Goal: Task Accomplishment & Management: Use online tool/utility

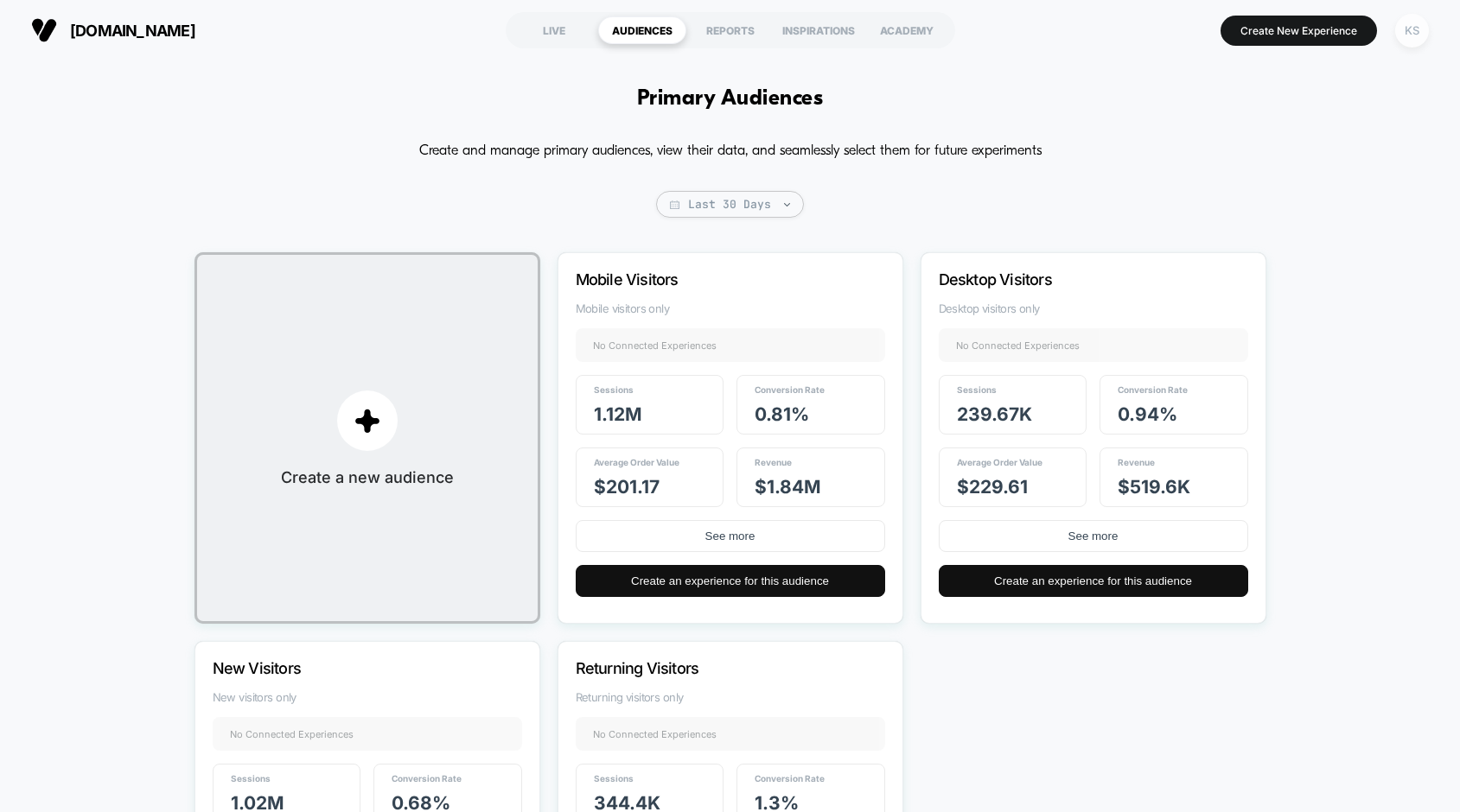
click at [1415, 33] on div "KS" at bounding box center [1412, 31] width 33 height 33
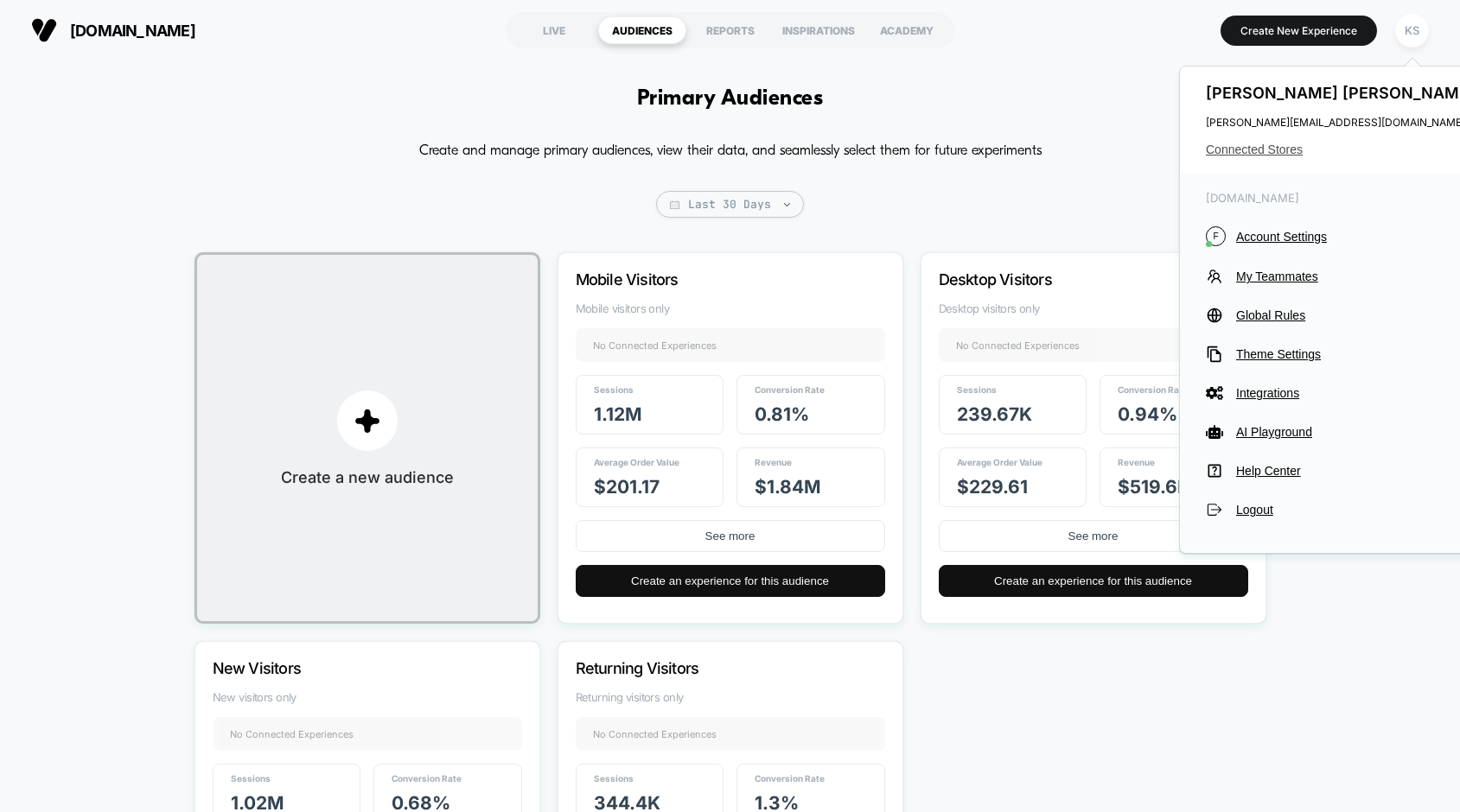
click at [1287, 149] on span "Connected Stores" at bounding box center [1342, 150] width 273 height 14
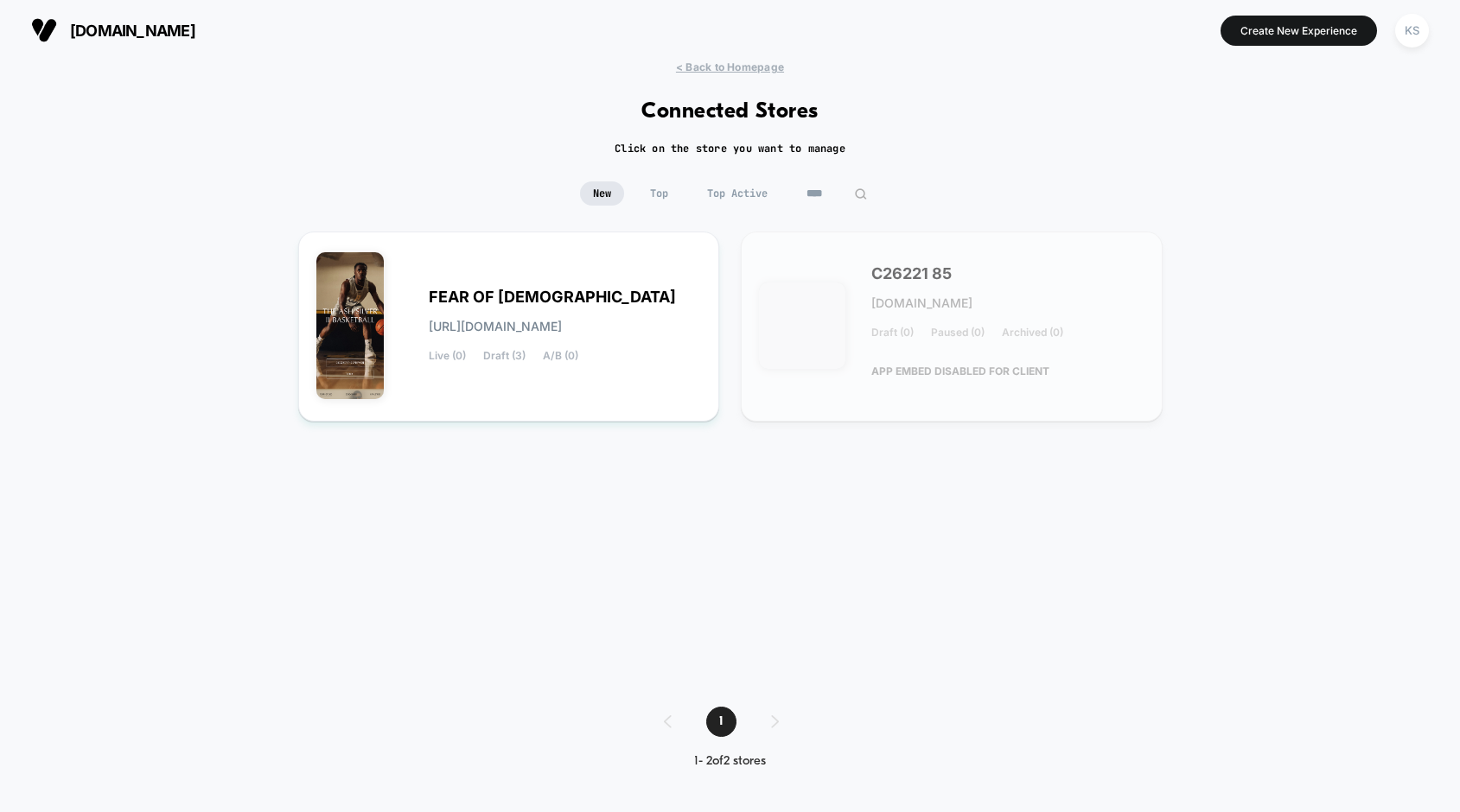
click at [823, 196] on input "****" at bounding box center [836, 194] width 87 height 25
click at [791, 196] on input "****" at bounding box center [836, 194] width 173 height 25
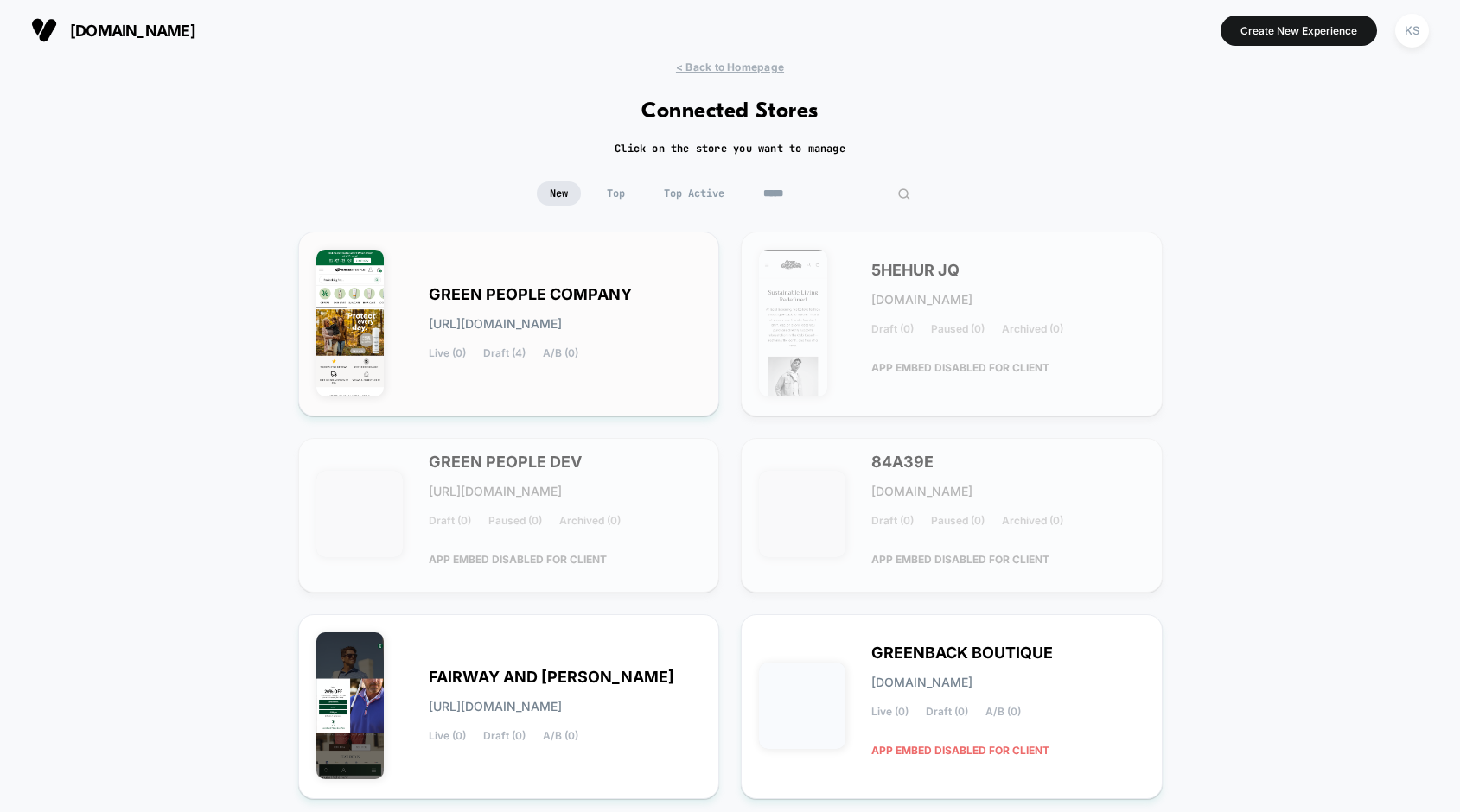
type input "*****"
click at [496, 292] on span "GREEN PEOPLE COMPANY" at bounding box center [530, 295] width 203 height 12
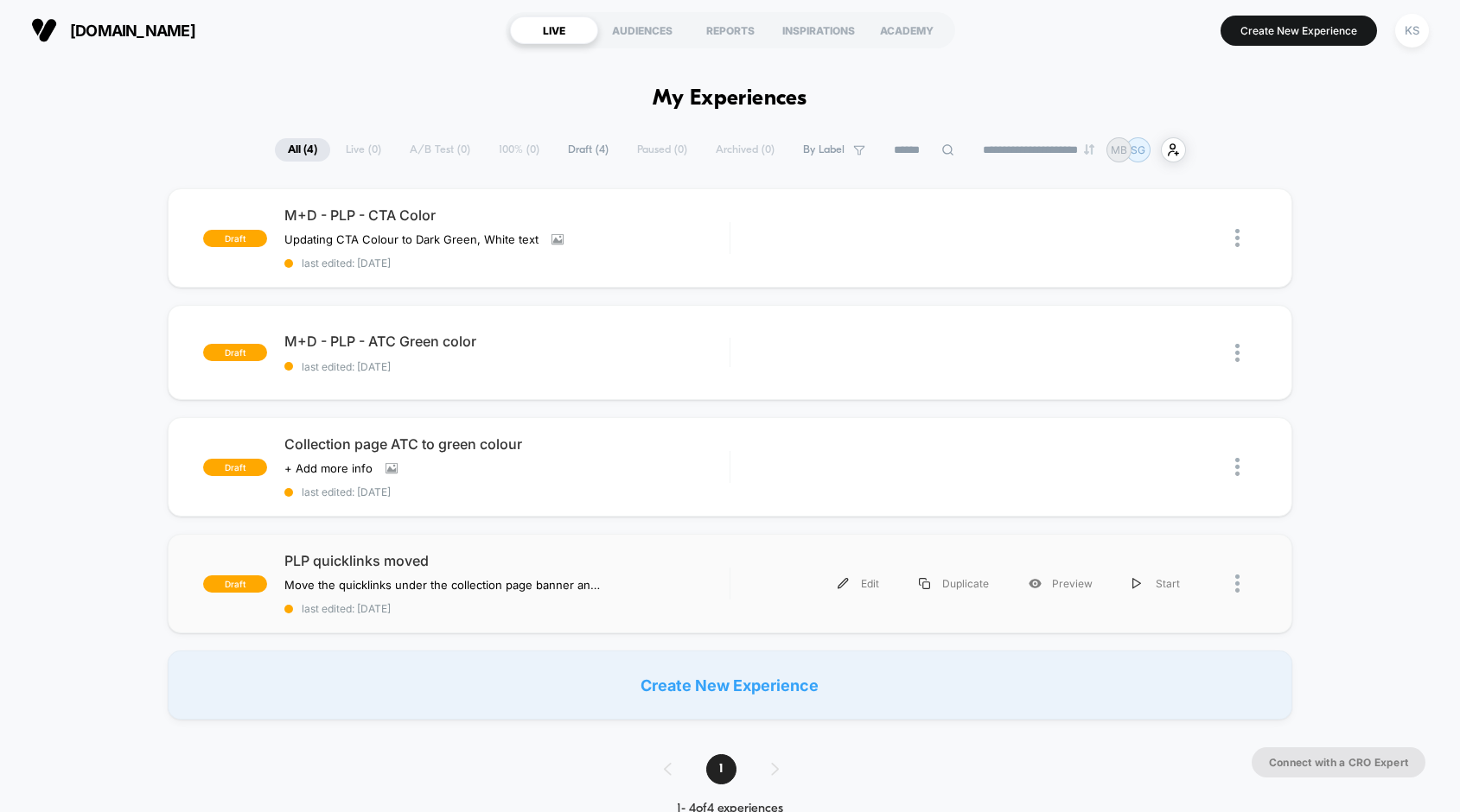
scroll to position [29, 0]
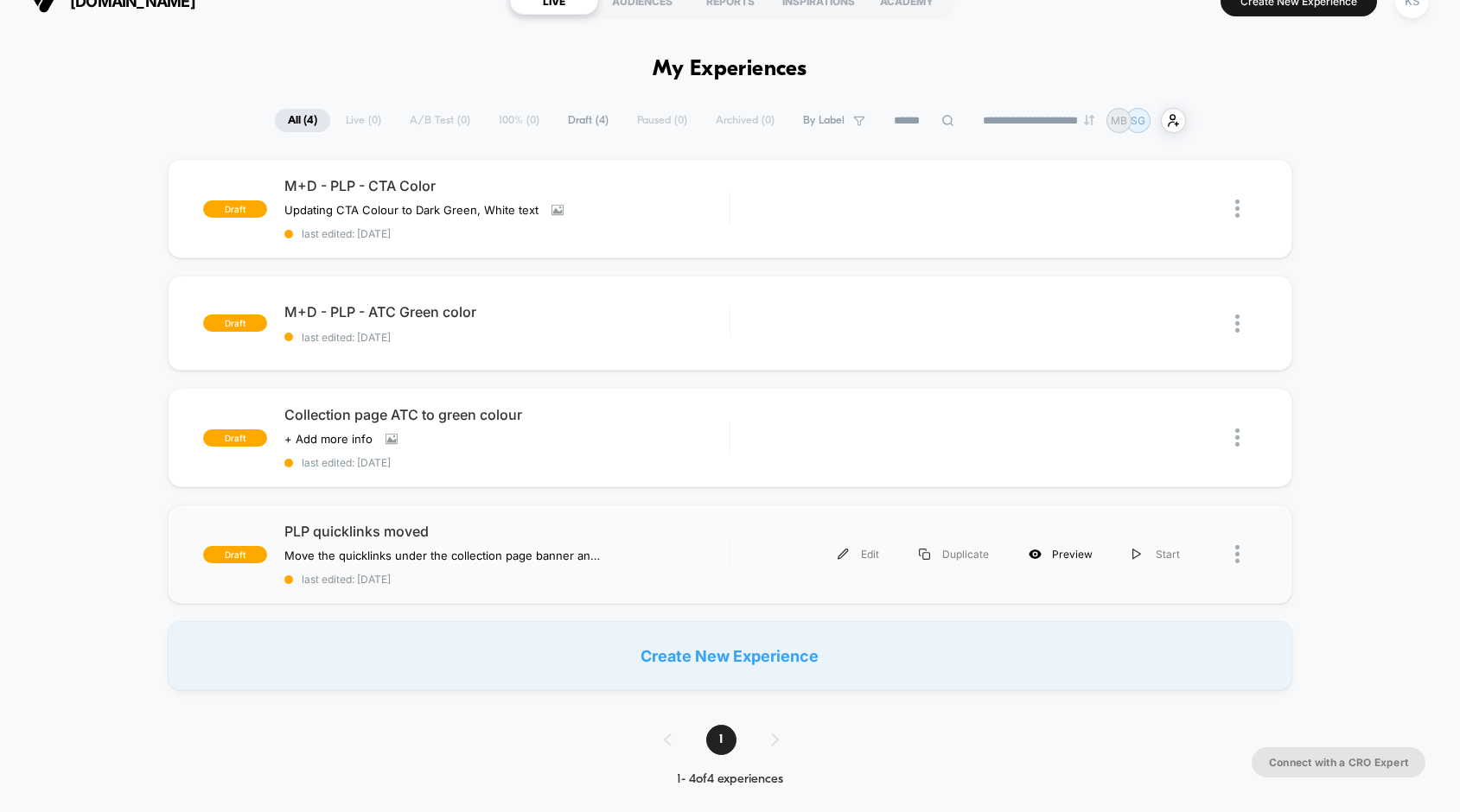
click at [1054, 555] on div "Preview" at bounding box center [1061, 554] width 104 height 39
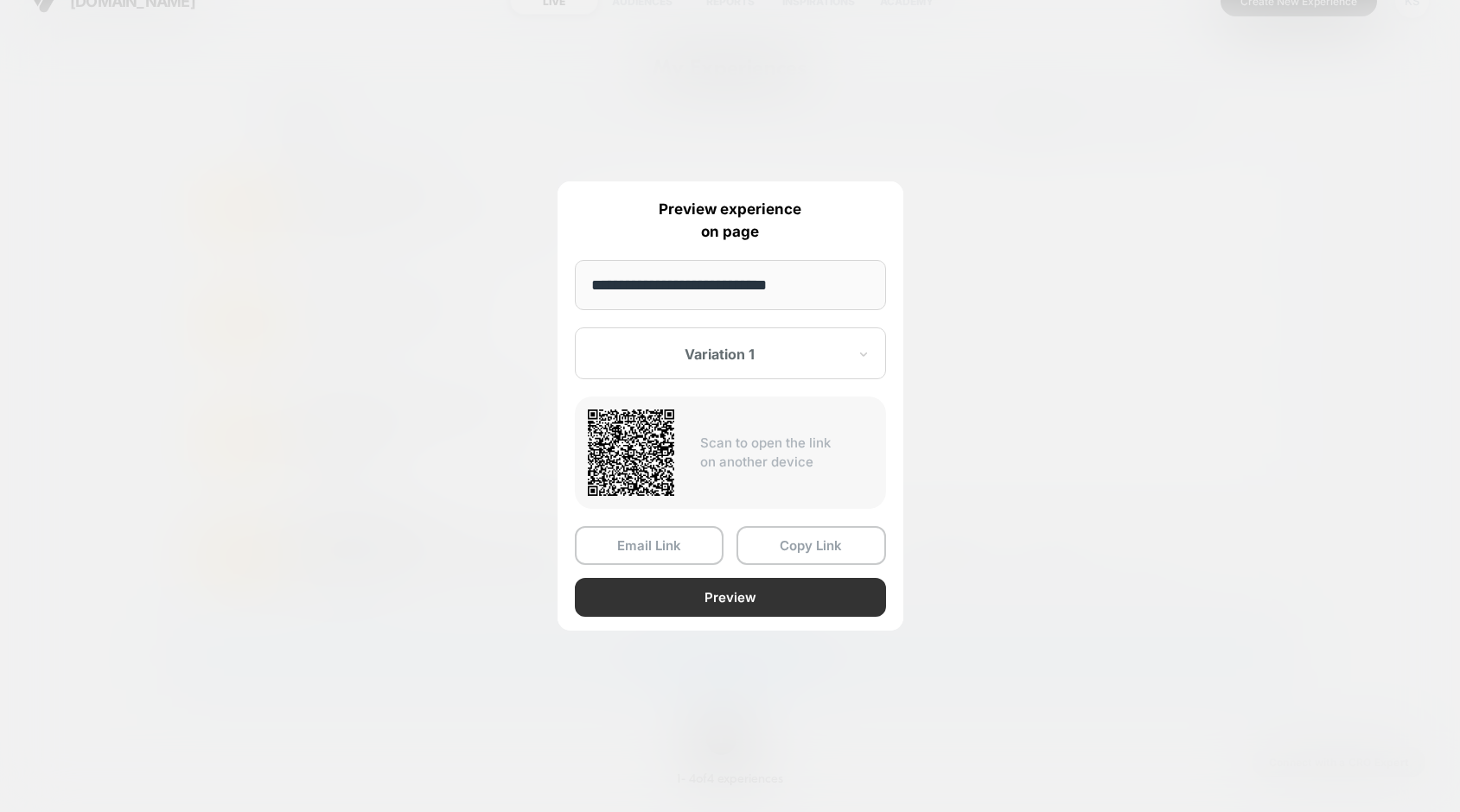
click at [680, 609] on button "Preview" at bounding box center [730, 597] width 311 height 39
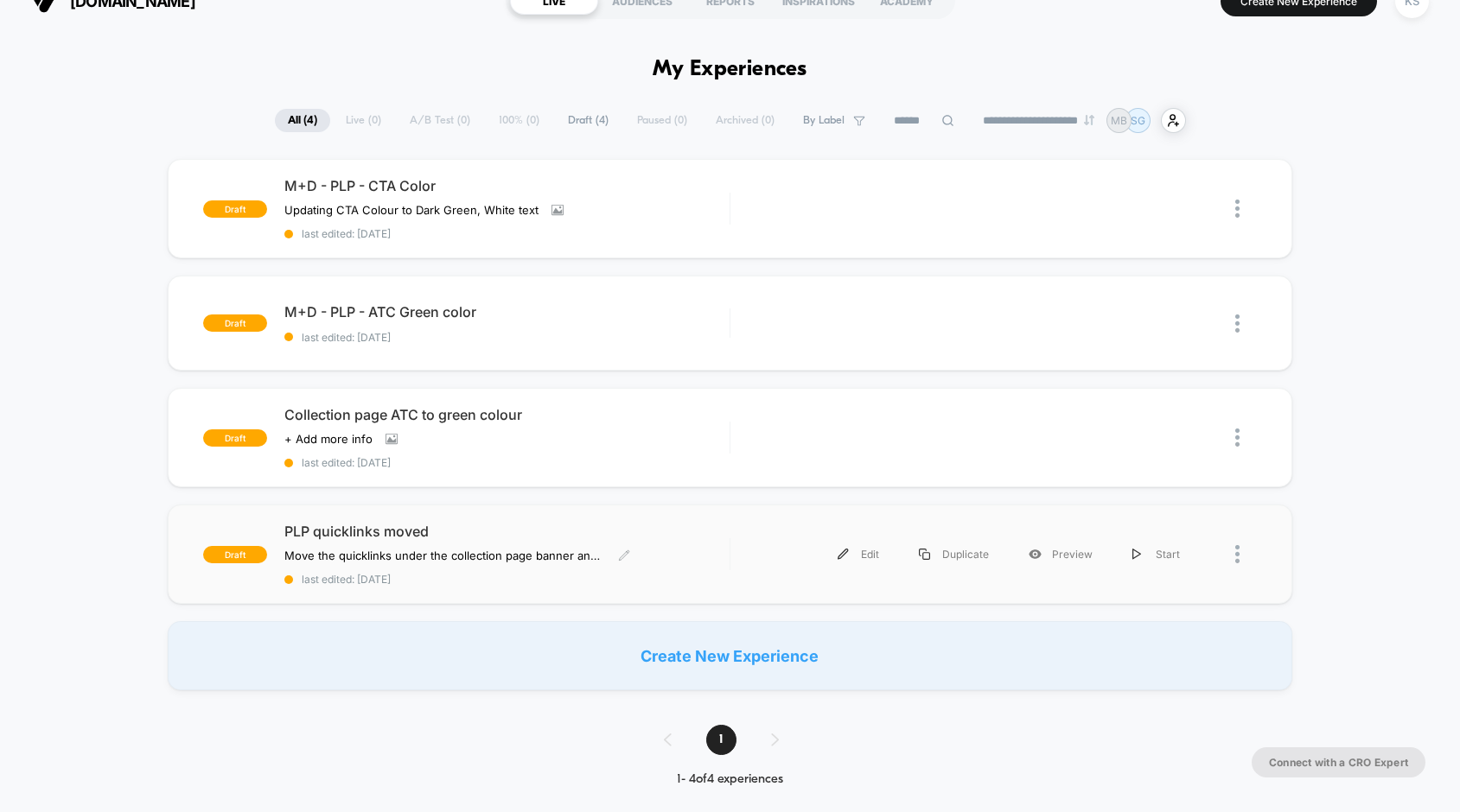
click at [475, 528] on span "PLP quicklinks moved" at bounding box center [506, 531] width 445 height 18
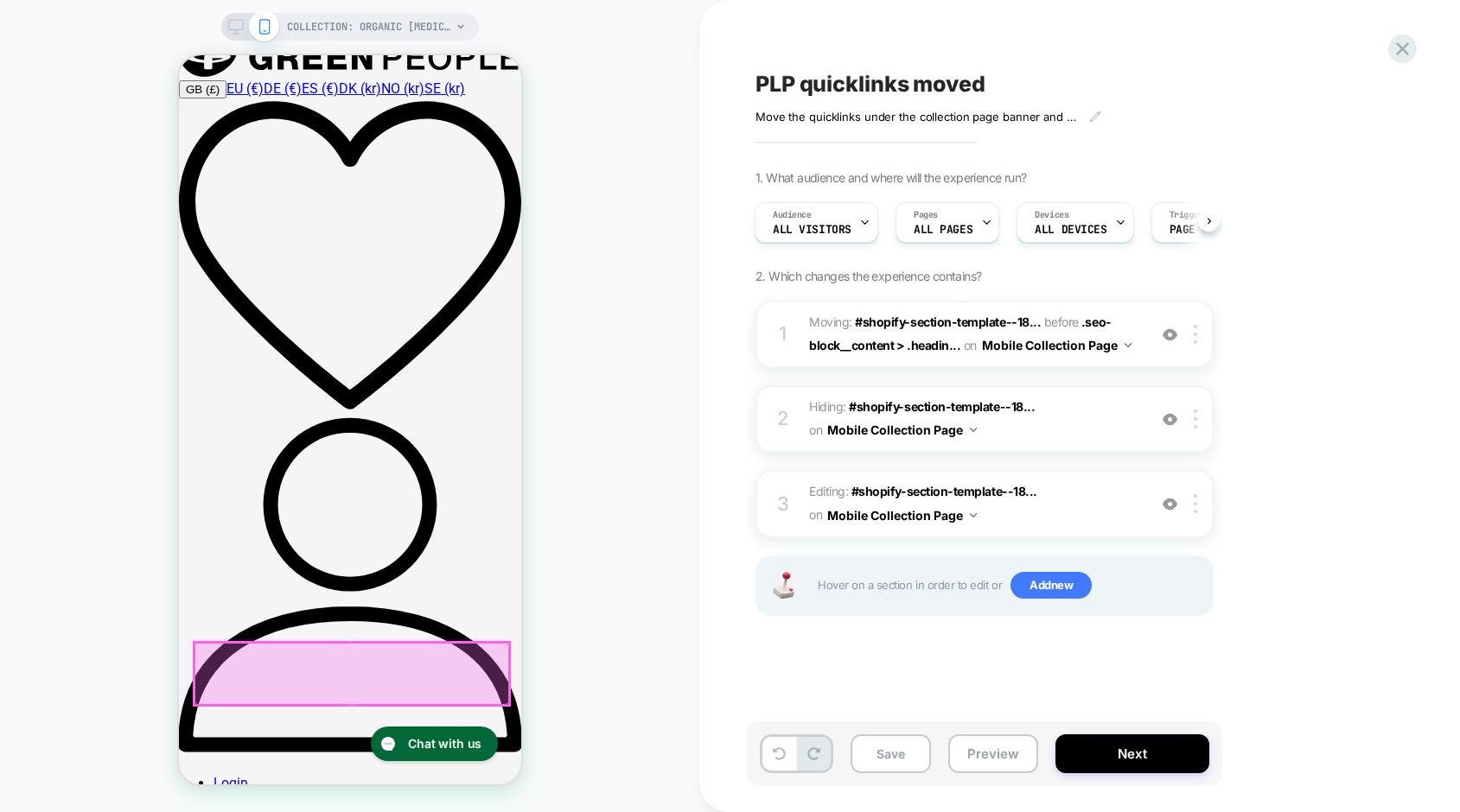
scroll to position [281, 0]
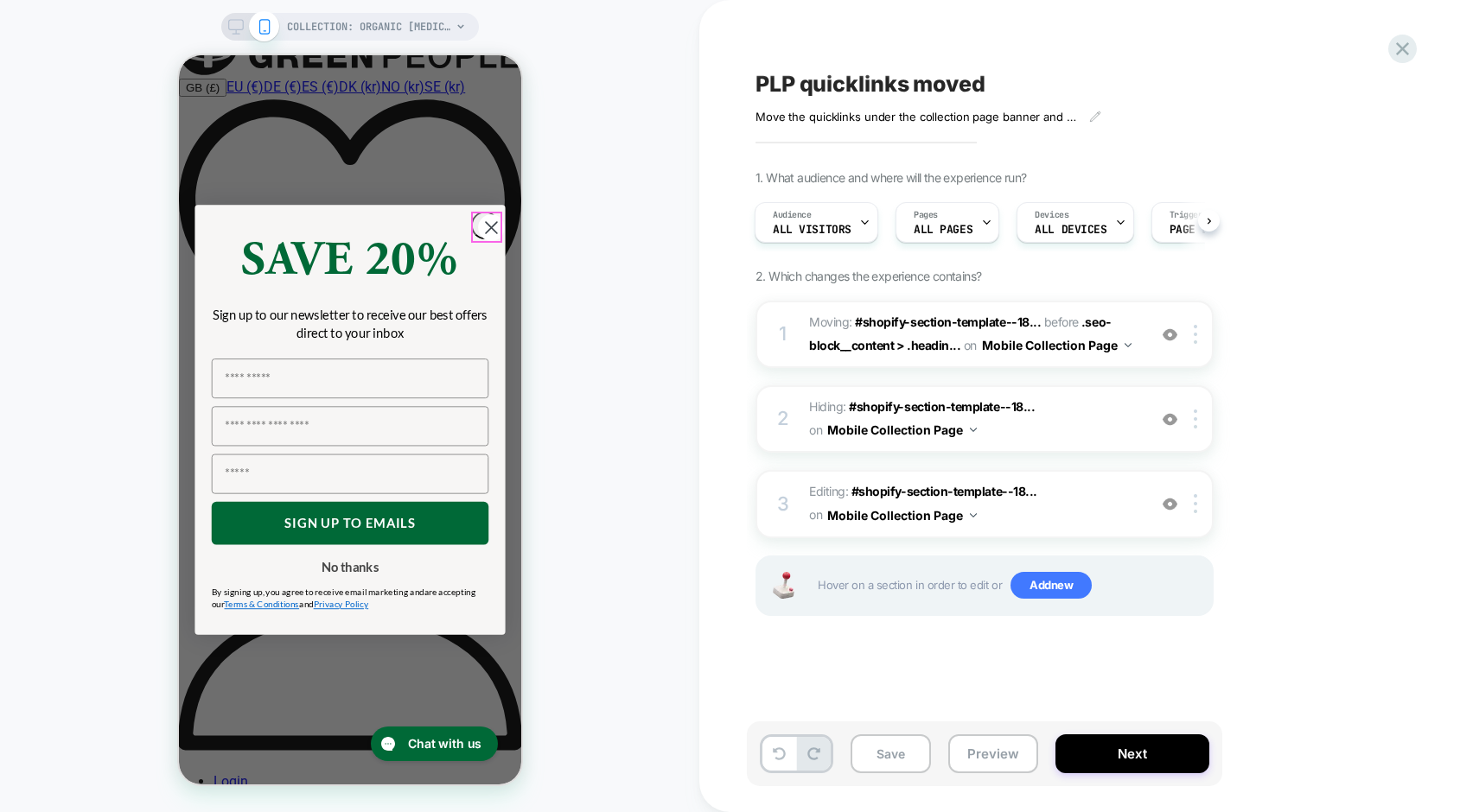
click at [488, 224] on circle "Close dialog" at bounding box center [490, 227] width 27 height 27
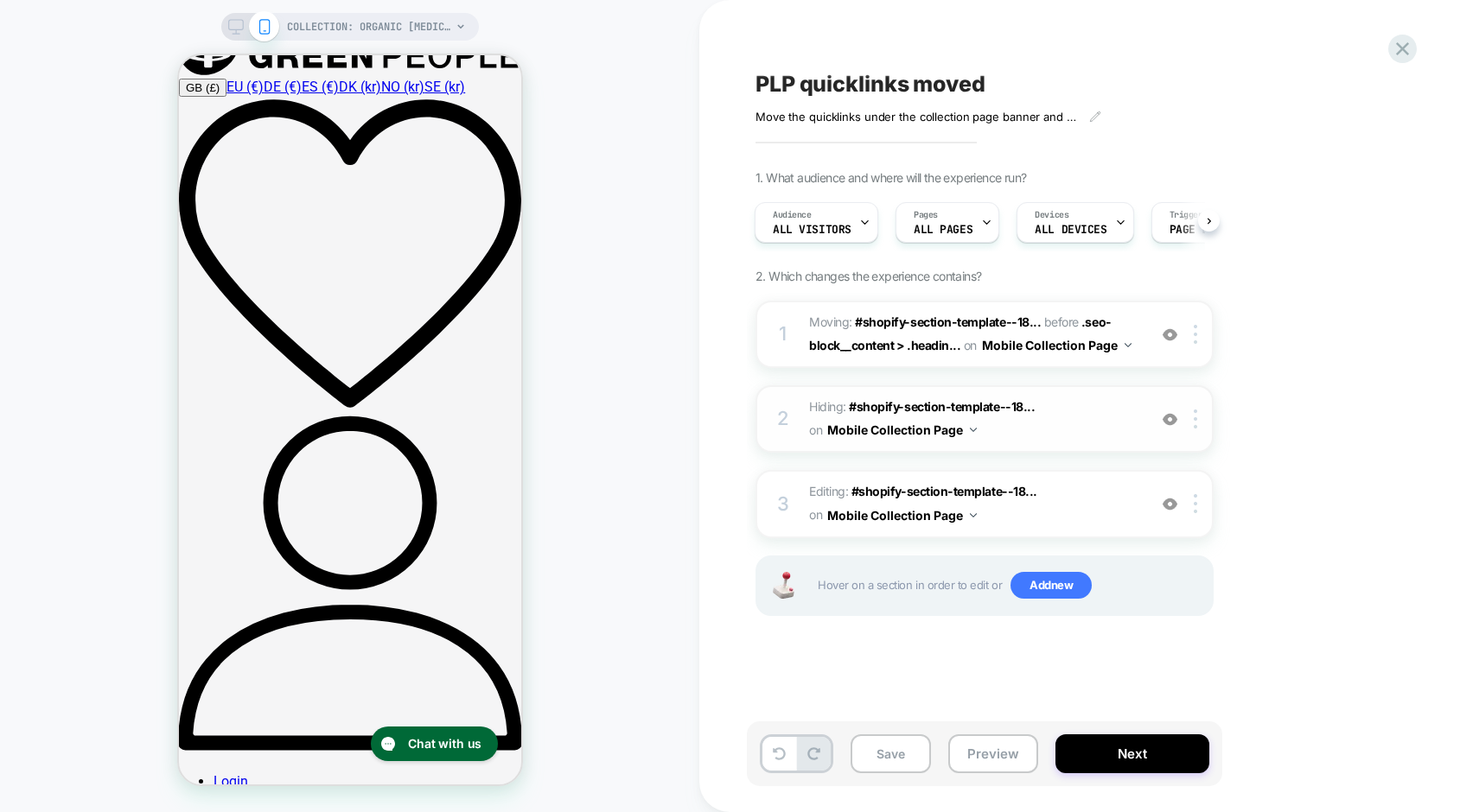
click at [1168, 419] on img at bounding box center [1170, 419] width 15 height 15
click at [1168, 418] on img at bounding box center [1170, 419] width 15 height 15
click at [1165, 422] on img at bounding box center [1170, 419] width 15 height 15
click at [1167, 505] on img at bounding box center [1170, 503] width 15 height 15
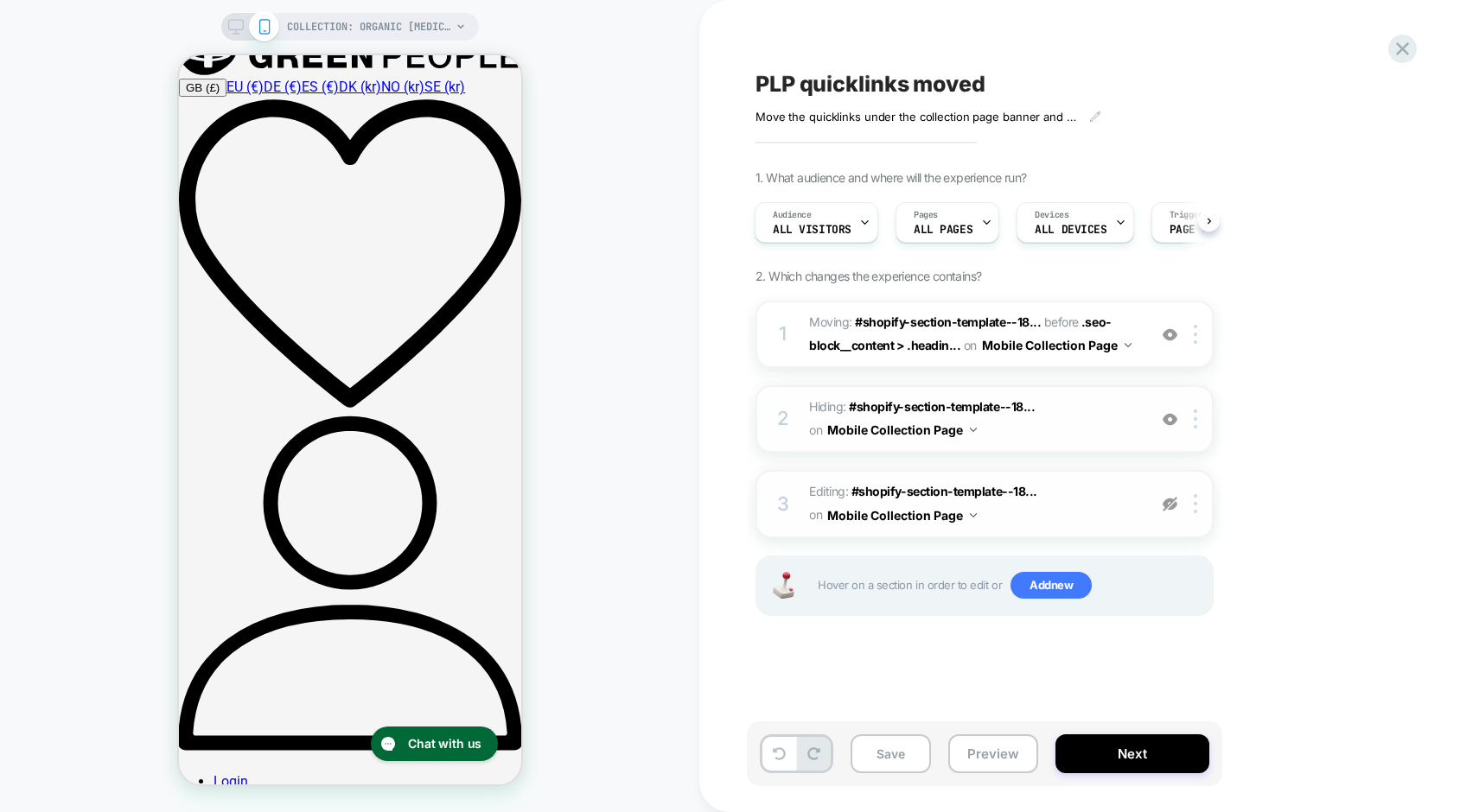
click at [1167, 505] on img at bounding box center [1170, 503] width 15 height 15
click at [1399, 56] on icon at bounding box center [1402, 48] width 24 height 24
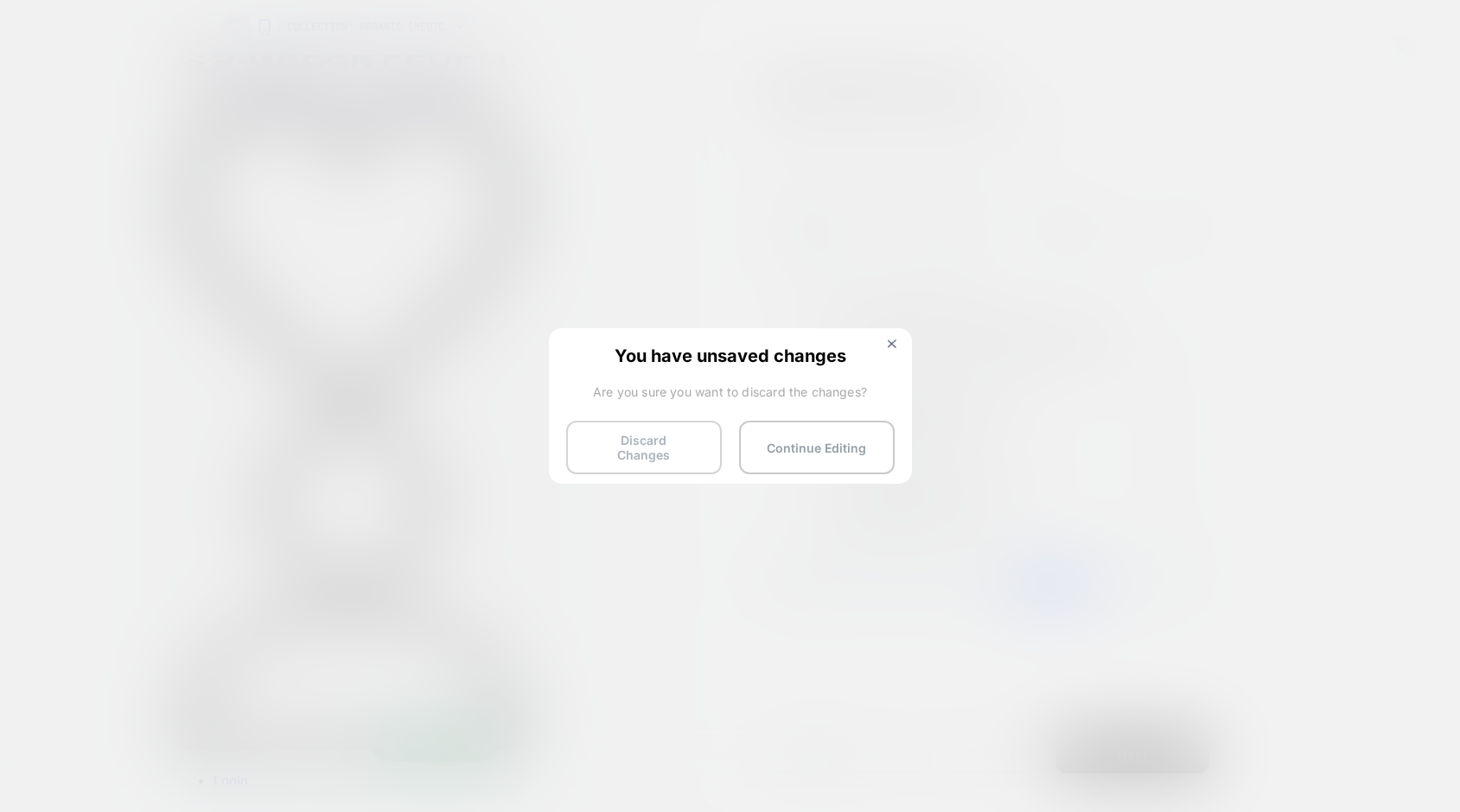
click at [627, 445] on button "Discard Changes" at bounding box center [643, 447] width 155 height 53
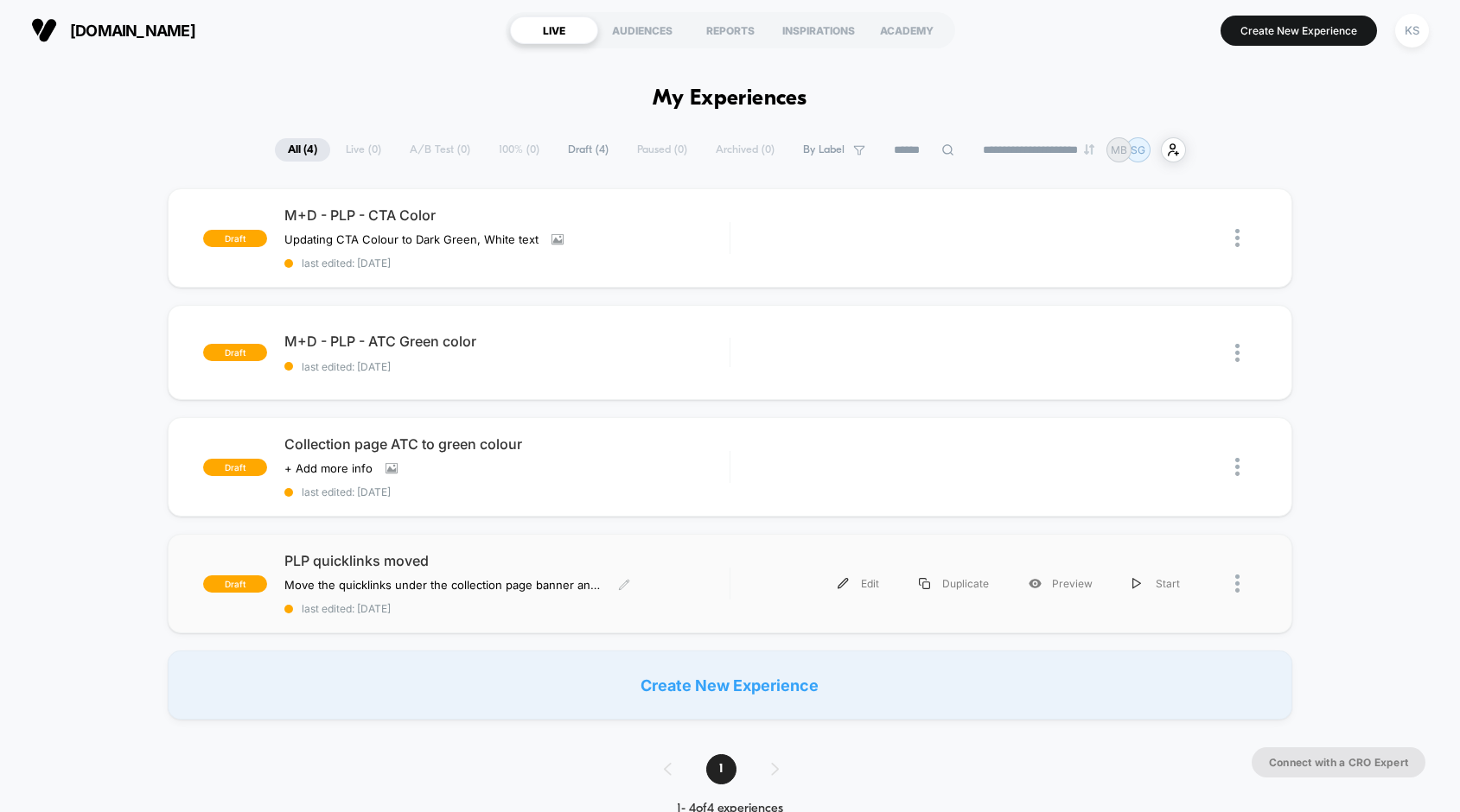
click at [405, 565] on span "PLP quicklinks moved" at bounding box center [506, 560] width 445 height 18
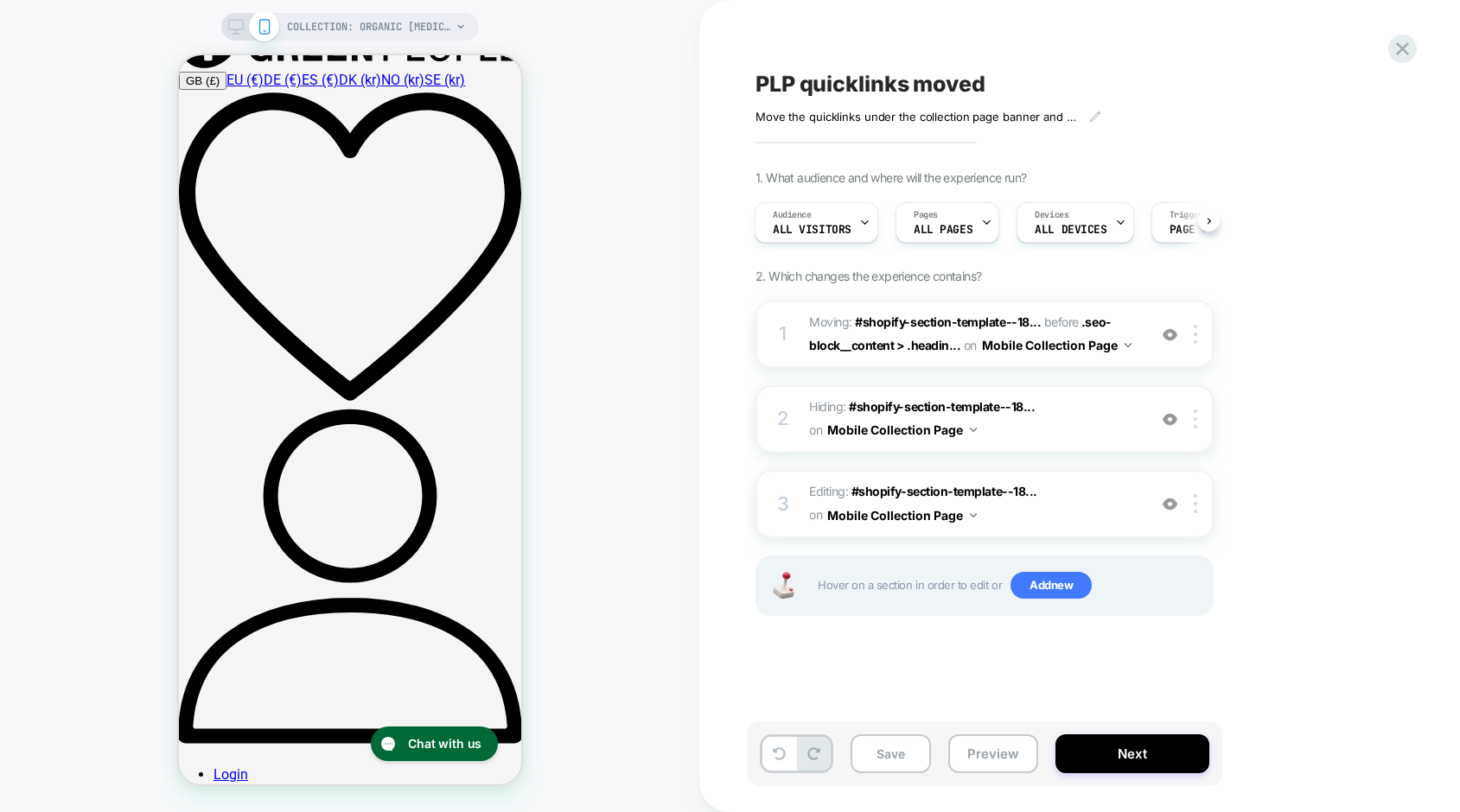
scroll to position [279, 0]
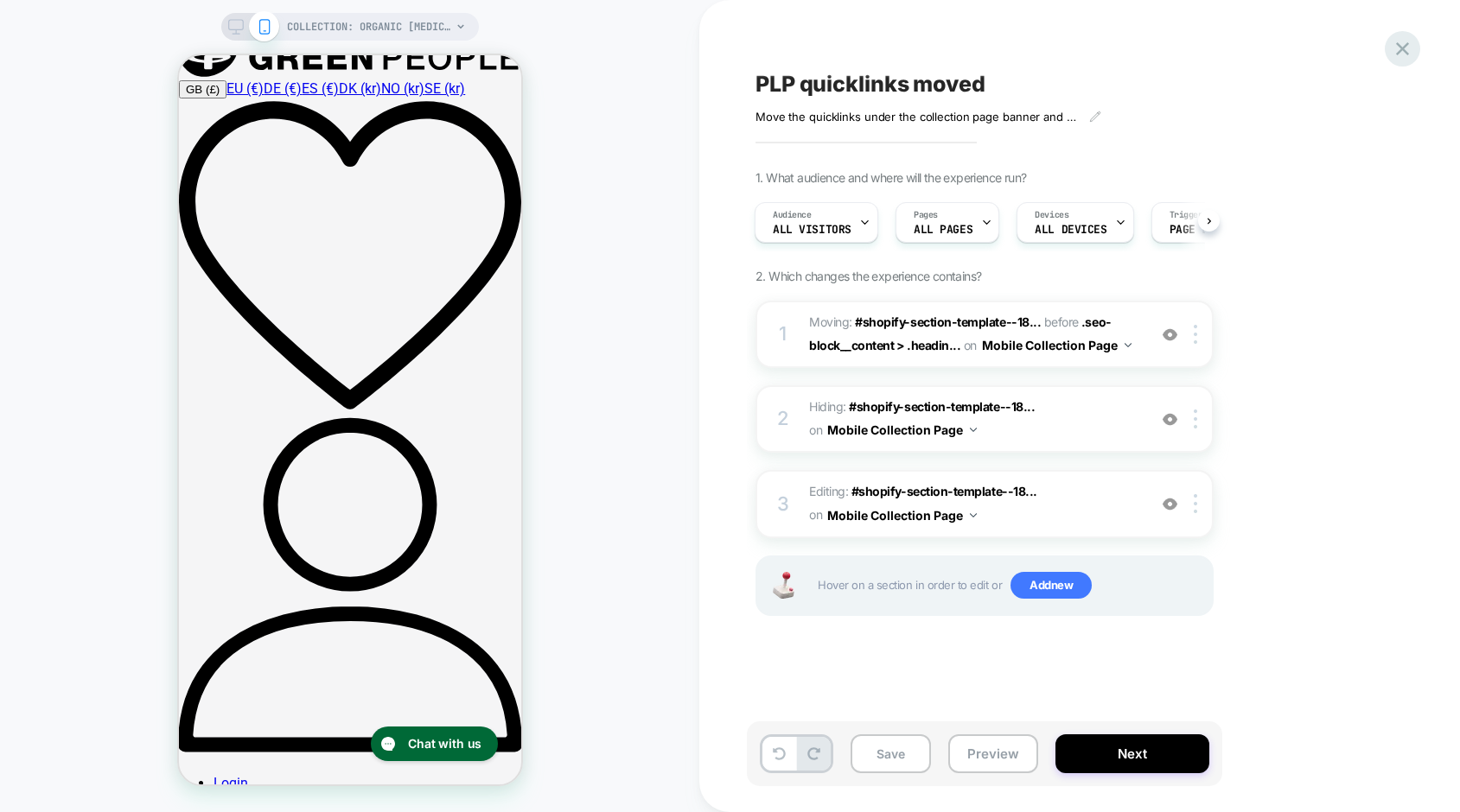
click at [1404, 49] on icon at bounding box center [1402, 48] width 13 height 13
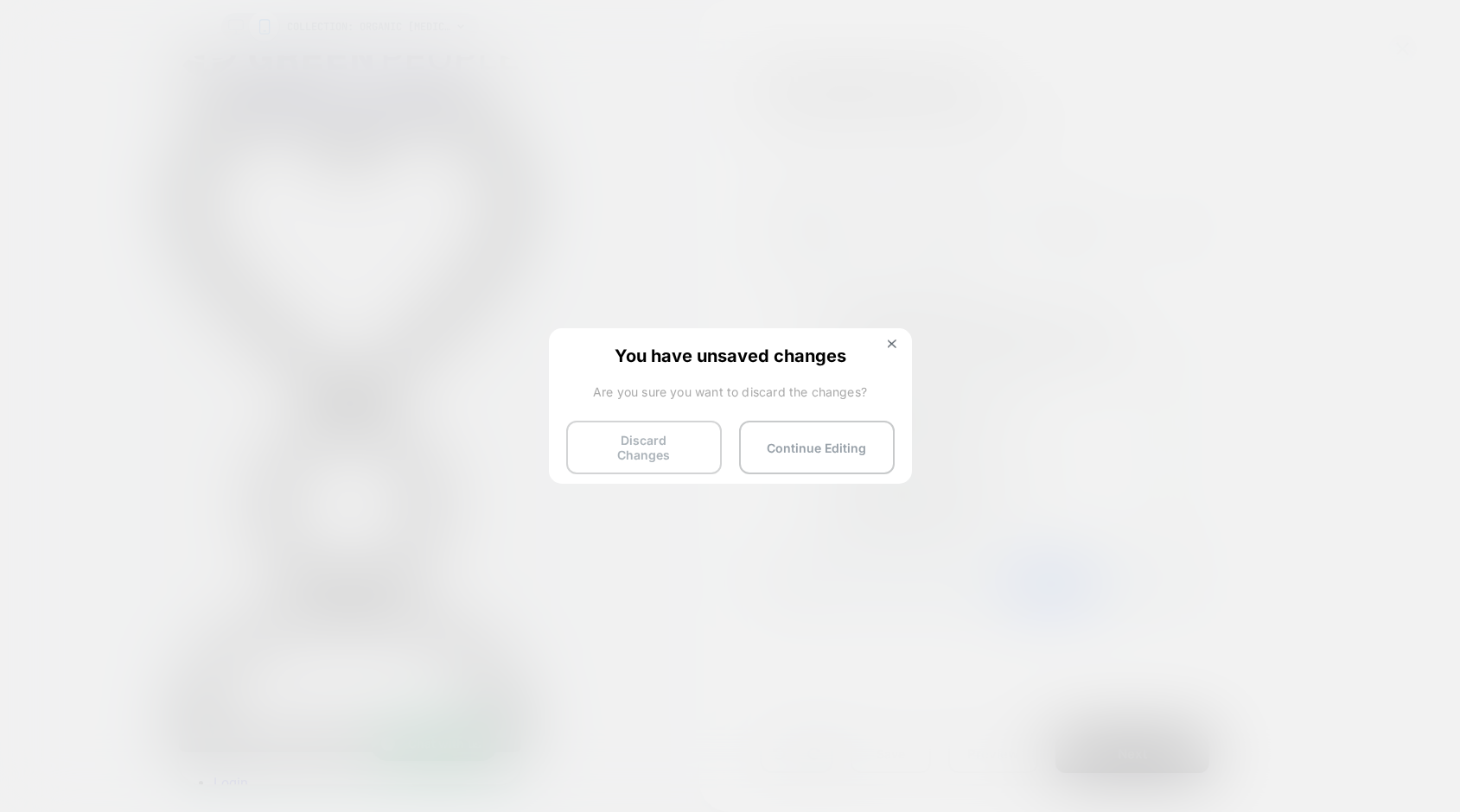
click at [646, 445] on button "Discard Changes" at bounding box center [643, 447] width 155 height 53
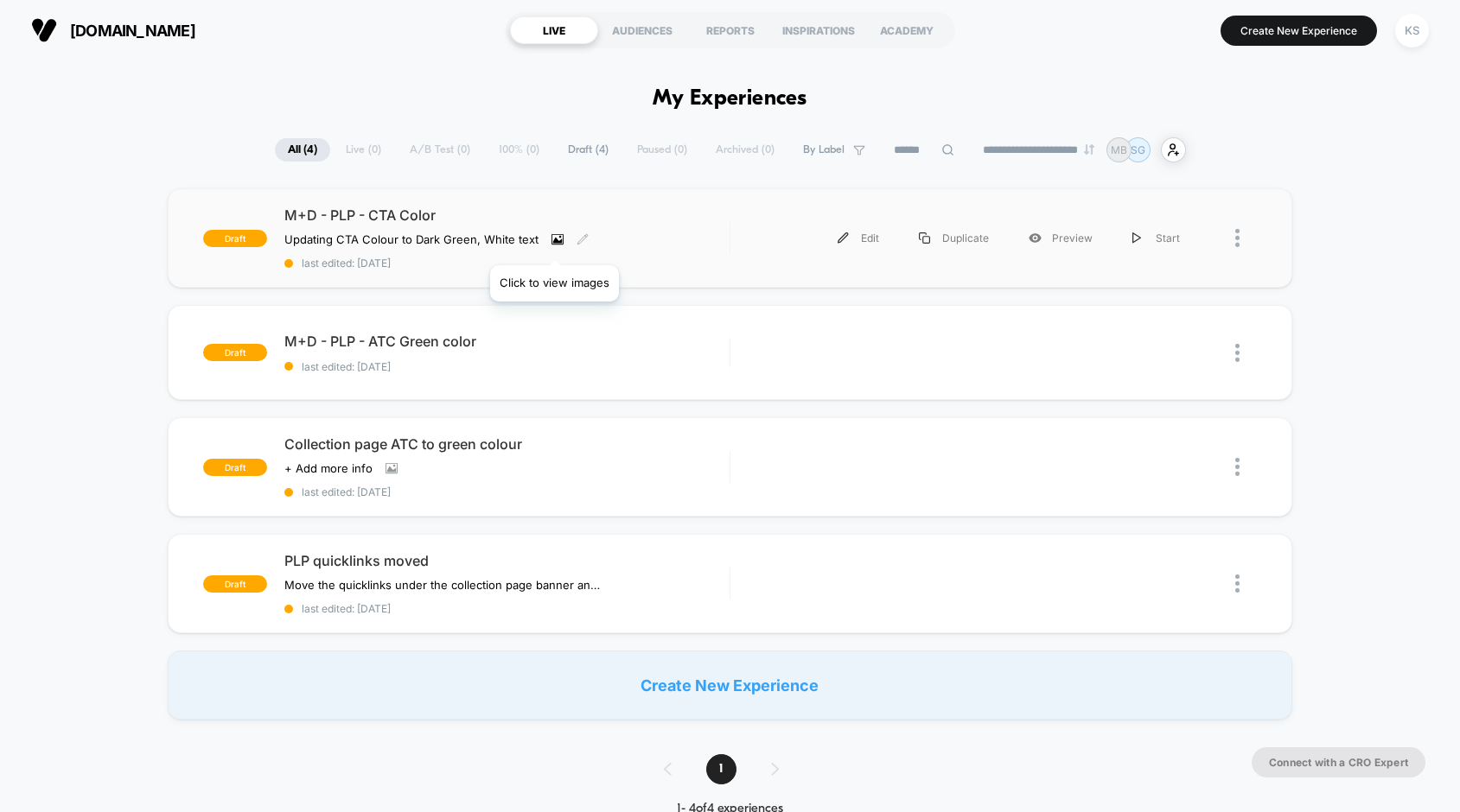
click at [554, 243] on icon at bounding box center [557, 239] width 10 height 6
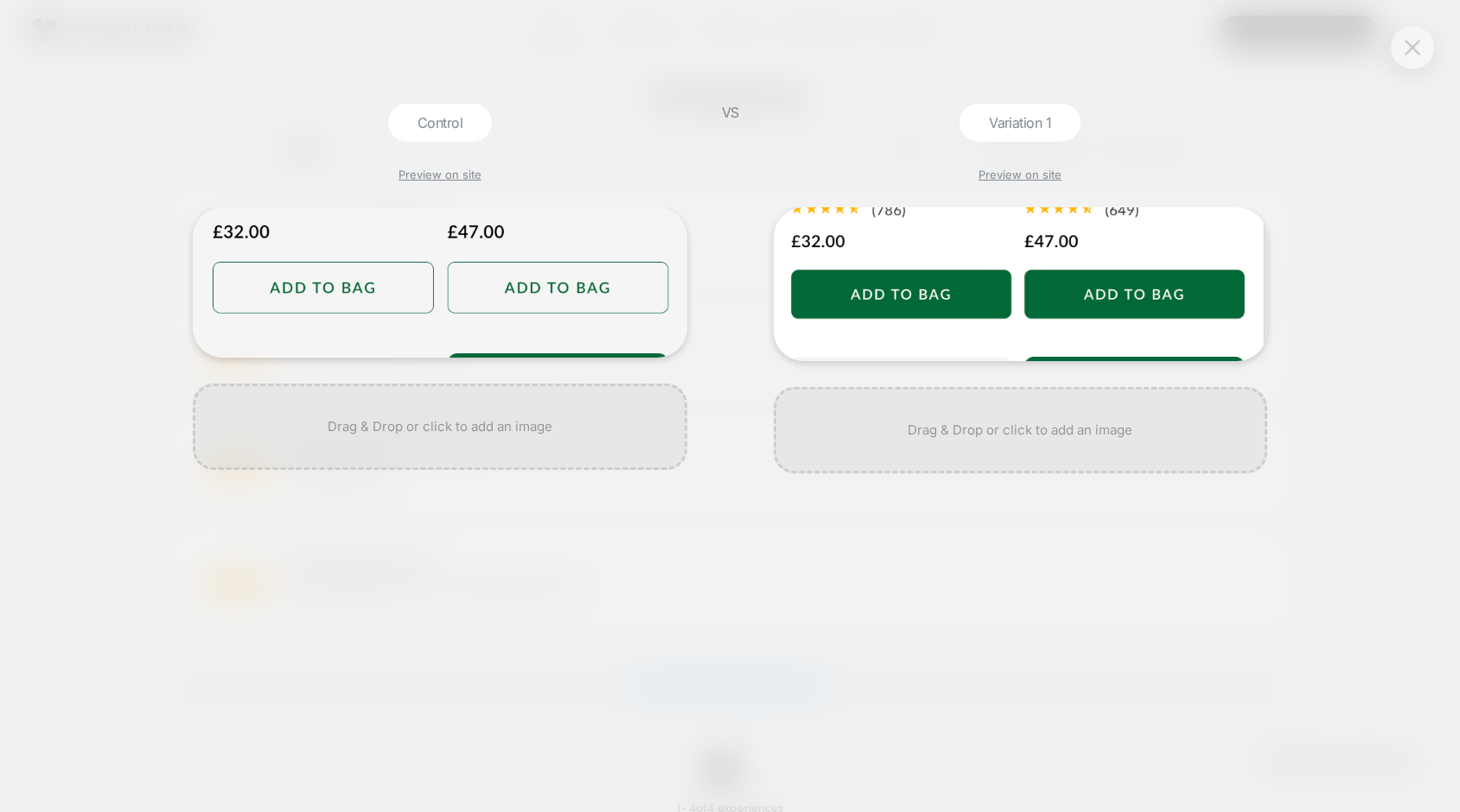
click at [1416, 42] on img at bounding box center [1413, 46] width 16 height 15
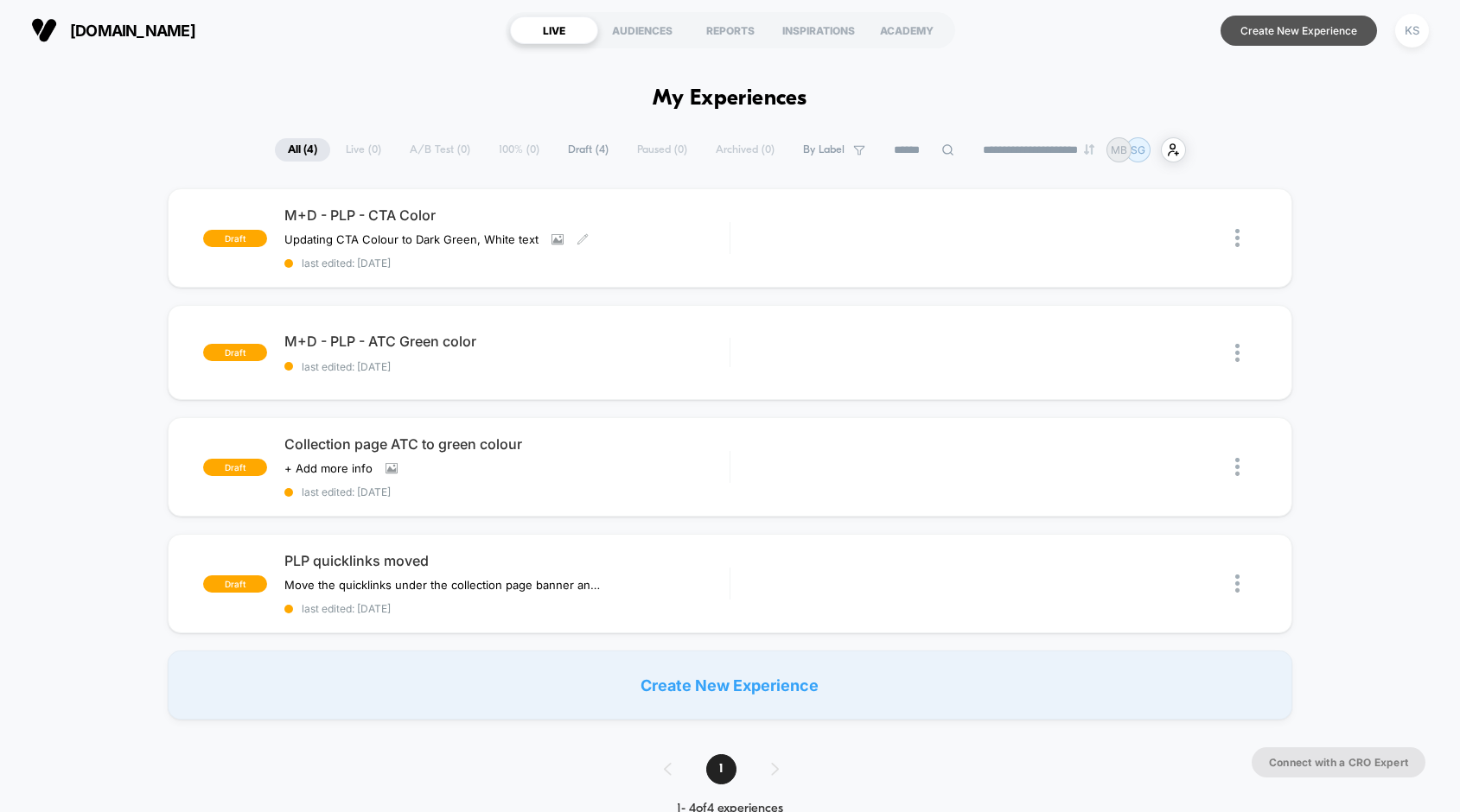
click at [1343, 34] on button "Create New Experience" at bounding box center [1299, 31] width 156 height 30
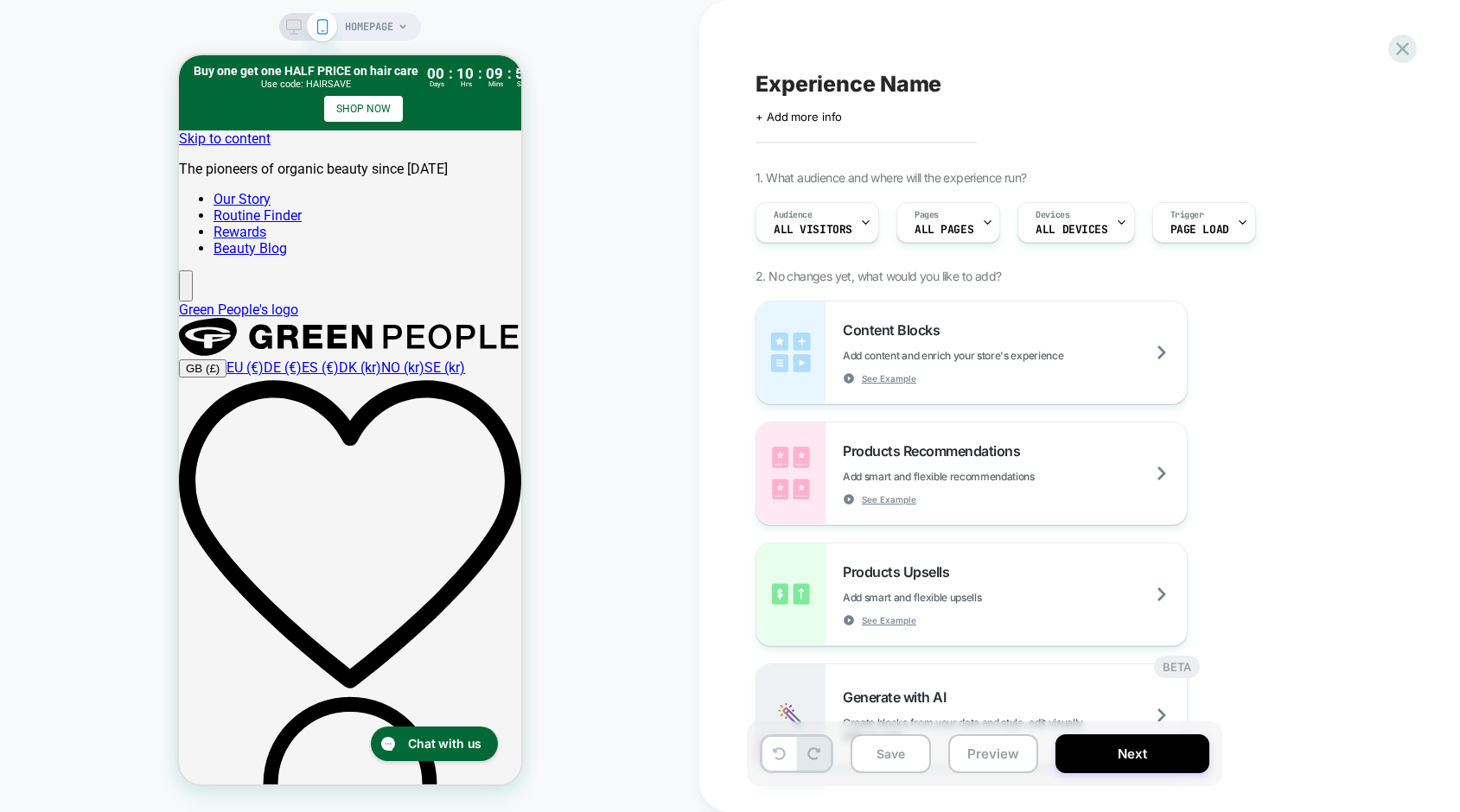
click at [380, 28] on span "HOMEPAGE" at bounding box center [369, 27] width 48 height 28
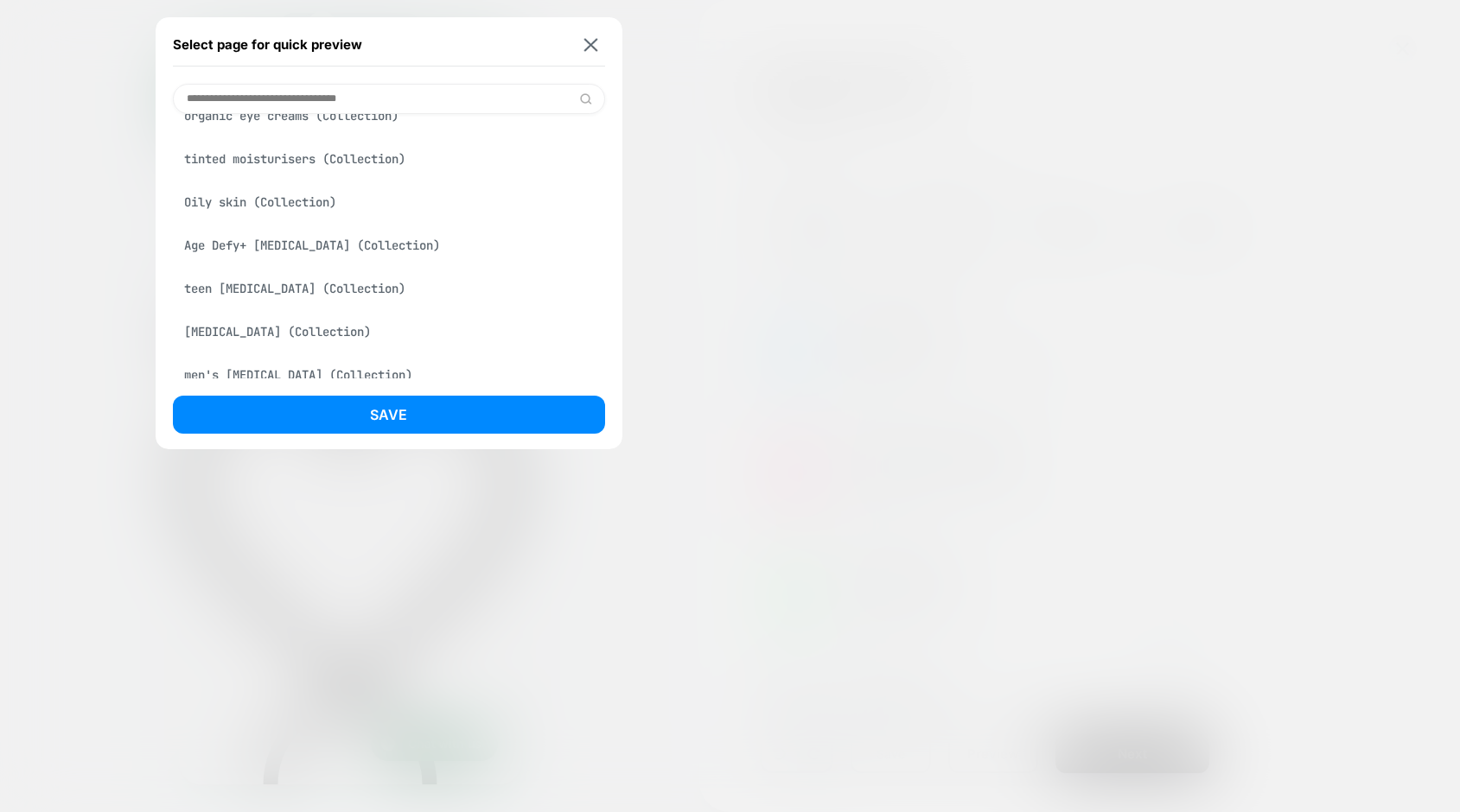
scroll to position [76, 0]
click at [297, 242] on div "Age Defy+ skin care (Collection)" at bounding box center [389, 244] width 433 height 32
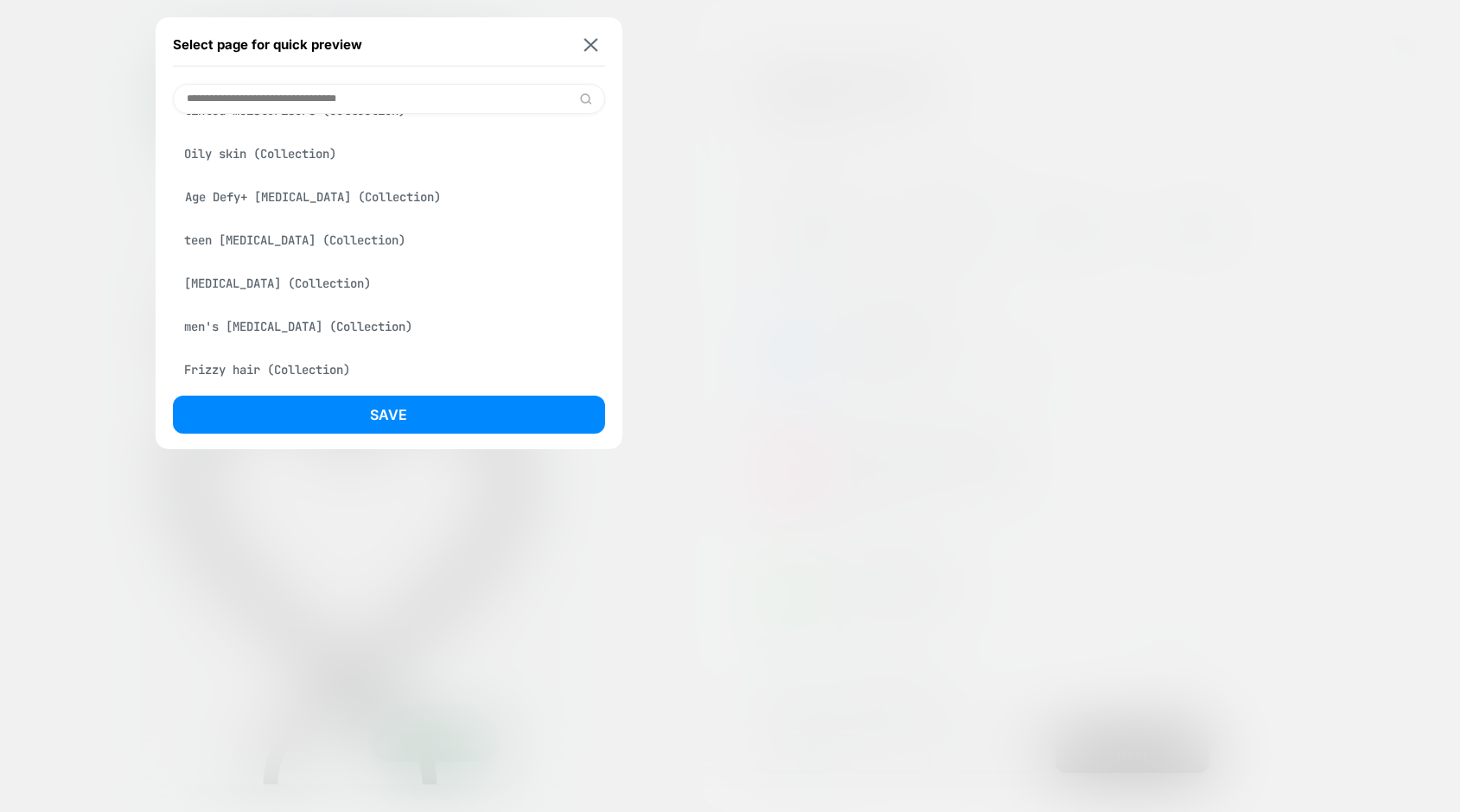
scroll to position [29, 0]
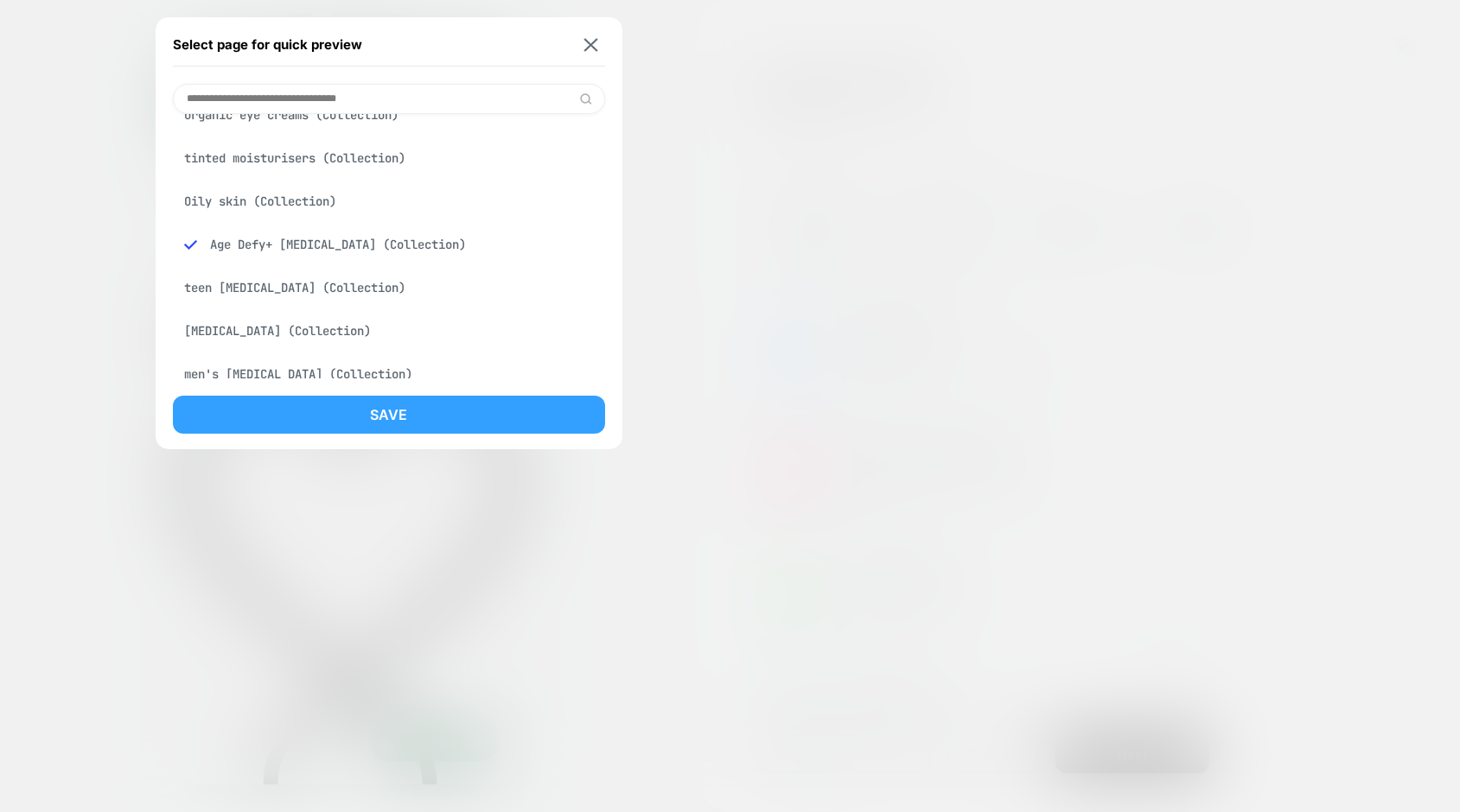
click at [496, 413] on button "Save" at bounding box center [389, 414] width 433 height 38
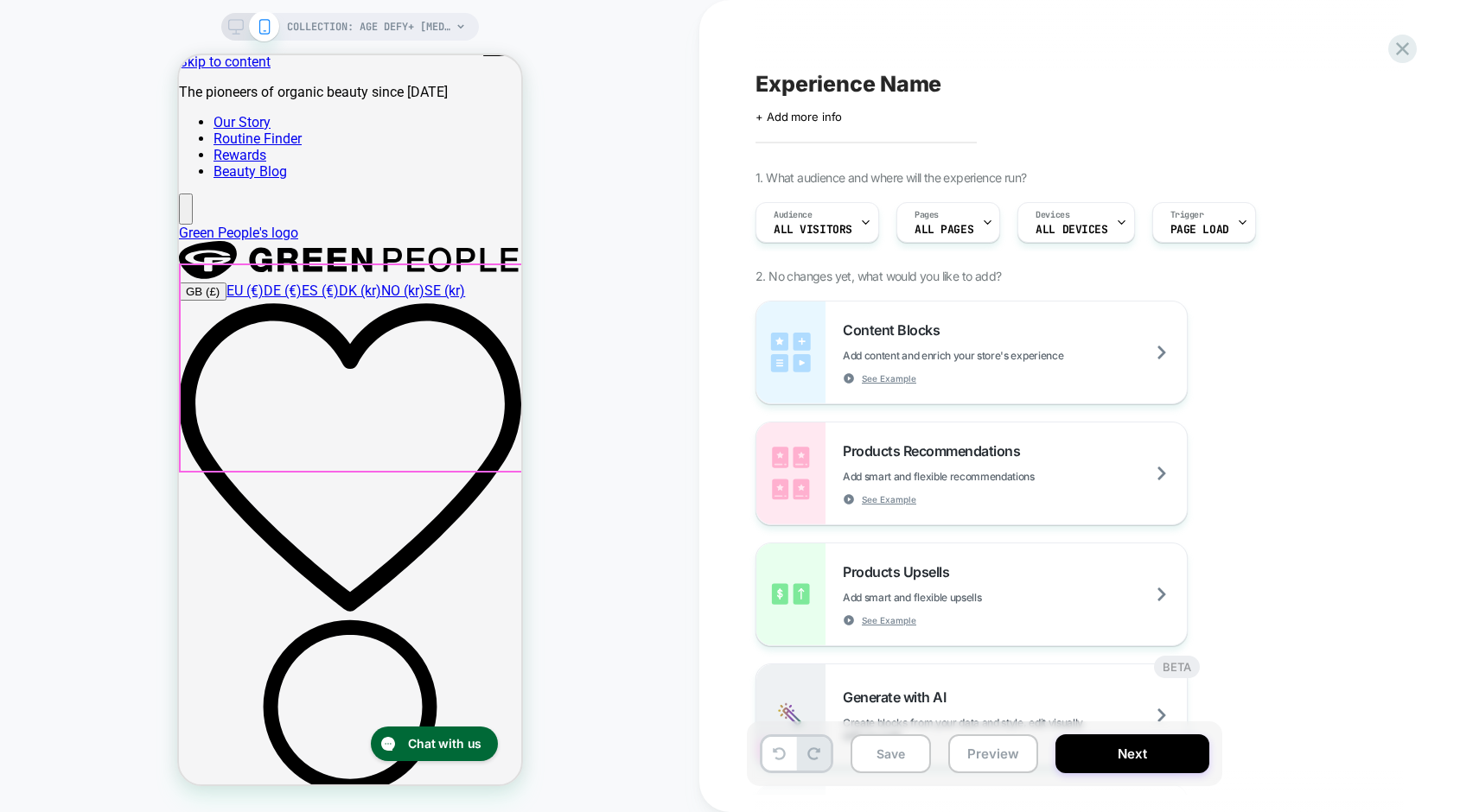
scroll to position [0, 0]
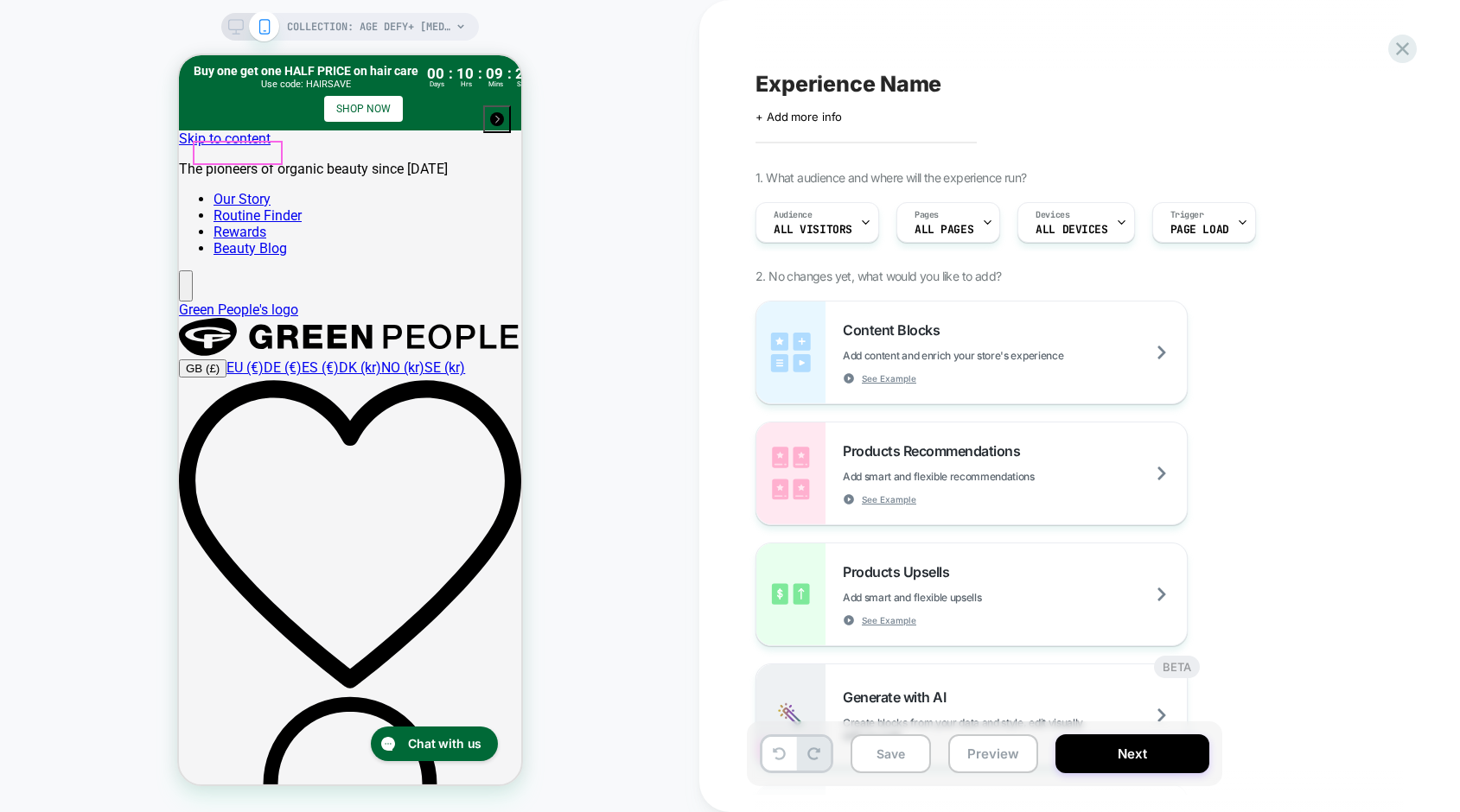
click at [204, 295] on rect "open navigation" at bounding box center [196, 295] width 21 height 1
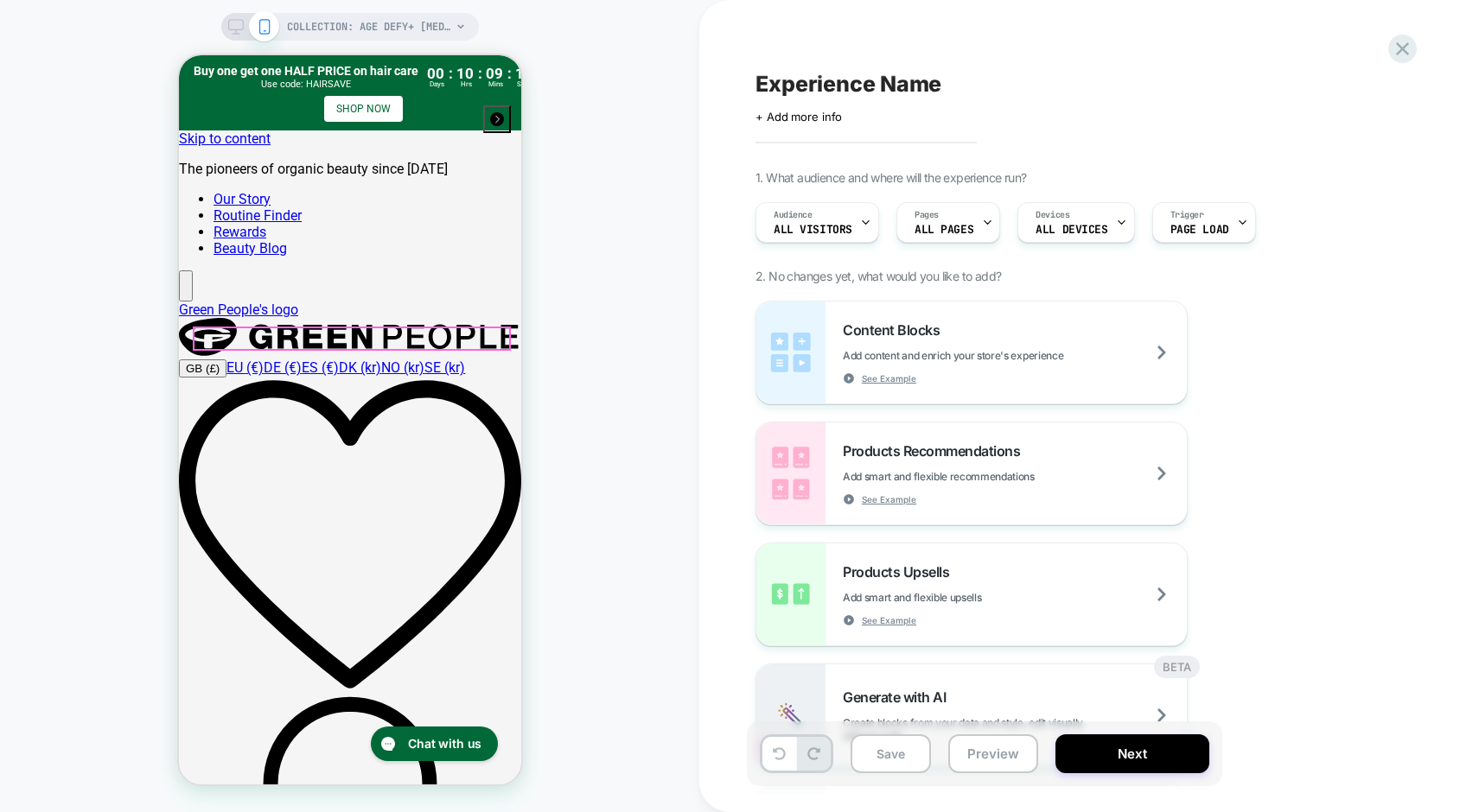
click at [532, 67] on icon "Close timer bar" at bounding box center [537, 65] width 11 height 11
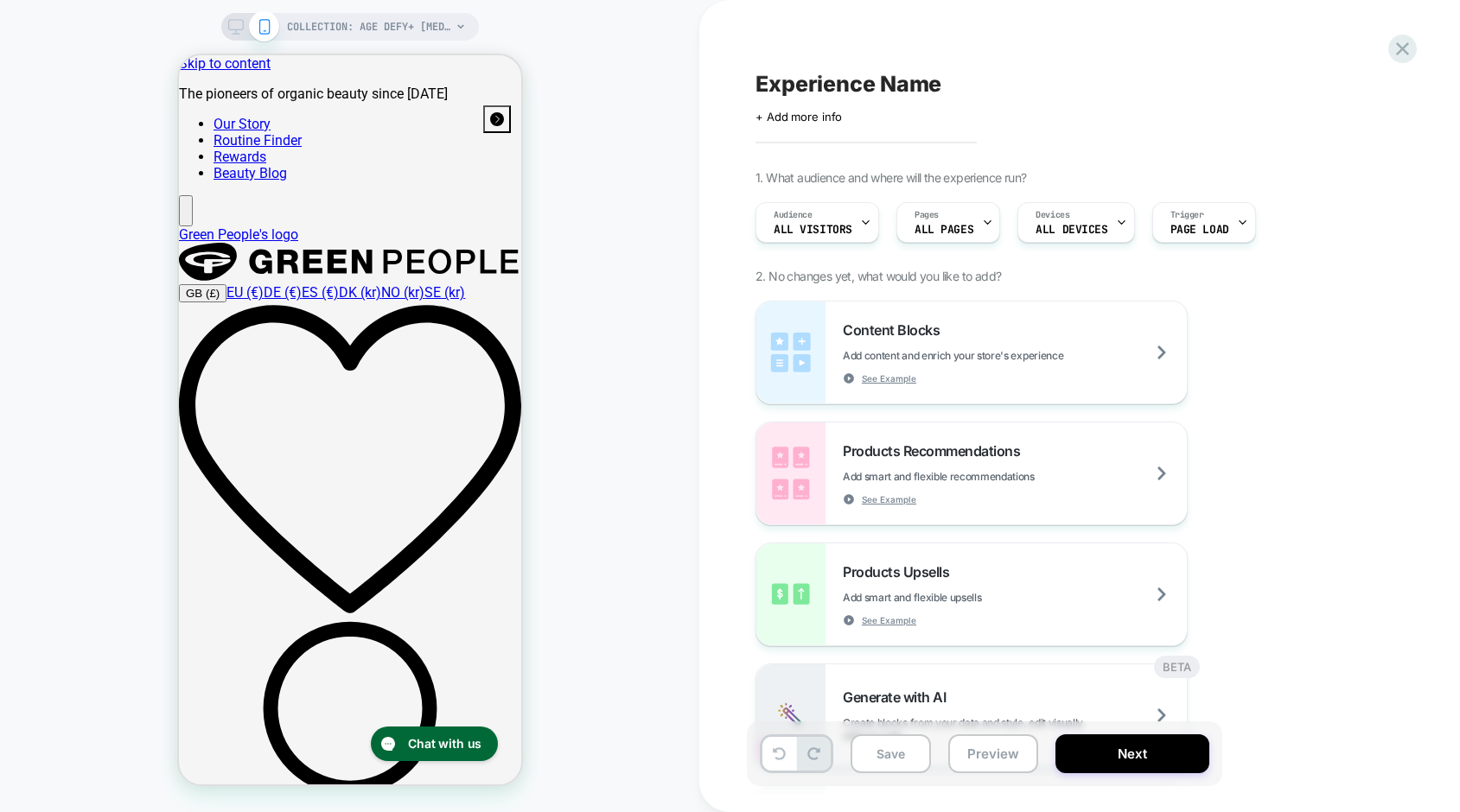
click at [460, 29] on icon at bounding box center [461, 26] width 7 height 4
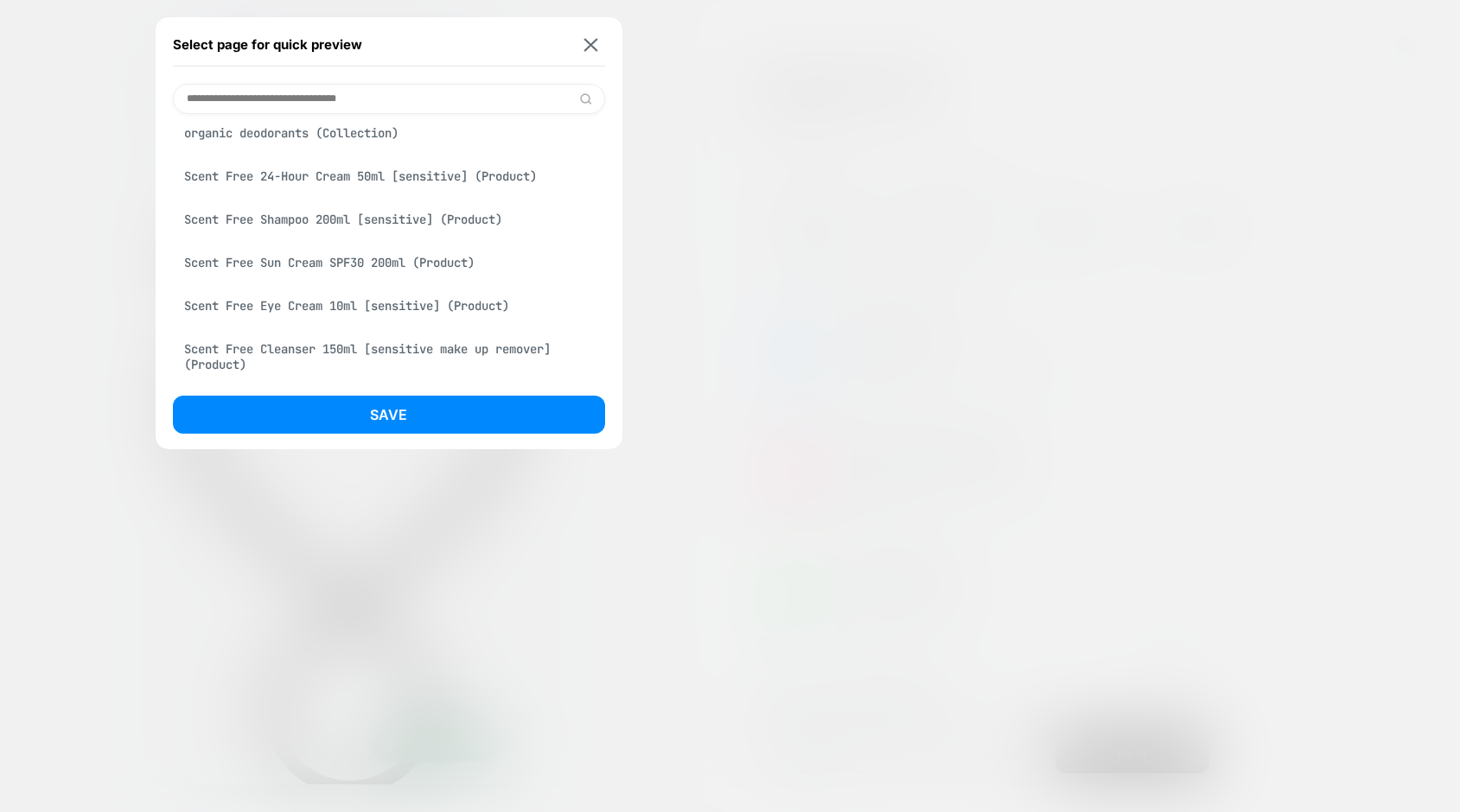
scroll to position [406, 0]
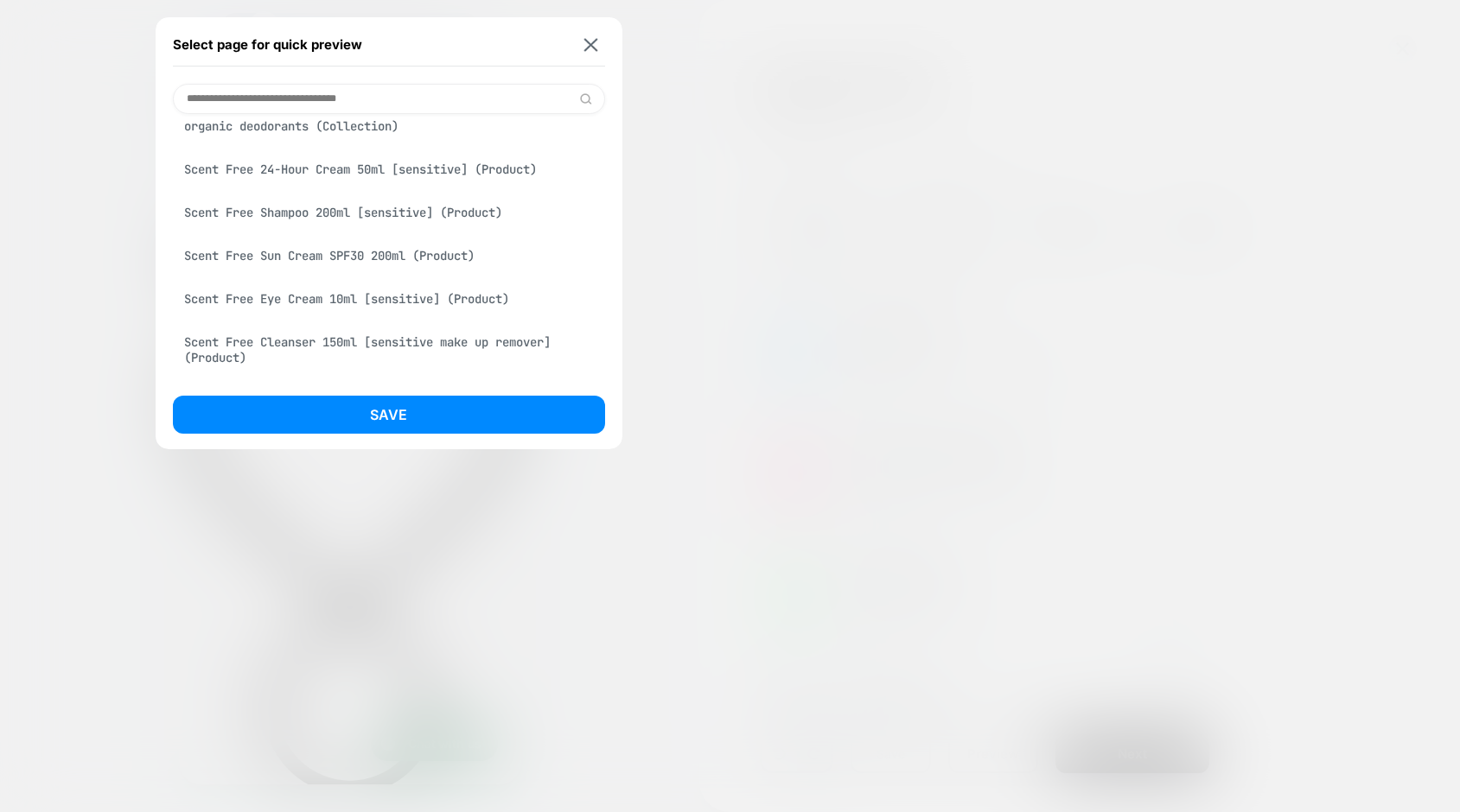
click at [321, 95] on input at bounding box center [389, 99] width 433 height 30
paste input "**********"
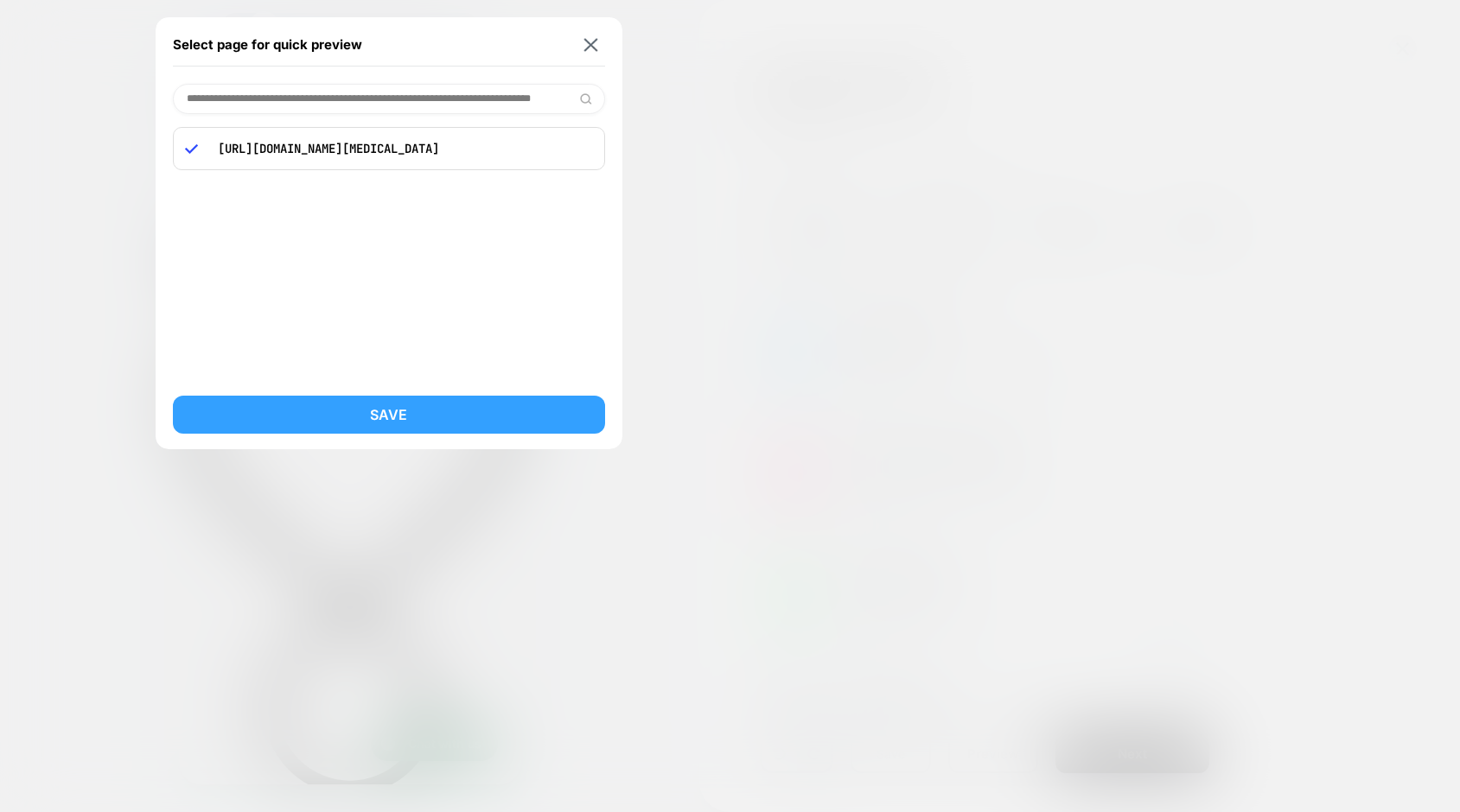
type input "**********"
click at [407, 417] on button "Save" at bounding box center [389, 414] width 433 height 38
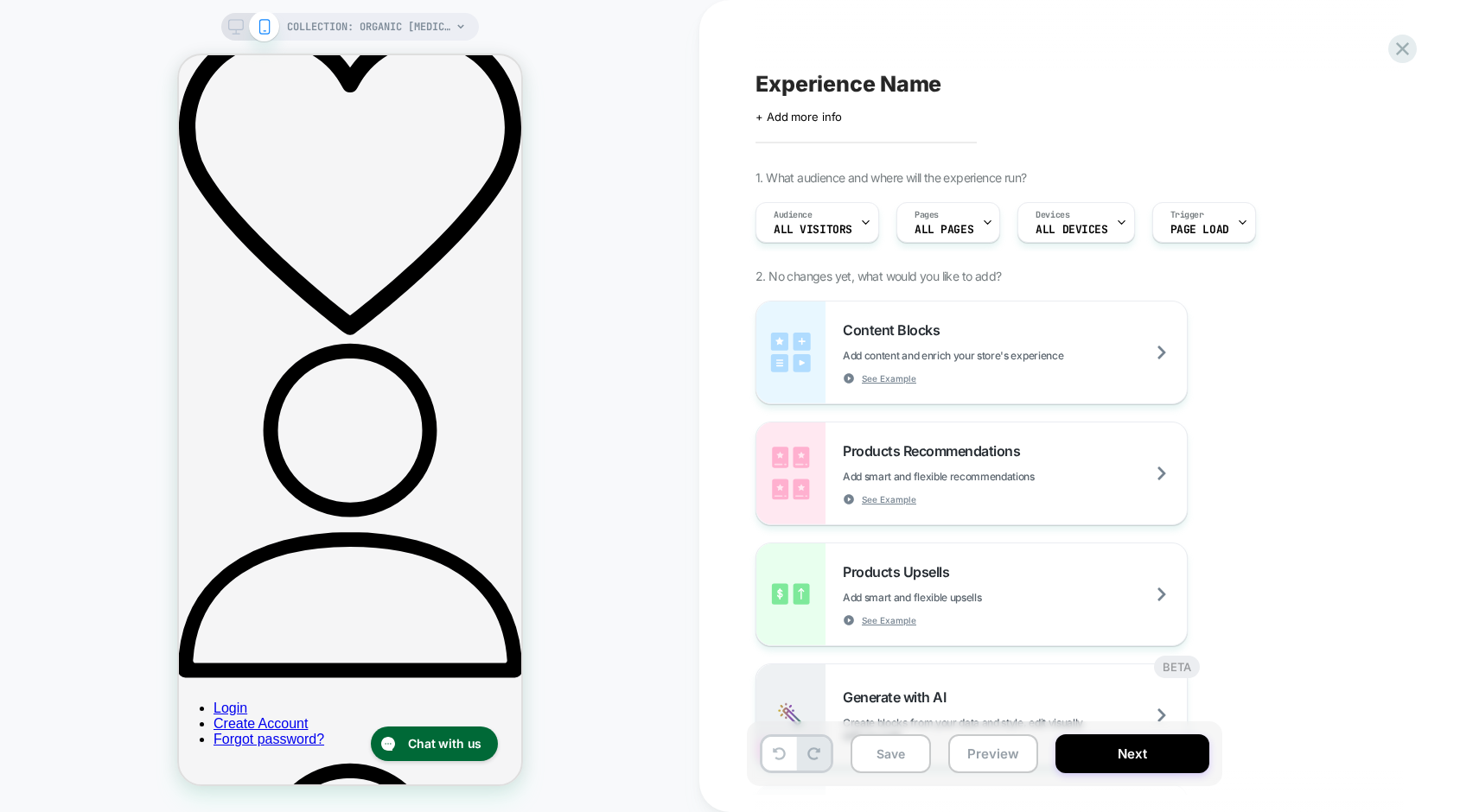
scroll to position [273, 0]
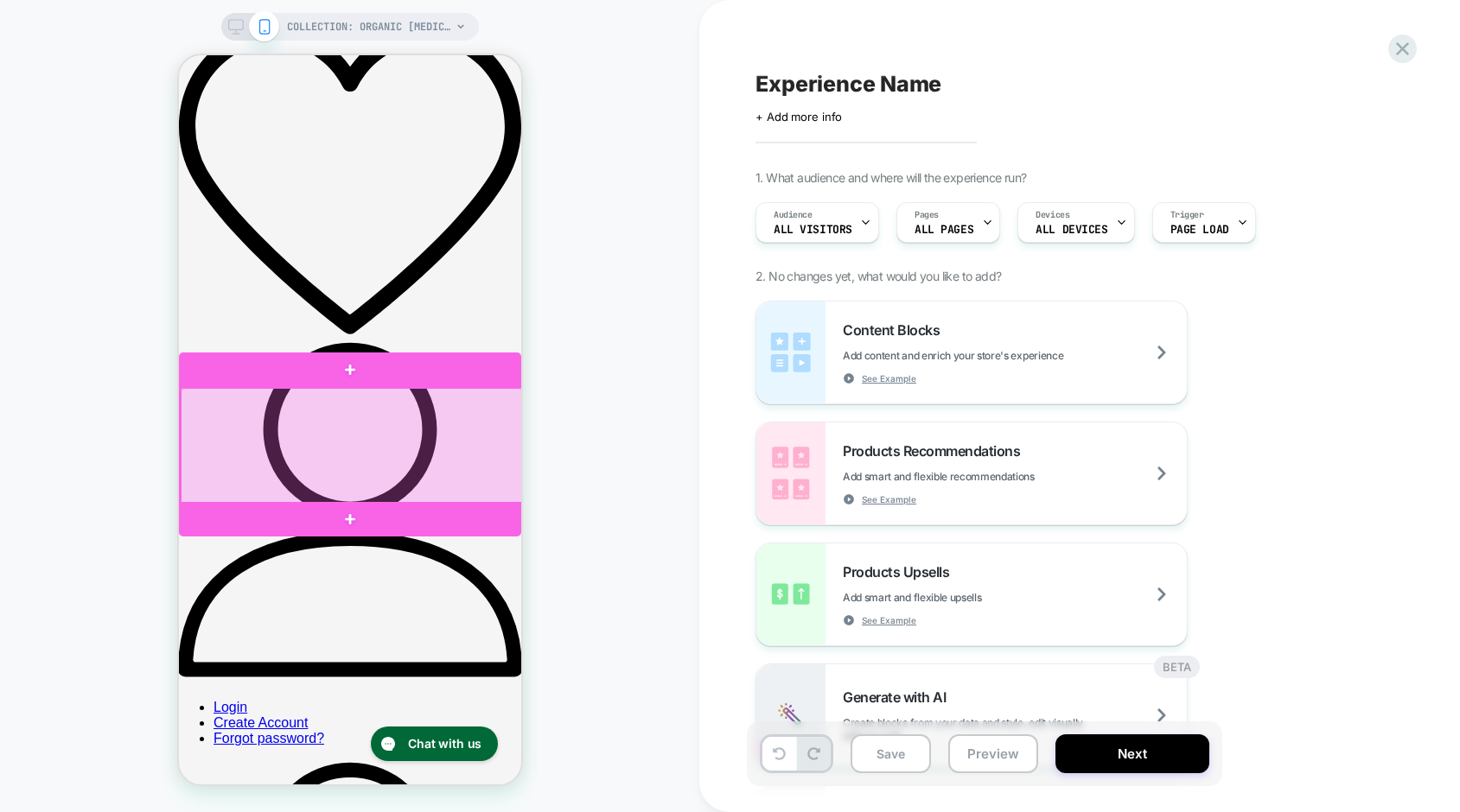
click at [501, 484] on div at bounding box center [351, 445] width 342 height 117
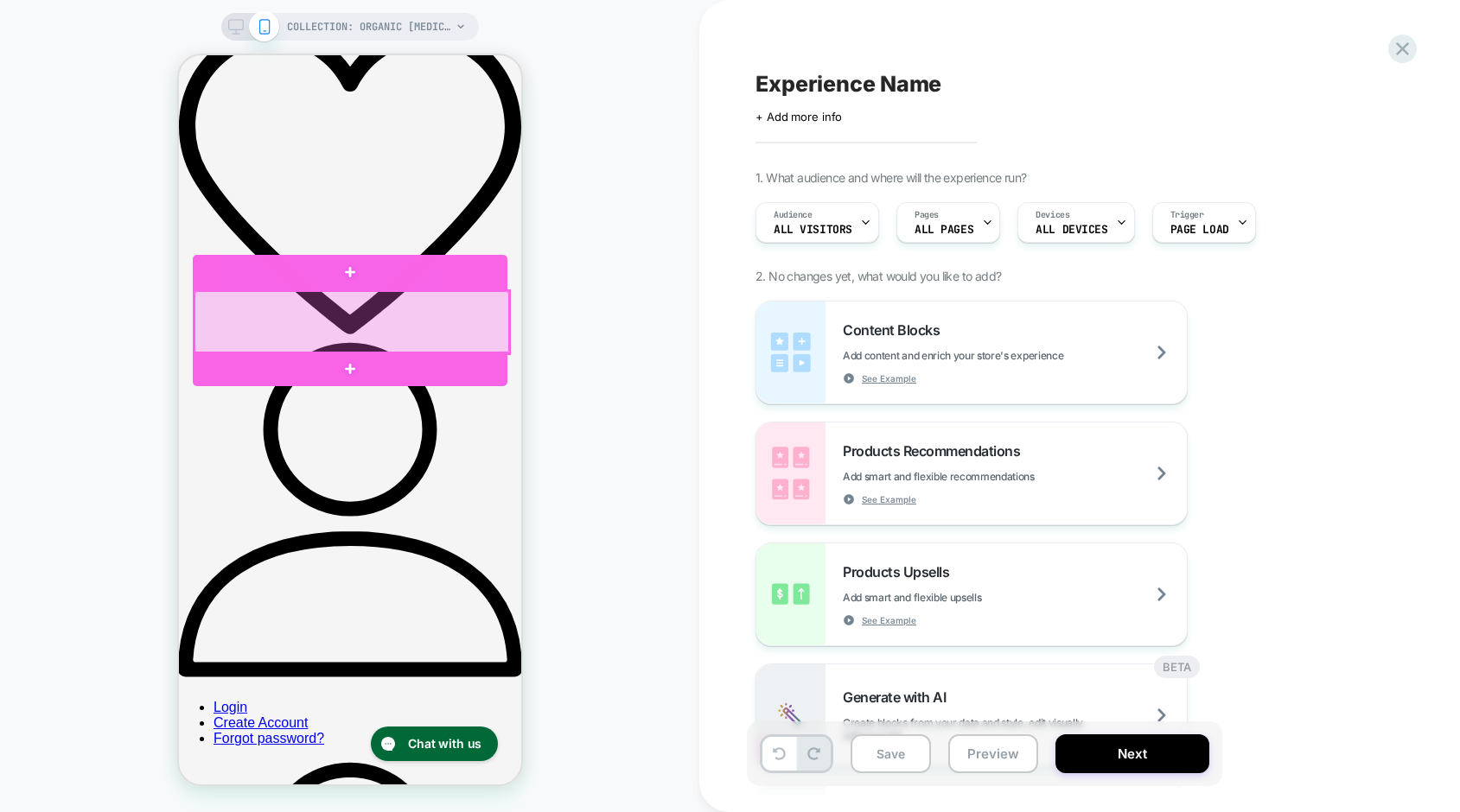
click at [426, 318] on div at bounding box center [351, 322] width 315 height 62
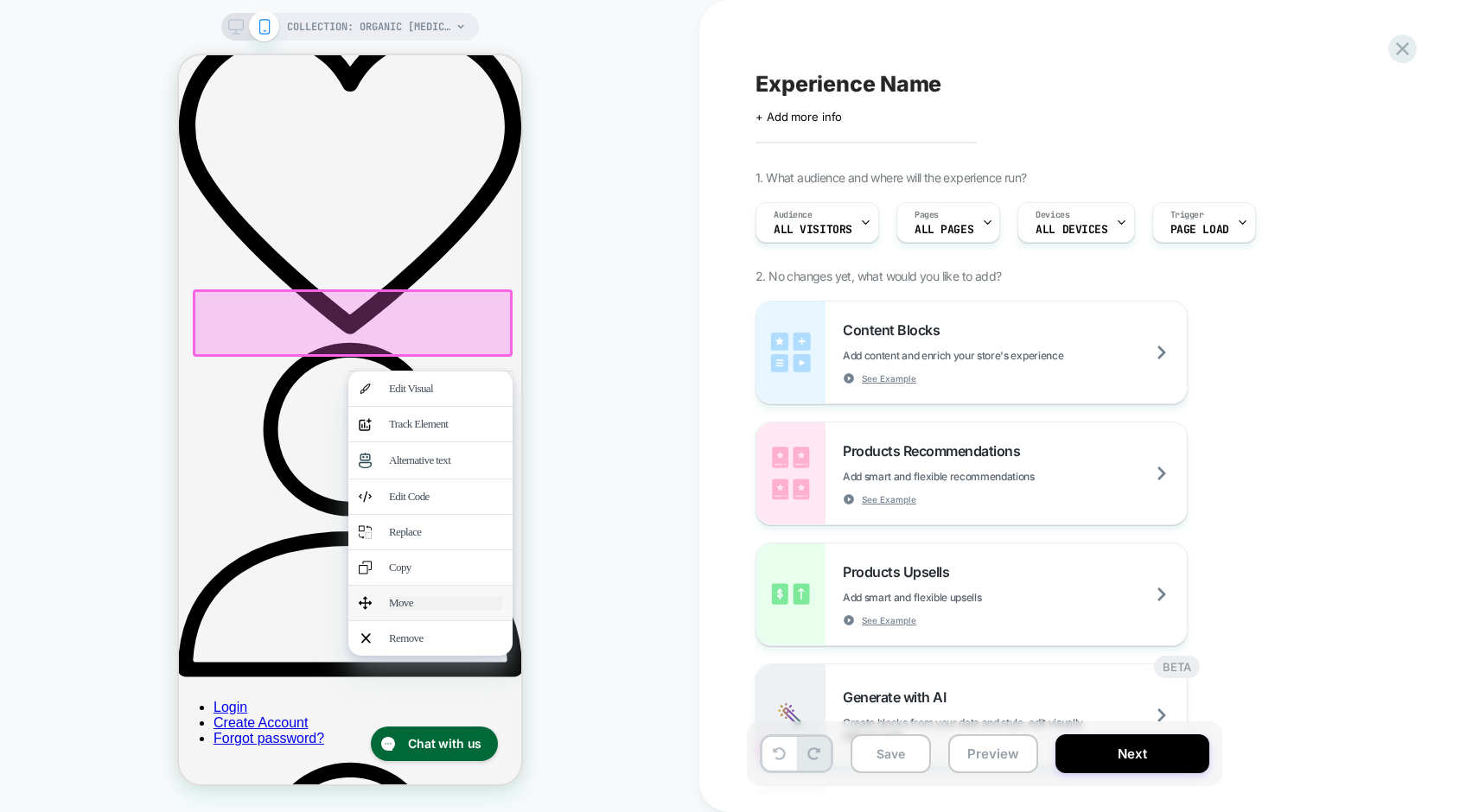
click at [401, 609] on div "Move" at bounding box center [444, 603] width 113 height 14
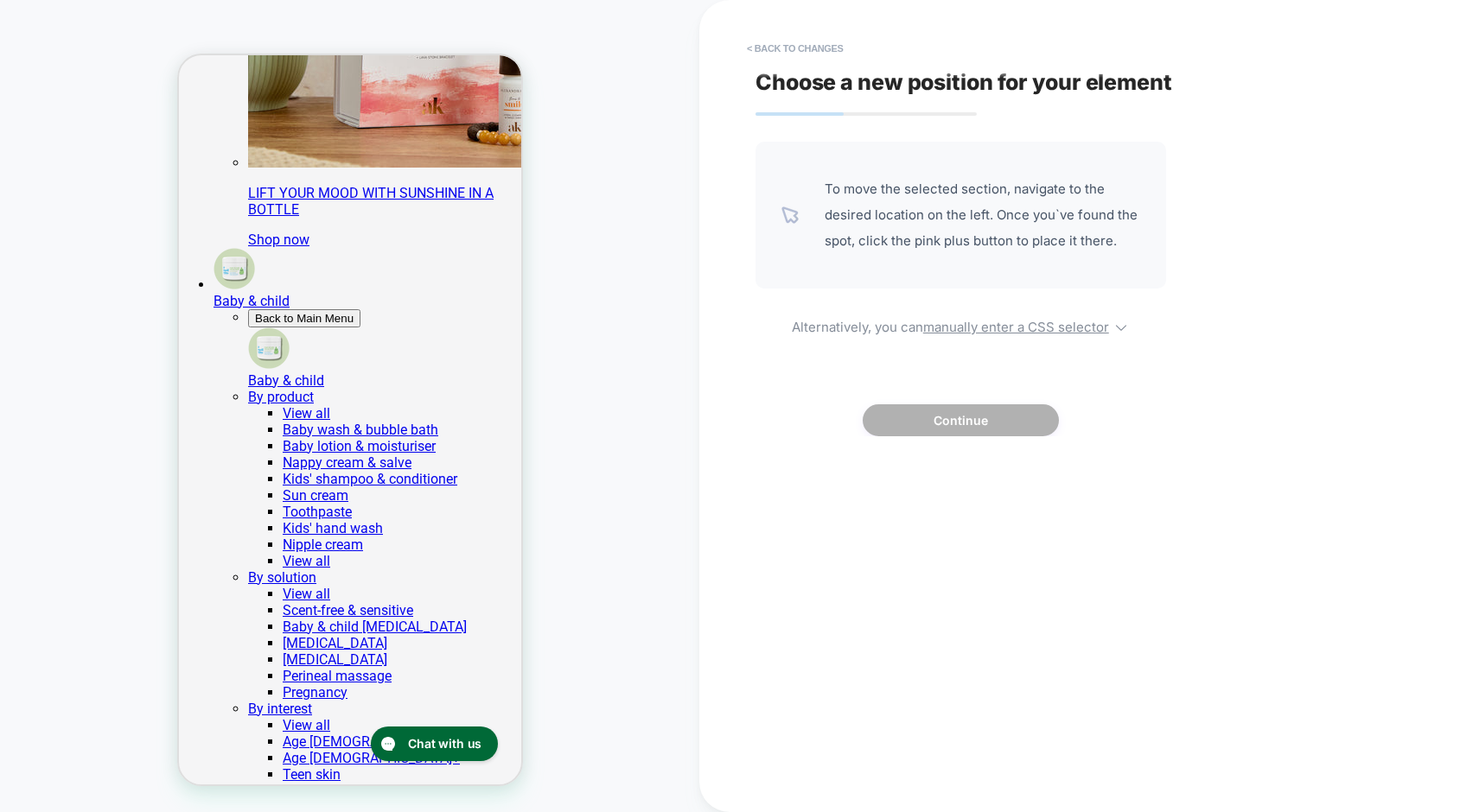
scroll to position [7061, 0]
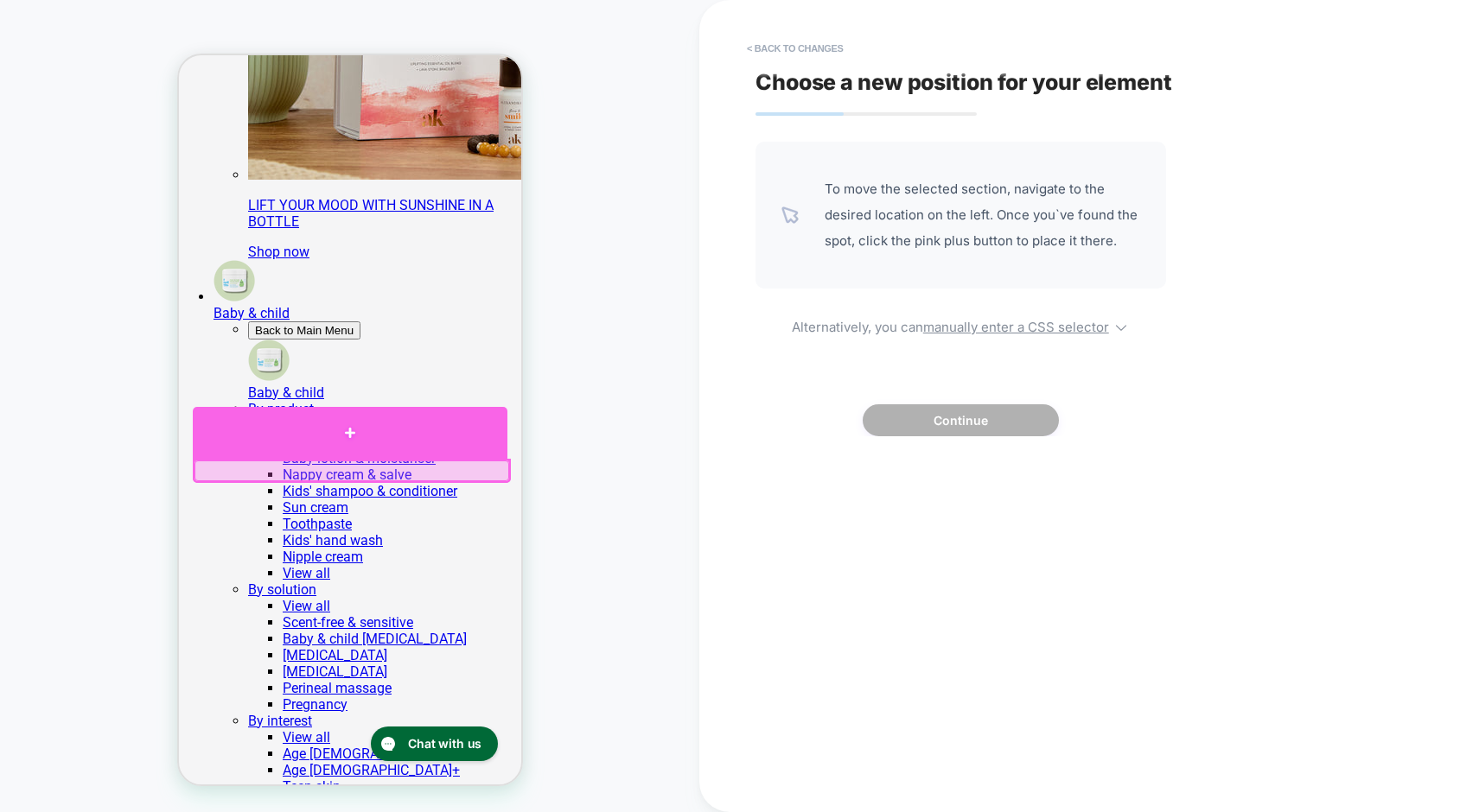
click at [362, 433] on div at bounding box center [349, 432] width 315 height 52
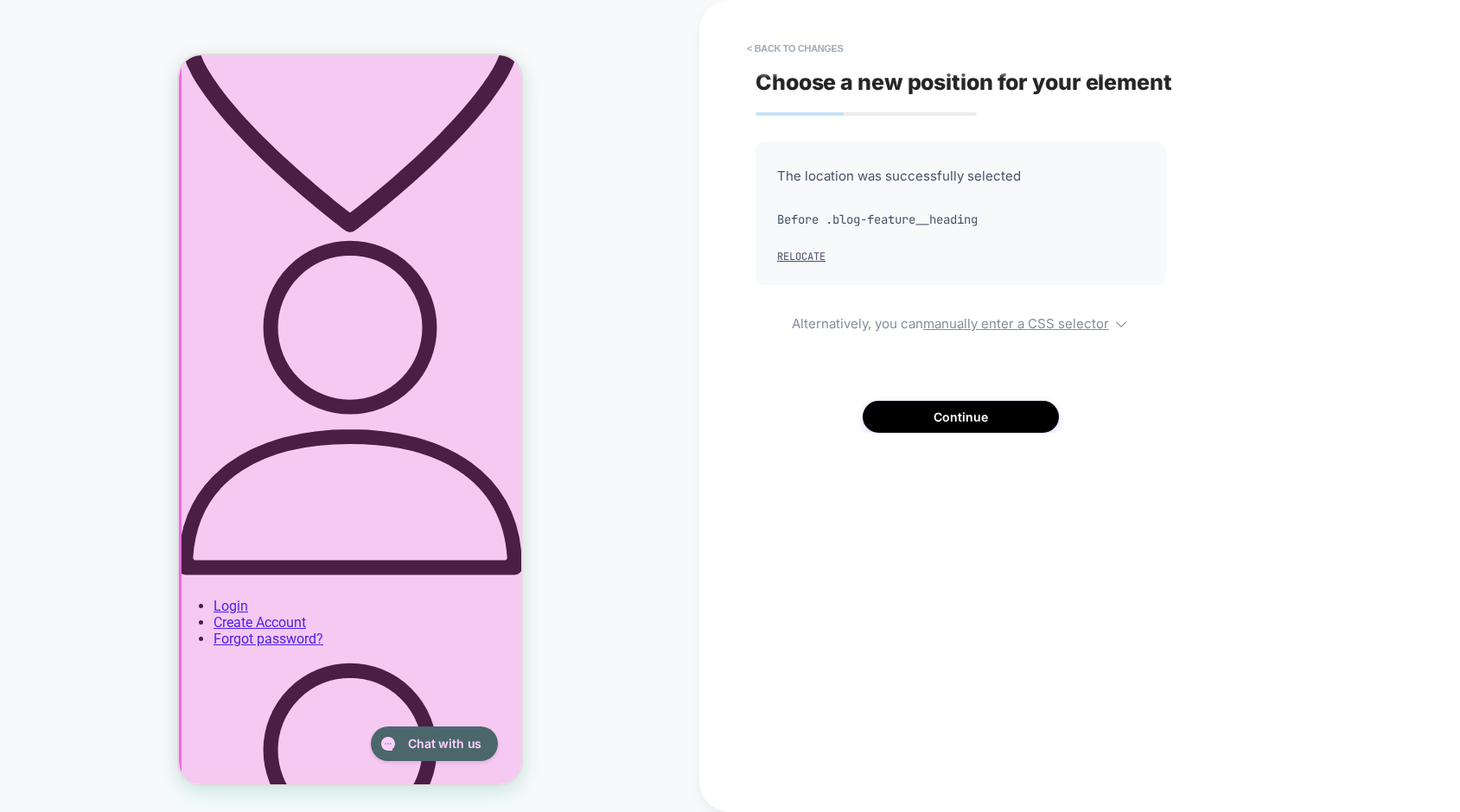
scroll to position [0, 0]
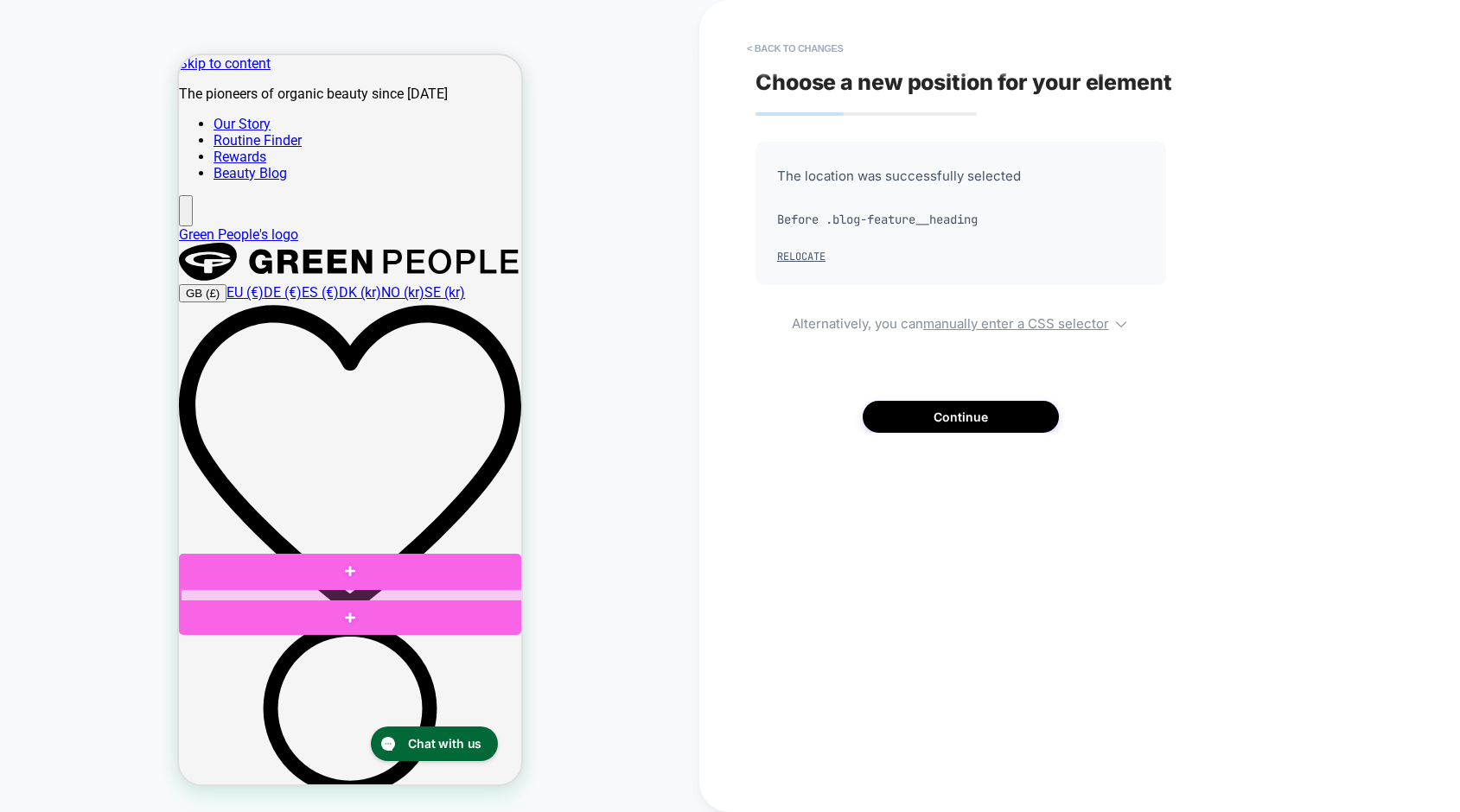
click at [353, 592] on div at bounding box center [351, 596] width 342 height 14
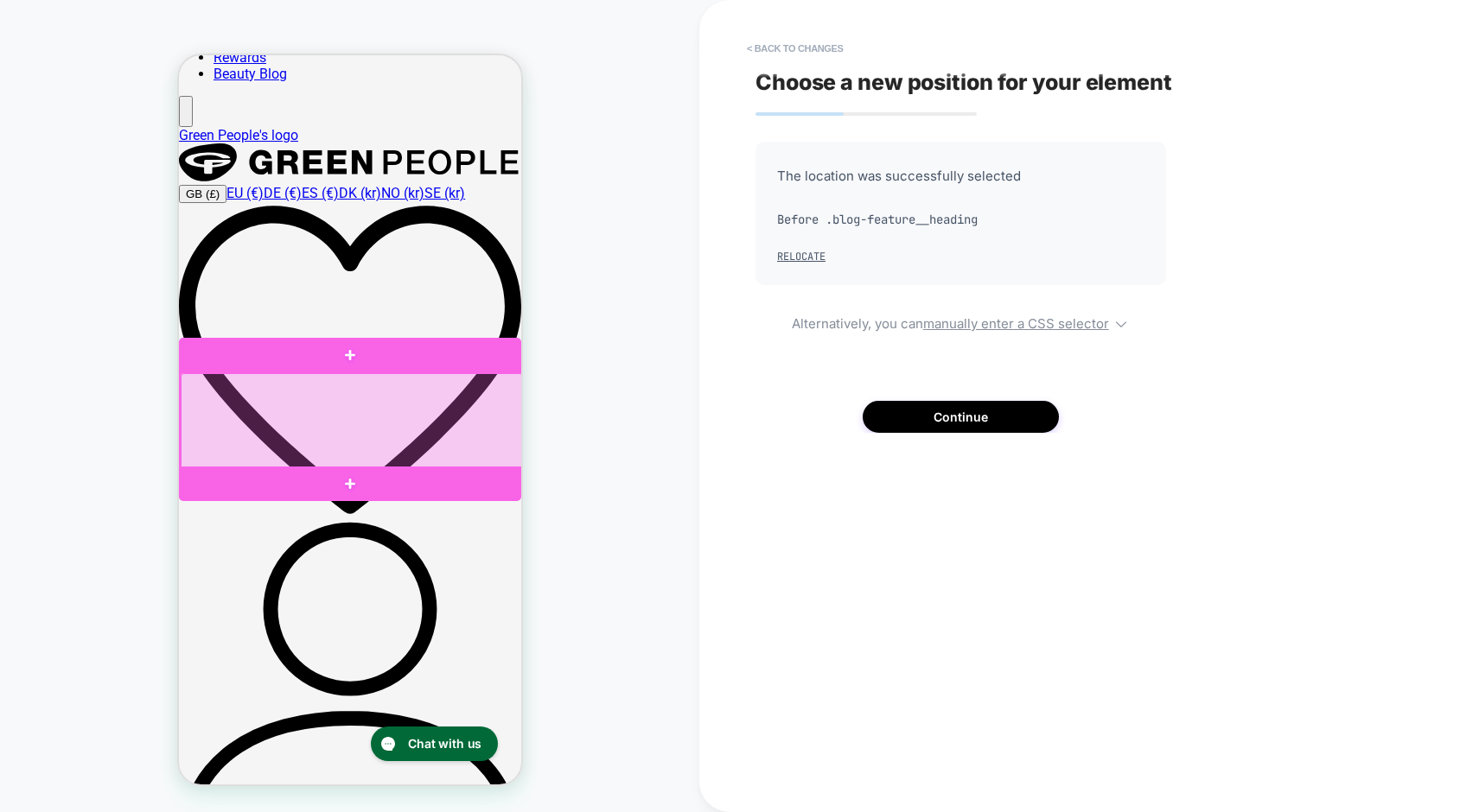
scroll to position [107, 0]
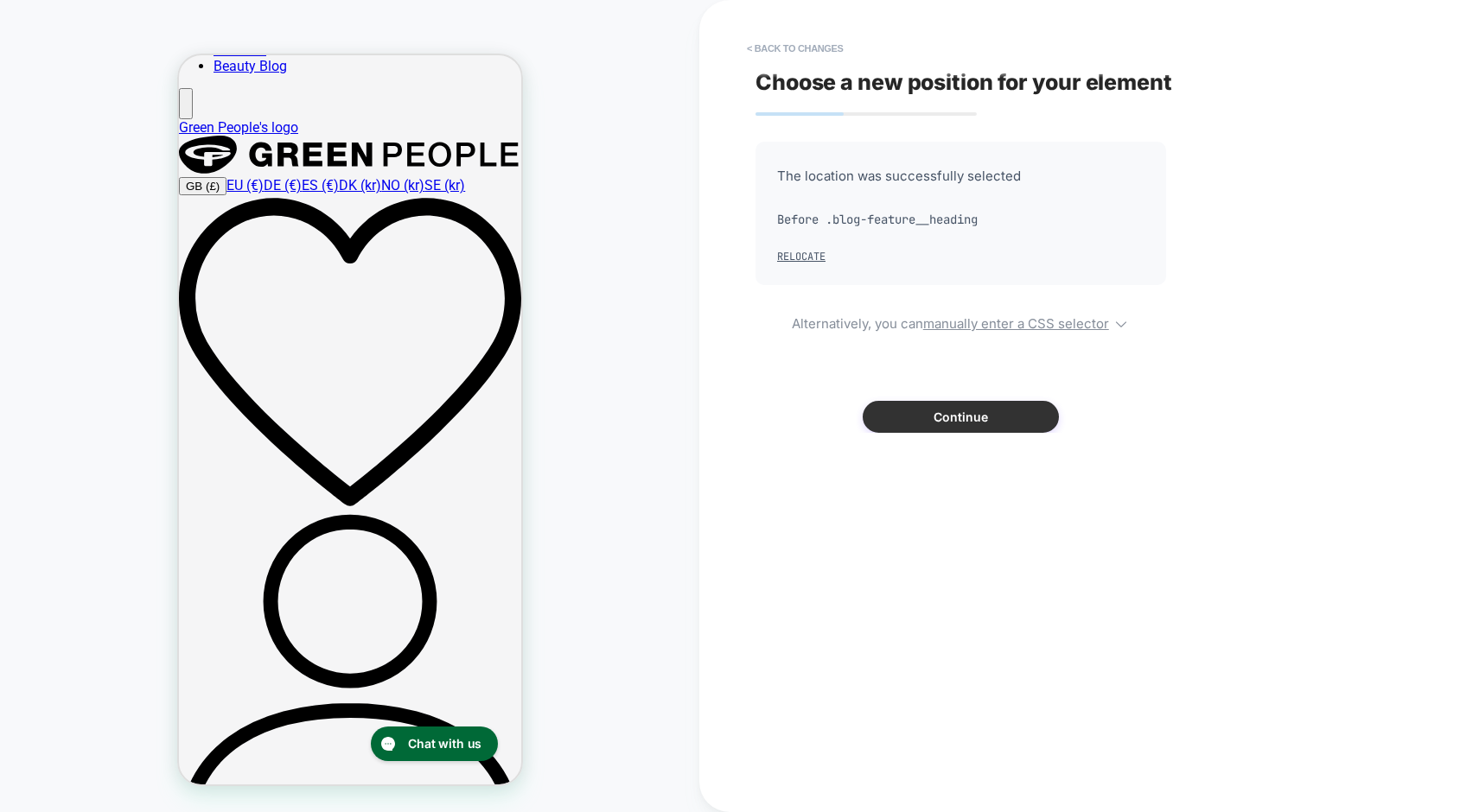
click at [963, 424] on button "Continue" at bounding box center [961, 417] width 197 height 32
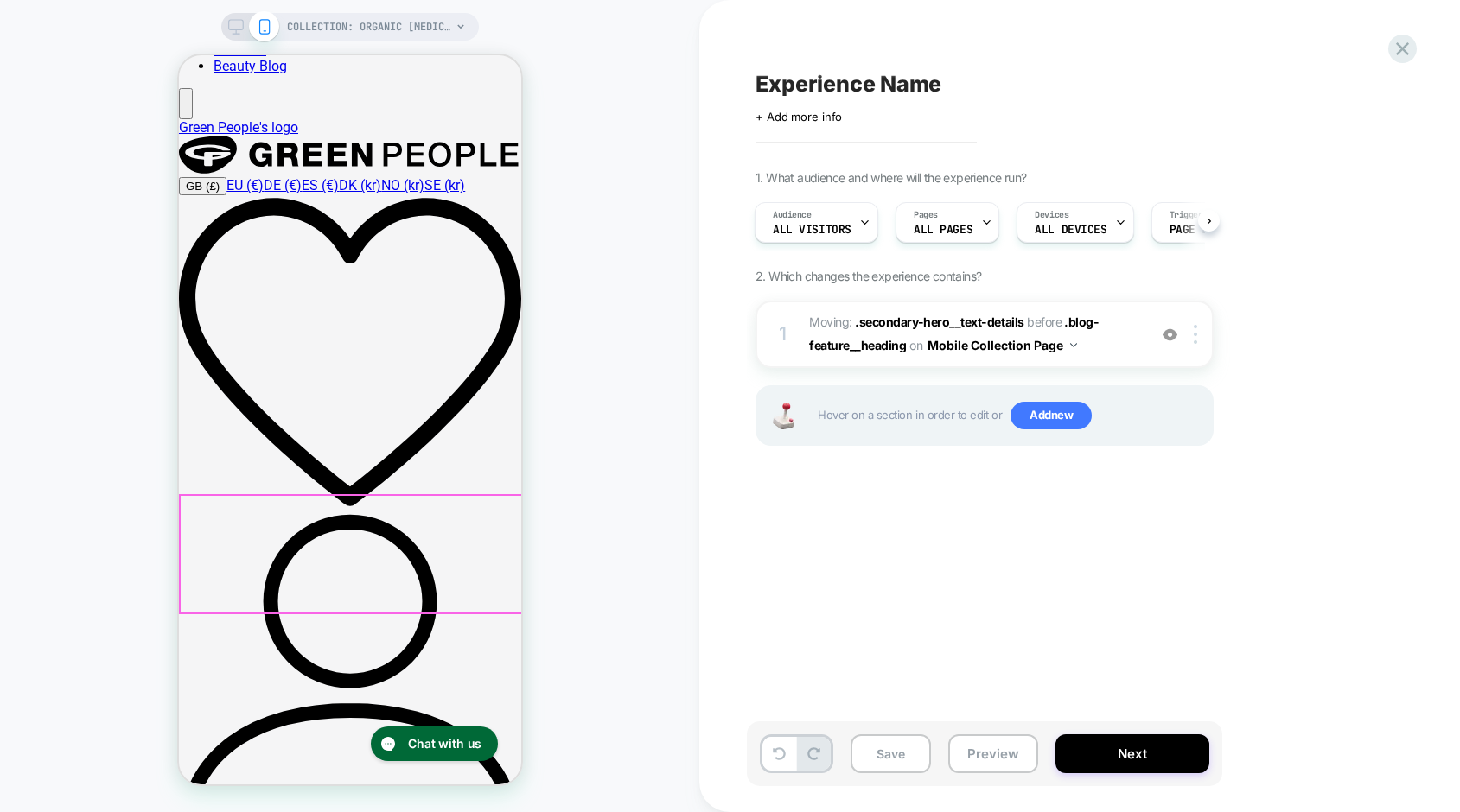
scroll to position [111, 0]
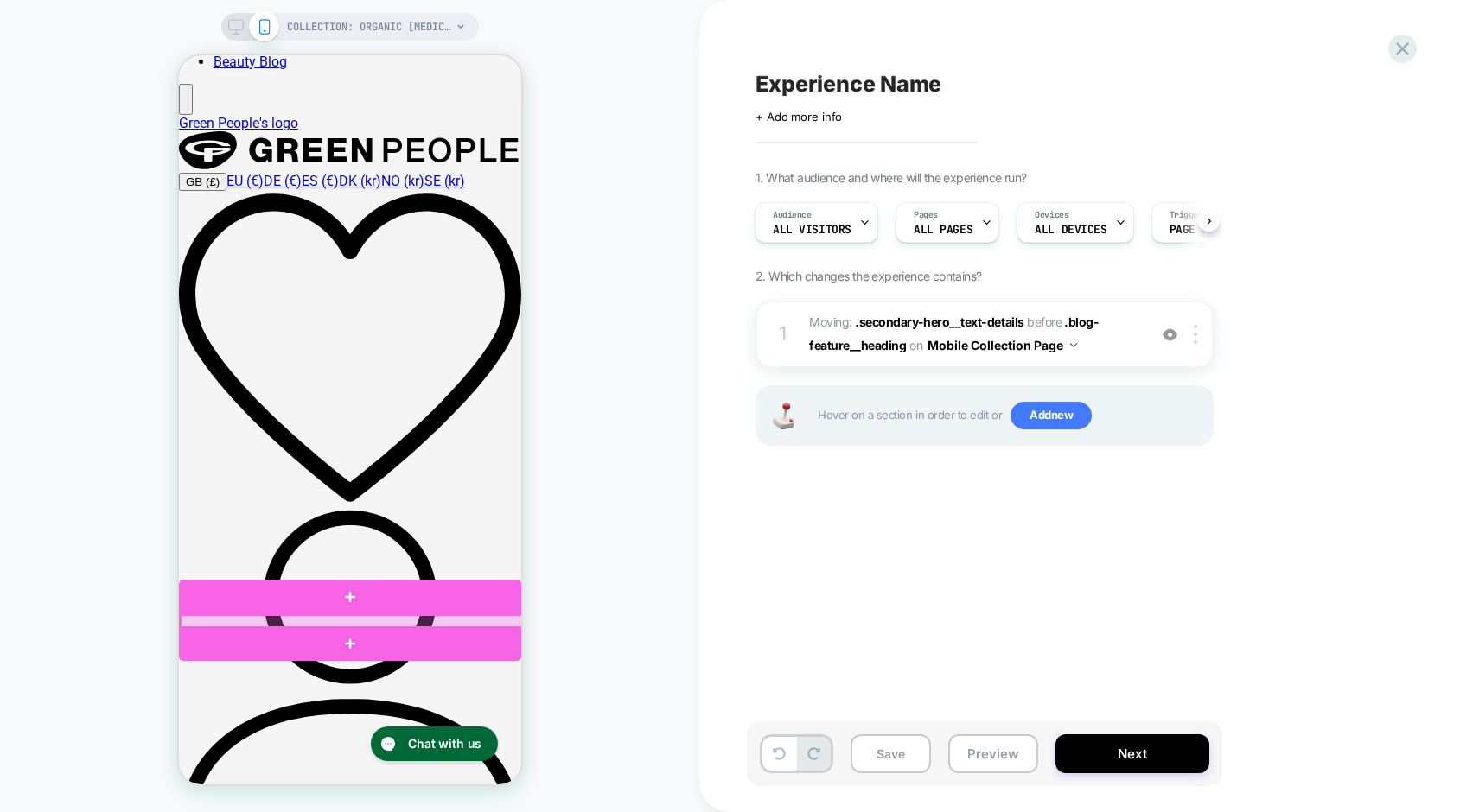
click at [286, 621] on div at bounding box center [351, 622] width 342 height 14
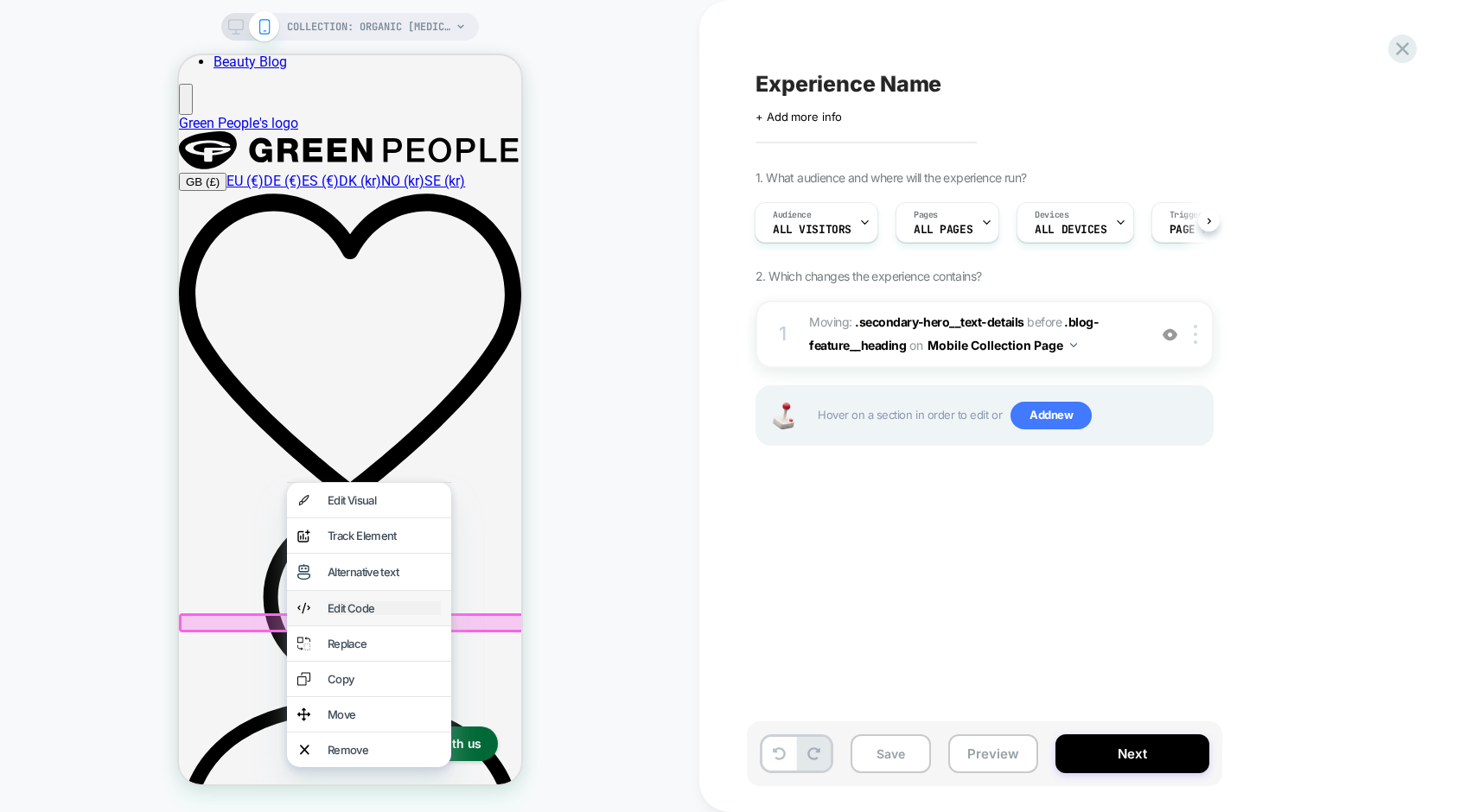
click at [361, 615] on div "Edit Code" at bounding box center [383, 609] width 113 height 14
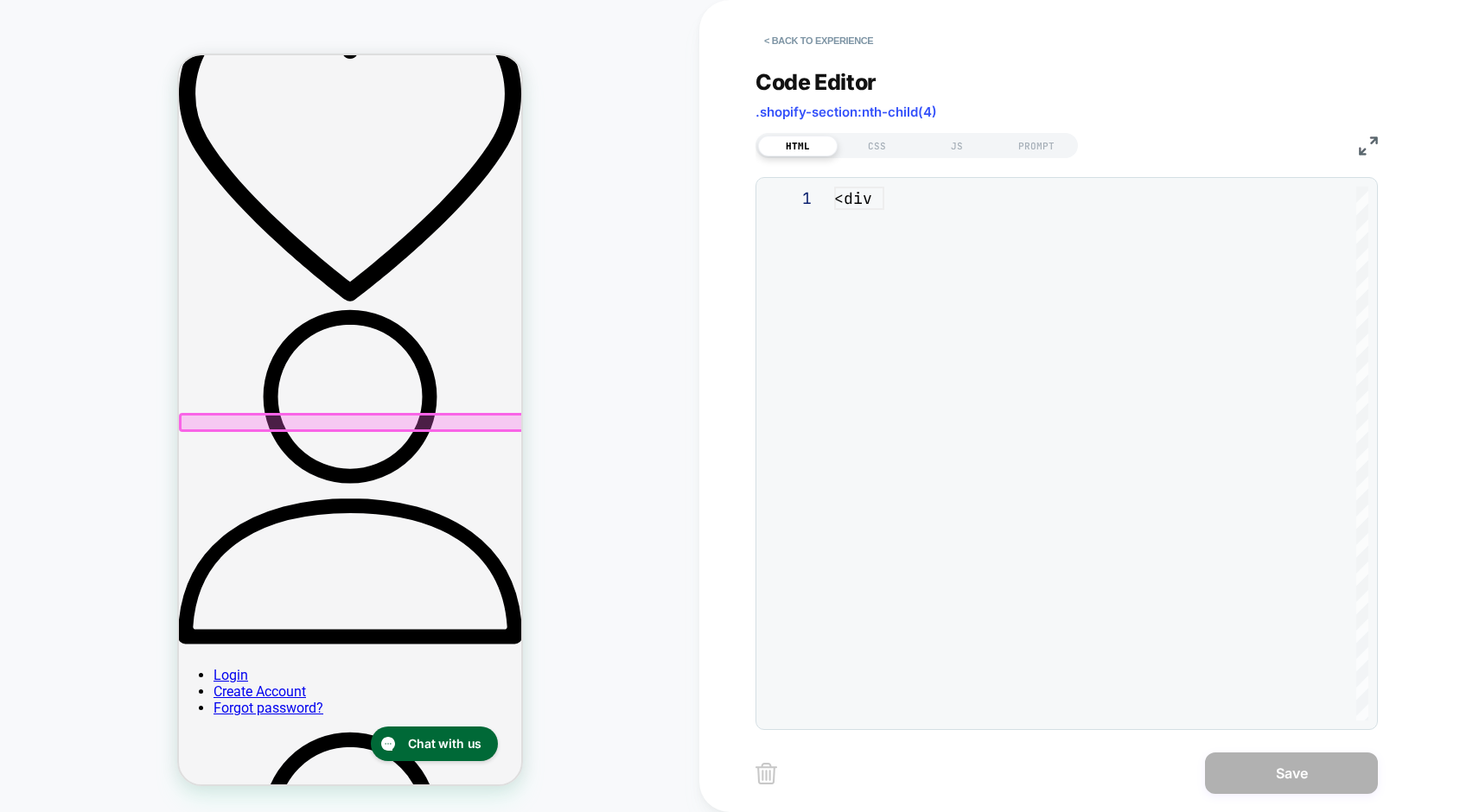
scroll to position [233, 0]
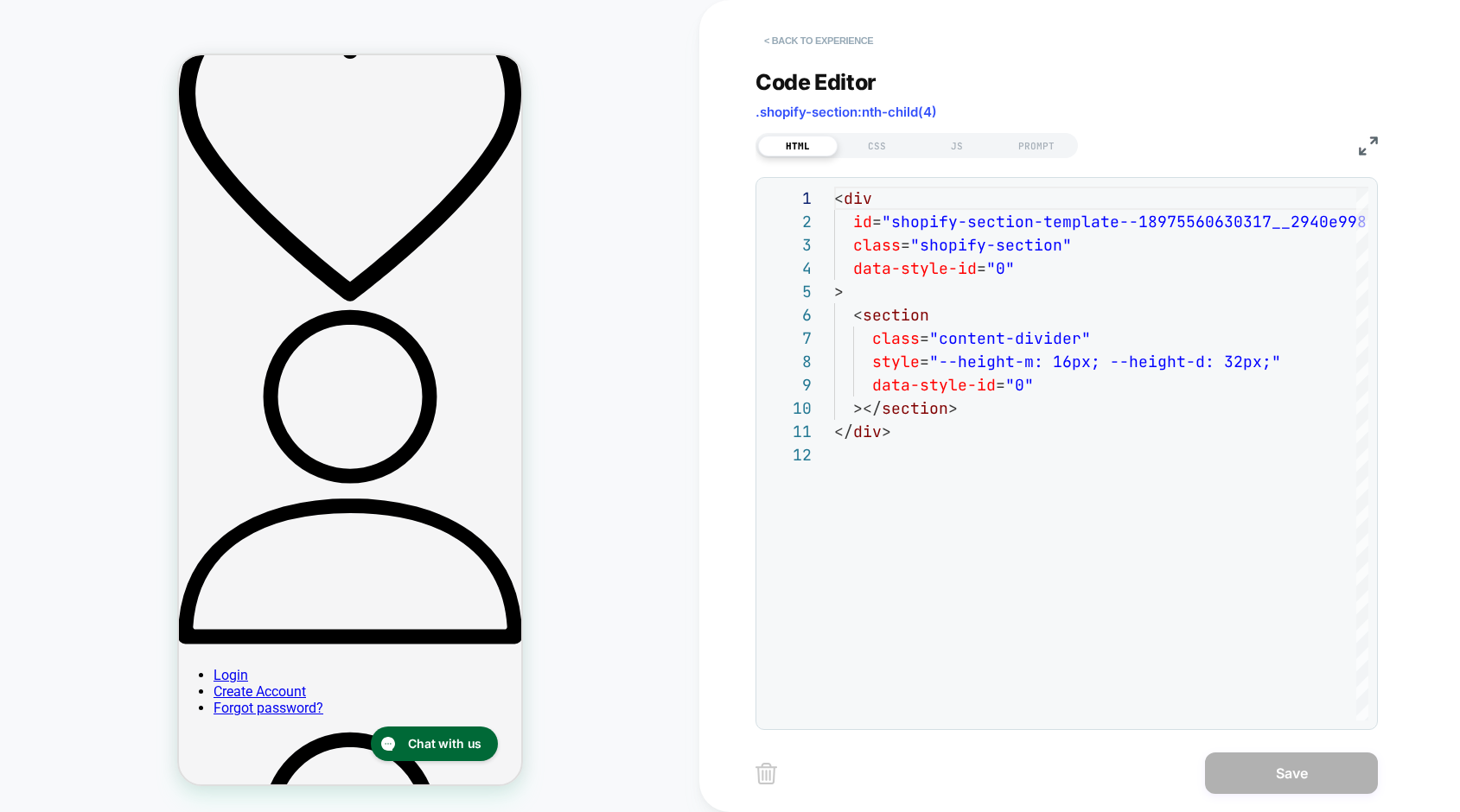
click at [810, 46] on button "< Back to experience" at bounding box center [819, 41] width 126 height 28
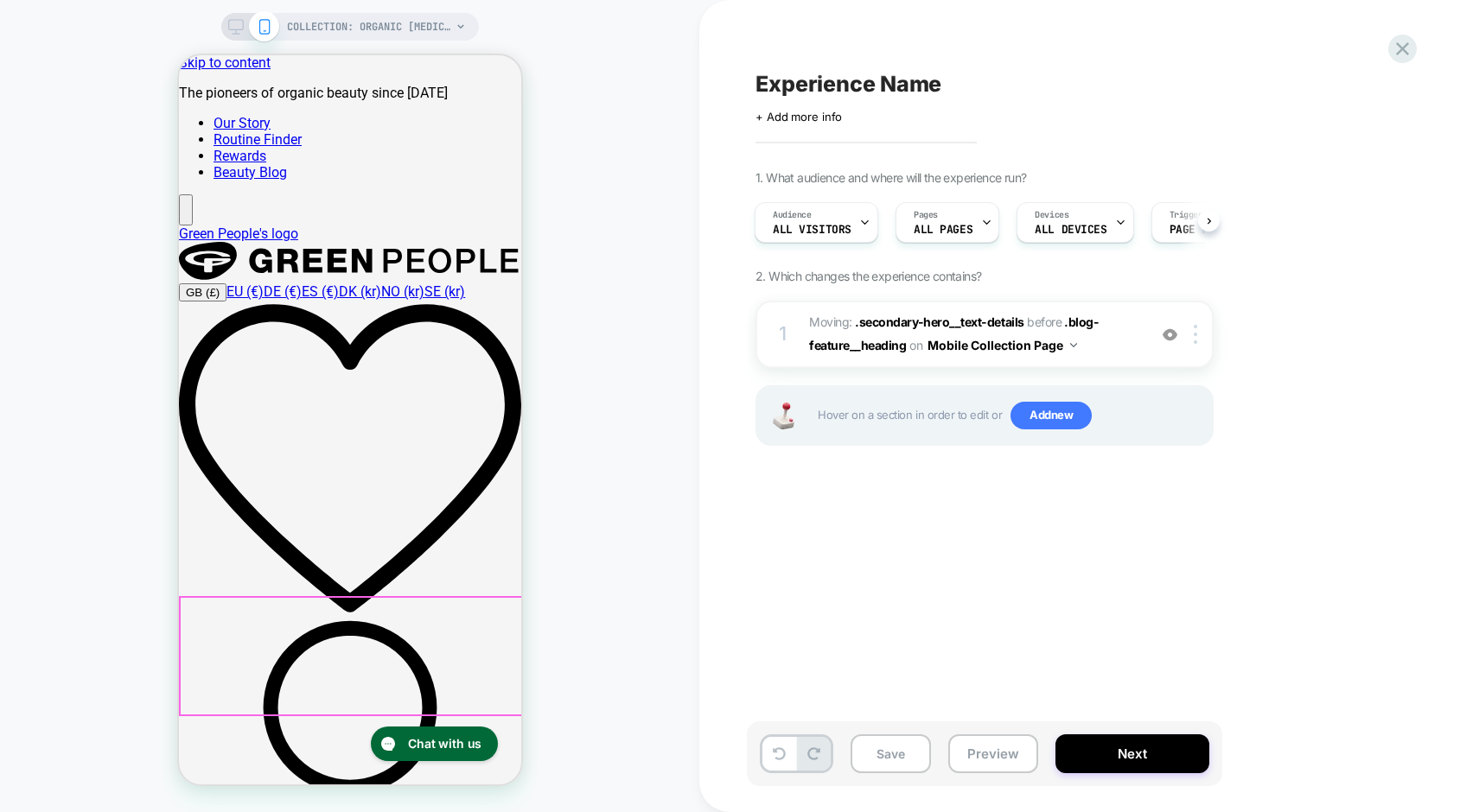
scroll to position [0, 0]
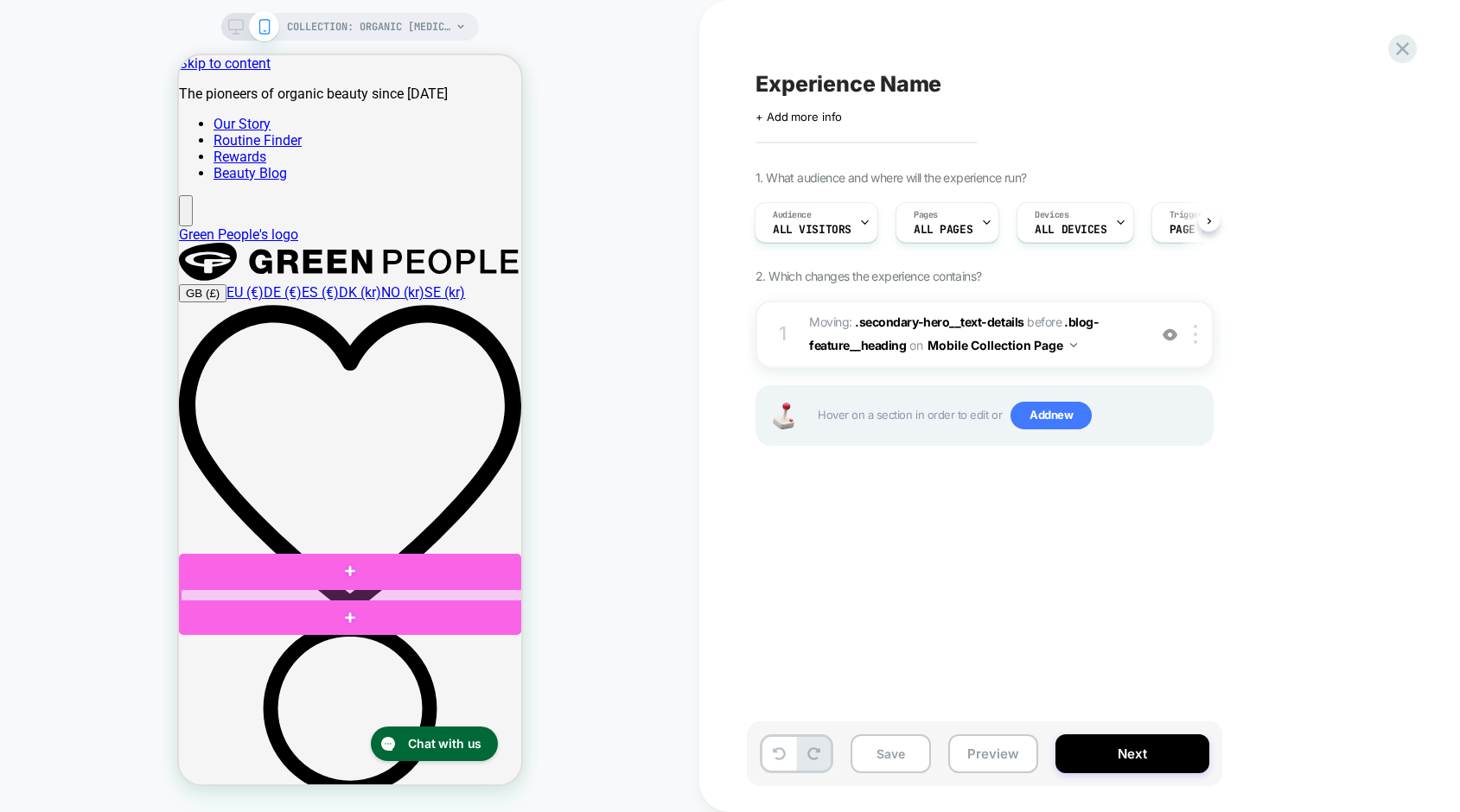
click at [345, 595] on div at bounding box center [351, 596] width 342 height 14
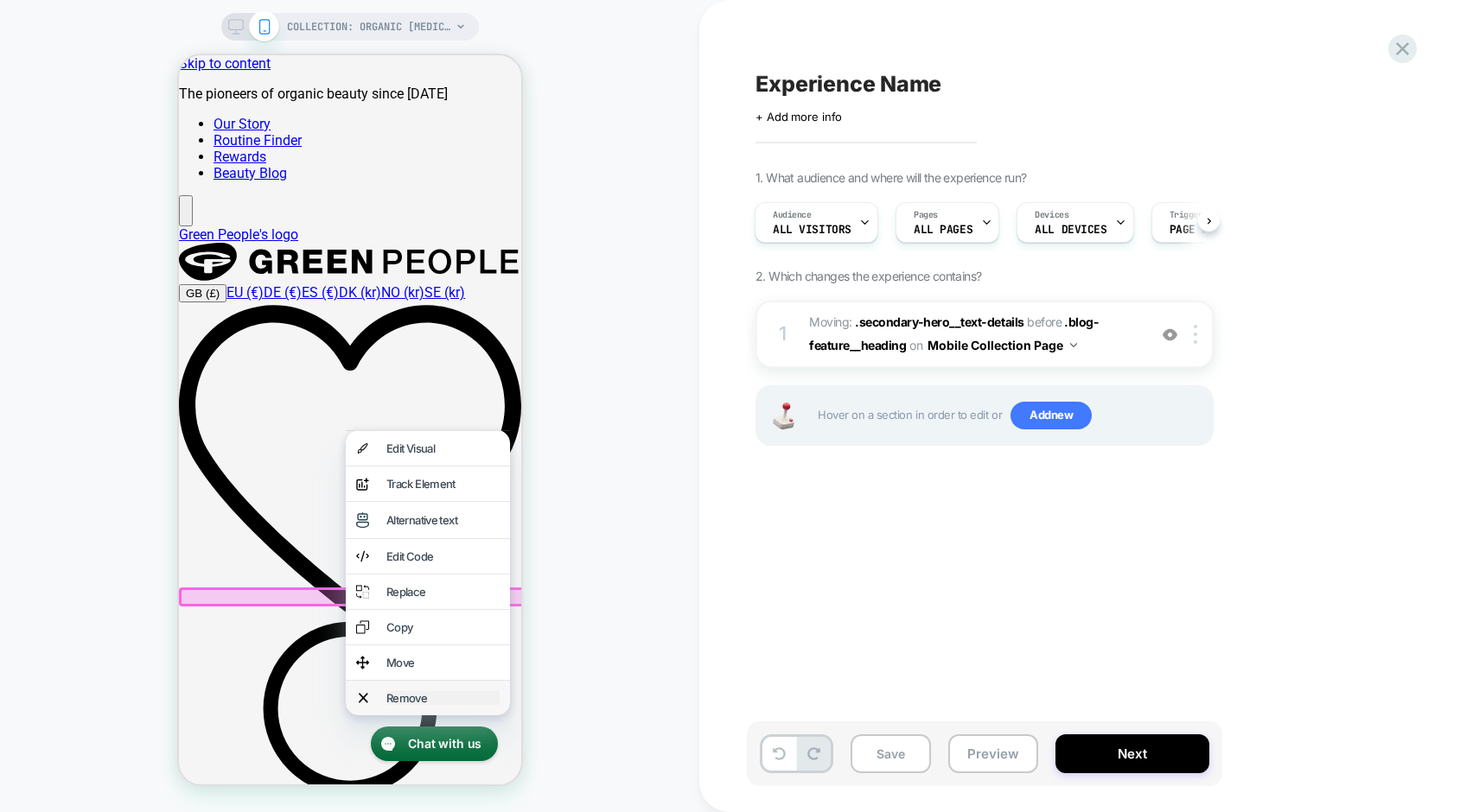
click at [433, 705] on div "Remove" at bounding box center [441, 698] width 113 height 14
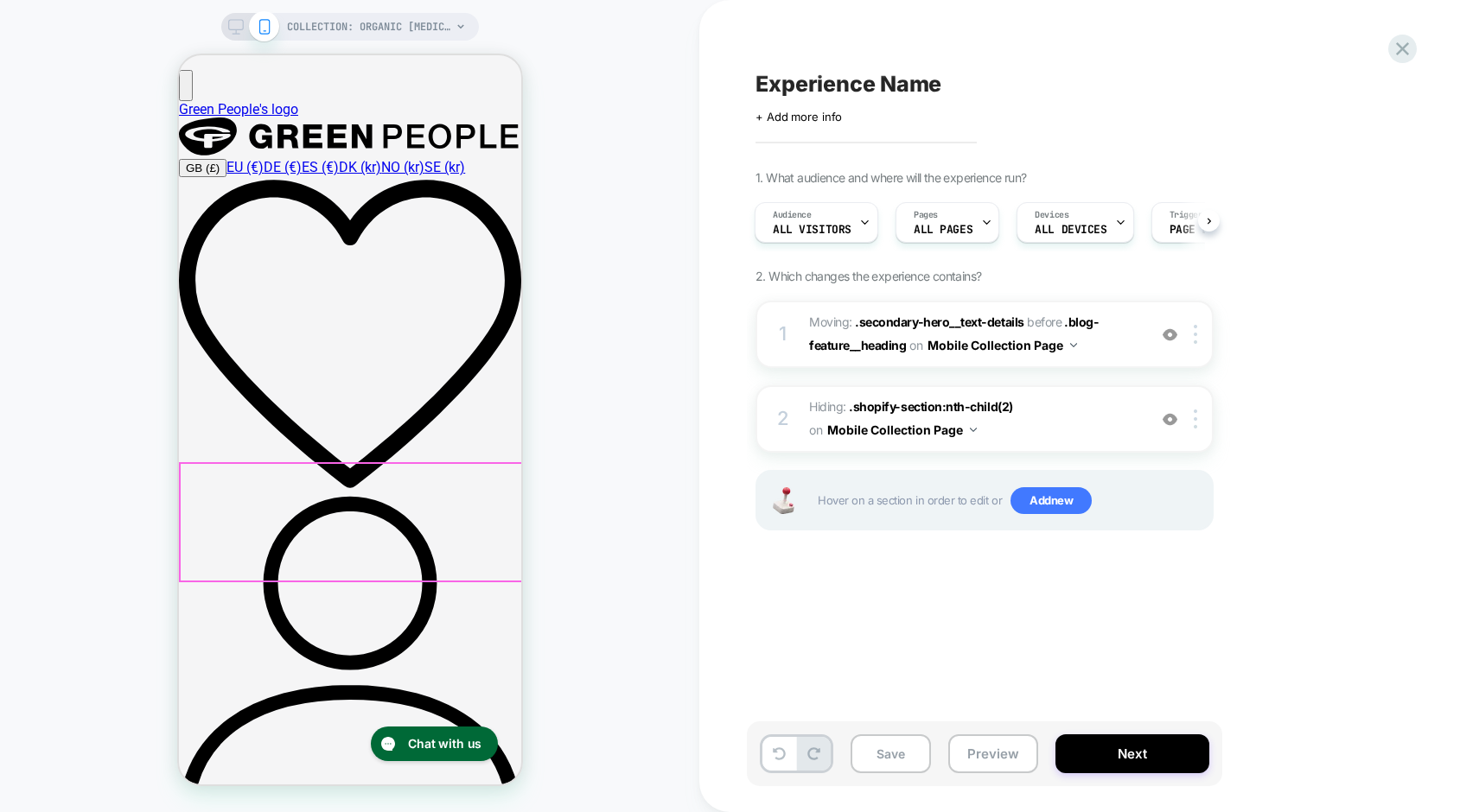
scroll to position [184, 0]
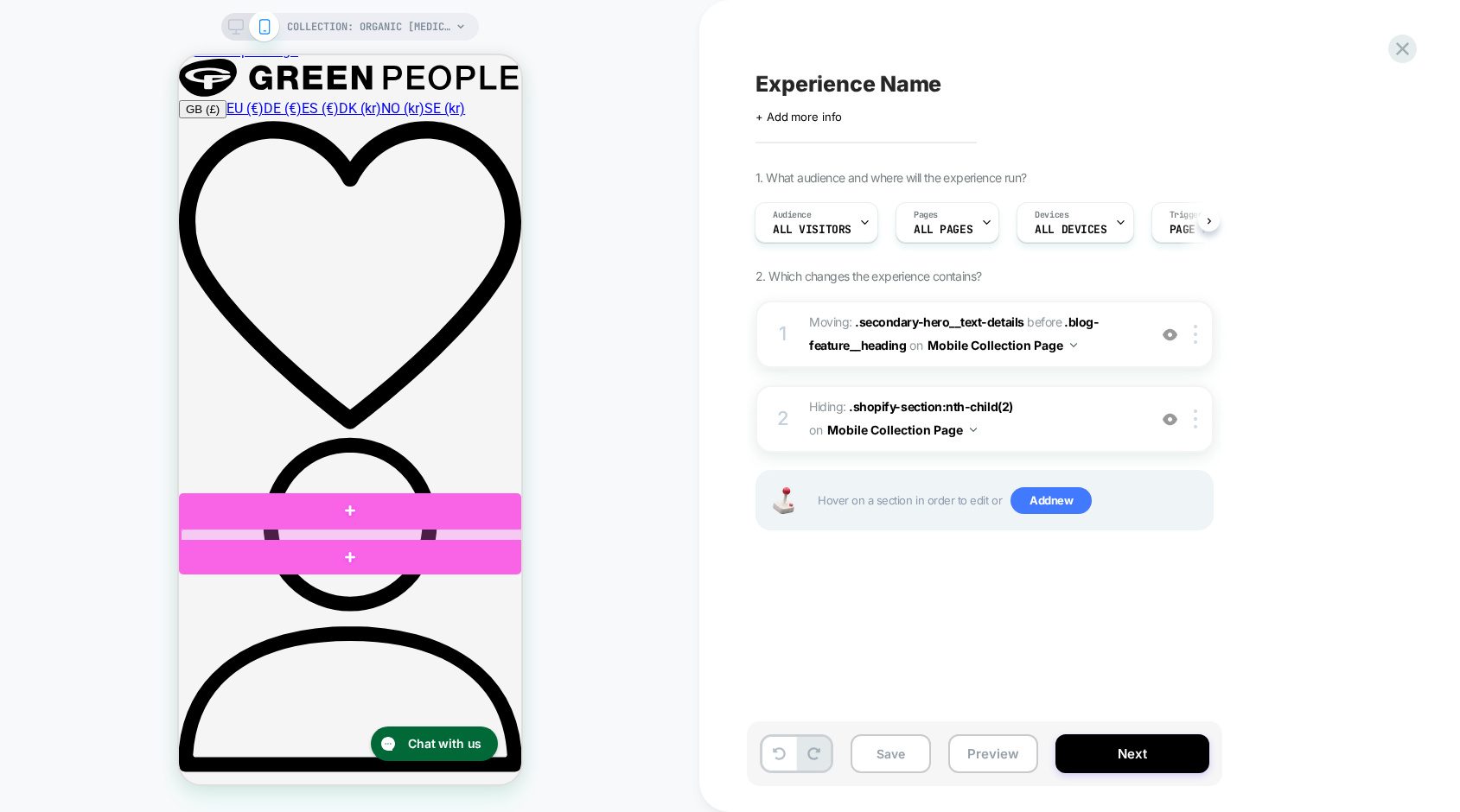
click at [417, 537] on div at bounding box center [351, 536] width 342 height 14
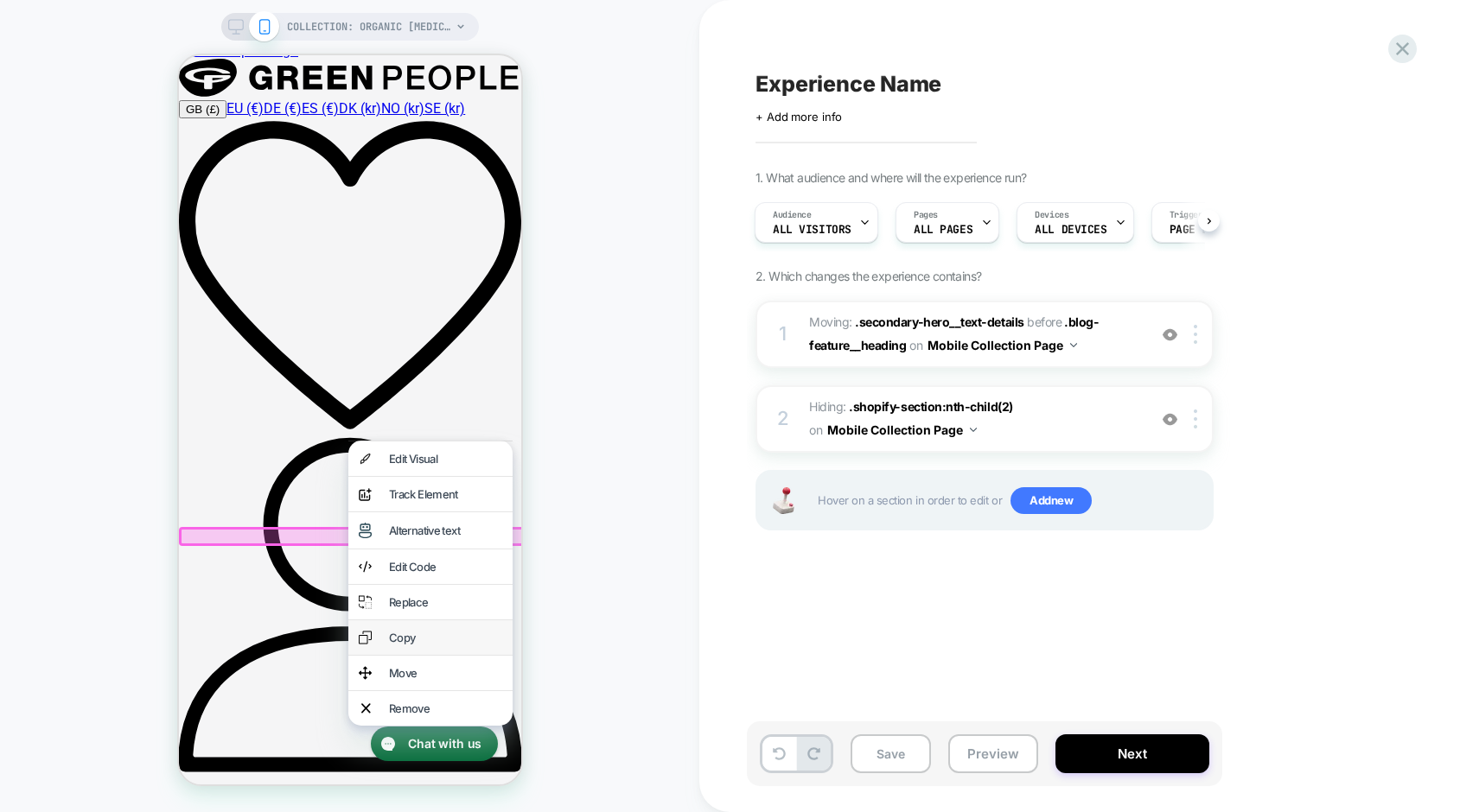
scroll to position [165, 0]
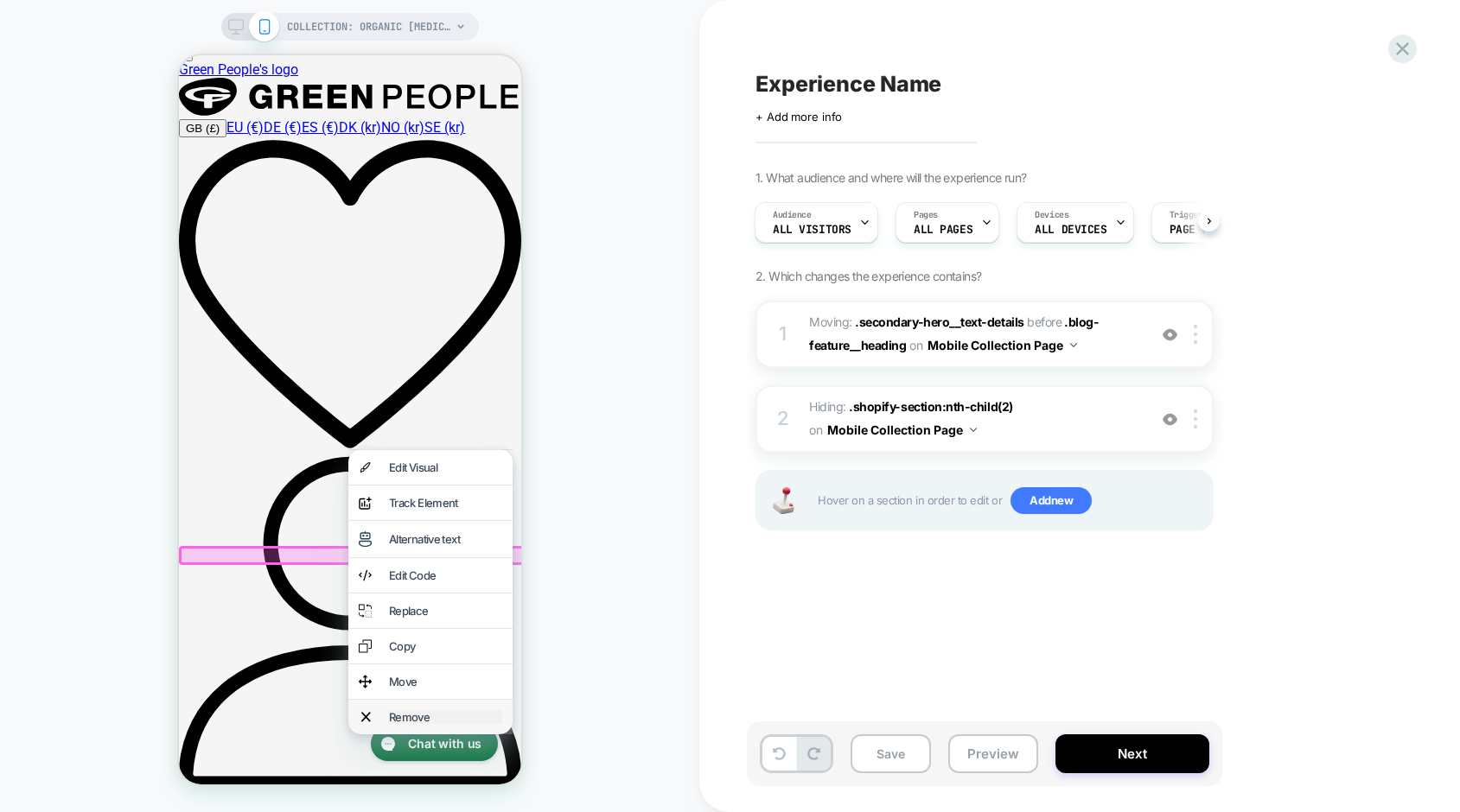
click at [403, 723] on div "Remove" at bounding box center [444, 717] width 113 height 14
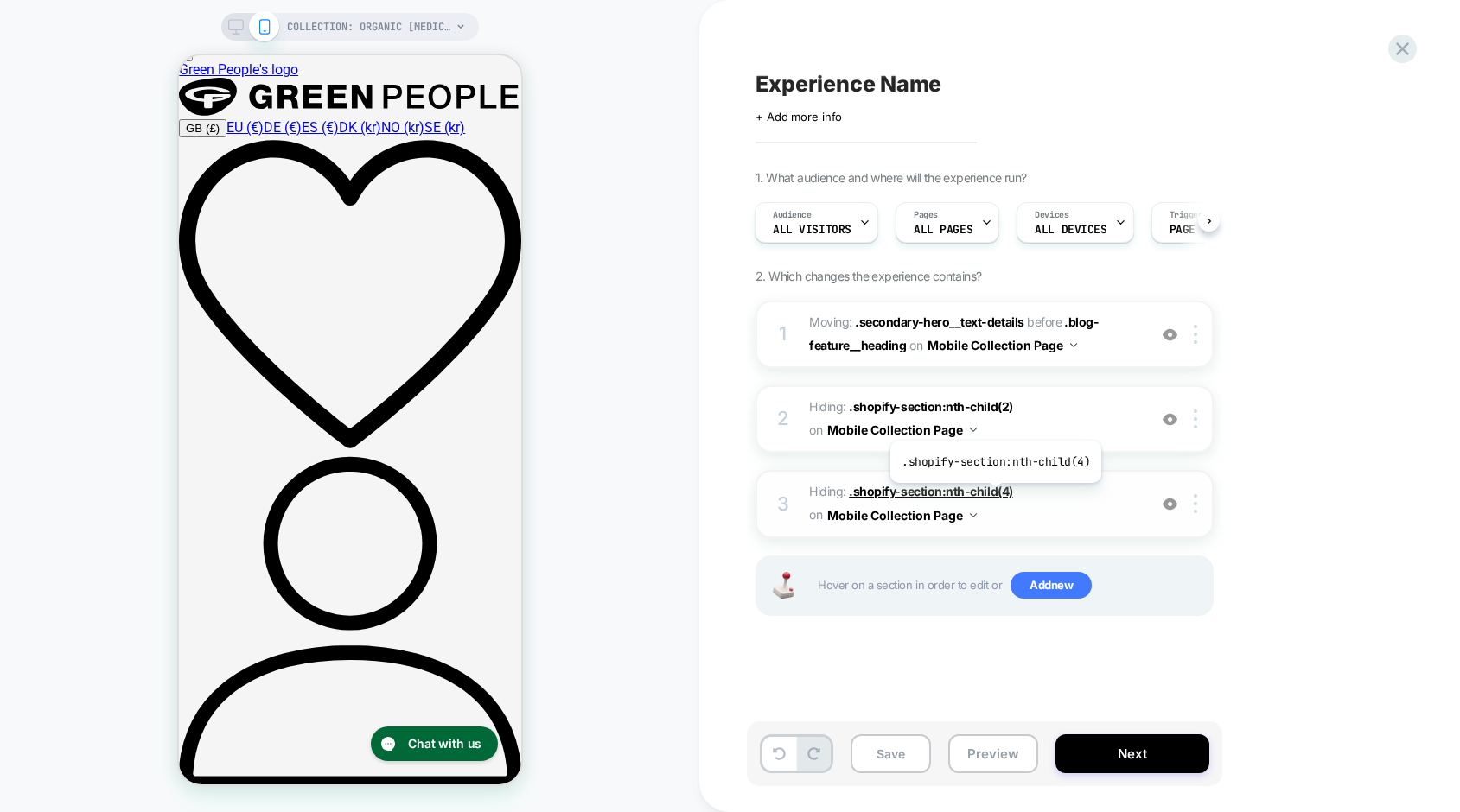
click at [993, 495] on span ".shopify-section:nth-child(4)" at bounding box center [930, 491] width 163 height 15
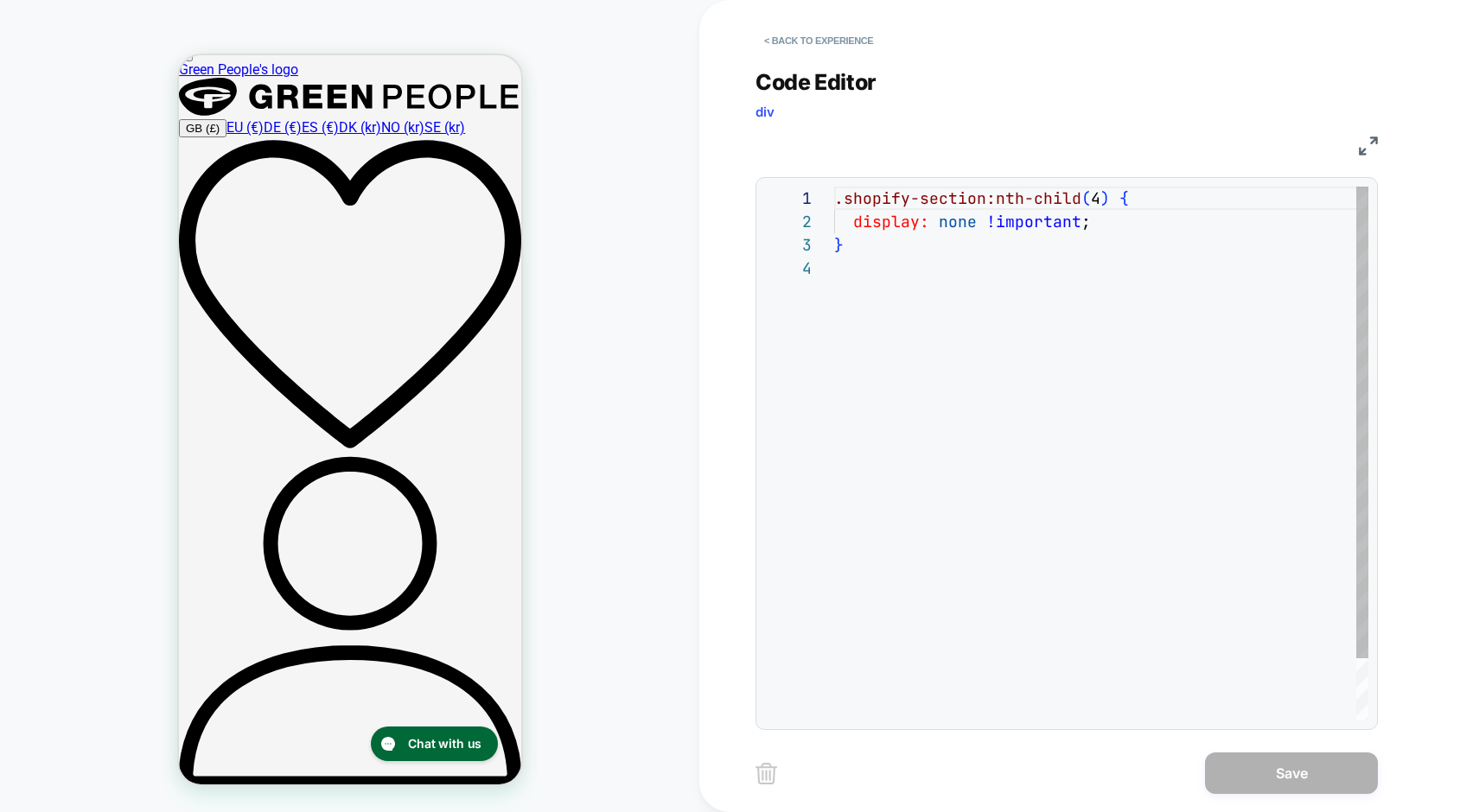
scroll to position [70, 0]
click at [802, 42] on button "< Back to experience" at bounding box center [819, 41] width 126 height 28
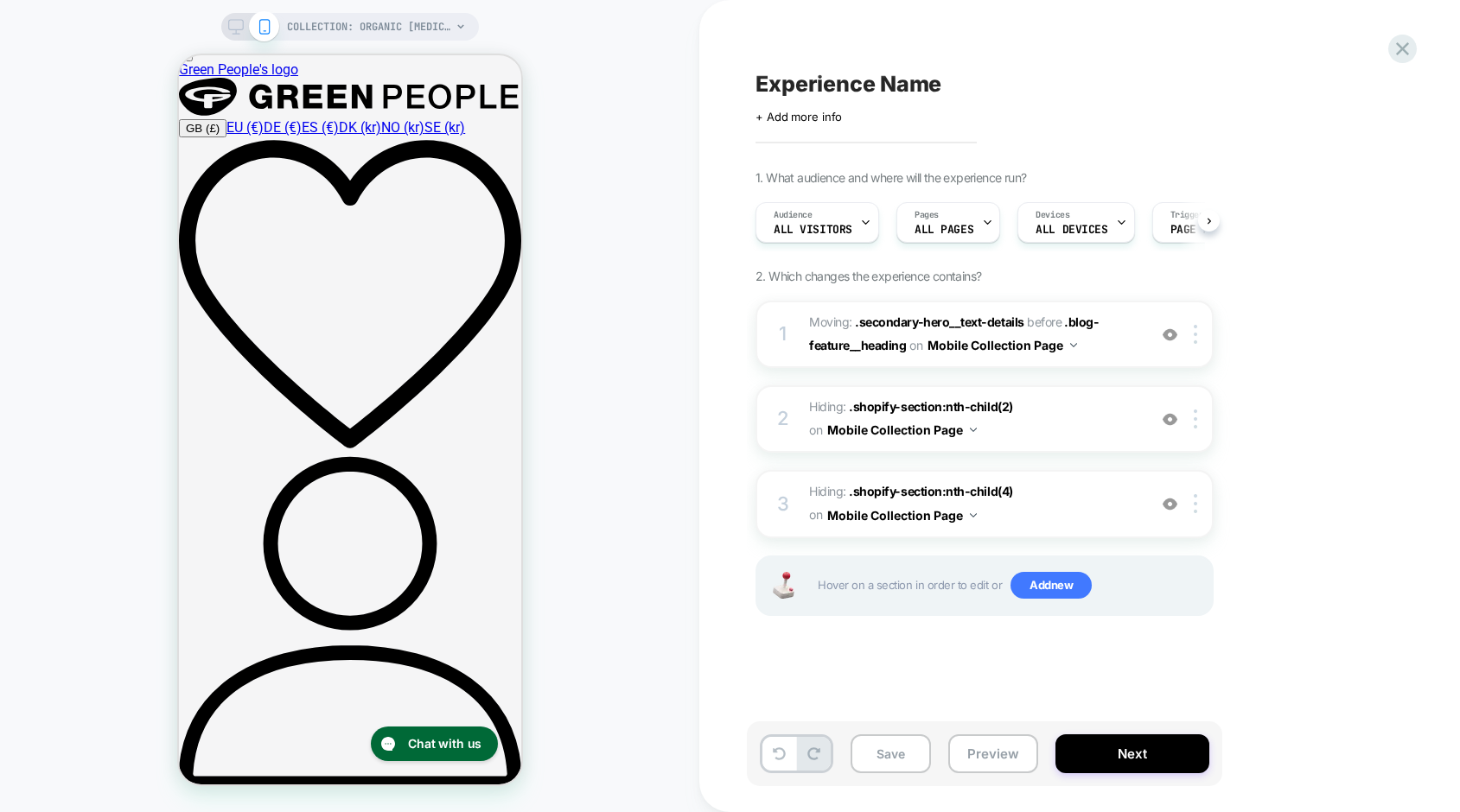
scroll to position [0, 1]
click at [994, 751] on button "Preview" at bounding box center [993, 753] width 89 height 39
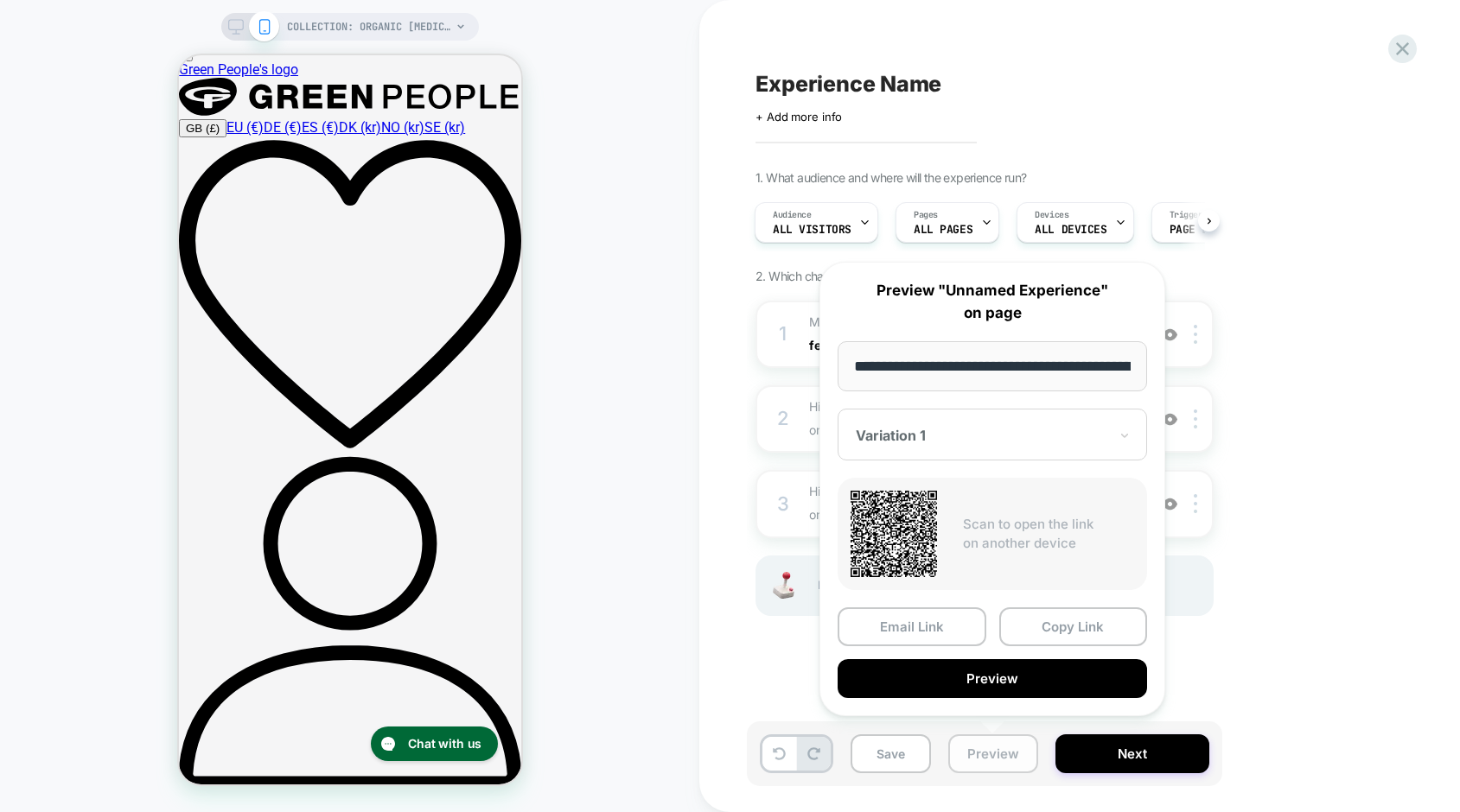
scroll to position [0, 426]
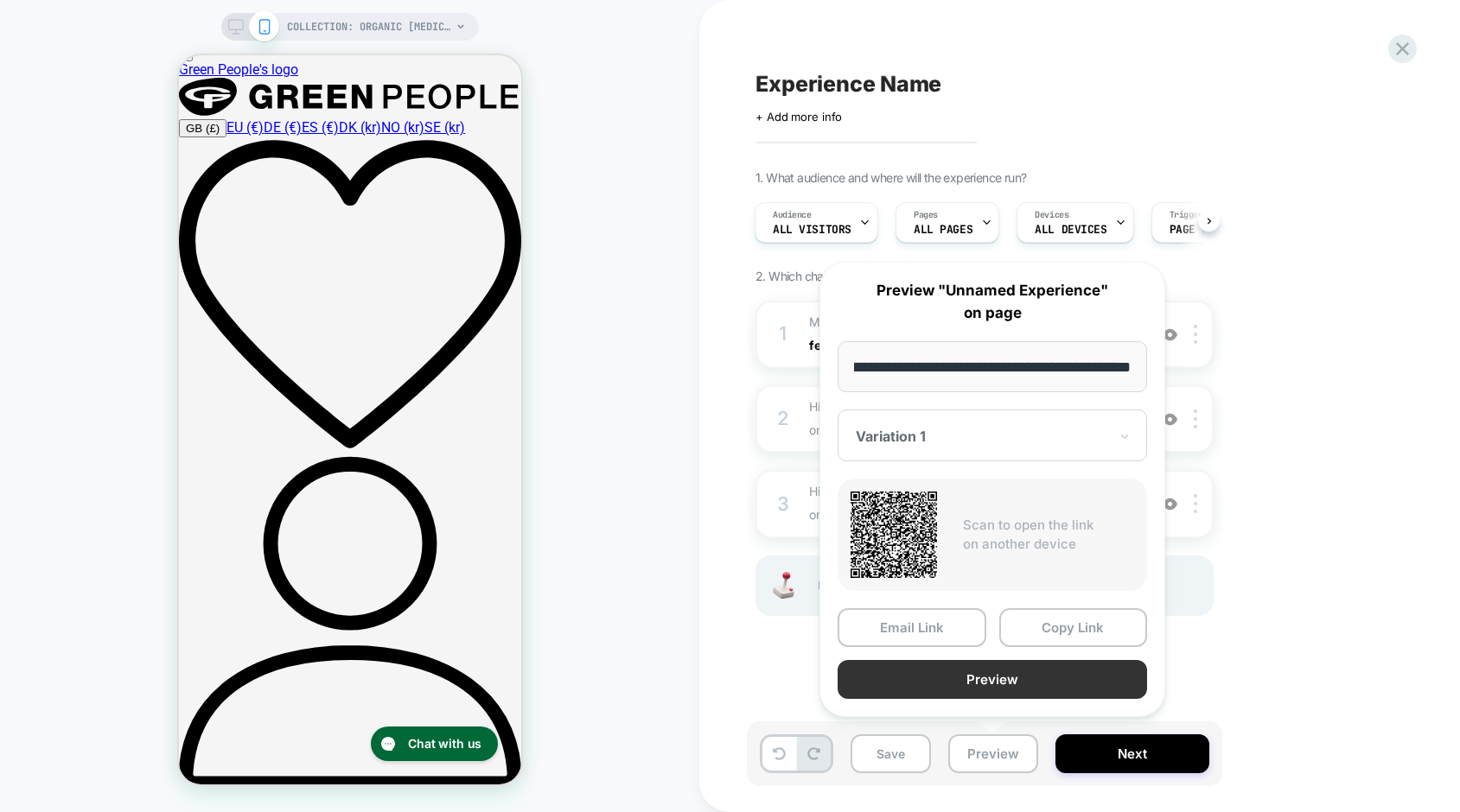
click at [973, 674] on button "Preview" at bounding box center [992, 680] width 310 height 39
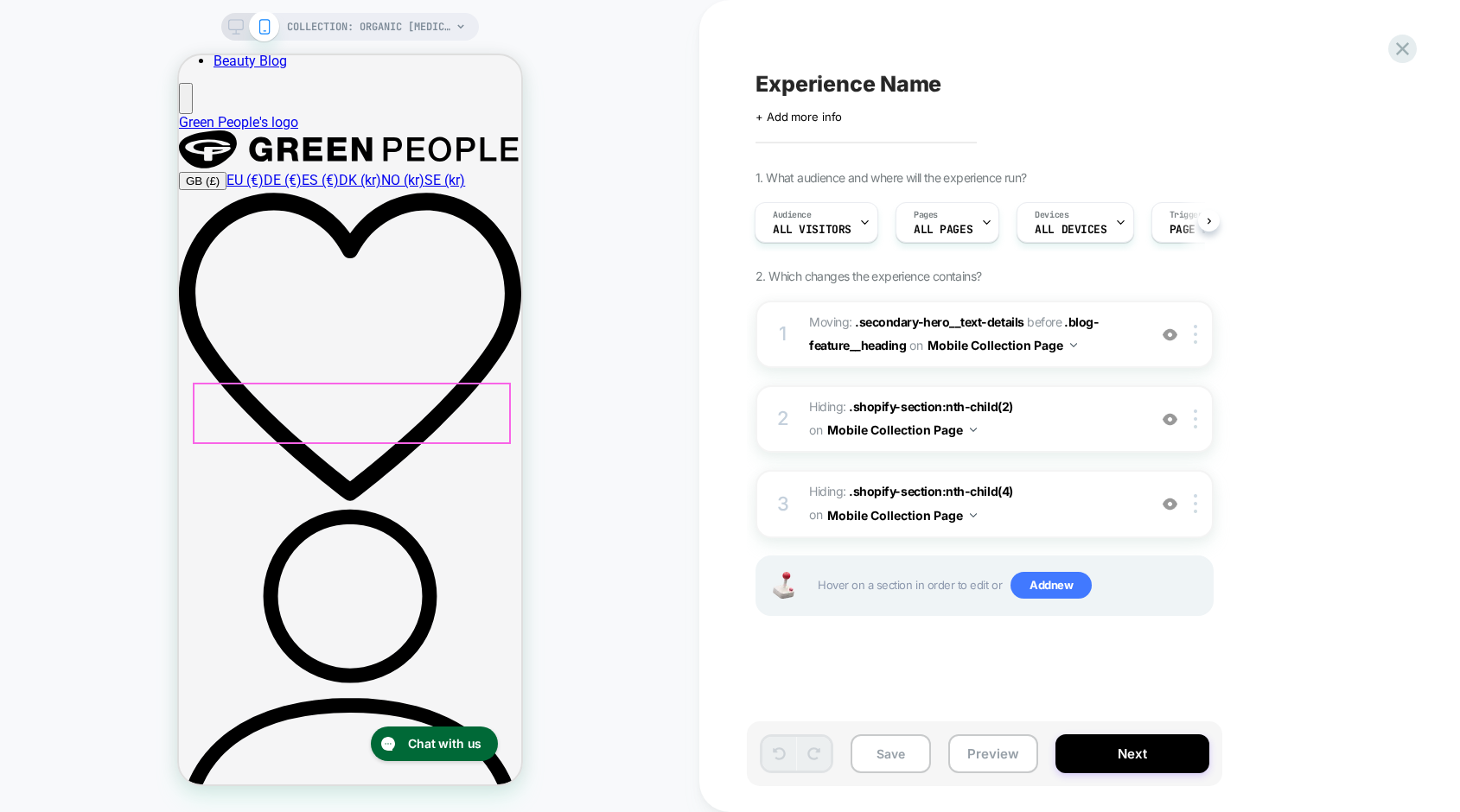
scroll to position [114, 0]
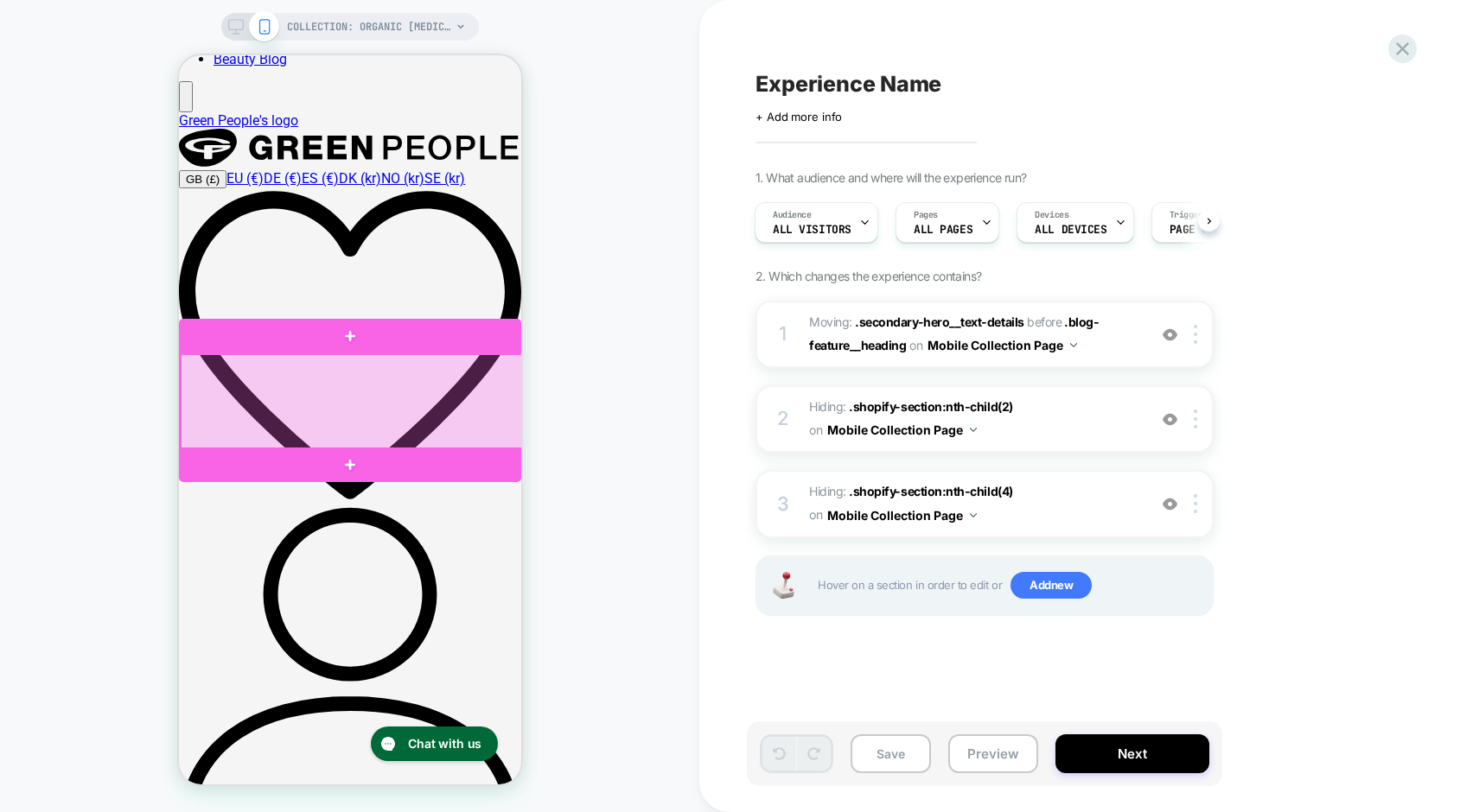
click at [388, 418] on div at bounding box center [351, 402] width 342 height 96
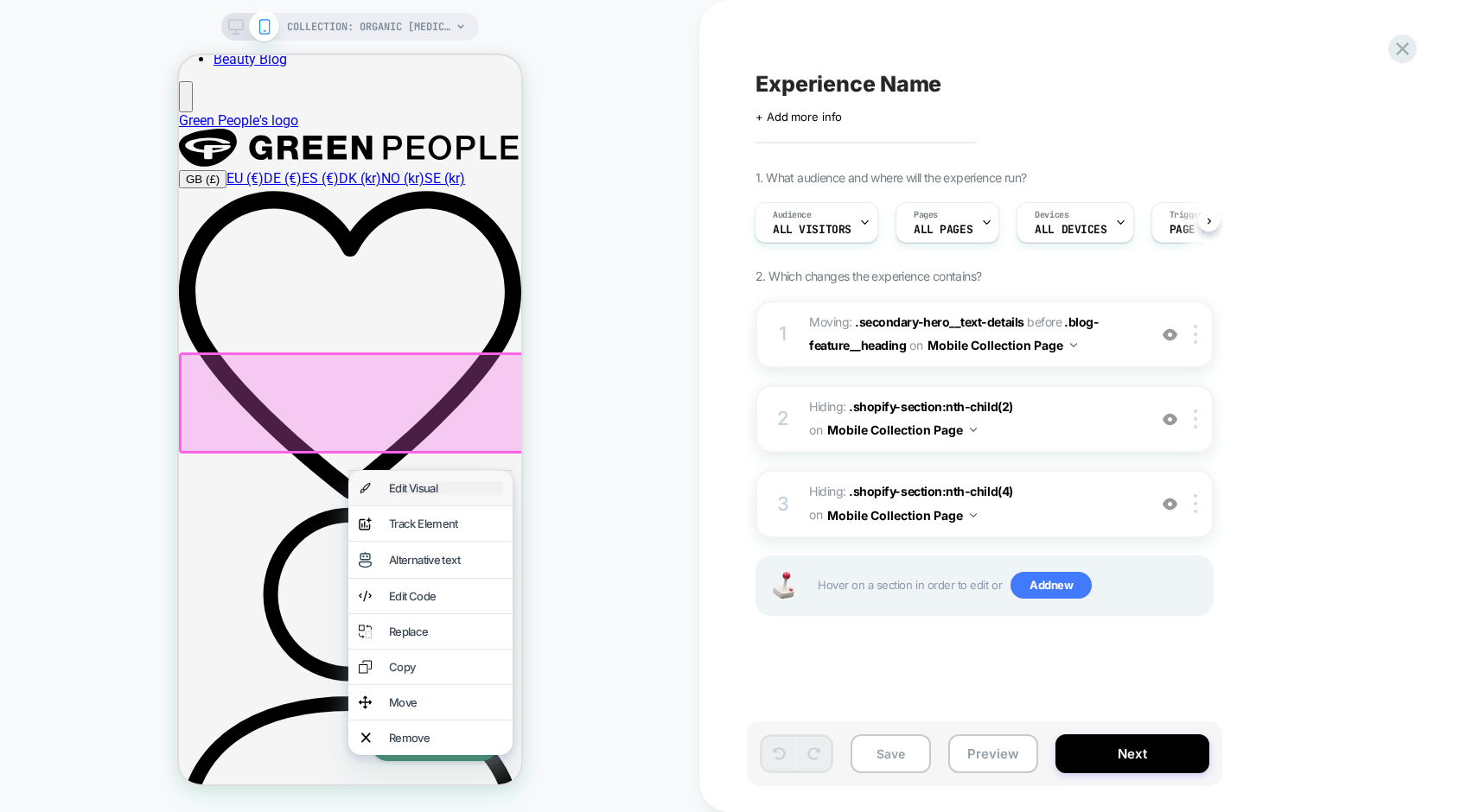
click at [406, 494] on div "Edit Visual" at bounding box center [444, 488] width 113 height 14
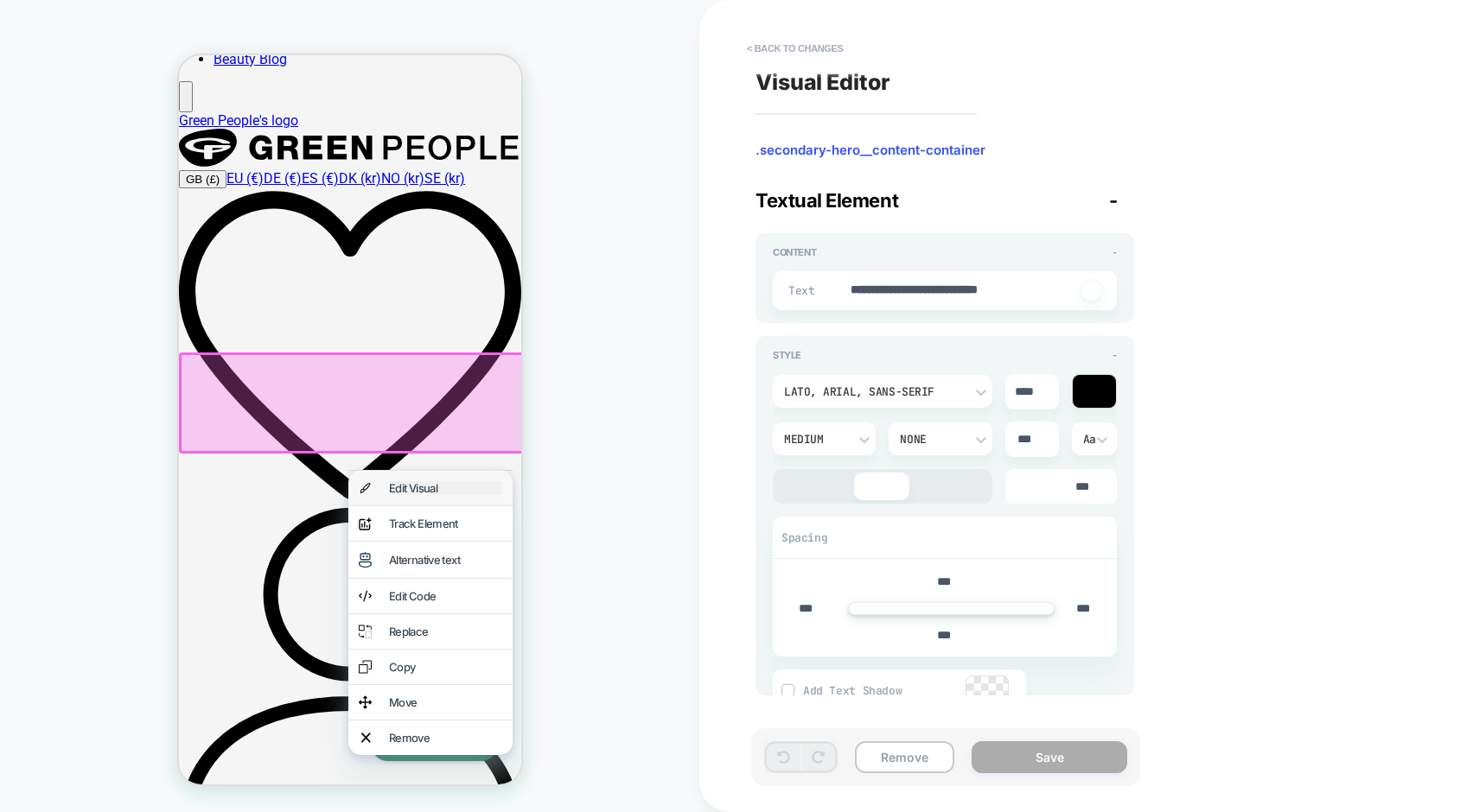
type textarea "*"
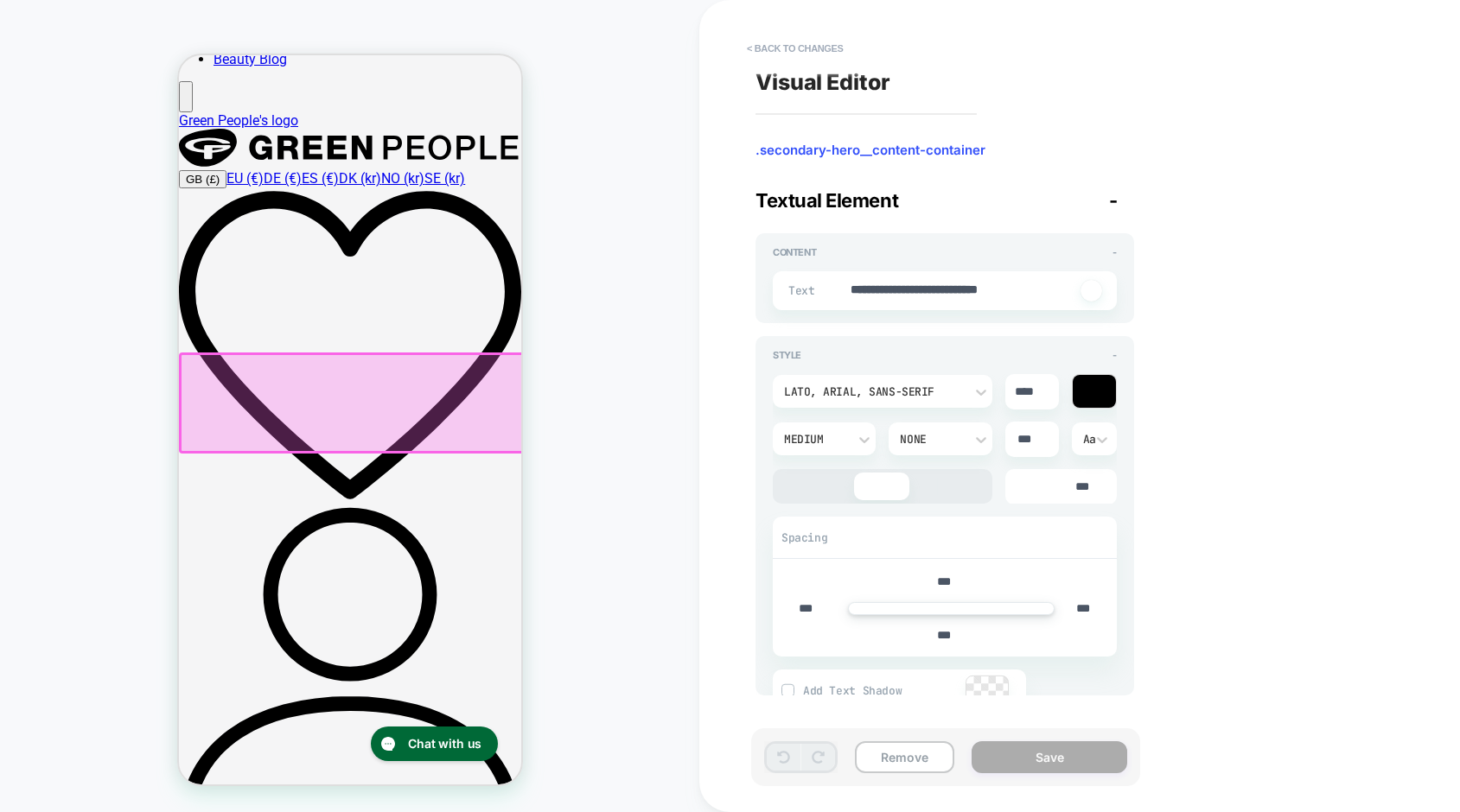
scroll to position [94, 0]
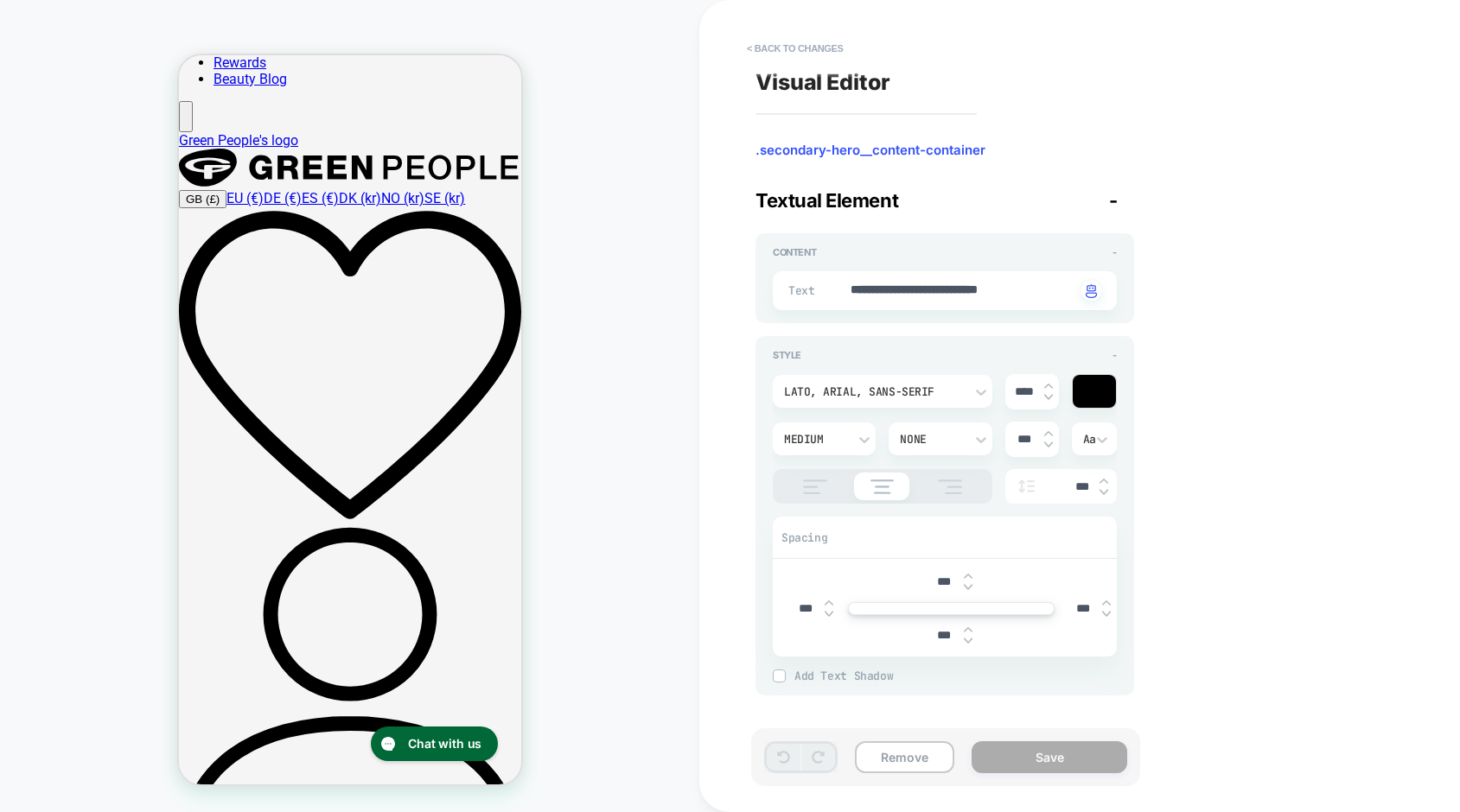
drag, startPoint x: 1380, startPoint y: 504, endPoint x: 1283, endPoint y: 503, distance: 97.0
click at [1380, 504] on div "**********" at bounding box center [1070, 406] width 648 height 778
click at [764, 44] on button "< Back to changes" at bounding box center [795, 48] width 114 height 28
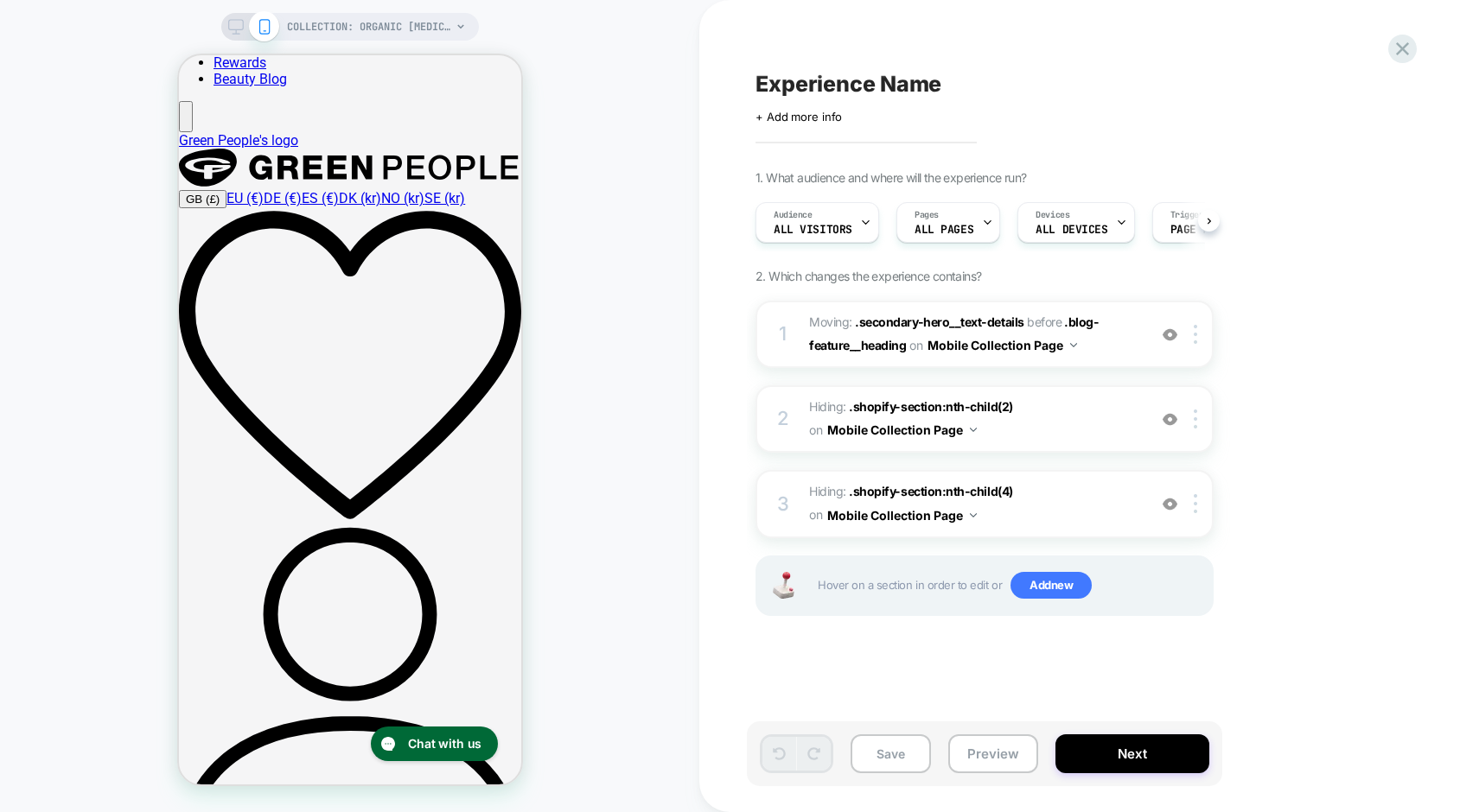
scroll to position [0, 1]
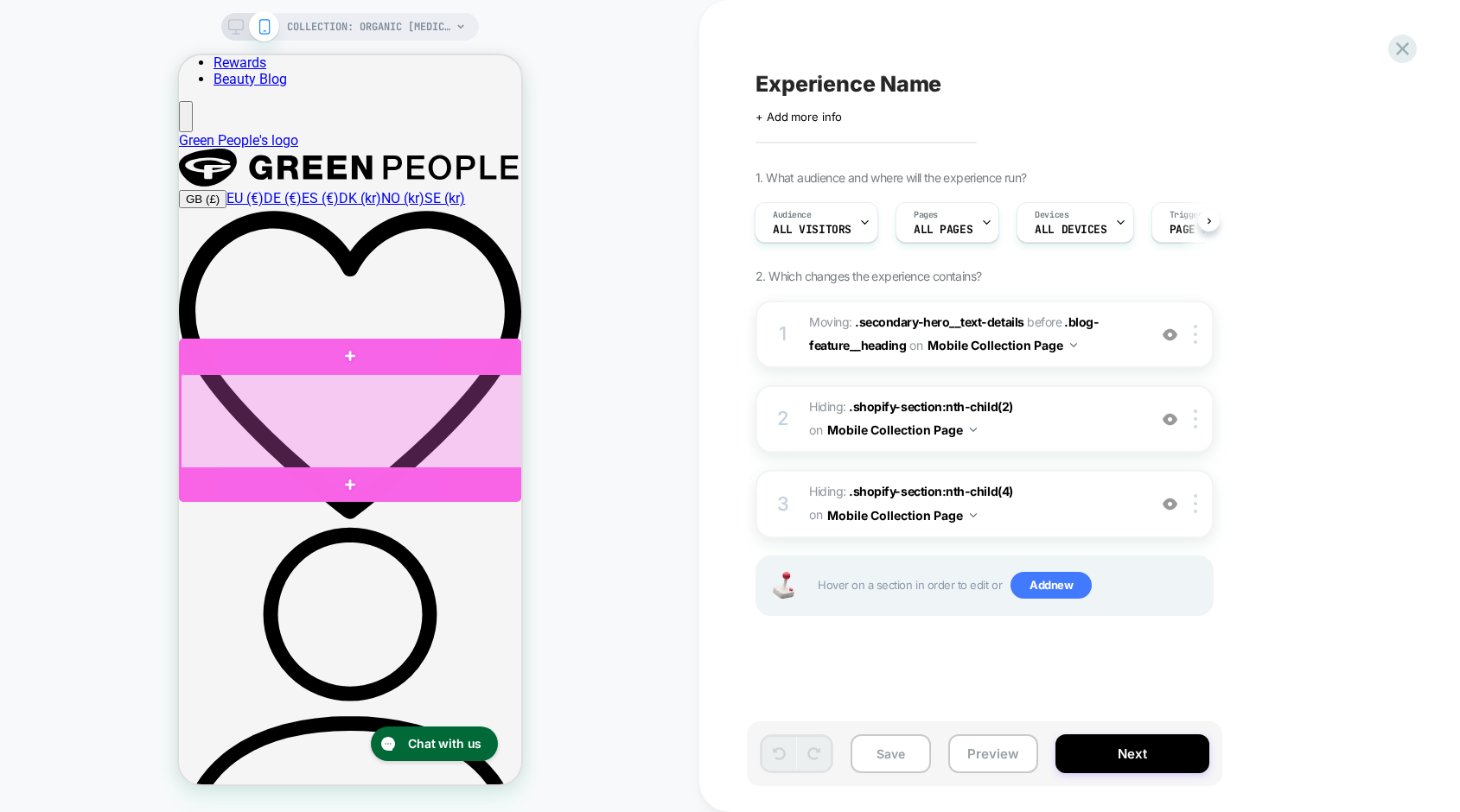
click at [426, 459] on div at bounding box center [351, 423] width 342 height 96
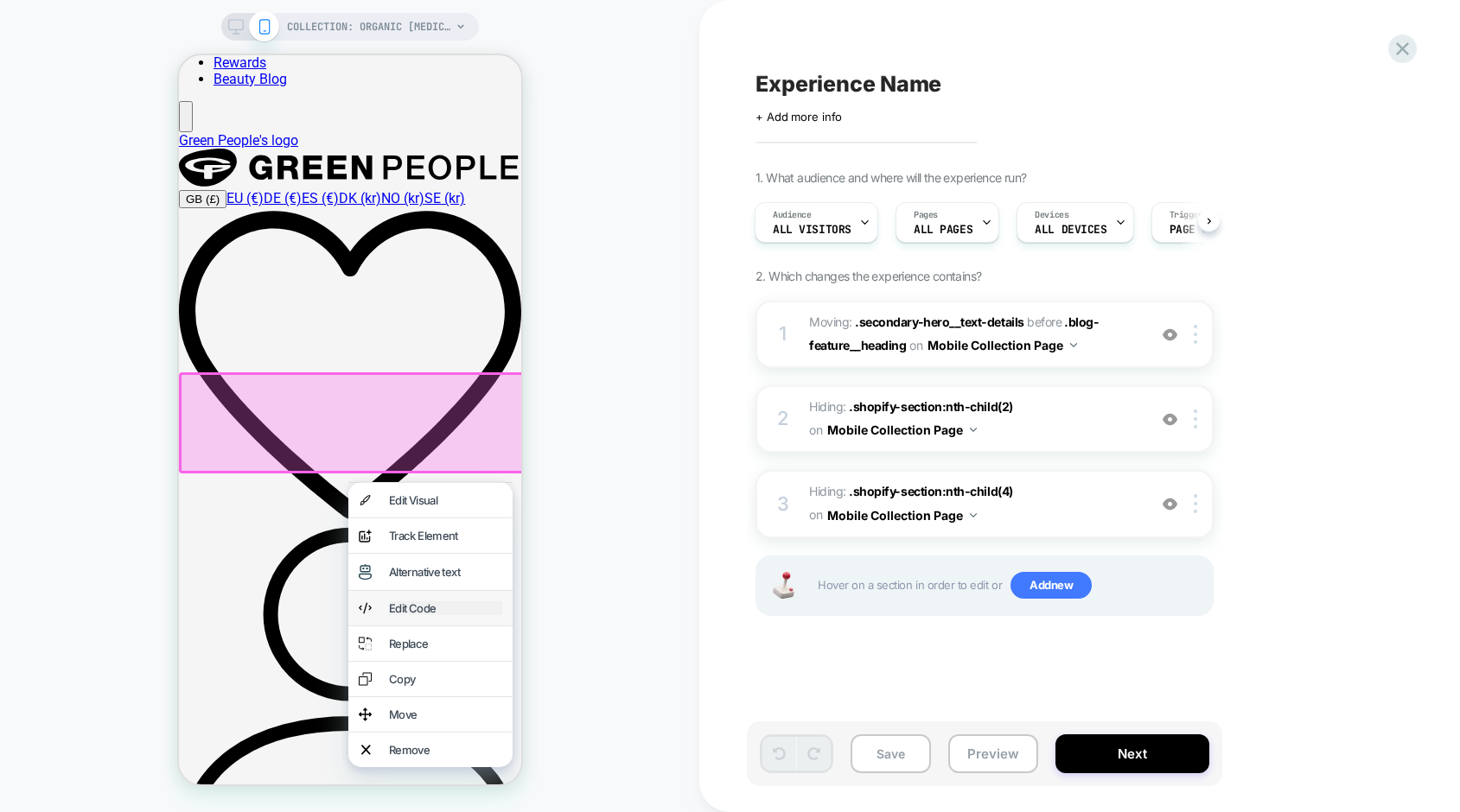
click at [436, 615] on div "Edit Code" at bounding box center [444, 609] width 113 height 14
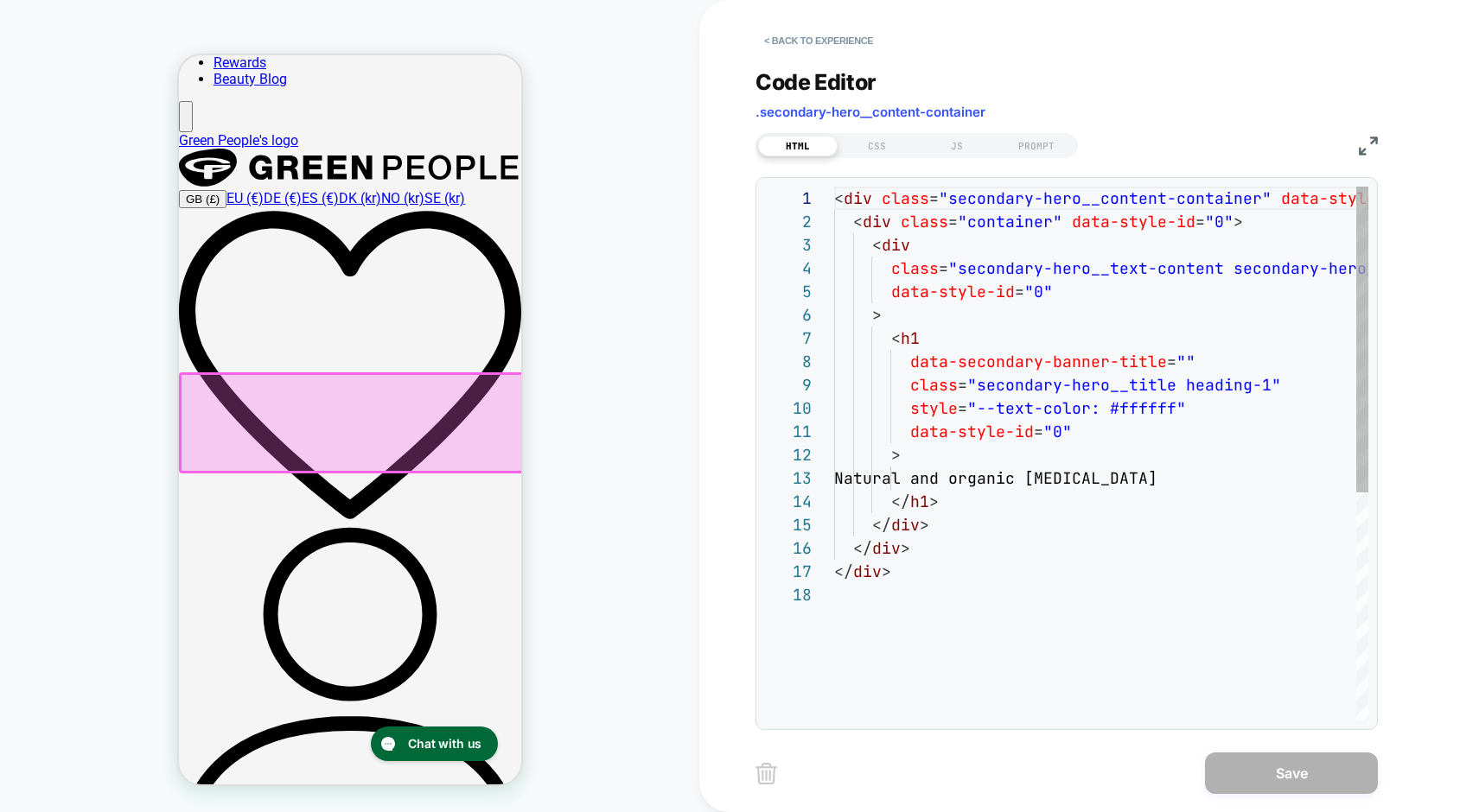
scroll to position [233, 0]
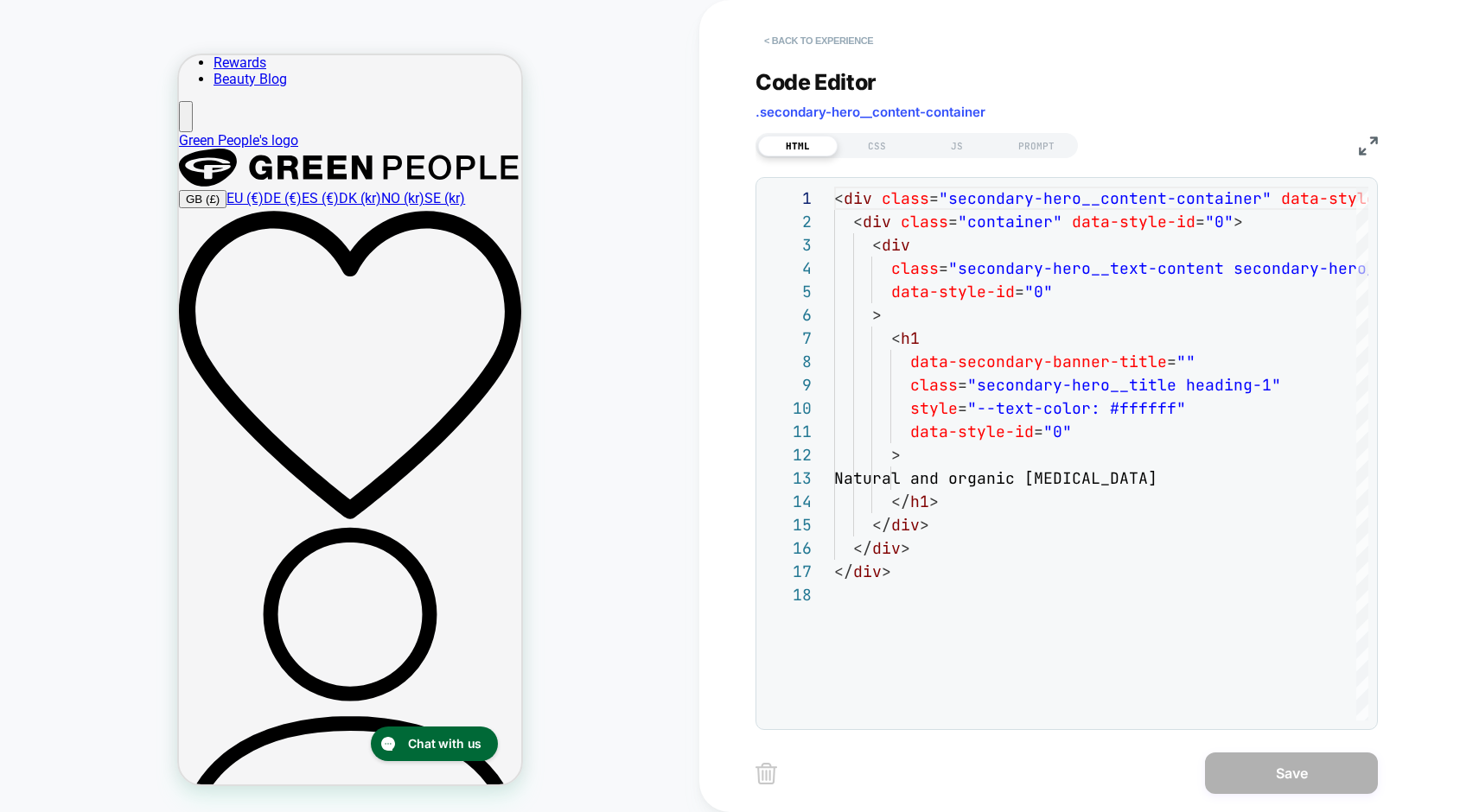
click at [808, 39] on button "< Back to experience" at bounding box center [819, 41] width 126 height 28
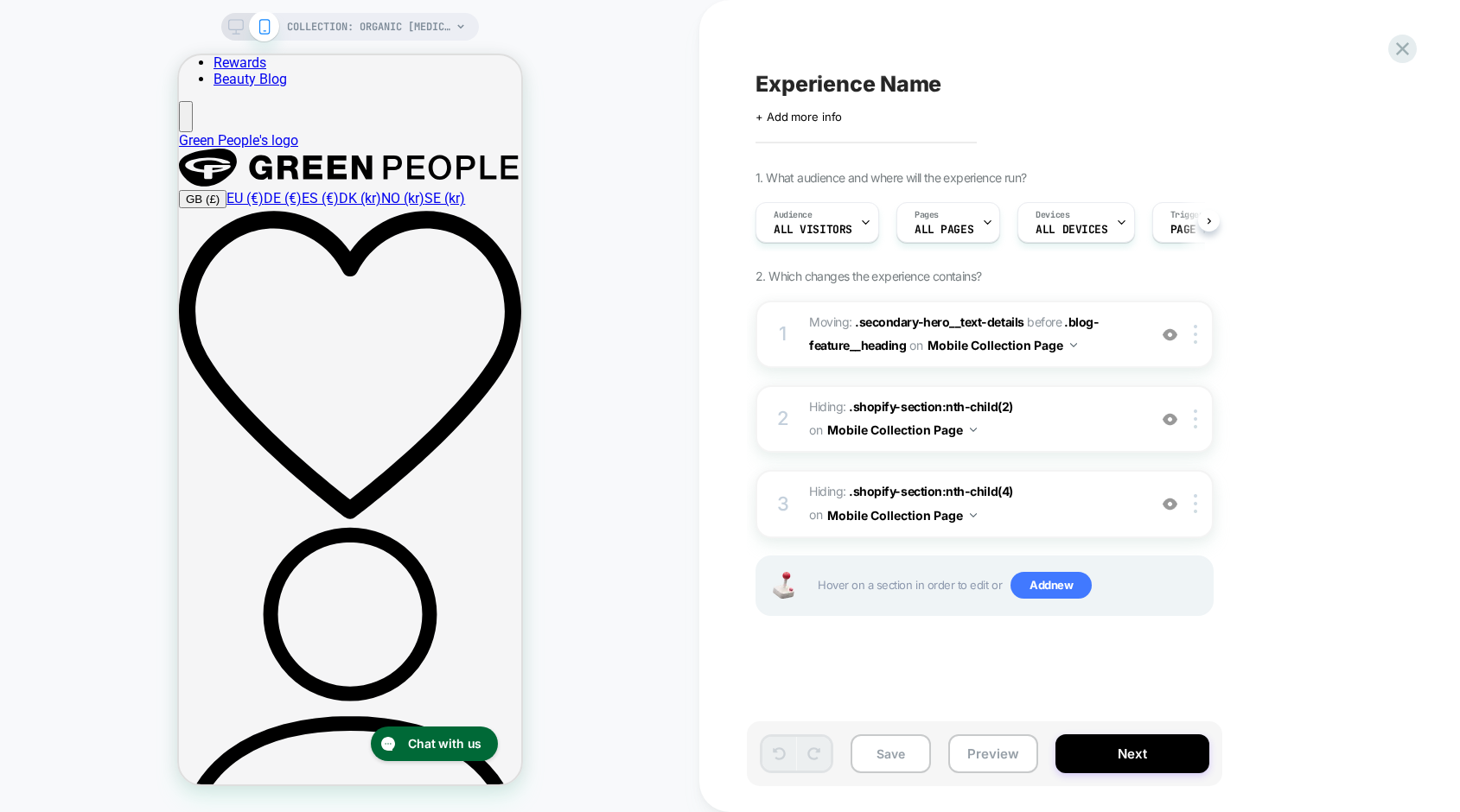
scroll to position [0, 1]
click at [993, 759] on button "Preview" at bounding box center [993, 753] width 89 height 39
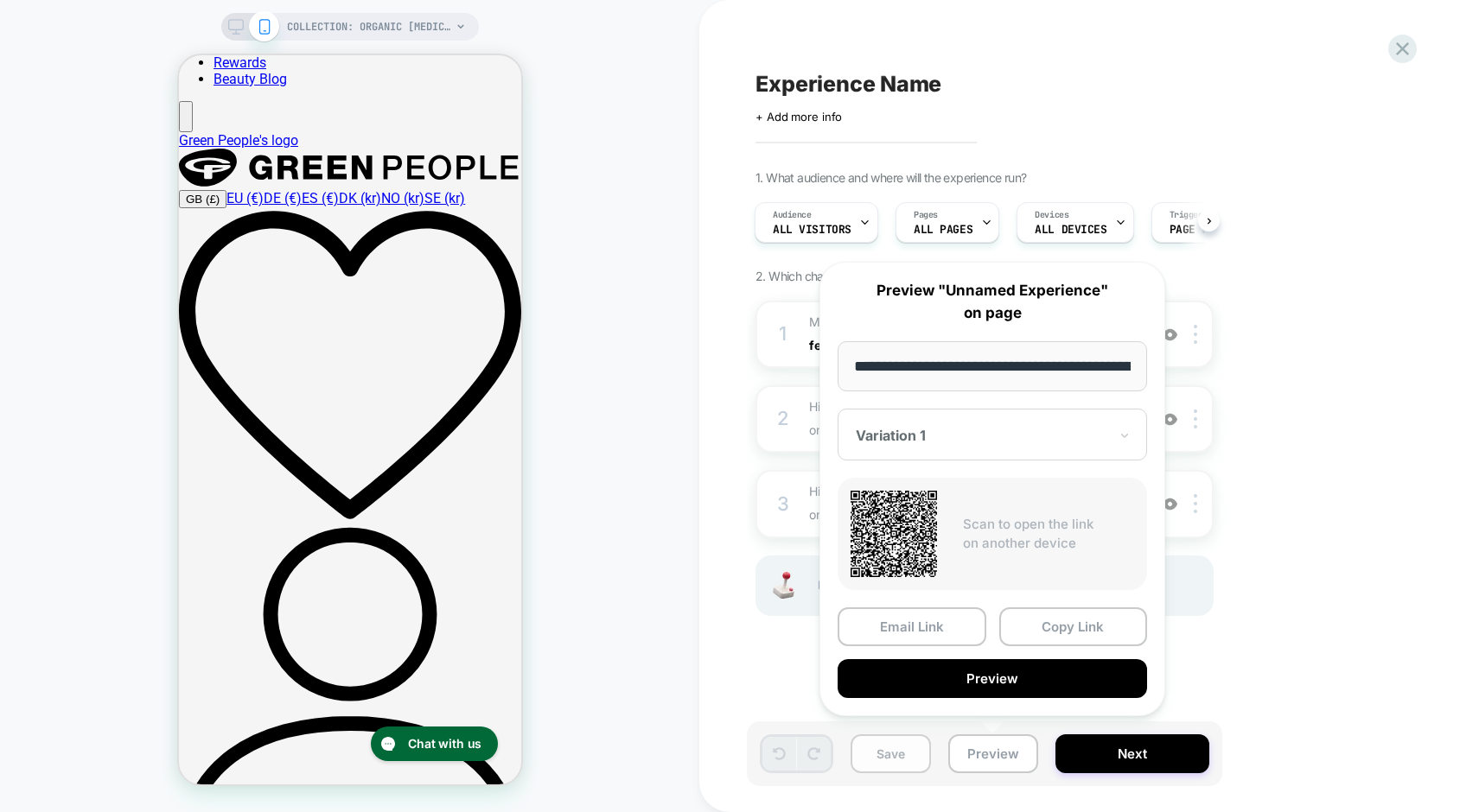
scroll to position [0, 426]
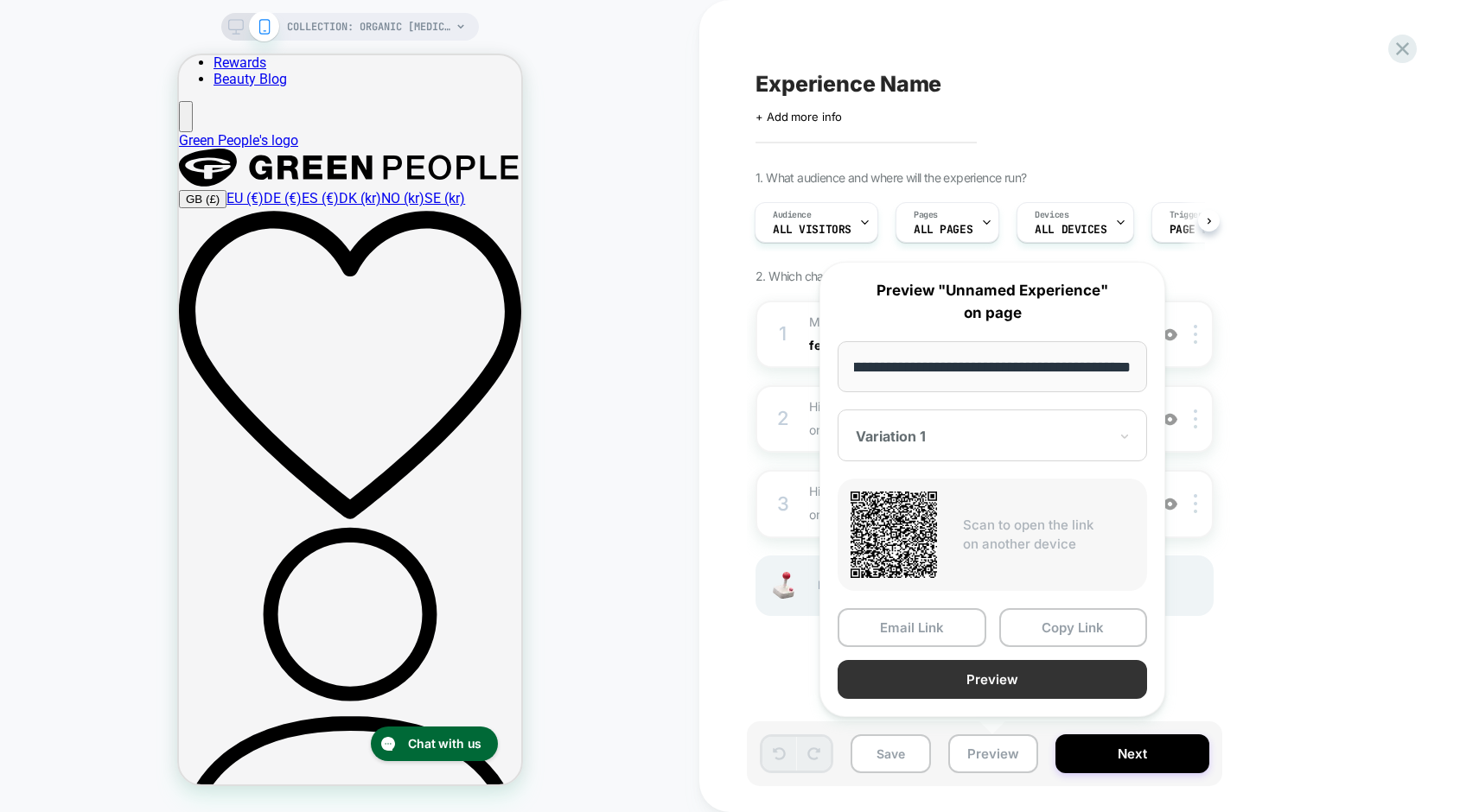
click at [958, 682] on button "Preview" at bounding box center [992, 680] width 310 height 39
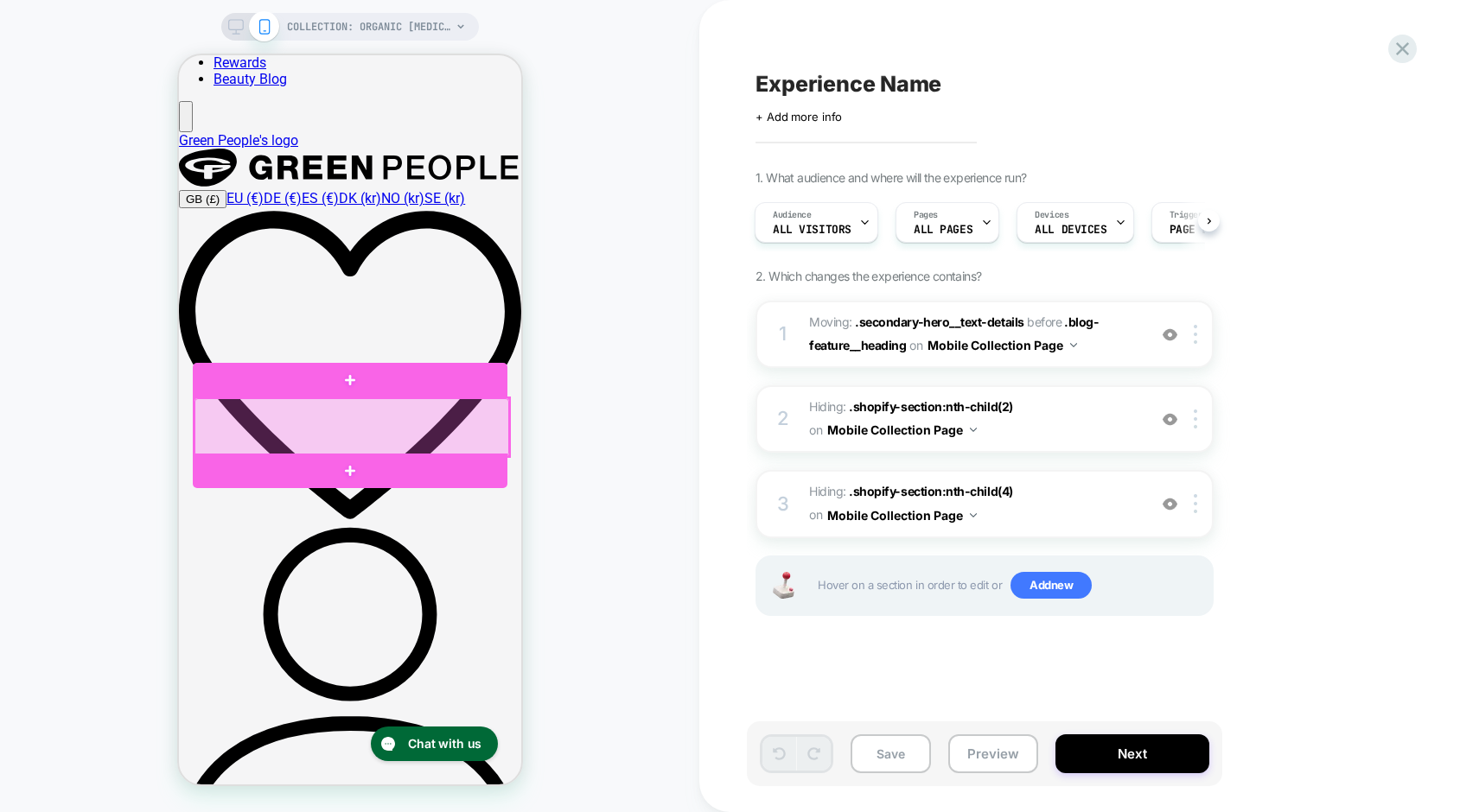
click at [433, 431] on div at bounding box center [351, 427] width 315 height 59
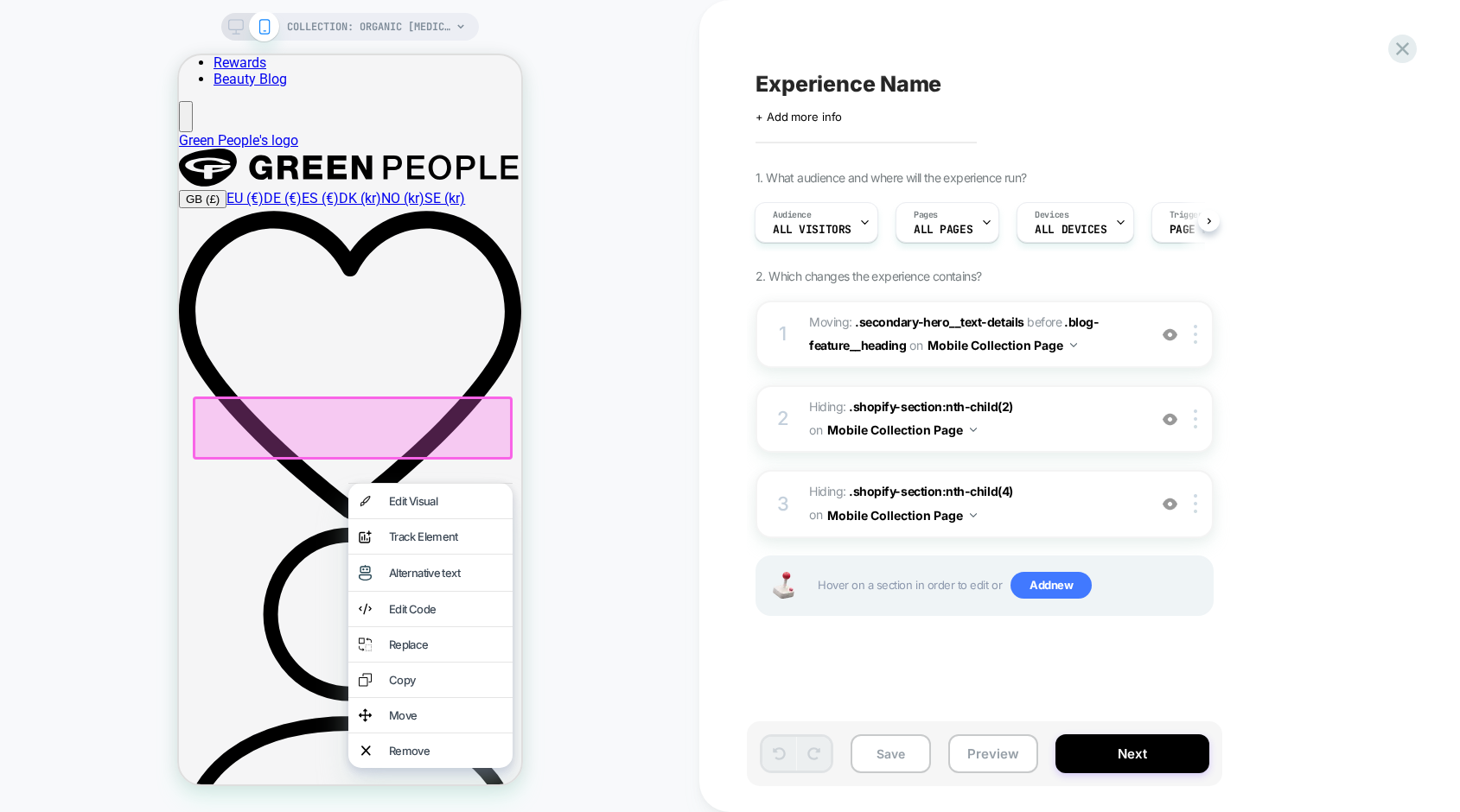
click at [433, 616] on div "Edit Code" at bounding box center [444, 609] width 113 height 14
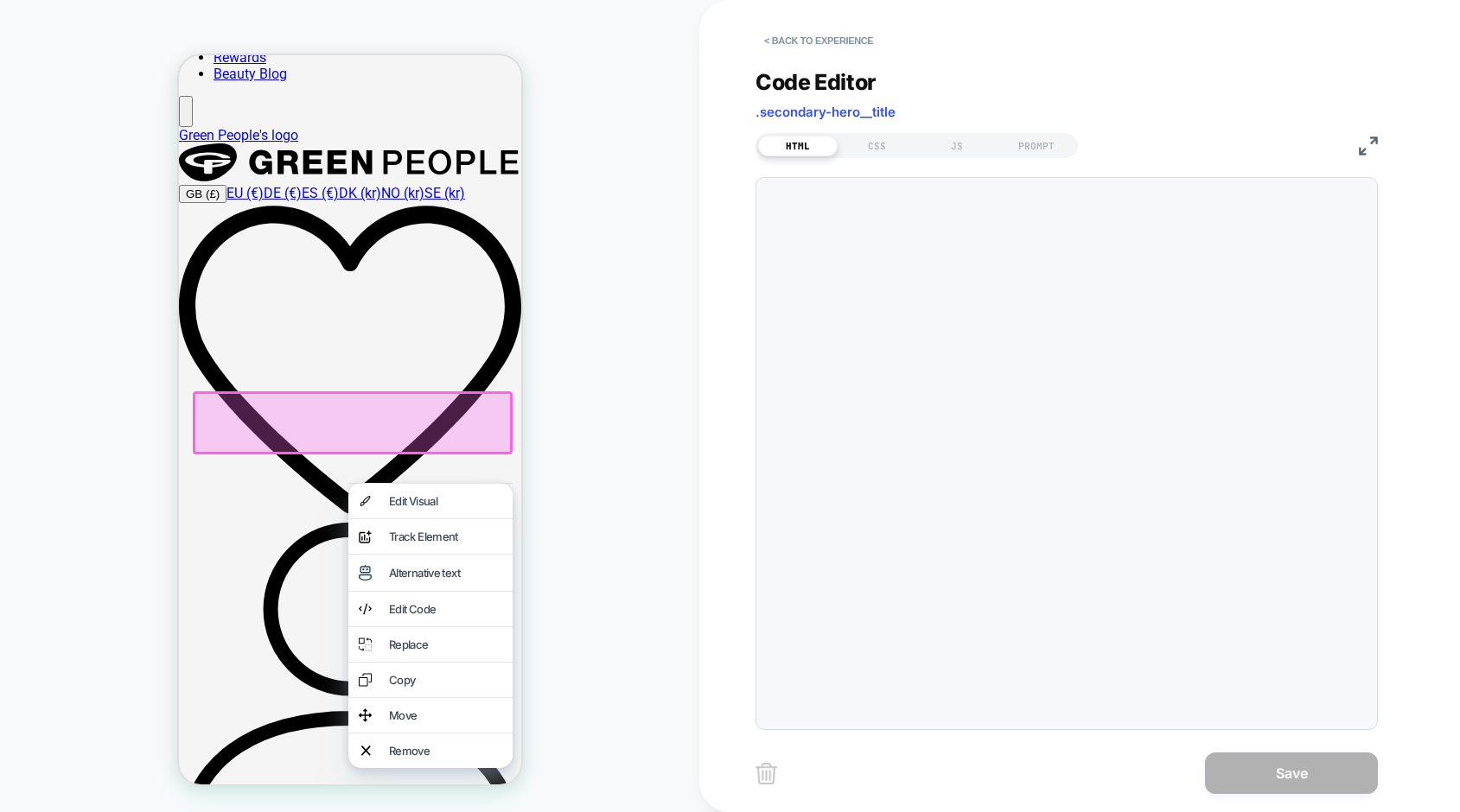
scroll to position [187, 0]
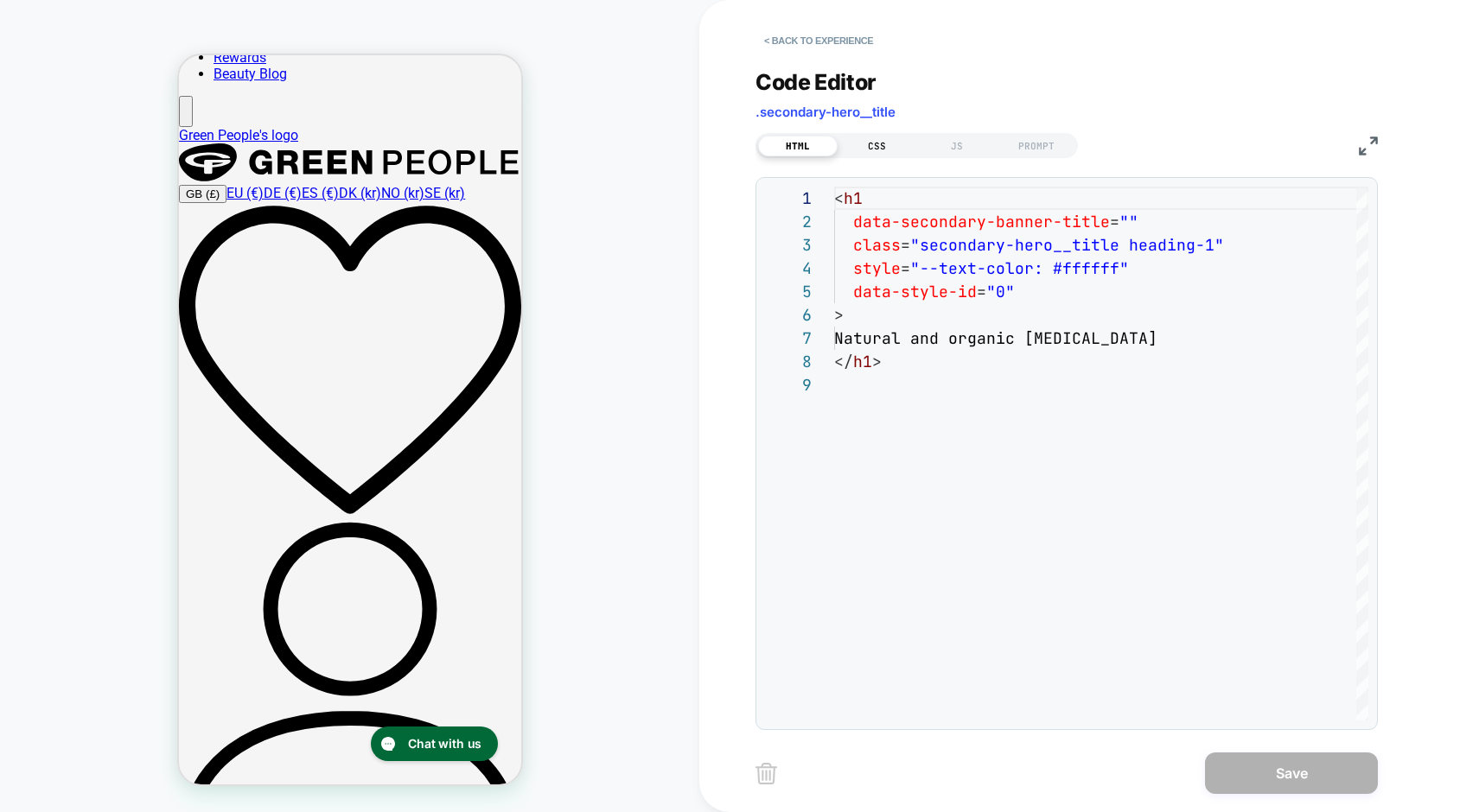
click at [875, 145] on div "CSS" at bounding box center [877, 146] width 80 height 21
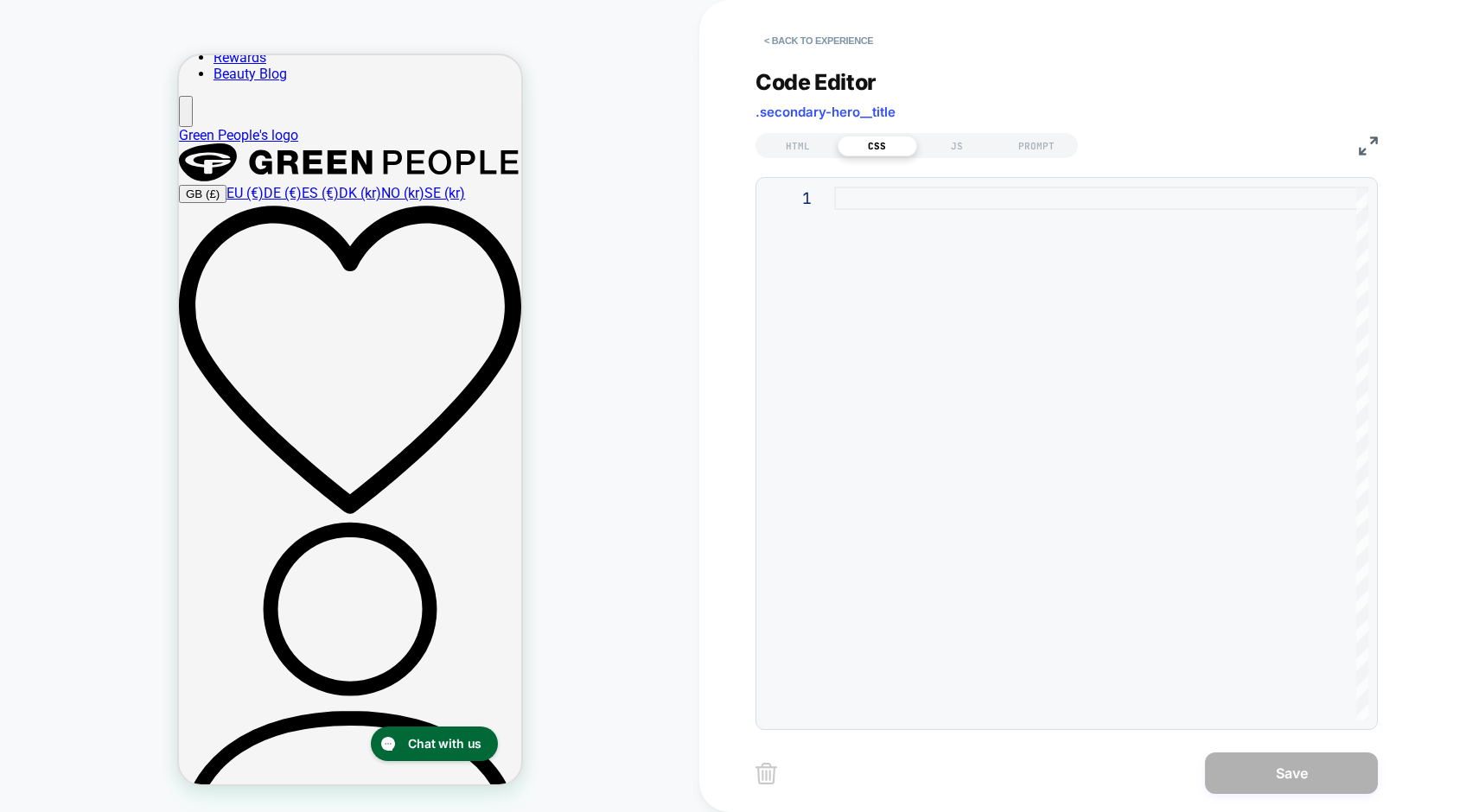
click at [870, 202] on div at bounding box center [1101, 453] width 534 height 534
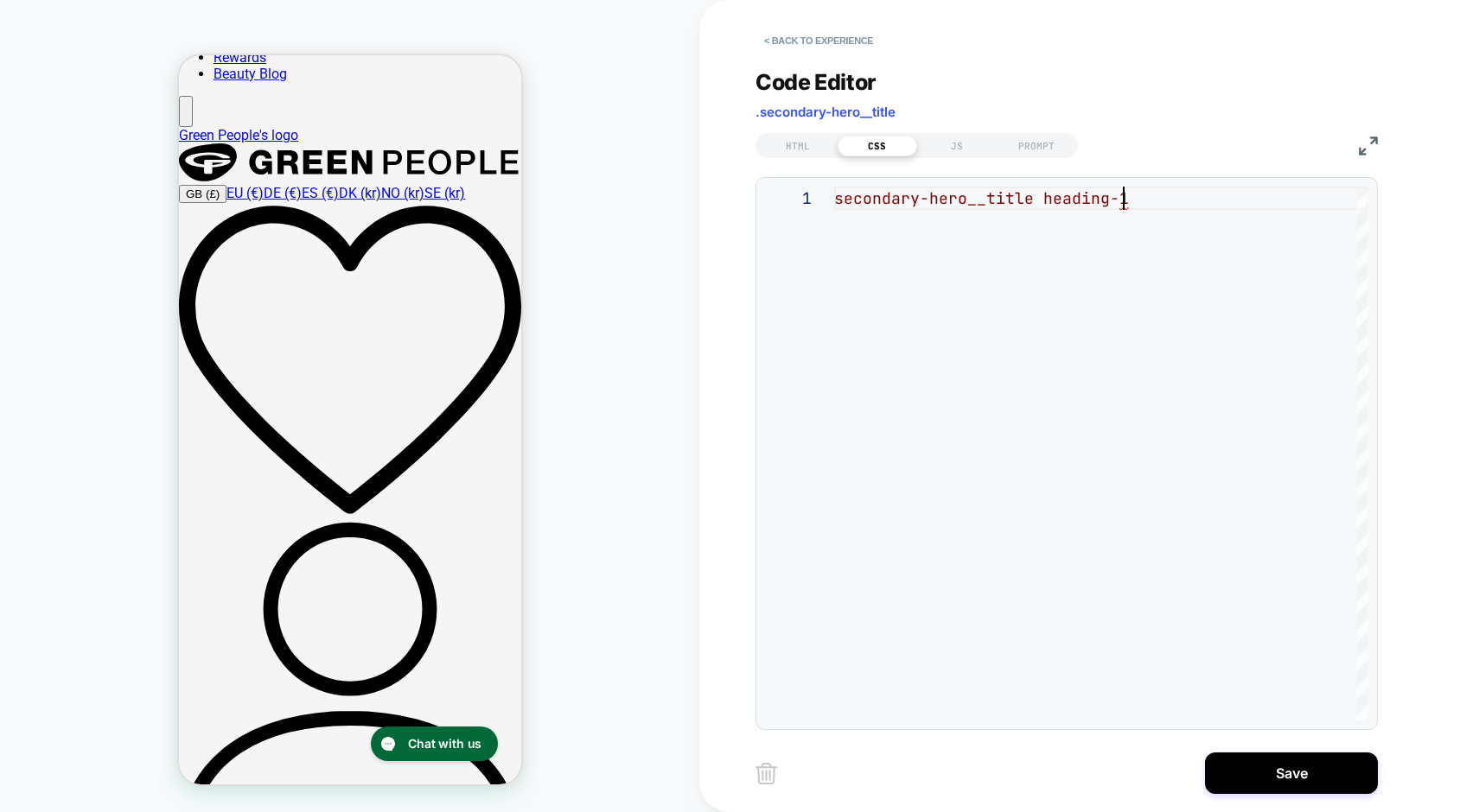
click at [1040, 201] on div "secondary-hero__title heading-1" at bounding box center [1101, 453] width 534 height 534
click at [836, 200] on div "secondary-hero__title.heading-1" at bounding box center [1101, 453] width 534 height 534
click at [1142, 195] on div ".secondary-hero__title.heading-1" at bounding box center [1101, 453] width 534 height 534
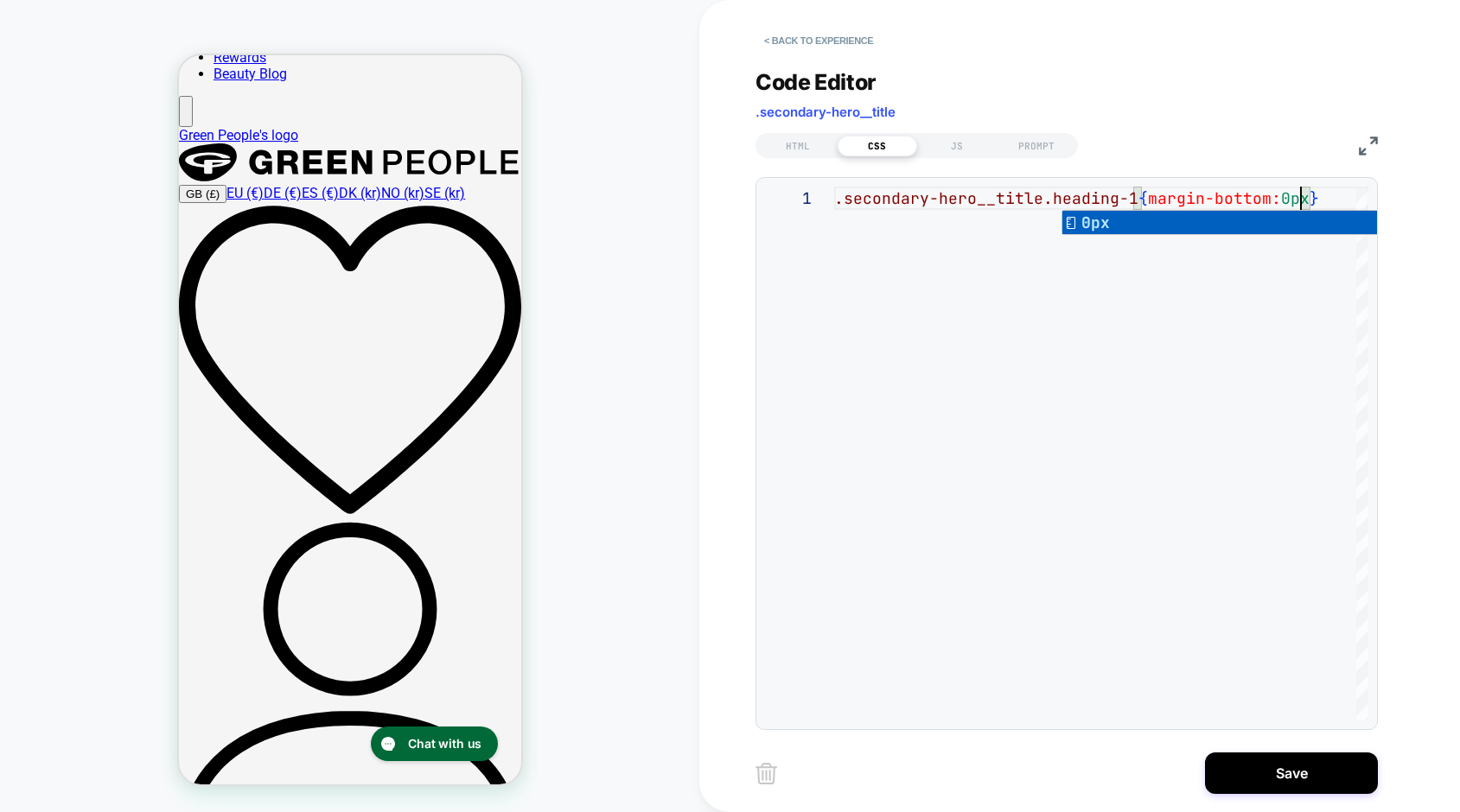
scroll to position [0, 476]
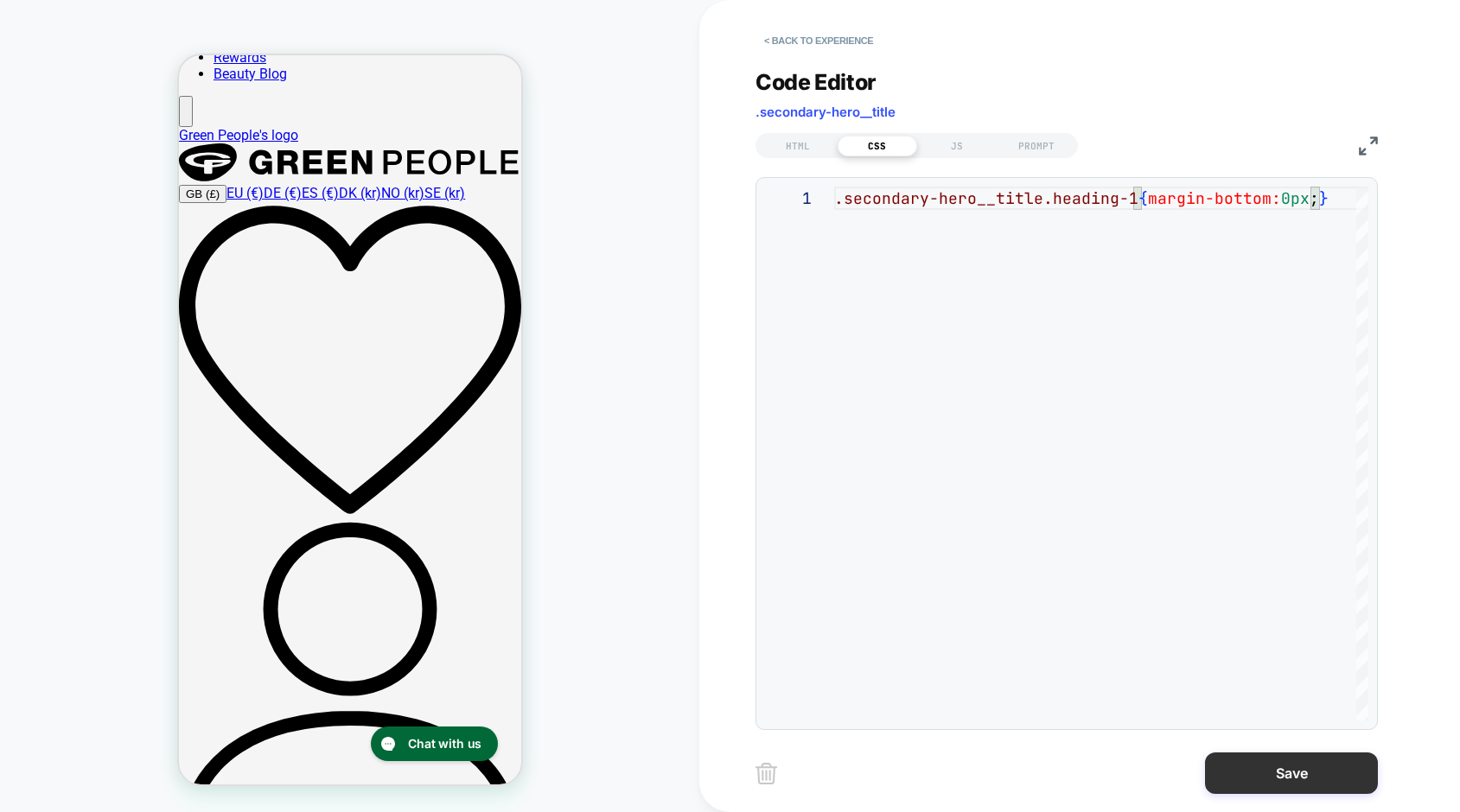
type textarea "**********"
click at [1288, 771] on button "Save" at bounding box center [1291, 773] width 173 height 41
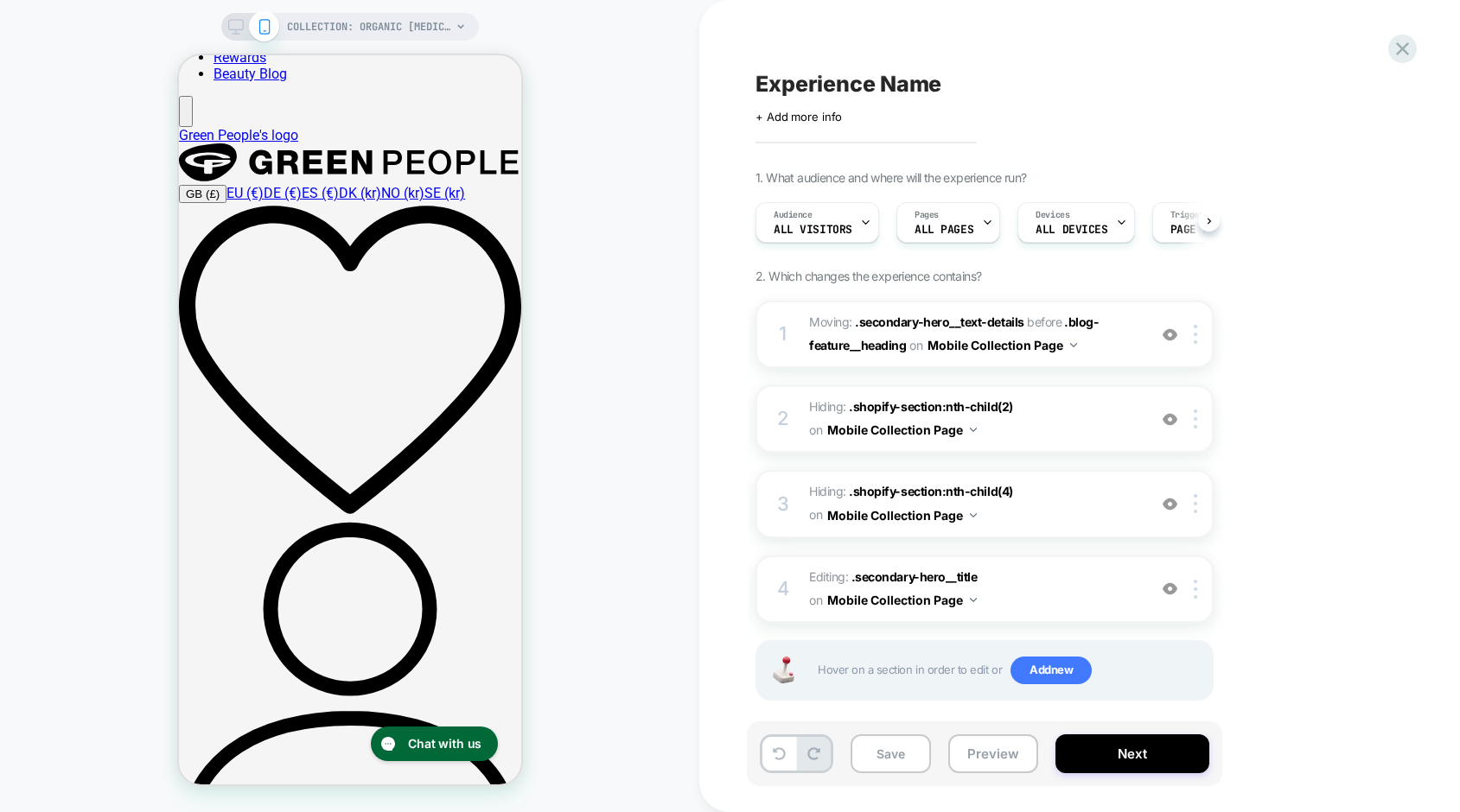
scroll to position [0, 1]
click at [1006, 752] on button "Preview" at bounding box center [993, 753] width 89 height 39
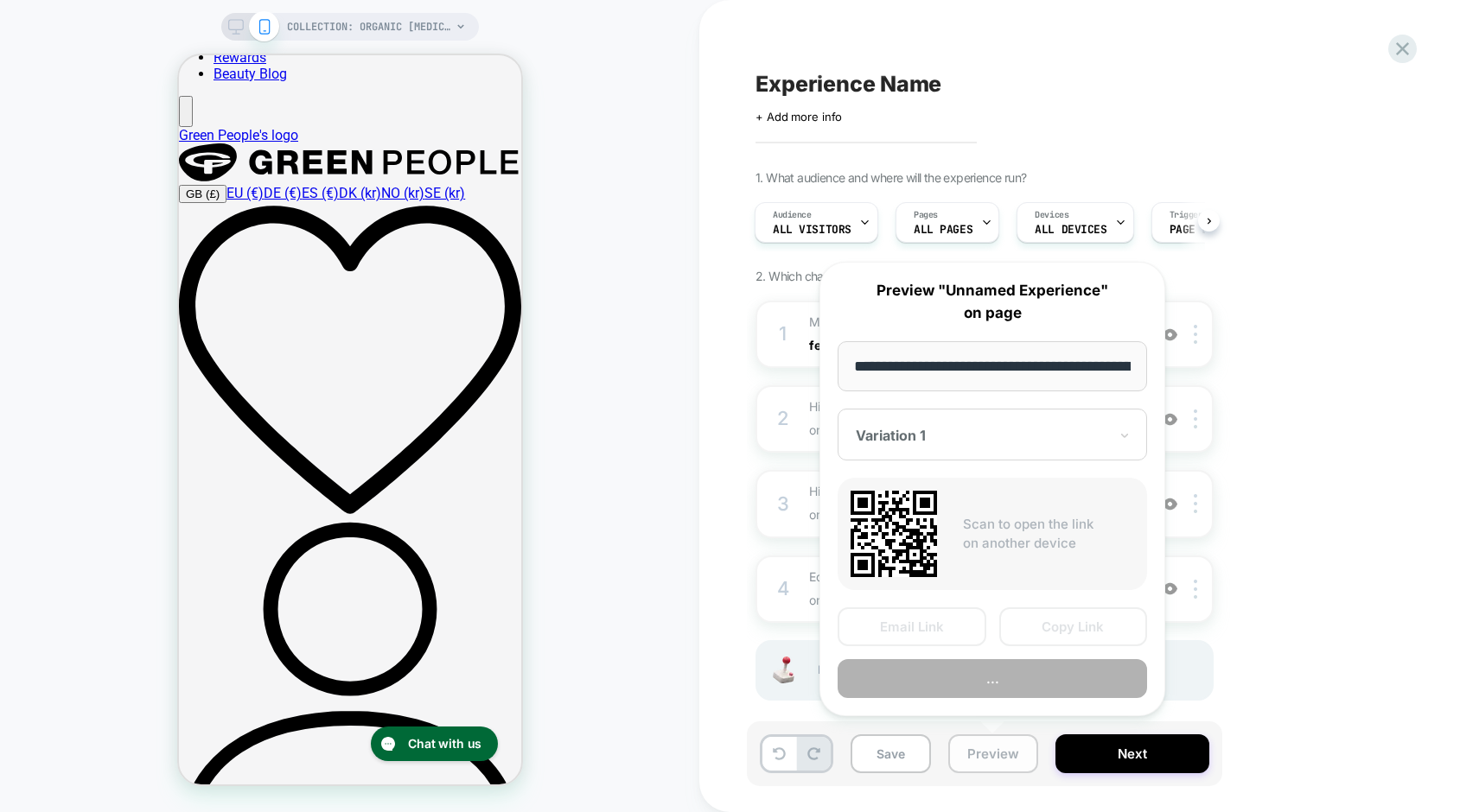
scroll to position [0, 426]
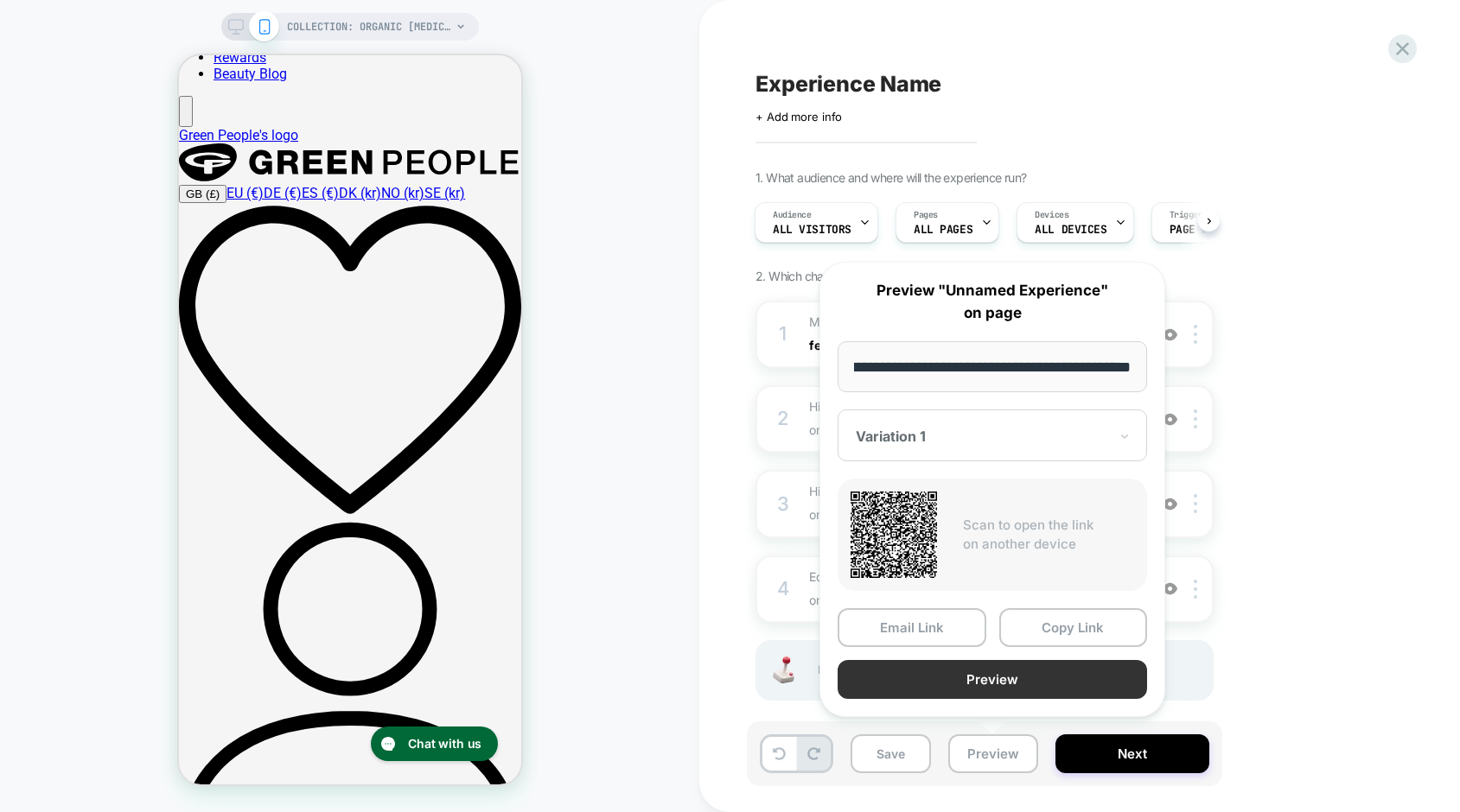
click at [949, 678] on button "Preview" at bounding box center [992, 680] width 310 height 39
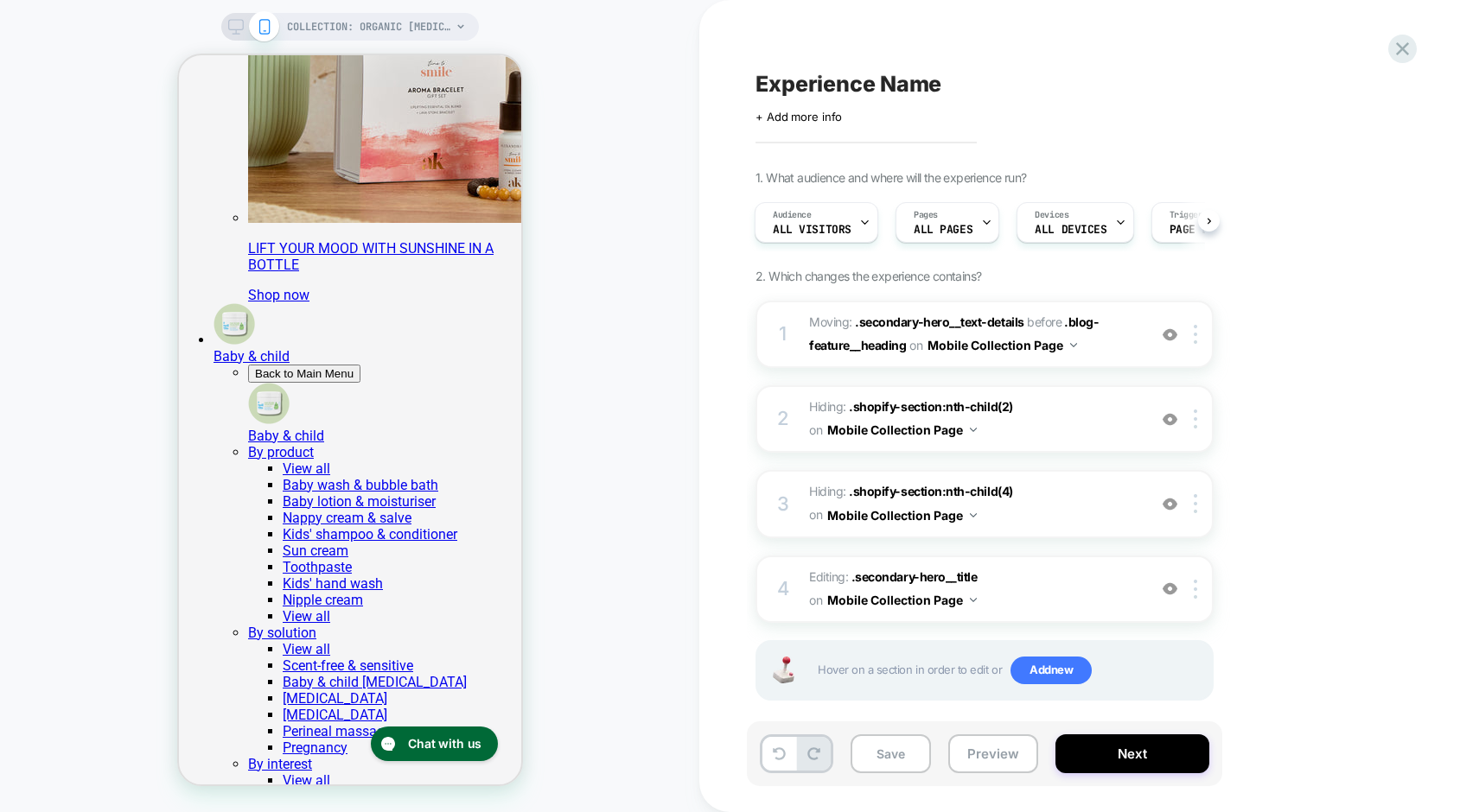
scroll to position [7136, 0]
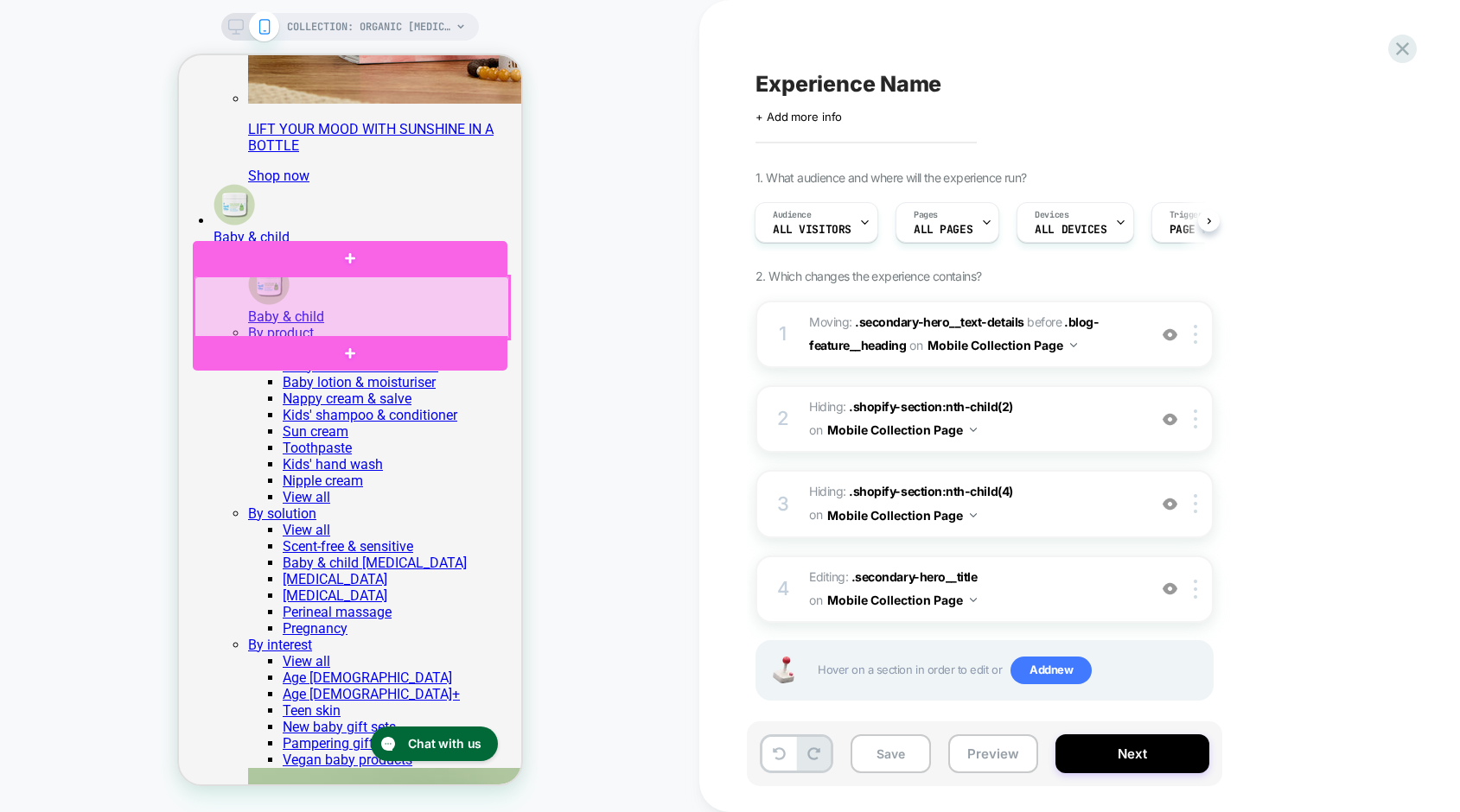
click at [443, 308] on div at bounding box center [351, 307] width 315 height 62
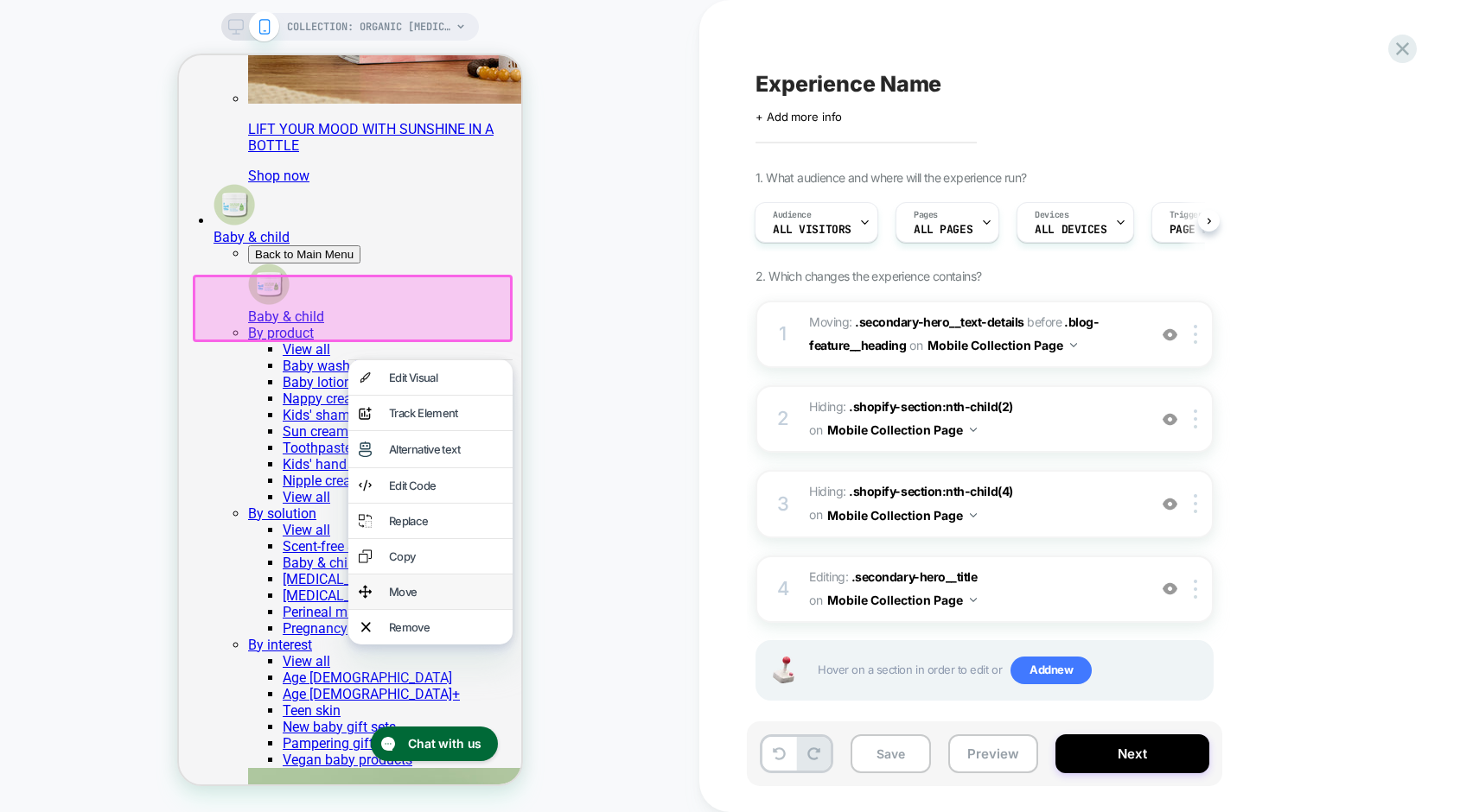
click at [413, 609] on div "Move" at bounding box center [429, 591] width 164 height 34
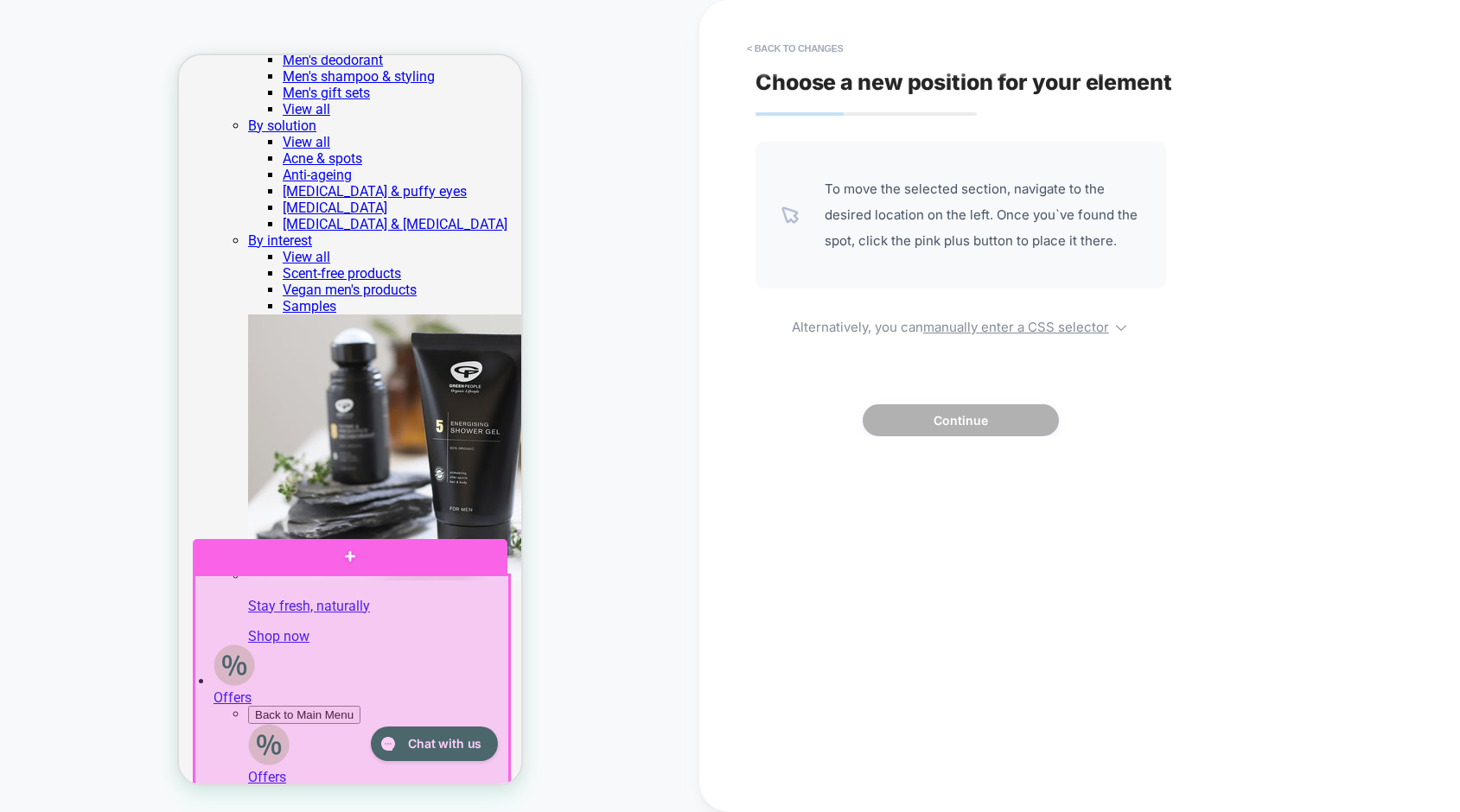
scroll to position [8421, 0]
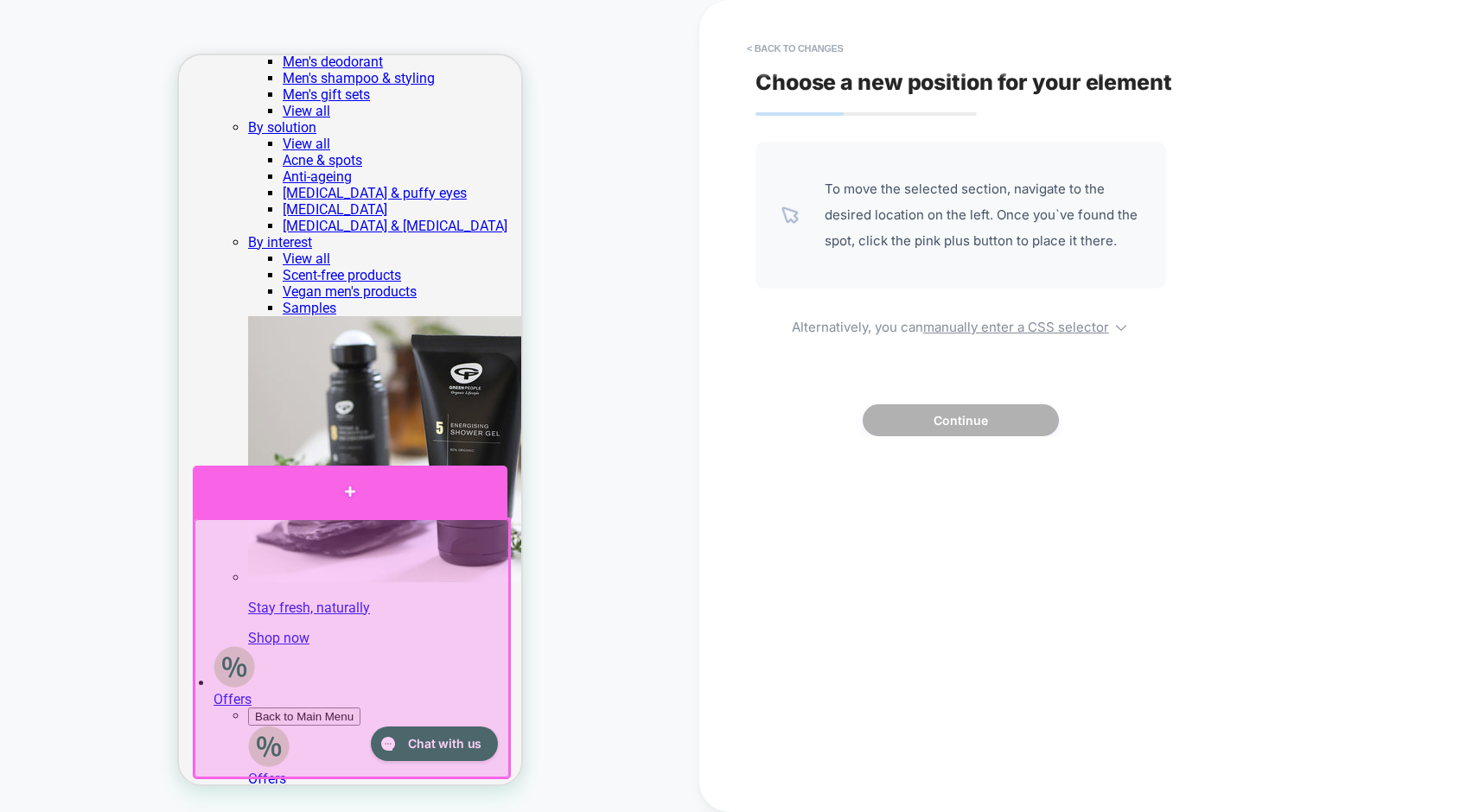
click at [373, 504] on div at bounding box center [349, 491] width 315 height 52
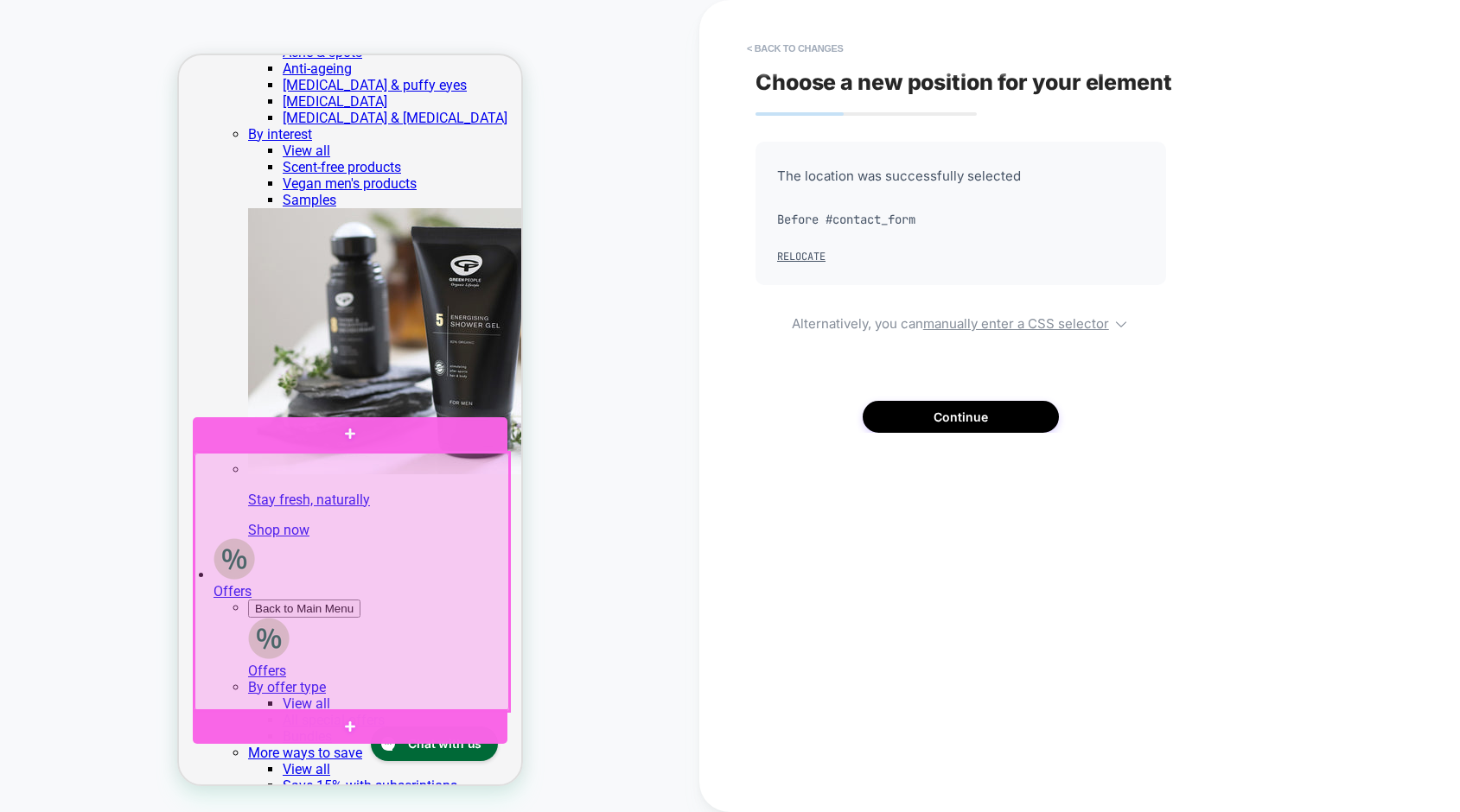
scroll to position [8516, 0]
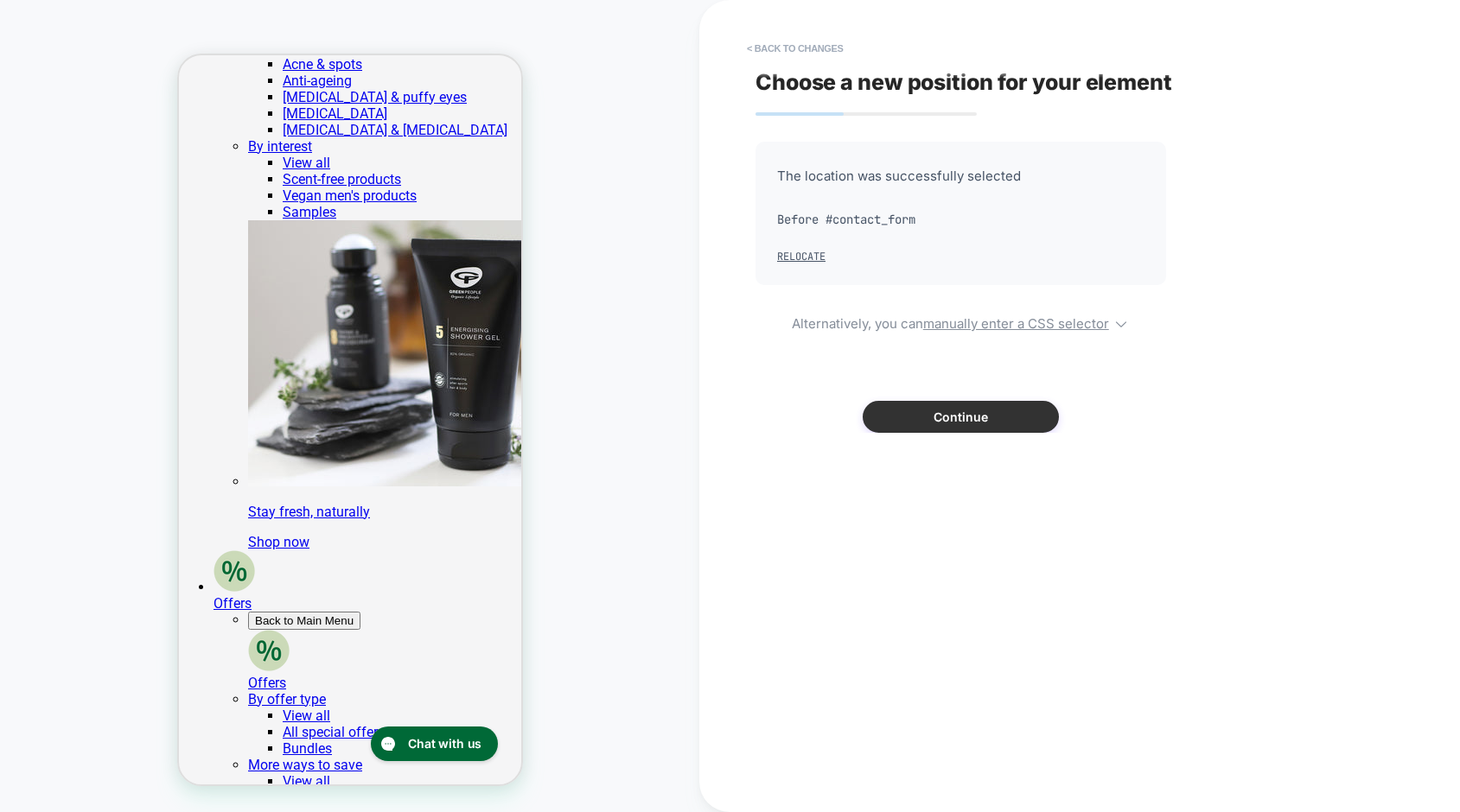
click at [913, 417] on button "Continue" at bounding box center [961, 417] width 197 height 32
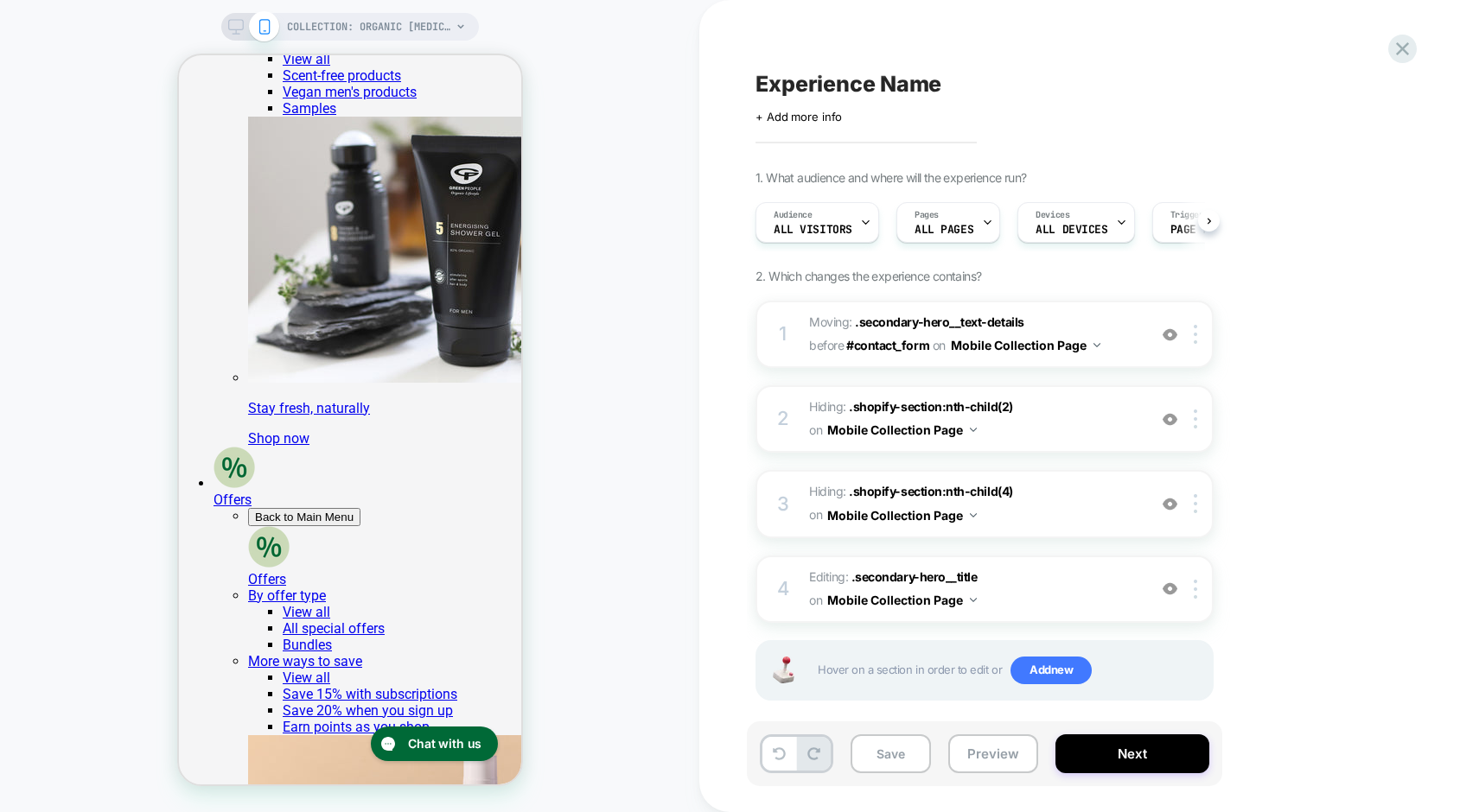
scroll to position [0, 1]
click at [972, 762] on button "Preview" at bounding box center [993, 753] width 89 height 39
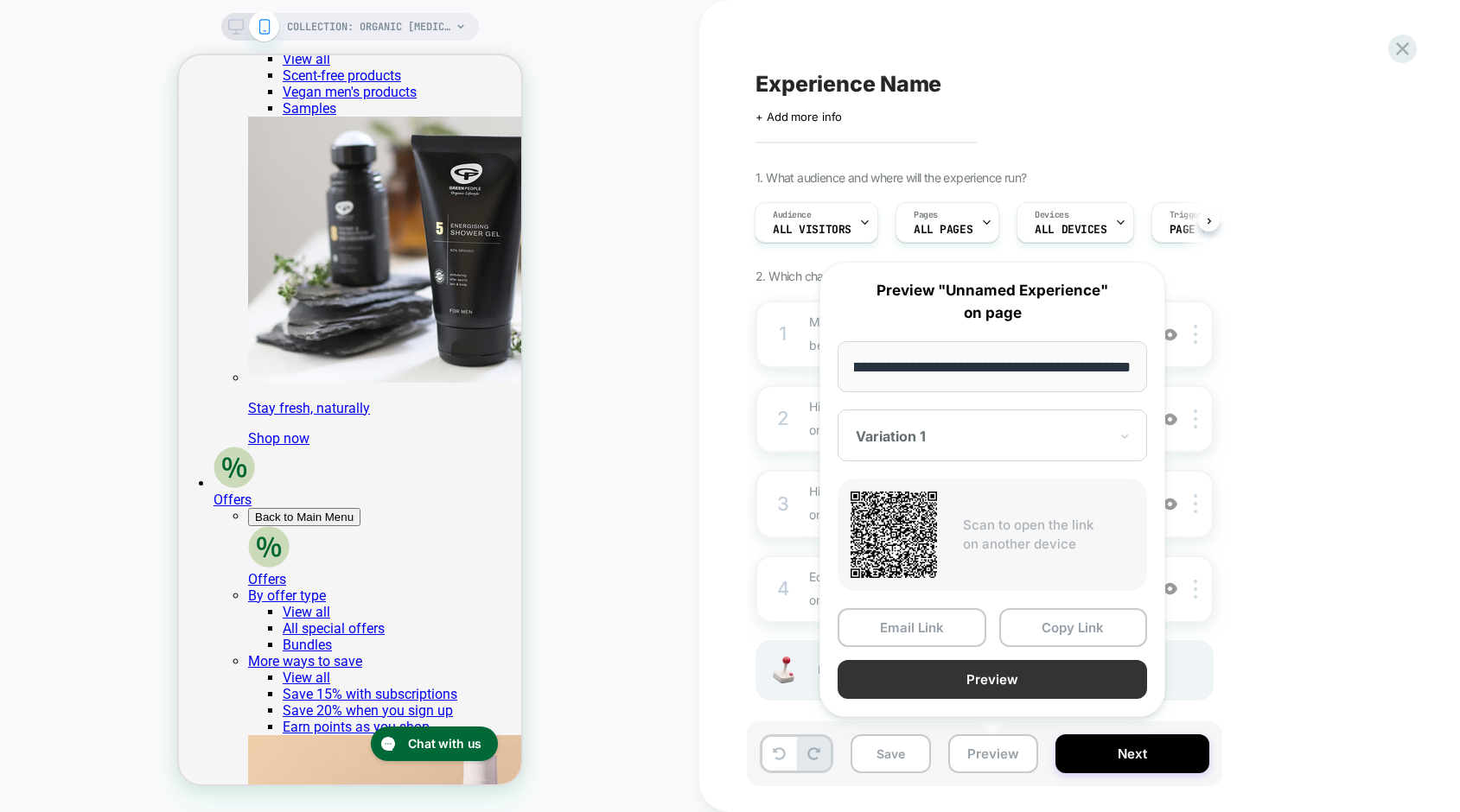
scroll to position [0, 0]
click at [971, 684] on button "Preview" at bounding box center [992, 680] width 310 height 39
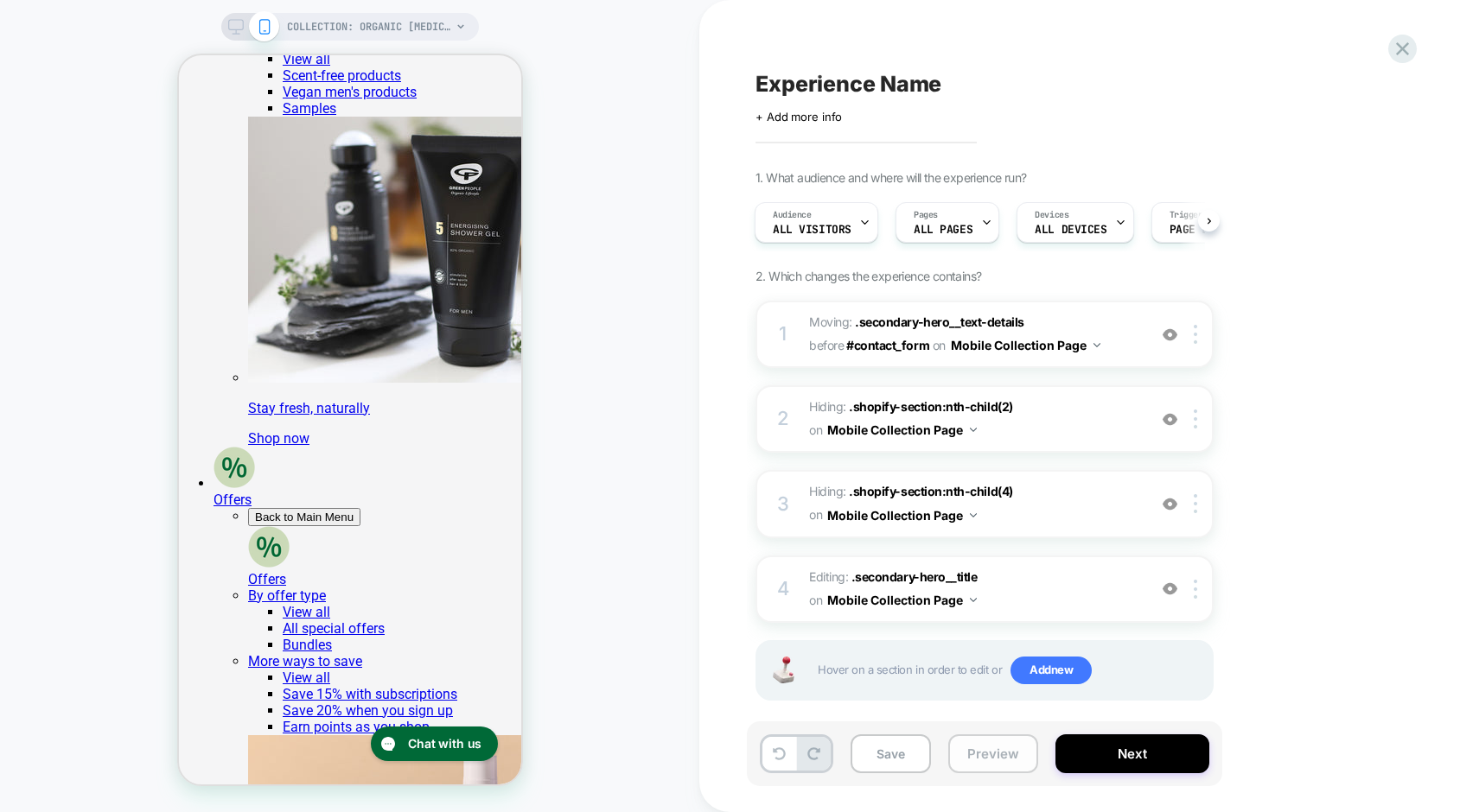
click at [999, 752] on button "Preview" at bounding box center [993, 753] width 89 height 39
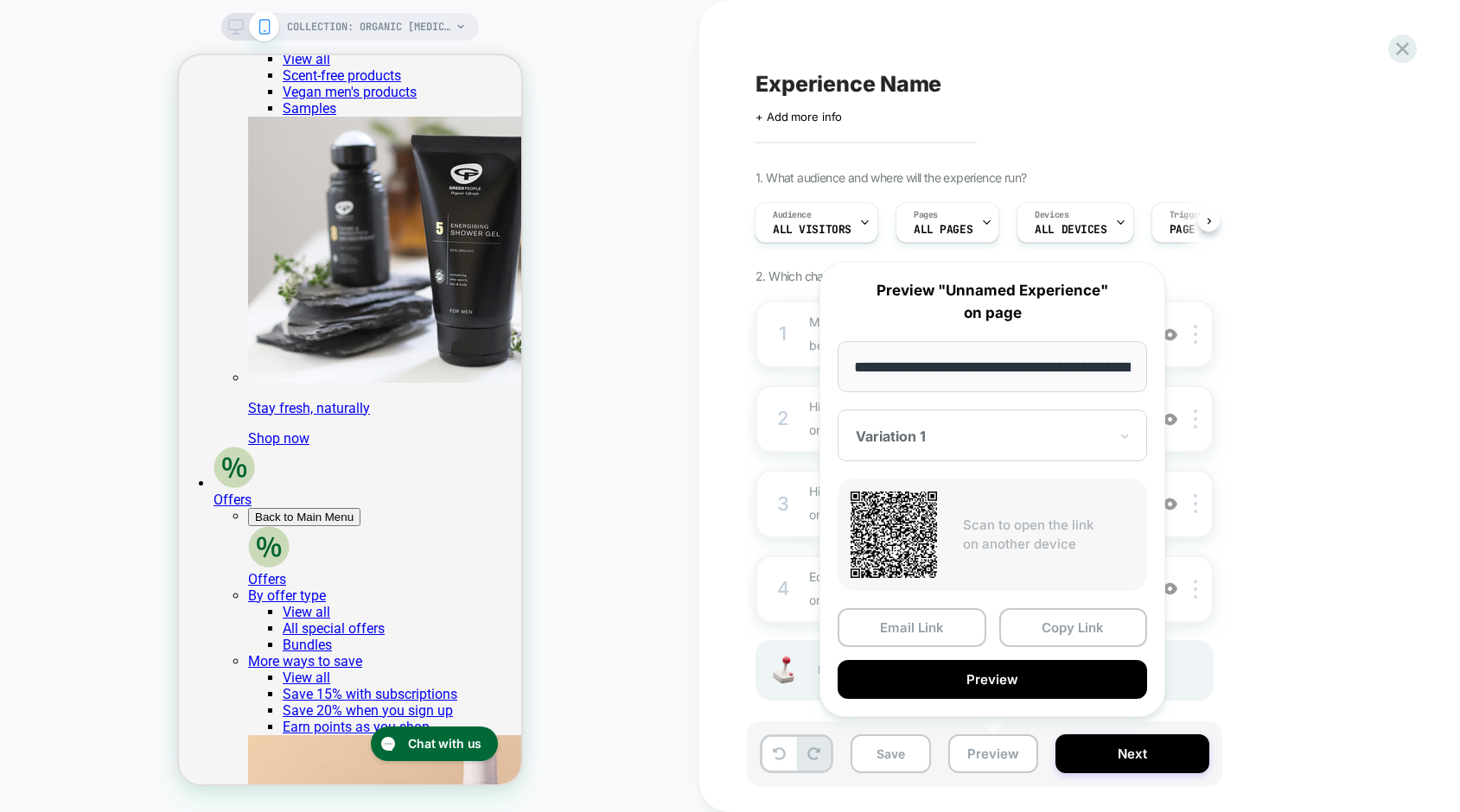
click at [956, 126] on div "Experience Name Click to edit experience details + Add more info 1. What audien…" at bounding box center [1070, 406] width 648 height 778
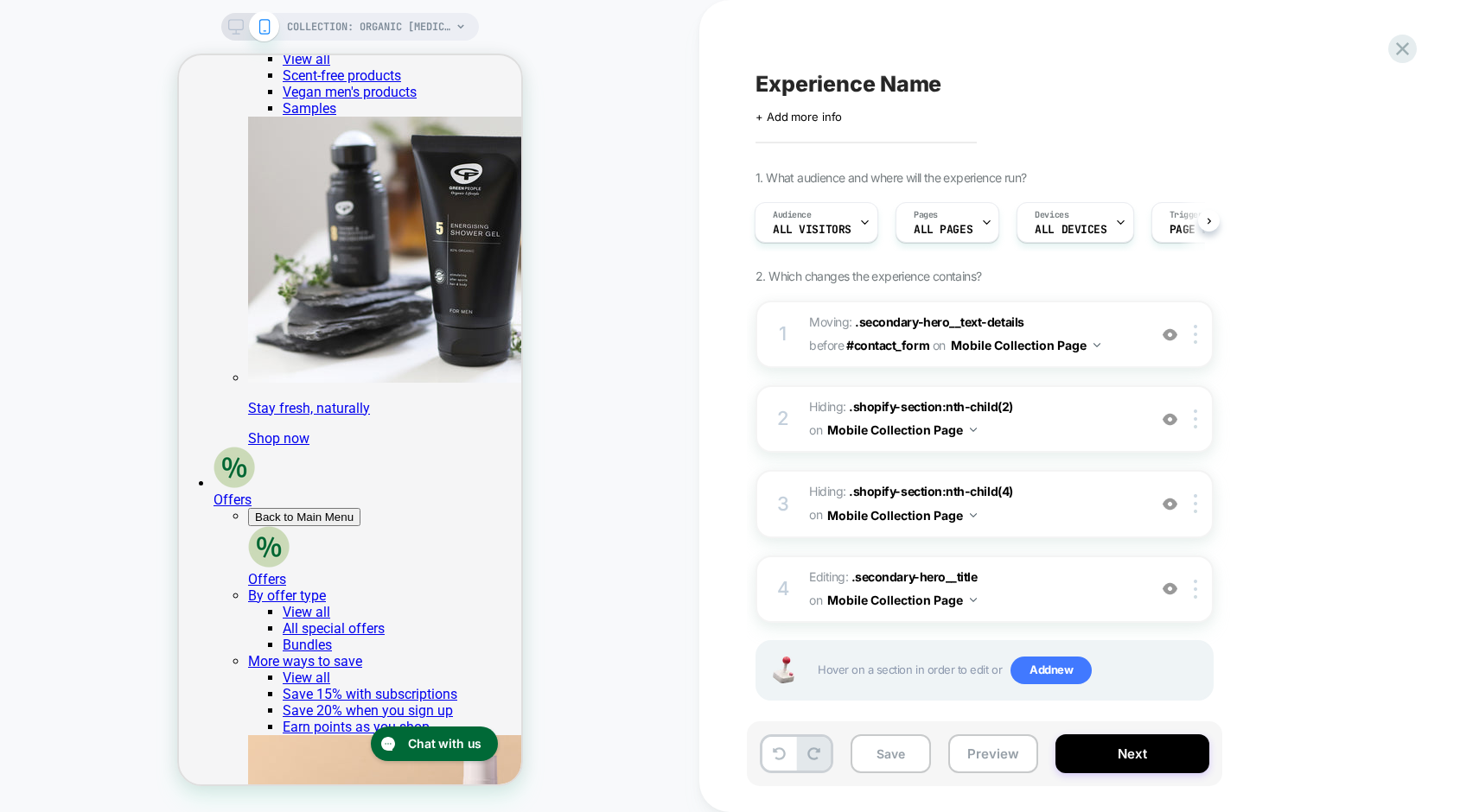
click at [867, 81] on span "Experience Name" at bounding box center [848, 84] width 186 height 26
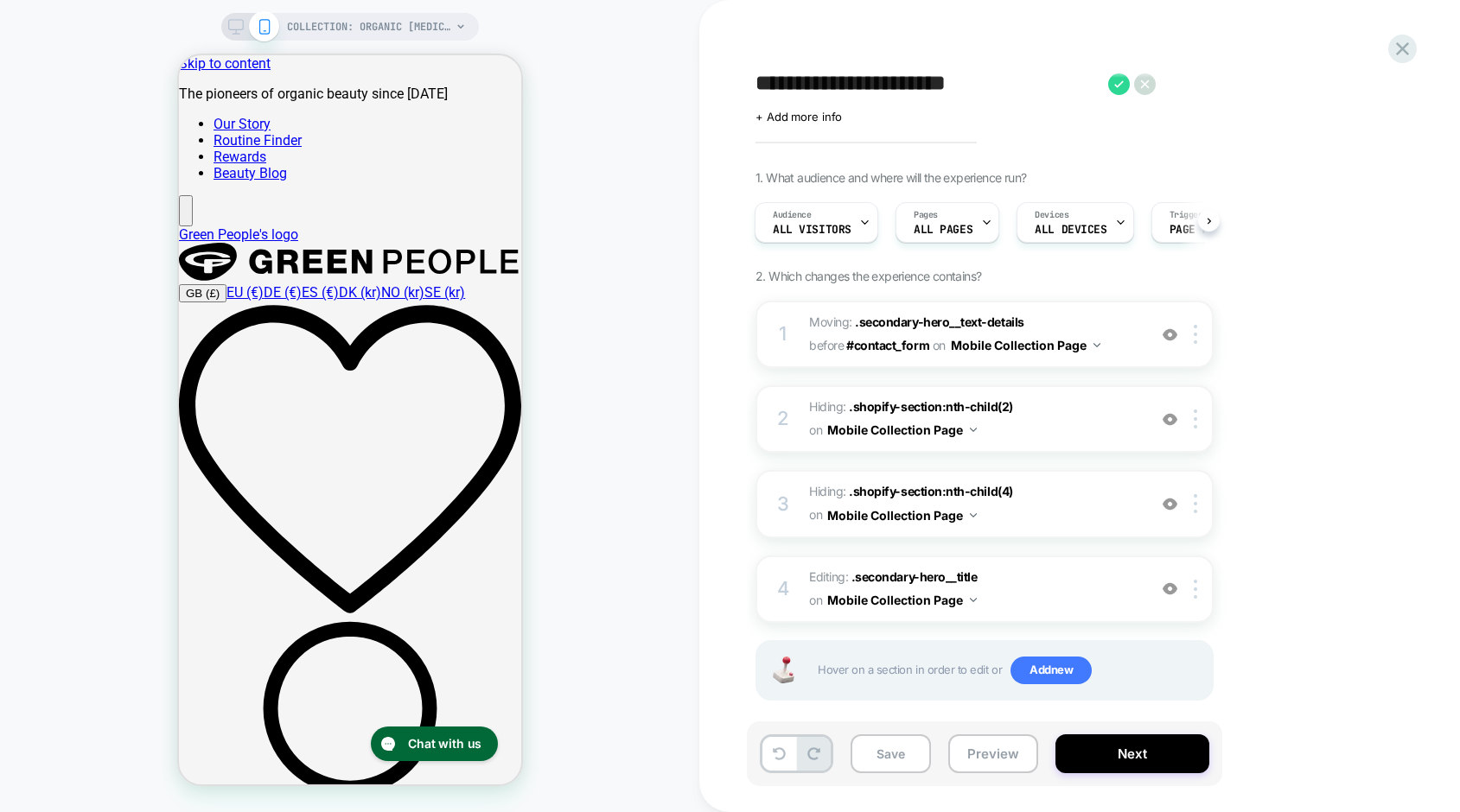
click at [955, 87] on textarea "**********" at bounding box center [927, 84] width 344 height 26
click at [887, 86] on textarea "**********" at bounding box center [927, 84] width 344 height 26
click at [1113, 87] on textarea "**********" at bounding box center [1009, 84] width 508 height 26
drag, startPoint x: 1125, startPoint y: 84, endPoint x: 1249, endPoint y: 92, distance: 124.3
click at [1249, 92] on textarea "**********" at bounding box center [1042, 84] width 575 height 26
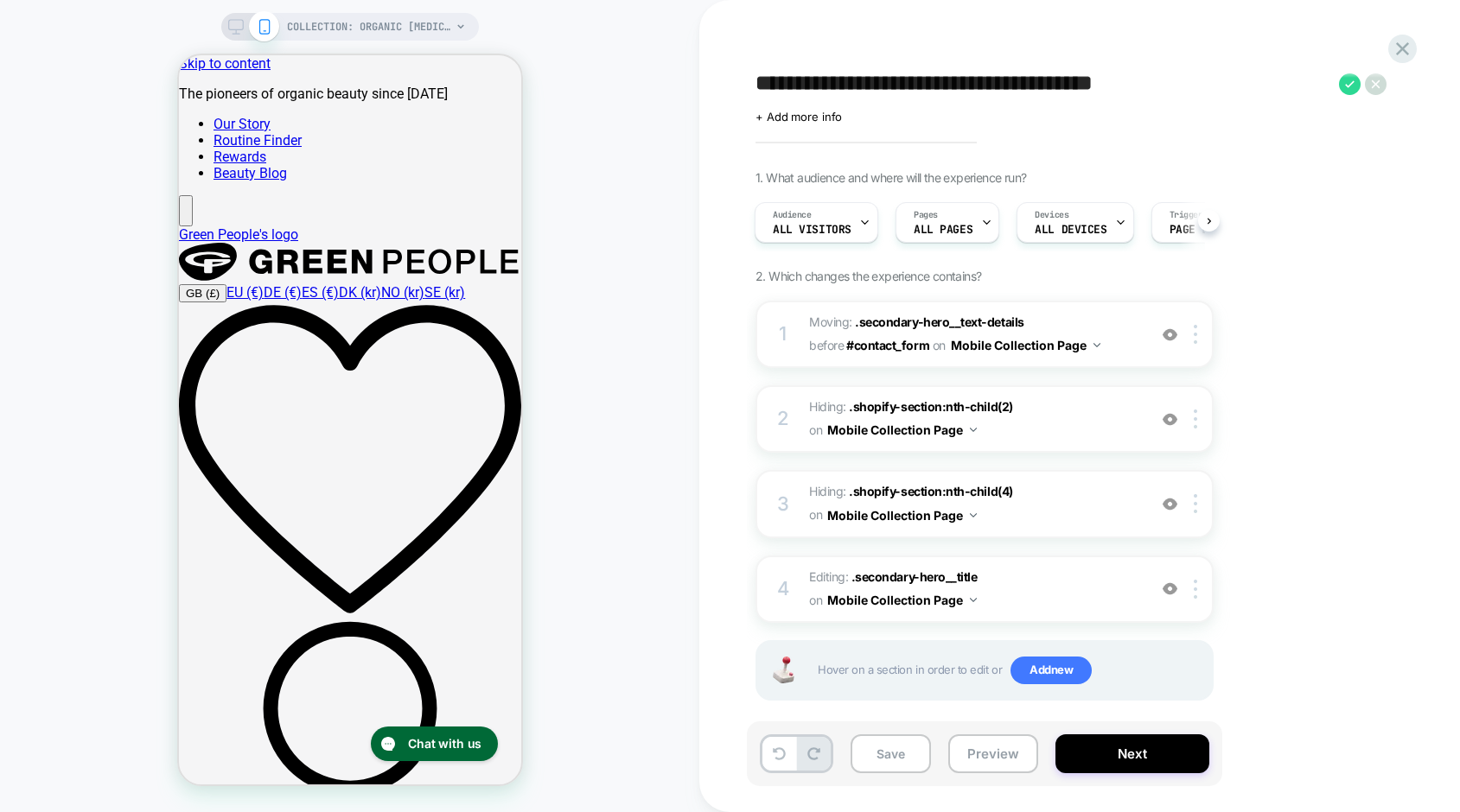
type textarea "**********"
click at [812, 118] on span "+ Add more info" at bounding box center [798, 117] width 87 height 14
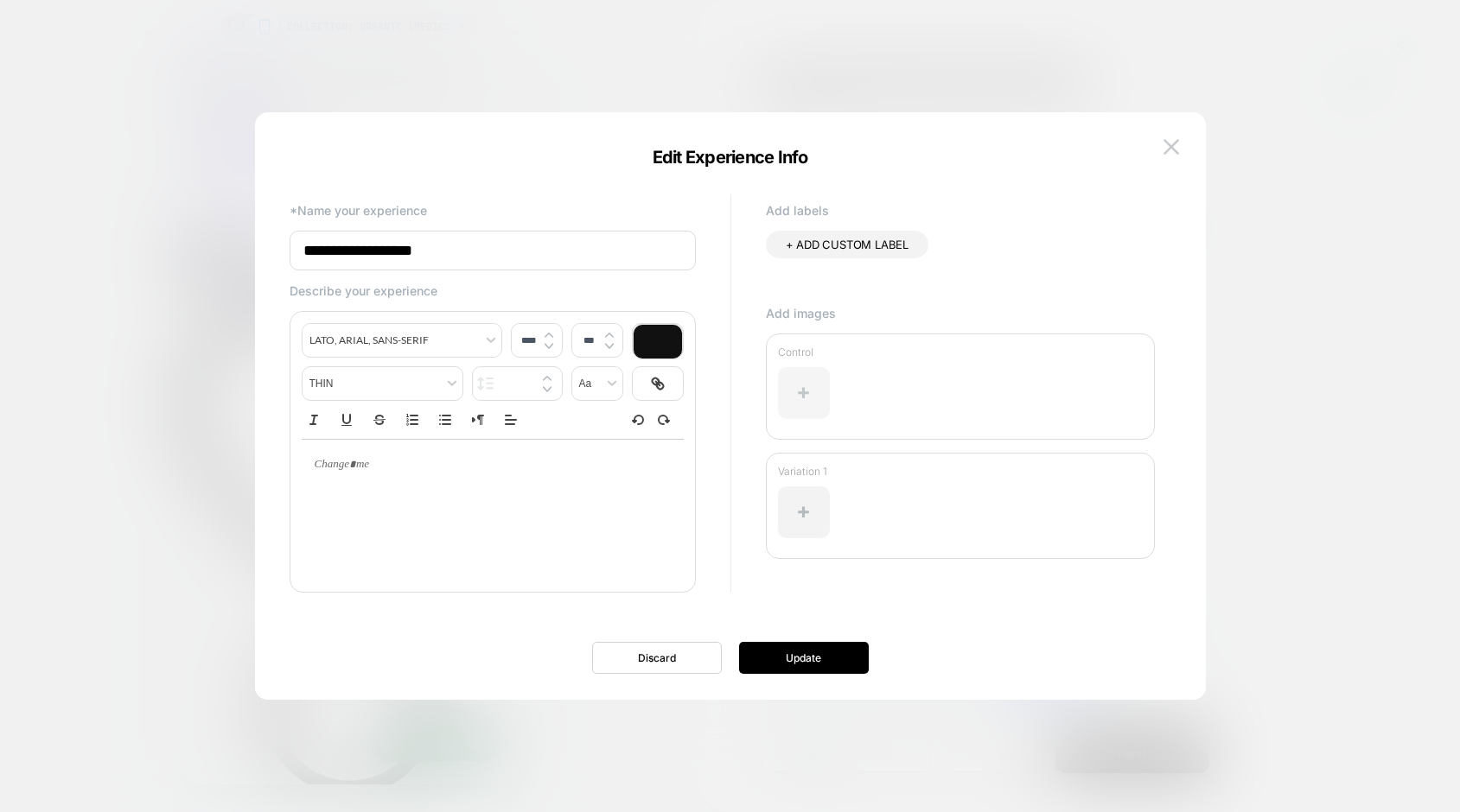
click at [798, 402] on div at bounding box center [804, 393] width 52 height 52
click at [1170, 145] on img at bounding box center [1171, 146] width 16 height 15
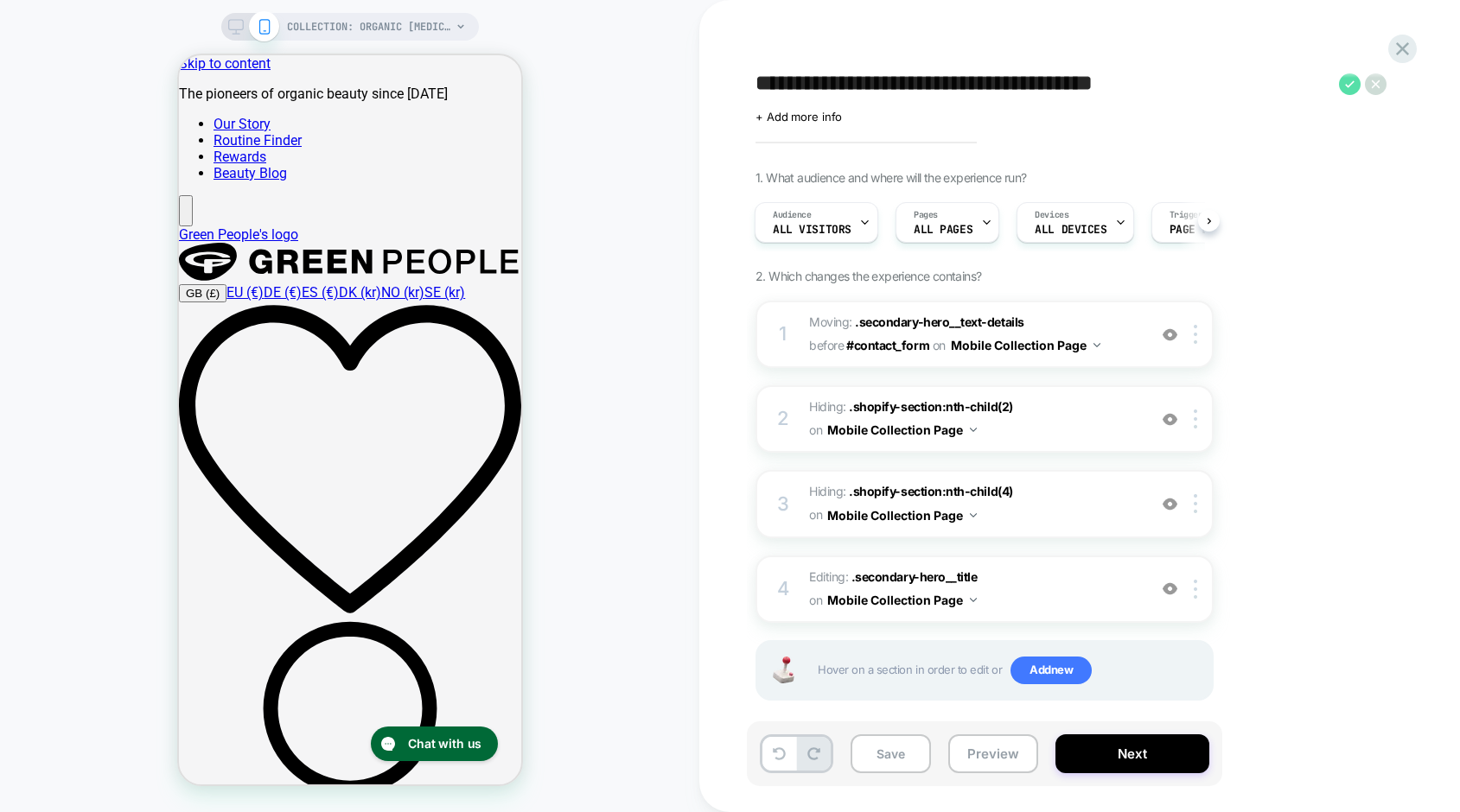
click at [1349, 81] on icon at bounding box center [1349, 84] width 22 height 22
click at [818, 115] on span "+ Add more info" at bounding box center [798, 117] width 87 height 14
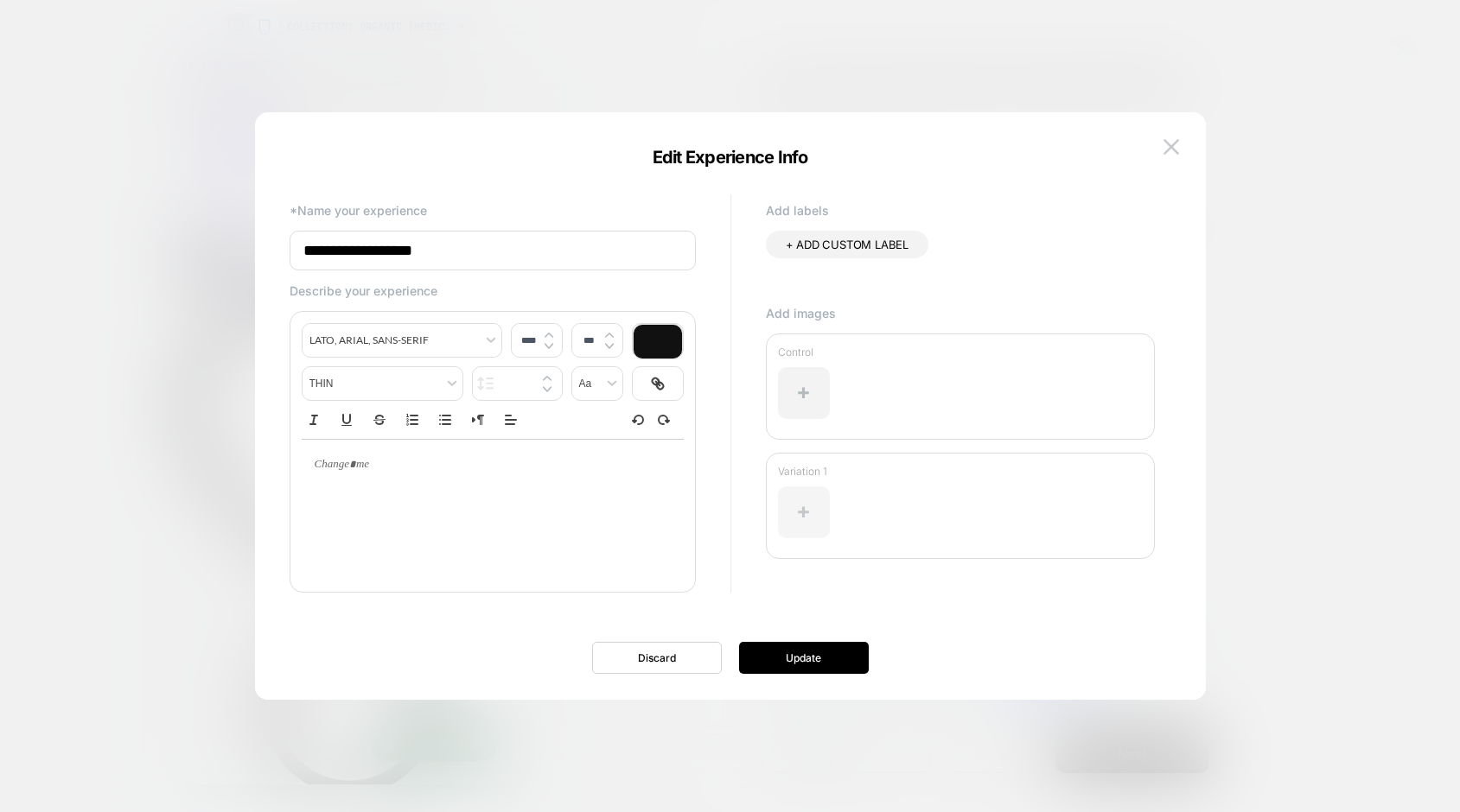
click at [808, 505] on div at bounding box center [804, 512] width 52 height 52
click at [791, 513] on div at bounding box center [804, 512] width 52 height 52
click at [1173, 150] on img at bounding box center [1171, 146] width 16 height 15
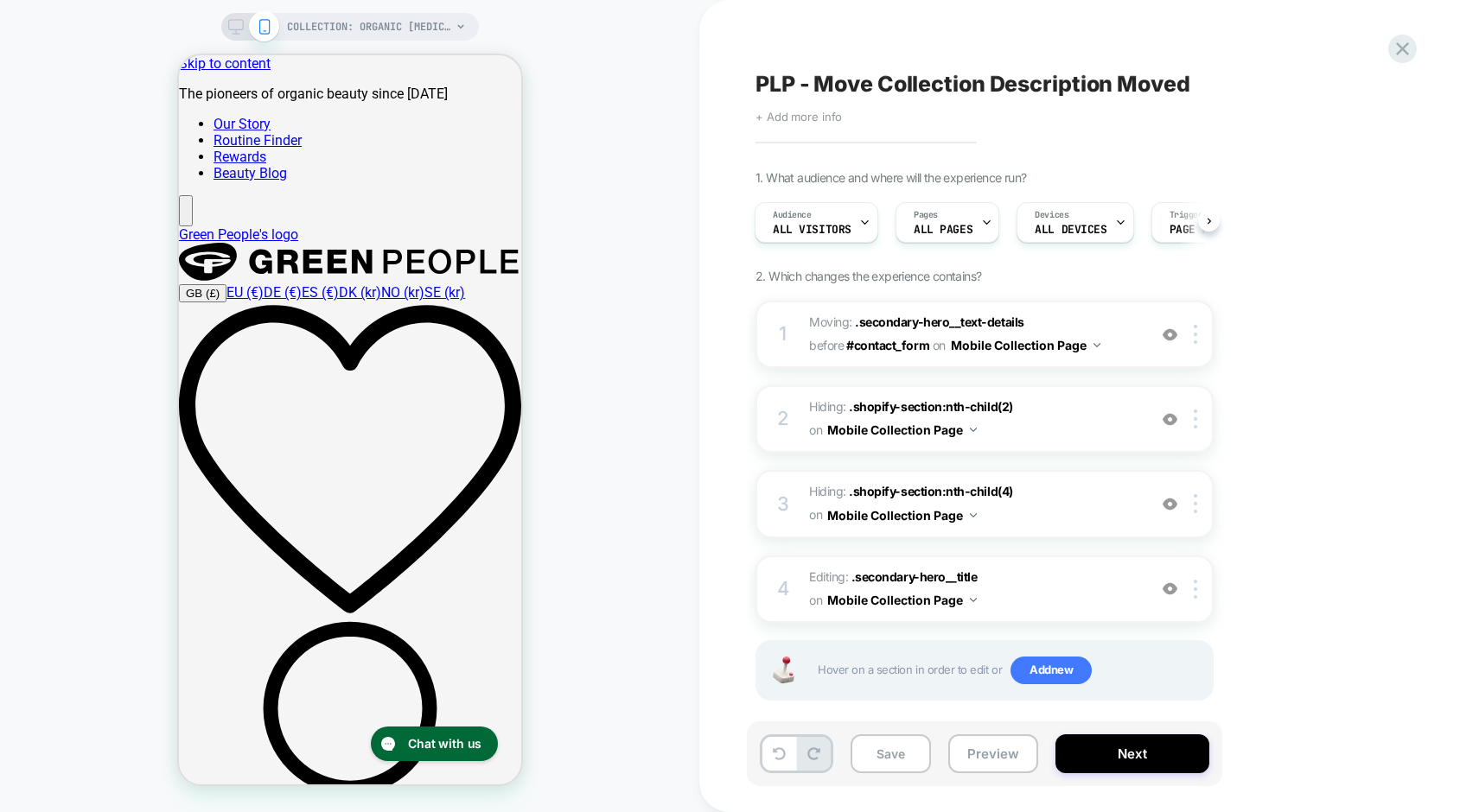
click at [807, 122] on span "+ Add more info" at bounding box center [798, 117] width 87 height 14
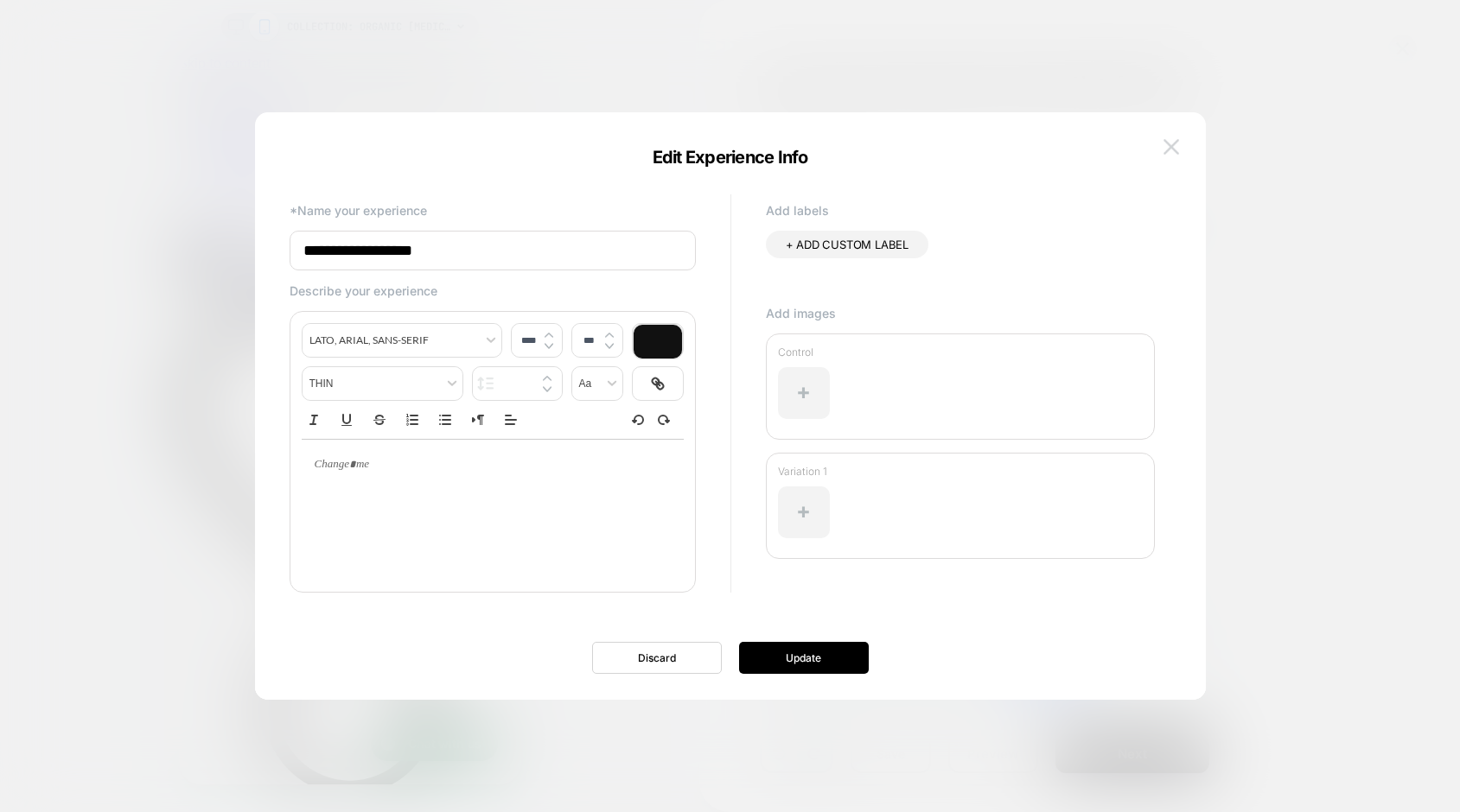
click at [1176, 145] on img at bounding box center [1171, 146] width 16 height 15
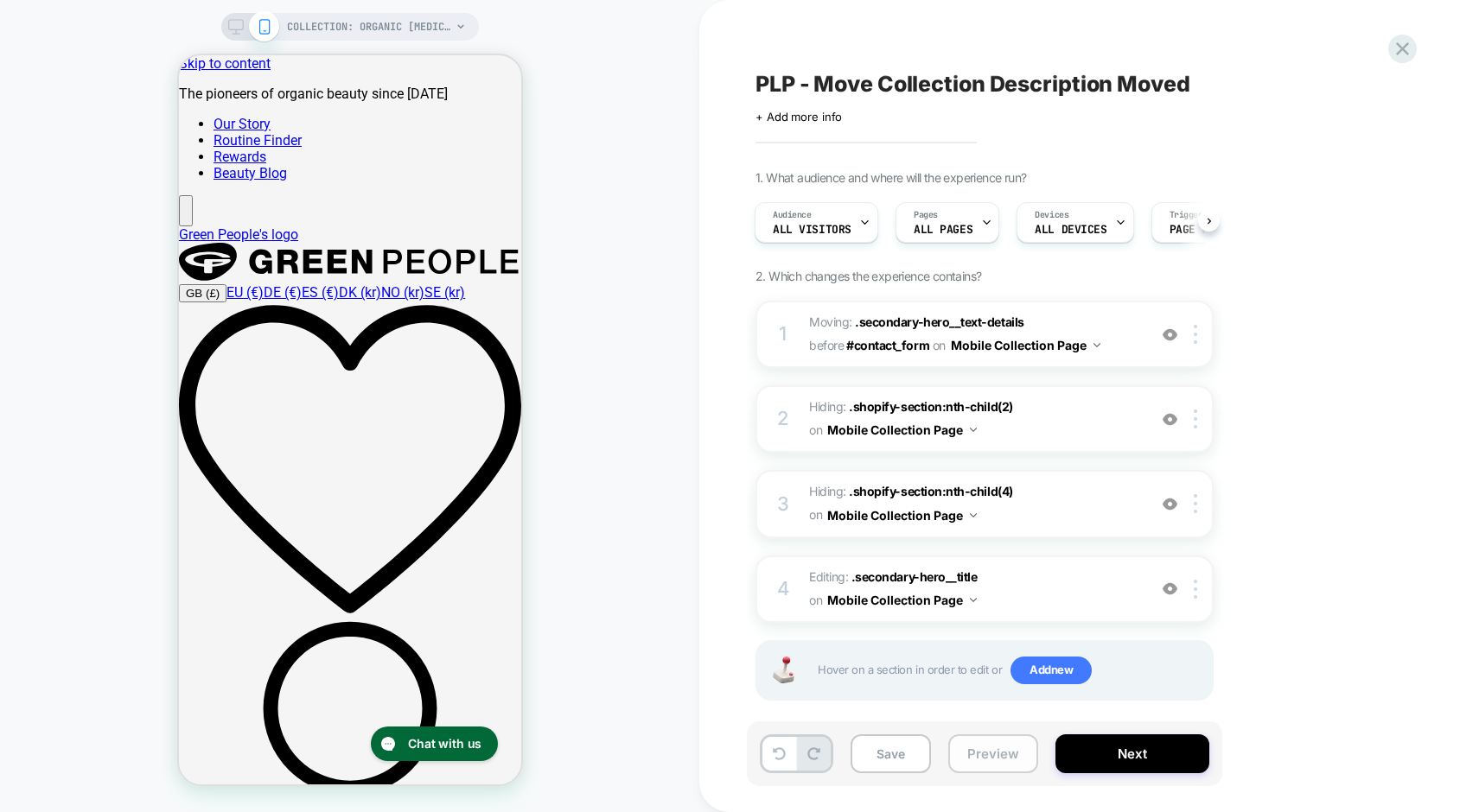
click at [999, 764] on button "Preview" at bounding box center [993, 753] width 89 height 39
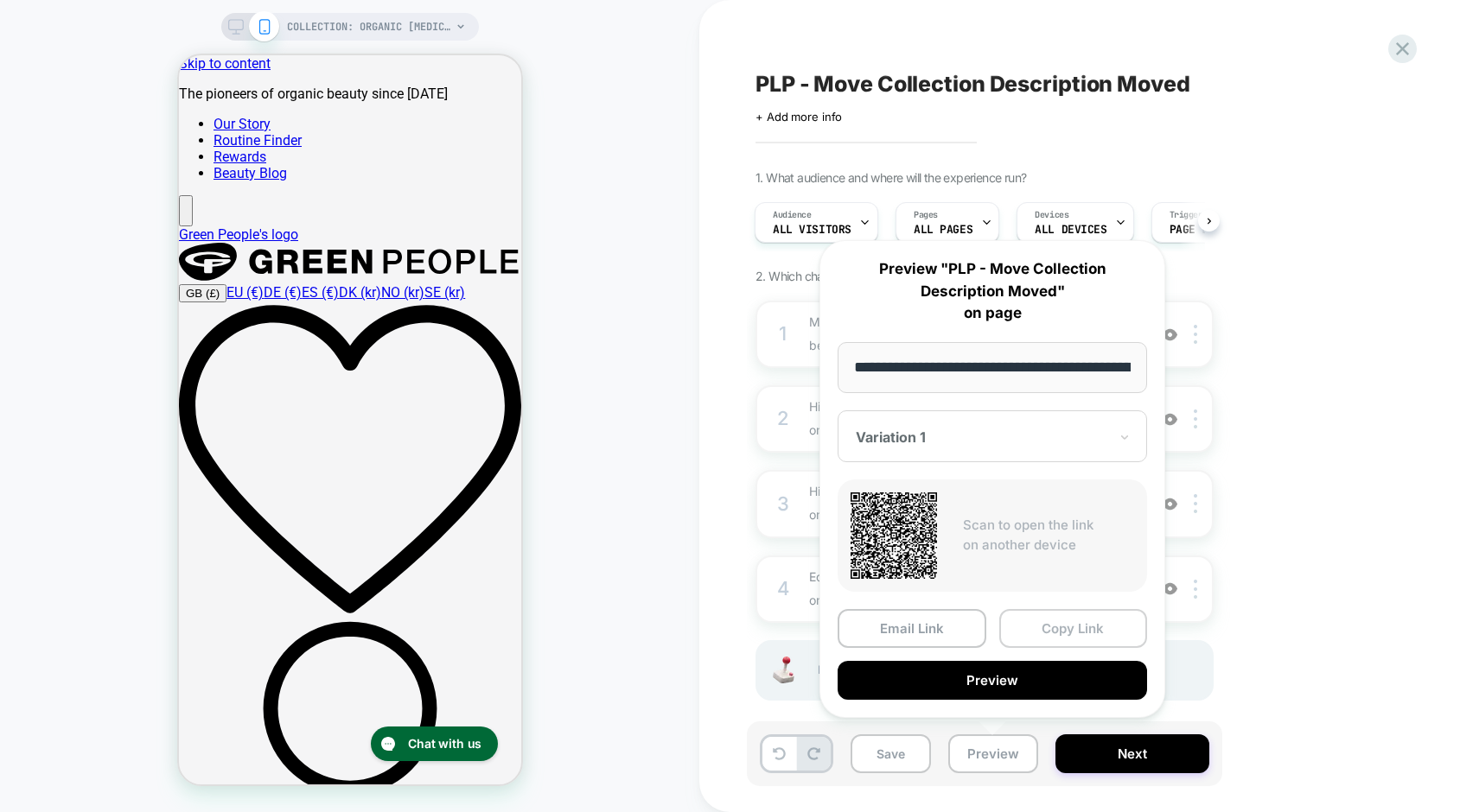
click at [1076, 626] on button "Copy Link" at bounding box center [1073, 628] width 148 height 39
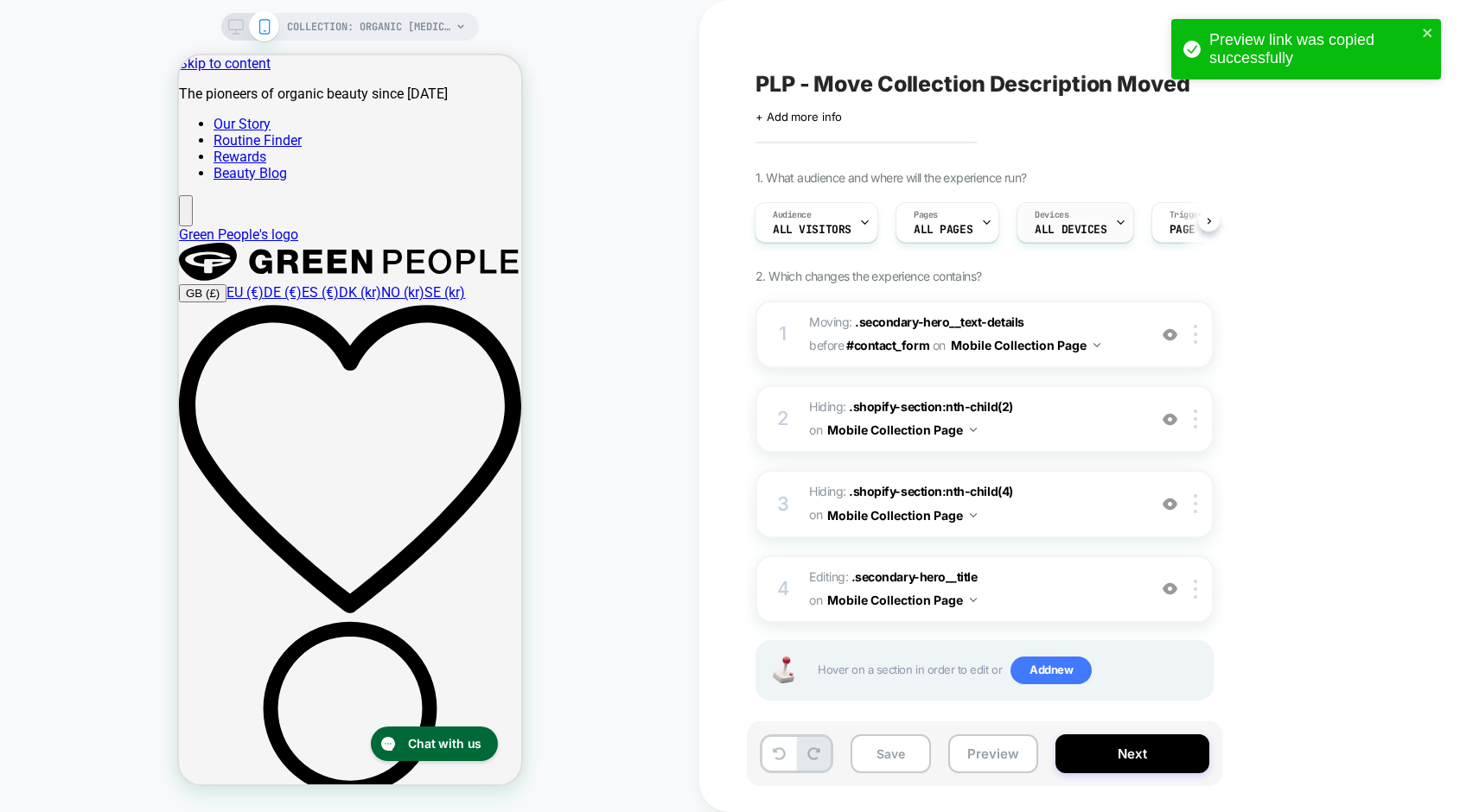
click at [1056, 226] on span "ALL DEVICES" at bounding box center [1070, 230] width 72 height 12
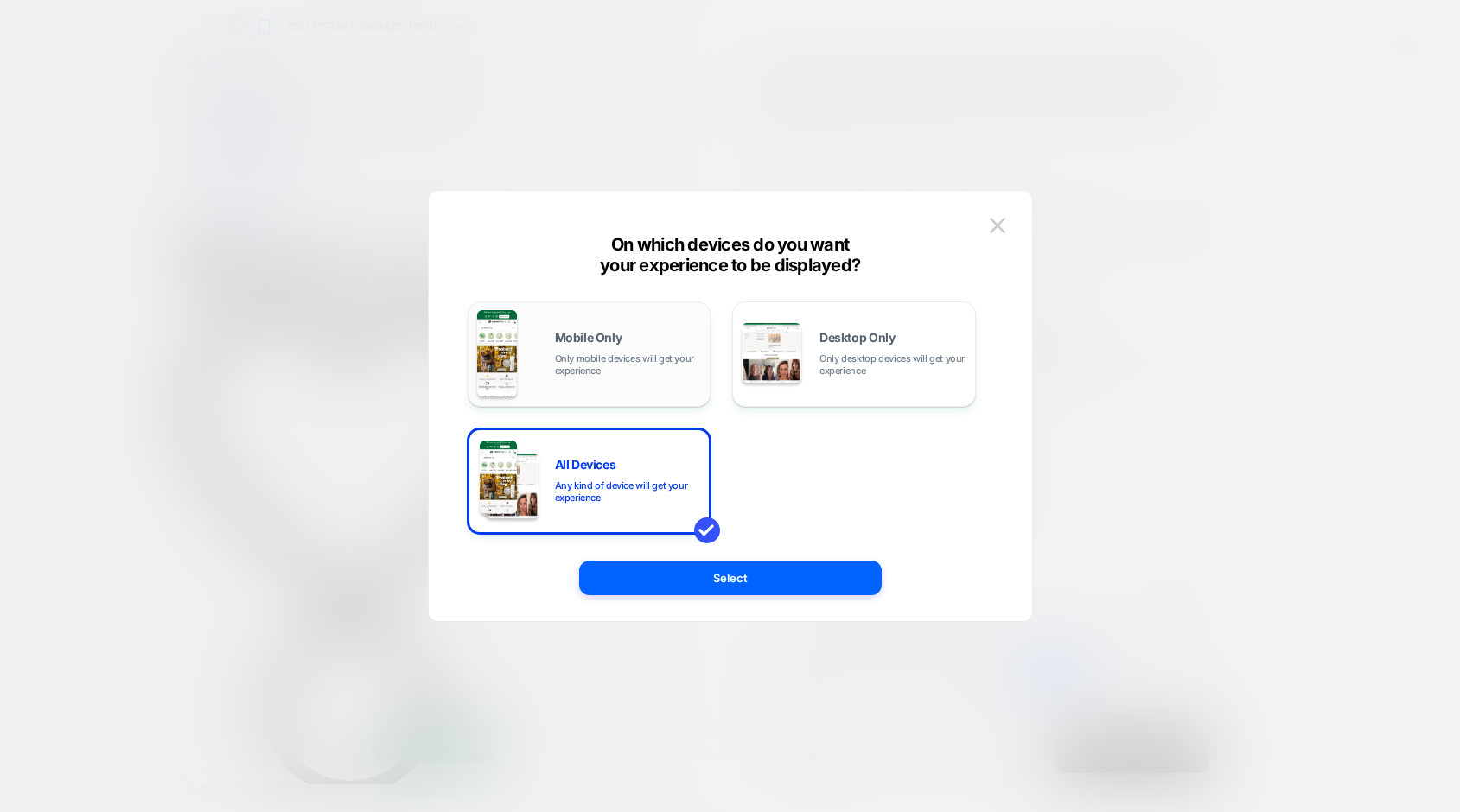
click at [610, 353] on span "Only mobile devices will get your experience" at bounding box center [627, 365] width 147 height 25
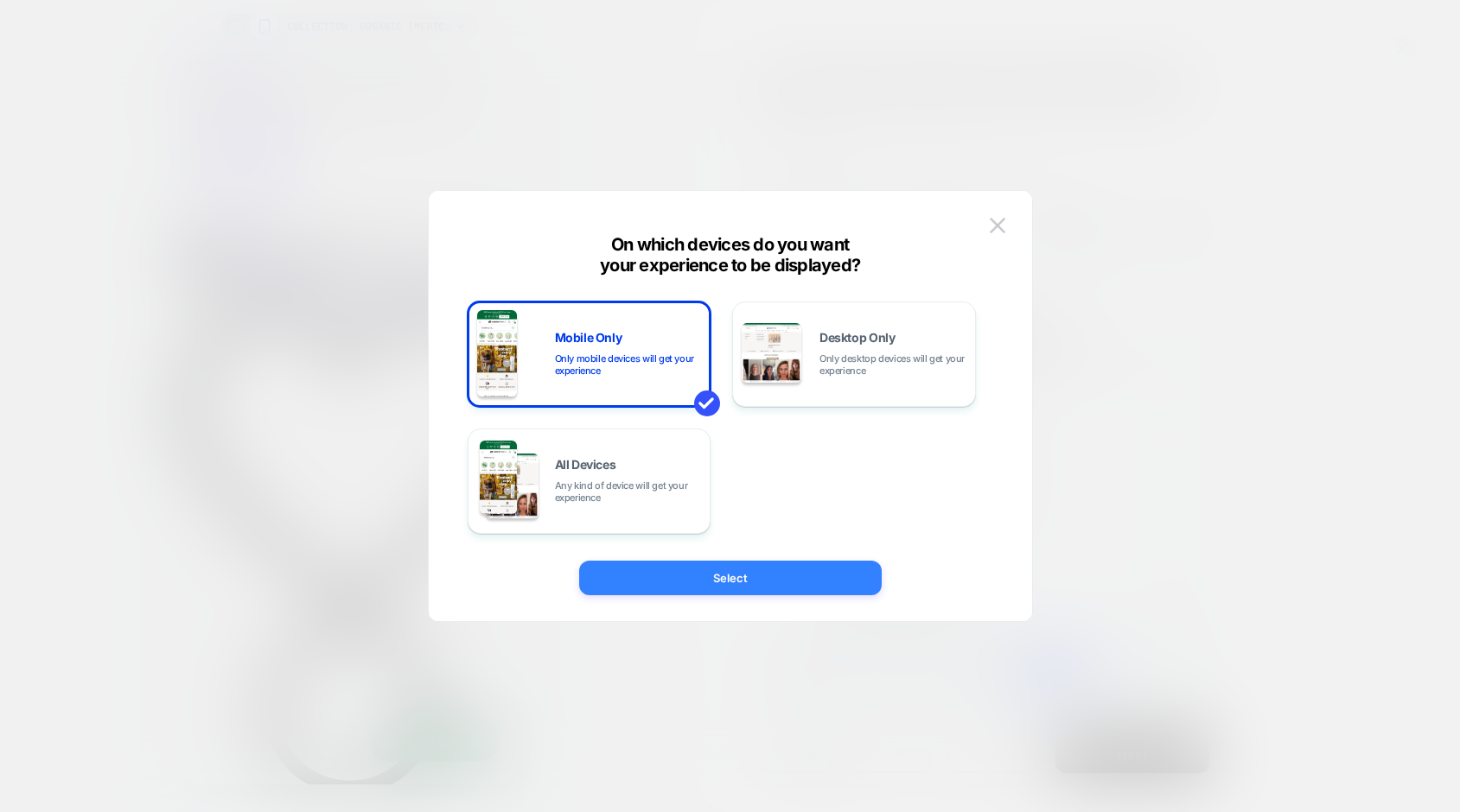
click at [681, 567] on button "Select" at bounding box center [730, 577] width 303 height 34
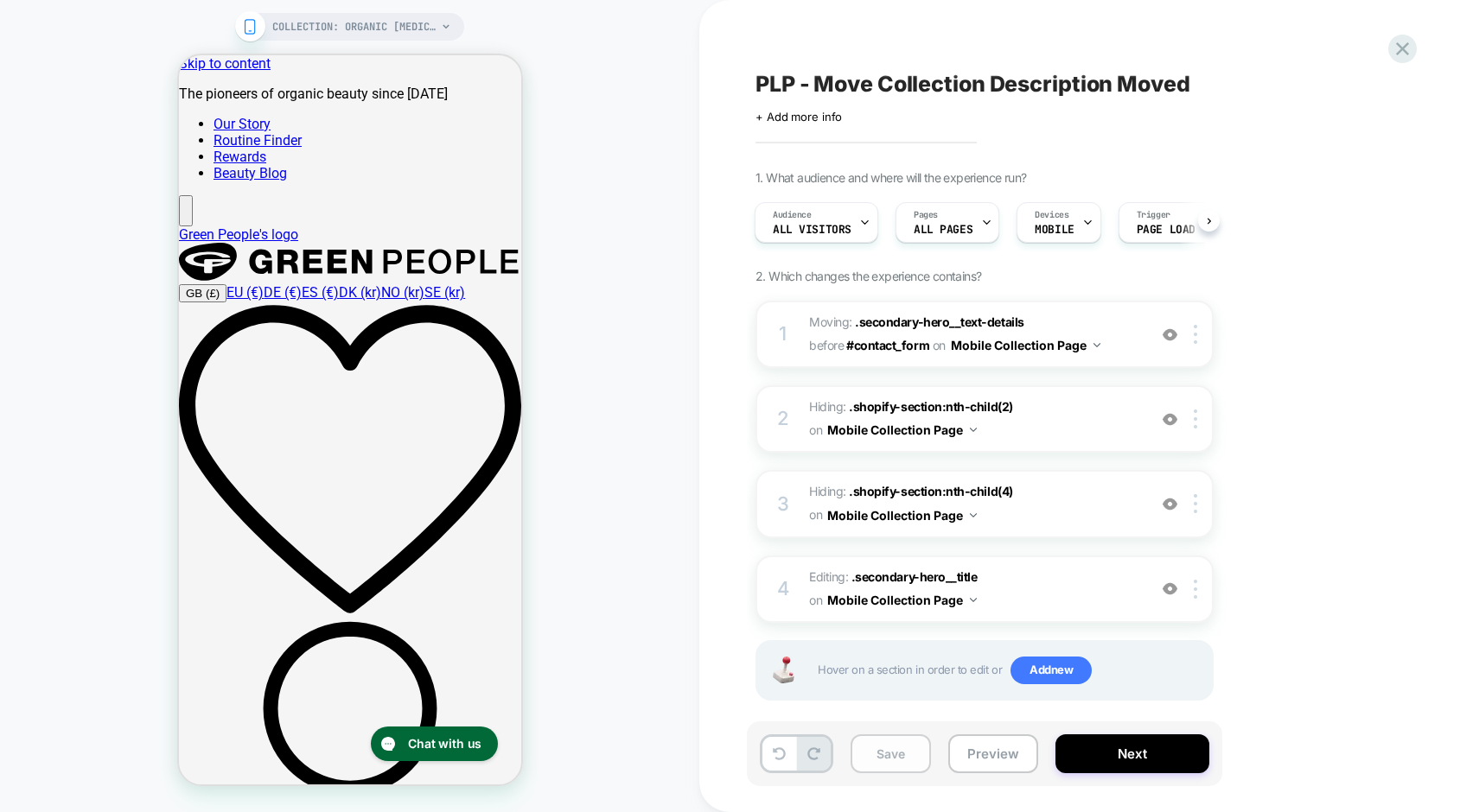
click at [898, 754] on button "Save" at bounding box center [891, 753] width 81 height 39
click at [783, 118] on span "+ Add more info" at bounding box center [798, 117] width 87 height 14
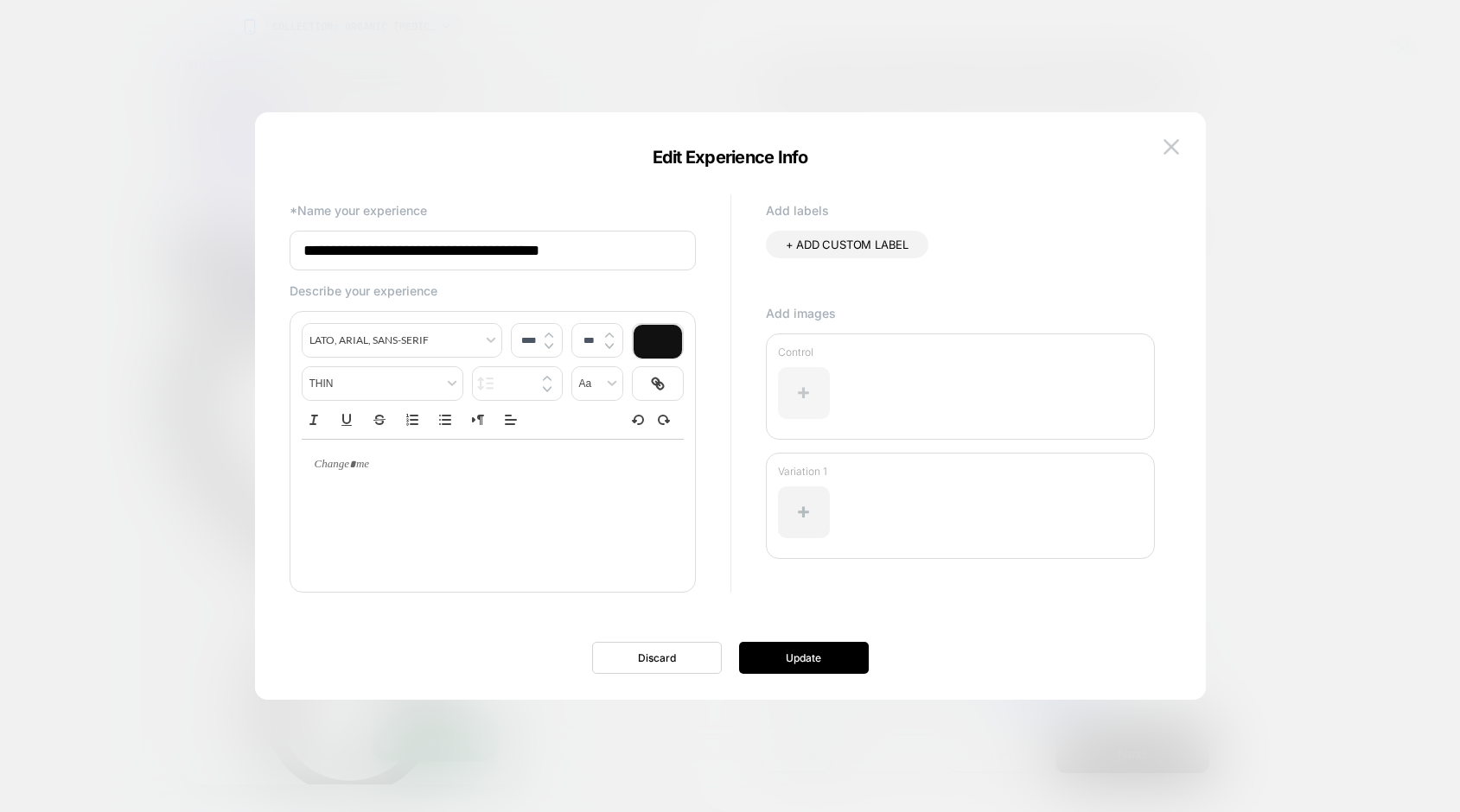
click at [792, 387] on div at bounding box center [804, 393] width 52 height 52
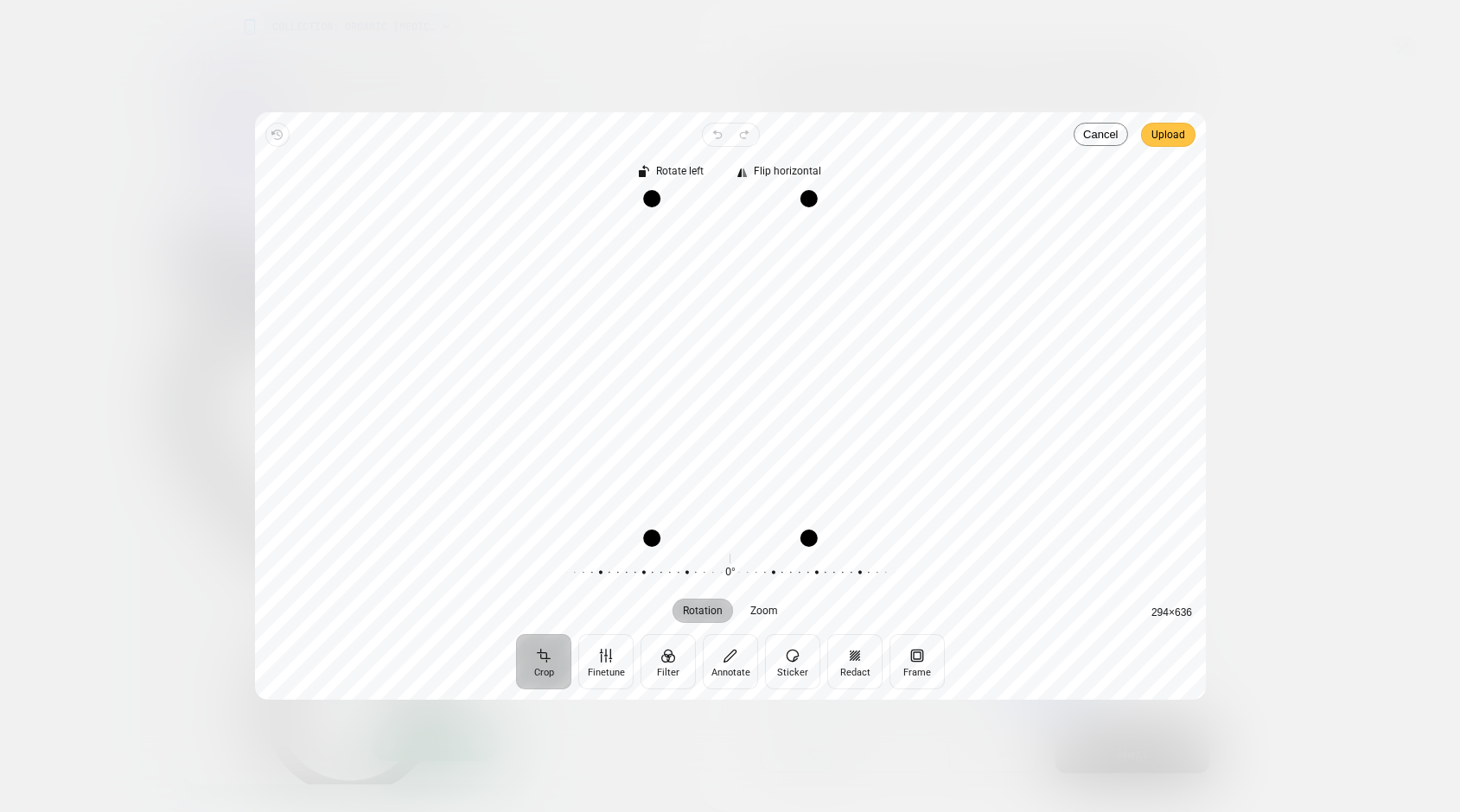
click at [1177, 139] on span "Upload" at bounding box center [1168, 135] width 33 height 21
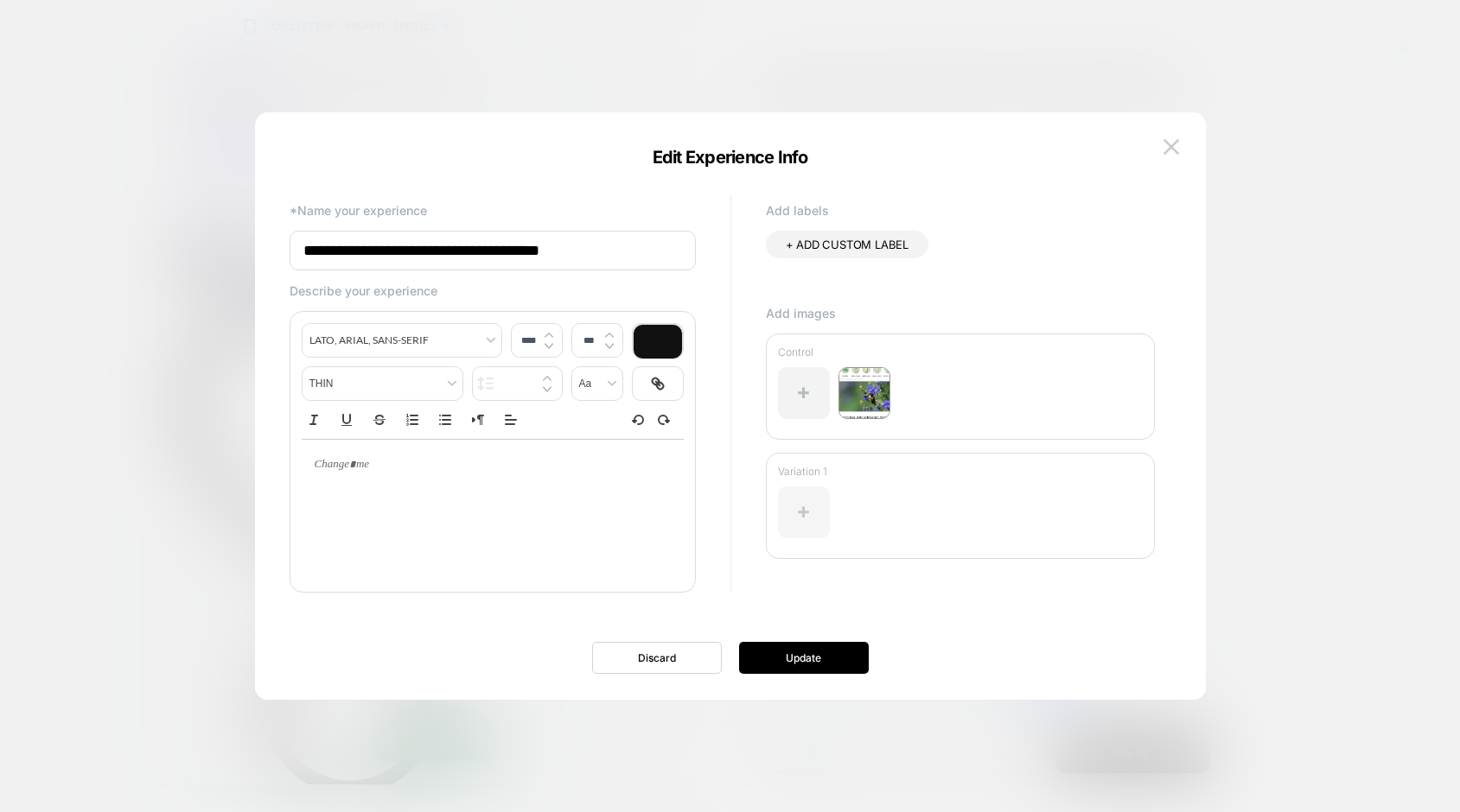
click at [797, 496] on div at bounding box center [804, 512] width 52 height 52
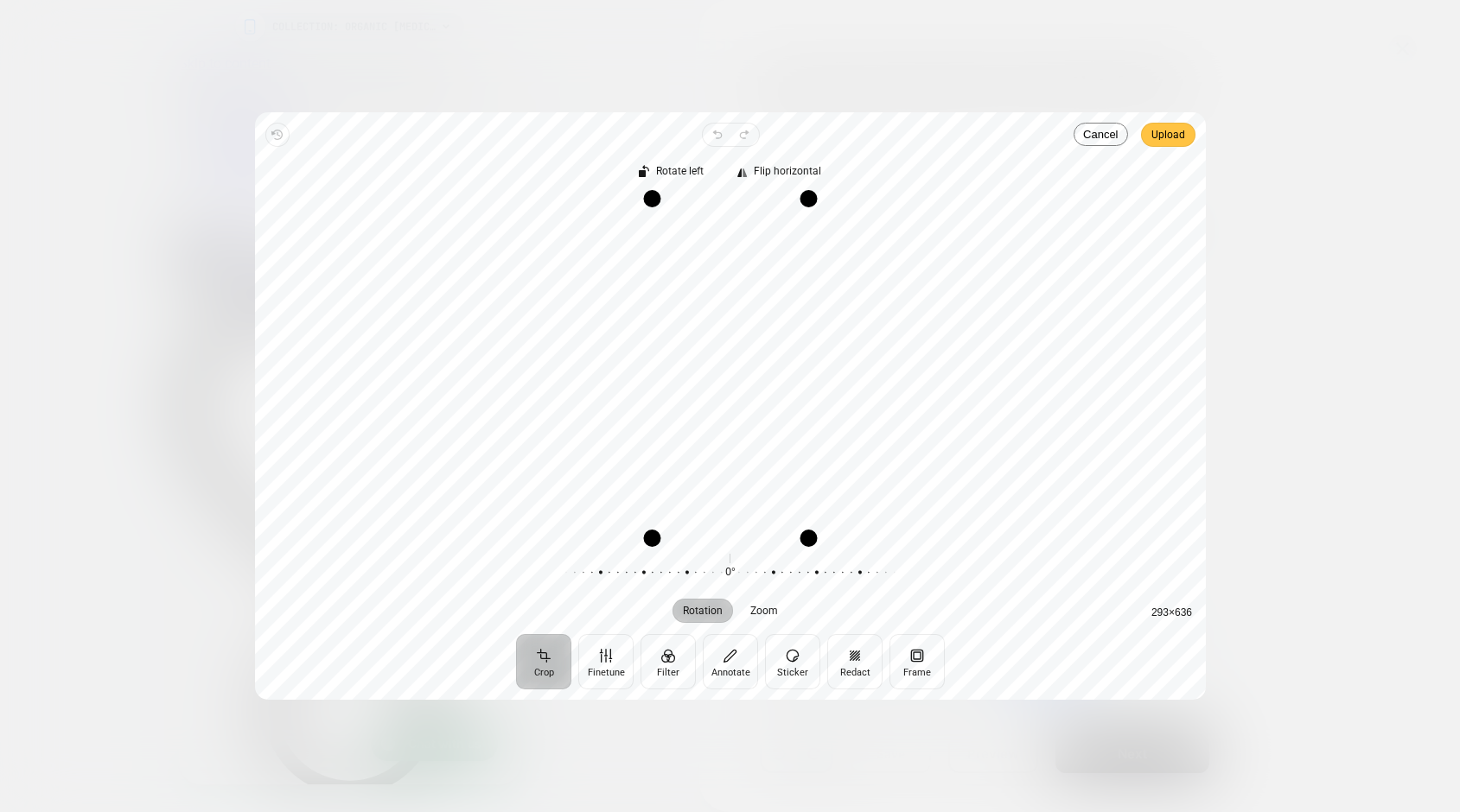
click at [1161, 130] on span "Upload" at bounding box center [1168, 135] width 33 height 21
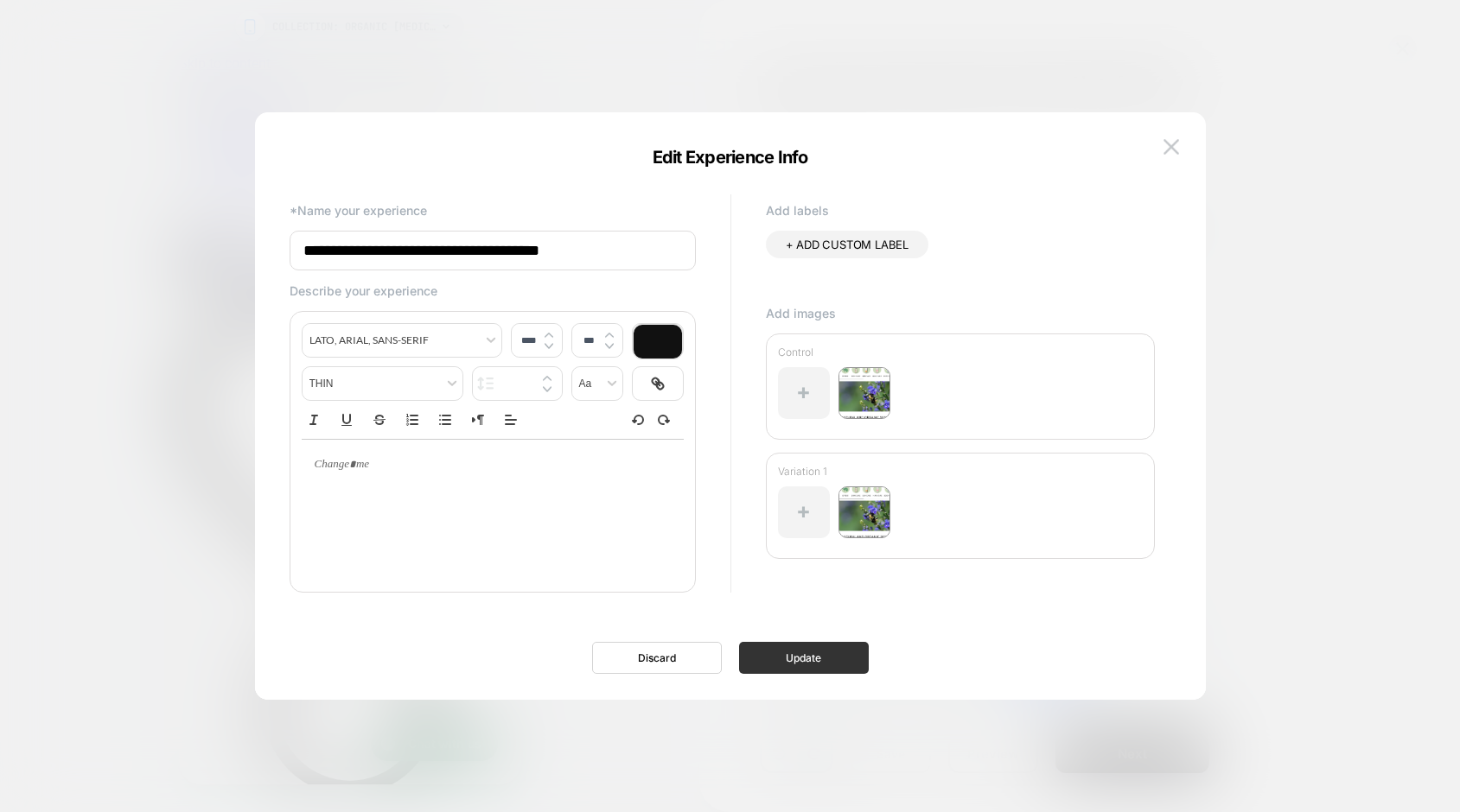
click at [802, 652] on button "Update" at bounding box center [804, 658] width 130 height 32
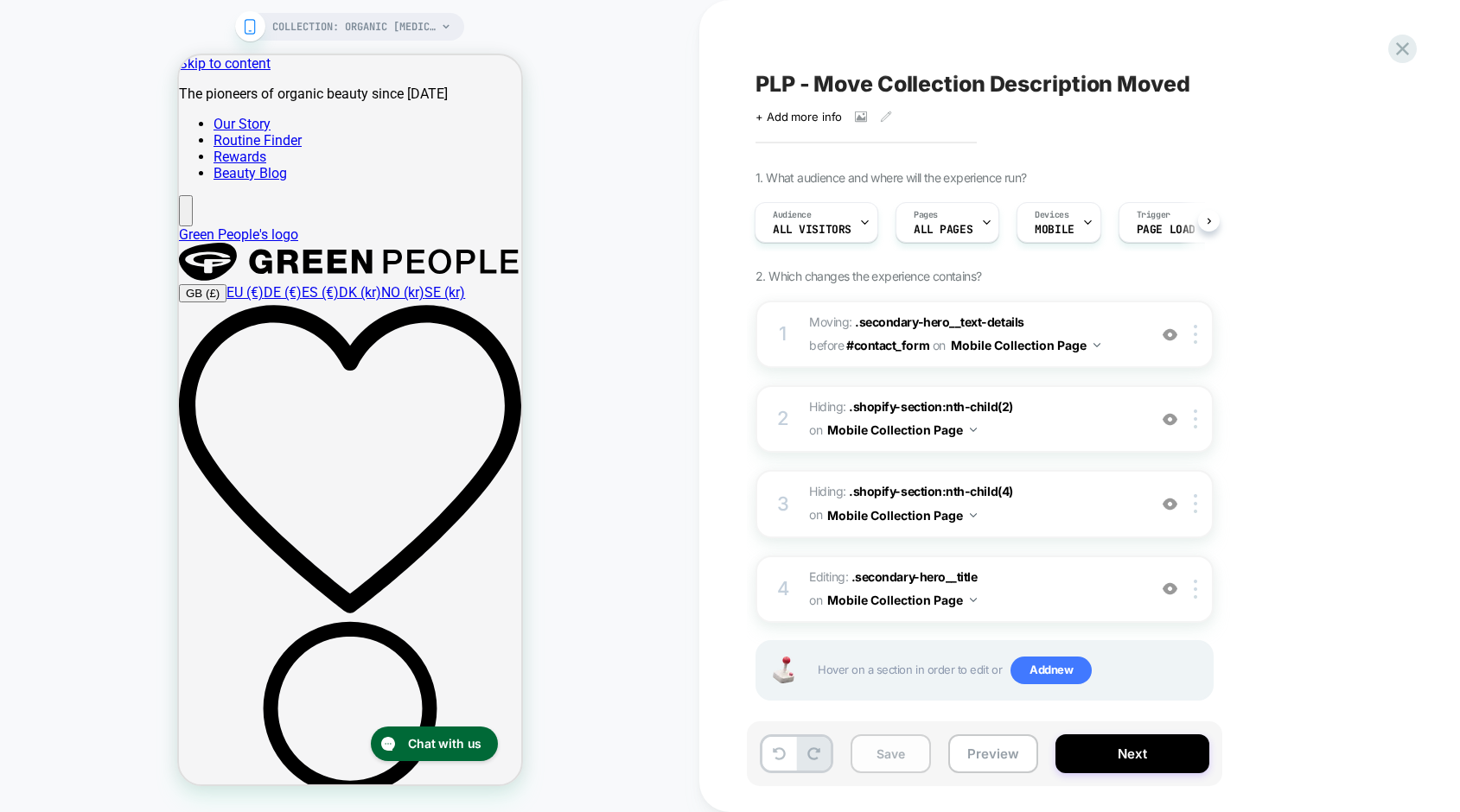
click at [862, 748] on button "Save" at bounding box center [891, 753] width 81 height 39
click at [1397, 53] on icon at bounding box center [1402, 48] width 13 height 13
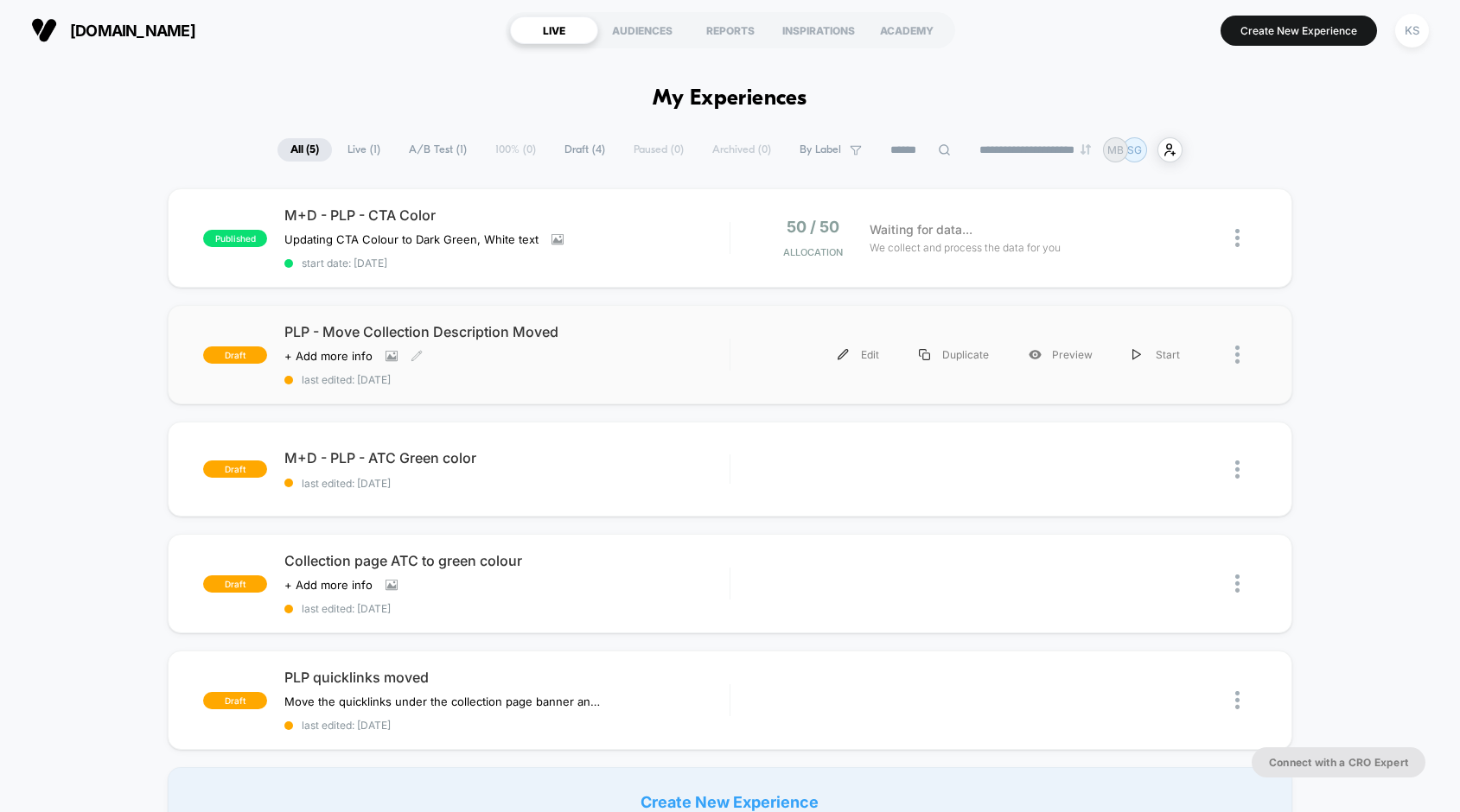
click at [466, 337] on span "PLP - Move Collection Description Moved" at bounding box center [506, 331] width 445 height 18
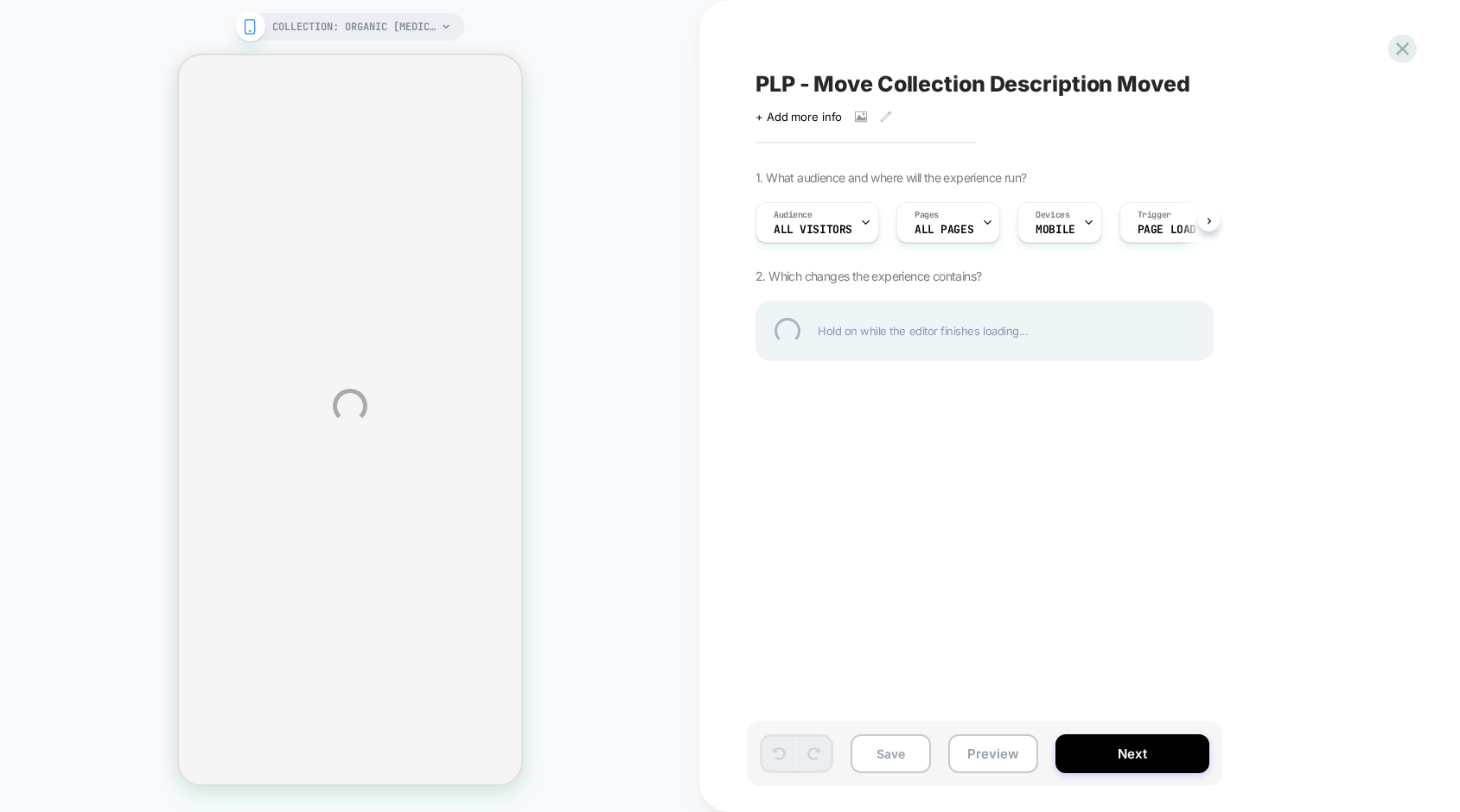
click at [851, 88] on div "PLP - Move Collection Description Moved" at bounding box center [1070, 84] width 631 height 26
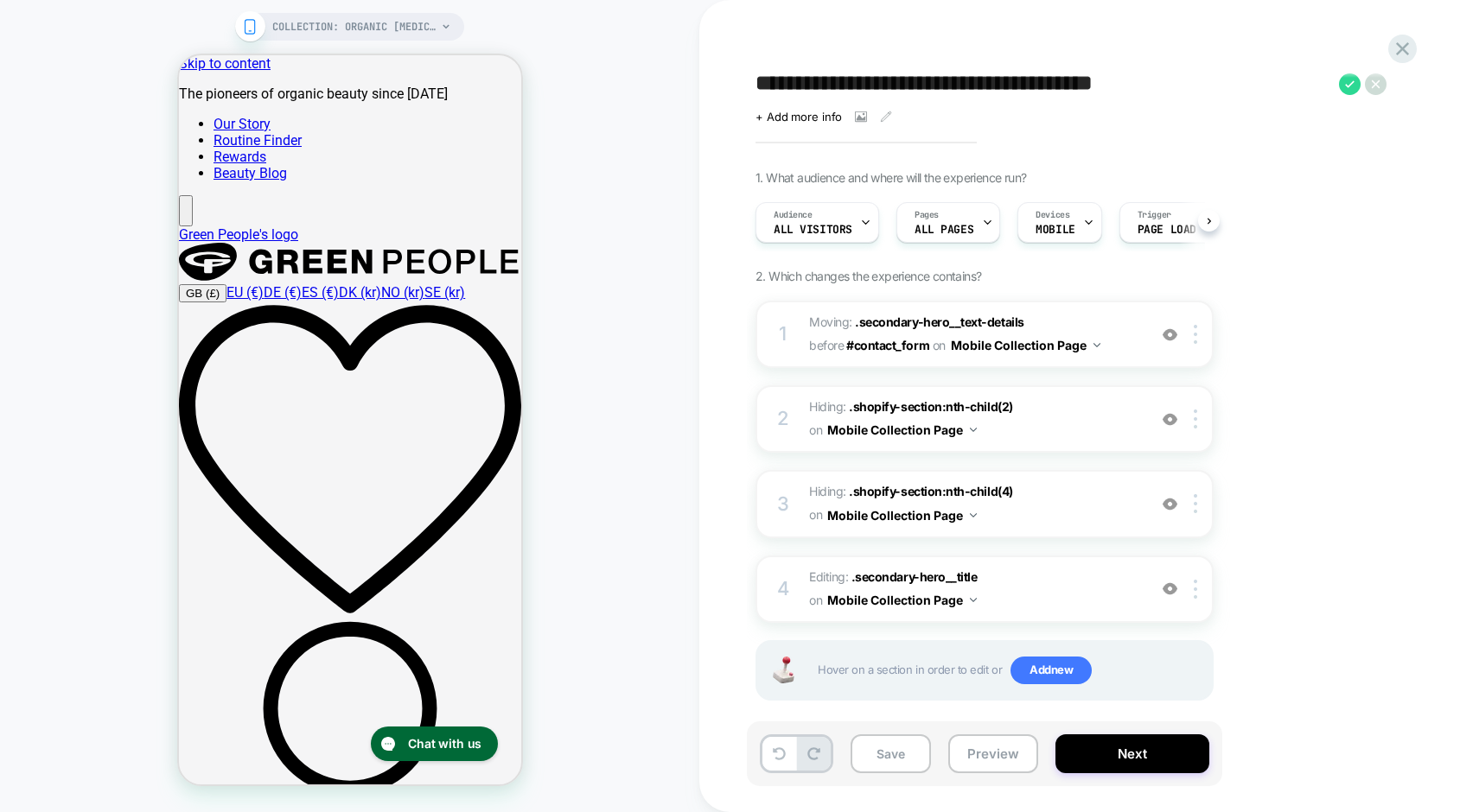
scroll to position [0, 1]
click at [880, 85] on textarea "**********" at bounding box center [1042, 84] width 575 height 26
drag, startPoint x: 880, startPoint y: 85, endPoint x: 823, endPoint y: 86, distance: 57.0
click at [823, 86] on textarea "**********" at bounding box center [1042, 84] width 575 height 26
type textarea "**********"
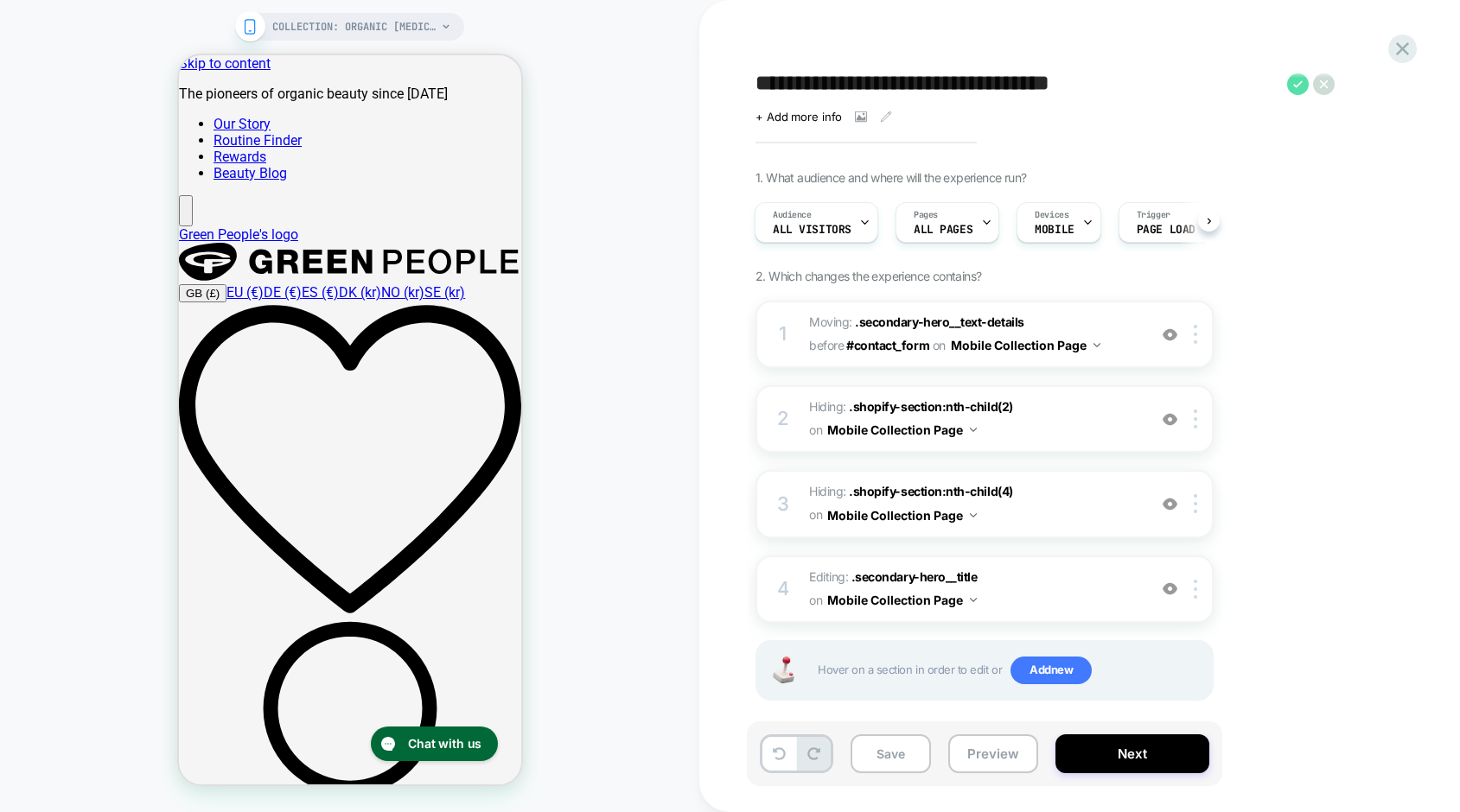
click at [1292, 87] on icon at bounding box center [1298, 84] width 22 height 22
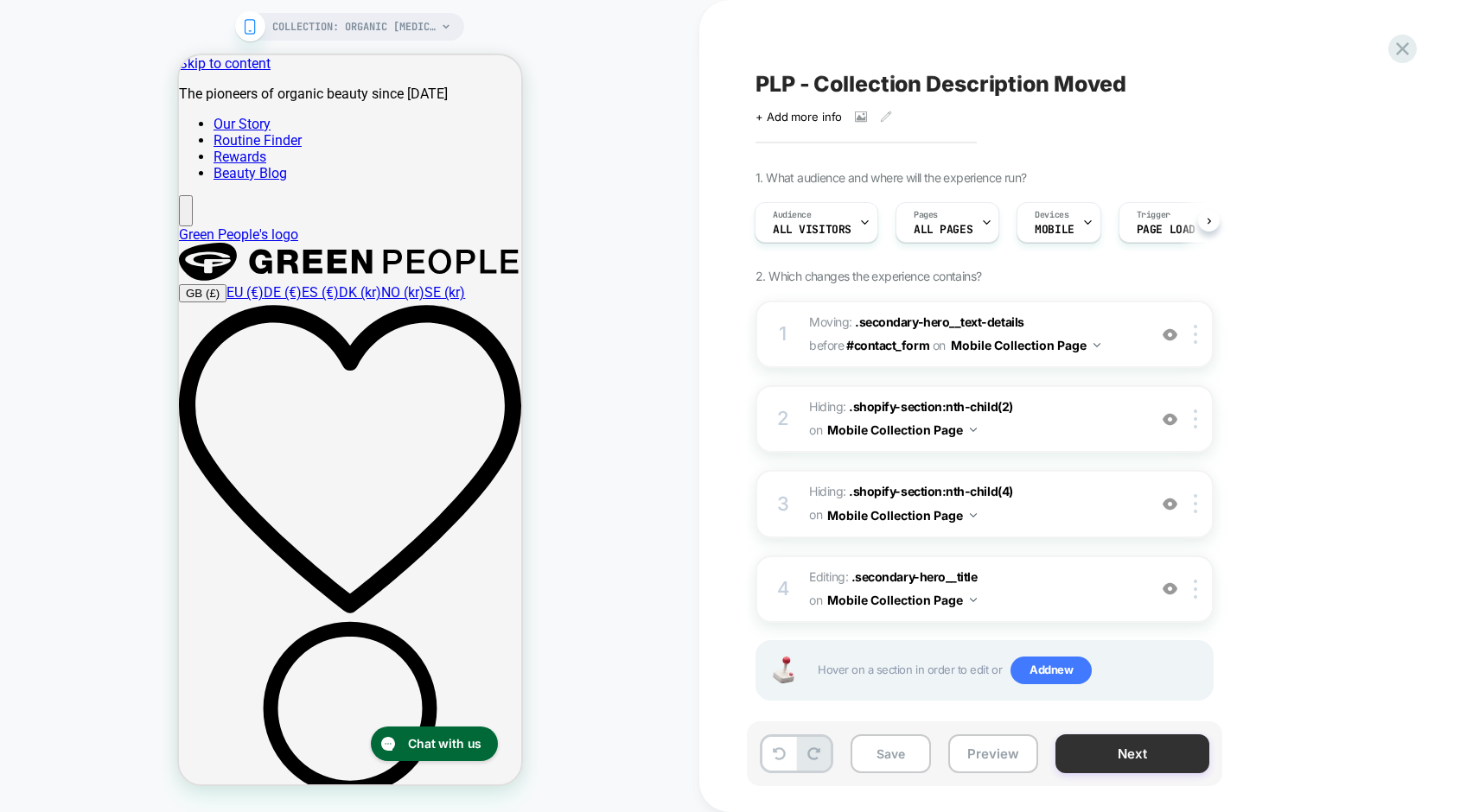
click at [1094, 755] on button "Next" at bounding box center [1132, 753] width 154 height 39
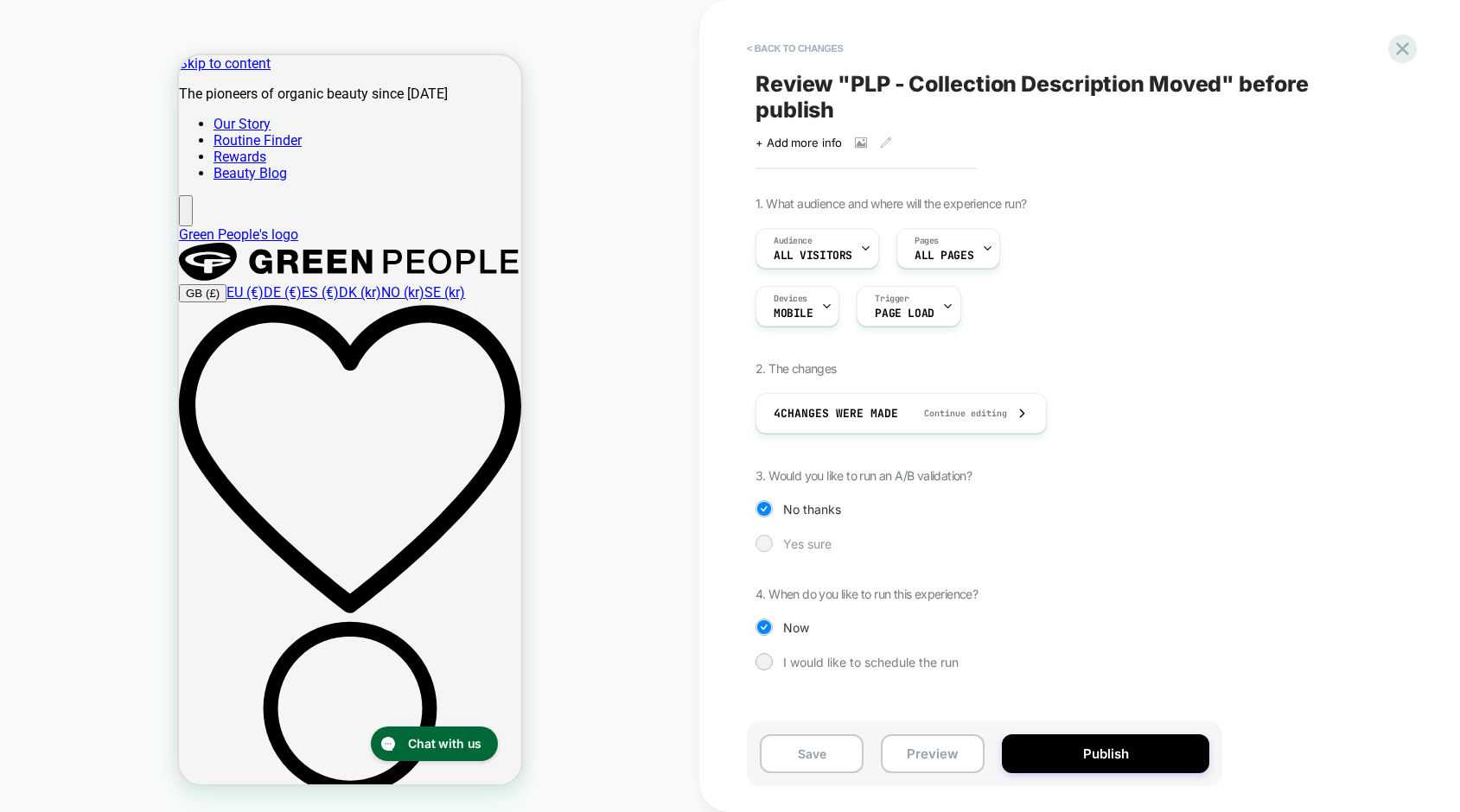
click at [763, 547] on div at bounding box center [763, 543] width 13 height 13
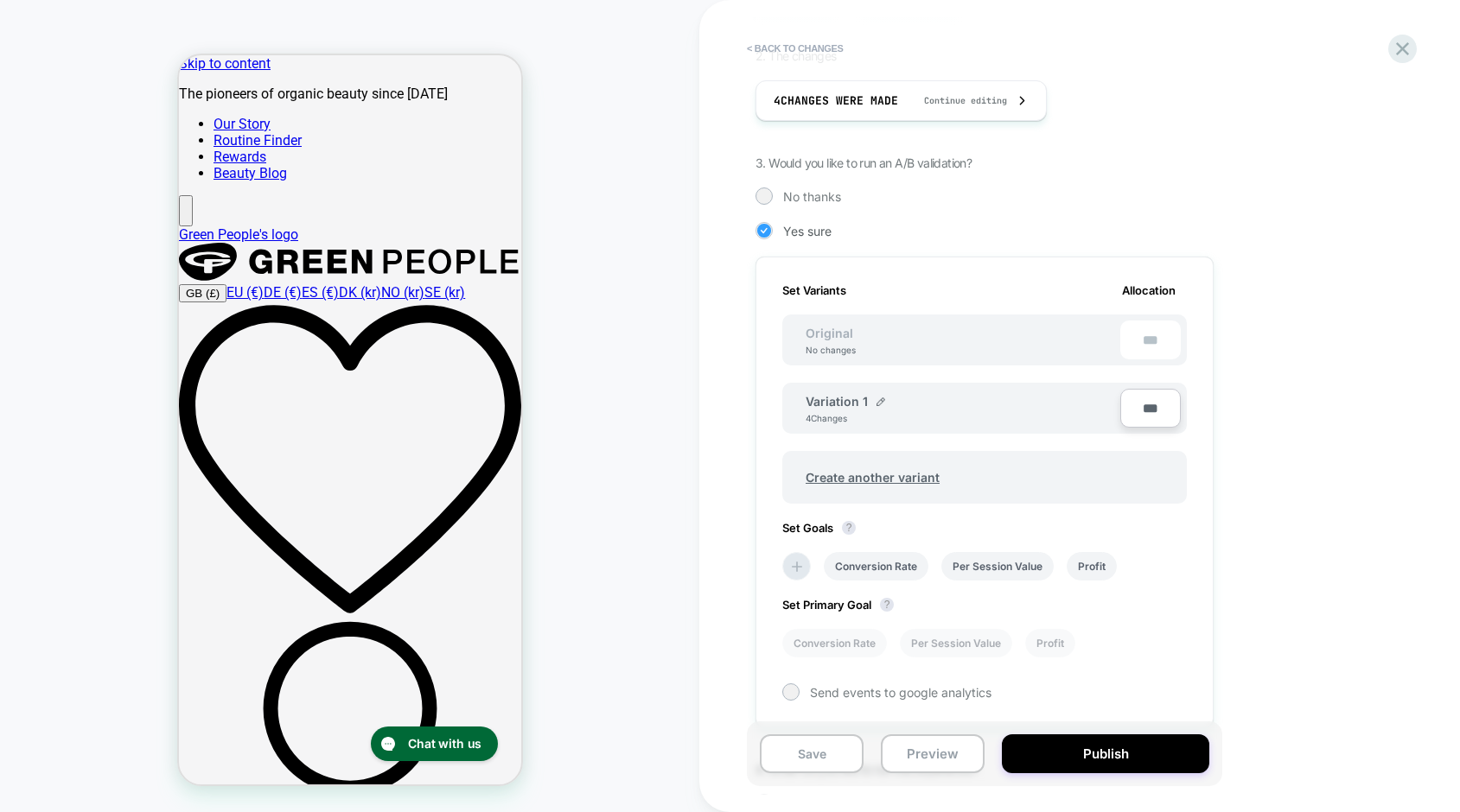
scroll to position [459, 0]
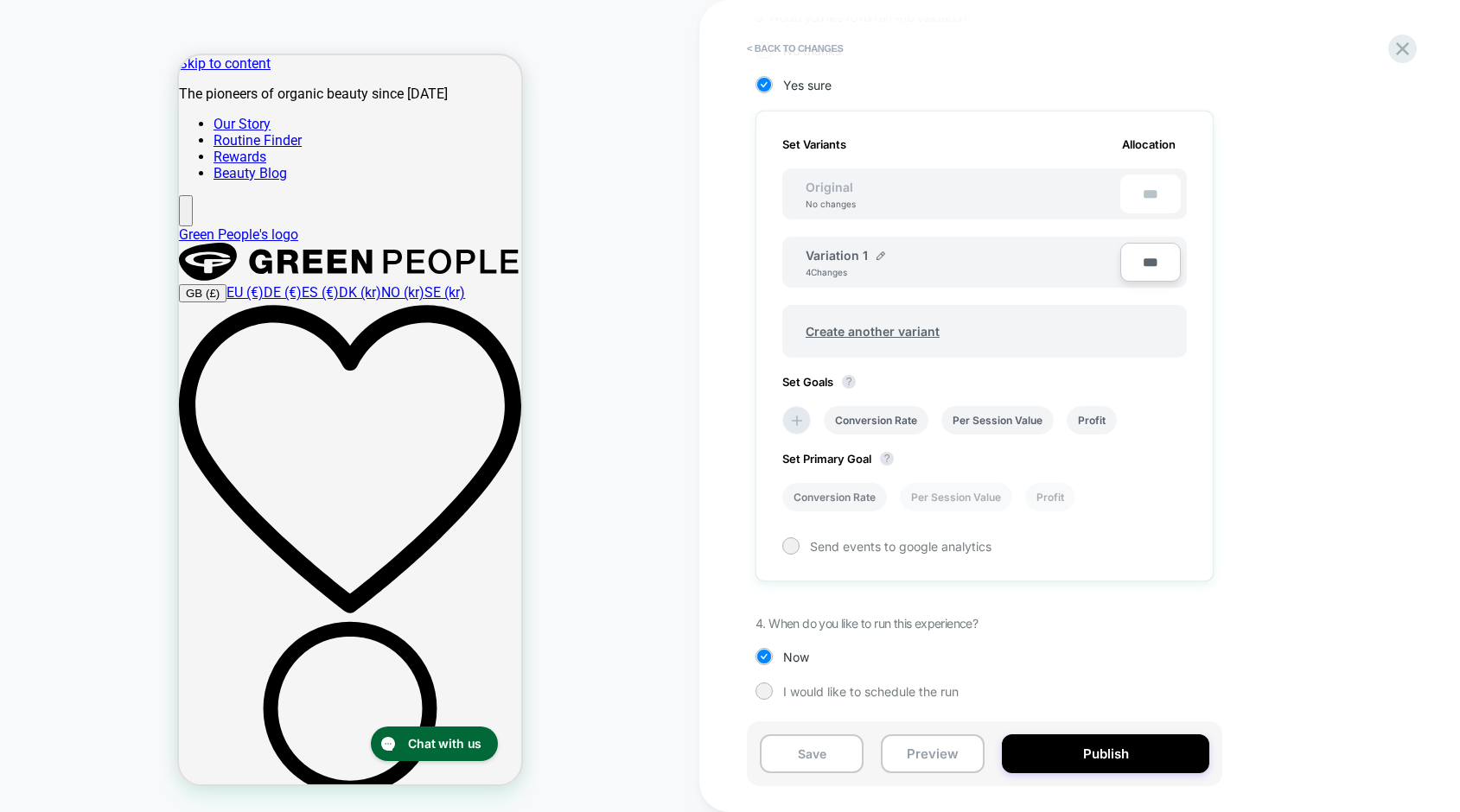
click at [849, 494] on li "Conversion Rate" at bounding box center [834, 497] width 104 height 29
click at [797, 419] on icon at bounding box center [797, 421] width 18 height 18
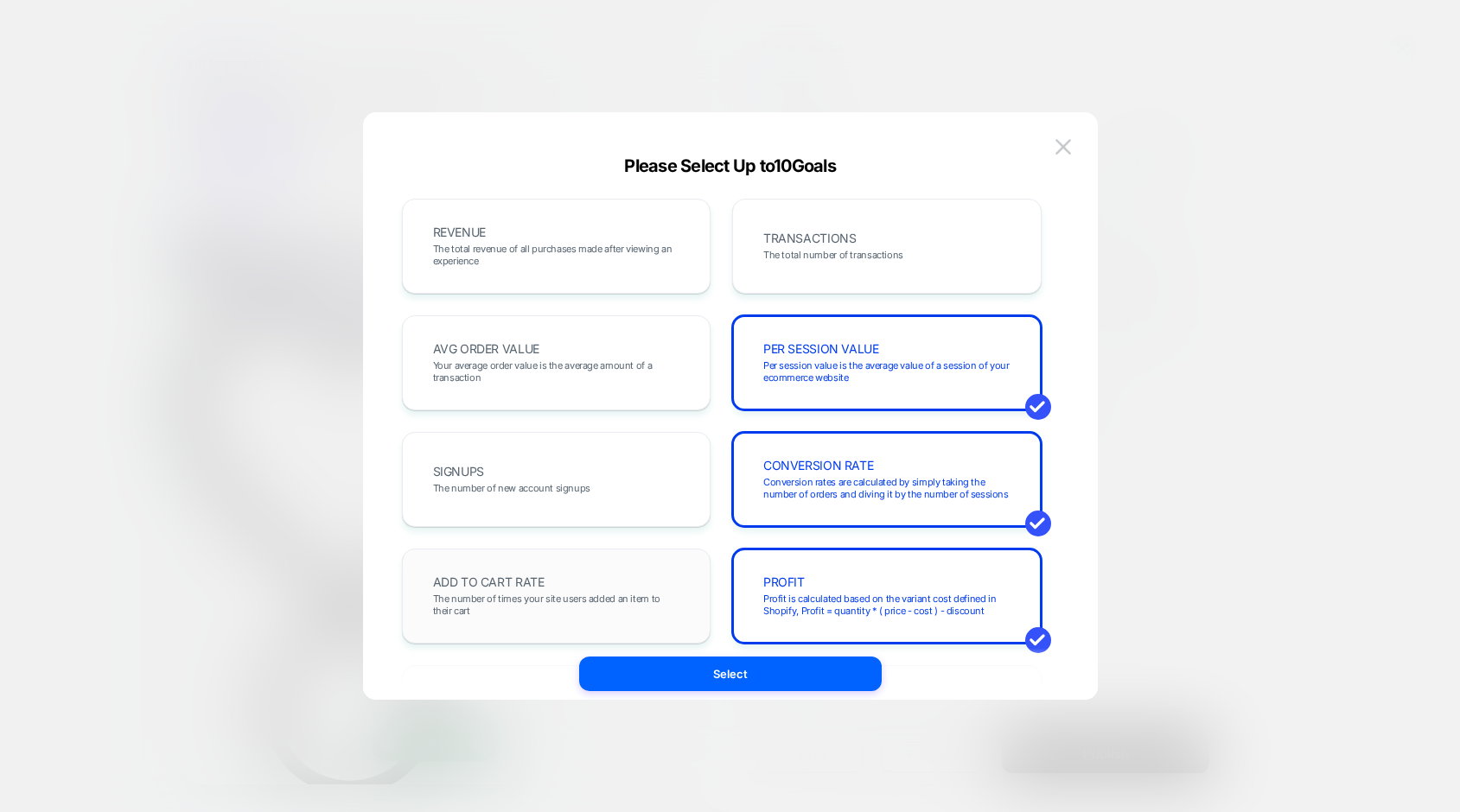
click at [582, 590] on div "ADD TO CART RATE The number of times your site users added an item to their cart" at bounding box center [556, 595] width 273 height 59
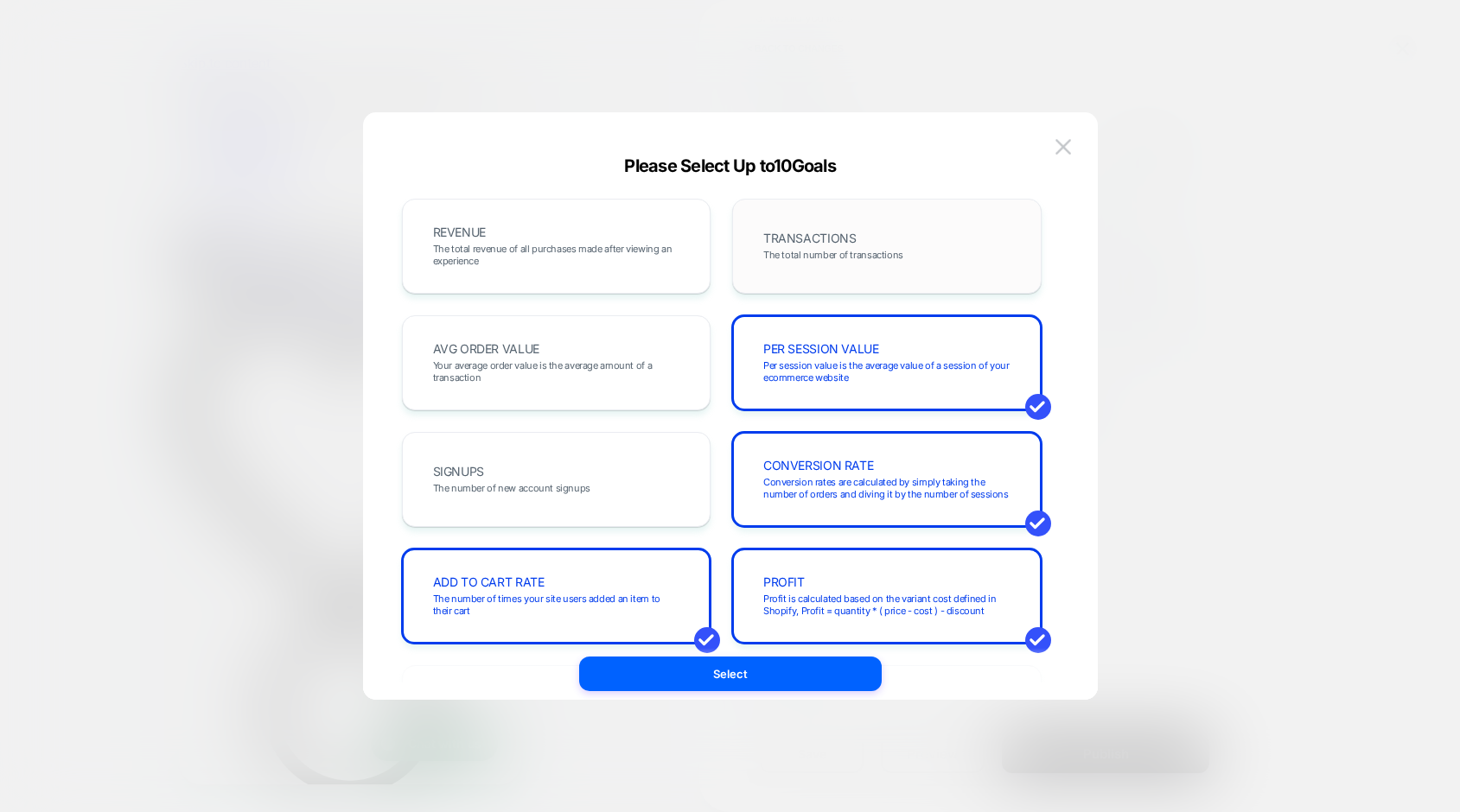
click at [808, 232] on span "TRANSACTIONS" at bounding box center [809, 239] width 92 height 12
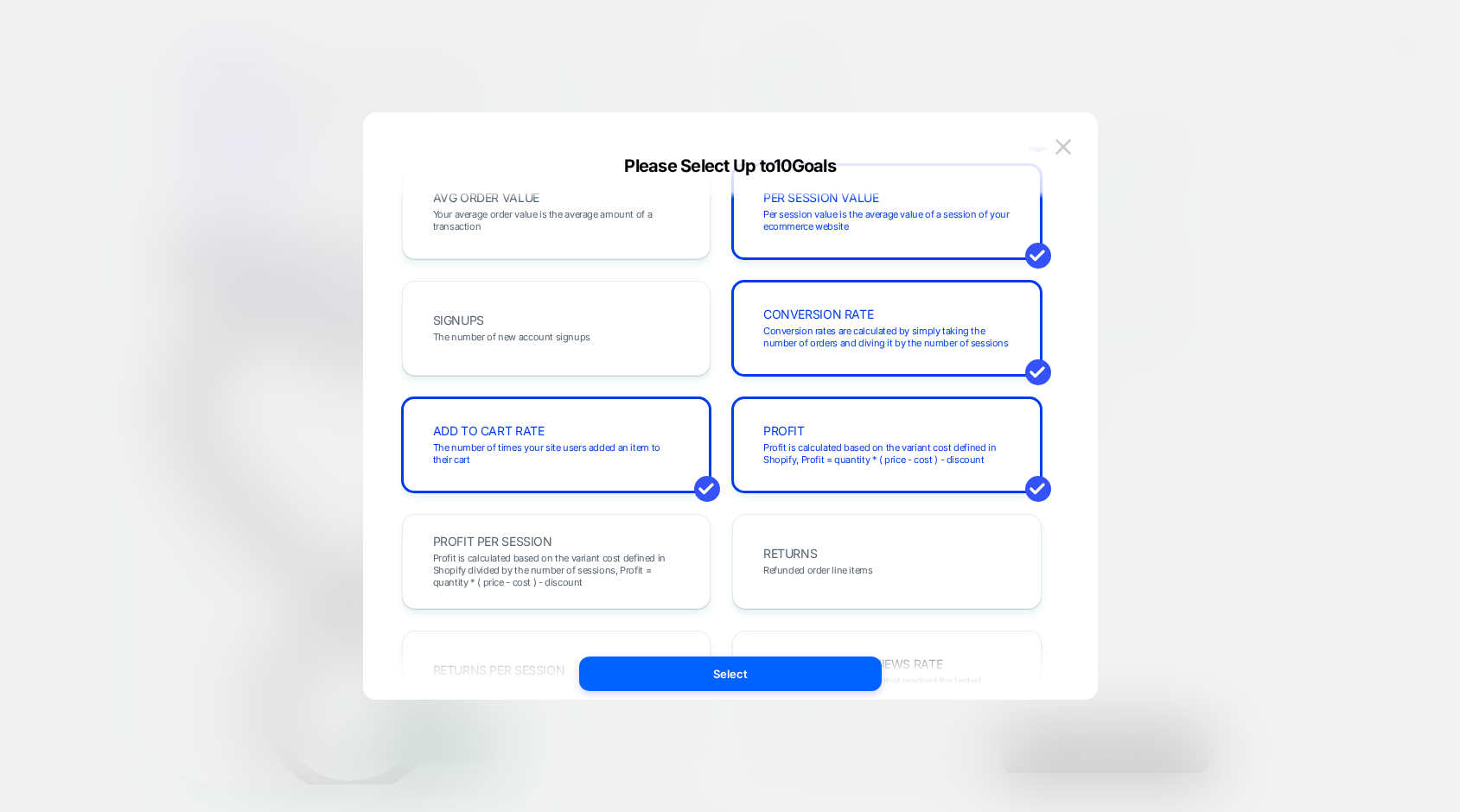
scroll to position [224, 0]
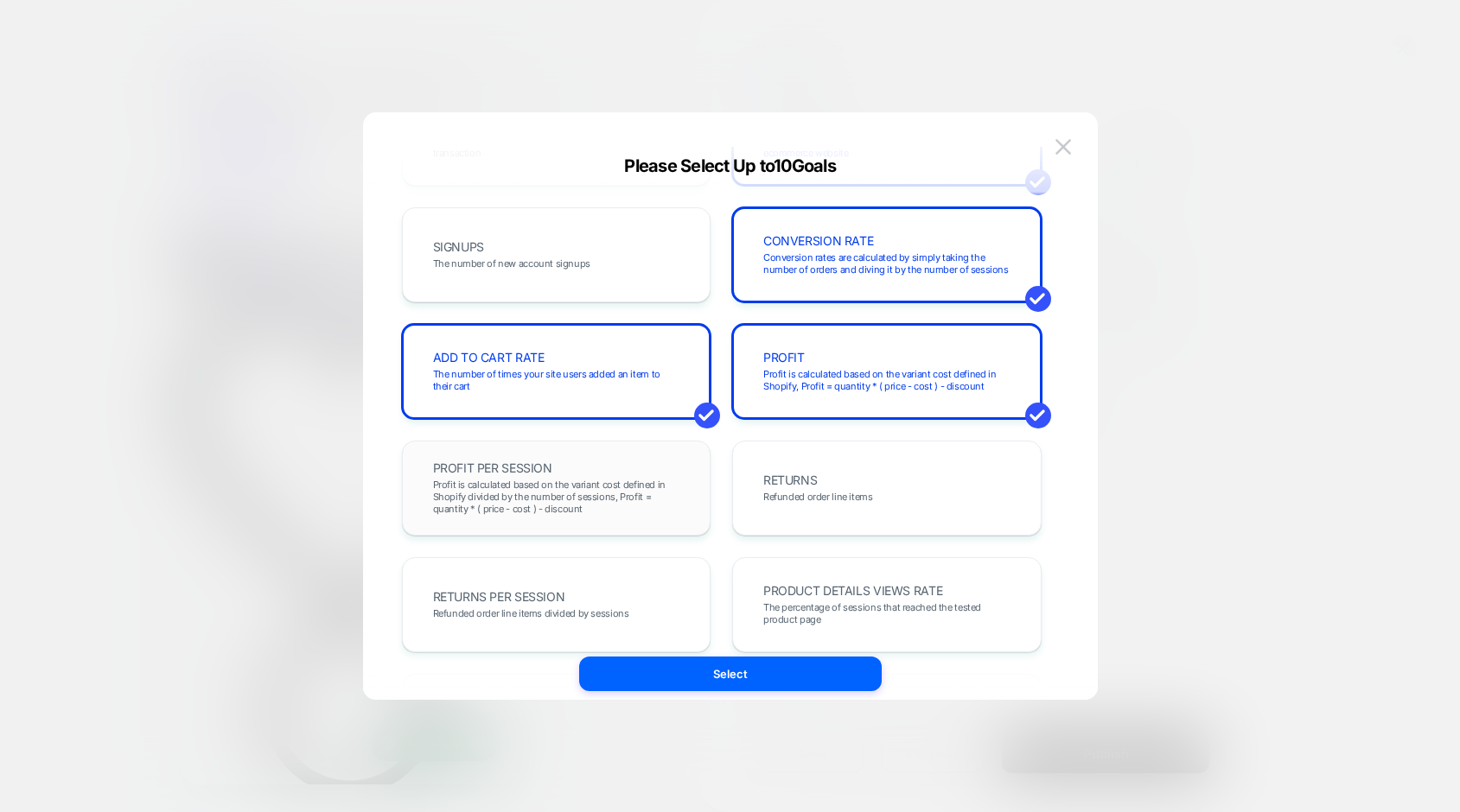
click at [622, 468] on div "PROFIT PER SESSION Profit is calculated based on the variant cost defined in Sh…" at bounding box center [556, 488] width 273 height 59
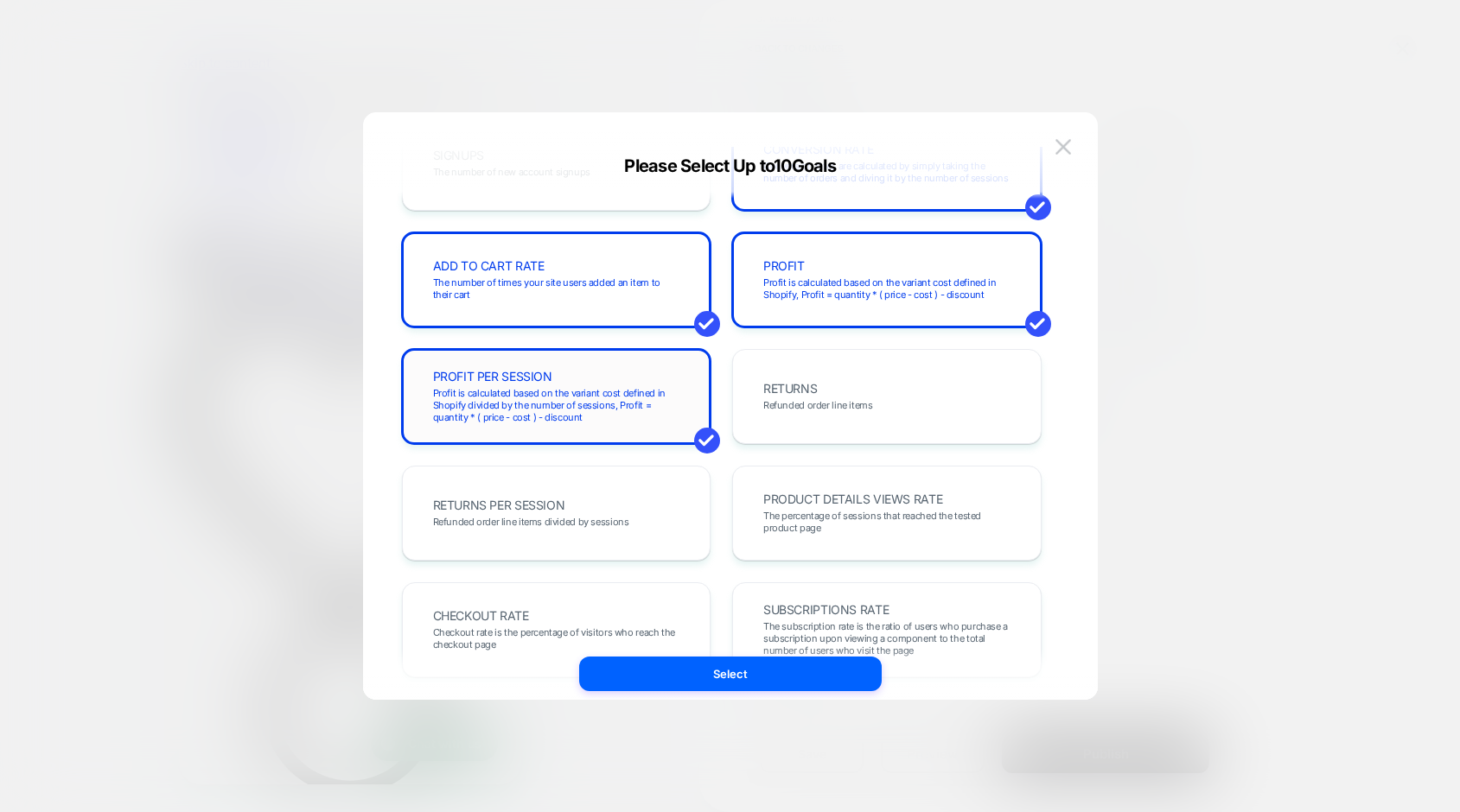
scroll to position [410, 0]
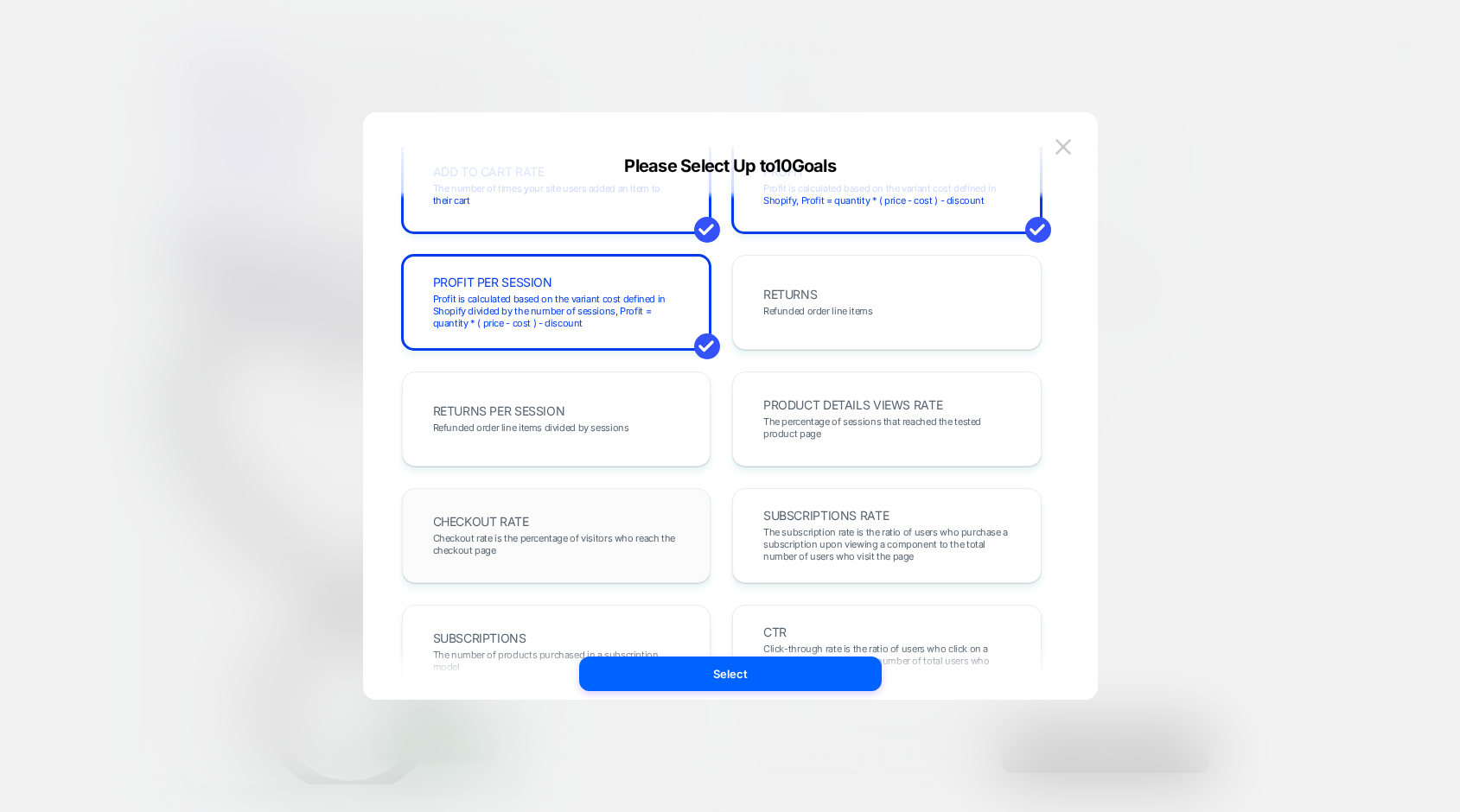
click at [617, 516] on div "CHECKOUT RATE Checkout rate is the percentage of visitors who reach the checkou…" at bounding box center [556, 535] width 273 height 59
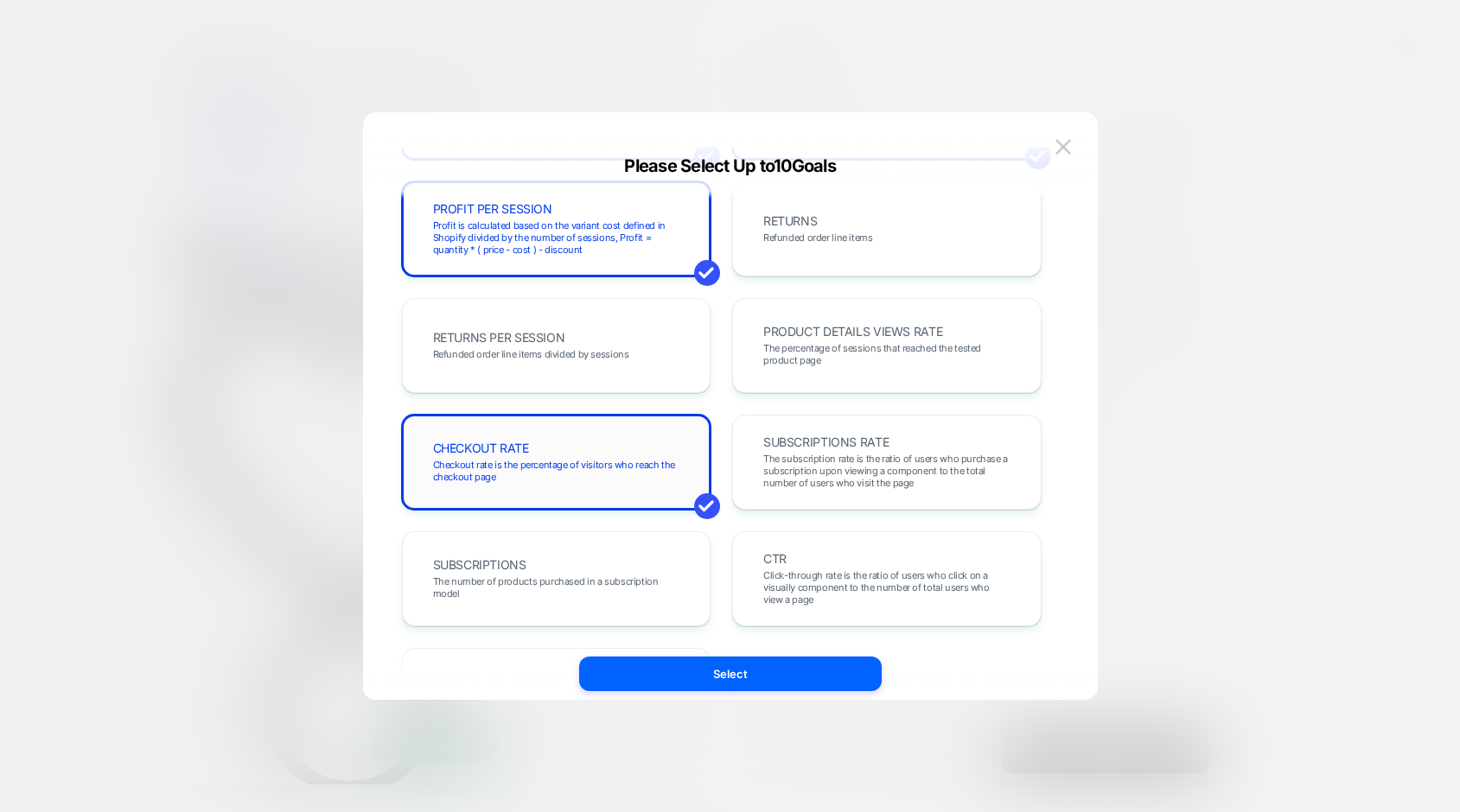
scroll to position [533, 0]
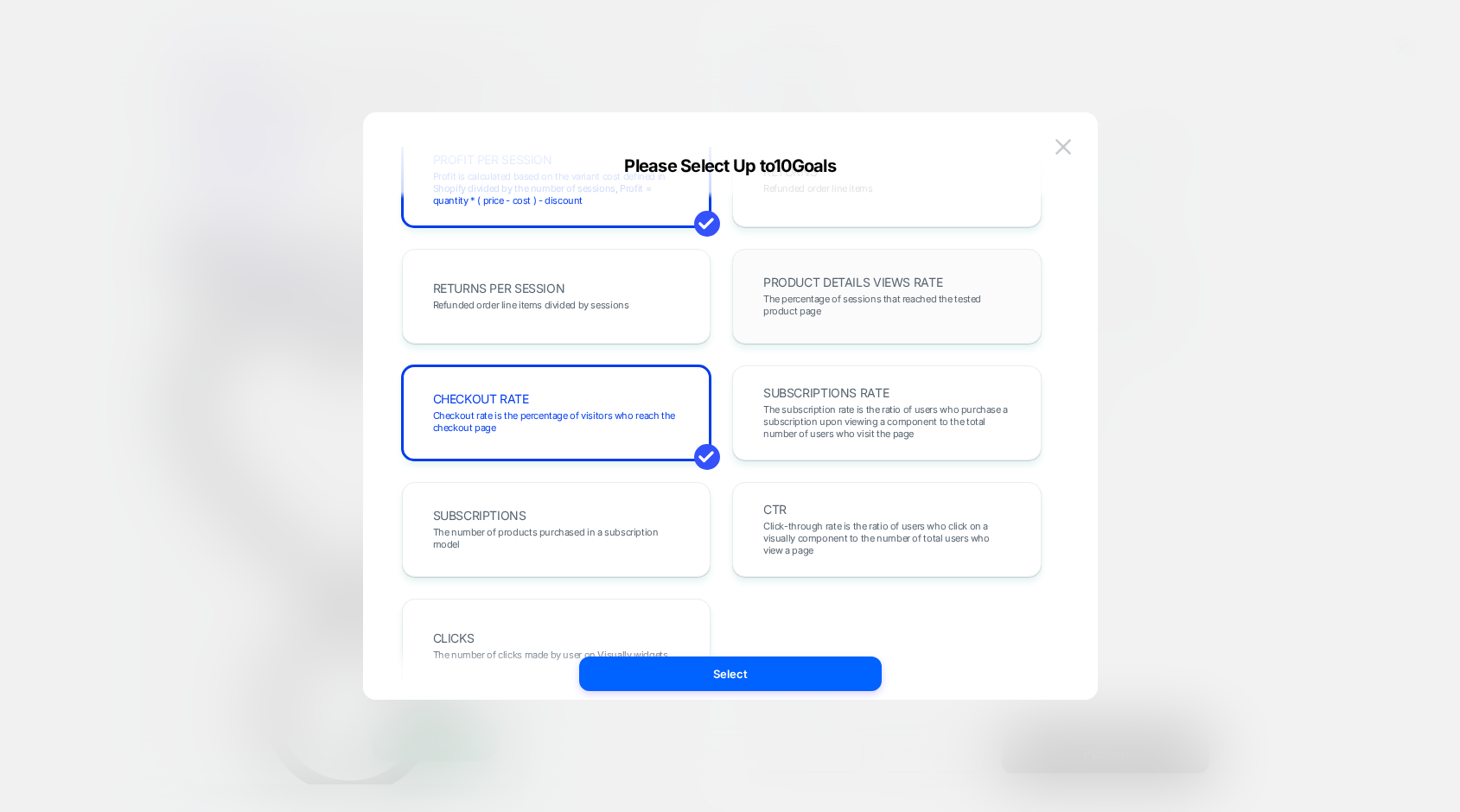
click at [833, 284] on span "PRODUCT DETAILS VIEWS RATE" at bounding box center [853, 282] width 179 height 12
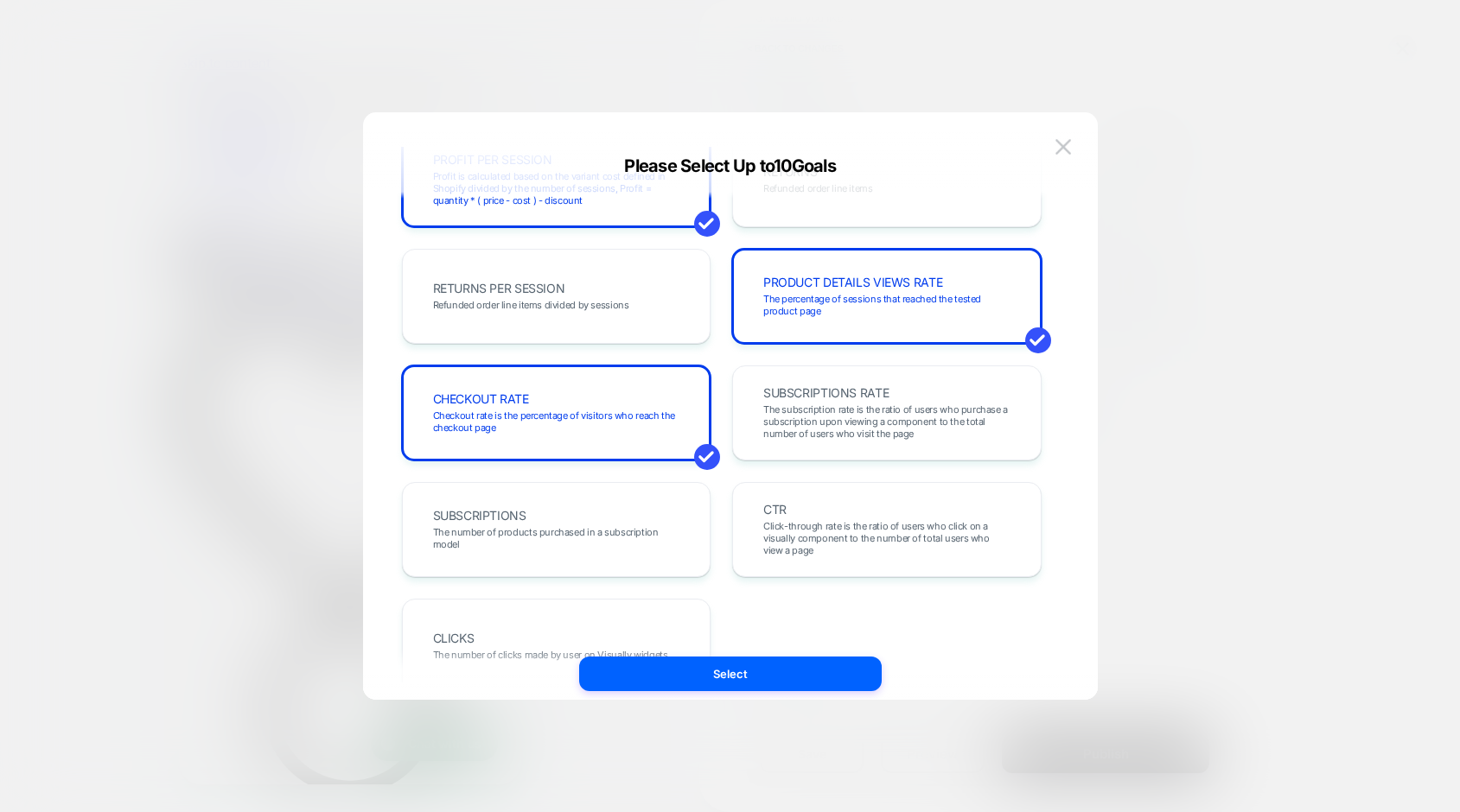
scroll to position [596, 0]
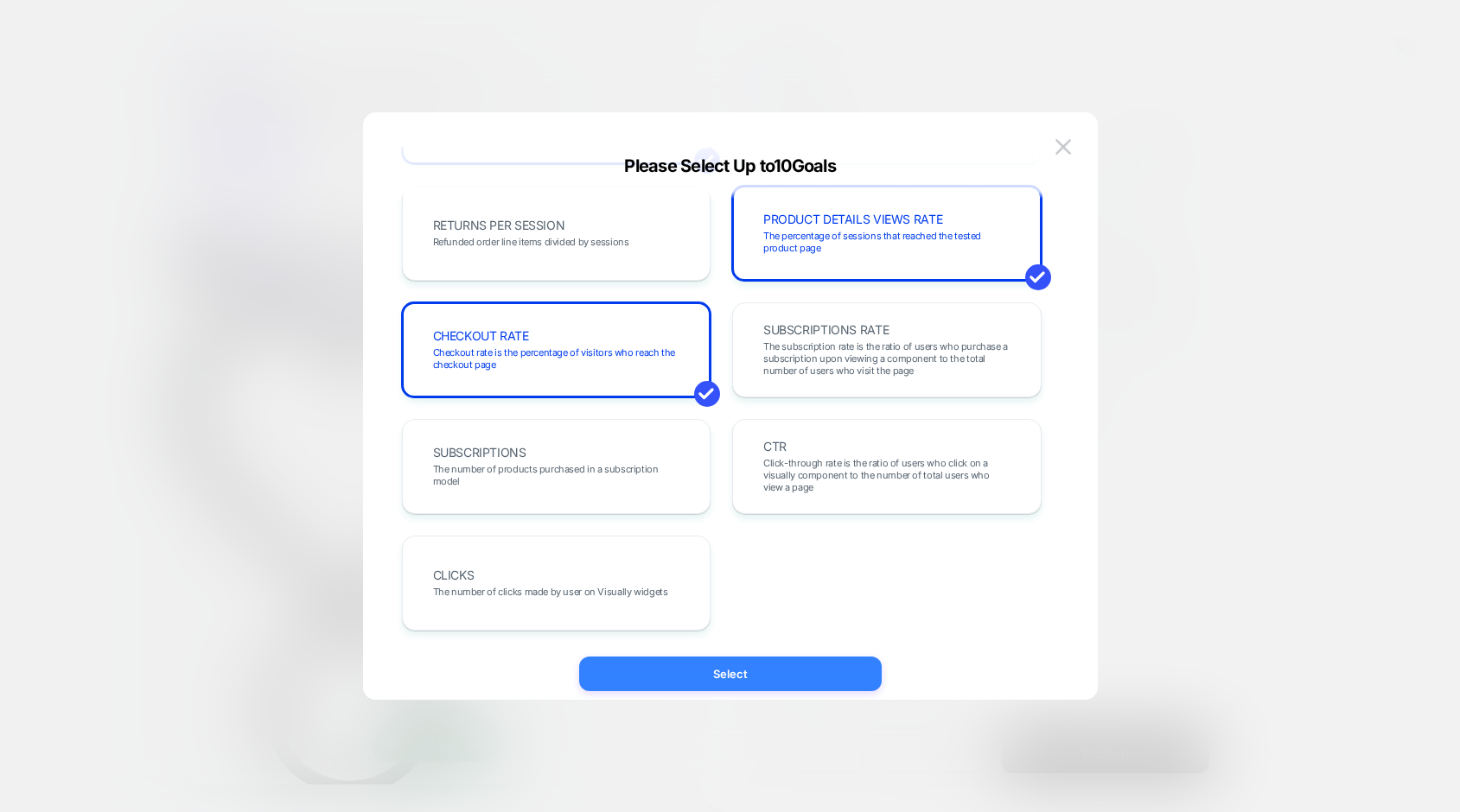
click at [780, 676] on button "Select" at bounding box center [730, 673] width 303 height 34
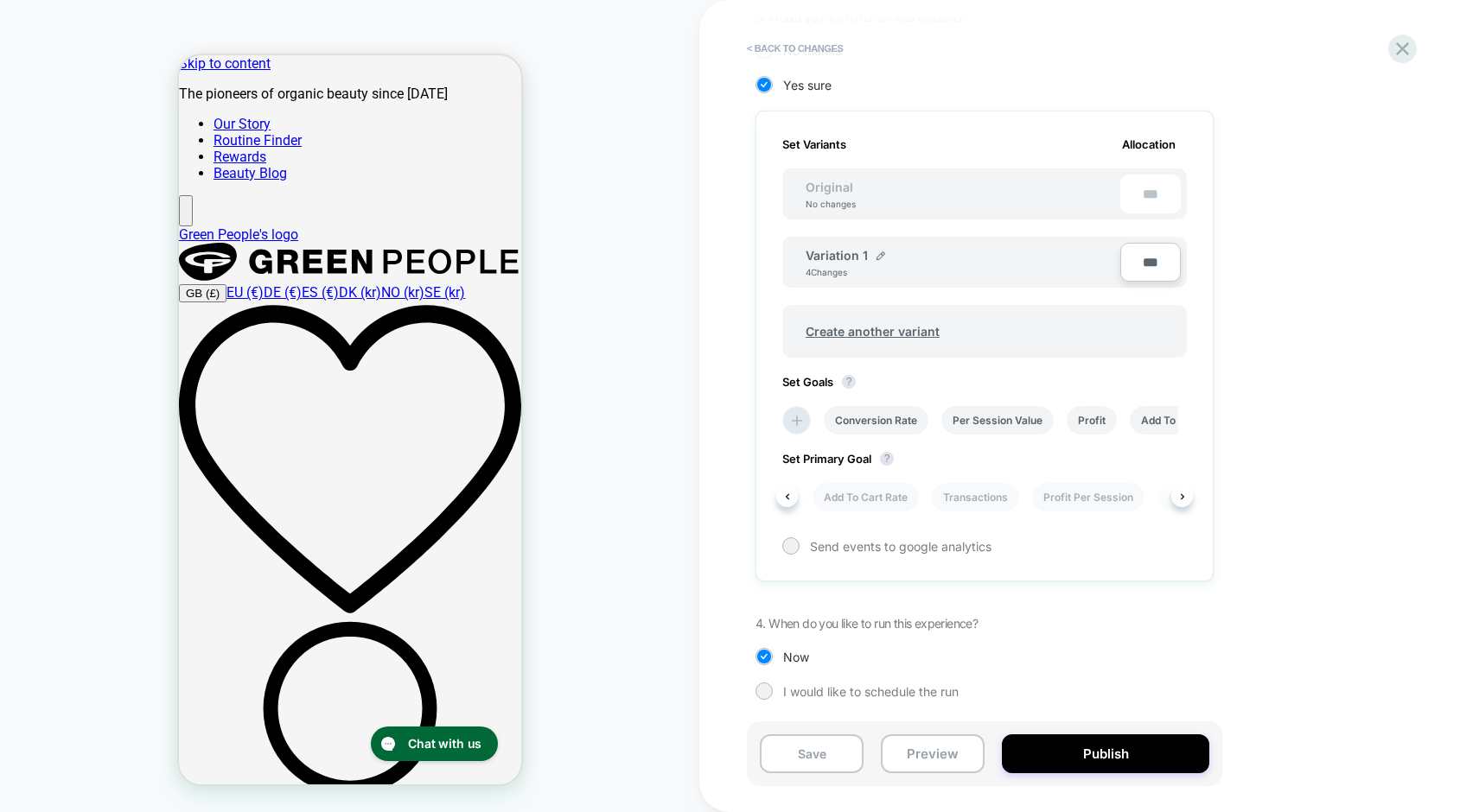
scroll to position [0, 0]
click at [1063, 750] on button "Publish" at bounding box center [1106, 753] width 207 height 39
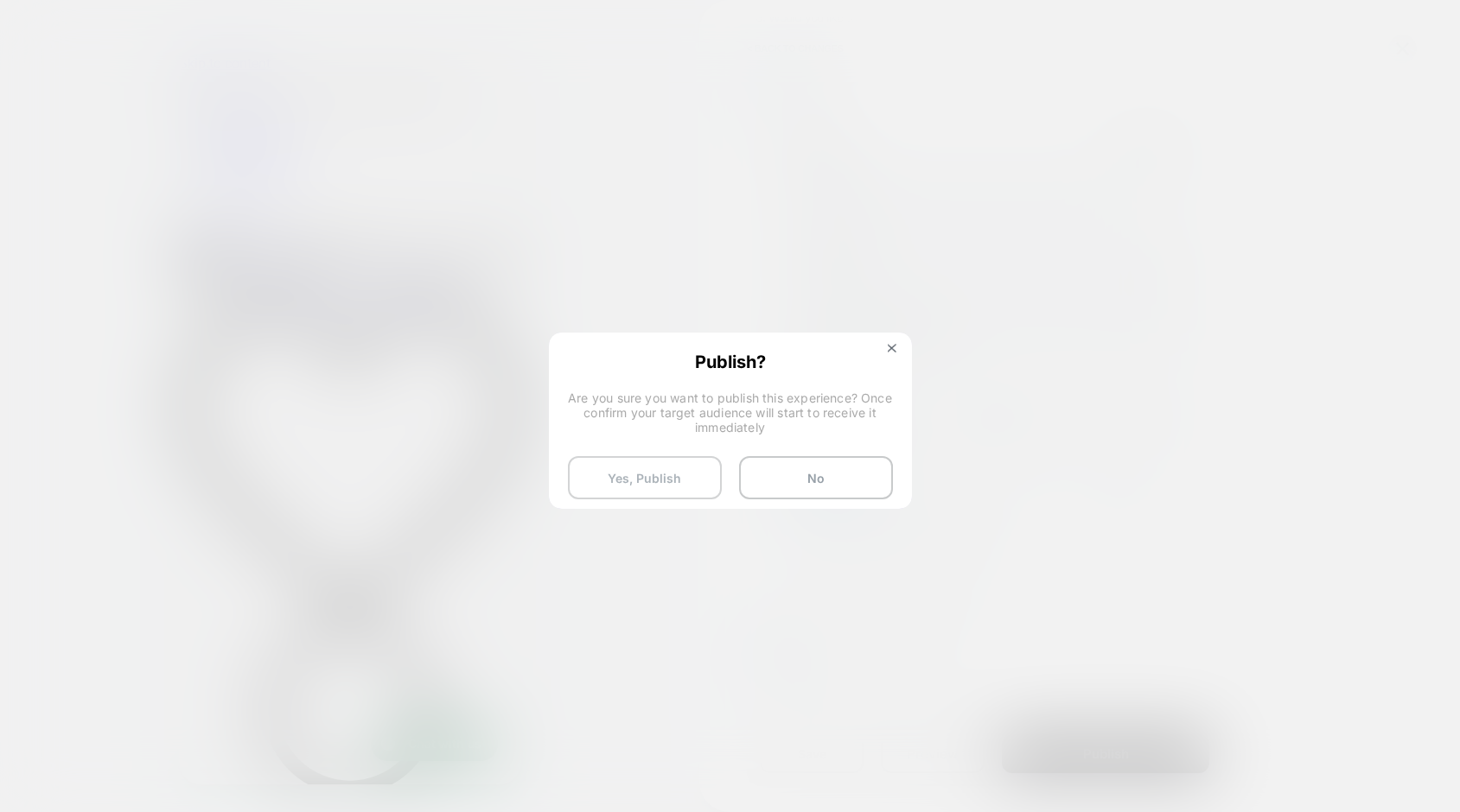
click at [651, 485] on button "Yes, Publish" at bounding box center [644, 477] width 154 height 43
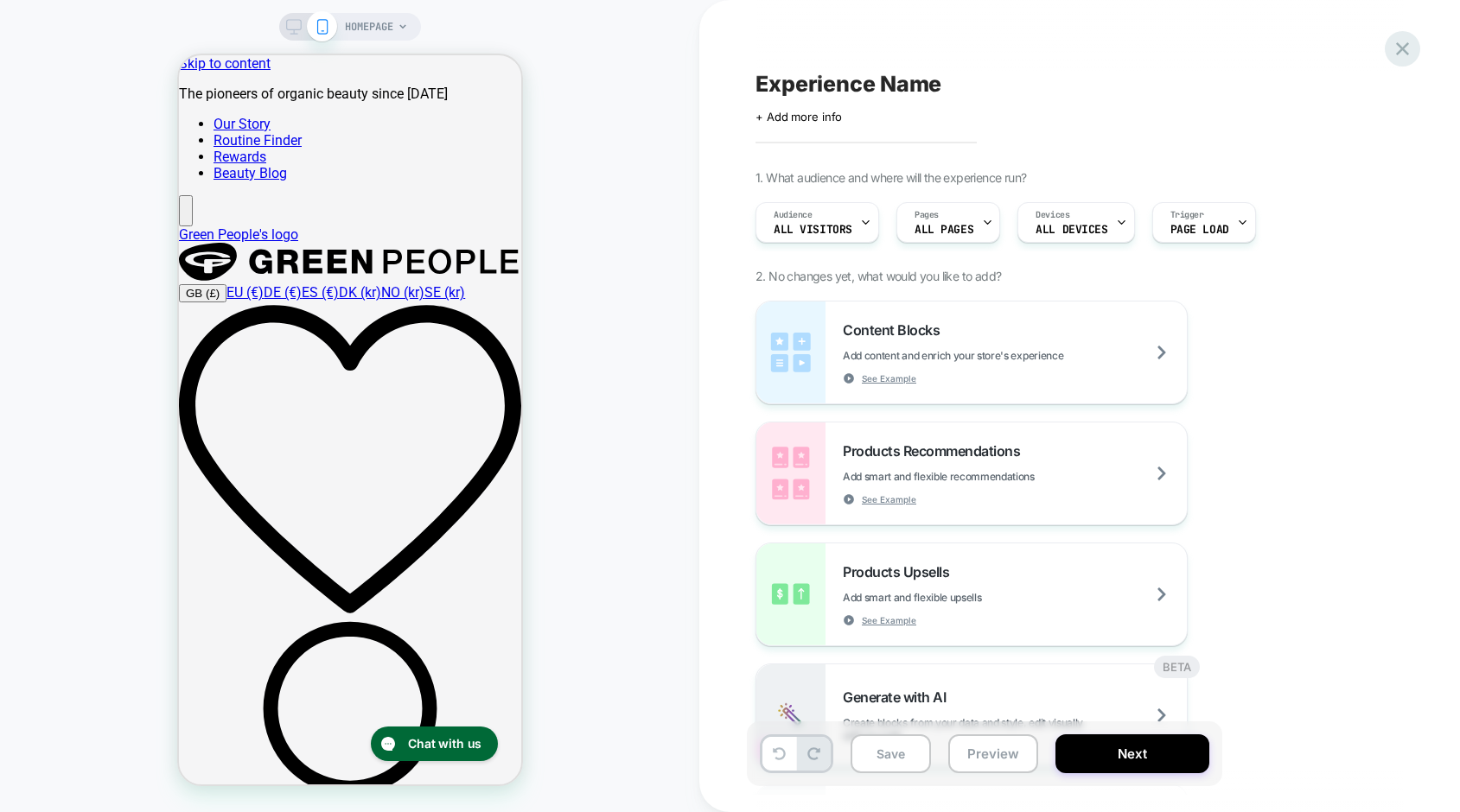
click at [1402, 53] on icon at bounding box center [1402, 48] width 24 height 24
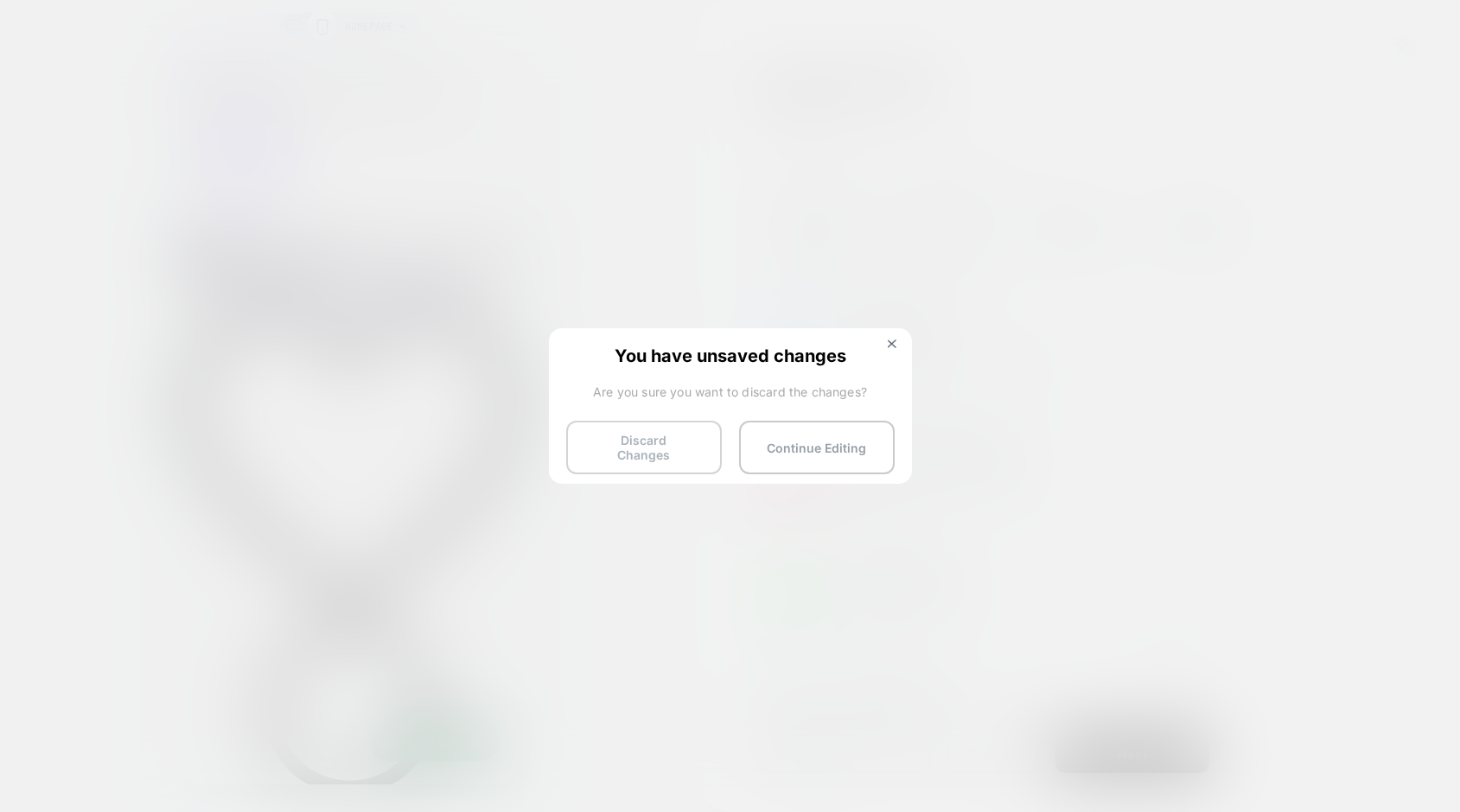
click at [660, 447] on button "Discard Changes" at bounding box center [643, 447] width 155 height 53
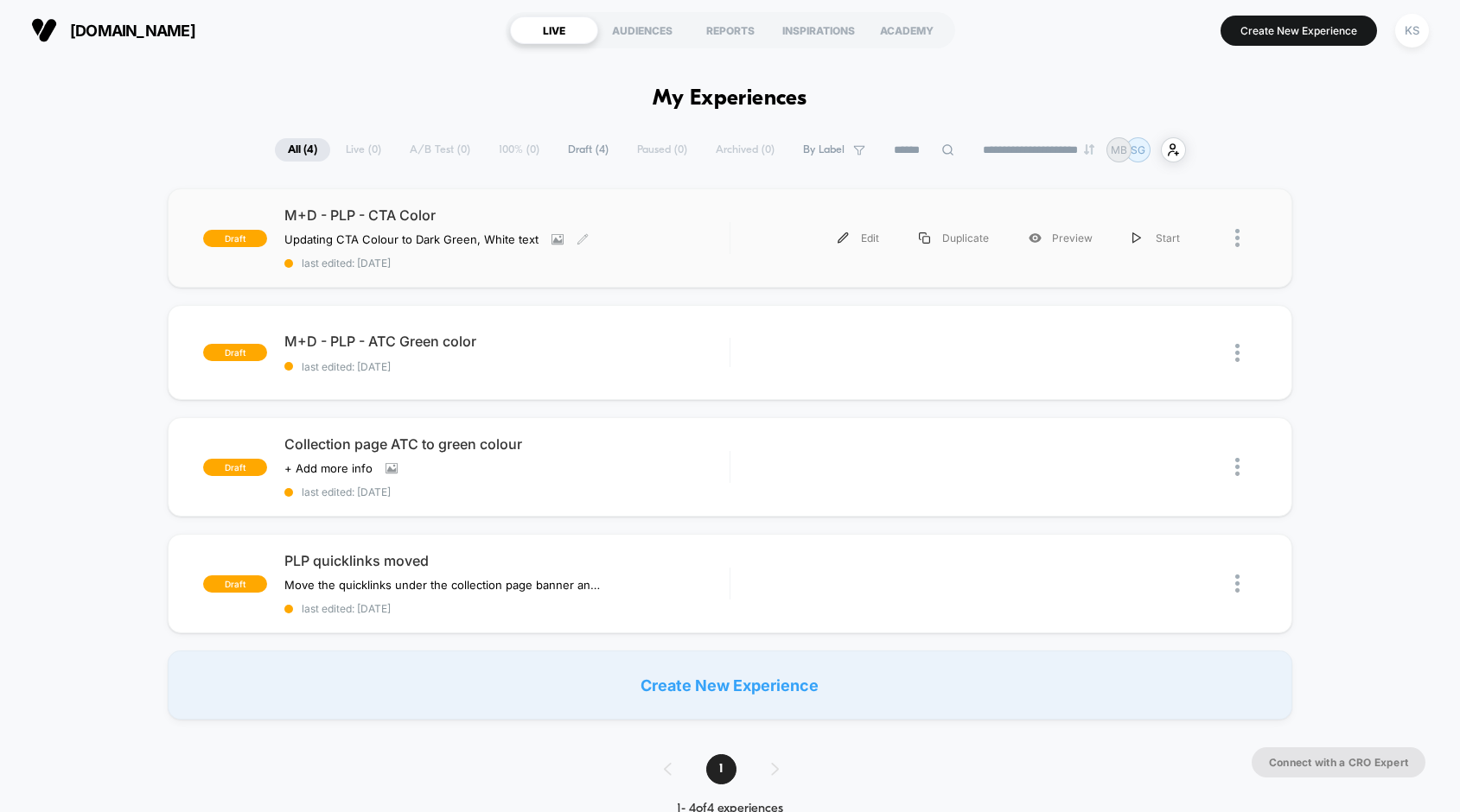
click at [349, 216] on span "M+D - PLP - CTA Color" at bounding box center [506, 215] width 445 height 18
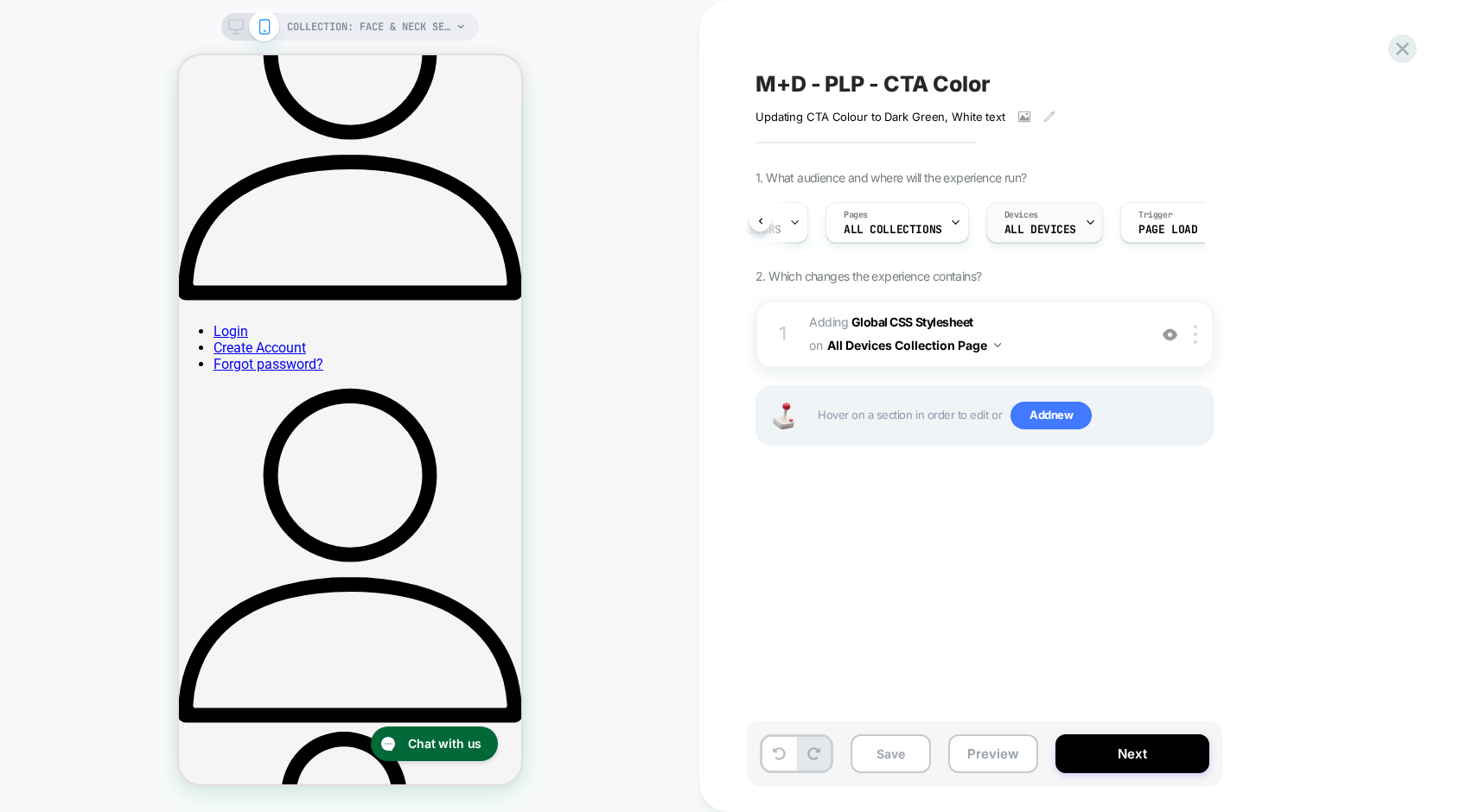
scroll to position [0, 125]
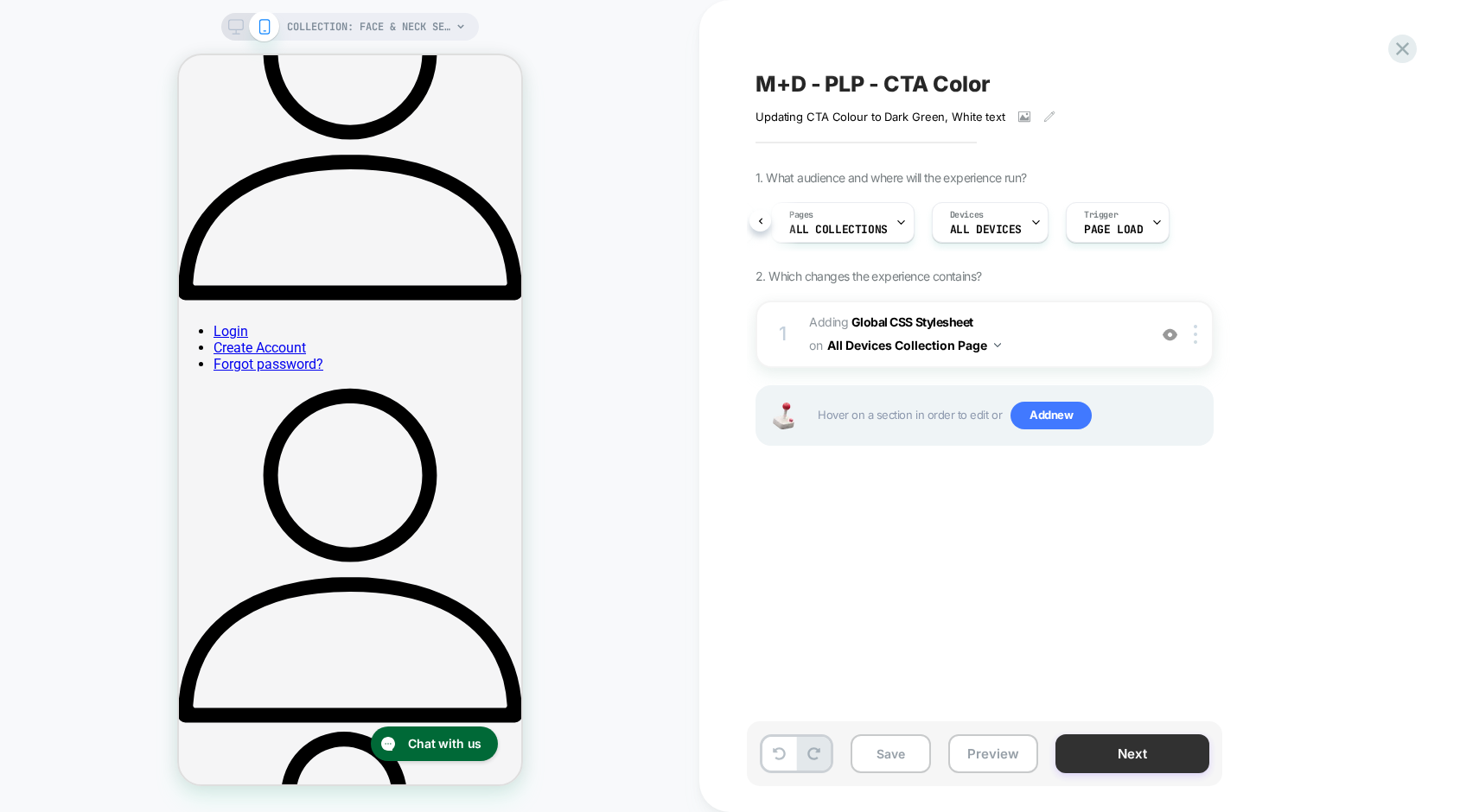
click at [1163, 750] on button "Next" at bounding box center [1132, 753] width 154 height 39
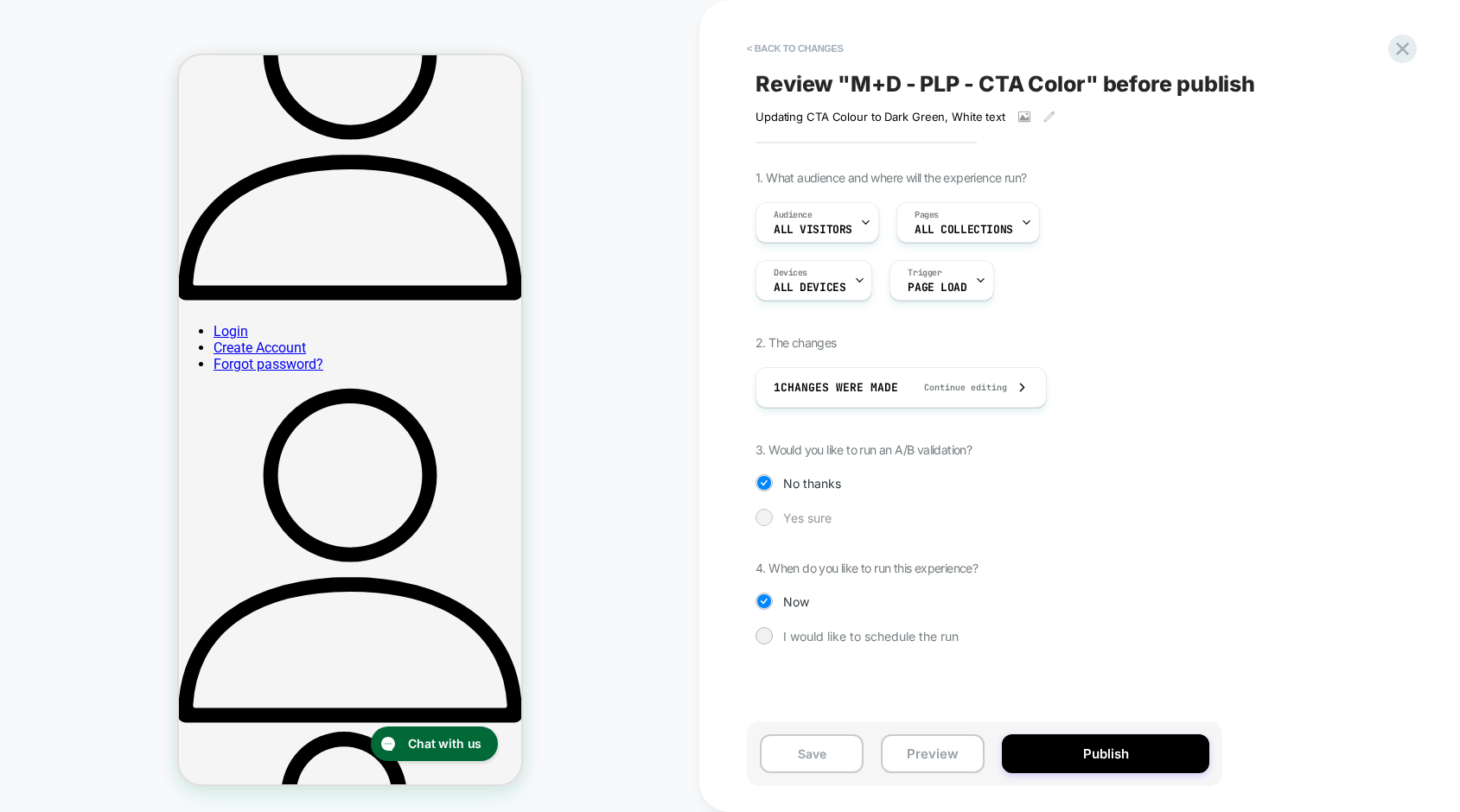
click at [766, 519] on div at bounding box center [763, 516] width 13 height 13
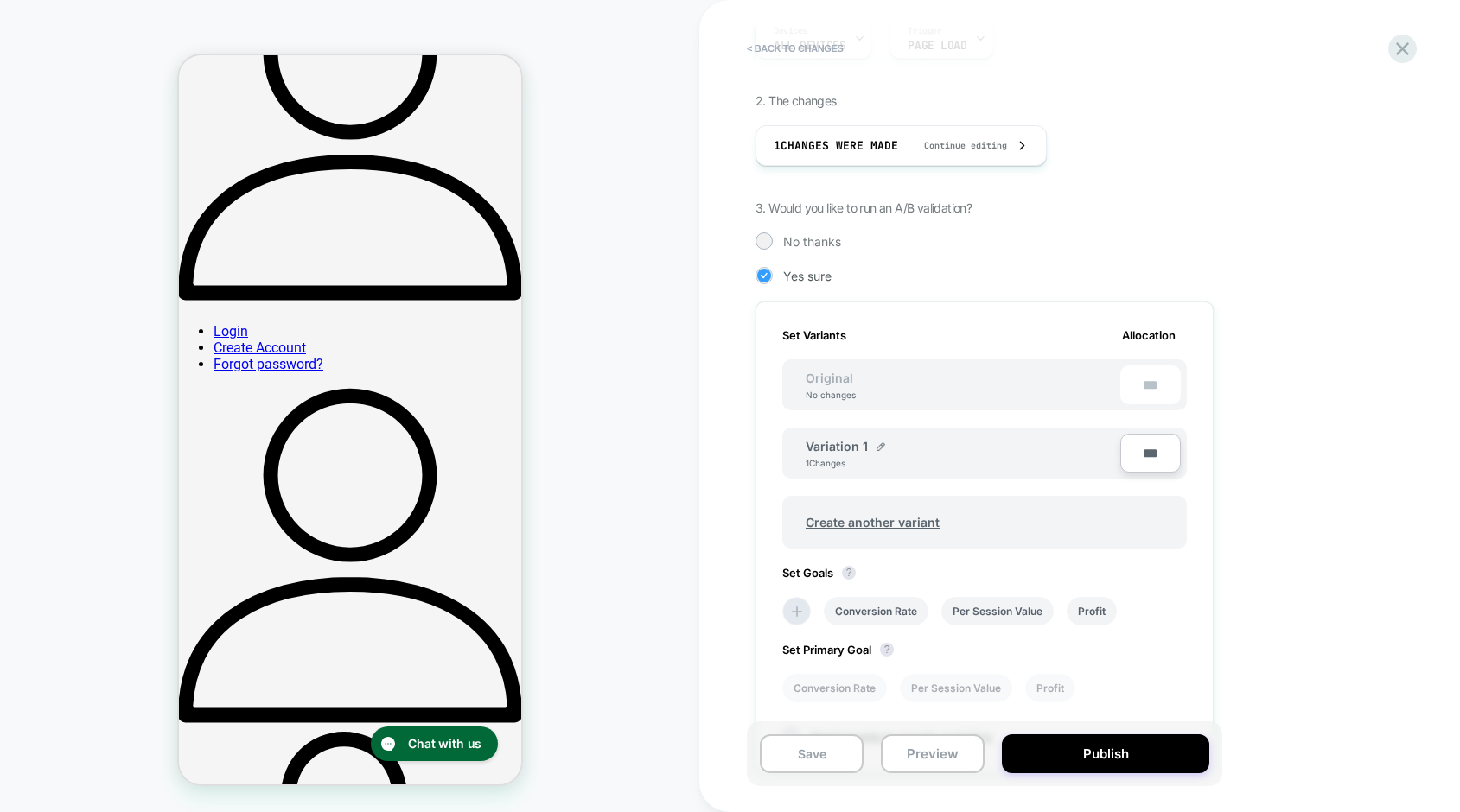
scroll to position [433, 0]
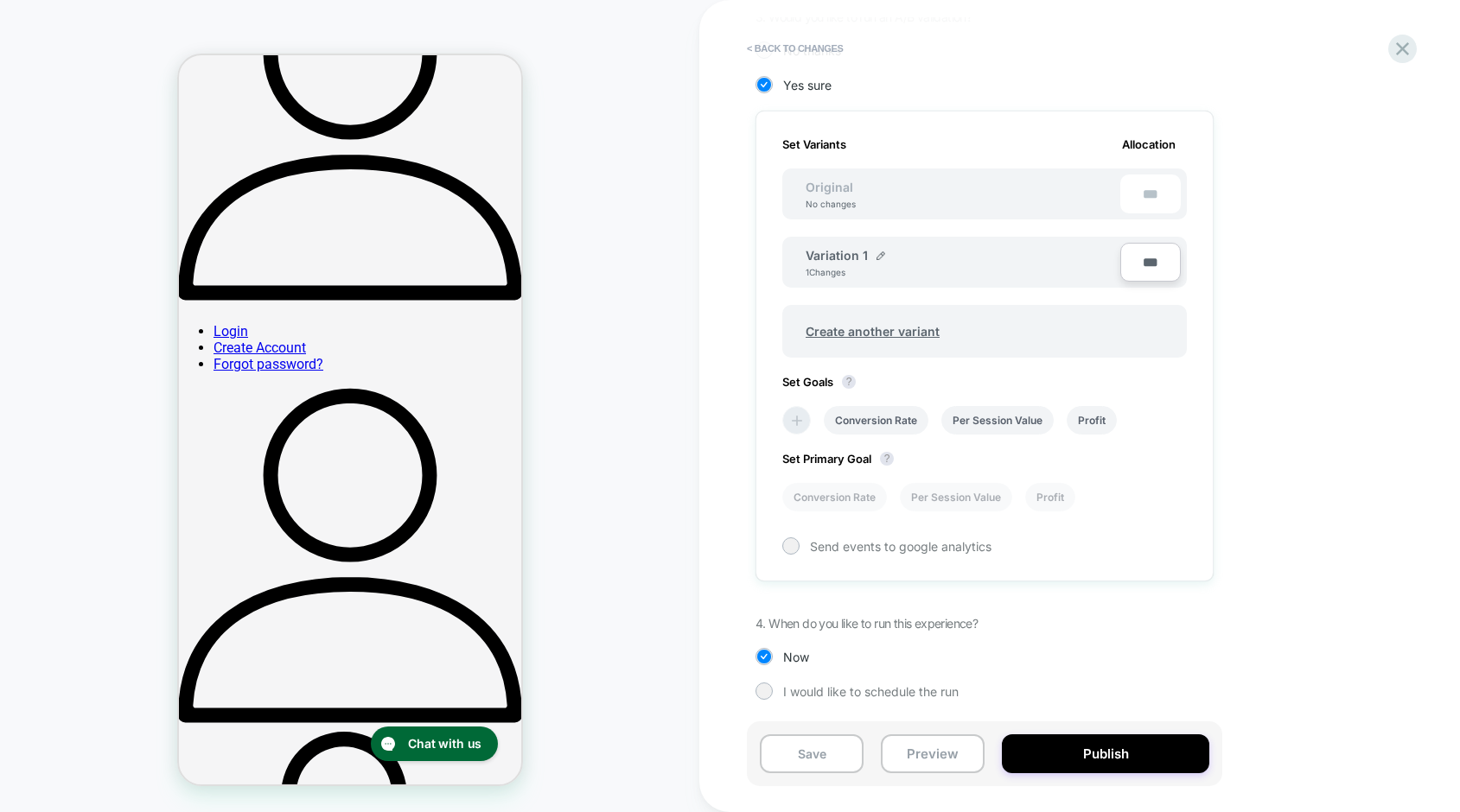
click at [794, 424] on icon at bounding box center [797, 421] width 18 height 18
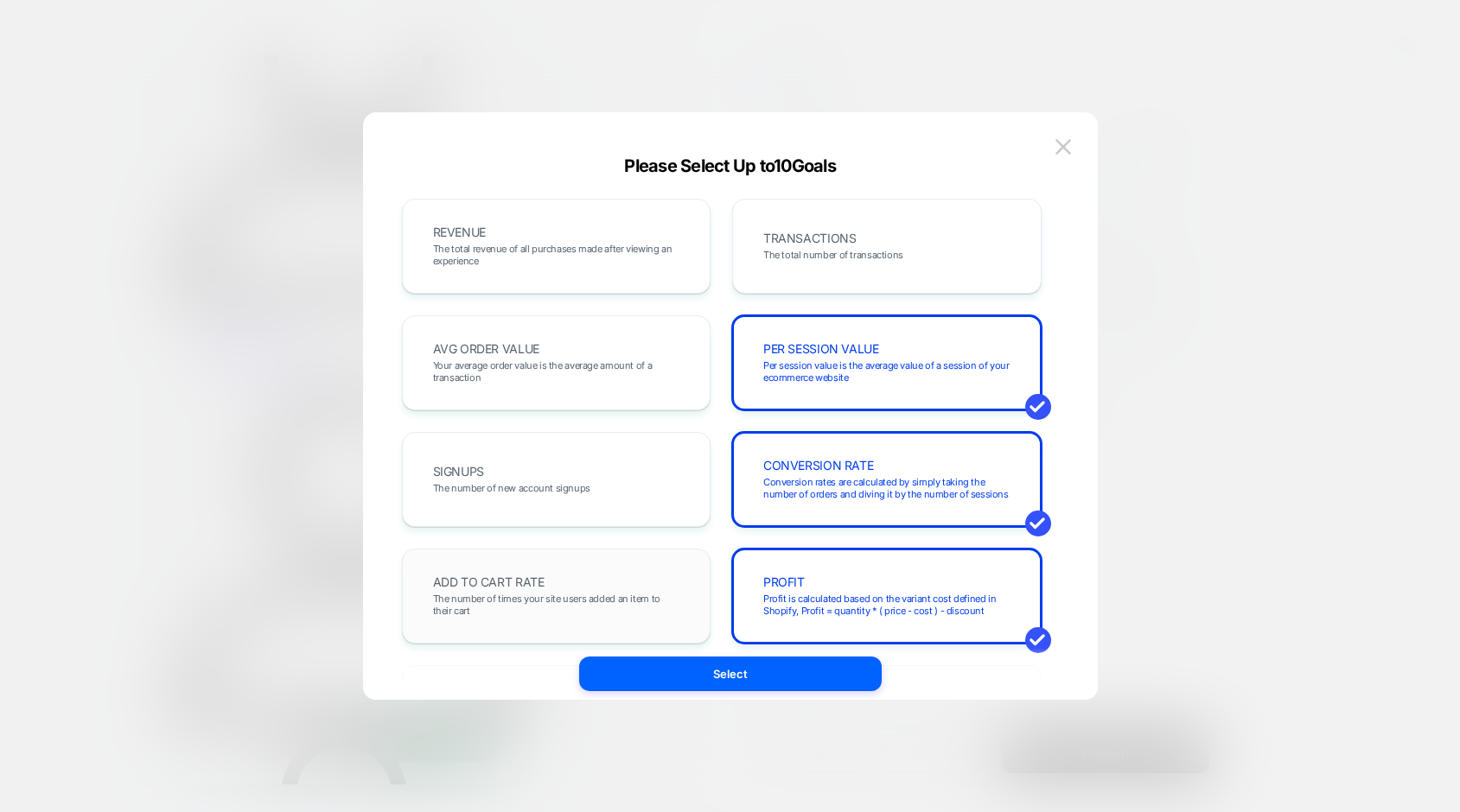
click at [506, 612] on span "The number of times your site users added an item to their cart" at bounding box center [557, 605] width 247 height 25
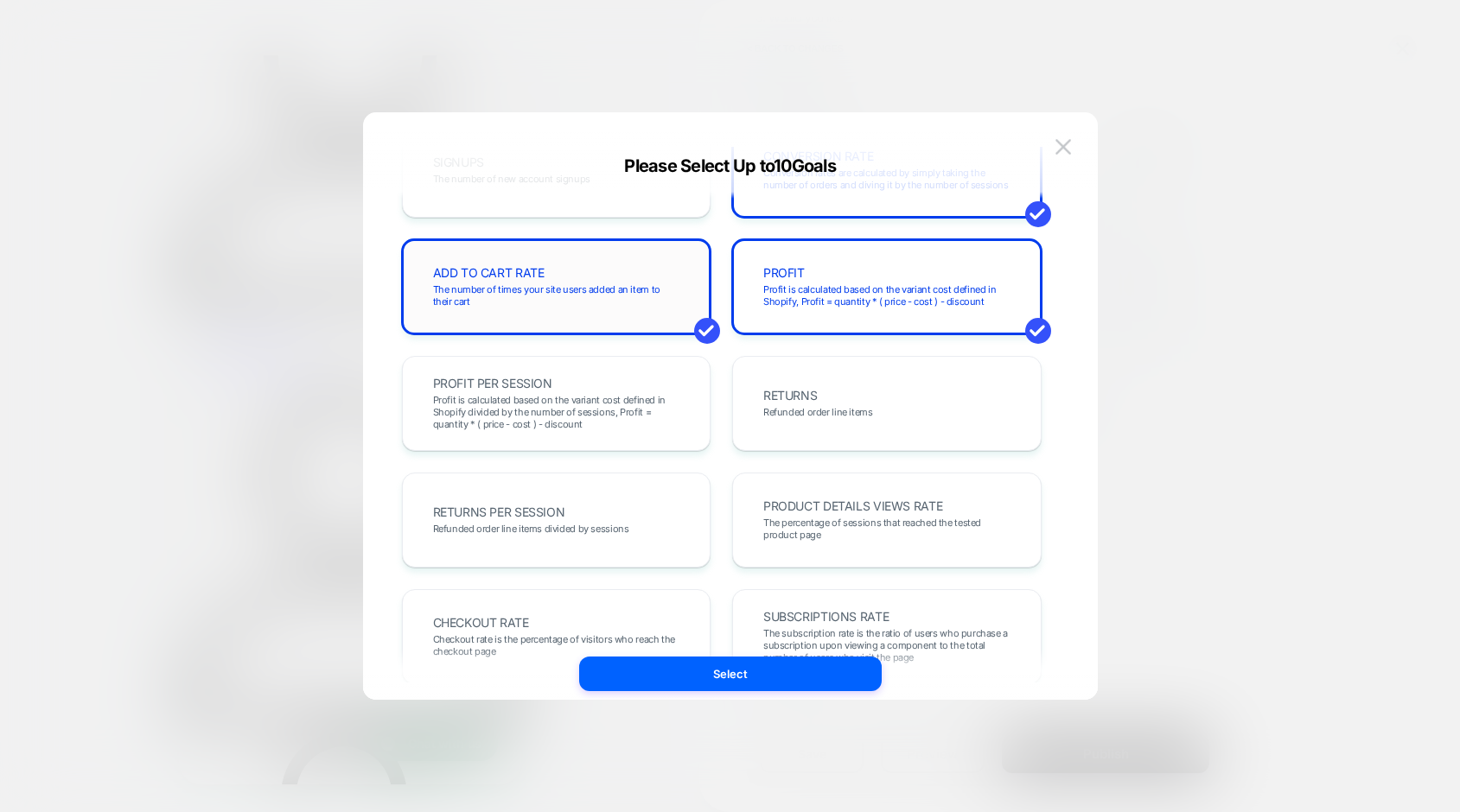
scroll to position [311, 0]
click at [864, 515] on span "The percentage of sessions that reached the tested product page" at bounding box center [887, 527] width 247 height 25
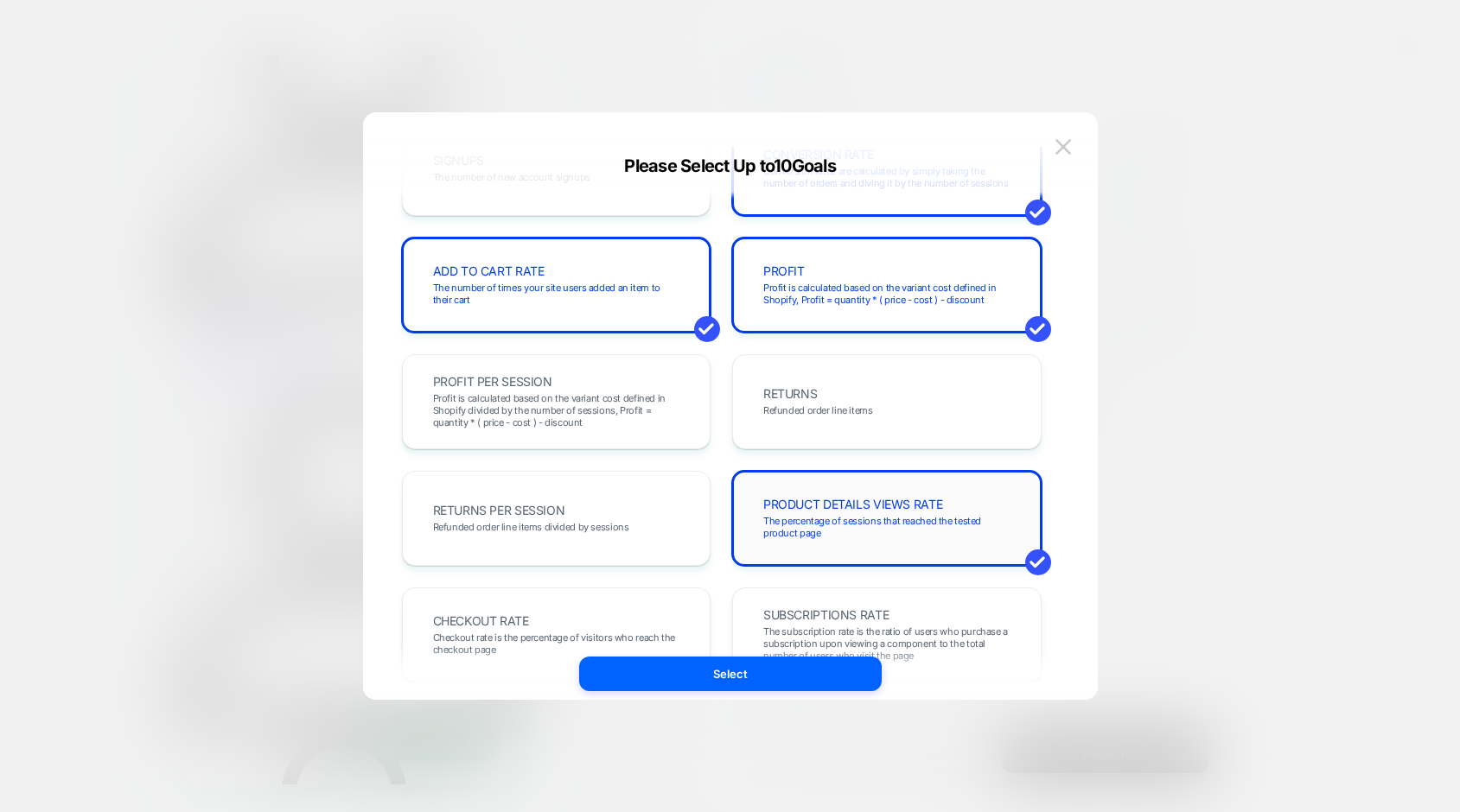
scroll to position [422, 0]
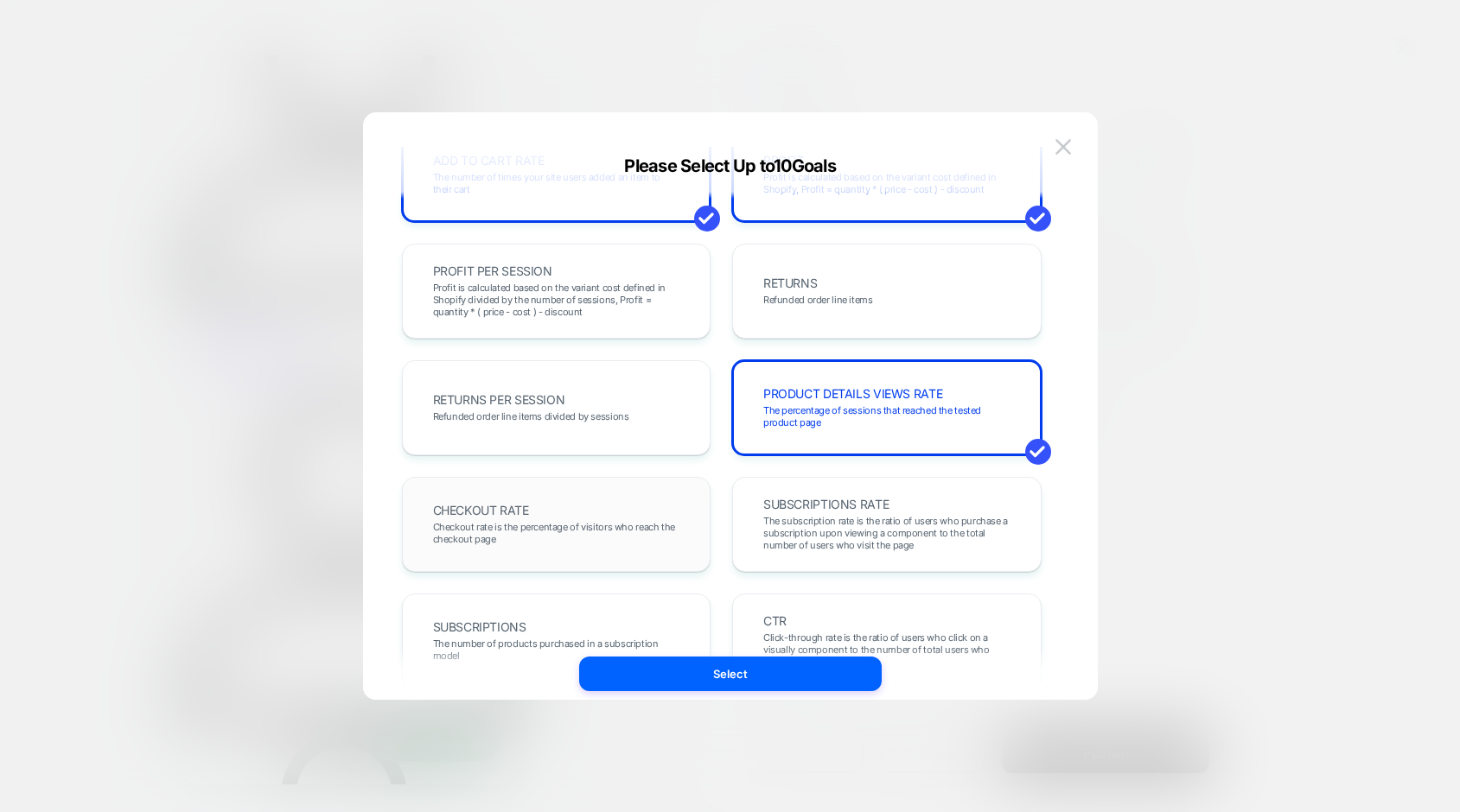
click at [454, 542] on span "Checkout rate is the percentage of visitors who reach the checkout page" at bounding box center [557, 533] width 247 height 25
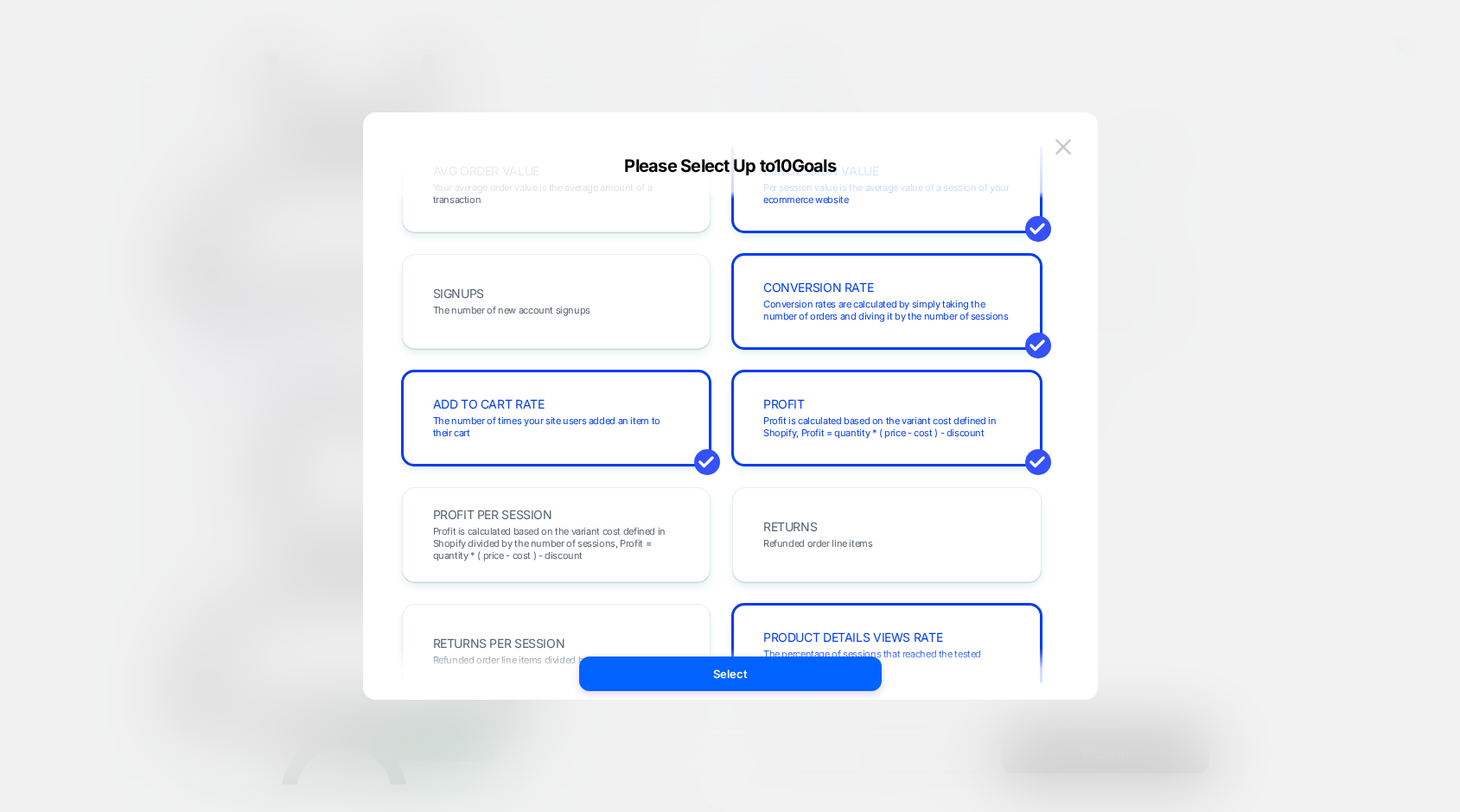
scroll to position [174, 0]
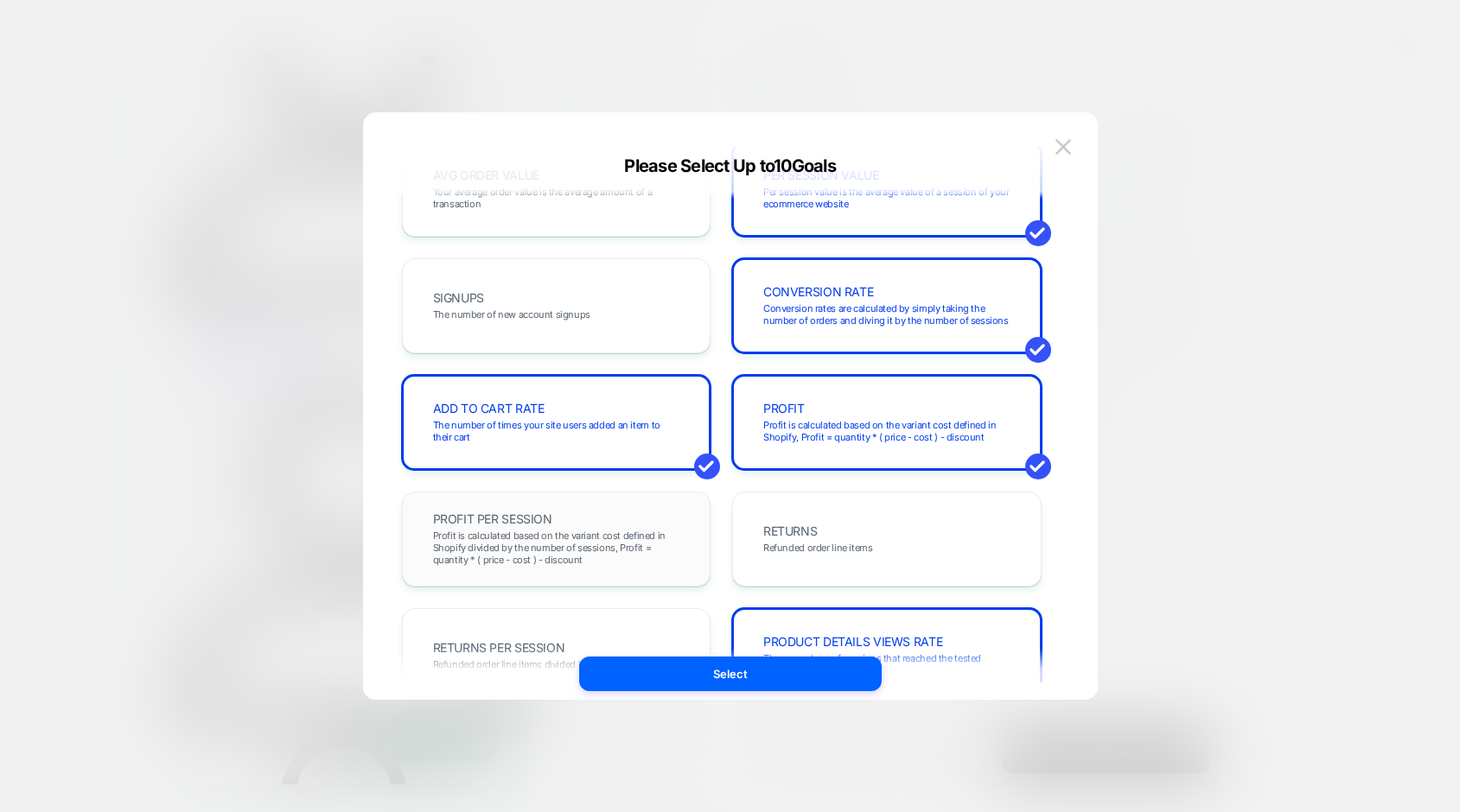
click at [521, 552] on span "Profit is calculated based on the variant cost defined in Shopify divided by th…" at bounding box center [557, 547] width 247 height 36
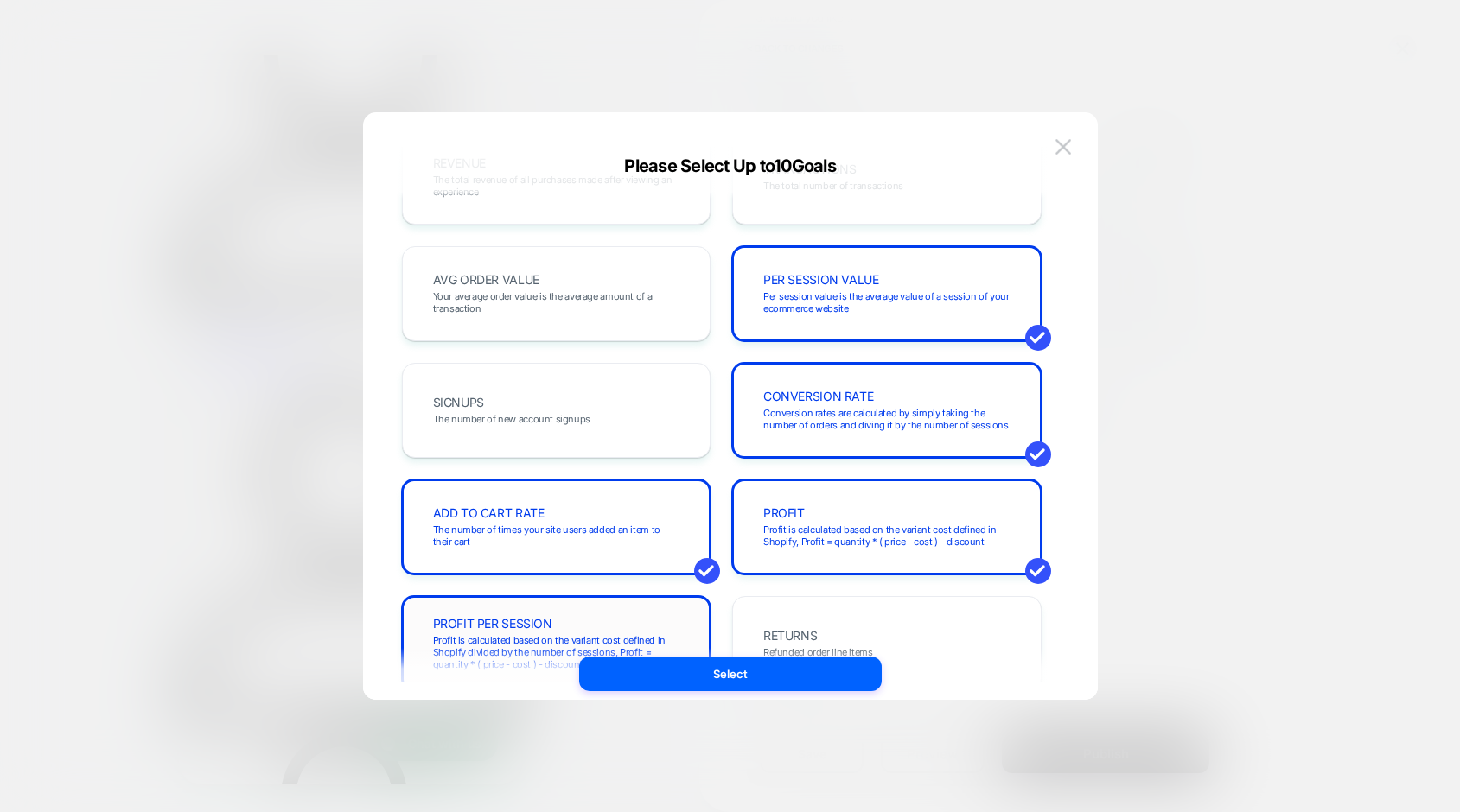
scroll to position [0, 0]
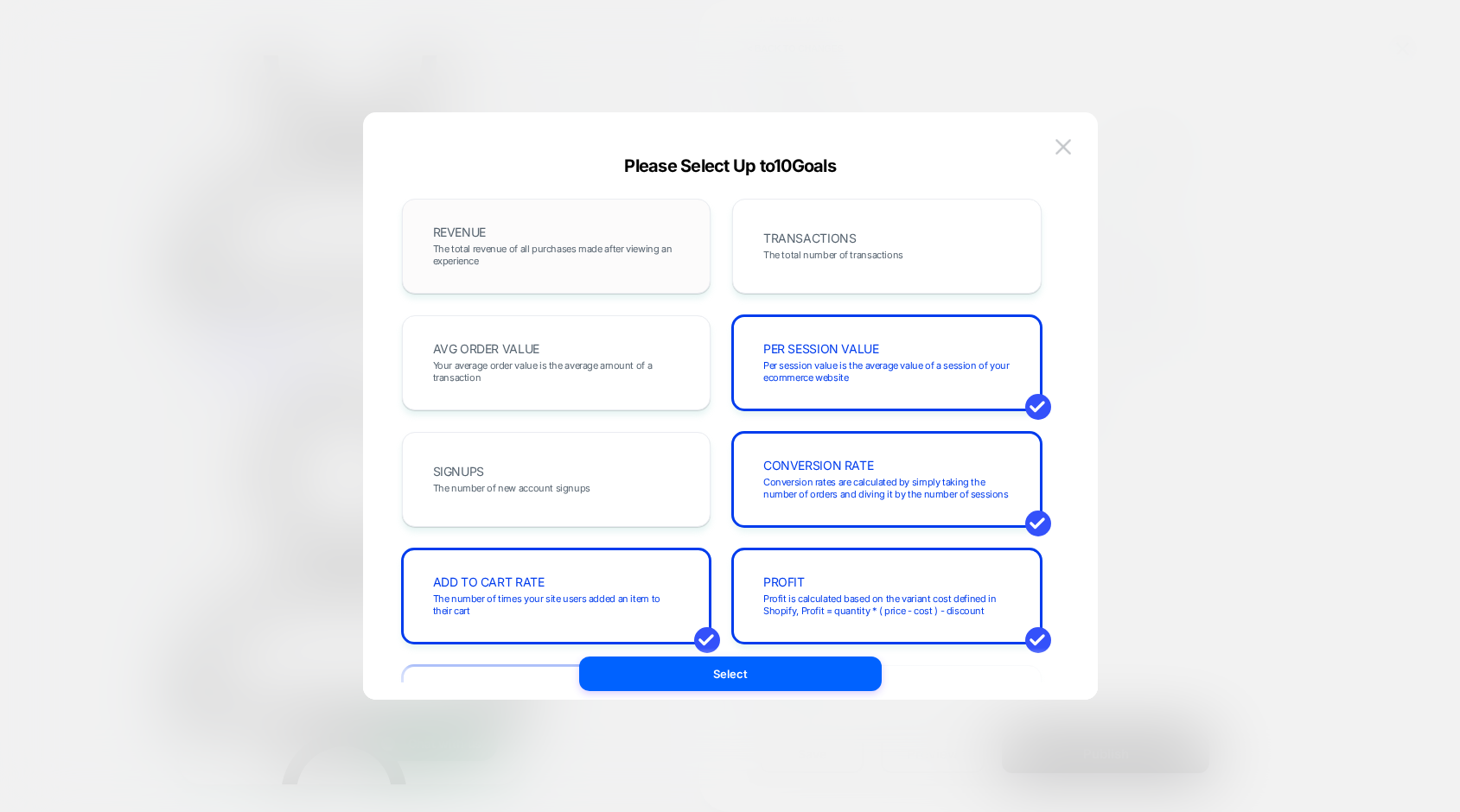
click at [492, 250] on span "The total revenue of all purchases made after viewing an experience" at bounding box center [557, 255] width 247 height 25
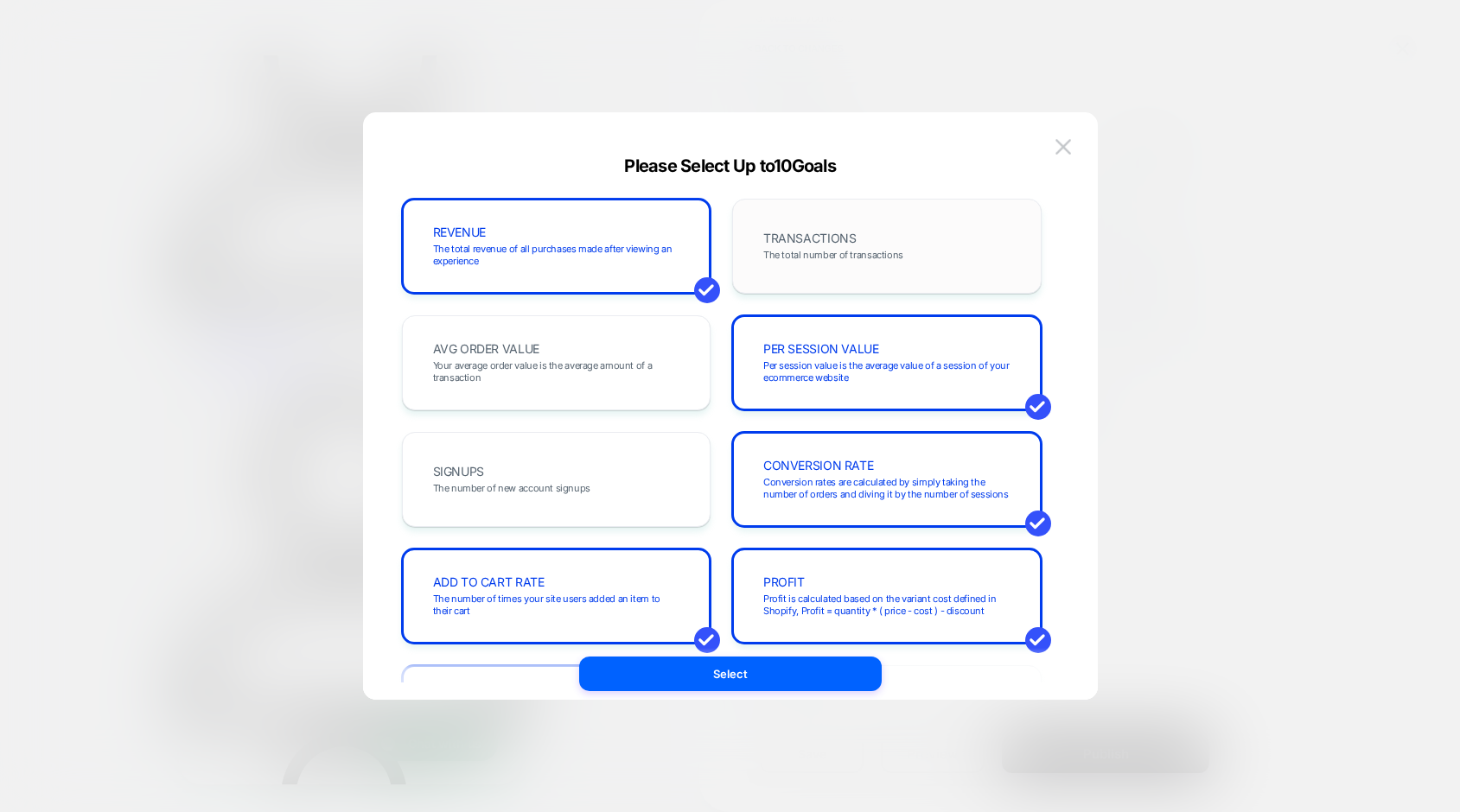
click at [781, 241] on span "TRANSACTIONS" at bounding box center [809, 239] width 92 height 12
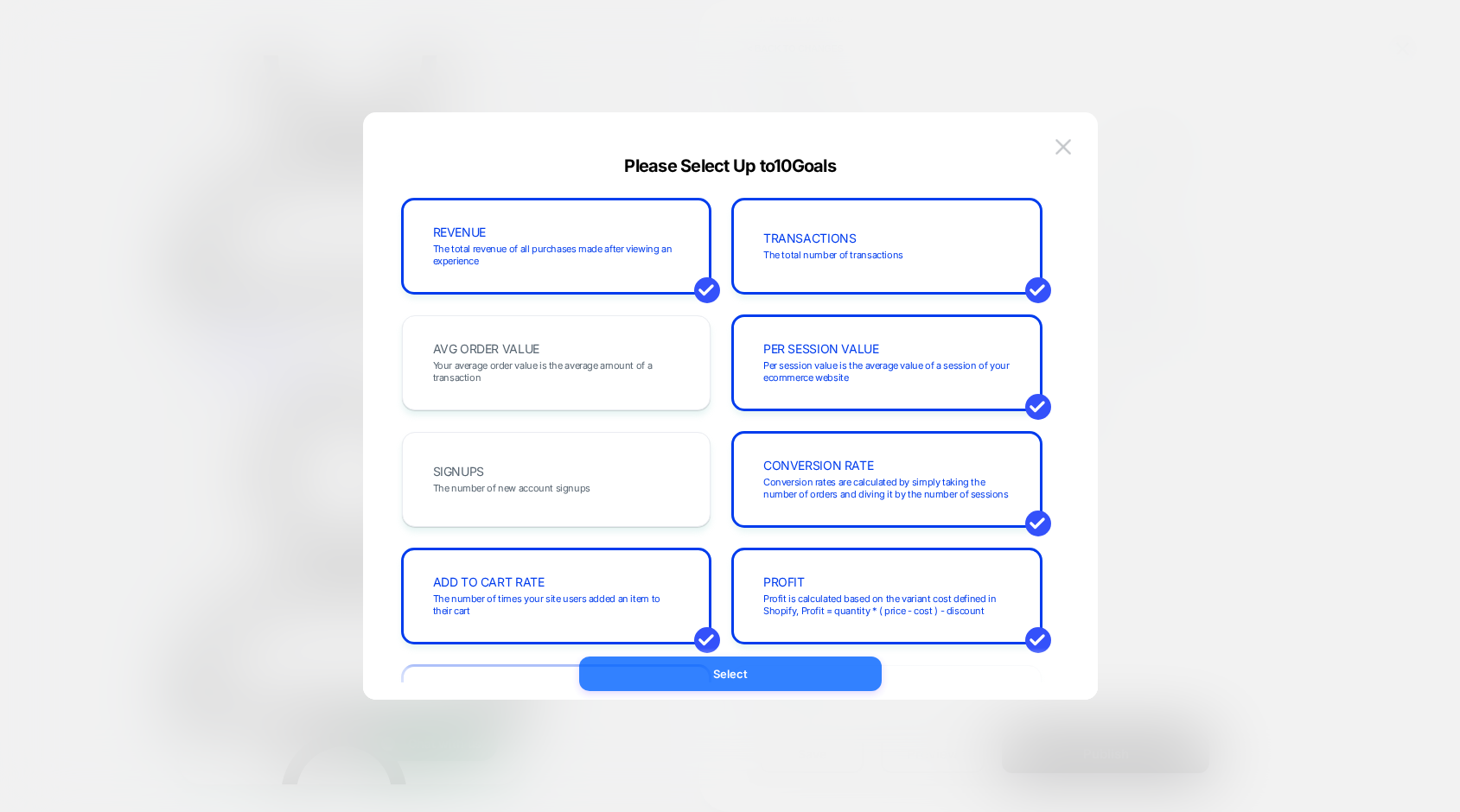
click at [750, 667] on button "Select" at bounding box center [730, 673] width 303 height 34
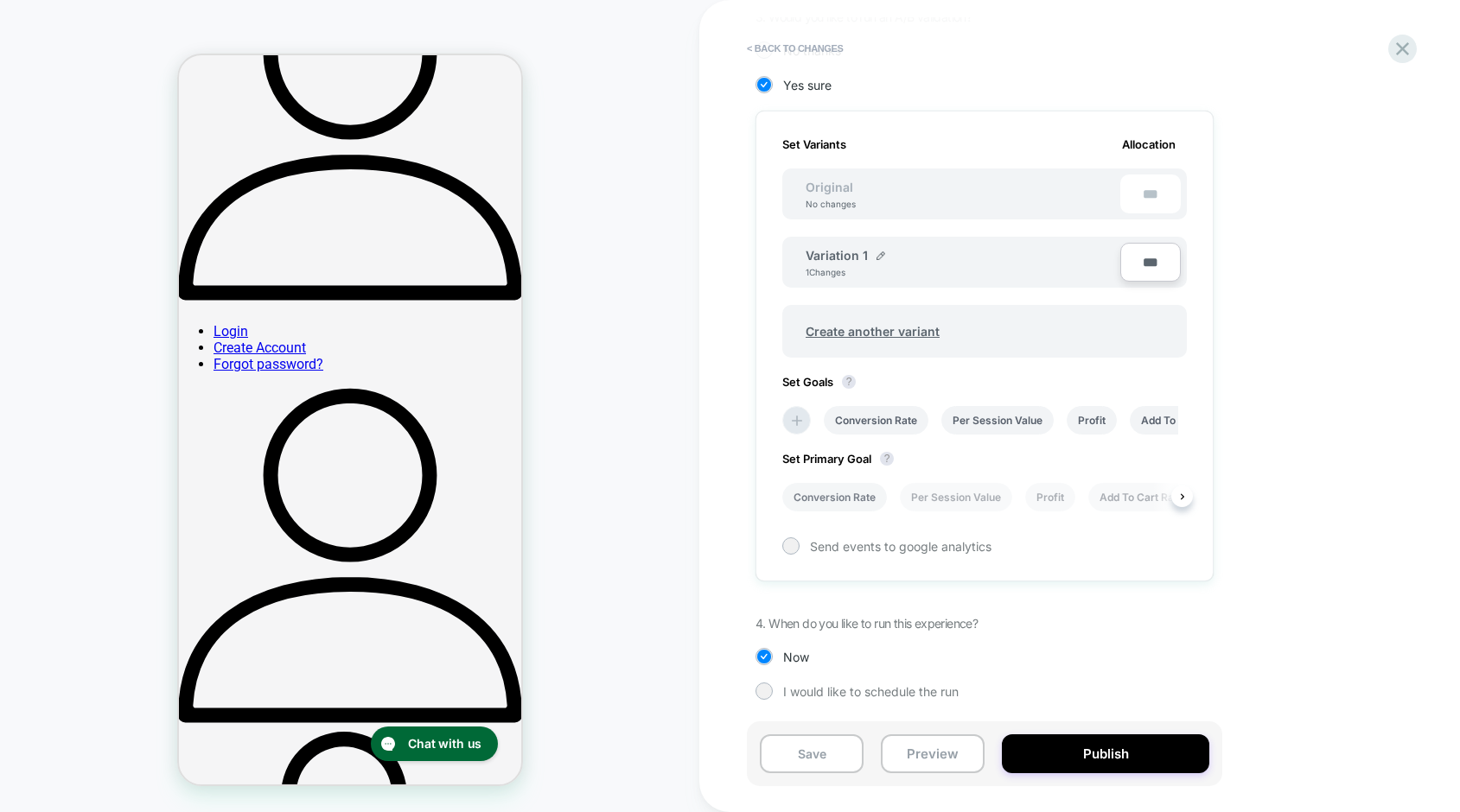
click at [814, 496] on li "Conversion Rate" at bounding box center [834, 497] width 104 height 29
click at [792, 547] on div at bounding box center [790, 545] width 13 height 13
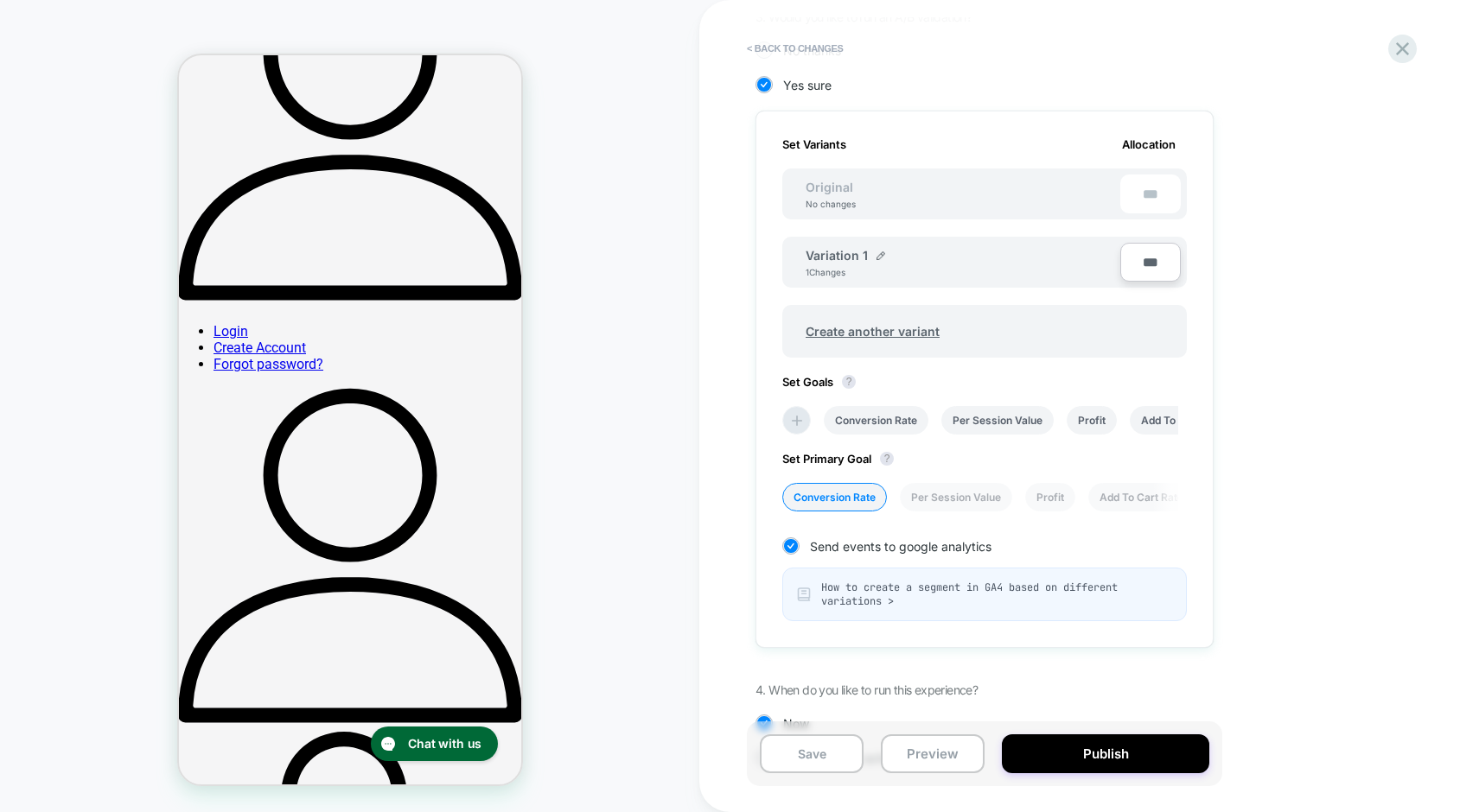
scroll to position [499, 0]
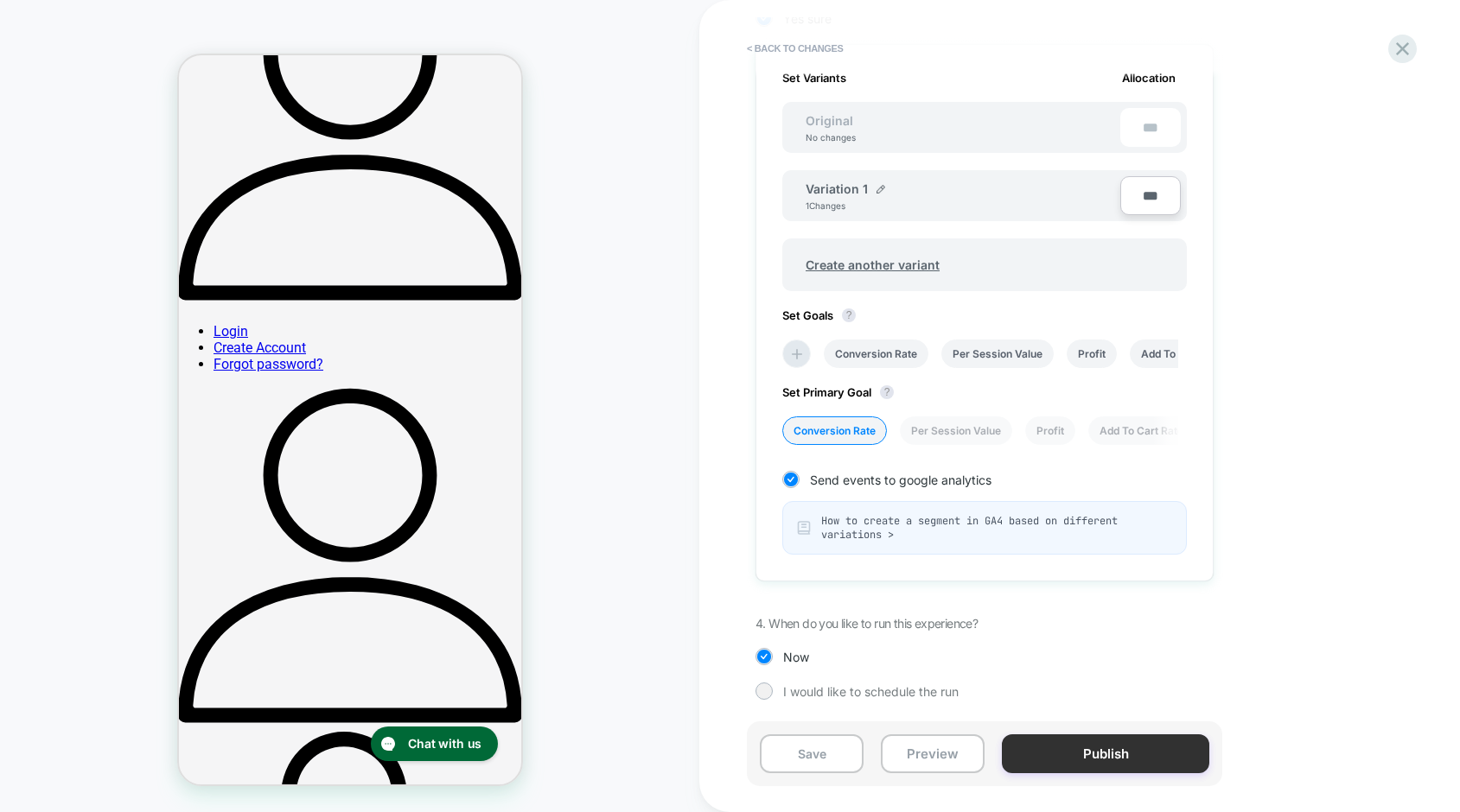
click at [1121, 758] on button "Publish" at bounding box center [1106, 753] width 207 height 39
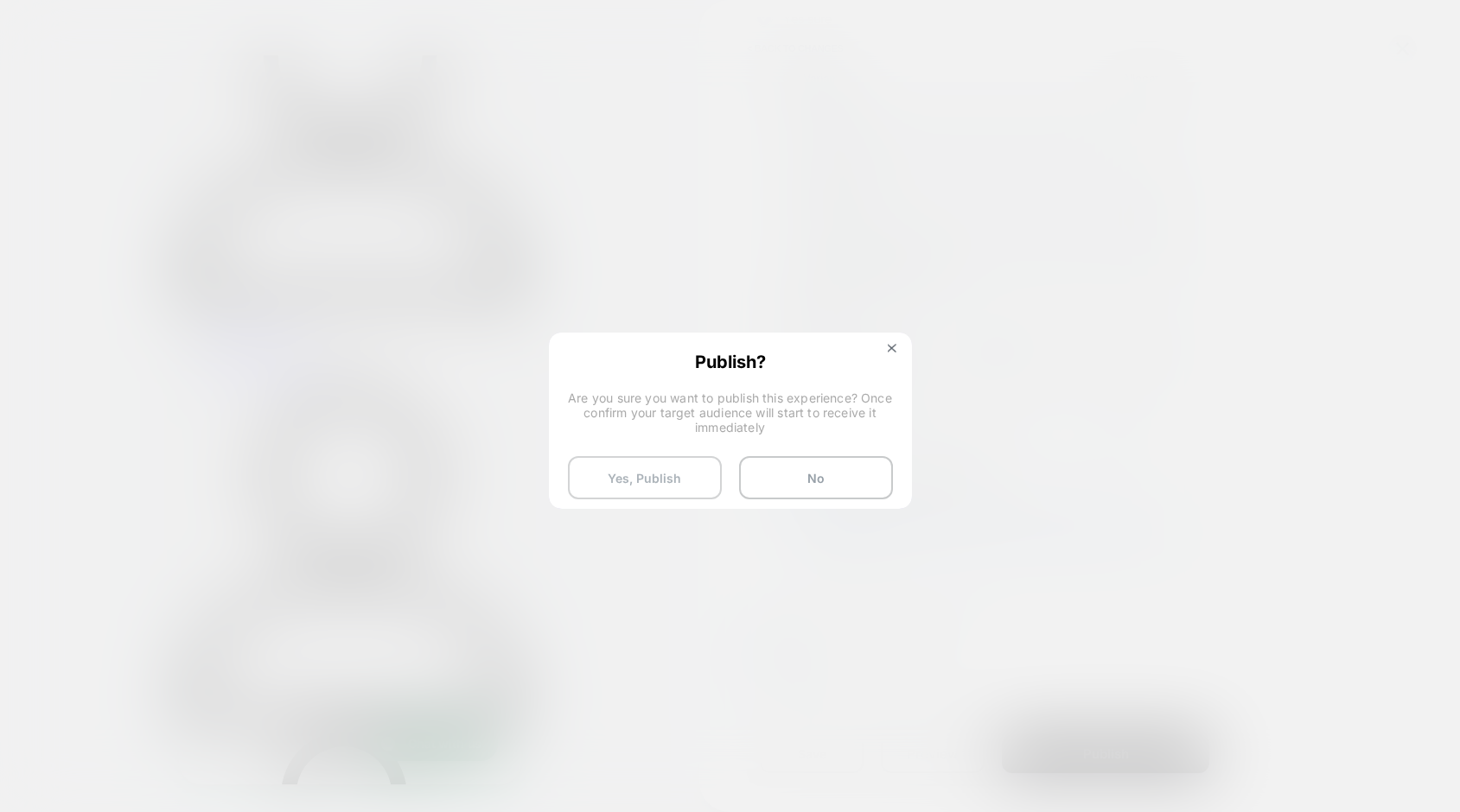
click at [623, 475] on button "Yes, Publish" at bounding box center [644, 477] width 154 height 43
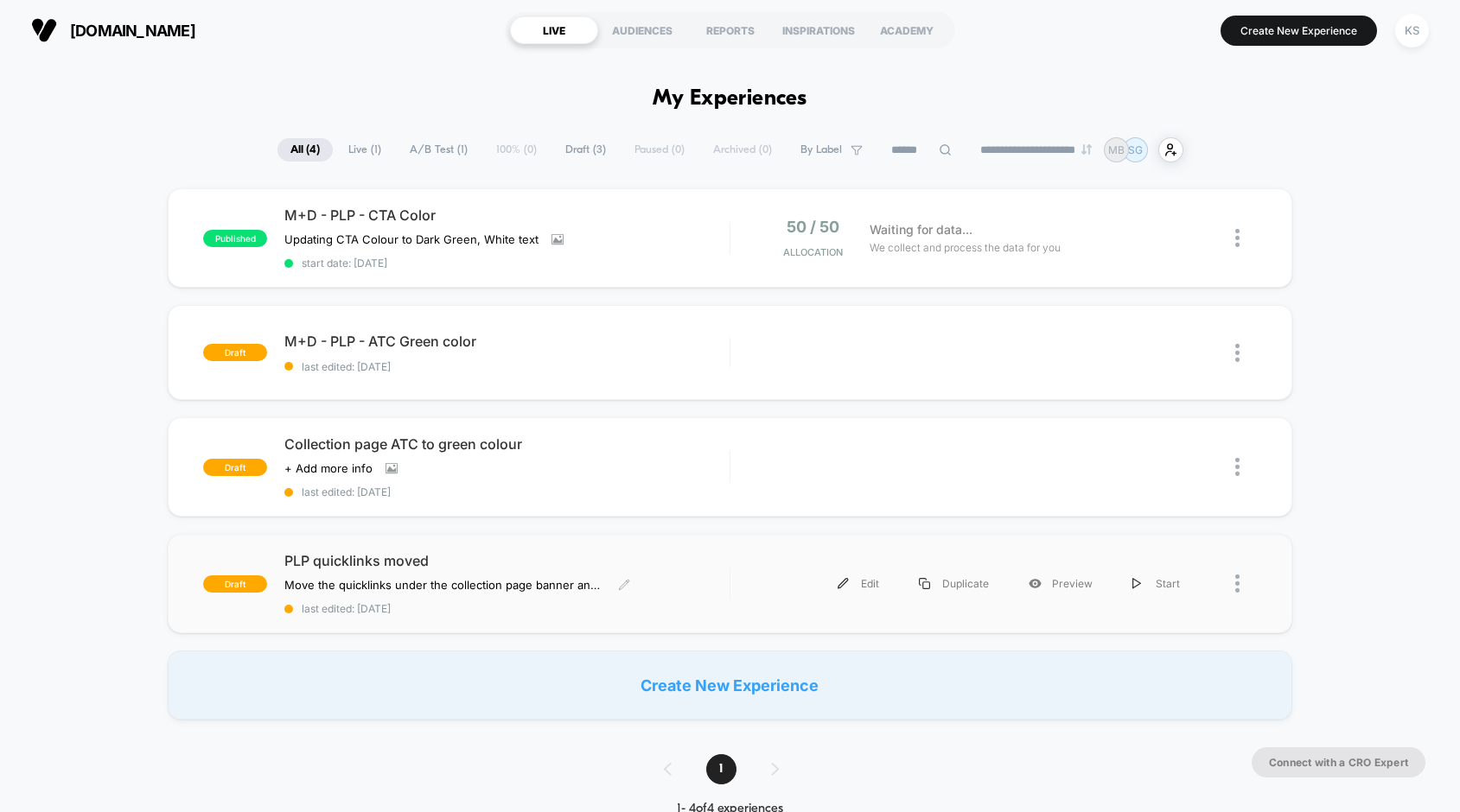
click at [369, 567] on span "PLP quicklinks moved" at bounding box center [506, 560] width 445 height 18
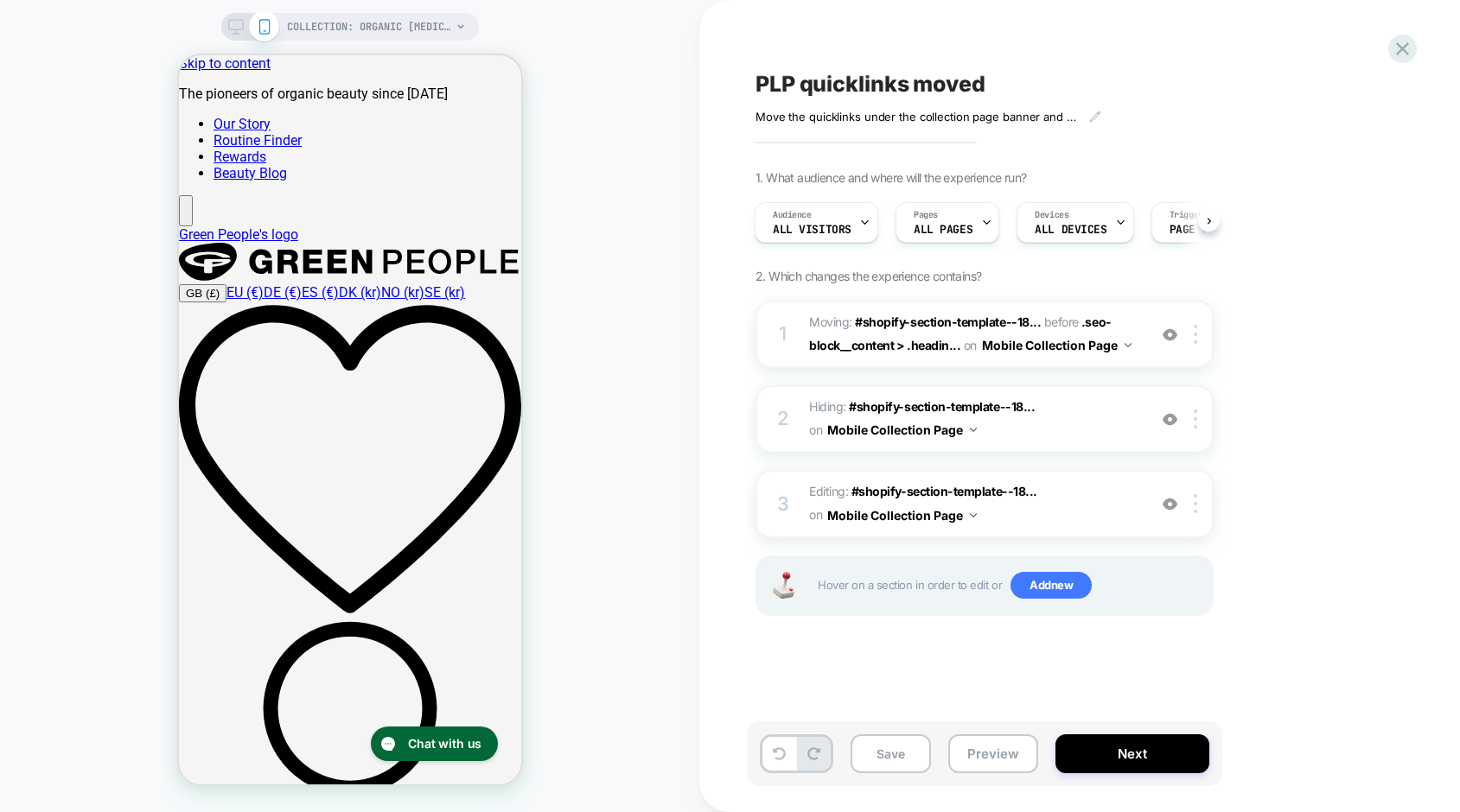
scroll to position [0, 1]
click at [1401, 45] on icon at bounding box center [1402, 48] width 24 height 24
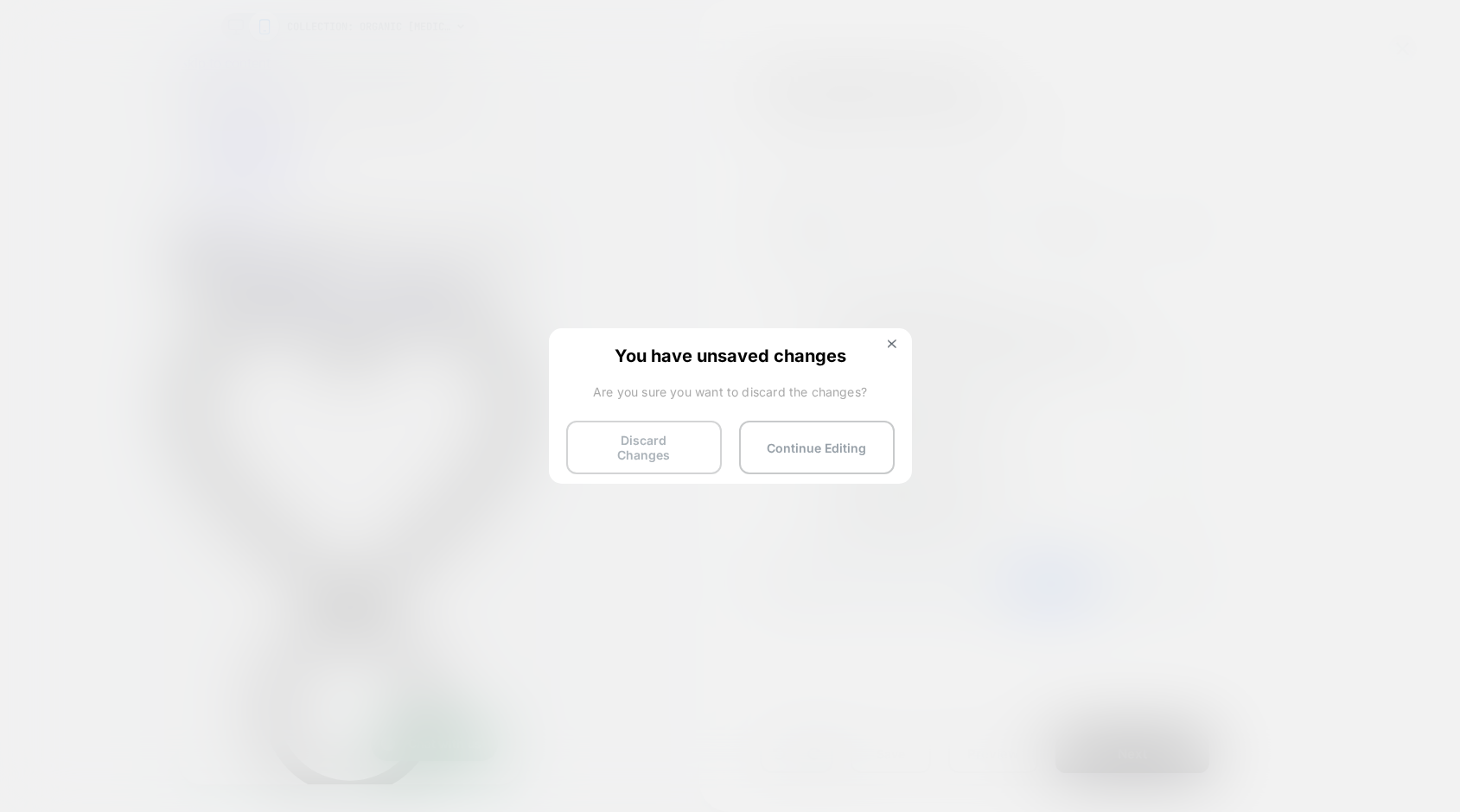
click at [650, 446] on button "Discard Changes" at bounding box center [643, 447] width 155 height 53
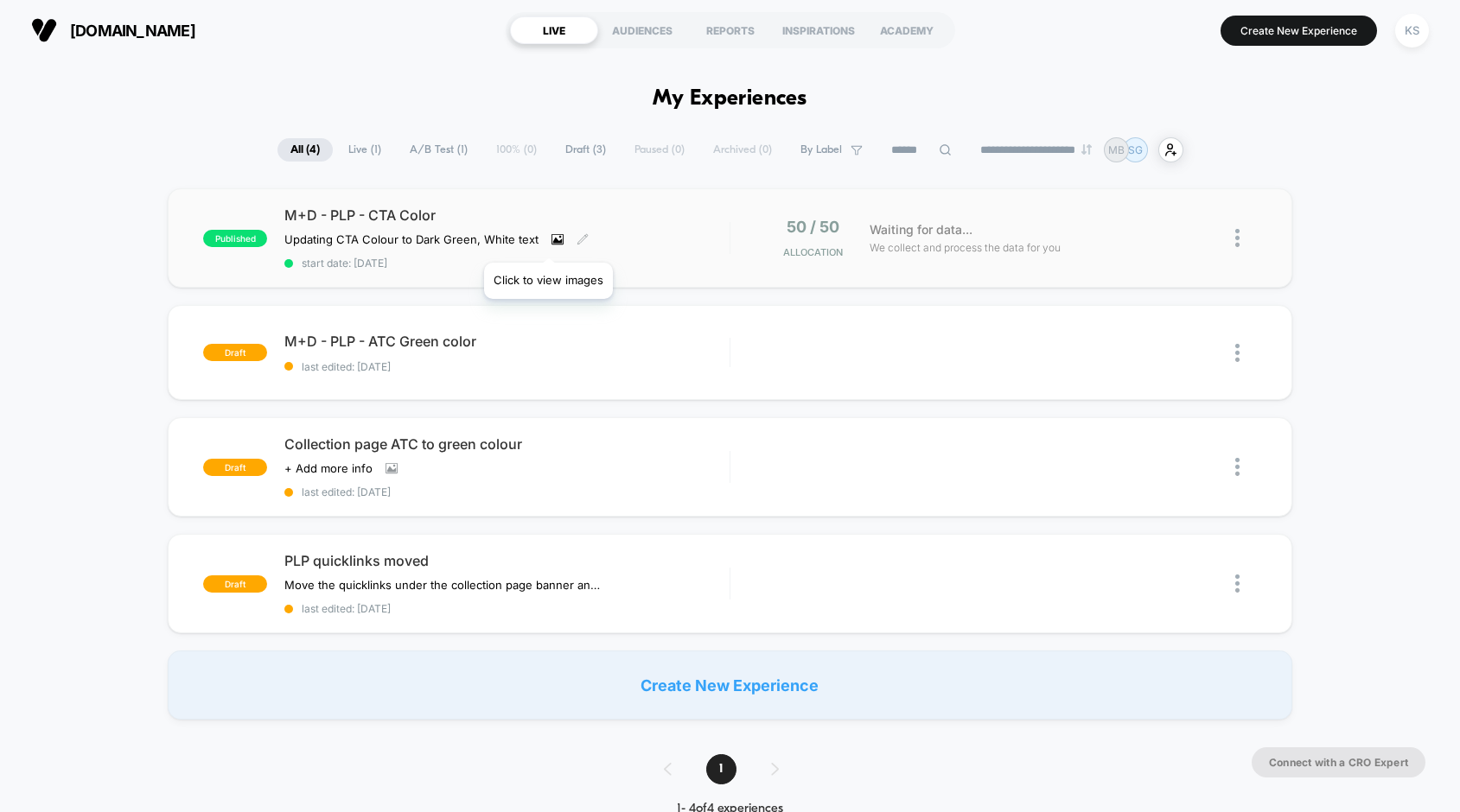
click at [553, 241] on icon at bounding box center [557, 239] width 10 height 6
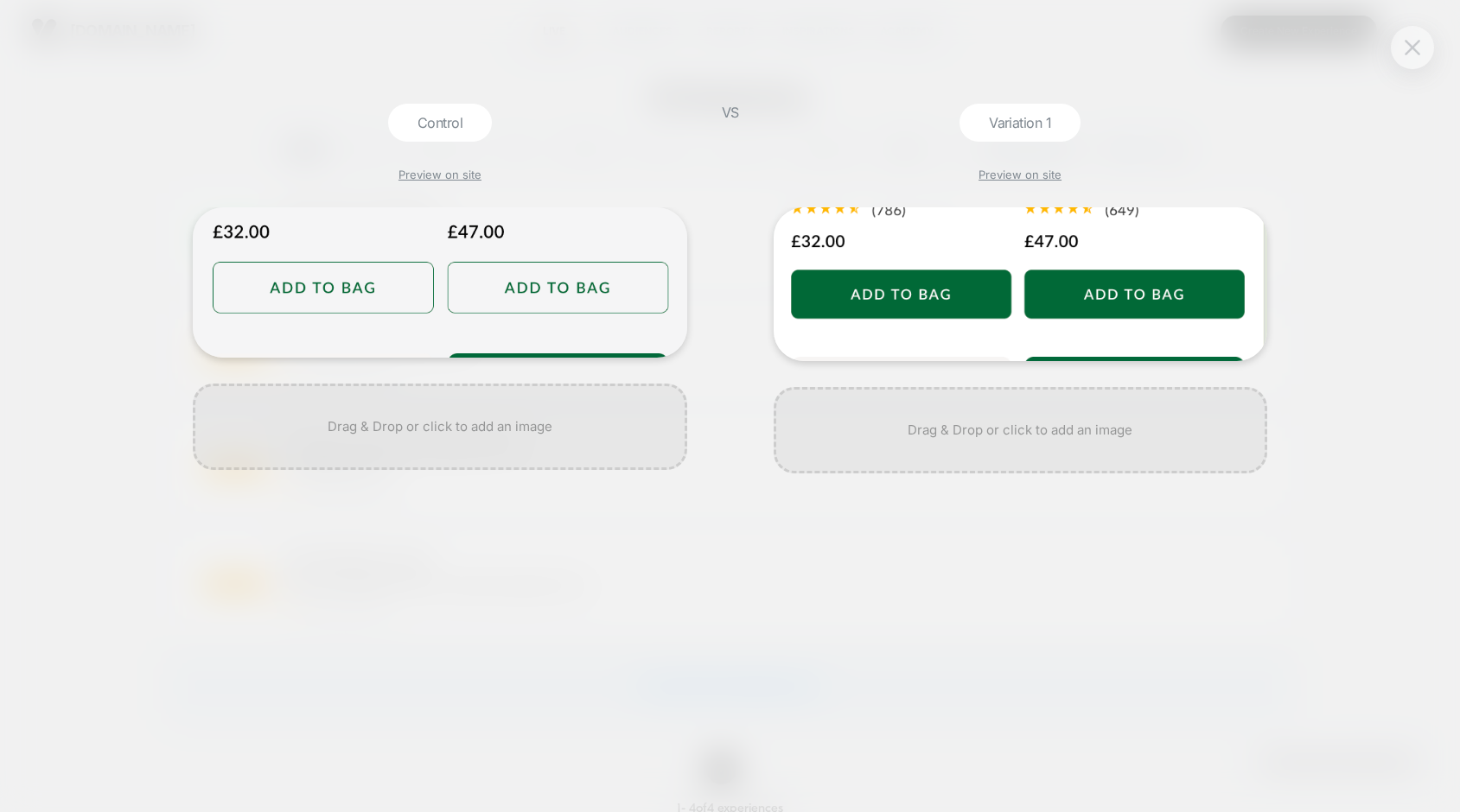
click at [1416, 54] on img at bounding box center [1413, 46] width 16 height 15
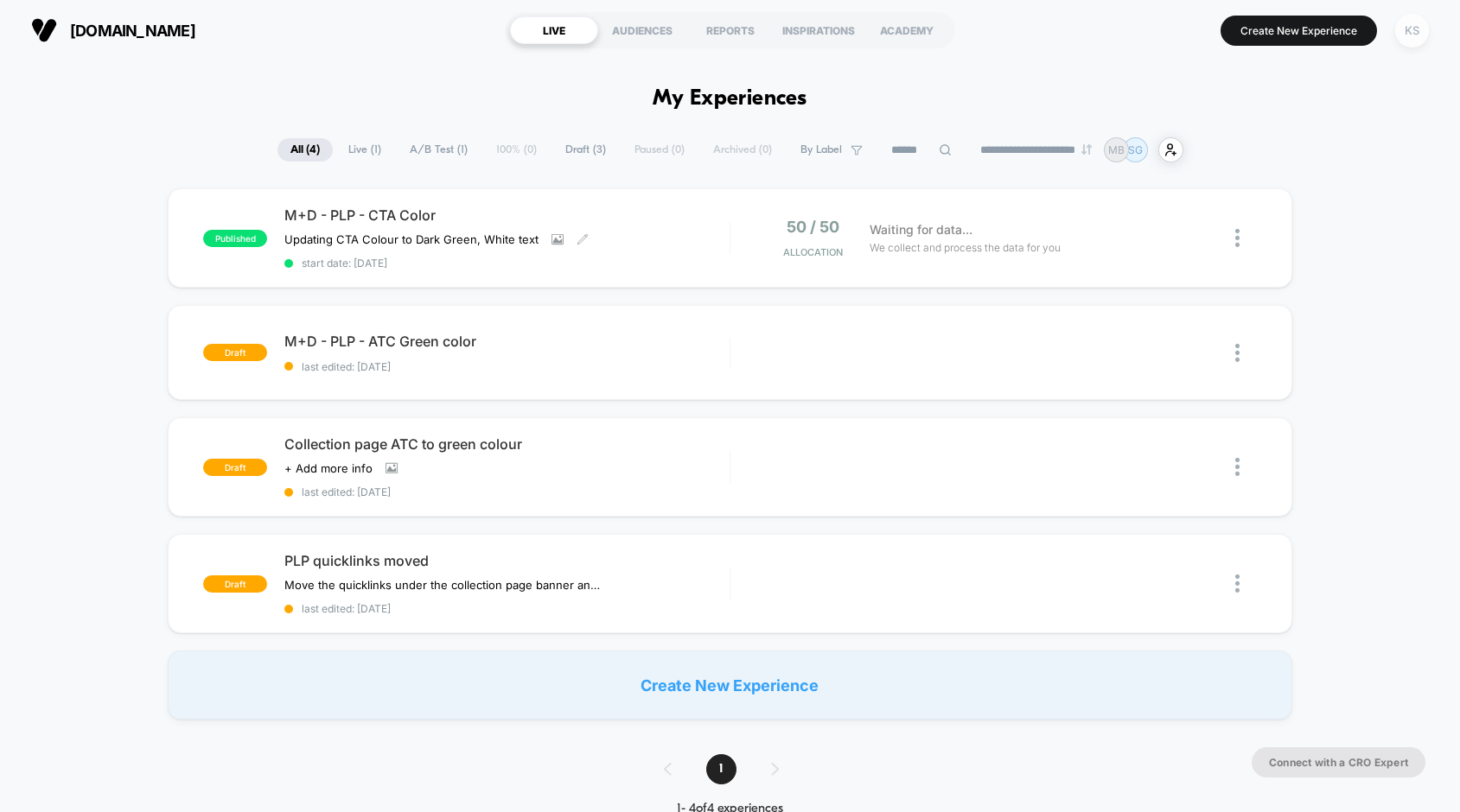
click at [1408, 29] on div "KS" at bounding box center [1412, 31] width 33 height 33
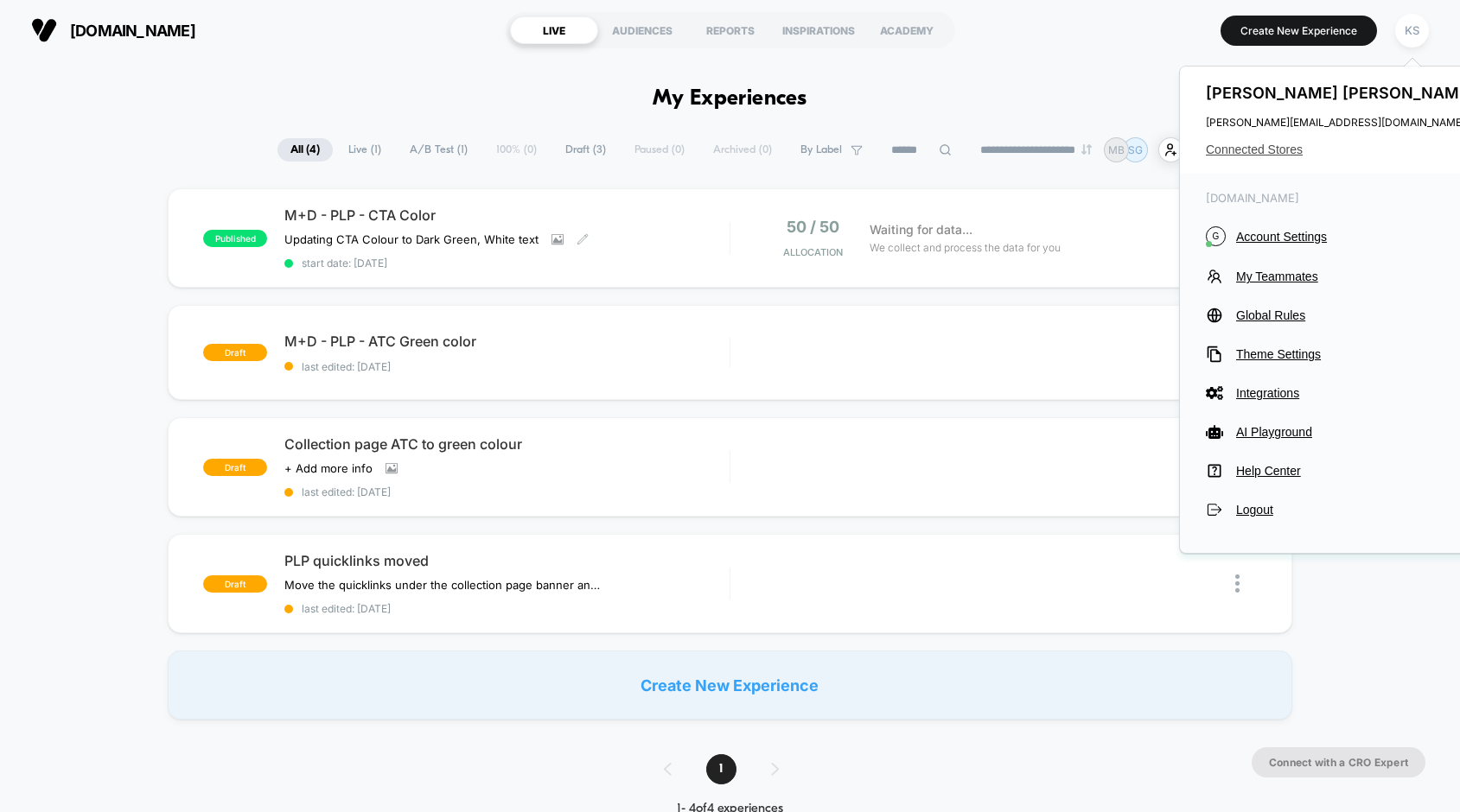
click at [1242, 152] on span "Connected Stores" at bounding box center [1342, 150] width 273 height 14
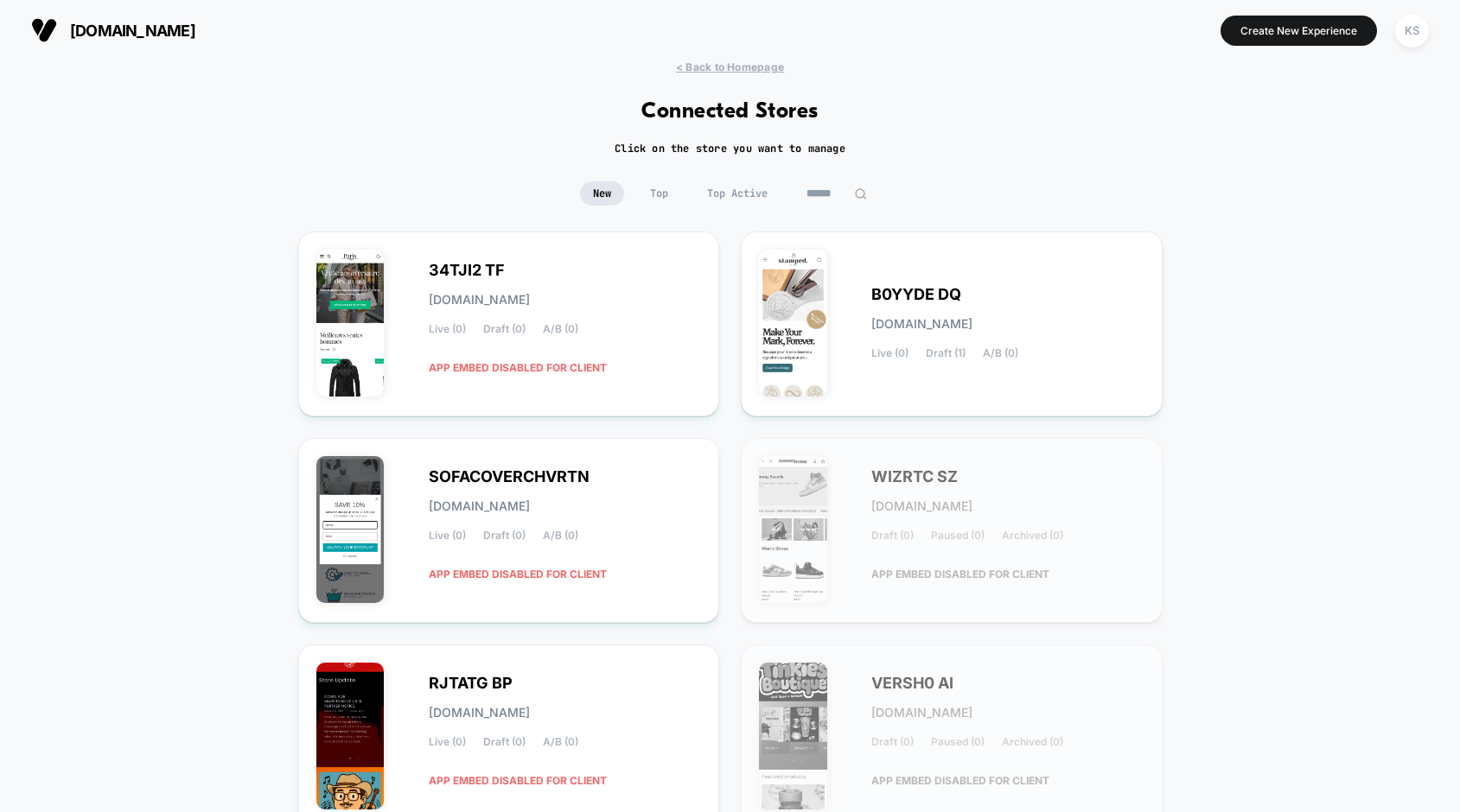
click at [830, 196] on input at bounding box center [836, 194] width 87 height 25
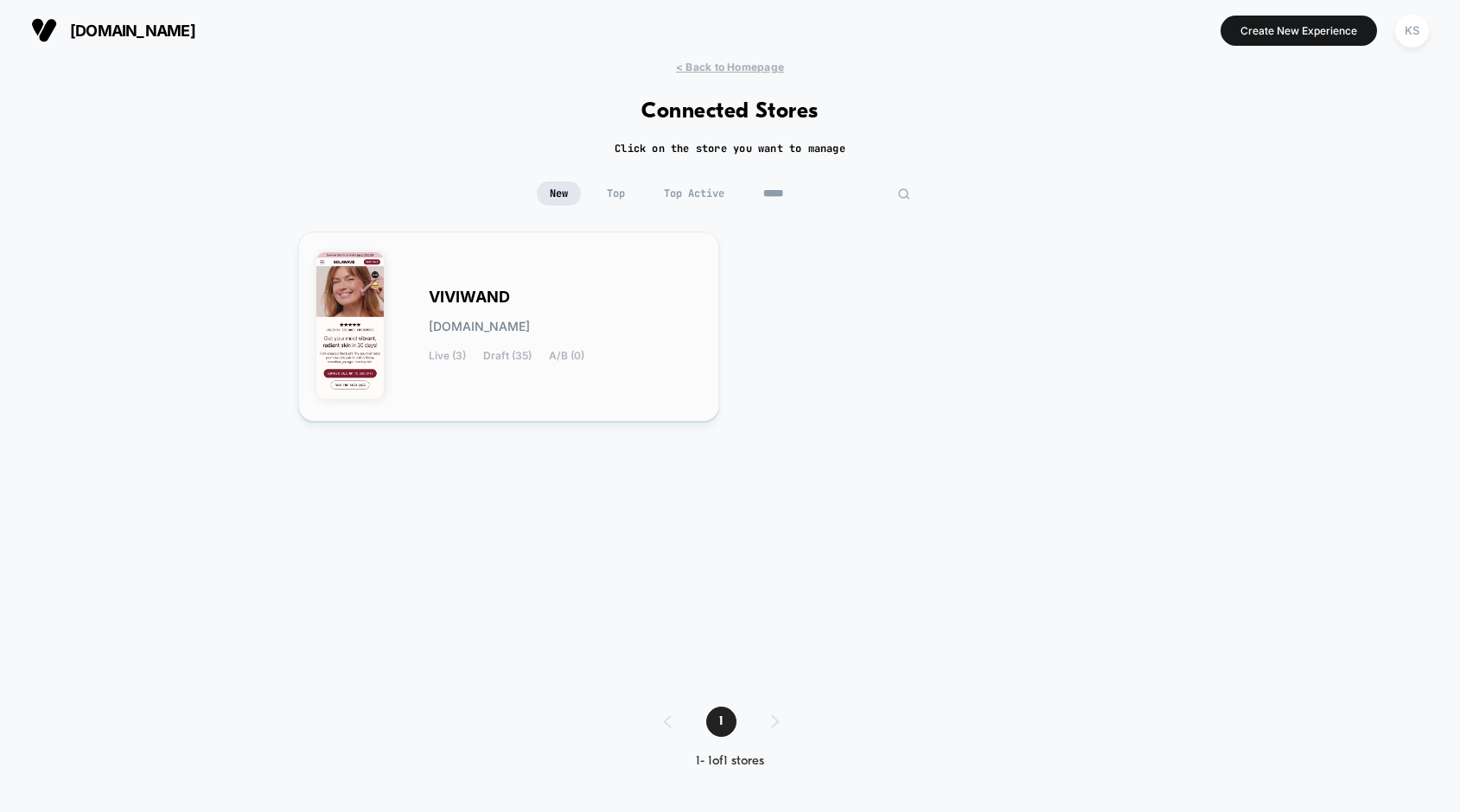
type input "*****"
click at [490, 294] on span "VIVIWAND" at bounding box center [469, 297] width 82 height 12
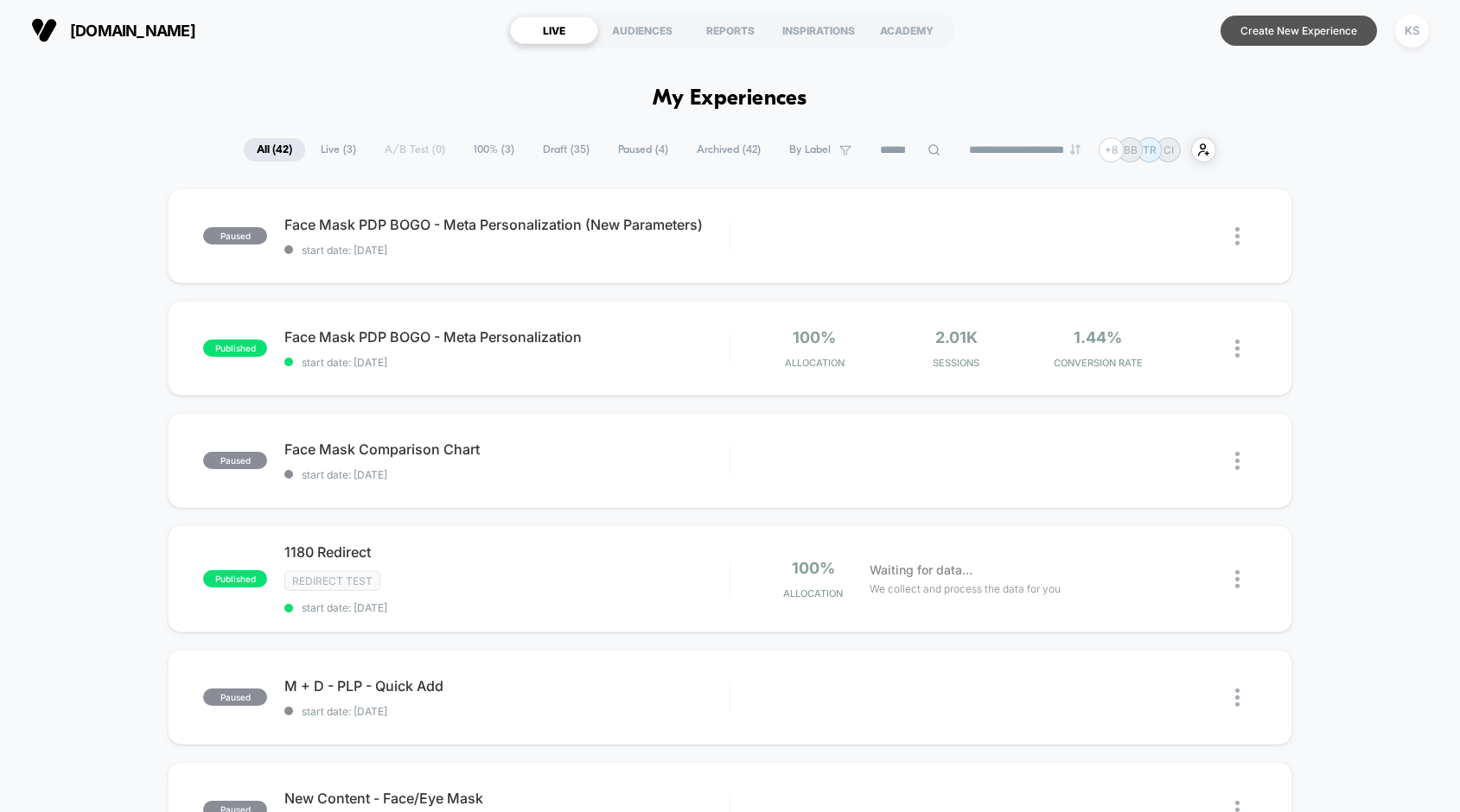
click at [1333, 36] on button "Create New Experience" at bounding box center [1299, 31] width 156 height 30
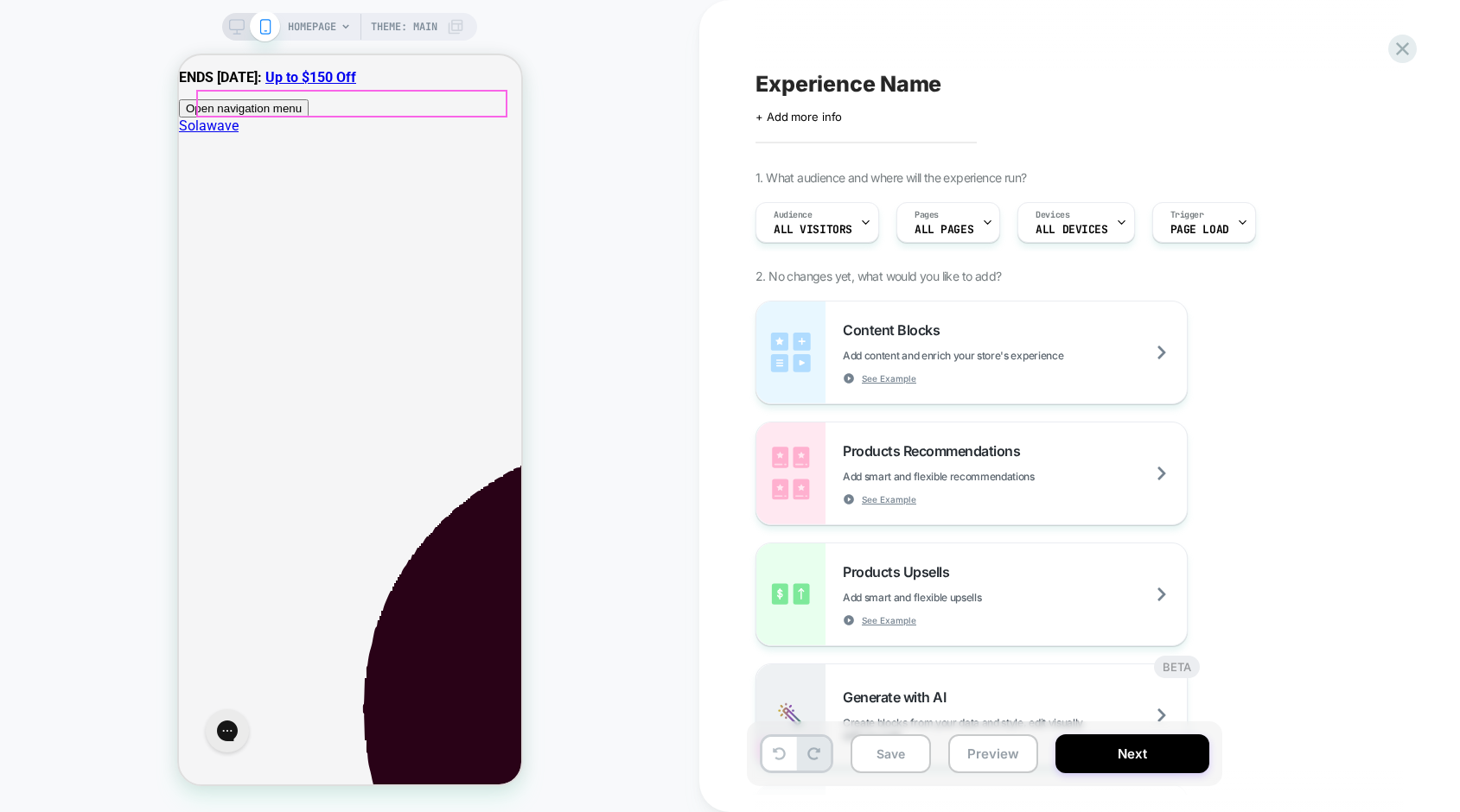
click at [301, 103] on span "toggle mobile menu" at bounding box center [301, 108] width 0 height 13
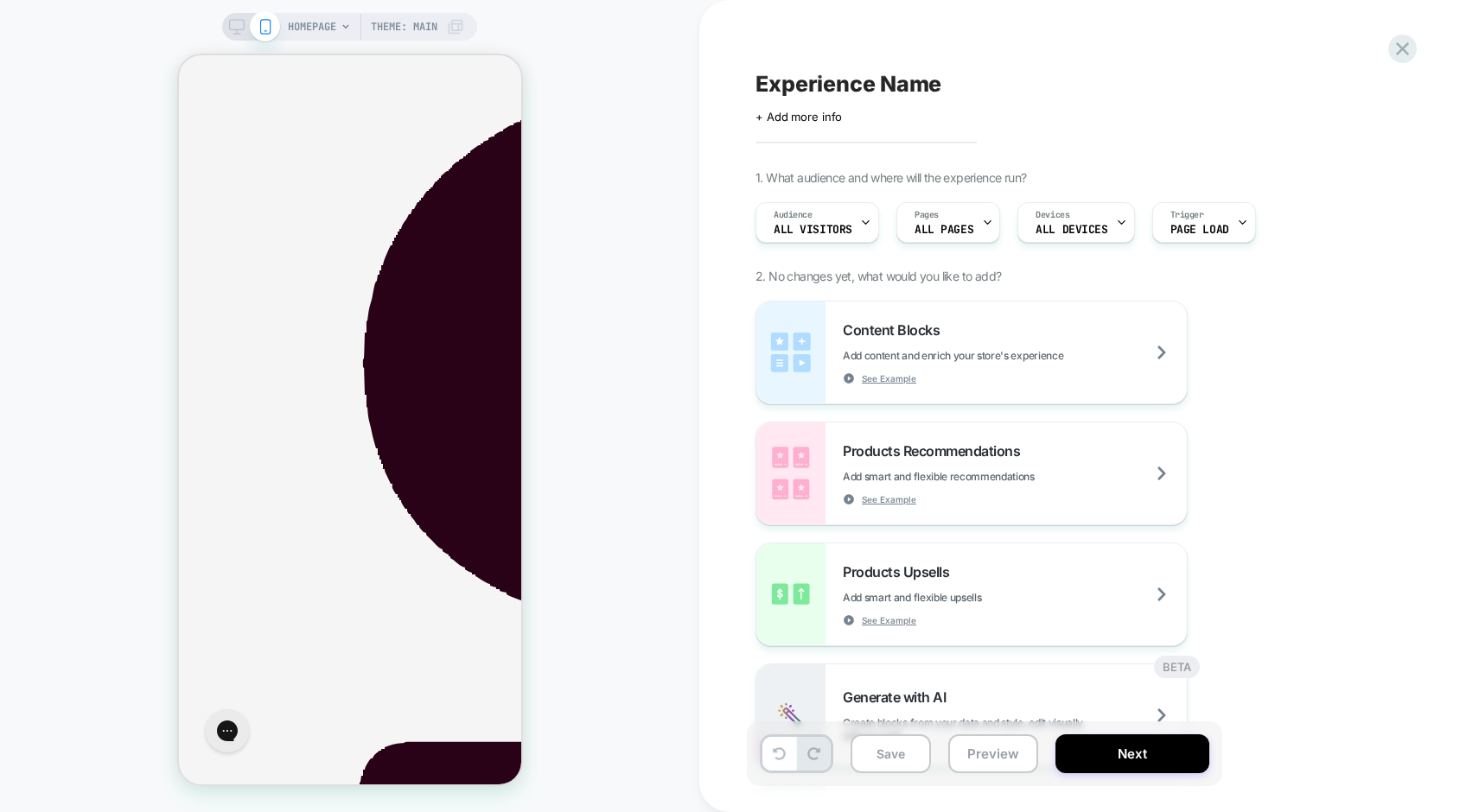
scroll to position [2089, 0]
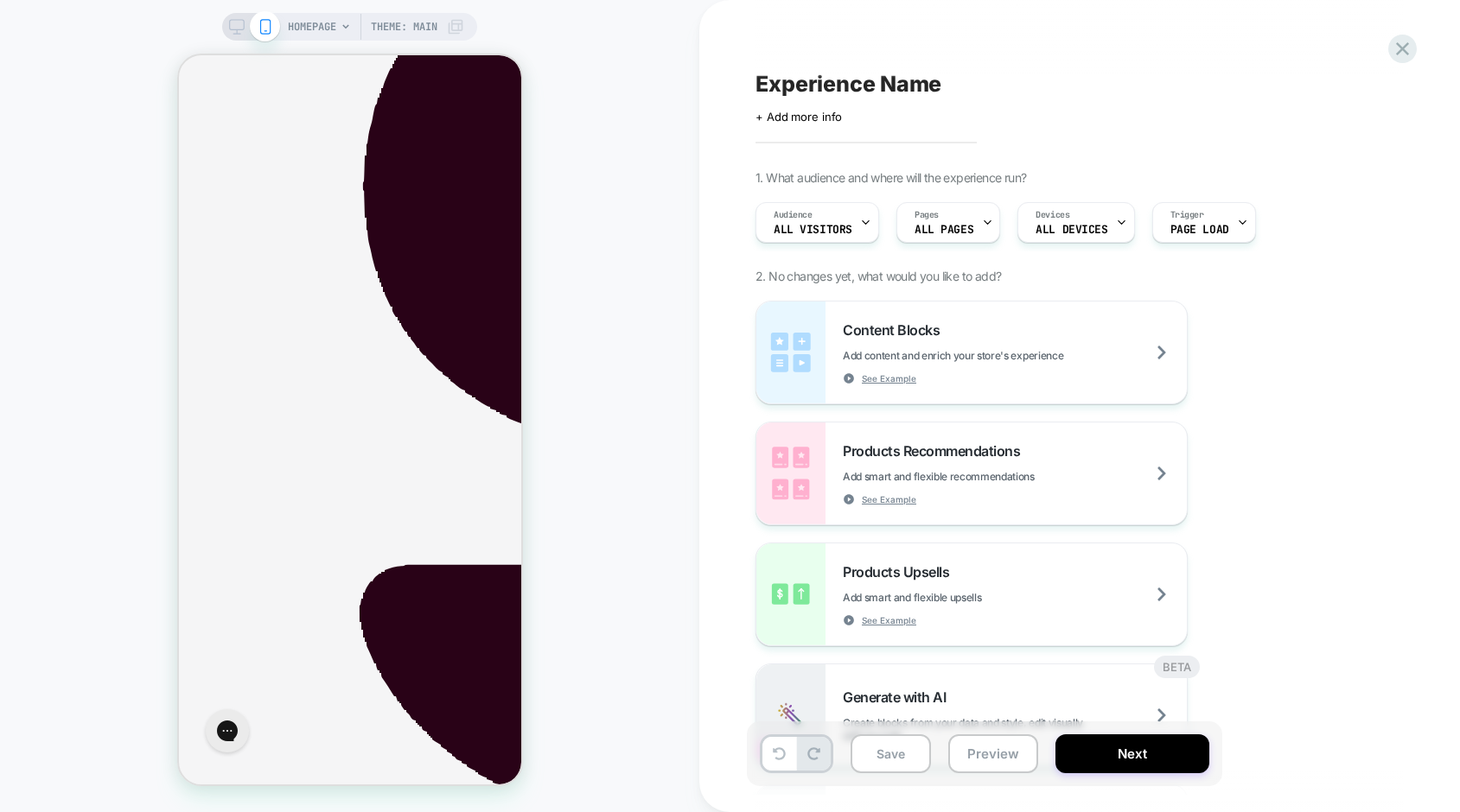
click at [311, 28] on span "HOMEPAGE" at bounding box center [311, 27] width 48 height 28
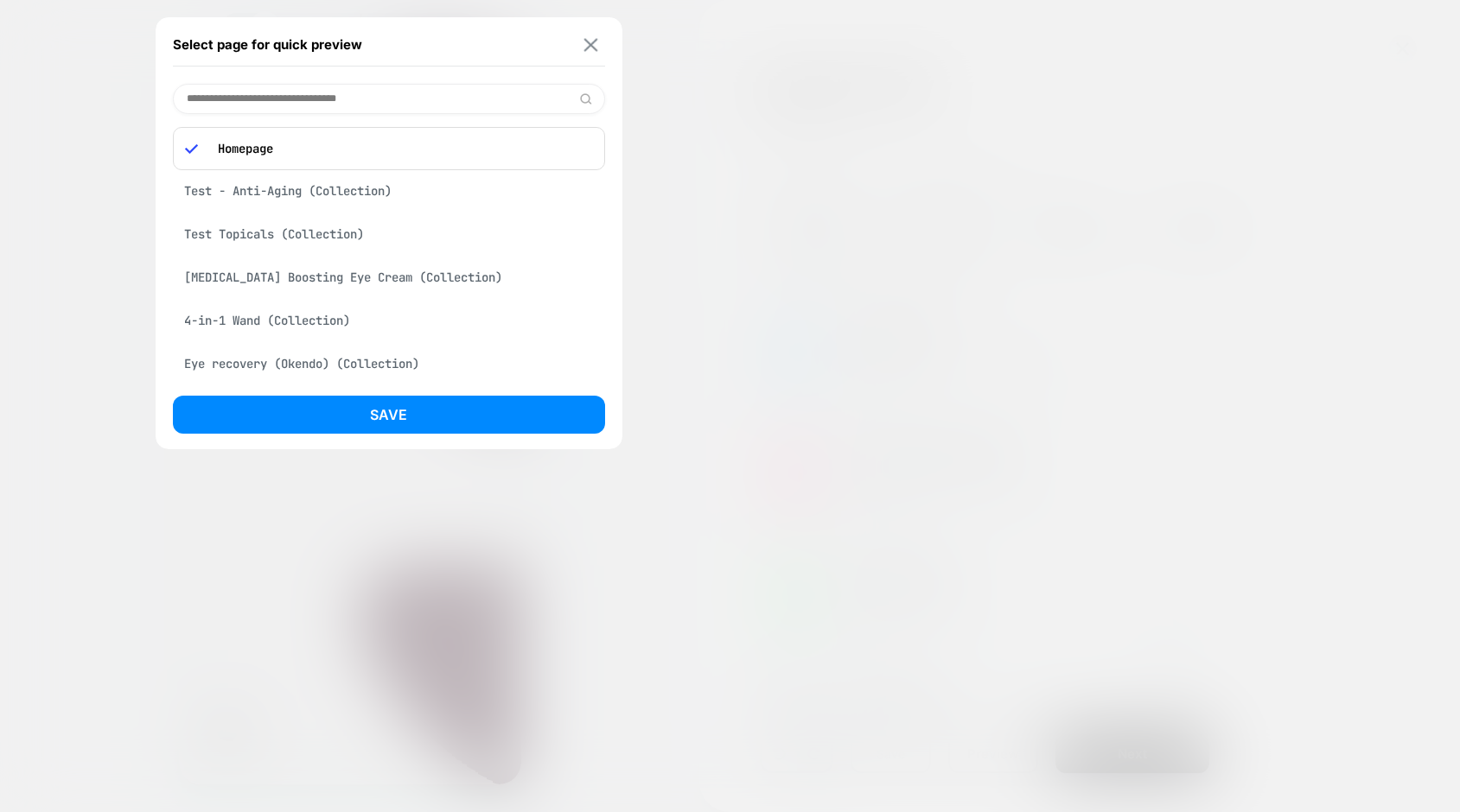
click at [590, 48] on img at bounding box center [590, 44] width 14 height 13
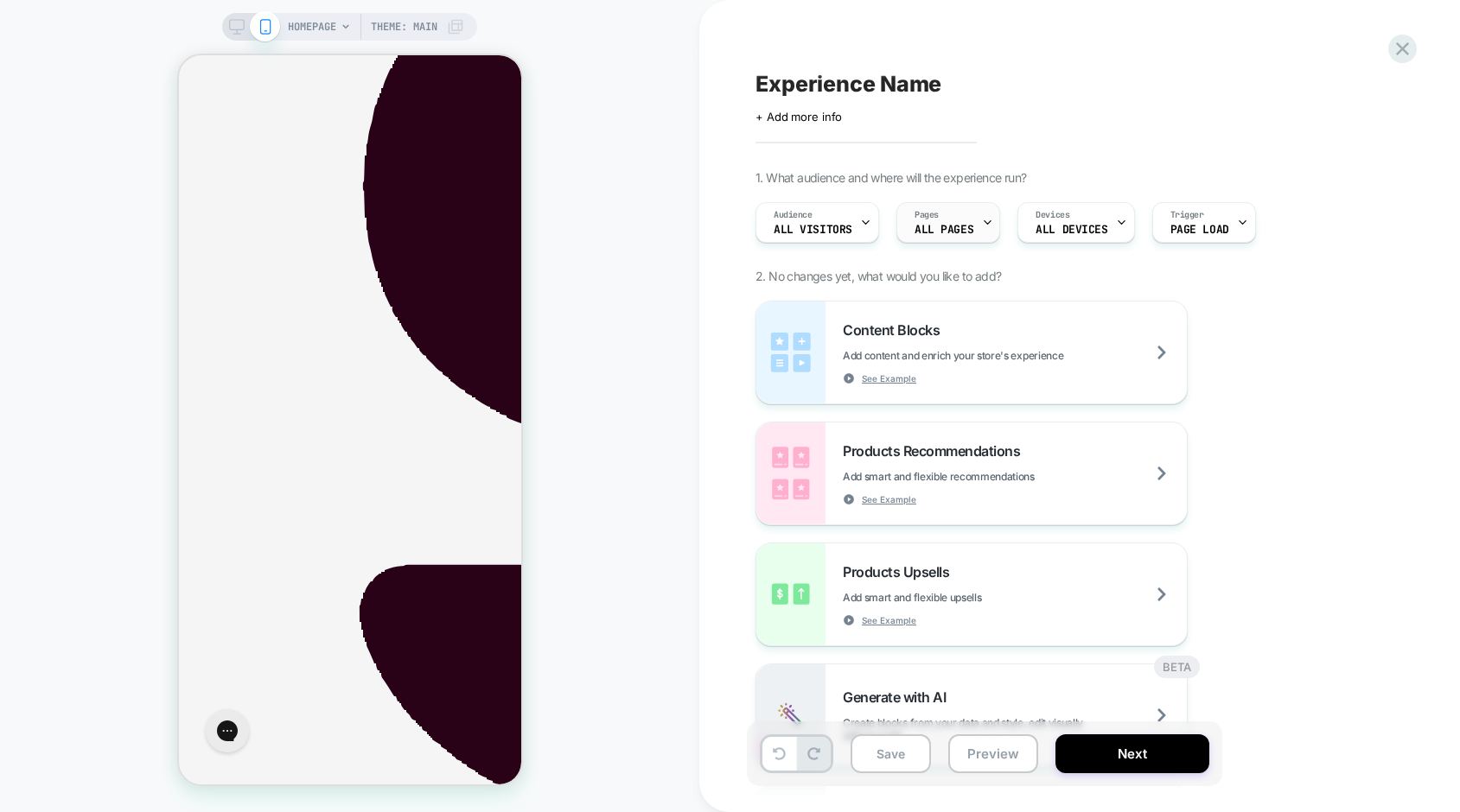
click at [951, 222] on div "Pages ALL PAGES" at bounding box center [943, 222] width 93 height 39
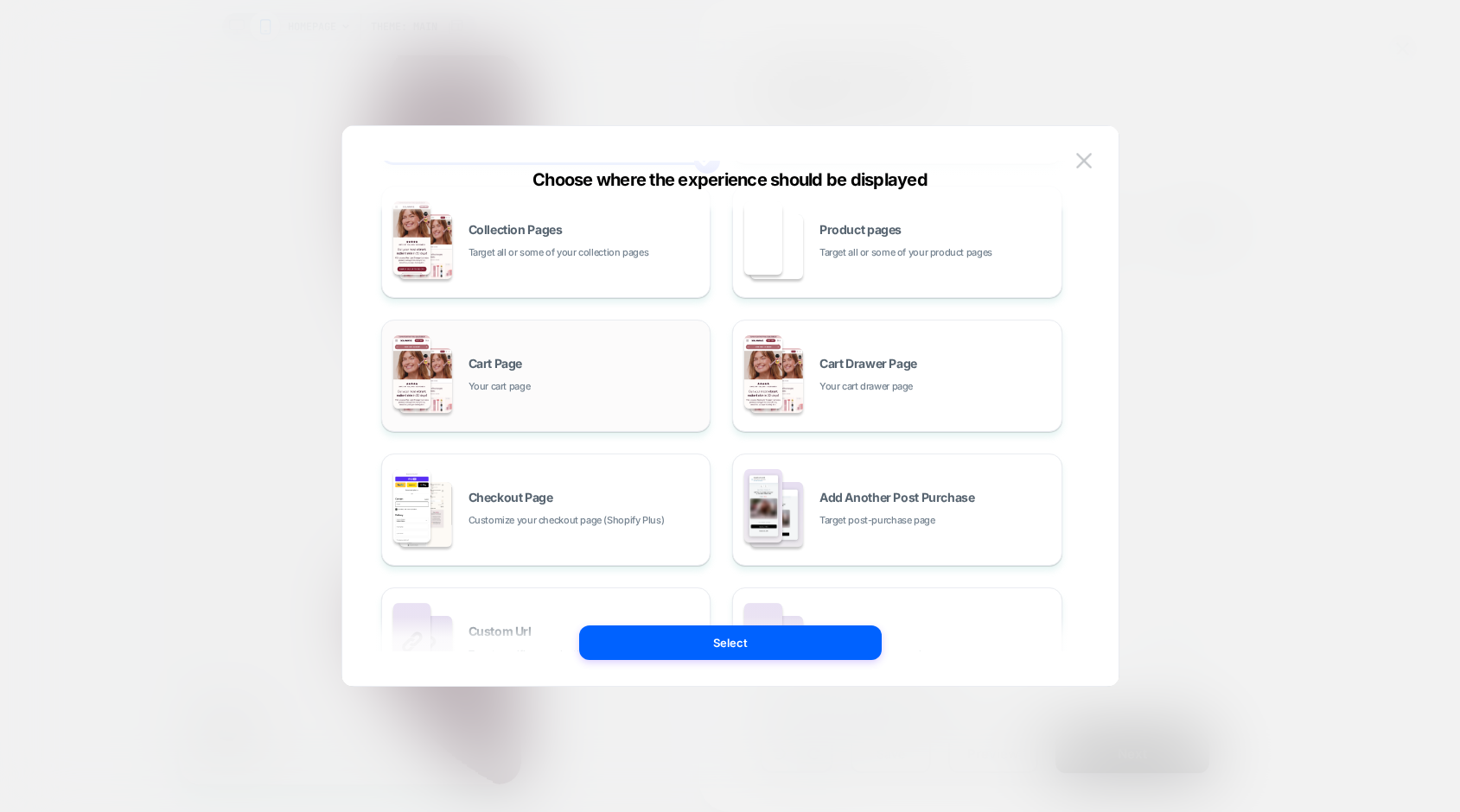
scroll to position [166, 0]
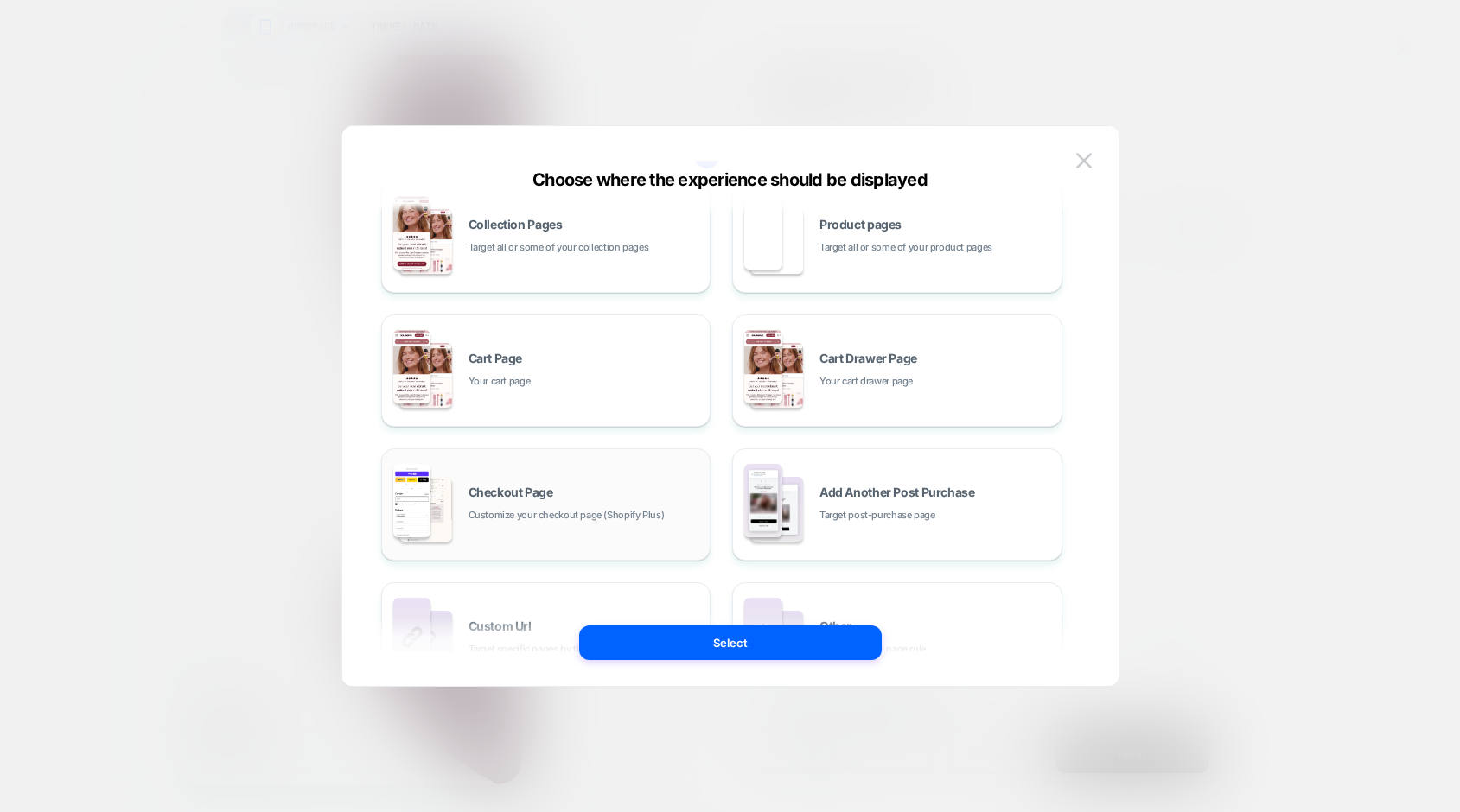
click at [611, 509] on span "Customize your checkout page (Shopify Plus)" at bounding box center [567, 515] width 197 height 17
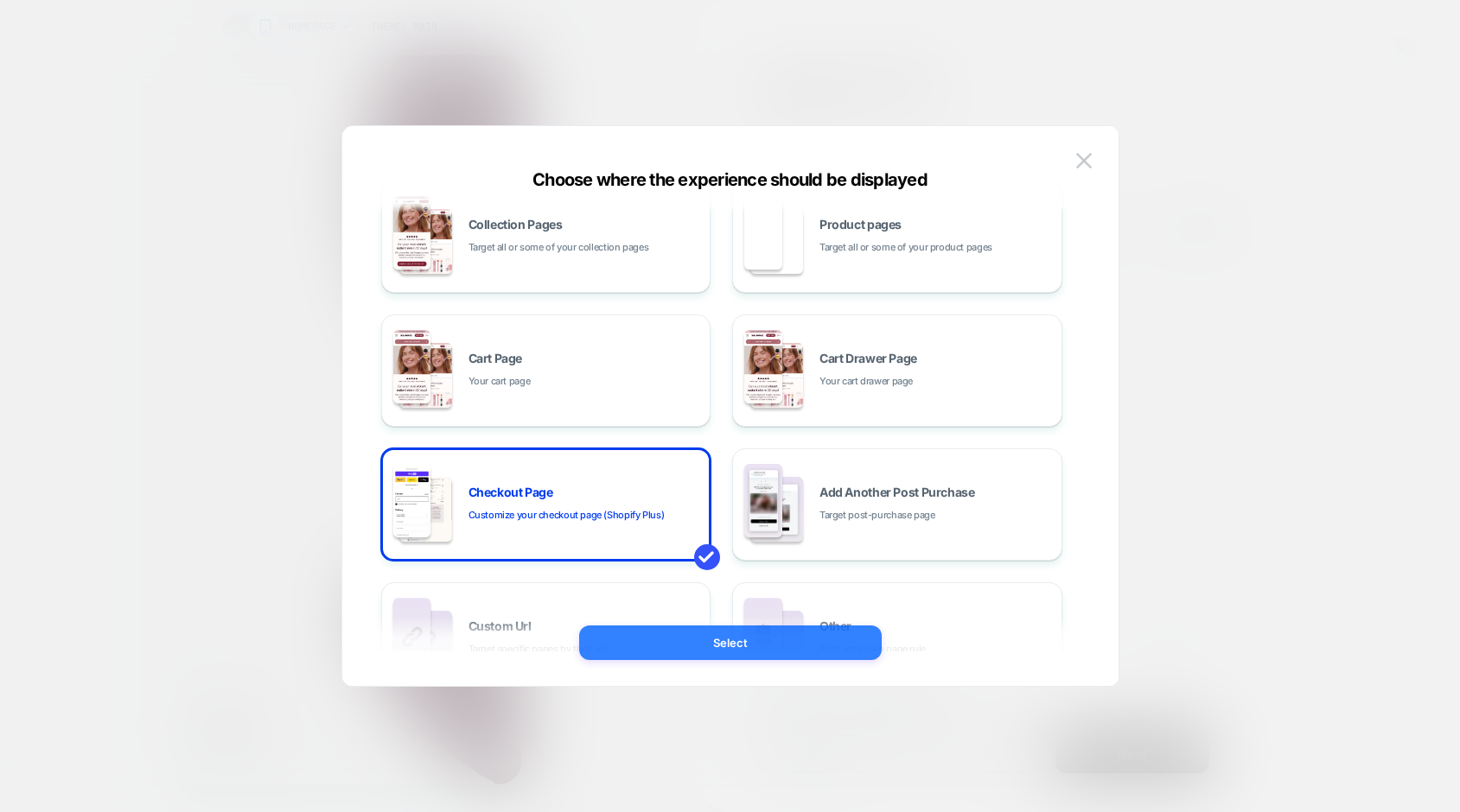
click at [719, 643] on button "Select" at bounding box center [730, 642] width 303 height 34
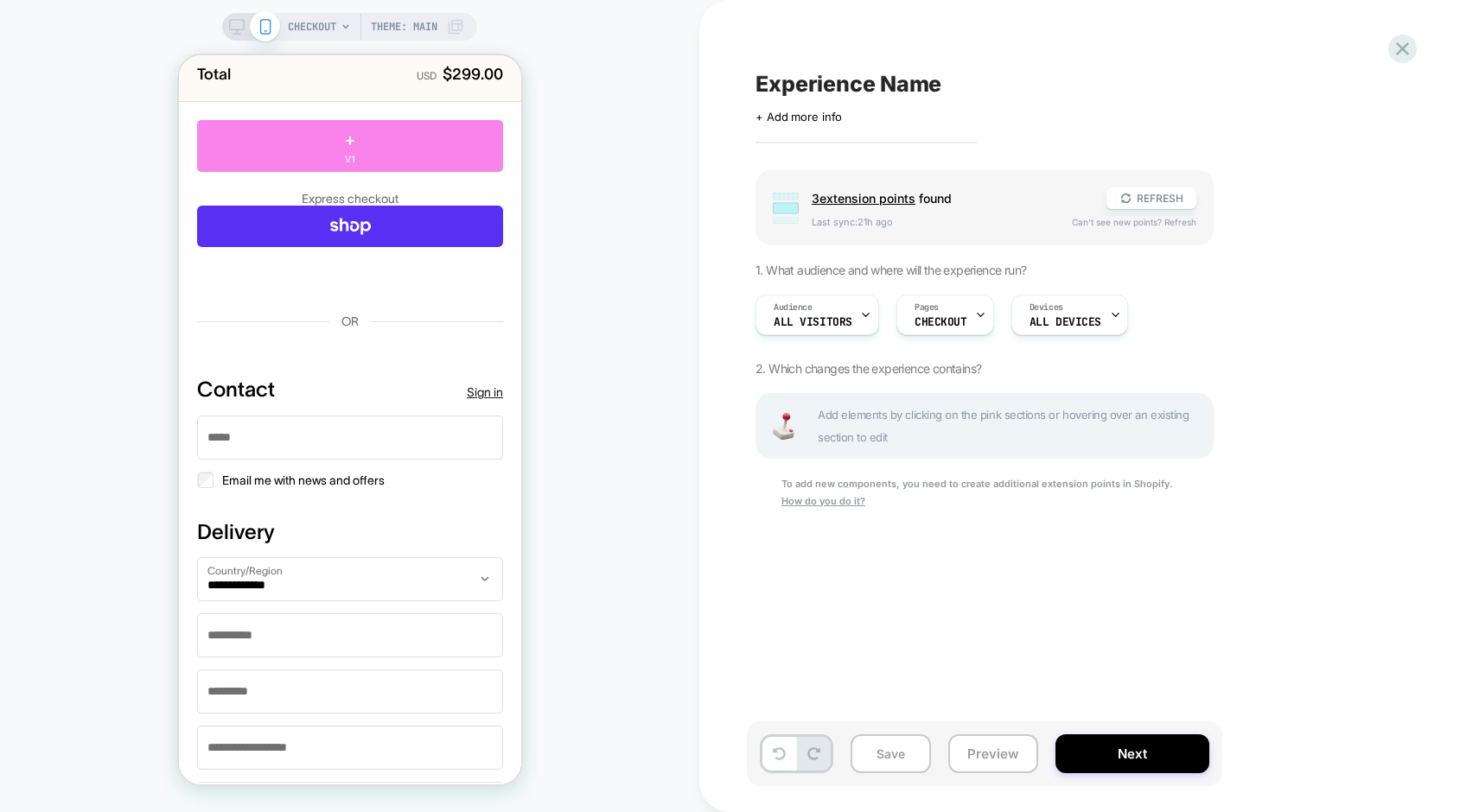
scroll to position [0, 0]
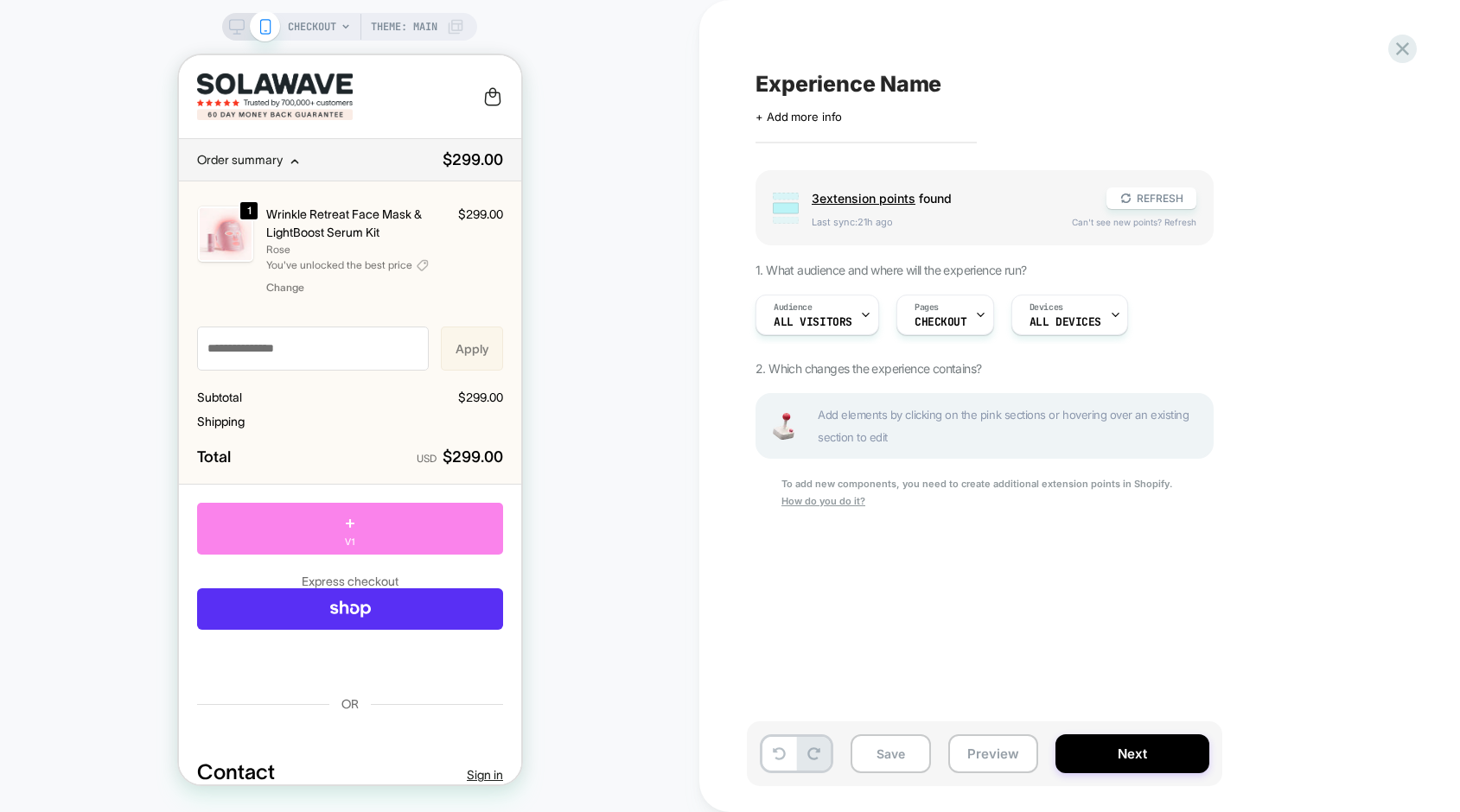
click at [347, 527] on span "+" at bounding box center [349, 522] width 11 height 26
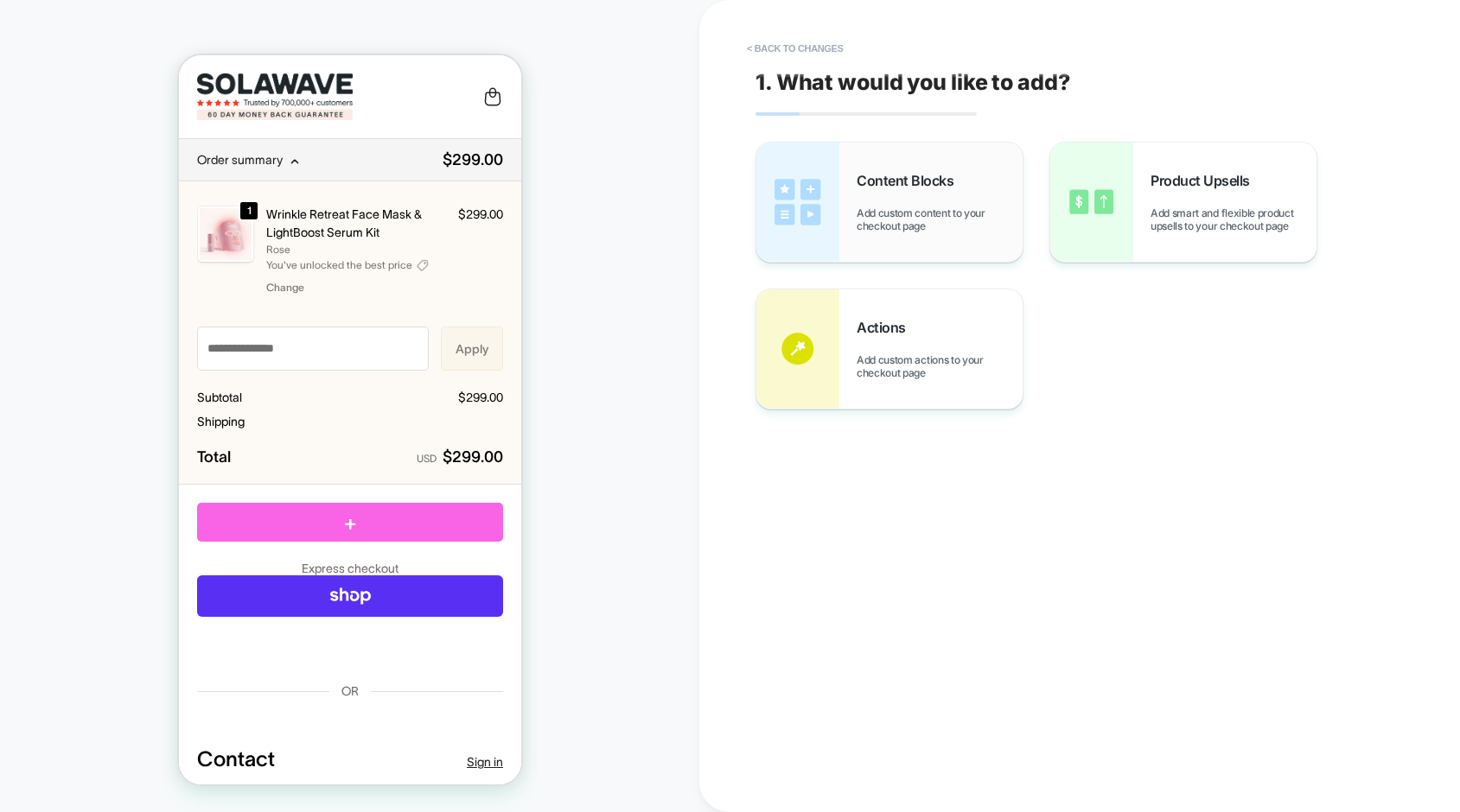
click at [871, 206] on span "Add custom content to your checkout page" at bounding box center [939, 219] width 166 height 26
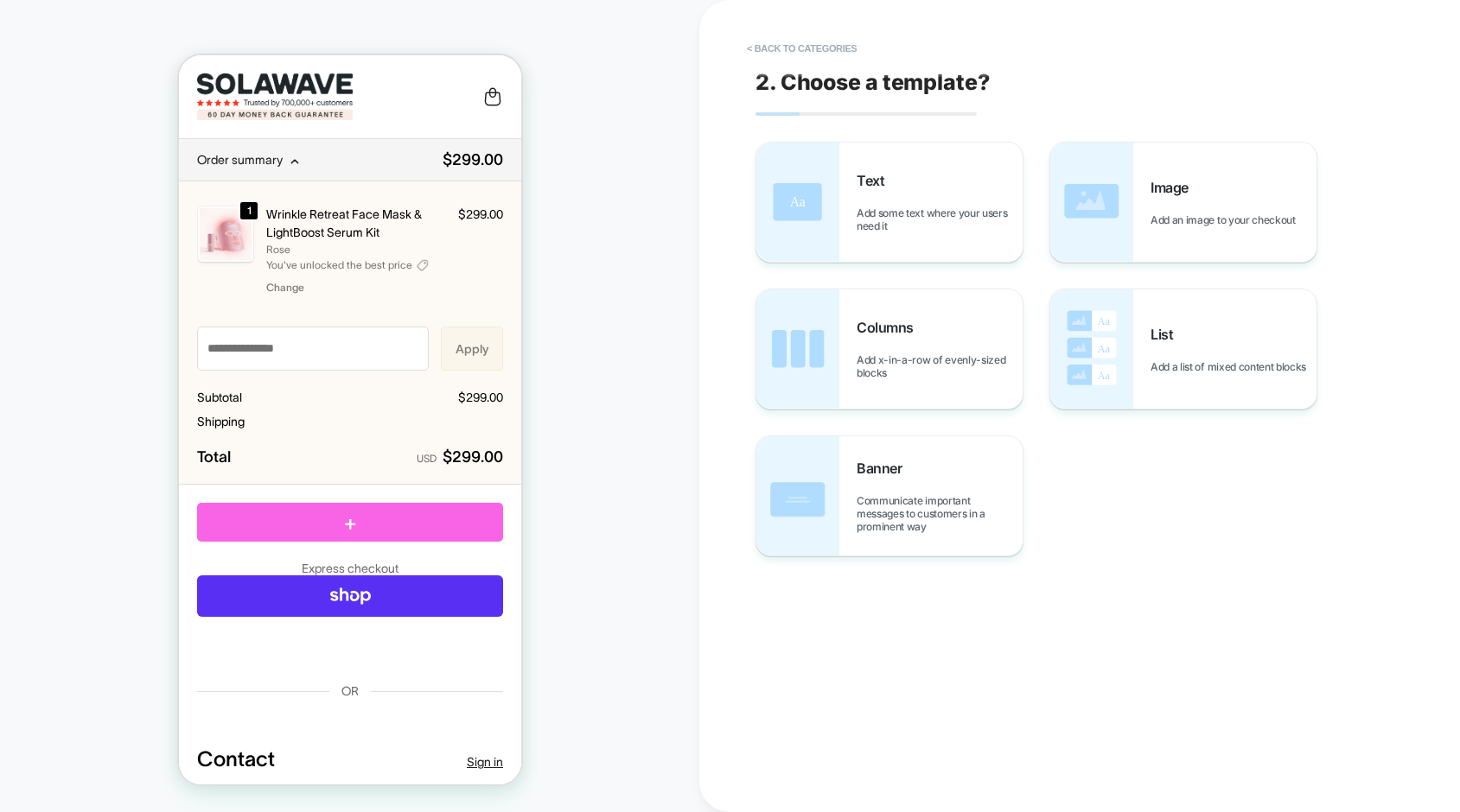
click at [871, 206] on span "Add some text where your users need it" at bounding box center [939, 219] width 166 height 26
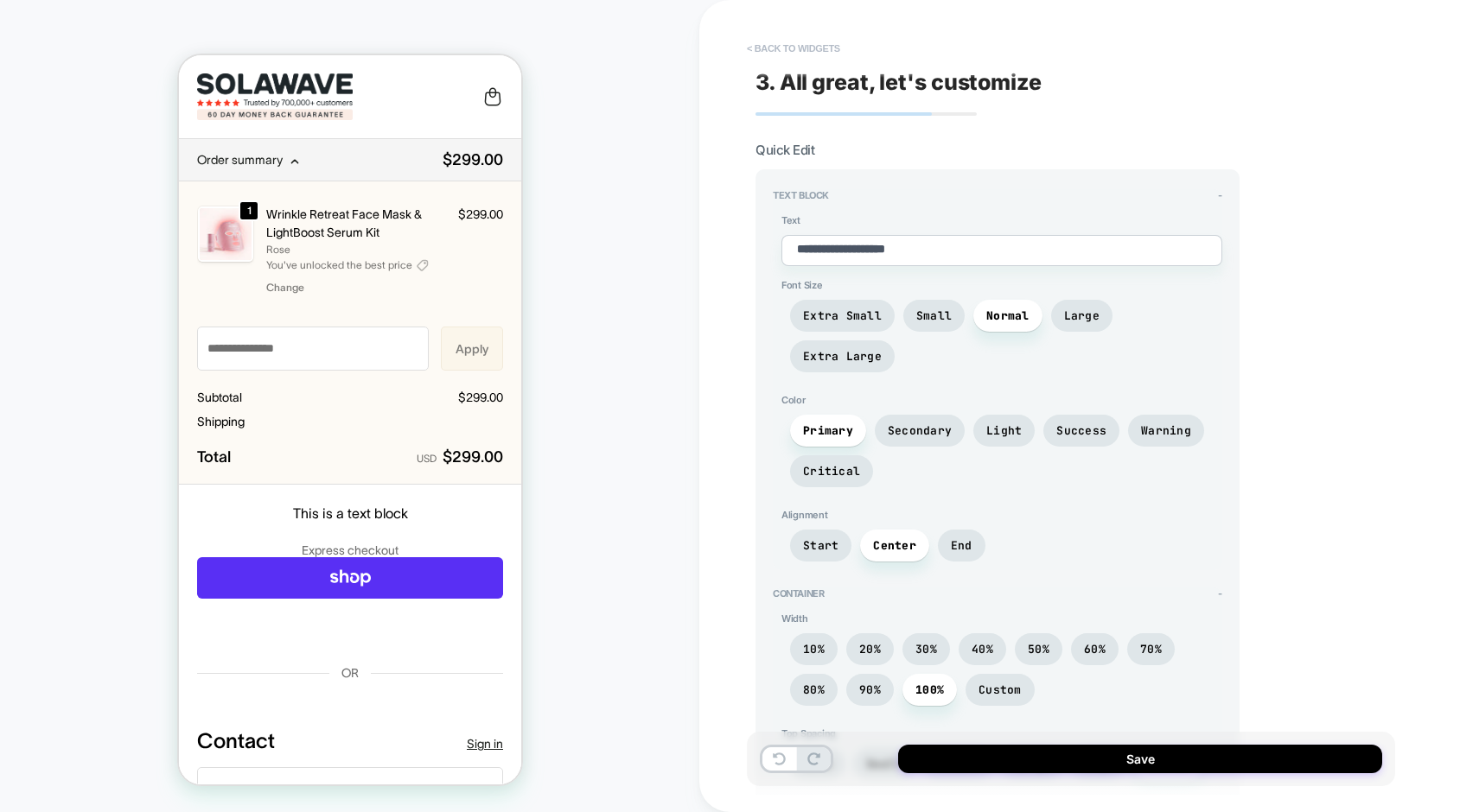
click at [816, 43] on button "< Back to widgets" at bounding box center [793, 48] width 111 height 28
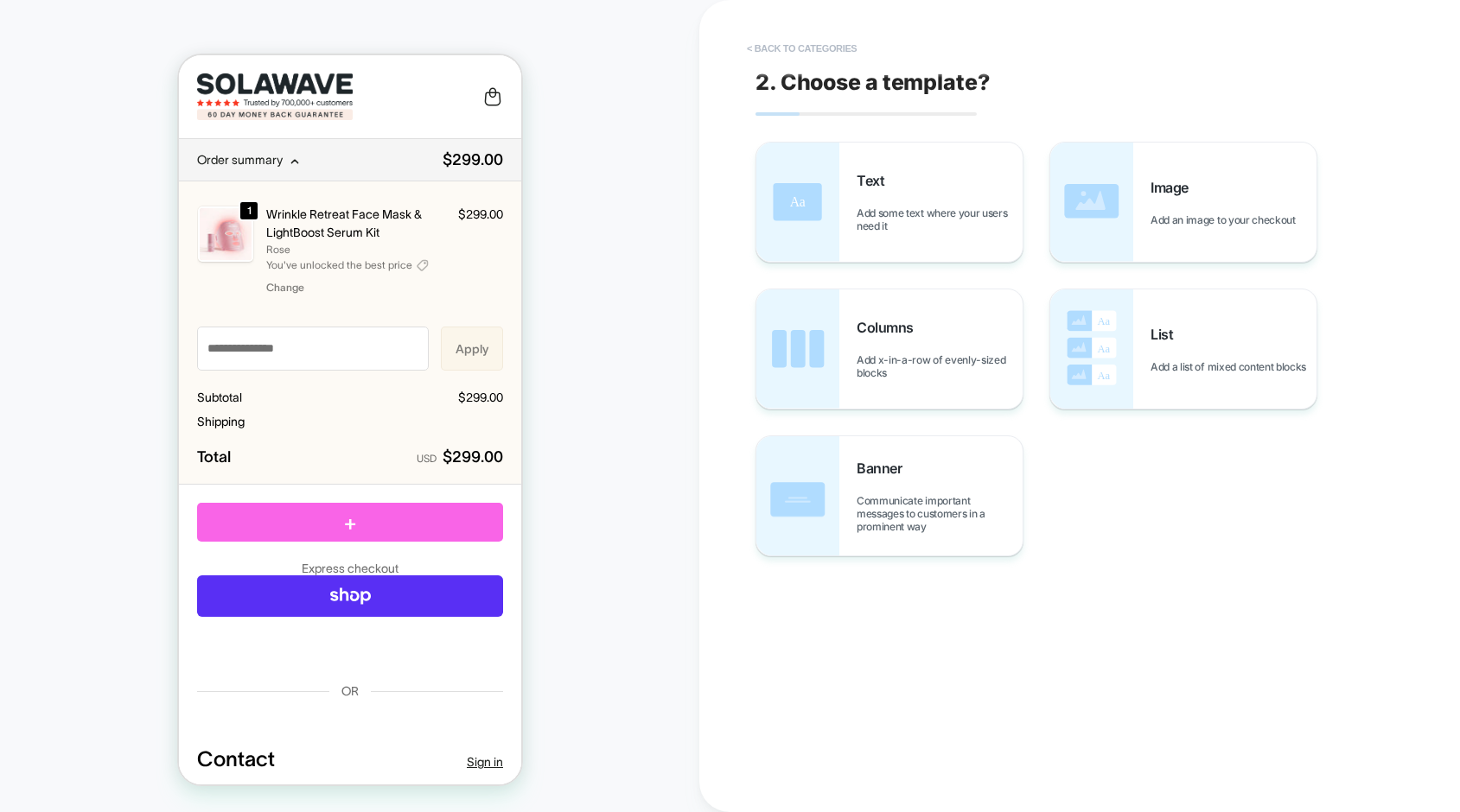
click at [816, 43] on button "< Back to categories" at bounding box center [801, 48] width 127 height 28
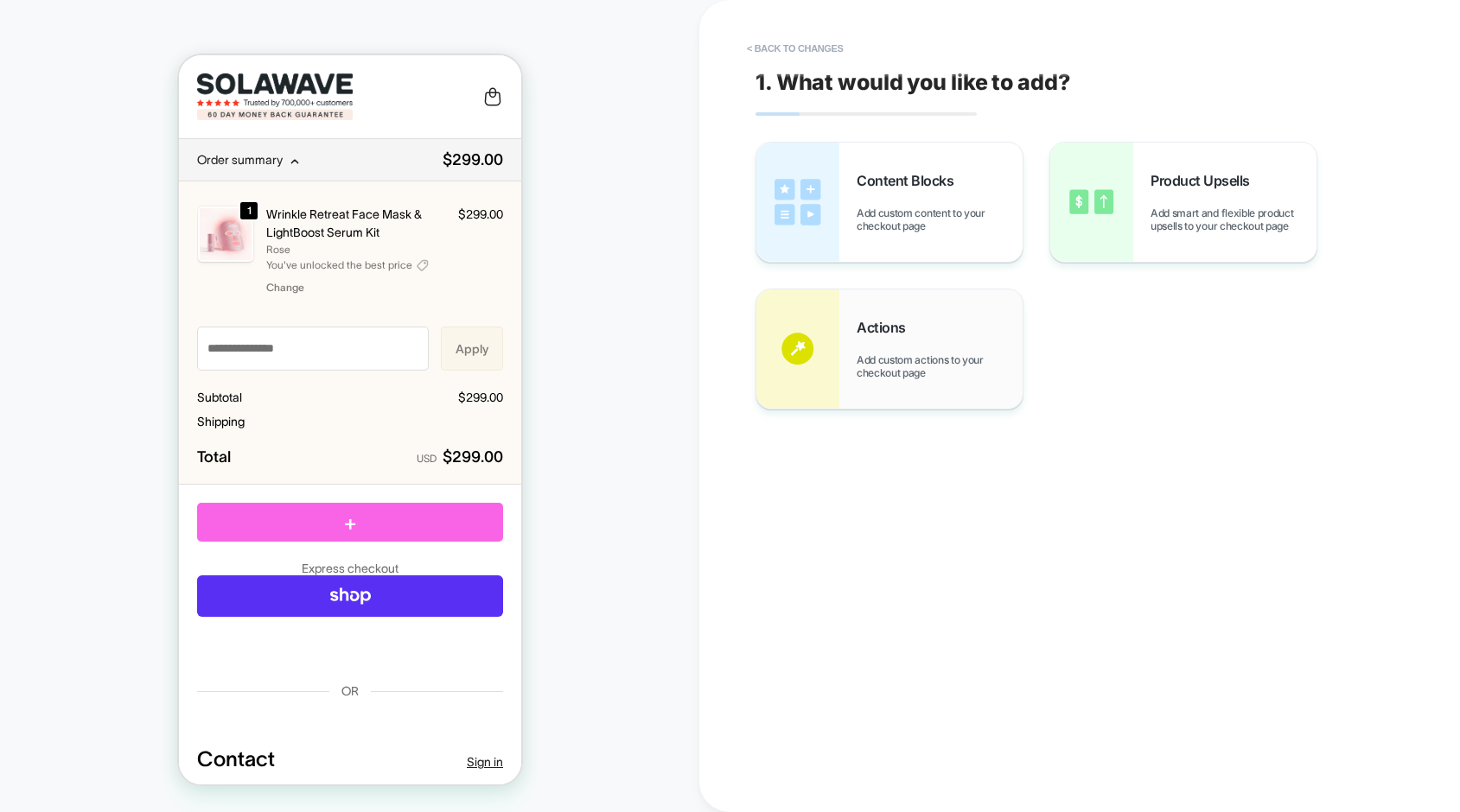
click at [926, 374] on span "Add custom actions to your checkout page" at bounding box center [939, 367] width 166 height 26
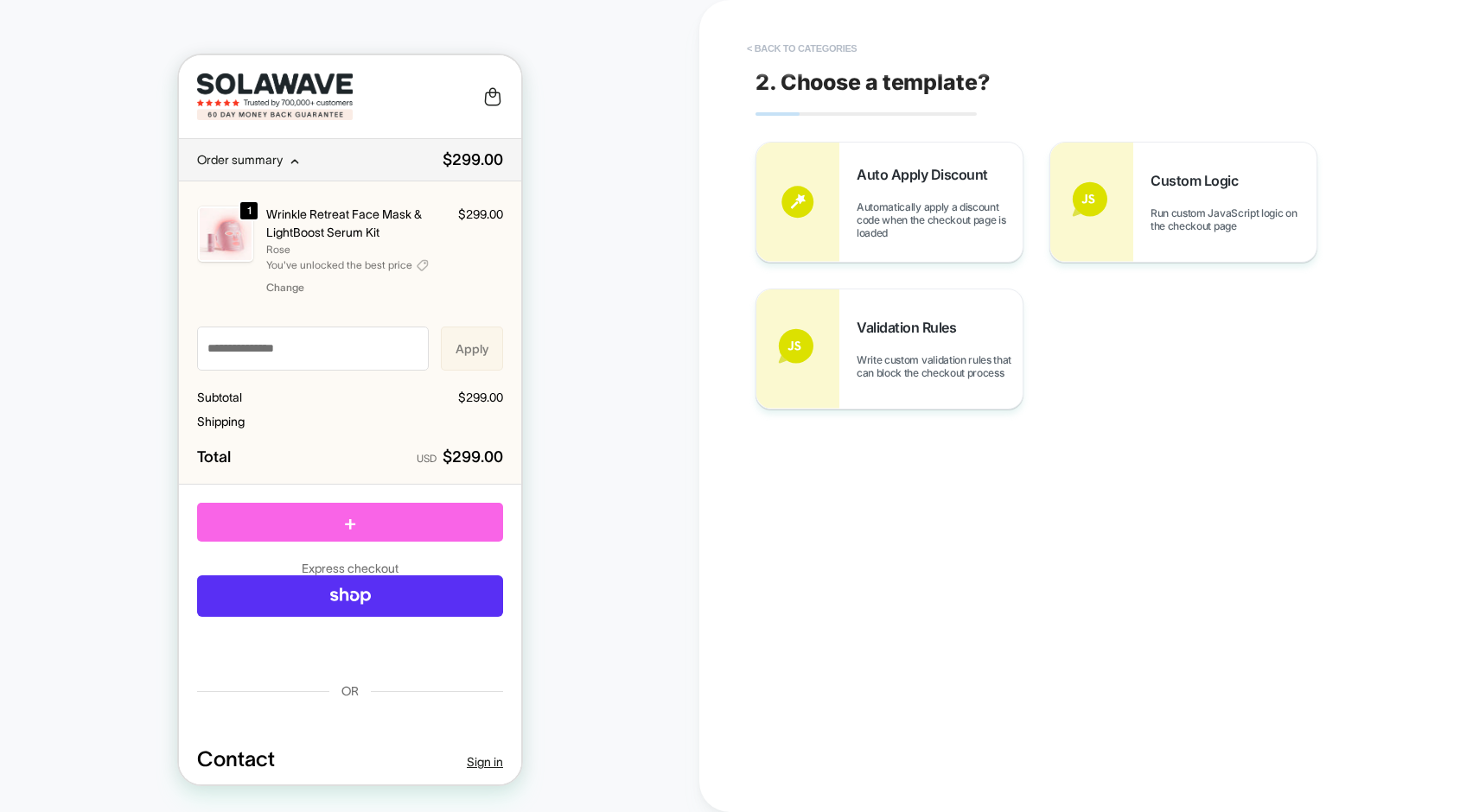
click at [823, 53] on button "< Back to categories" at bounding box center [801, 48] width 127 height 28
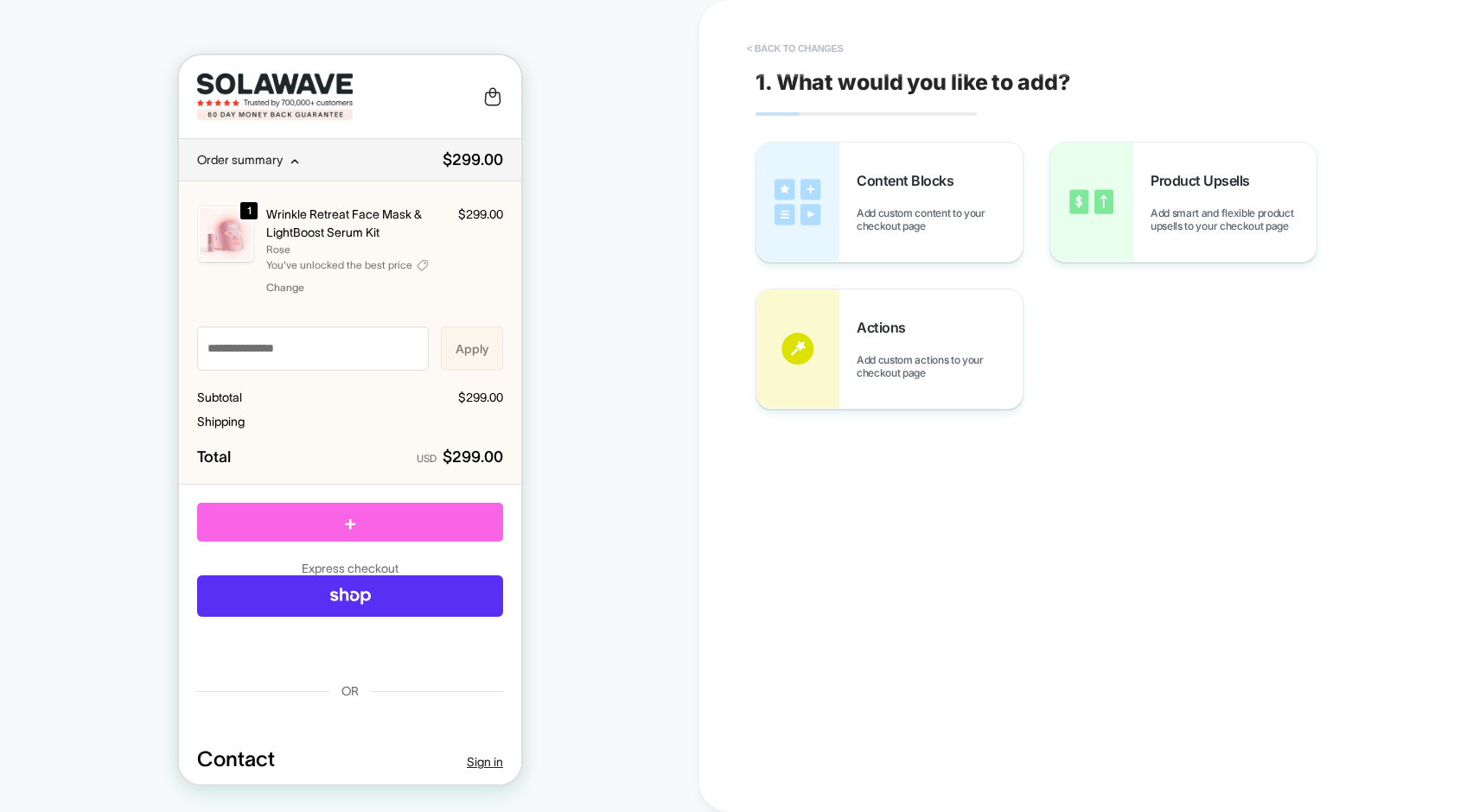
click at [820, 51] on button "< Back to changes" at bounding box center [795, 48] width 114 height 28
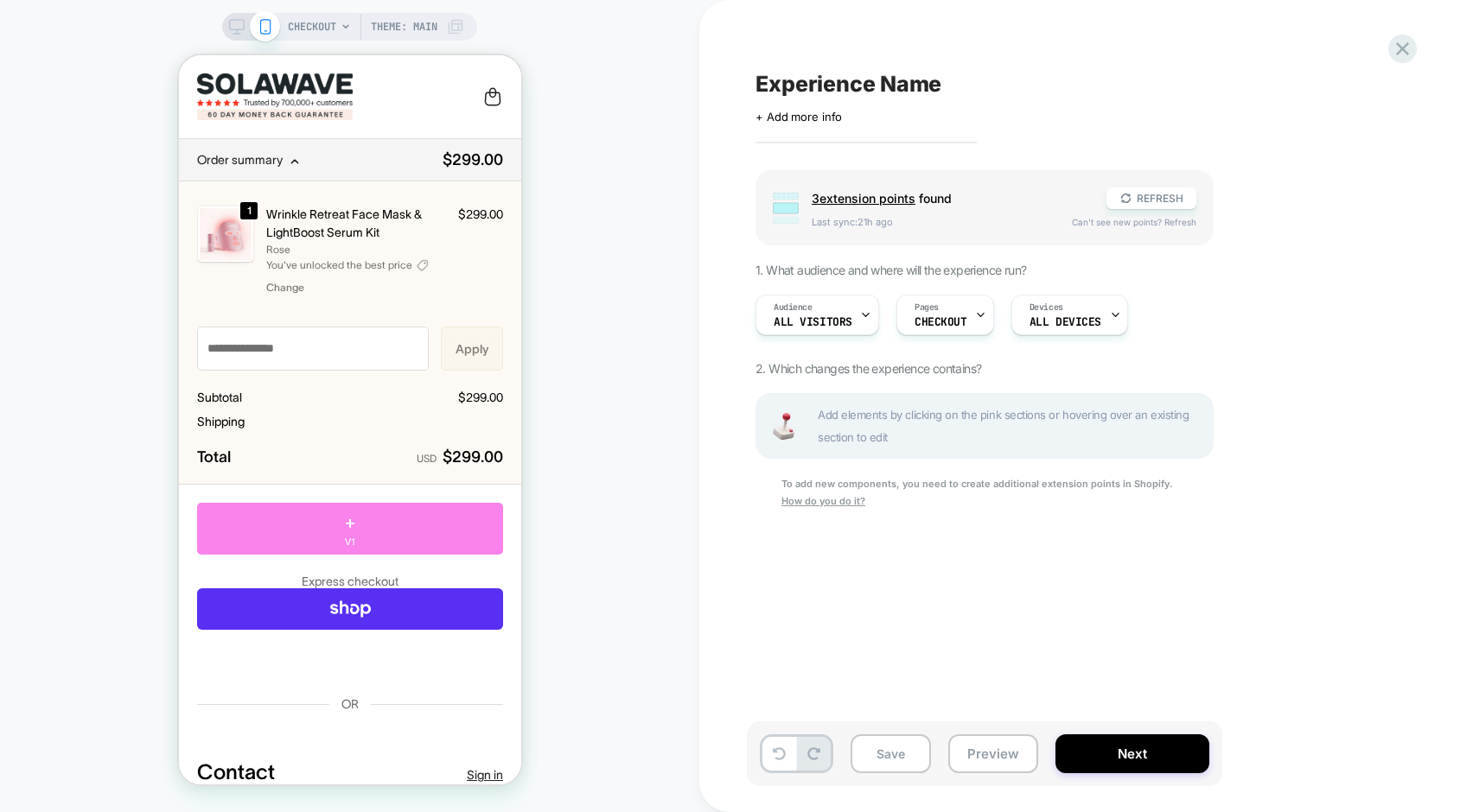
click at [340, 530] on div "+ V1" at bounding box center [349, 528] width 306 height 52
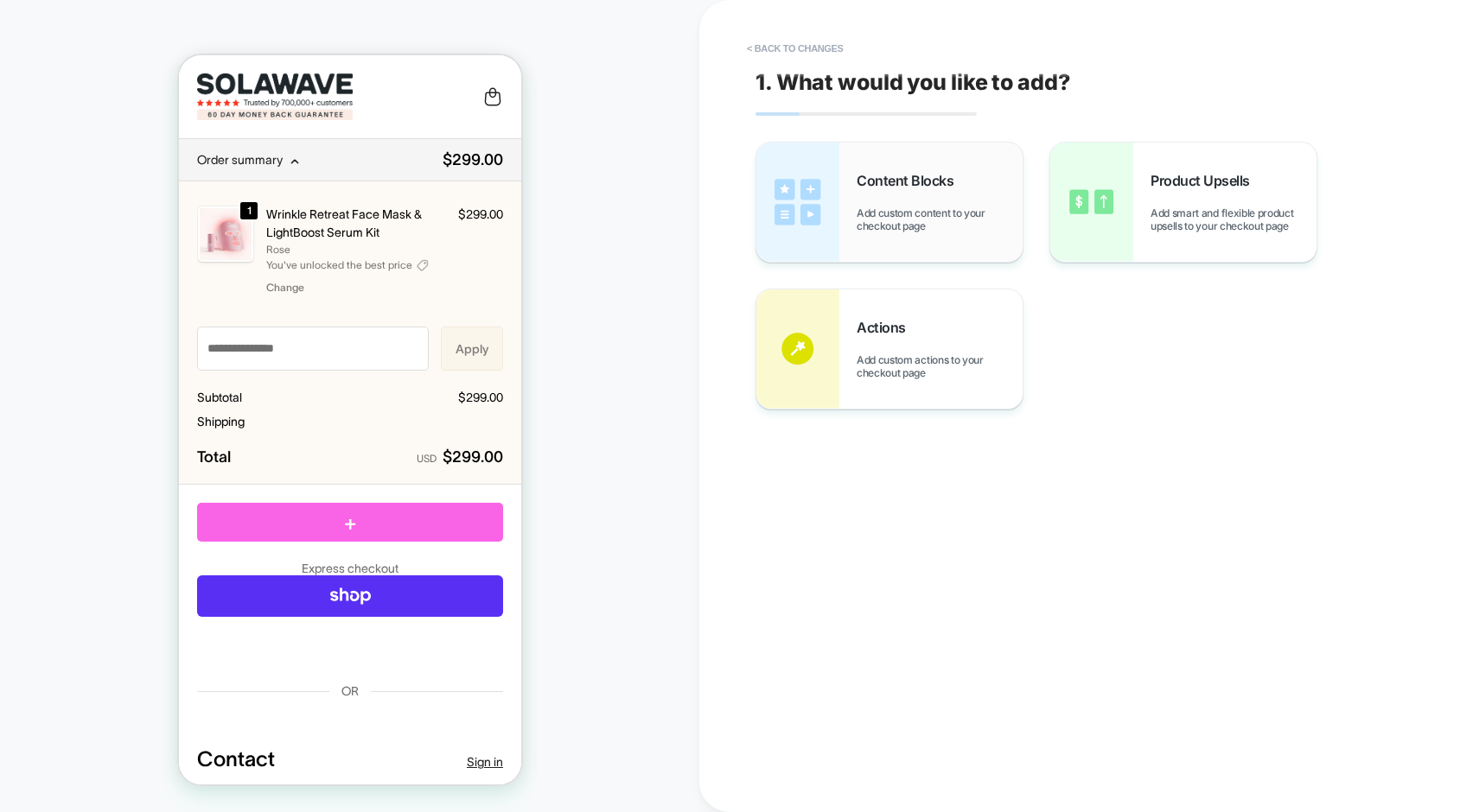
click at [867, 208] on span "Add custom content to your checkout page" at bounding box center [939, 219] width 166 height 26
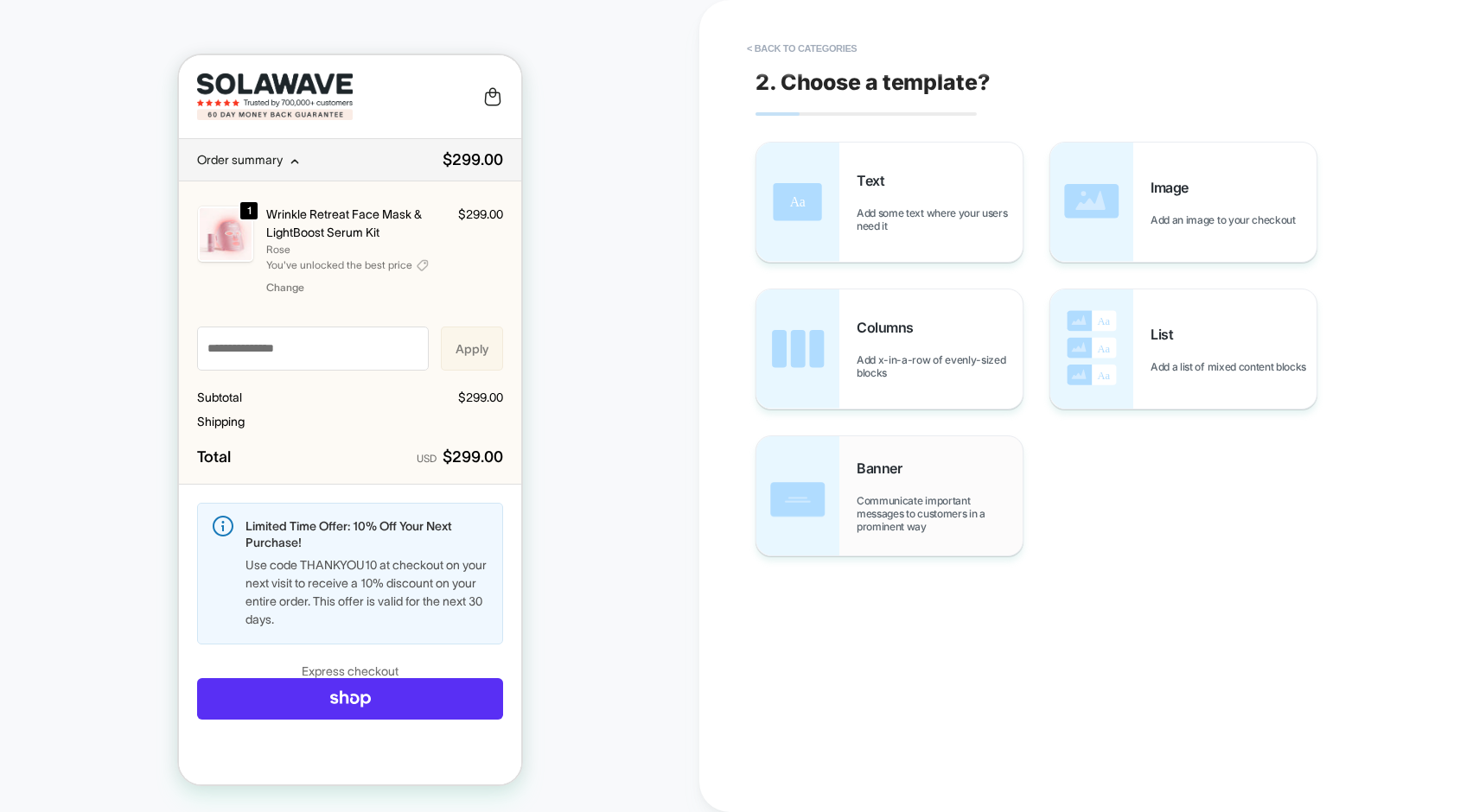
click at [865, 520] on span "Communicate important messages to customers in a prominent way" at bounding box center [939, 513] width 166 height 39
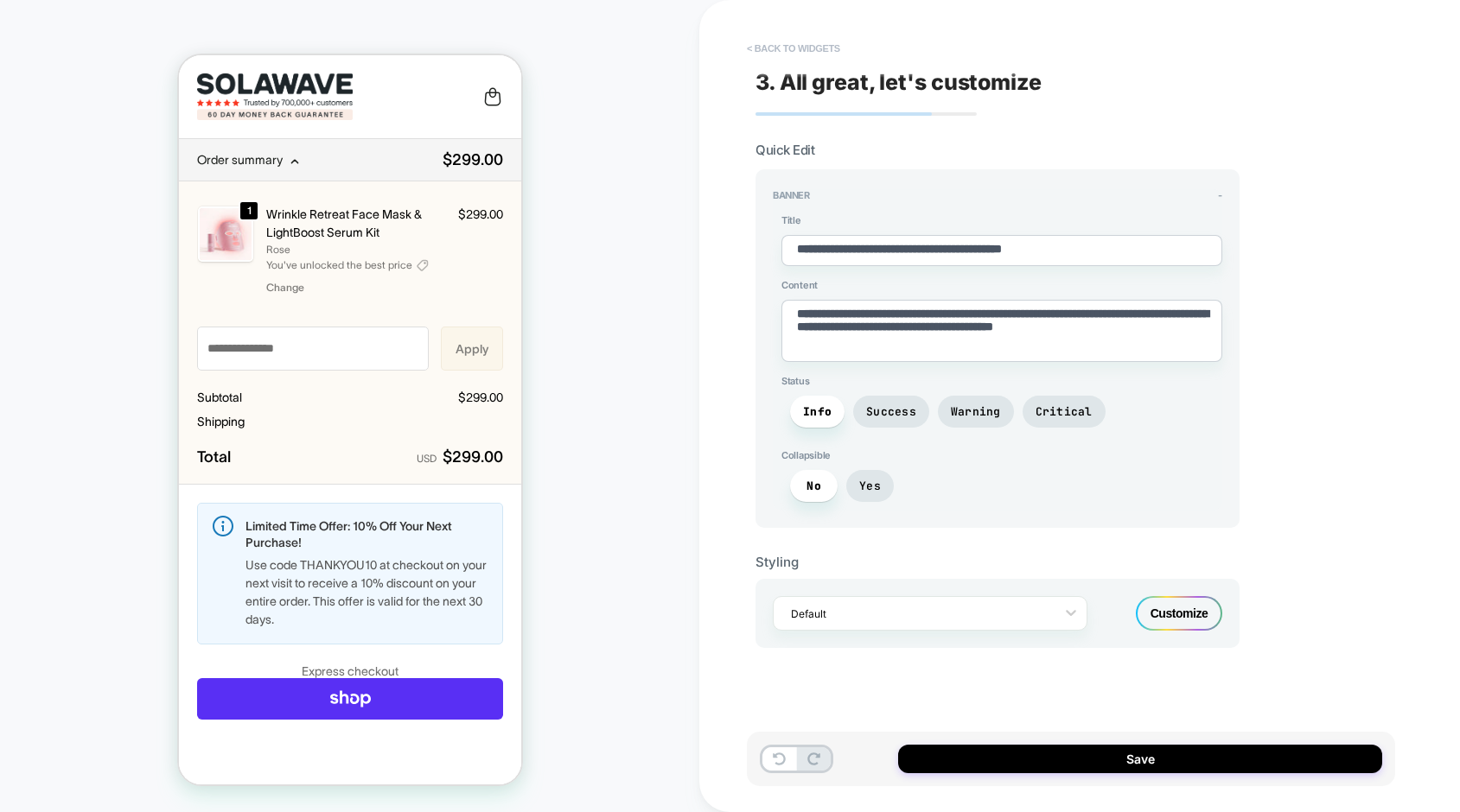
click at [818, 47] on button "< Back to widgets" at bounding box center [793, 48] width 111 height 28
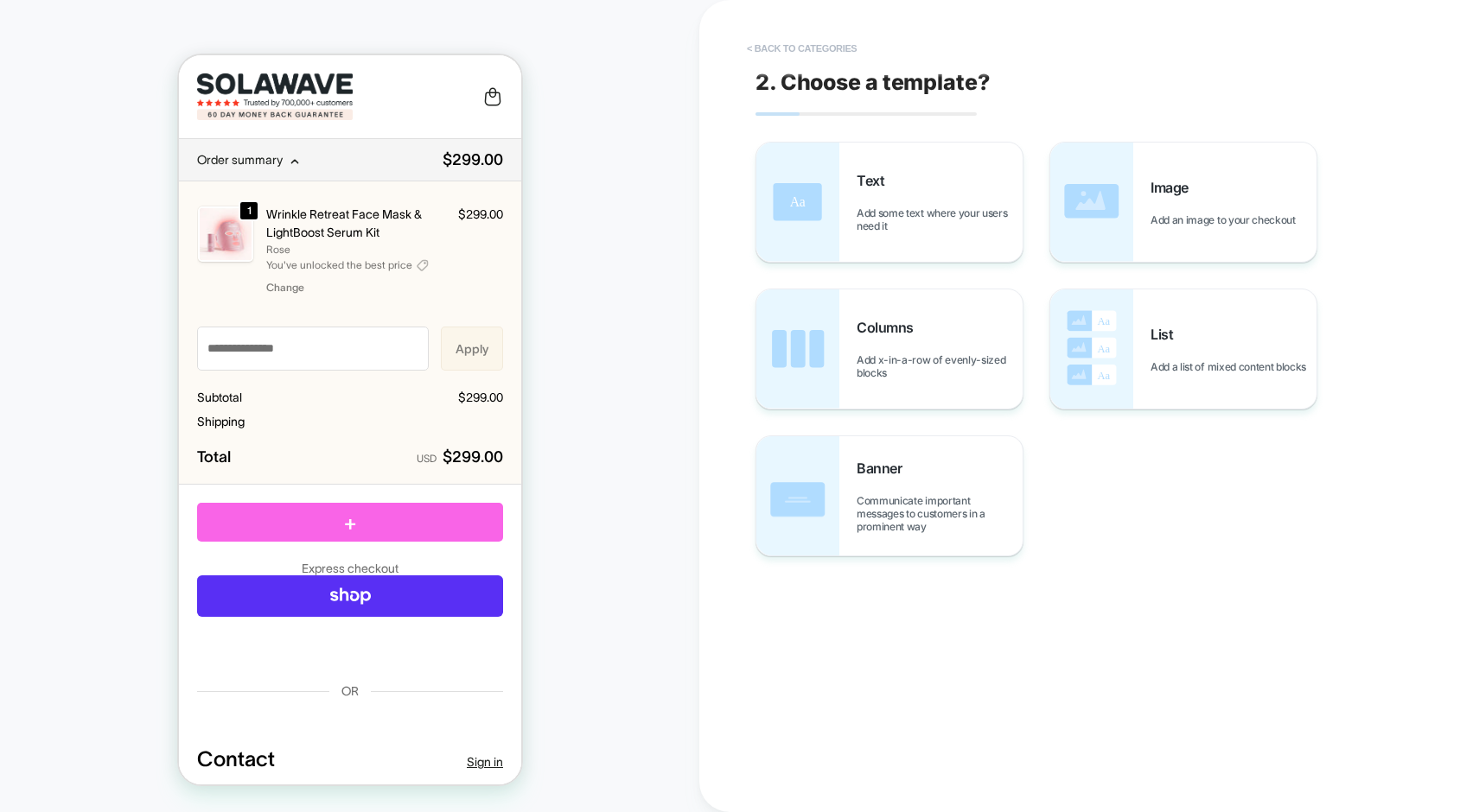
click at [815, 49] on button "< Back to categories" at bounding box center [801, 48] width 127 height 28
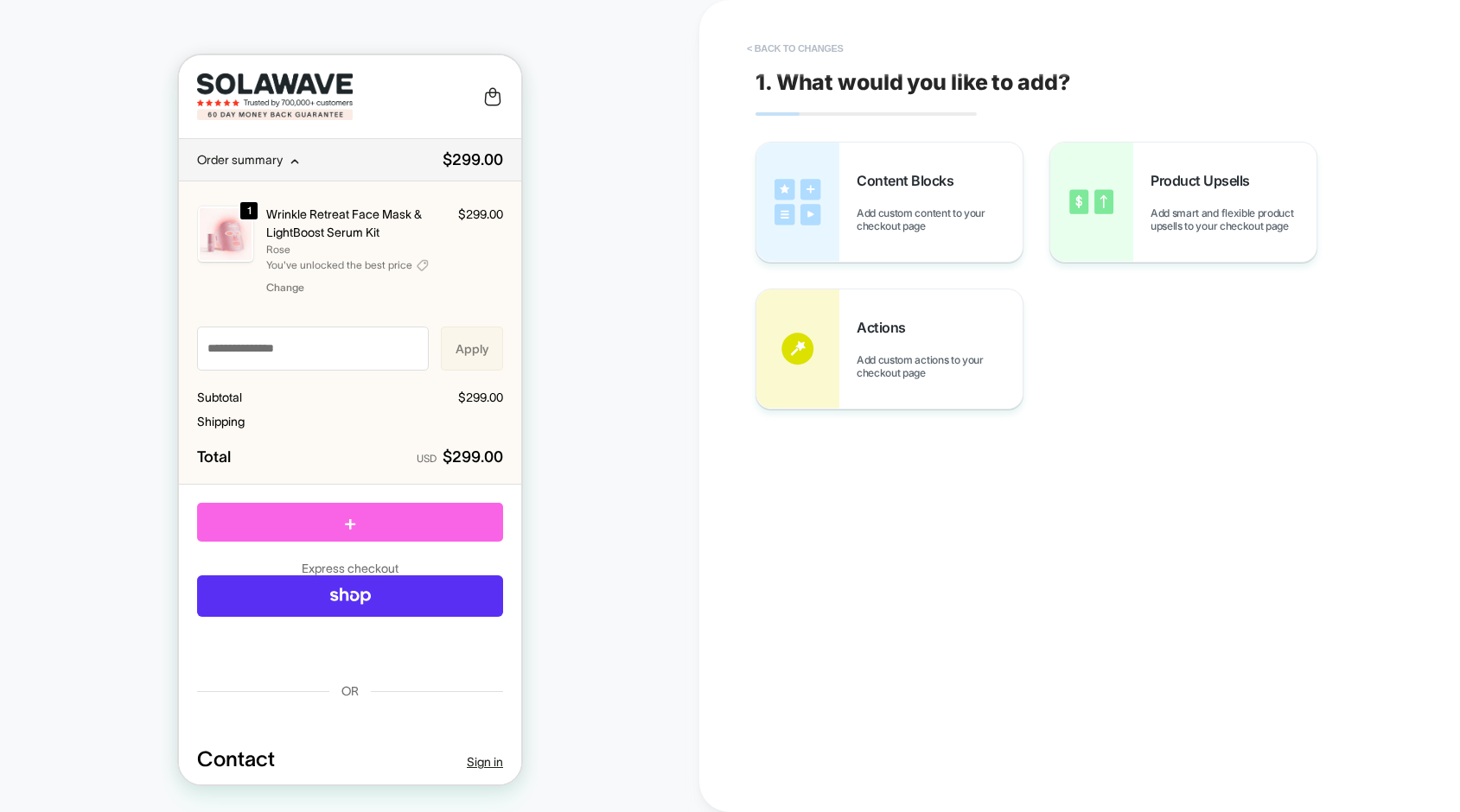
click at [815, 49] on button "< Back to changes" at bounding box center [795, 48] width 114 height 28
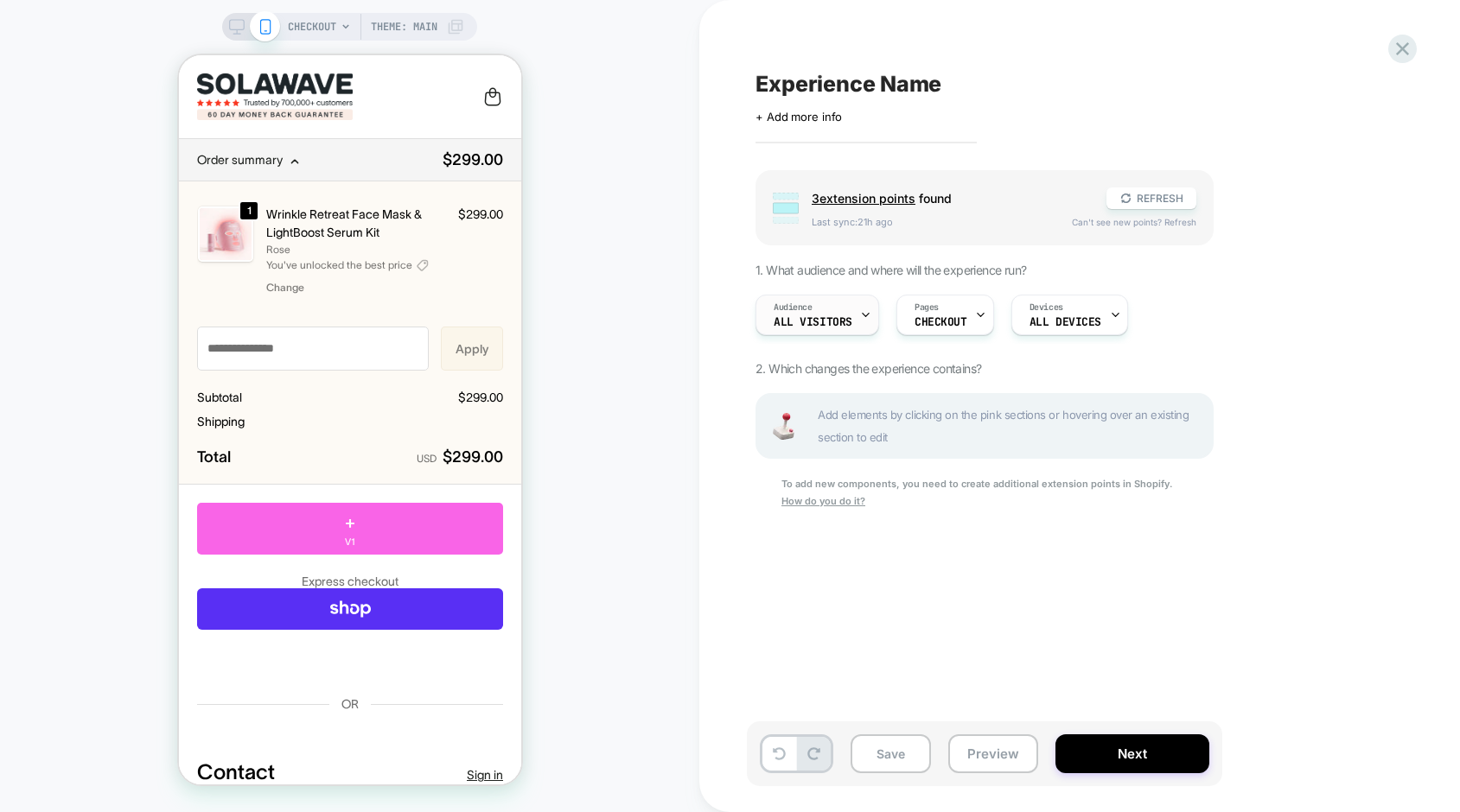
click at [828, 321] on span "All Visitors" at bounding box center [813, 323] width 79 height 12
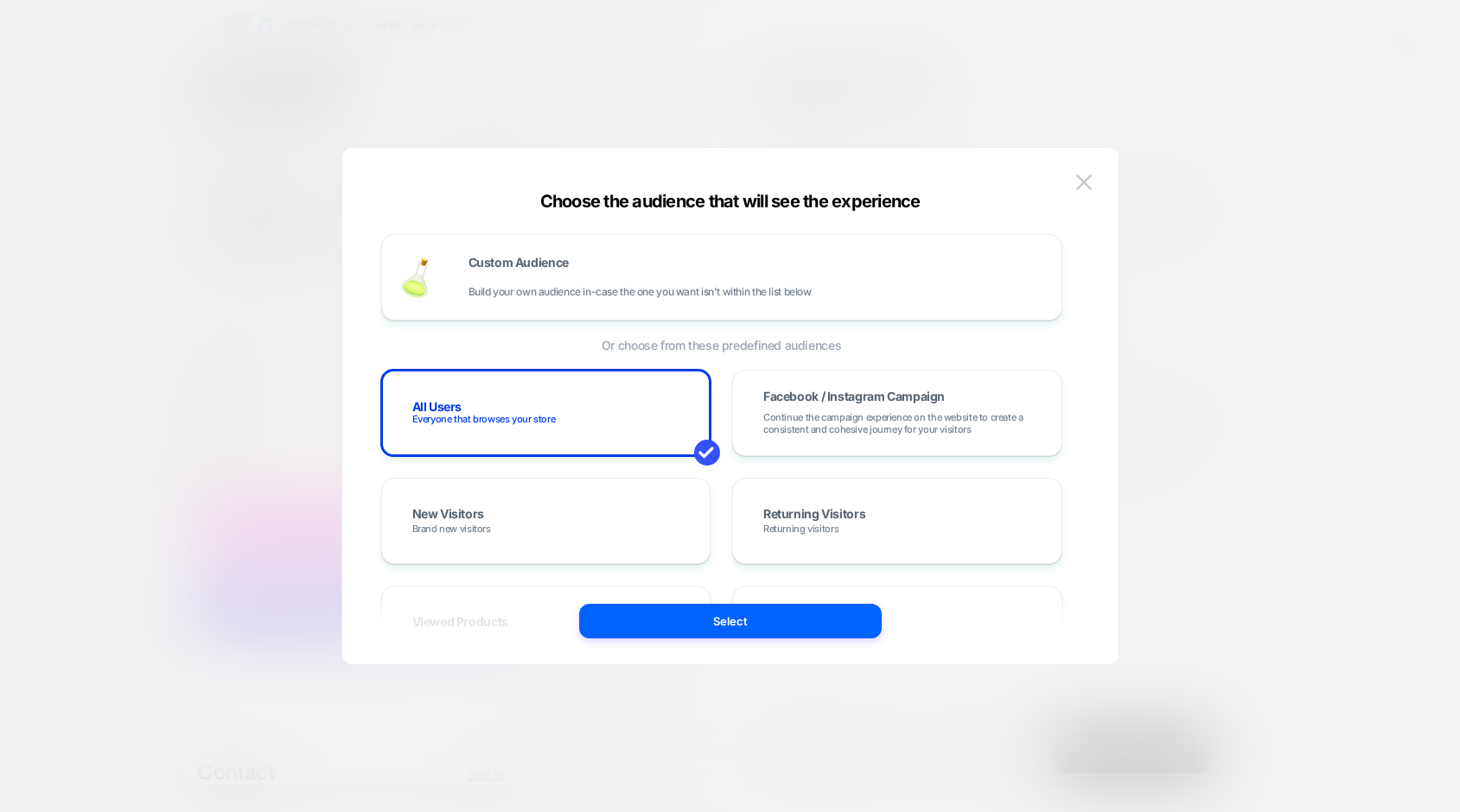
click at [1085, 186] on img at bounding box center [1084, 182] width 16 height 15
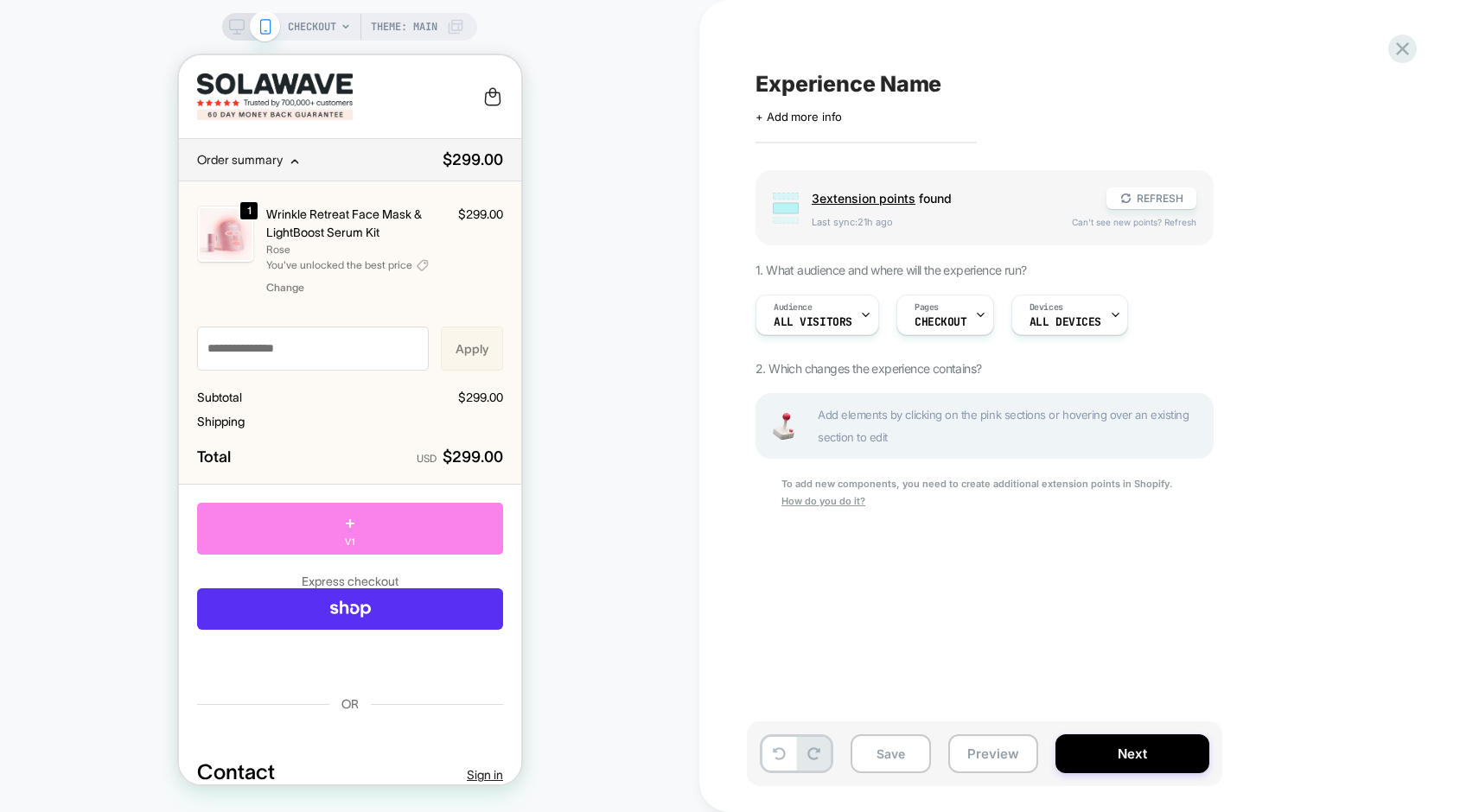
click at [374, 531] on div "+ V1" at bounding box center [349, 528] width 306 height 52
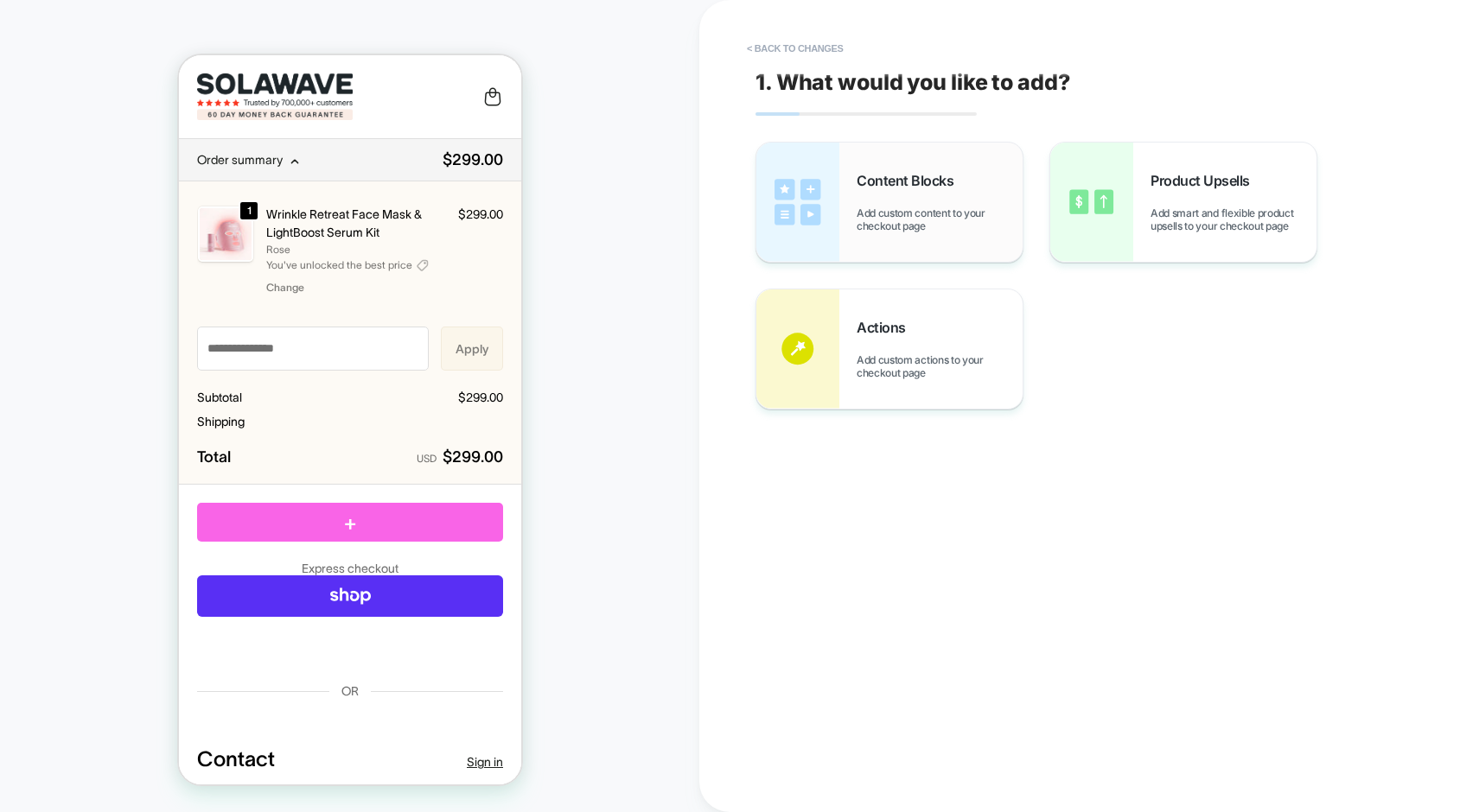
click at [865, 186] on span "Content Blocks" at bounding box center [909, 181] width 105 height 18
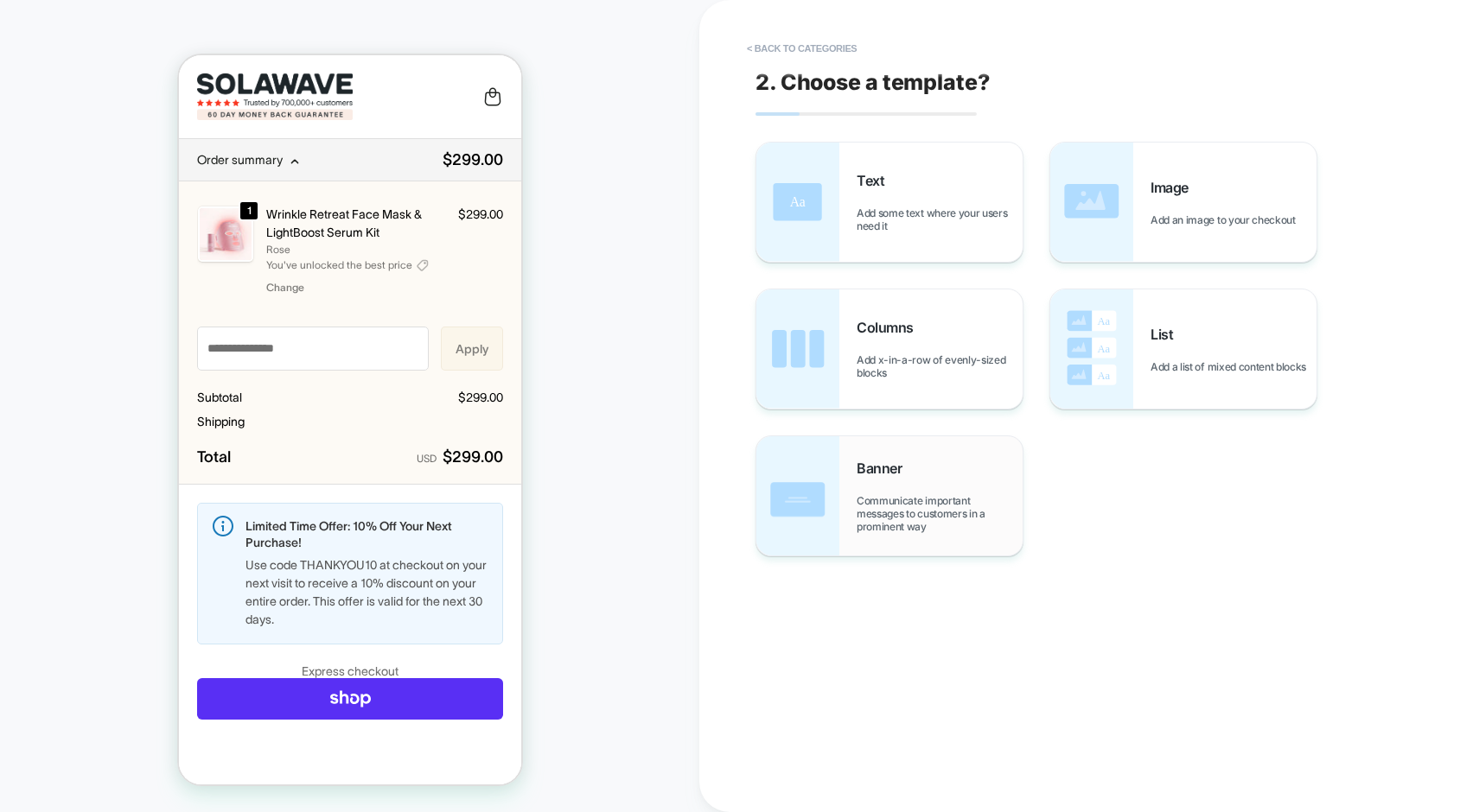
click at [887, 531] on span "Communicate important messages to customers in a prominent way" at bounding box center [939, 513] width 166 height 39
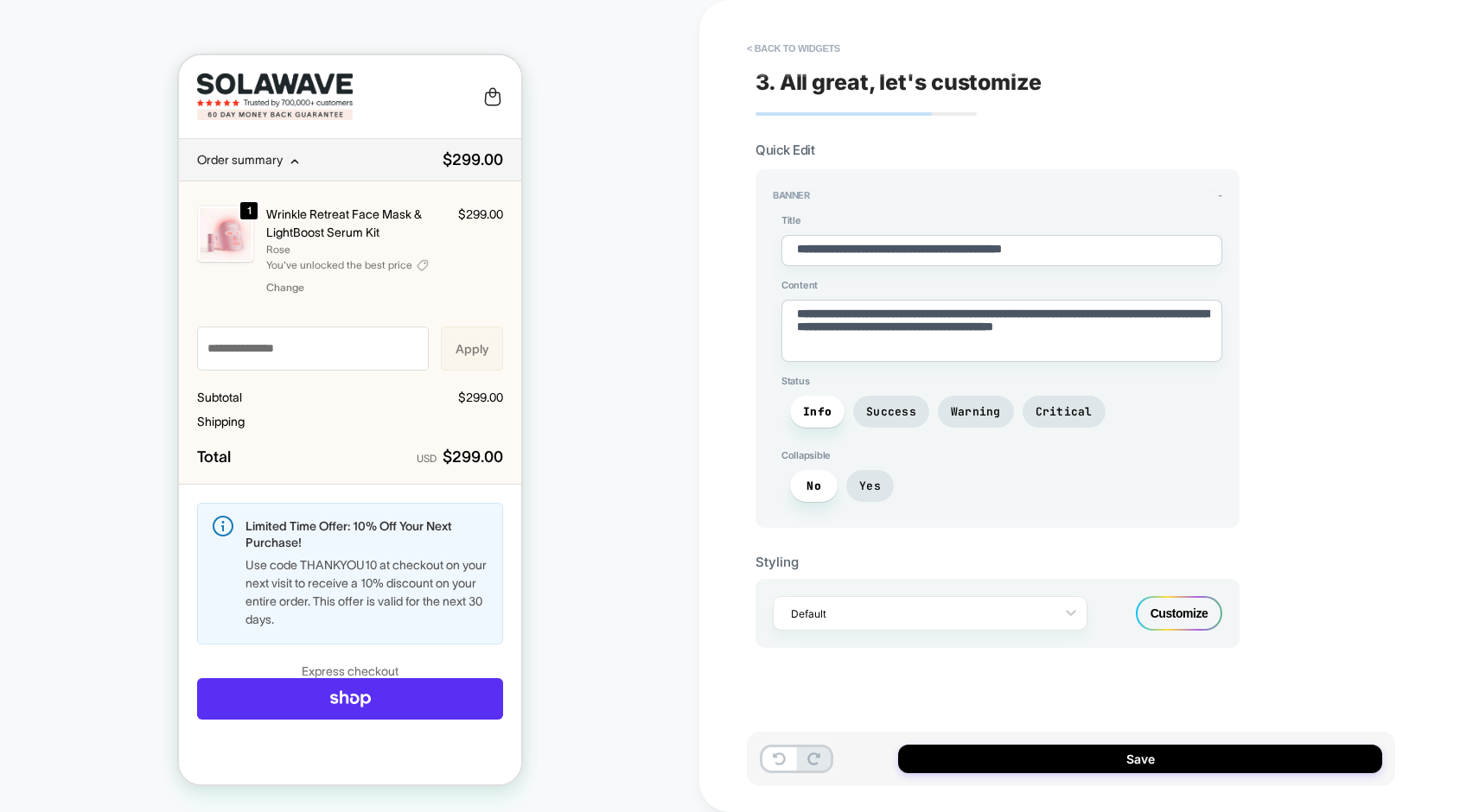
click at [1191, 613] on div "Customize" at bounding box center [1178, 613] width 87 height 34
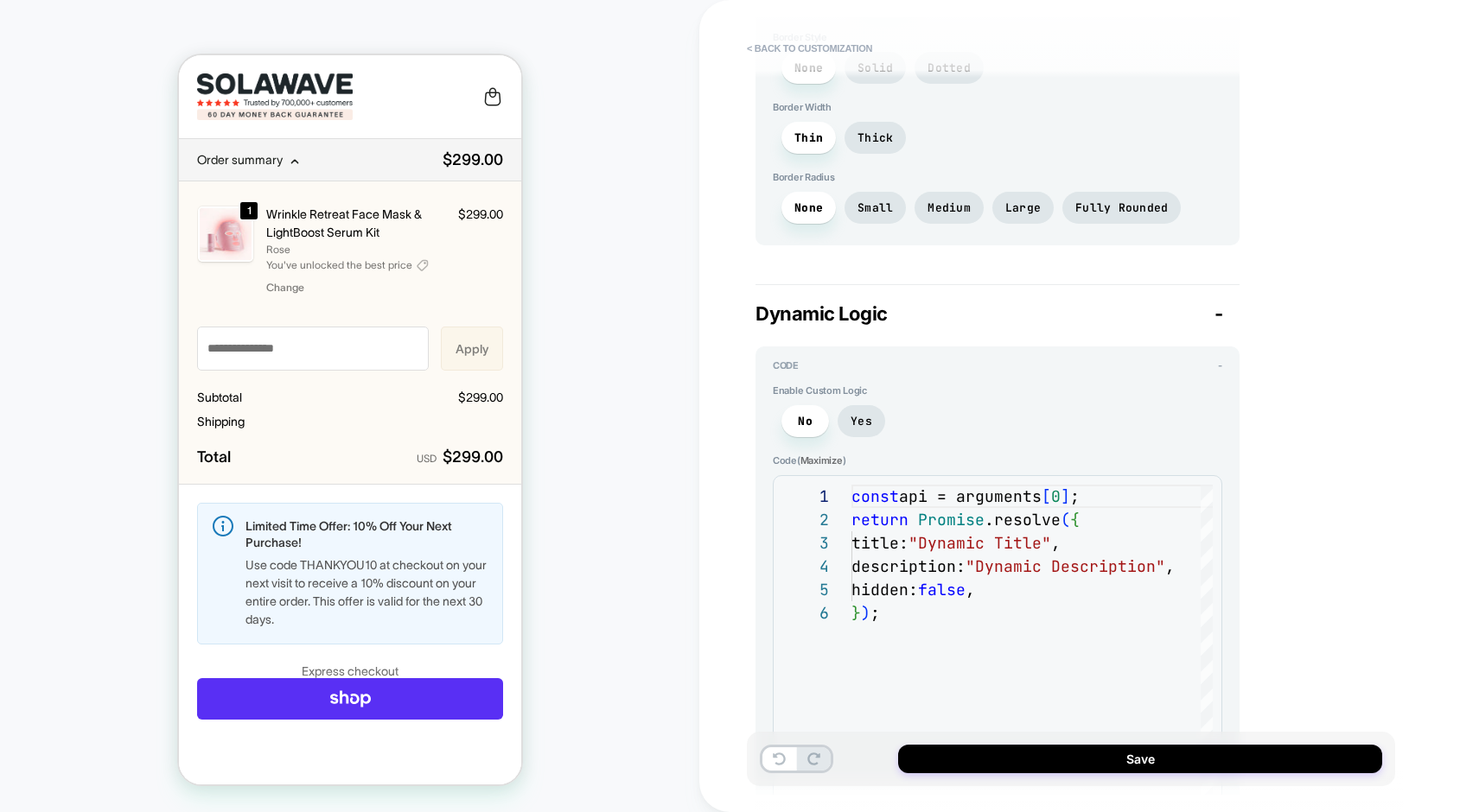
scroll to position [1416, 0]
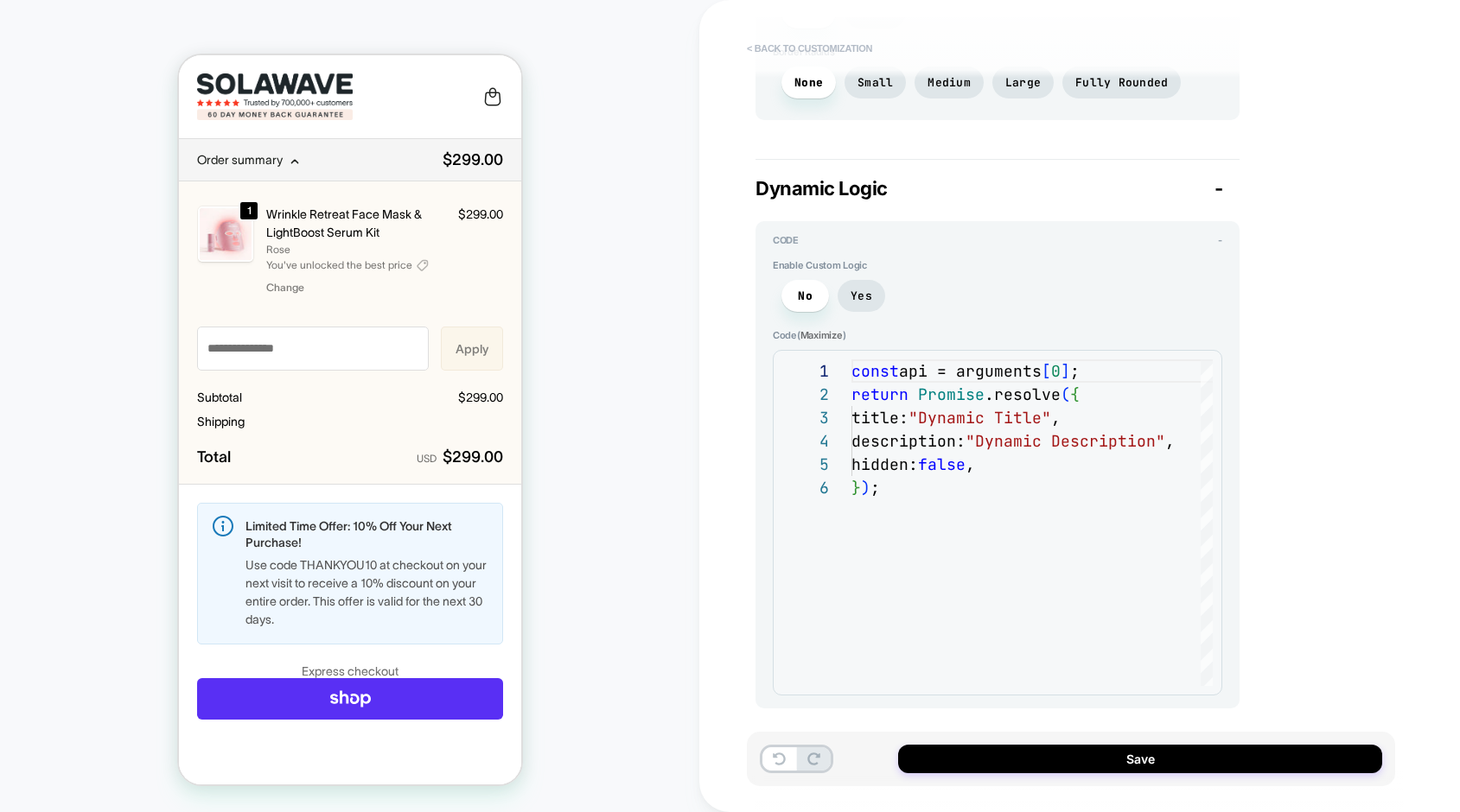
click at [820, 41] on button "< Back to customization" at bounding box center [809, 48] width 143 height 28
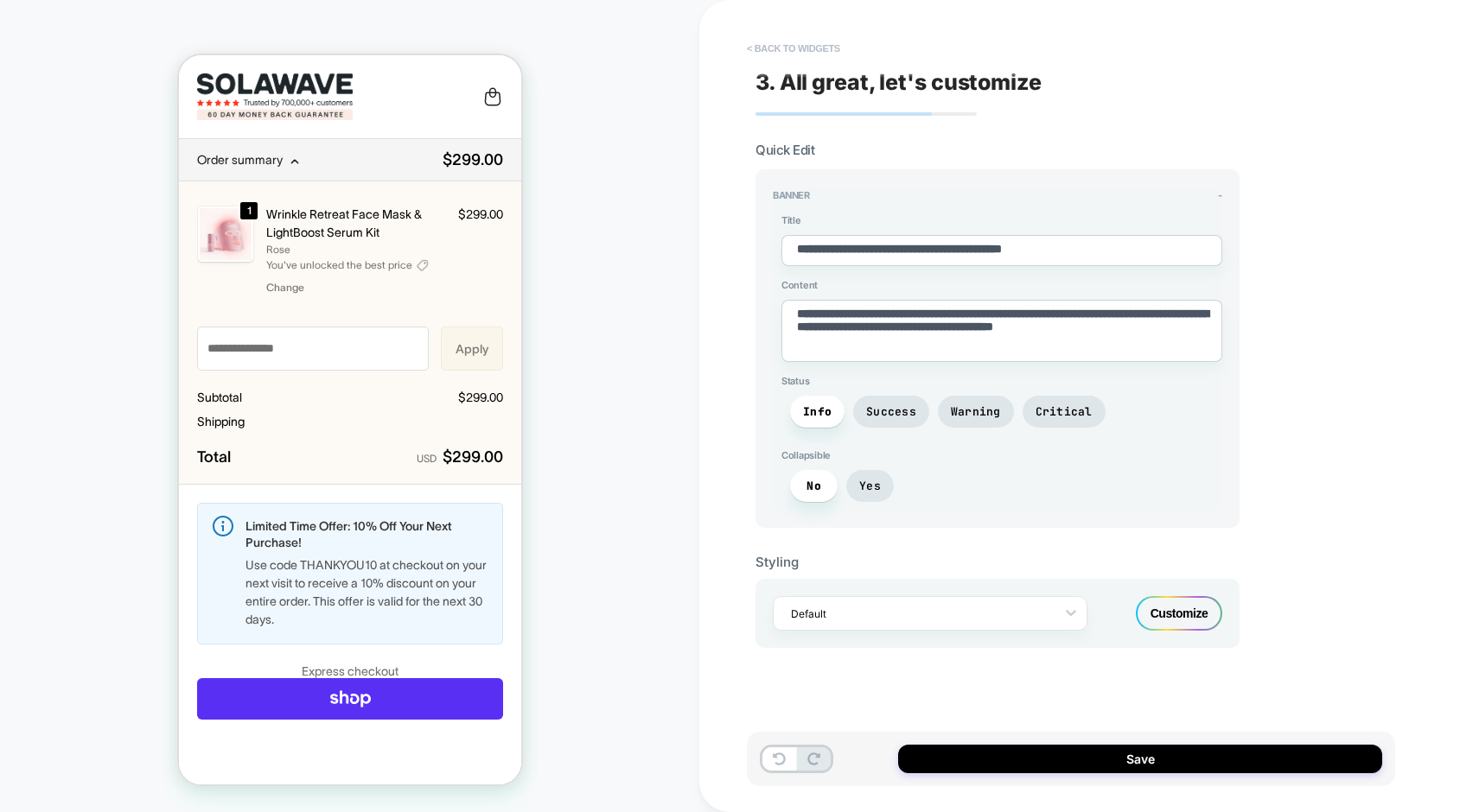
click at [820, 41] on button "< Back to widgets" at bounding box center [793, 48] width 111 height 28
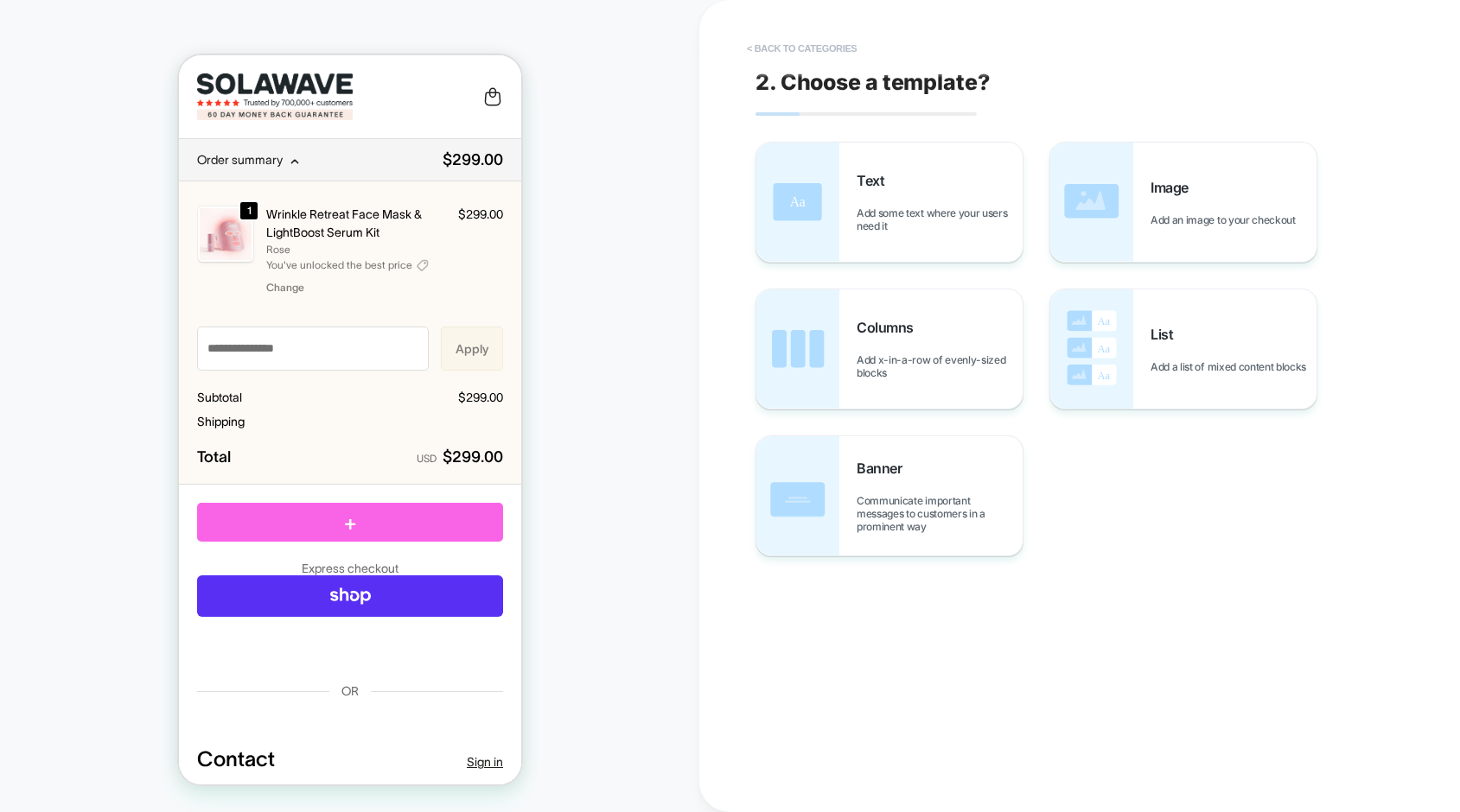
click at [820, 41] on button "< Back to categories" at bounding box center [801, 48] width 127 height 28
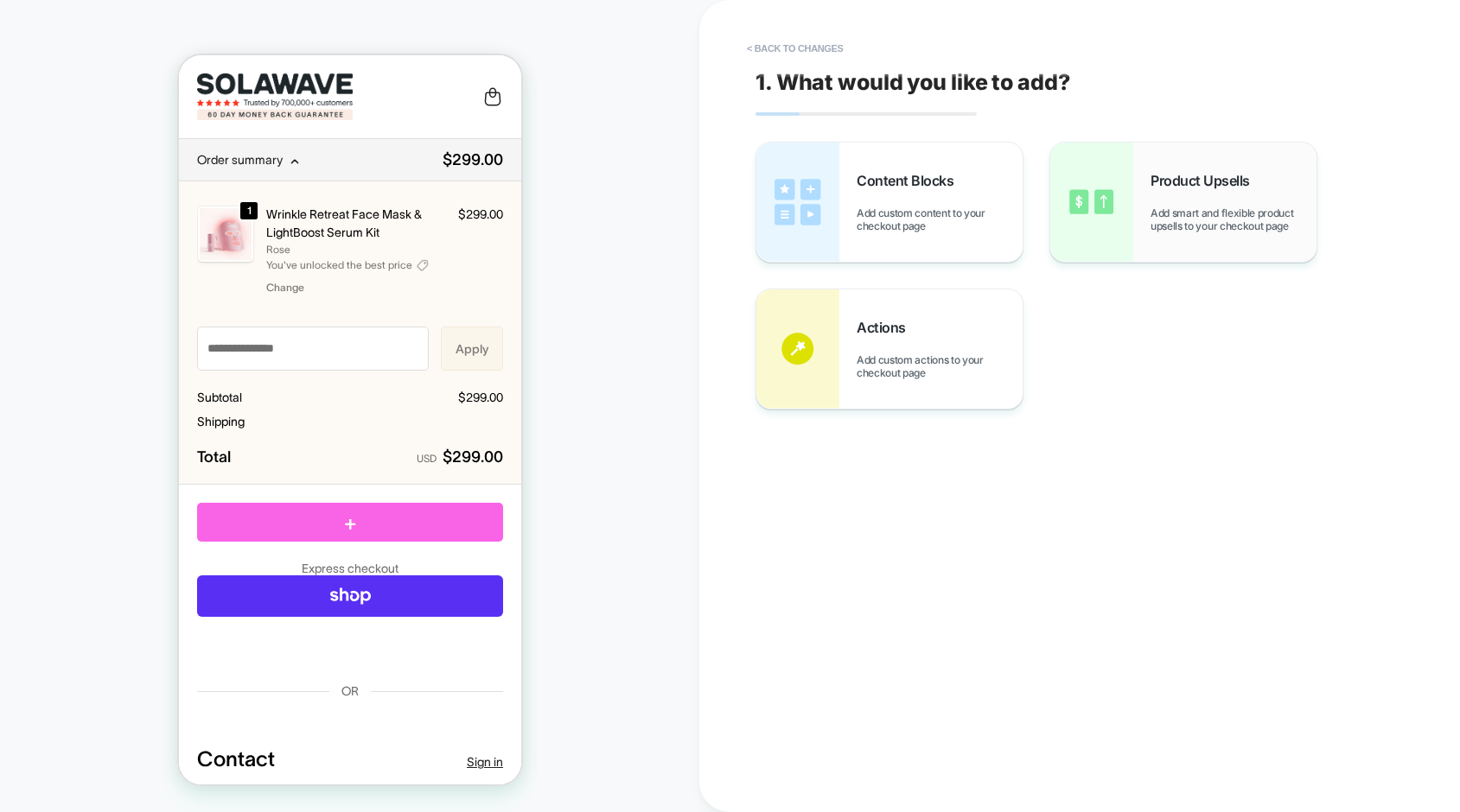
click at [1246, 231] on span "Add smart and flexible product upsells to your checkout page" at bounding box center [1233, 219] width 166 height 26
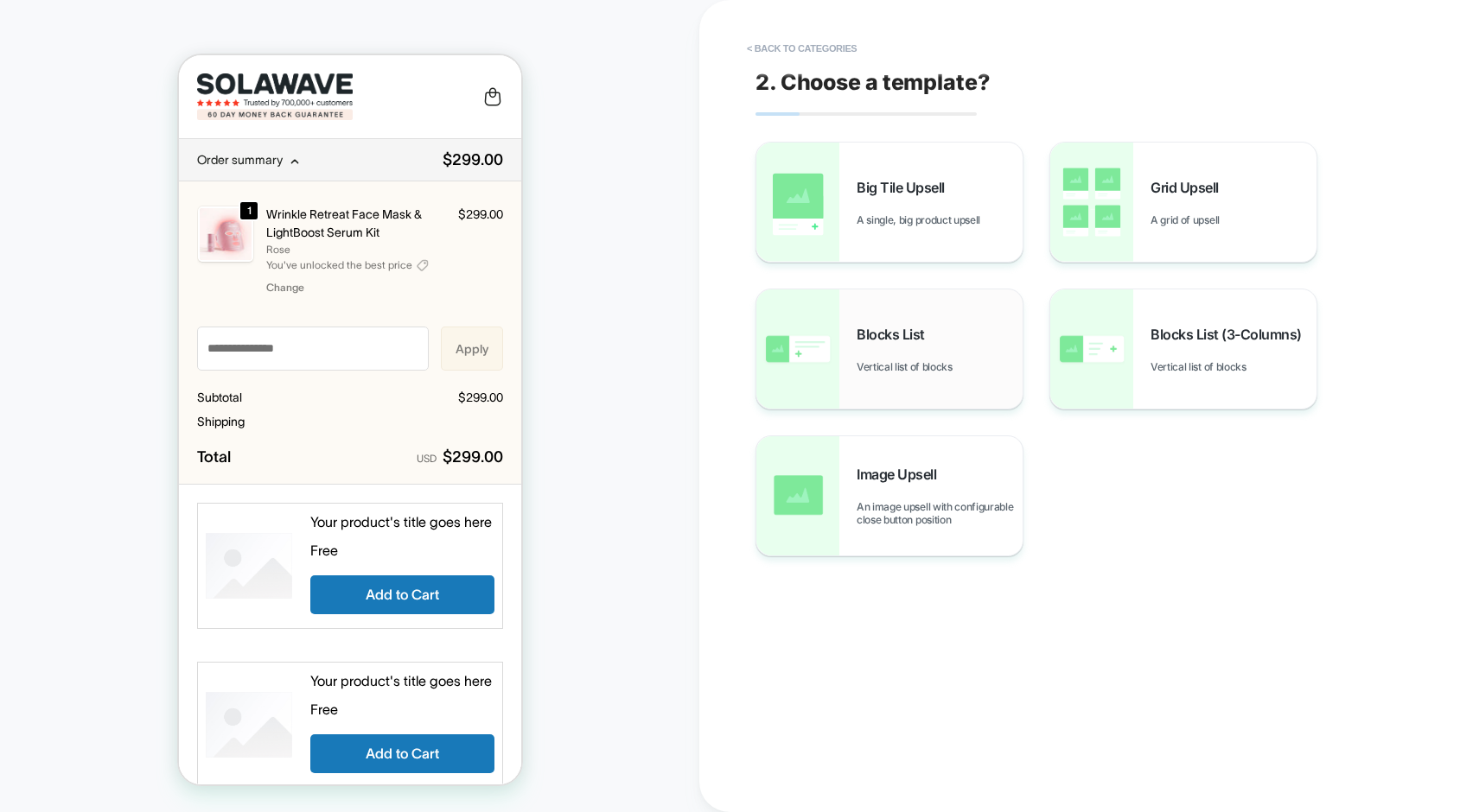
click at [953, 363] on span "Vertical list of blocks" at bounding box center [908, 367] width 104 height 13
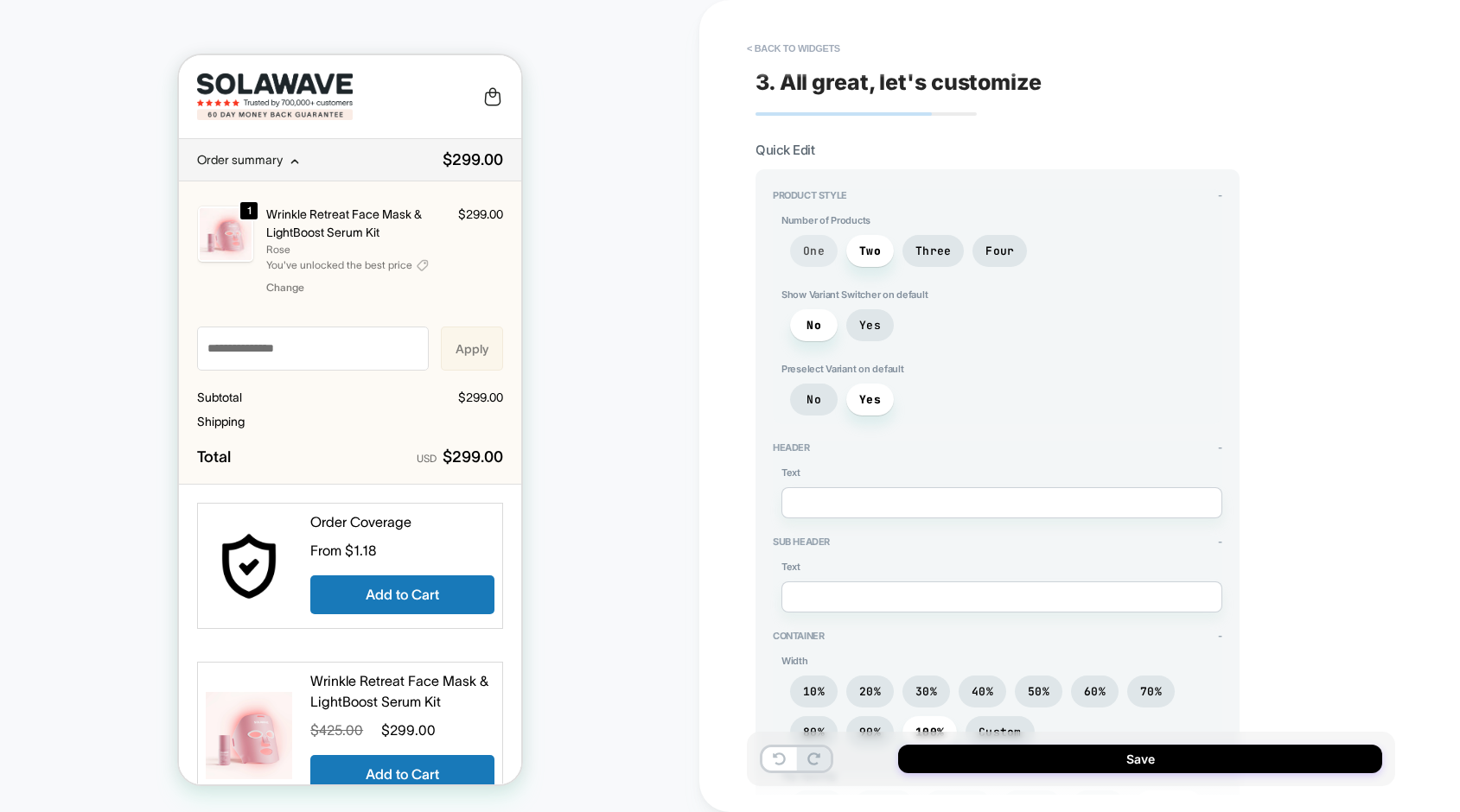
click at [823, 245] on span "One" at bounding box center [813, 251] width 22 height 15
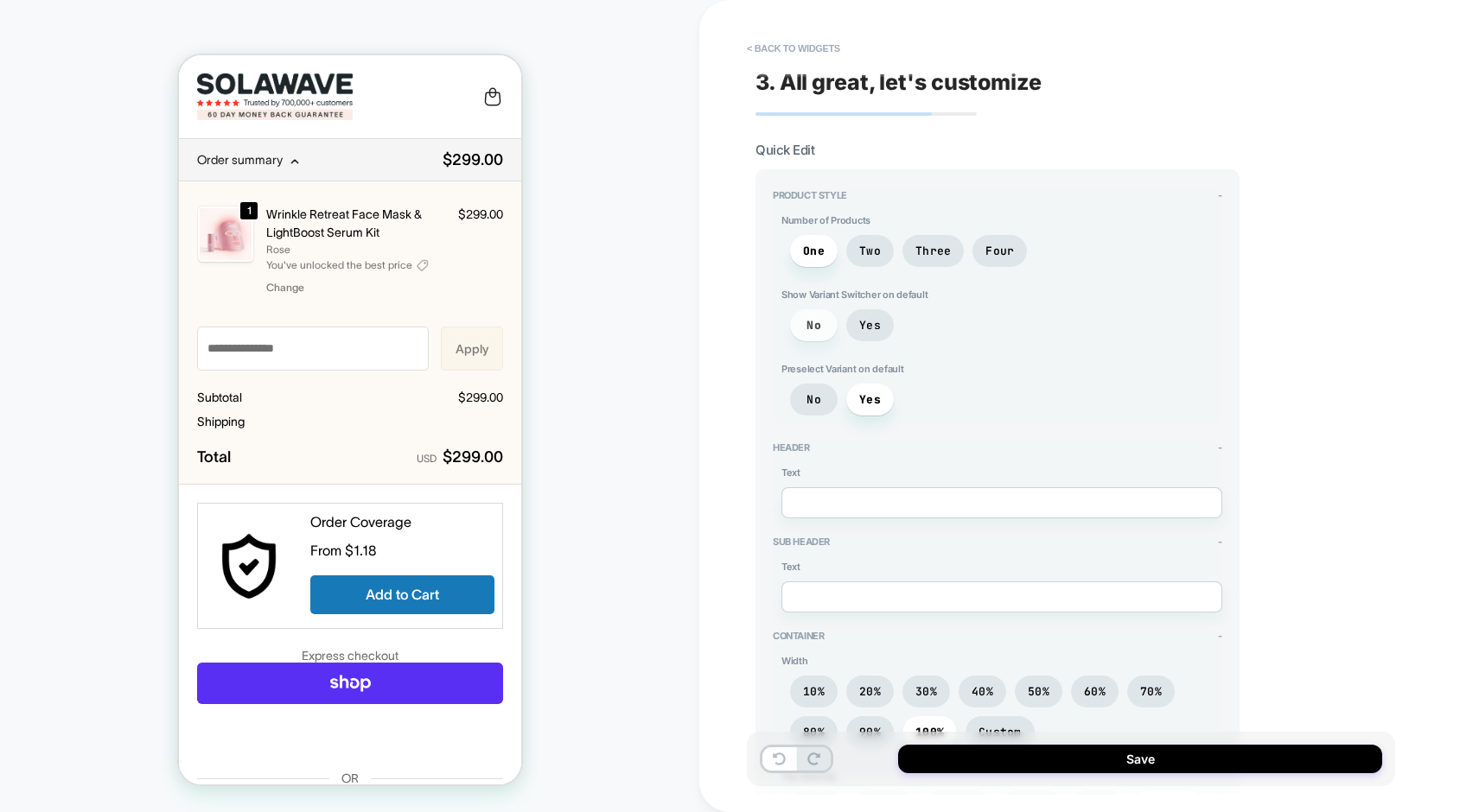
click at [821, 327] on span "No" at bounding box center [813, 325] width 47 height 32
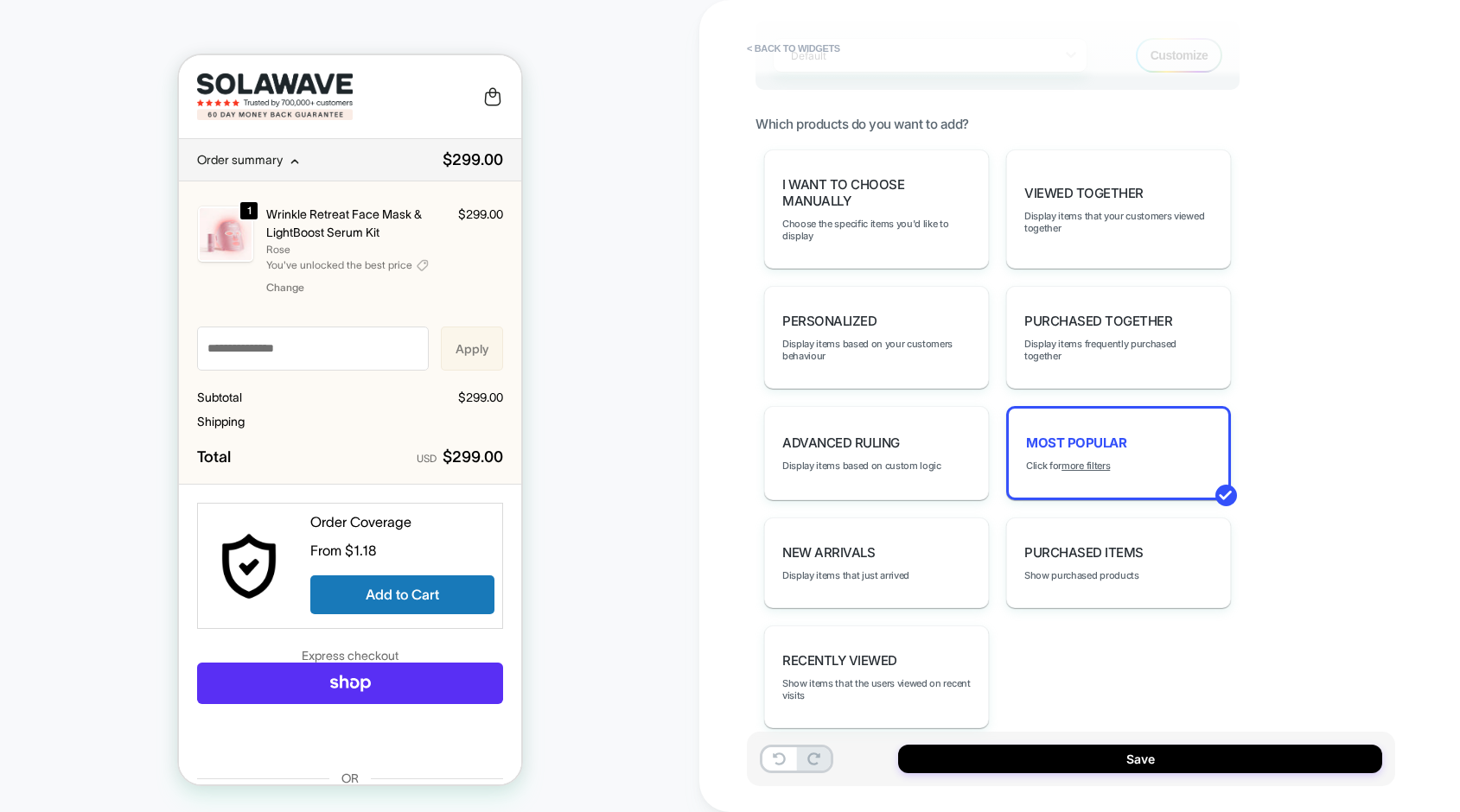
scroll to position [1170, 0]
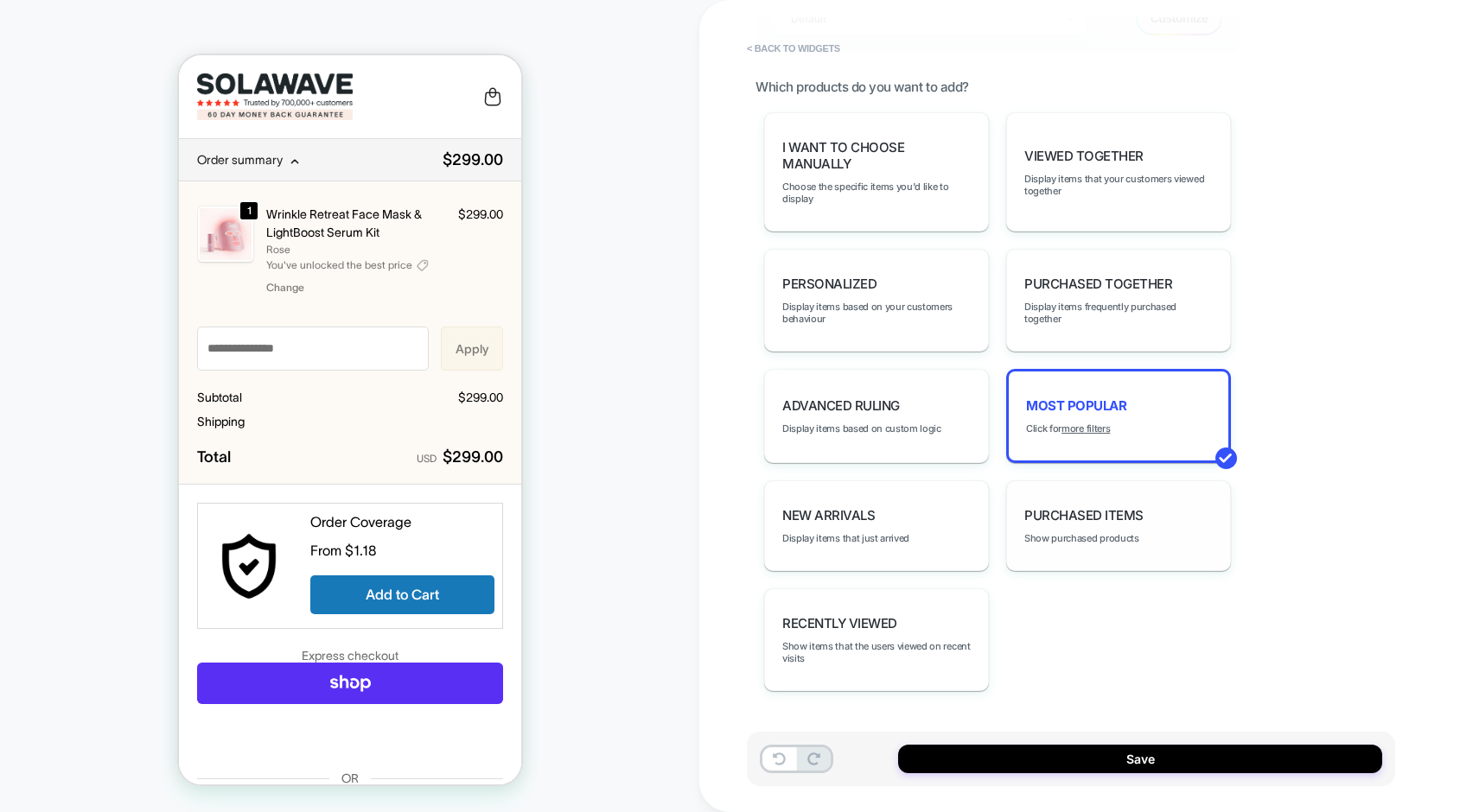
click at [1052, 527] on div "Purchased Items Show purchased products" at bounding box center [1119, 525] width 225 height 90
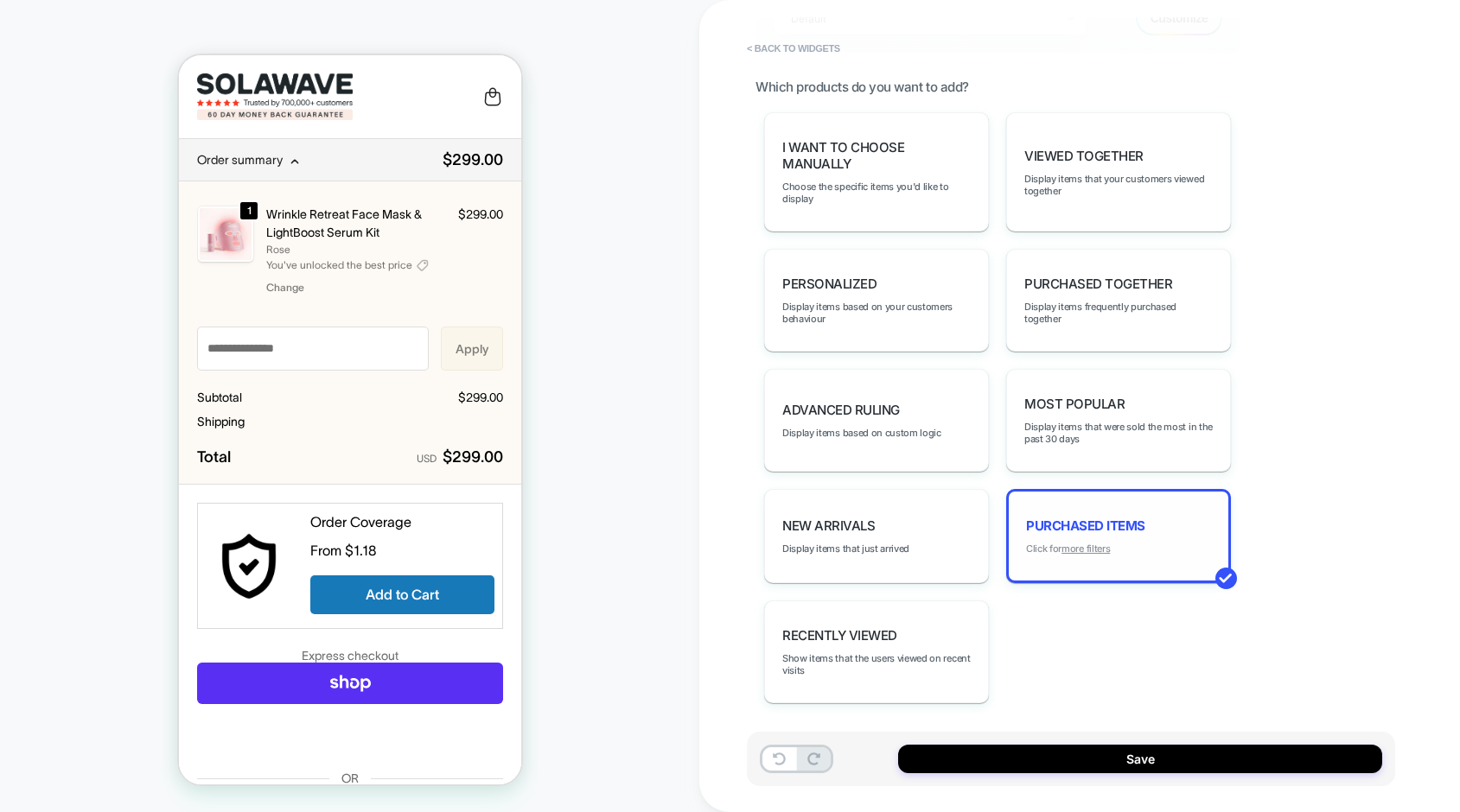
click at [1098, 549] on u "more filters" at bounding box center [1085, 549] width 48 height 12
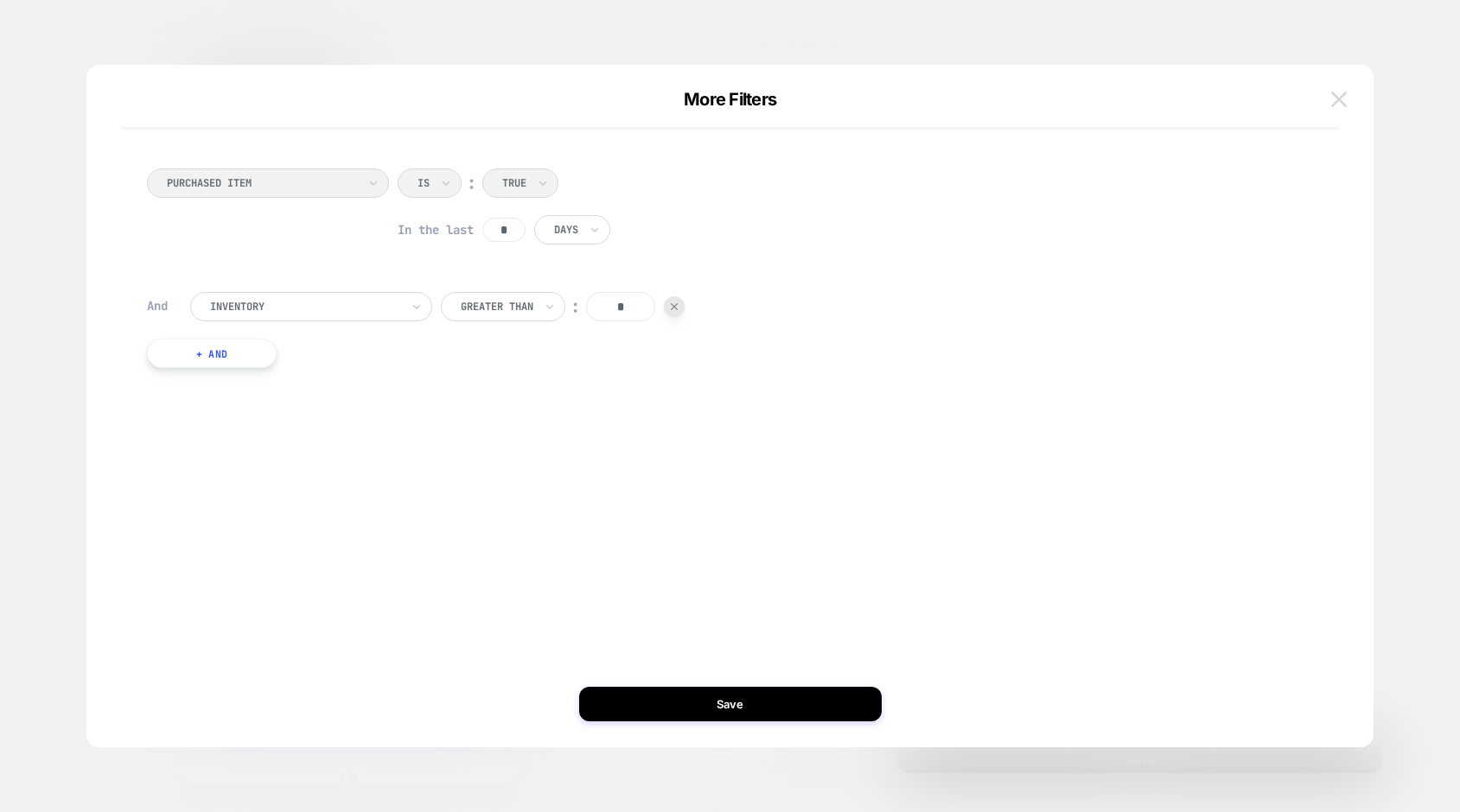
click at [1335, 93] on img at bounding box center [1339, 98] width 16 height 15
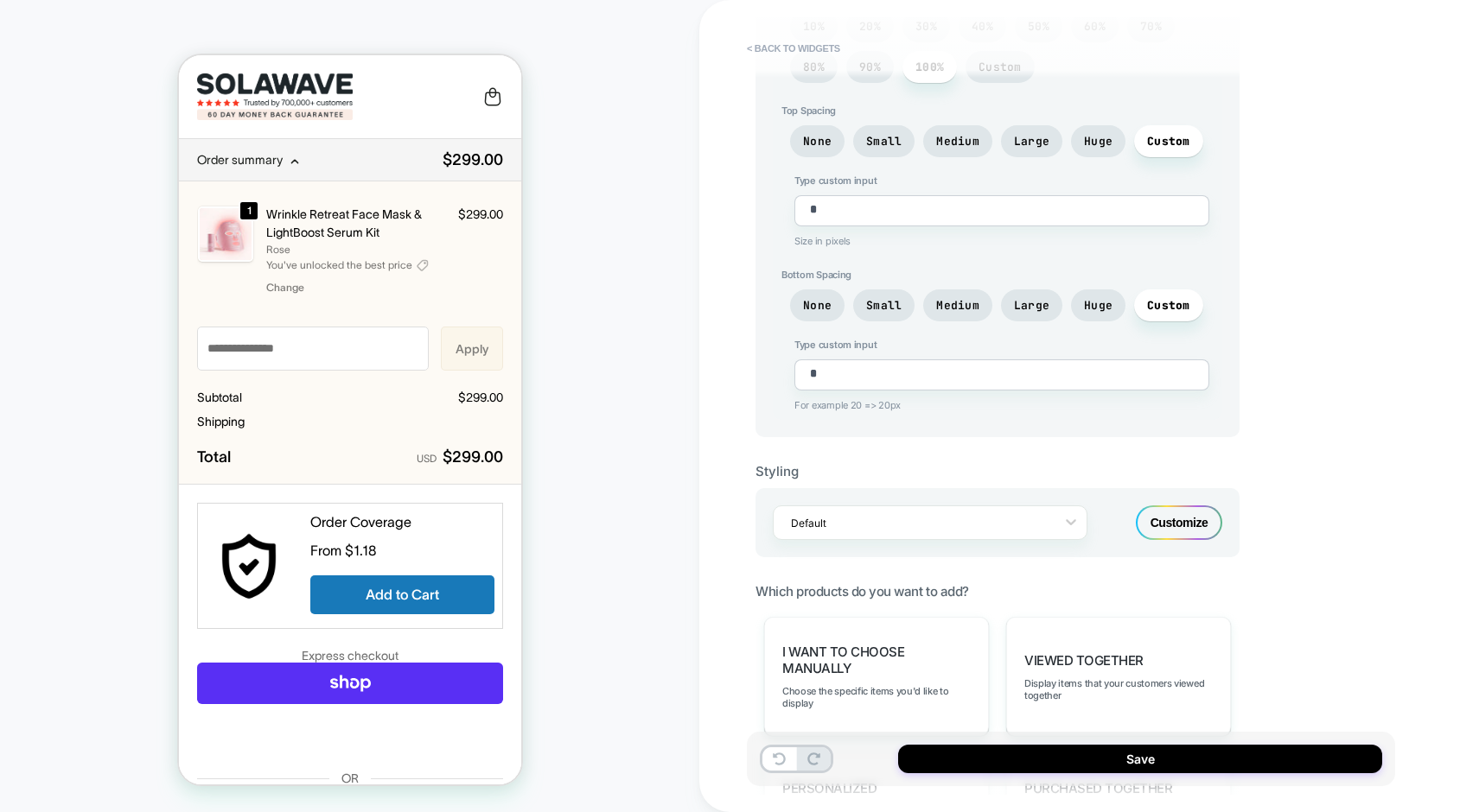
scroll to position [633, 0]
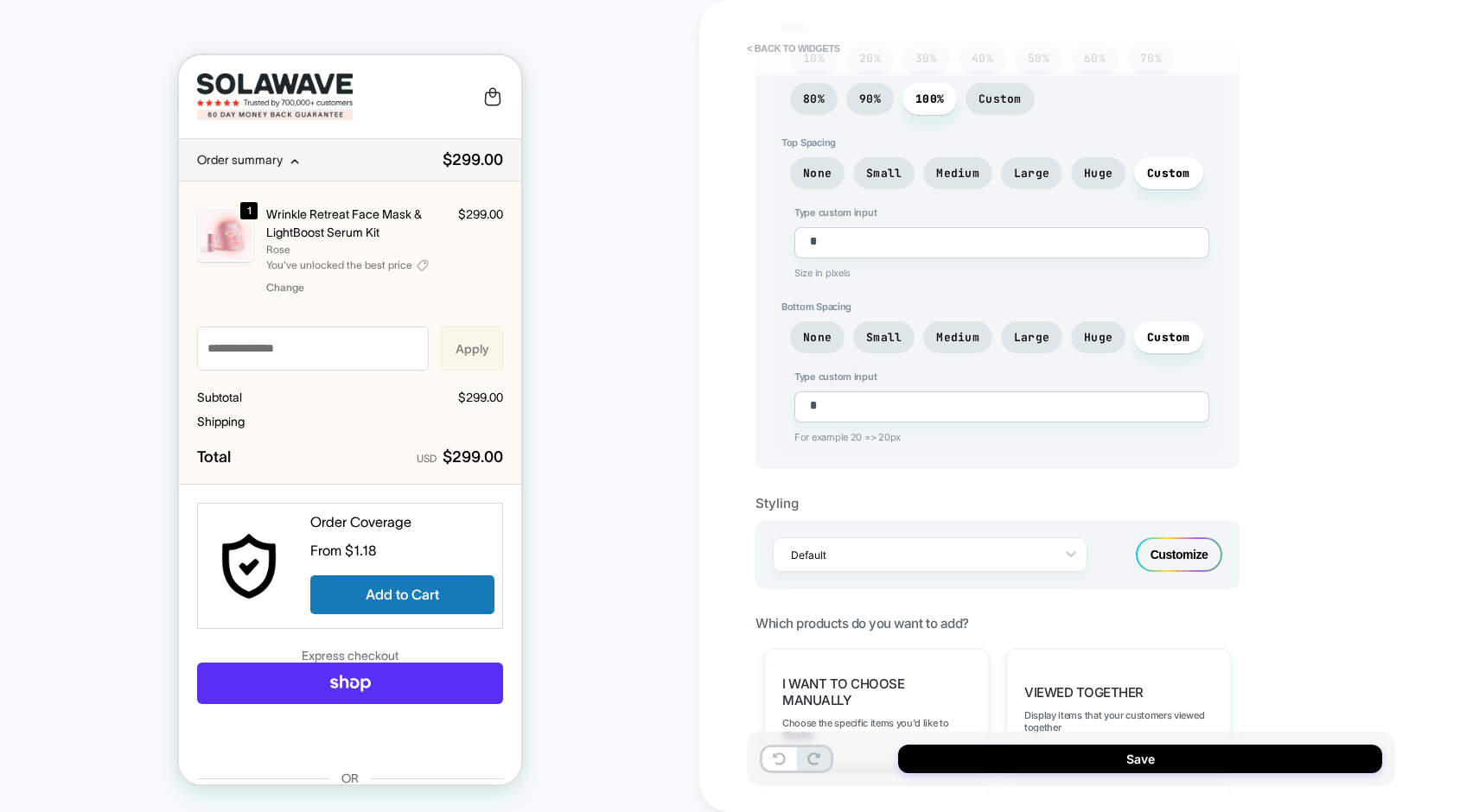
click at [1180, 549] on div "Customize" at bounding box center [1178, 554] width 87 height 34
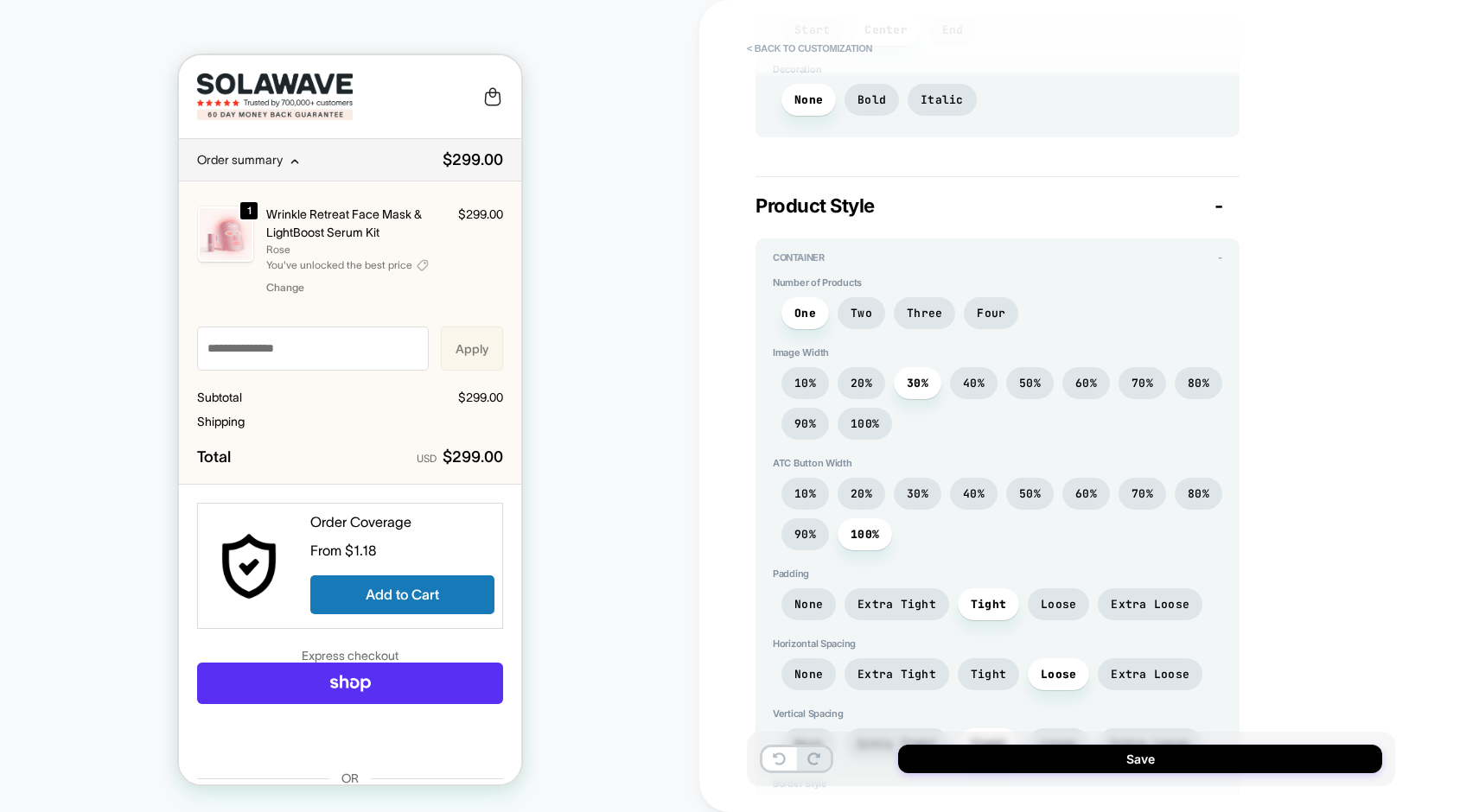
scroll to position [1092, 0]
click at [823, 493] on span "10%" at bounding box center [805, 491] width 47 height 32
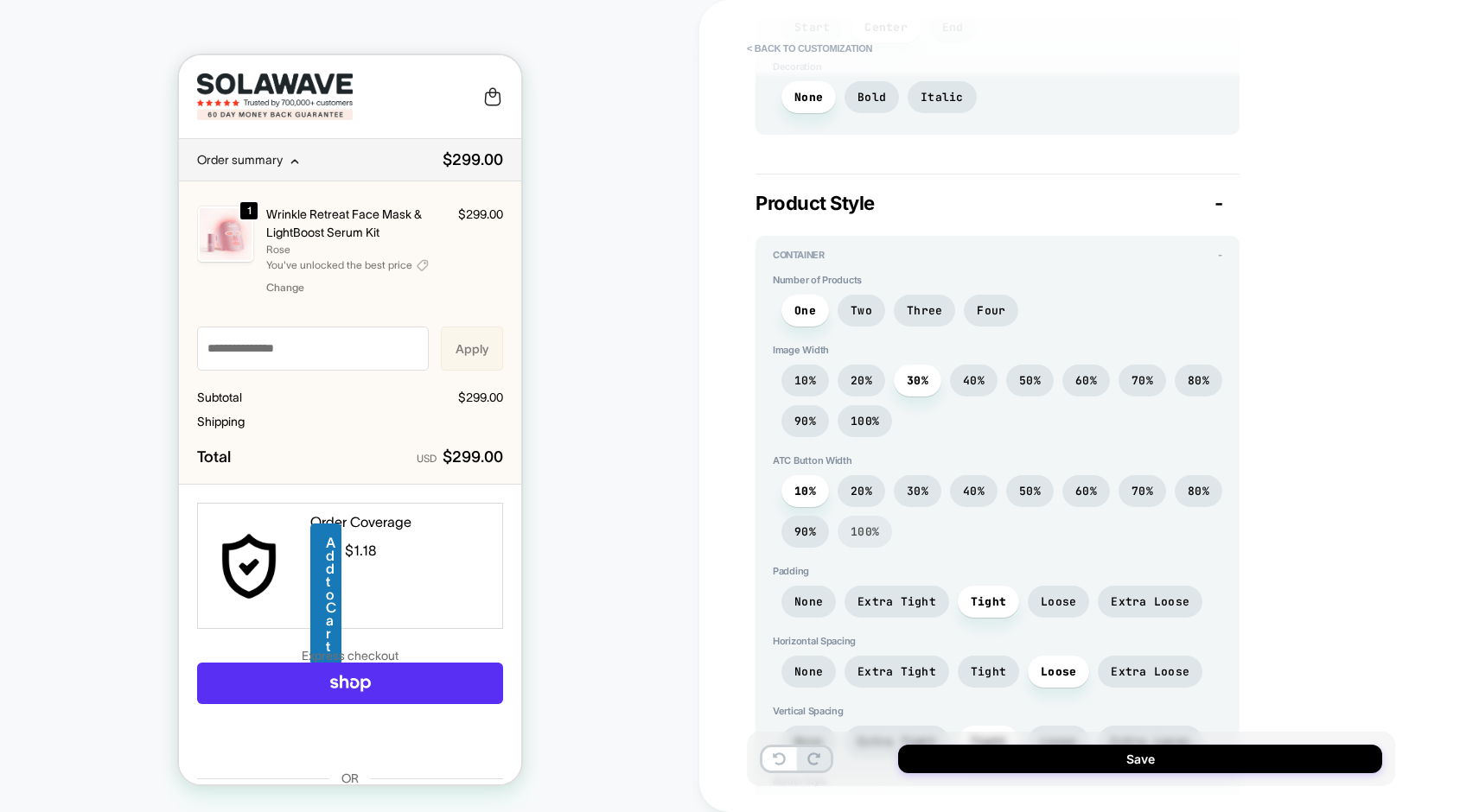
click at [855, 526] on span "100%" at bounding box center [864, 531] width 29 height 15
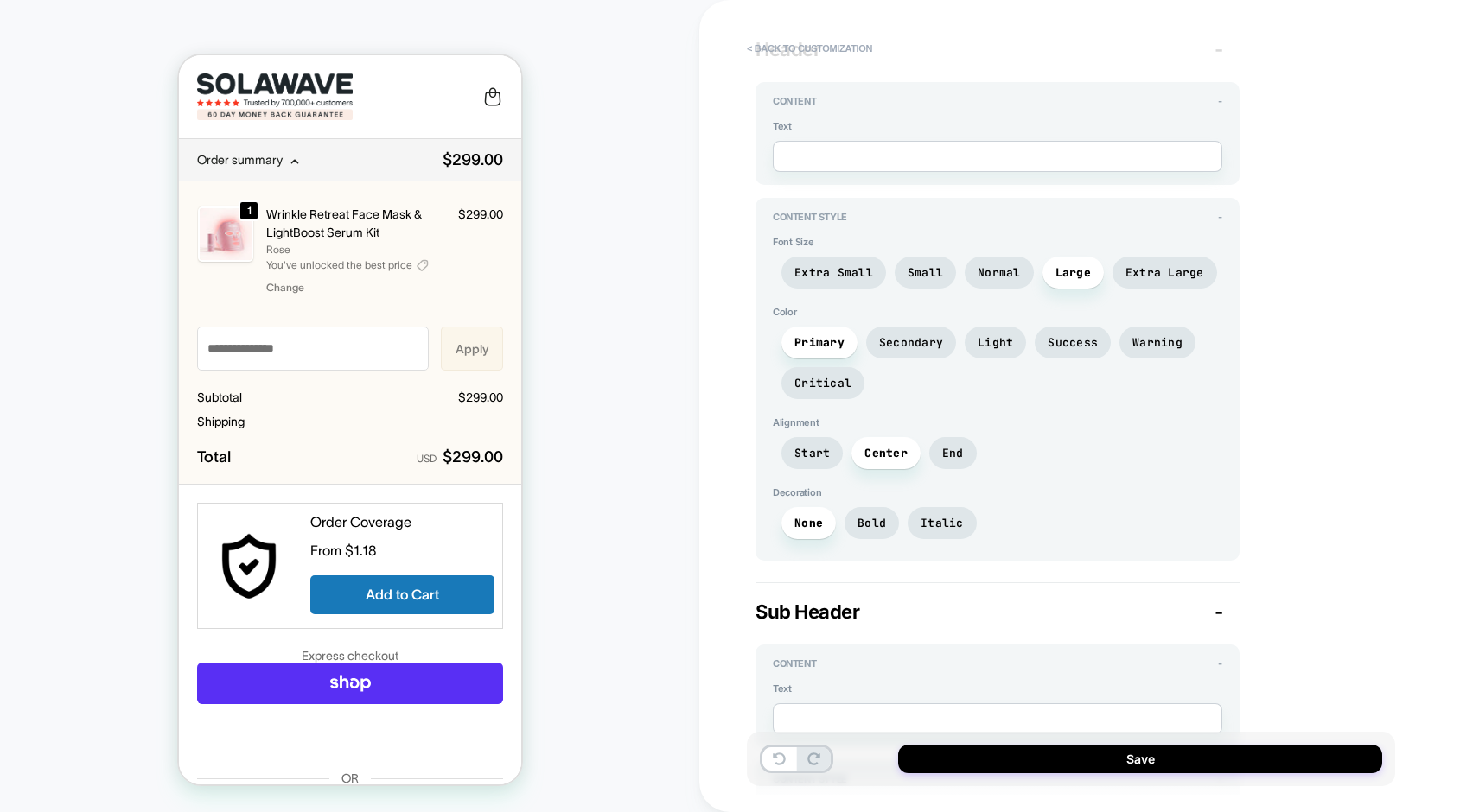
scroll to position [0, 0]
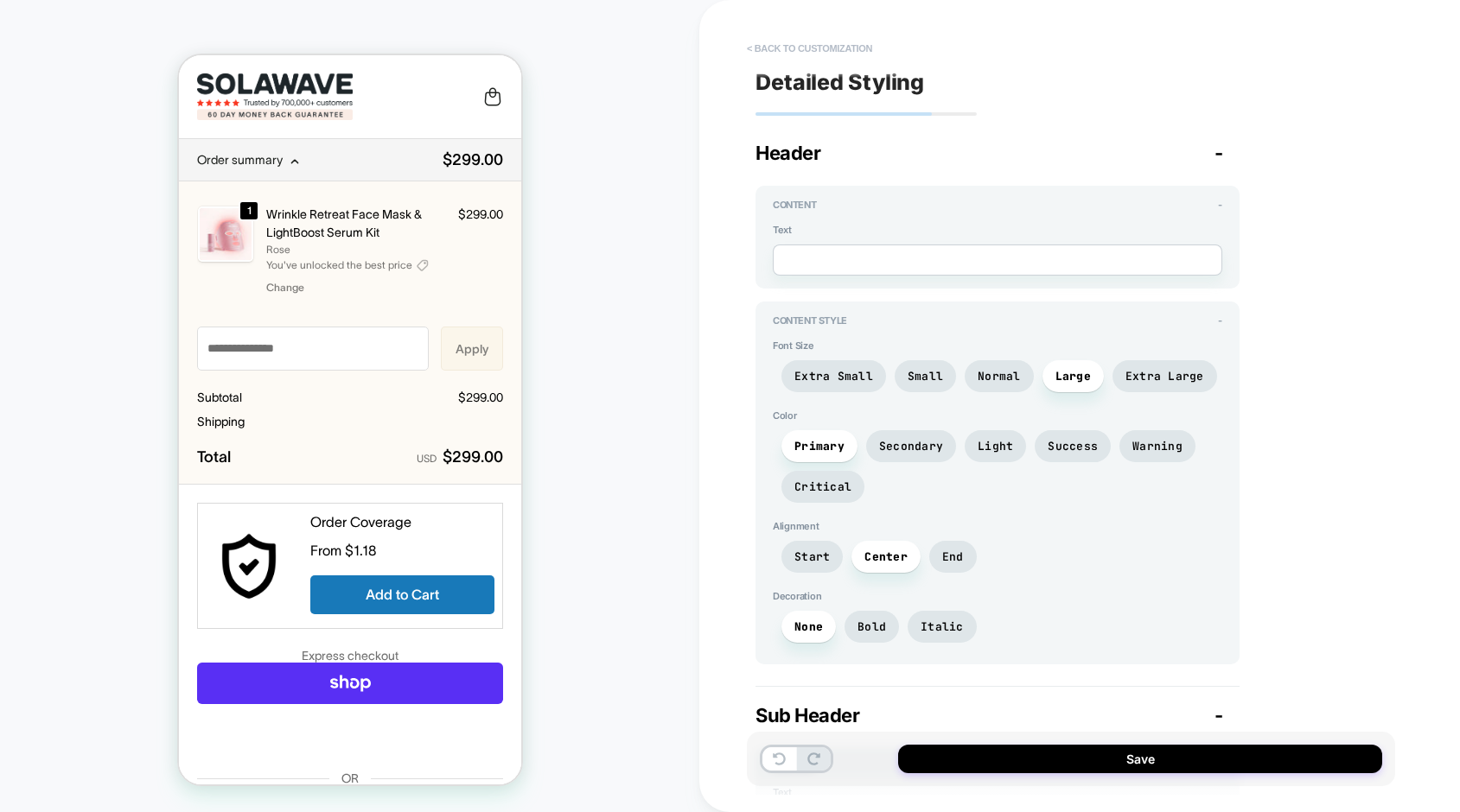
click at [819, 46] on button "< Back to customization" at bounding box center [809, 48] width 143 height 28
type textarea "*"
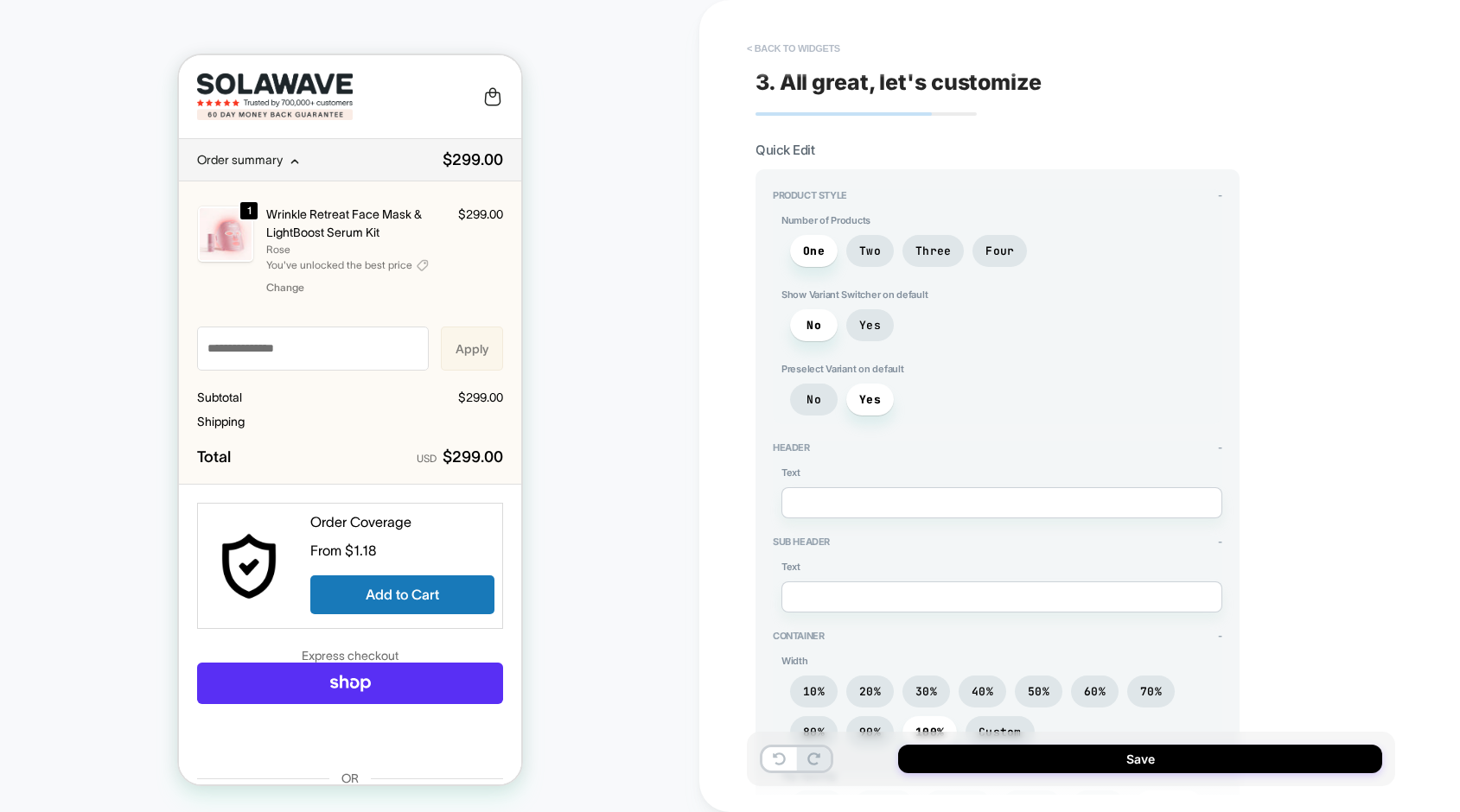
click at [790, 45] on button "< Back to widgets" at bounding box center [793, 48] width 111 height 28
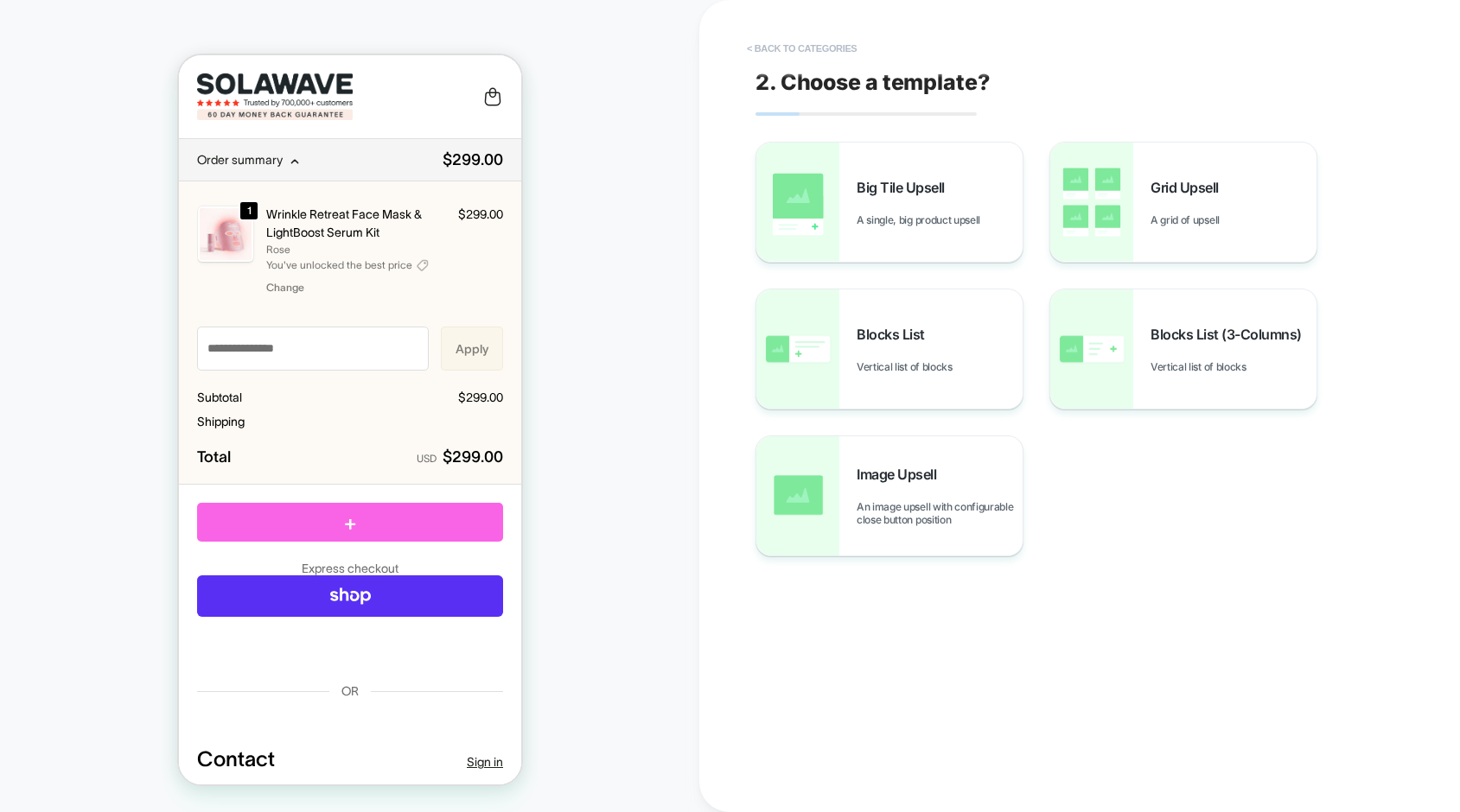
click at [791, 43] on button "< Back to categories" at bounding box center [801, 48] width 127 height 28
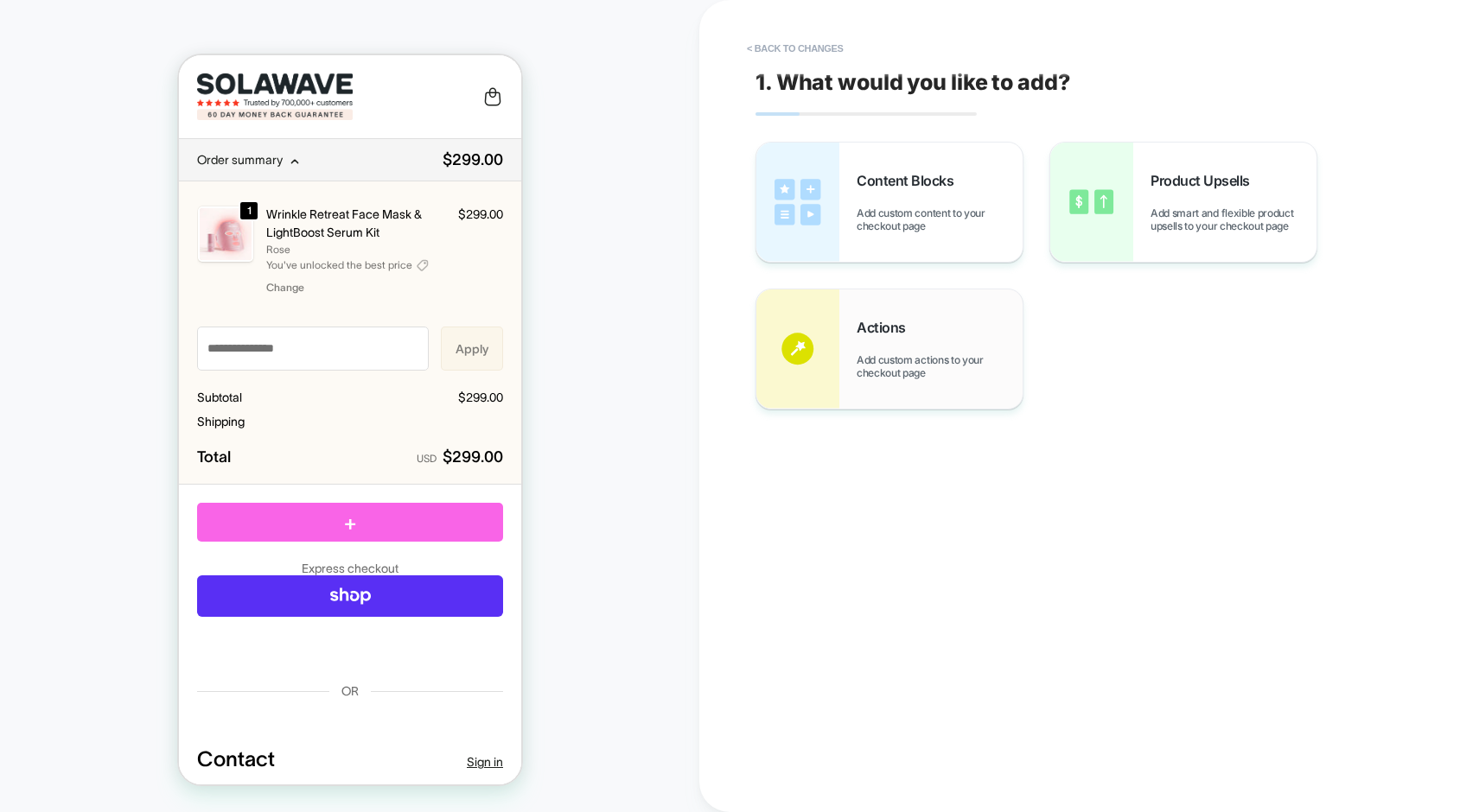
click at [906, 331] on span "Actions" at bounding box center [885, 327] width 58 height 18
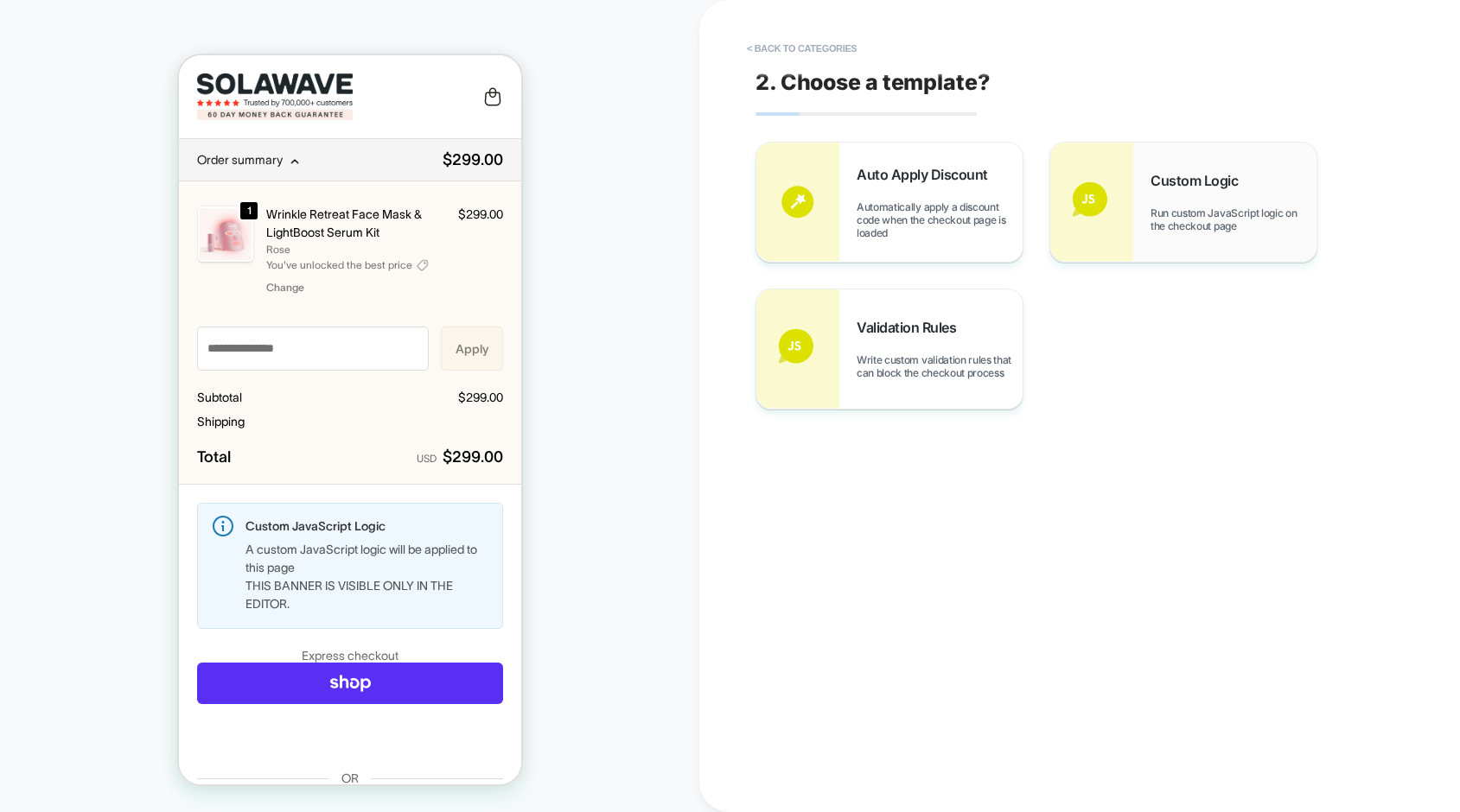
click at [1130, 188] on img at bounding box center [1091, 203] width 83 height 119
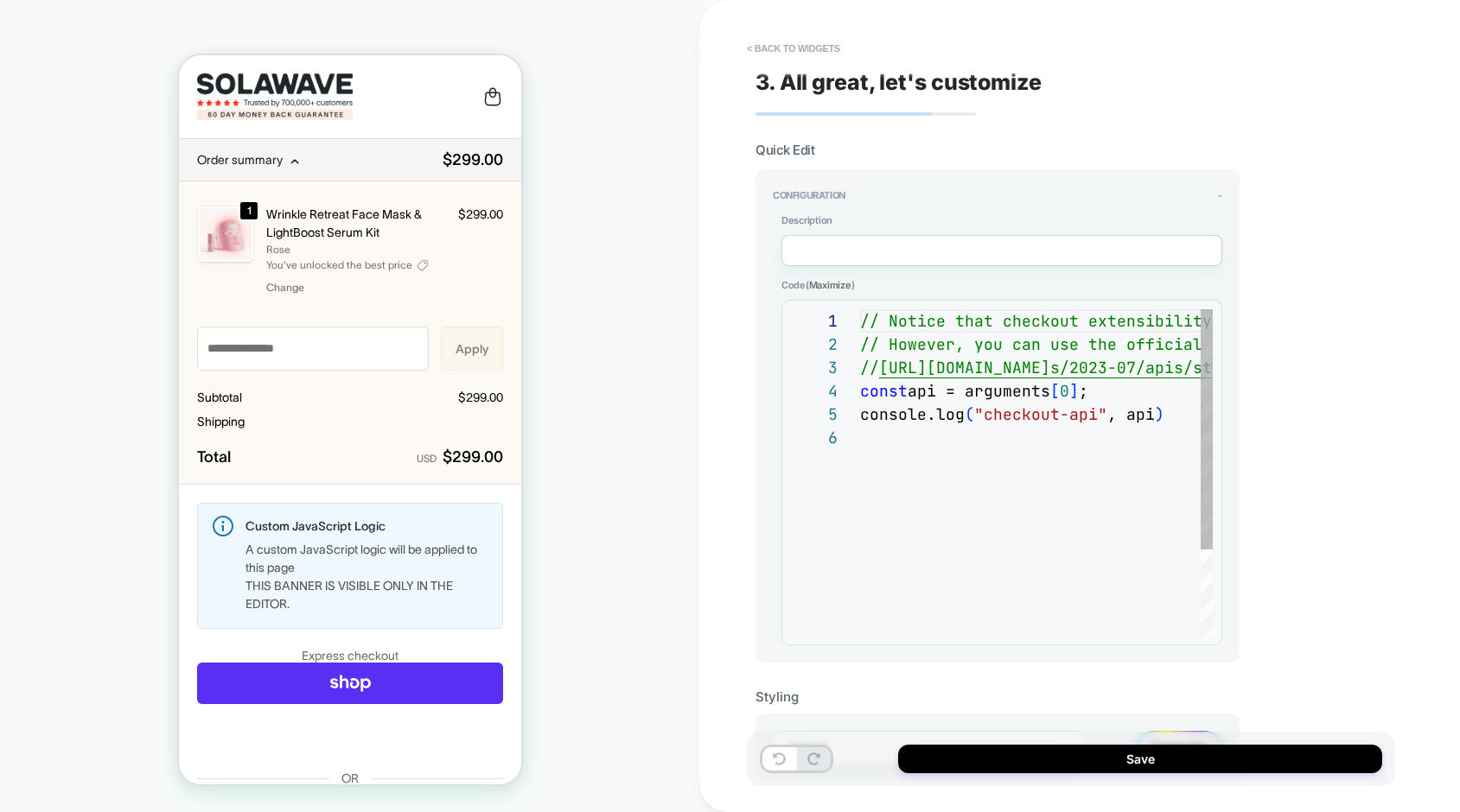
scroll to position [117, 0]
click at [763, 50] on button "< Back to widgets" at bounding box center [793, 48] width 111 height 28
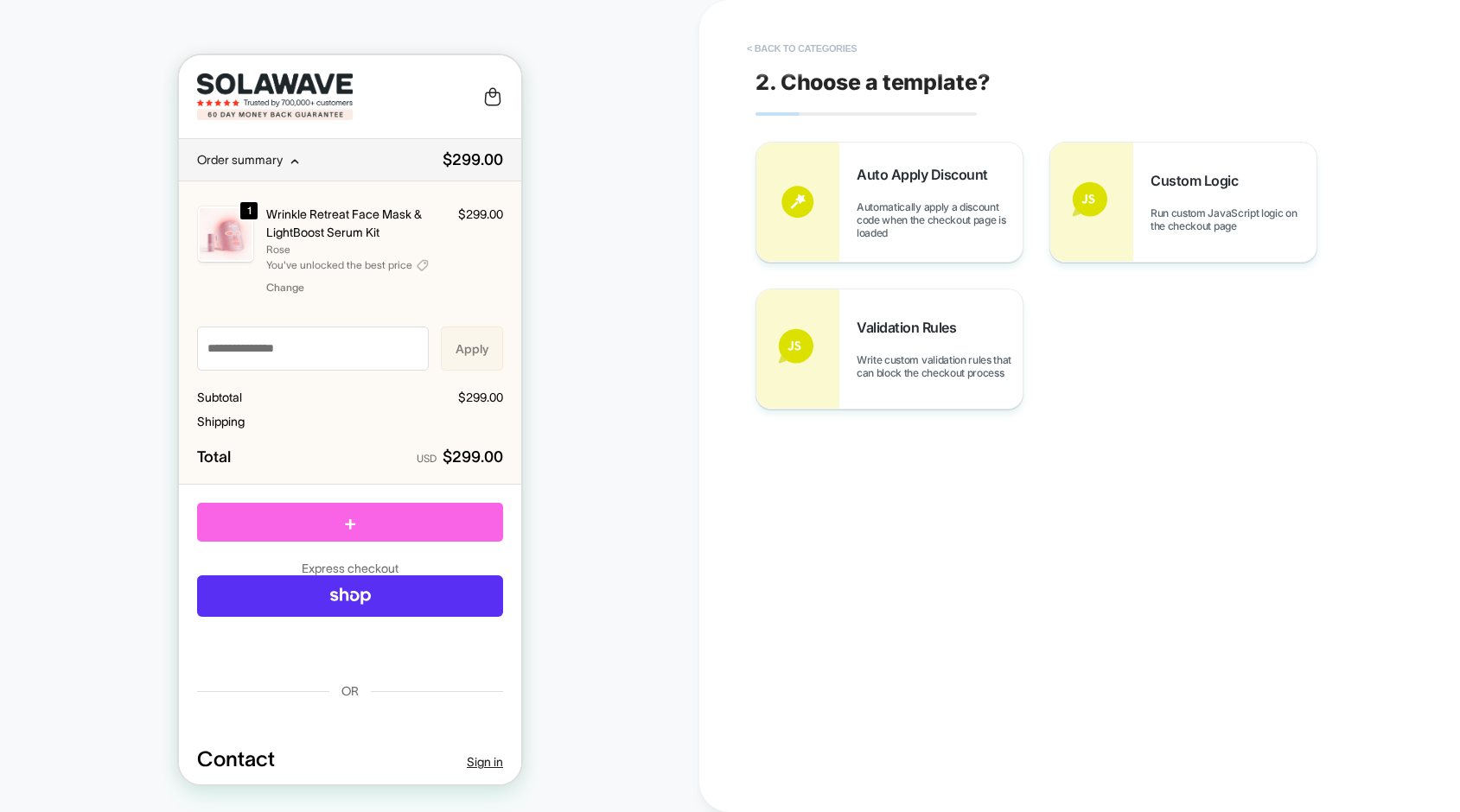
click at [794, 52] on button "< Back to categories" at bounding box center [801, 48] width 127 height 28
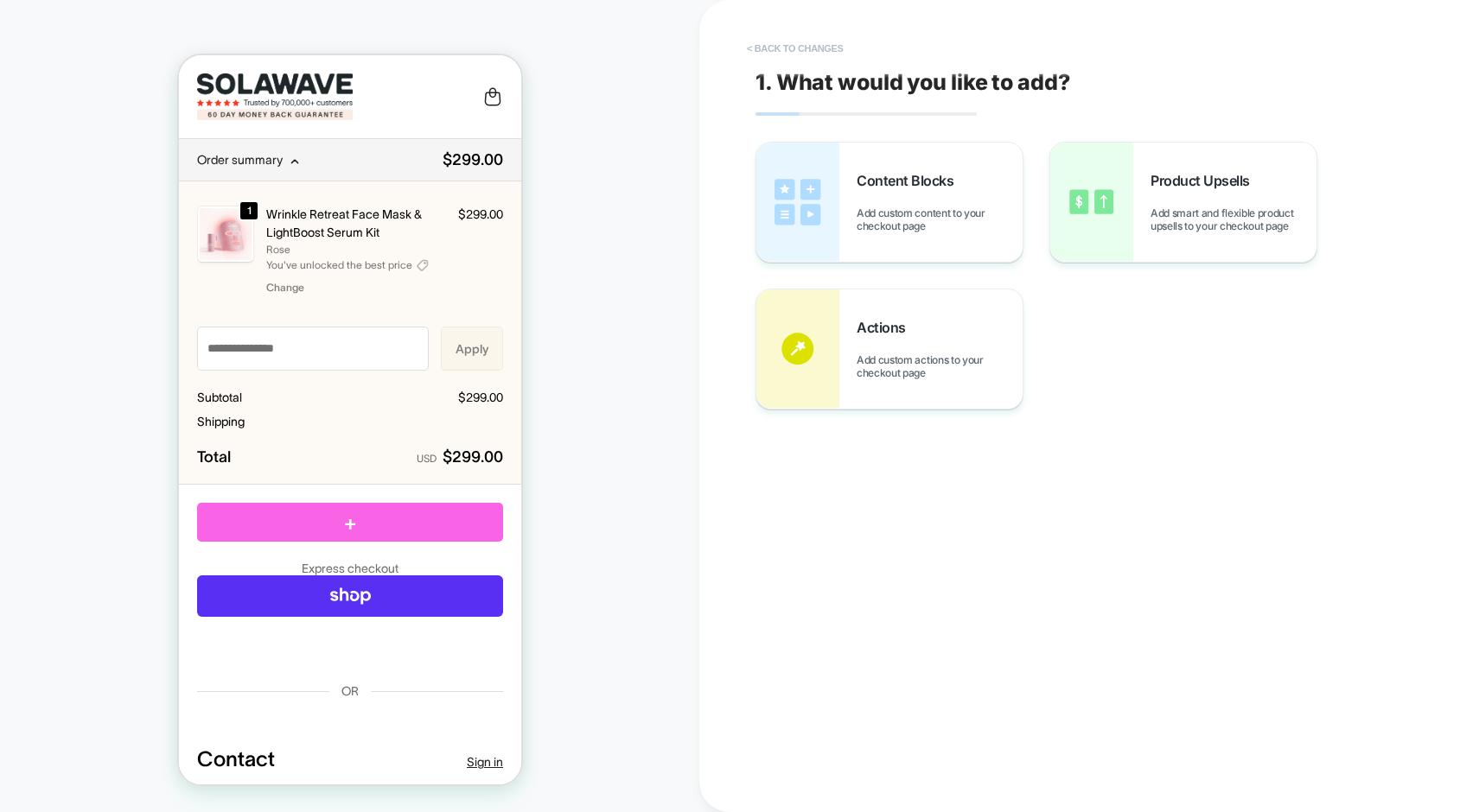
click at [794, 46] on button "< Back to changes" at bounding box center [795, 48] width 114 height 28
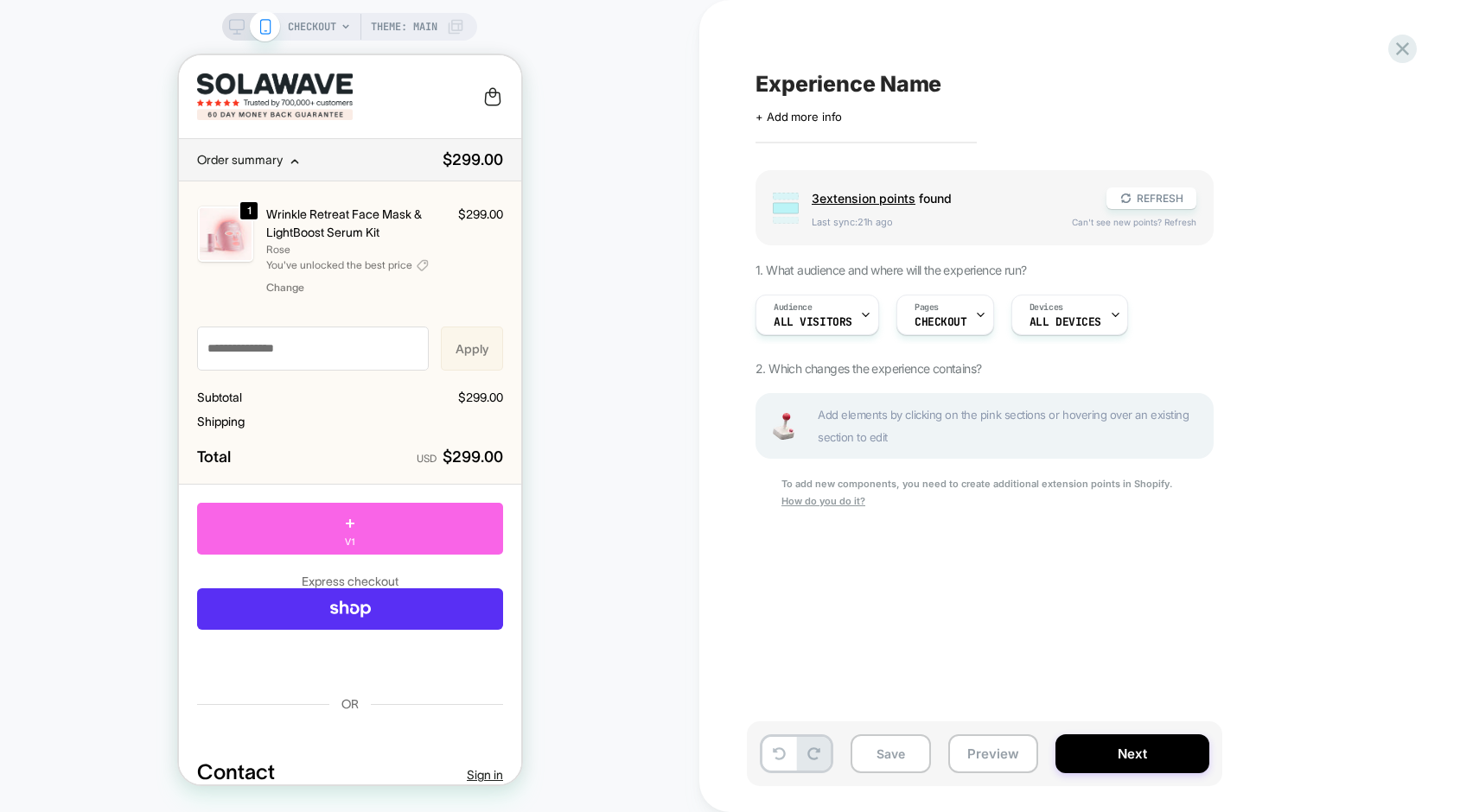
click at [322, 29] on span "CHECKOUT" at bounding box center [311, 27] width 48 height 28
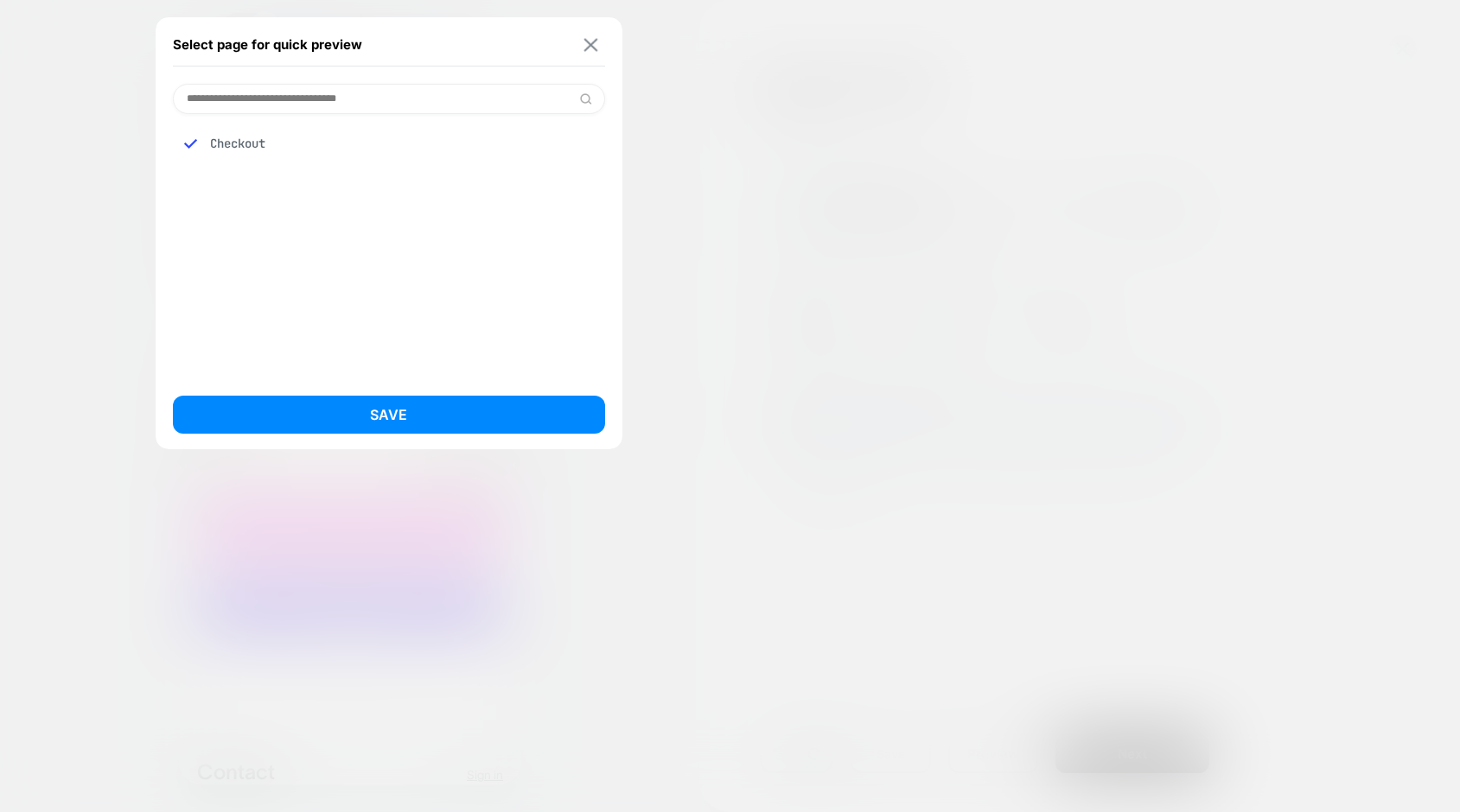
click at [594, 42] on img at bounding box center [590, 44] width 14 height 13
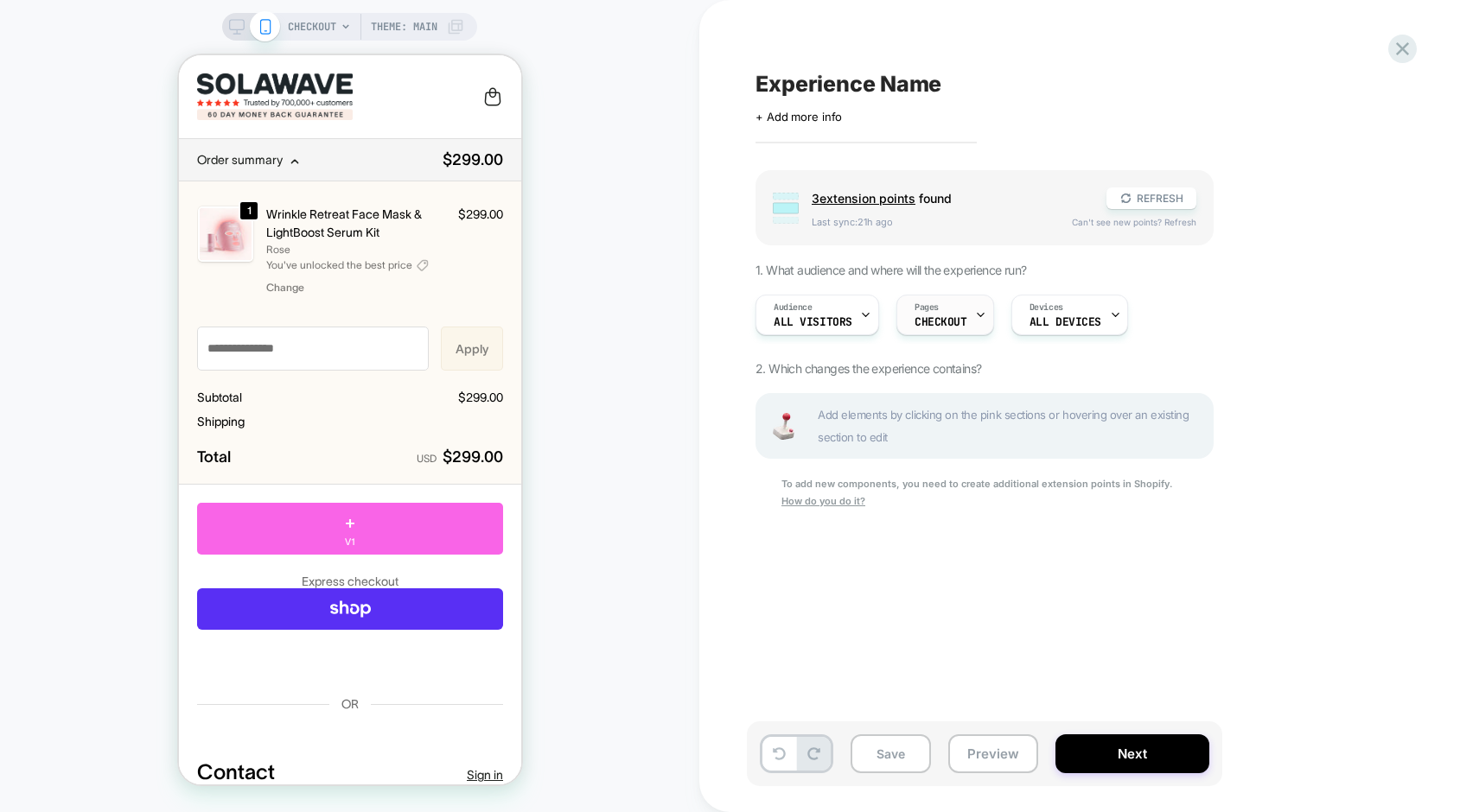
click at [952, 320] on span "CHECKOUT" at bounding box center [941, 323] width 53 height 12
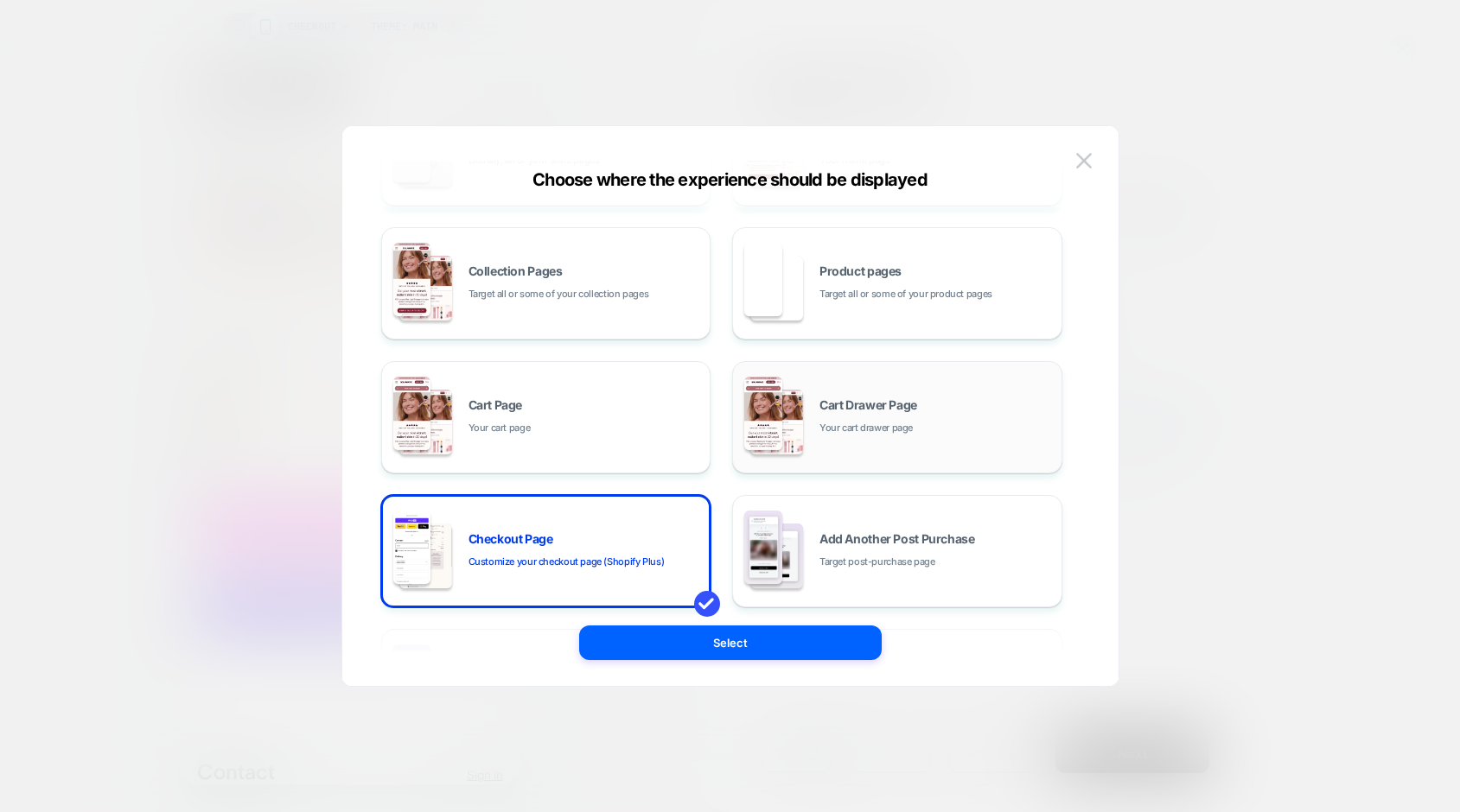
scroll to position [0, 0]
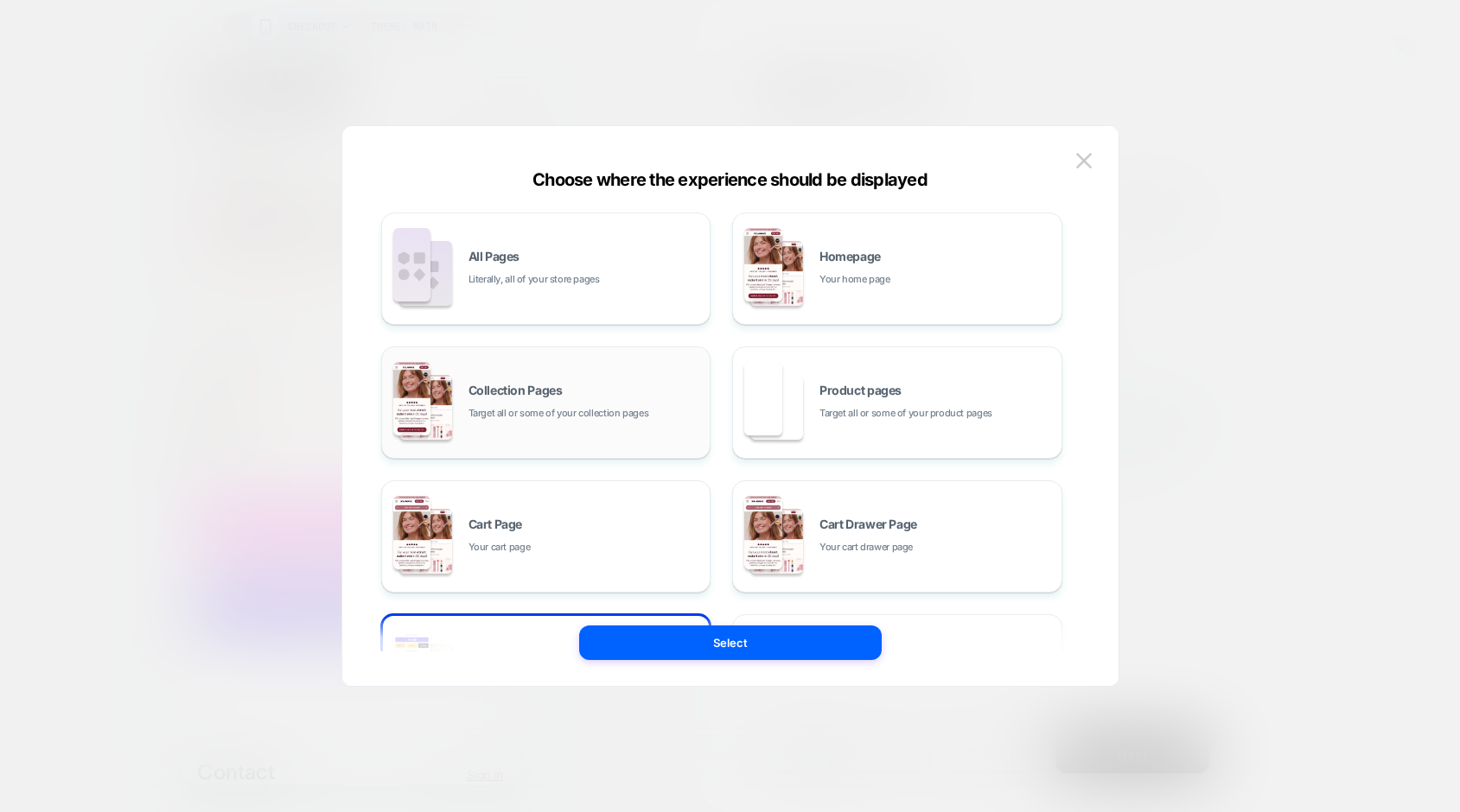
click at [558, 418] on span "Target all or some of your collection pages" at bounding box center [559, 413] width 181 height 17
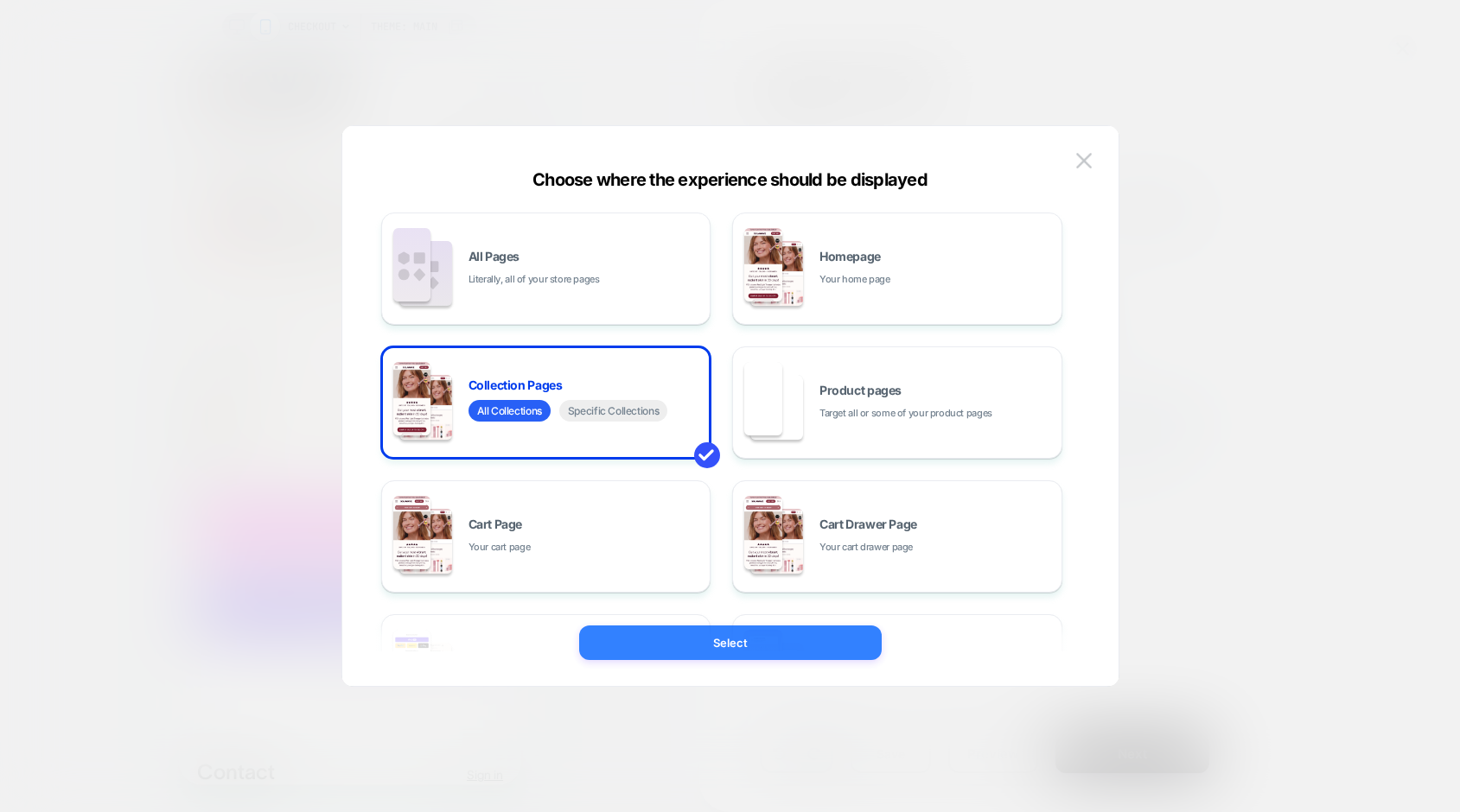
click at [734, 640] on button "Select" at bounding box center [730, 642] width 303 height 34
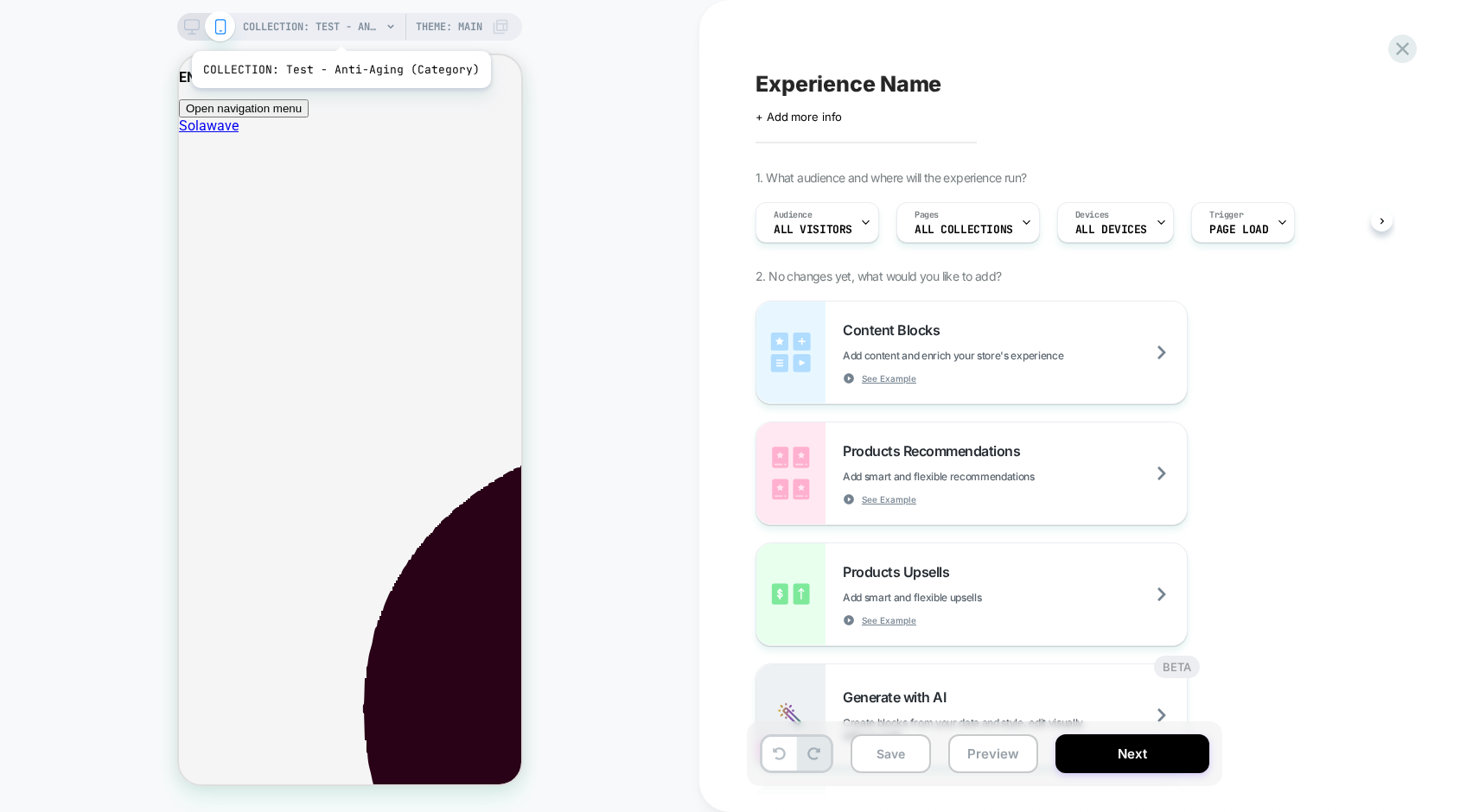
click at [338, 29] on span "COLLECTION: Test - Anti-Aging (Category)" at bounding box center [312, 27] width 139 height 28
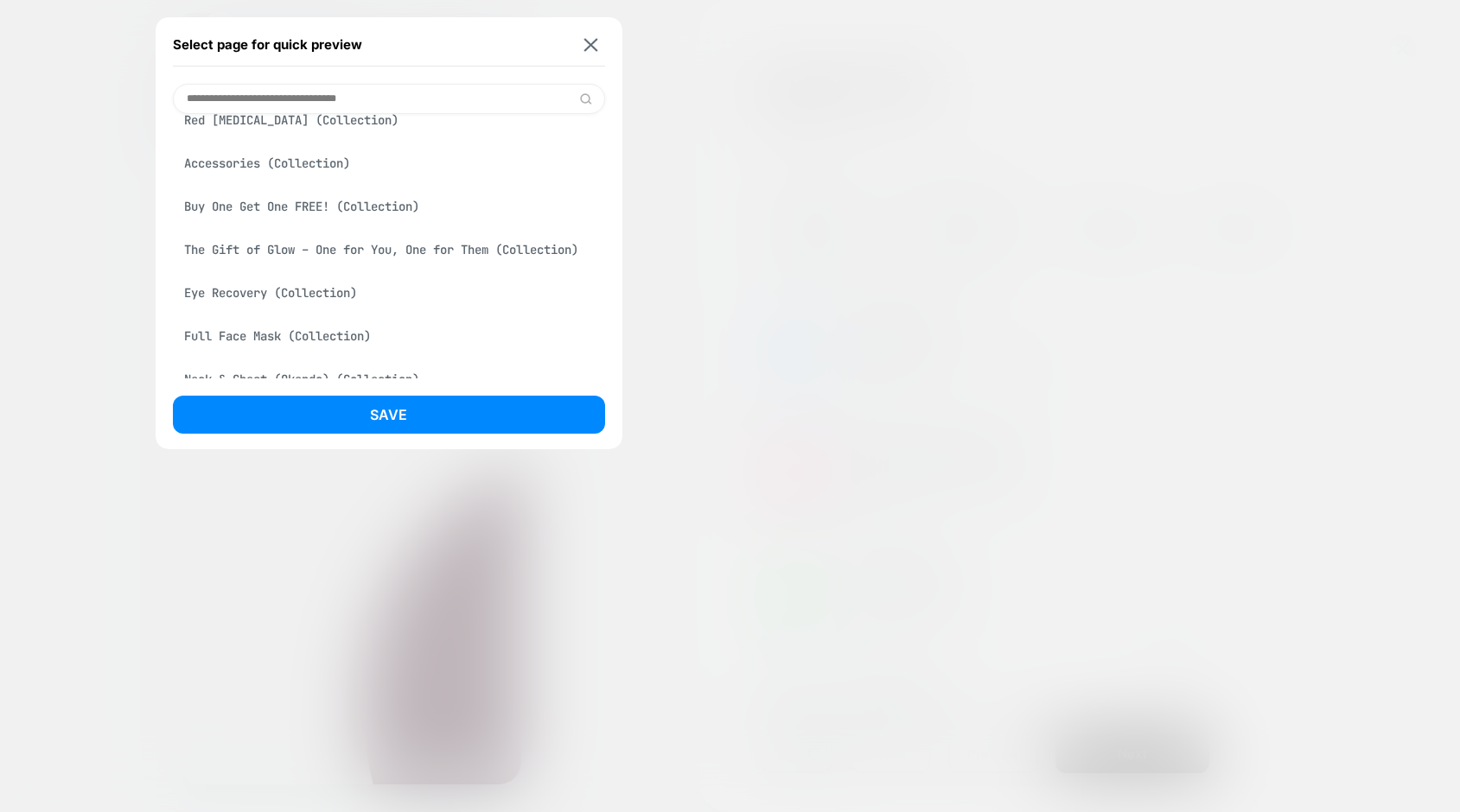
scroll to position [399, 0]
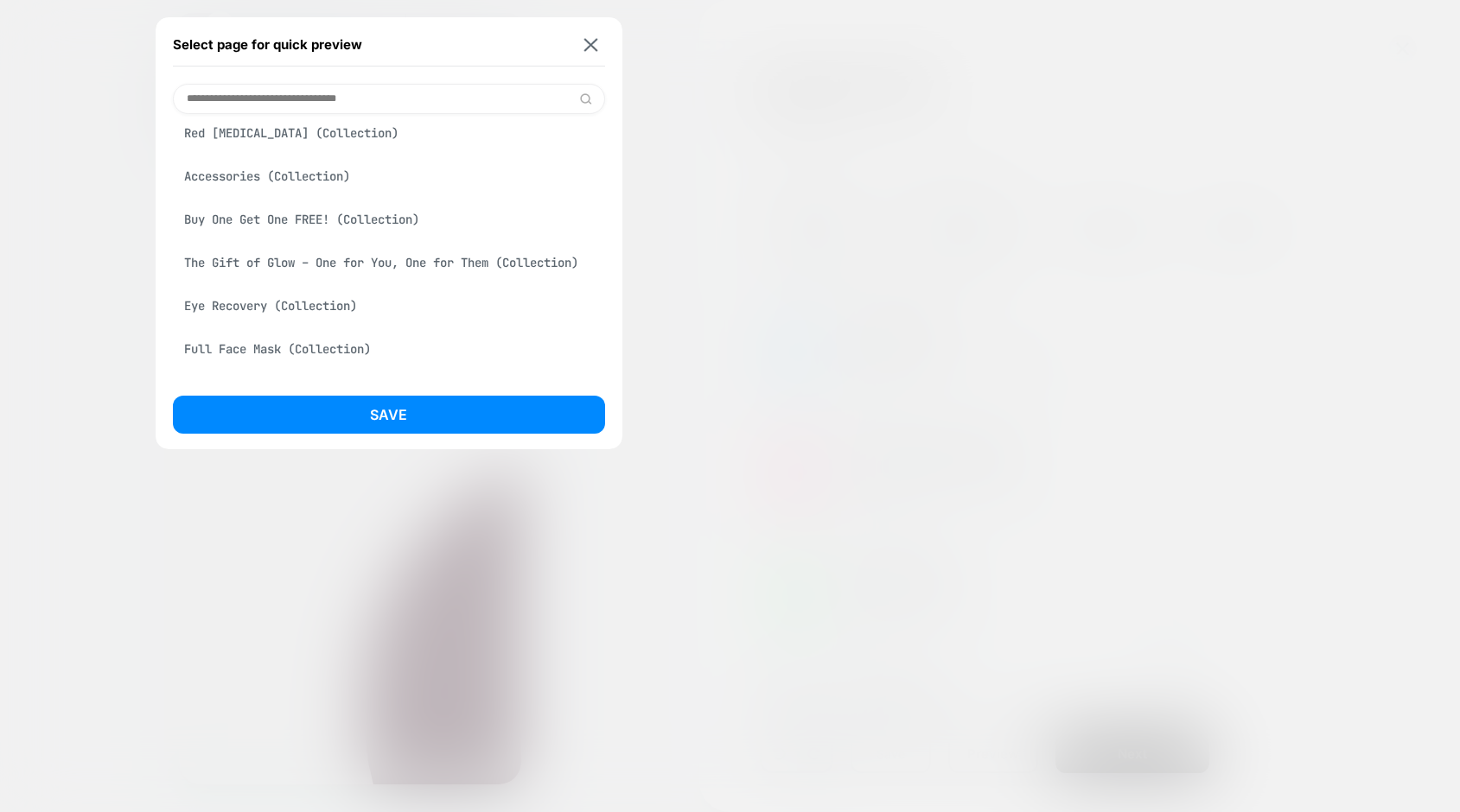
click at [294, 222] on div "Buy One Get One FREE! (Collection)" at bounding box center [389, 218] width 433 height 32
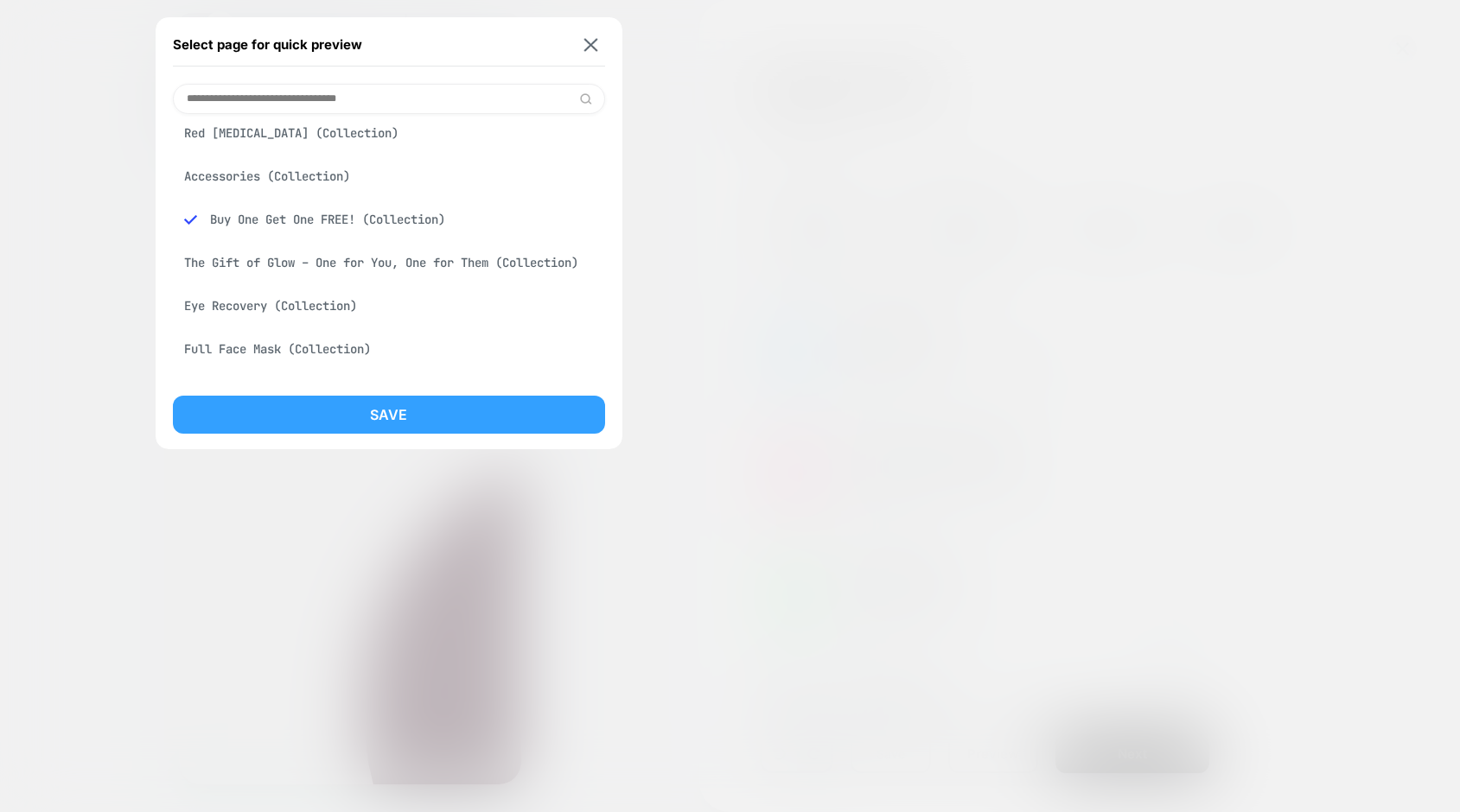
click at [369, 408] on button "Save" at bounding box center [389, 414] width 433 height 38
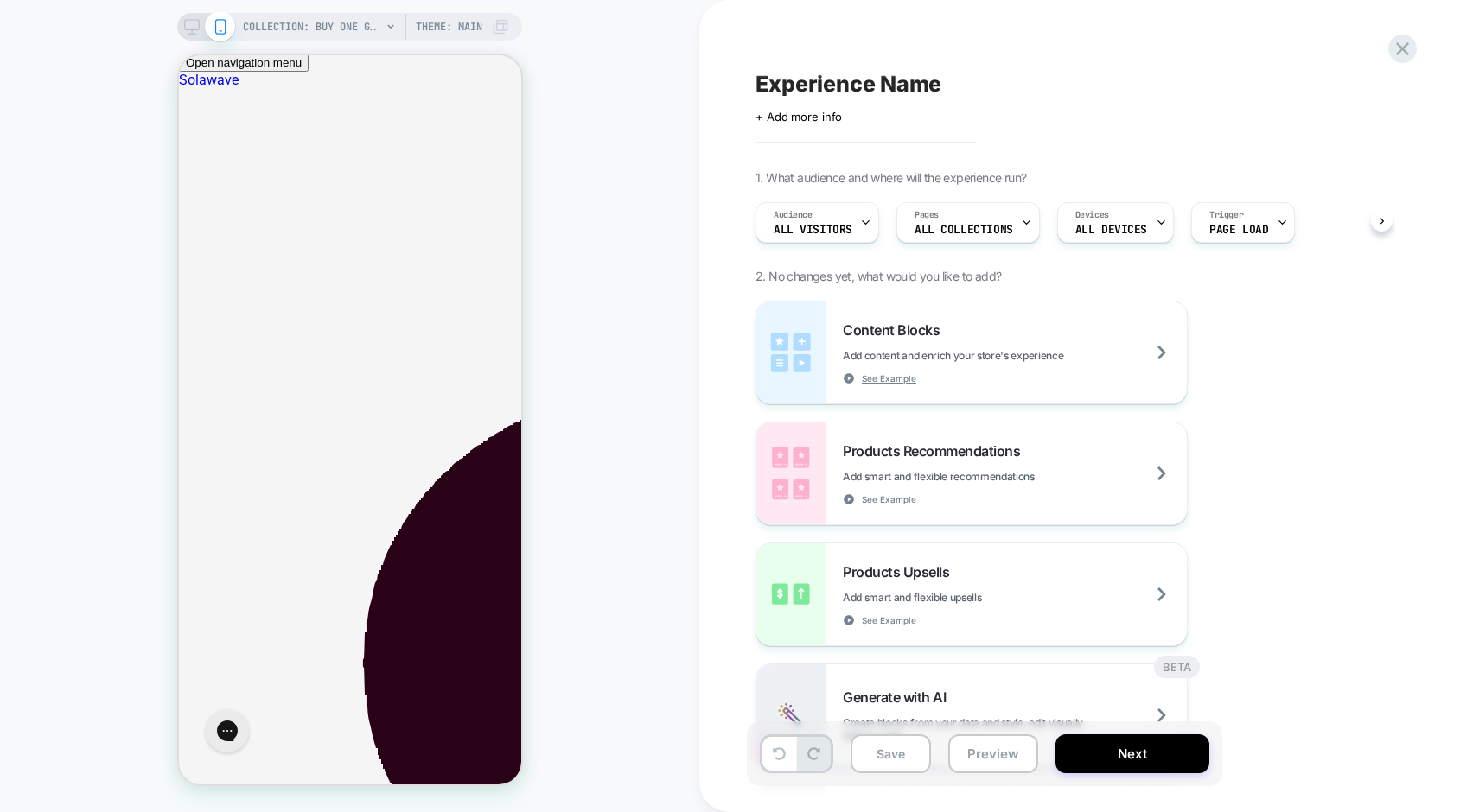
scroll to position [0, 0]
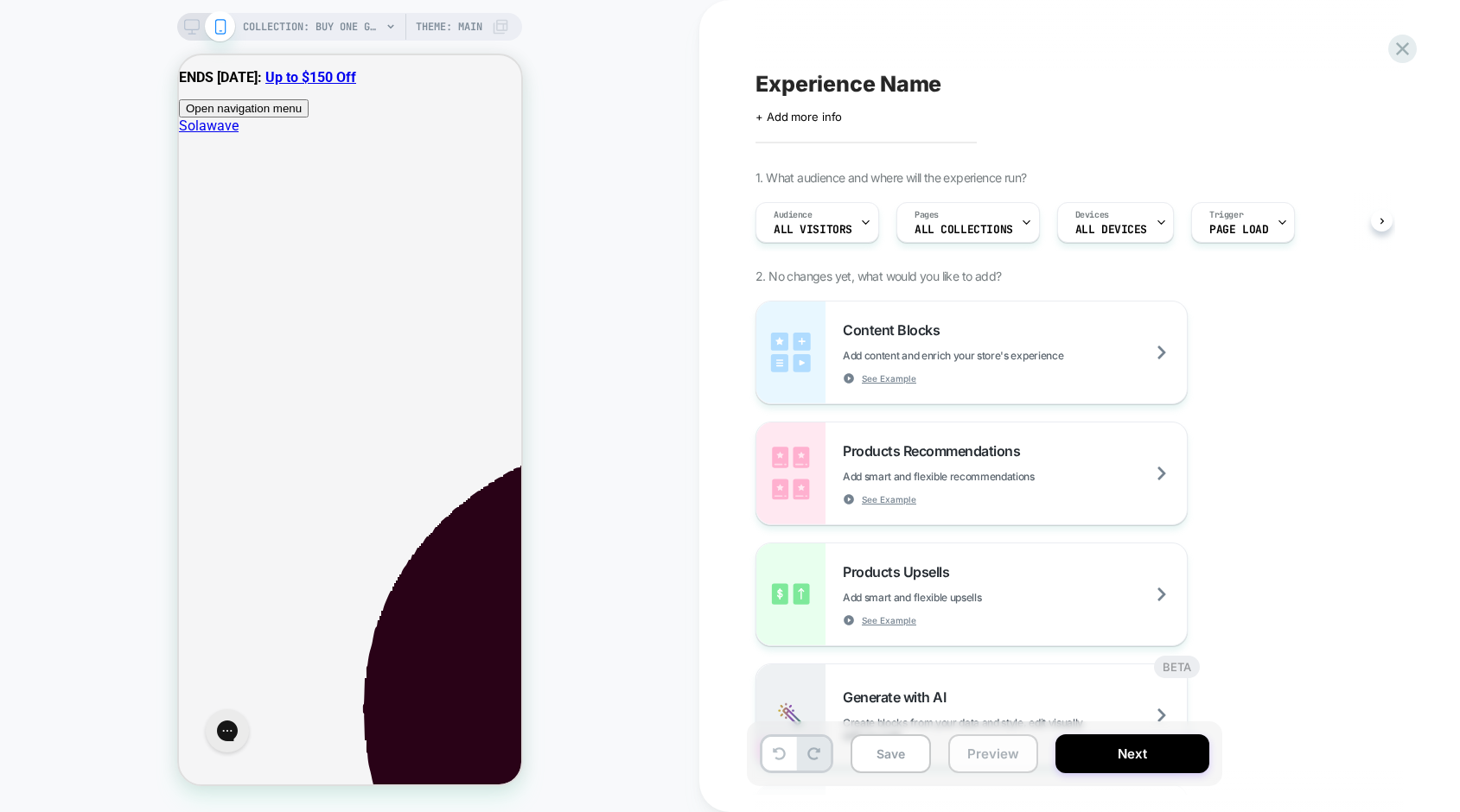
click at [984, 759] on button "Preview" at bounding box center [993, 753] width 89 height 39
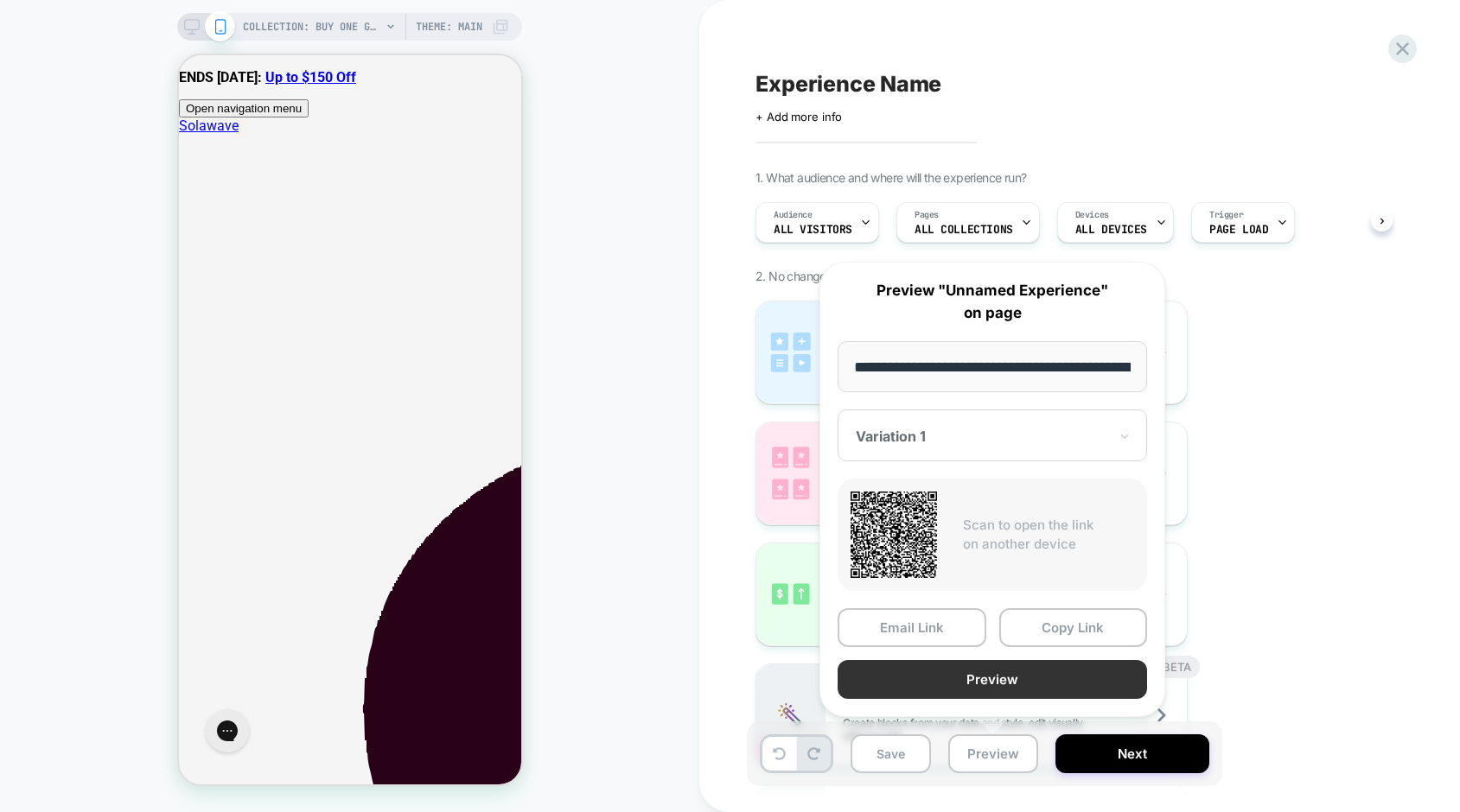
click at [947, 684] on button "Preview" at bounding box center [992, 680] width 310 height 39
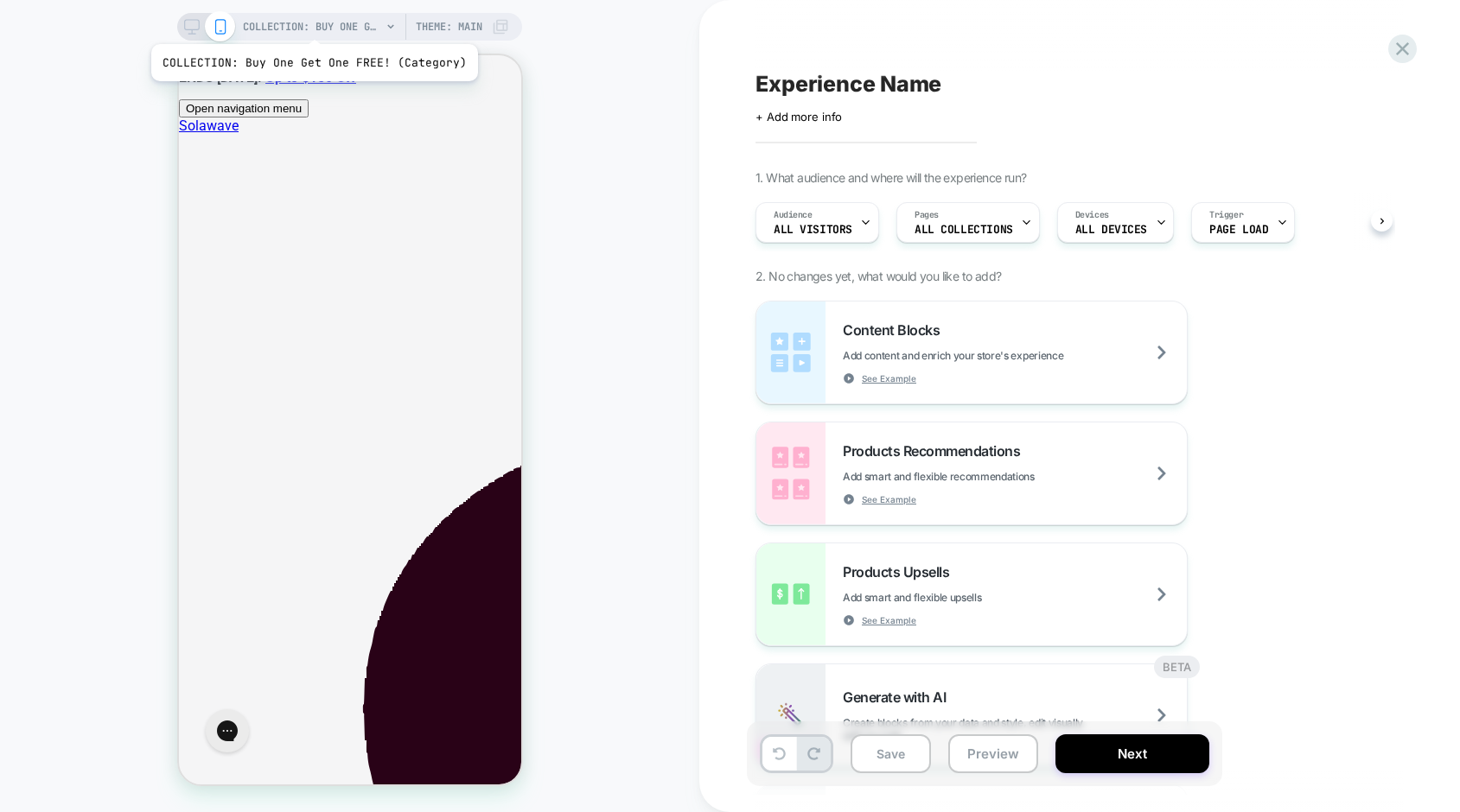
click at [311, 23] on span "COLLECTION: Buy One Get One FREE! (Category)" at bounding box center [312, 27] width 139 height 28
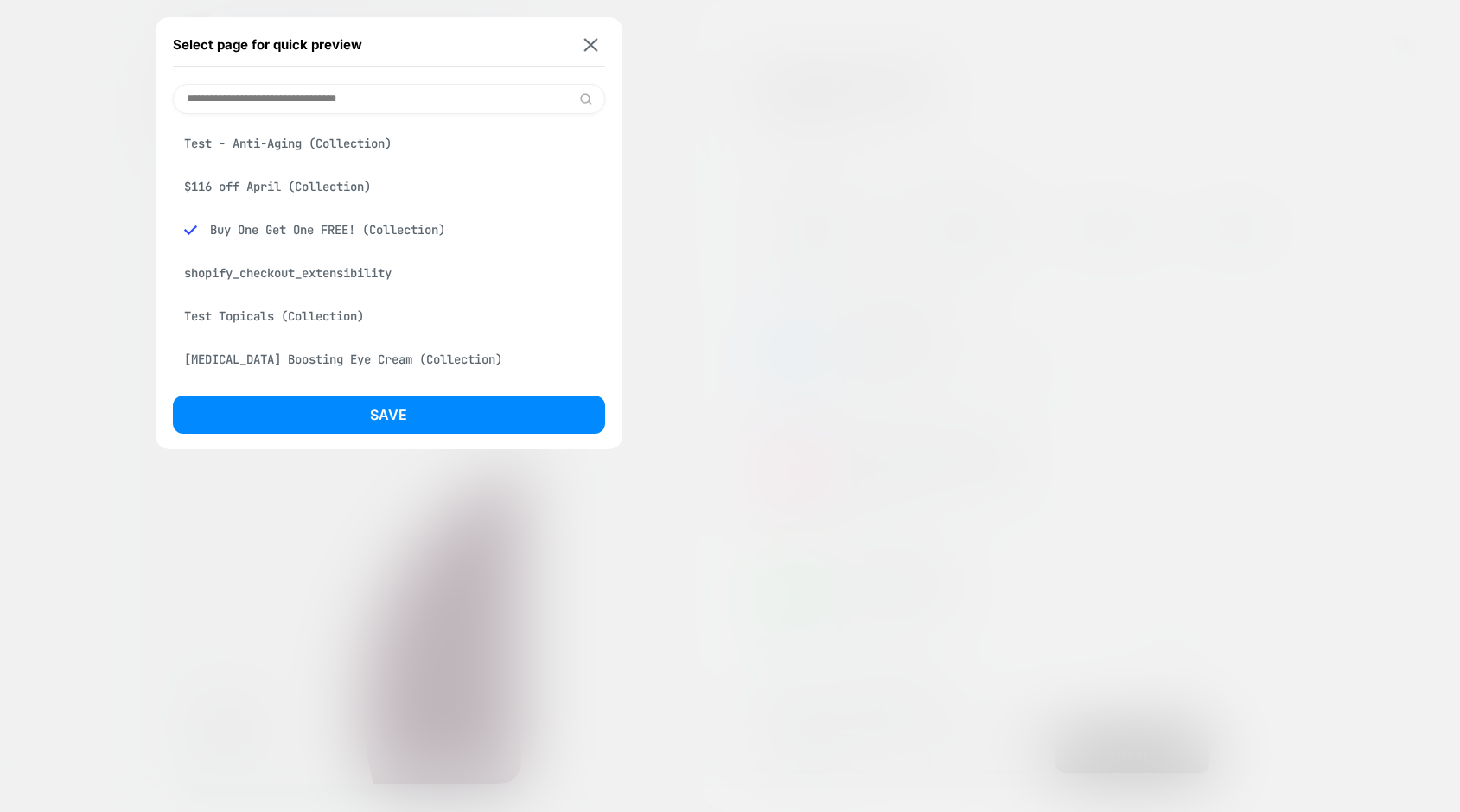
click at [274, 98] on input at bounding box center [389, 99] width 433 height 30
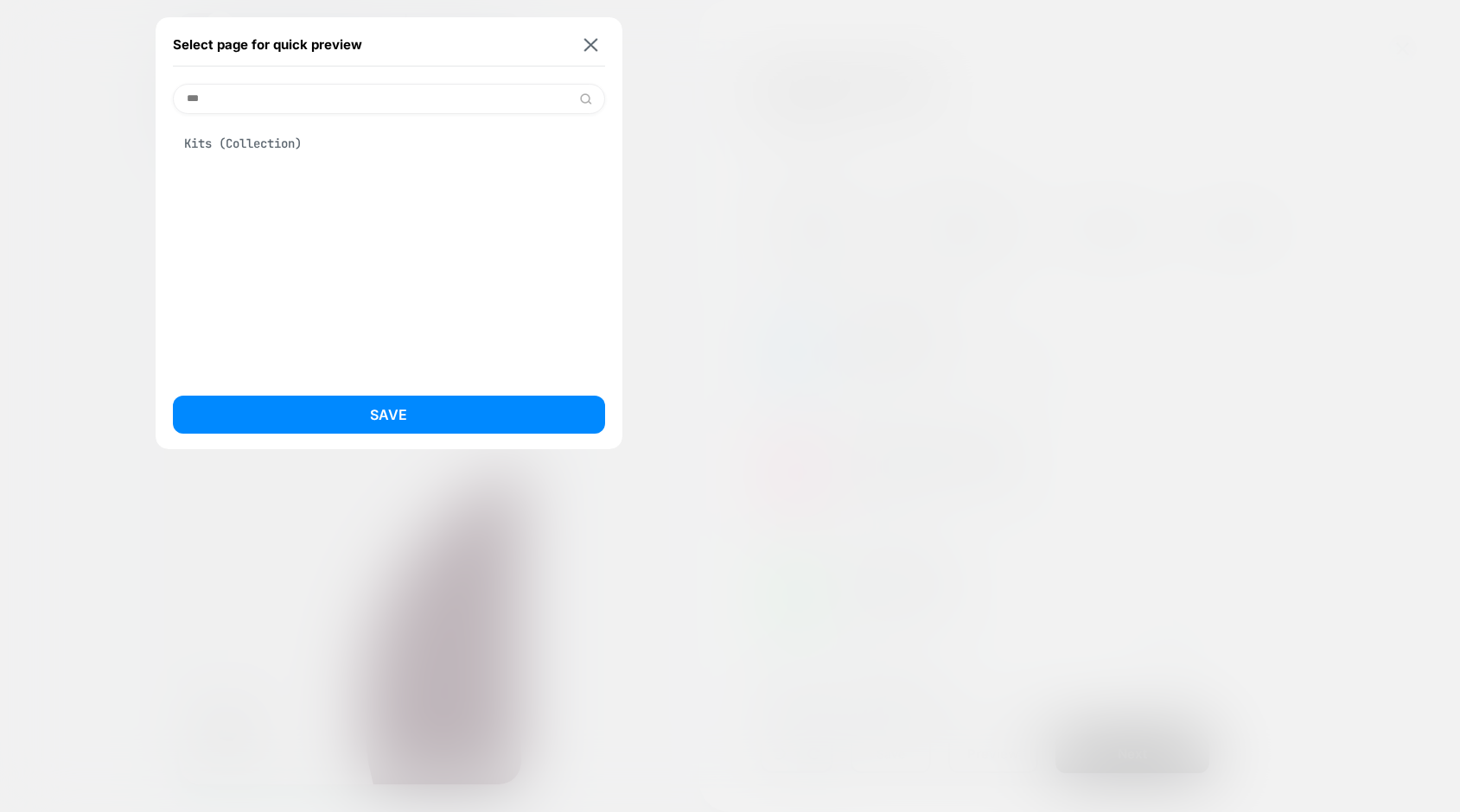
type input "***"
click at [278, 146] on div "Kits (Collection)" at bounding box center [389, 143] width 433 height 32
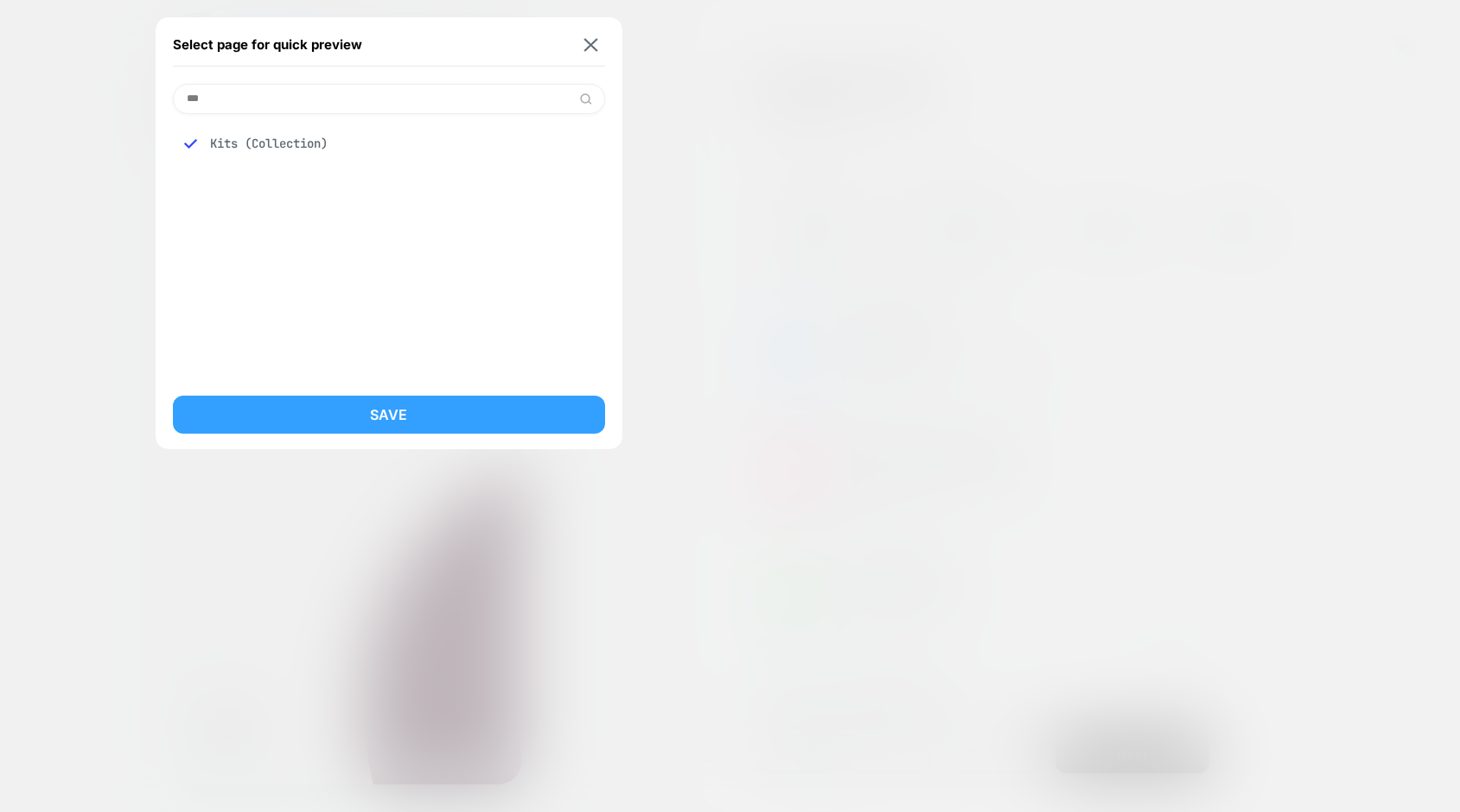
click at [356, 422] on button "Save" at bounding box center [389, 414] width 433 height 38
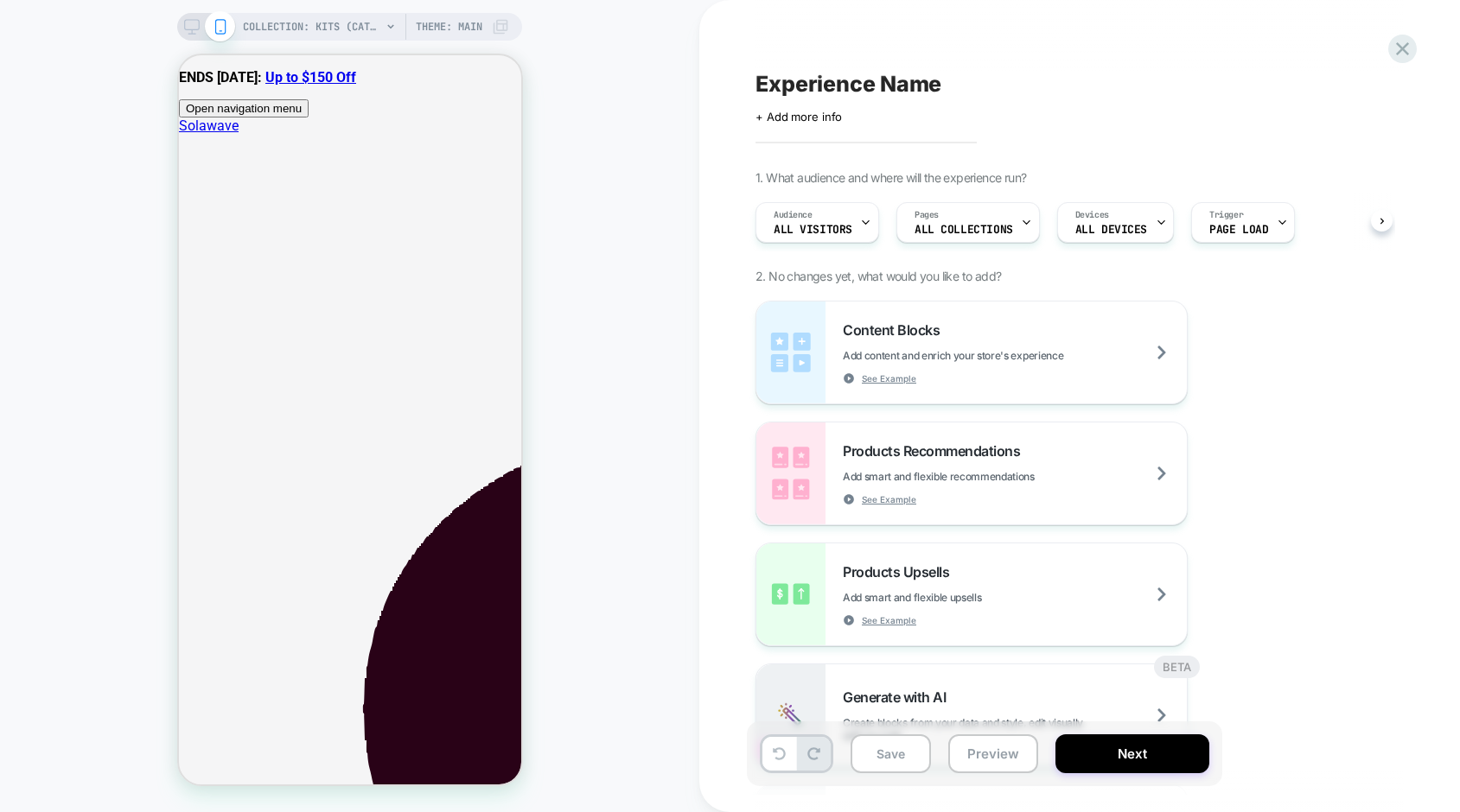
click at [193, 28] on icon at bounding box center [192, 27] width 16 height 16
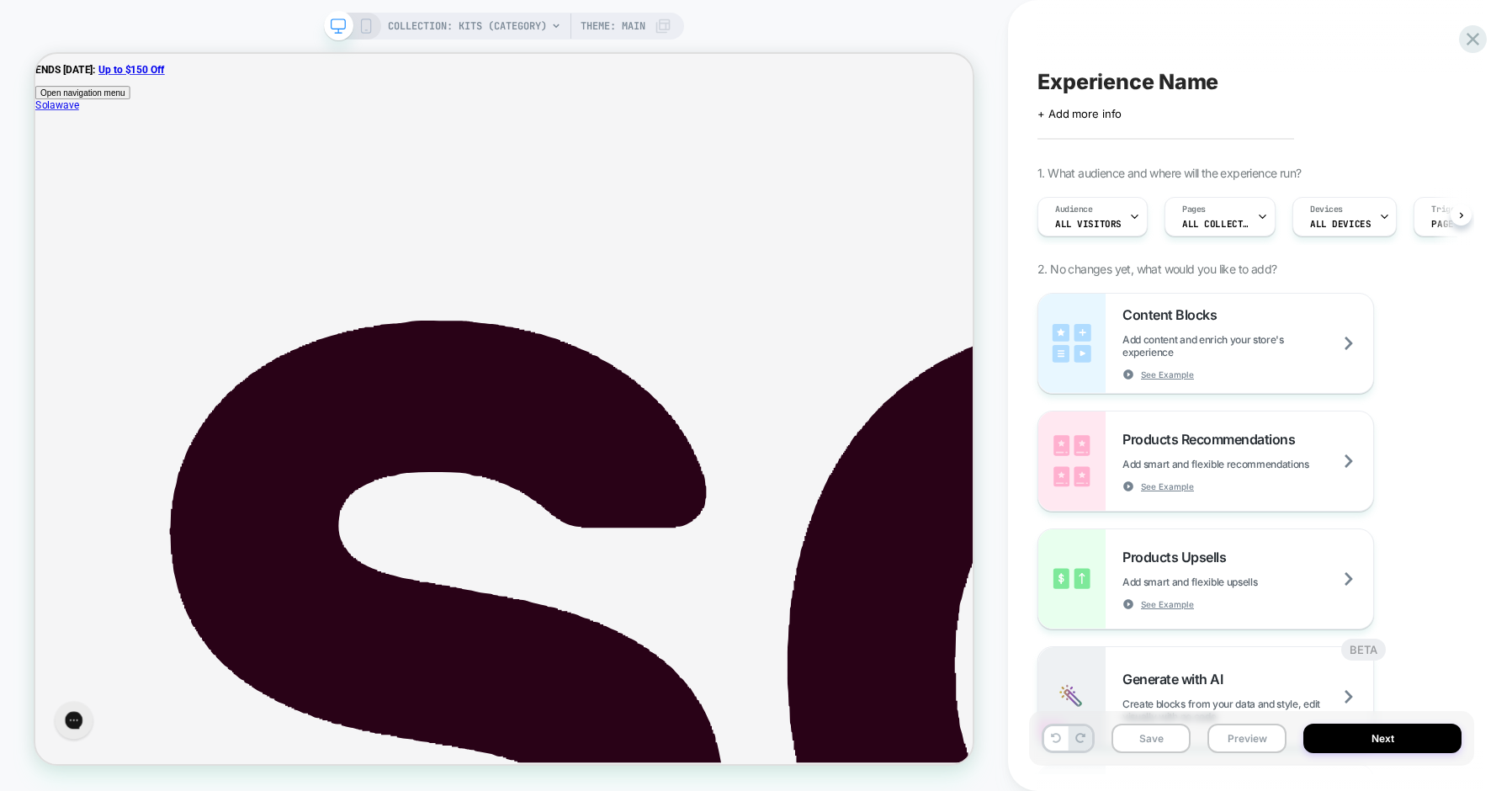
scroll to position [0, 1]
click at [1466, 43] on icon at bounding box center [1473, 39] width 23 height 23
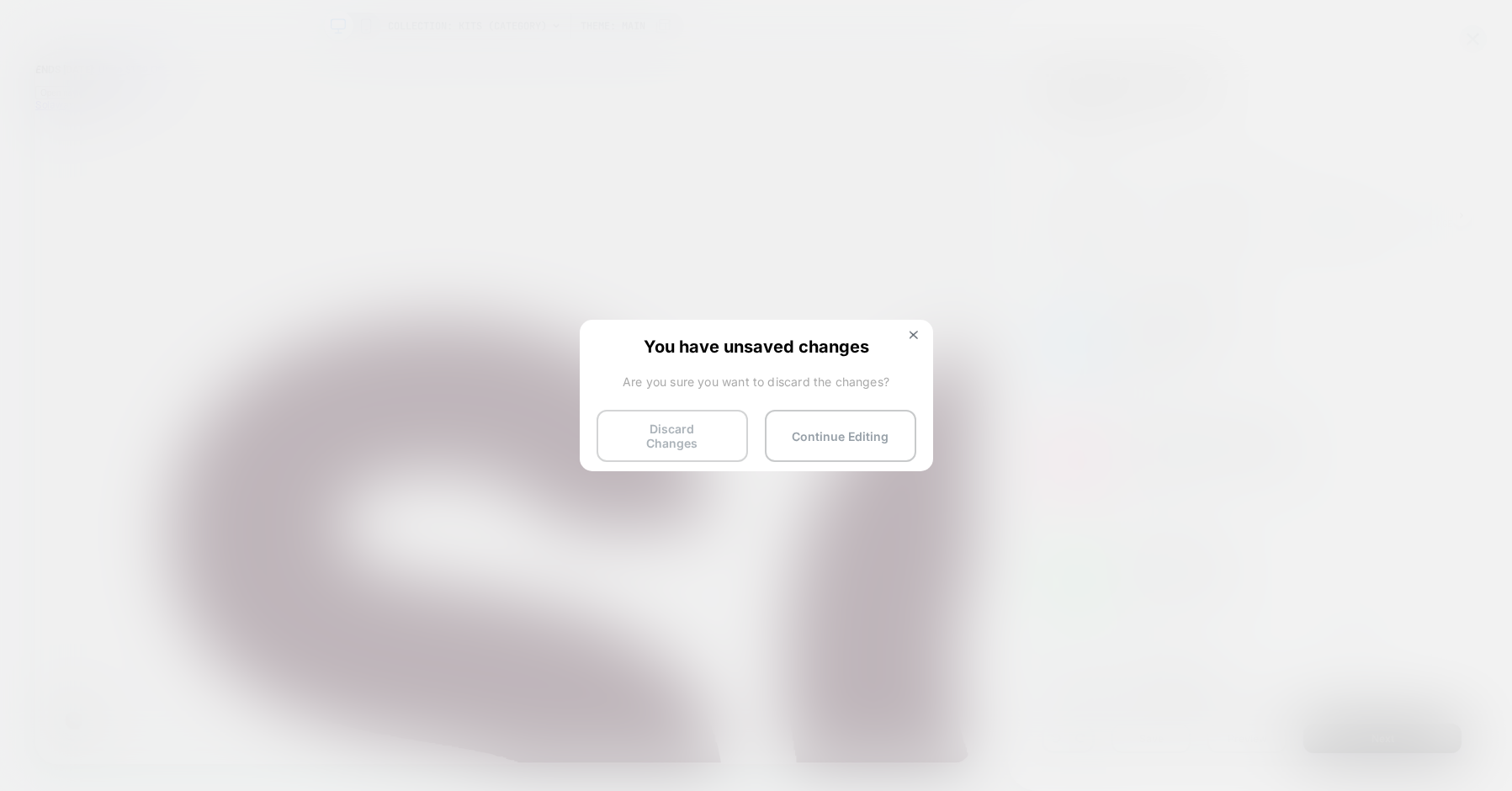
click at [664, 430] on button "Discard Changes" at bounding box center [671, 436] width 151 height 52
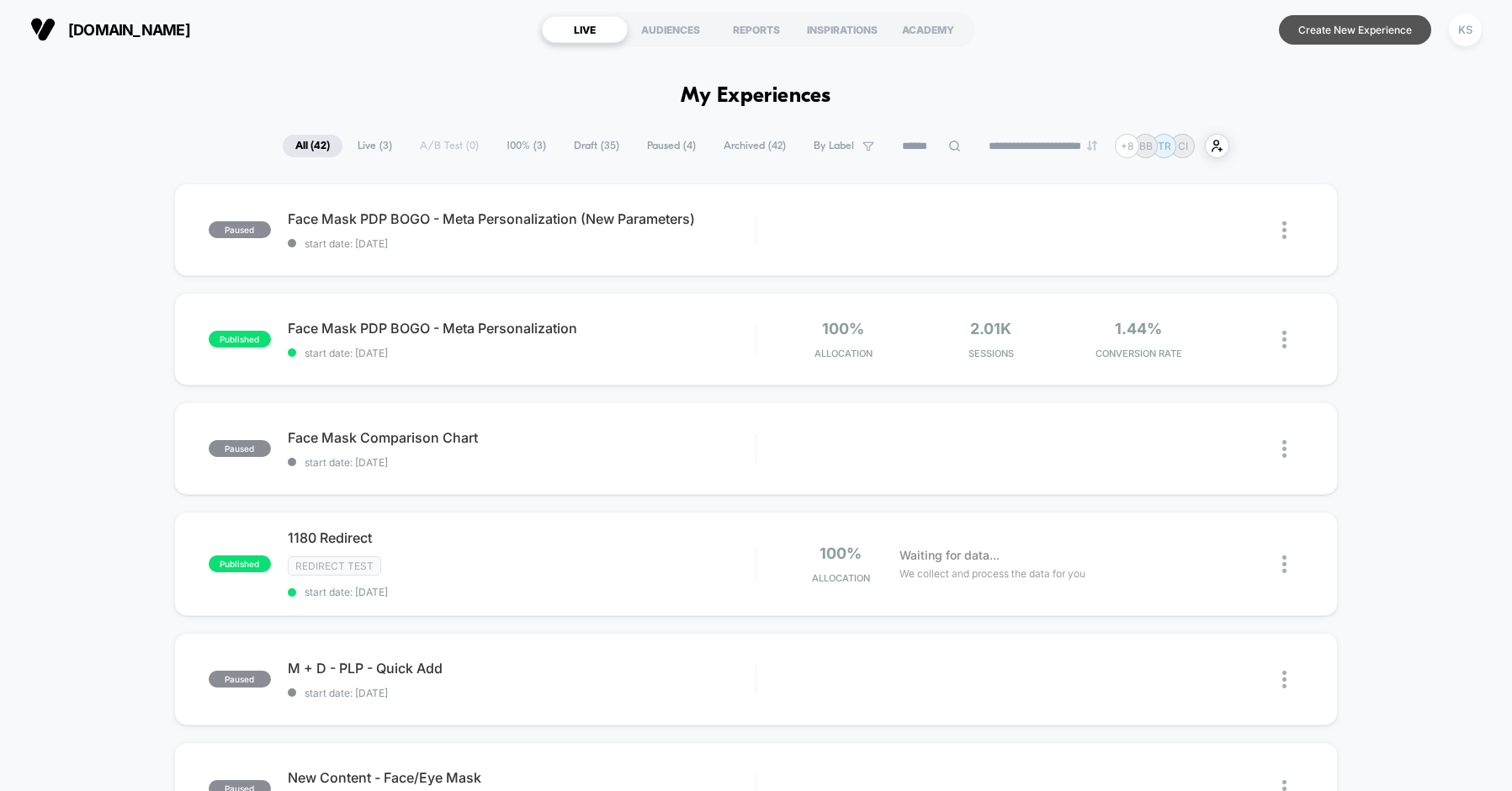
click at [1347, 32] on button "Create New Experience" at bounding box center [1355, 30] width 152 height 29
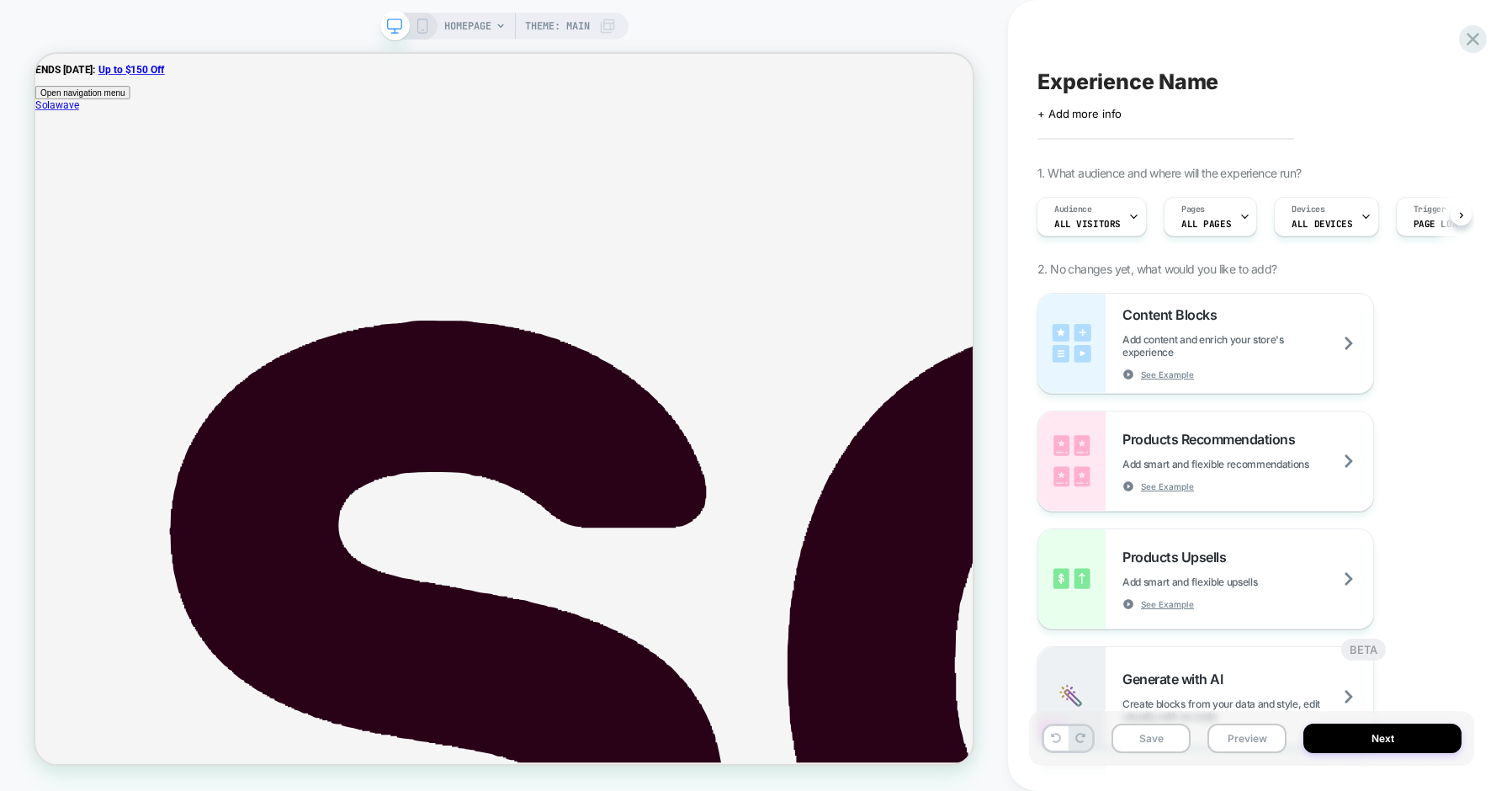
click at [487, 27] on span "HOMEPAGE" at bounding box center [467, 26] width 47 height 27
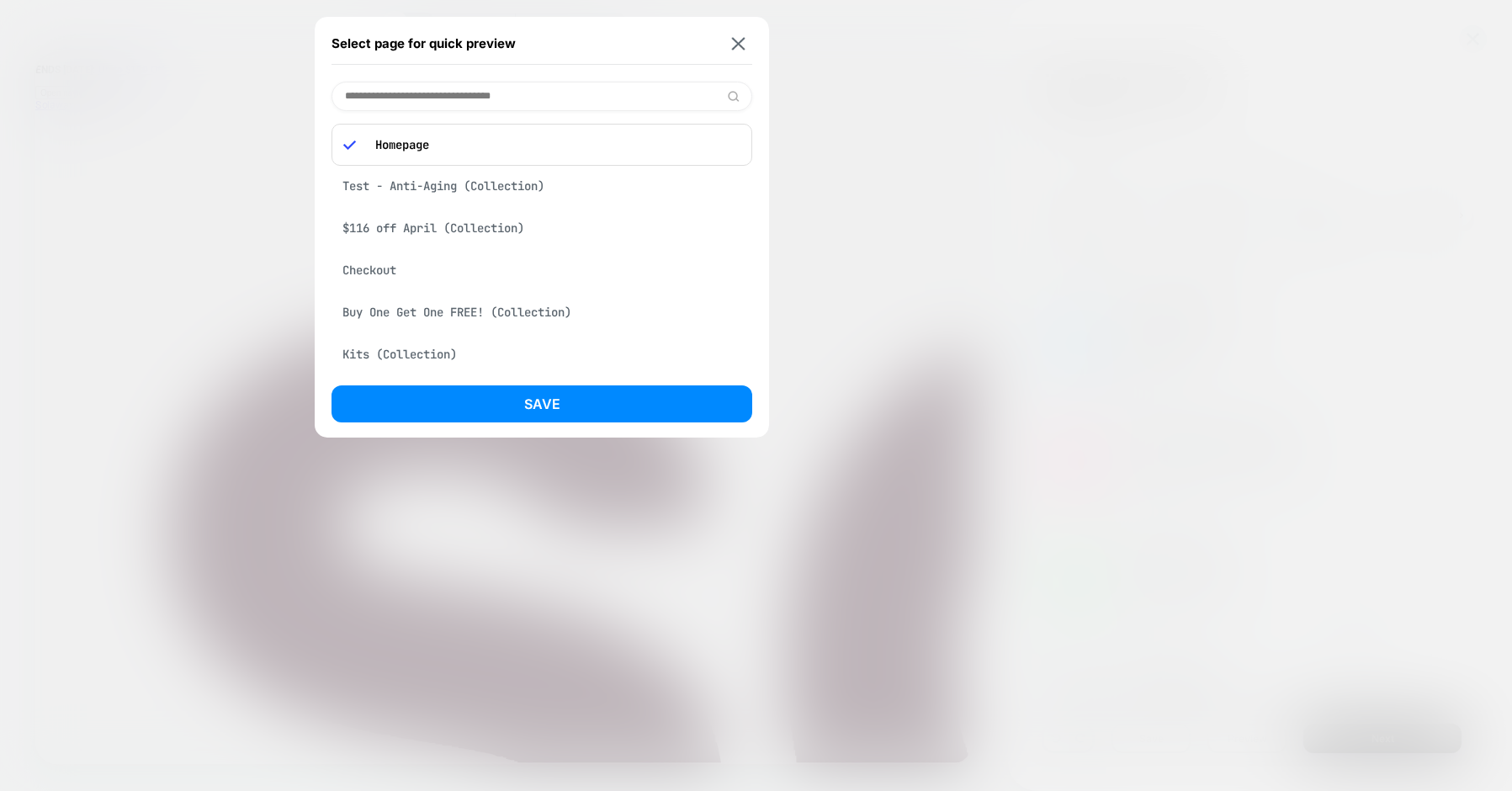
click at [402, 91] on input at bounding box center [542, 97] width 421 height 29
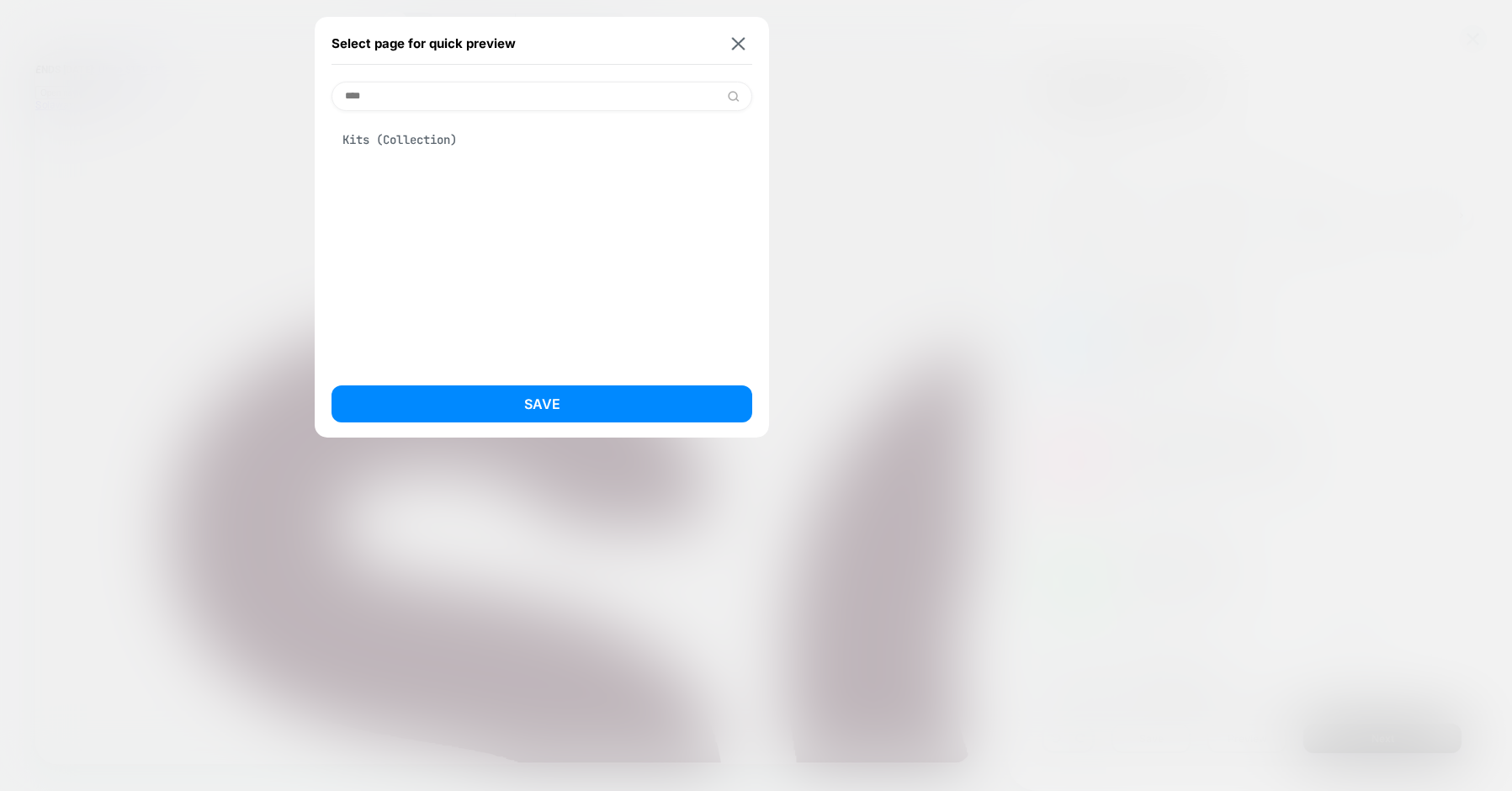
type input "****"
click at [404, 140] on div "Kits (Collection)" at bounding box center [542, 139] width 421 height 32
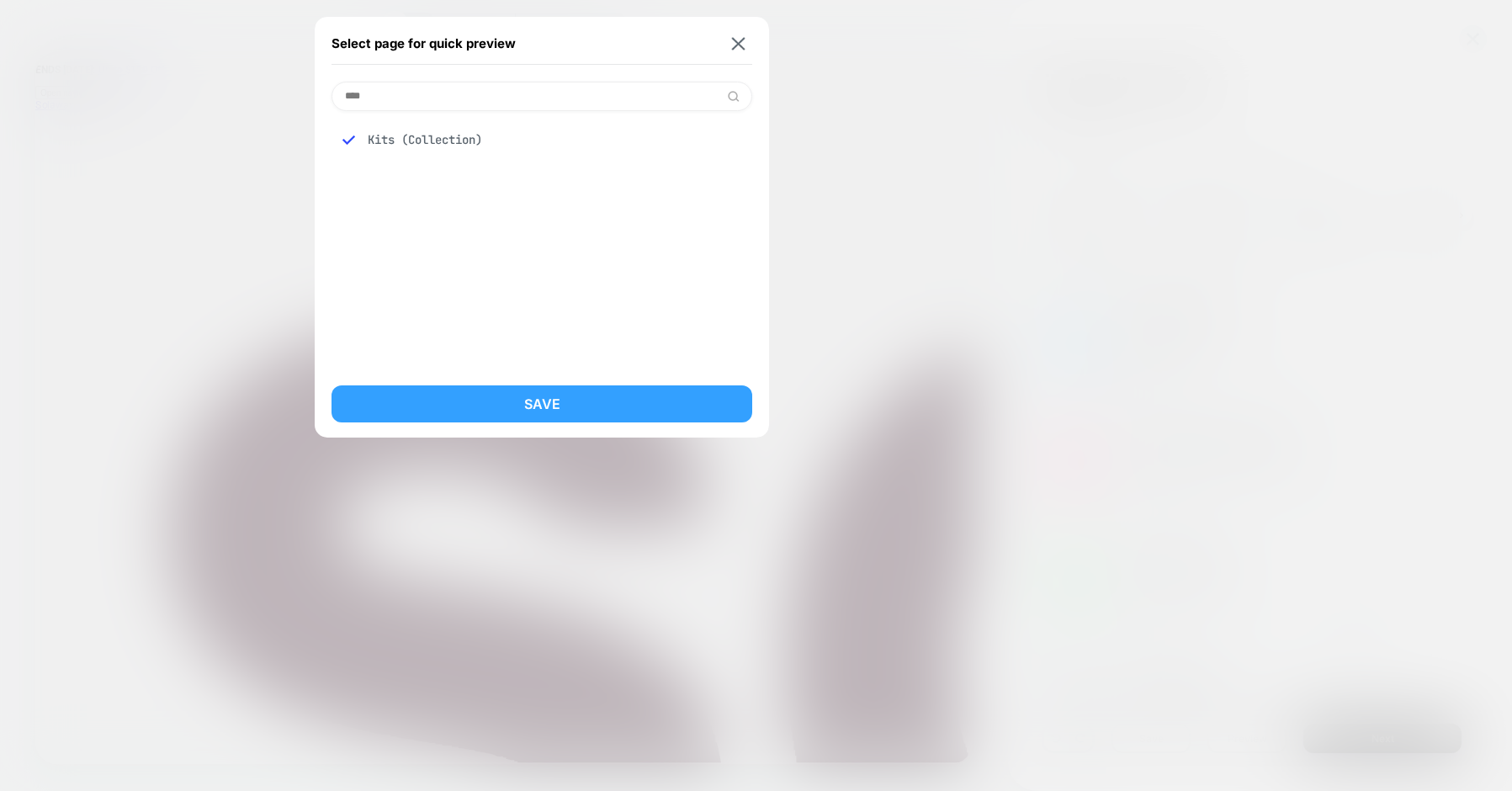
click at [510, 398] on button "Save" at bounding box center [542, 403] width 421 height 37
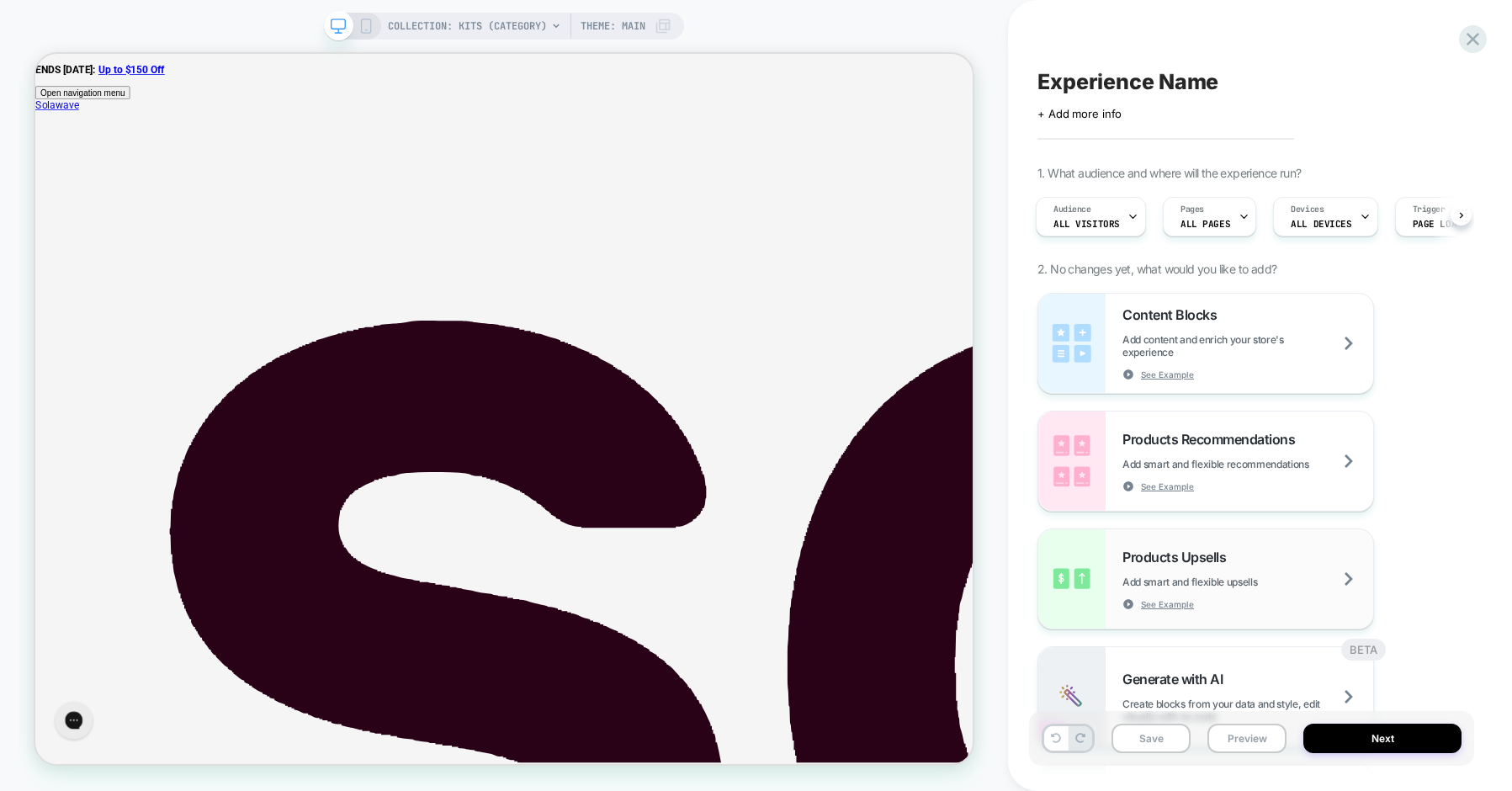
click at [1229, 591] on div "Products Upsells Add smart and flexible upsells See Example" at bounding box center [1248, 579] width 251 height 62
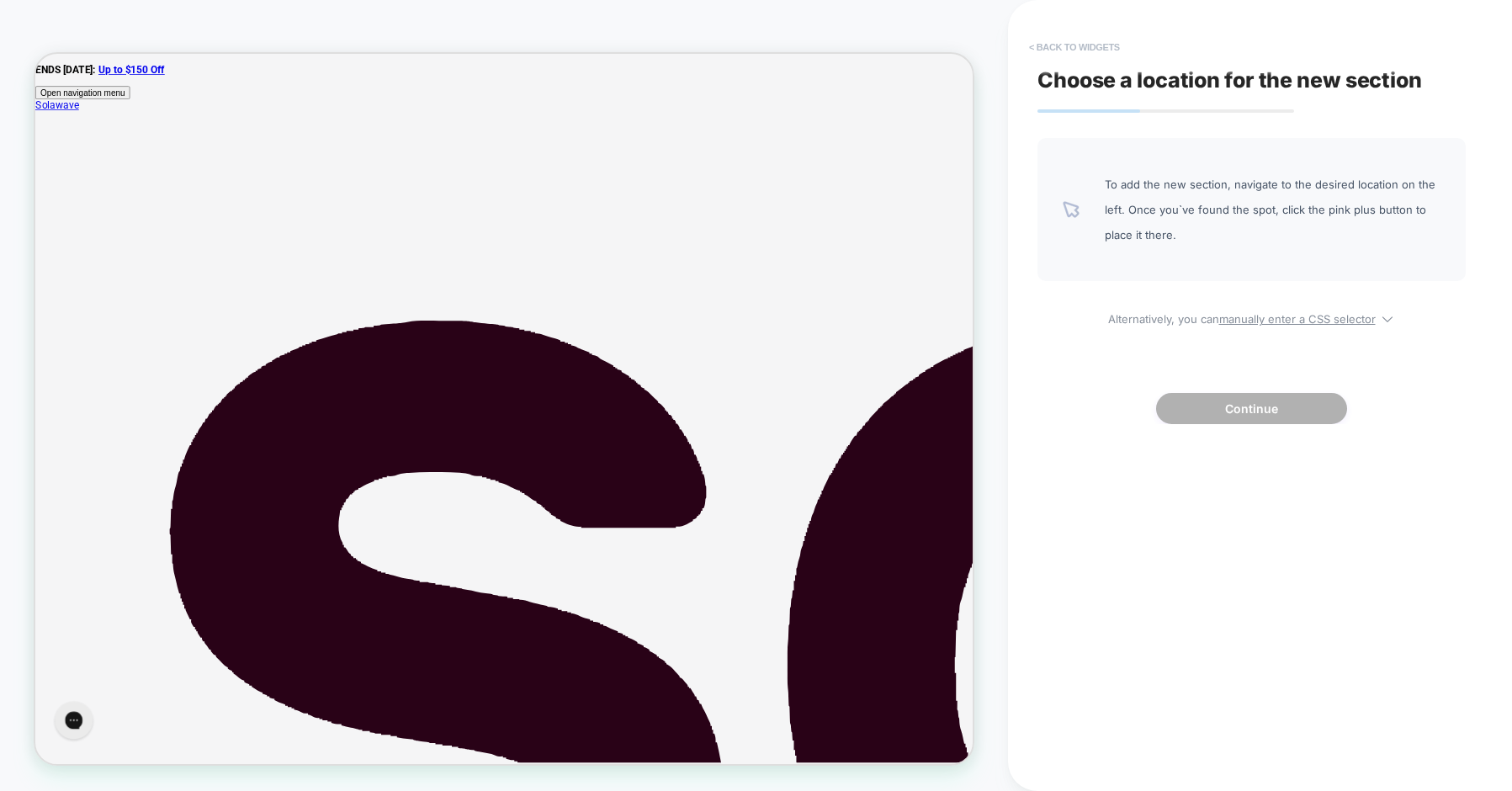
click at [1090, 44] on button "< Back to widgets" at bounding box center [1075, 47] width 108 height 27
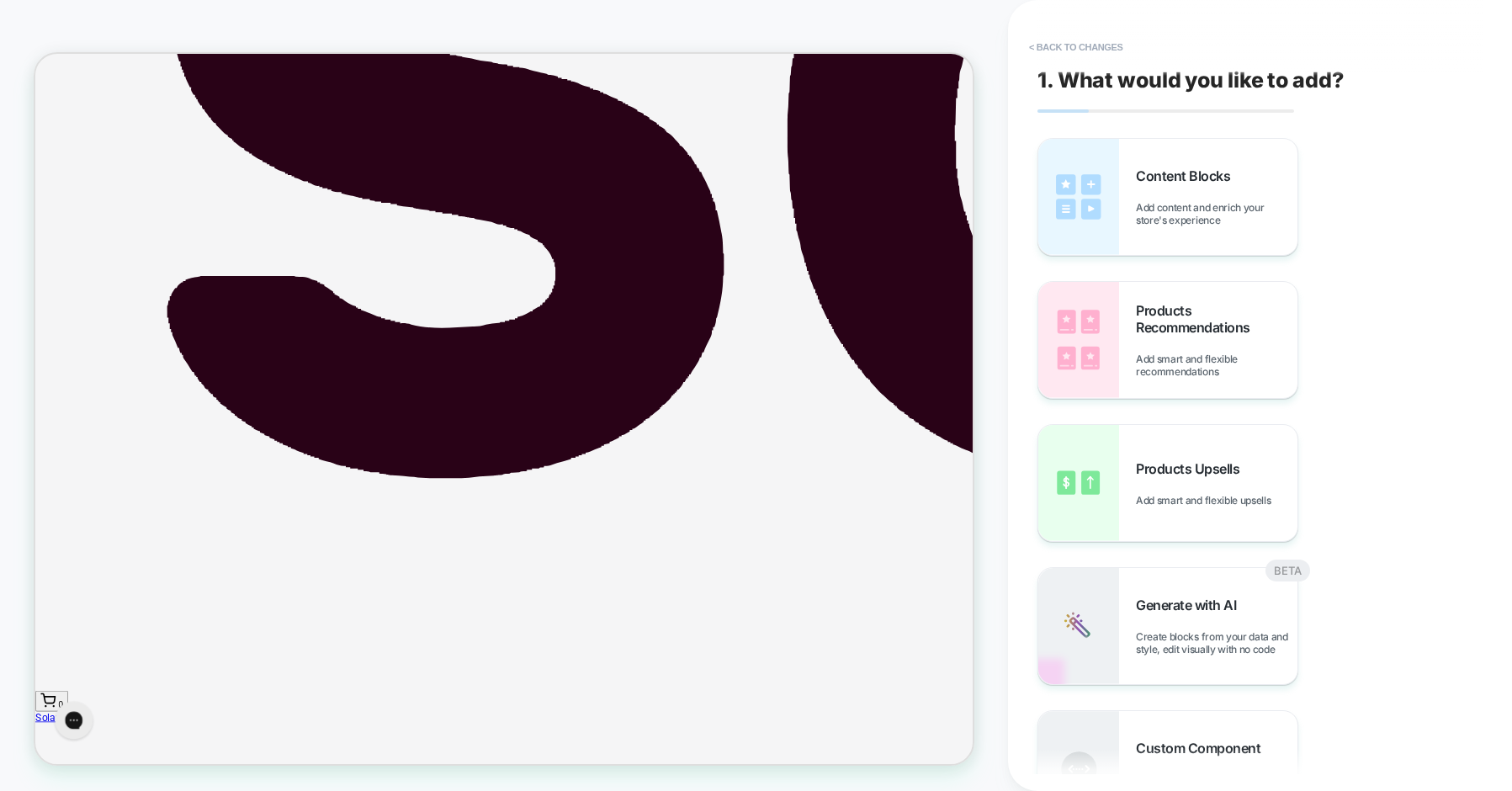
scroll to position [711, 0]
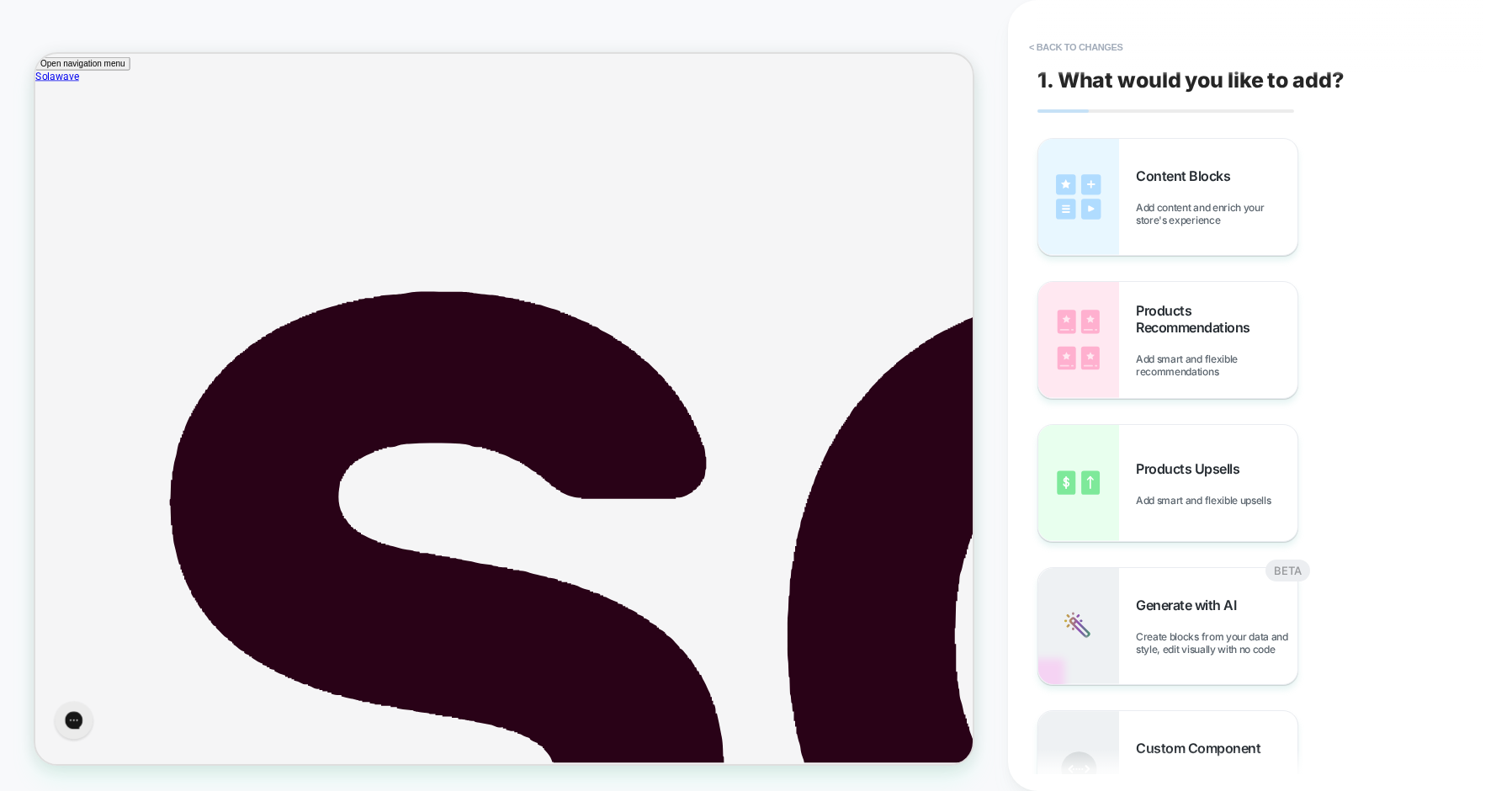
scroll to position [0, 0]
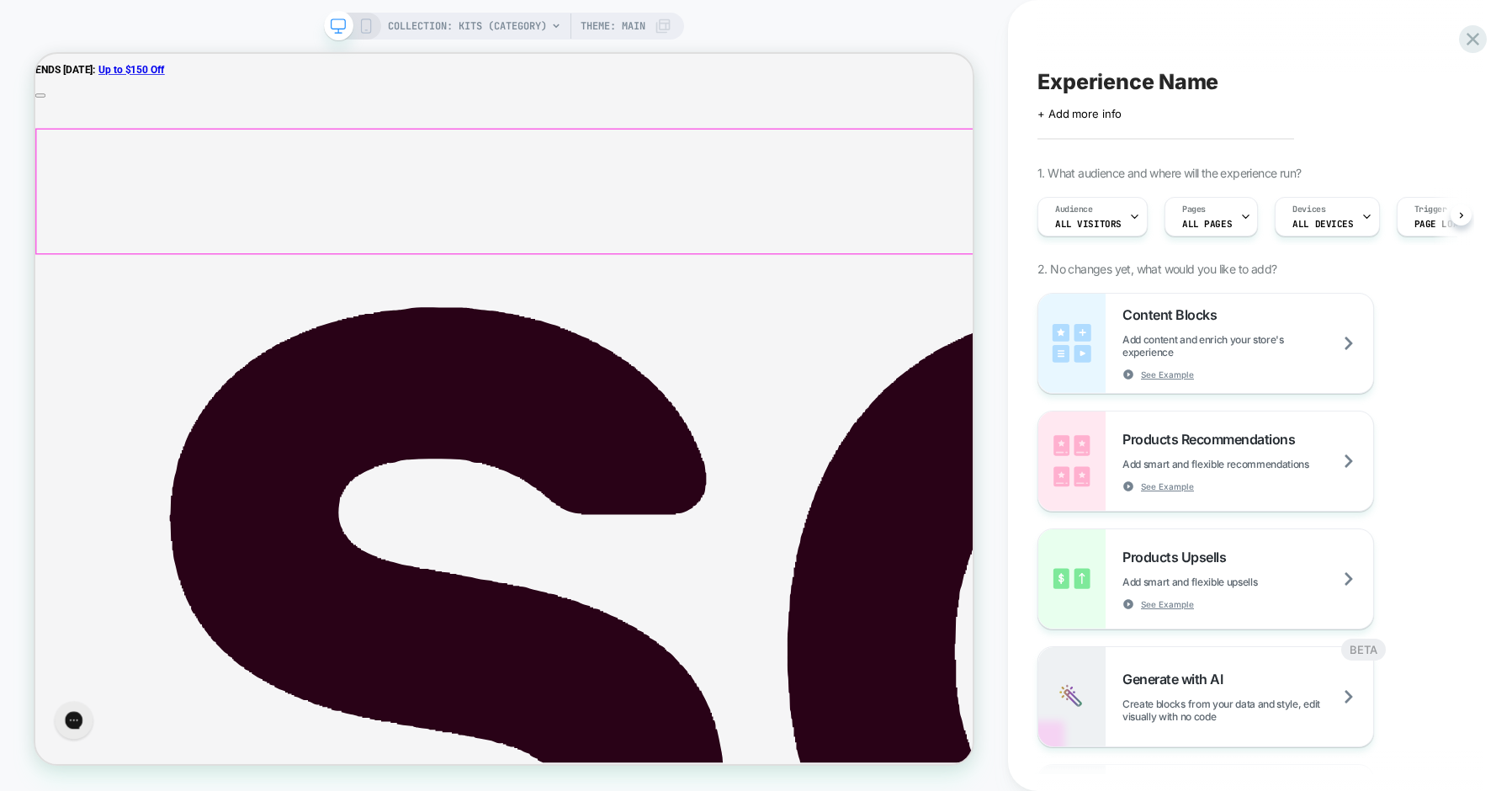
scroll to position [0, 1]
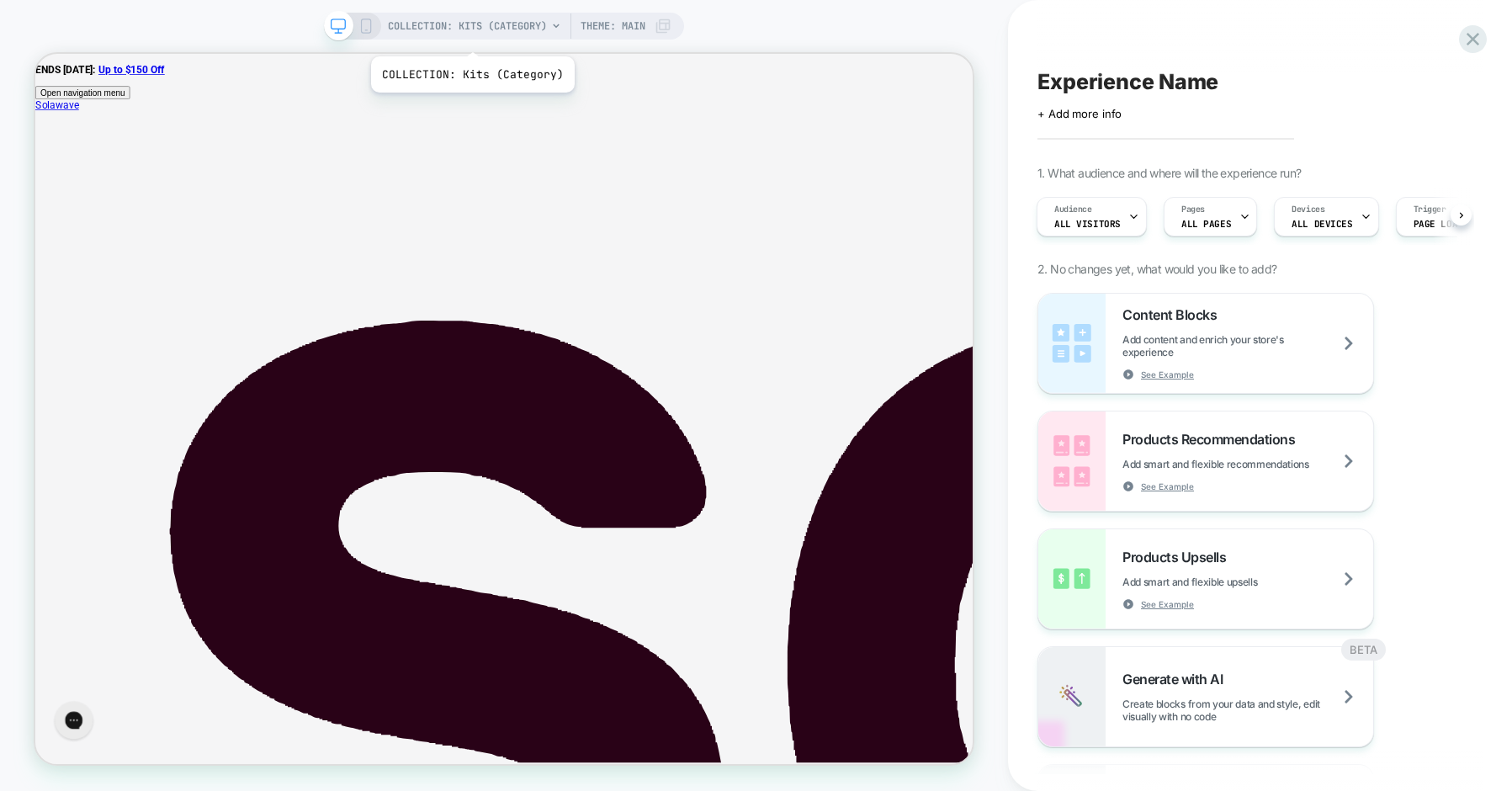
click at [471, 35] on span "COLLECTION: Kits (Category)" at bounding box center [467, 26] width 159 height 27
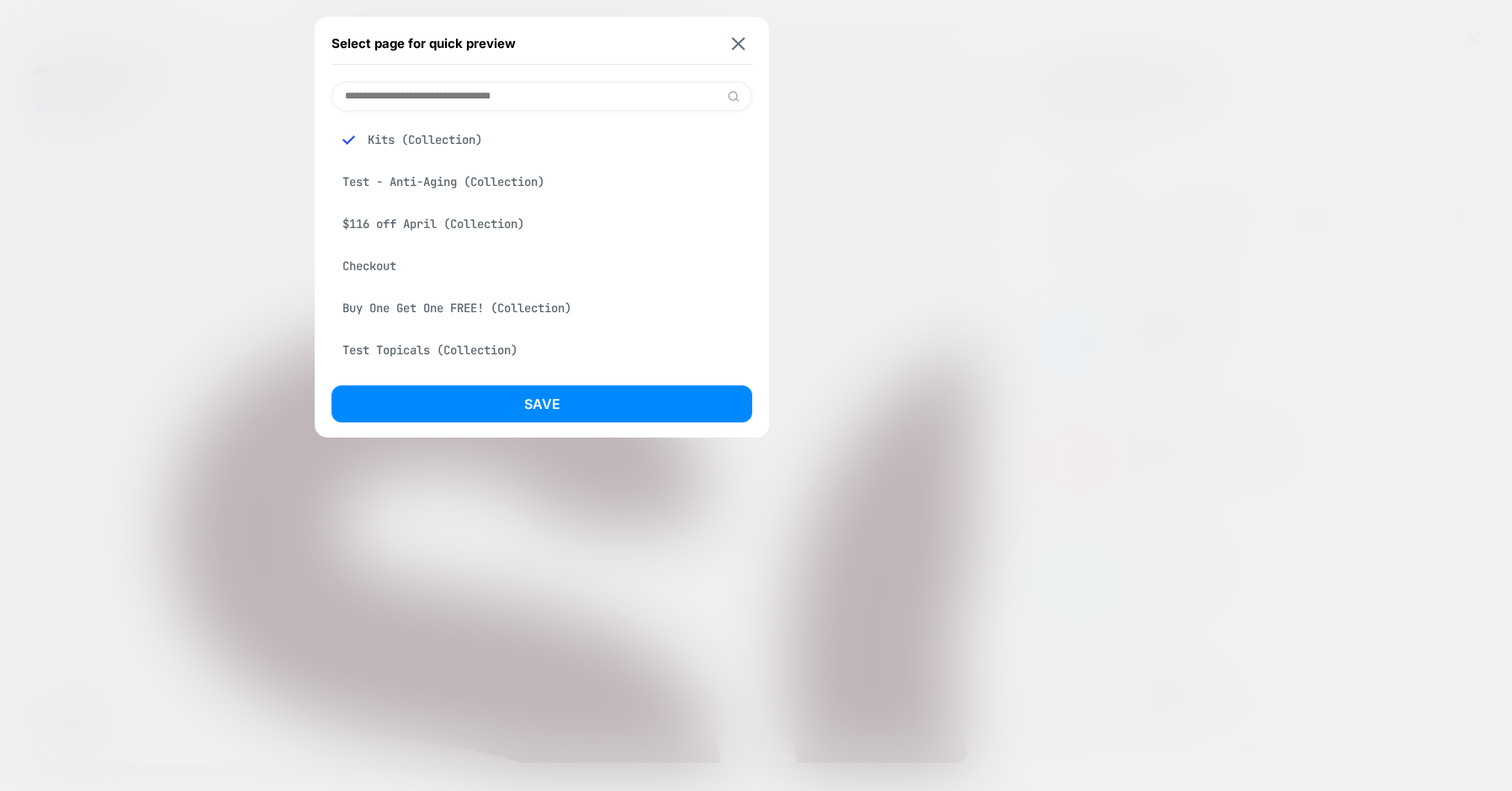
click at [483, 98] on input at bounding box center [542, 97] width 421 height 29
paste input "**********"
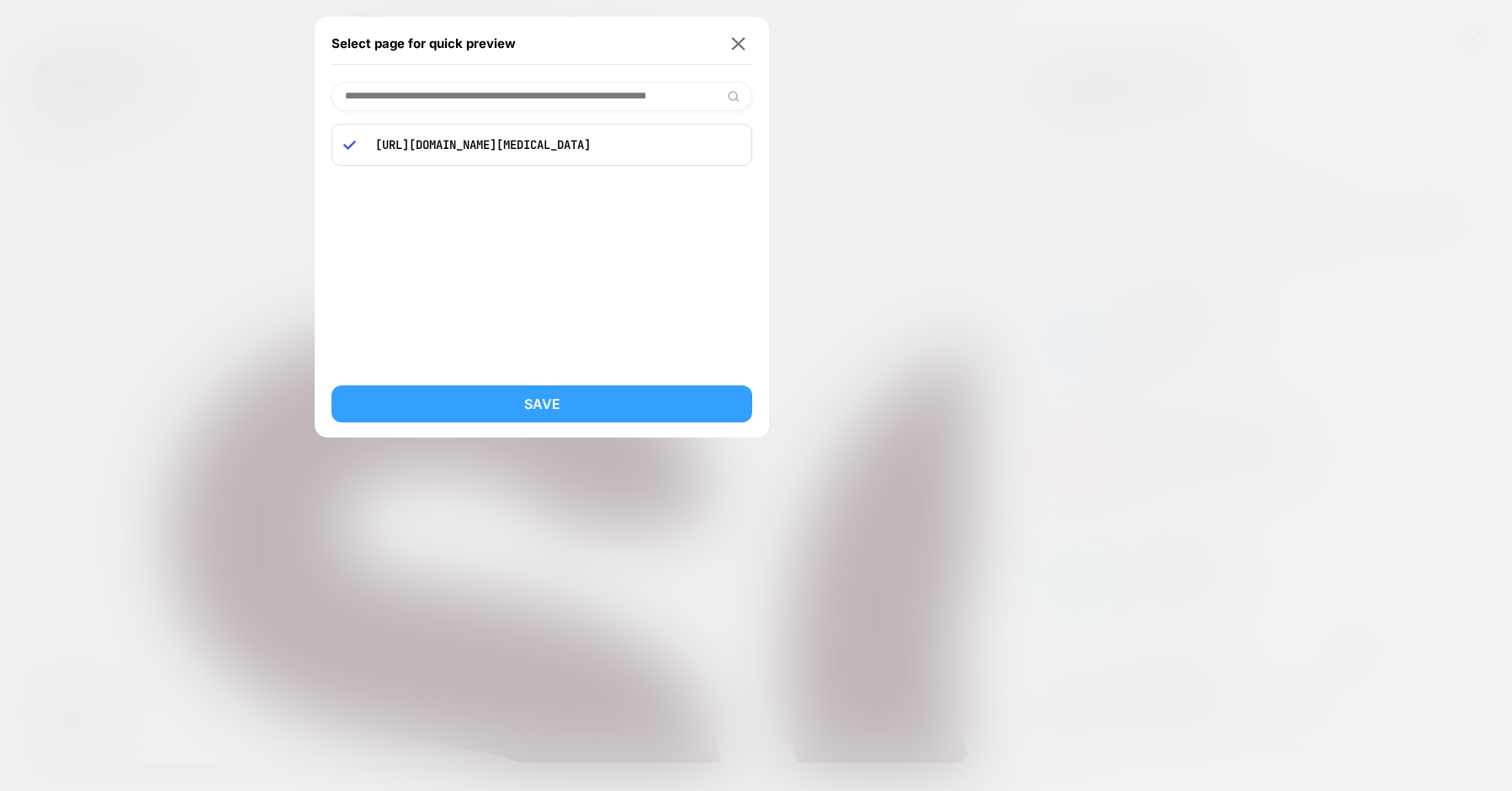
type input "**********"
click at [524, 395] on button "Save" at bounding box center [542, 403] width 421 height 37
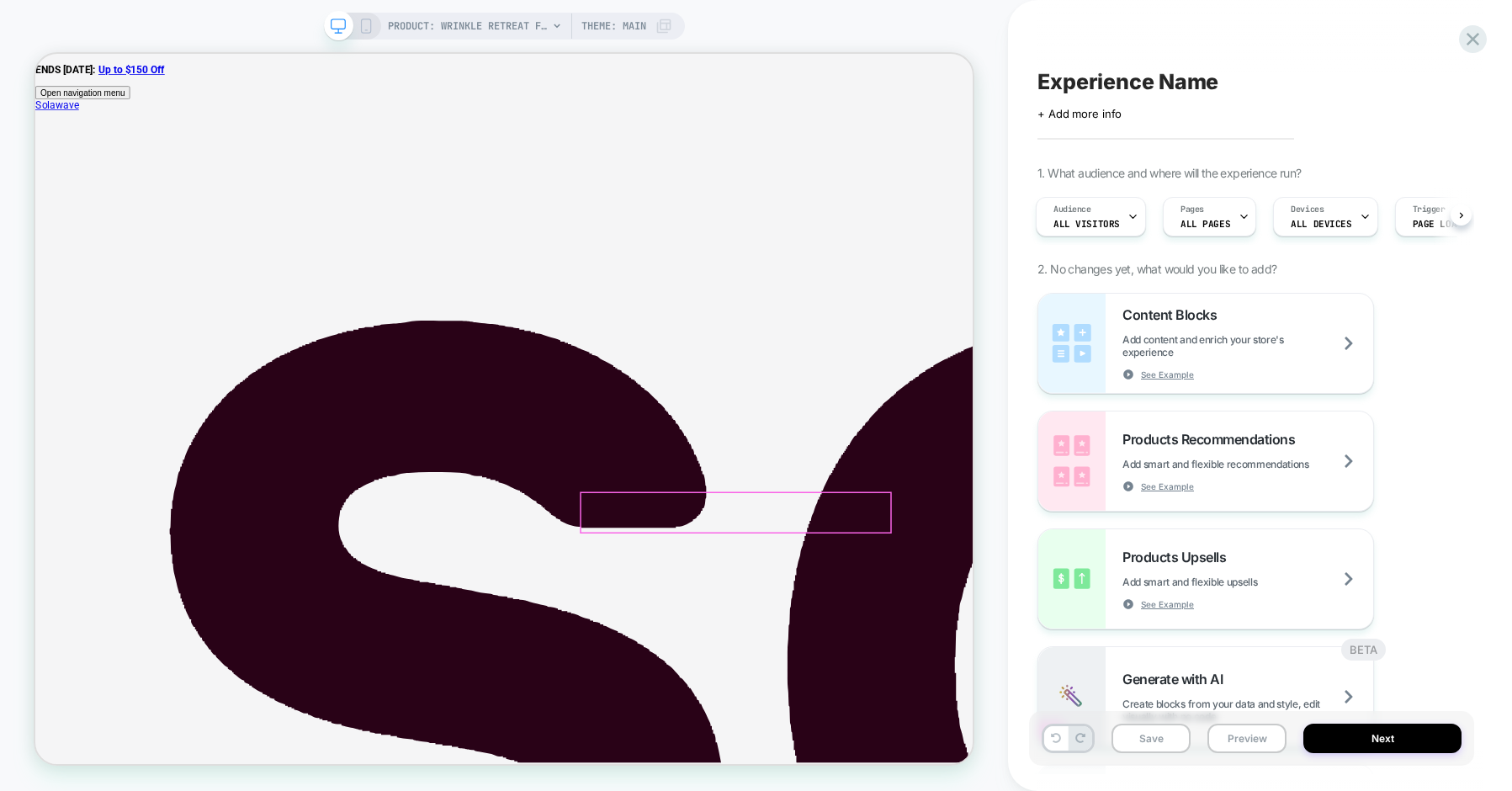
scroll to position [0, 0]
click at [1470, 38] on icon at bounding box center [1473, 39] width 23 height 23
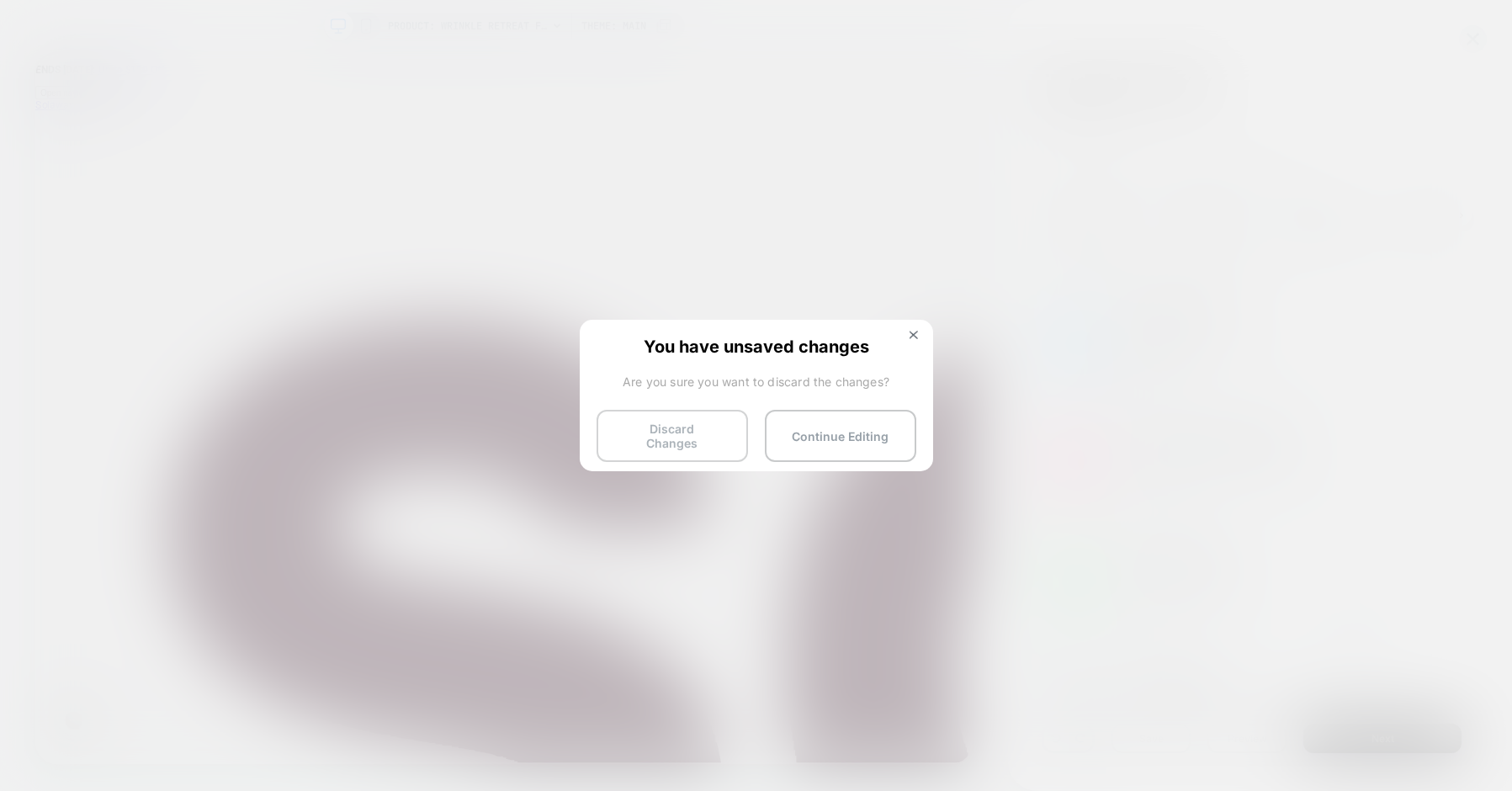
click at [654, 432] on button "Discard Changes" at bounding box center [671, 436] width 151 height 52
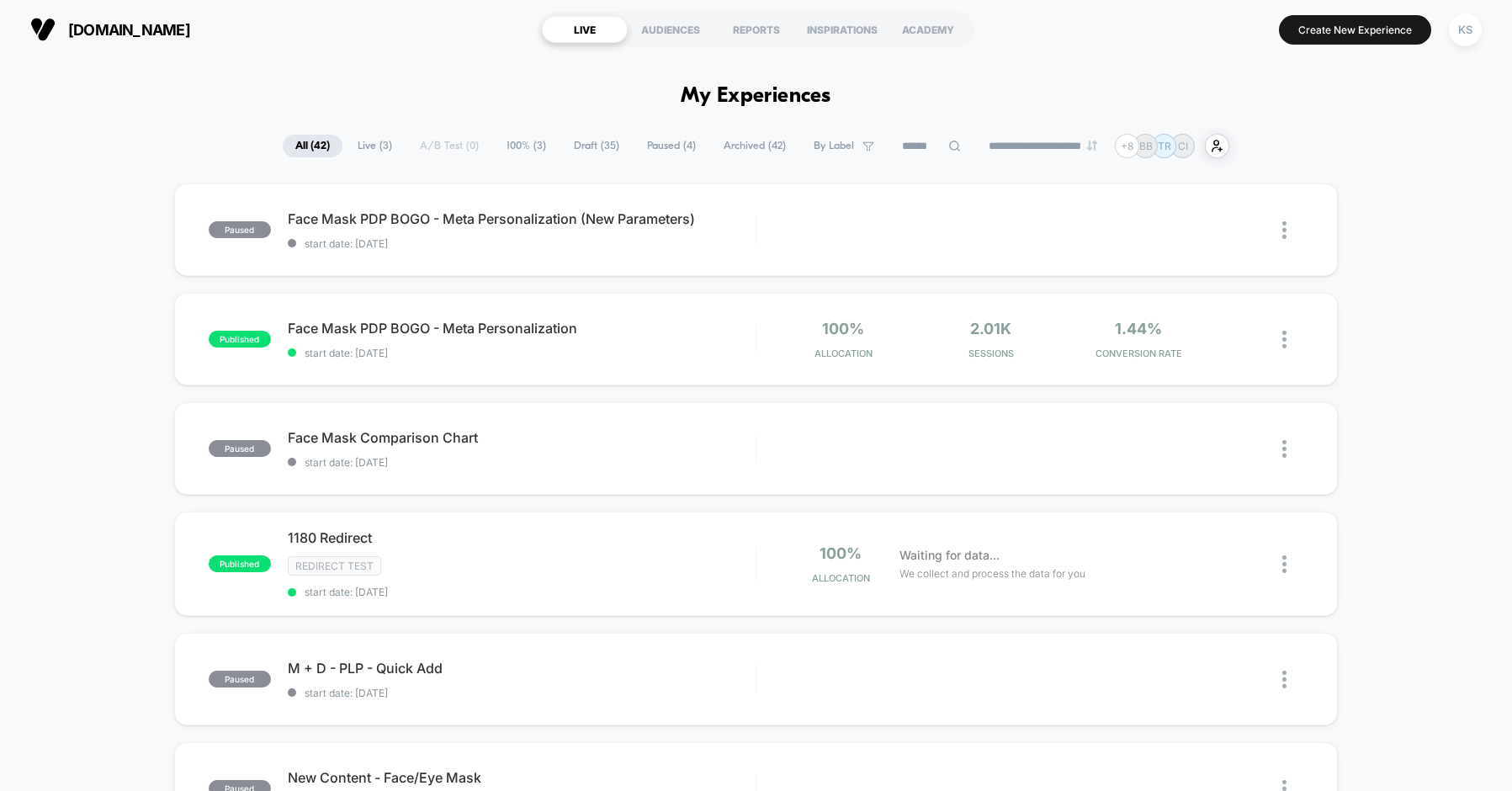
click at [588, 143] on span "Draft ( 35 )" at bounding box center [596, 146] width 71 height 23
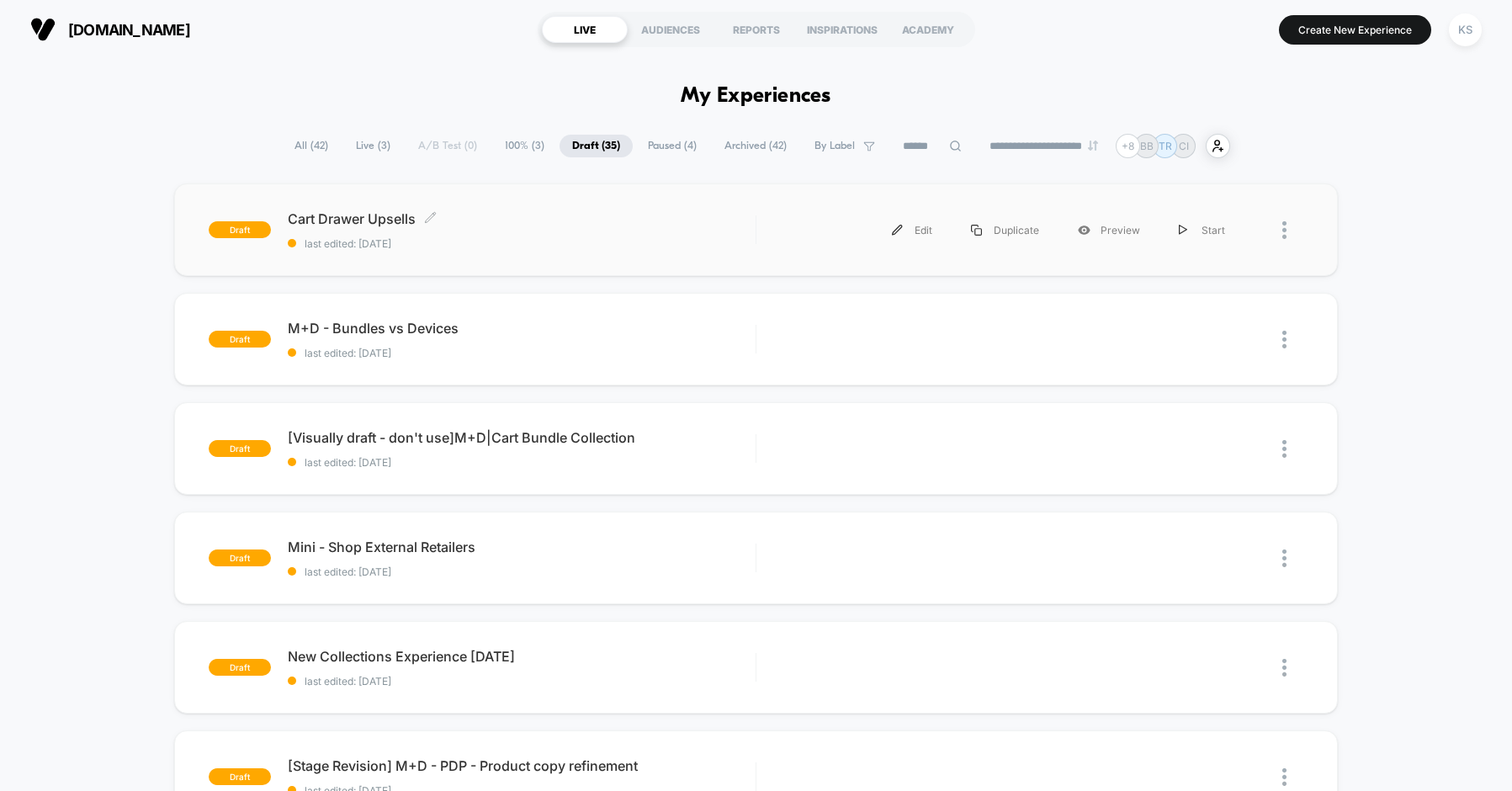
click at [490, 249] on span "last edited: [DATE]" at bounding box center [522, 243] width 468 height 13
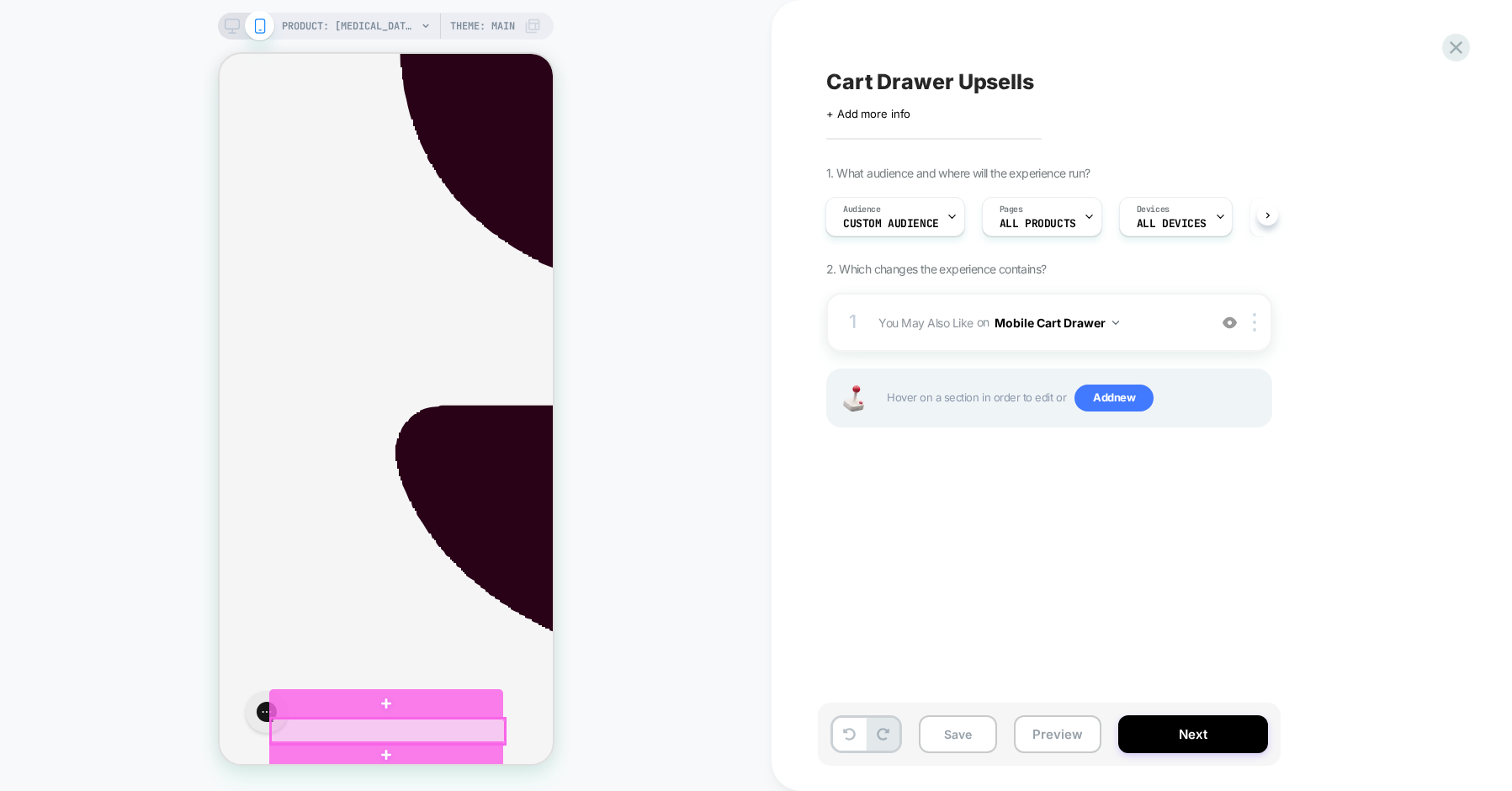
scroll to position [631, 0]
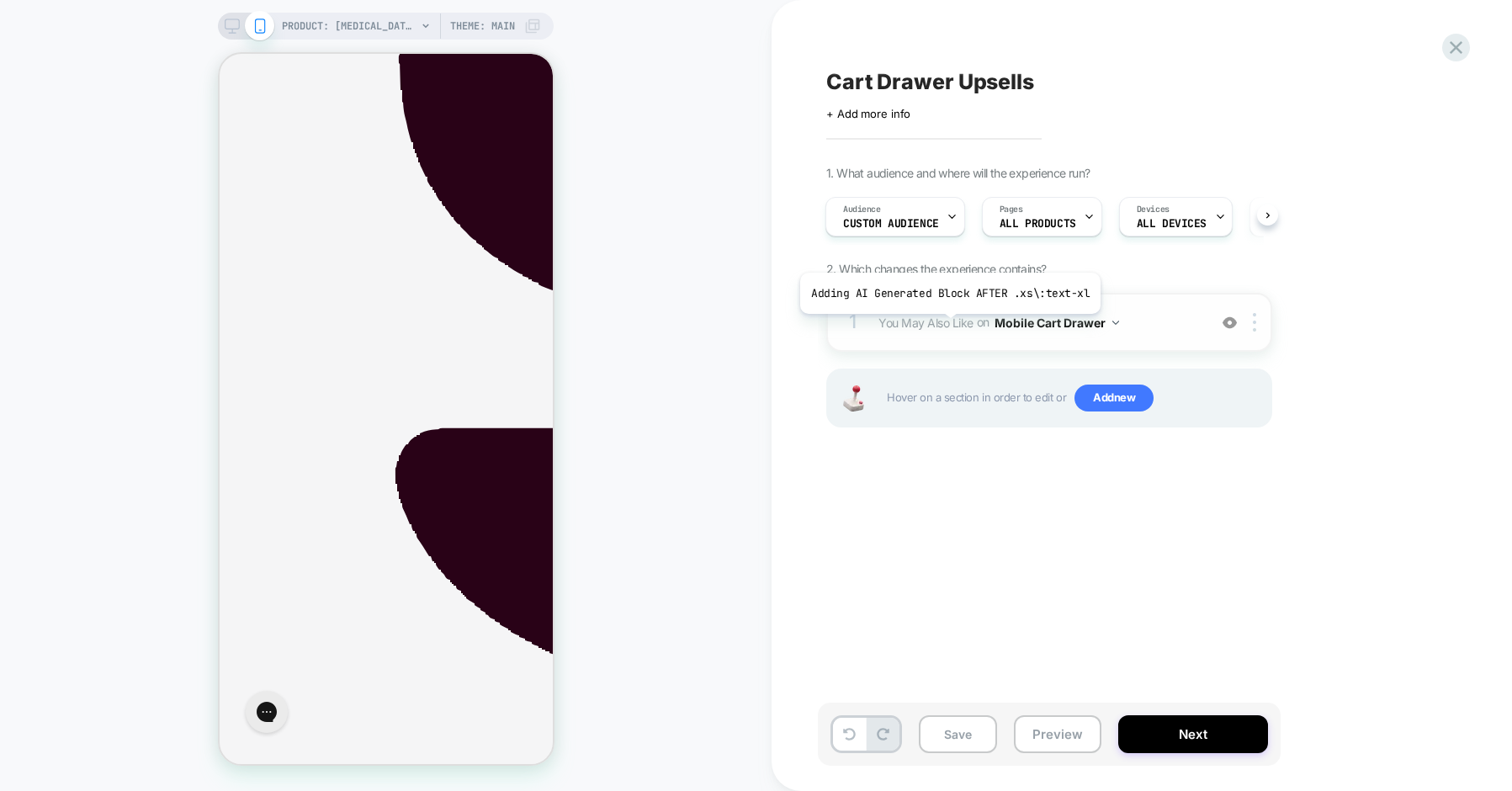
click at [946, 326] on span "You May Also Like" at bounding box center [925, 321] width 95 height 15
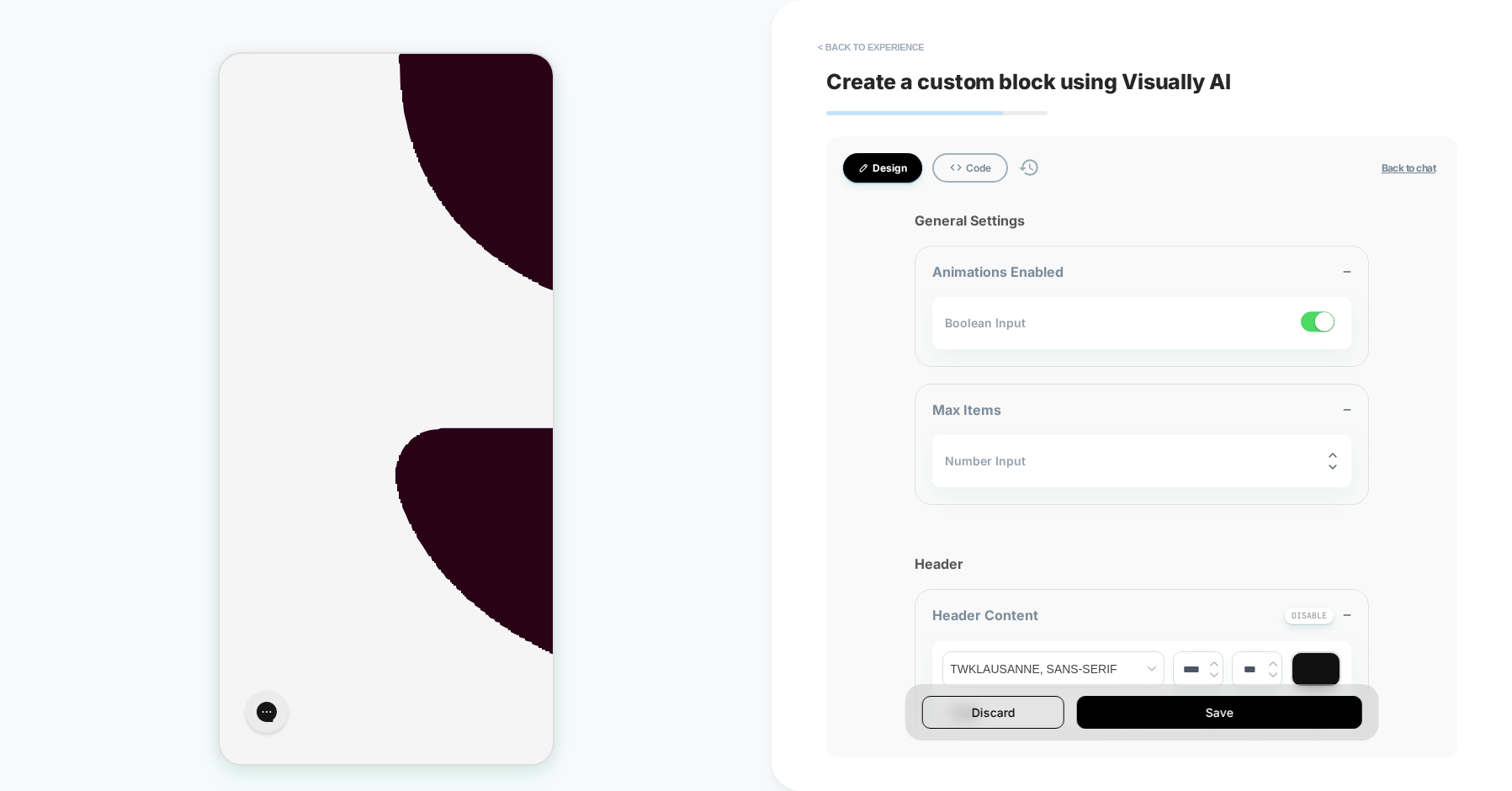
scroll to position [651, 0]
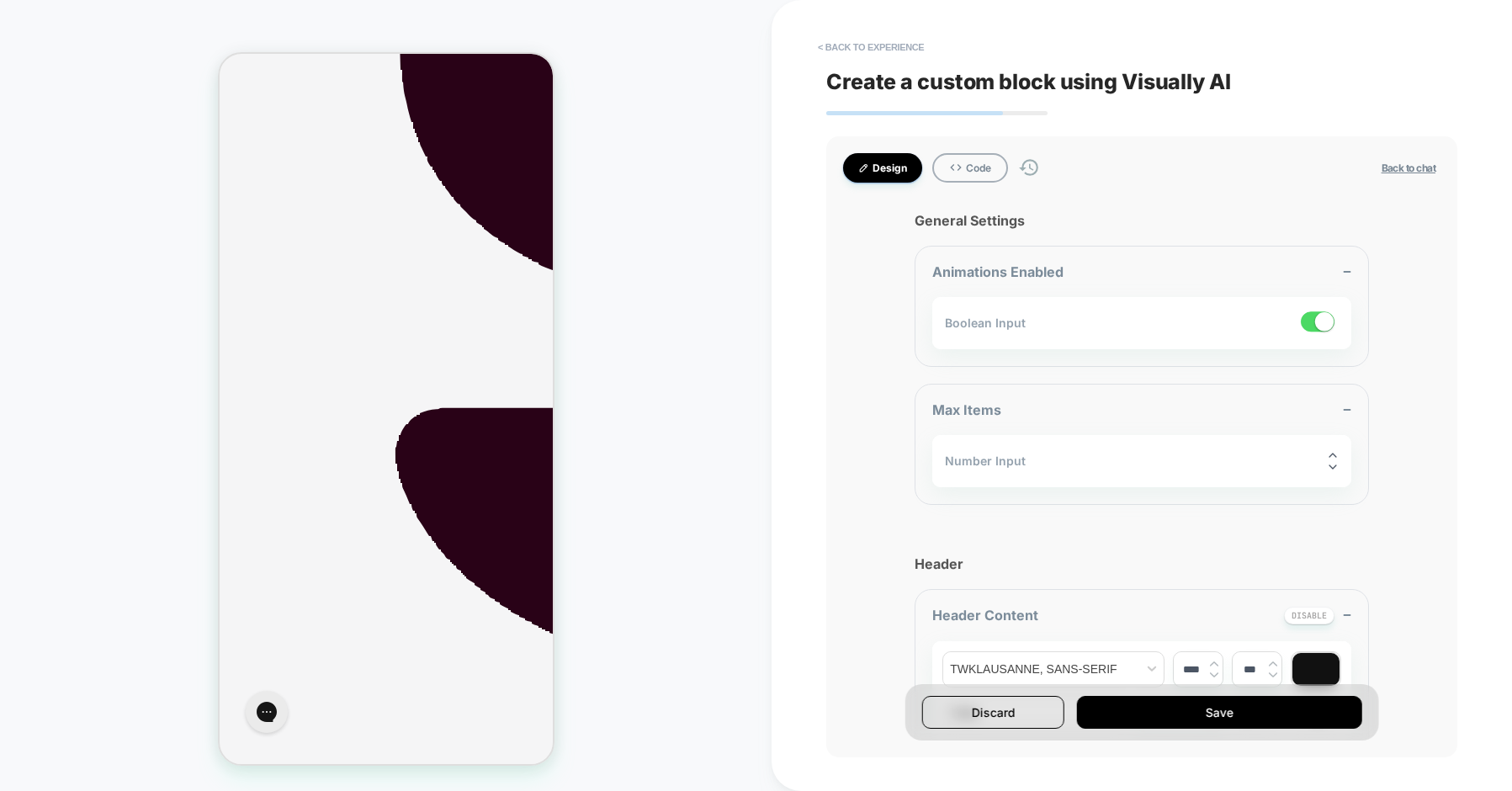
type textarea "*"
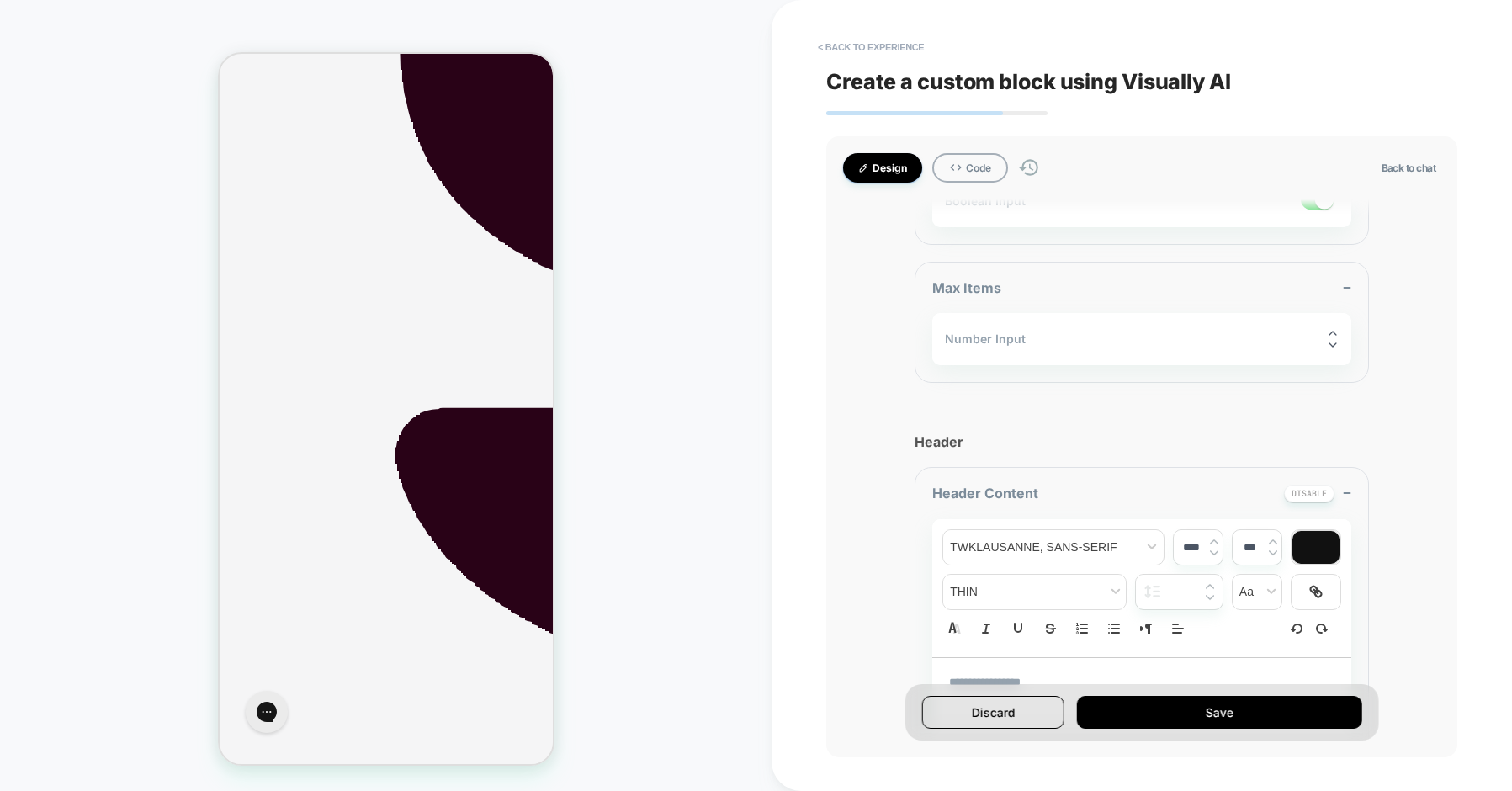
scroll to position [119, 0]
click at [1333, 351] on icon at bounding box center [1333, 349] width 12 height 12
type input "*"
click at [1333, 351] on icon at bounding box center [1333, 349] width 12 height 12
type textarea "*"
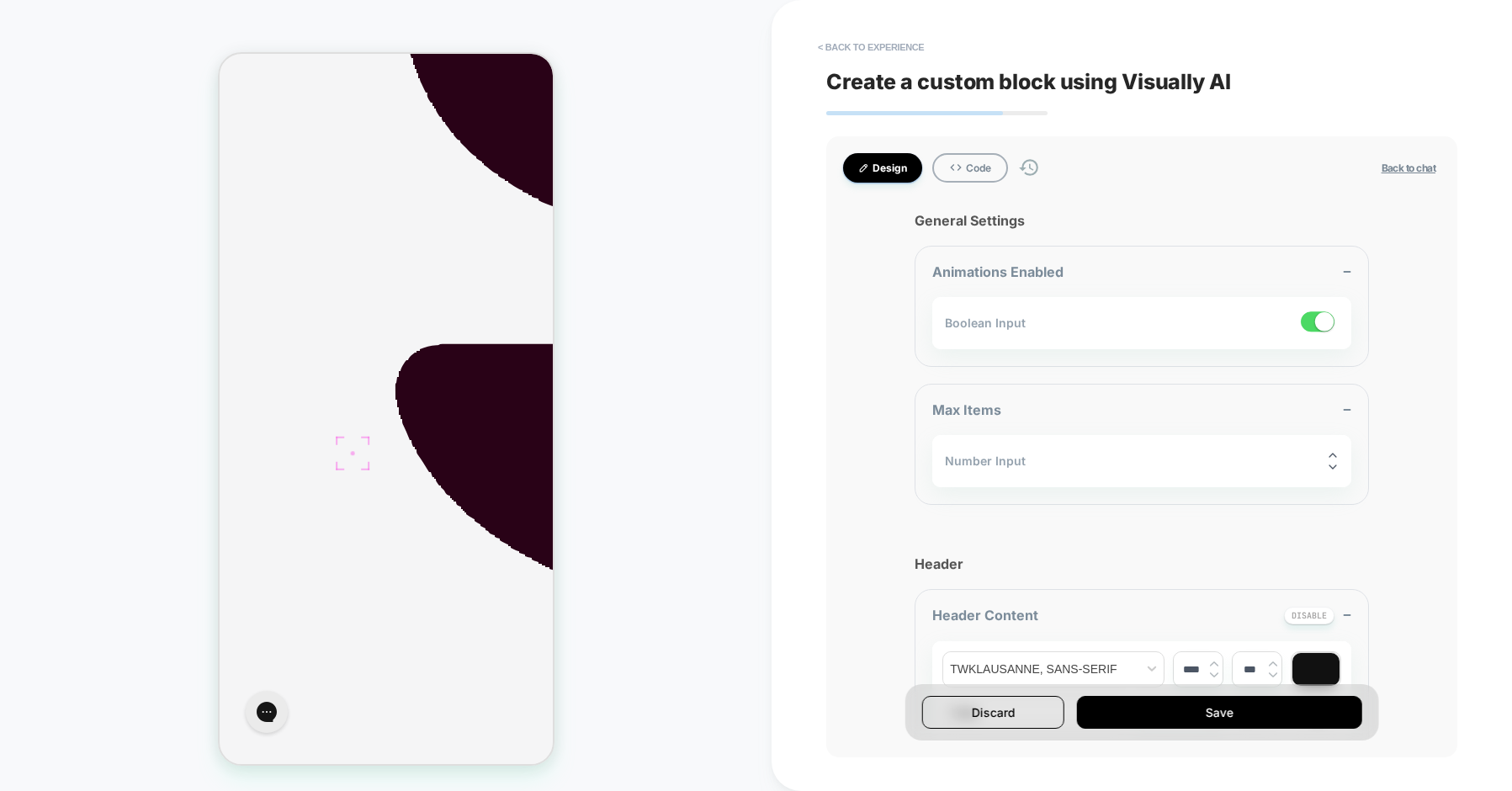
scroll to position [738, 0]
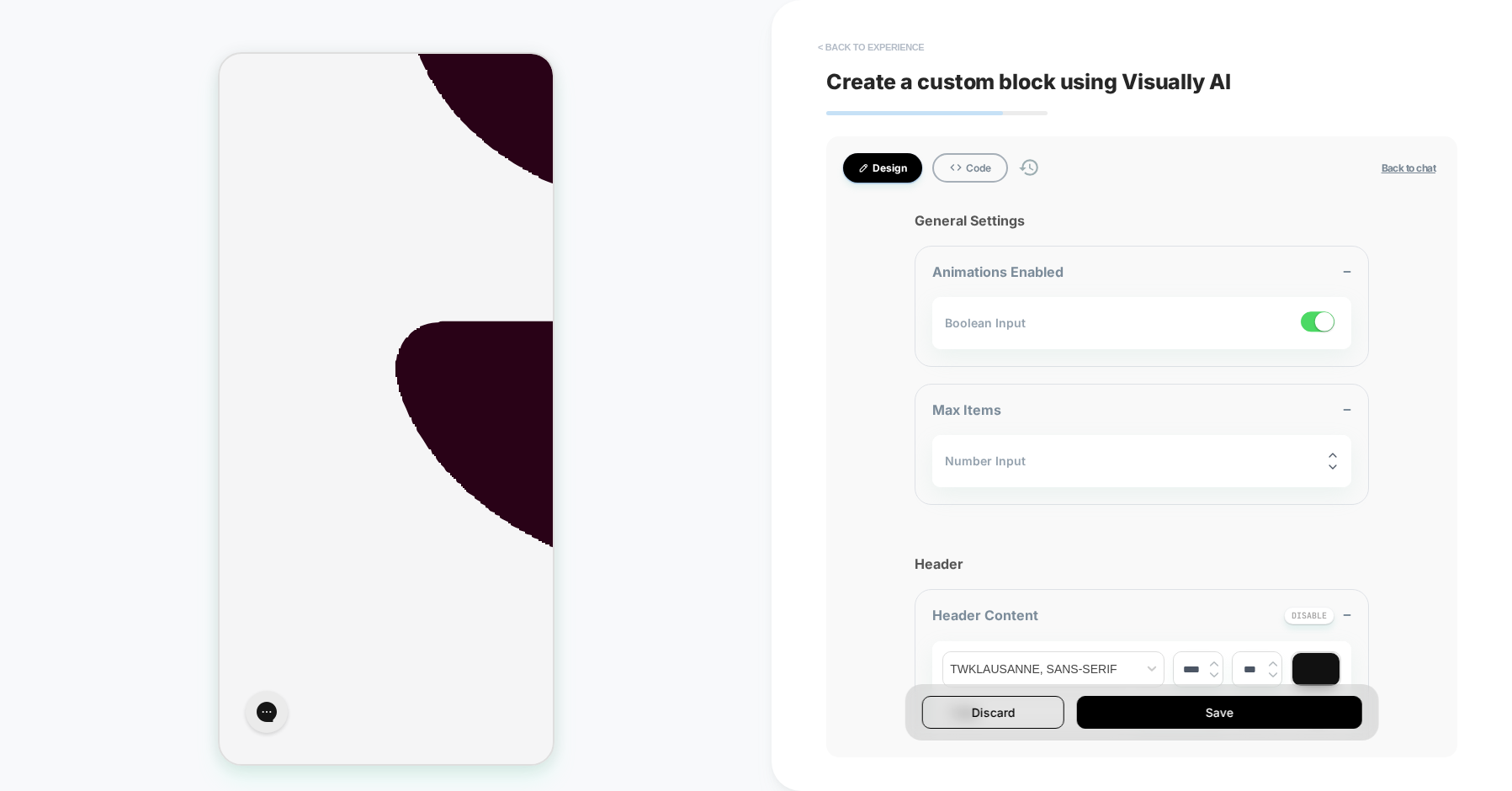
click at [890, 48] on button "< Back to experience" at bounding box center [871, 47] width 123 height 27
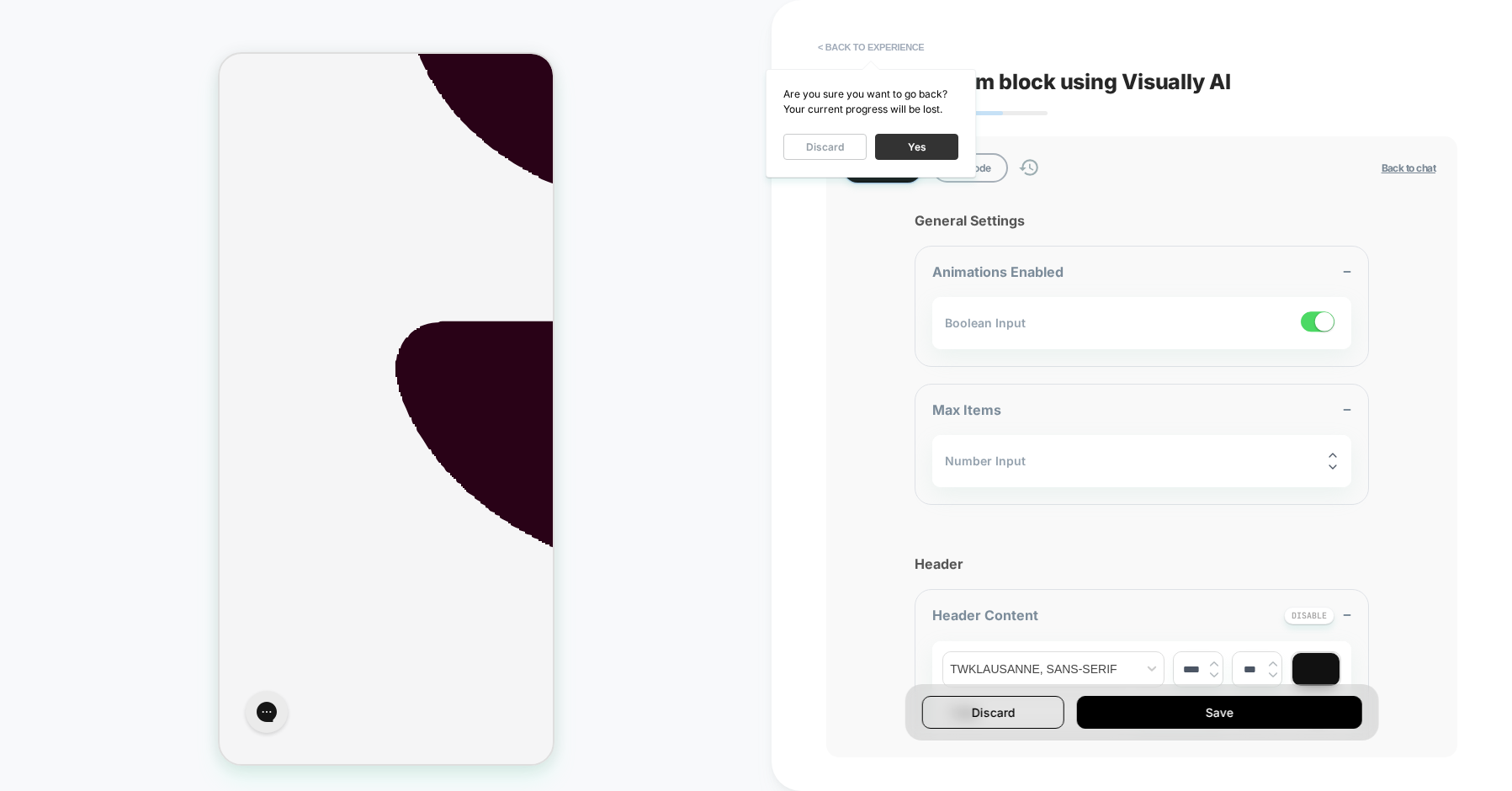
click at [912, 144] on button "Yes" at bounding box center [917, 147] width 84 height 26
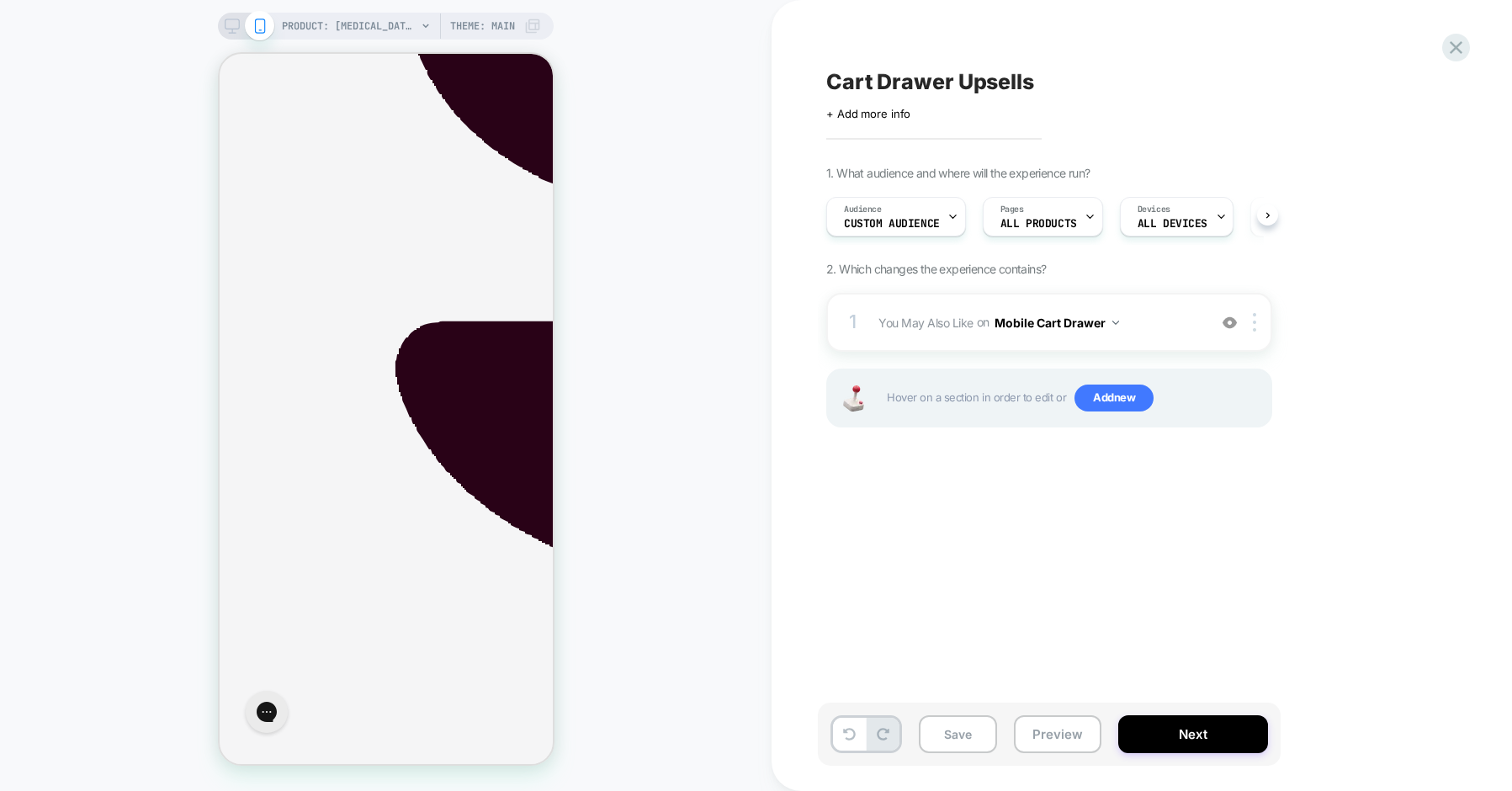
scroll to position [0, 1]
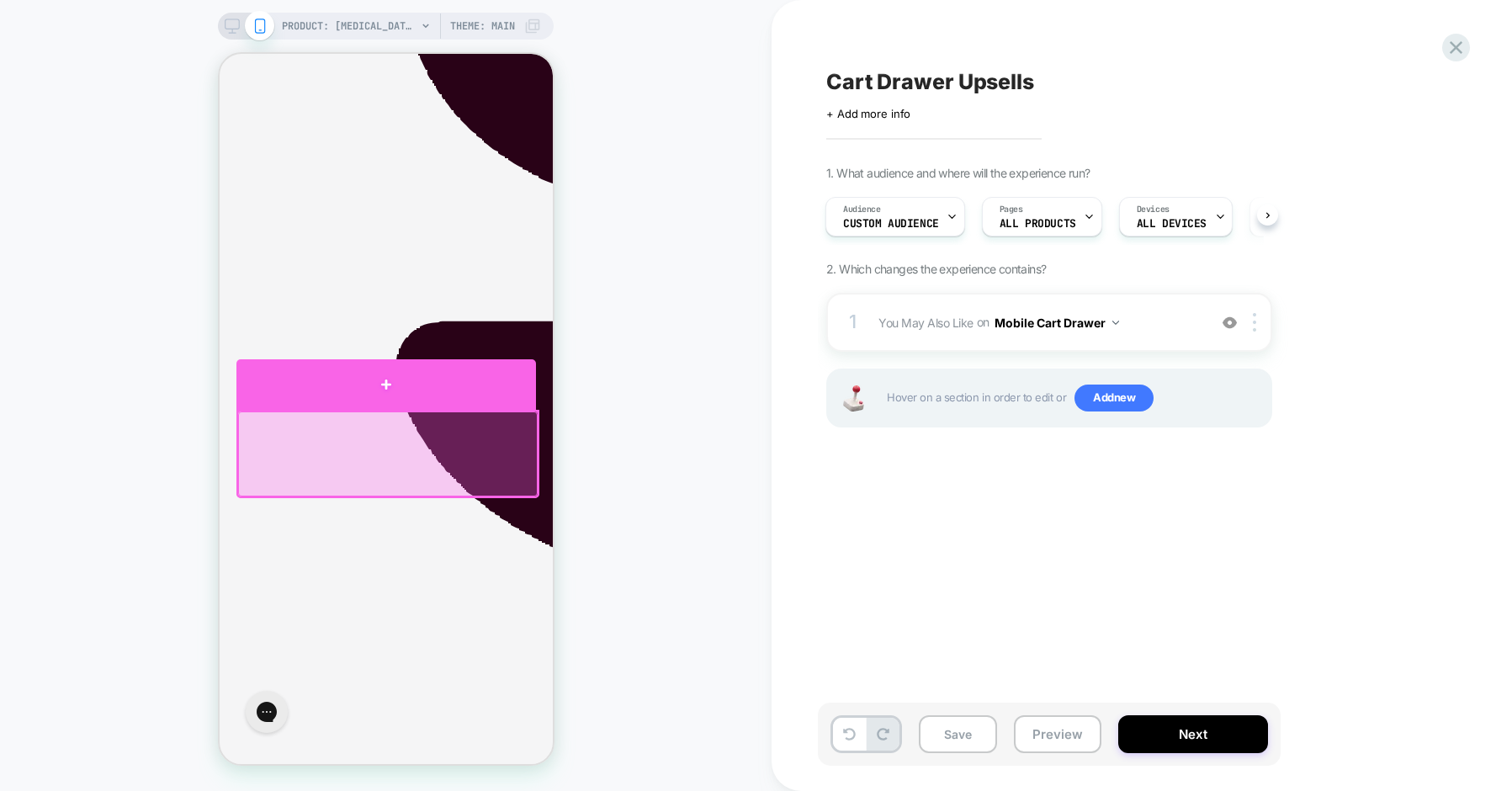
click at [430, 401] on div at bounding box center [385, 384] width 300 height 50
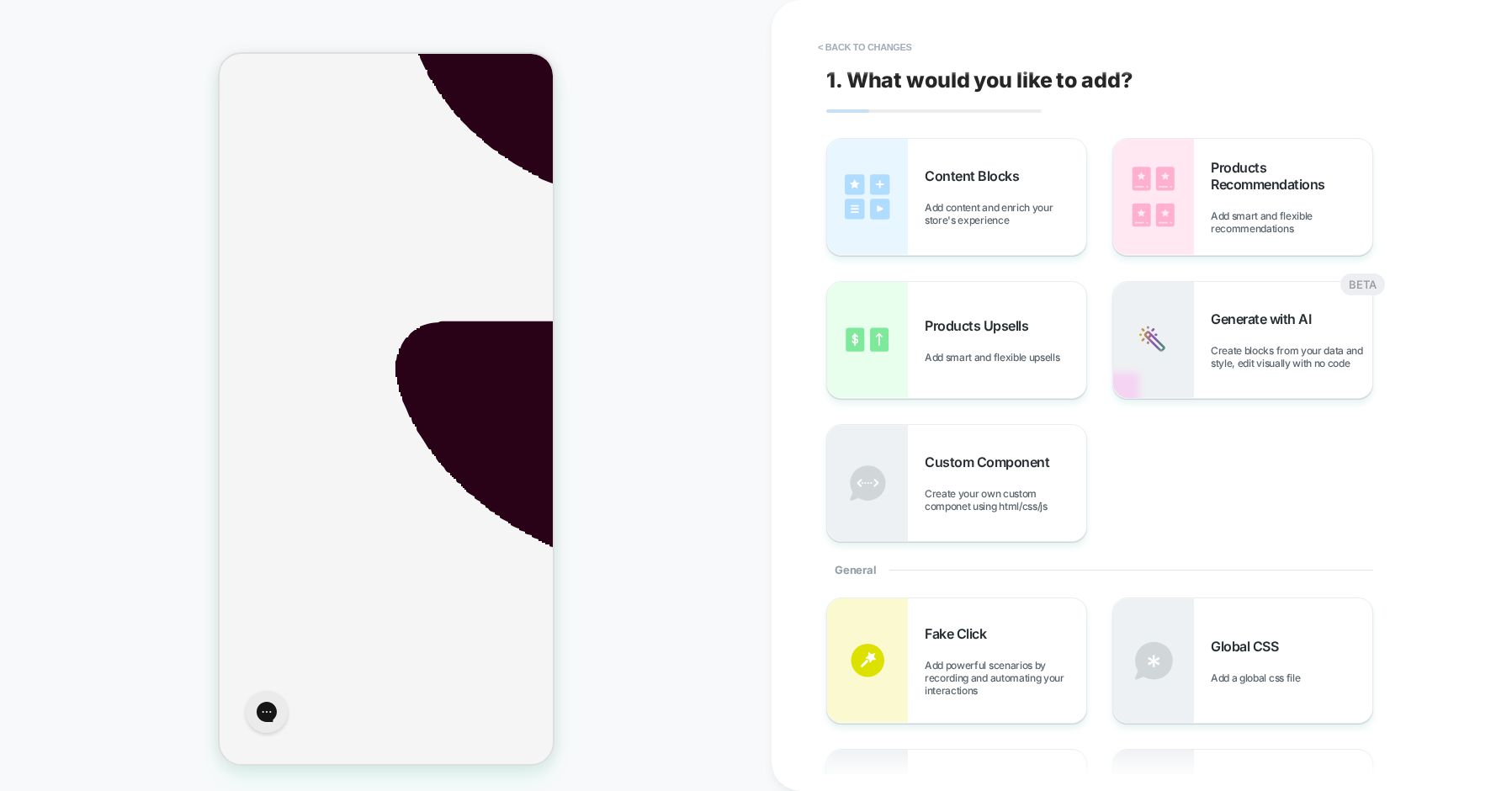
scroll to position [772, 0]
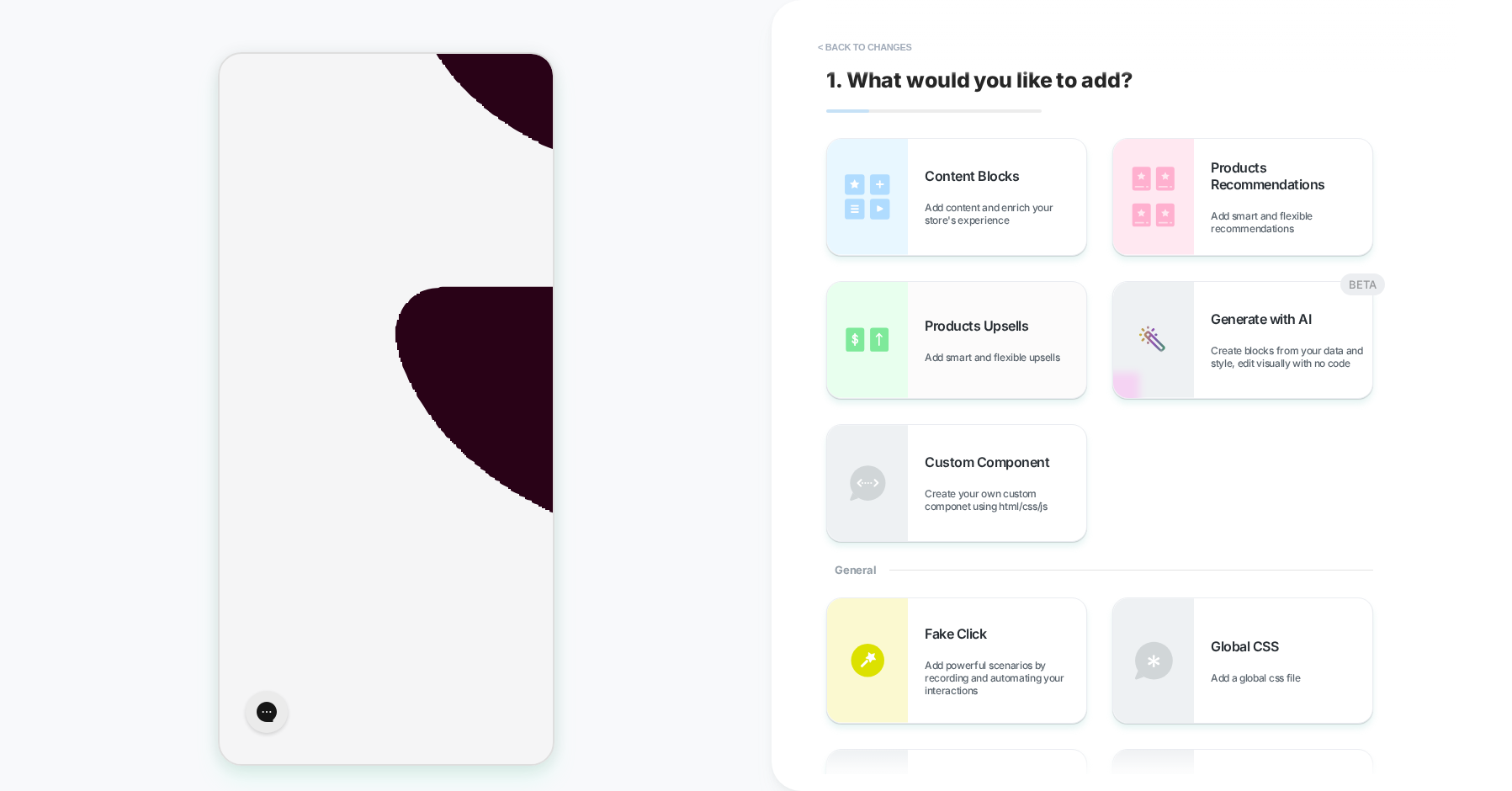
click at [977, 358] on span "Add smart and flexible upsells" at bounding box center [996, 357] width 143 height 13
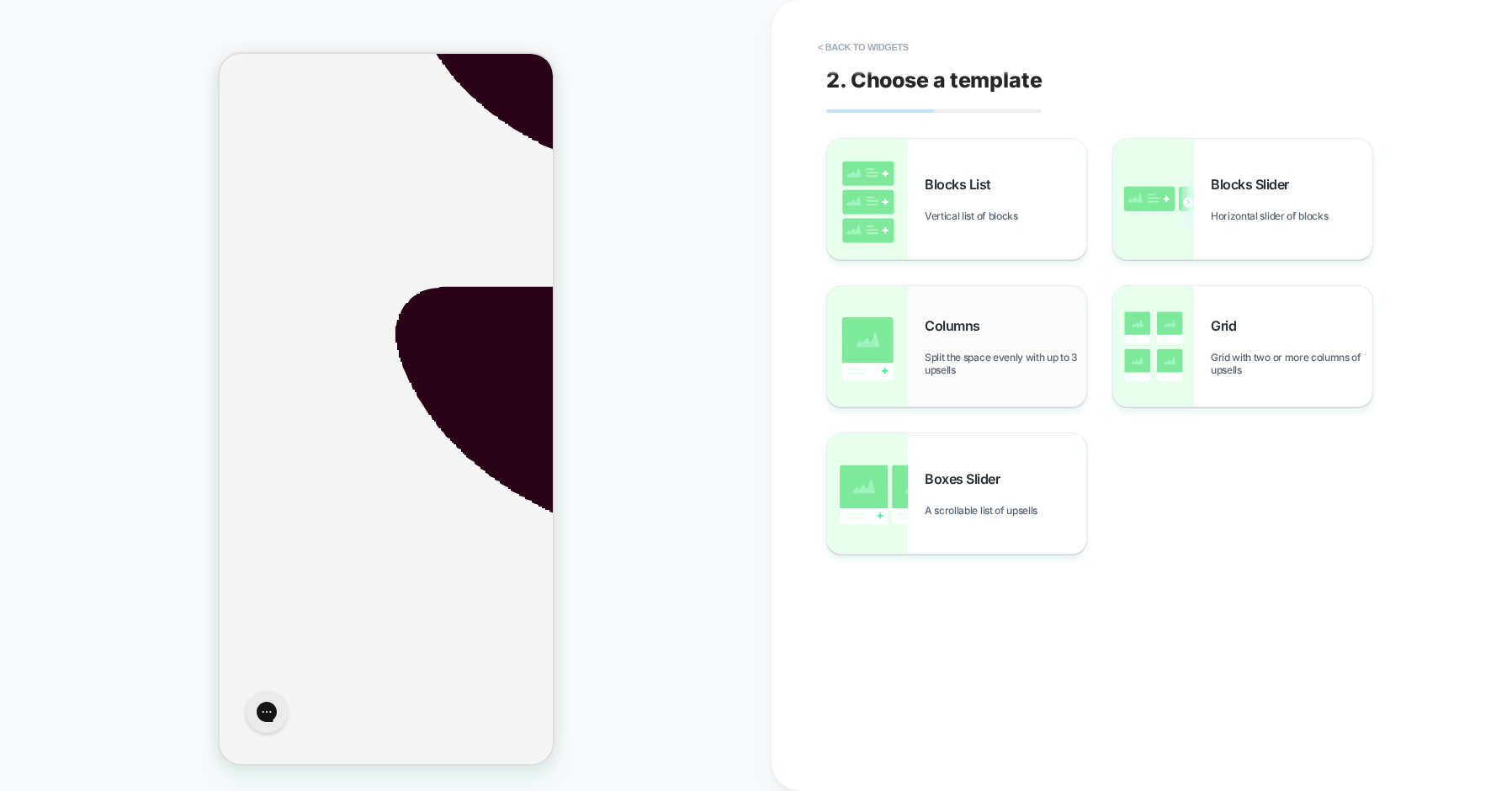
scroll to position [853, 0]
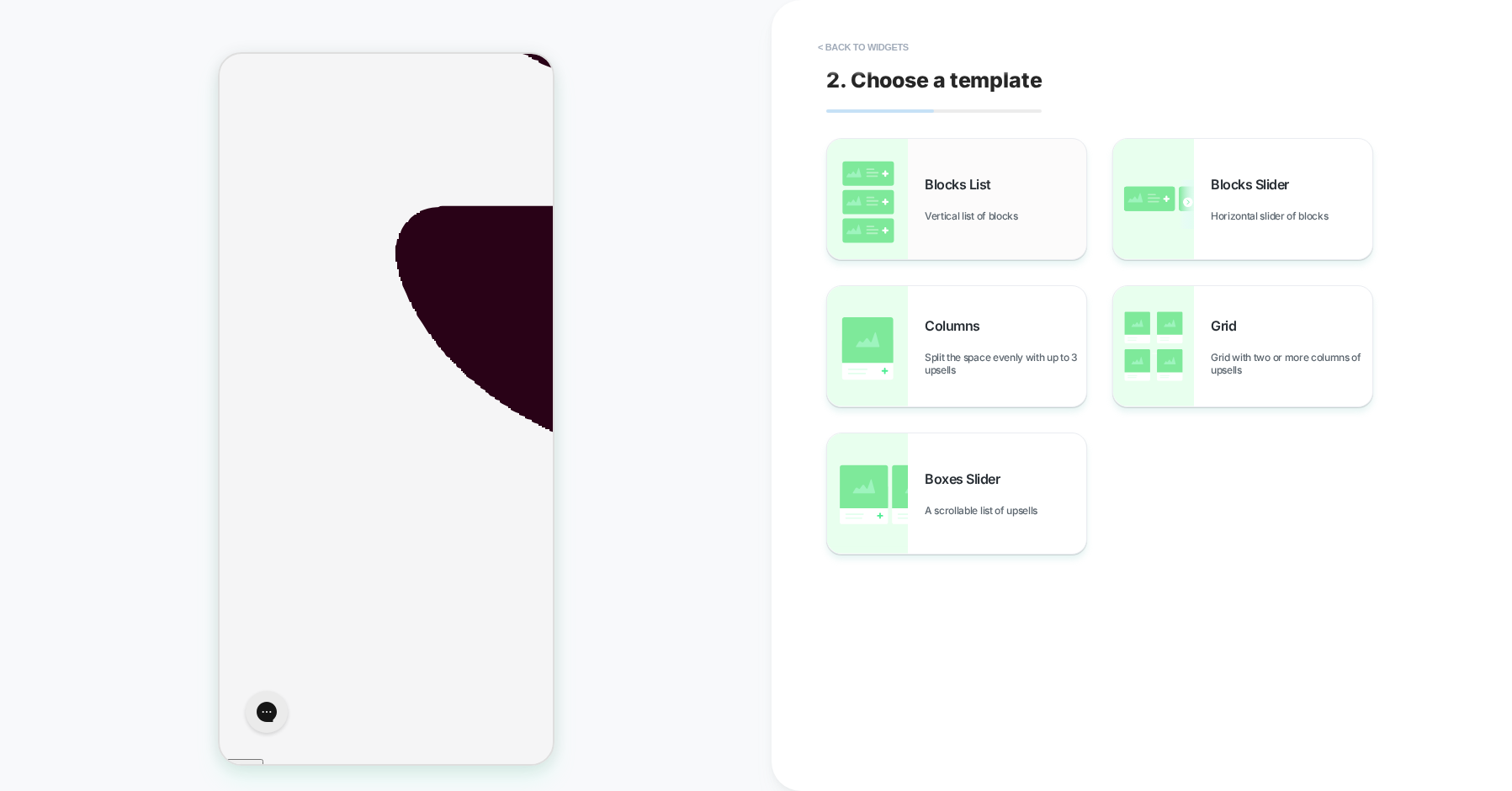
click at [947, 190] on span "Blocks List" at bounding box center [963, 185] width 75 height 17
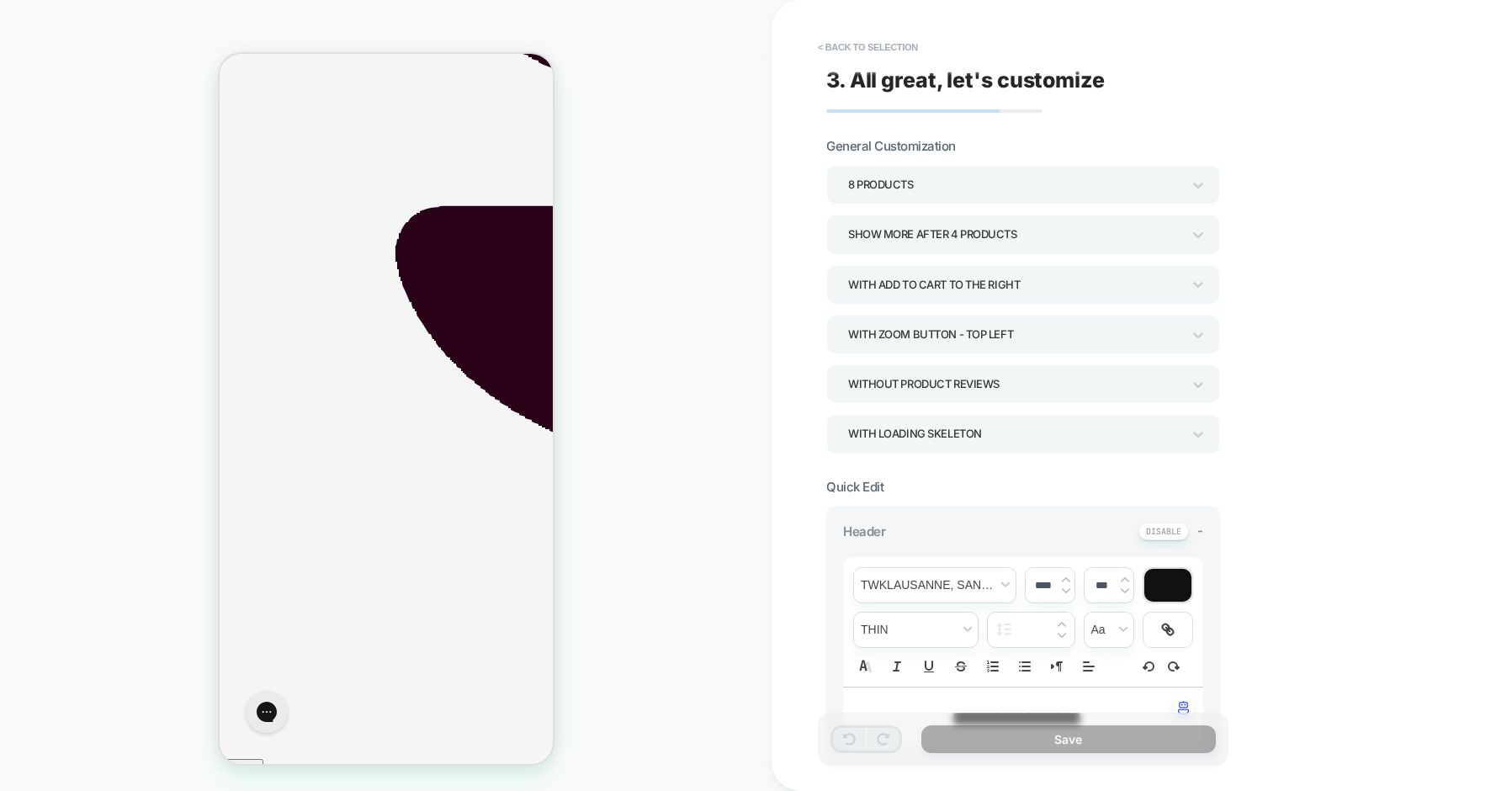
click at [947, 189] on div "8 Products" at bounding box center [1015, 185] width 333 height 23
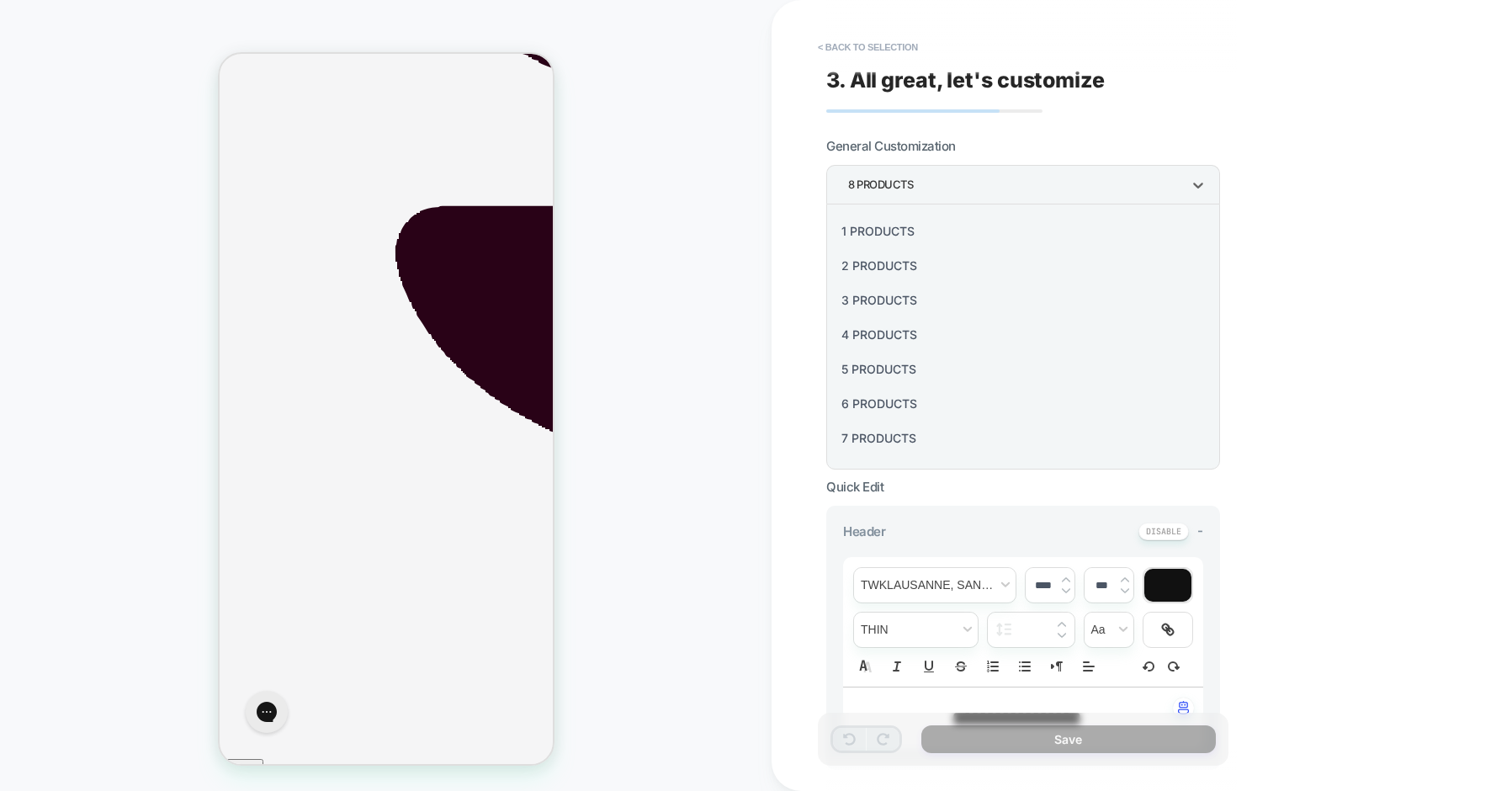
click at [874, 264] on div "2 Products" at bounding box center [1023, 266] width 380 height 34
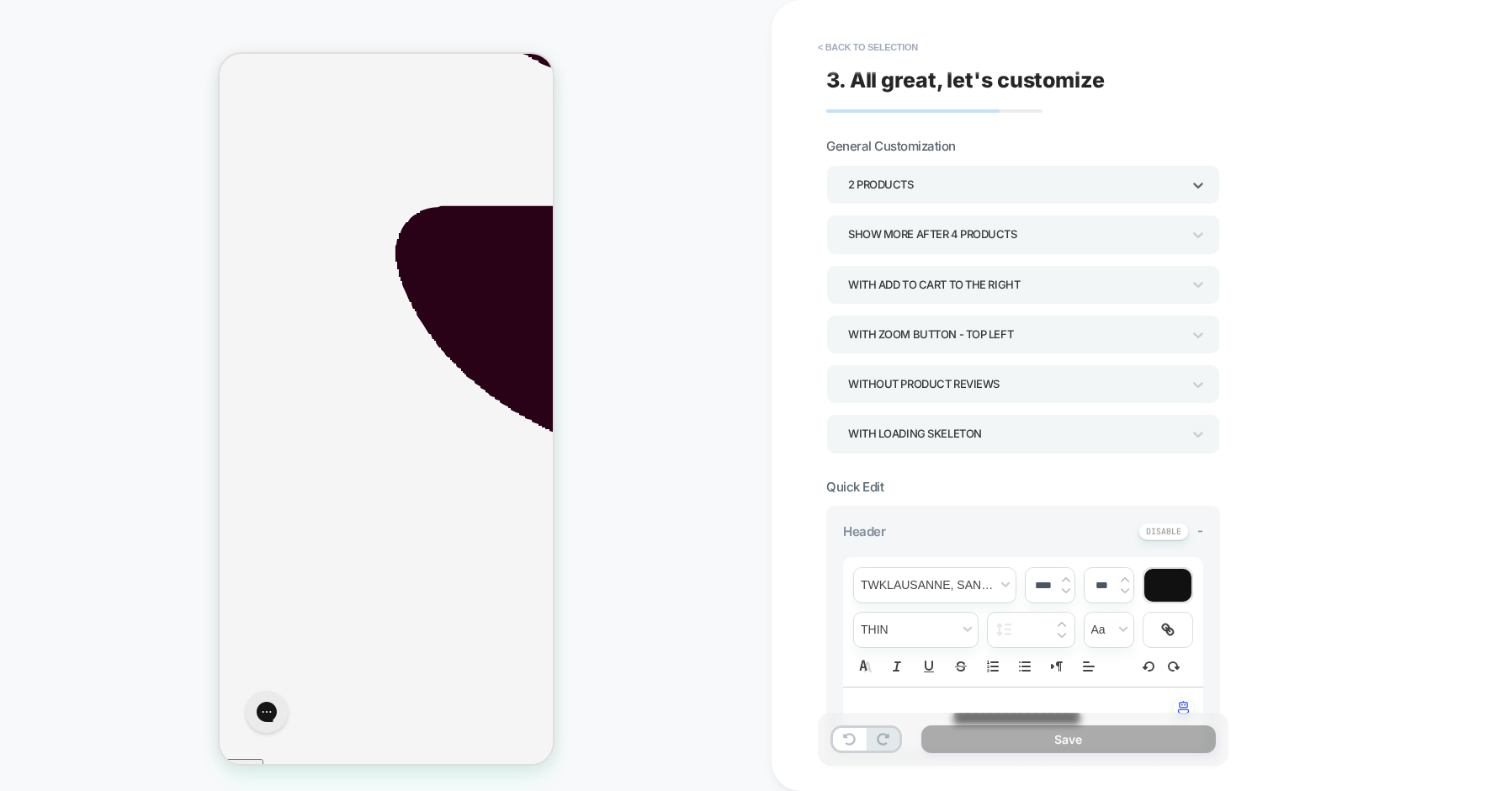
click at [910, 338] on div "With Zoom Button - Top Left" at bounding box center [1015, 334] width 333 height 23
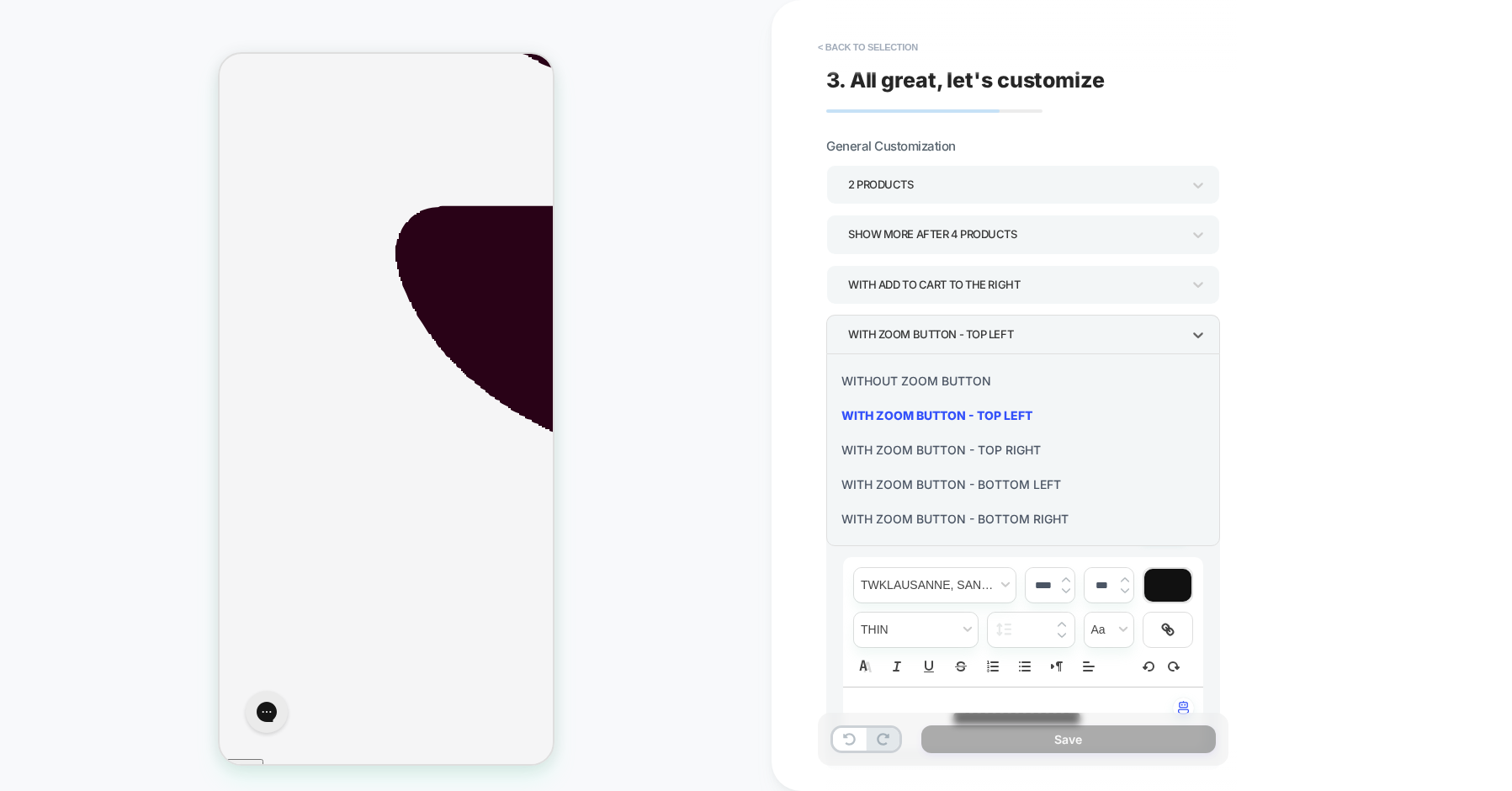
click at [896, 381] on div "Without Zoom Button" at bounding box center [1023, 381] width 380 height 34
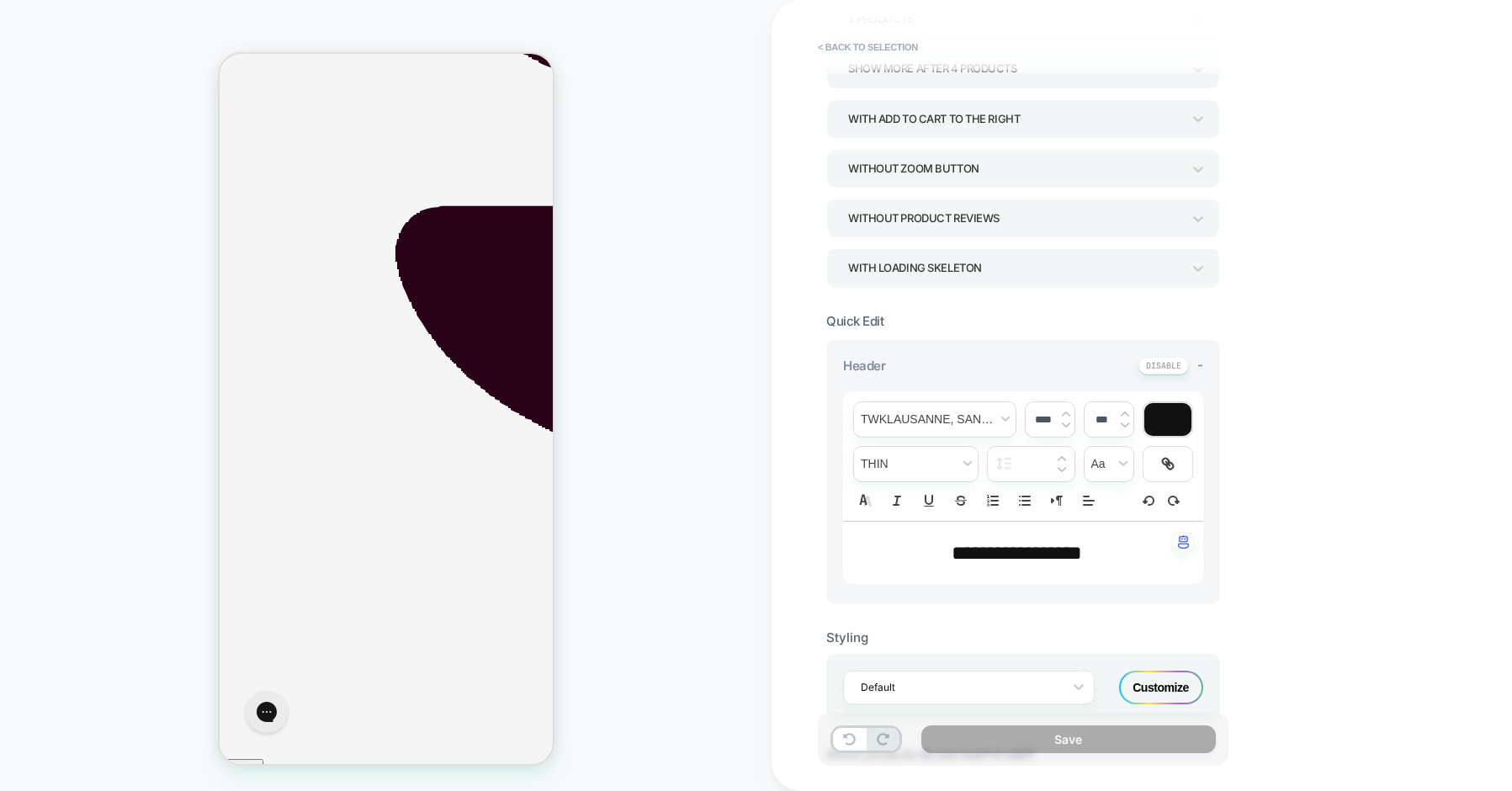
scroll to position [168, 0]
click at [984, 557] on span "**********" at bounding box center [1017, 550] width 131 height 21
click at [1066, 425] on img at bounding box center [1066, 423] width 9 height 7
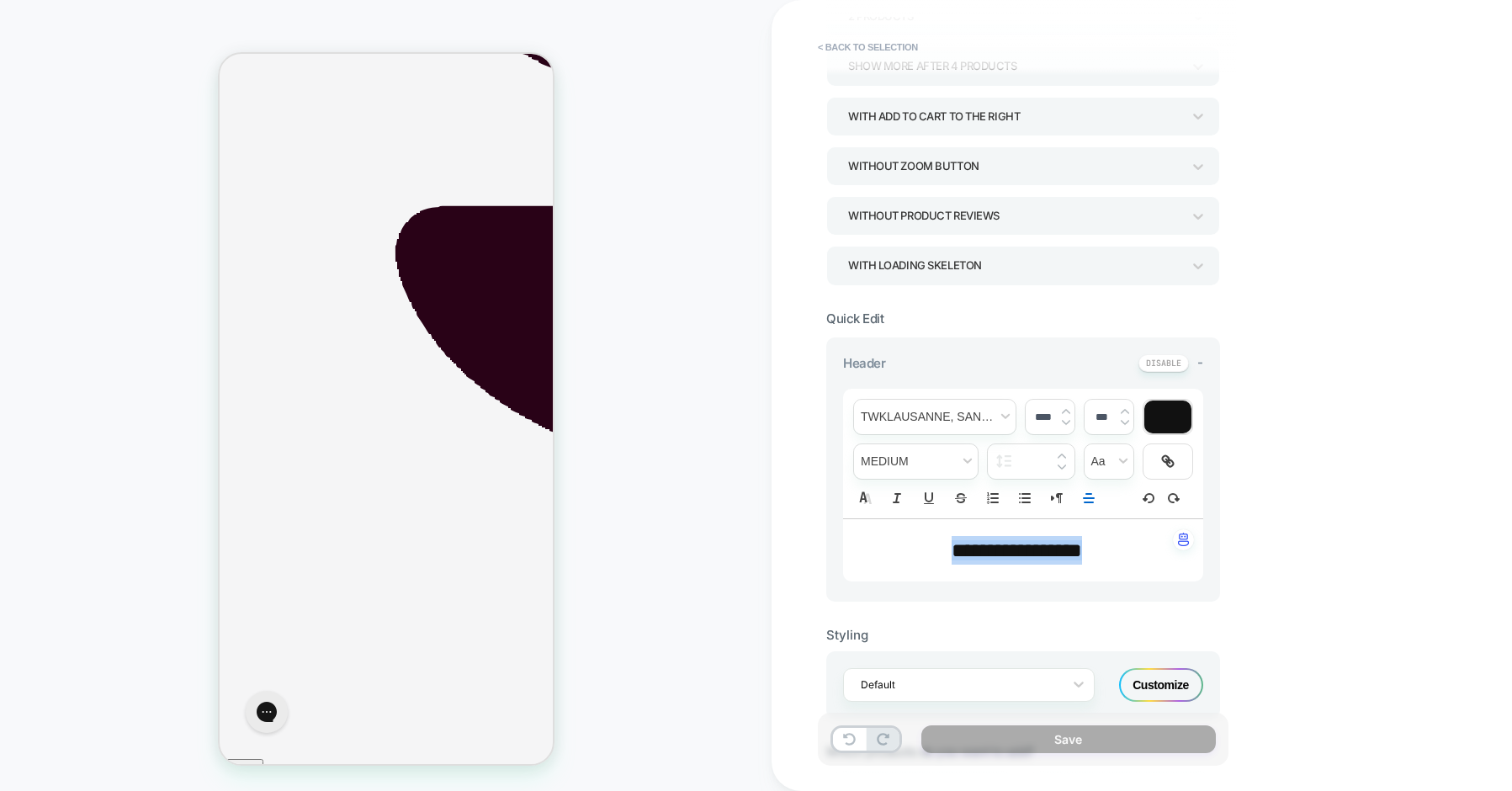
click at [1066, 425] on img at bounding box center [1066, 423] width 9 height 7
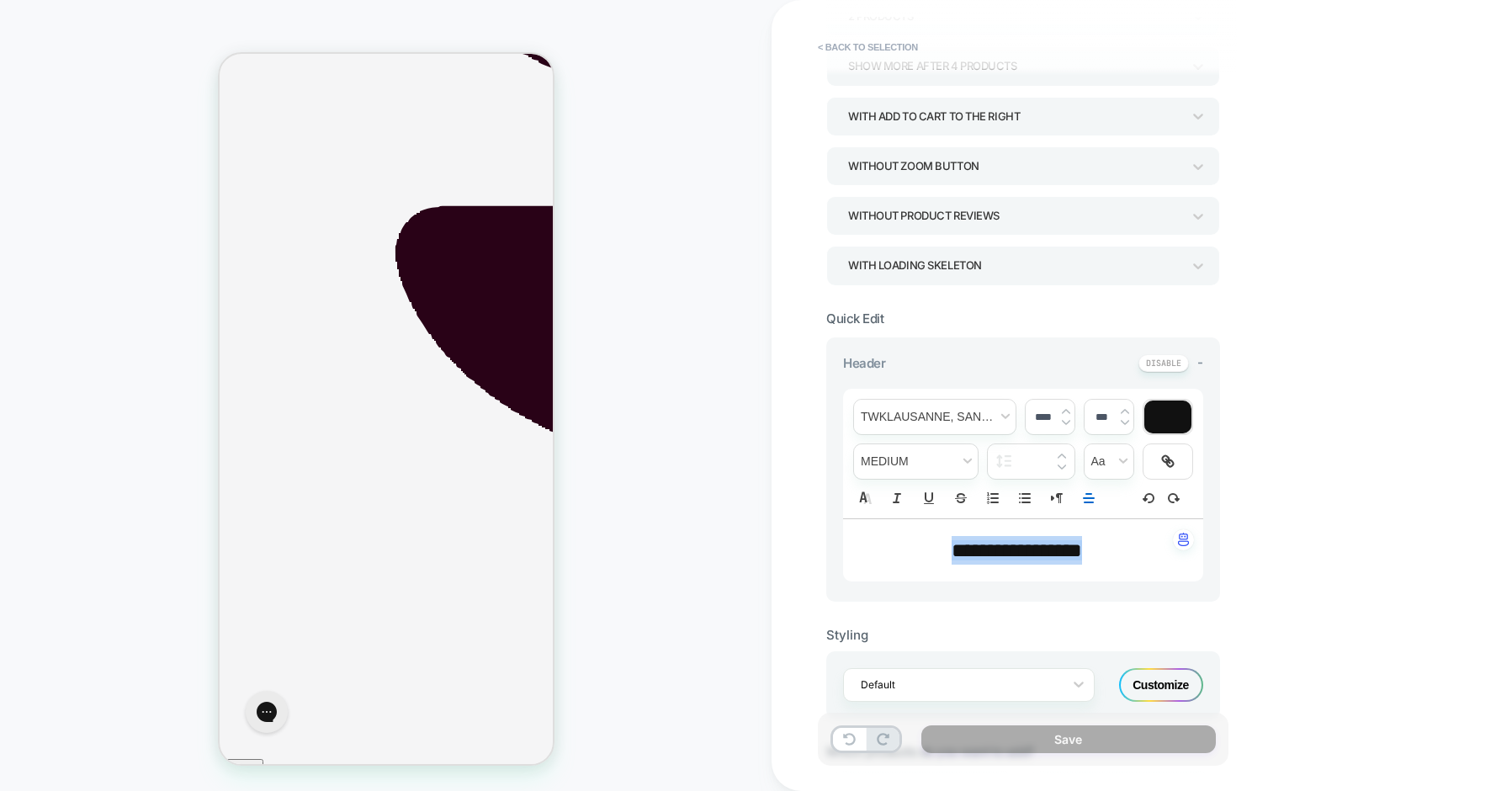
click at [1066, 425] on img at bounding box center [1066, 423] width 9 height 7
type input "****"
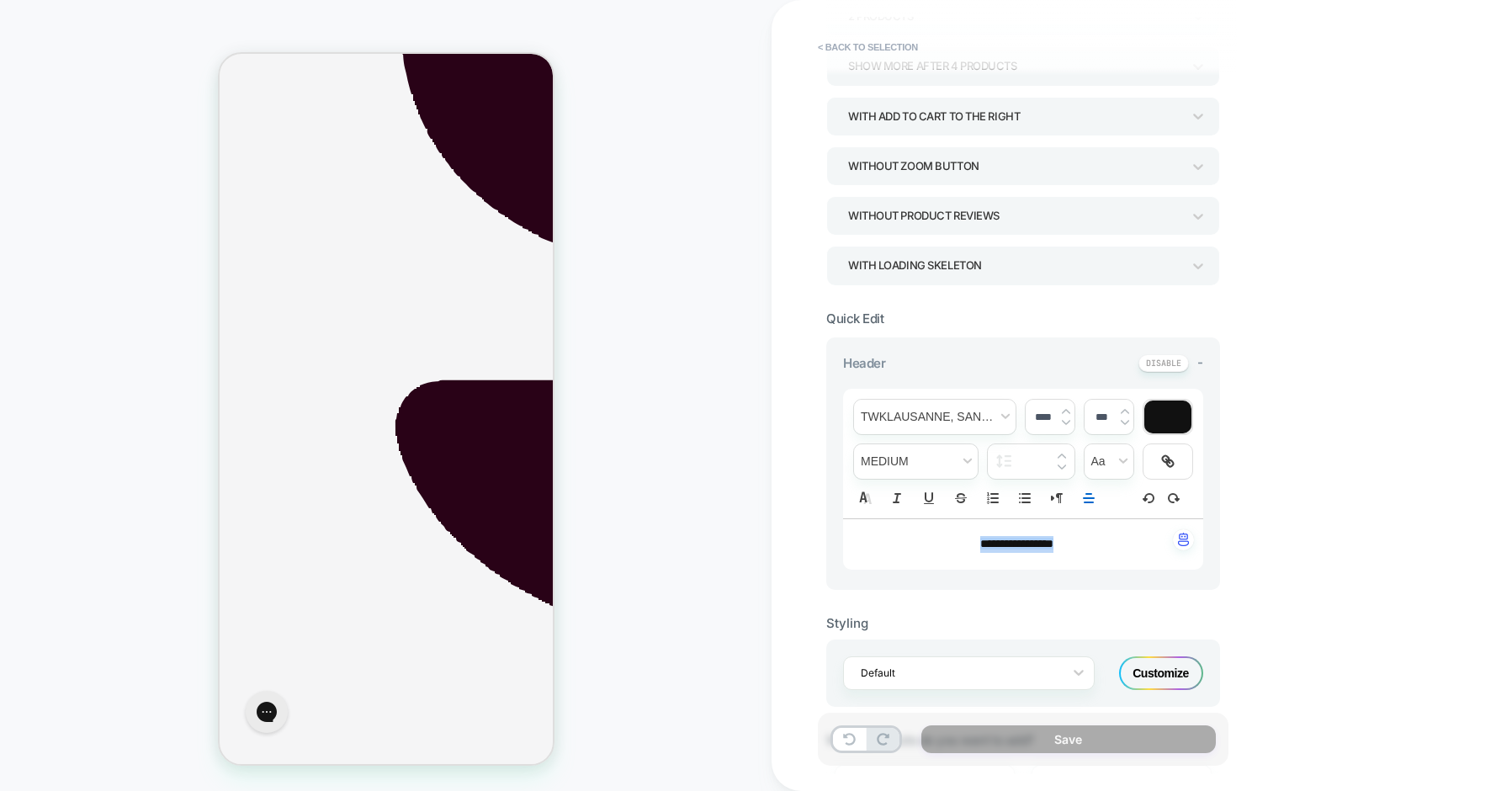
scroll to position [677, 0]
click at [1166, 421] on div at bounding box center [1168, 417] width 47 height 32
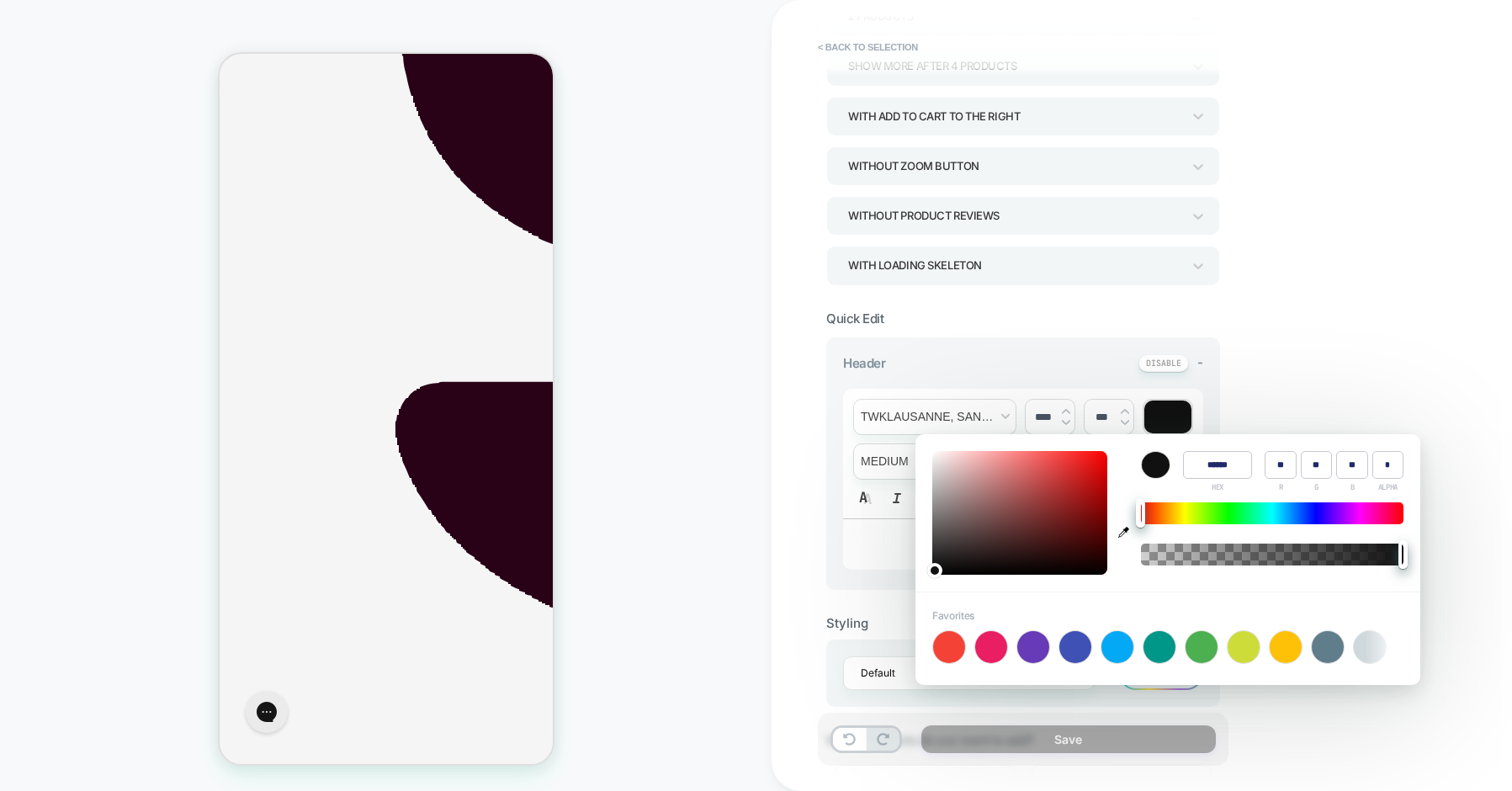
click at [1124, 533] on icon "button" at bounding box center [1123, 532] width 11 height 11
type input "******"
type input "***"
type input "**"
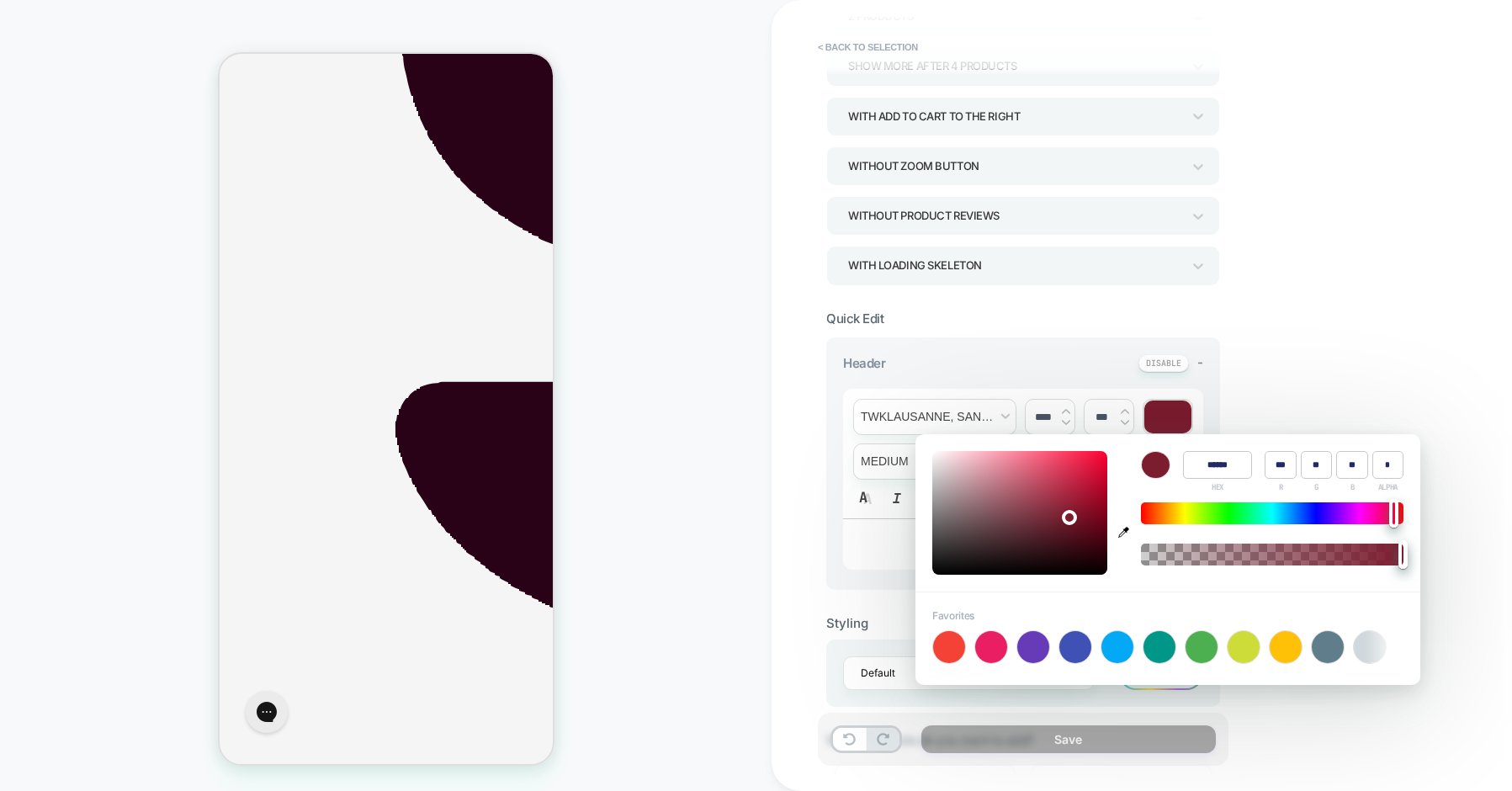
click at [1208, 402] on div "**********" at bounding box center [1023, 464] width 394 height 253
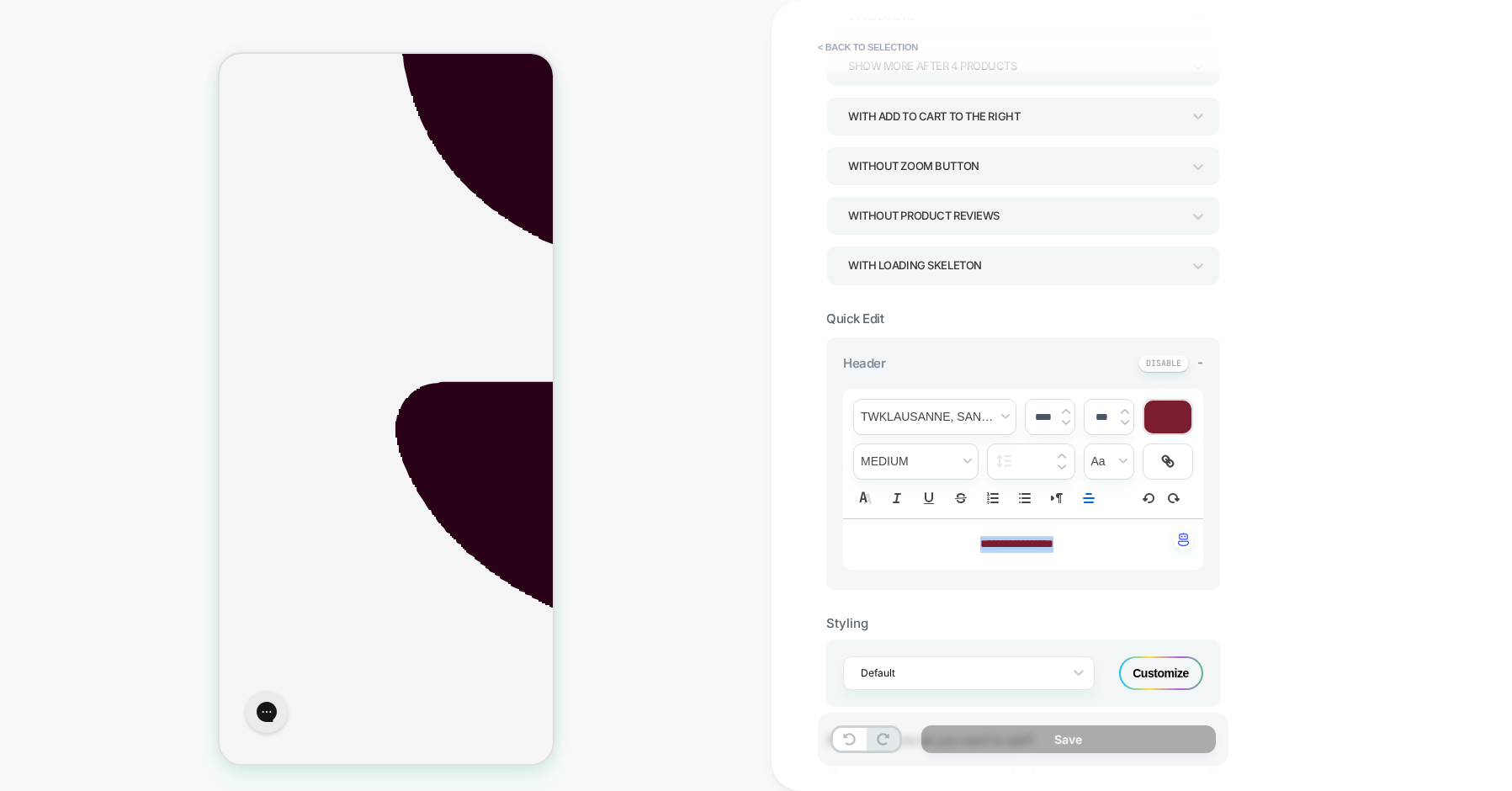
click at [1168, 422] on div at bounding box center [1168, 417] width 47 height 32
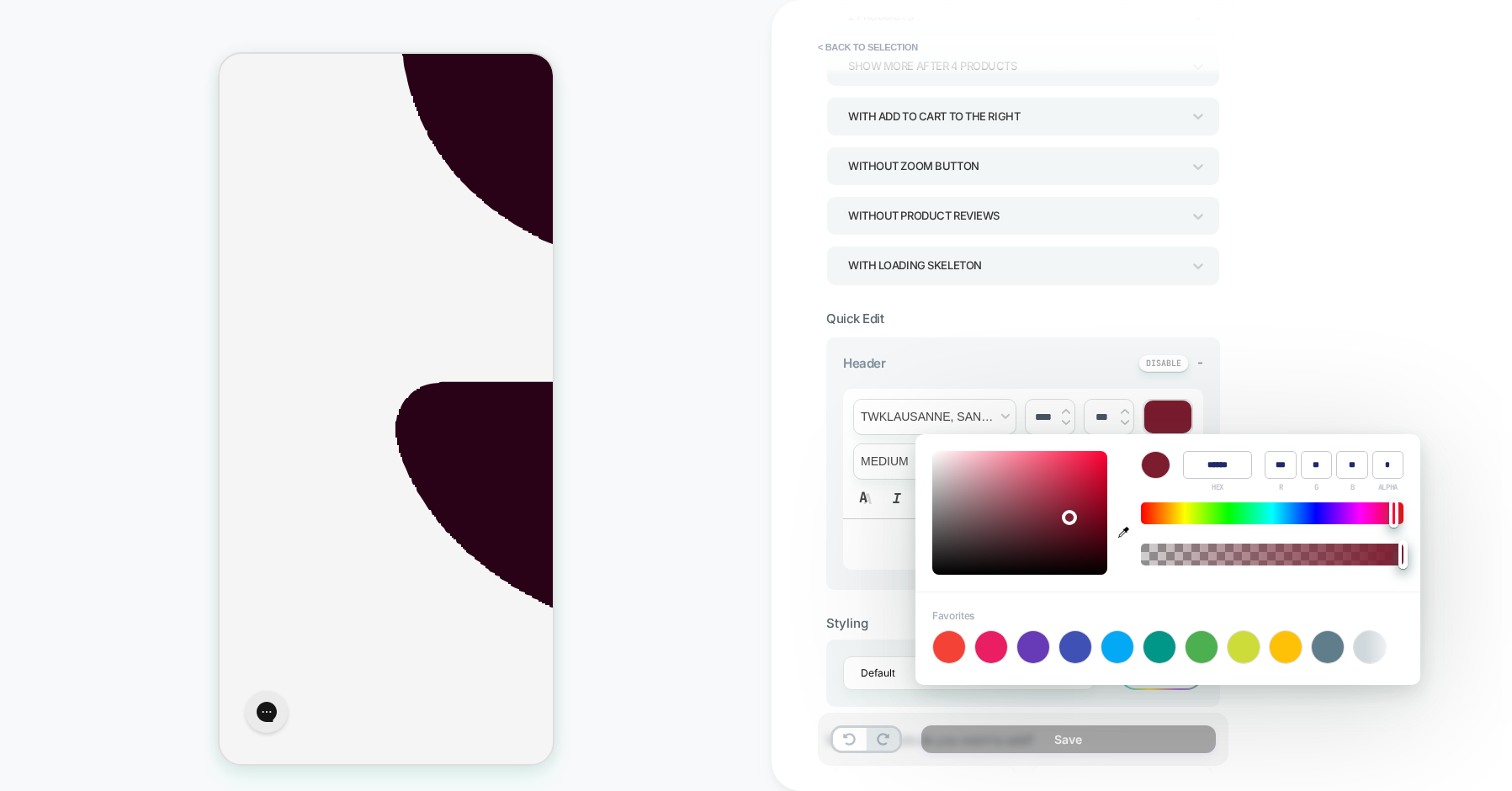
click at [1127, 530] on icon "button" at bounding box center [1123, 532] width 11 height 11
type input "******"
type input "**"
type input "*"
type input "**"
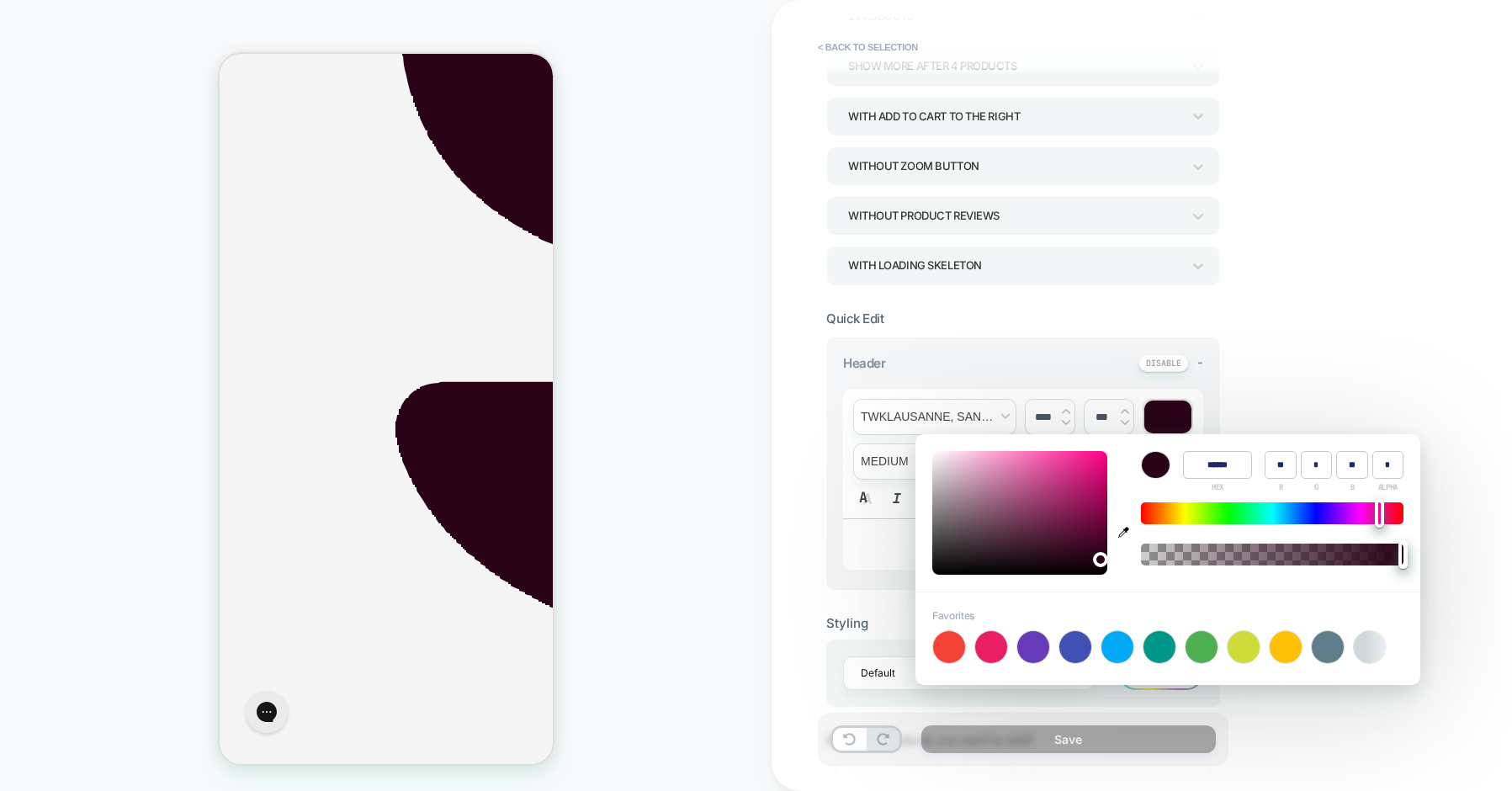
click at [1263, 372] on div "**********" at bounding box center [1141, 396] width 741 height 791
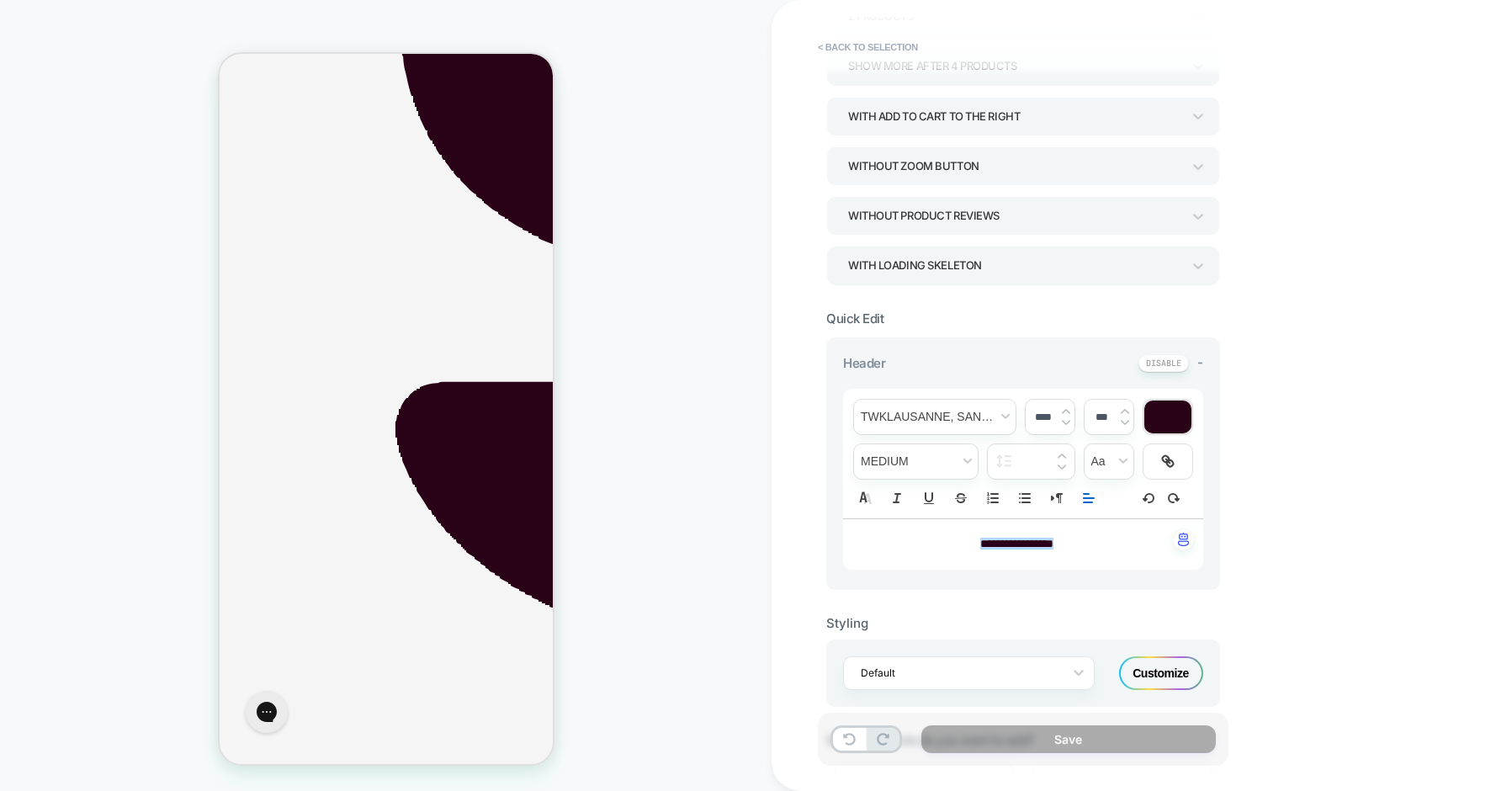
click at [1089, 504] on icon "Align" at bounding box center [1089, 498] width 15 height 15
click at [1088, 542] on icon "Align" at bounding box center [1088, 541] width 14 height 14
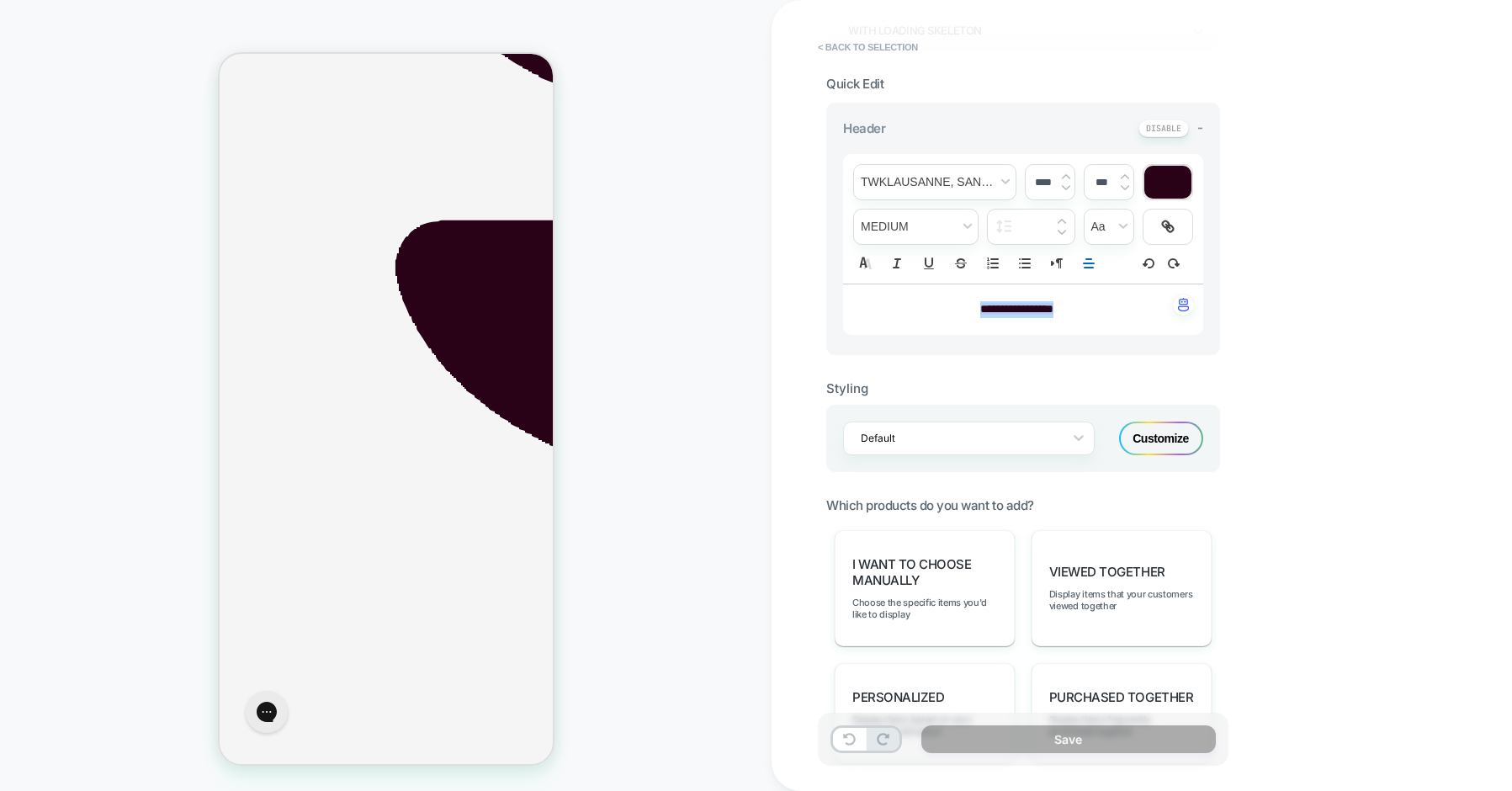
scroll to position [435, 0]
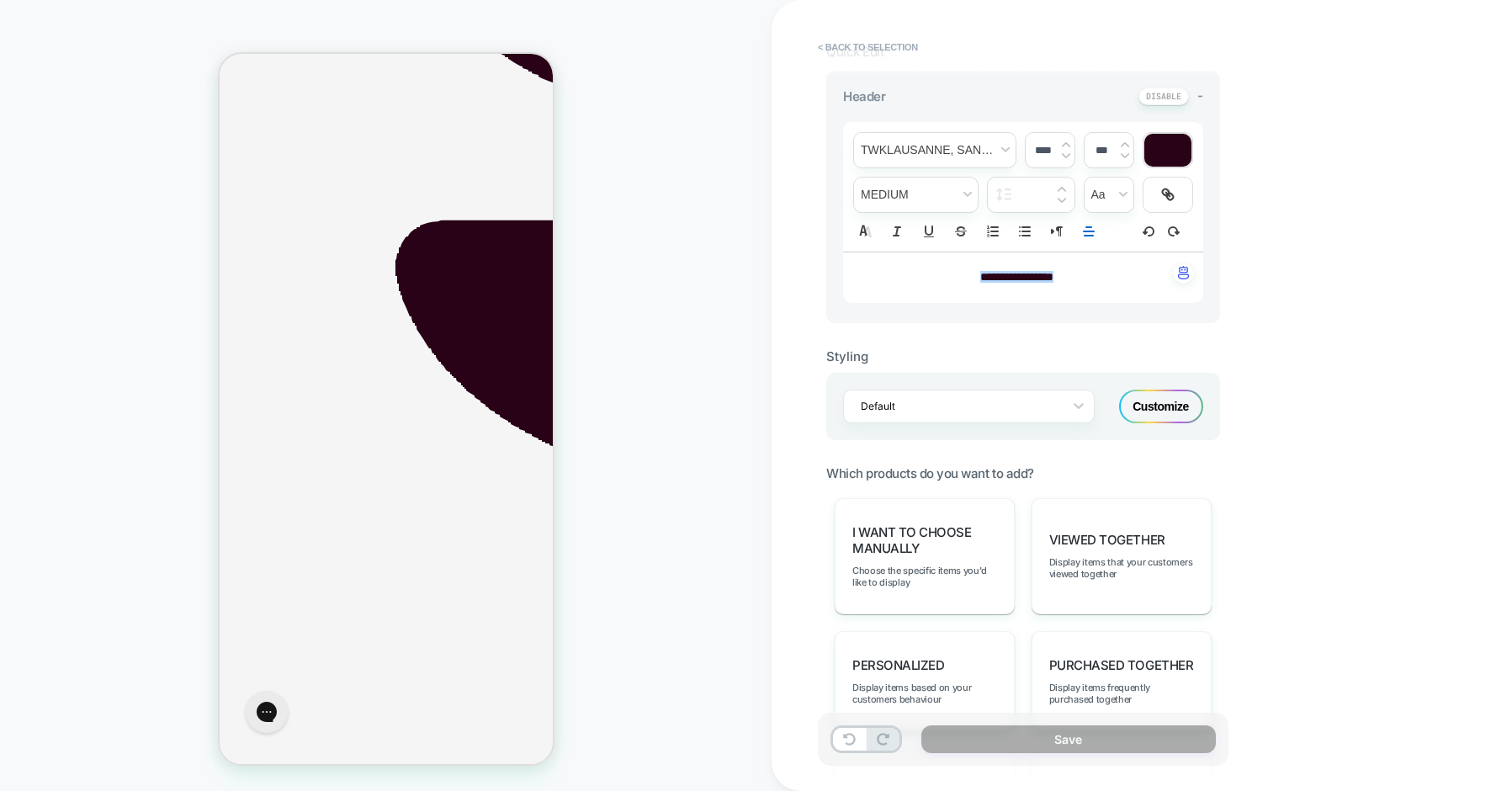
click at [1155, 399] on div "Customize" at bounding box center [1161, 406] width 85 height 33
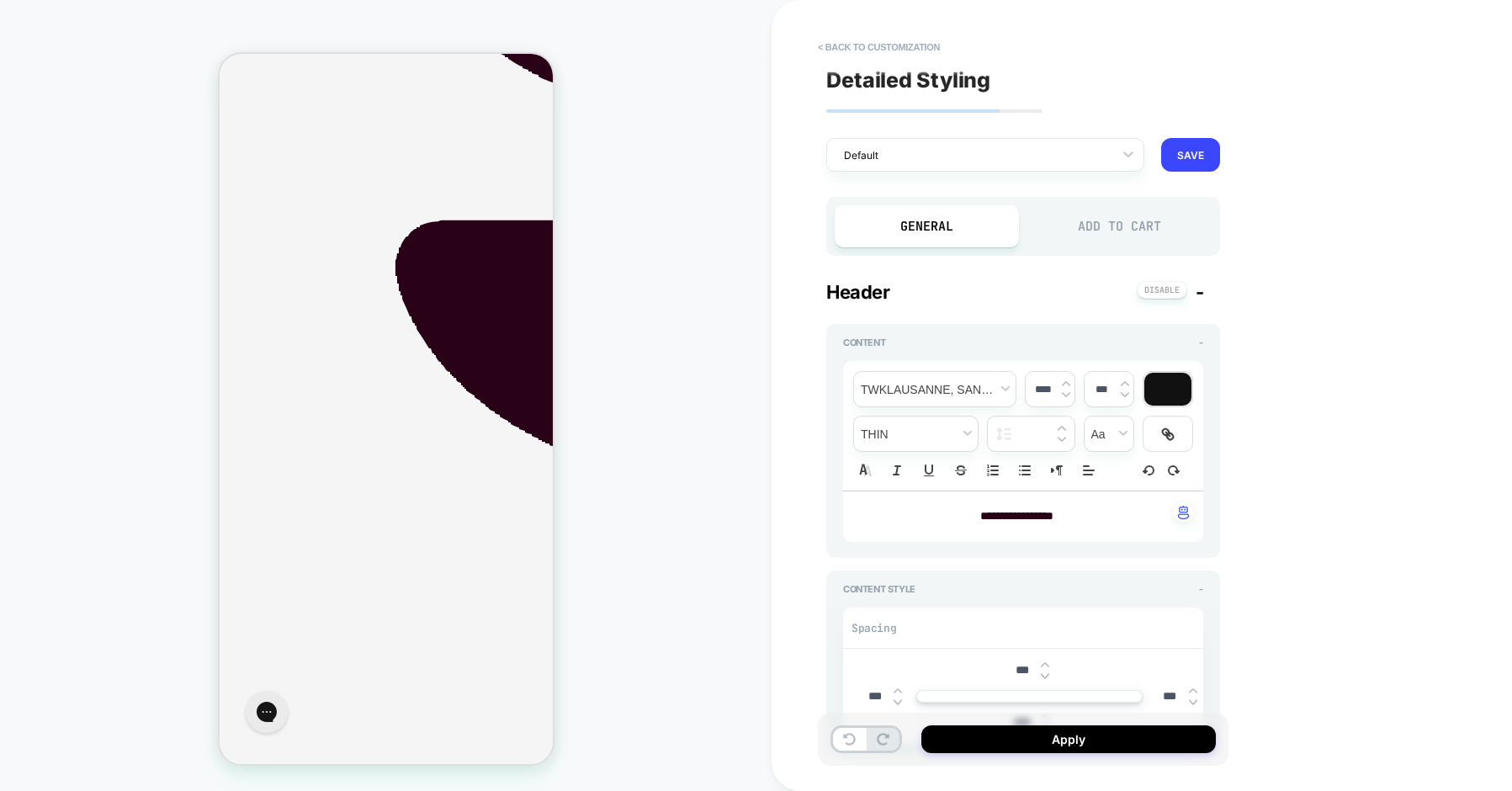
click at [1085, 243] on div "Add to Cart" at bounding box center [1120, 226] width 185 height 42
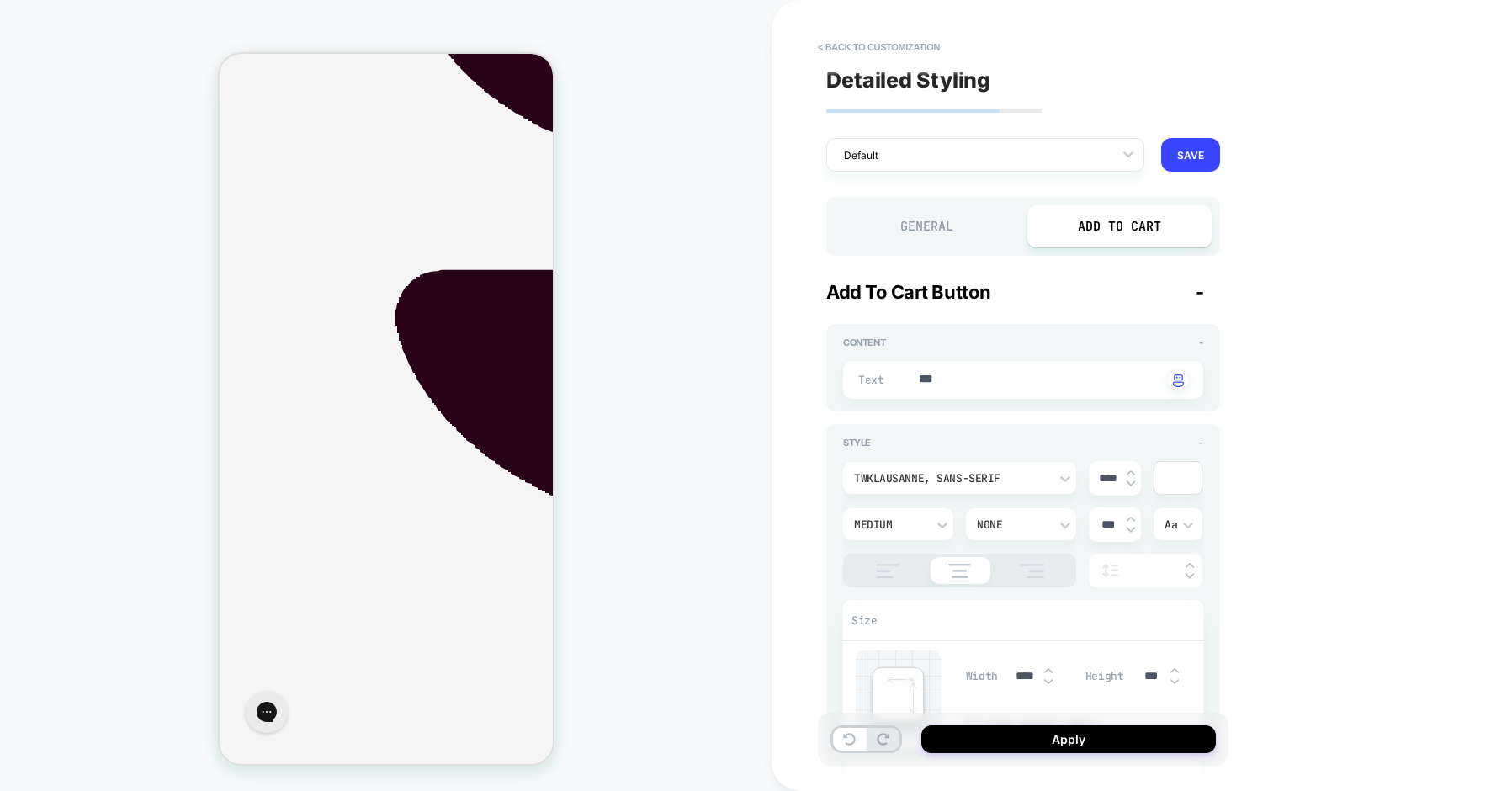
scroll to position [784, 0]
click at [1174, 477] on div at bounding box center [1177, 478] width 47 height 32
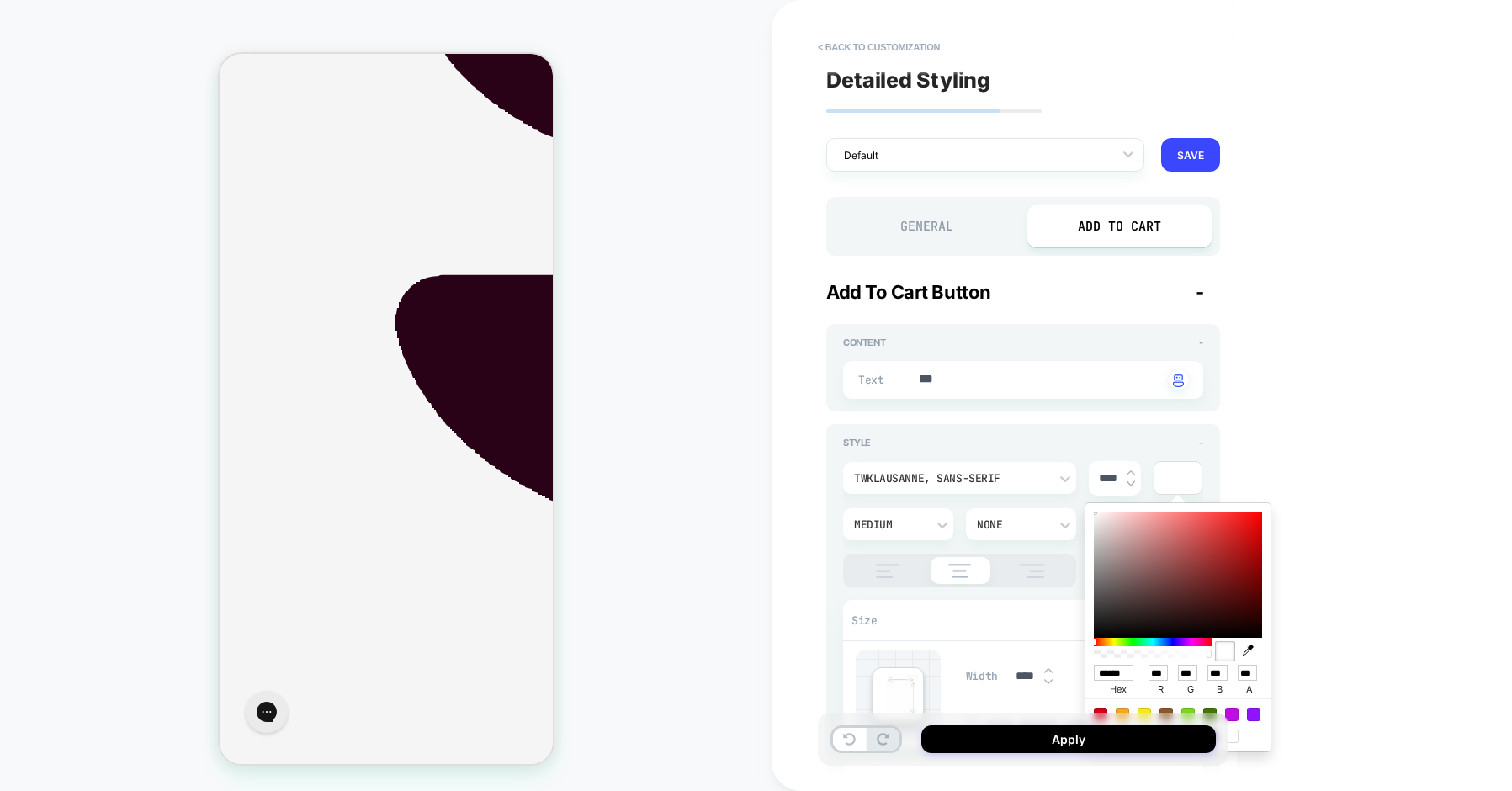
click at [1174, 477] on div at bounding box center [1177, 478] width 47 height 32
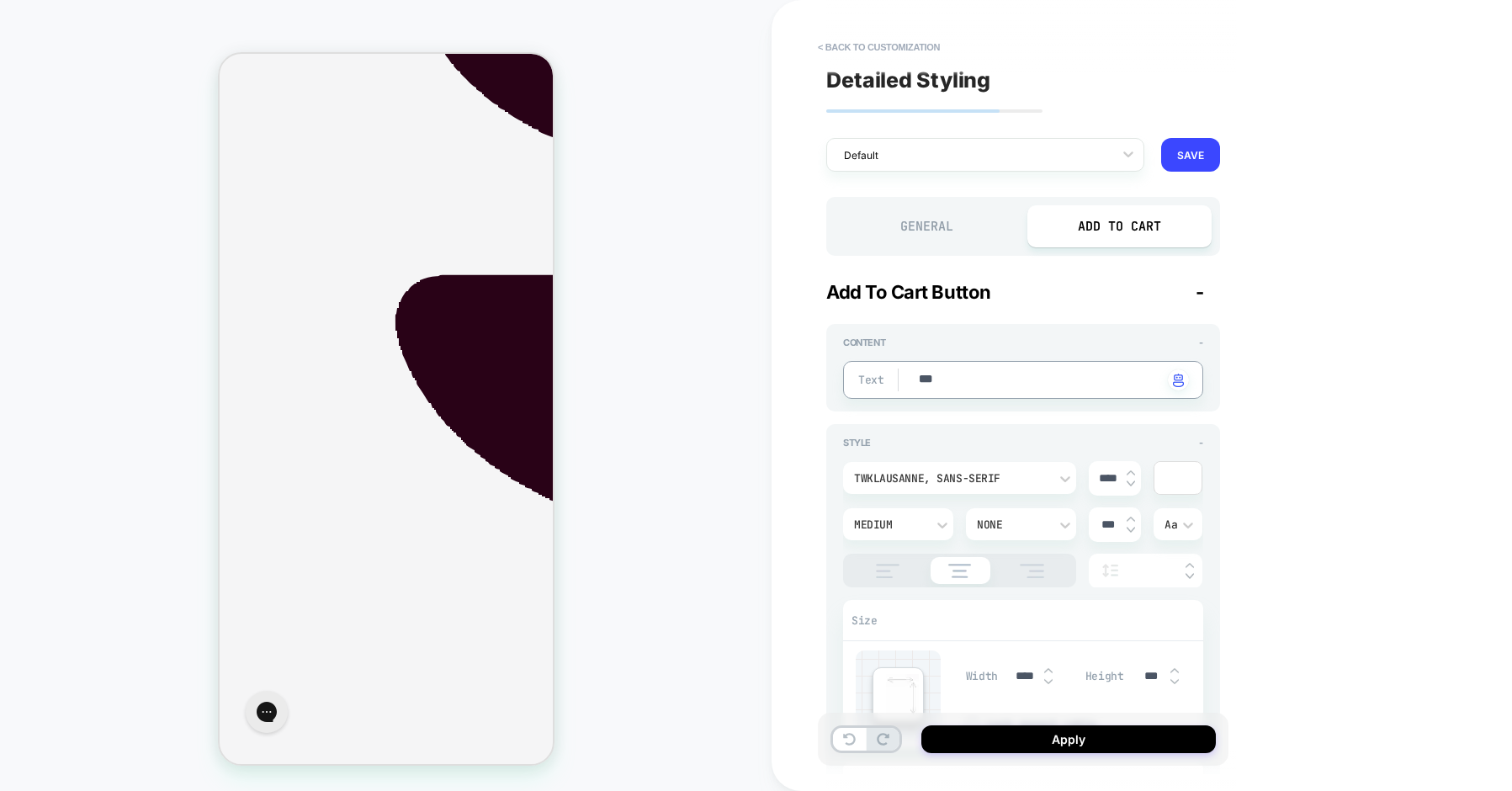
click at [924, 378] on textarea "***" at bounding box center [1040, 380] width 246 height 19
click at [930, 524] on div "Medium" at bounding box center [889, 524] width 88 height 18
click at [896, 440] on div "Semi Bold" at bounding box center [898, 437] width 97 height 35
click at [1017, 524] on div "None" at bounding box center [1013, 524] width 72 height 15
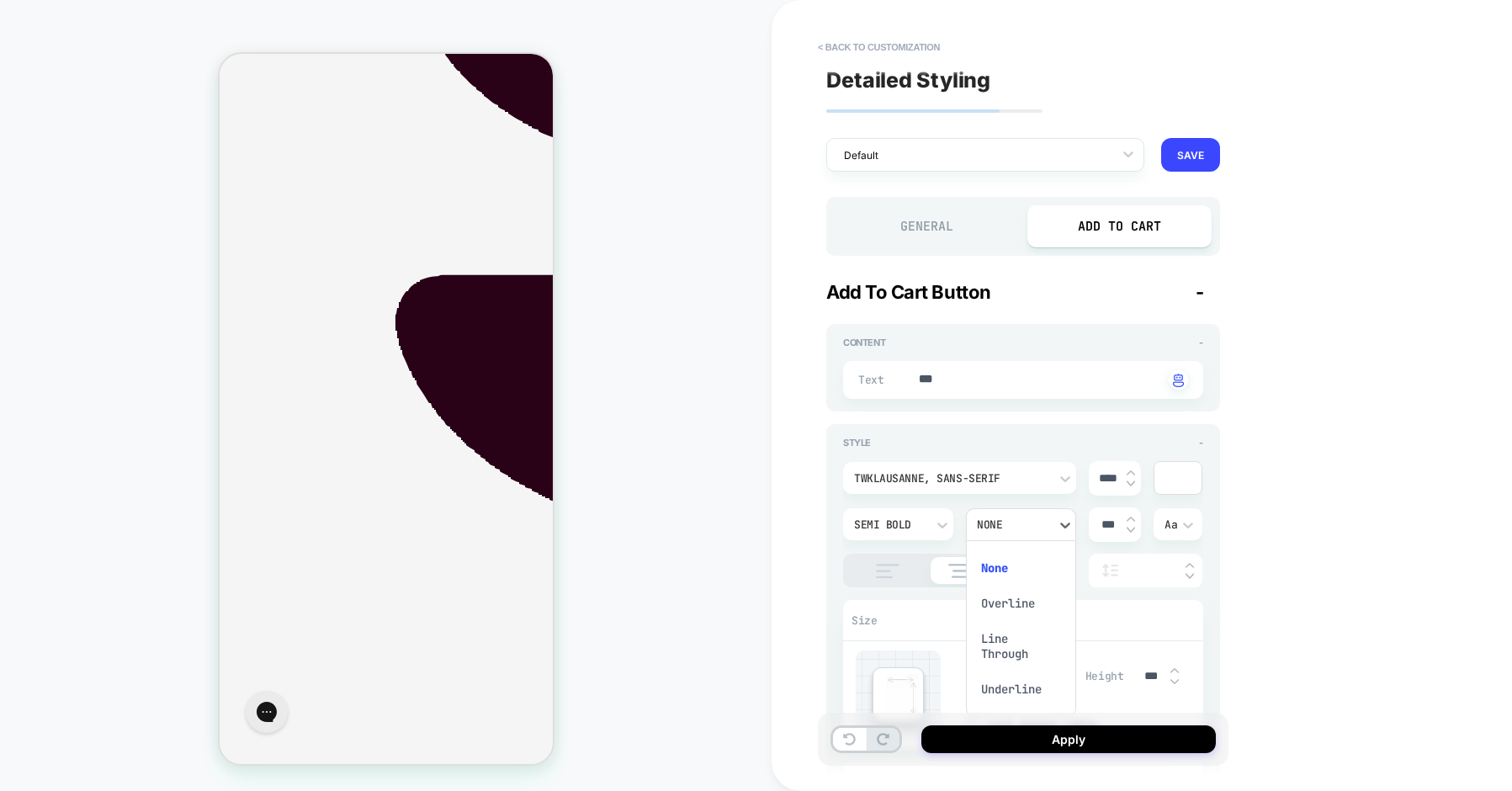
click at [1017, 524] on div at bounding box center [756, 396] width 1512 height 791
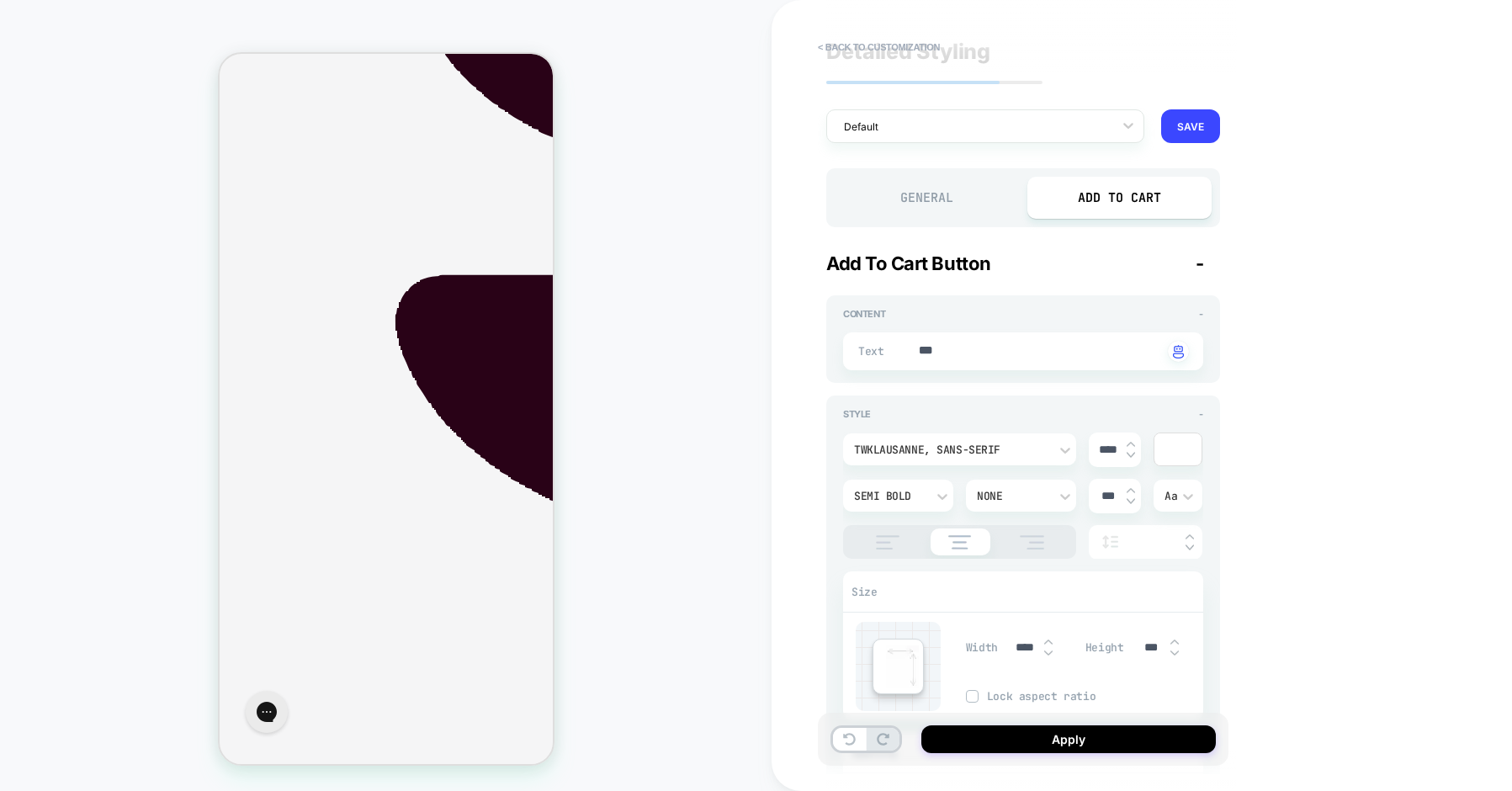
scroll to position [33, 0]
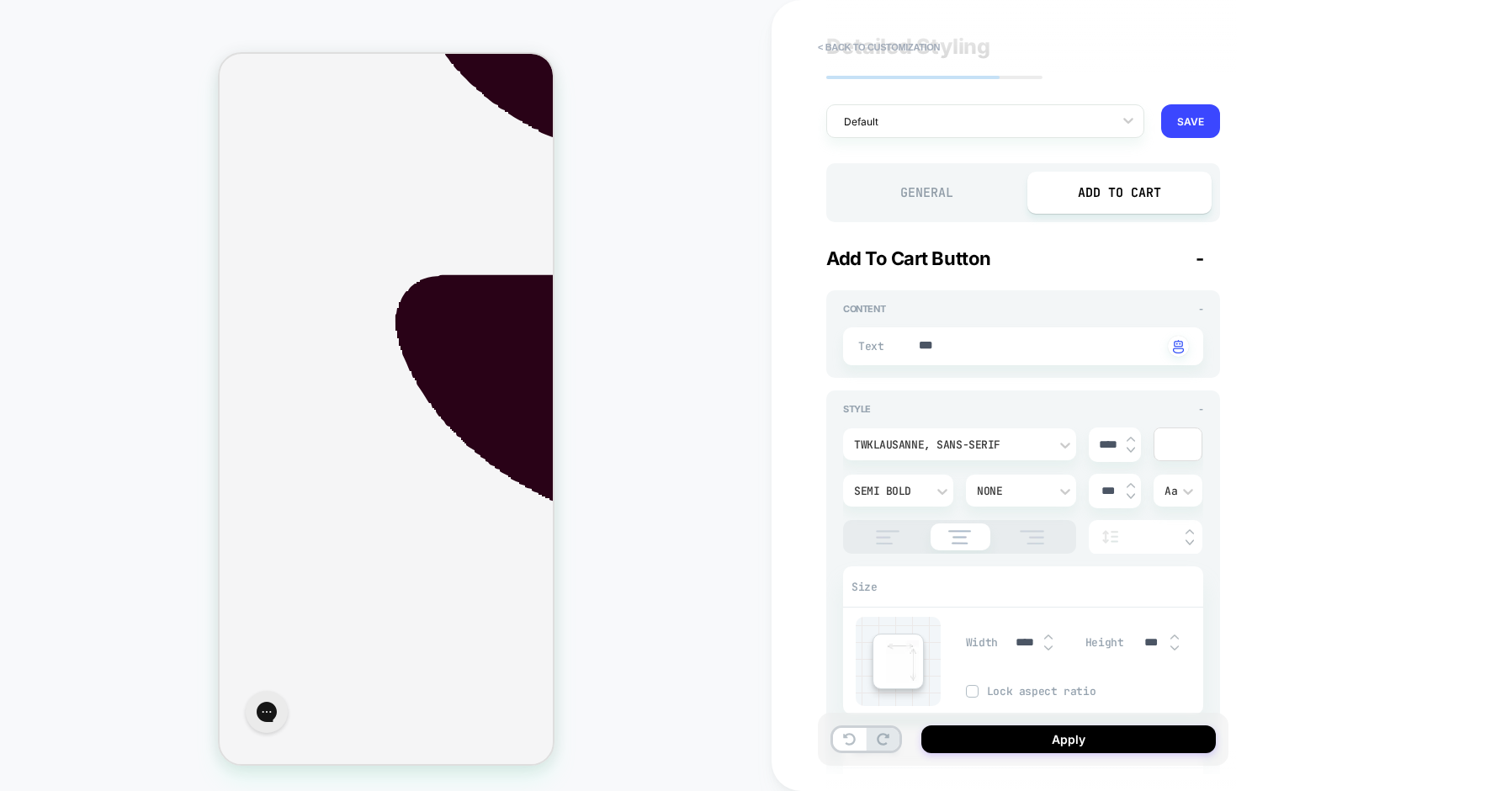
click at [1160, 536] on input "text" at bounding box center [1154, 537] width 46 height 13
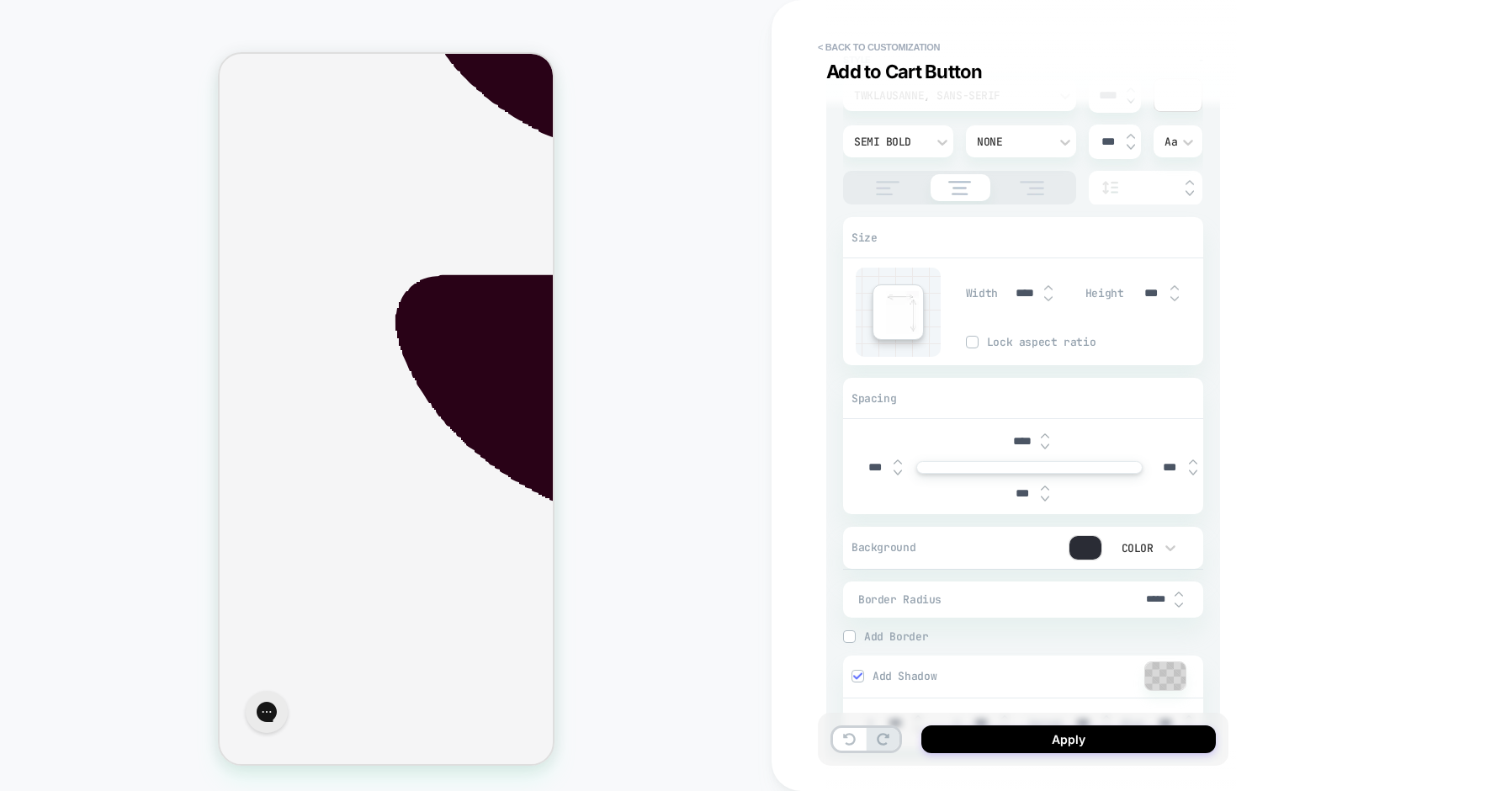
scroll to position [384, 0]
click at [1093, 543] on div at bounding box center [1085, 547] width 32 height 24
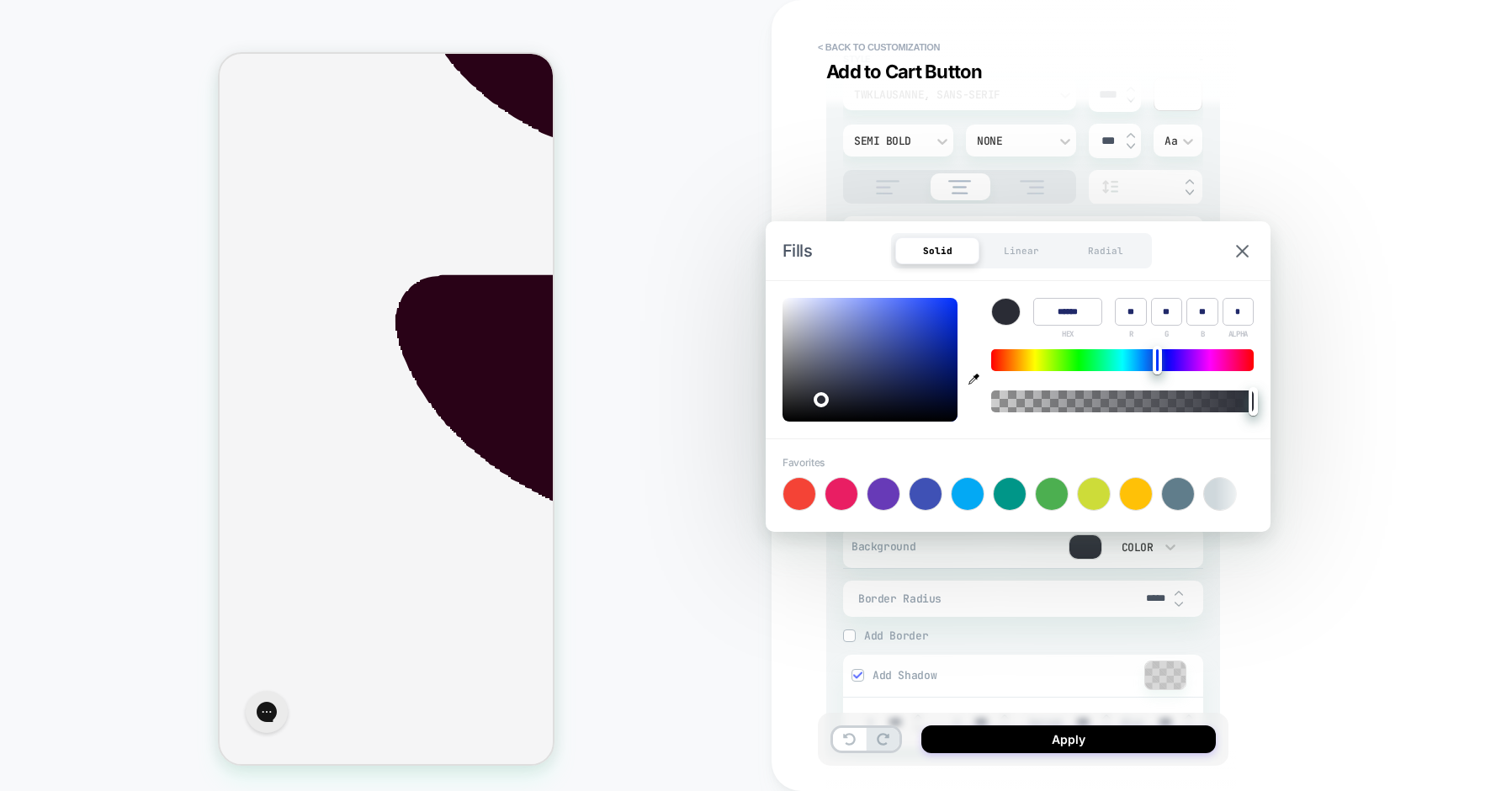
type textarea "*"
click at [976, 379] on icon "button" at bounding box center [974, 378] width 11 height 11
type input "******"
type input "***"
type input "**"
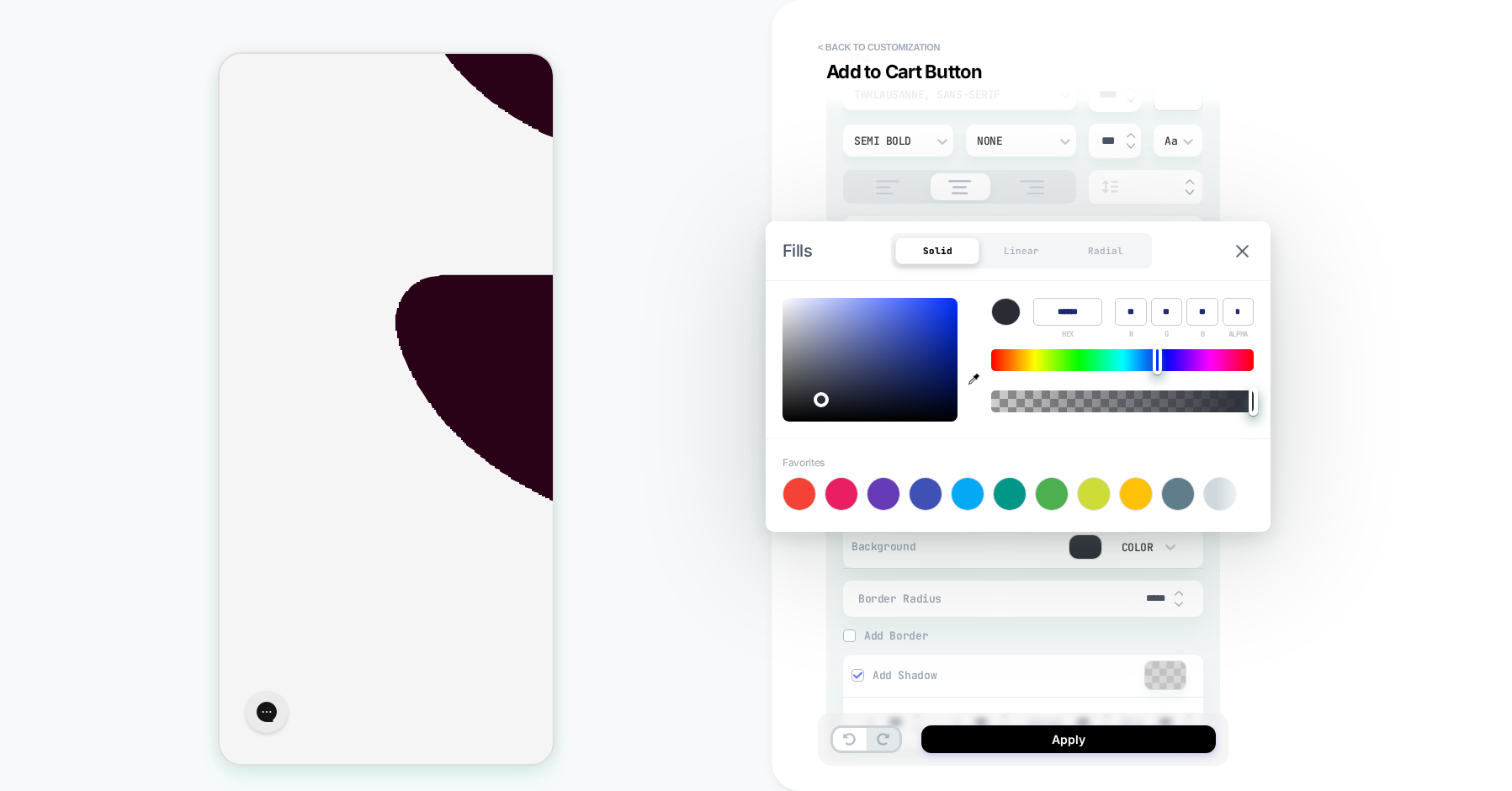
type input "**"
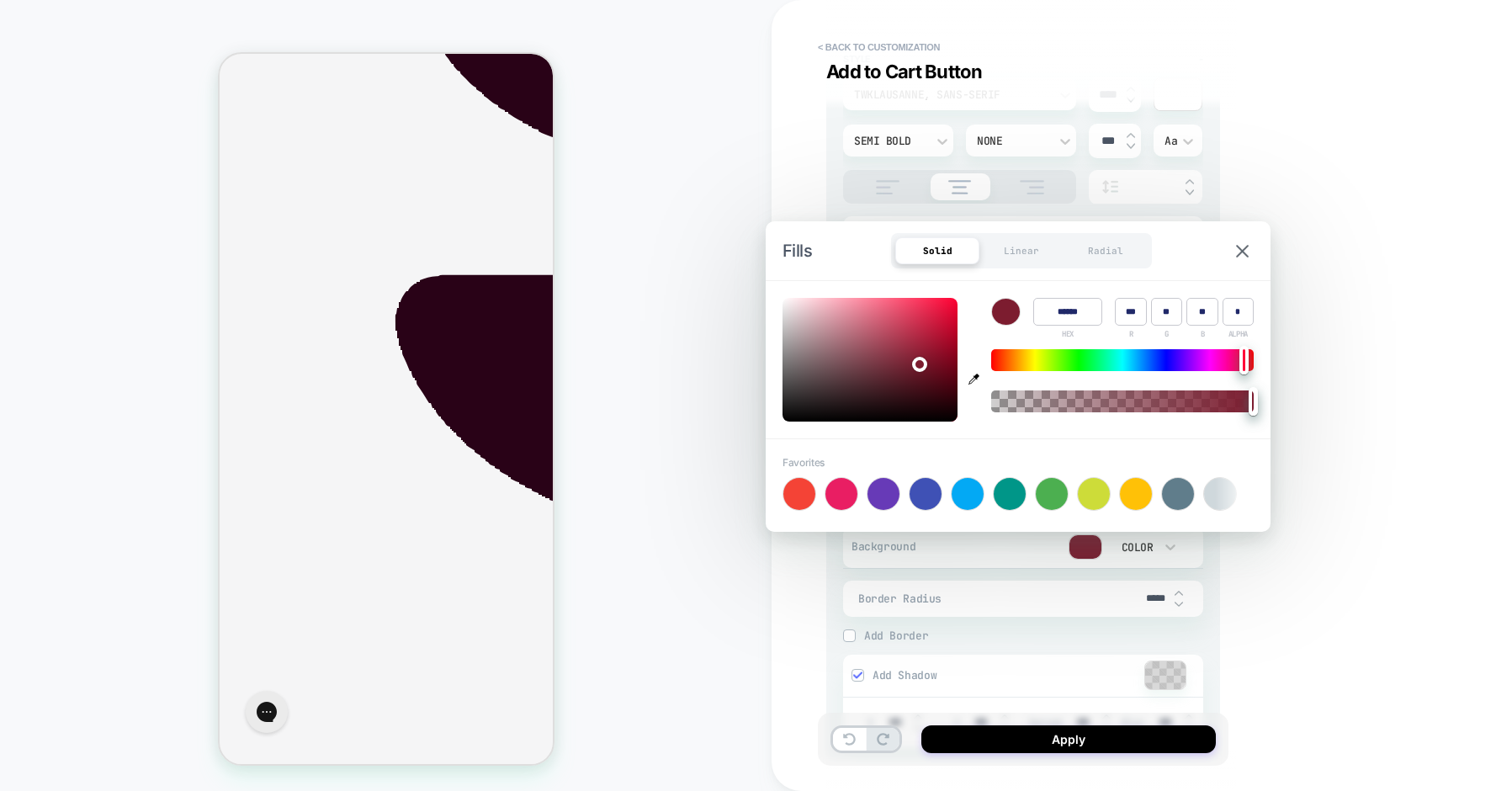
drag, startPoint x: 993, startPoint y: 606, endPoint x: 1053, endPoint y: 603, distance: 60.1
click at [992, 606] on div "Border Radius *****" at bounding box center [1023, 599] width 360 height 36
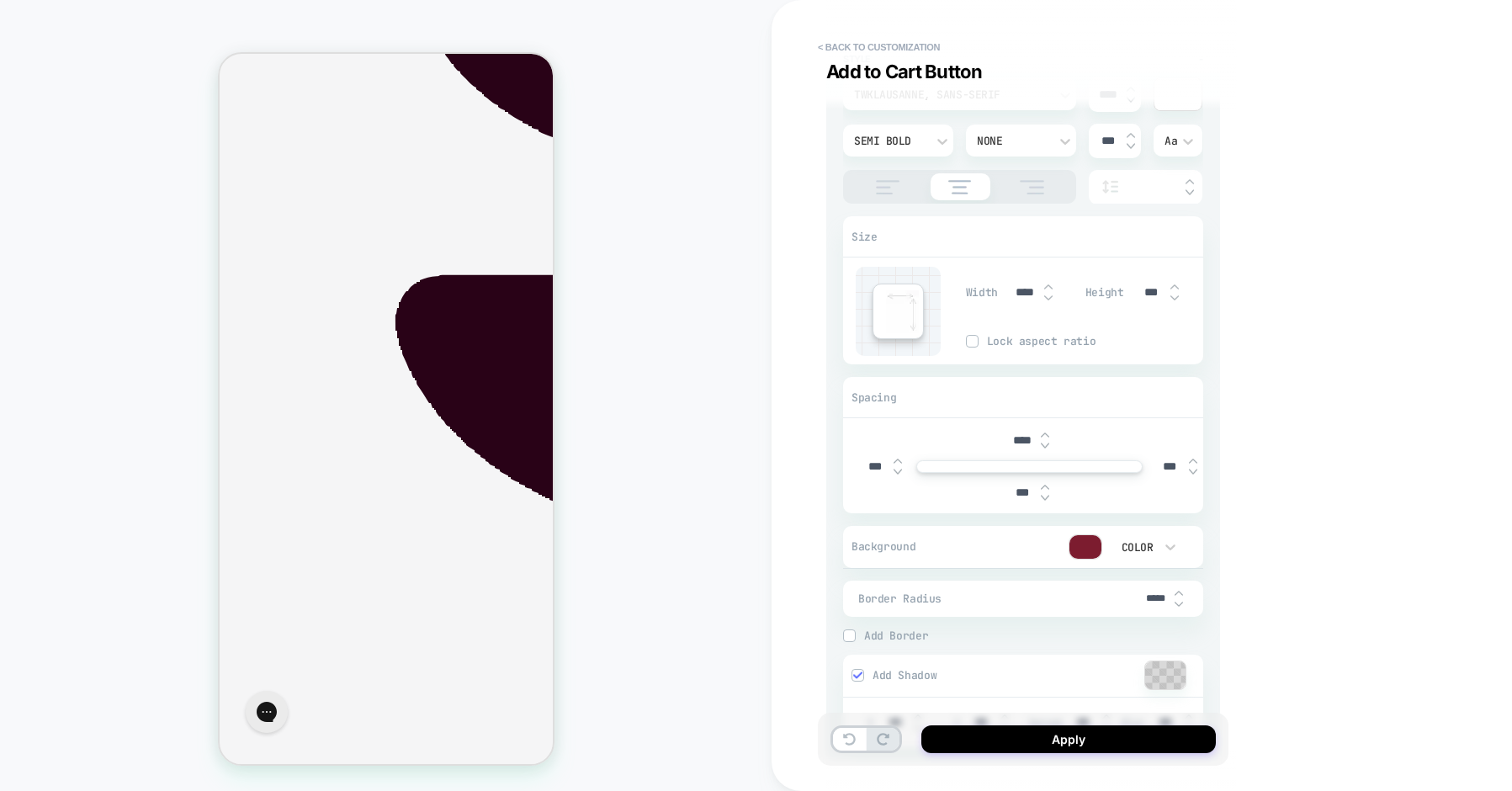
click at [1180, 605] on img at bounding box center [1179, 604] width 9 height 7
type textarea "*"
type input "****"
click at [1180, 605] on img at bounding box center [1179, 604] width 9 height 7
type textarea "*"
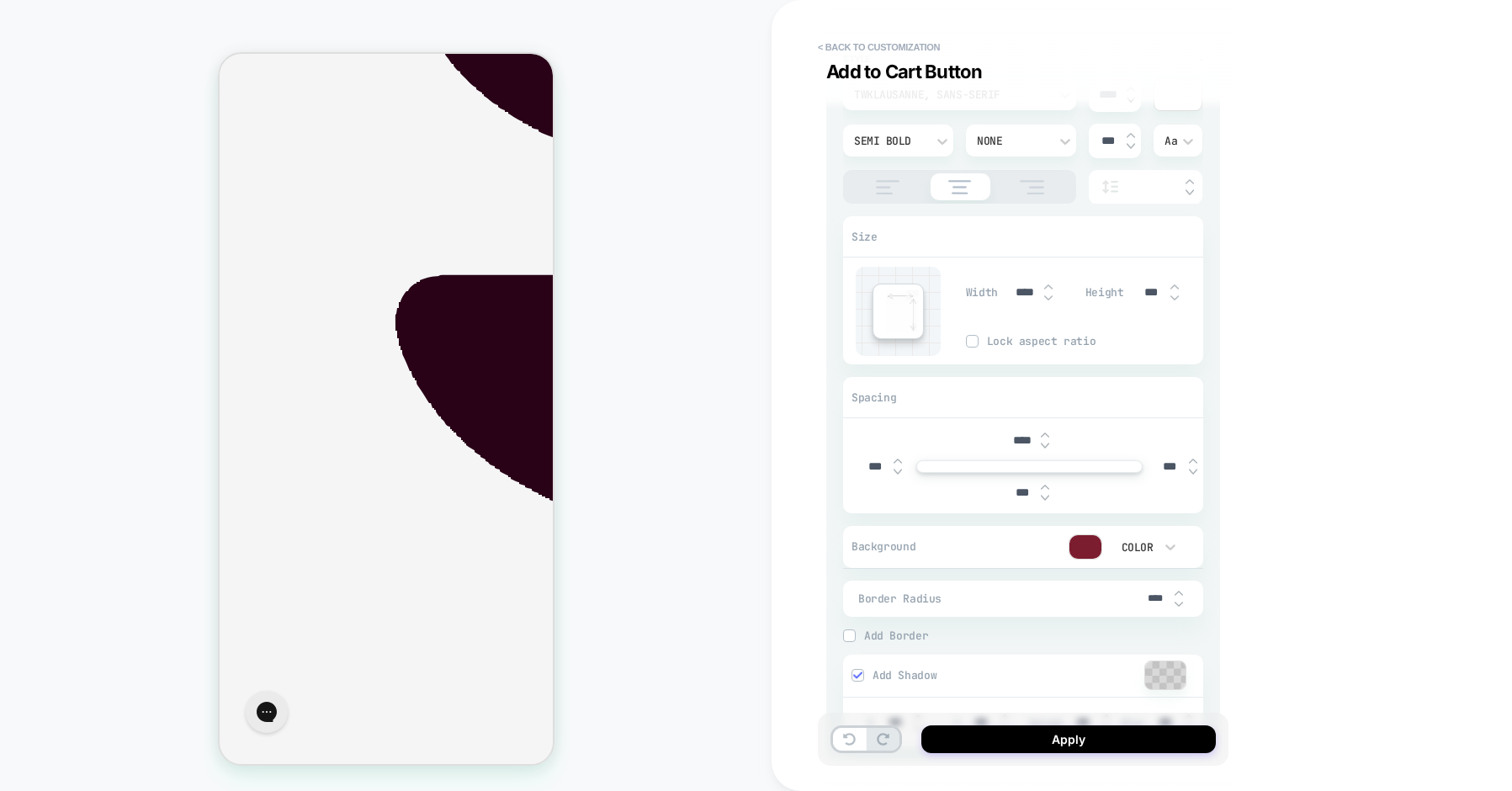
type input "****"
type textarea "*"
type input "****"
drag, startPoint x: 1180, startPoint y: 605, endPoint x: 1161, endPoint y: 601, distance: 19.4
click at [1179, 605] on img at bounding box center [1179, 604] width 9 height 7
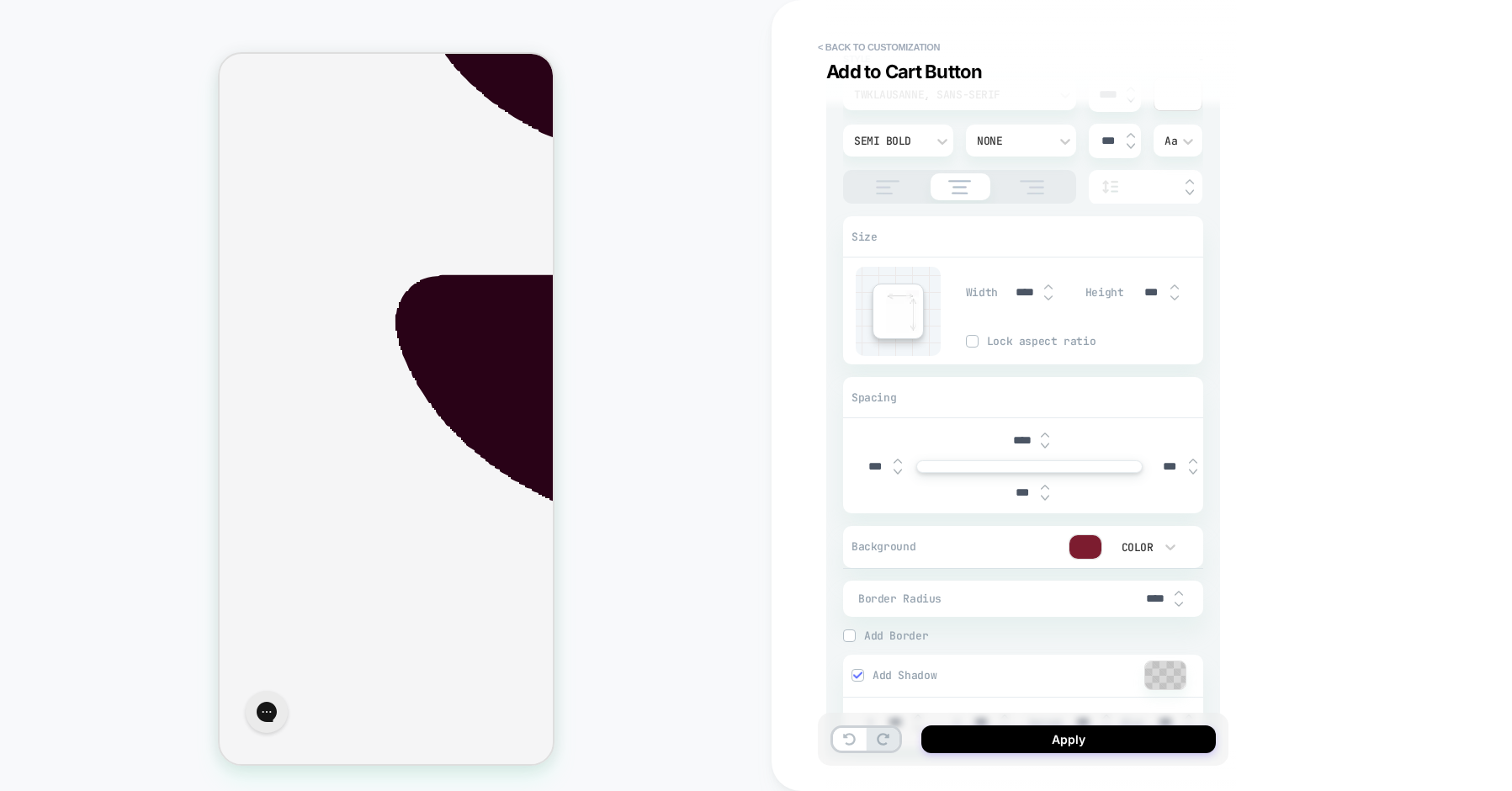
type textarea "*"
type input "****"
type textarea "*"
drag, startPoint x: 1156, startPoint y: 600, endPoint x: 1119, endPoint y: 599, distance: 37.0
click at [1119, 599] on div "Border Radius ****" at bounding box center [1023, 599] width 360 height 36
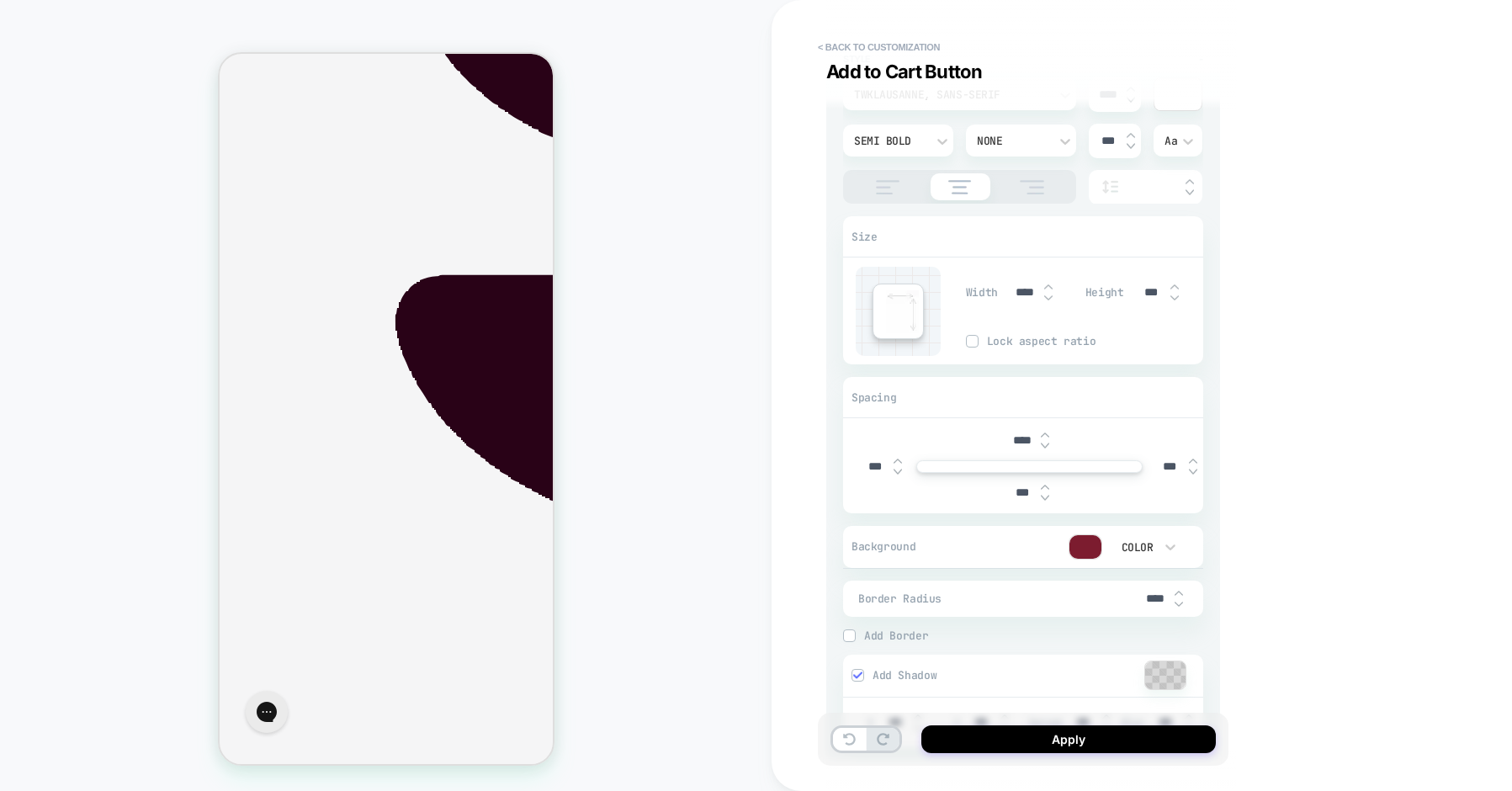
type input "***"
type textarea "*"
click at [1111, 594] on span "Border Radius" at bounding box center [998, 598] width 279 height 15
drag, startPoint x: 1153, startPoint y: 597, endPoint x: 1110, endPoint y: 590, distance: 43.6
click at [1115, 590] on div "Border Radius ***" at bounding box center [1023, 599] width 360 height 36
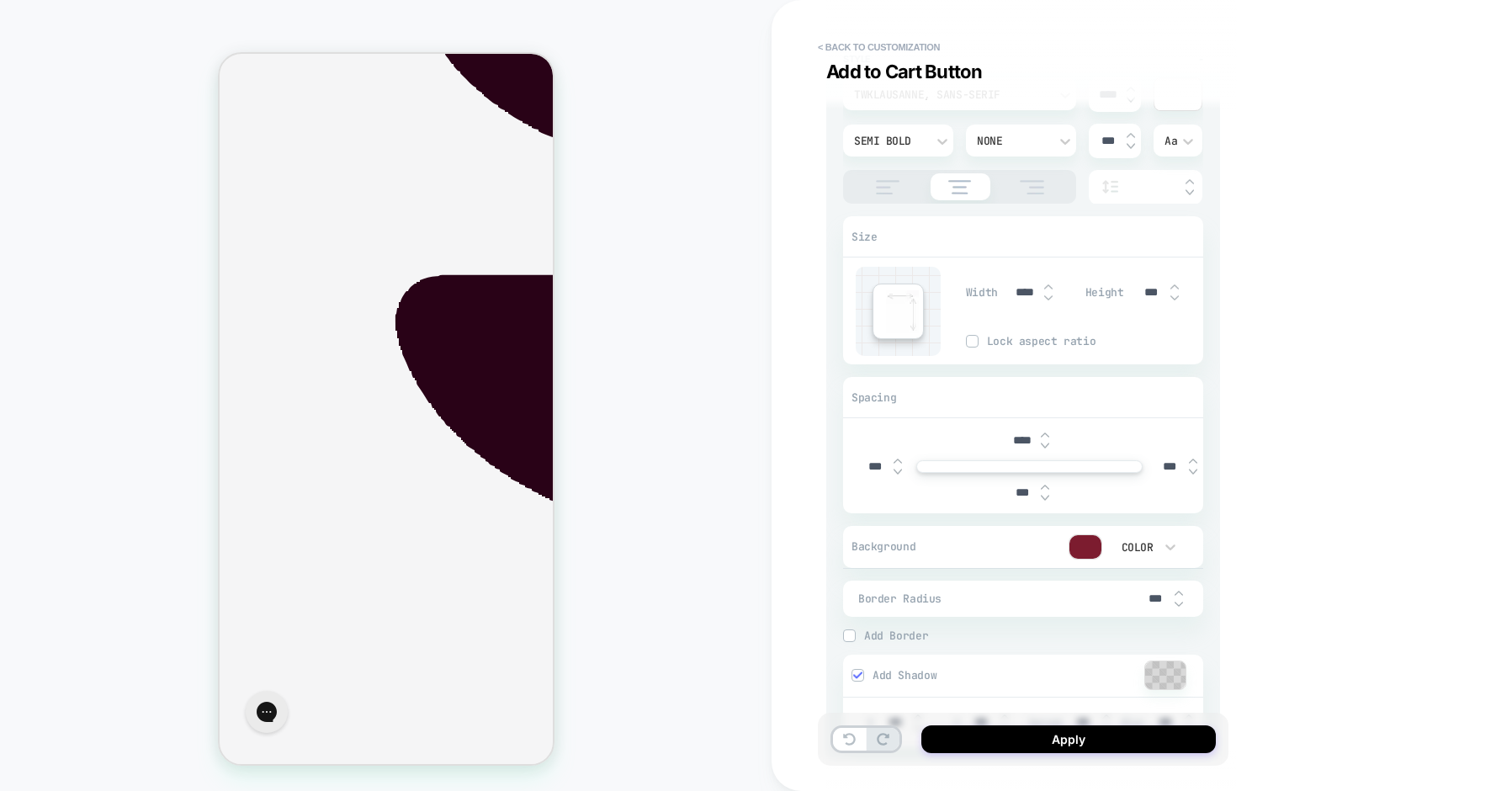
type input "***"
type textarea "*"
type input "***"
click at [1098, 592] on span "Border Radius" at bounding box center [998, 598] width 279 height 15
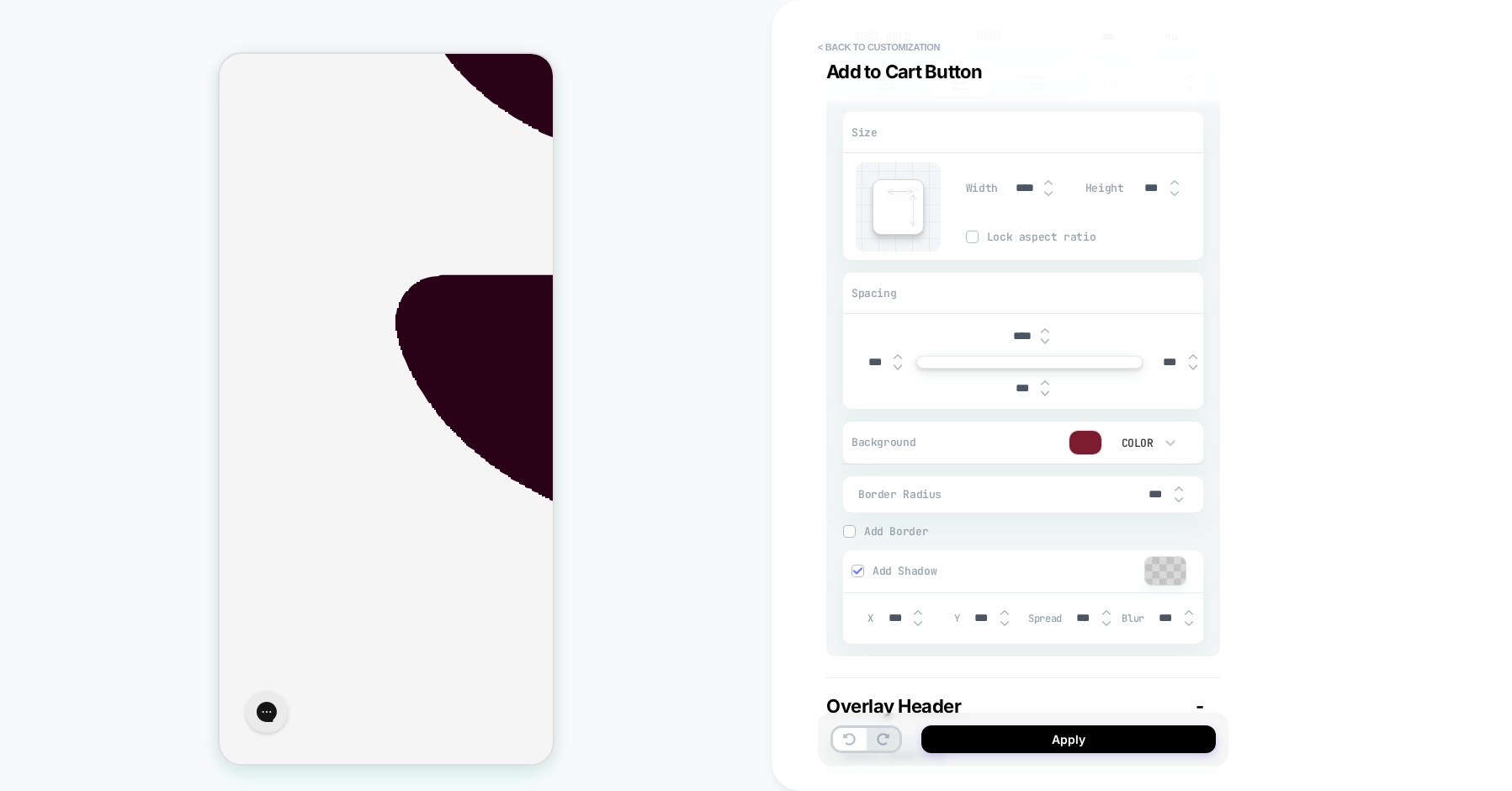
scroll to position [498, 0]
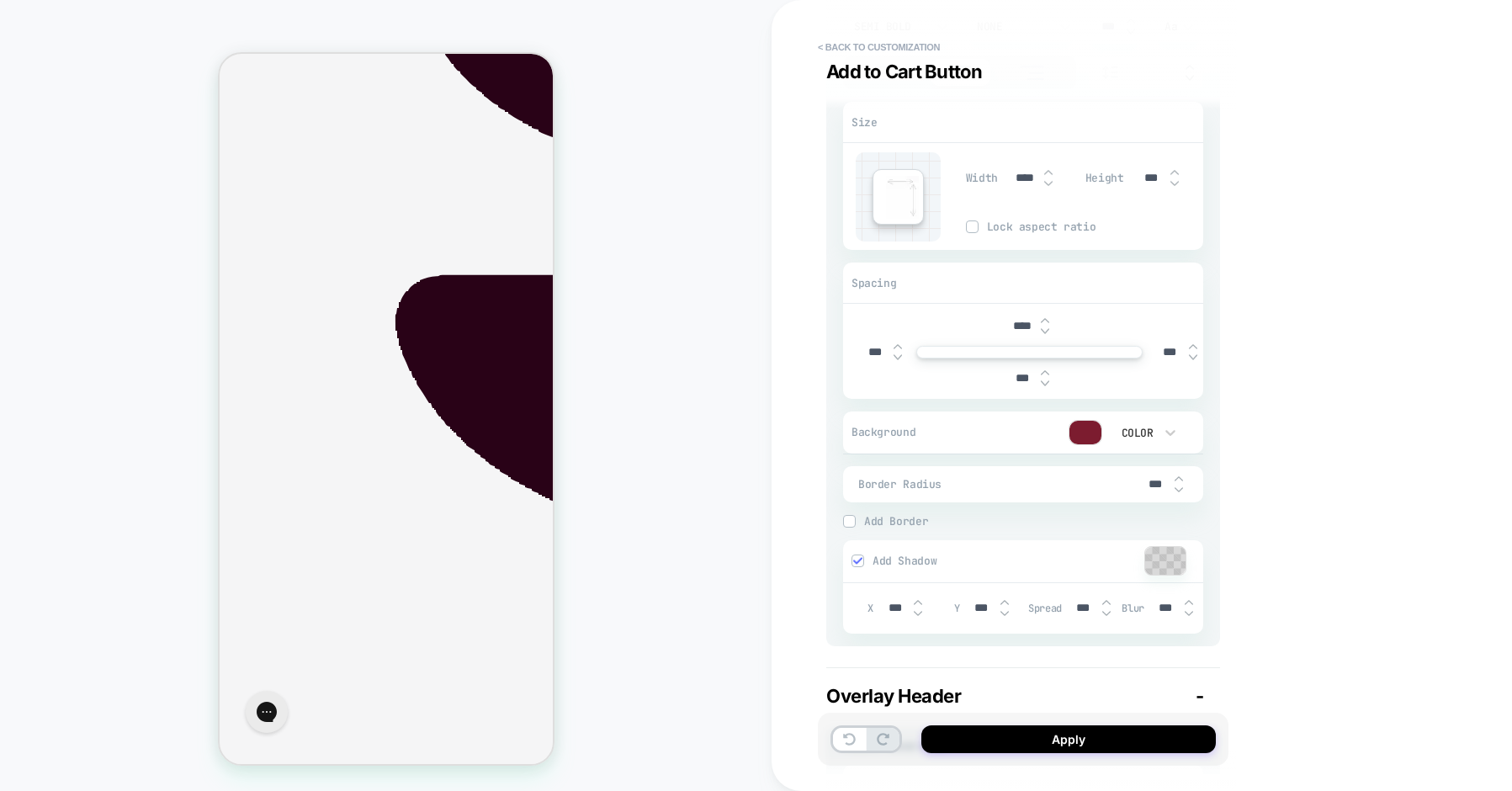
click at [859, 561] on img at bounding box center [858, 560] width 9 height 9
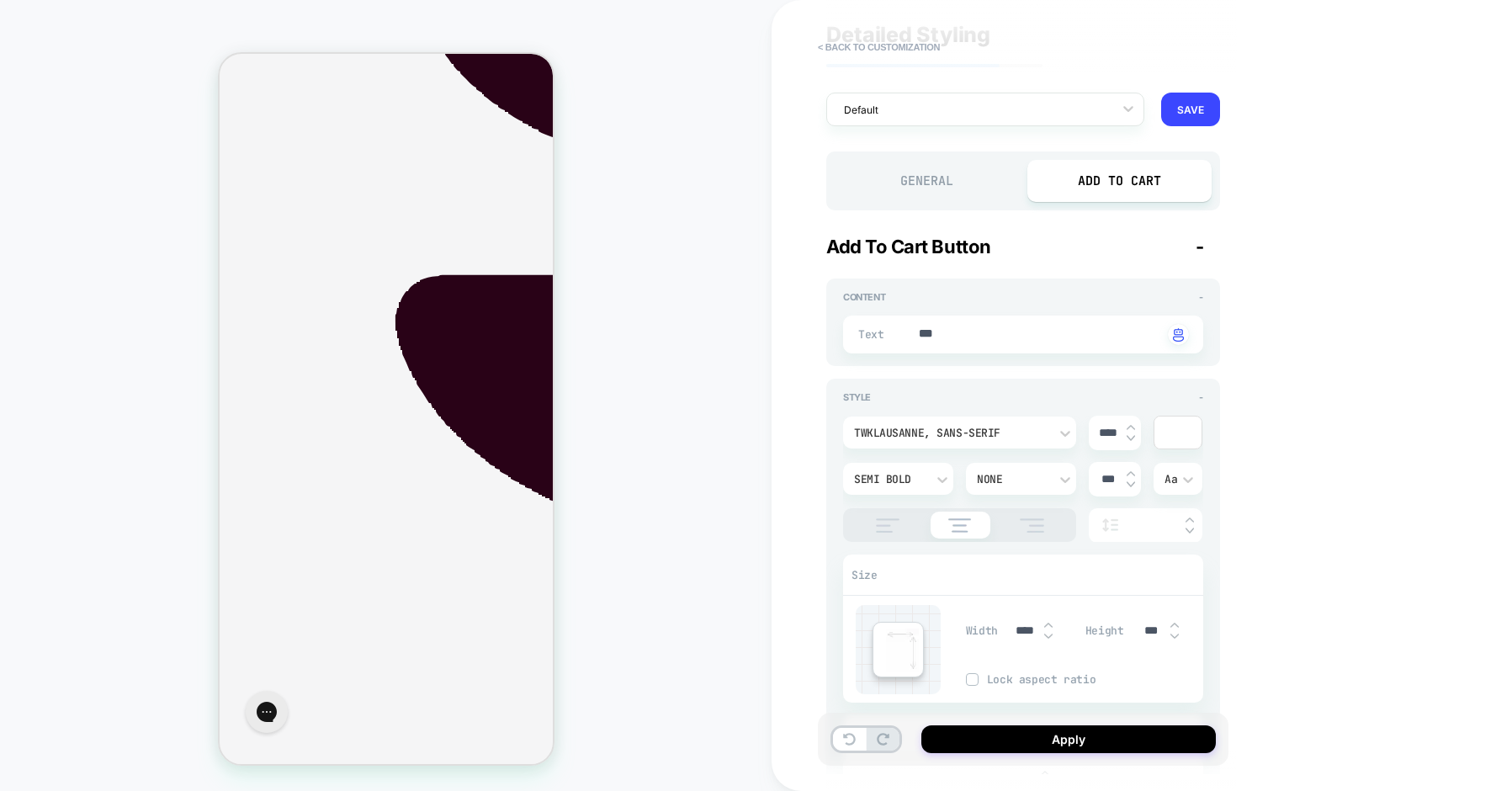
scroll to position [0, 0]
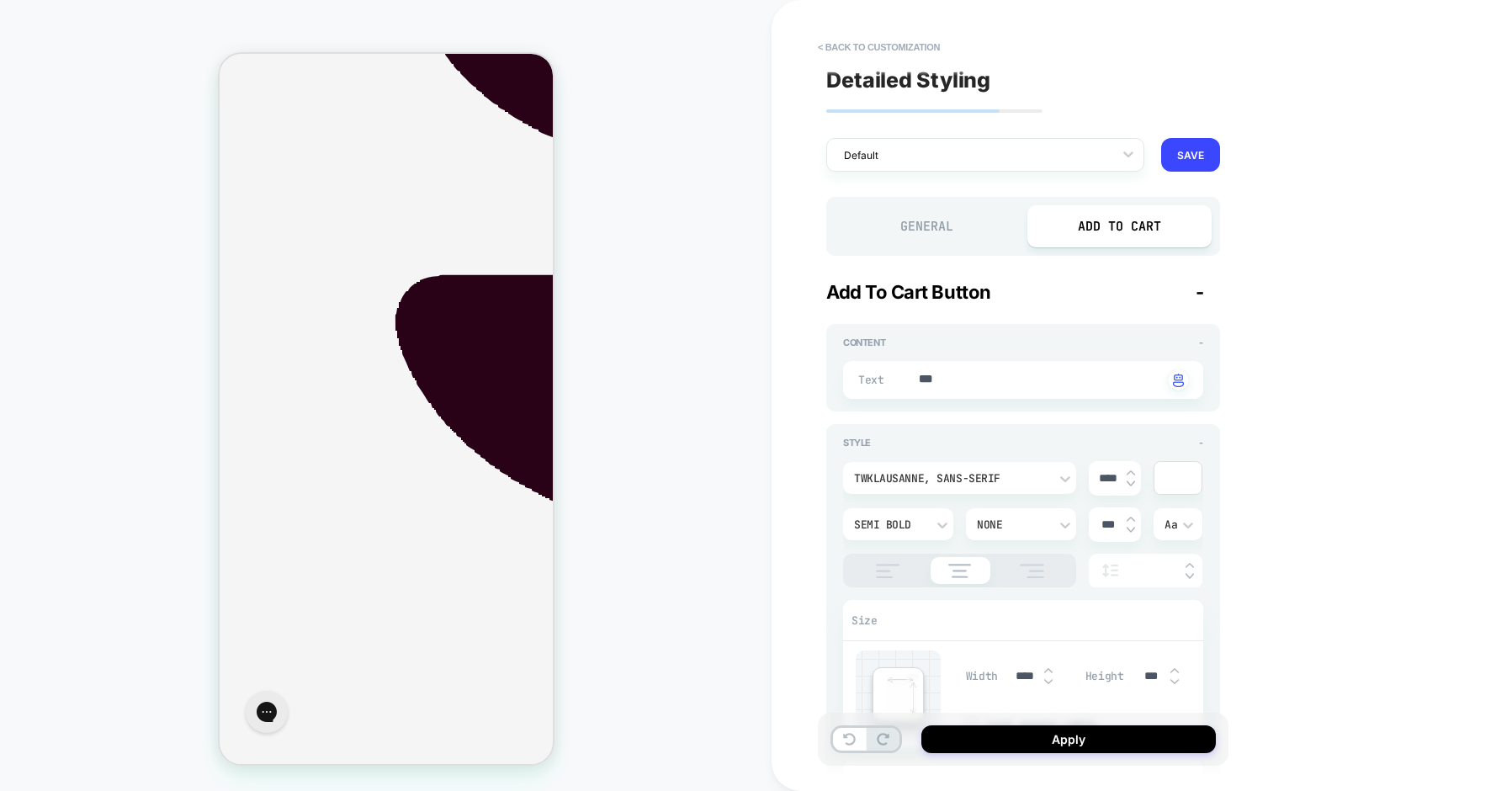
click at [899, 227] on div "General" at bounding box center [927, 226] width 185 height 42
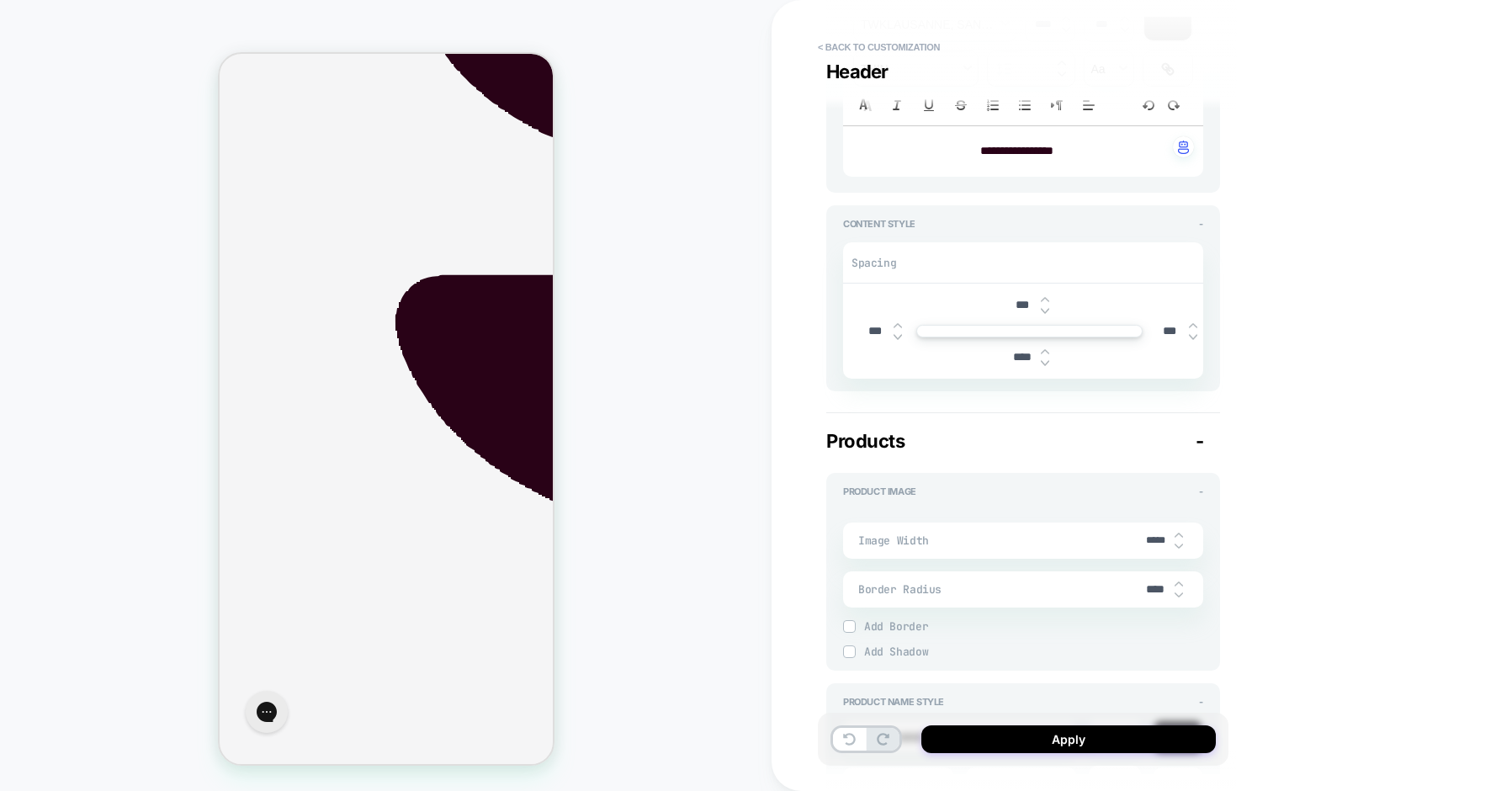
scroll to position [373, 0]
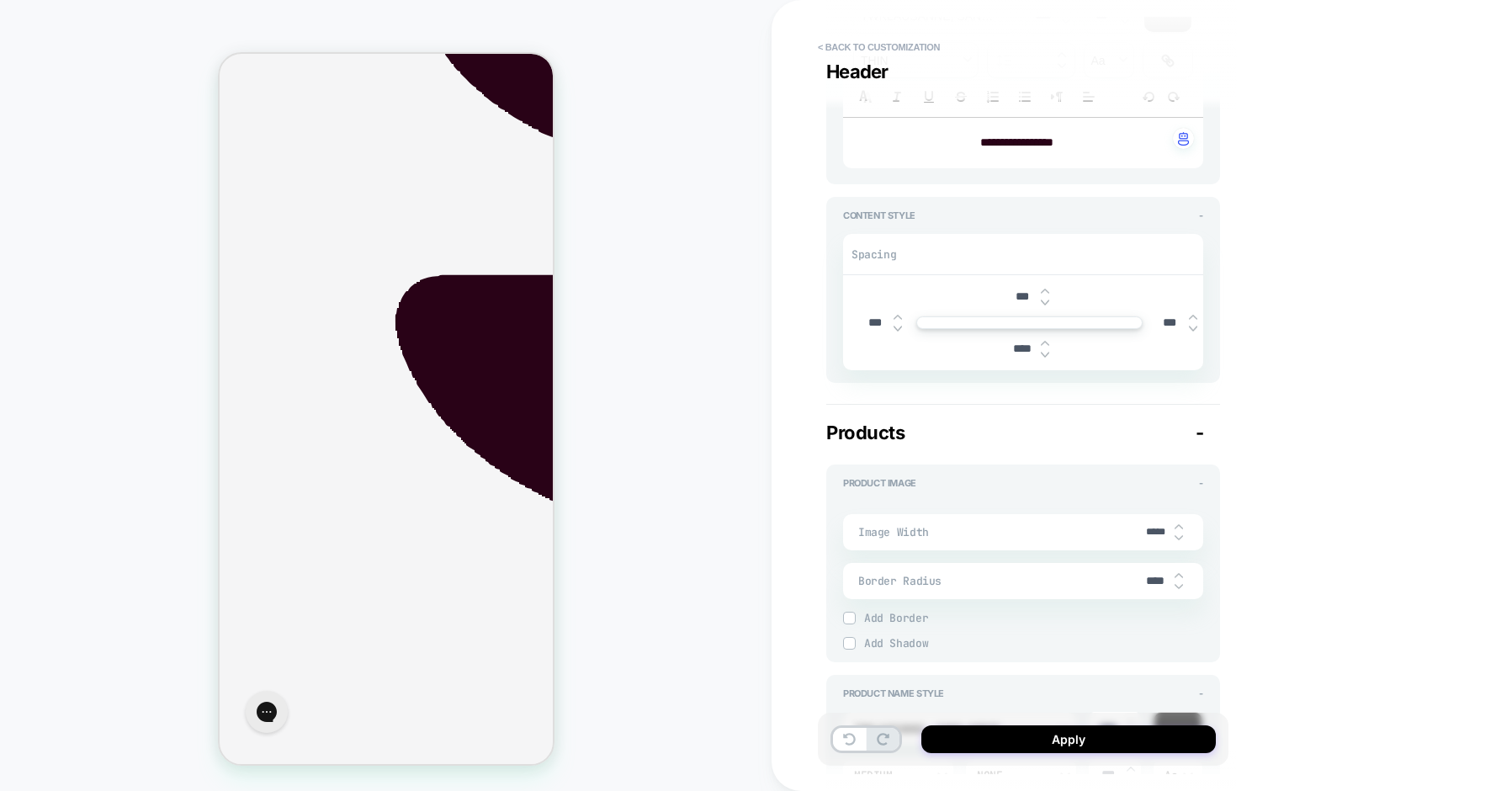
drag, startPoint x: 1157, startPoint y: 531, endPoint x: 1134, endPoint y: 529, distance: 23.1
click at [1134, 529] on div "Image Width *****" at bounding box center [1023, 532] width 360 height 36
type textarea "*"
type input "***"
type textarea "*"
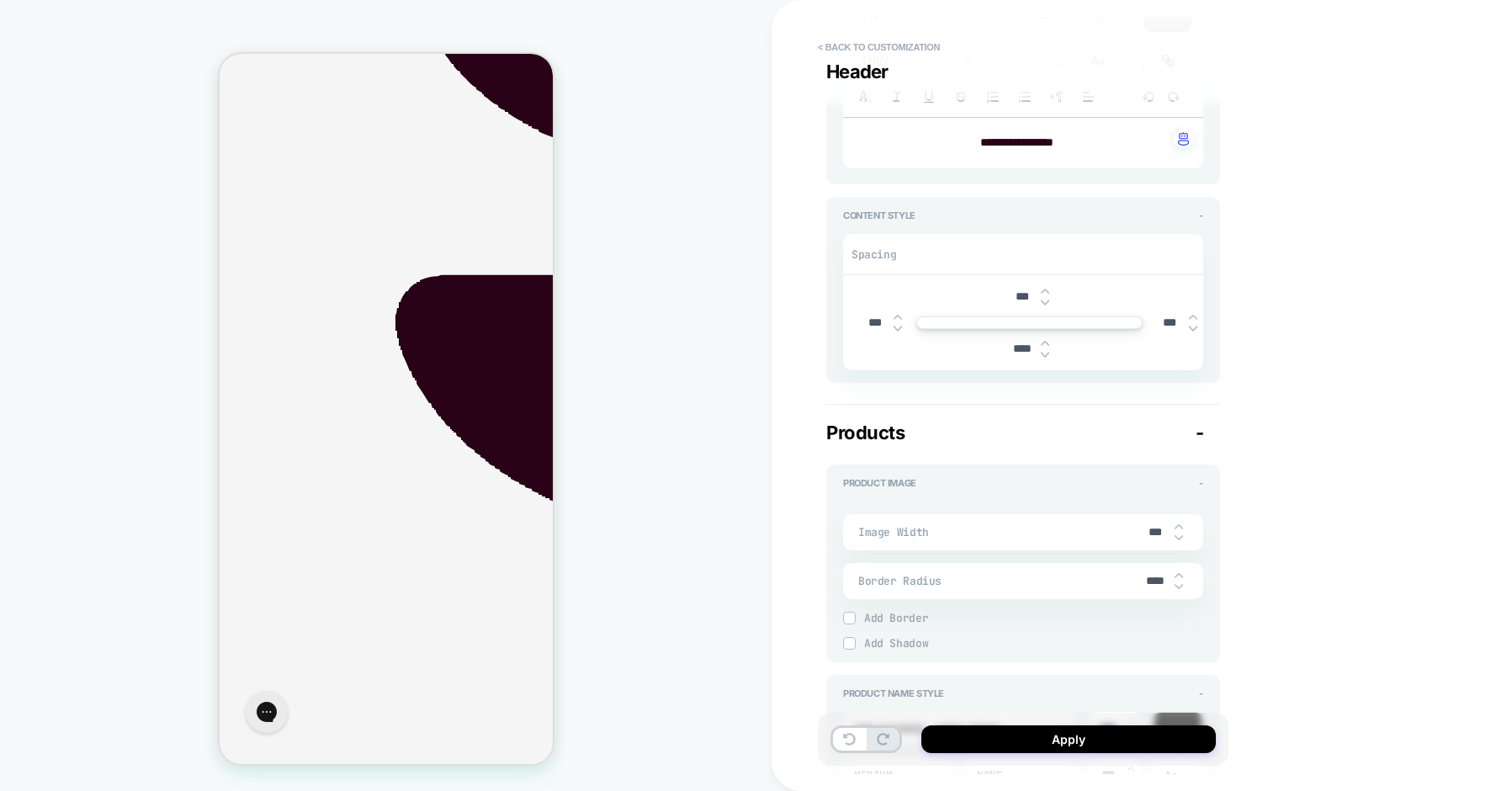
type input "****"
drag, startPoint x: 1140, startPoint y: 531, endPoint x: 1163, endPoint y: 532, distance: 23.0
click at [1163, 532] on input "****" at bounding box center [1156, 532] width 38 height 15
click at [1157, 532] on input "****" at bounding box center [1156, 532] width 38 height 15
drag, startPoint x: 1157, startPoint y: 532, endPoint x: 1135, endPoint y: 530, distance: 22.1
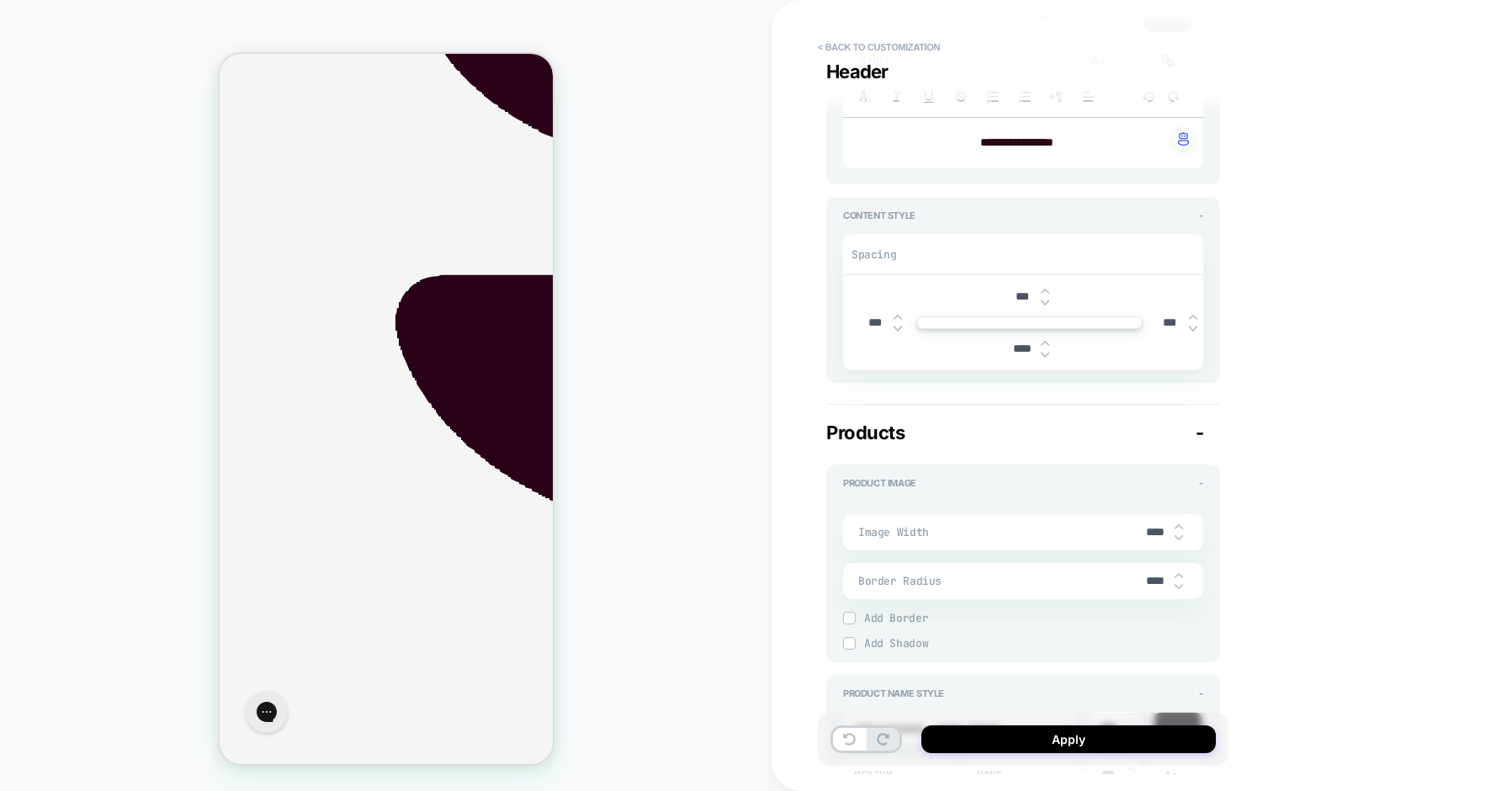
click at [1137, 530] on input "****" at bounding box center [1156, 532] width 38 height 15
type textarea "*"
type input "***"
type textarea "*"
type input "****"
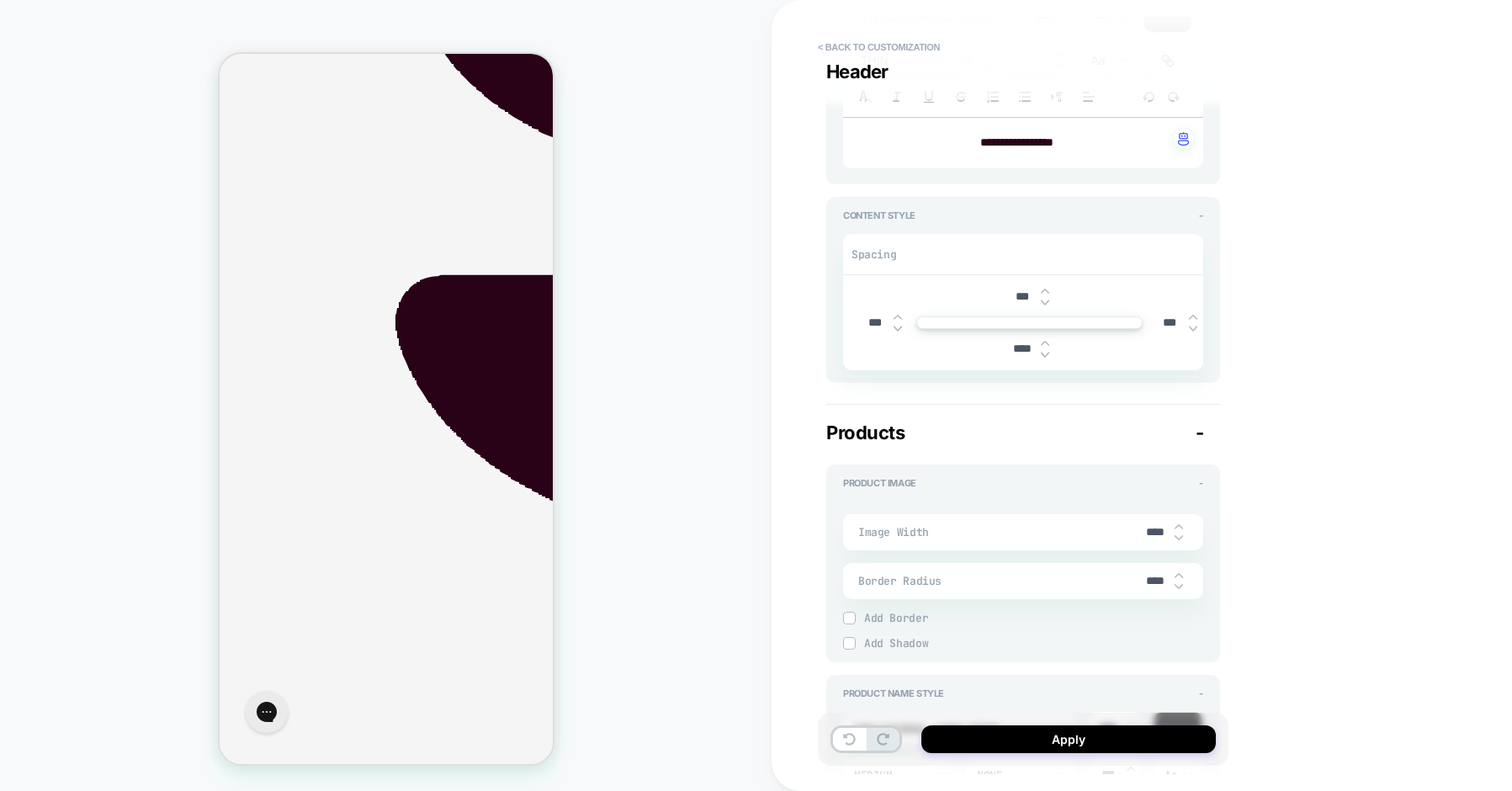
type textarea "*"
type input "****"
click at [1072, 533] on span "Image Width" at bounding box center [998, 532] width 279 height 15
drag, startPoint x: 1148, startPoint y: 532, endPoint x: 1134, endPoint y: 531, distance: 14.0
click at [1134, 531] on div "Image Width ****" at bounding box center [1023, 532] width 360 height 36
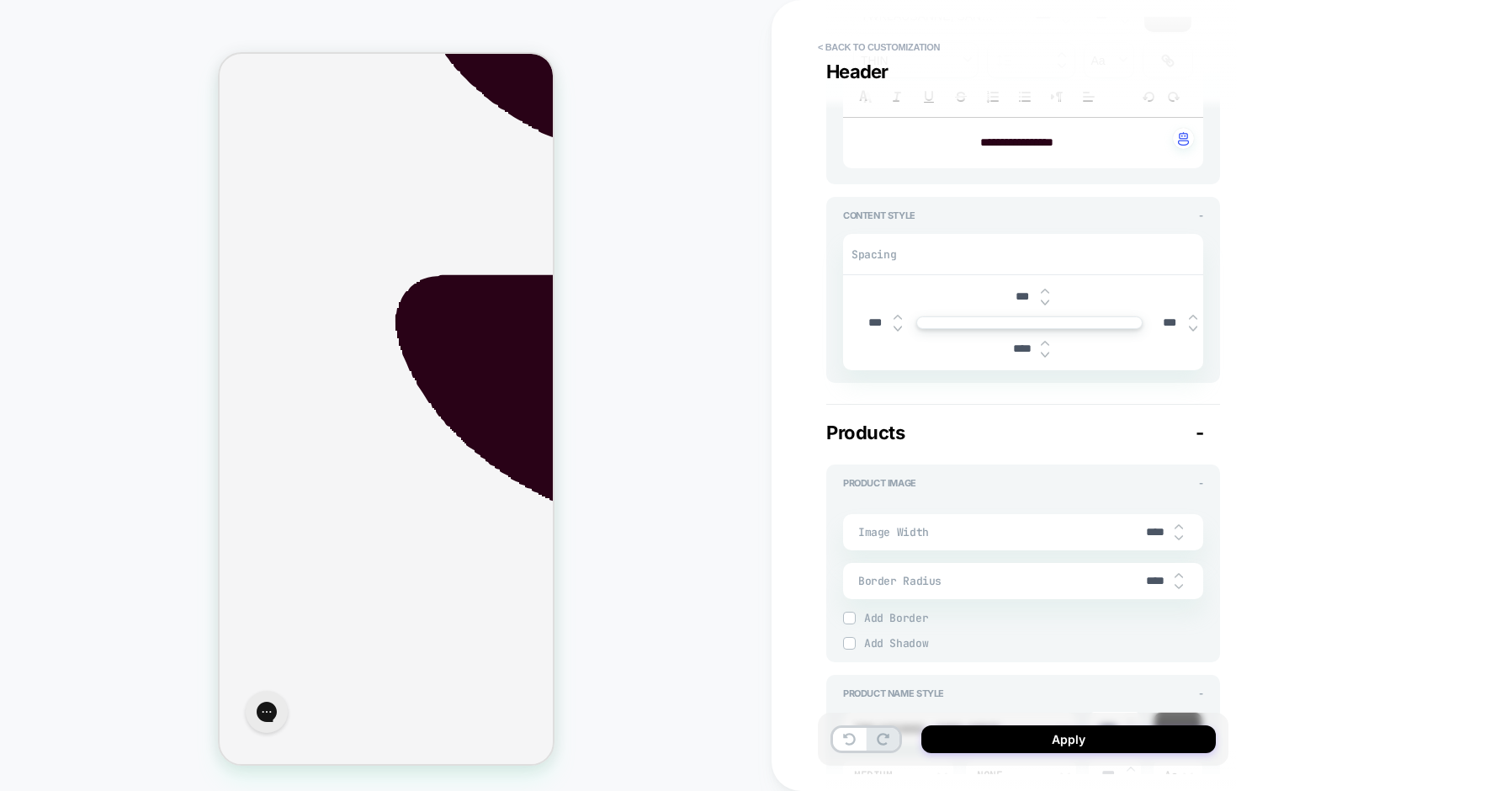
type textarea "*"
type input "****"
type textarea "*"
type input "****"
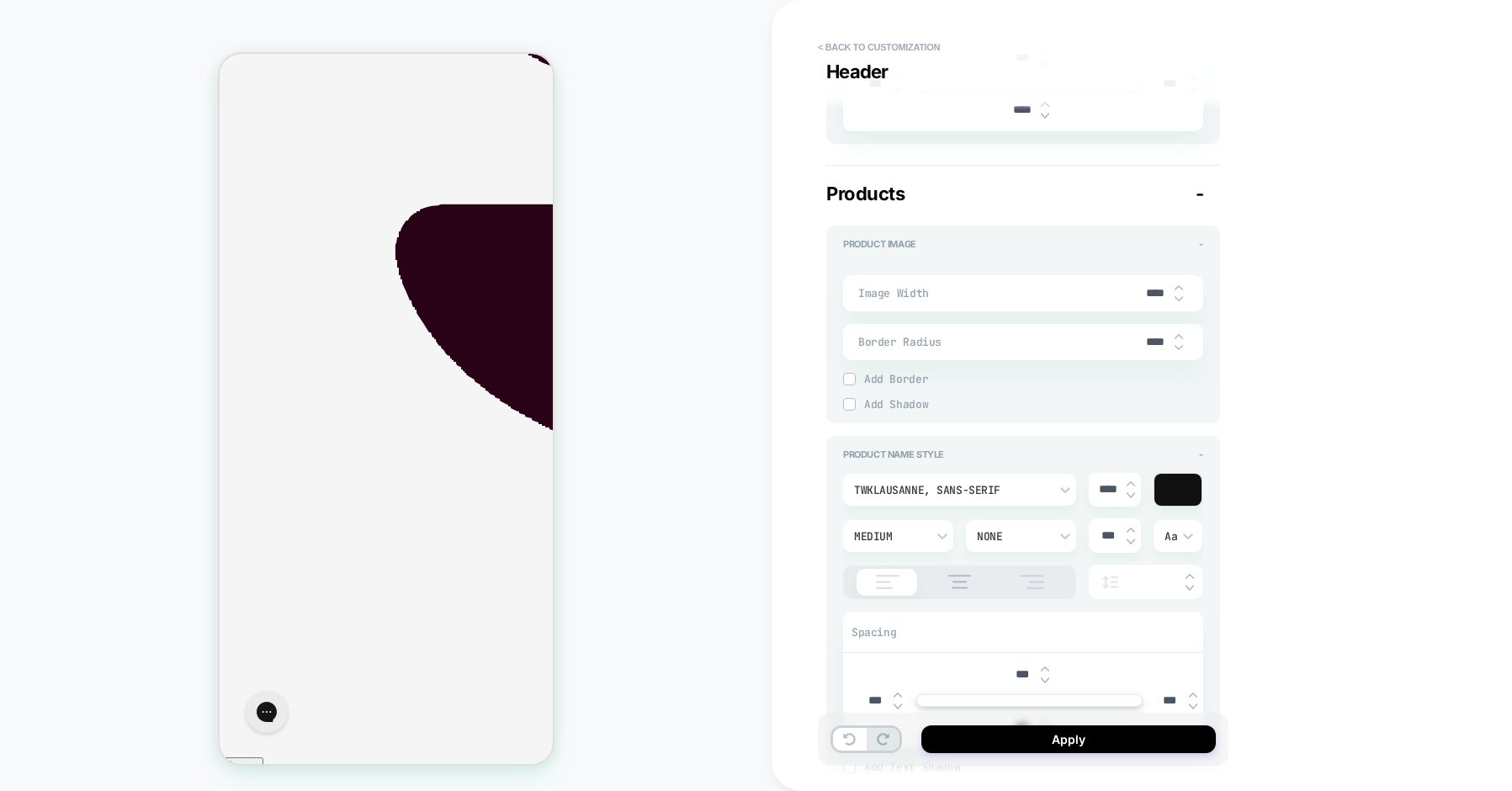
scroll to position [617, 0]
click at [885, 532] on div "Medium" at bounding box center [890, 532] width 72 height 15
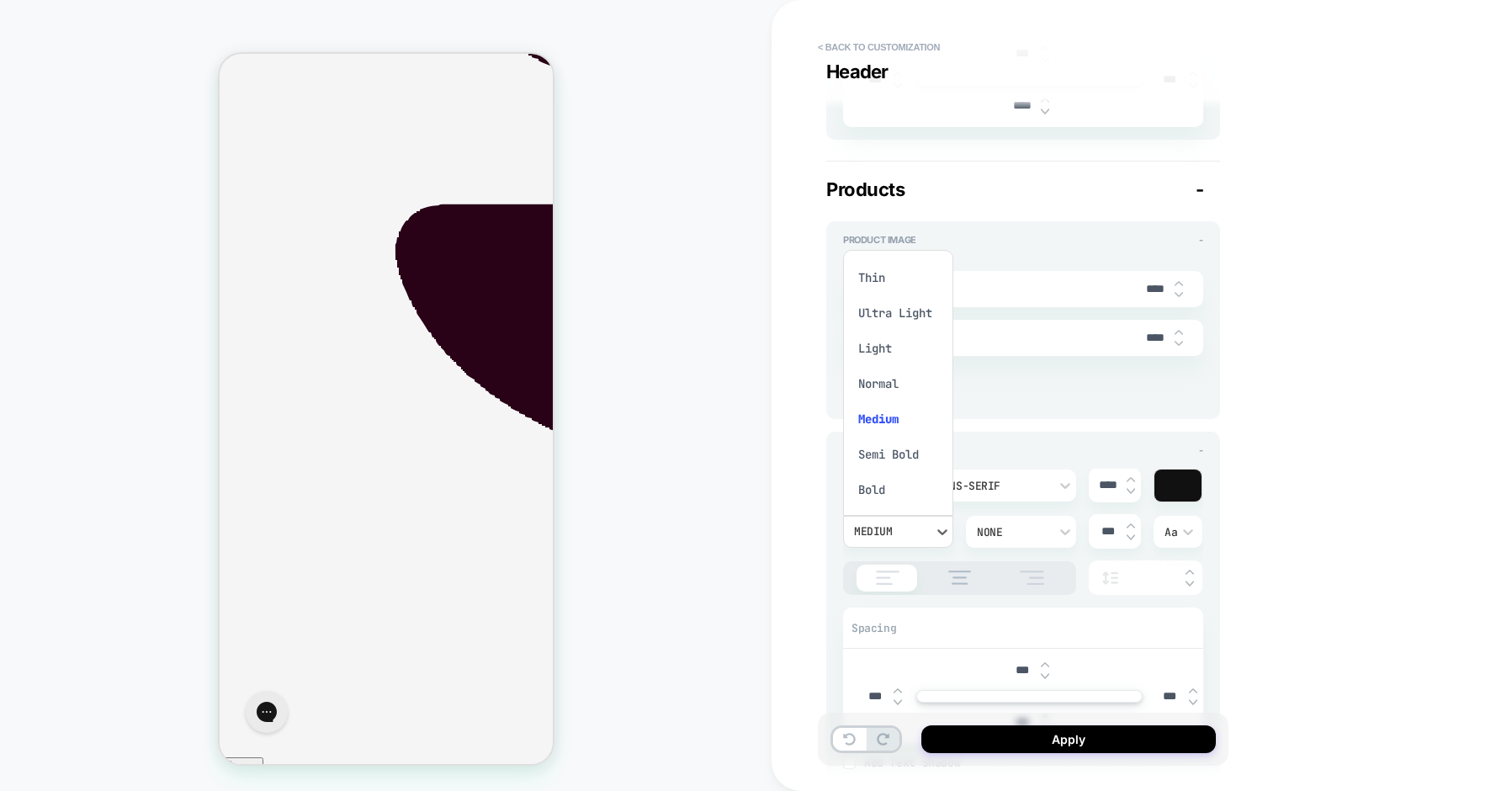
scroll to position [45, 0]
click at [881, 338] on div "Normal" at bounding box center [898, 337] width 97 height 35
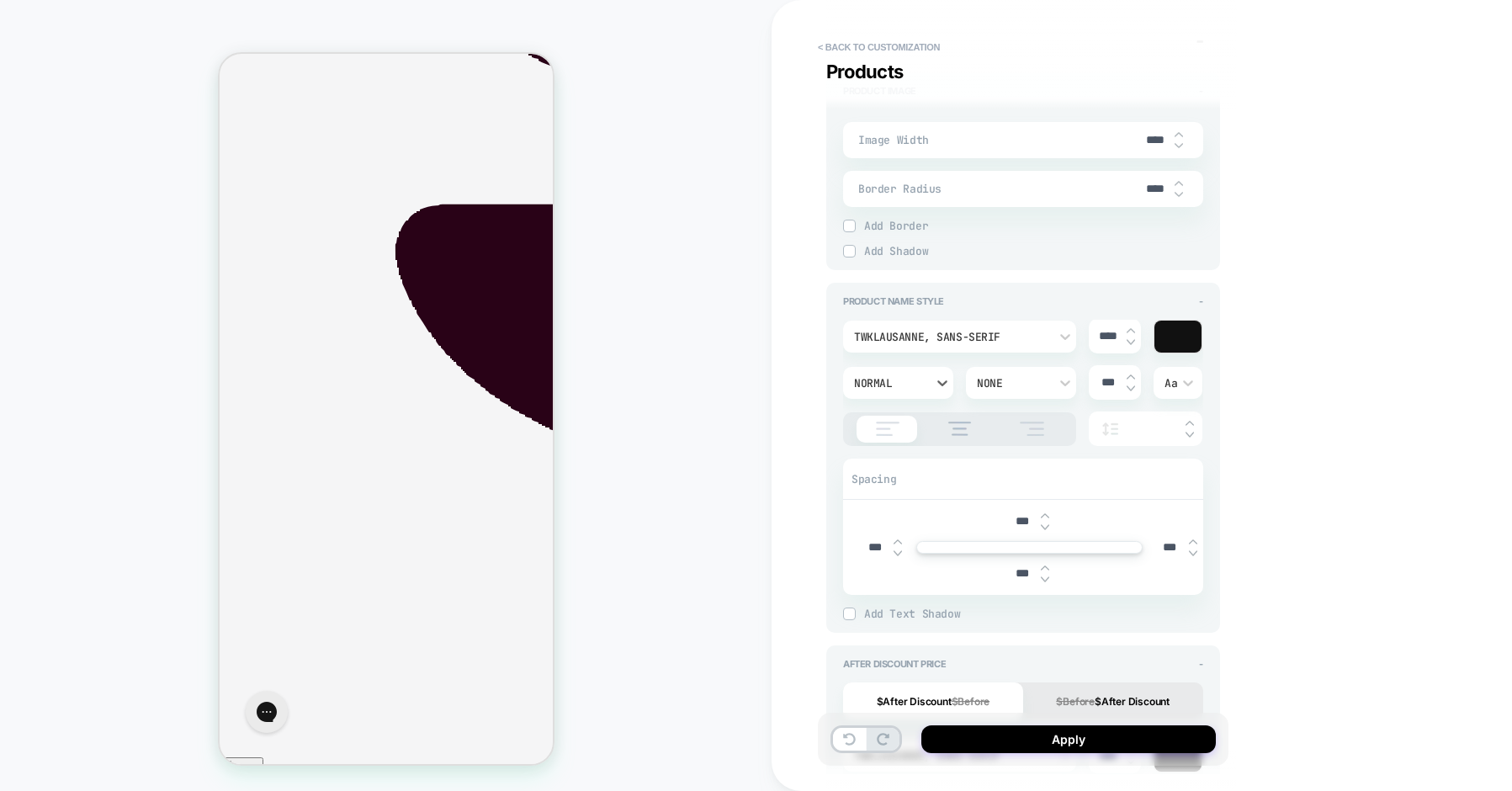
scroll to position [738, 0]
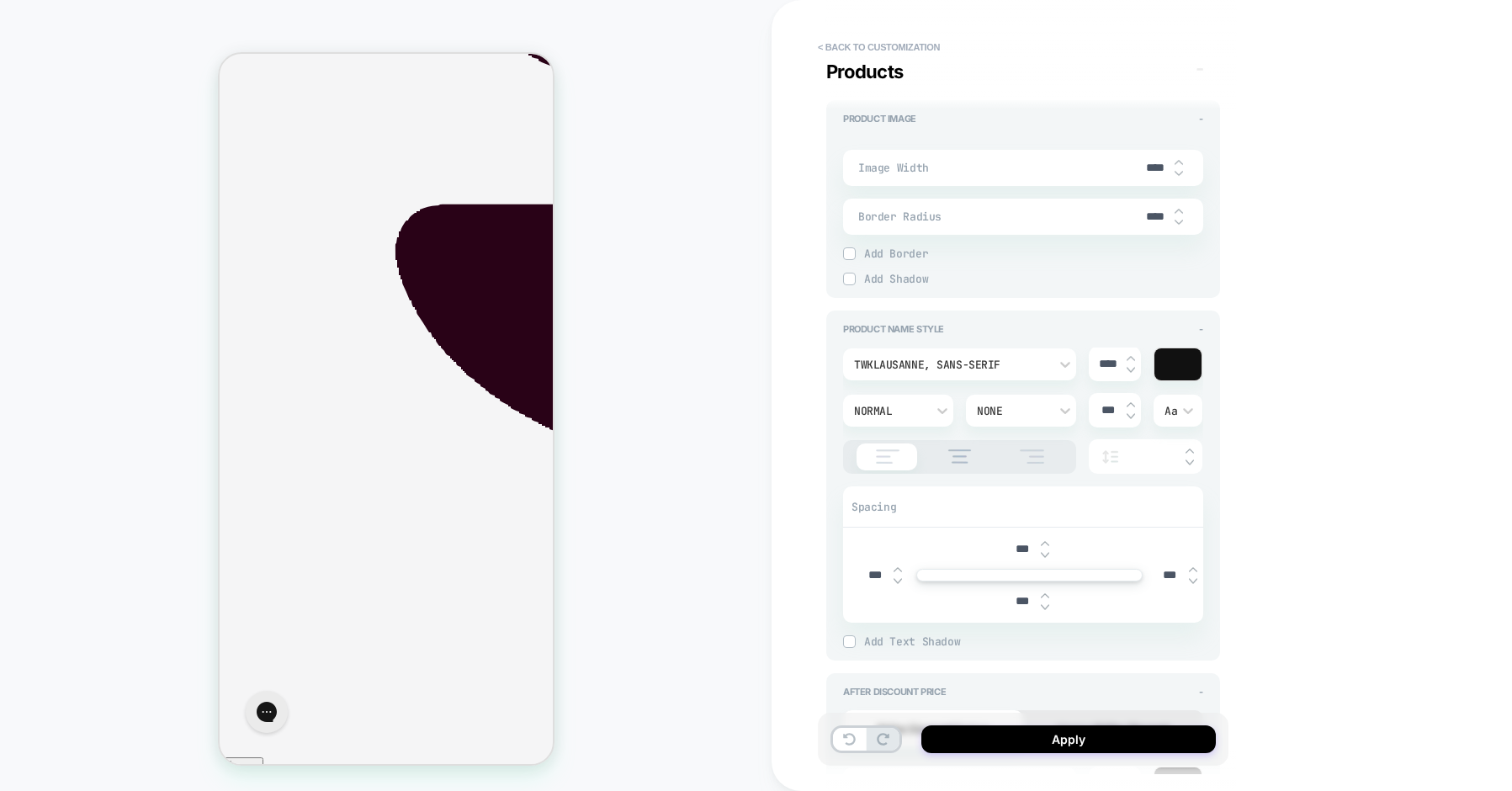
click at [1170, 366] on div at bounding box center [1177, 364] width 47 height 32
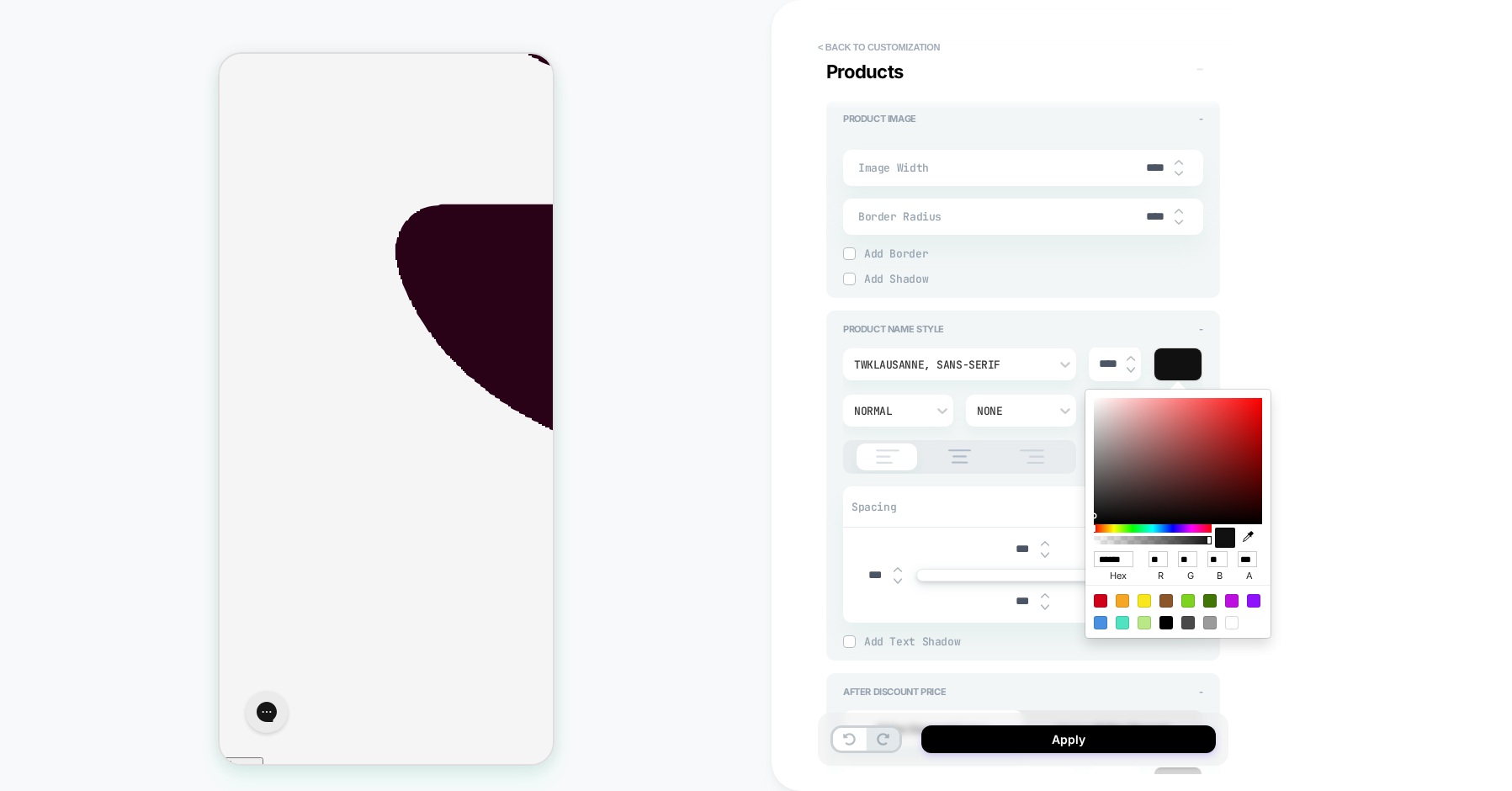
click at [1249, 533] on icon "button" at bounding box center [1248, 536] width 11 height 11
type textarea "*"
type input "******"
type input "**"
type input "*"
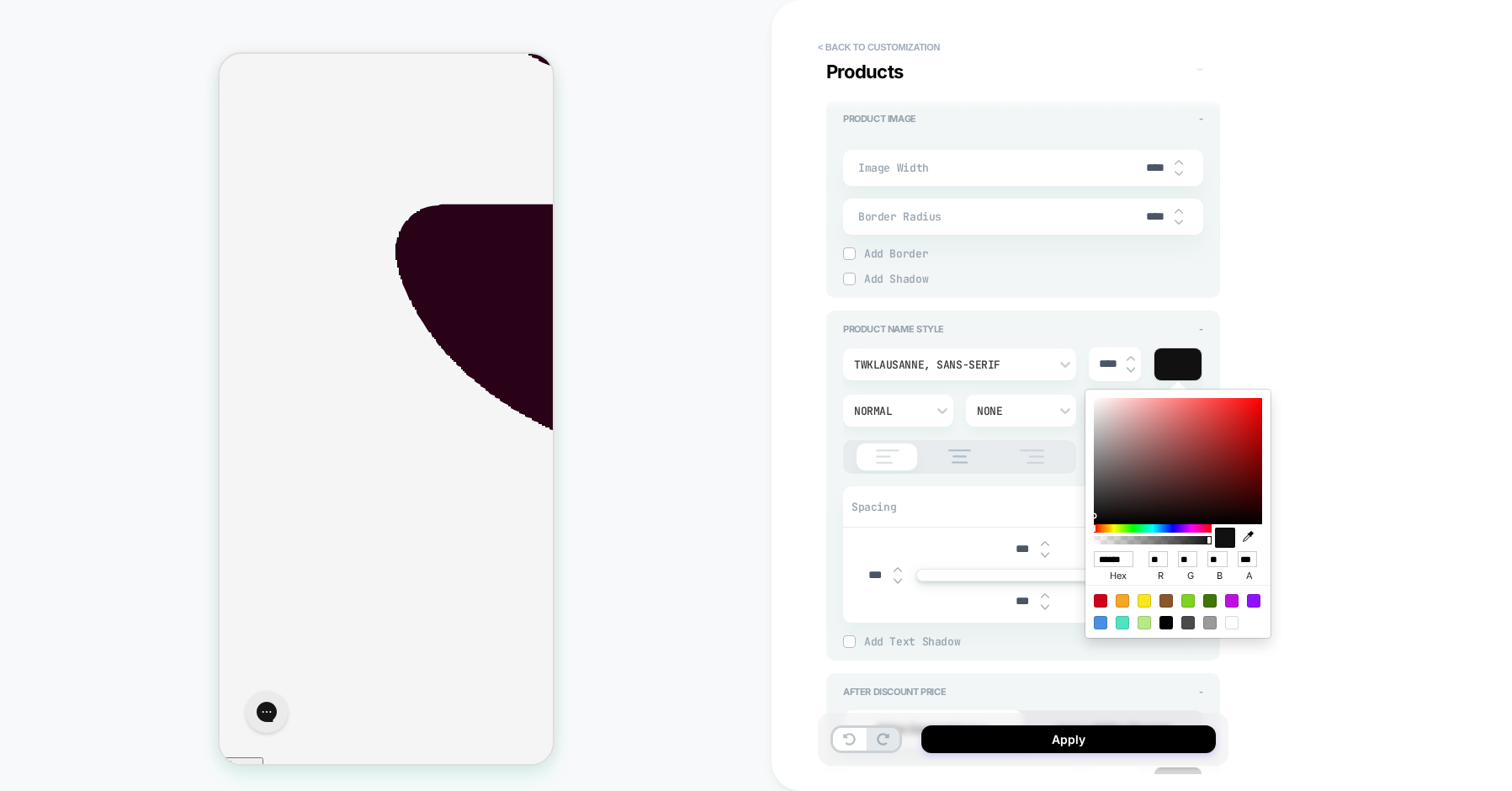
type input "**"
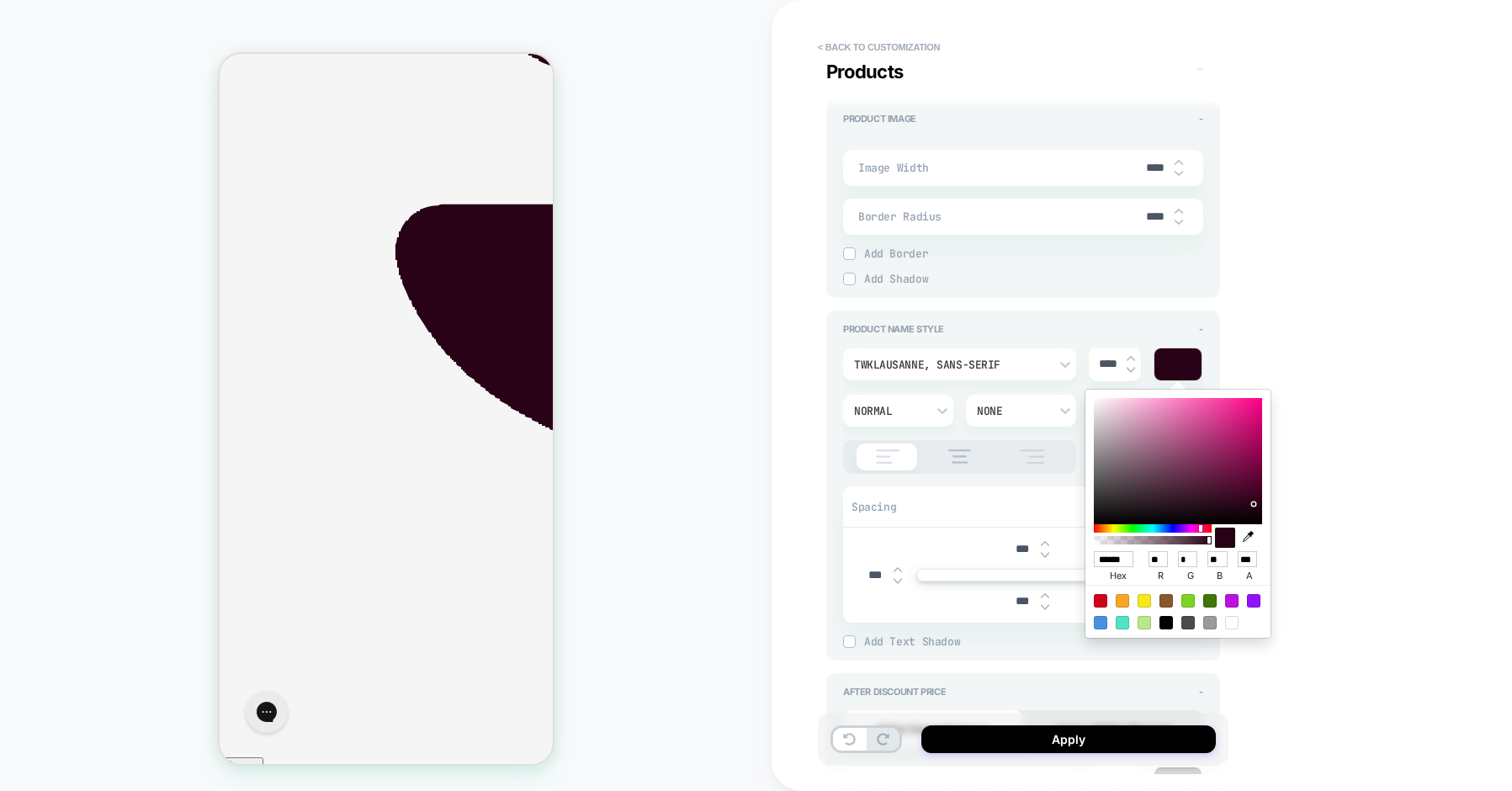
click at [1311, 446] on div "**********" at bounding box center [1141, 396] width 741 height 791
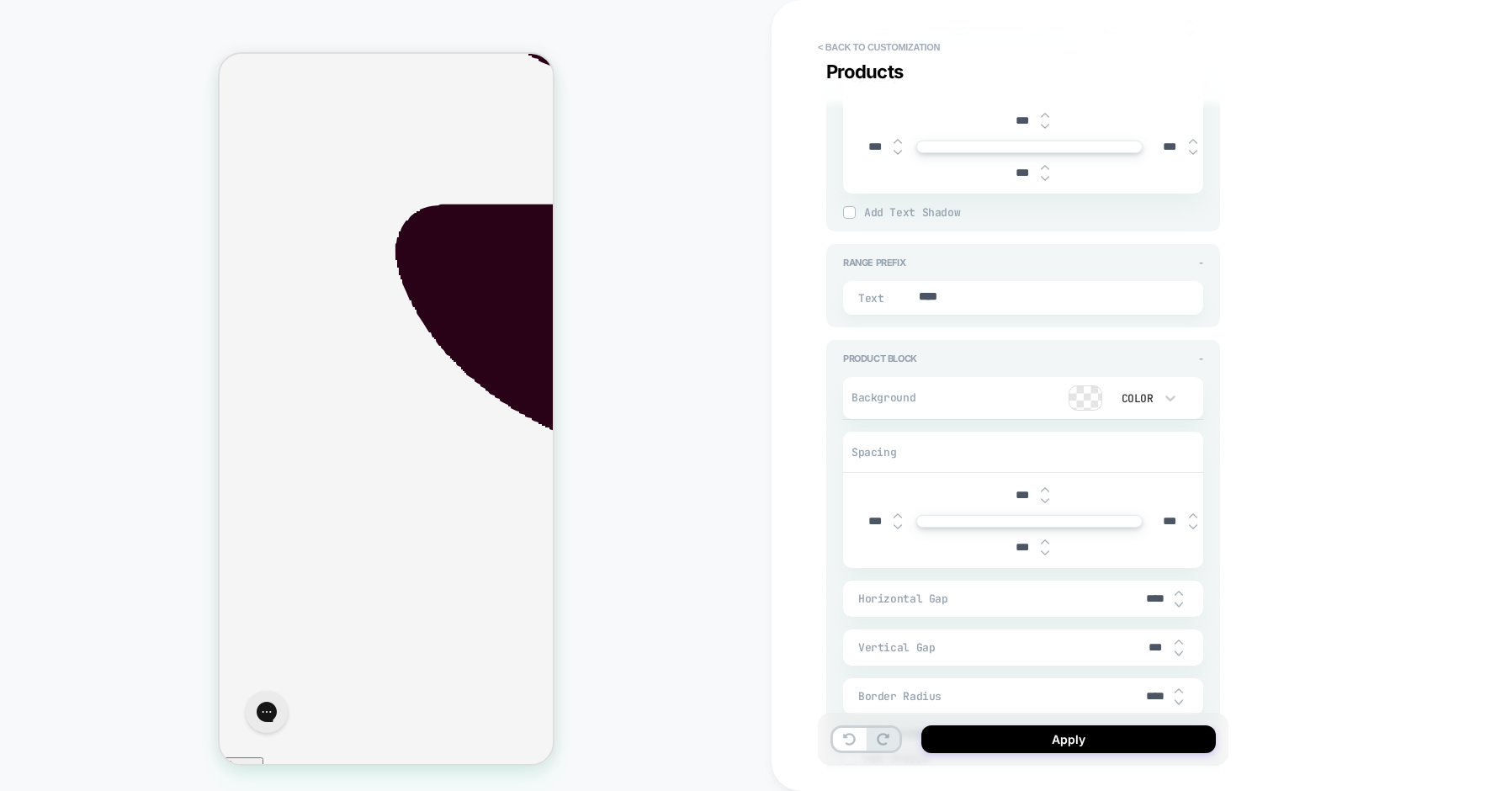
scroll to position [2089, 0]
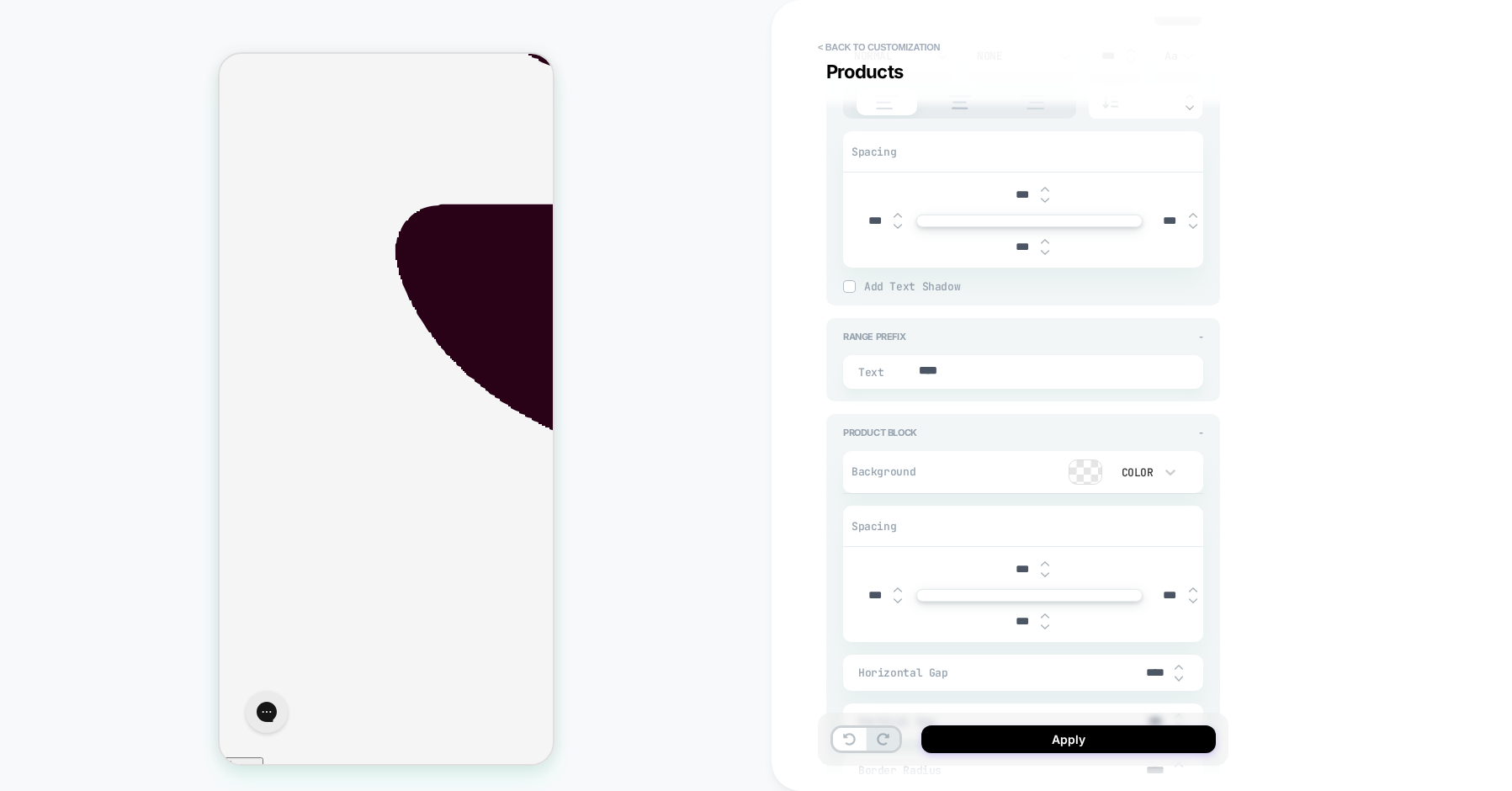
click at [1092, 472] on div at bounding box center [1085, 472] width 32 height 24
type textarea "*"
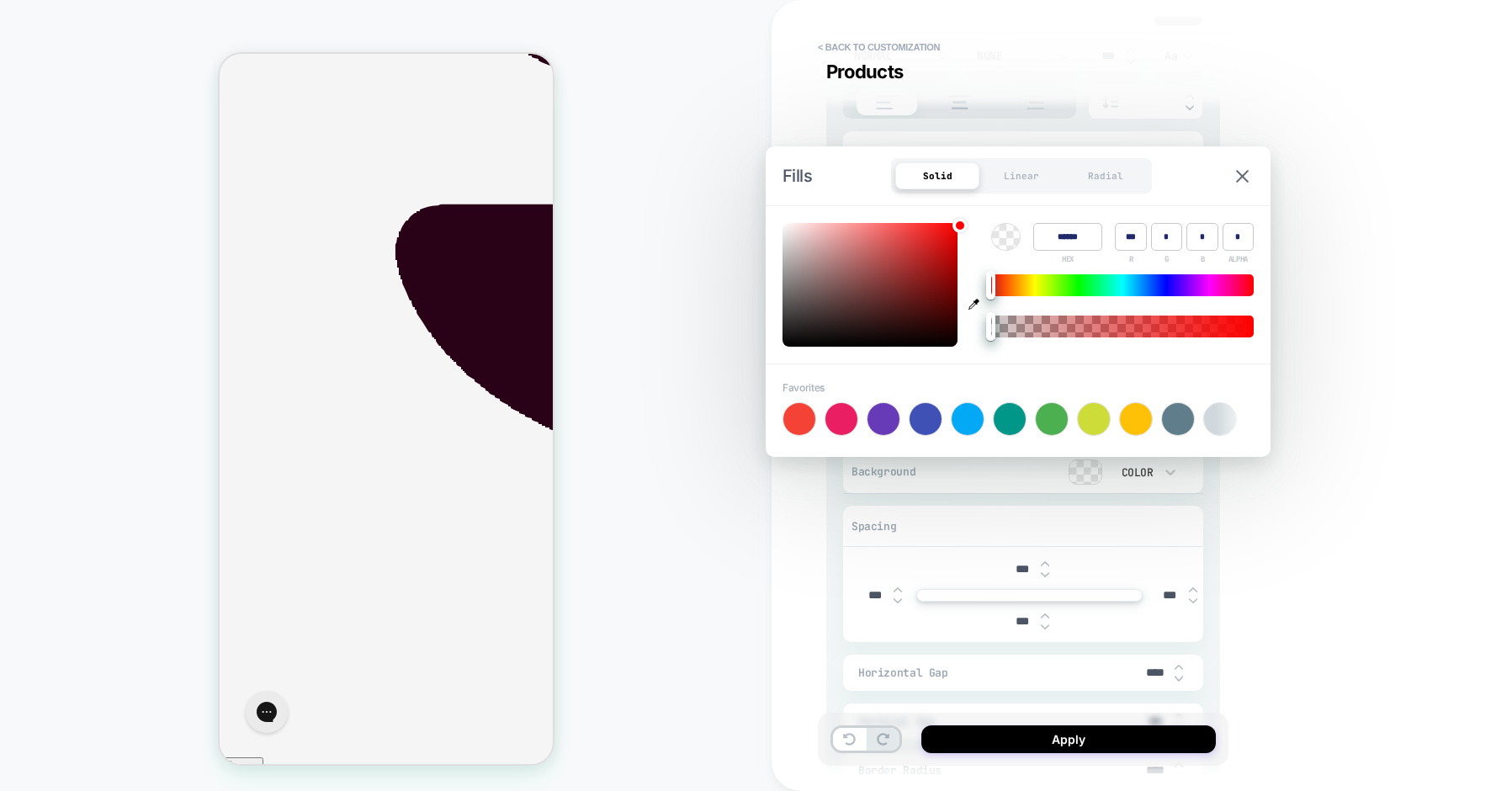
type input "****"
type textarea "*"
type input "****"
type textarea "*"
type input "****"
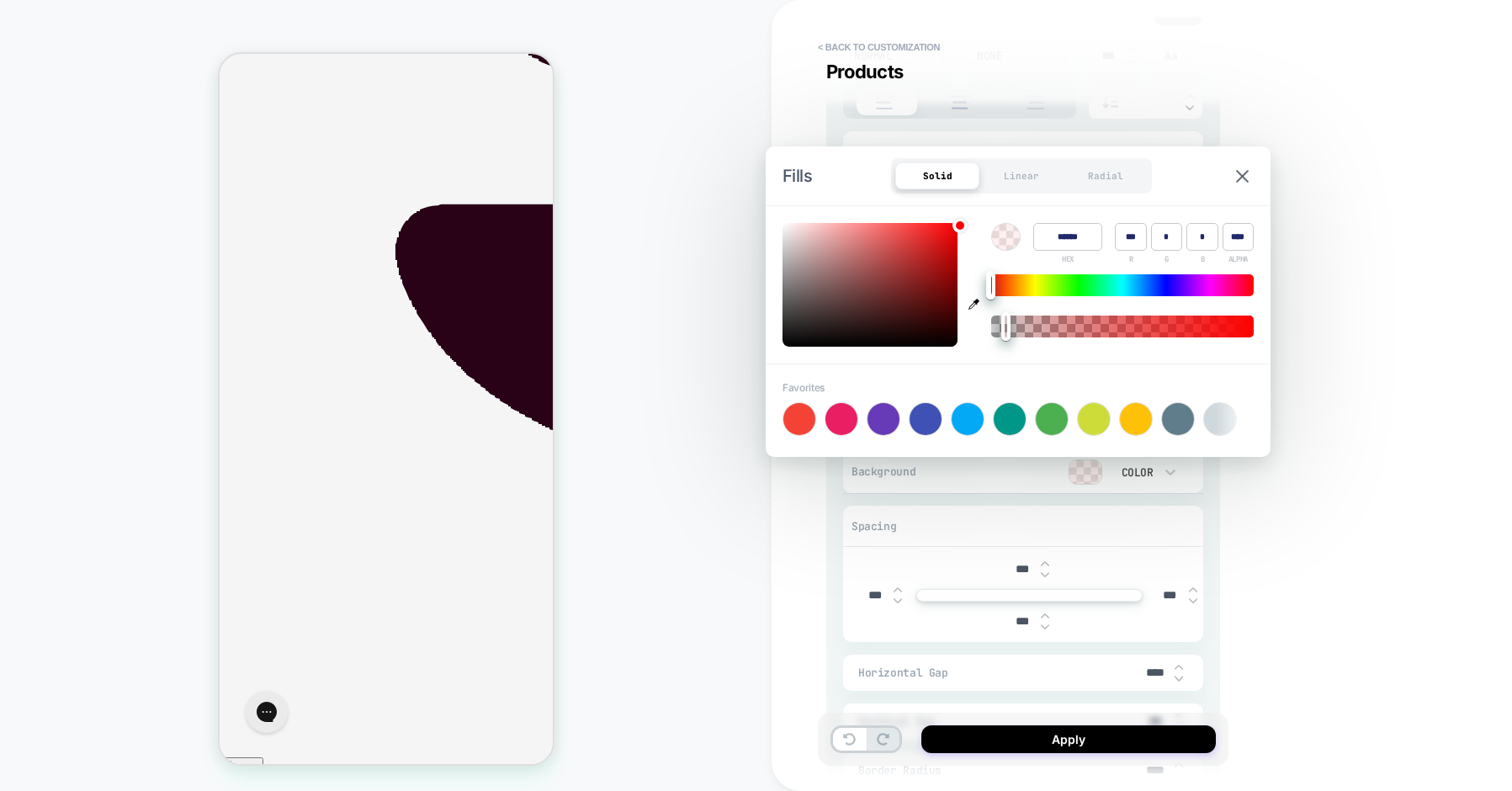
type textarea "*"
type input "****"
type textarea "*"
type input "****"
type textarea "*"
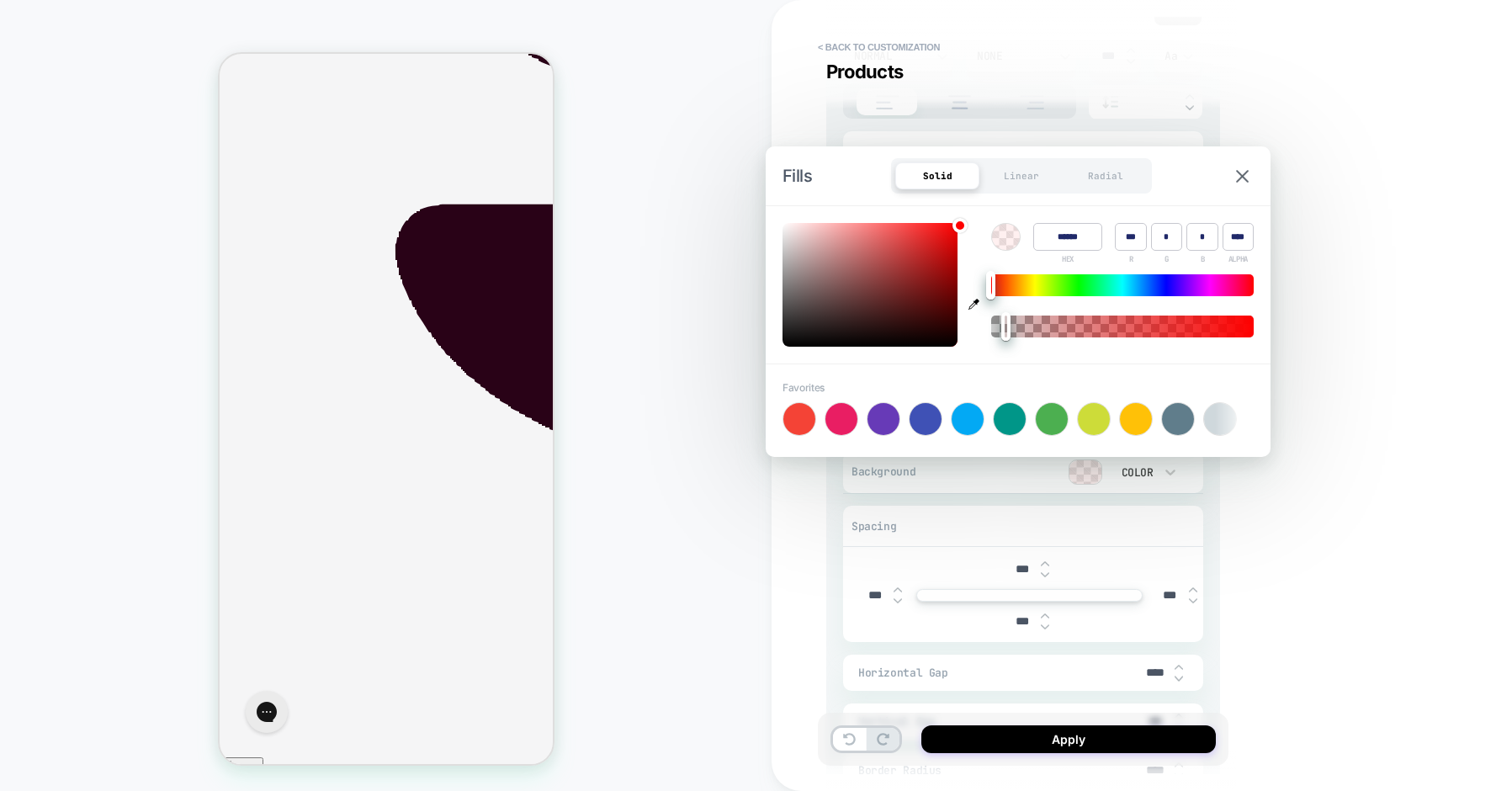
type input "***"
type textarea "*"
type input "****"
type textarea "*"
type input "****"
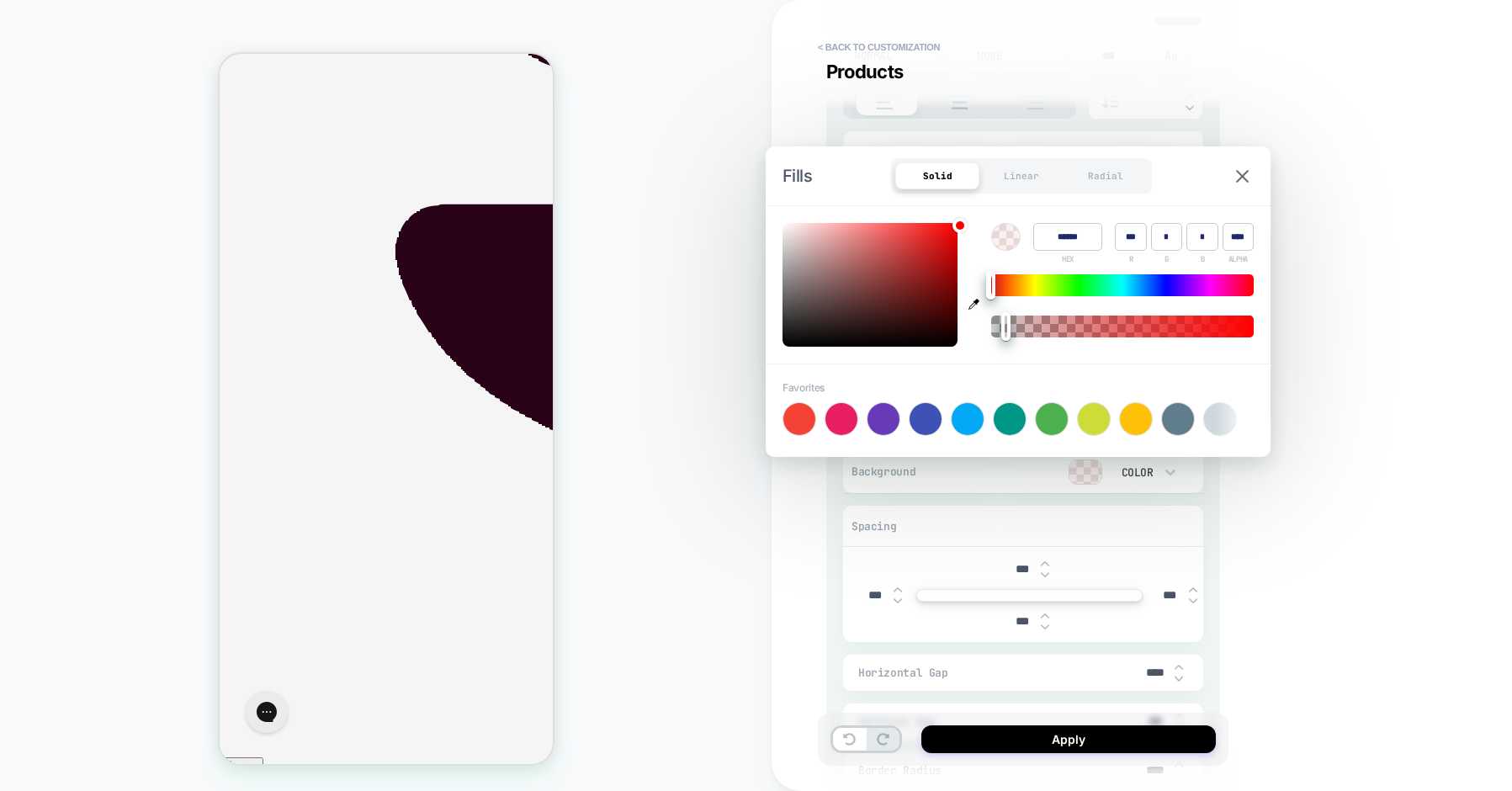
type textarea "*"
type input "****"
type textarea "*"
type input "*"
drag, startPoint x: 993, startPoint y: 329, endPoint x: 978, endPoint y: 329, distance: 15.0
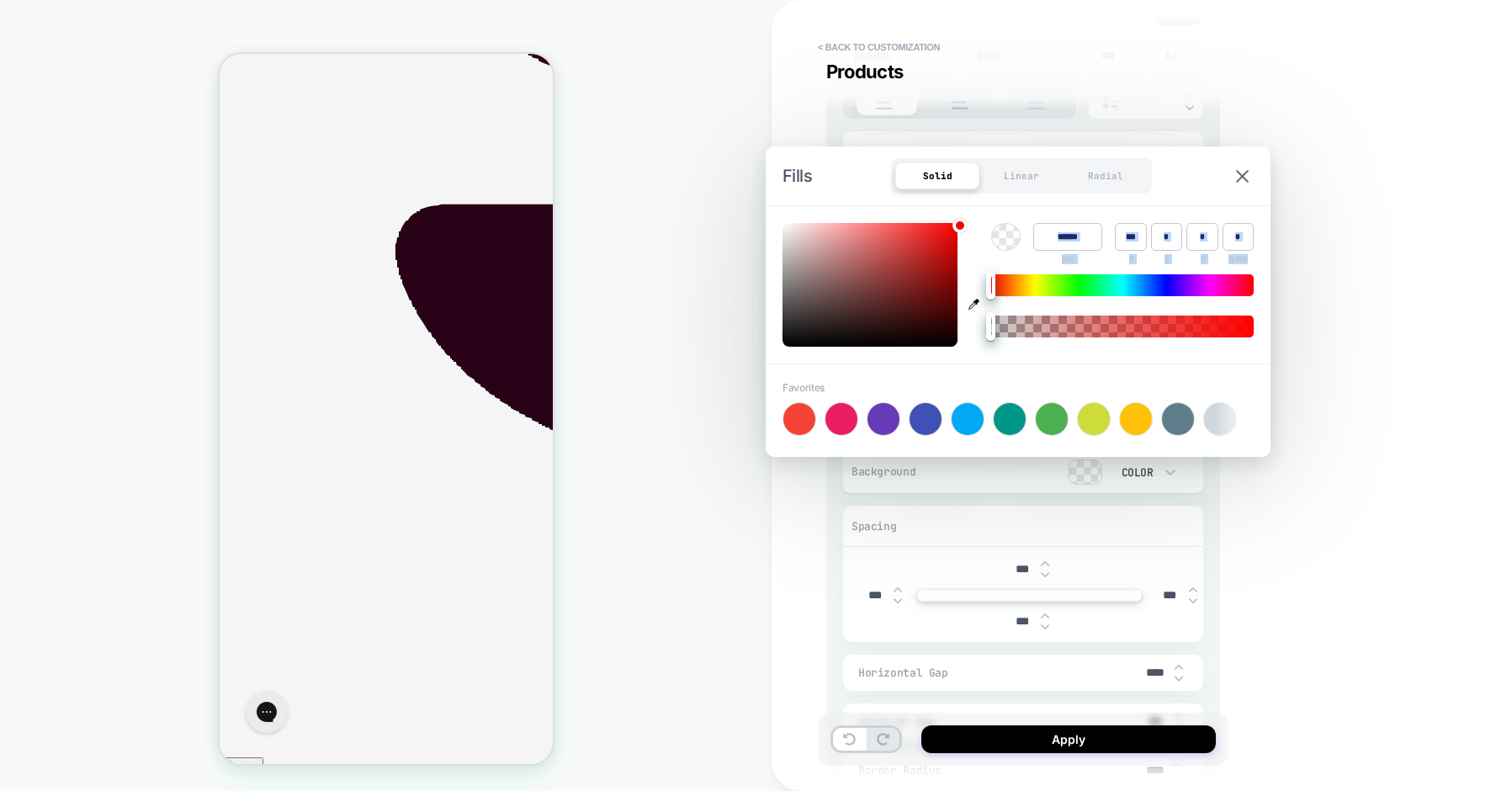
click at [978, 329] on div "Color ****** HEX *** R * G * B * ALPHA" at bounding box center [1017, 284] width 505 height 157
click at [1237, 568] on div "**********" at bounding box center [1141, 396] width 741 height 791
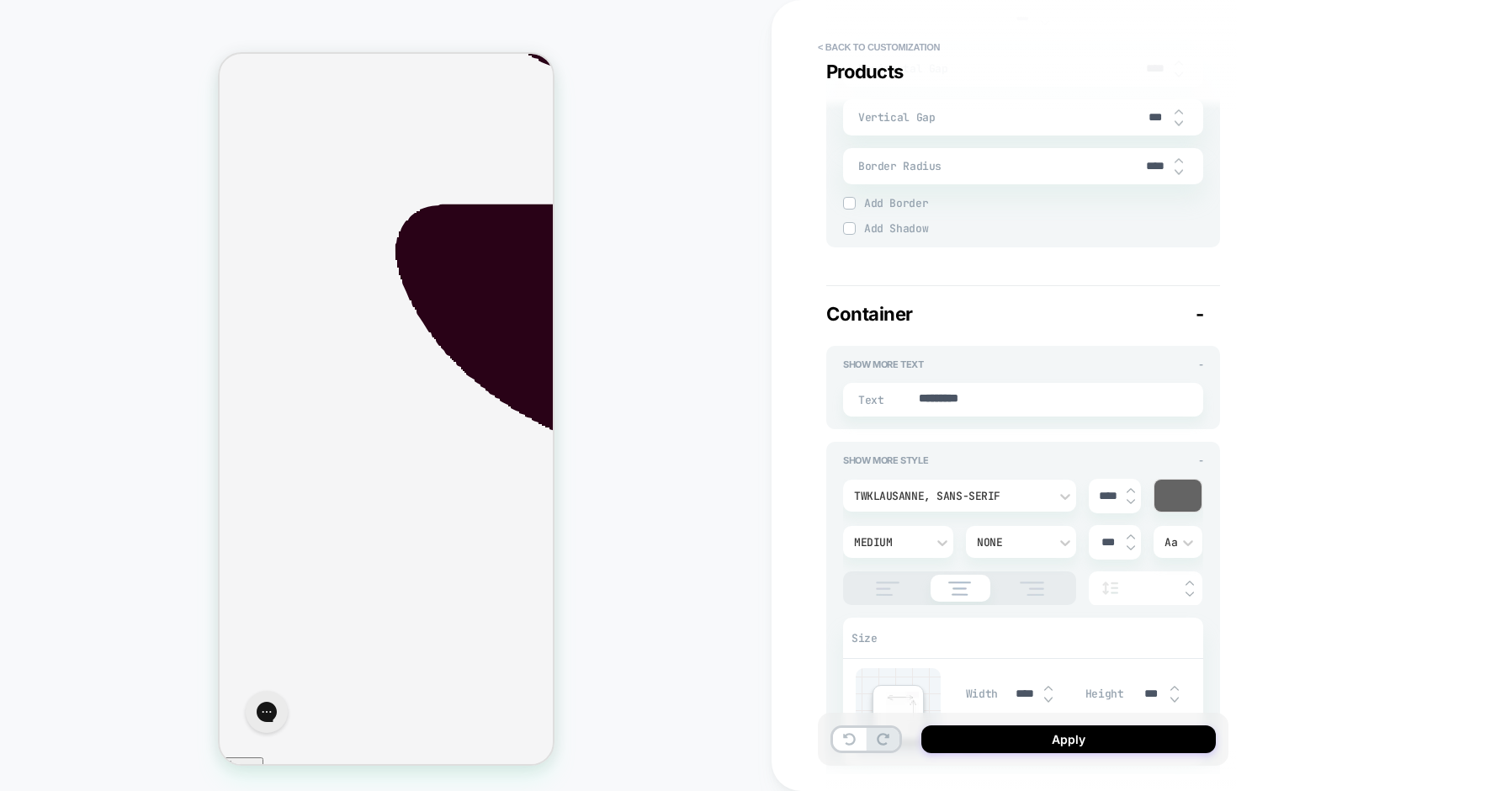
scroll to position [2694, 0]
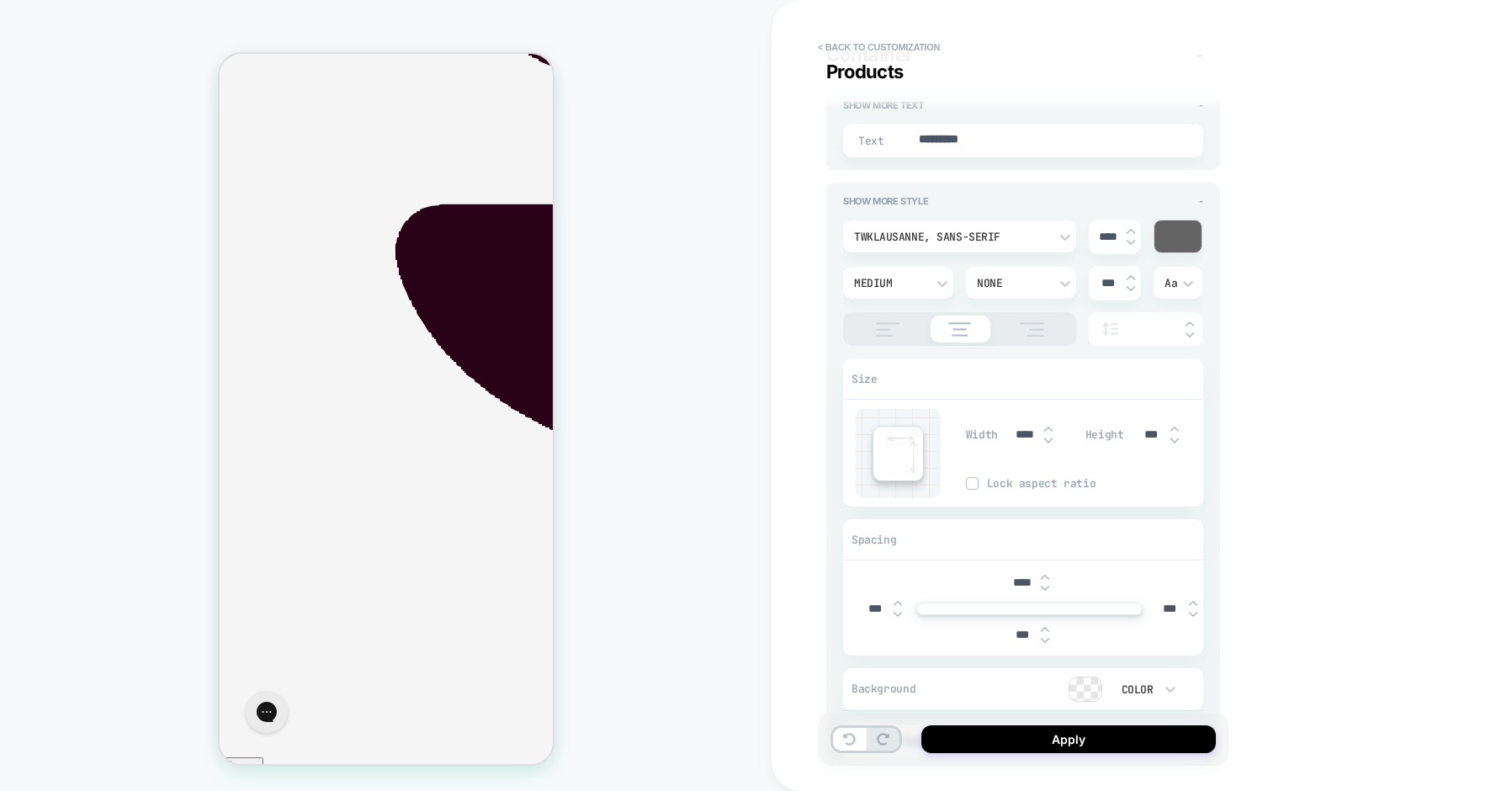
type textarea "*"
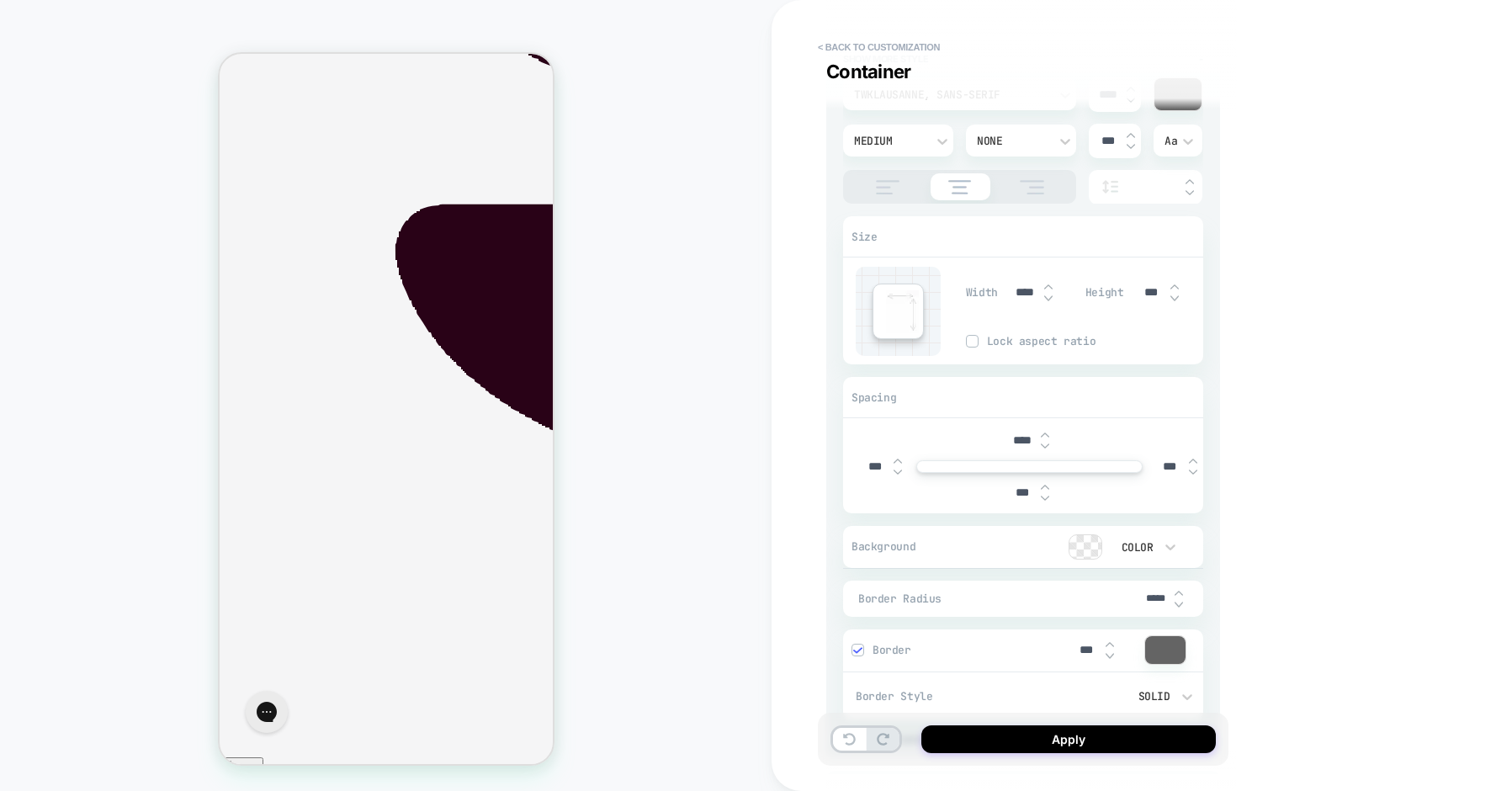
scroll to position [3098, 0]
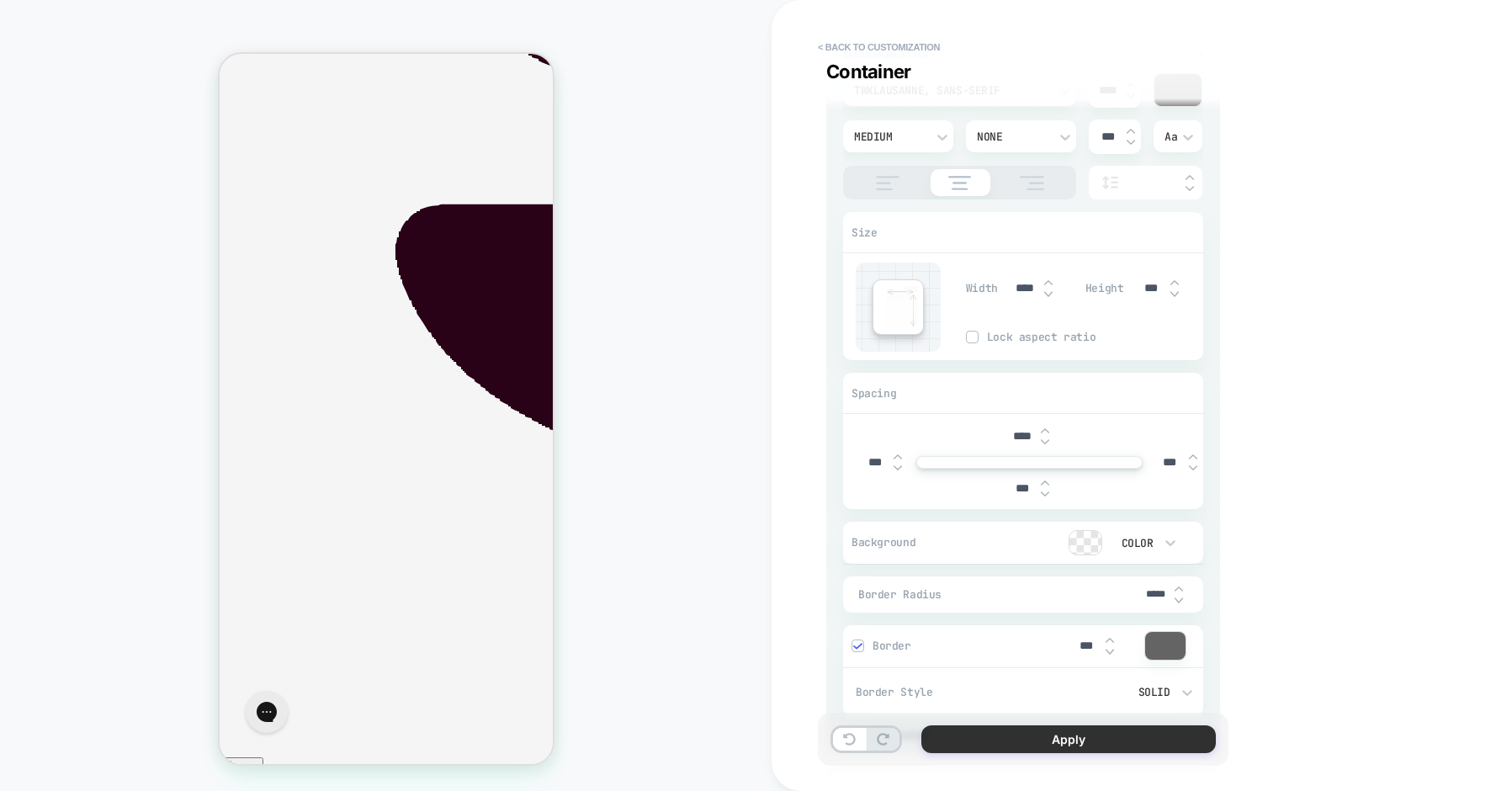
click at [976, 733] on button "Apply" at bounding box center [1069, 739] width 295 height 28
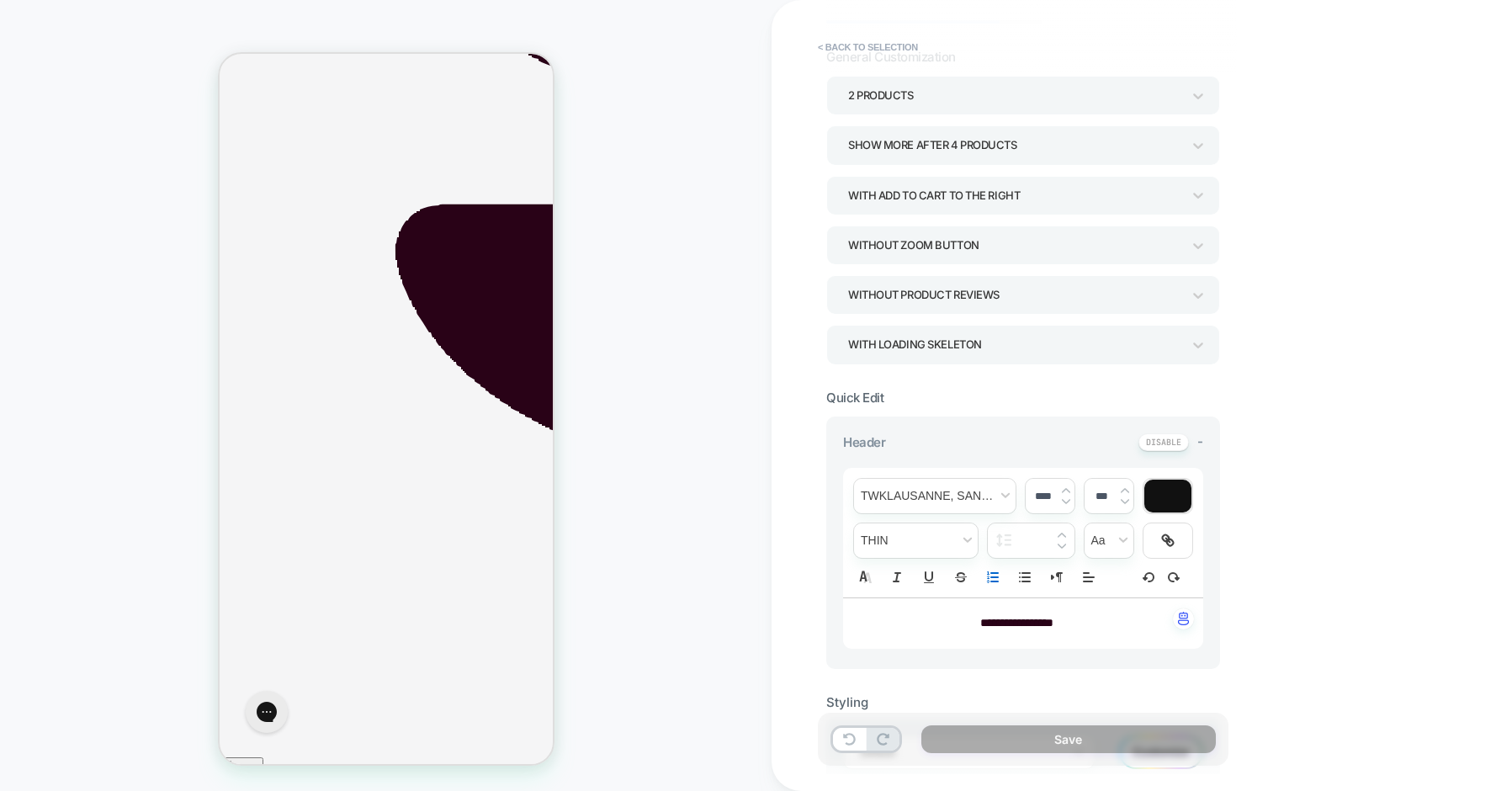
scroll to position [0, 0]
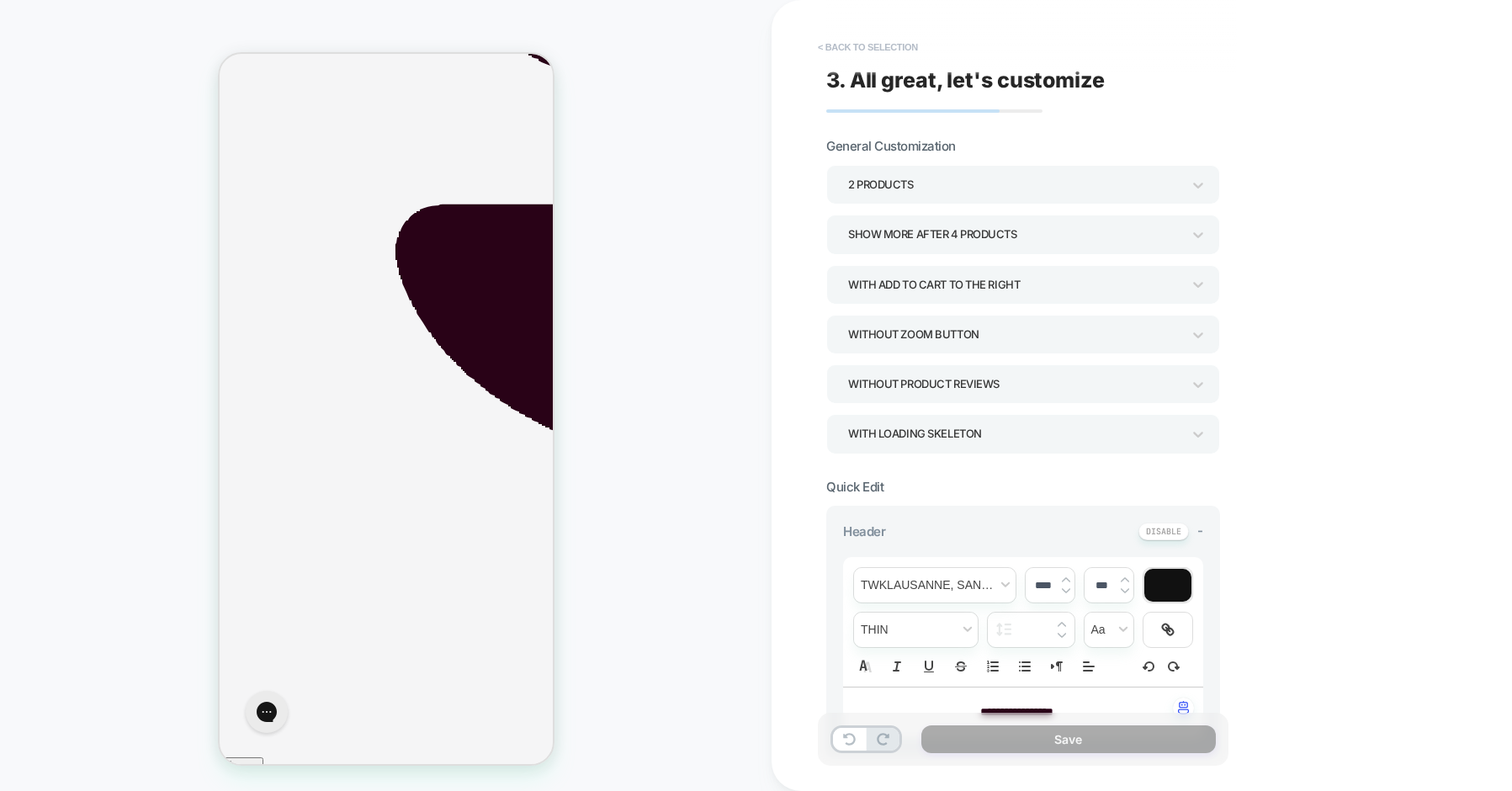
click at [879, 38] on button "< Back to selection" at bounding box center [868, 47] width 117 height 27
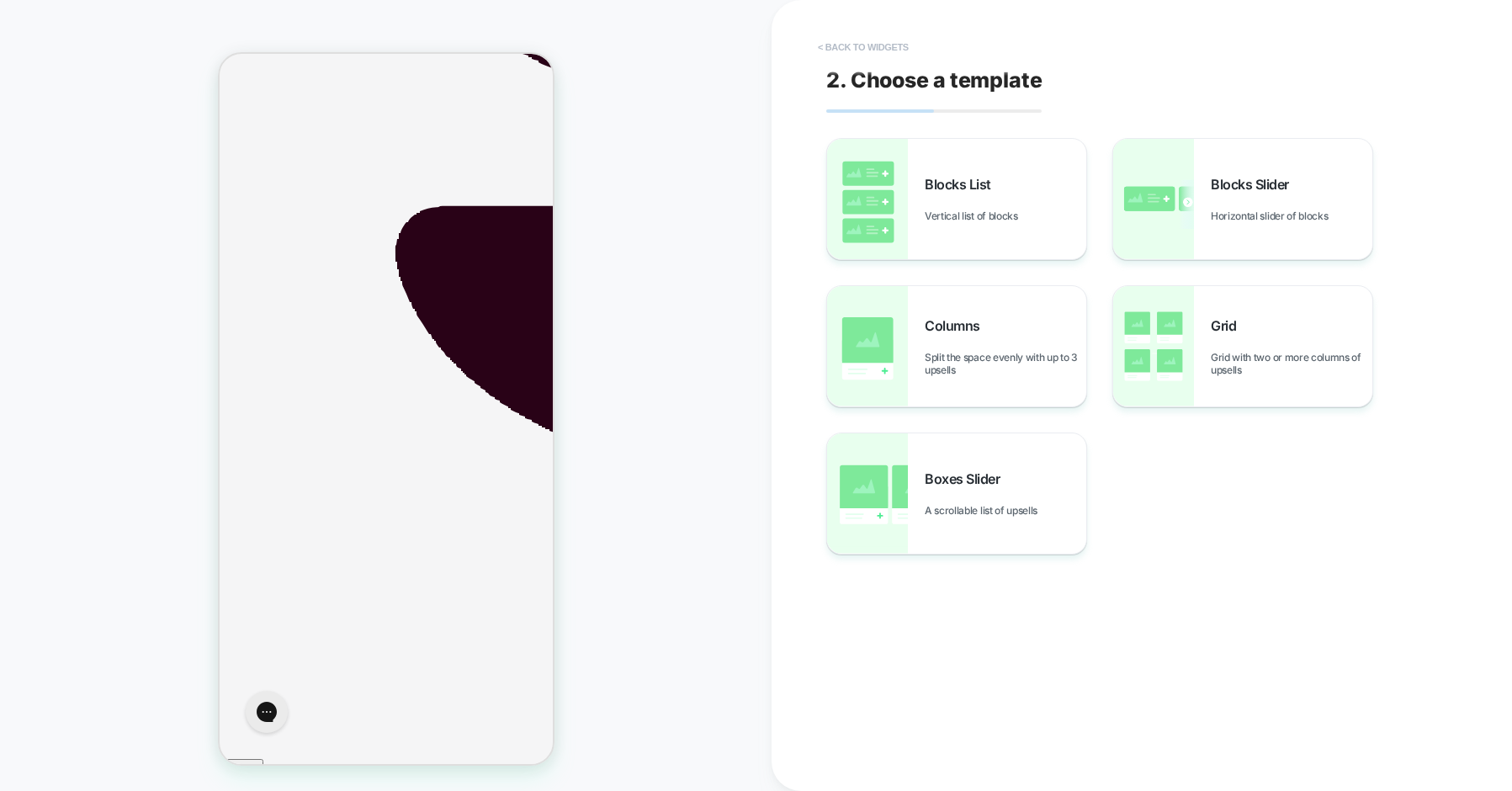
click at [871, 40] on button "< Back to widgets" at bounding box center [864, 47] width 108 height 27
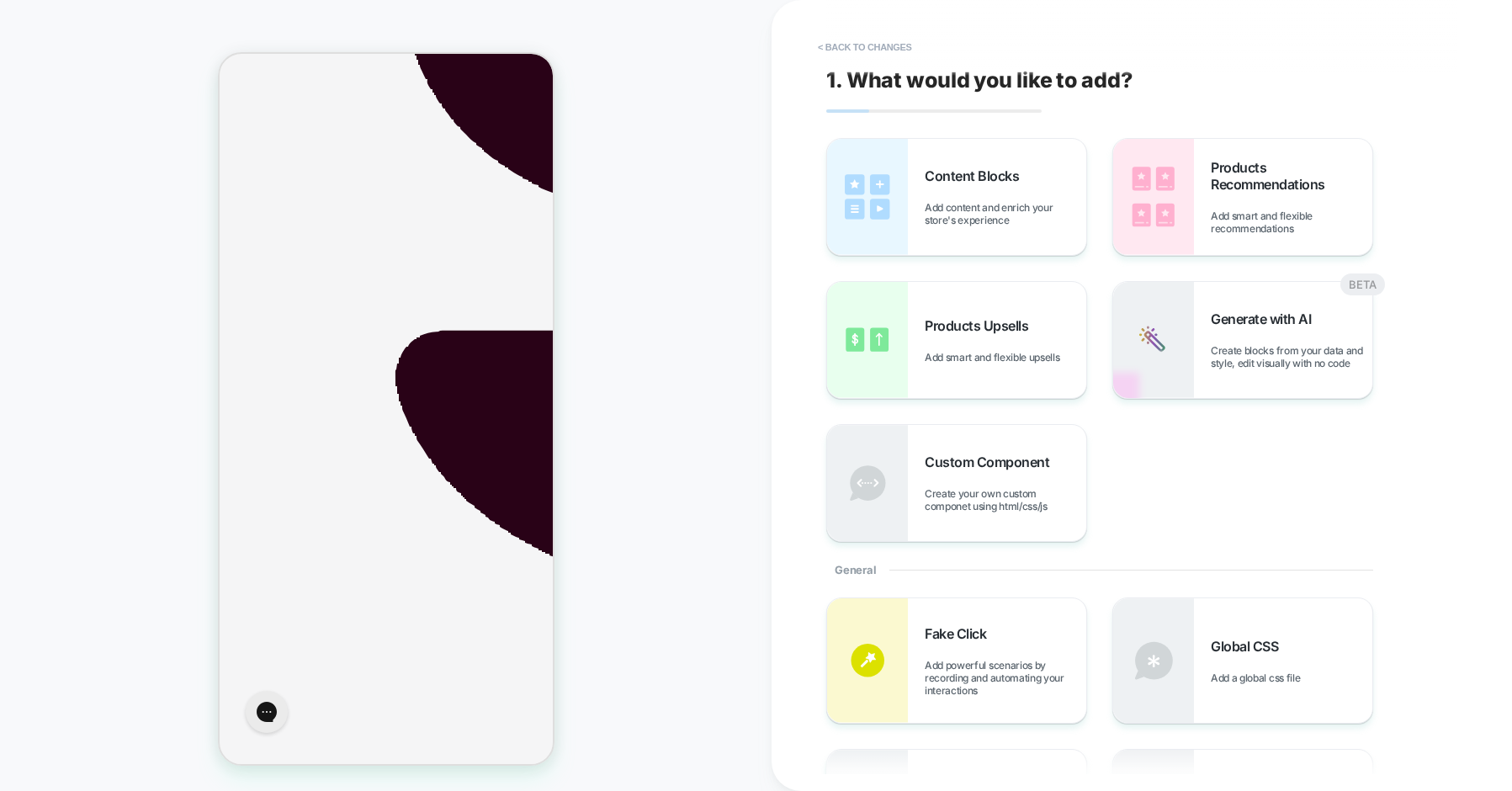
scroll to position [936, 0]
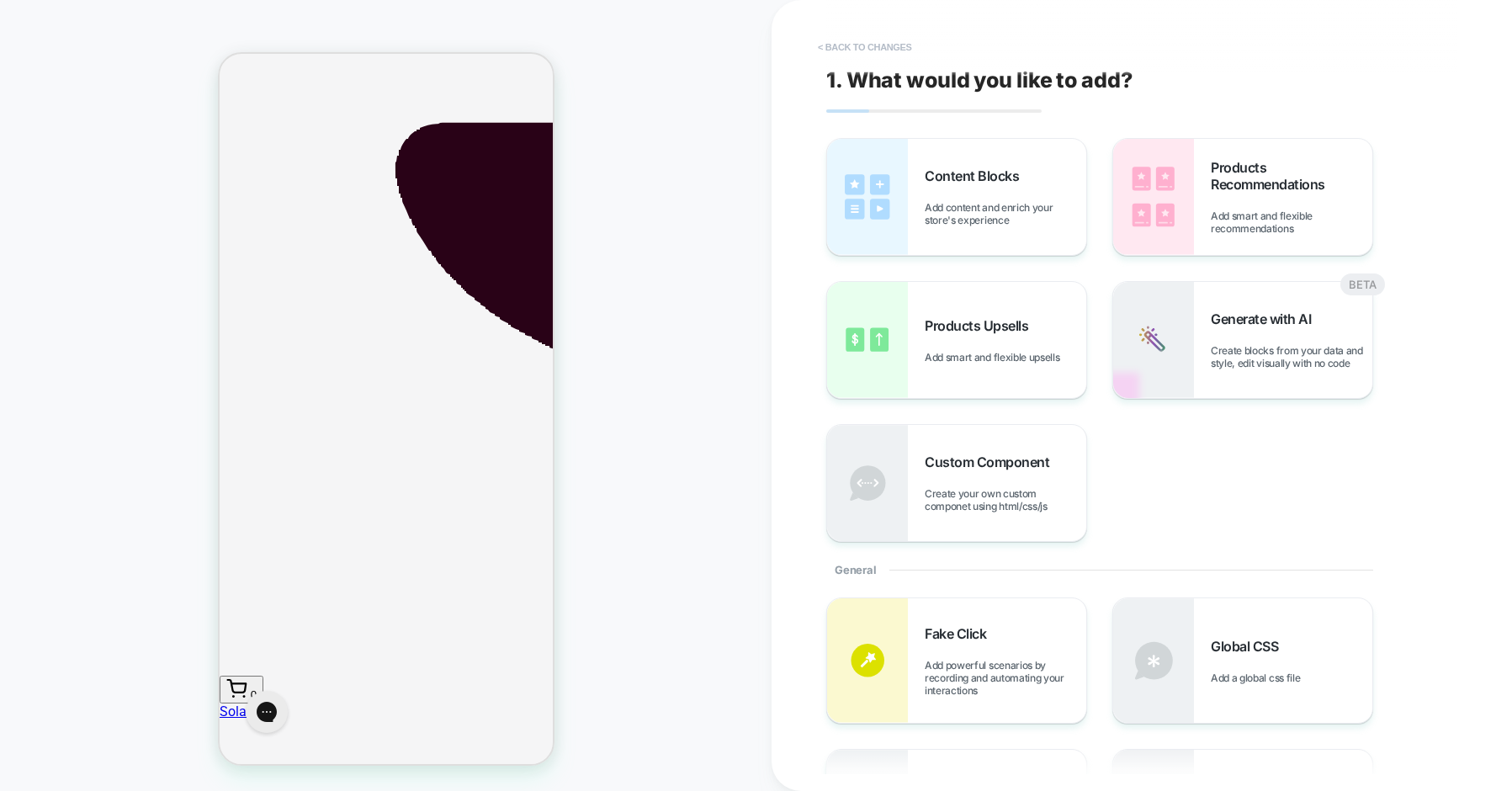
click at [866, 43] on button "< Back to changes" at bounding box center [865, 47] width 111 height 27
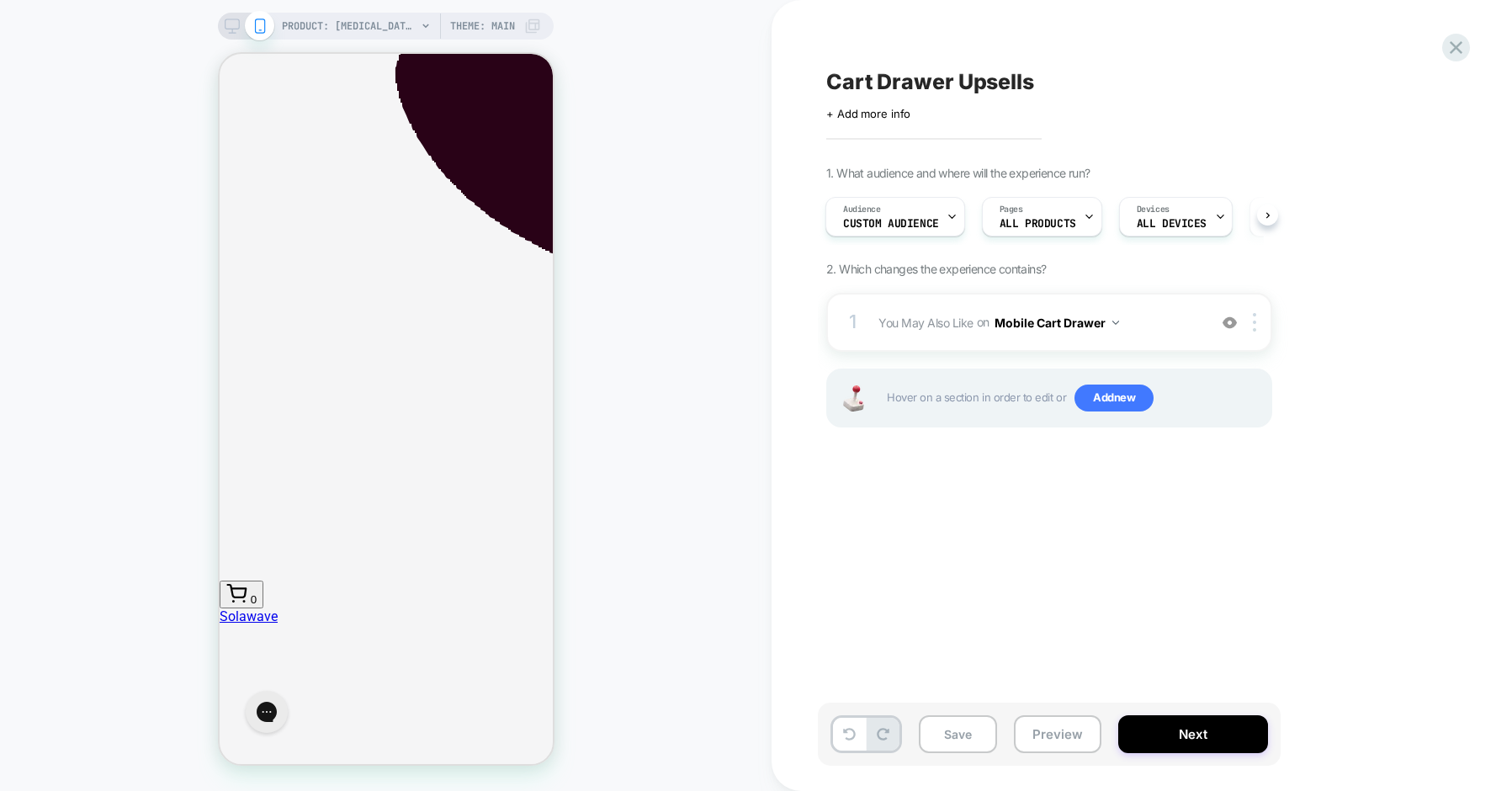
scroll to position [741, 0]
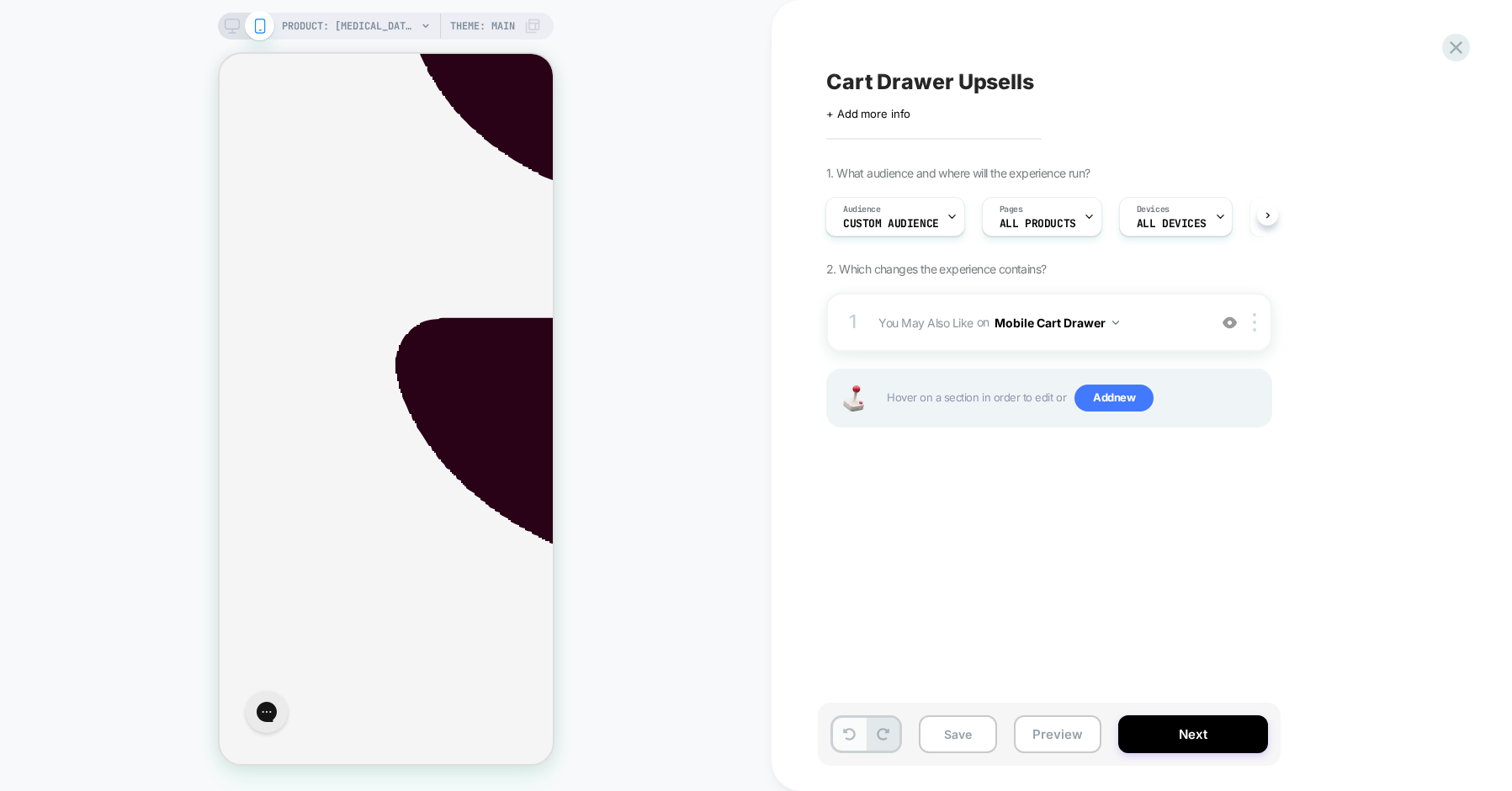
click at [847, 731] on icon at bounding box center [849, 734] width 13 height 13
click at [882, 739] on icon at bounding box center [882, 734] width 13 height 13
click at [857, 740] on button at bounding box center [849, 734] width 32 height 32
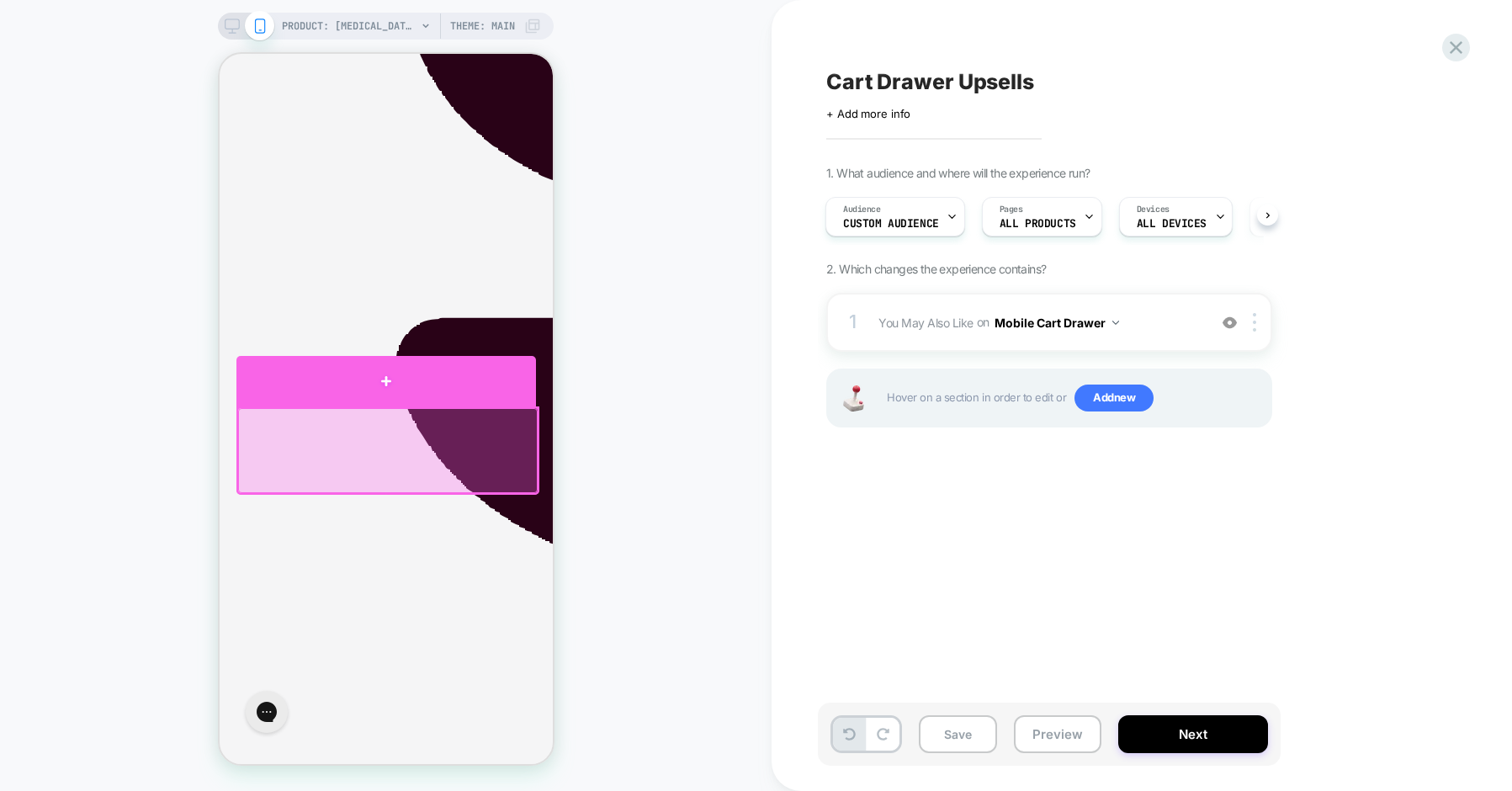
click at [439, 391] on div at bounding box center [385, 381] width 300 height 50
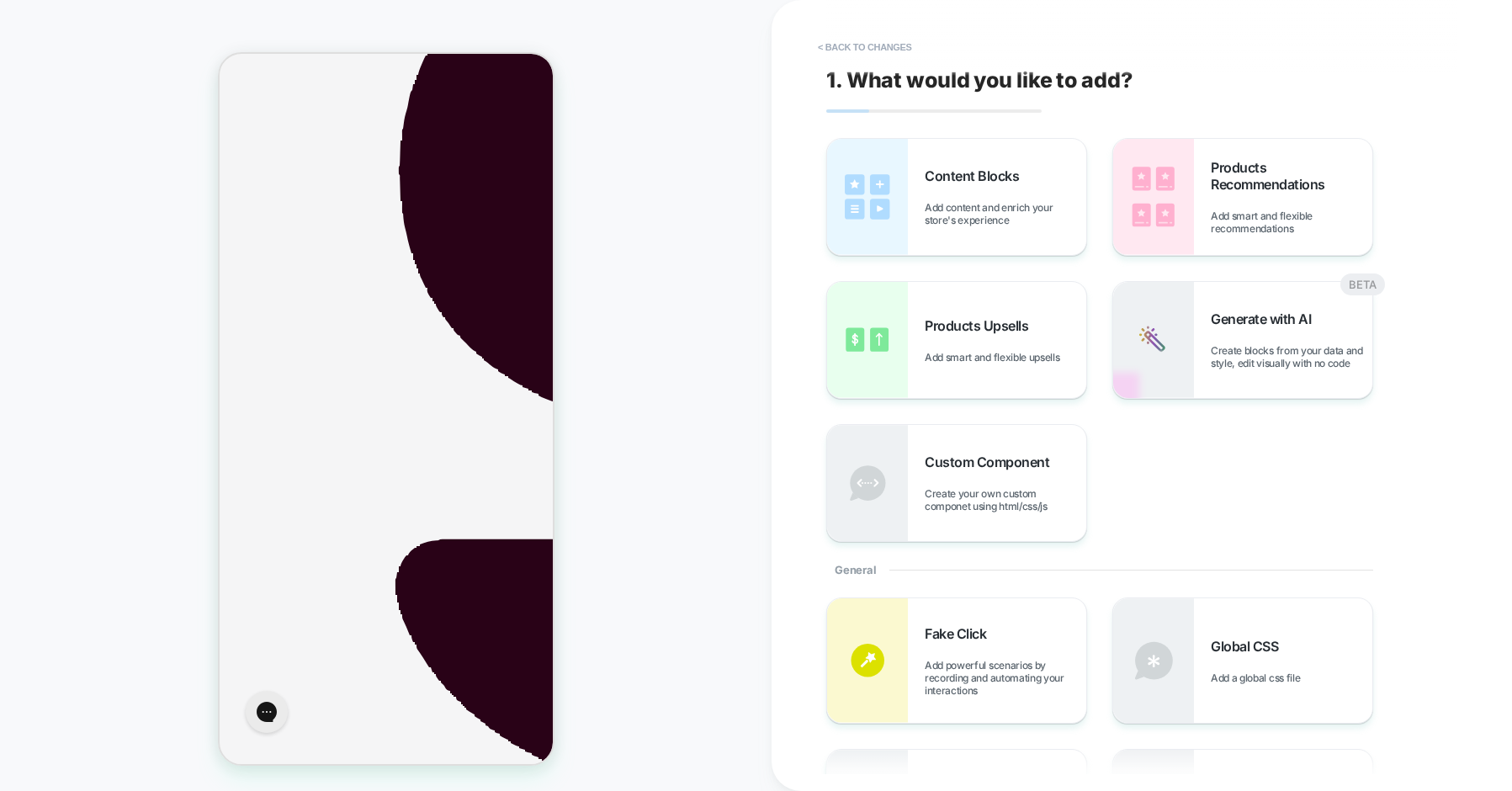
scroll to position [519, 0]
click at [863, 35] on button "< Back to changes" at bounding box center [865, 47] width 111 height 27
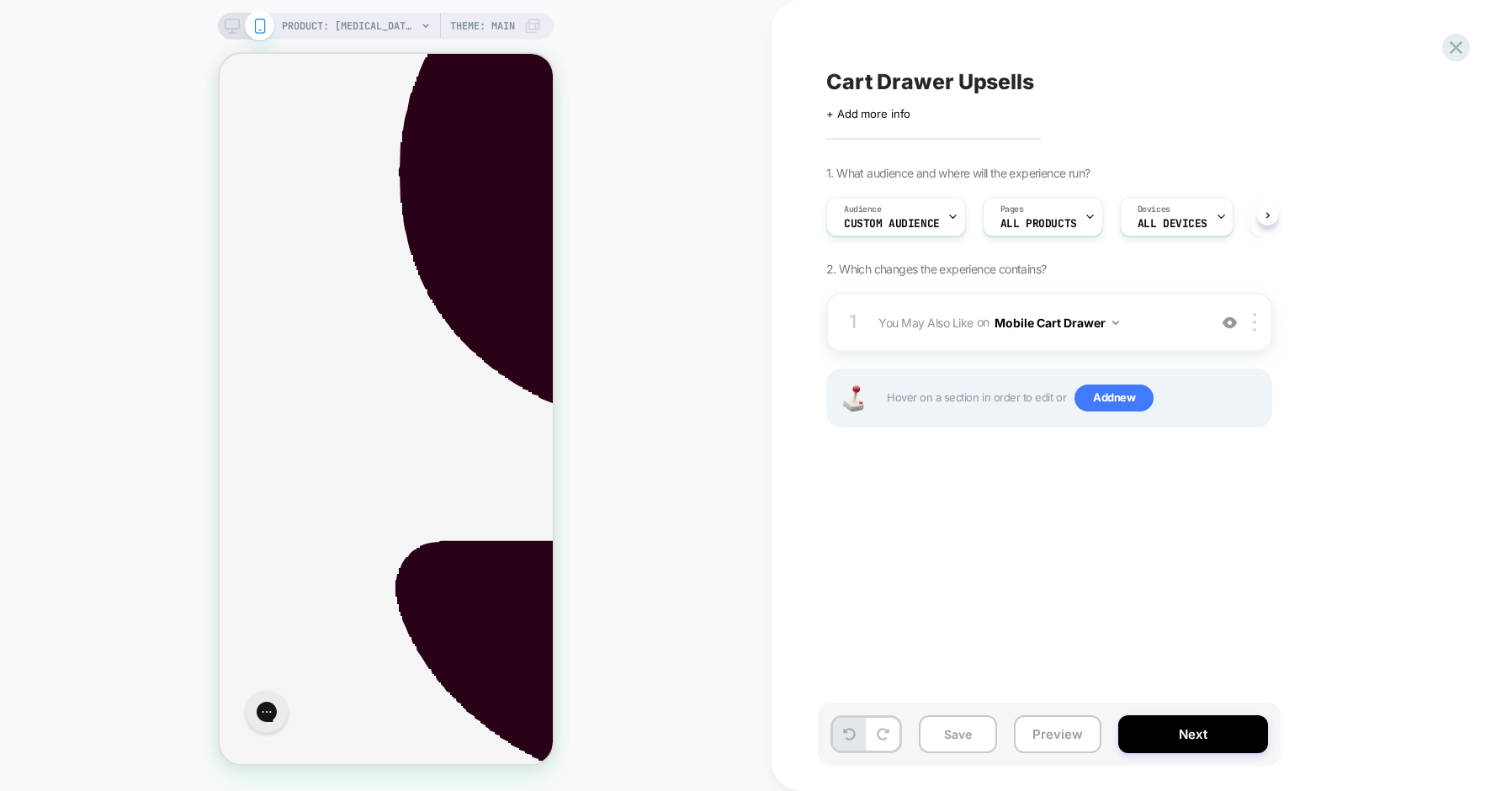
scroll to position [0, 1]
click at [1257, 323] on div at bounding box center [1257, 322] width 28 height 19
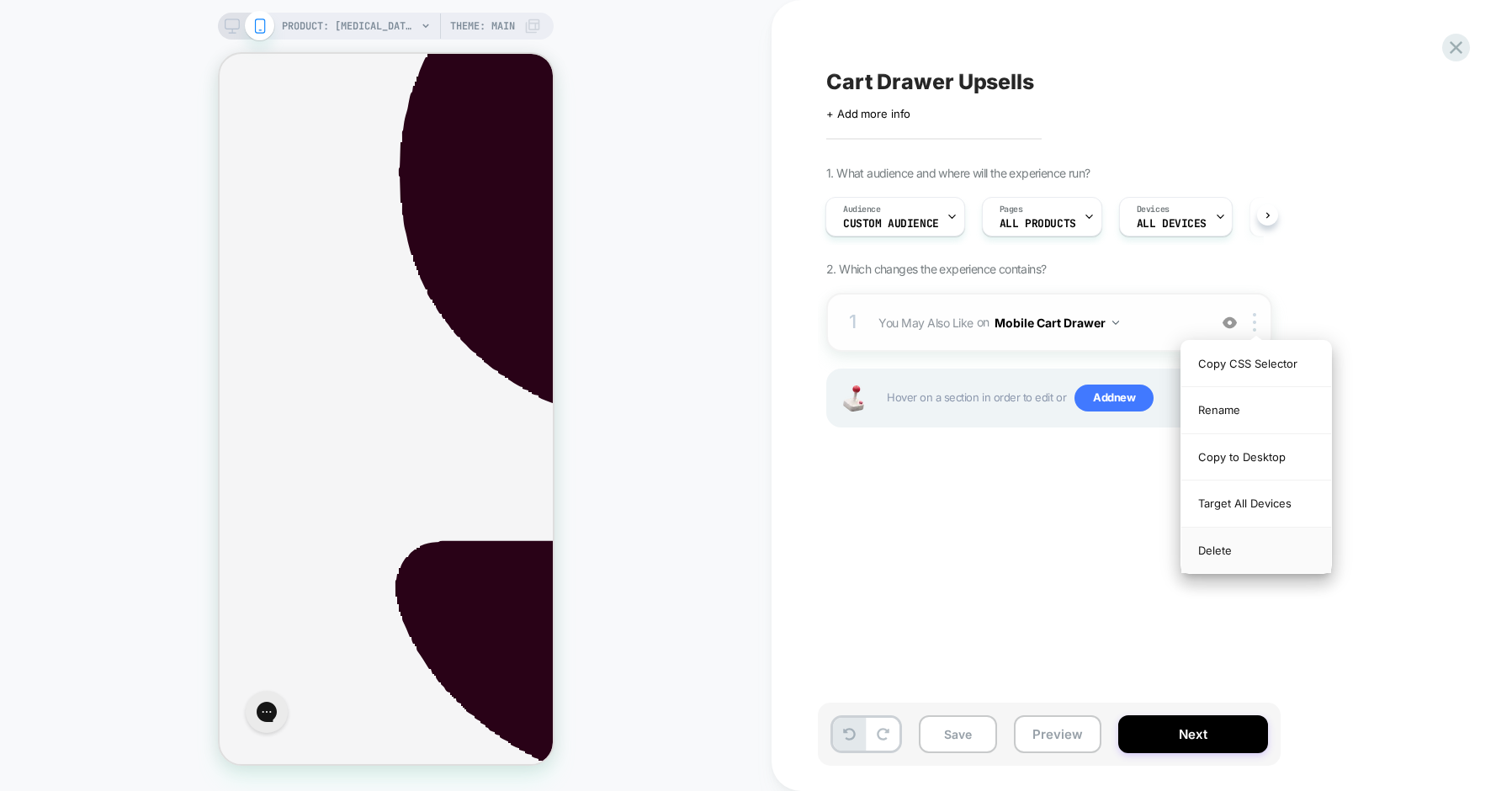
click at [1195, 548] on div "Delete" at bounding box center [1256, 550] width 149 height 45
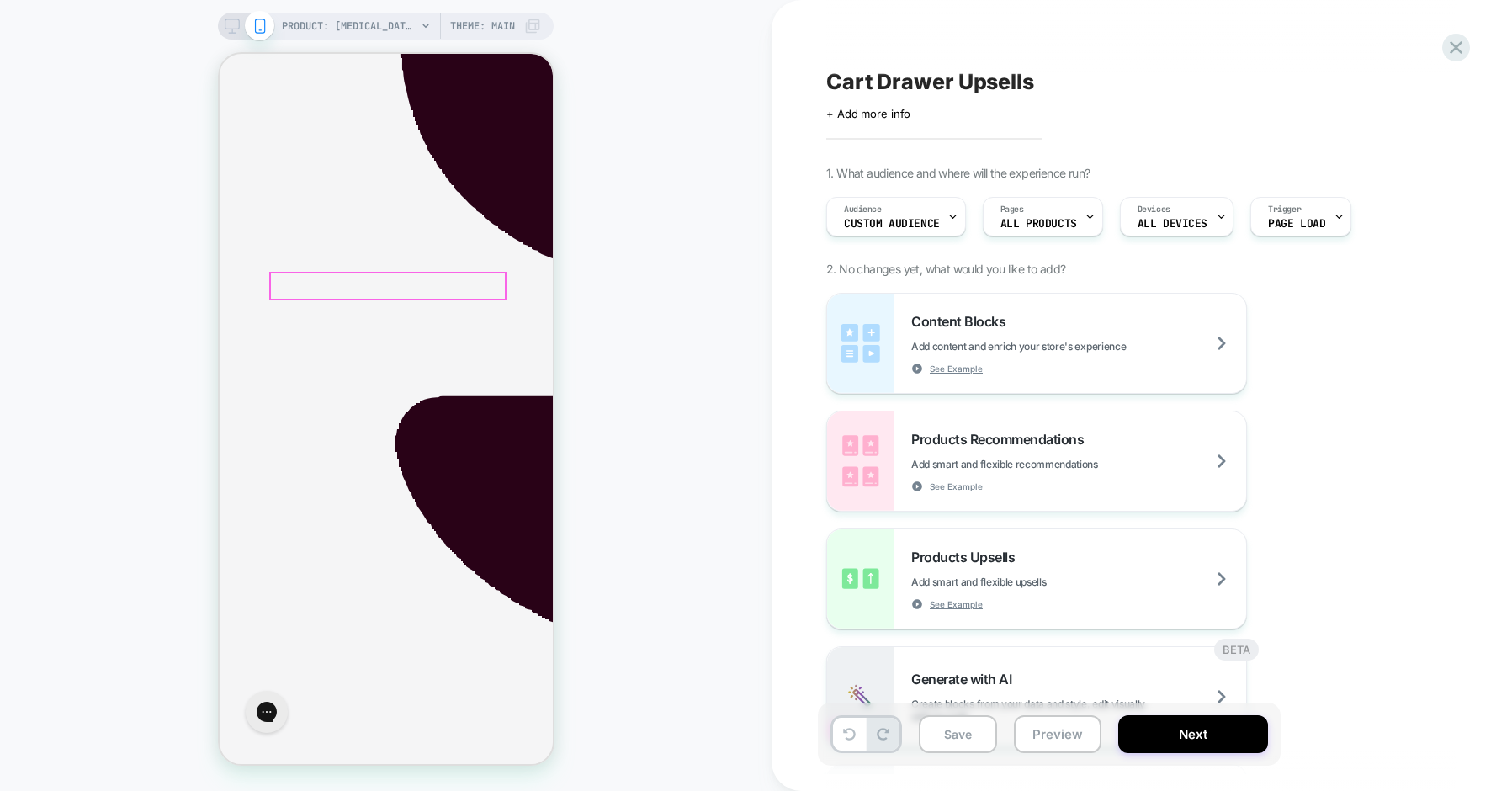
scroll to position [668, 0]
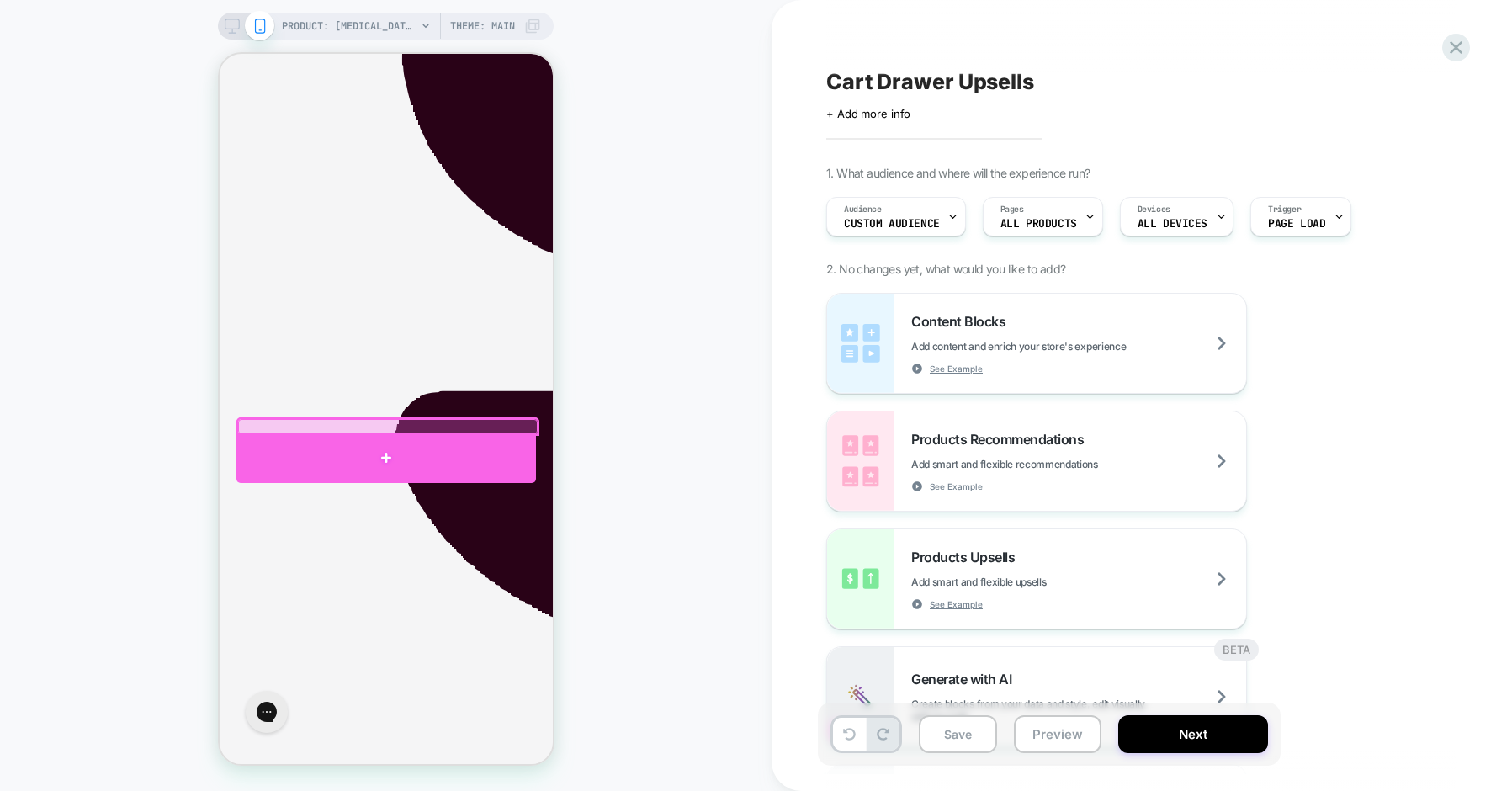
click at [389, 450] on div at bounding box center [385, 457] width 300 height 50
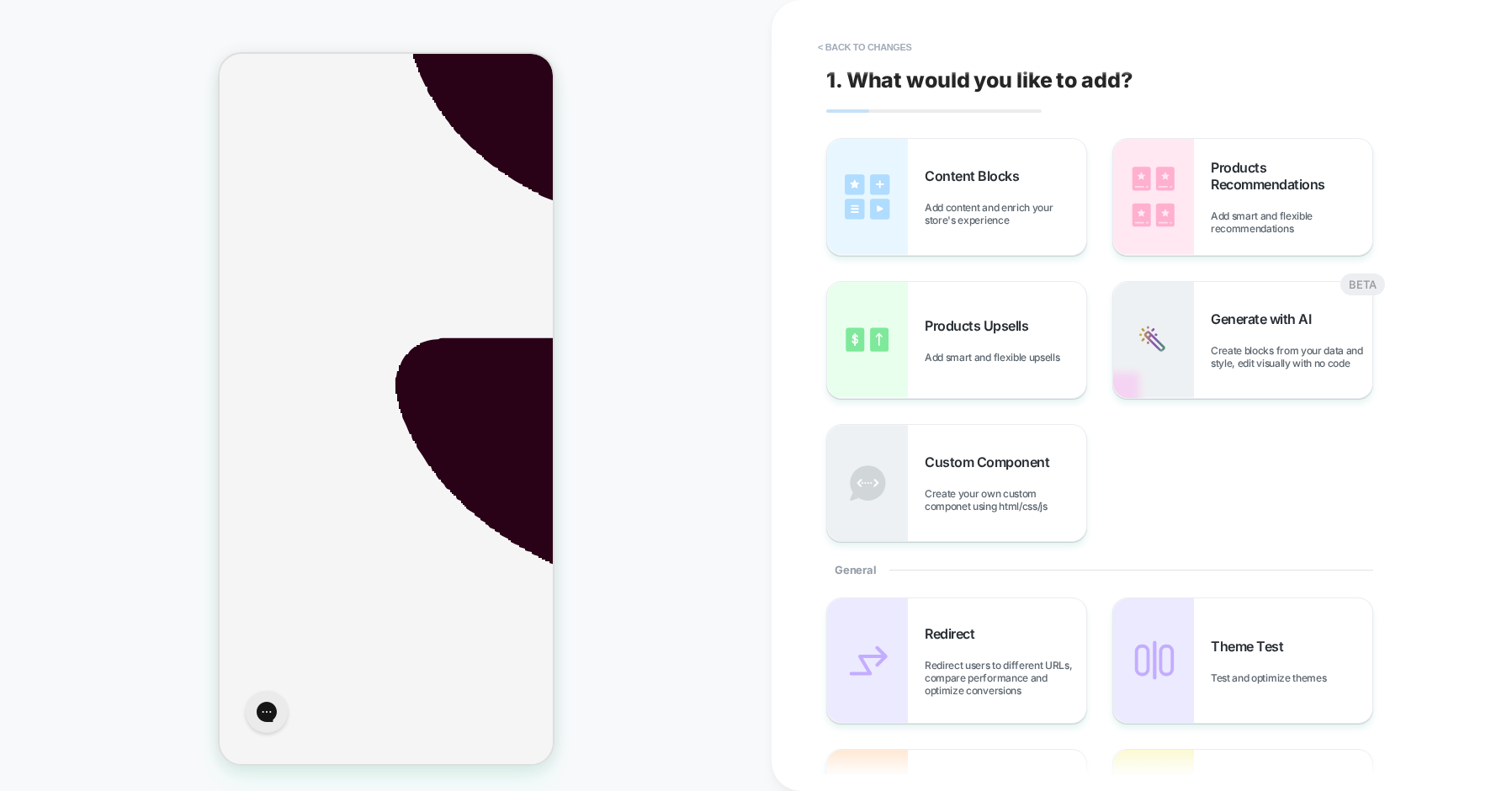
scroll to position [725, 0]
click at [943, 357] on span "Add smart and flexible upsells" at bounding box center [996, 357] width 143 height 13
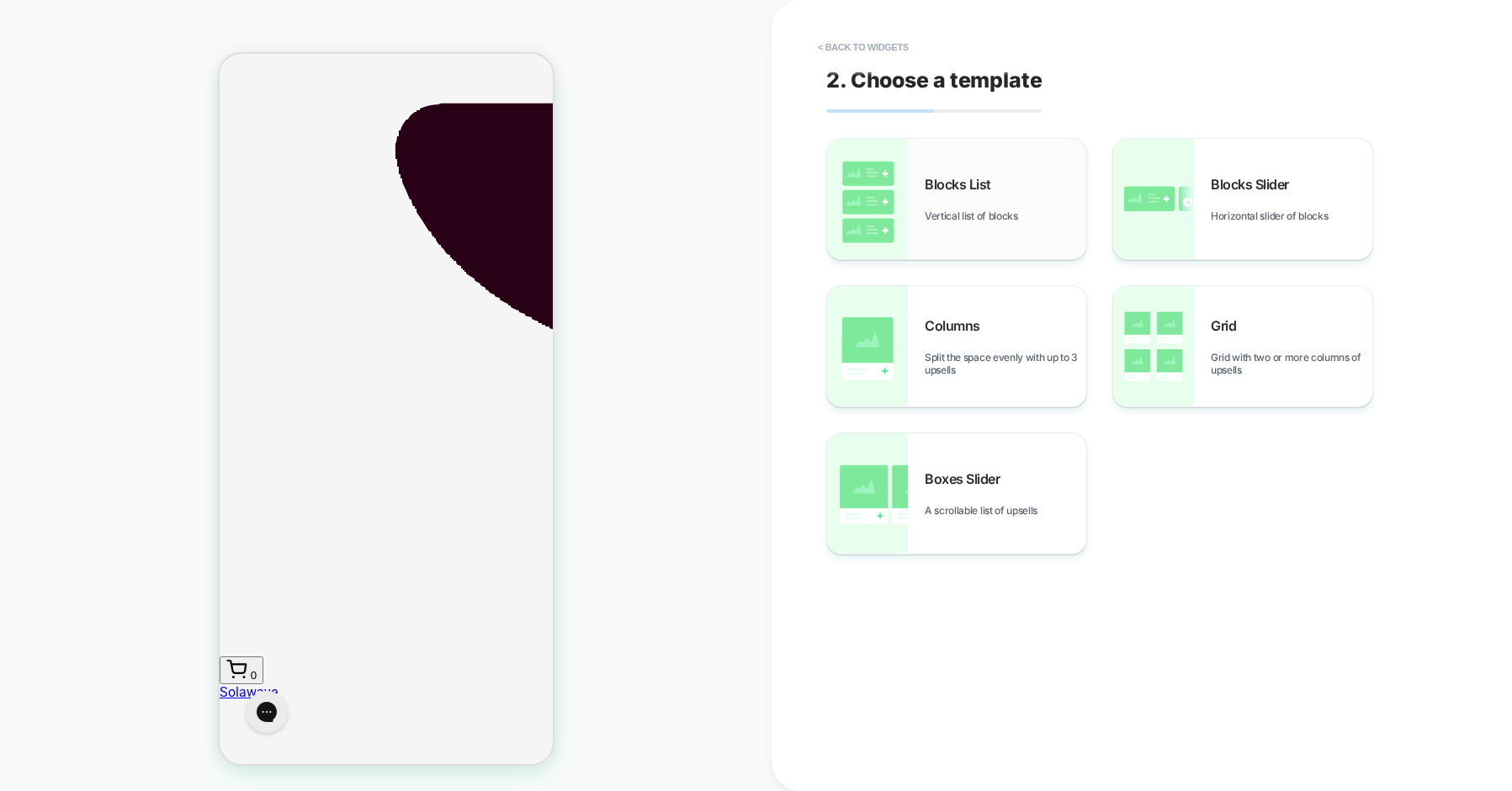
scroll to position [958, 0]
click at [979, 199] on div "Blocks List Vertical list of blocks" at bounding box center [1005, 199] width 161 height 46
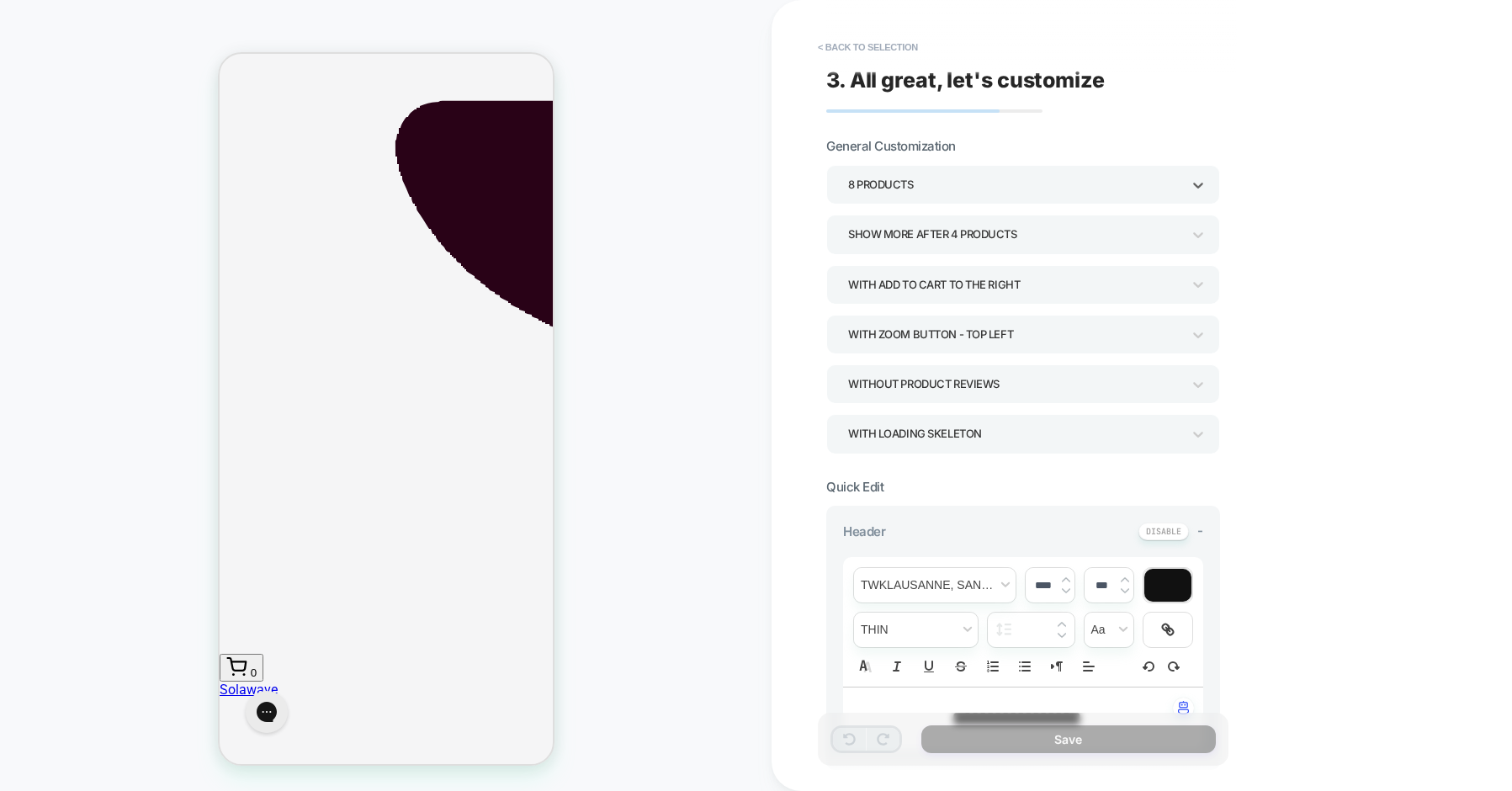
click at [950, 183] on div "8 Products" at bounding box center [1015, 185] width 333 height 23
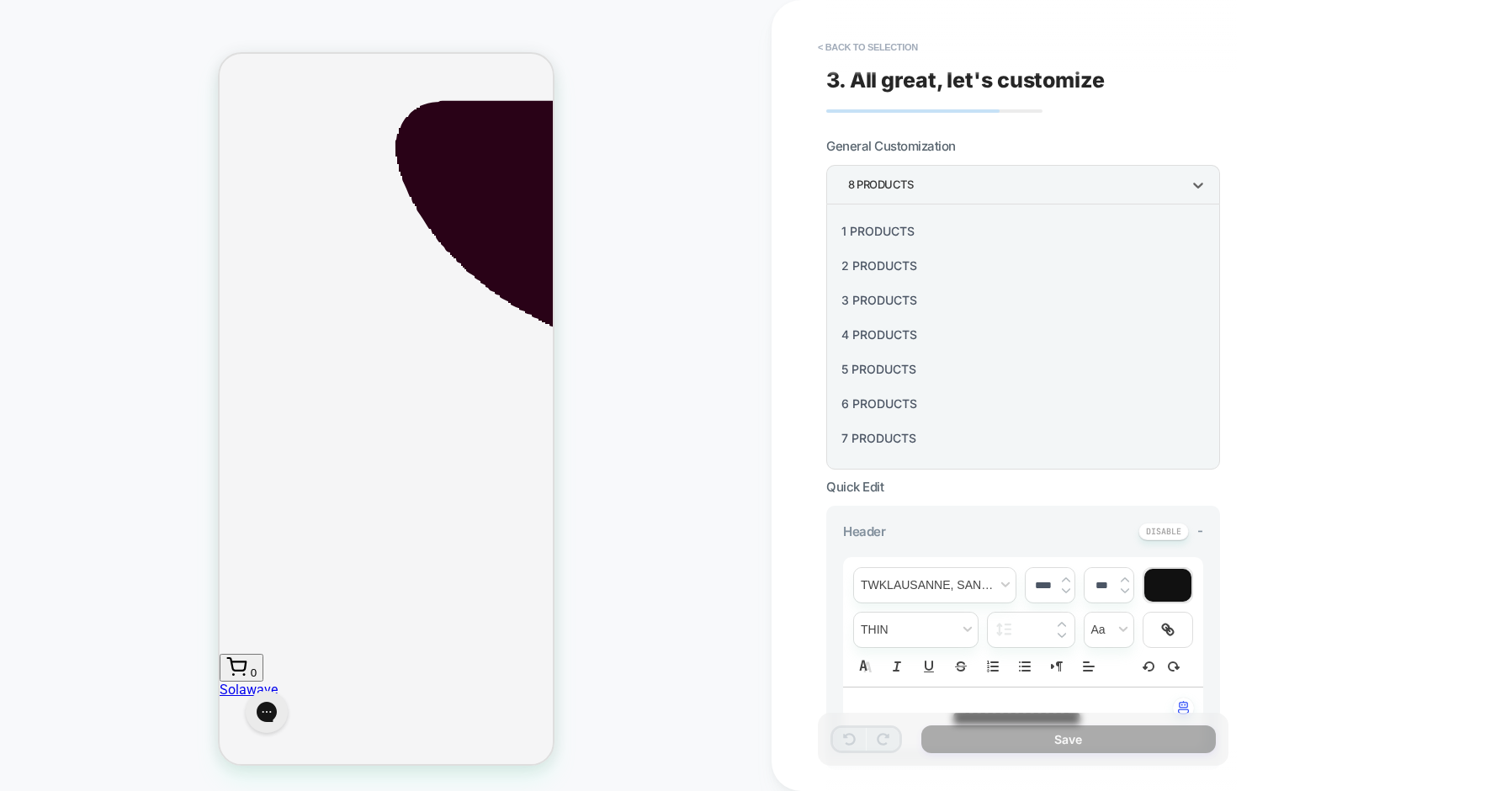
click at [926, 257] on div "2 Products" at bounding box center [1023, 266] width 380 height 34
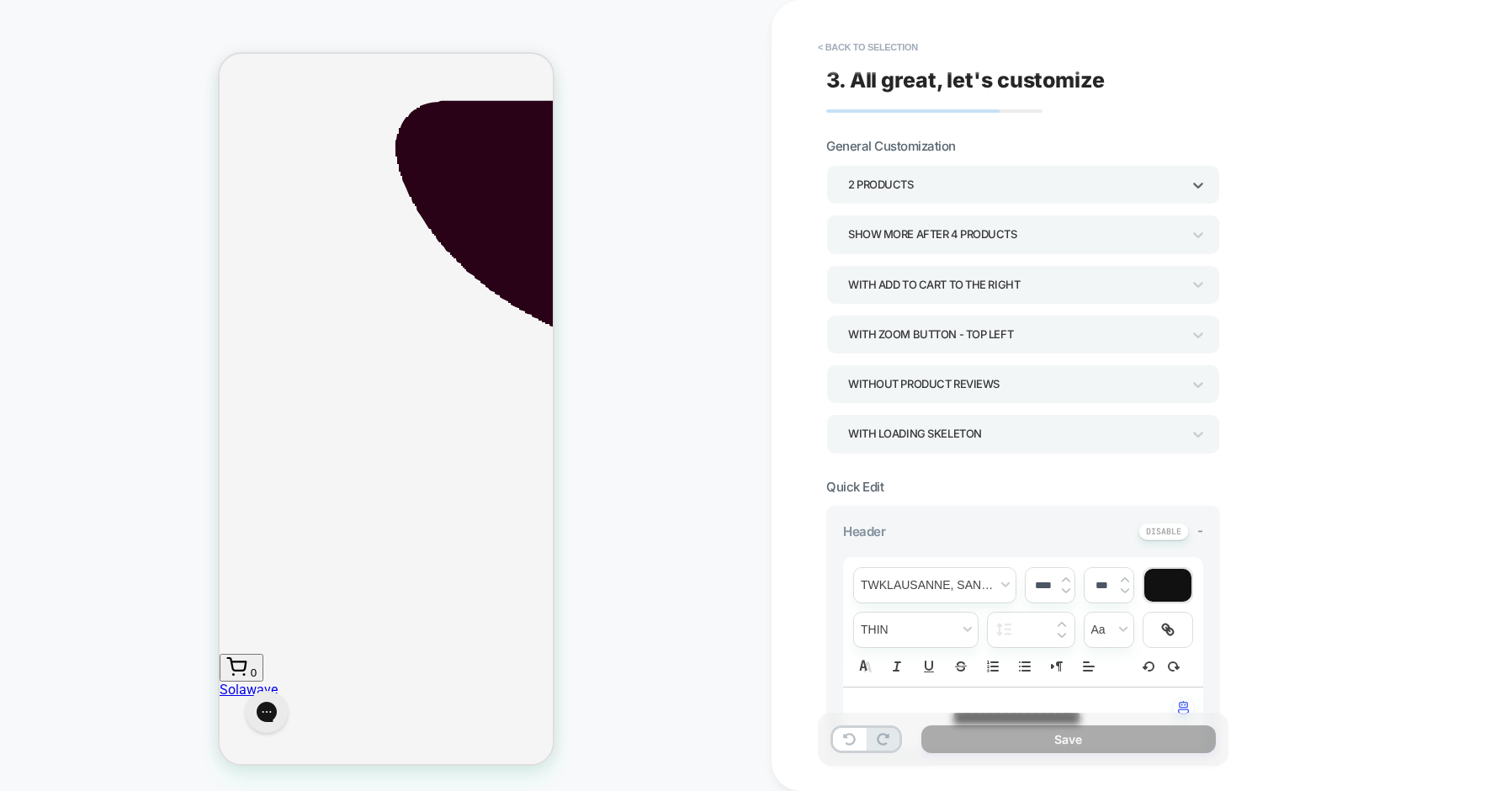
click at [941, 284] on div "With add to cart to the right" at bounding box center [1015, 284] width 333 height 23
click at [941, 284] on div at bounding box center [756, 396] width 1512 height 791
click at [929, 331] on div "With Zoom Button - Top Left" at bounding box center [1015, 334] width 333 height 23
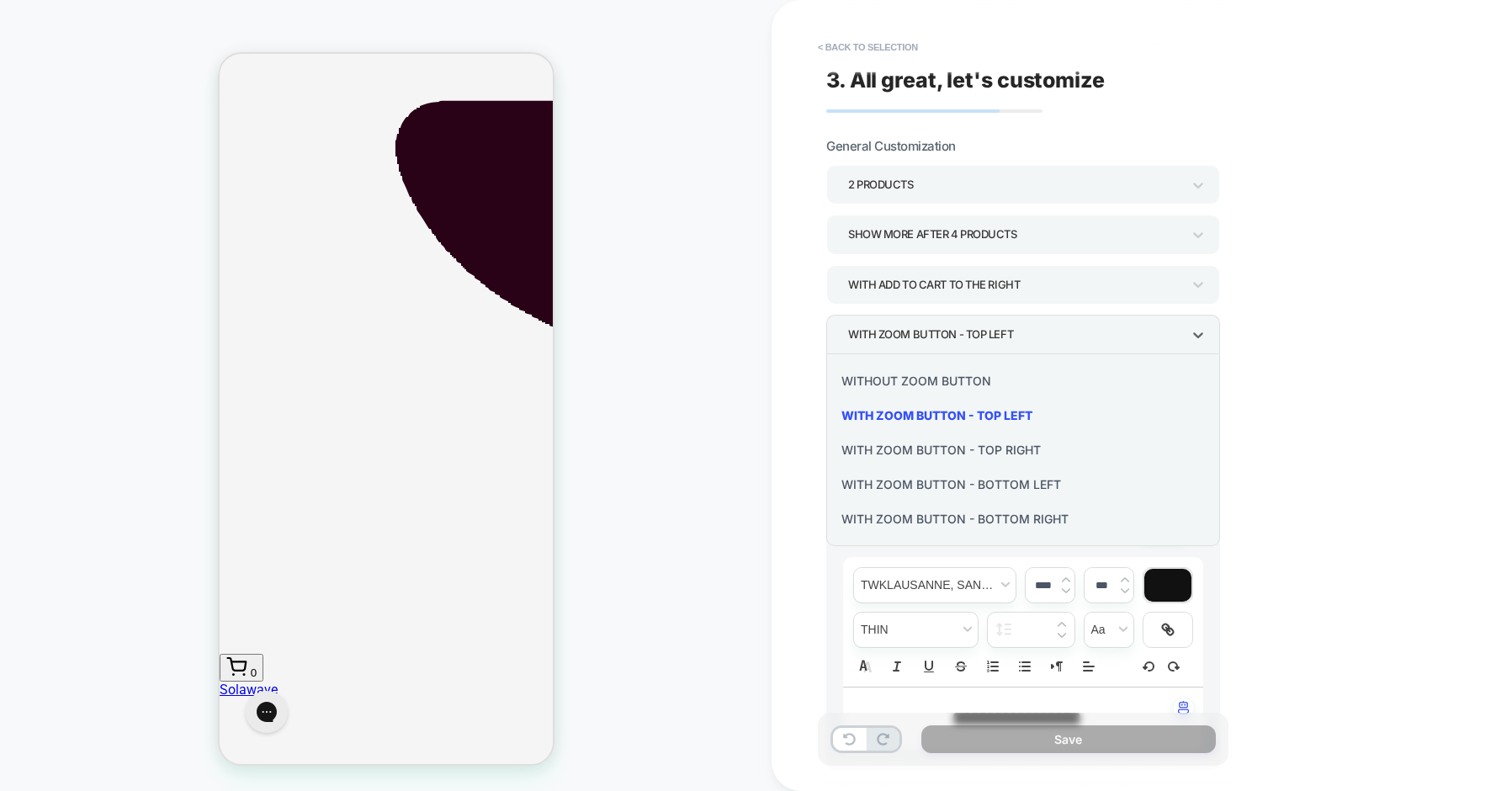
click at [905, 380] on div "Without Zoom Button" at bounding box center [1023, 381] width 380 height 34
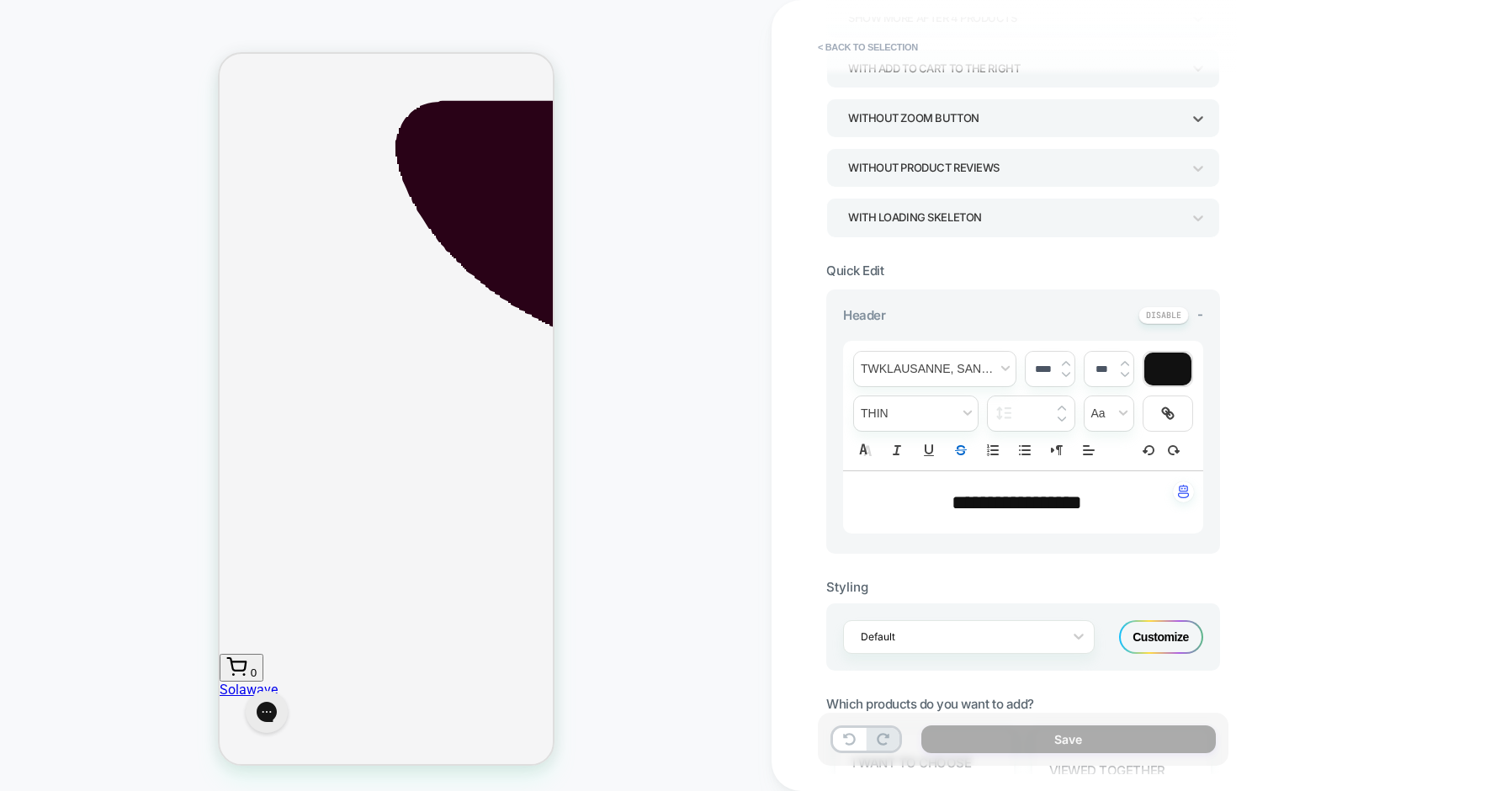
scroll to position [232, 0]
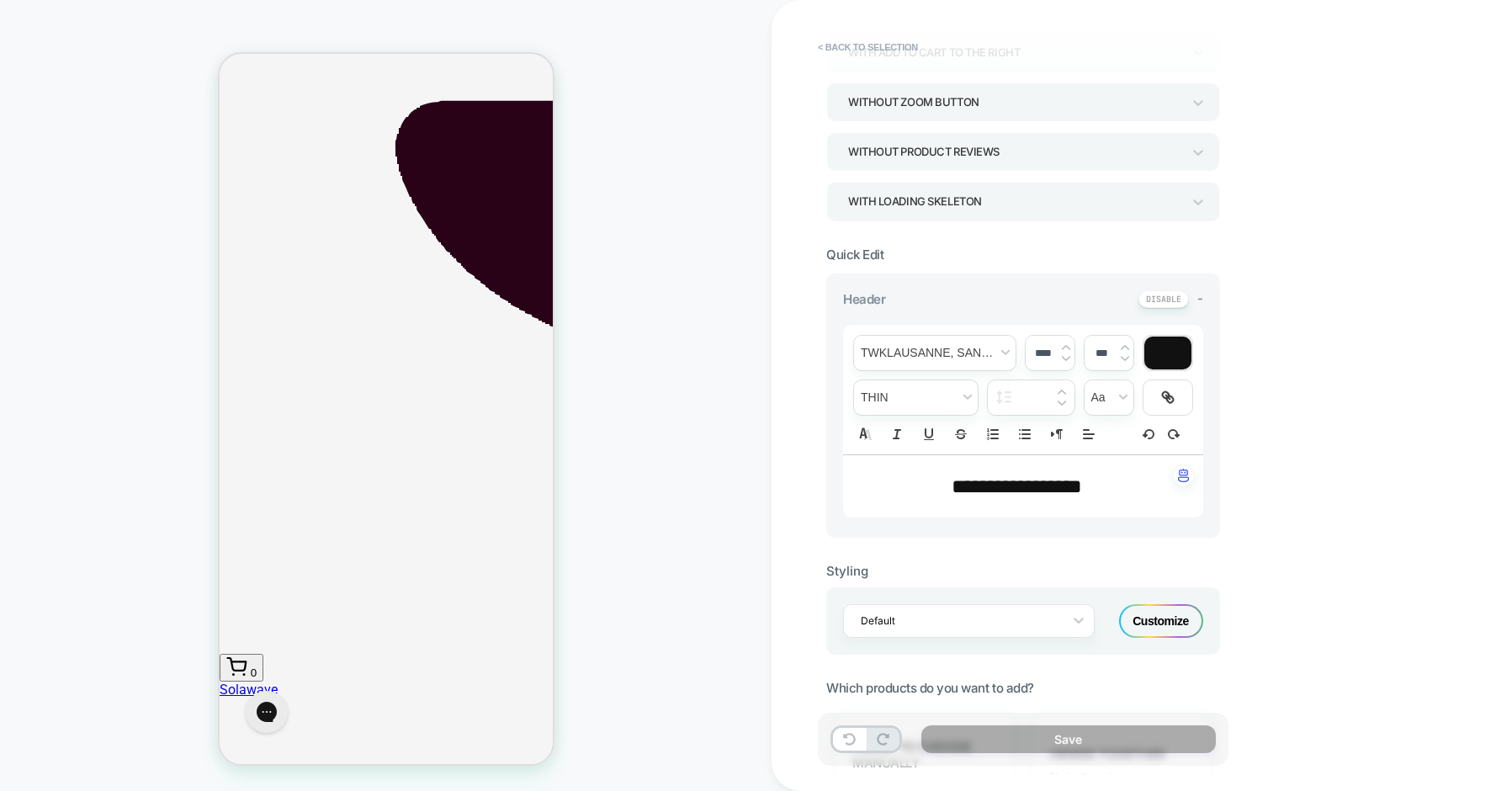
click at [973, 477] on span "**********" at bounding box center [1017, 487] width 131 height 21
type input "****"
click at [973, 477] on span "**********" at bounding box center [1017, 487] width 131 height 21
click at [973, 477] on span "***" at bounding box center [967, 487] width 31 height 21
click at [1182, 347] on div at bounding box center [1168, 353] width 47 height 32
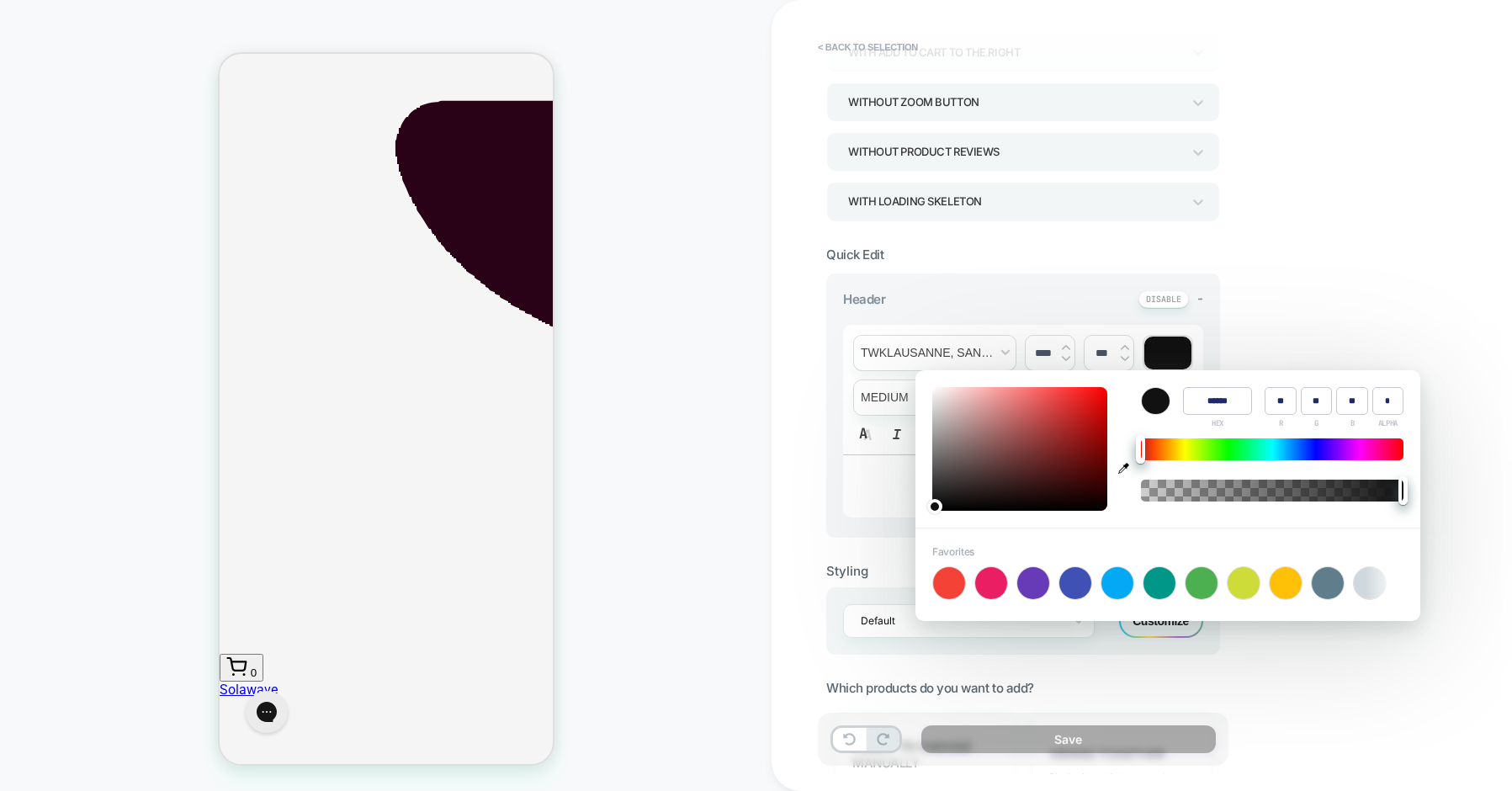
click at [1125, 472] on icon "button" at bounding box center [1123, 468] width 11 height 11
type input "******"
type input "**"
type input "*"
type input "**"
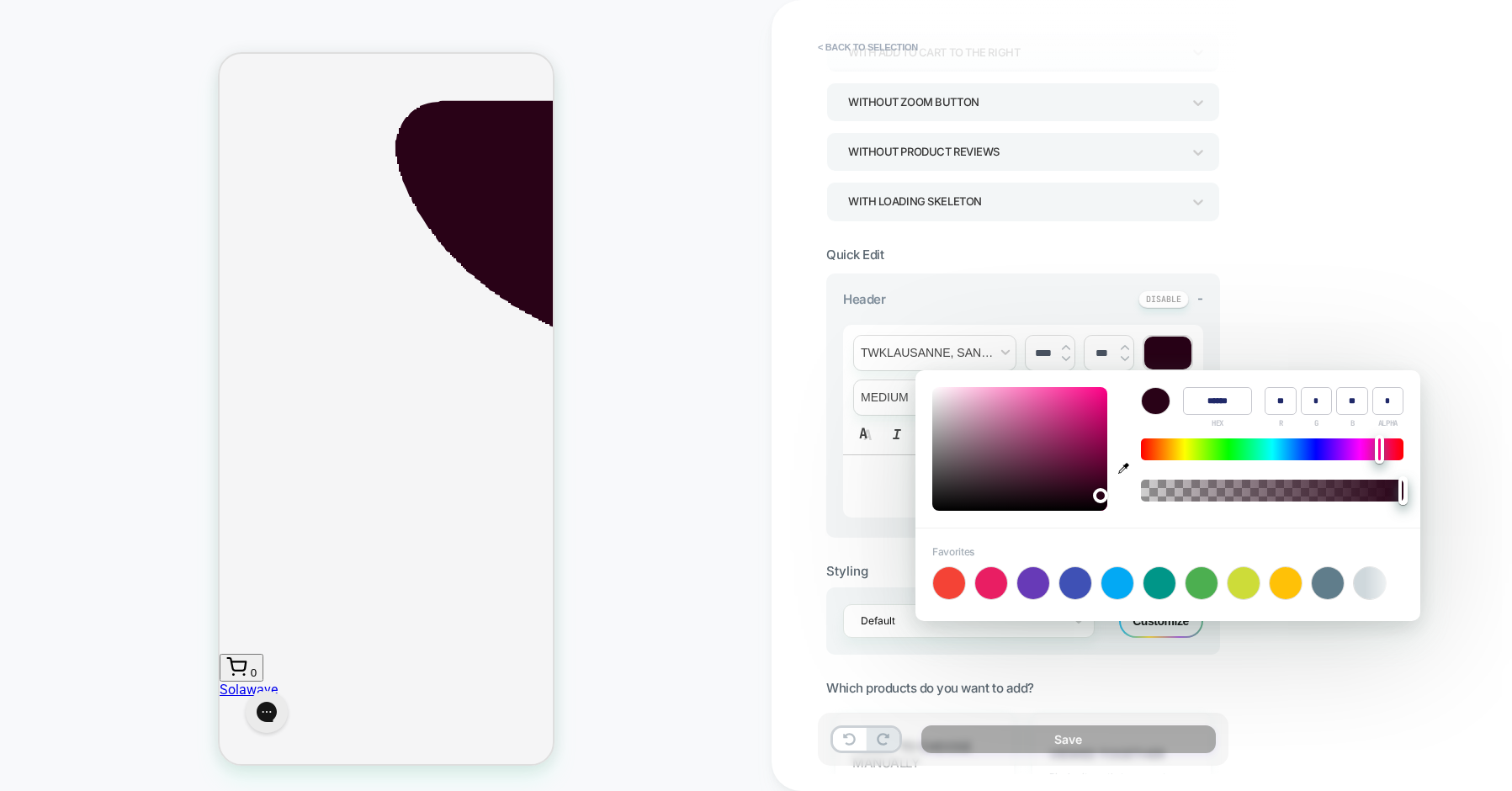
click at [1304, 289] on div "**********" at bounding box center [1141, 396] width 741 height 791
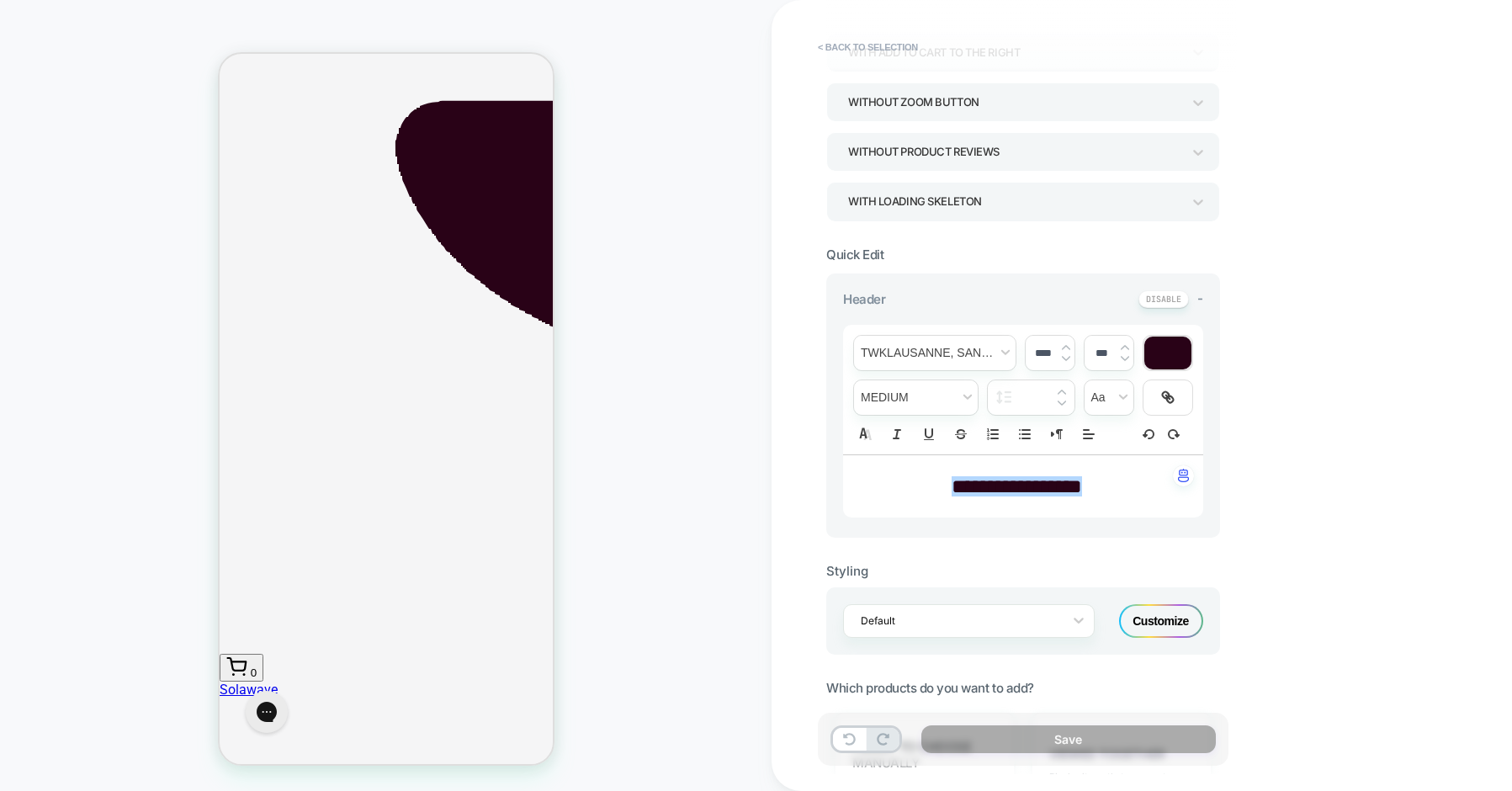
click at [1065, 358] on img at bounding box center [1066, 359] width 9 height 7
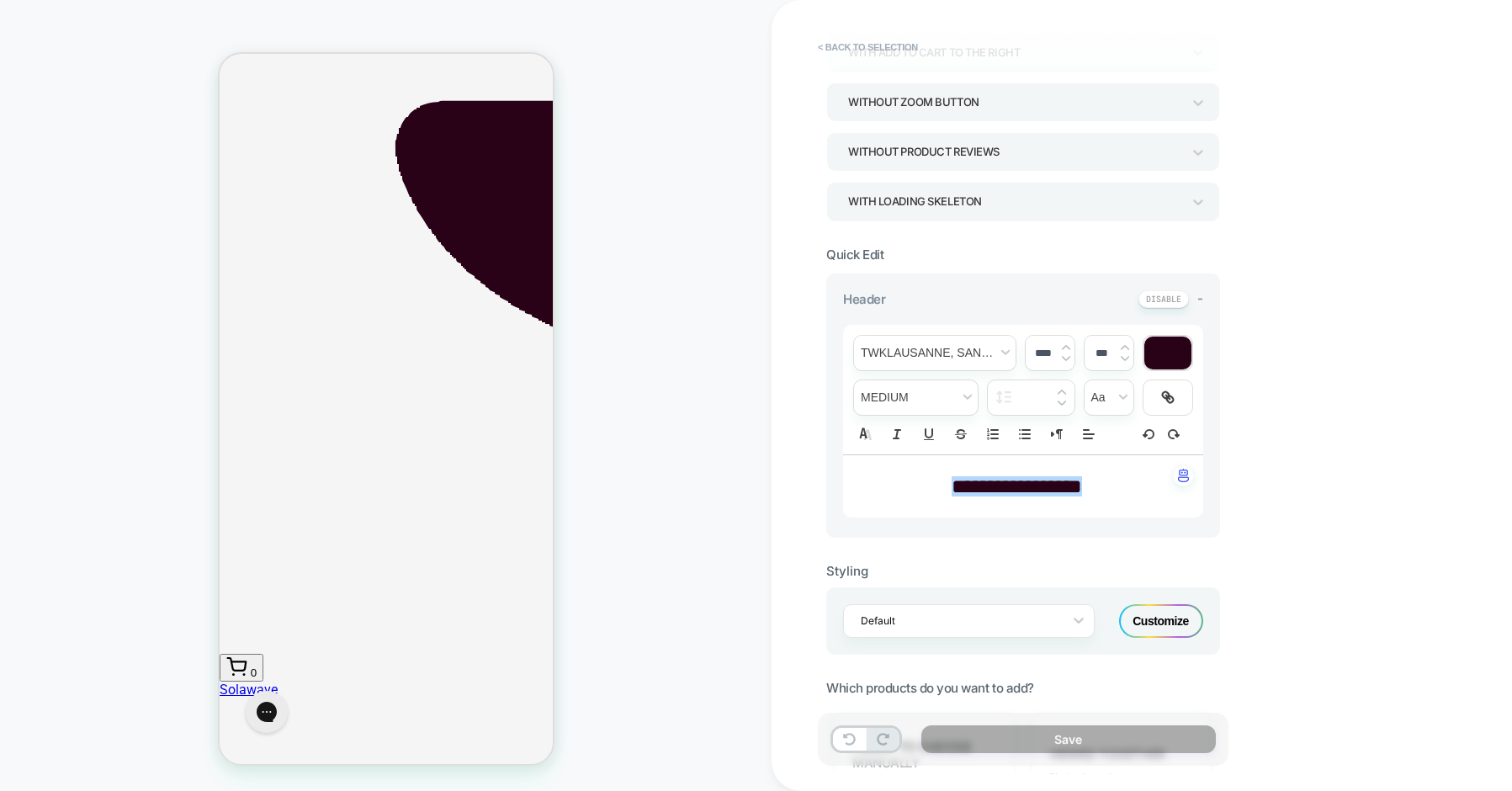
click at [1065, 358] on img at bounding box center [1066, 359] width 9 height 7
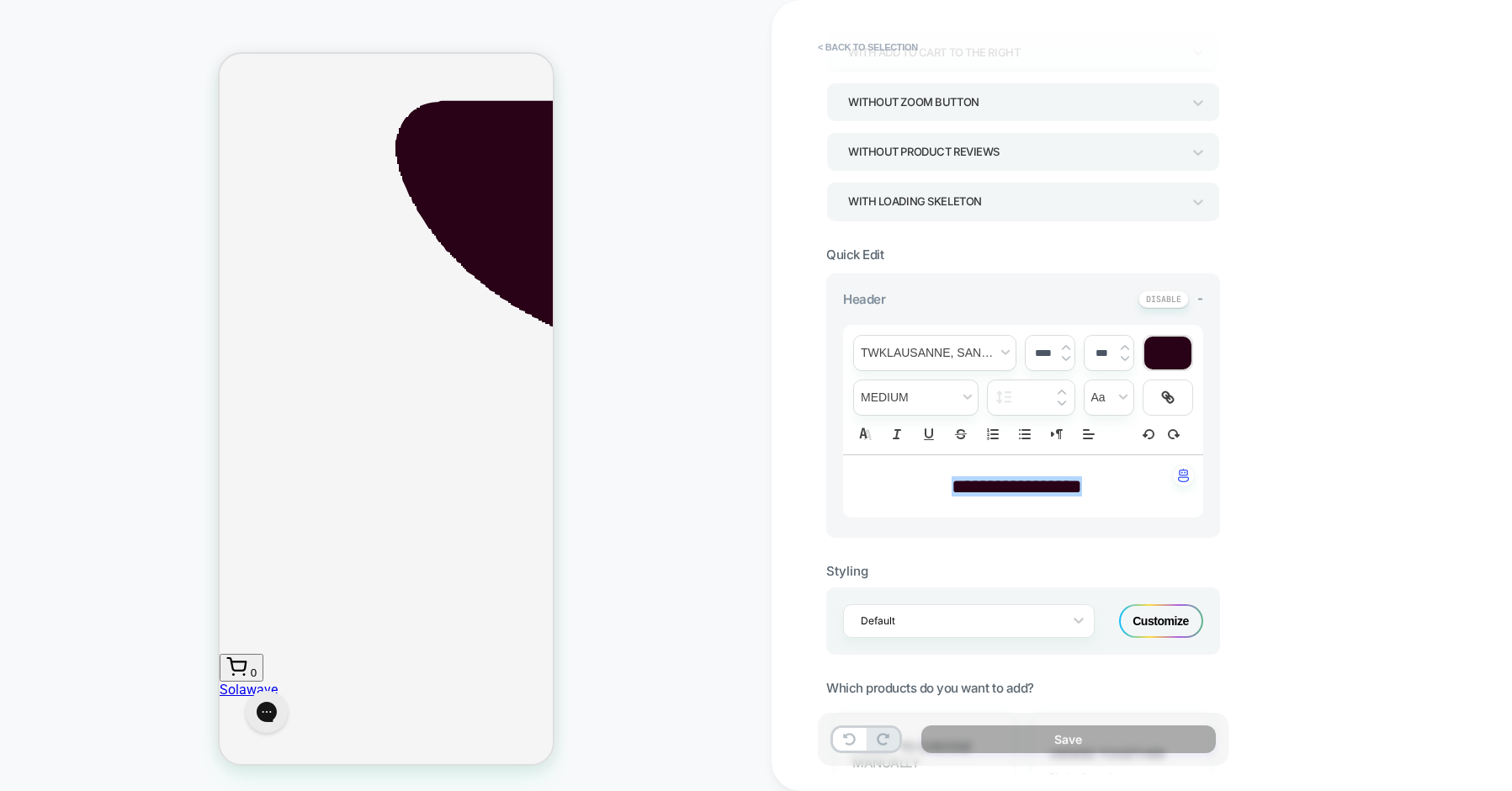
type input "****"
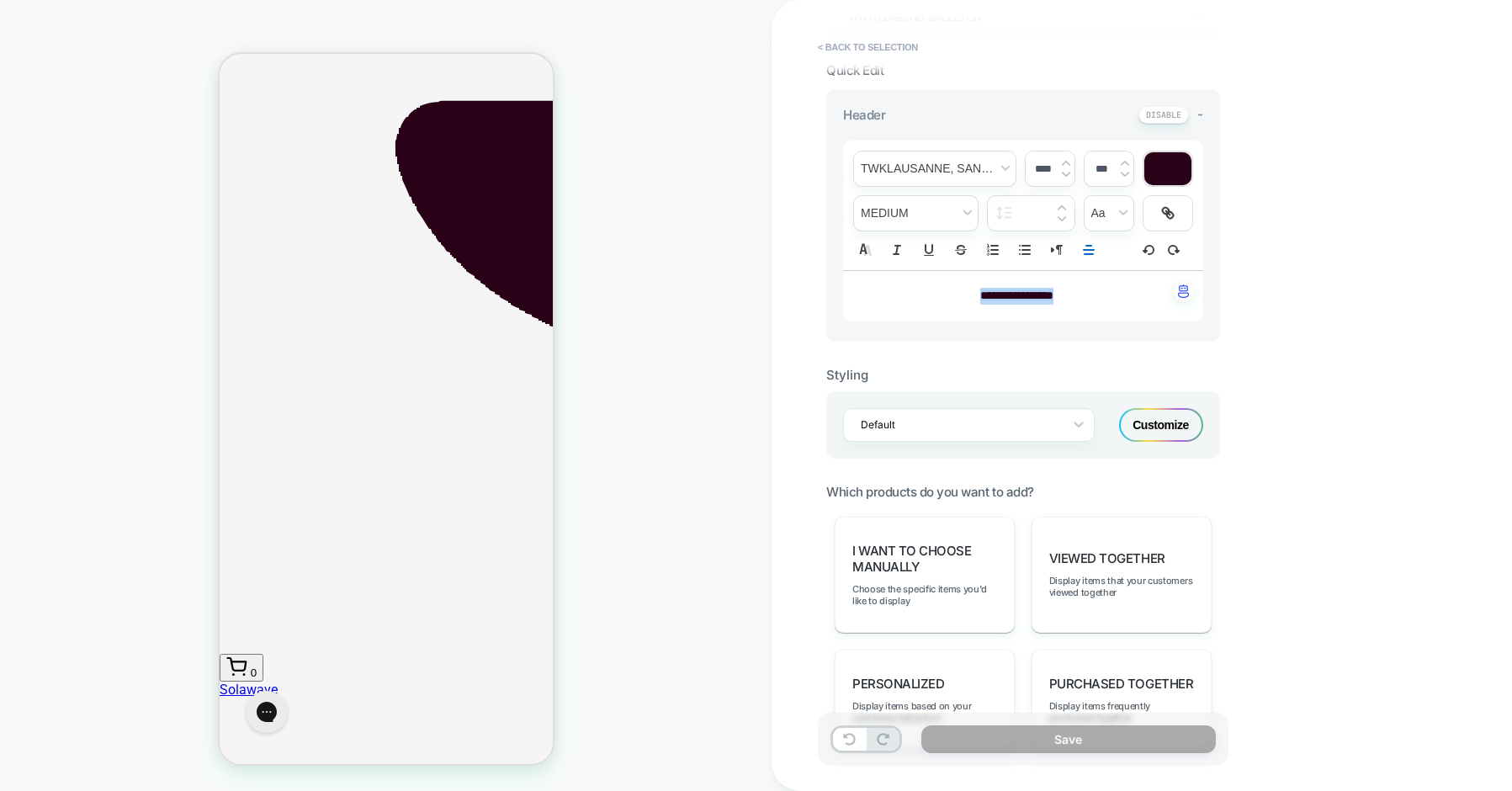
scroll to position [419, 0]
click at [1154, 421] on div "Customize" at bounding box center [1161, 423] width 85 height 33
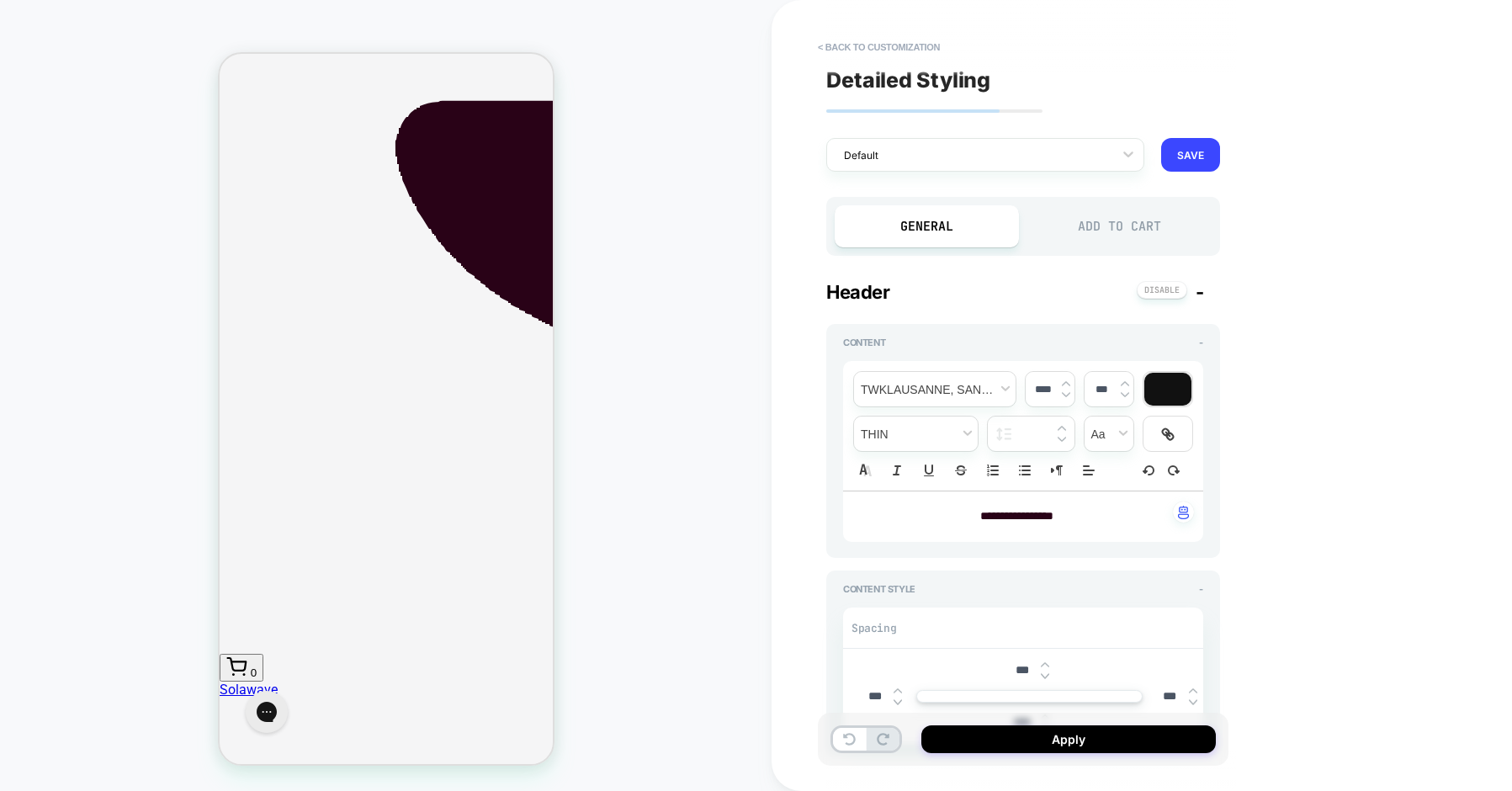
click at [1082, 231] on div "Add to Cart" at bounding box center [1120, 226] width 185 height 42
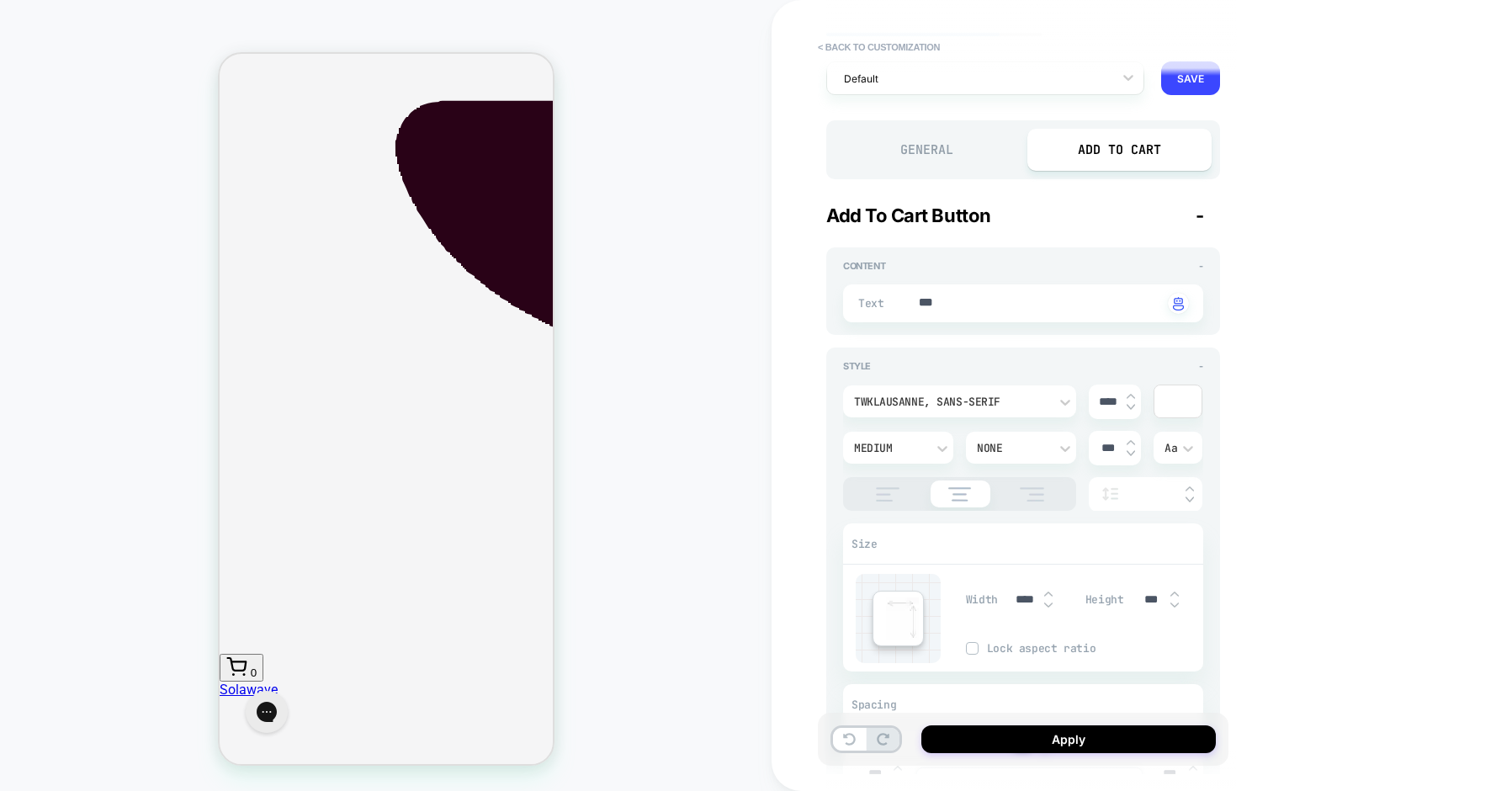
scroll to position [113, 0]
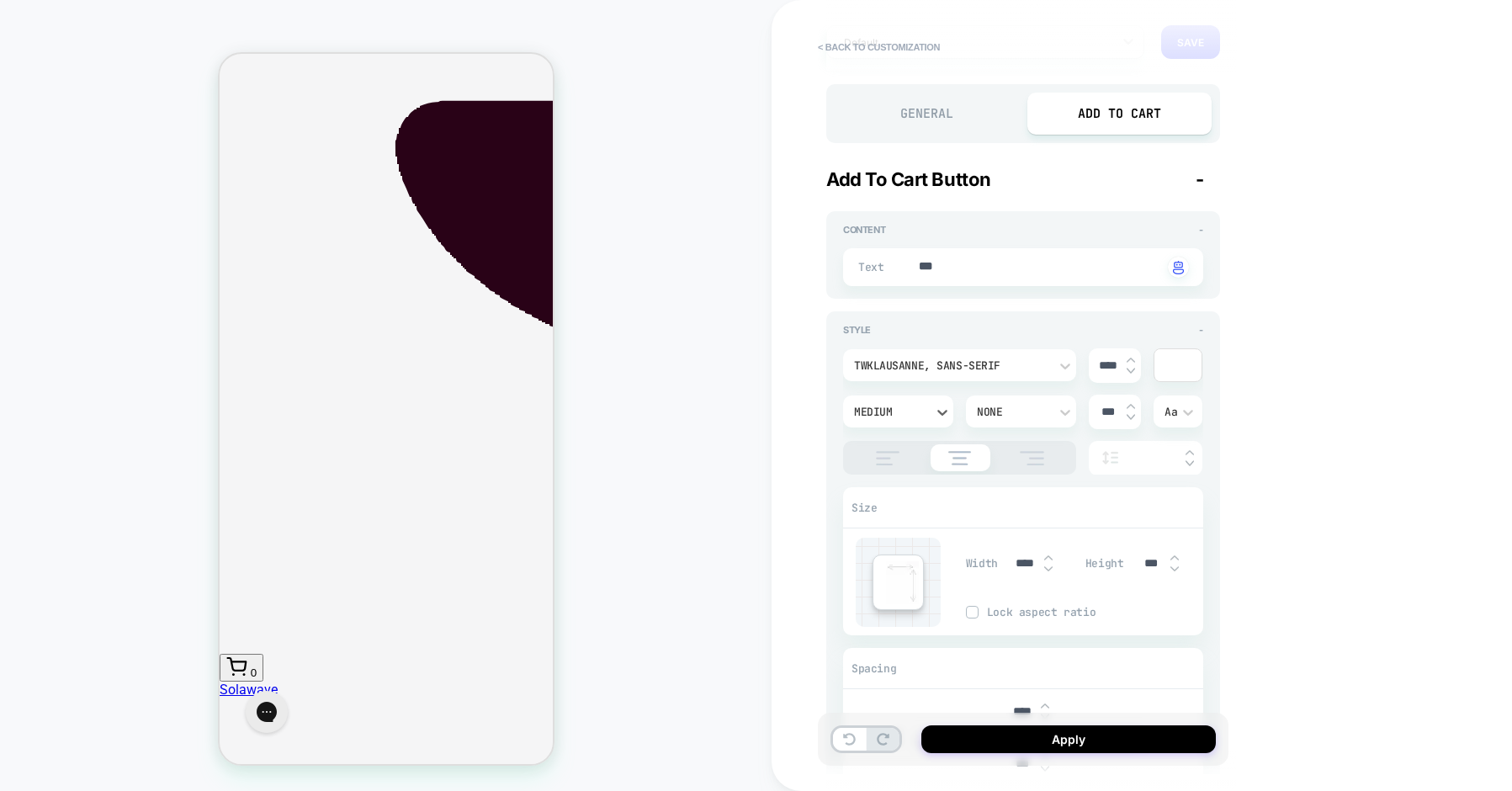
click at [913, 413] on div "Medium" at bounding box center [890, 412] width 72 height 15
click at [913, 413] on div at bounding box center [756, 396] width 1512 height 791
click at [913, 413] on div "Medium" at bounding box center [890, 412] width 72 height 15
click at [887, 638] on div "Semi Bold" at bounding box center [898, 631] width 97 height 35
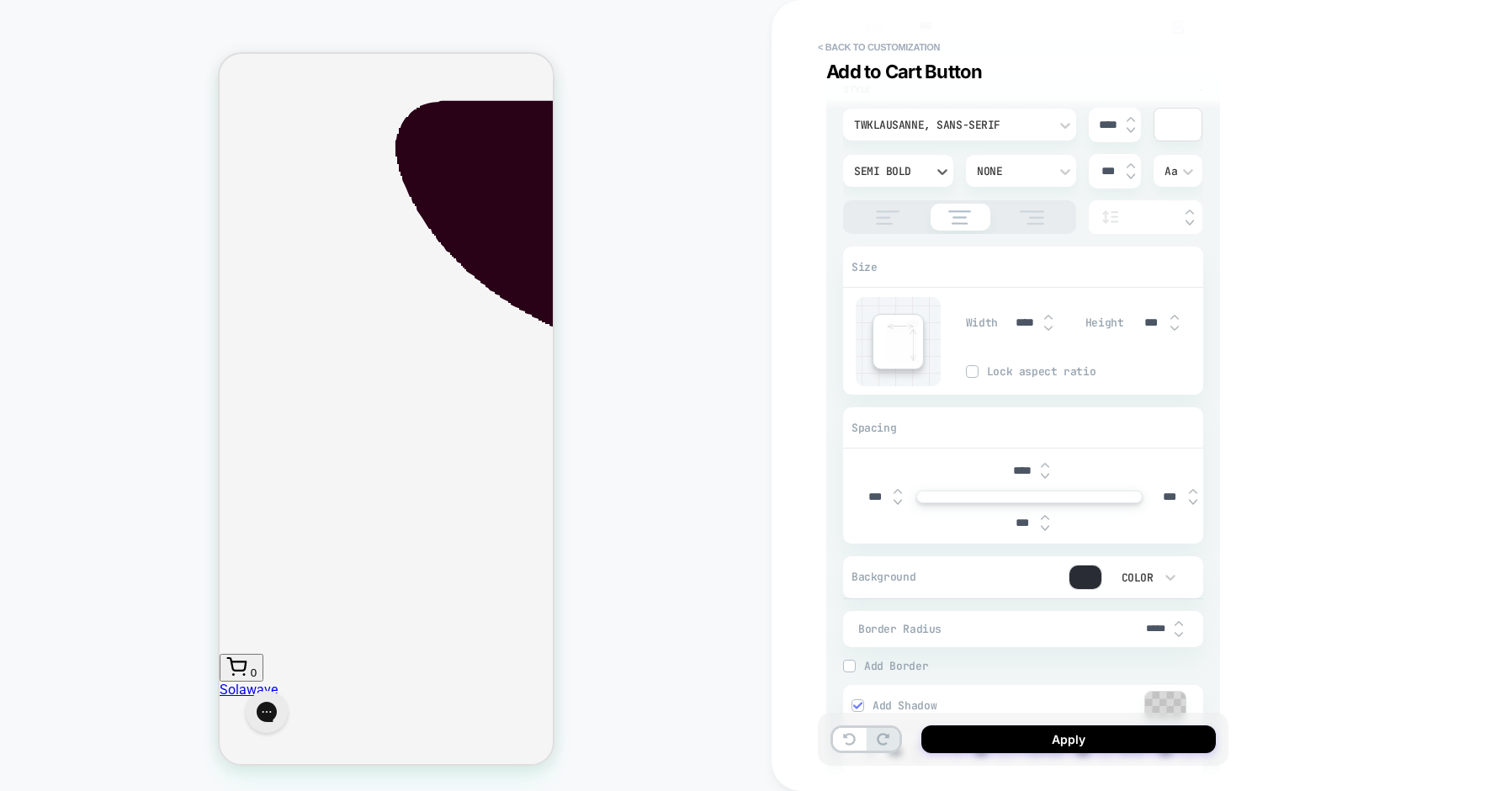
scroll to position [343, 0]
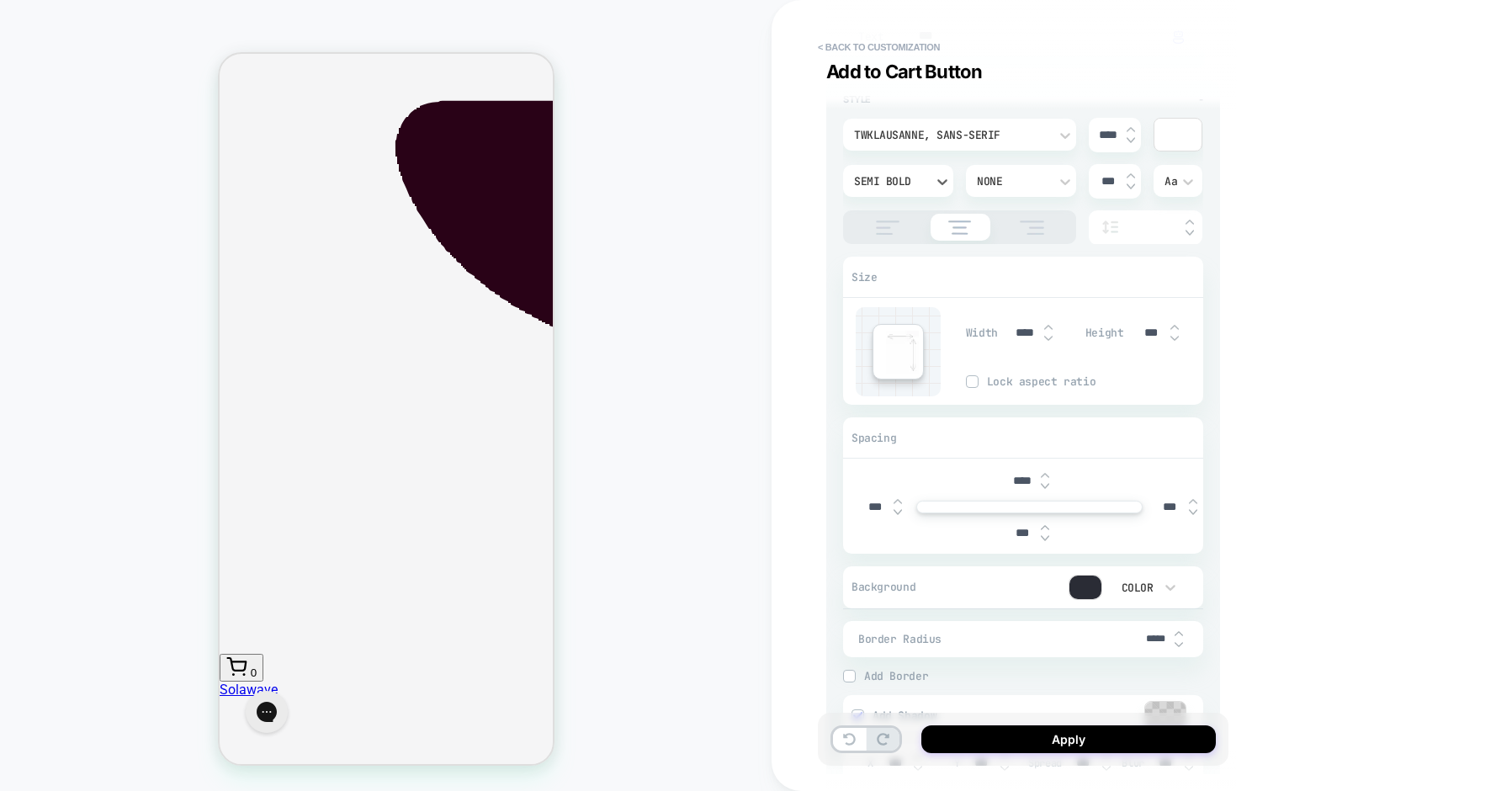
click at [1076, 585] on div at bounding box center [1085, 588] width 32 height 24
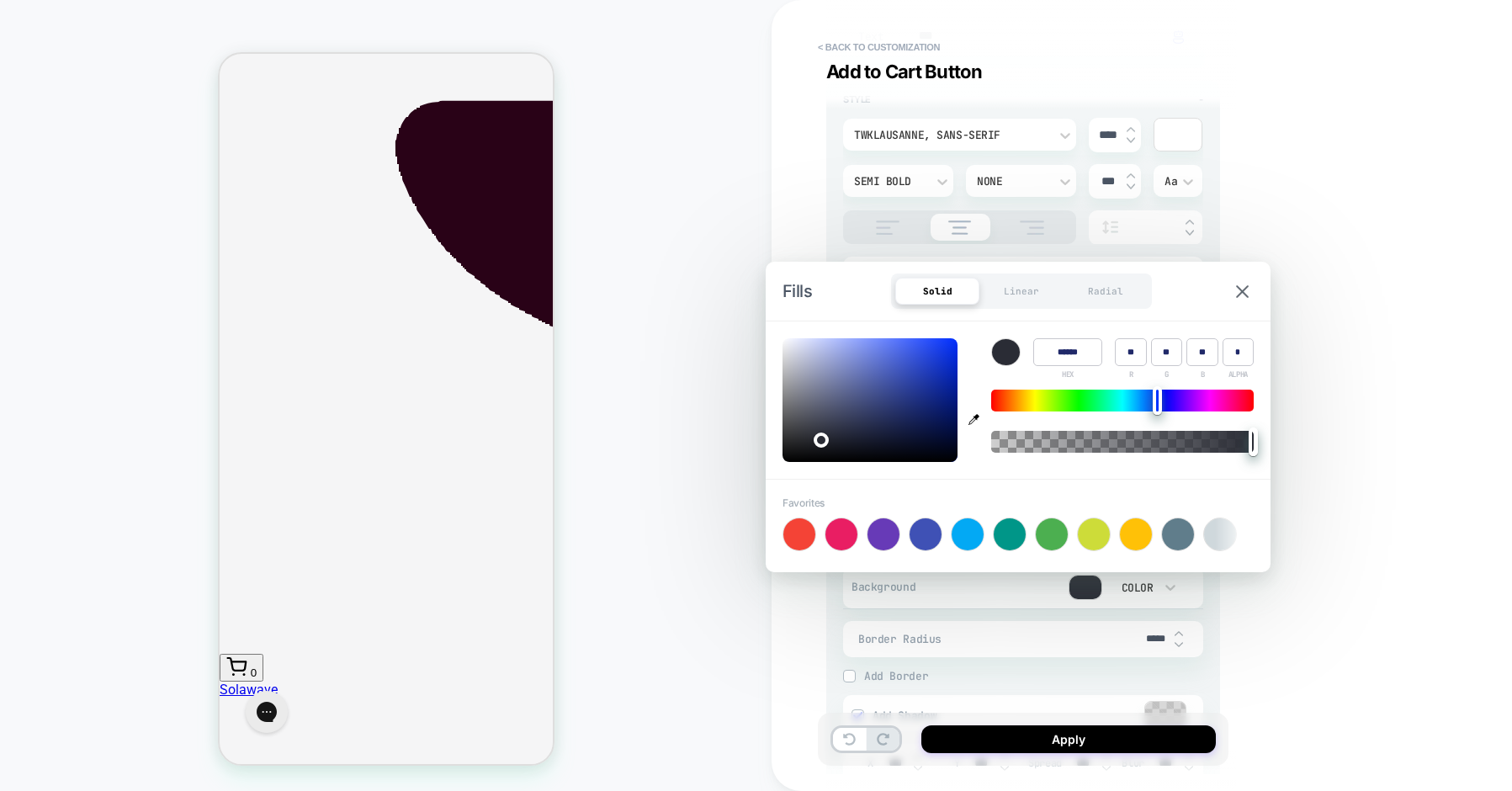
type textarea "*"
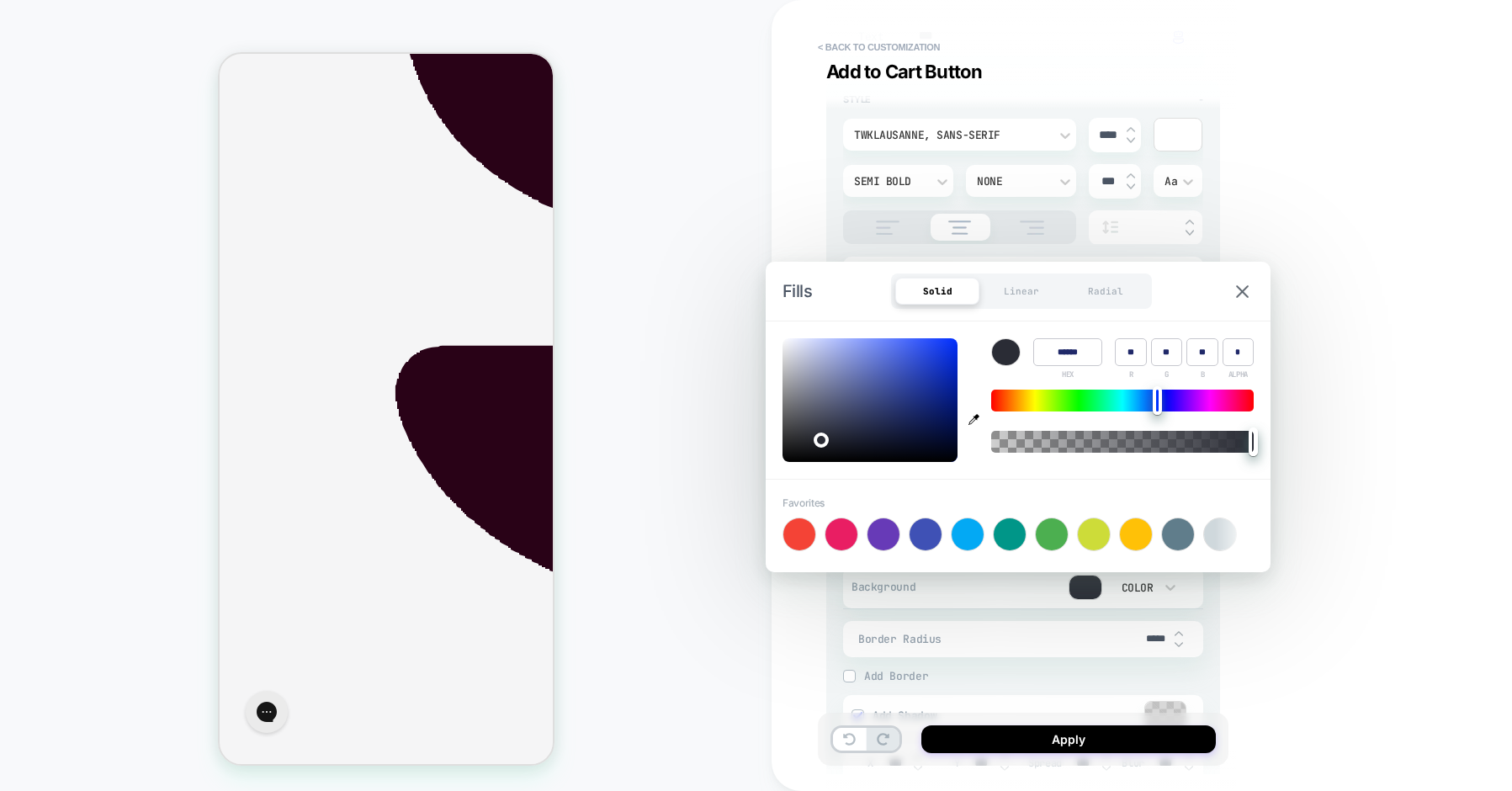
scroll to position [703, 0]
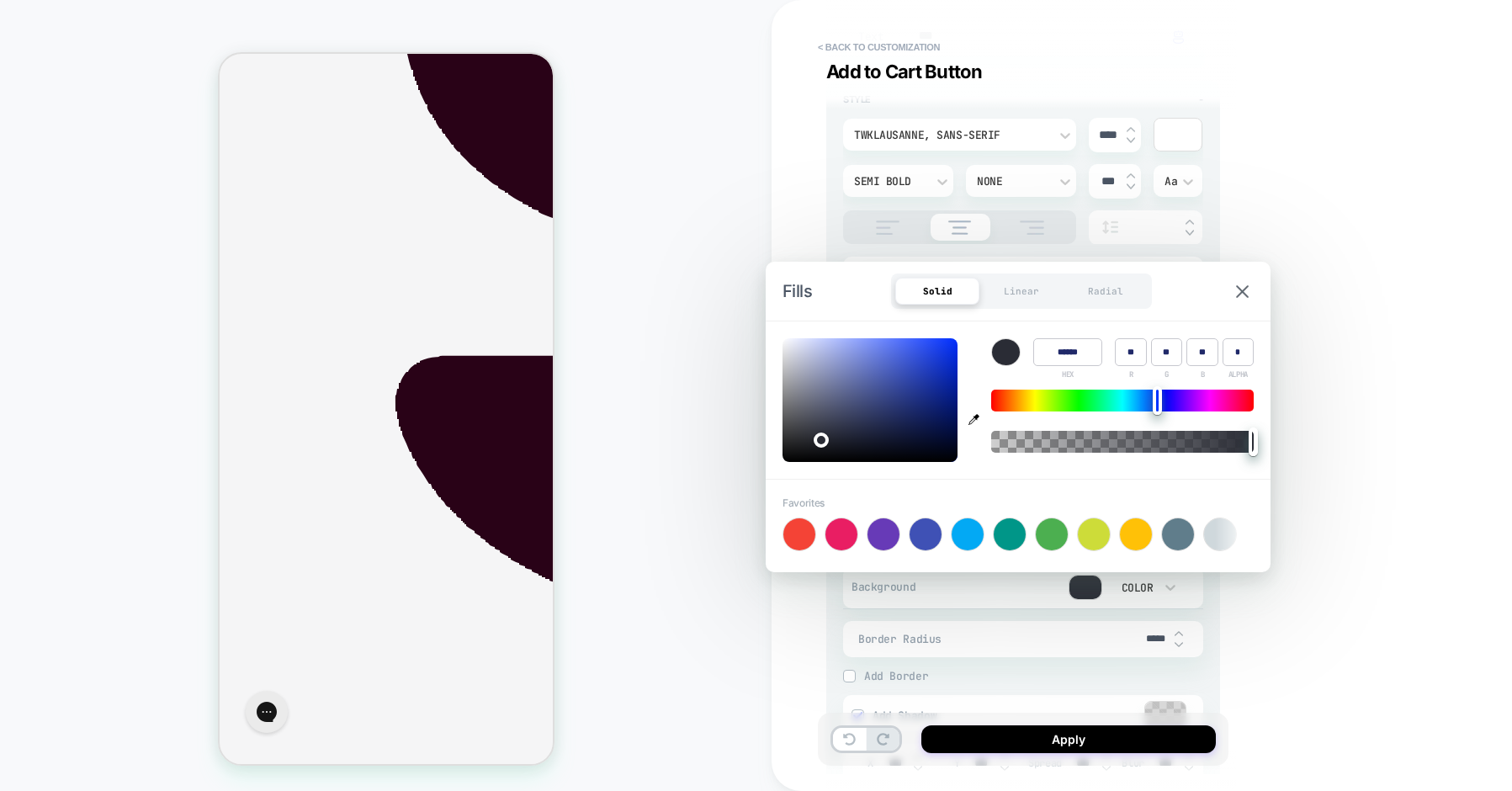
click at [975, 420] on icon "button" at bounding box center [974, 419] width 11 height 11
type input "******"
type input "***"
type input "**"
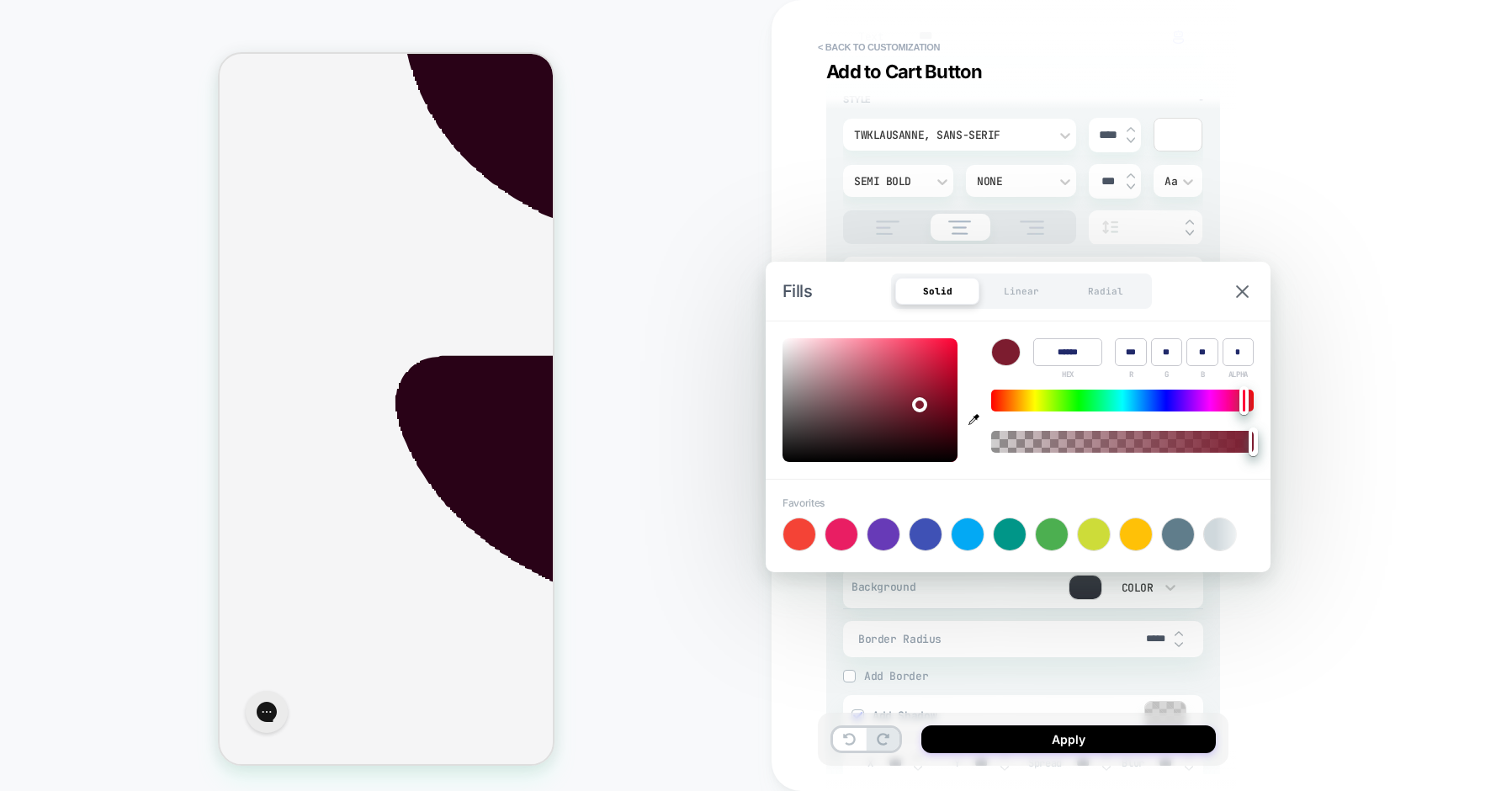
type textarea "*"
click at [1406, 512] on div "< Back to customization Add to Cart Button Detailed Styling Default RENAME SAVE…" at bounding box center [1141, 396] width 741 height 791
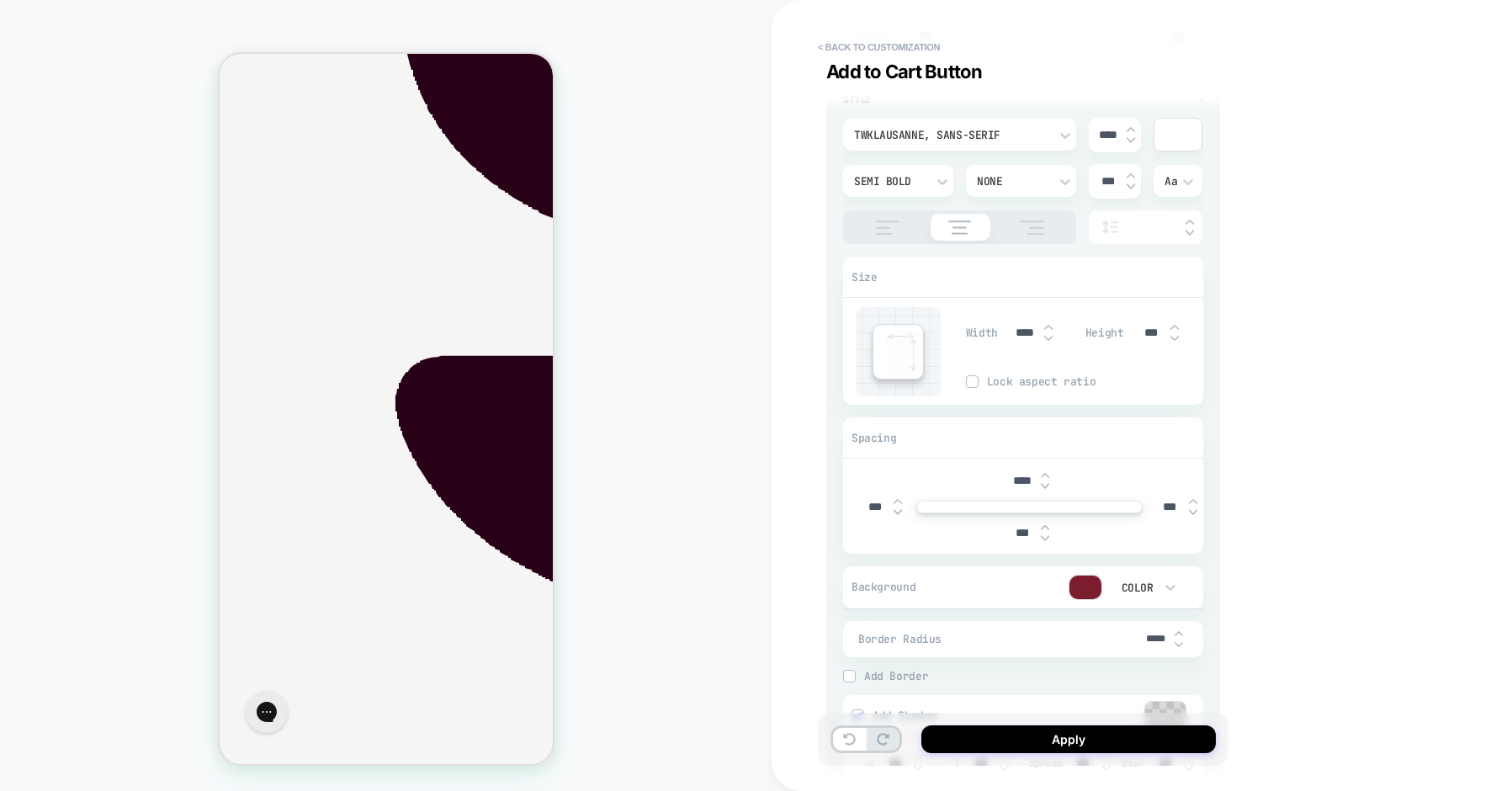
click at [1150, 639] on input "*****" at bounding box center [1156, 639] width 38 height 13
type input "***"
type textarea "*"
type input "***"
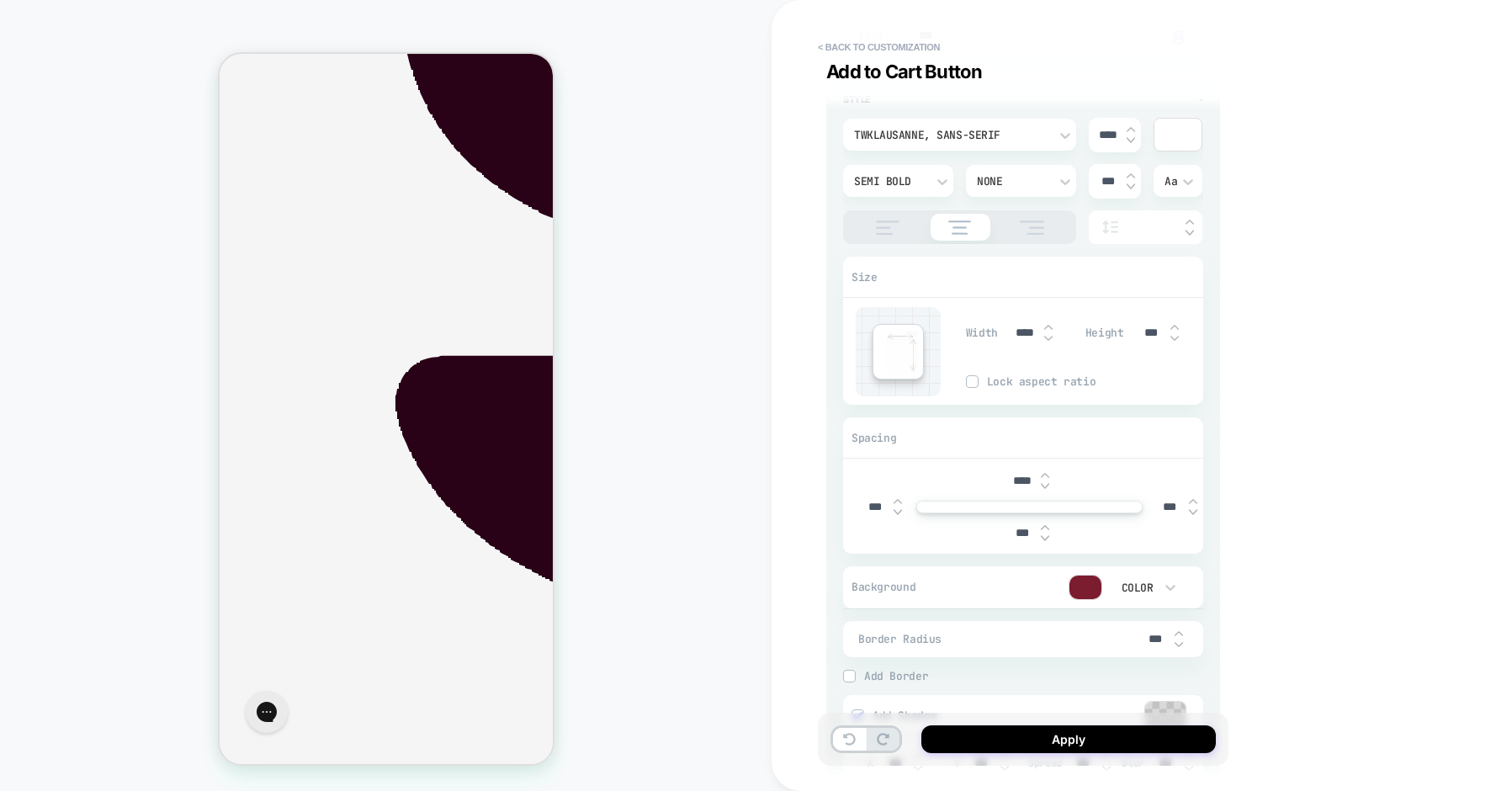
click at [1099, 647] on div "Border Radius ***" at bounding box center [1023, 639] width 360 height 36
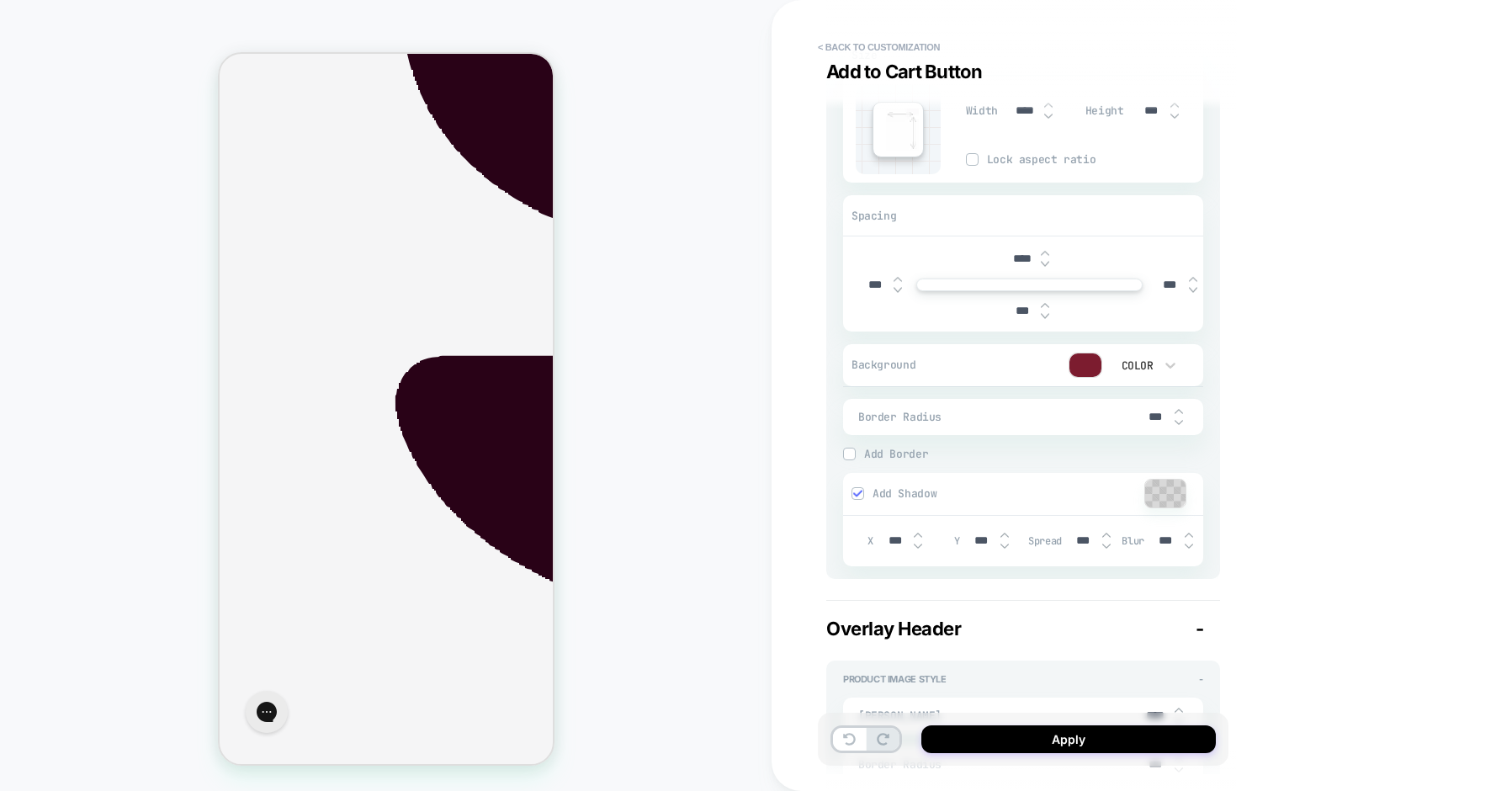
scroll to position [566, 0]
click at [861, 492] on img at bounding box center [858, 492] width 9 height 9
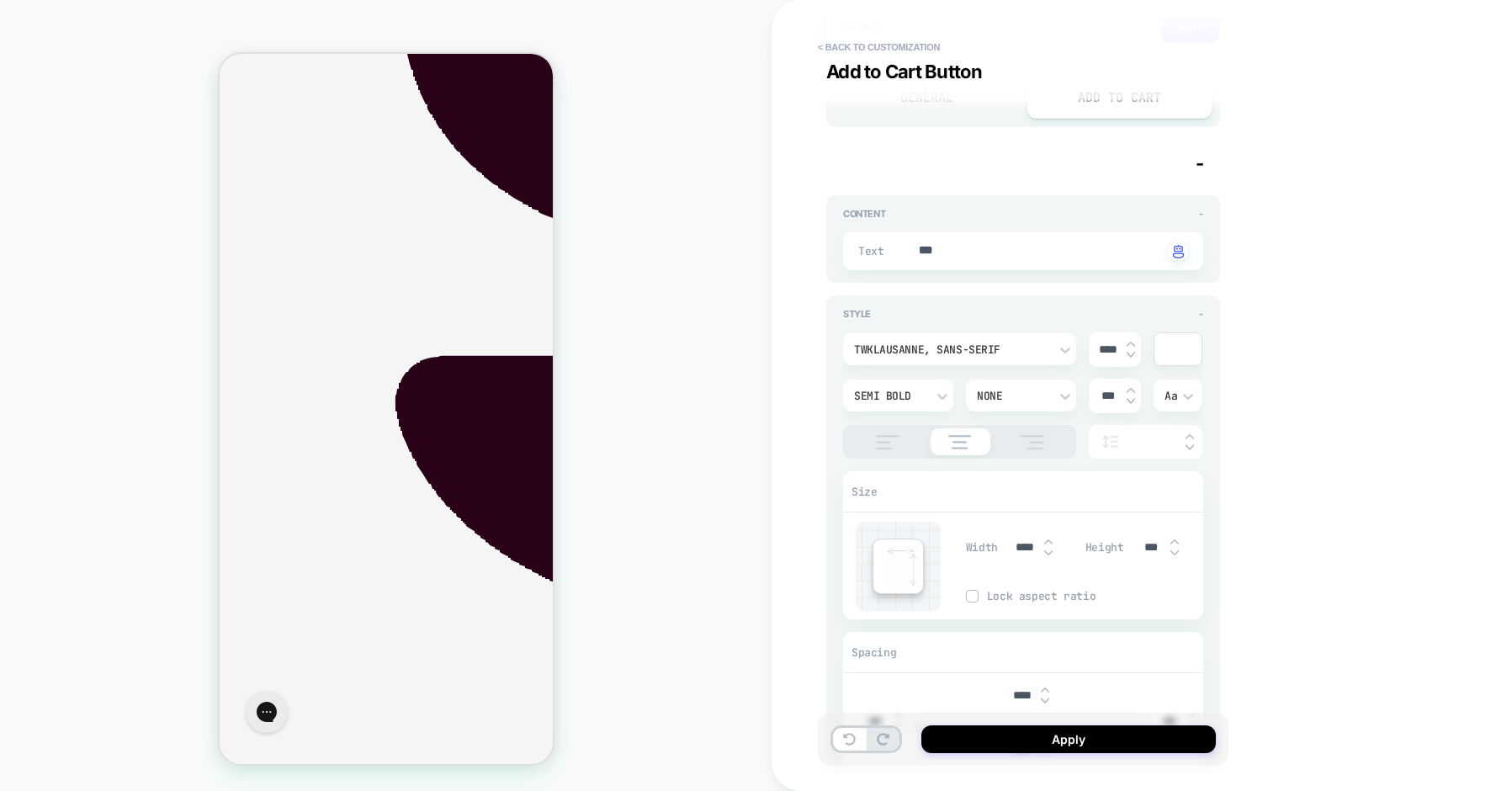
scroll to position [0, 0]
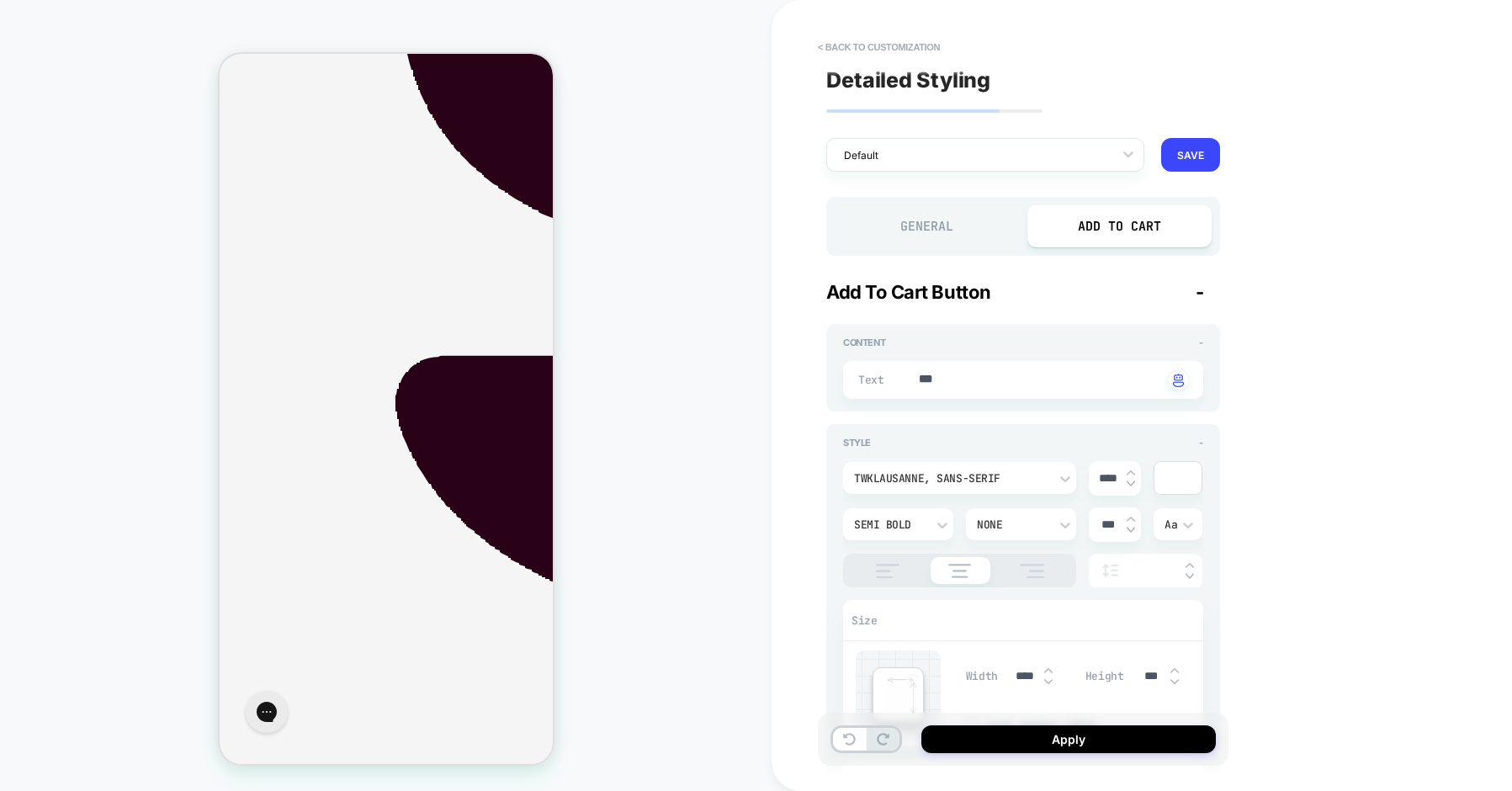
click at [951, 220] on div "General" at bounding box center [927, 226] width 185 height 42
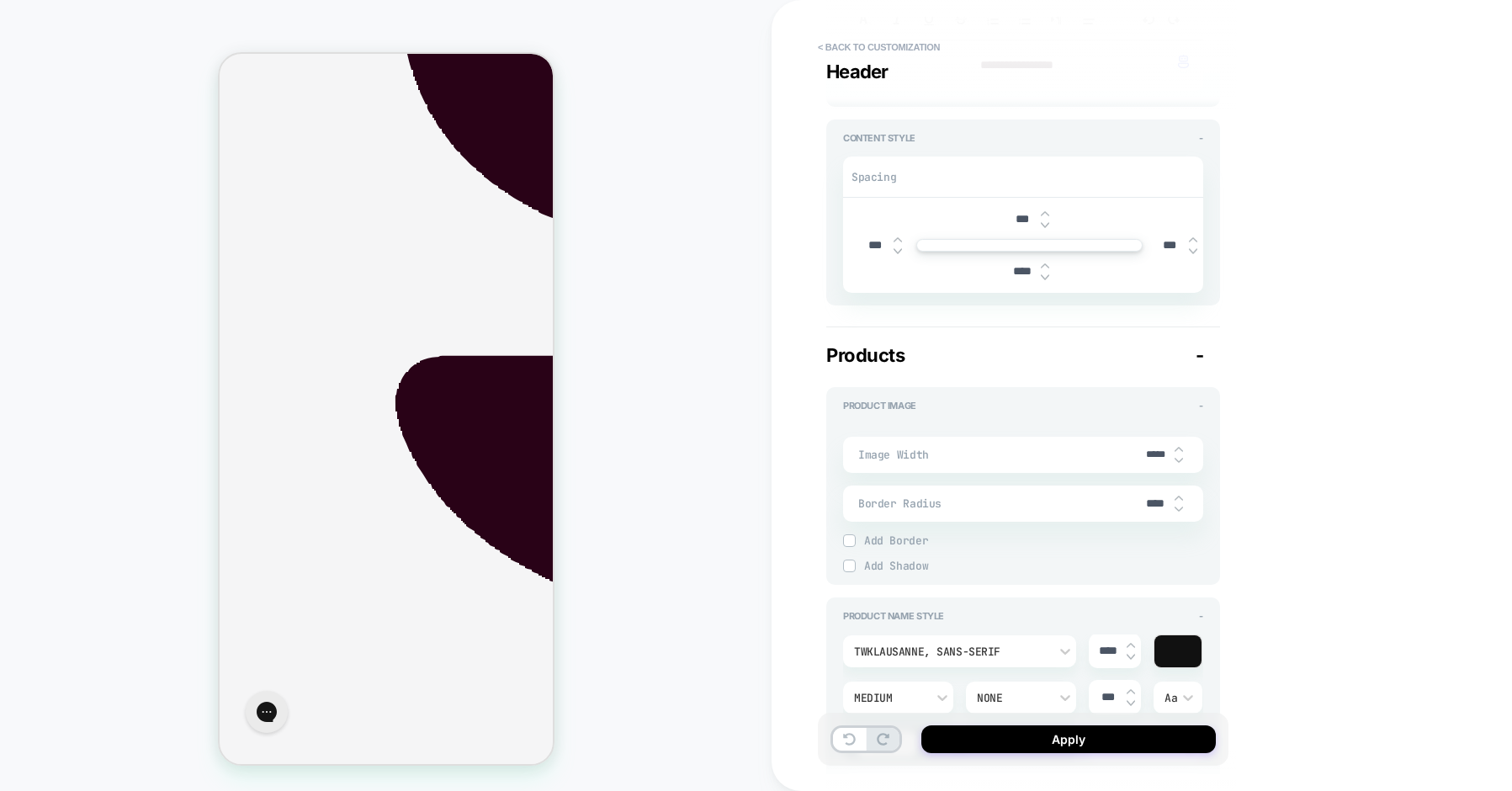
scroll to position [454, 0]
drag, startPoint x: 1152, startPoint y: 449, endPoint x: 1117, endPoint y: 449, distance: 35.0
click at [1117, 449] on div "Image Width *****" at bounding box center [1023, 451] width 360 height 36
type textarea "*"
type input "****"
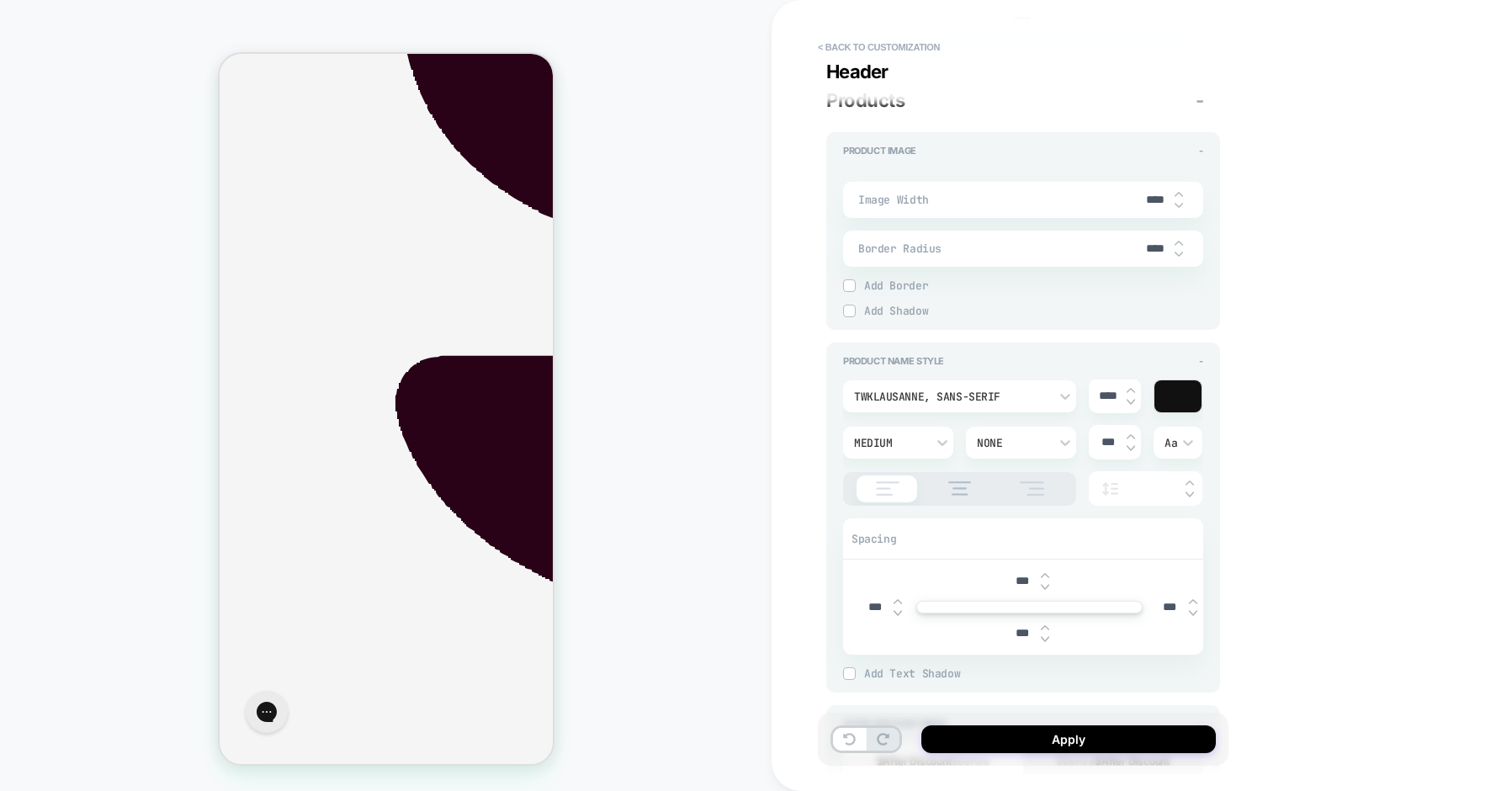
type textarea "*"
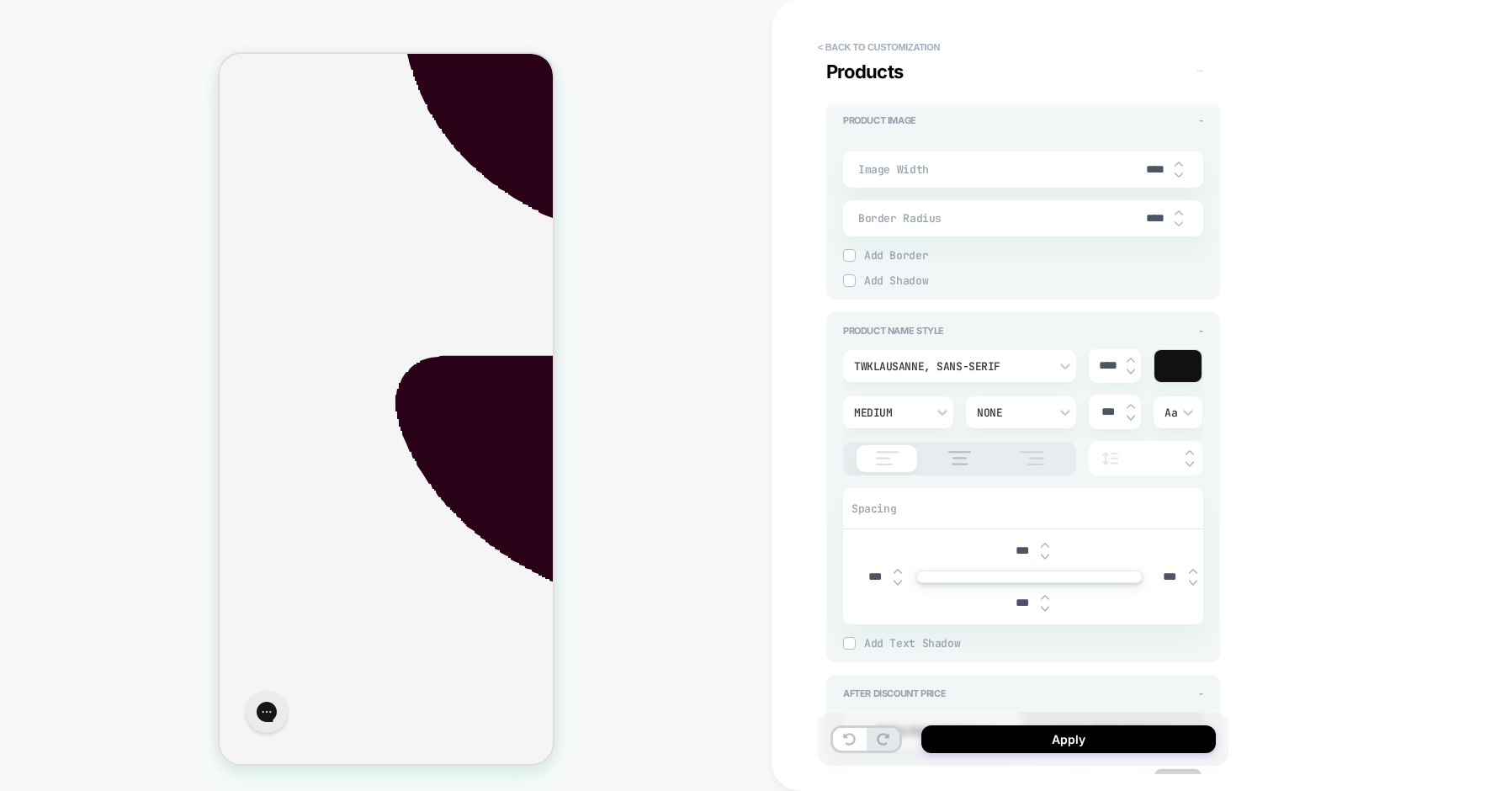
type input "****"
click at [1173, 360] on div at bounding box center [1177, 366] width 47 height 32
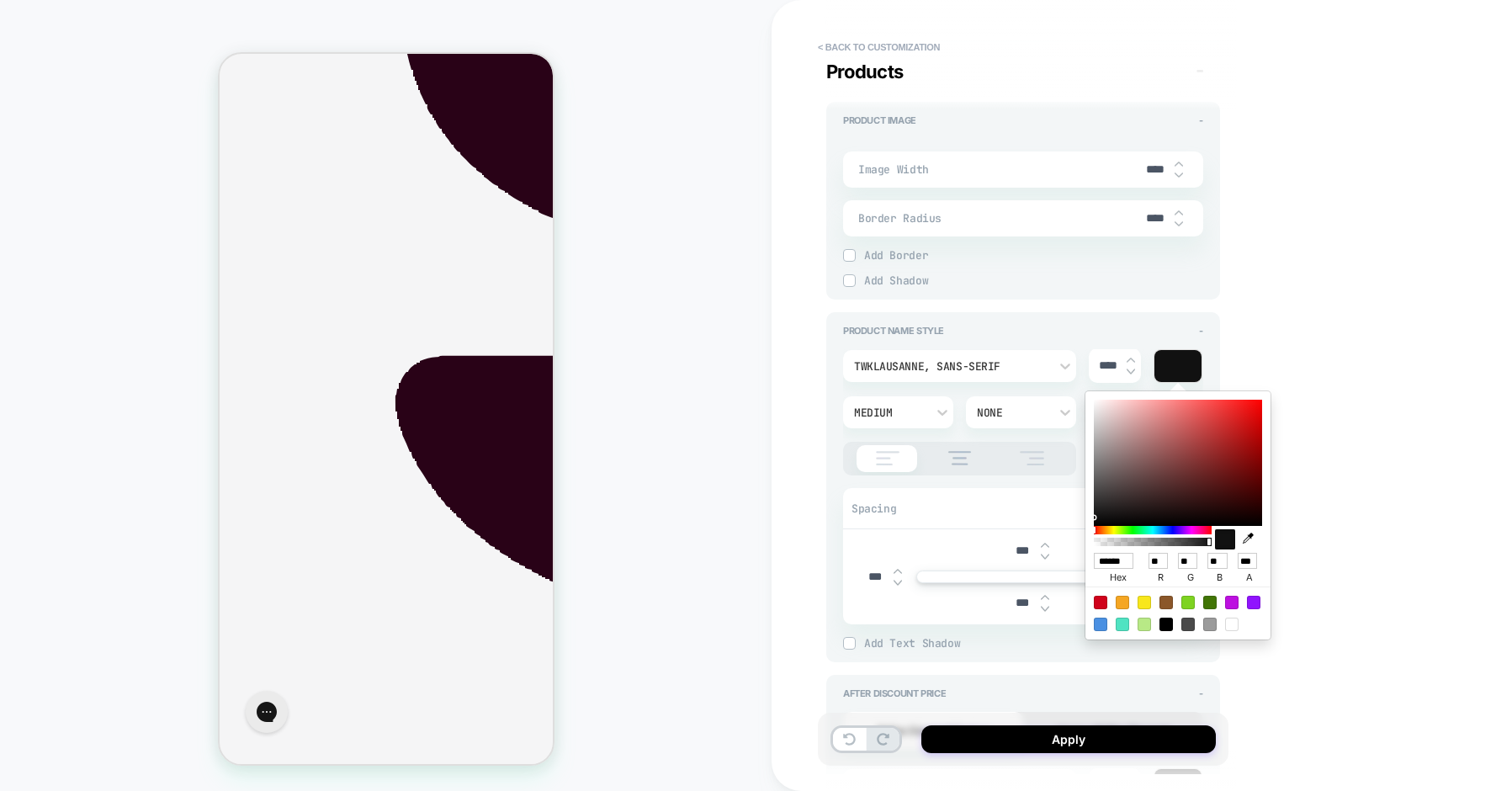
click at [1249, 538] on icon "button" at bounding box center [1248, 538] width 11 height 11
type textarea "*"
type input "******"
type input "**"
type input "*"
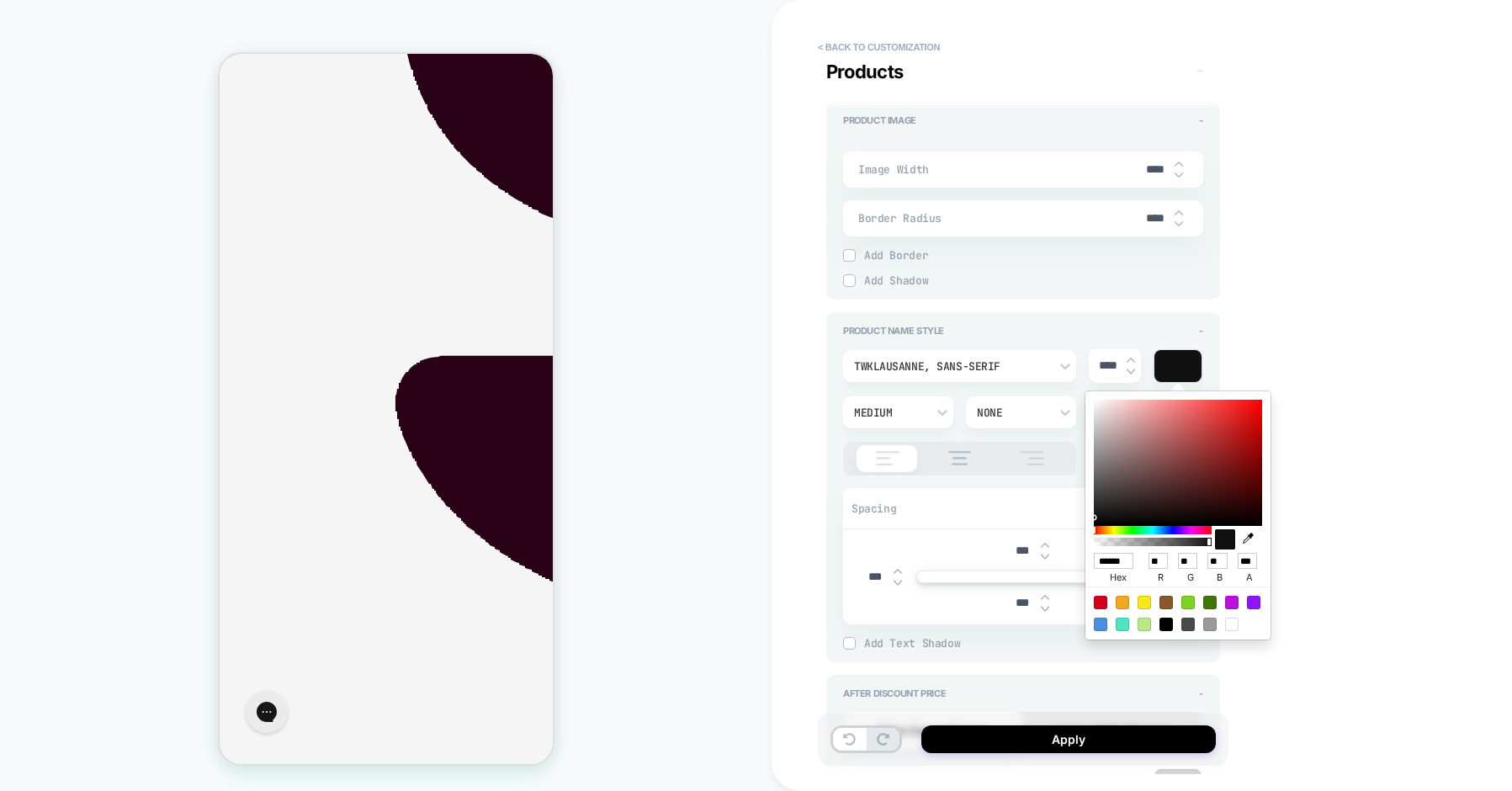
type input "**"
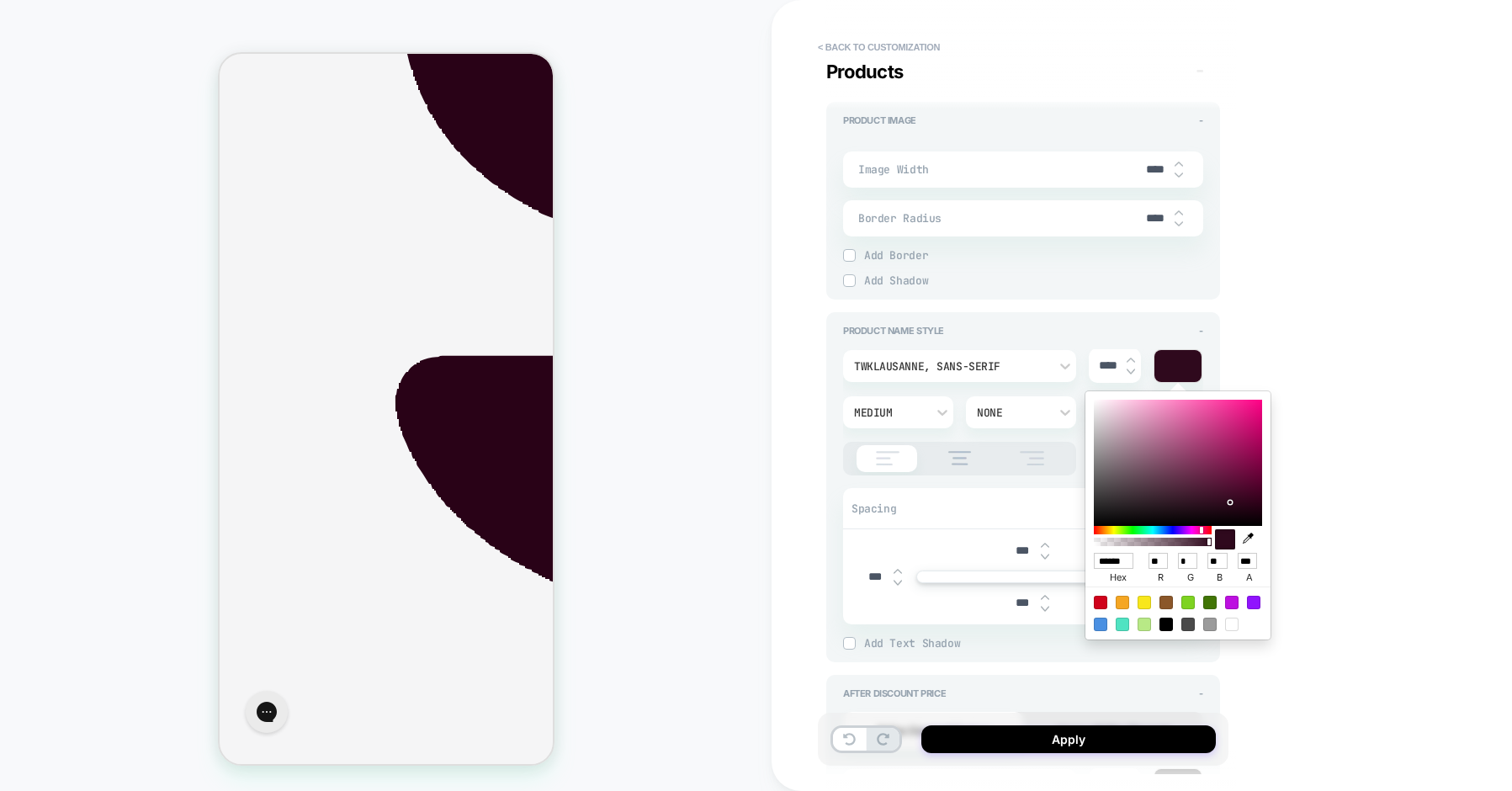
click at [833, 507] on div "Product Name Style - TWKLausanne, sans-serif **** Medium None *** Aa Spacing **…" at bounding box center [1023, 487] width 394 height 350
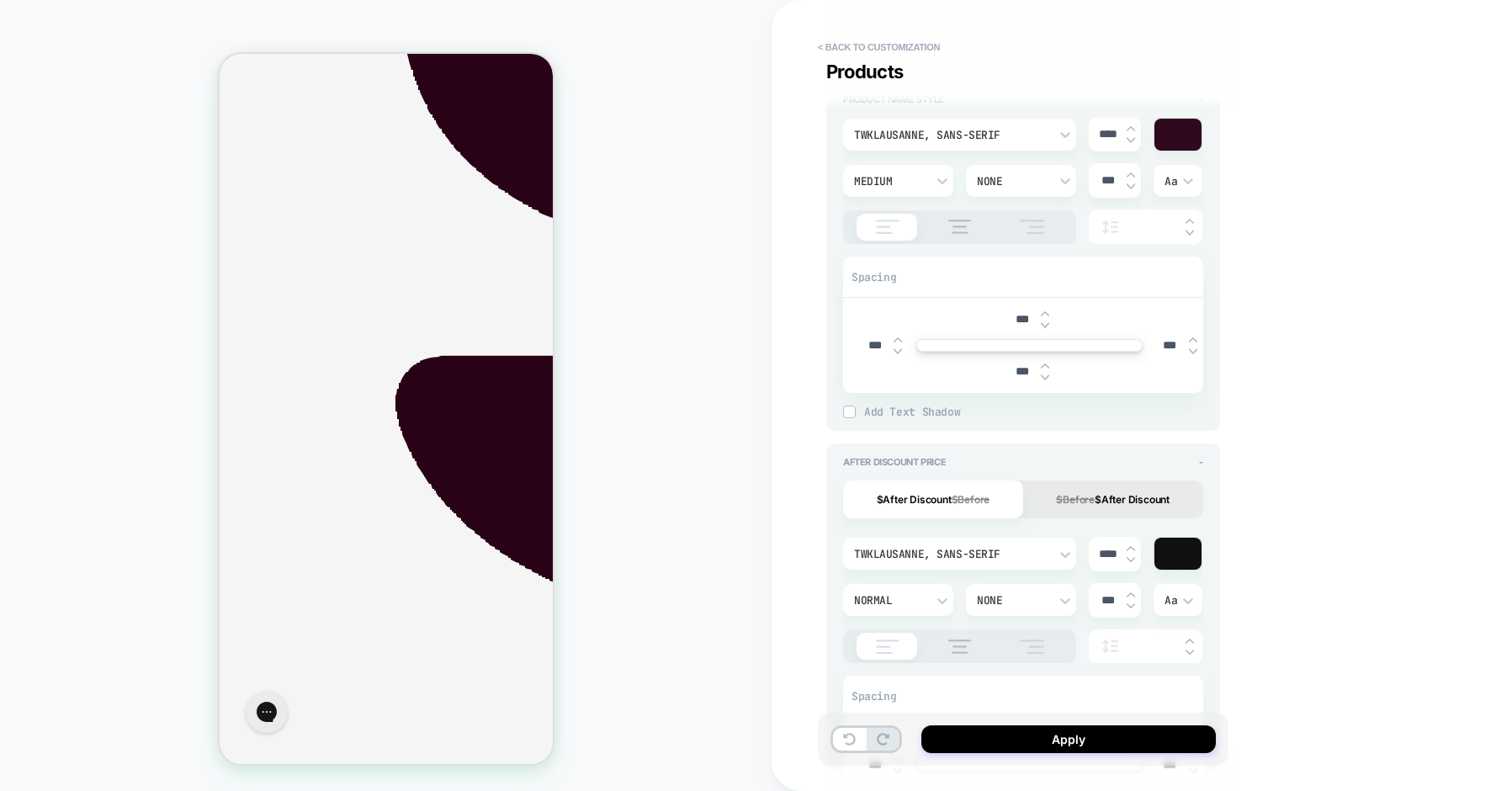
scroll to position [969, 0]
click at [1181, 549] on div at bounding box center [1177, 552] width 47 height 32
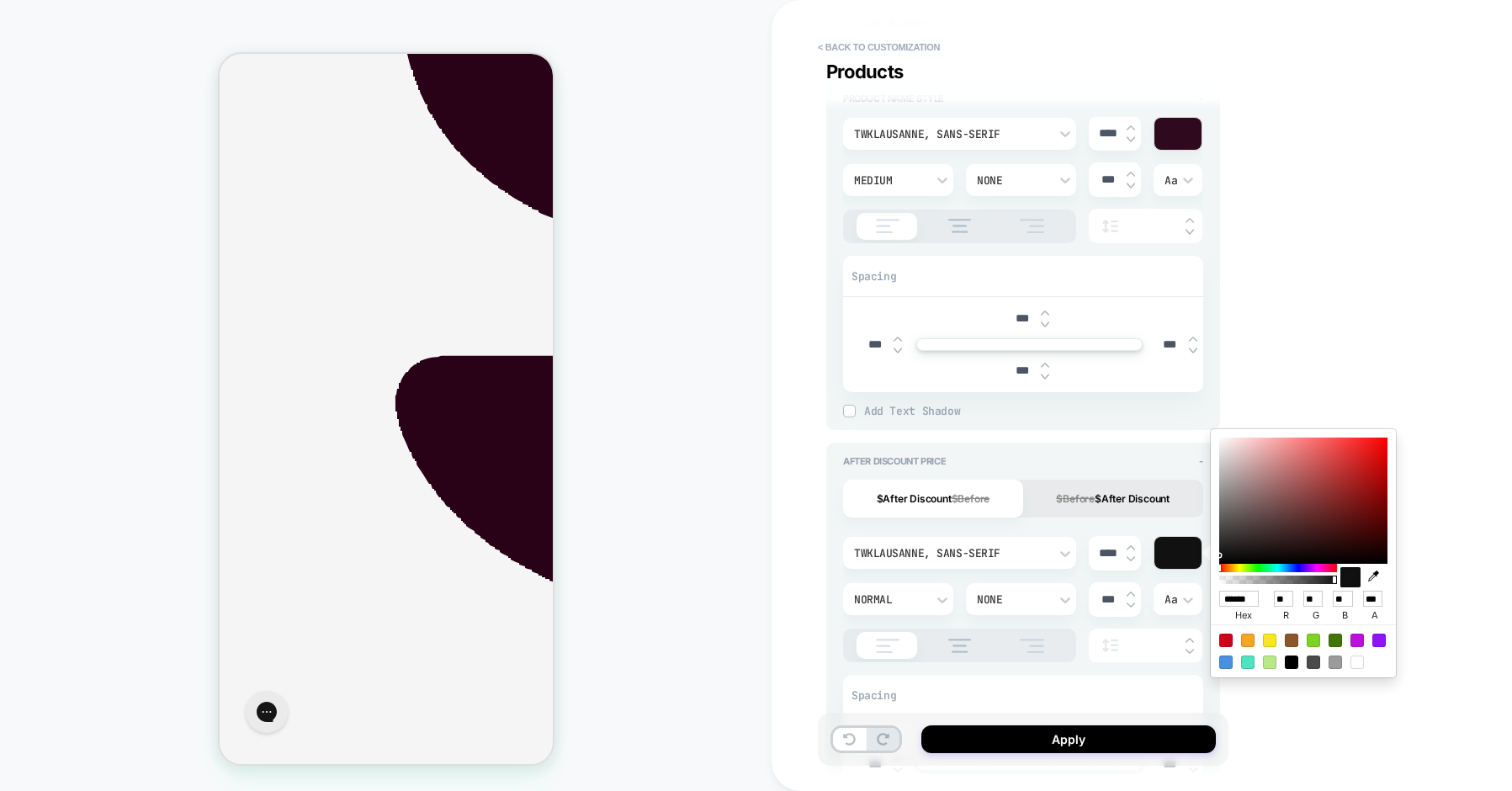
click at [1370, 574] on icon "button" at bounding box center [1374, 576] width 11 height 11
type textarea "*"
type input "******"
type input "**"
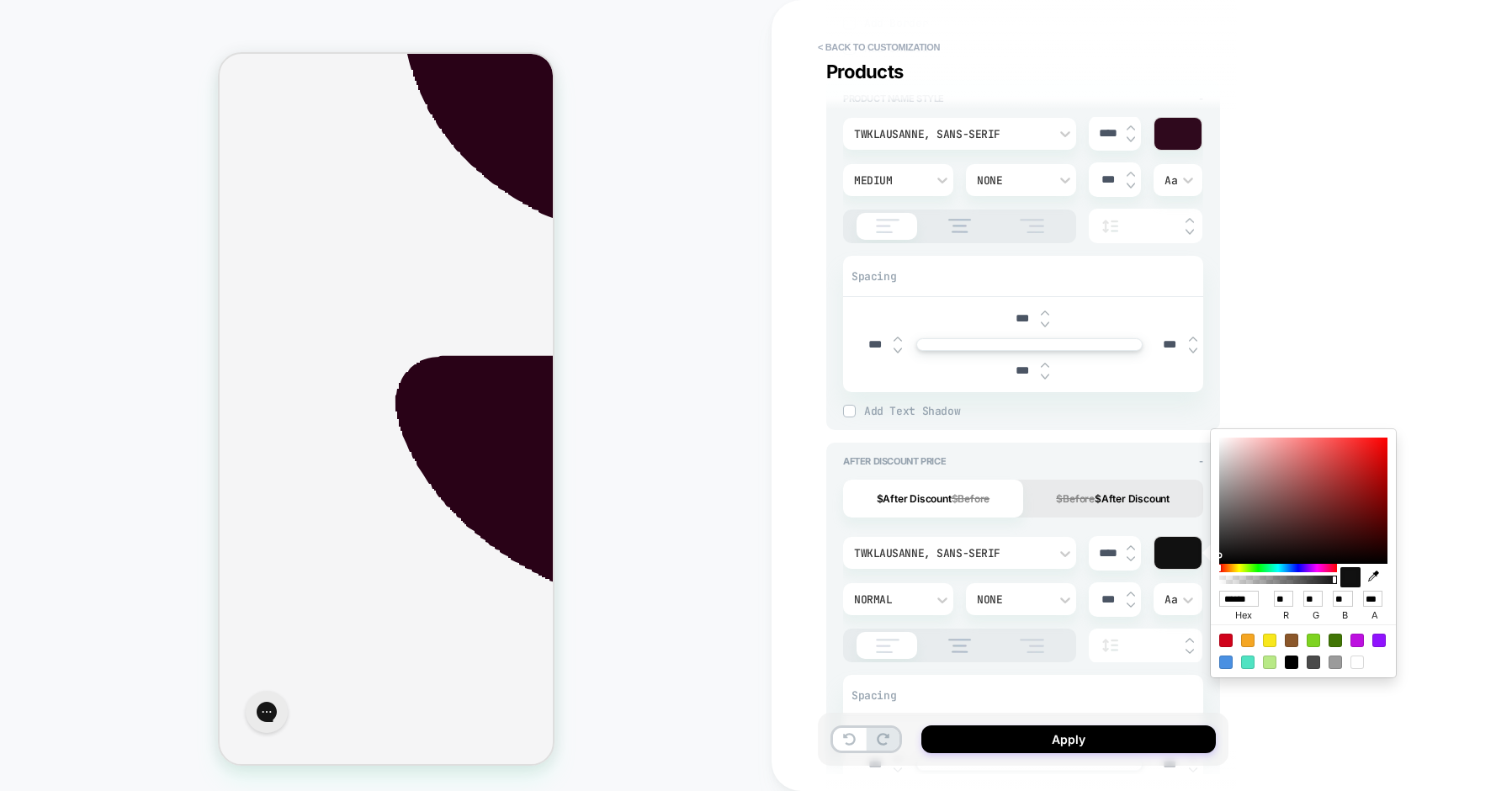
type input "**"
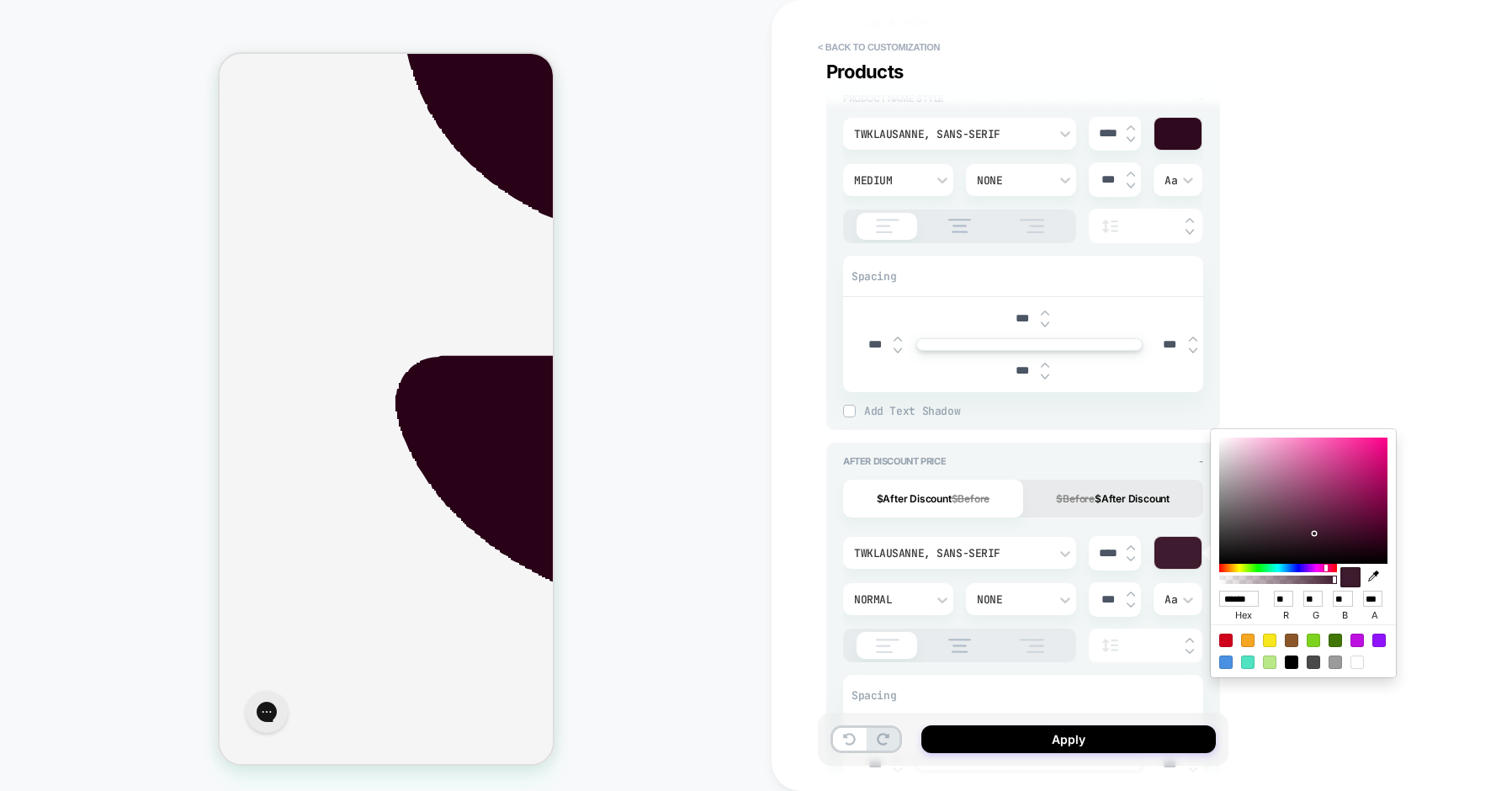
click at [750, 419] on div "PRODUCT: Light Therapy Boosting Wand Activating Serum [lightboost red hyaluroni…" at bounding box center [385, 396] width 771 height 758
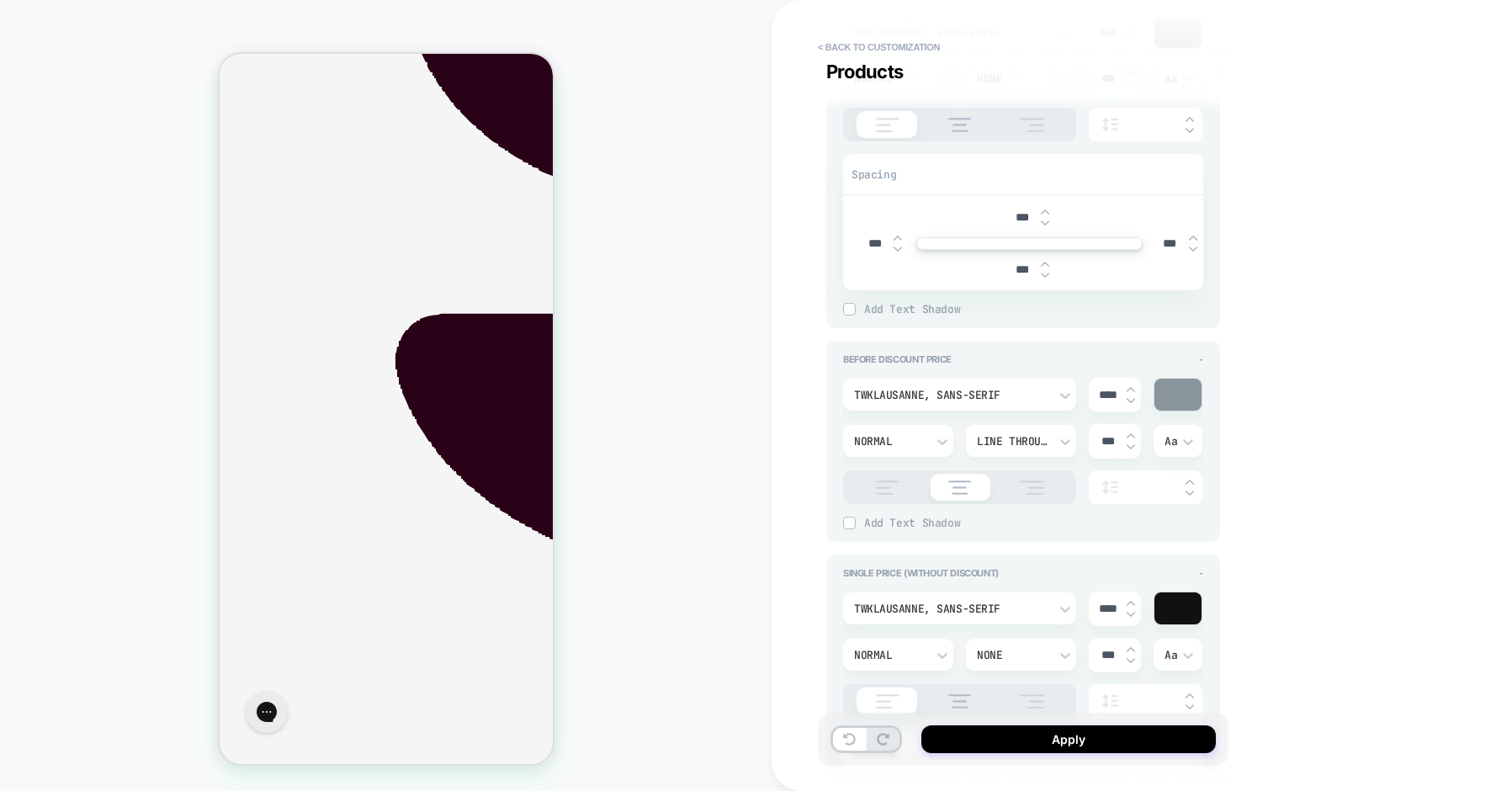
scroll to position [1498, 0]
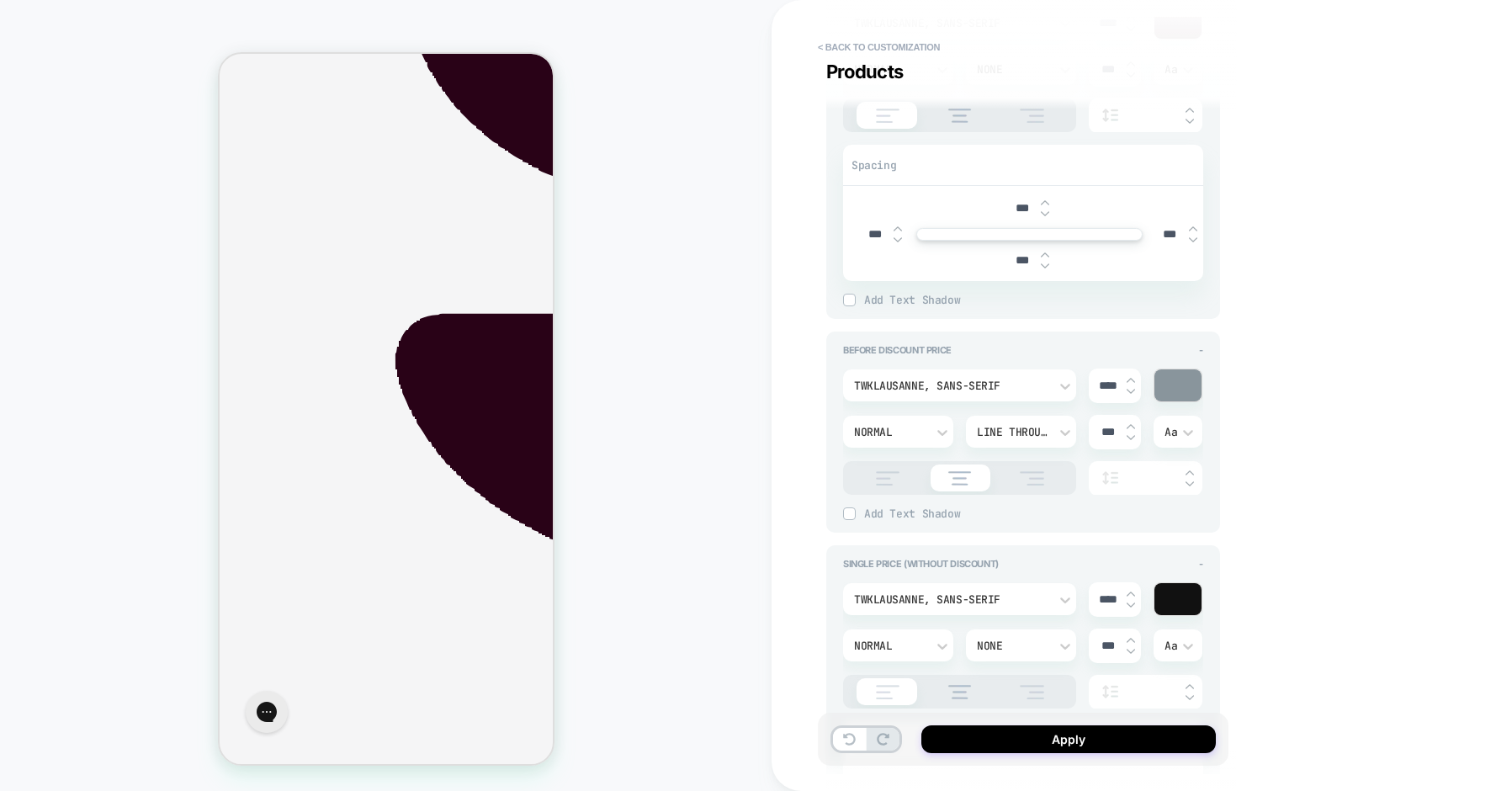
click at [1184, 603] on div at bounding box center [1177, 599] width 47 height 32
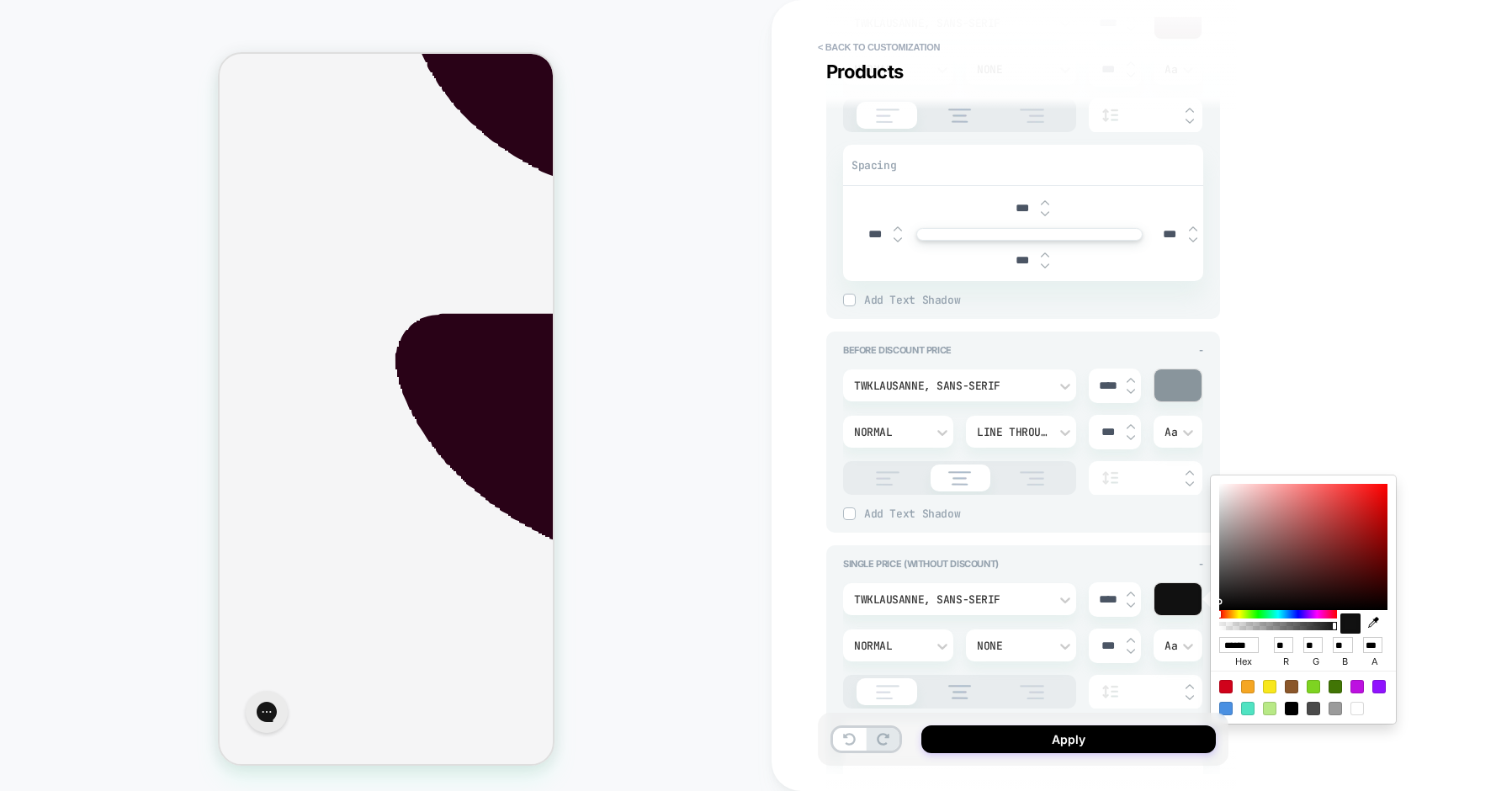
click at [1374, 624] on icon "button" at bounding box center [1374, 622] width 11 height 11
type textarea "*"
type input "******"
type input "**"
type input "*"
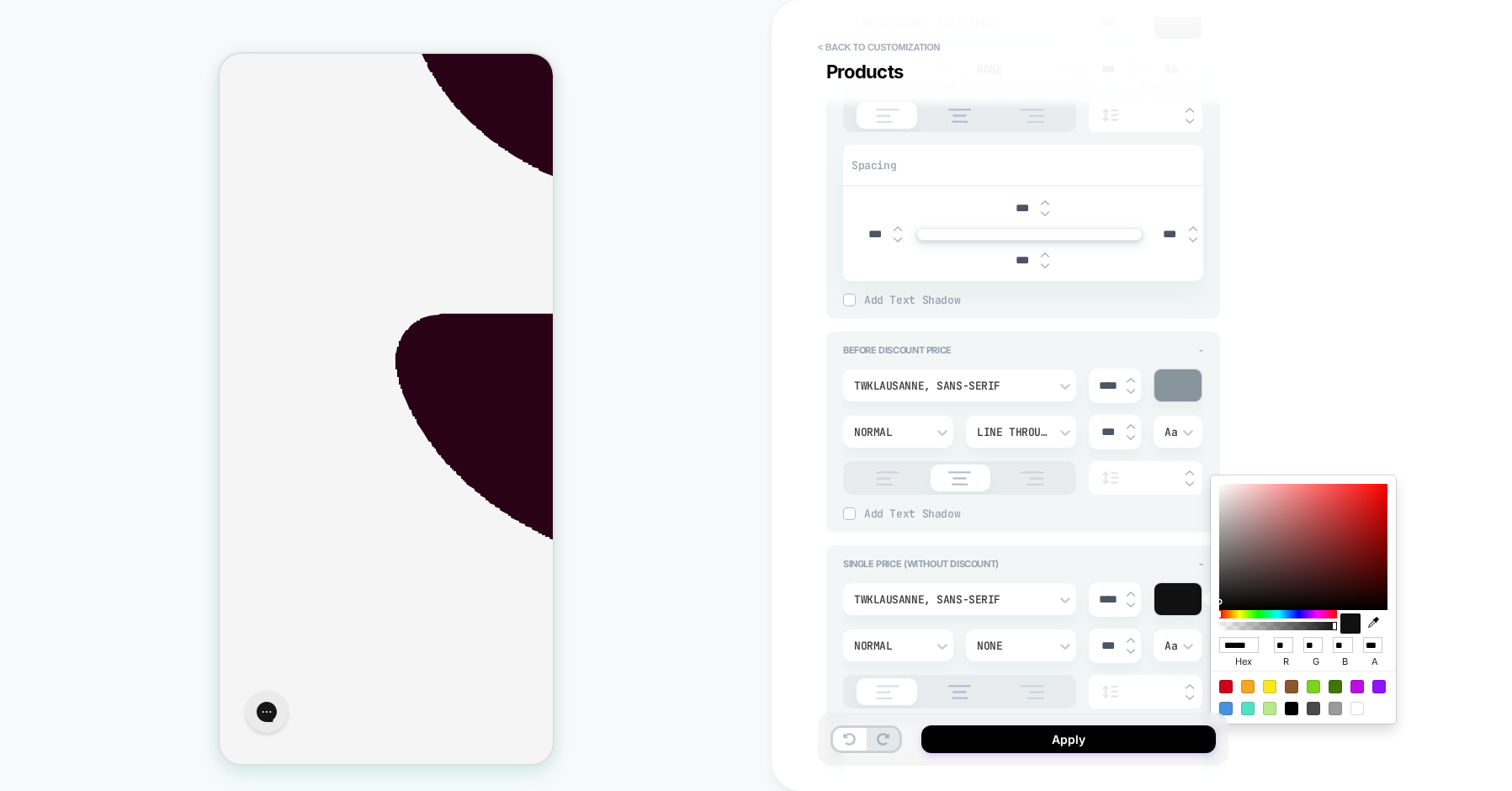
type input "**"
type textarea "*"
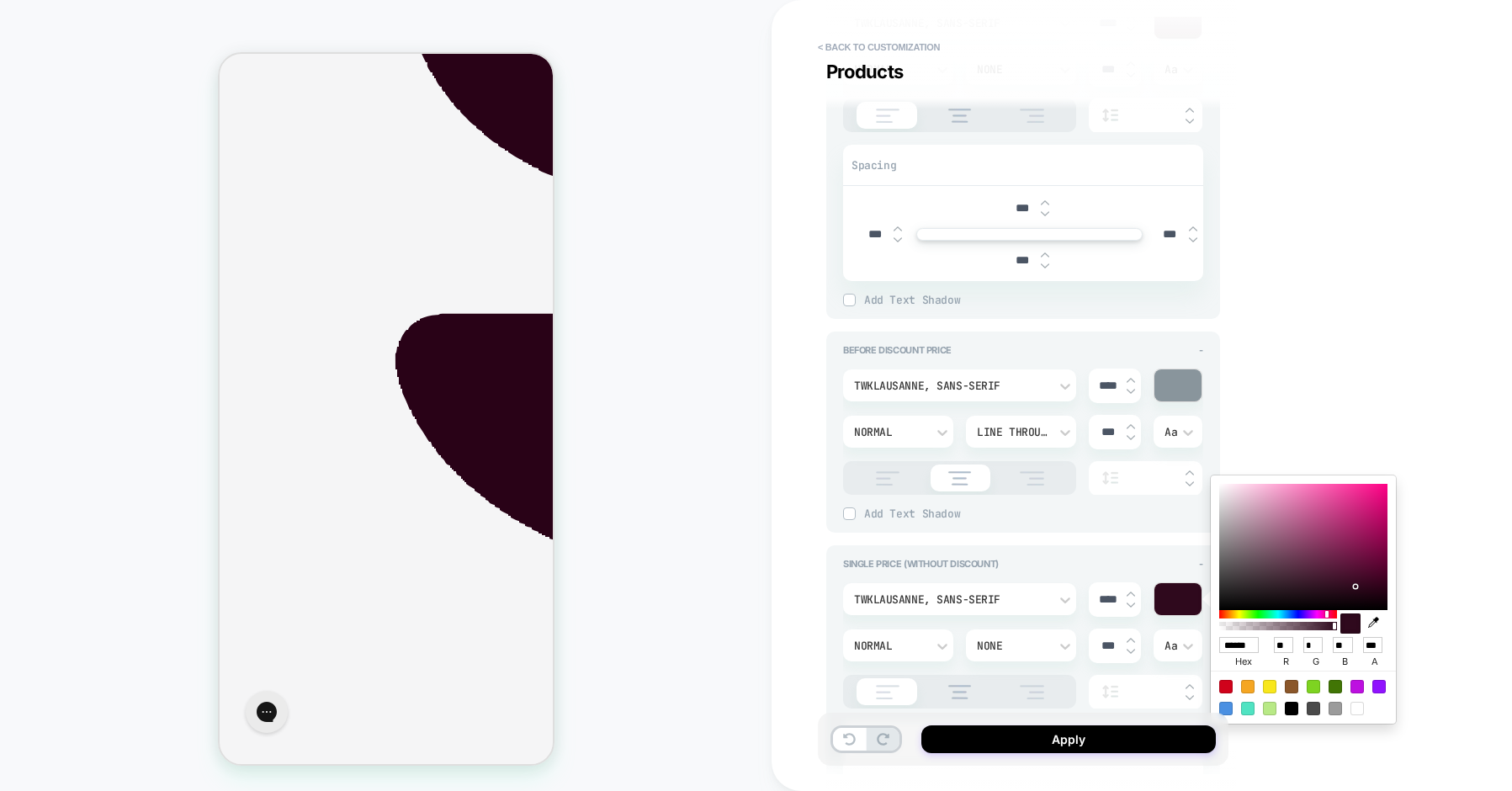
click at [806, 576] on div "**********" at bounding box center [1141, 396] width 741 height 791
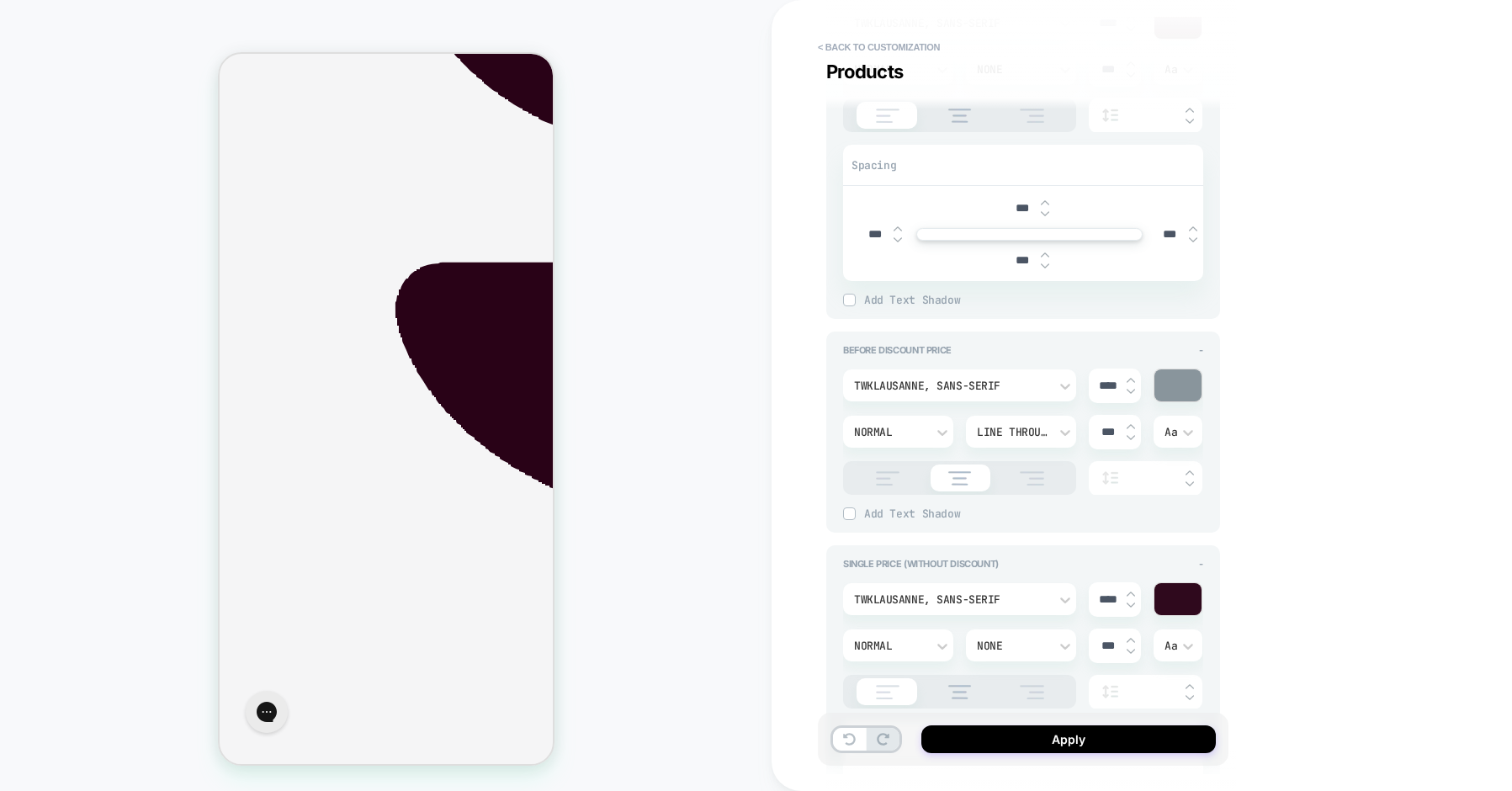
scroll to position [807, 0]
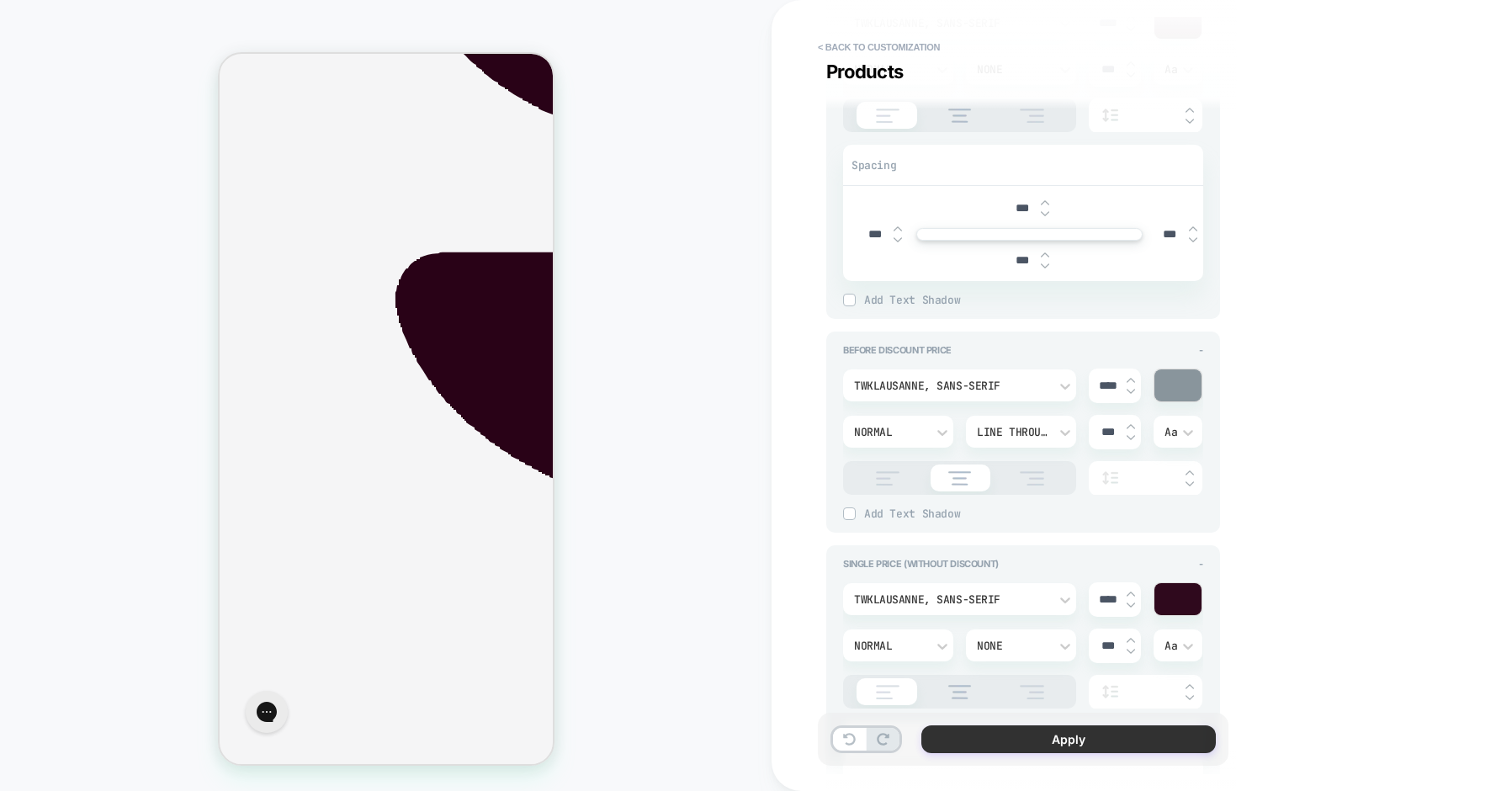
click at [1111, 739] on button "Apply" at bounding box center [1069, 739] width 295 height 28
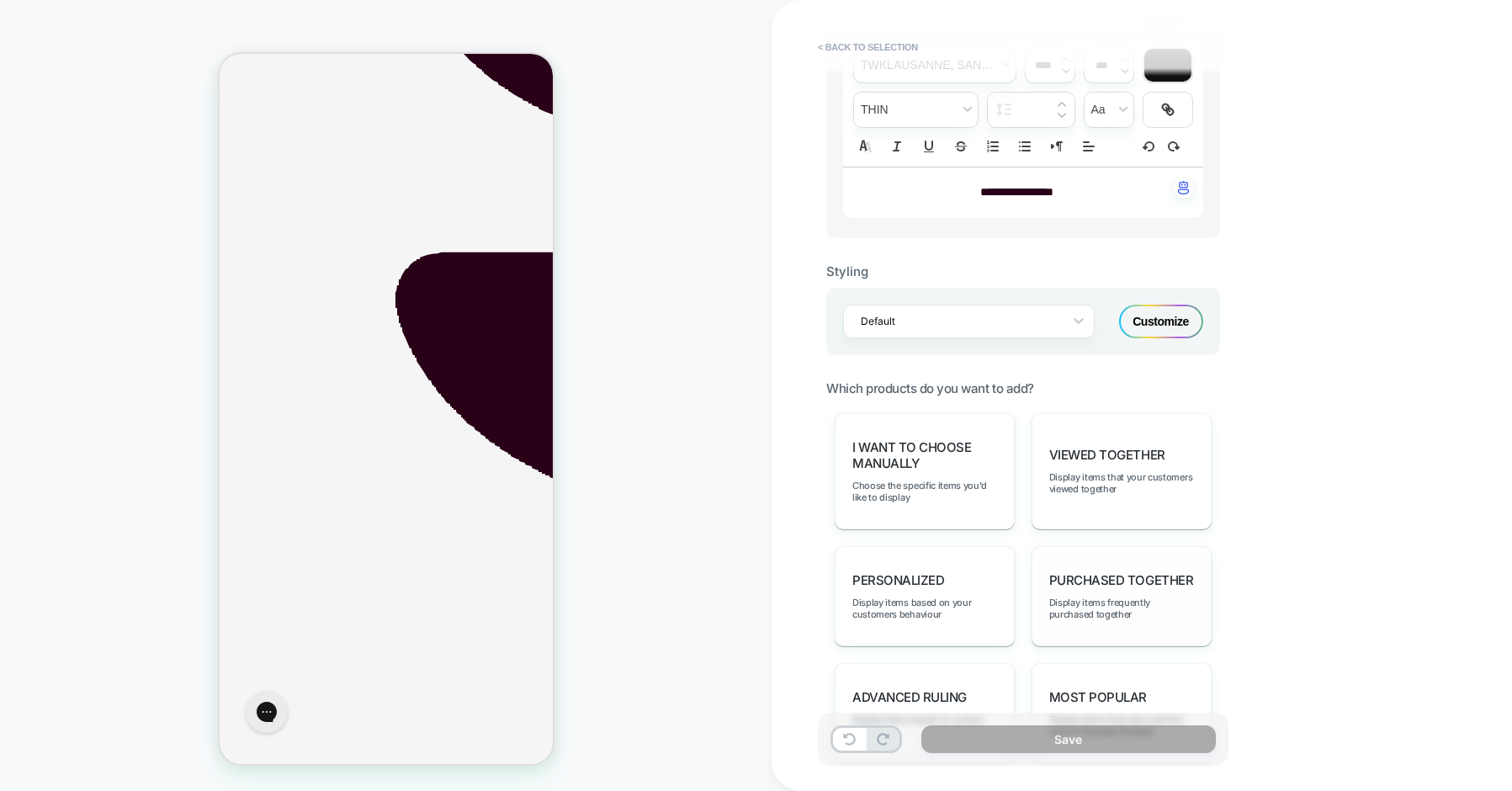
scroll to position [496, 0]
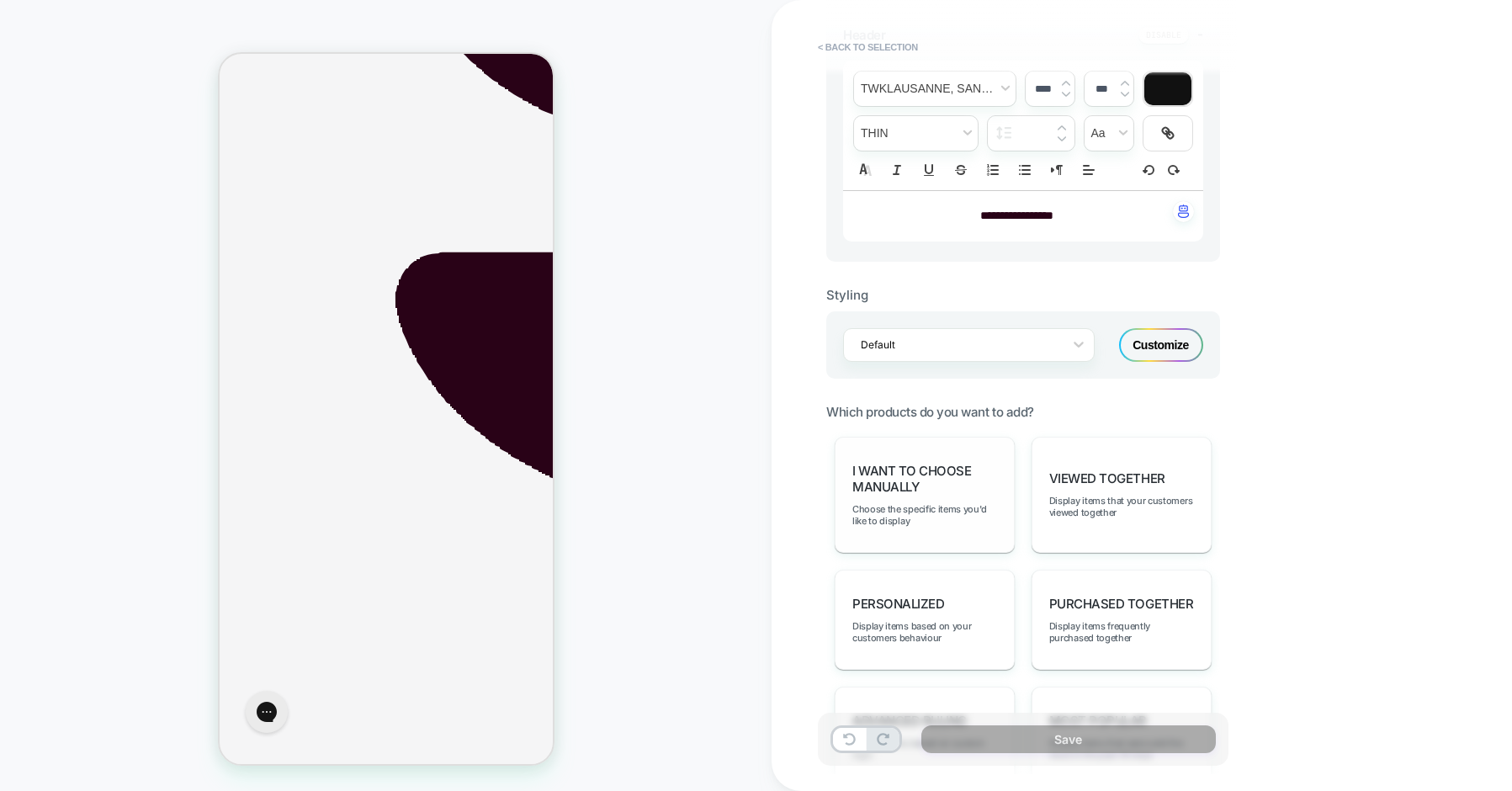
click at [913, 473] on span "I want to choose manually" at bounding box center [924, 478] width 144 height 32
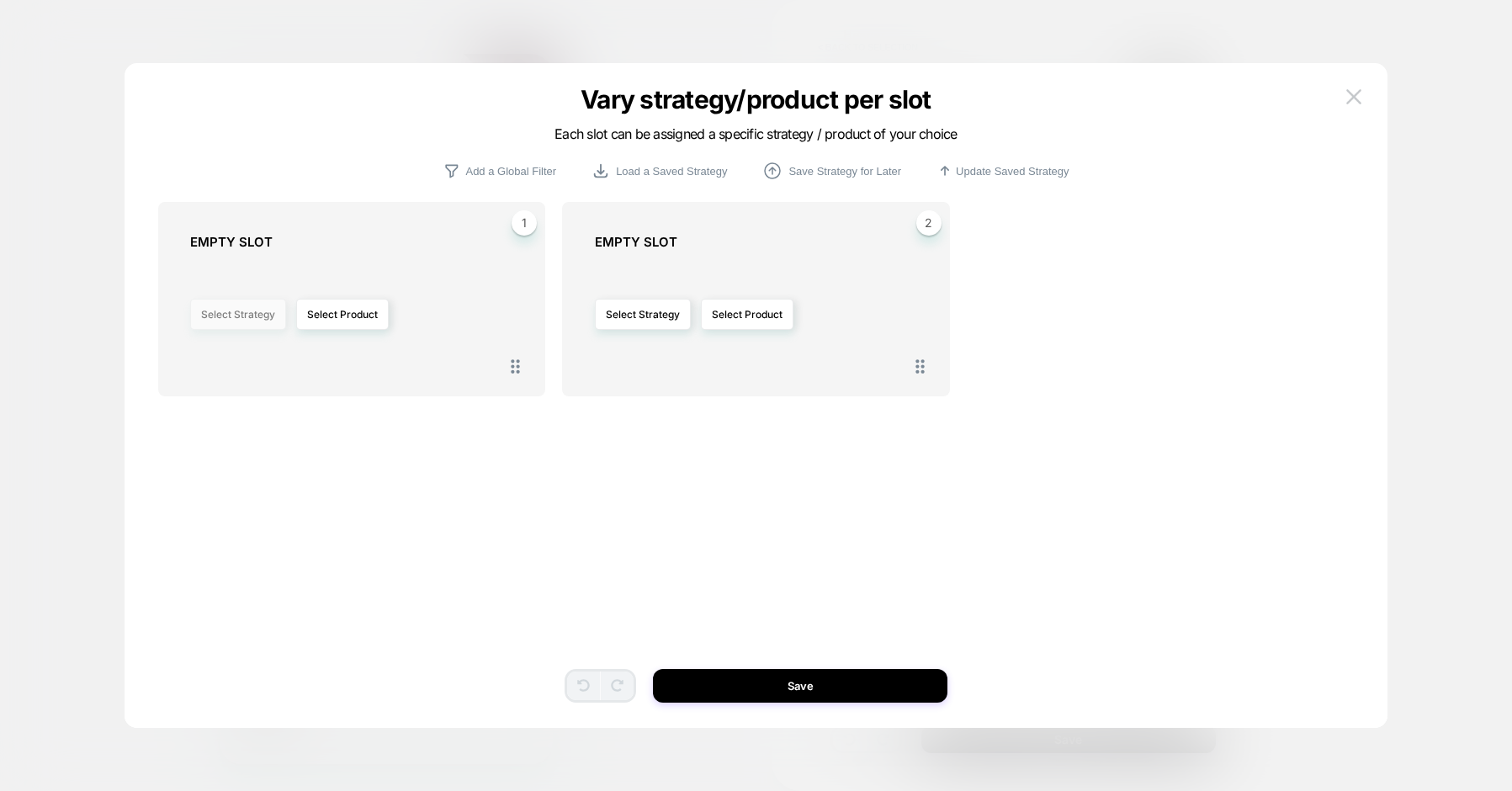
click at [267, 315] on button "Select Strategy" at bounding box center [238, 314] width 96 height 31
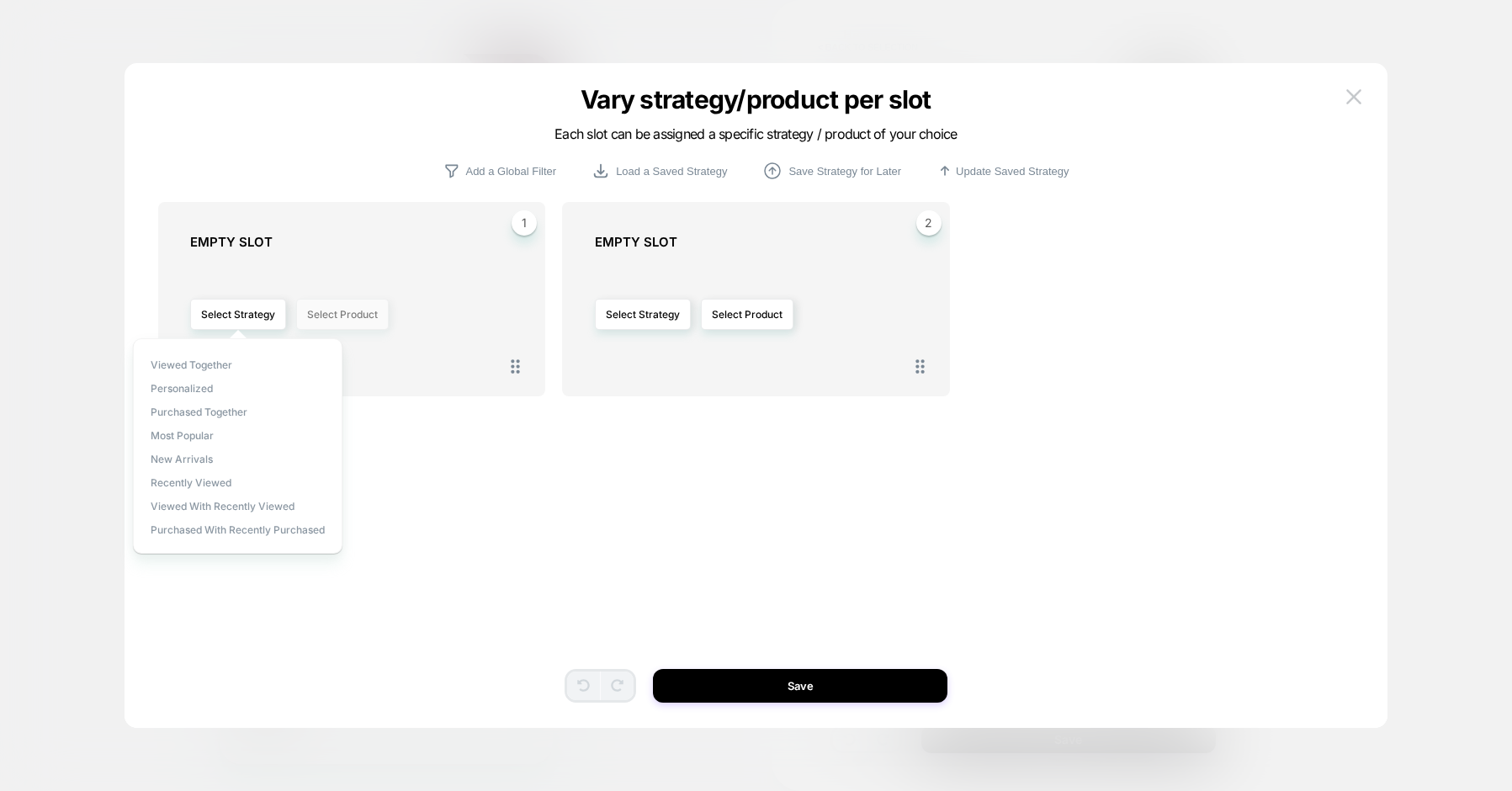
click at [352, 320] on button "Select Product" at bounding box center [343, 314] width 92 height 31
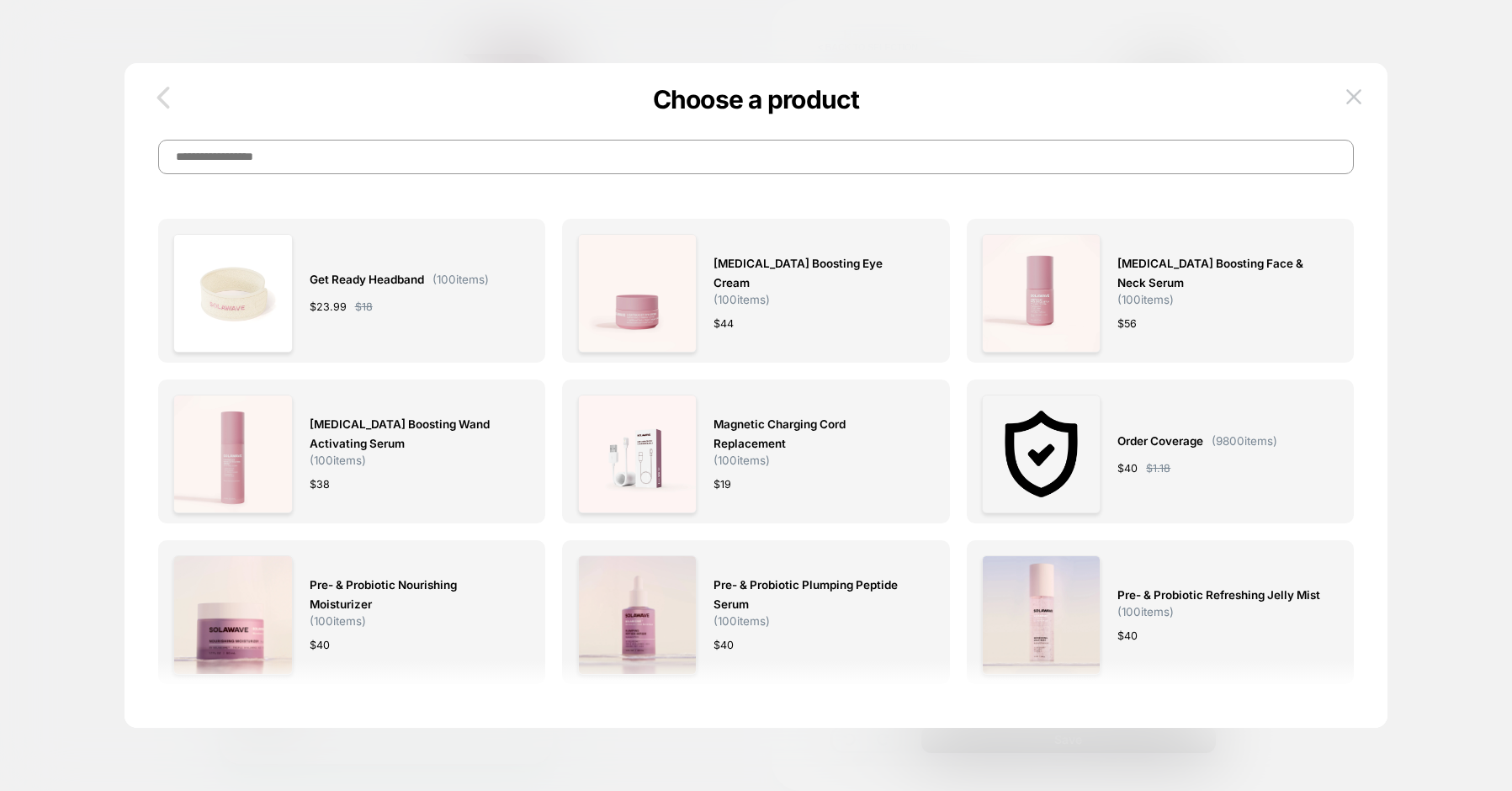
click at [165, 99] on icon "button" at bounding box center [162, 97] width 33 height 33
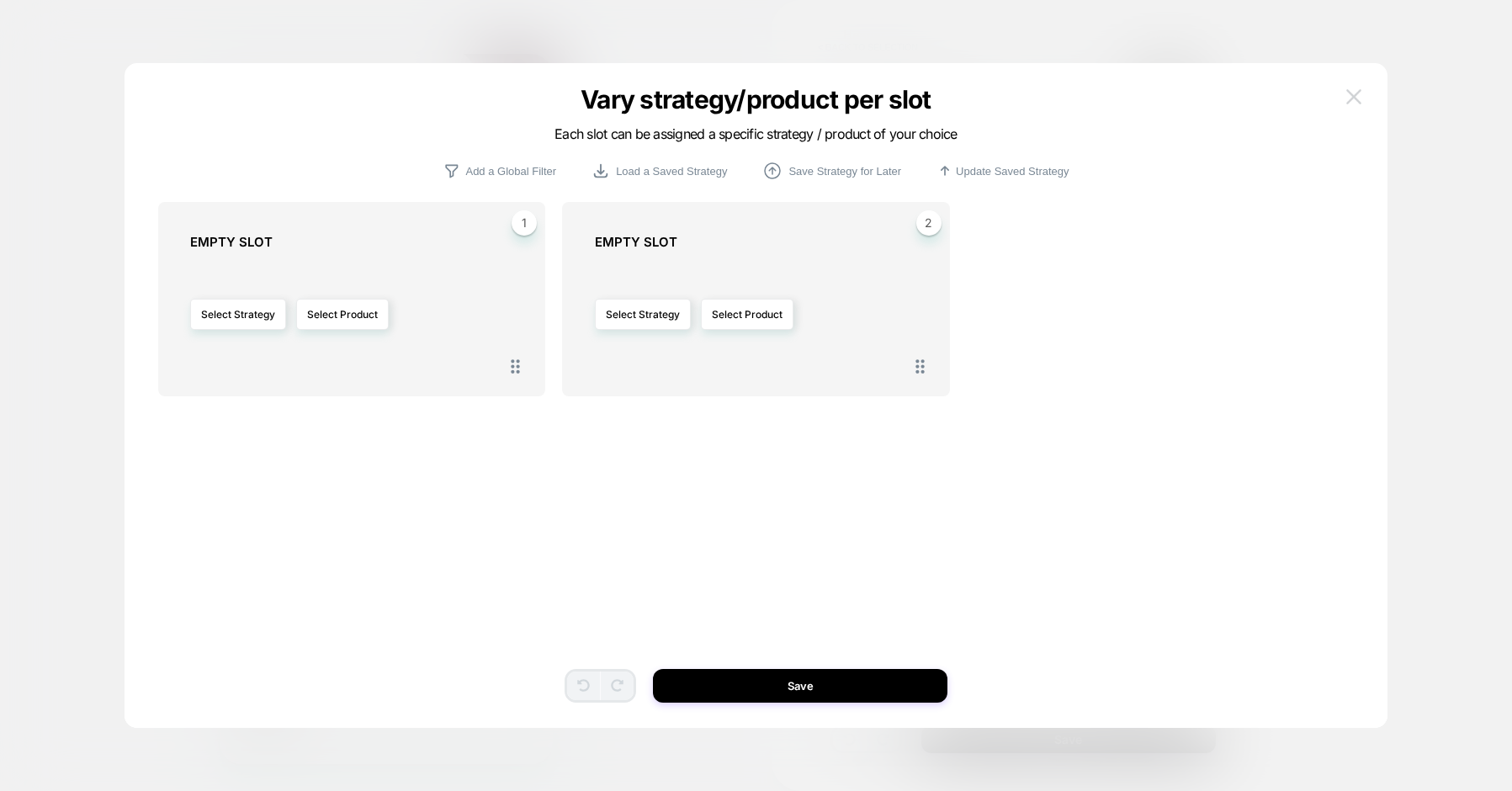
click at [1354, 96] on img at bounding box center [1354, 96] width 15 height 15
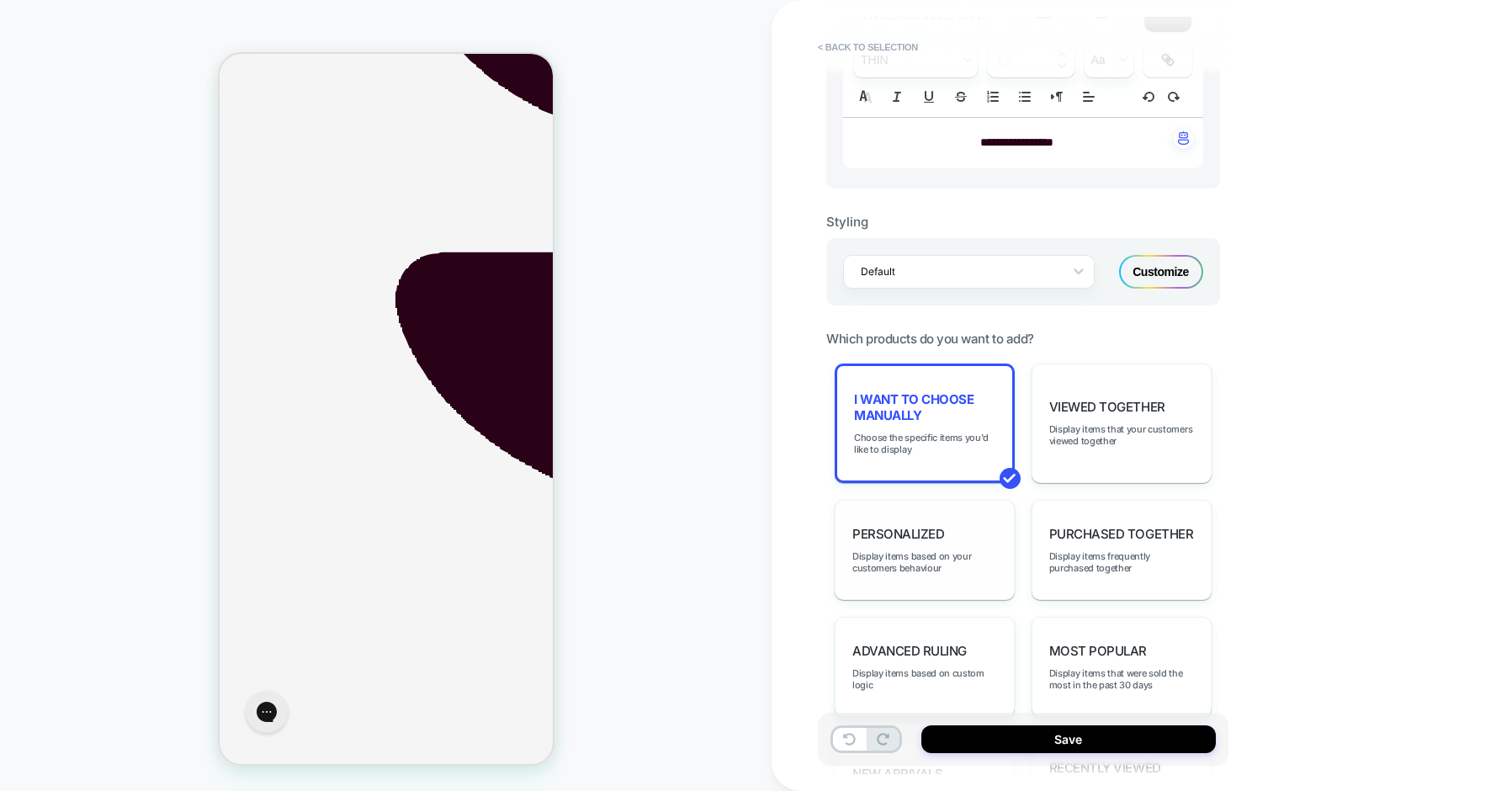
scroll to position [574, 0]
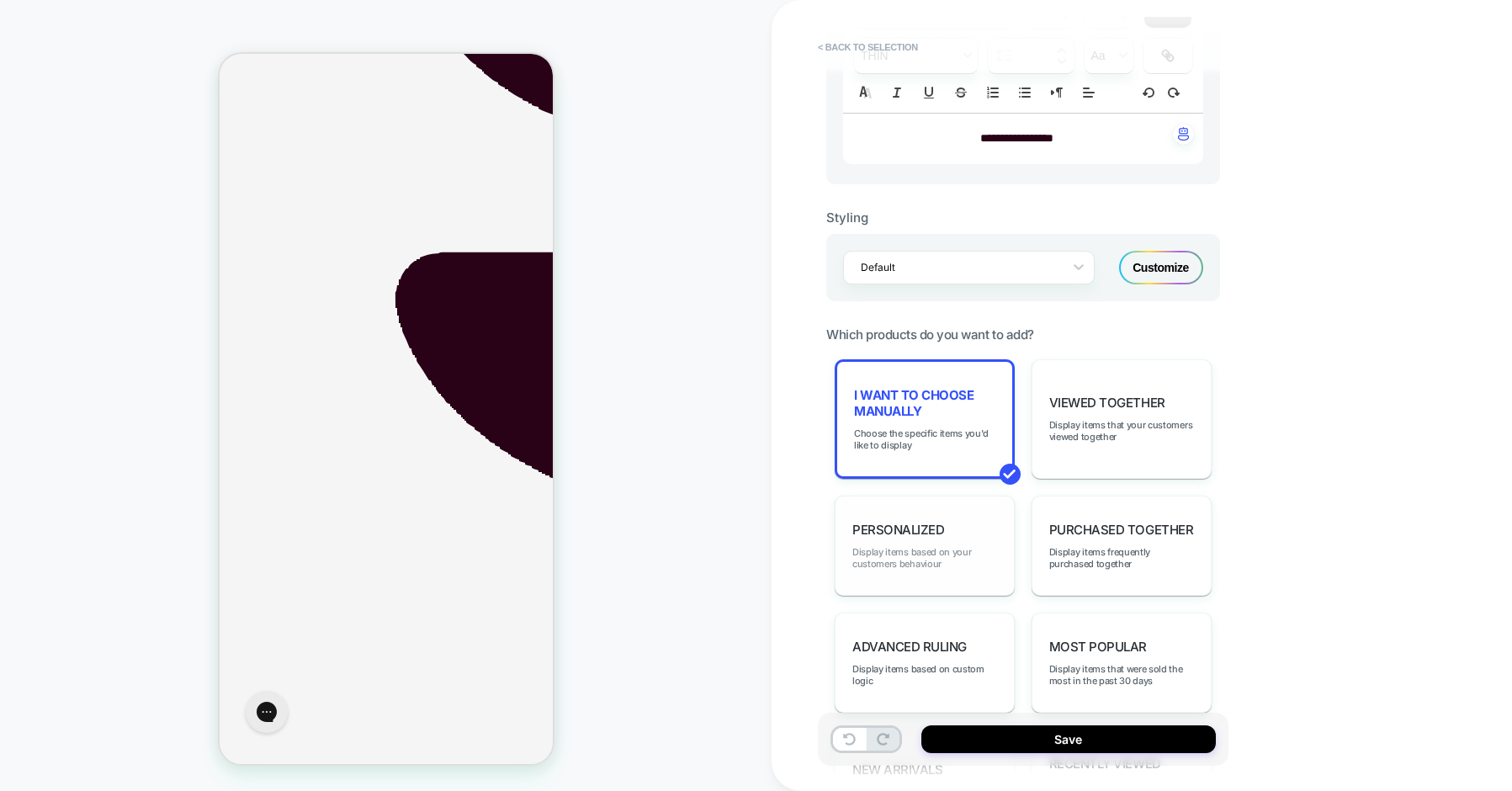
click at [939, 560] on span "Display items based on your customers behaviour" at bounding box center [924, 558] width 144 height 24
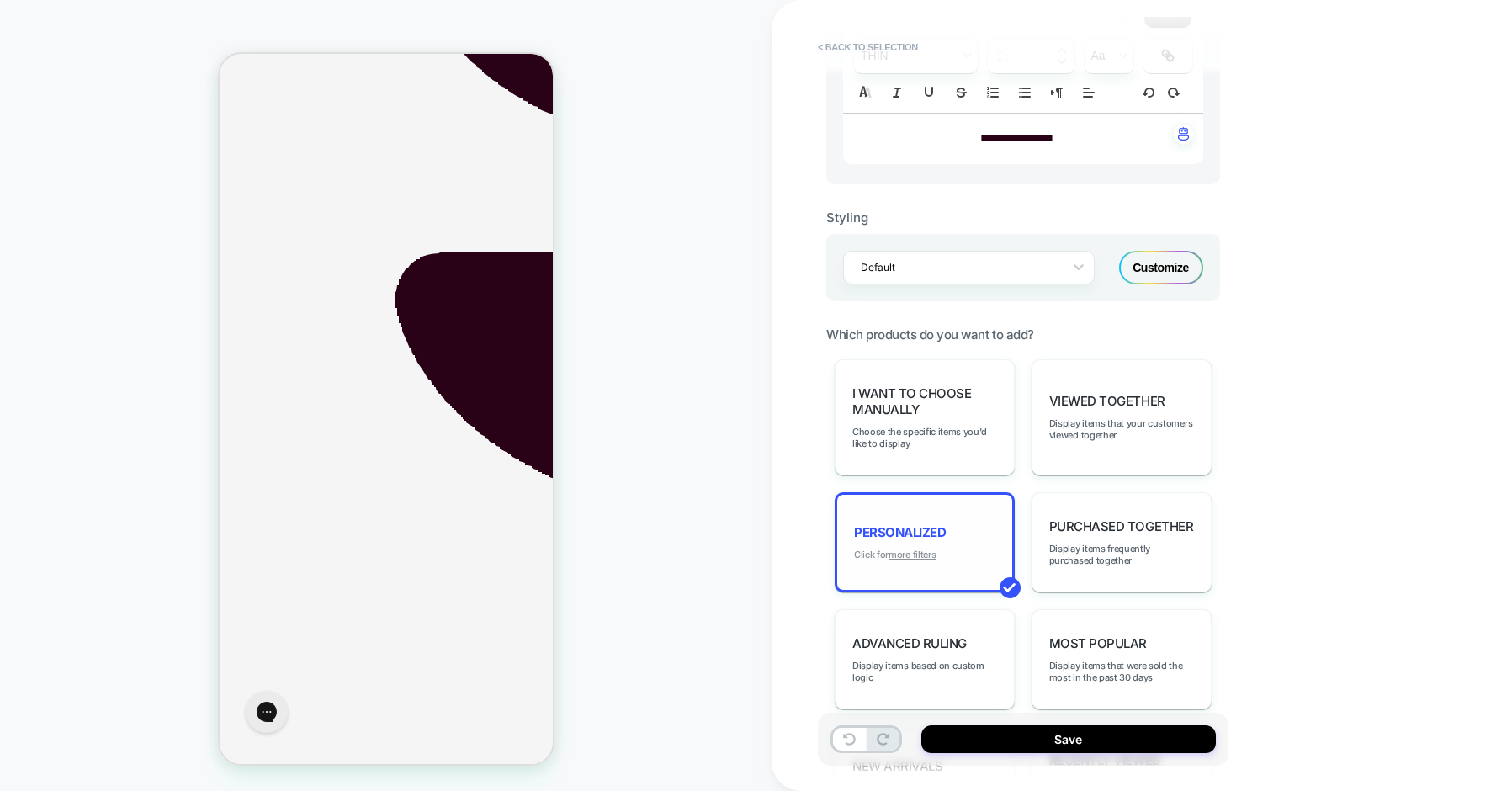
click at [920, 556] on u "more filters" at bounding box center [911, 554] width 47 height 12
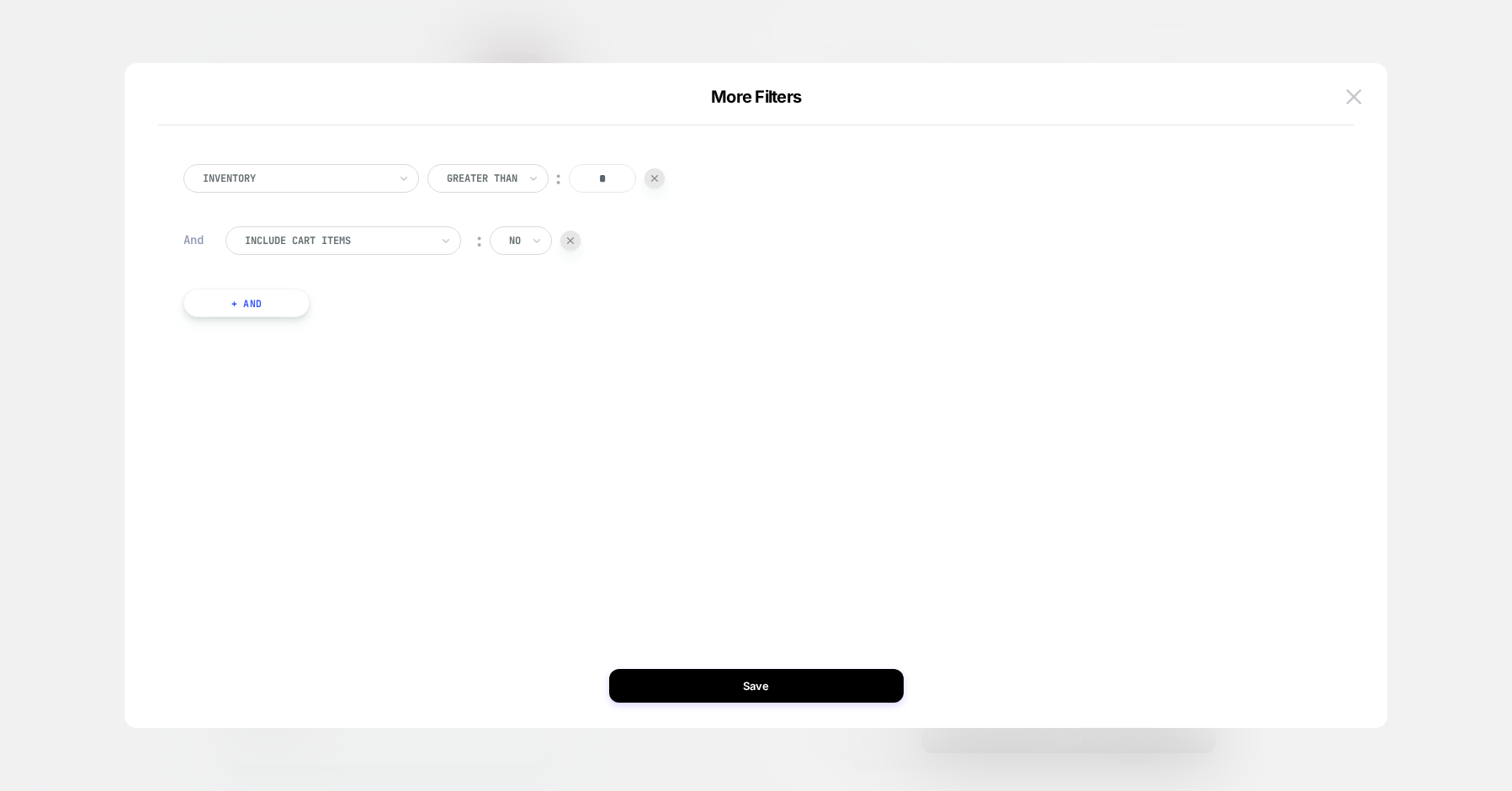
click at [391, 237] on div at bounding box center [337, 241] width 185 height 15
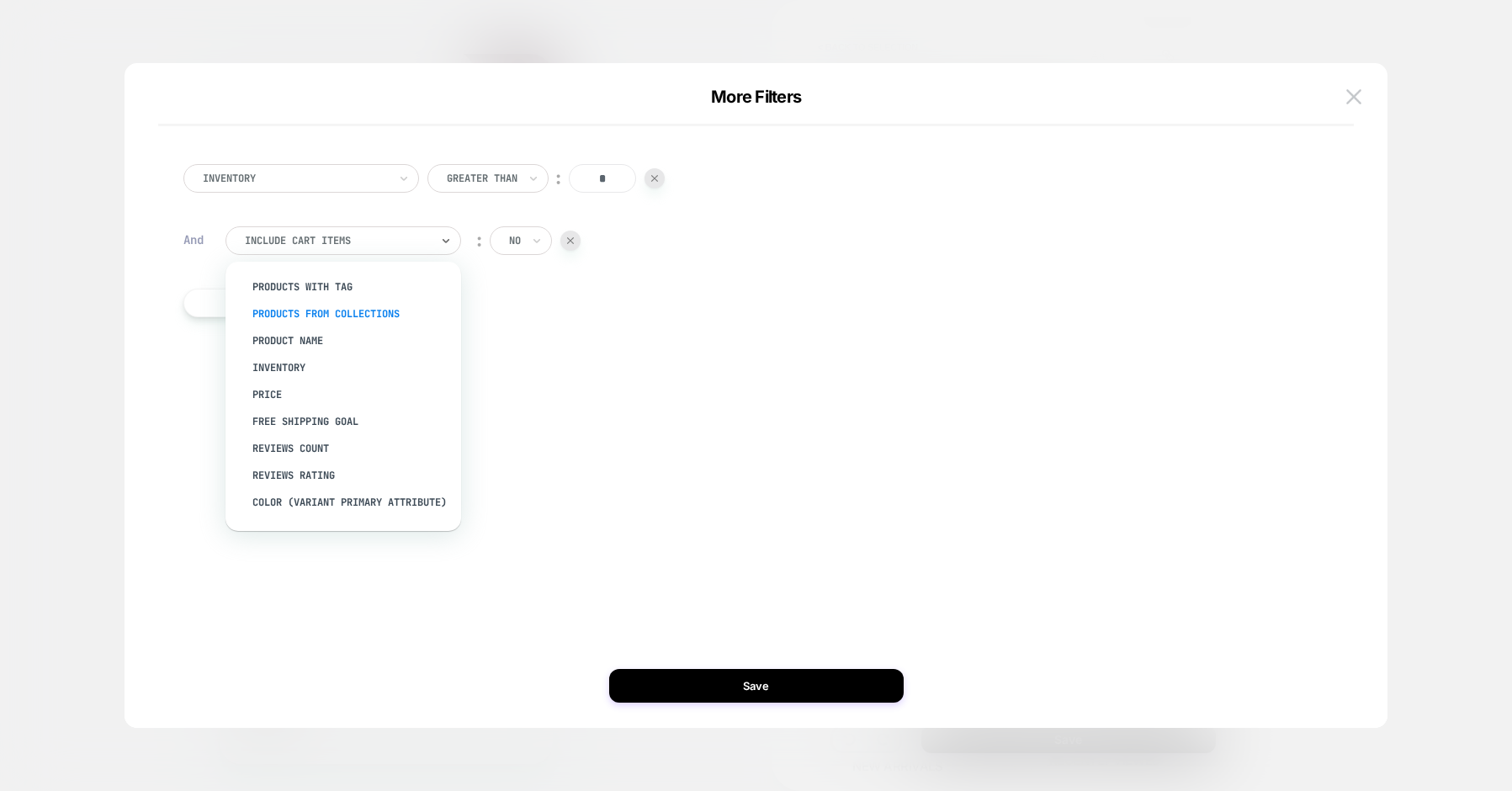
click at [321, 312] on div "products from collections" at bounding box center [352, 314] width 219 height 27
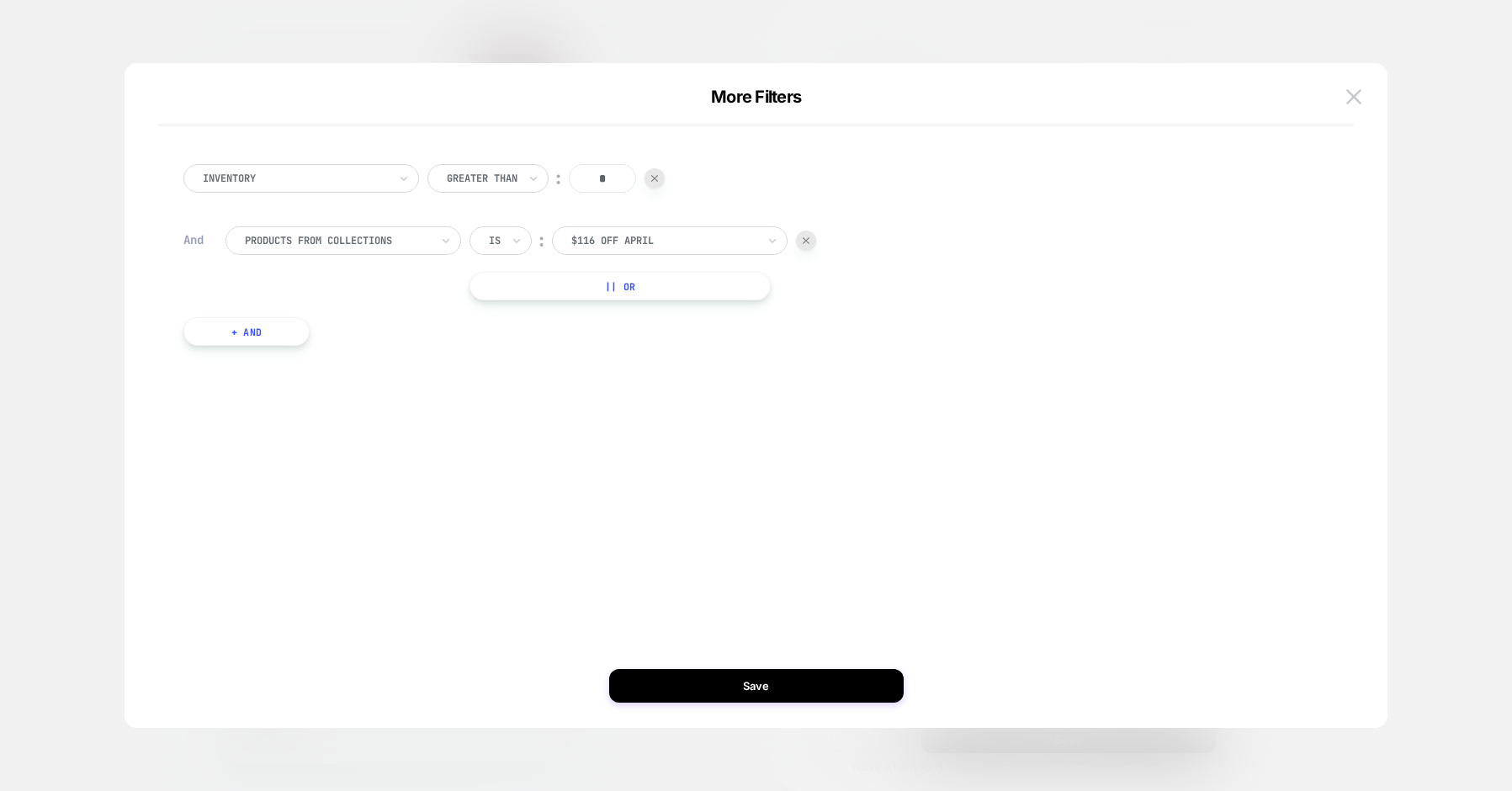
click at [736, 245] on div at bounding box center [664, 241] width 185 height 15
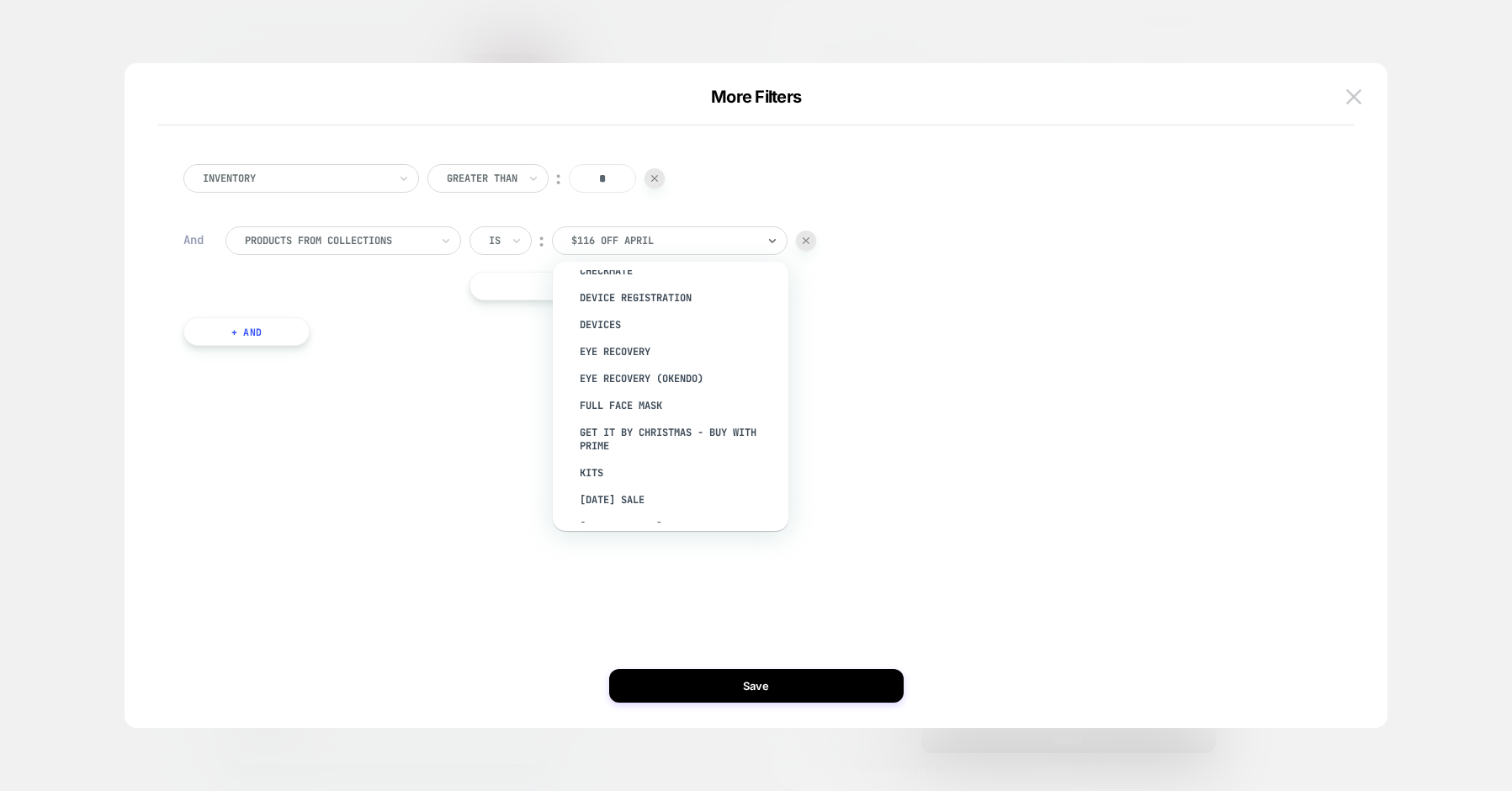
scroll to position [368, 0]
click at [593, 401] on div "Devices" at bounding box center [679, 403] width 219 height 27
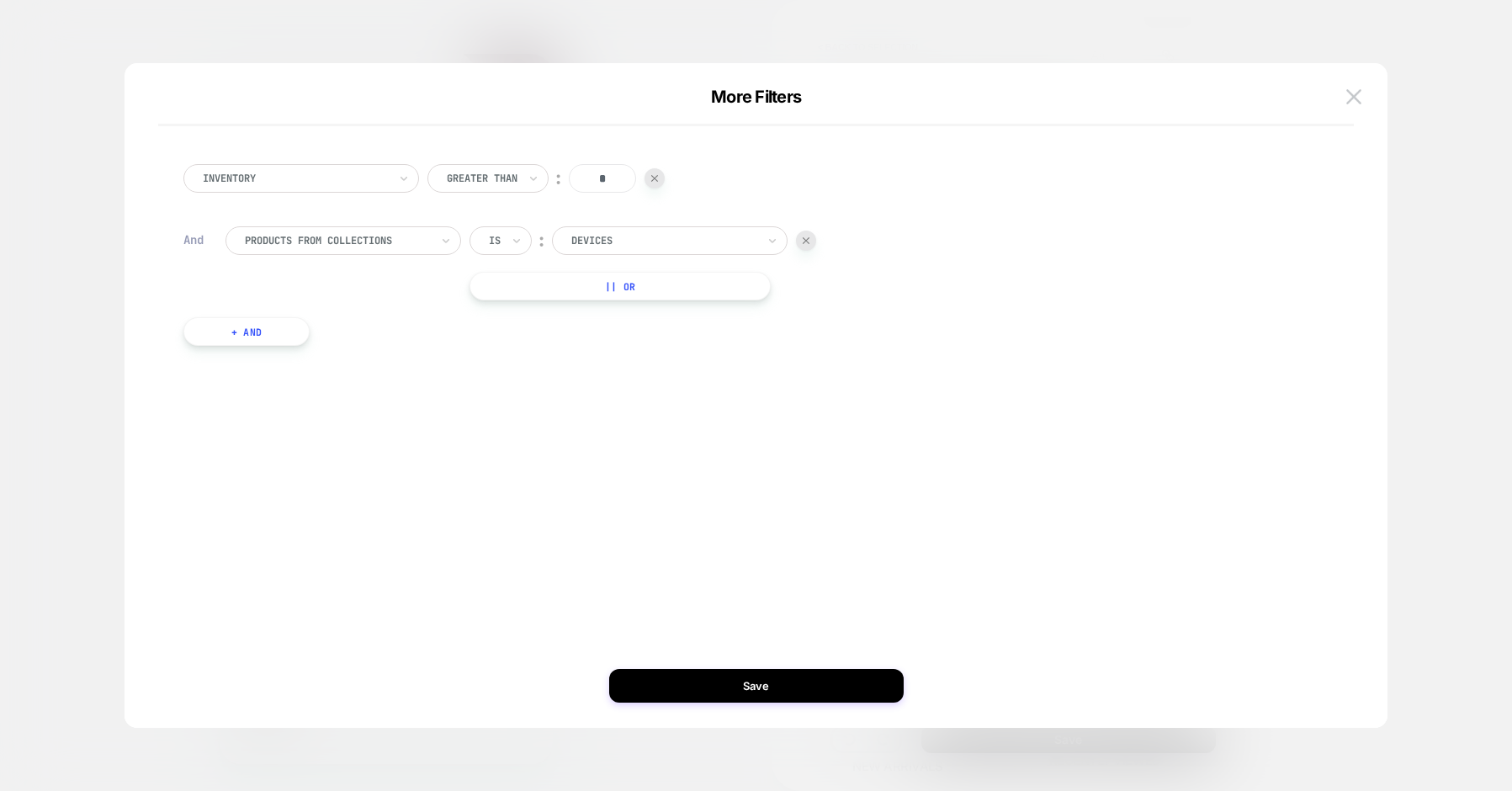
click at [531, 282] on button "|| Or" at bounding box center [620, 285] width 302 height 28
click at [811, 289] on div at bounding box center [806, 286] width 21 height 21
click at [1361, 97] on img at bounding box center [1354, 96] width 15 height 15
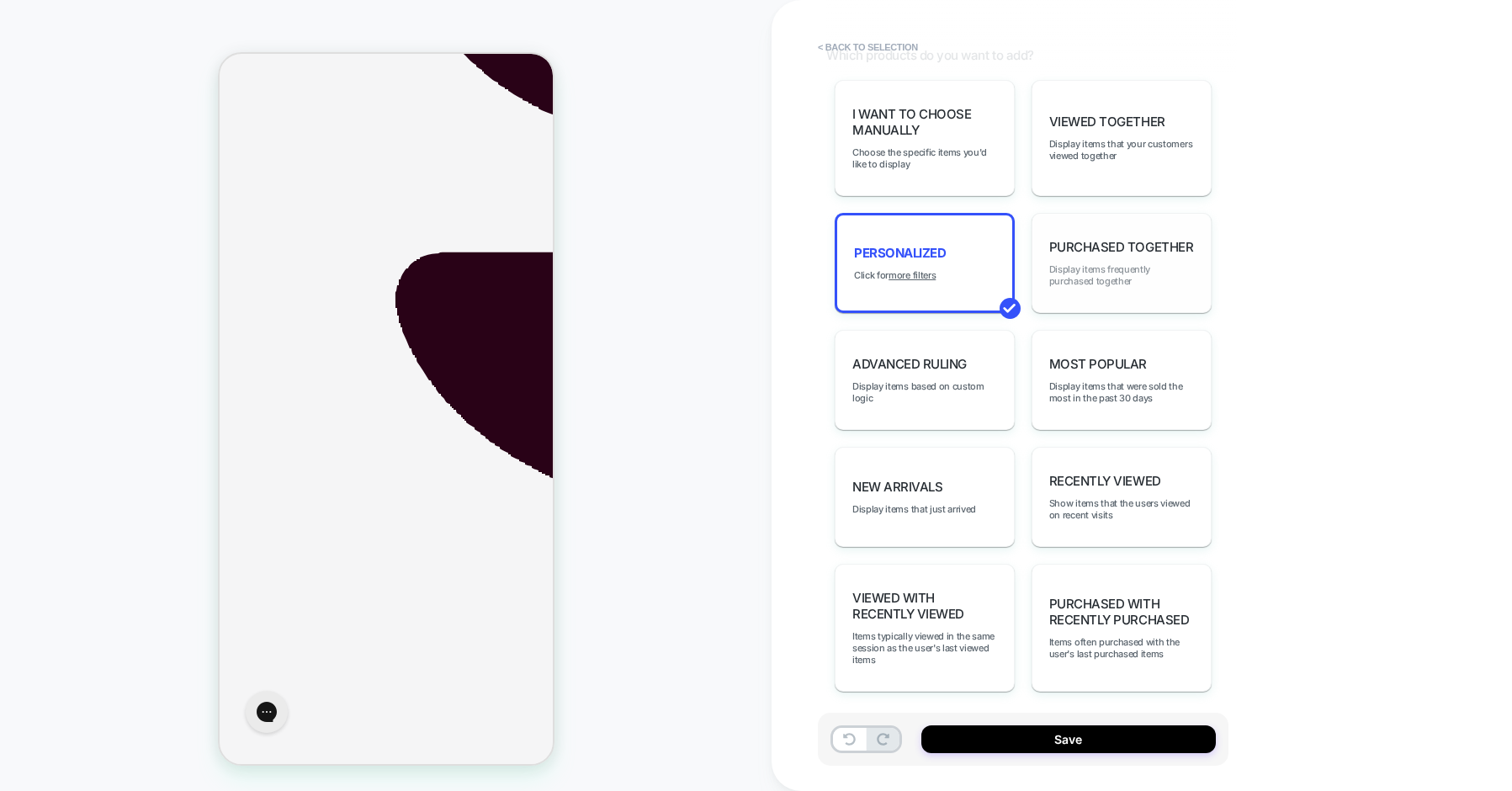
scroll to position [864, 0]
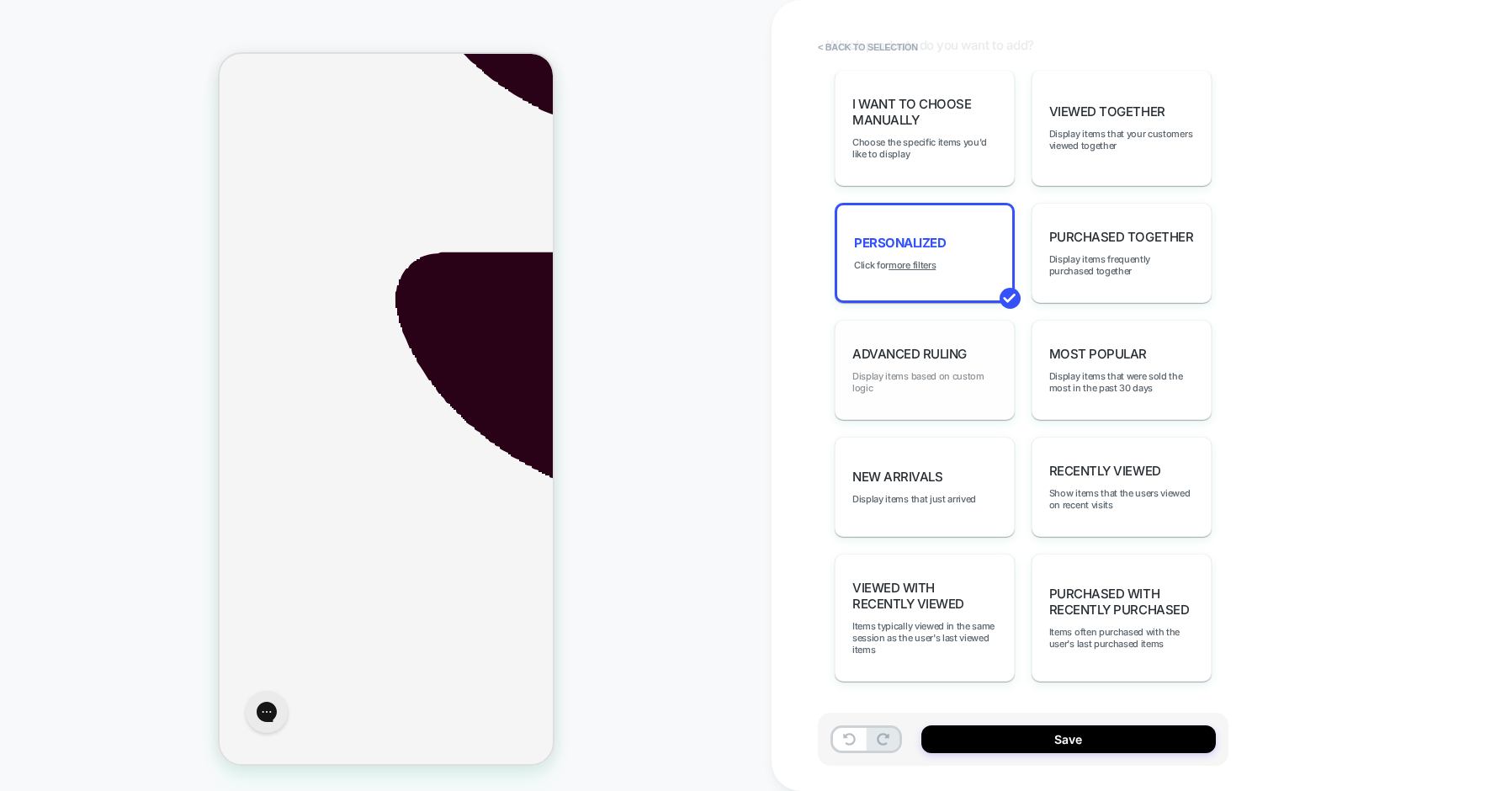
click at [934, 384] on span "Display items based on custom logic" at bounding box center [924, 382] width 144 height 24
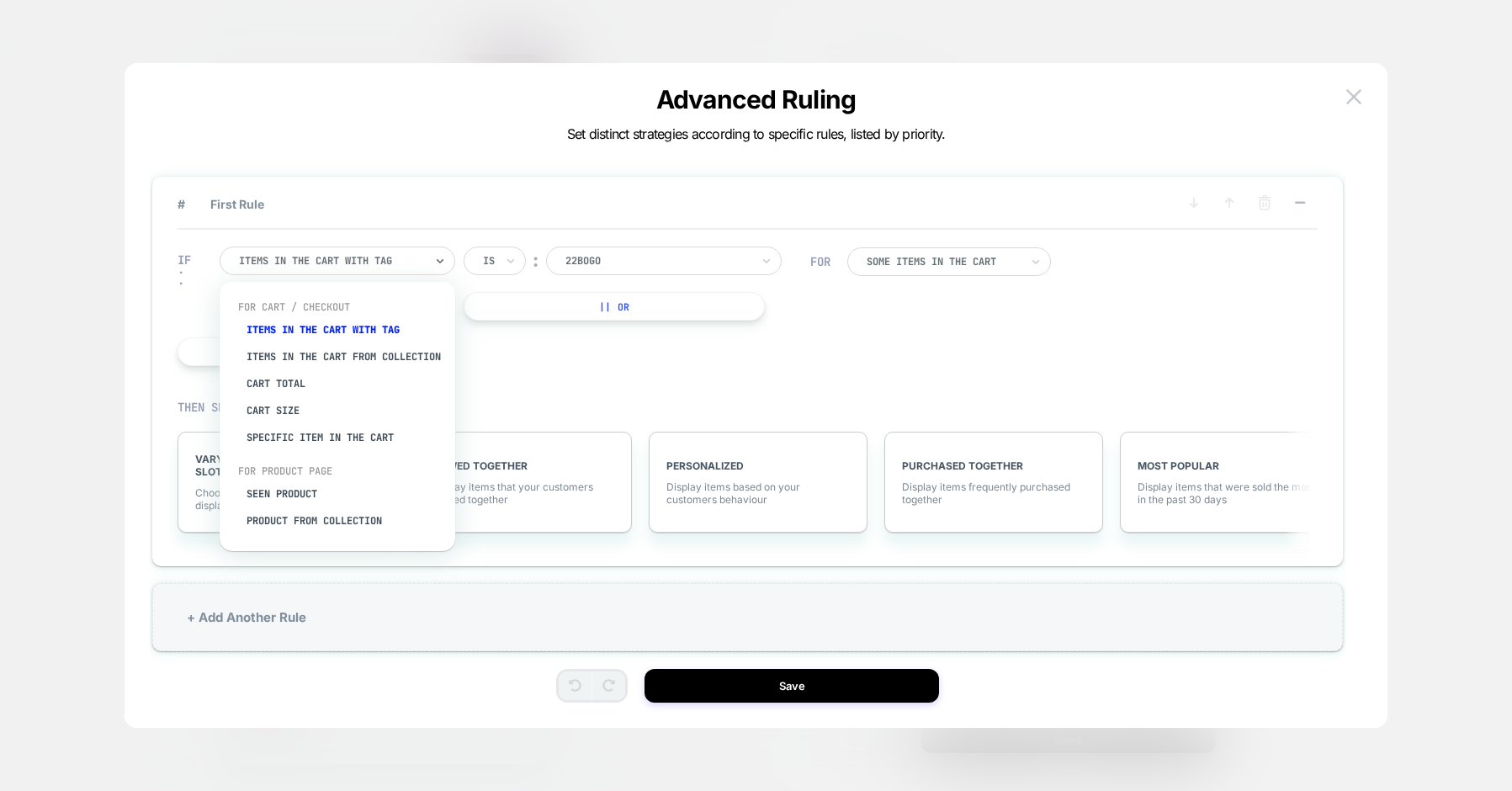
click at [409, 265] on div at bounding box center [331, 261] width 185 height 15
click at [281, 370] on div "Items in the cart from collection" at bounding box center [346, 357] width 219 height 27
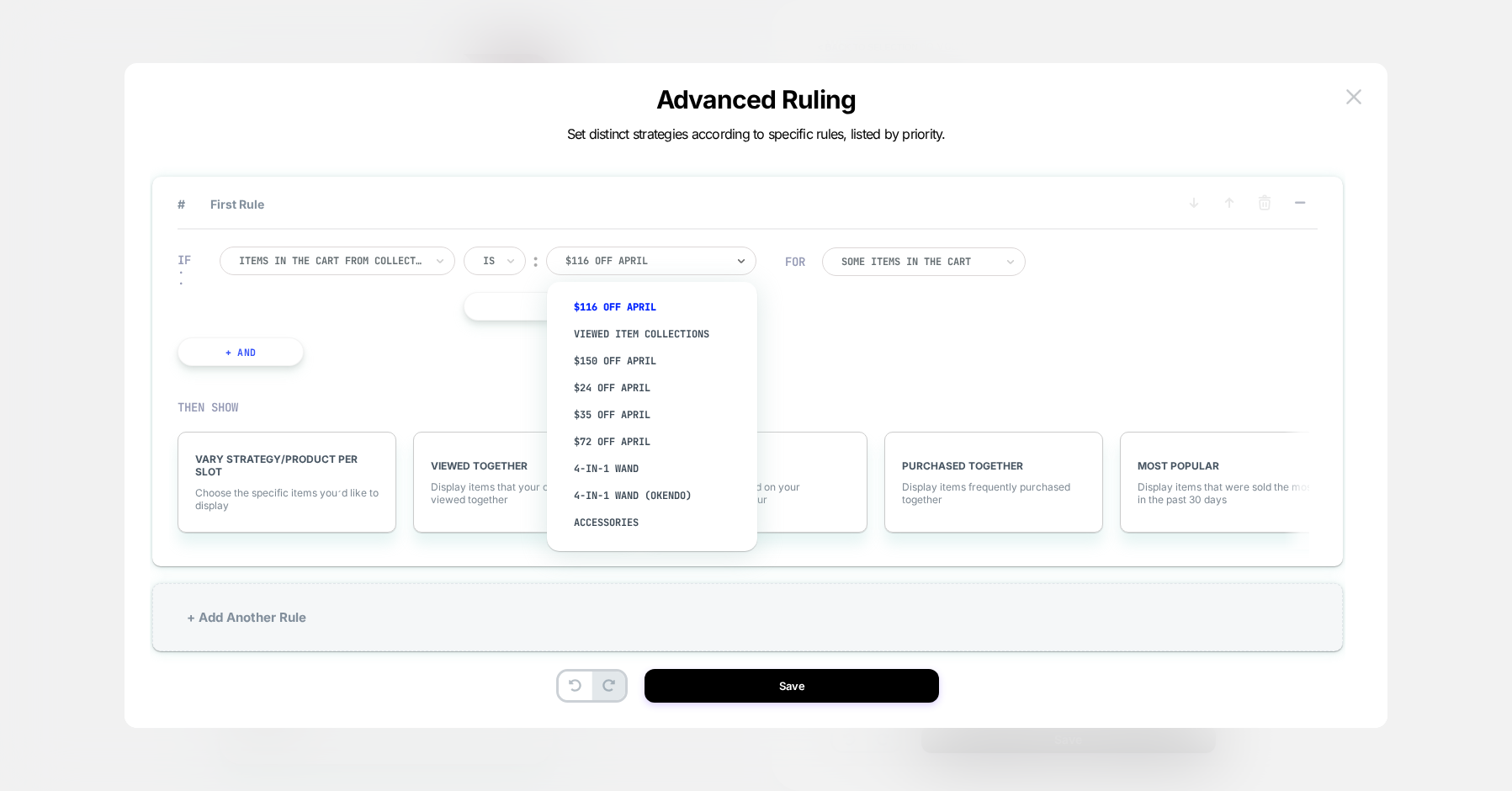
click at [651, 262] on div at bounding box center [645, 261] width 160 height 15
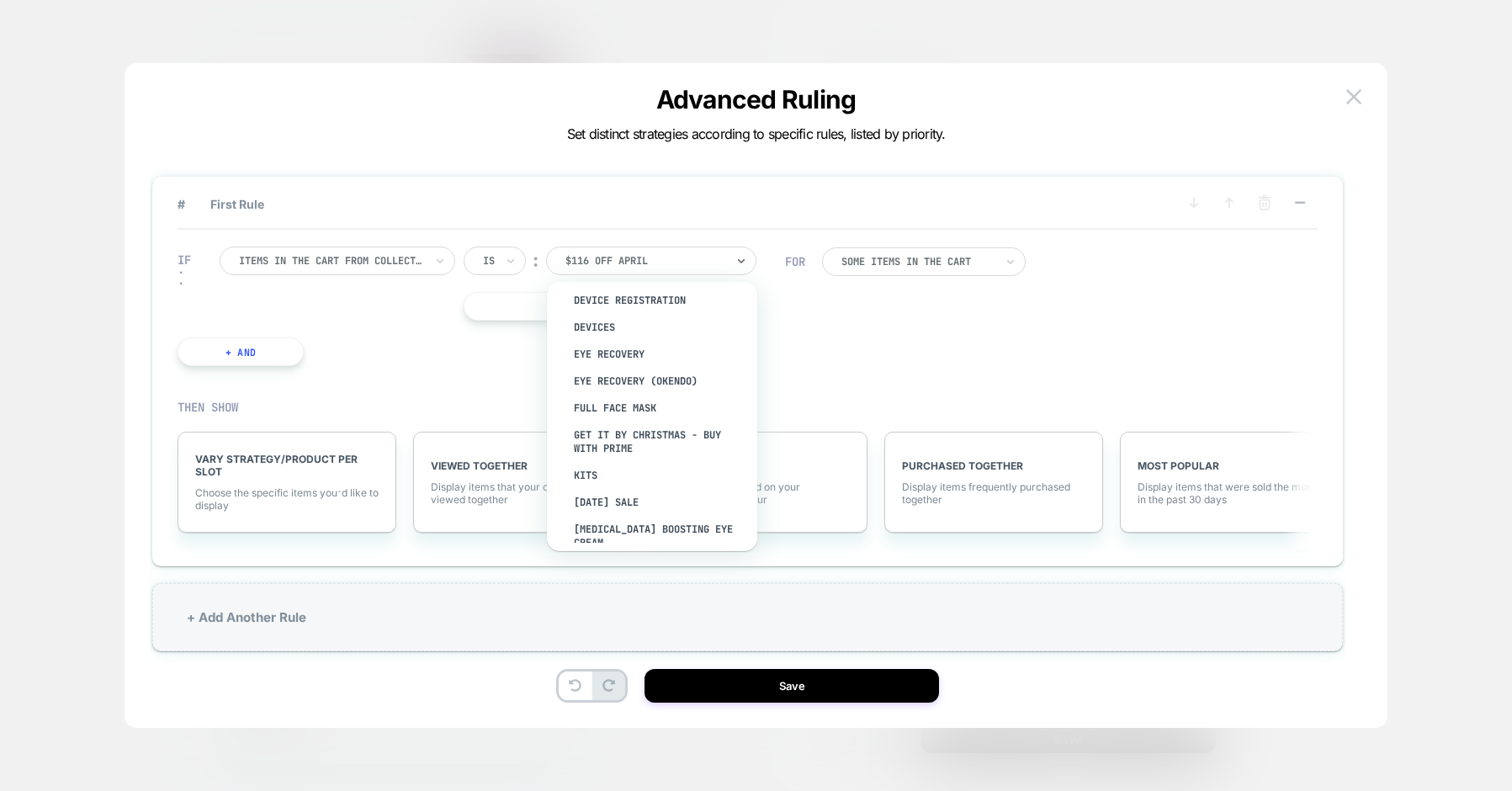
scroll to position [475, 0]
click at [605, 465] on div "Kits" at bounding box center [660, 466] width 194 height 27
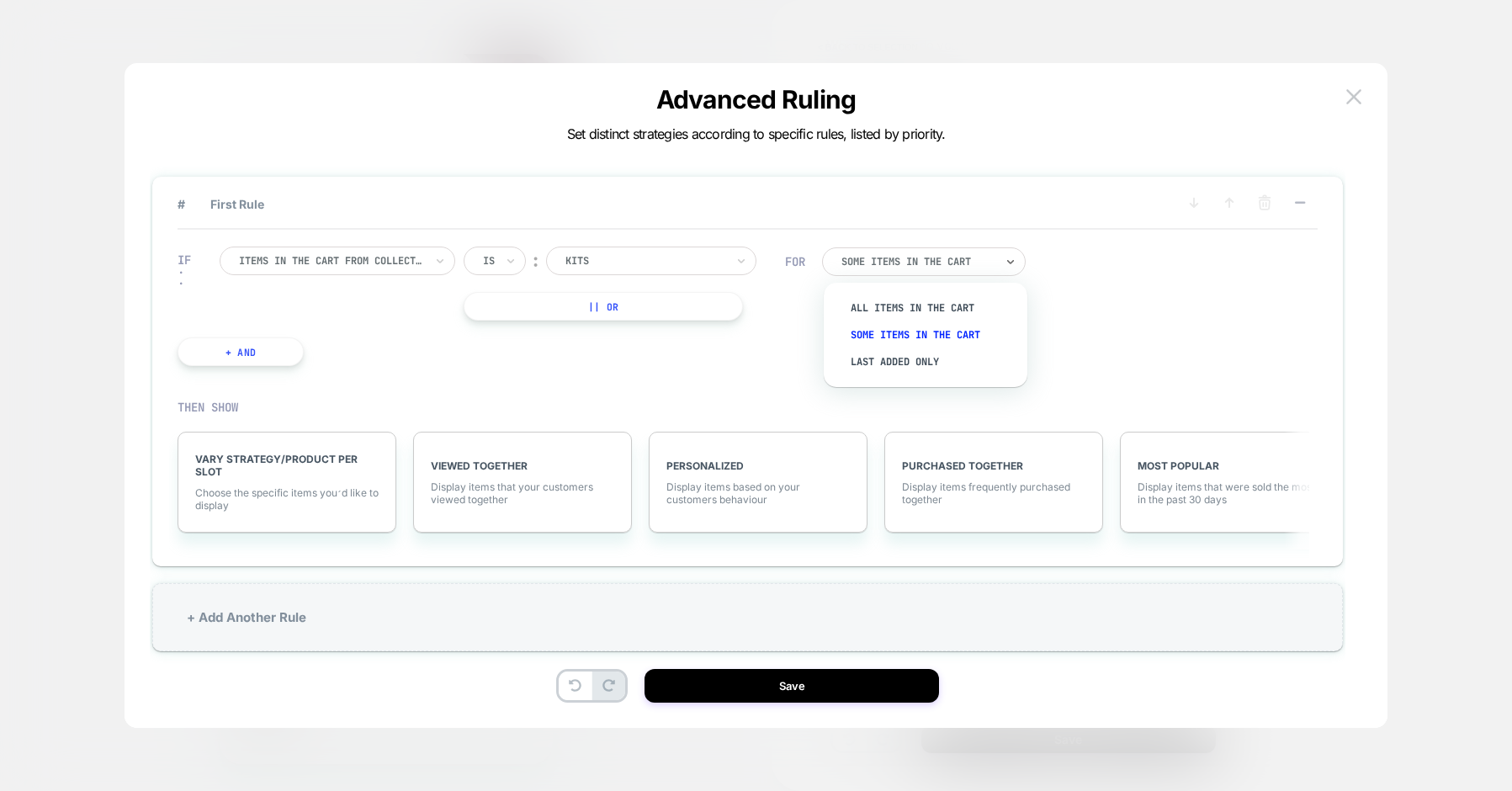
click at [926, 261] on div at bounding box center [917, 261] width 153 height 10
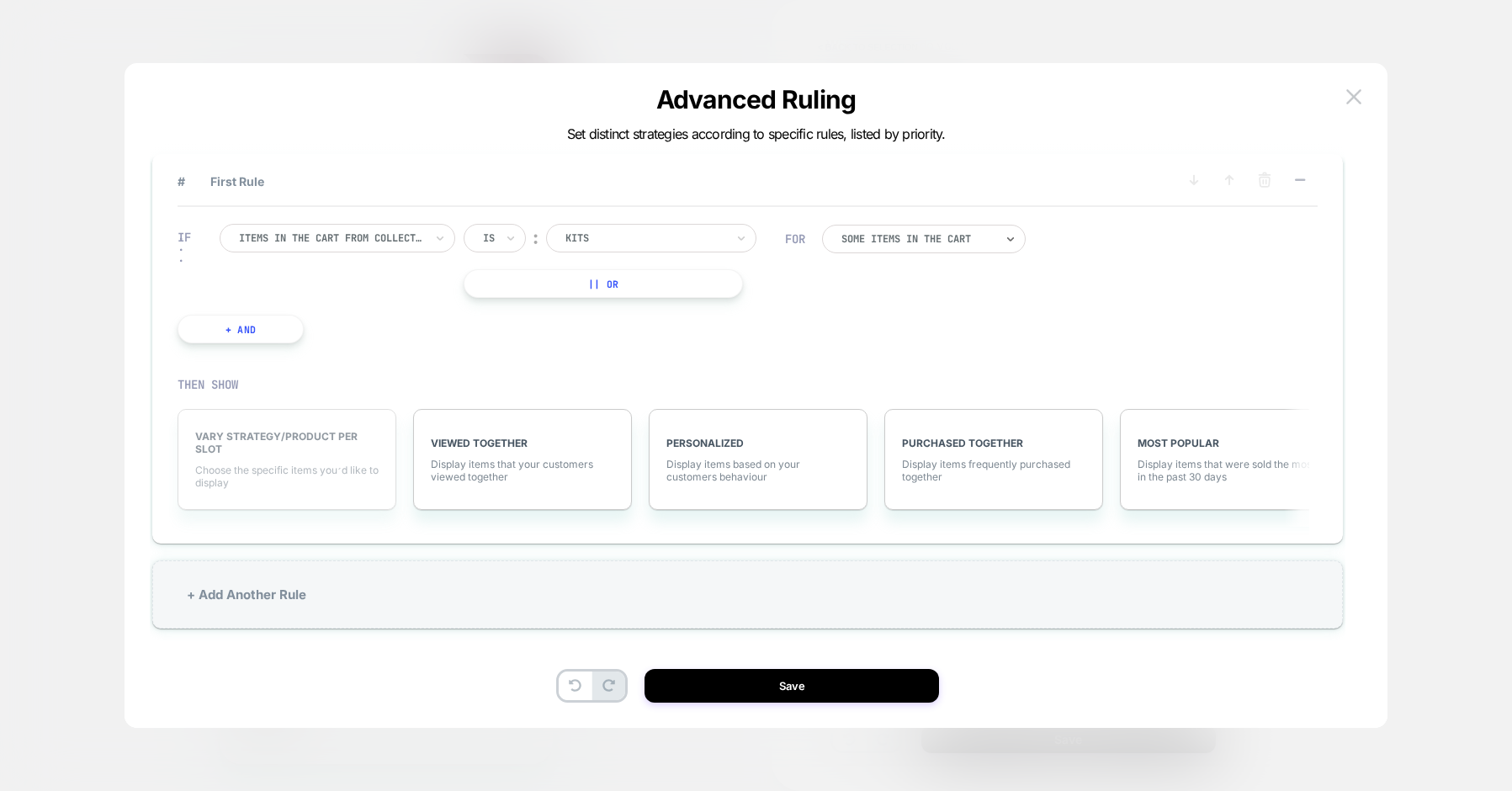
scroll to position [25, 0]
click at [237, 482] on span "Choose the specific items you׳d like to display" at bounding box center [287, 475] width 184 height 26
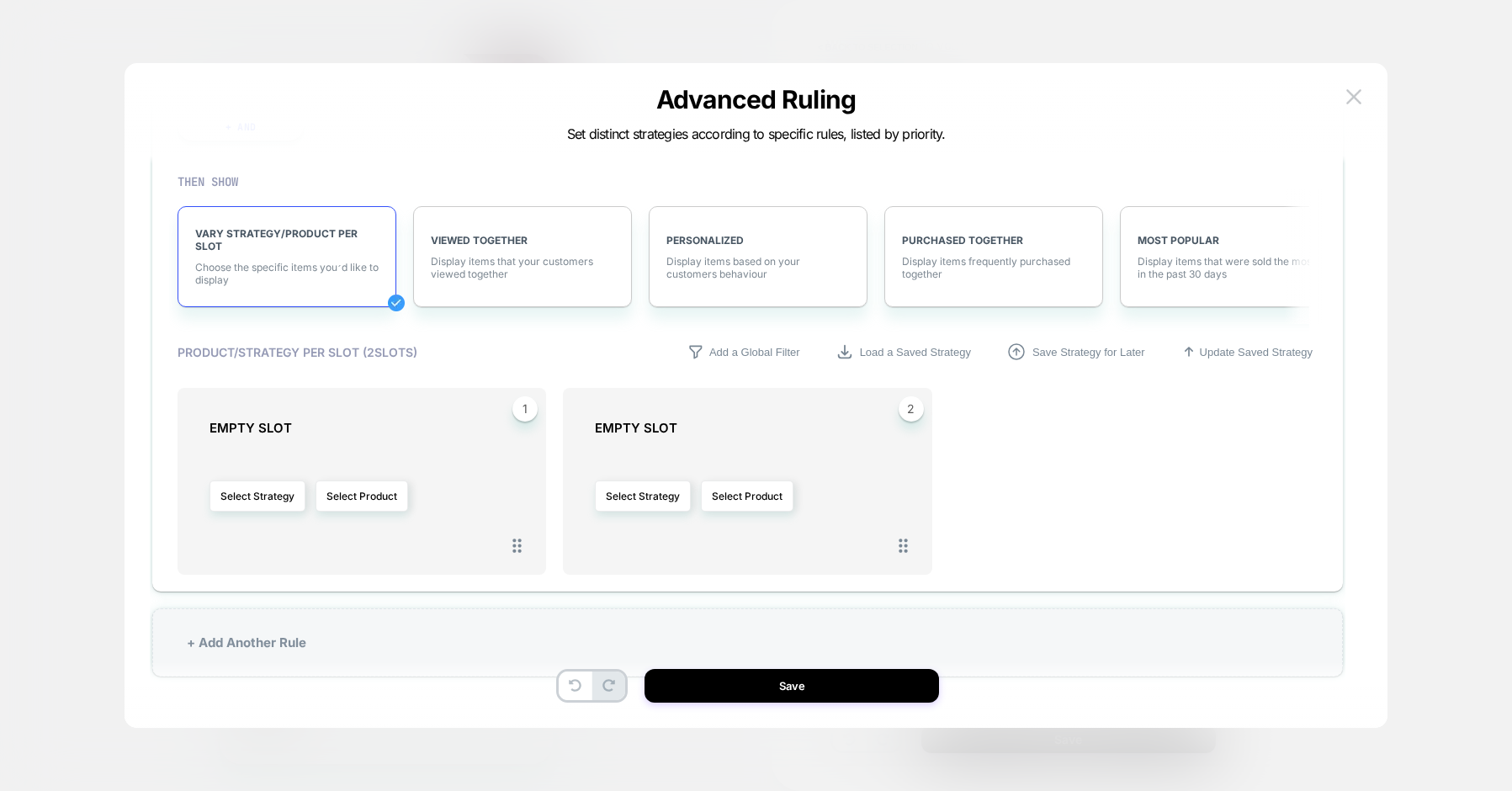
scroll to position [217, 0]
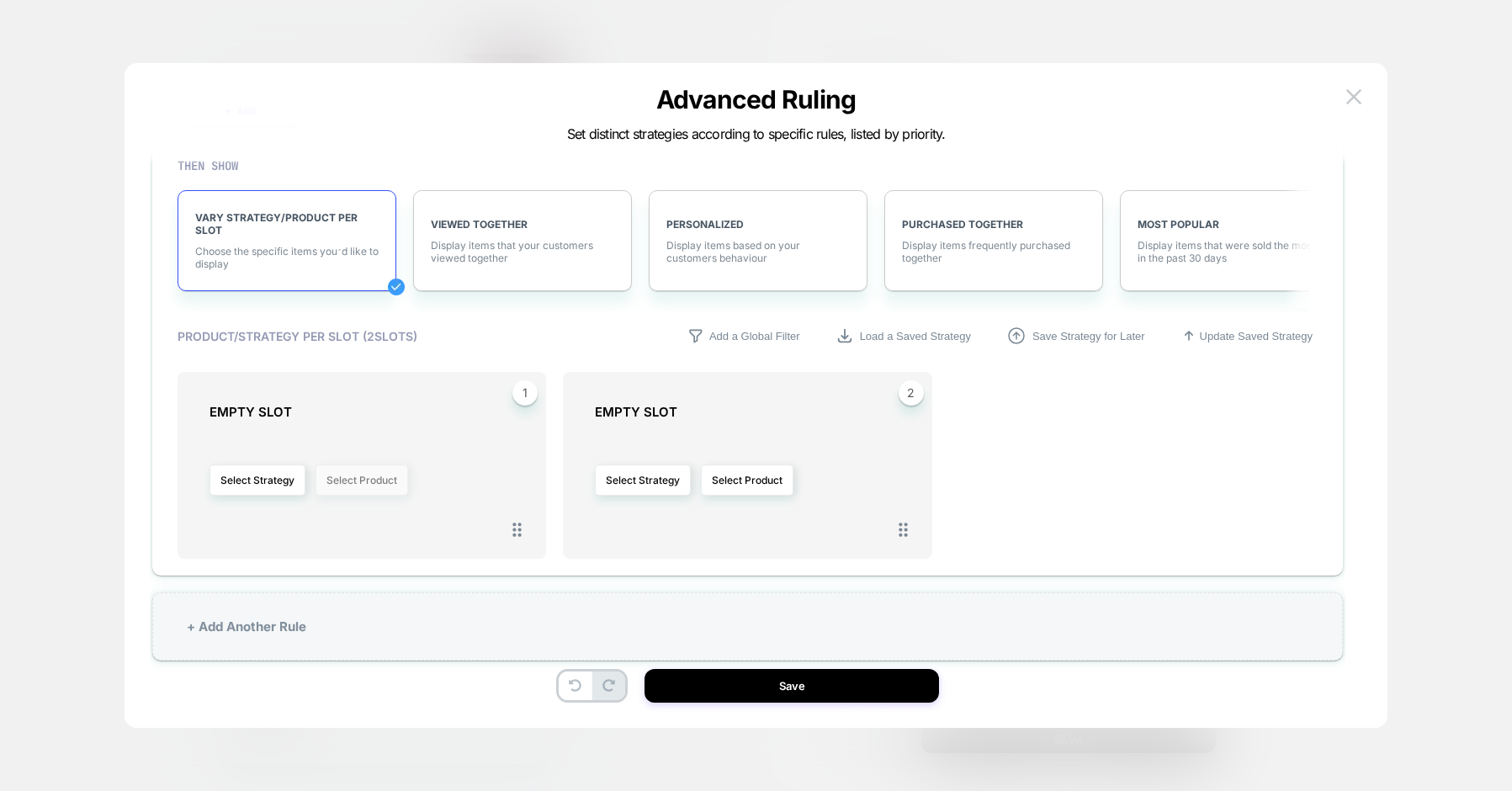
click at [378, 481] on button "Select Product" at bounding box center [361, 480] width 92 height 31
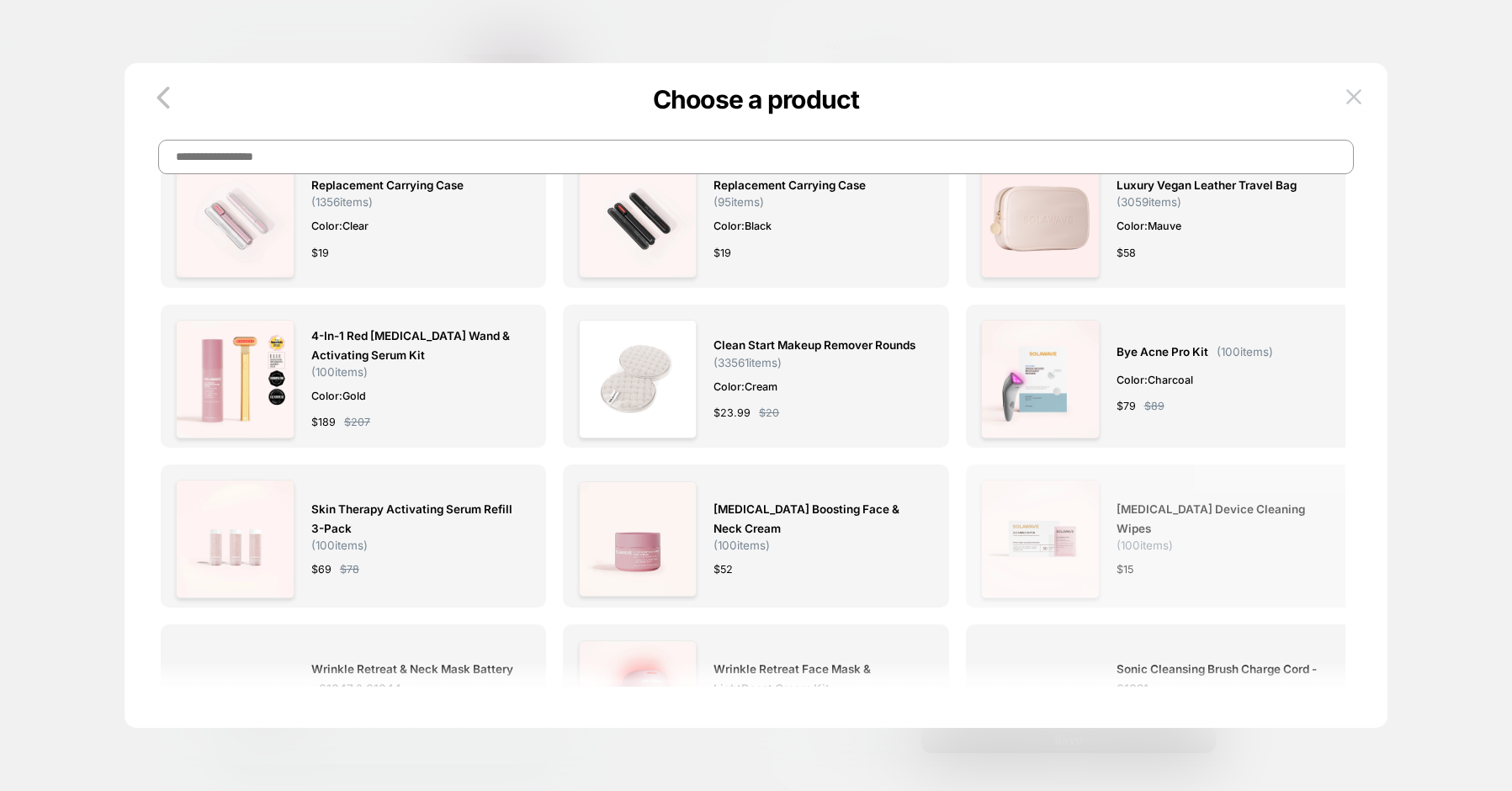
scroll to position [1648, 0]
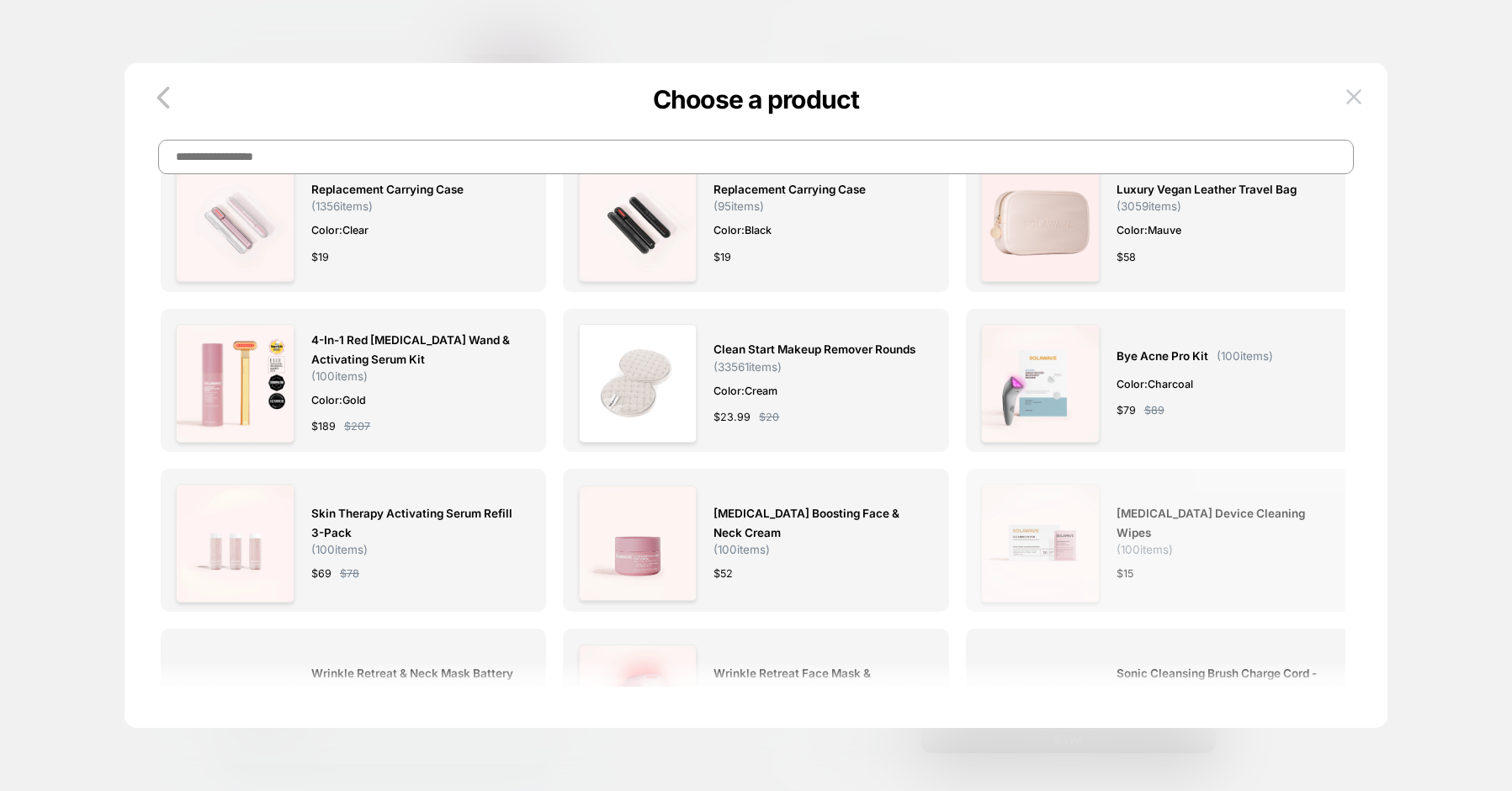
click at [1215, 504] on span "[MEDICAL_DATA] Device Cleaning Wipes" at bounding box center [1217, 523] width 202 height 38
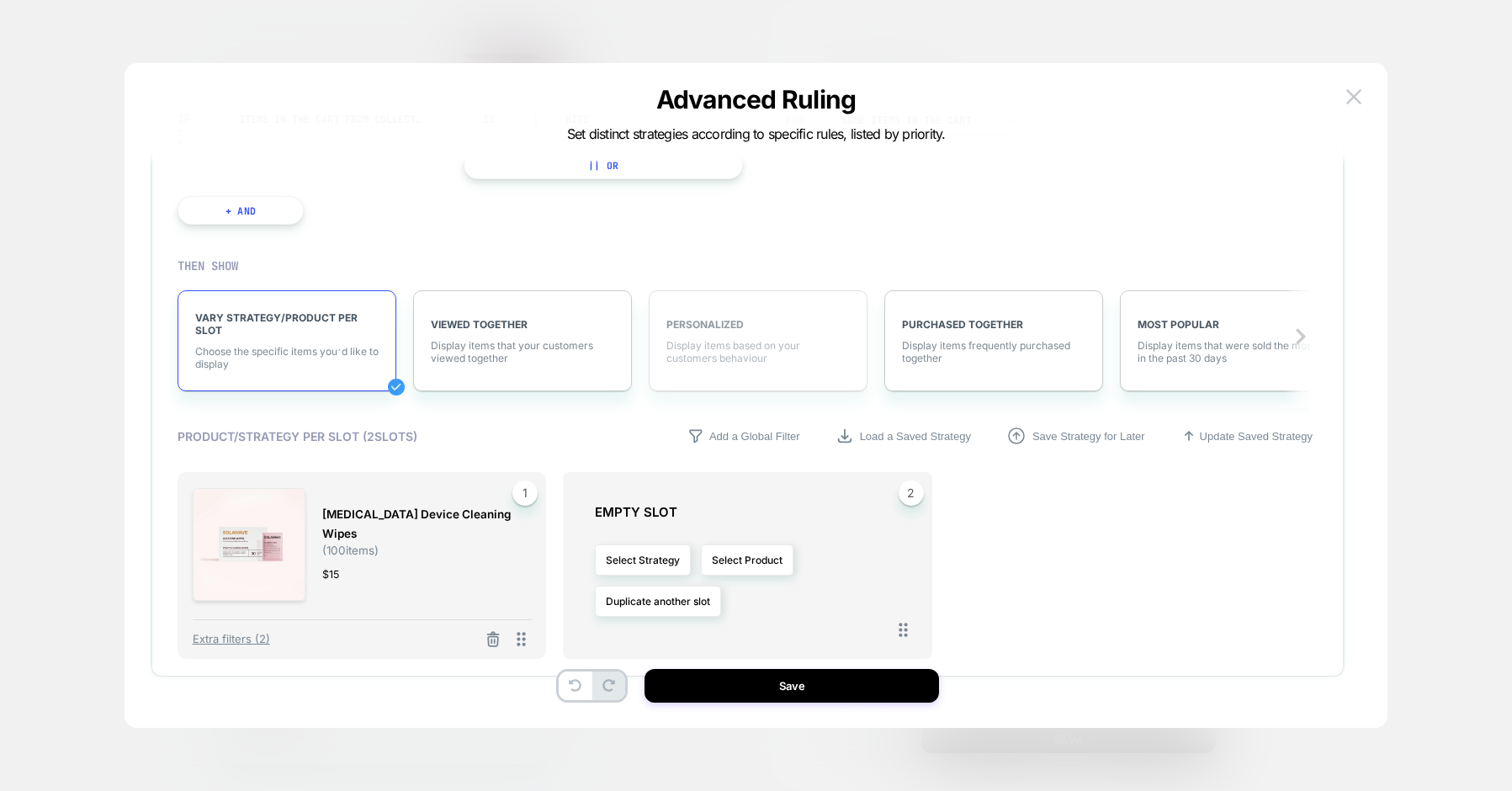
scroll to position [126, 0]
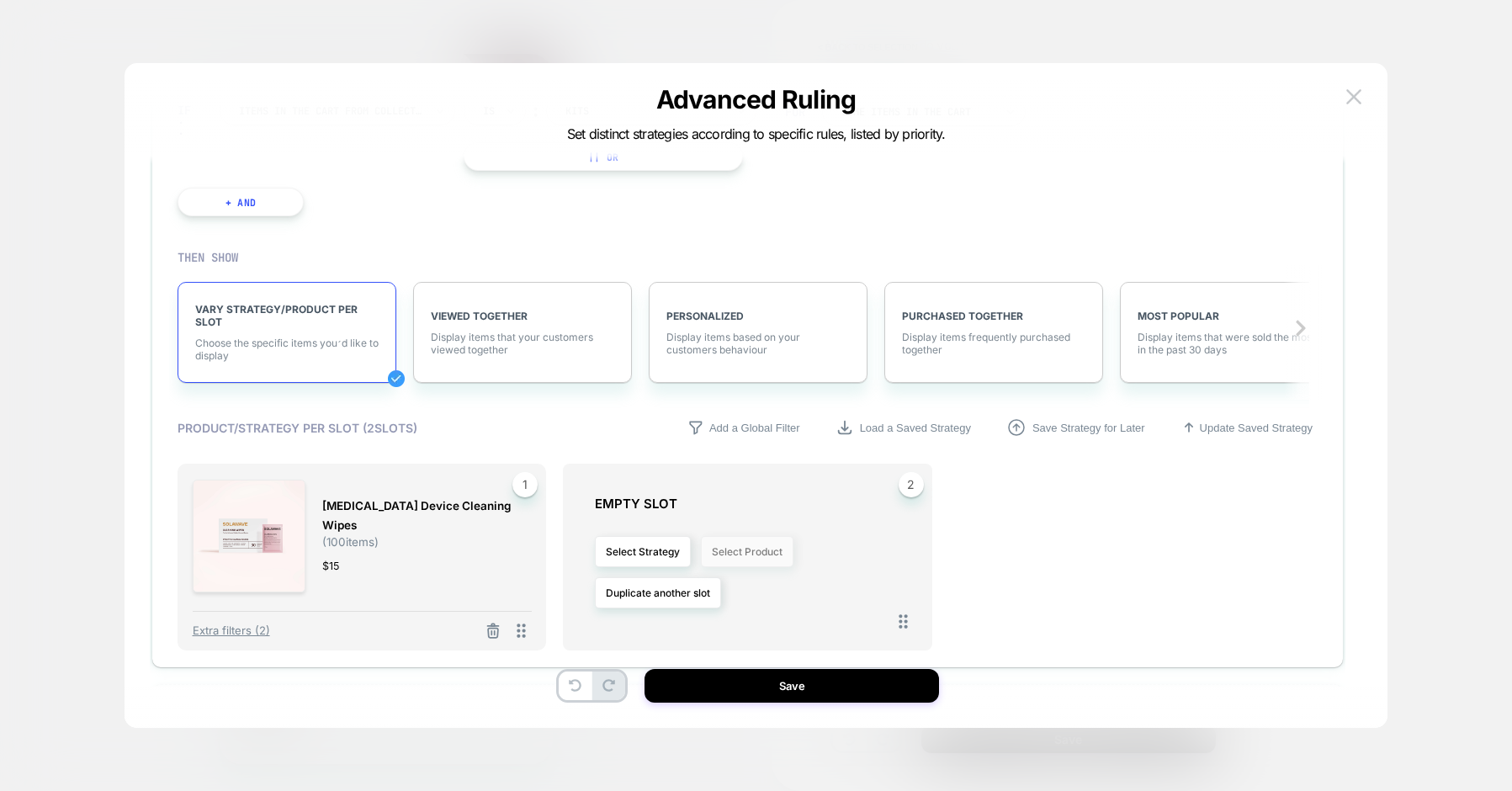
click at [736, 550] on button "Select Product" at bounding box center [747, 551] width 92 height 31
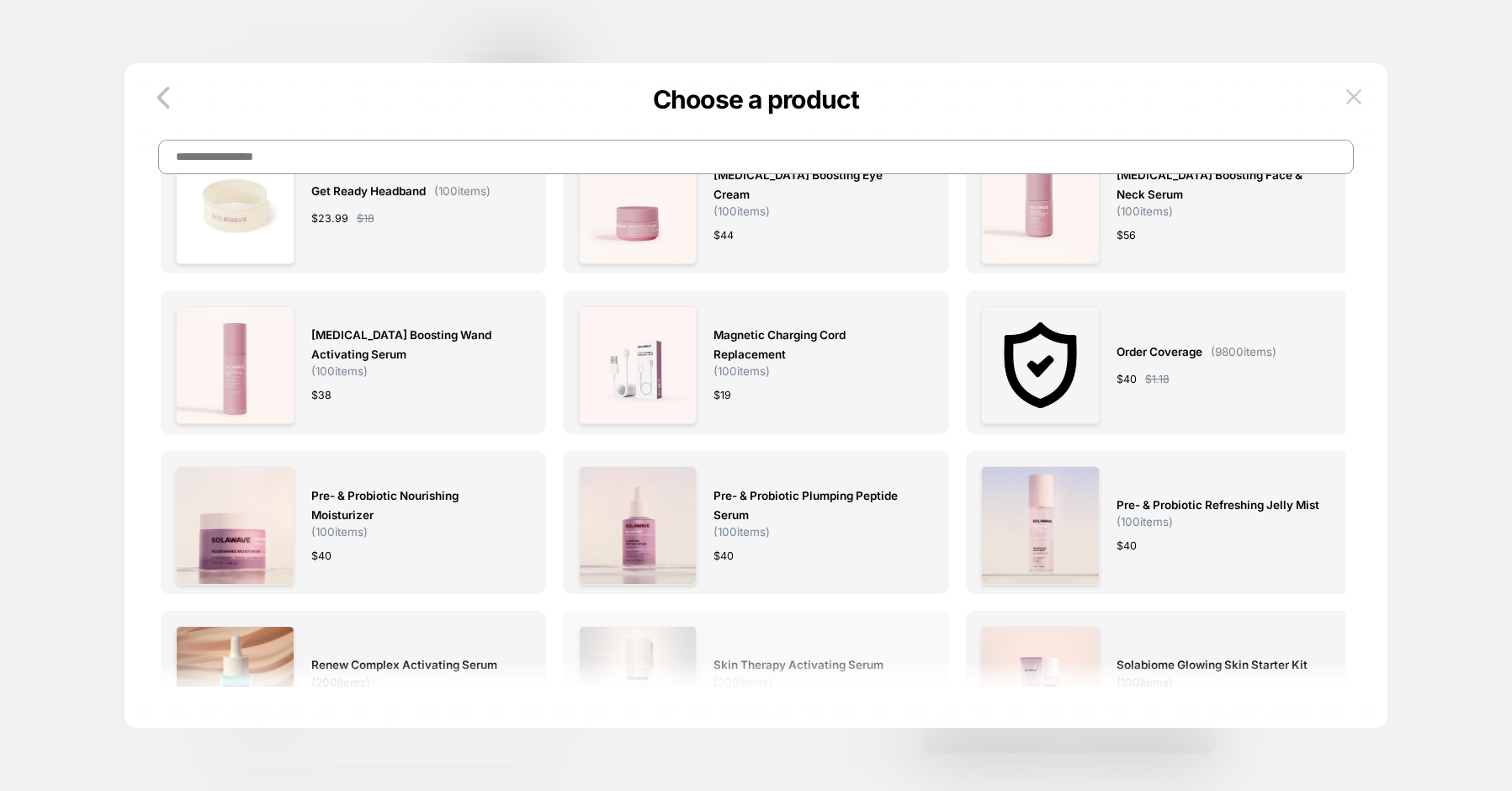
scroll to position [15, 0]
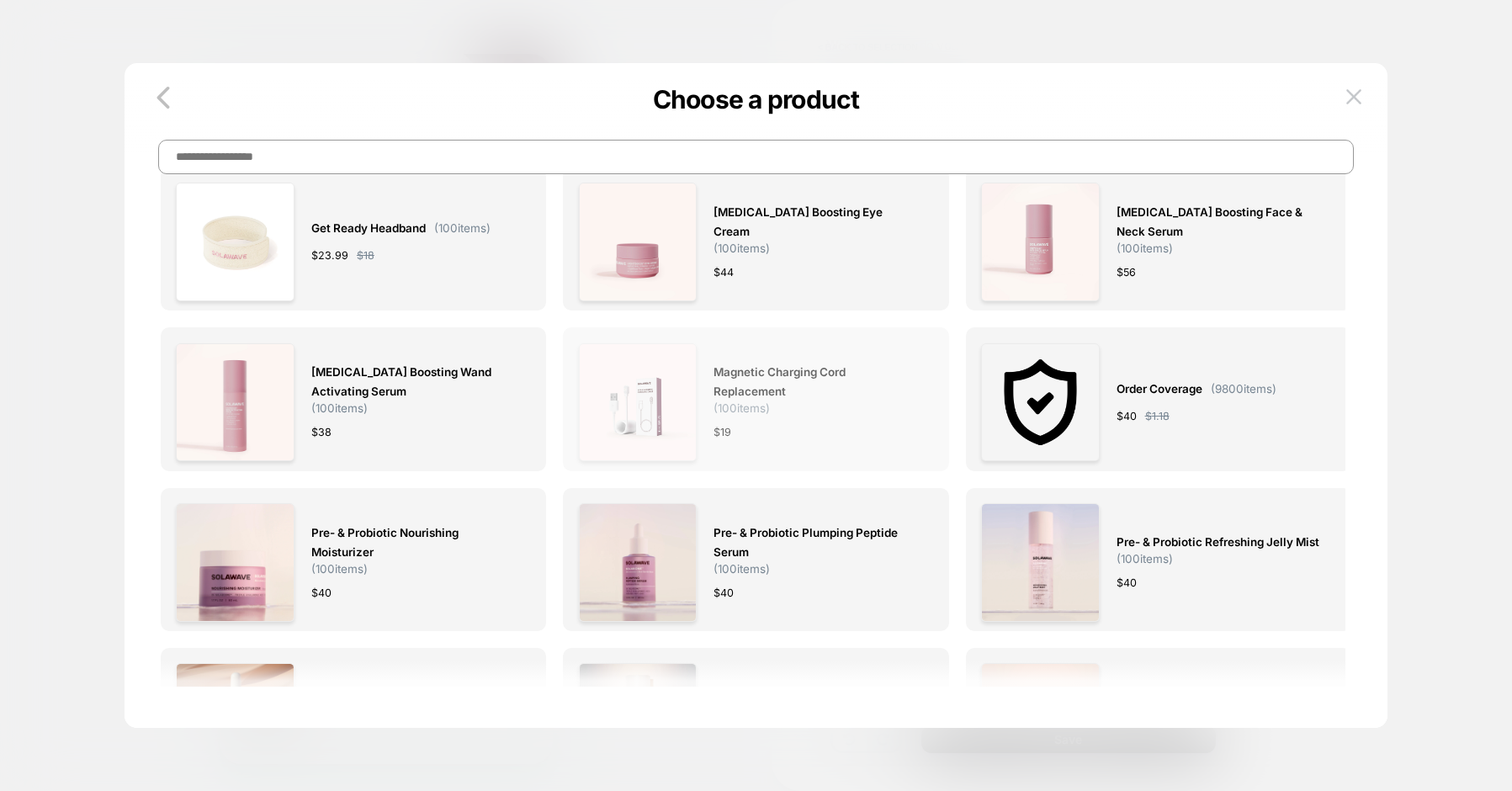
click at [712, 379] on div "Magnetic Charging Cord Replacement ( 100 items) $ 19" at bounding box center [757, 402] width 355 height 119
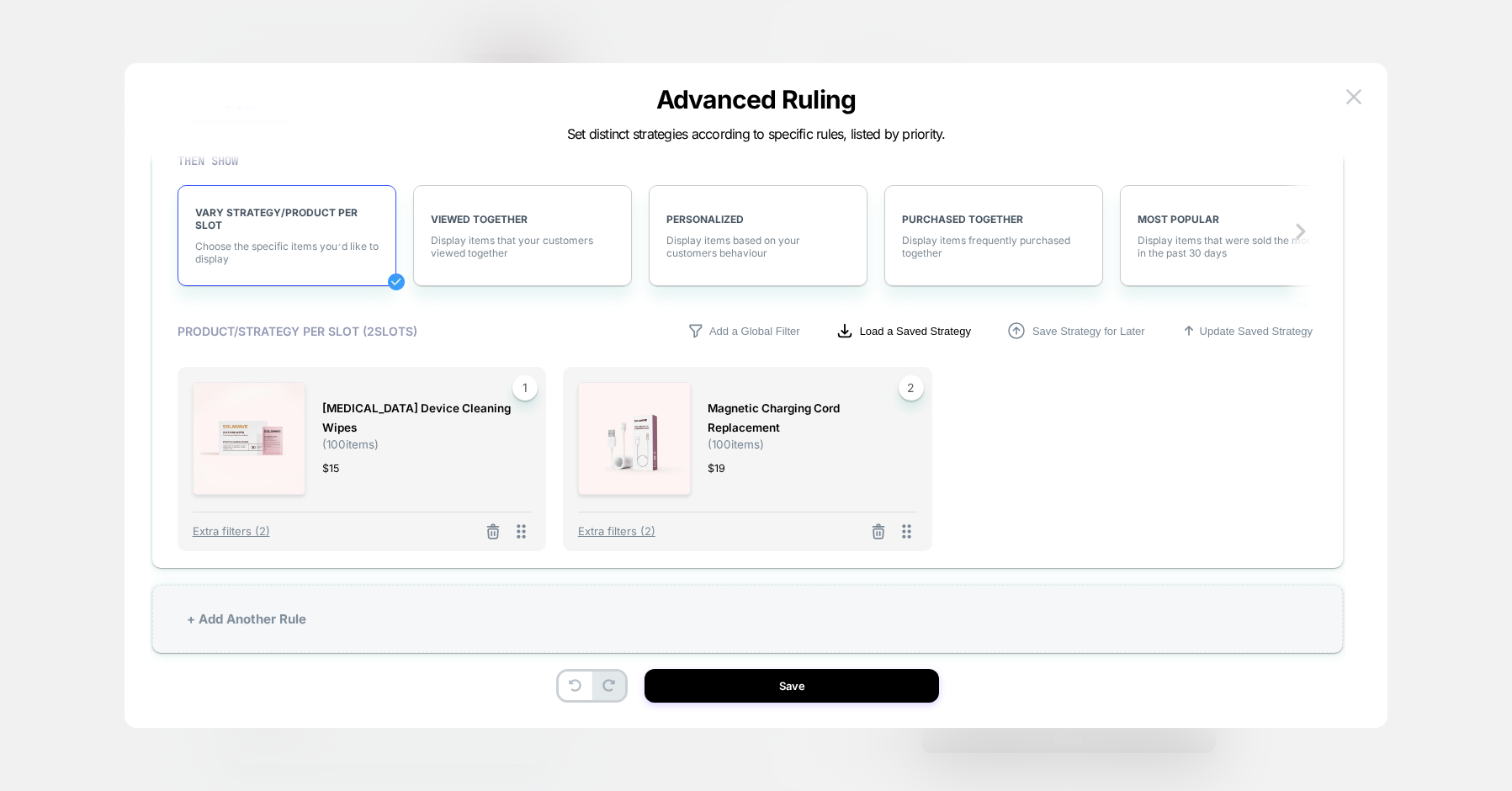
scroll to position [50, 0]
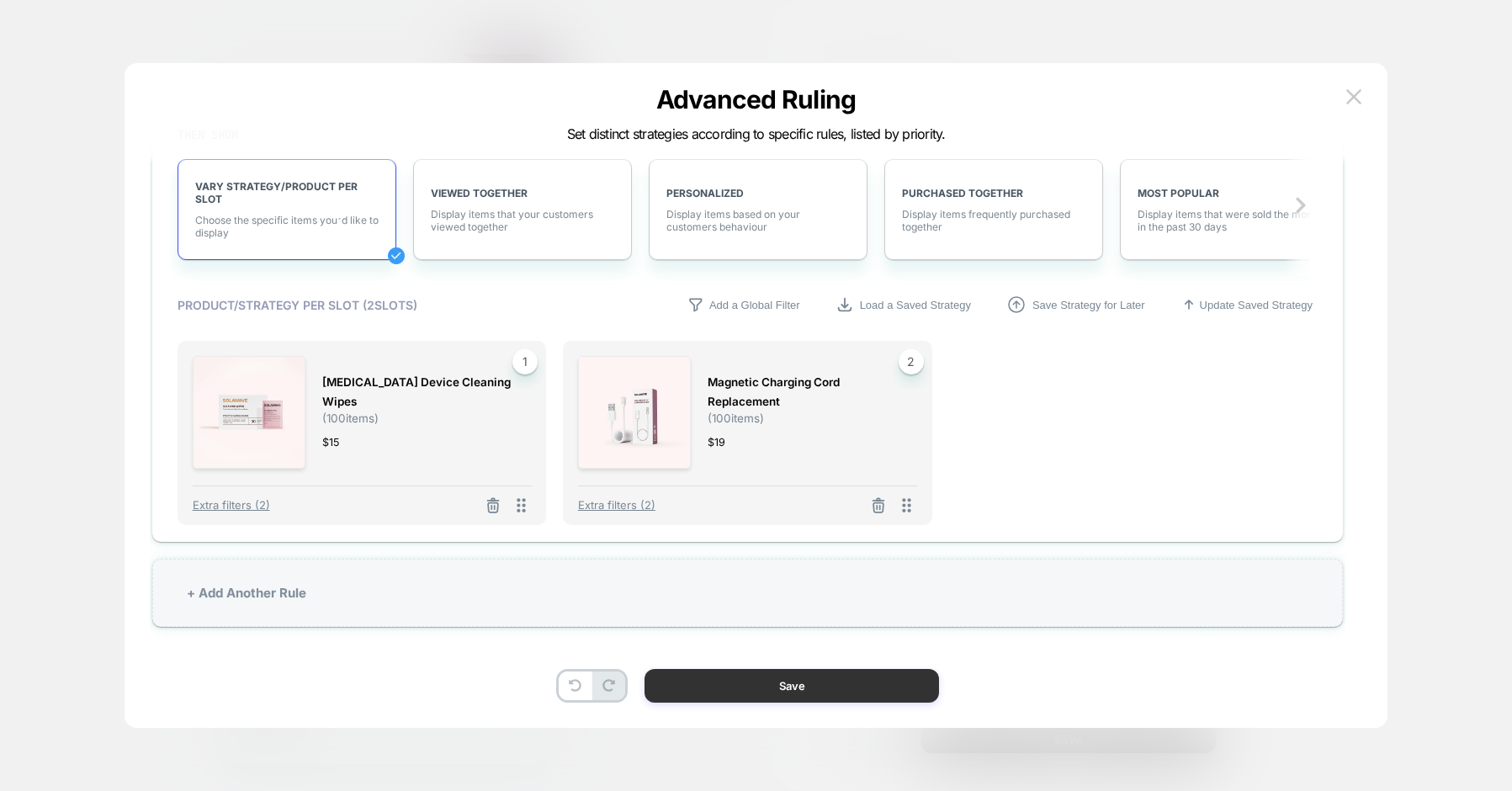
click at [781, 683] on button "Save" at bounding box center [792, 685] width 295 height 33
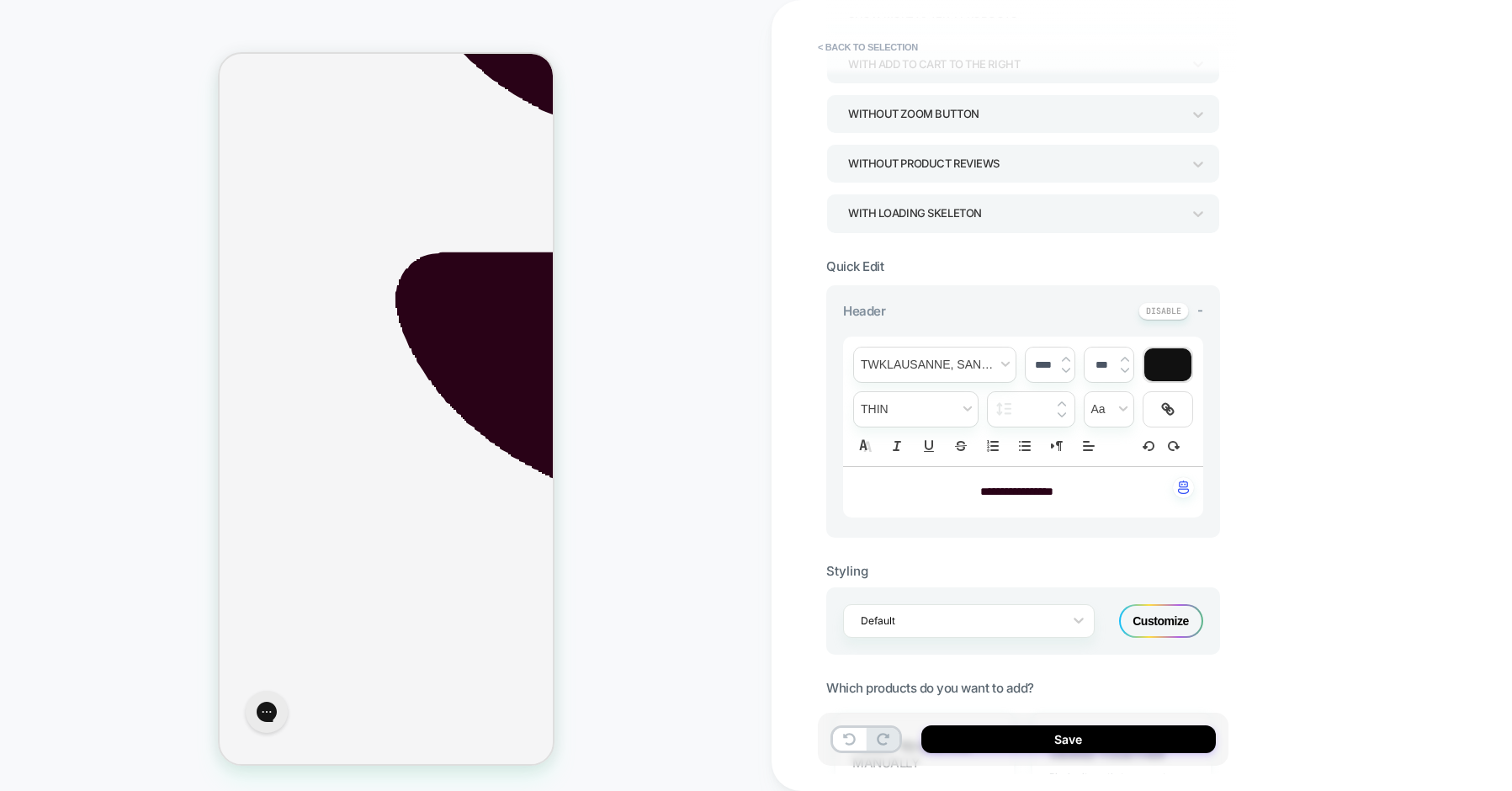
scroll to position [0, 0]
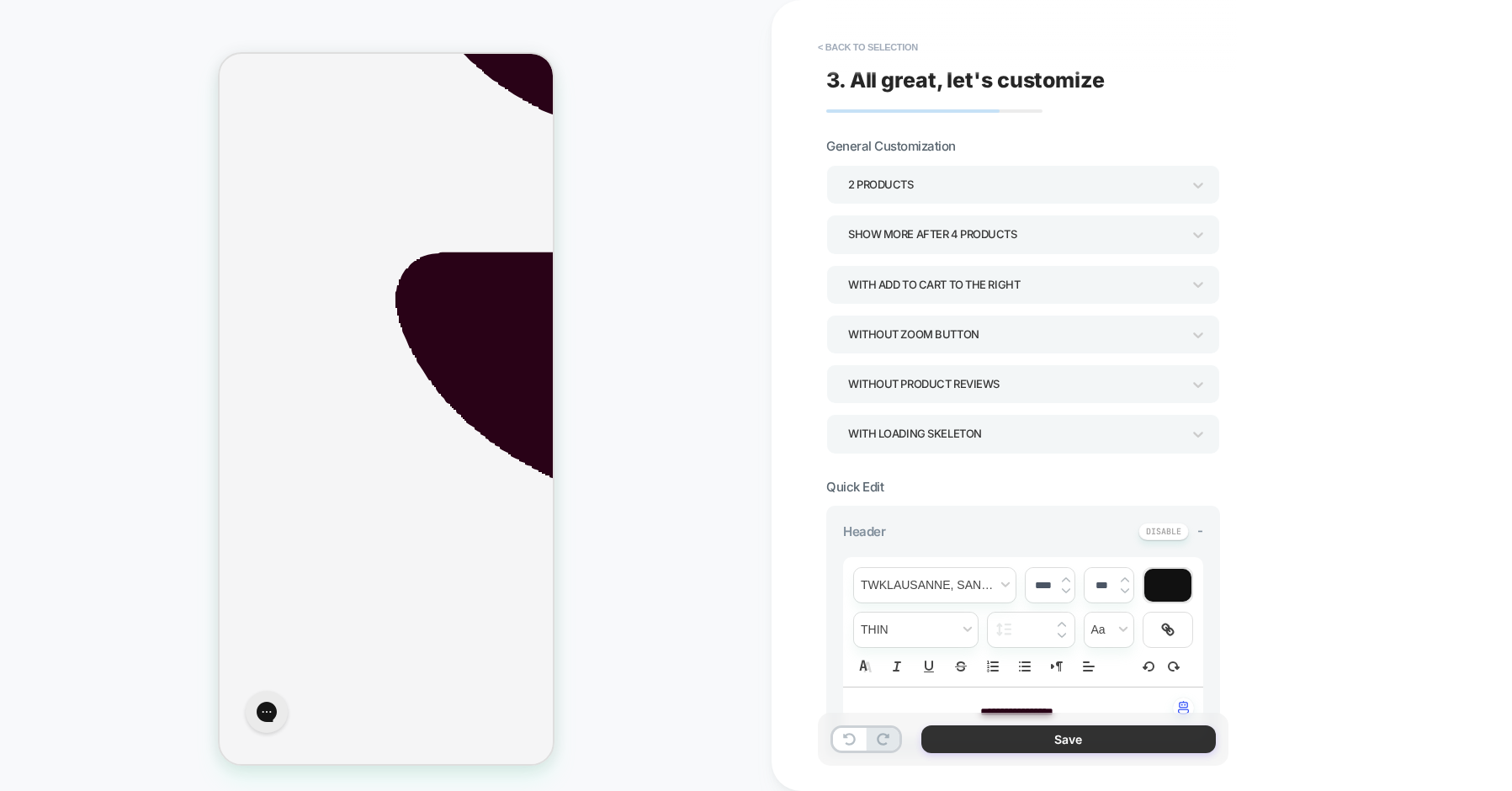
click at [1080, 737] on button "Save" at bounding box center [1069, 739] width 295 height 28
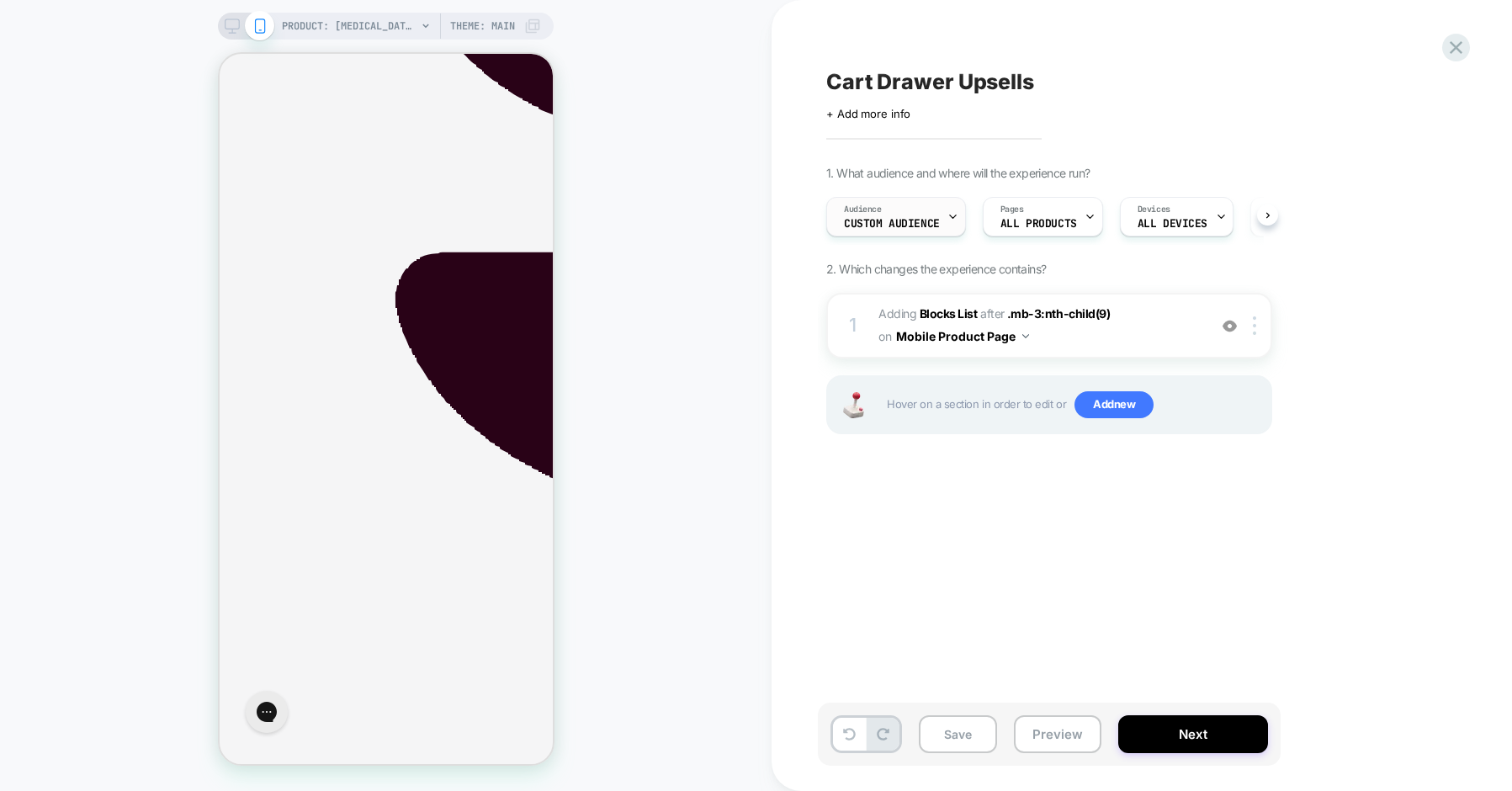
click at [920, 215] on div "Audience Custom Audience" at bounding box center [892, 216] width 130 height 38
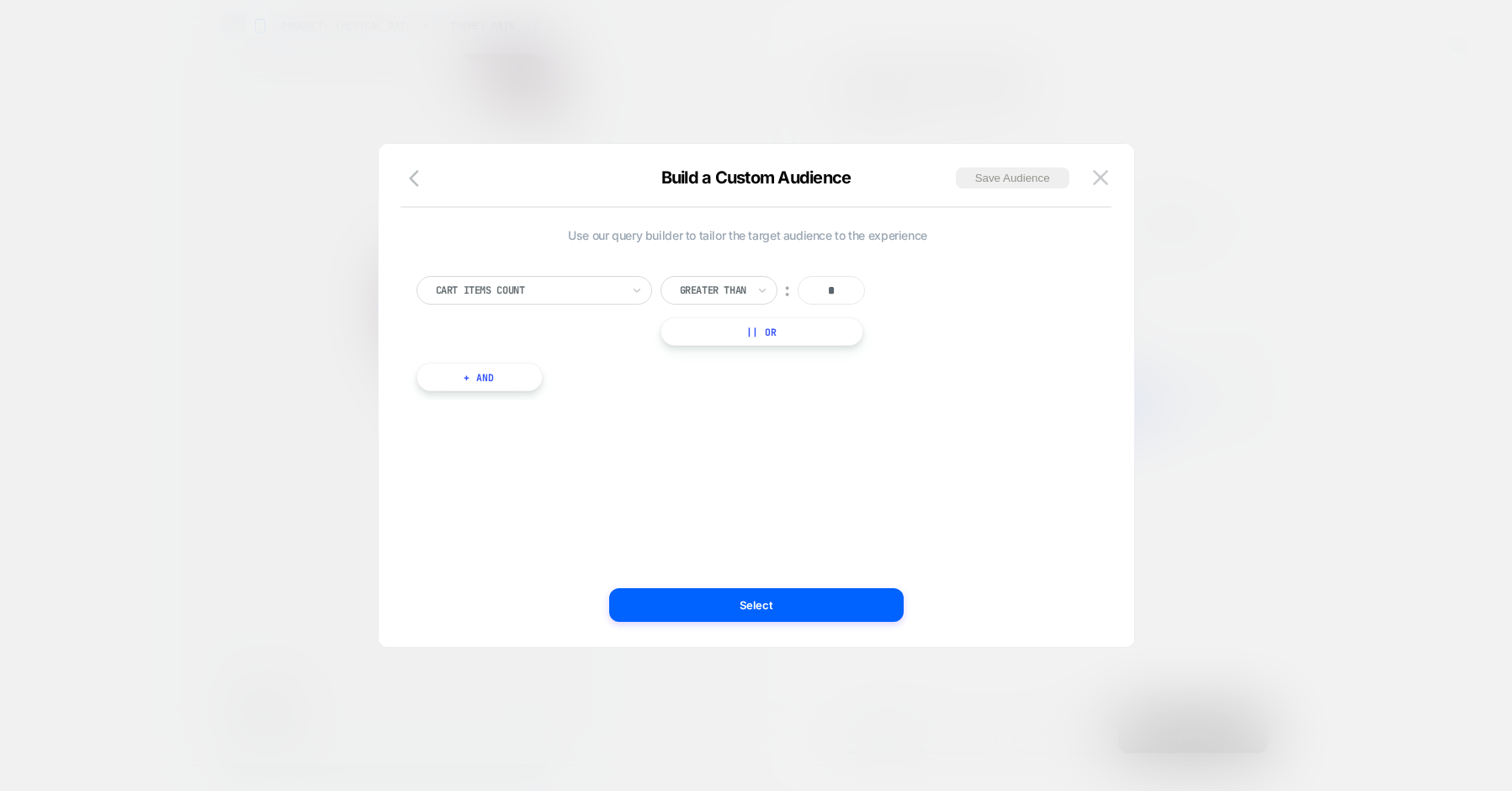
click at [475, 374] on button "+ And" at bounding box center [480, 377] width 126 height 28
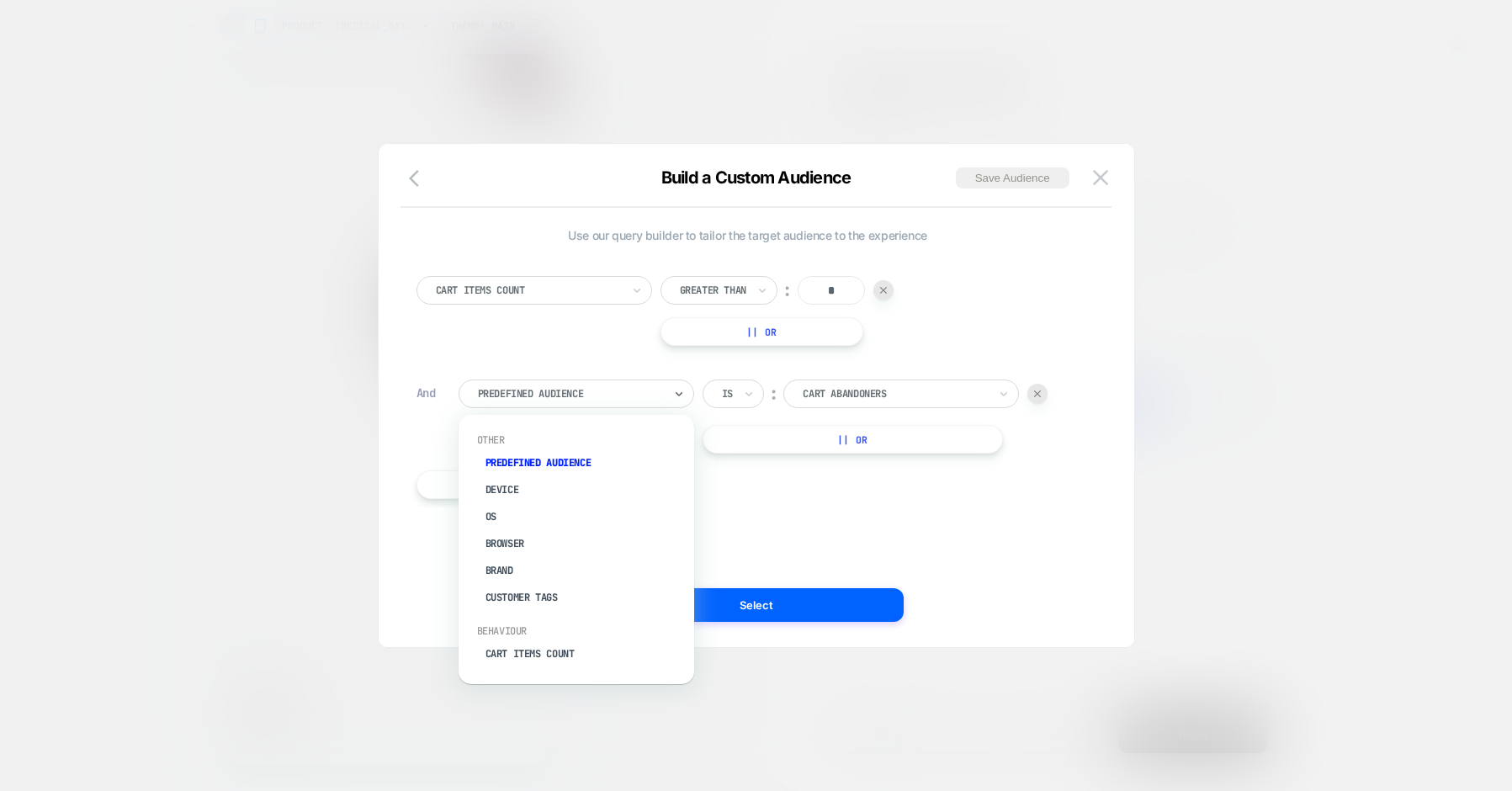
click at [571, 396] on div at bounding box center [571, 394] width 185 height 15
click at [524, 573] on div "Cart Item" at bounding box center [585, 571] width 219 height 27
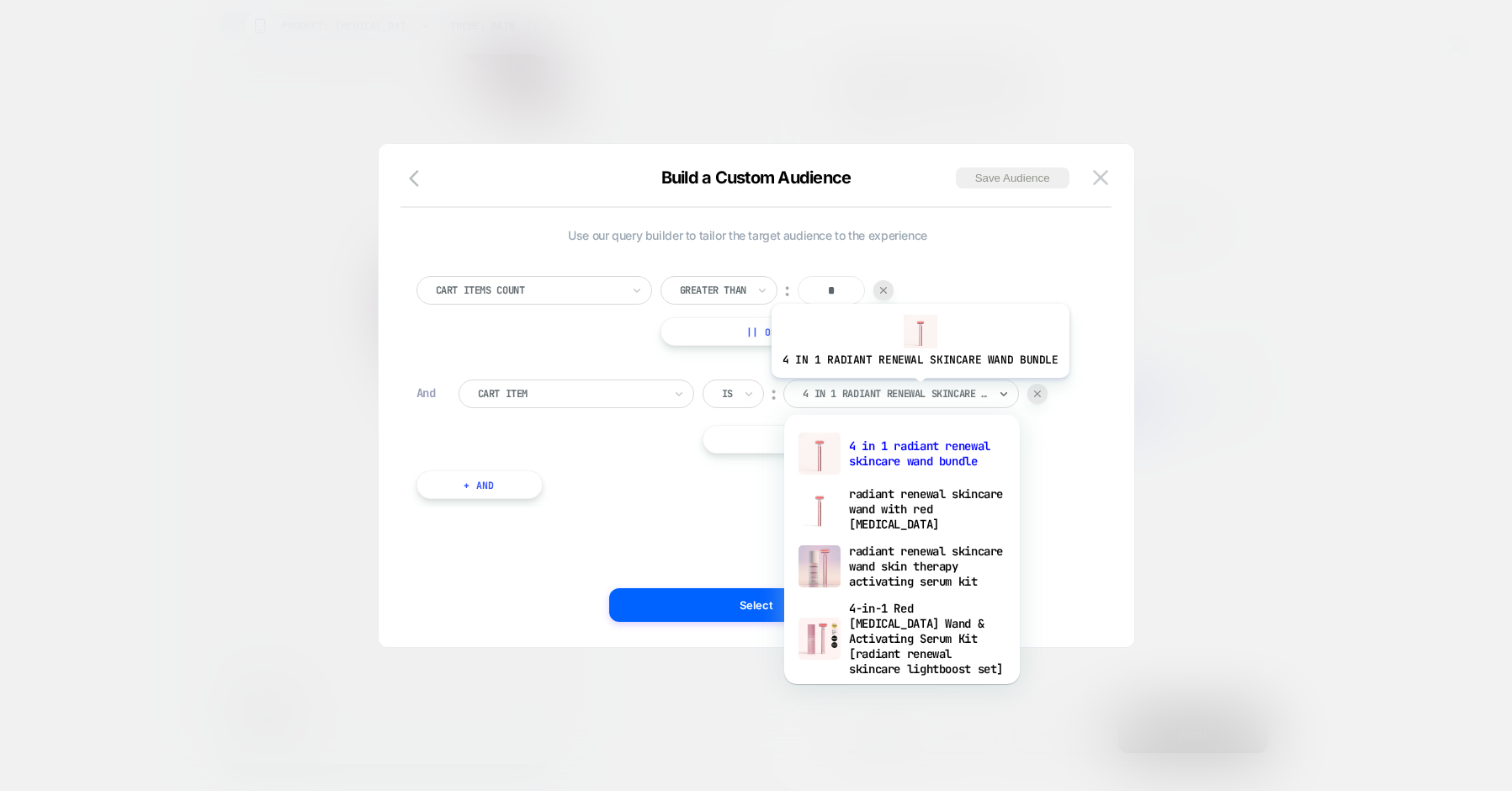
click at [917, 390] on div at bounding box center [895, 394] width 185 height 15
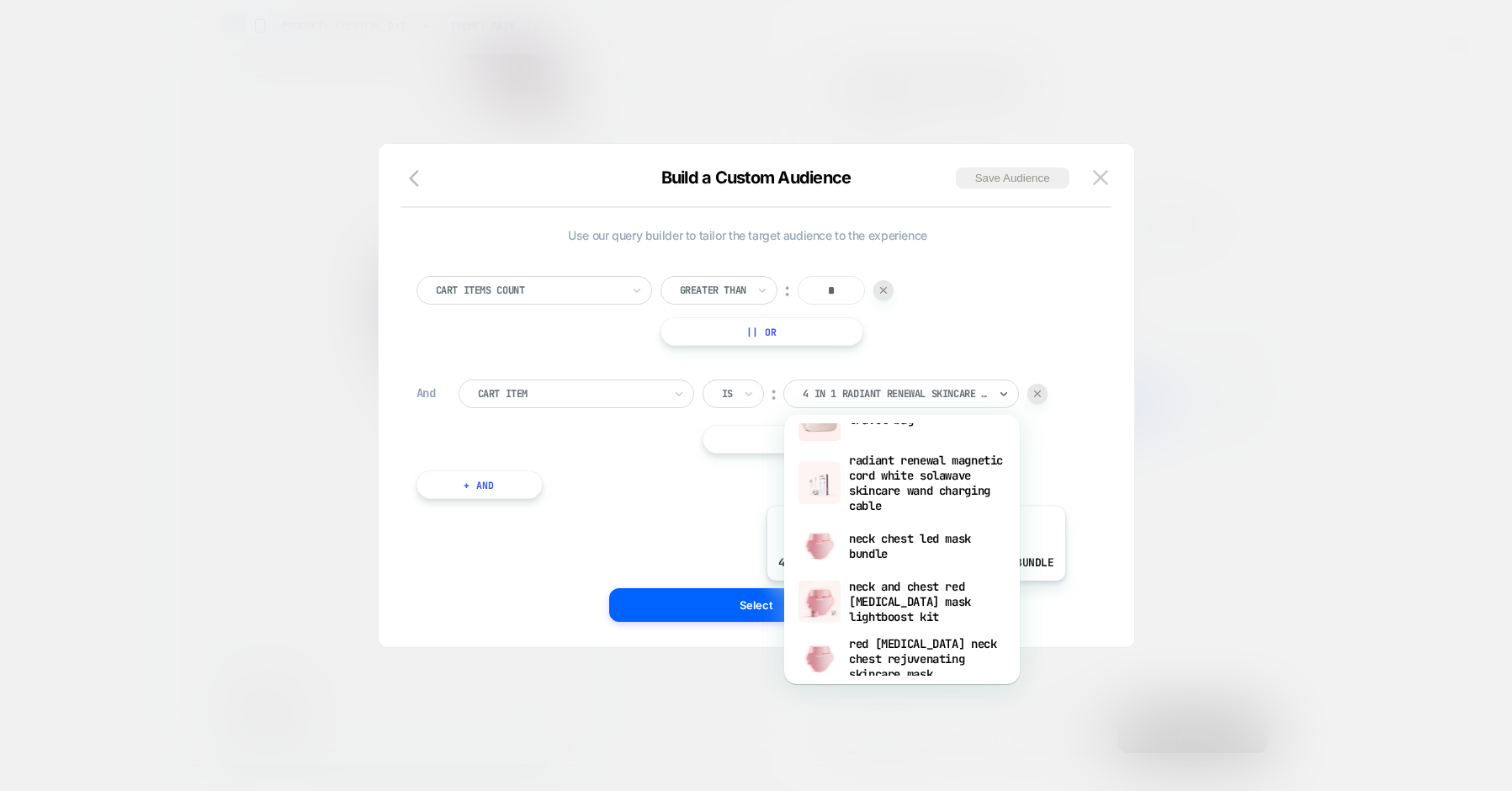
scroll to position [1431, 0]
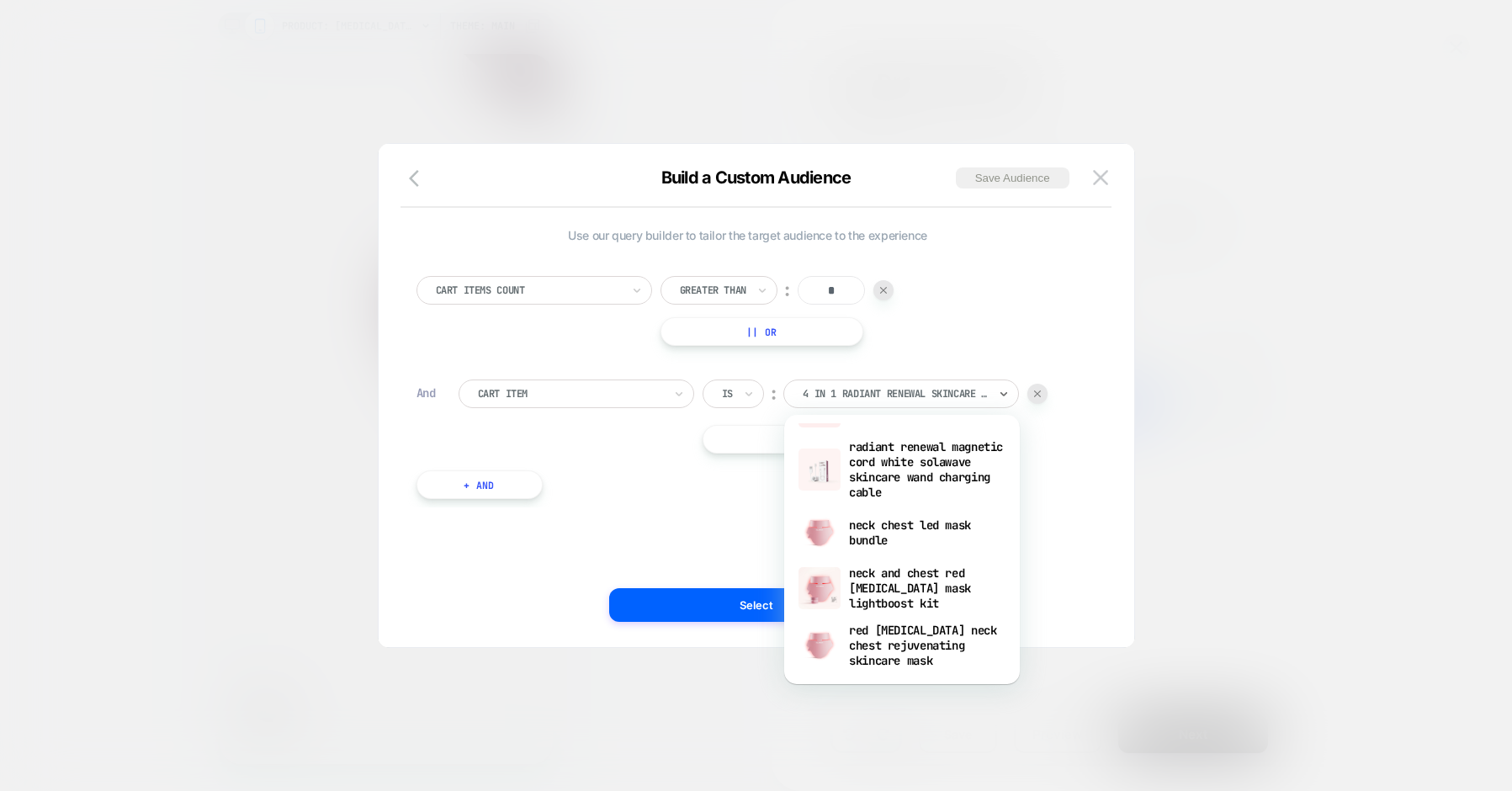
click at [632, 394] on div at bounding box center [571, 394] width 185 height 15
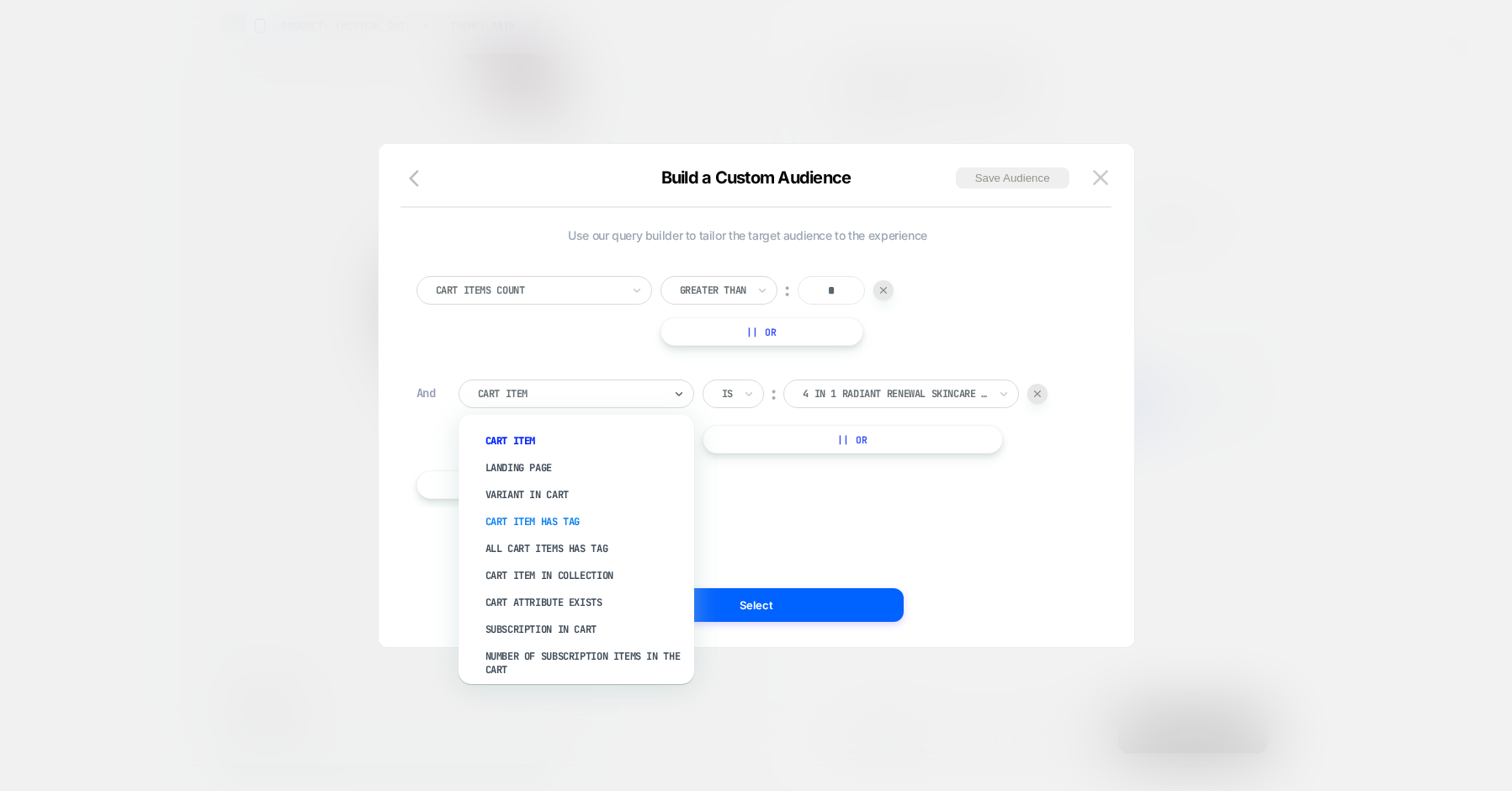
scroll to position [273, 0]
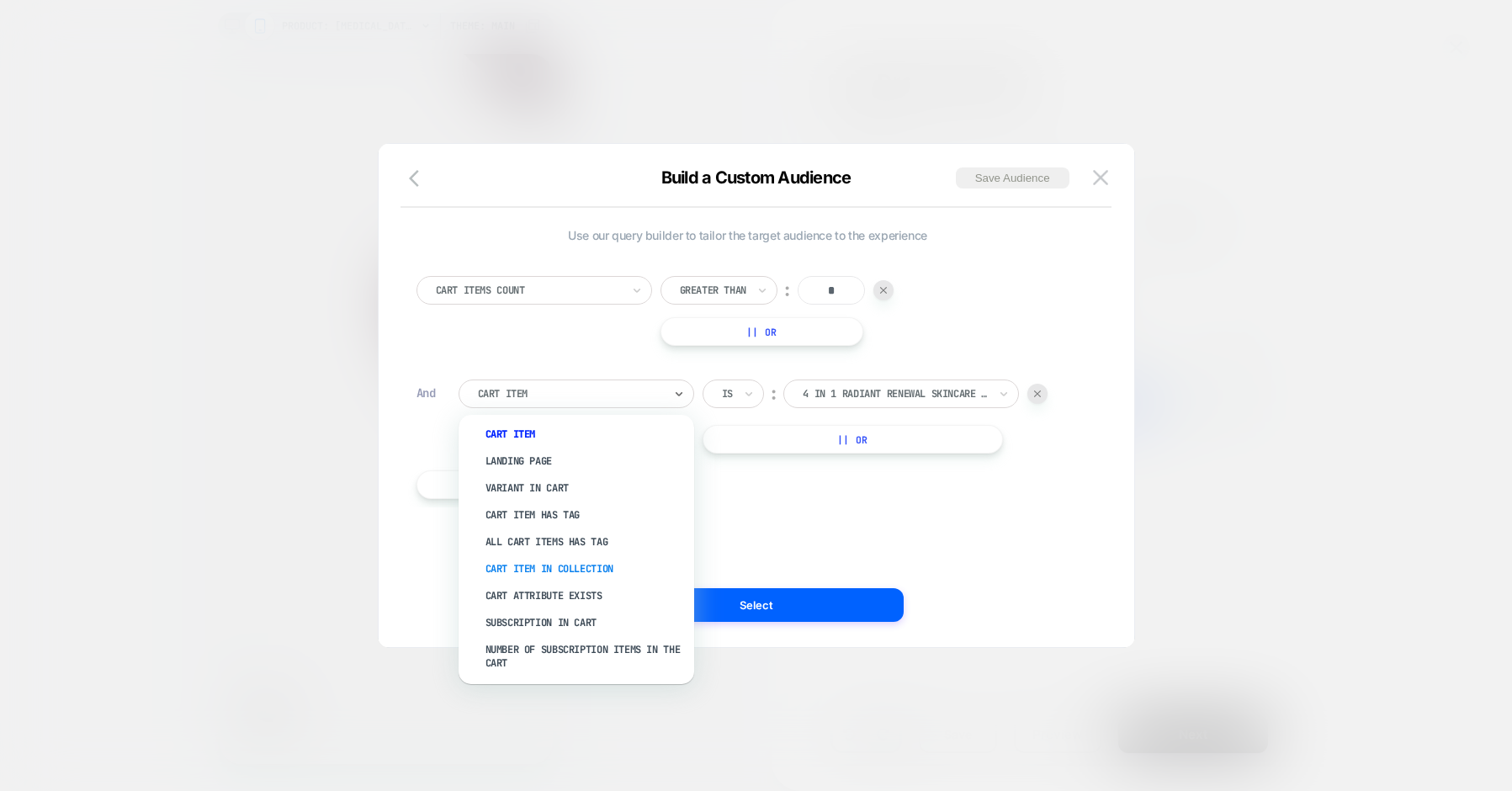
click at [566, 567] on div "Cart Item In Collection" at bounding box center [585, 569] width 219 height 27
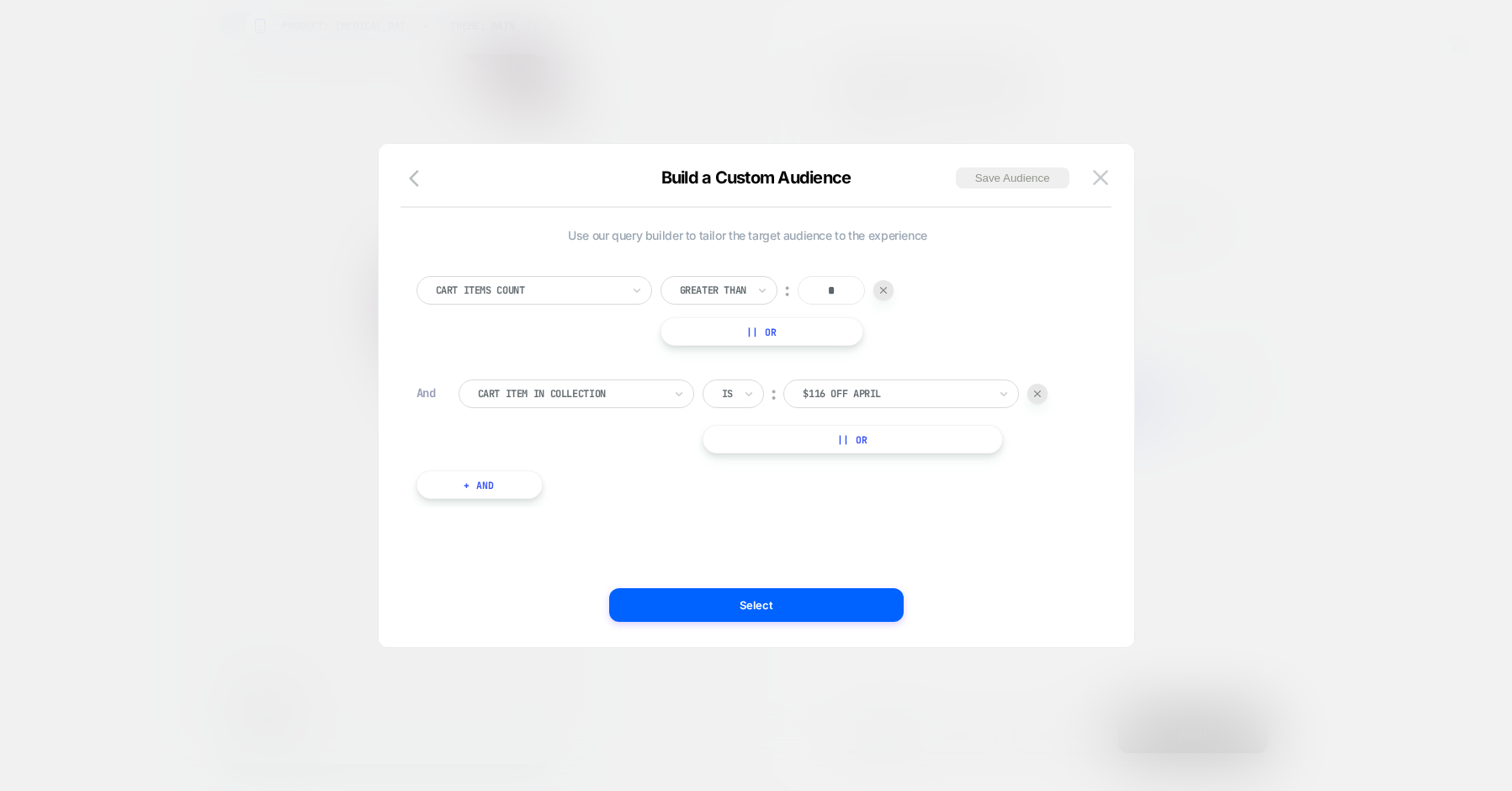
click at [860, 393] on div at bounding box center [895, 394] width 185 height 15
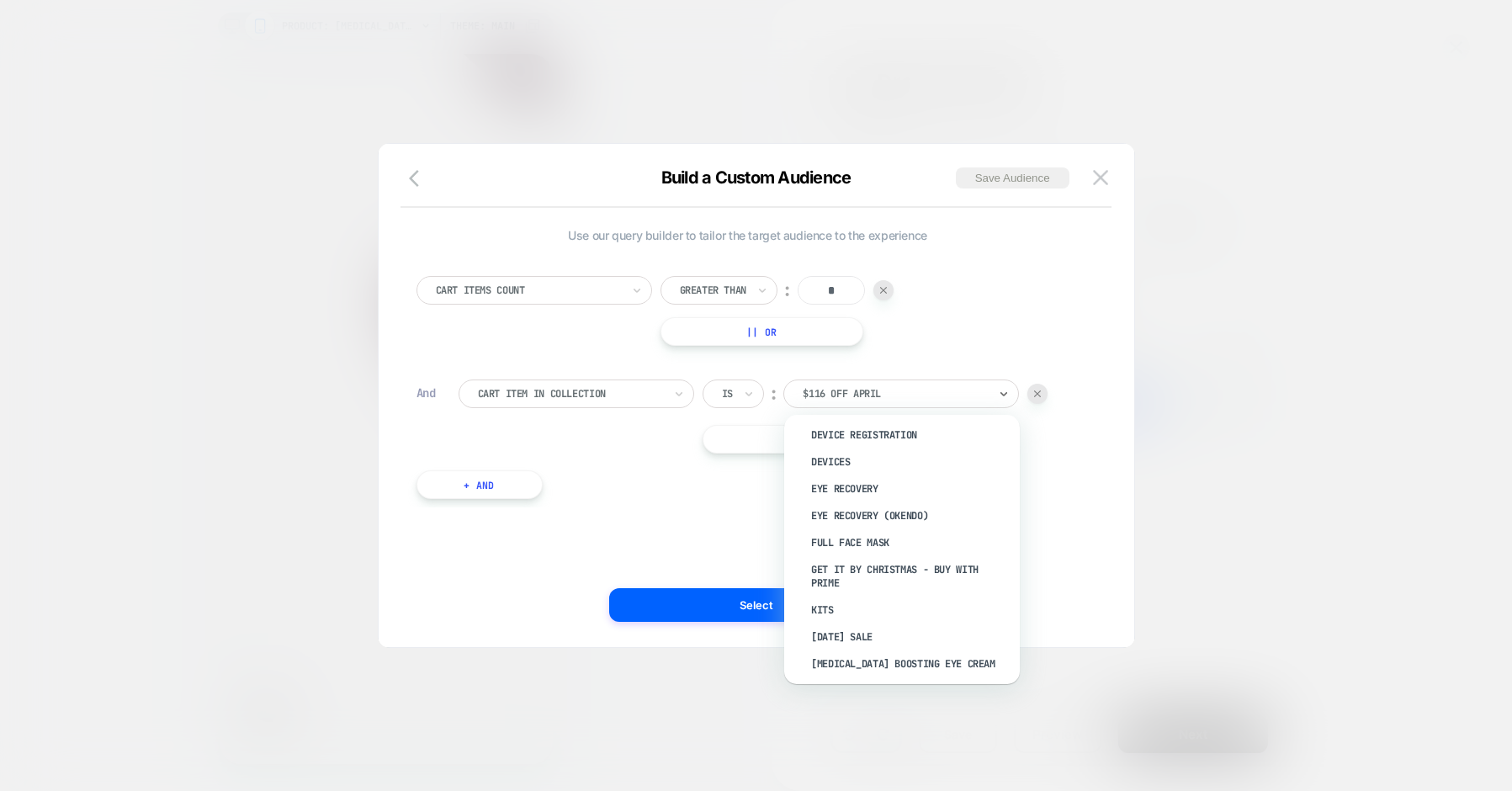
scroll to position [440, 0]
click at [847, 599] on div "Kits" at bounding box center [911, 606] width 219 height 27
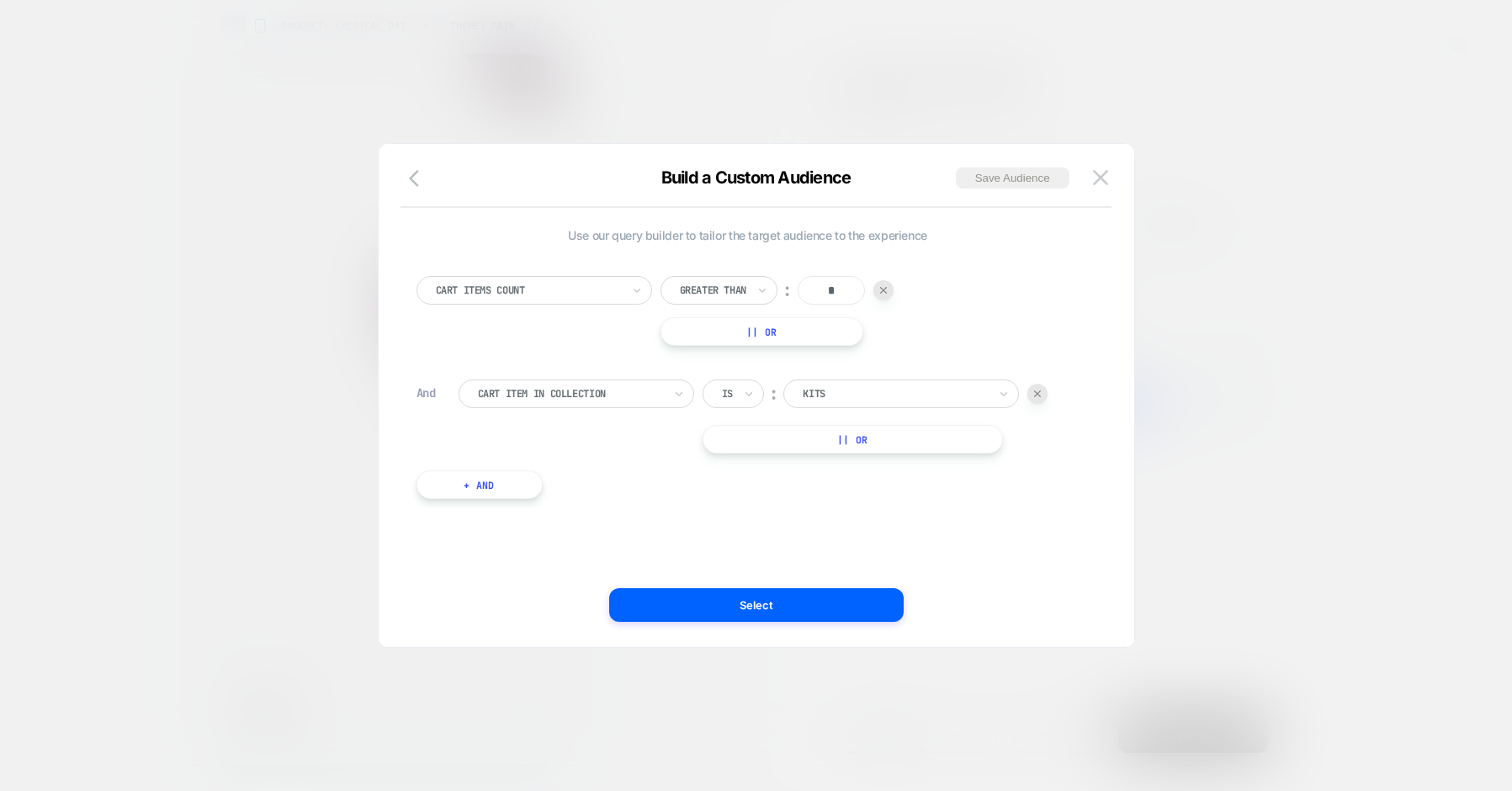
click at [847, 599] on button "Select" at bounding box center [756, 605] width 295 height 33
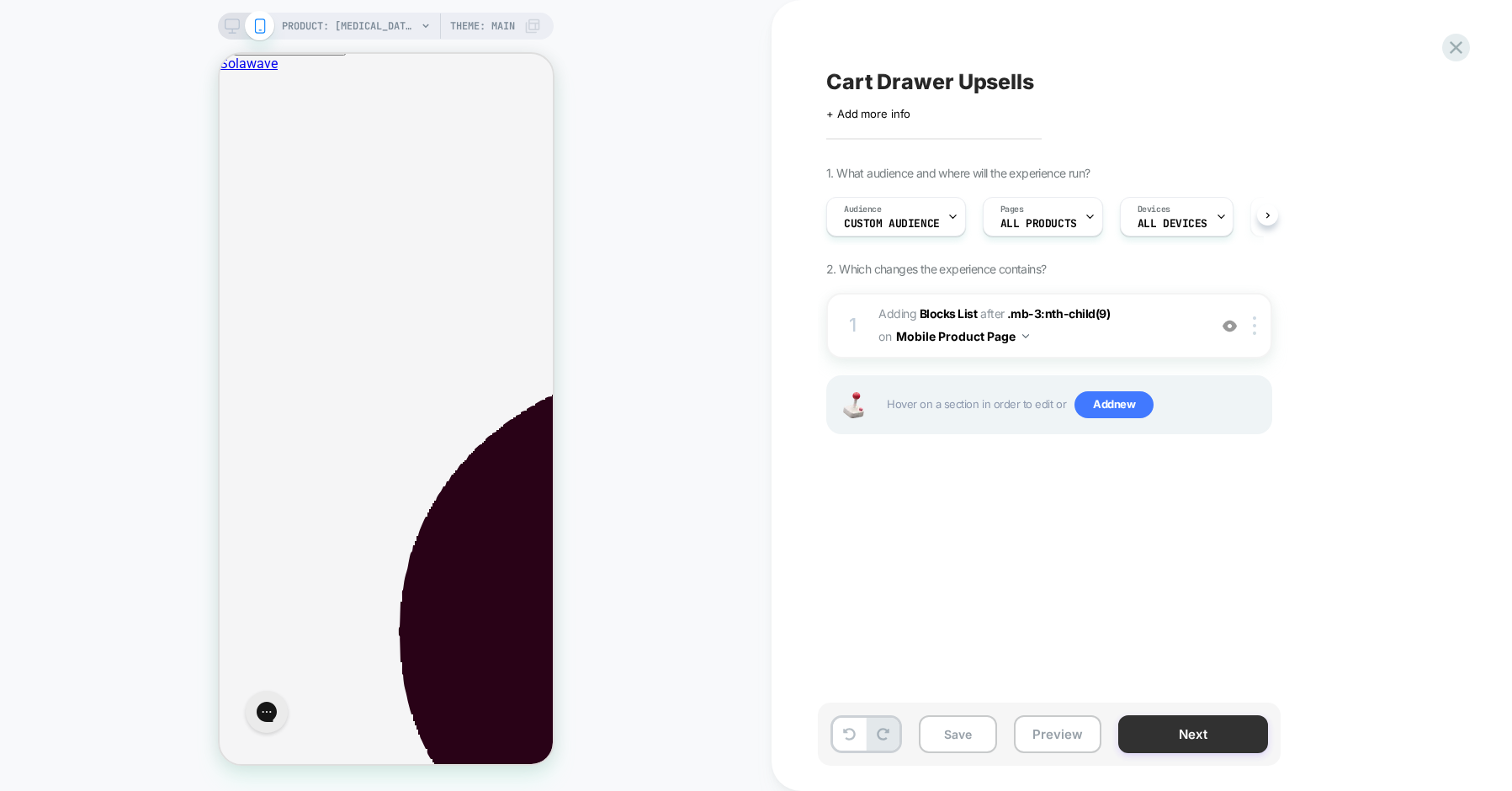
scroll to position [57, 0]
click at [957, 736] on button "Save" at bounding box center [958, 734] width 79 height 38
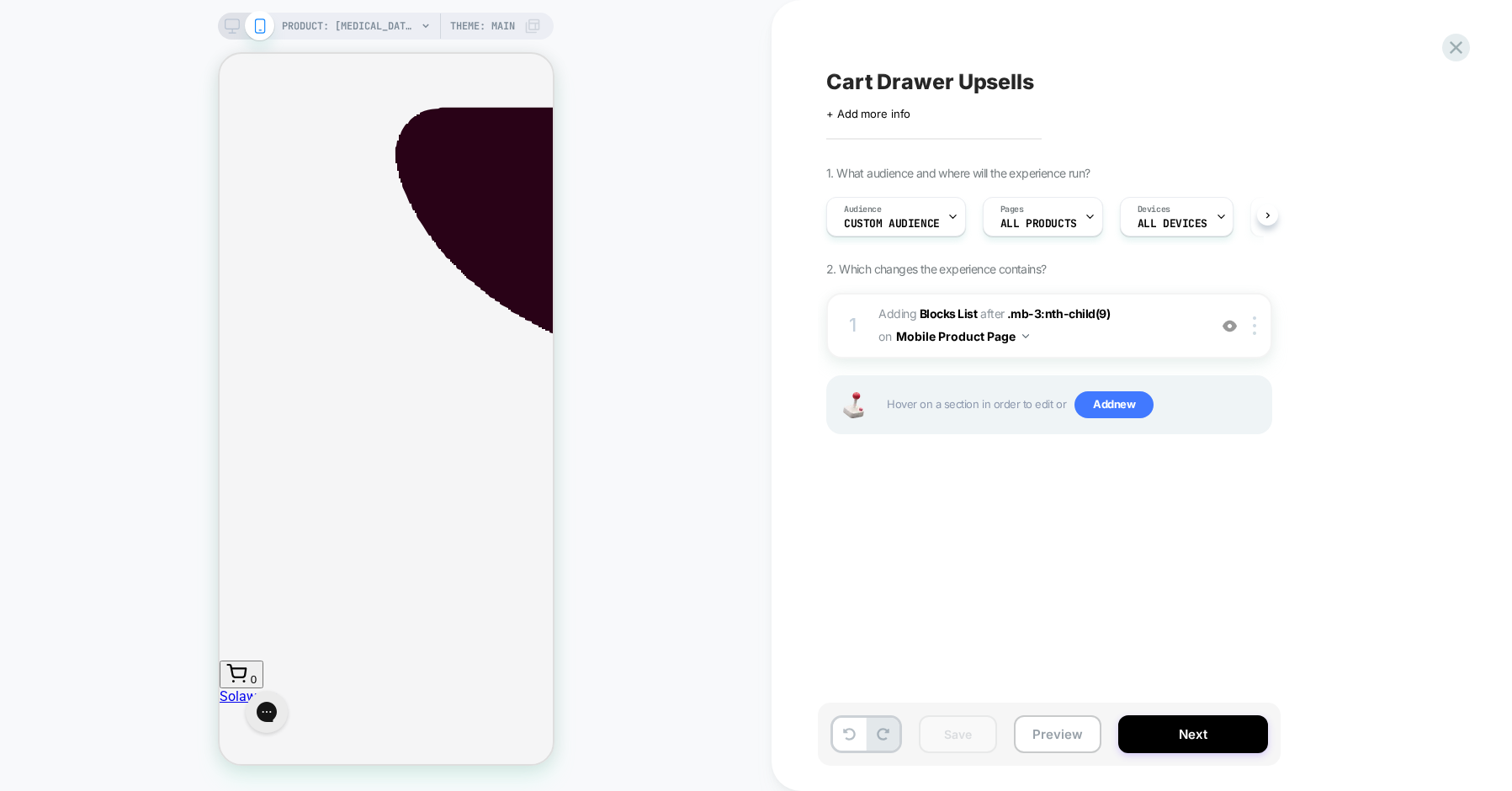
scroll to position [0, 0]
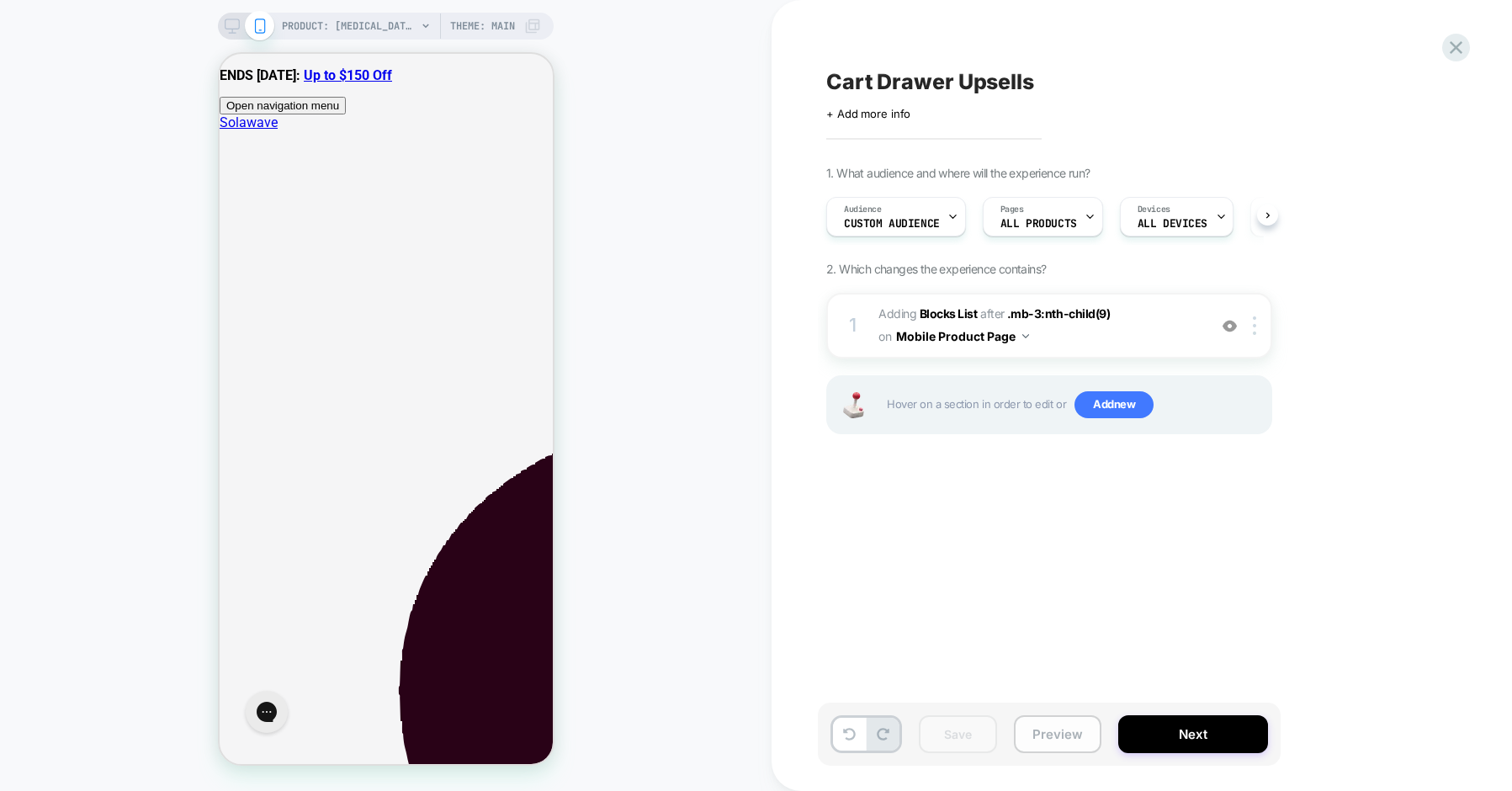
click at [1075, 735] on button "Preview" at bounding box center [1058, 734] width 87 height 38
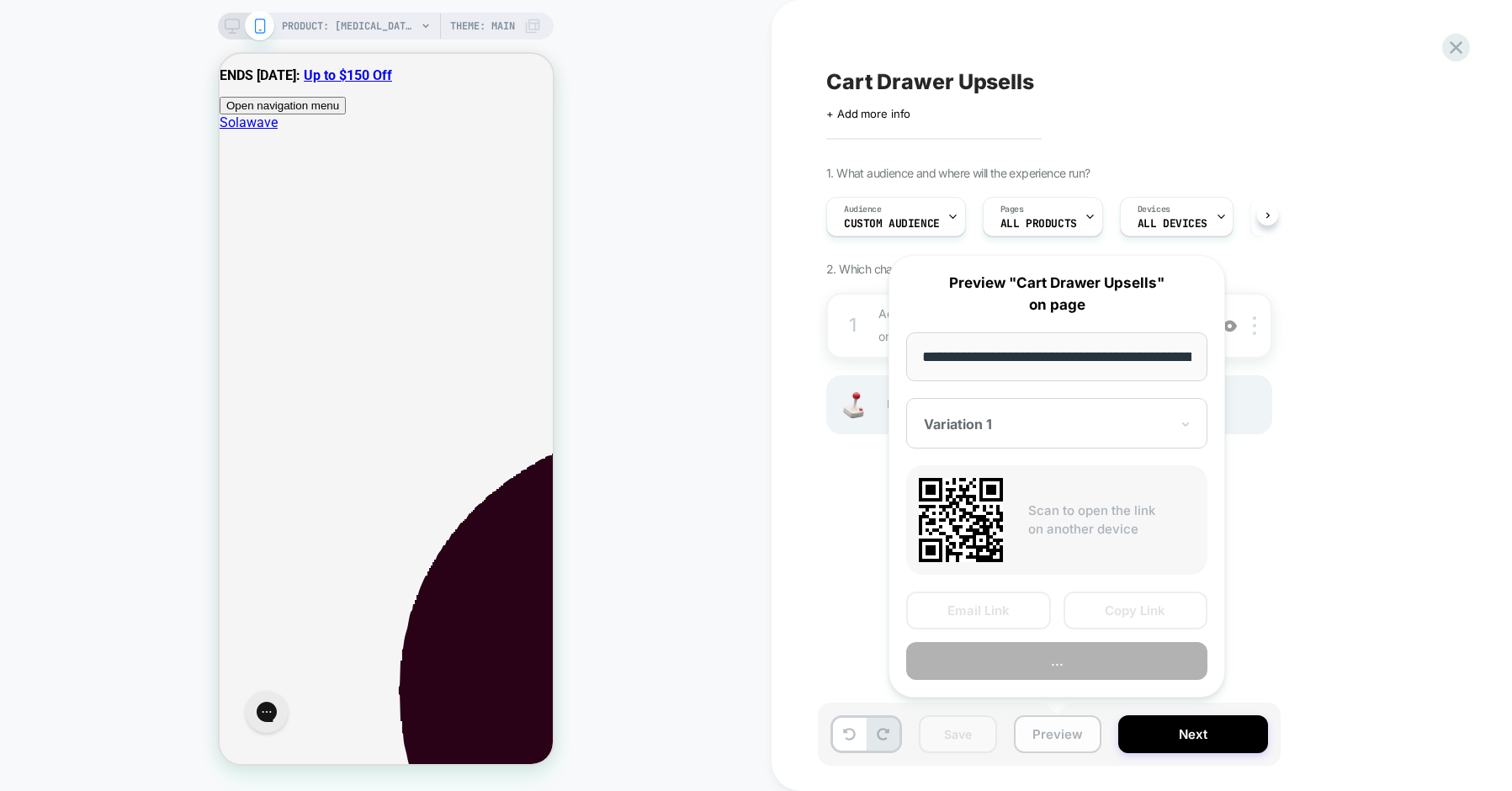
scroll to position [0, 404]
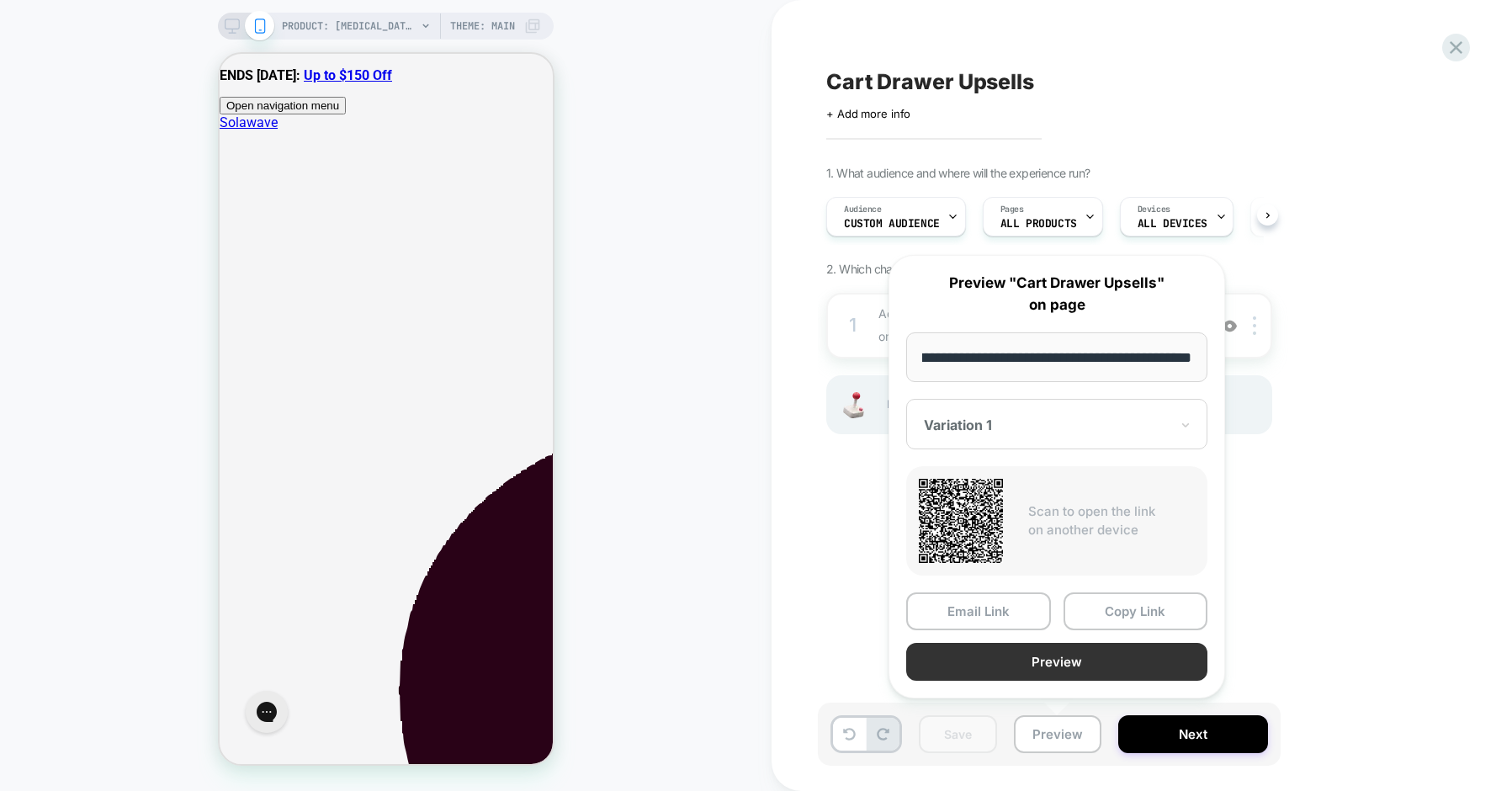
click at [1026, 665] on button "Preview" at bounding box center [1057, 662] width 302 height 38
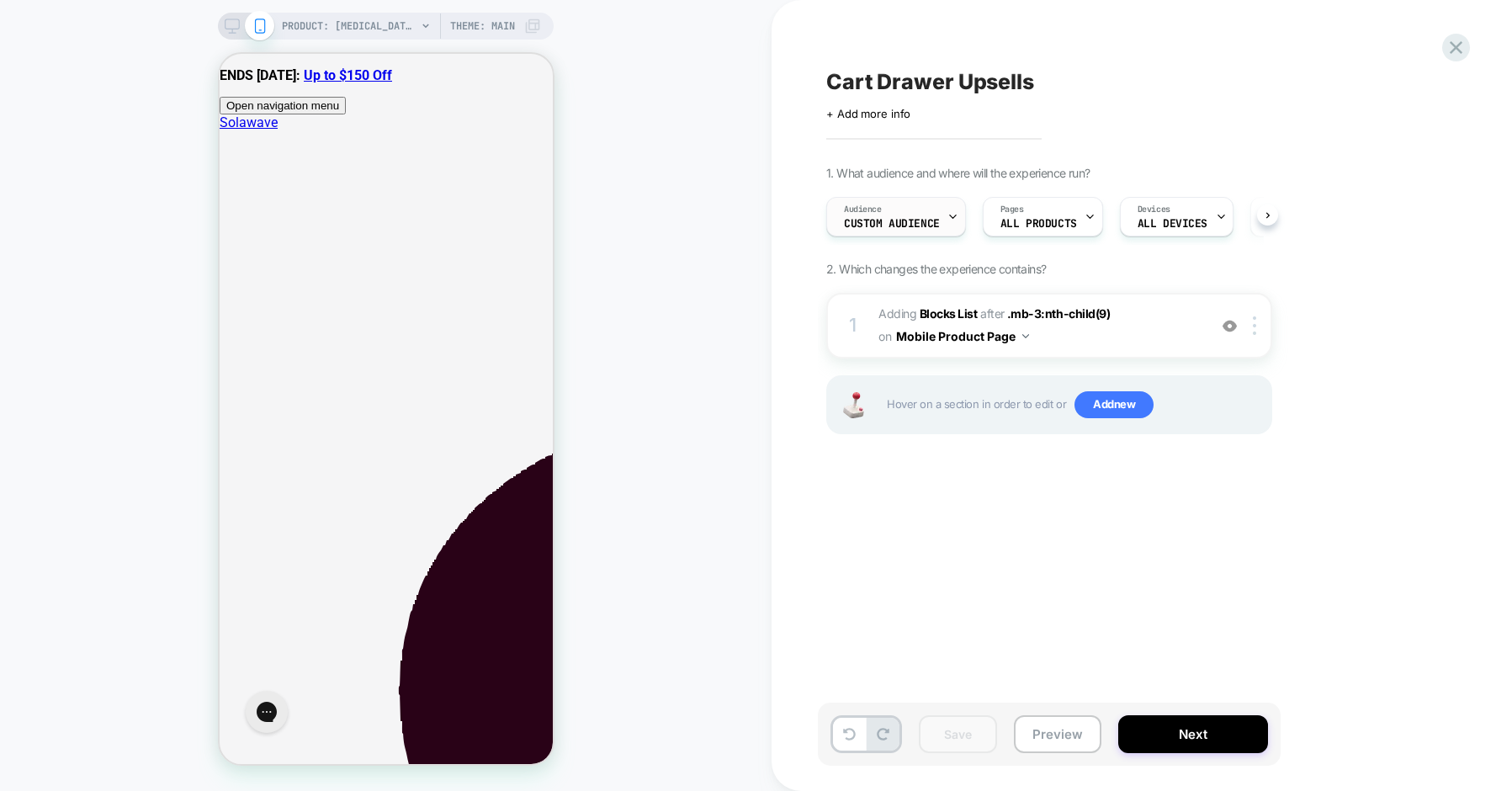
click at [890, 218] on span "Custom Audience" at bounding box center [892, 224] width 96 height 12
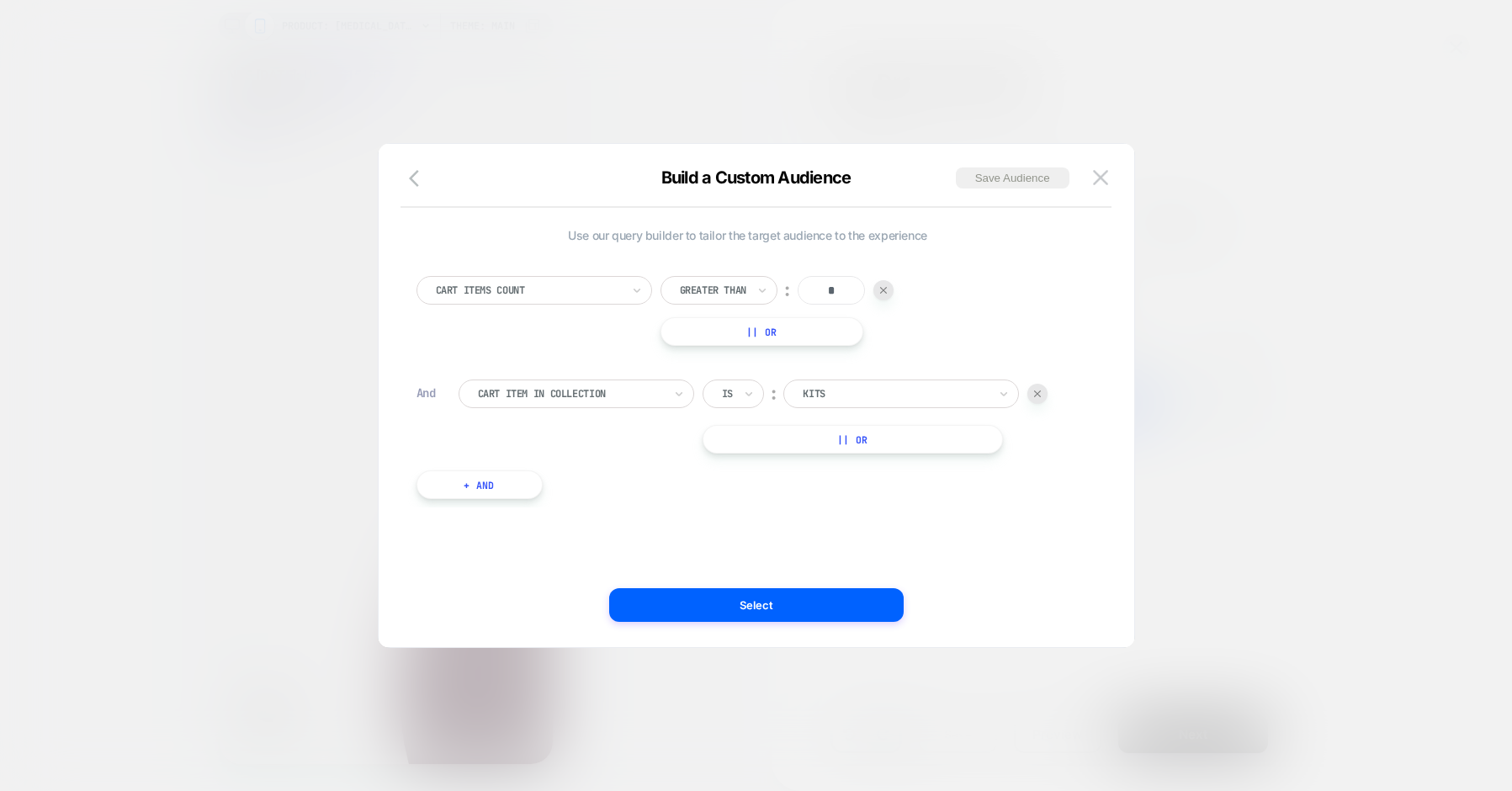
click at [777, 441] on button "|| Or" at bounding box center [853, 438] width 301 height 28
click at [840, 440] on div at bounding box center [895, 439] width 185 height 15
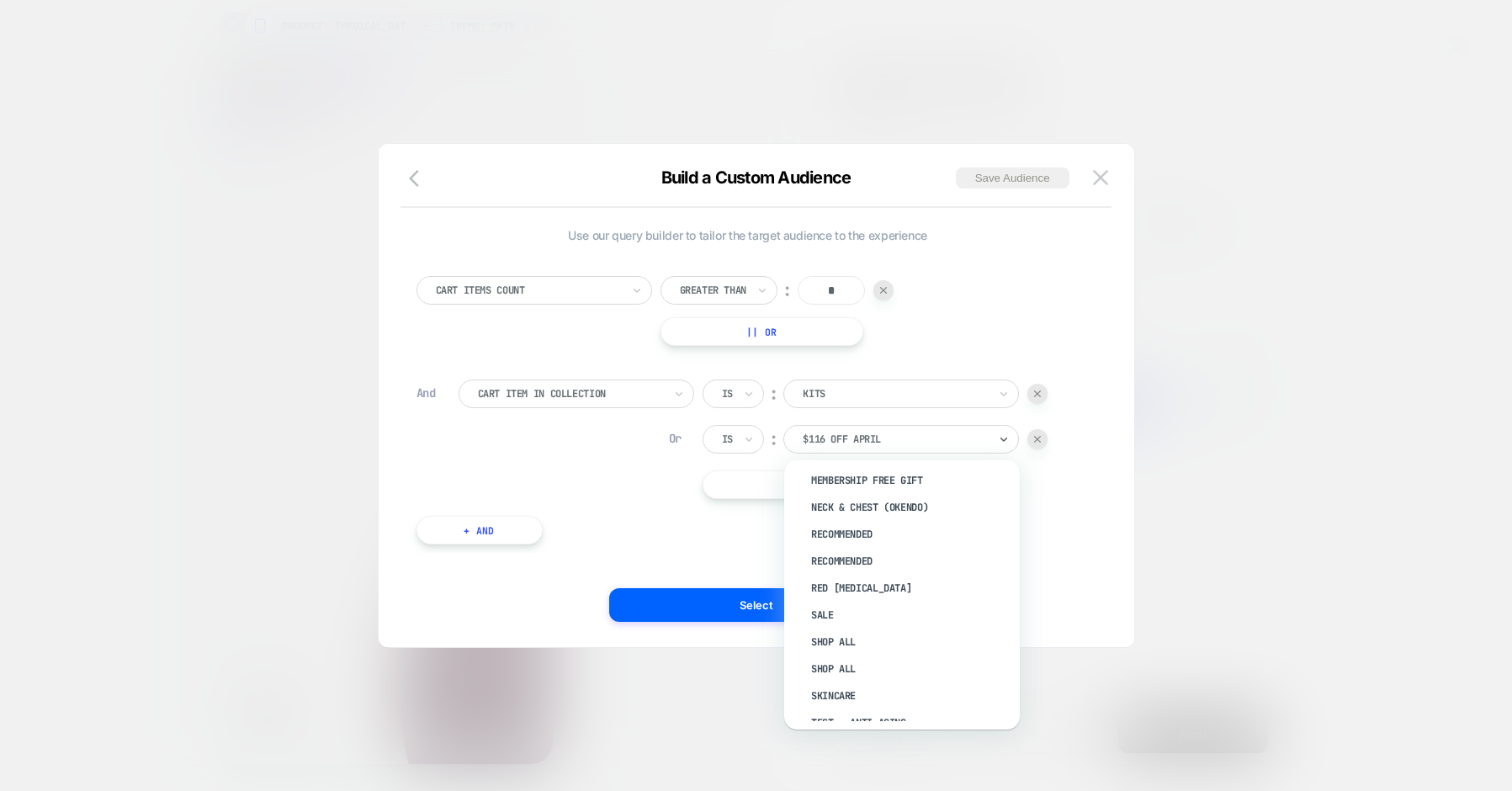
scroll to position [774, 0]
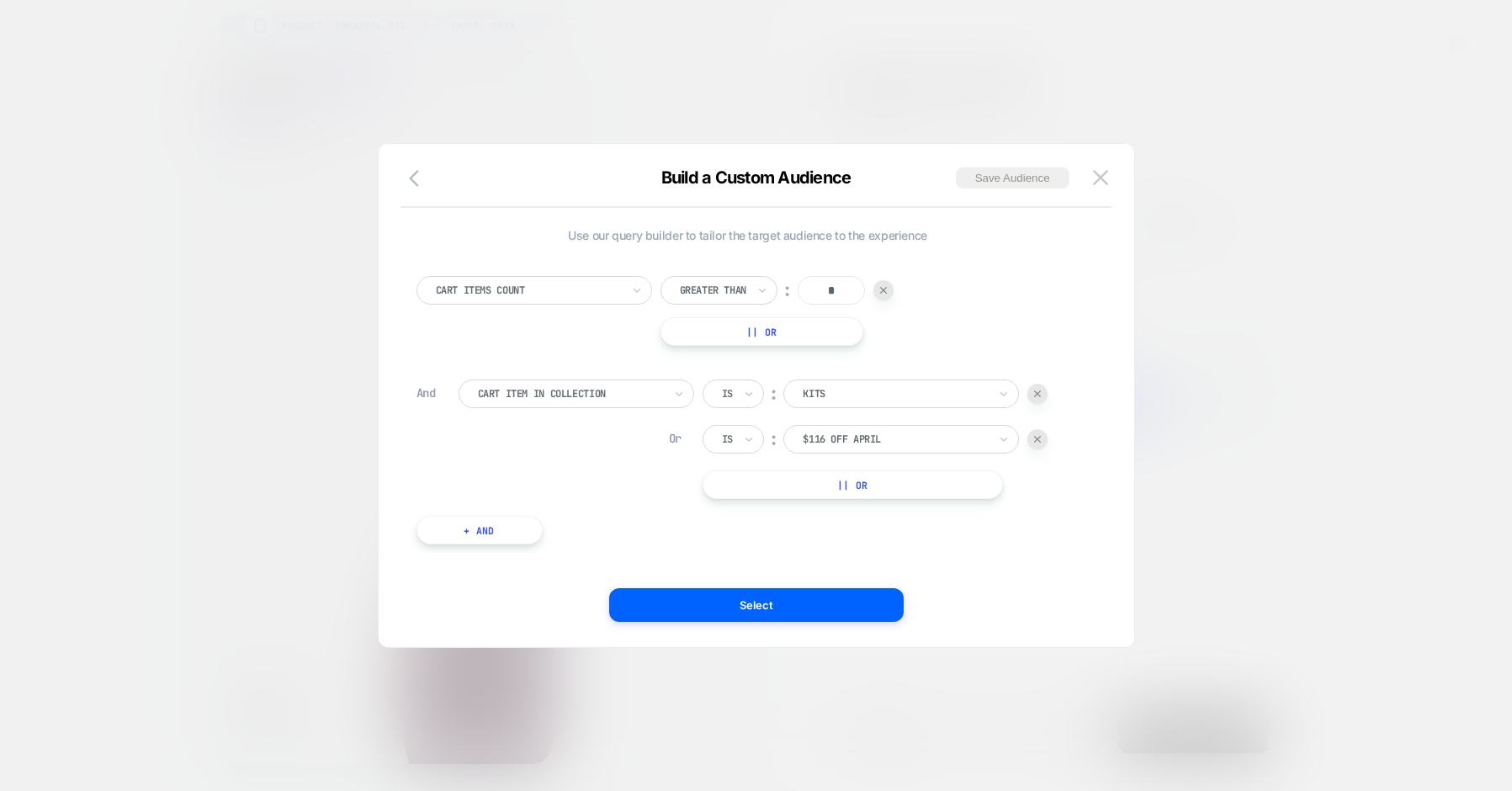
click at [1073, 614] on div "Select" at bounding box center [756, 605] width 756 height 33
click at [1040, 436] on img at bounding box center [1038, 439] width 7 height 7
click at [1097, 176] on img at bounding box center [1101, 177] width 15 height 15
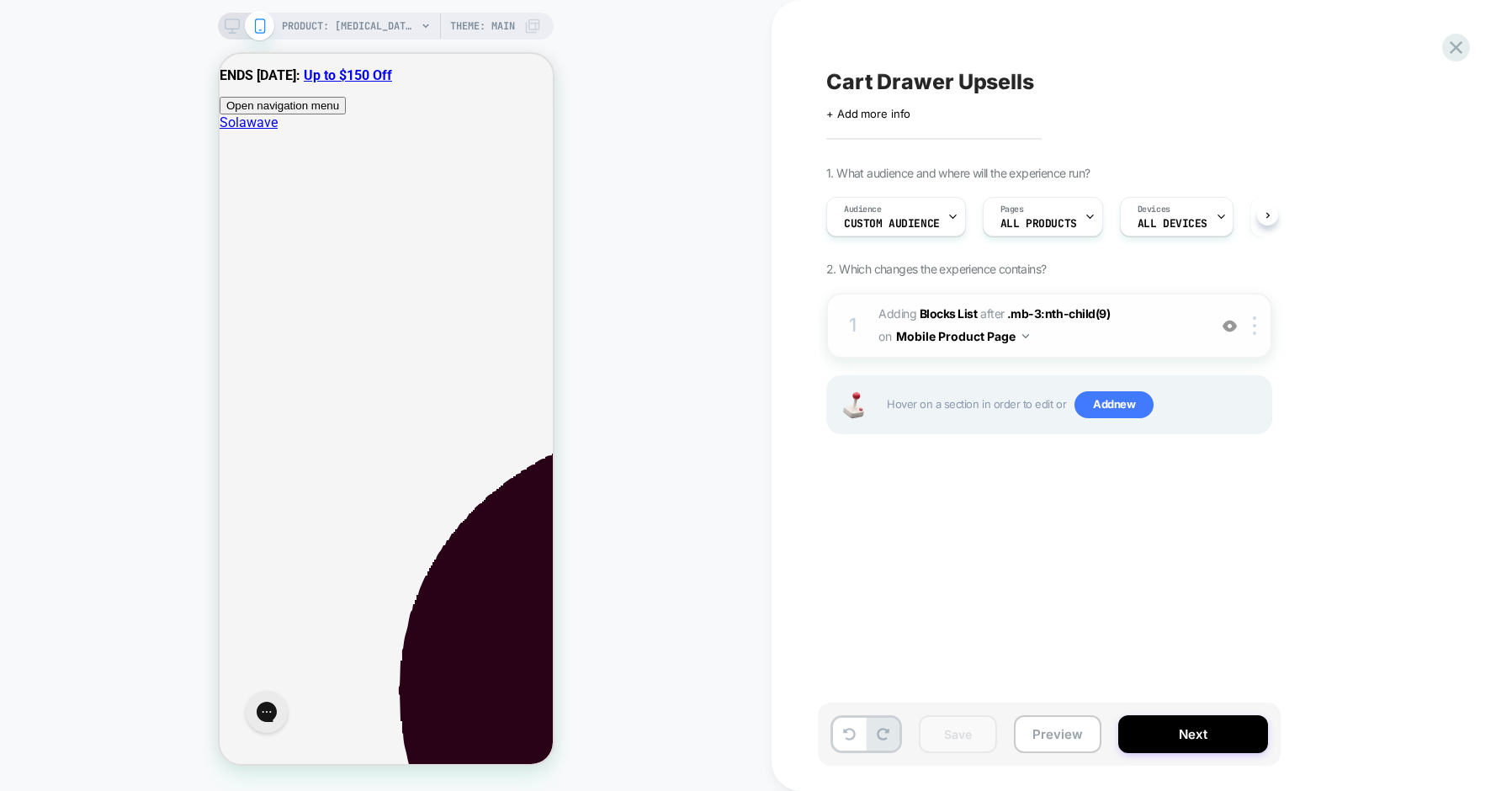
click at [996, 337] on button "Mobile Product Page" at bounding box center [963, 336] width 133 height 25
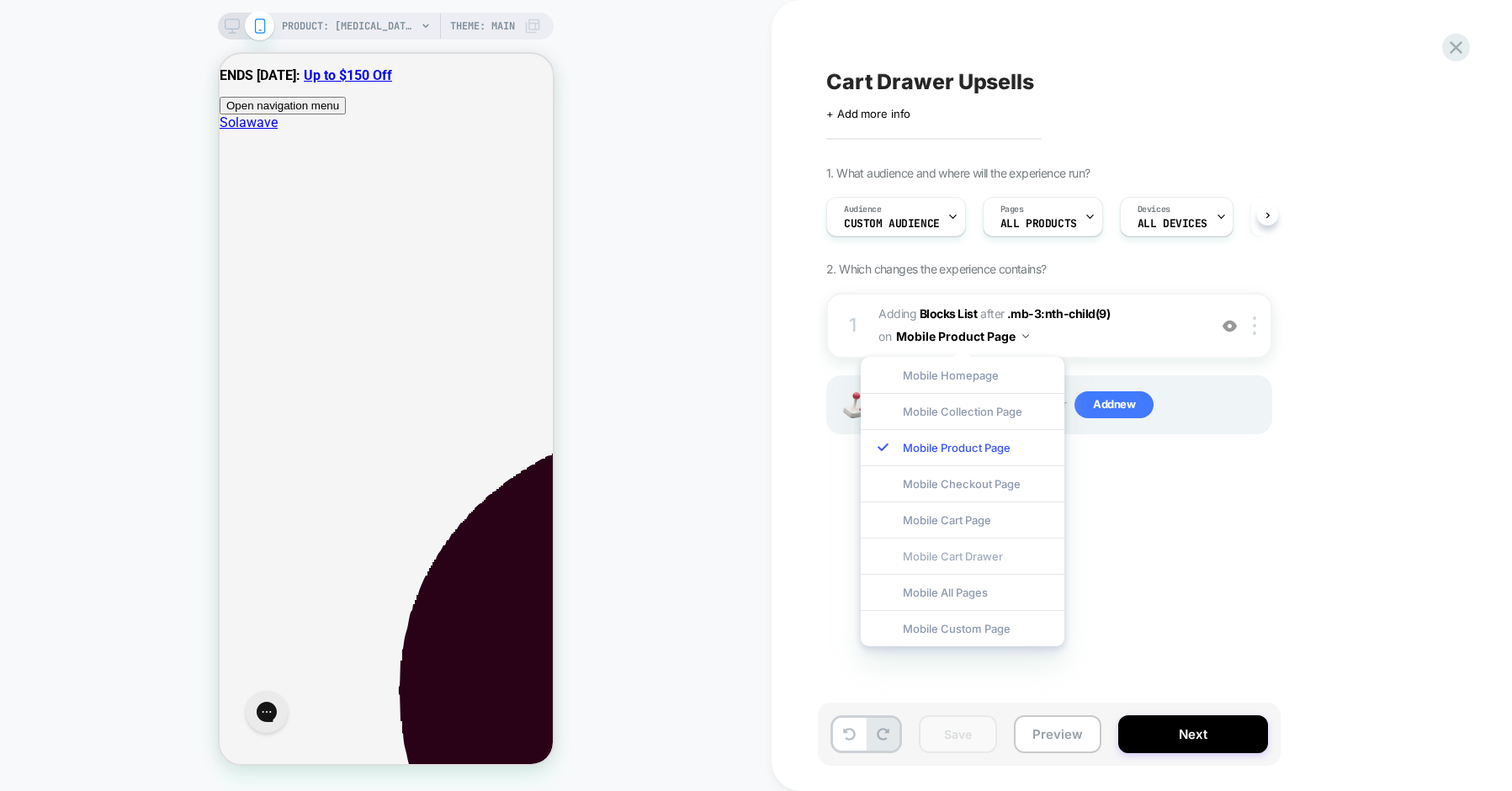
click at [928, 556] on div "Mobile Cart Drawer" at bounding box center [963, 555] width 203 height 36
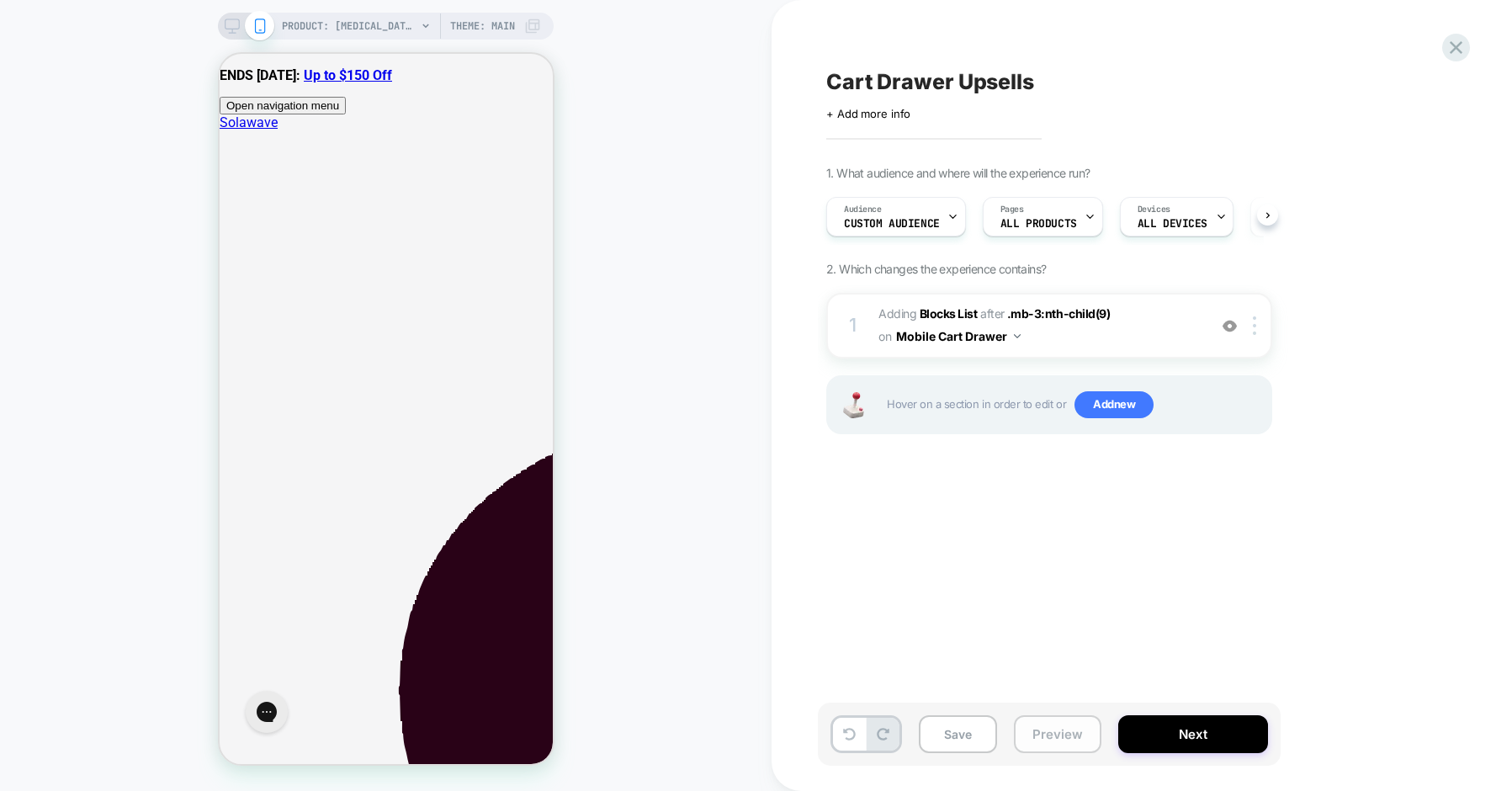
click at [1024, 736] on button "Preview" at bounding box center [1058, 734] width 87 height 38
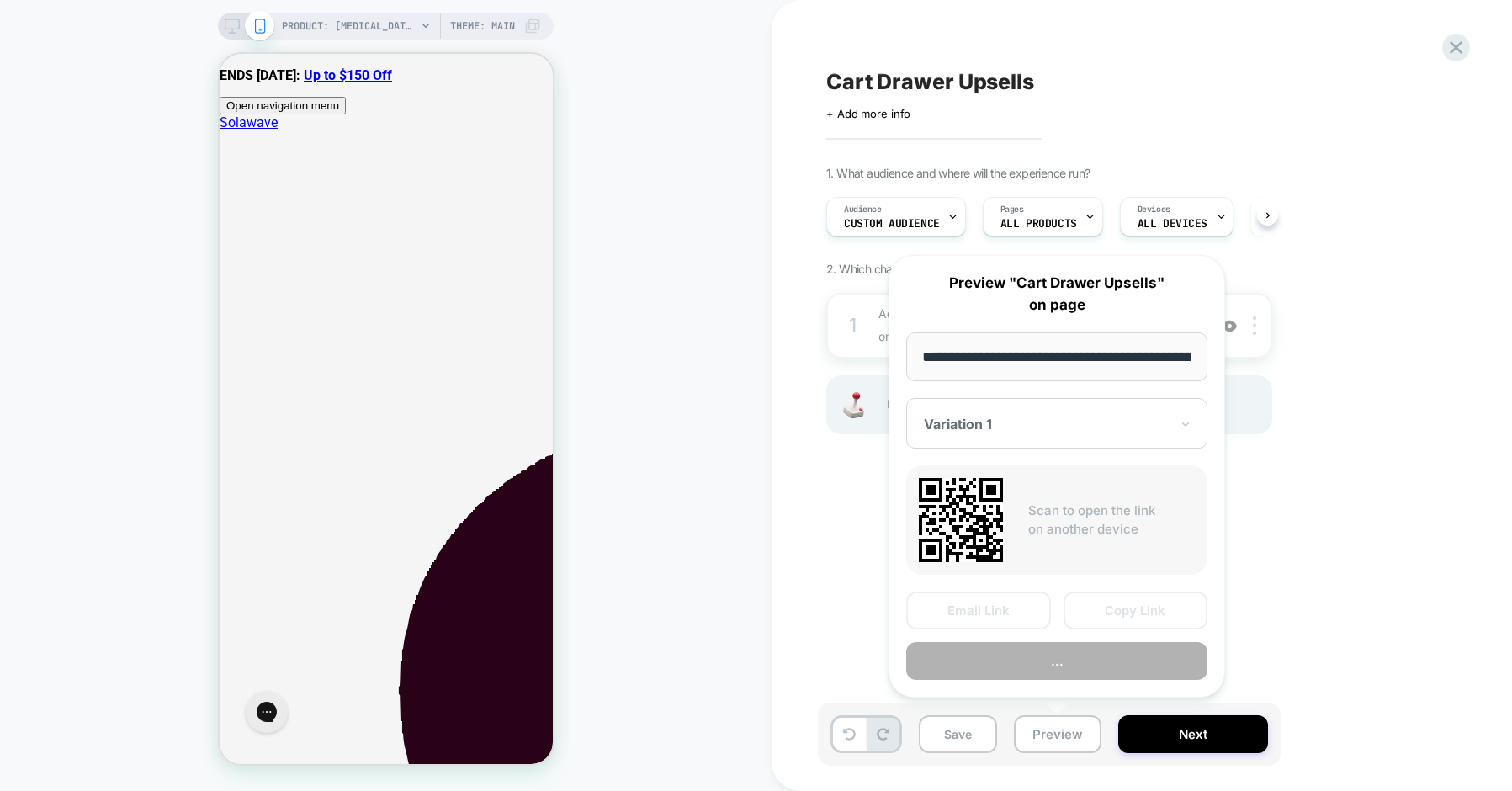
scroll to position [0, 404]
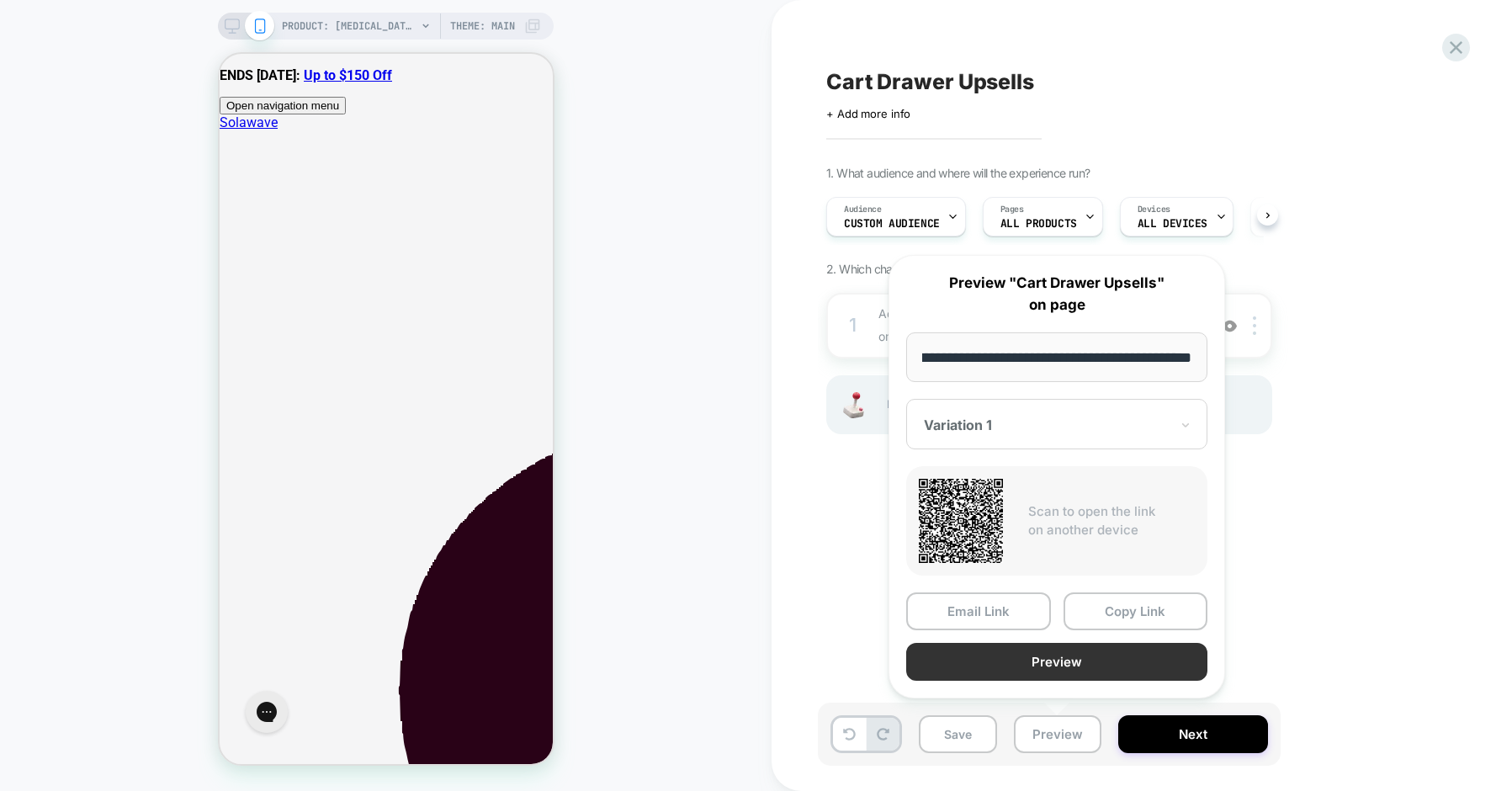
click at [988, 660] on button "Preview" at bounding box center [1057, 662] width 302 height 38
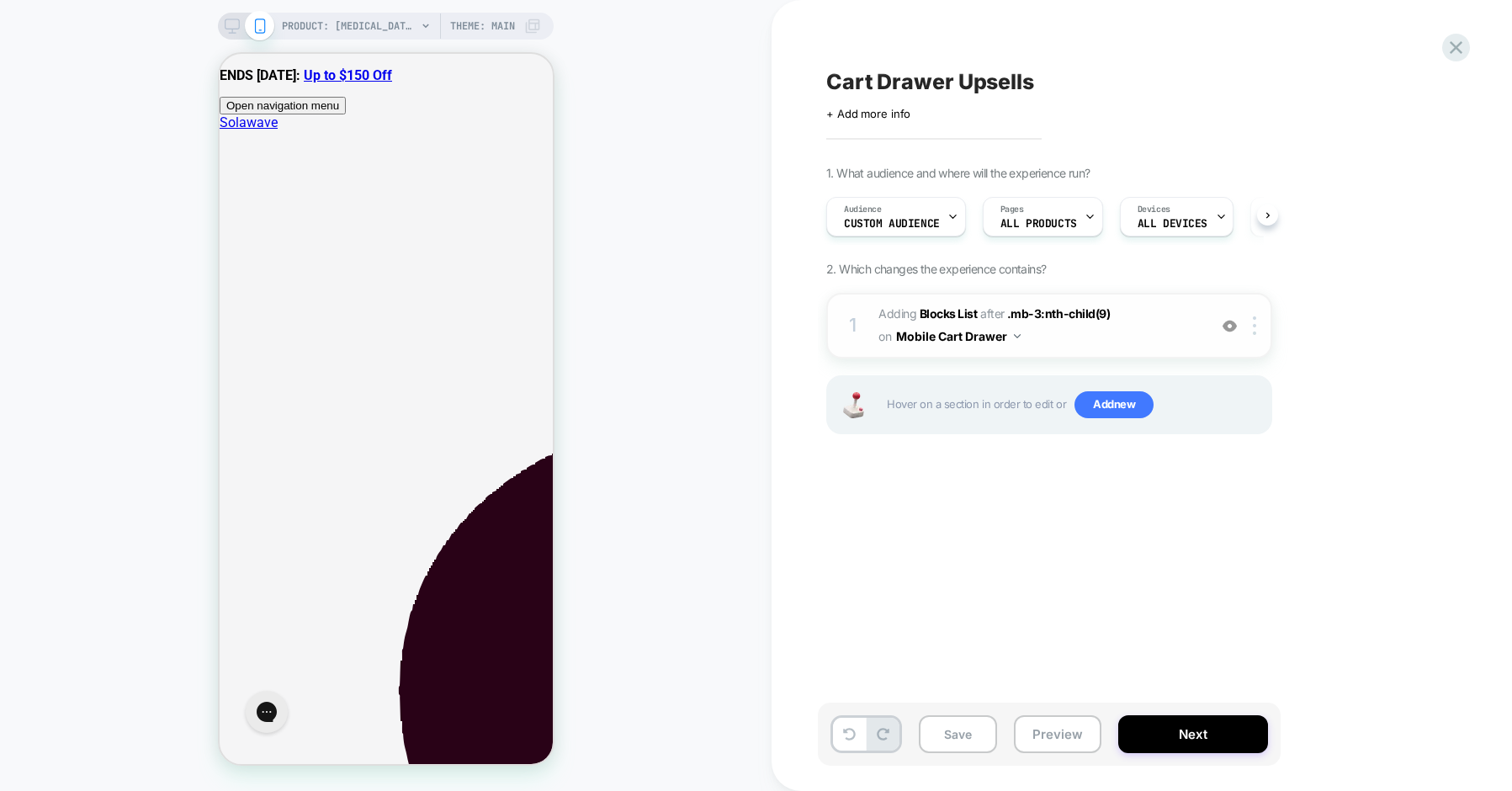
click at [969, 337] on button "Mobile Cart Drawer" at bounding box center [958, 336] width 125 height 25
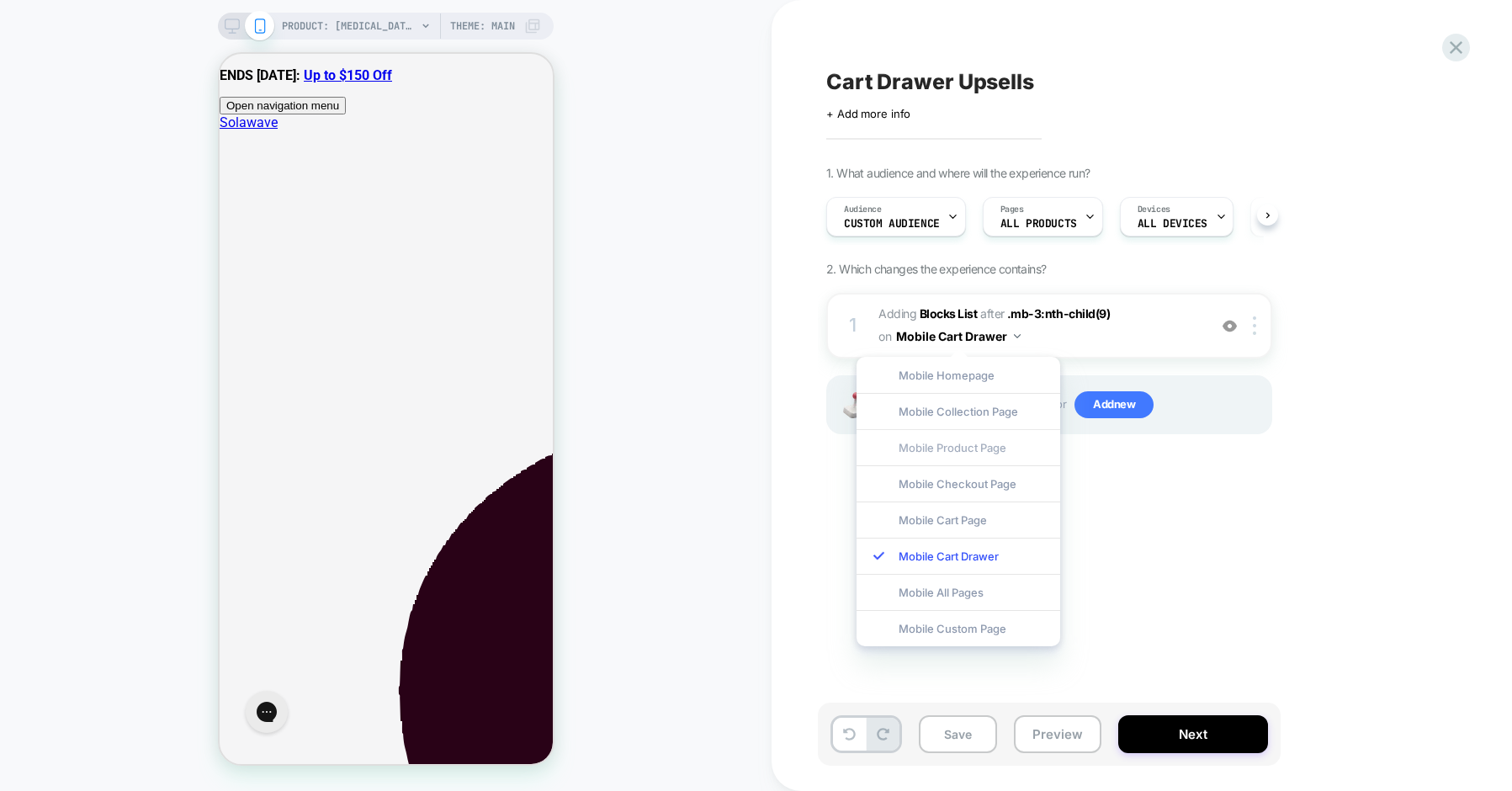
click at [903, 448] on div "Mobile Product Page" at bounding box center [958, 447] width 203 height 36
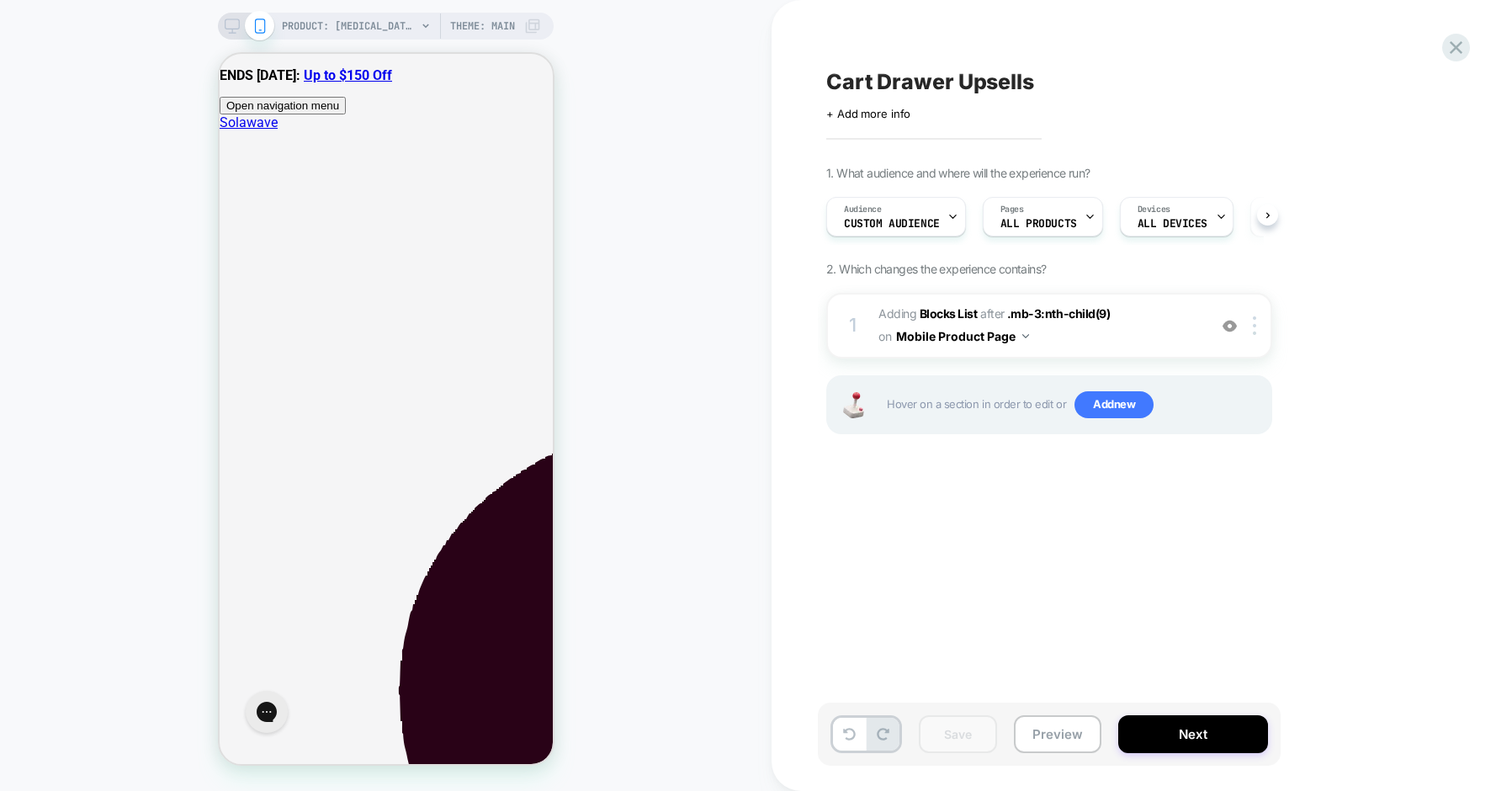
click at [903, 602] on div "Cart Drawer Upsells Click to edit experience details + Add more info 1. What au…" at bounding box center [1133, 396] width 631 height 758
click at [1450, 50] on icon at bounding box center [1456, 47] width 23 height 23
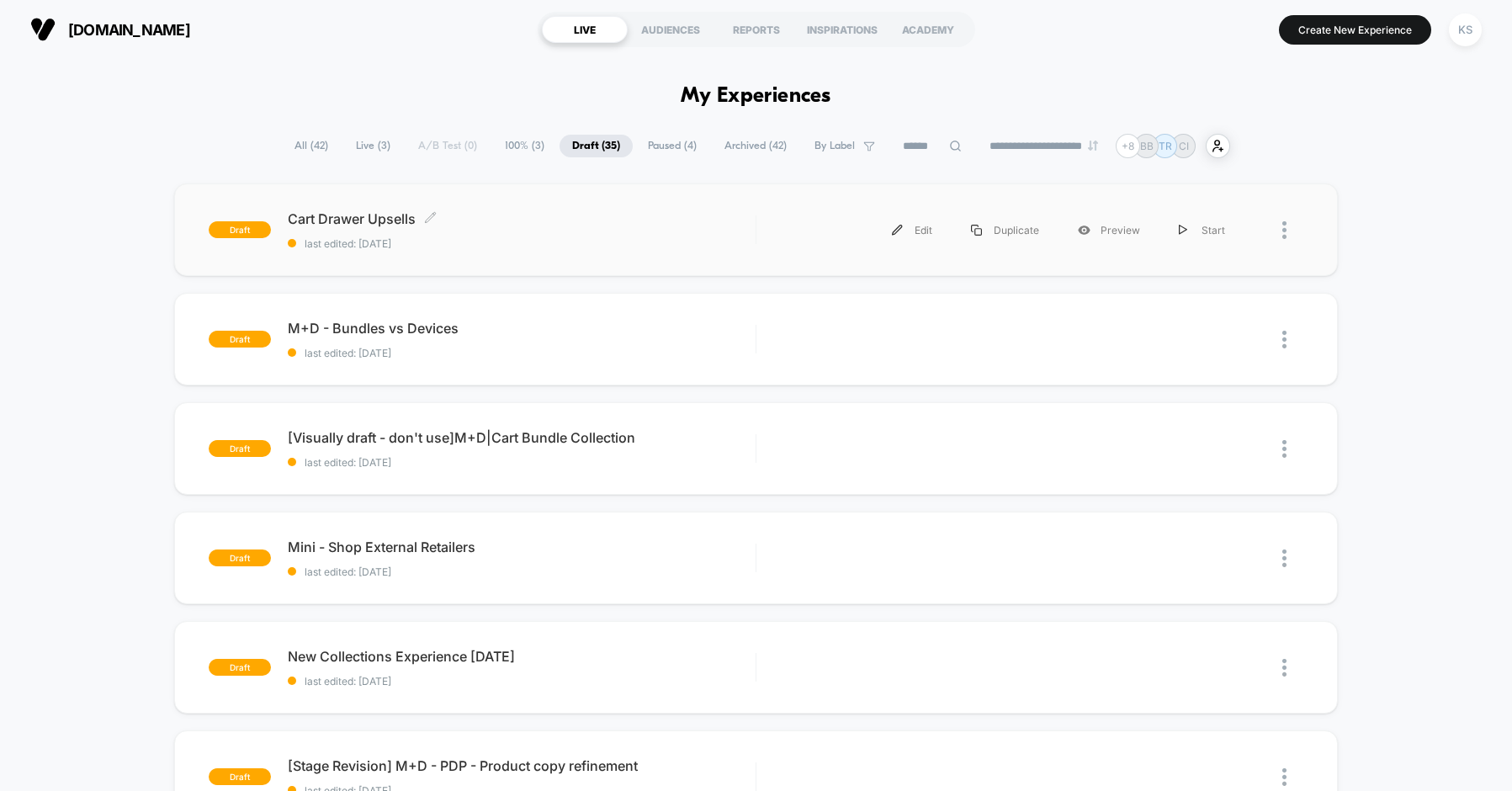
click at [353, 218] on span "Cart Drawer Upsells Click to edit experience details" at bounding box center [522, 219] width 468 height 17
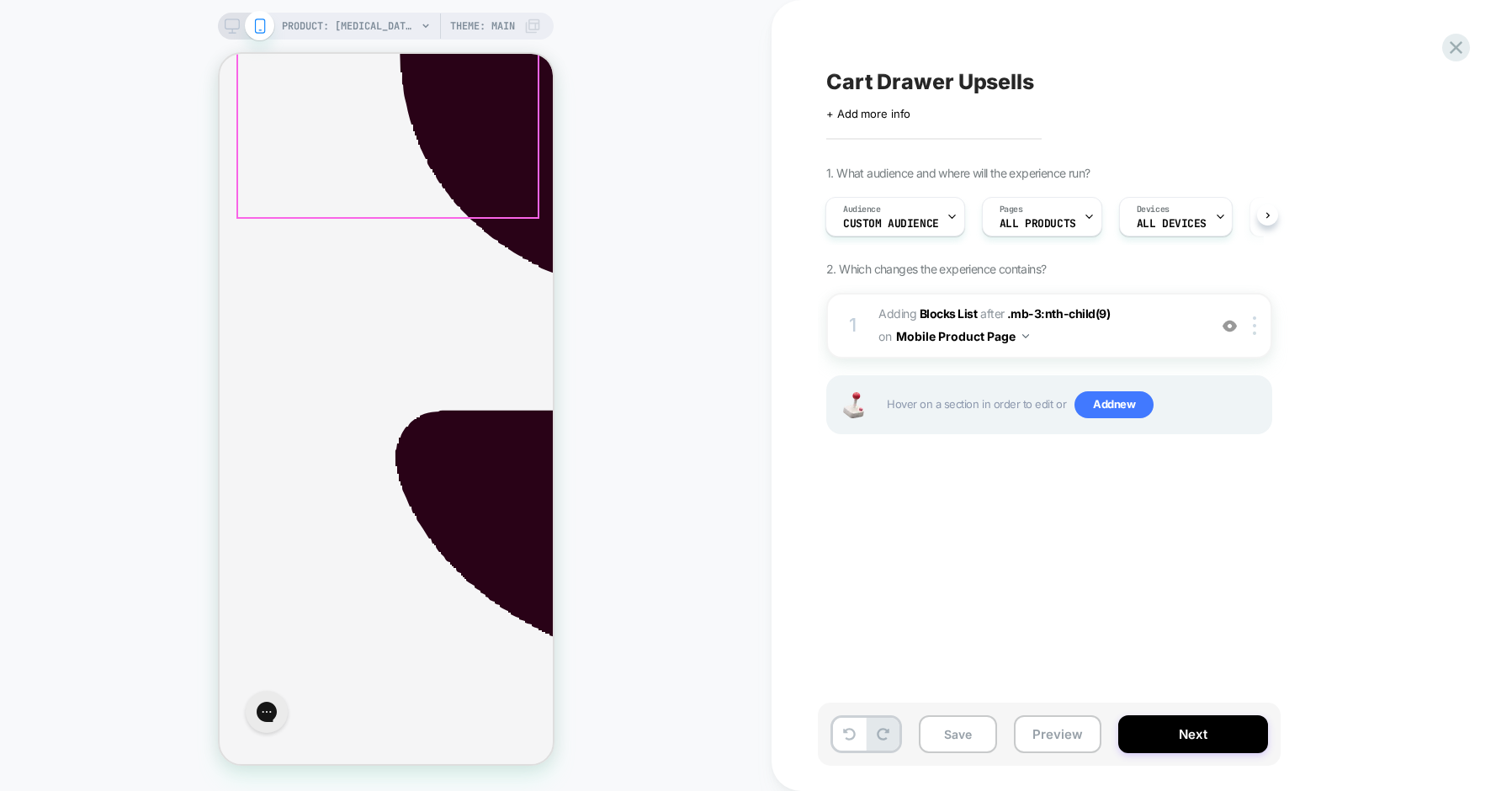
scroll to position [666, 0]
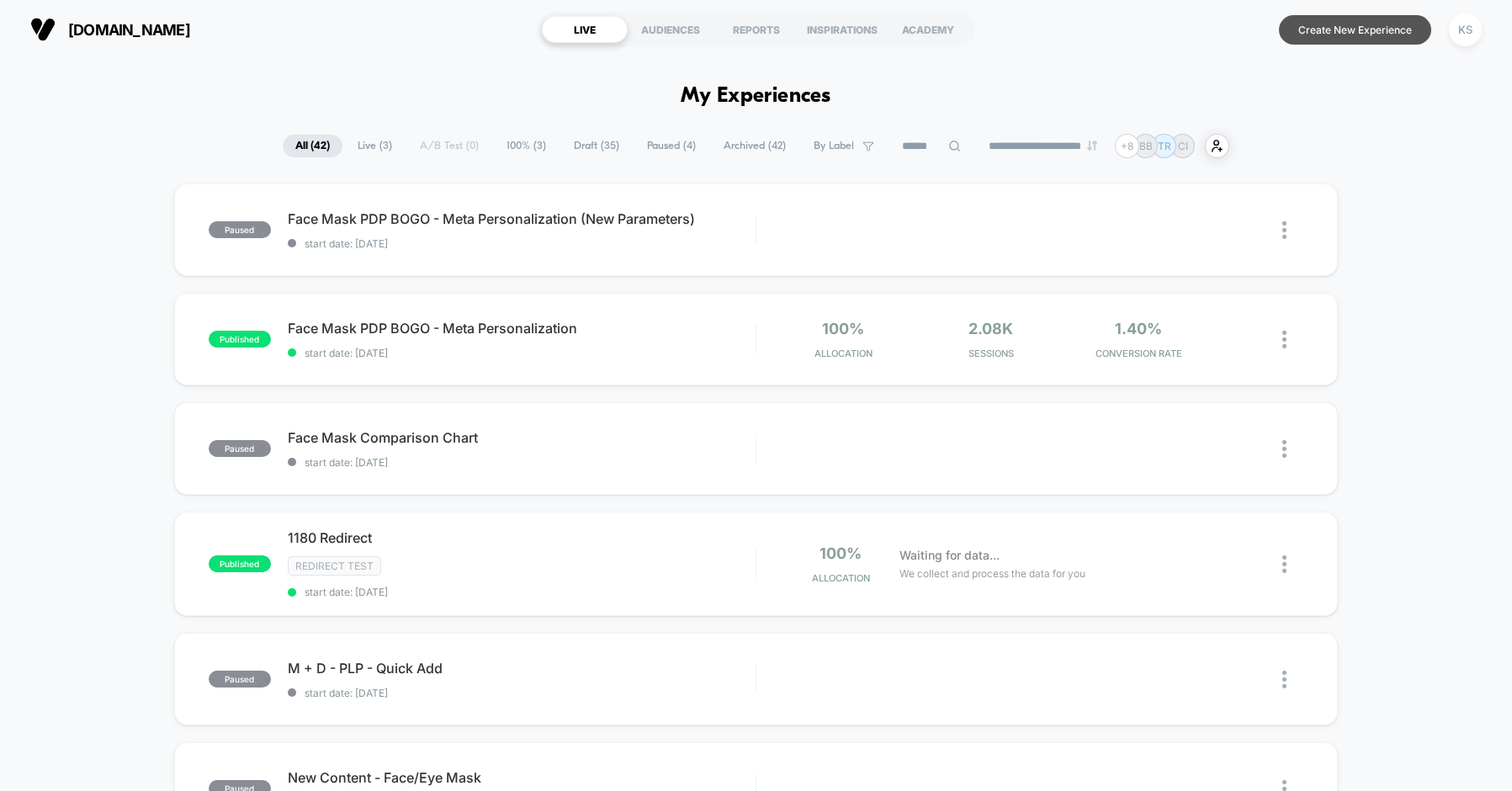
click at [1320, 32] on button "Create New Experience" at bounding box center [1355, 30] width 152 height 29
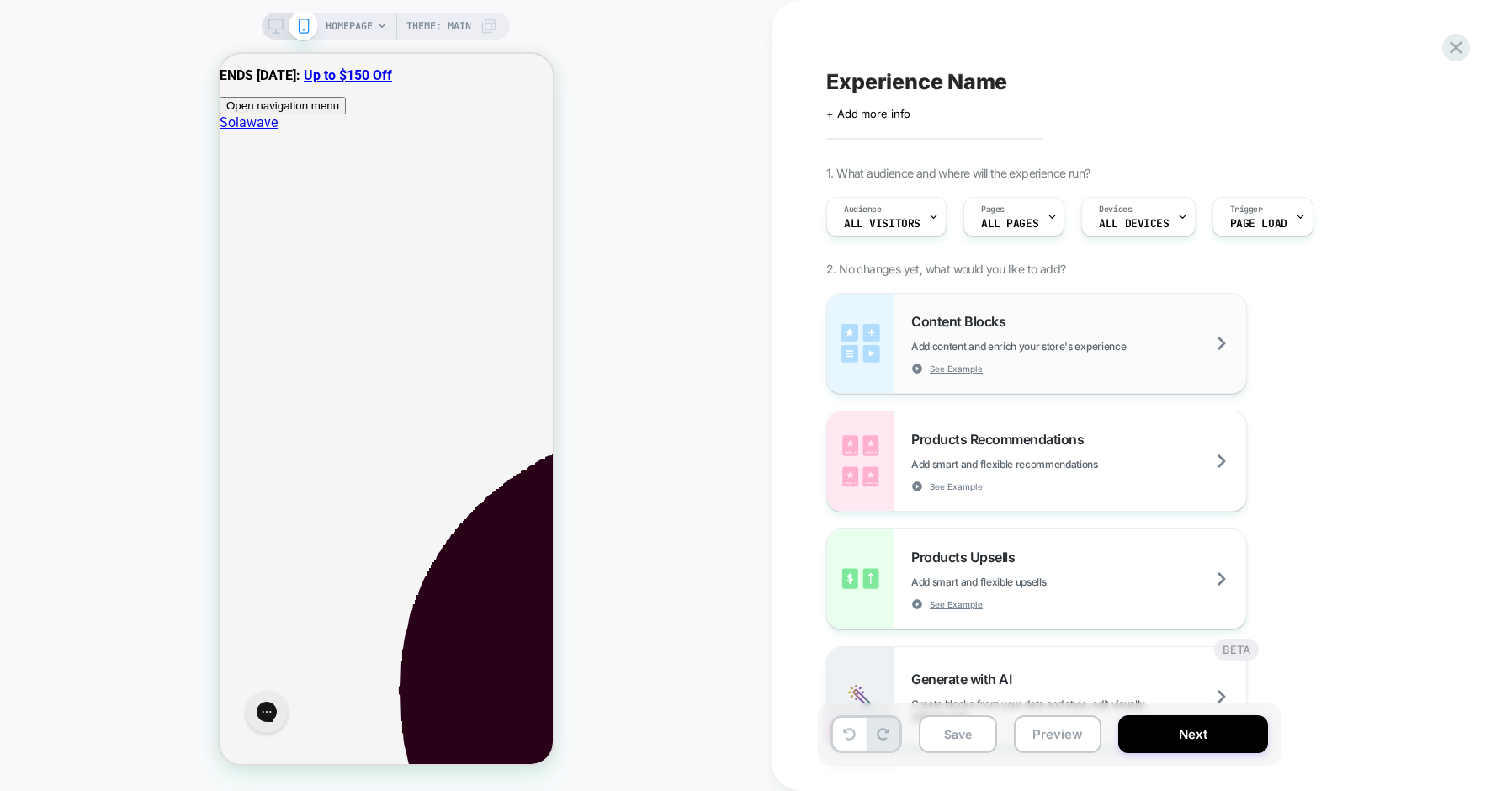
click at [1045, 325] on div "Content Blocks Add content and enrich your store's experience See Example" at bounding box center [1079, 343] width 335 height 62
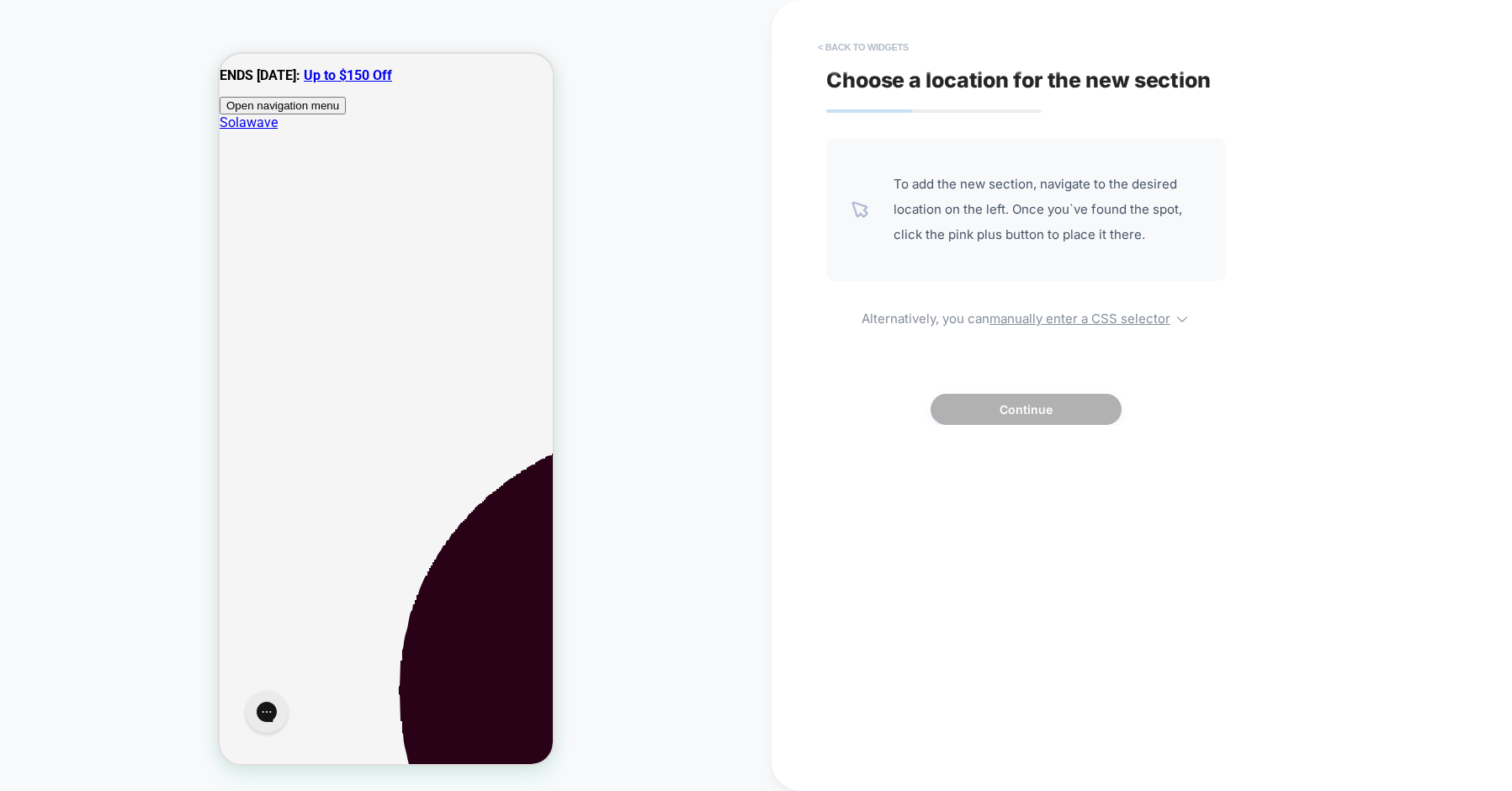
click at [858, 45] on button "< Back to widgets" at bounding box center [864, 47] width 108 height 27
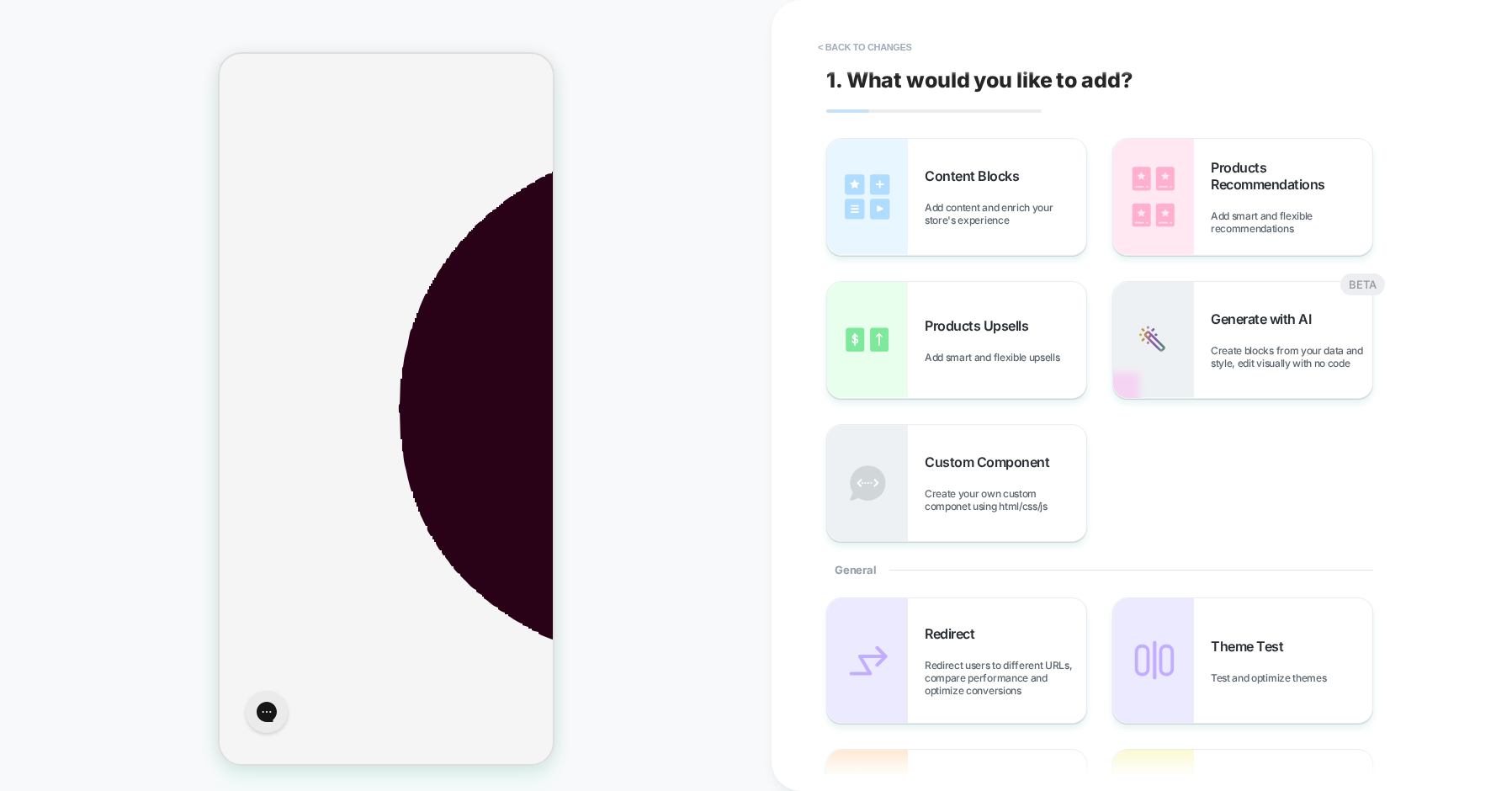
scroll to position [302, 0]
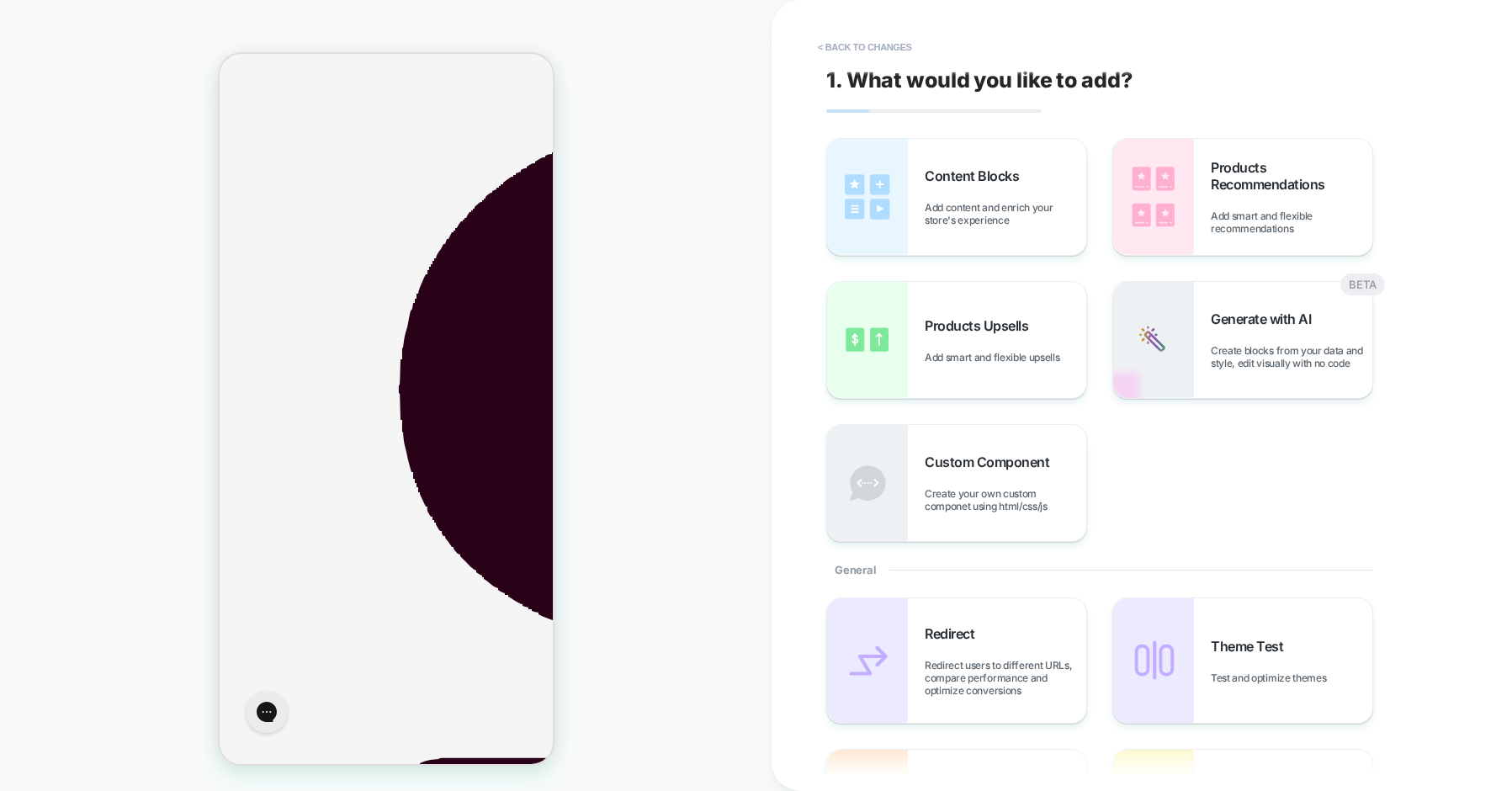
click at [986, 183] on span "Content Blocks" at bounding box center [976, 176] width 103 height 17
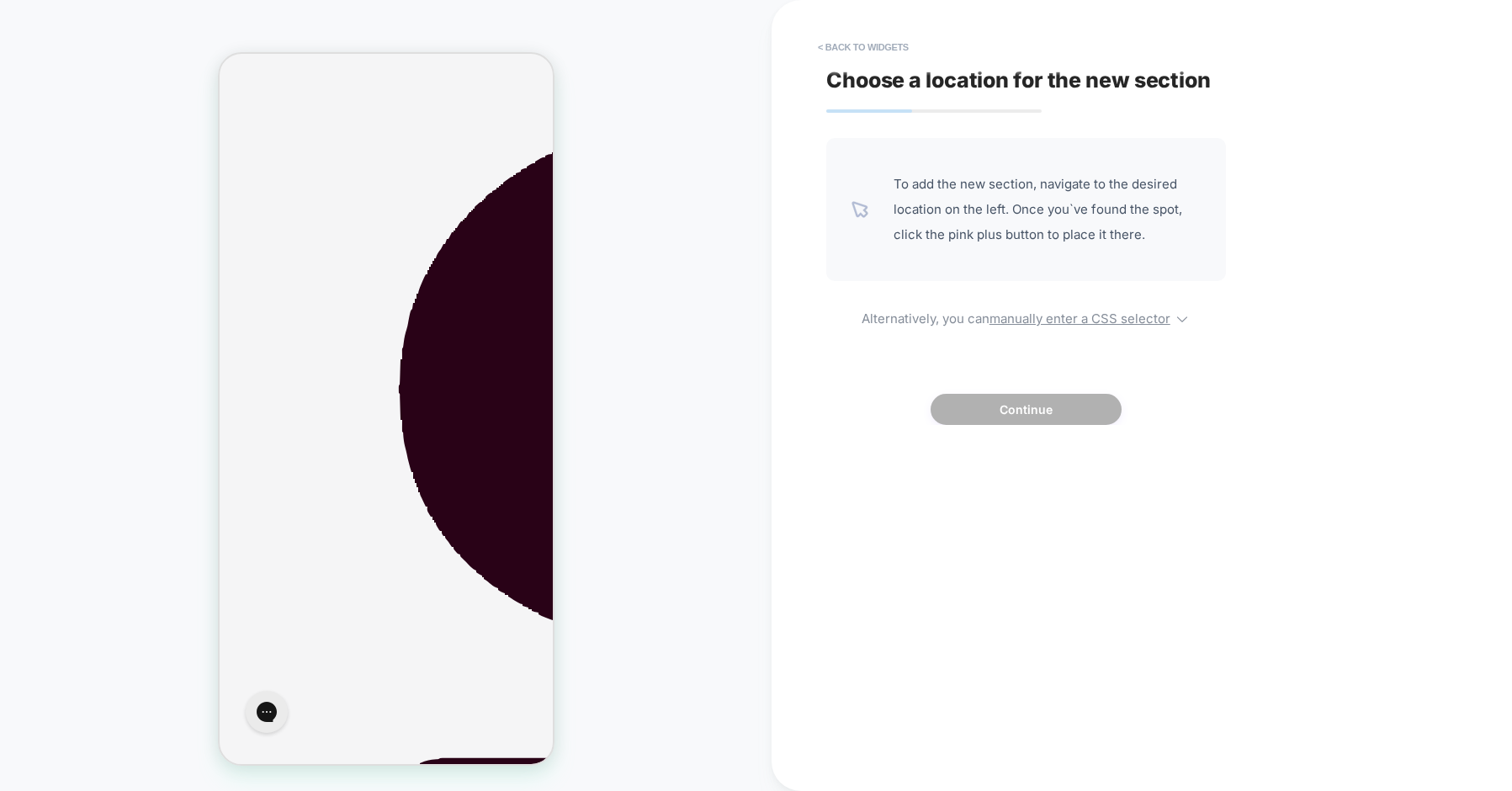
click at [952, 217] on span "To add the new section, navigate to the desired location on the left. Once you`…" at bounding box center [1047, 209] width 308 height 76
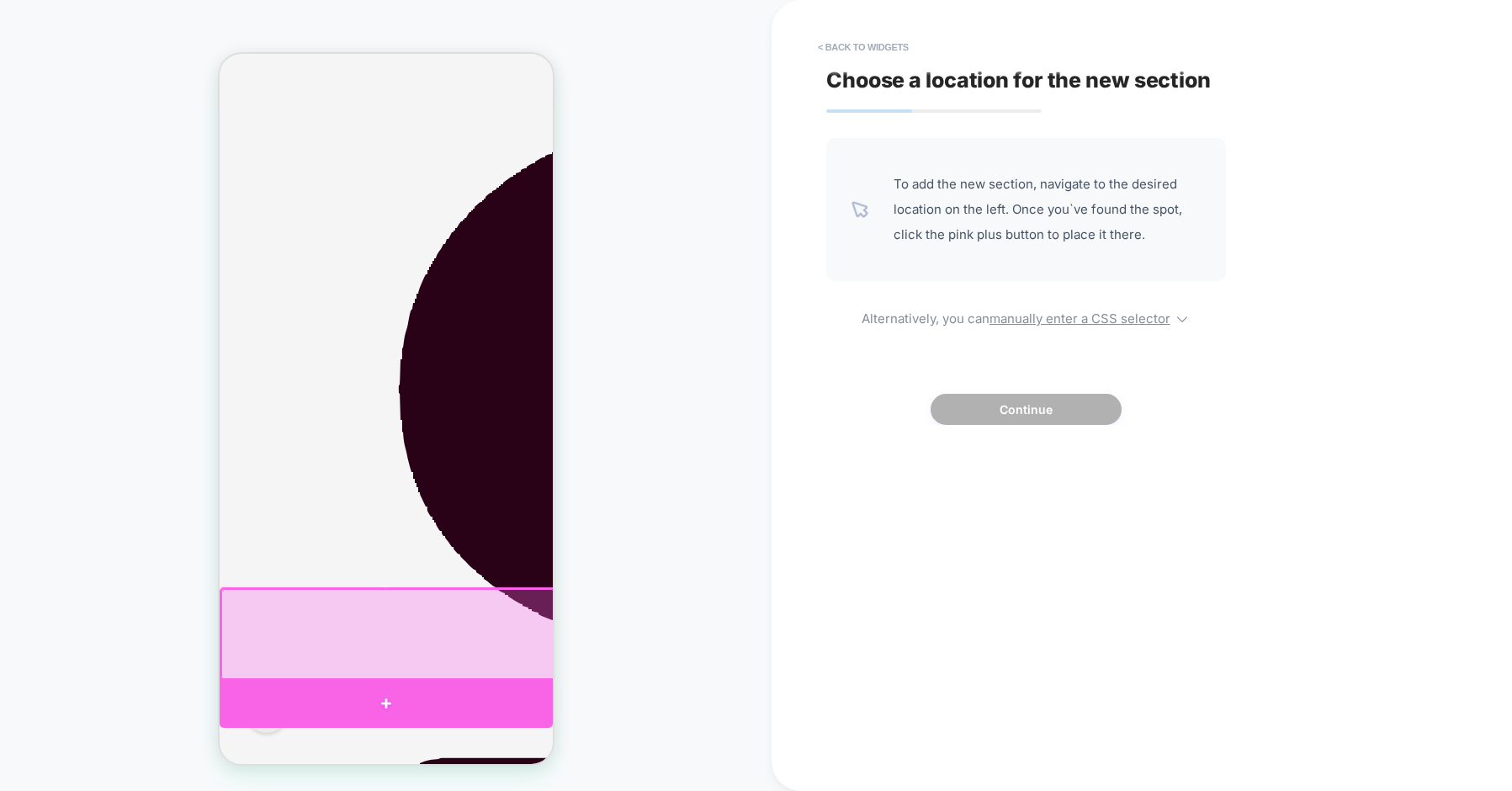
click at [374, 697] on div at bounding box center [385, 703] width 333 height 50
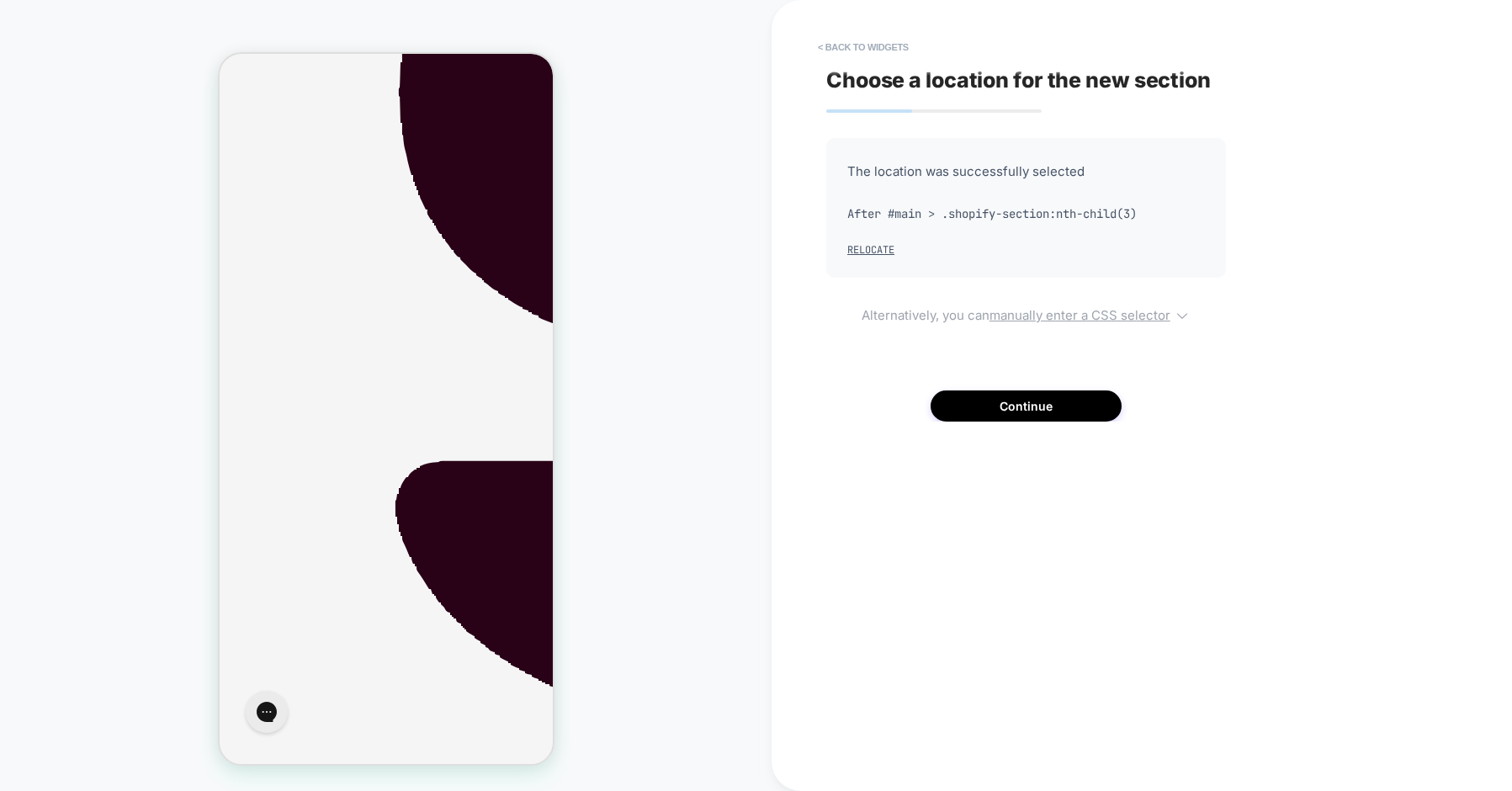
scroll to position [607, 0]
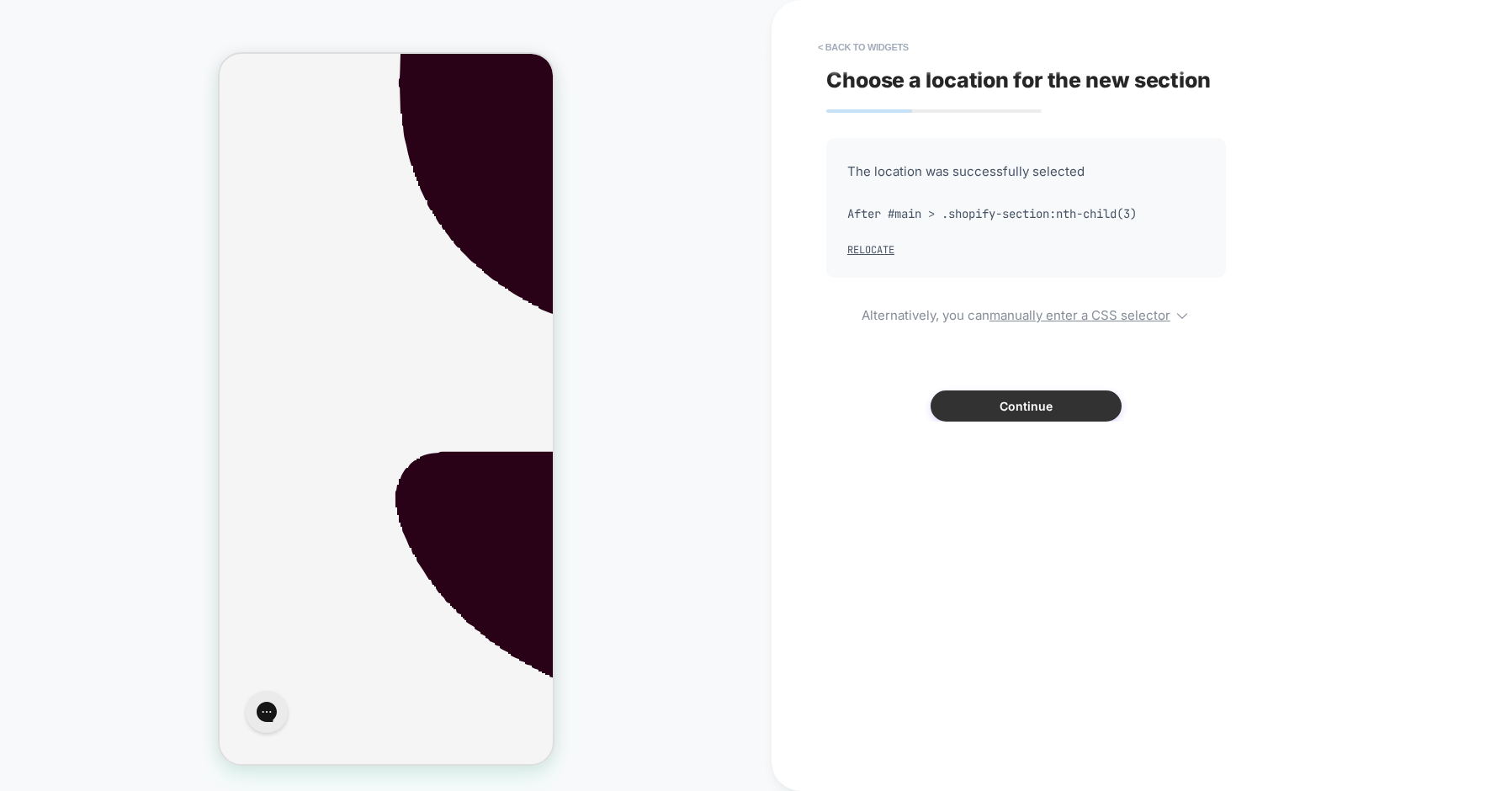
click at [964, 408] on button "Continue" at bounding box center [1026, 406] width 191 height 31
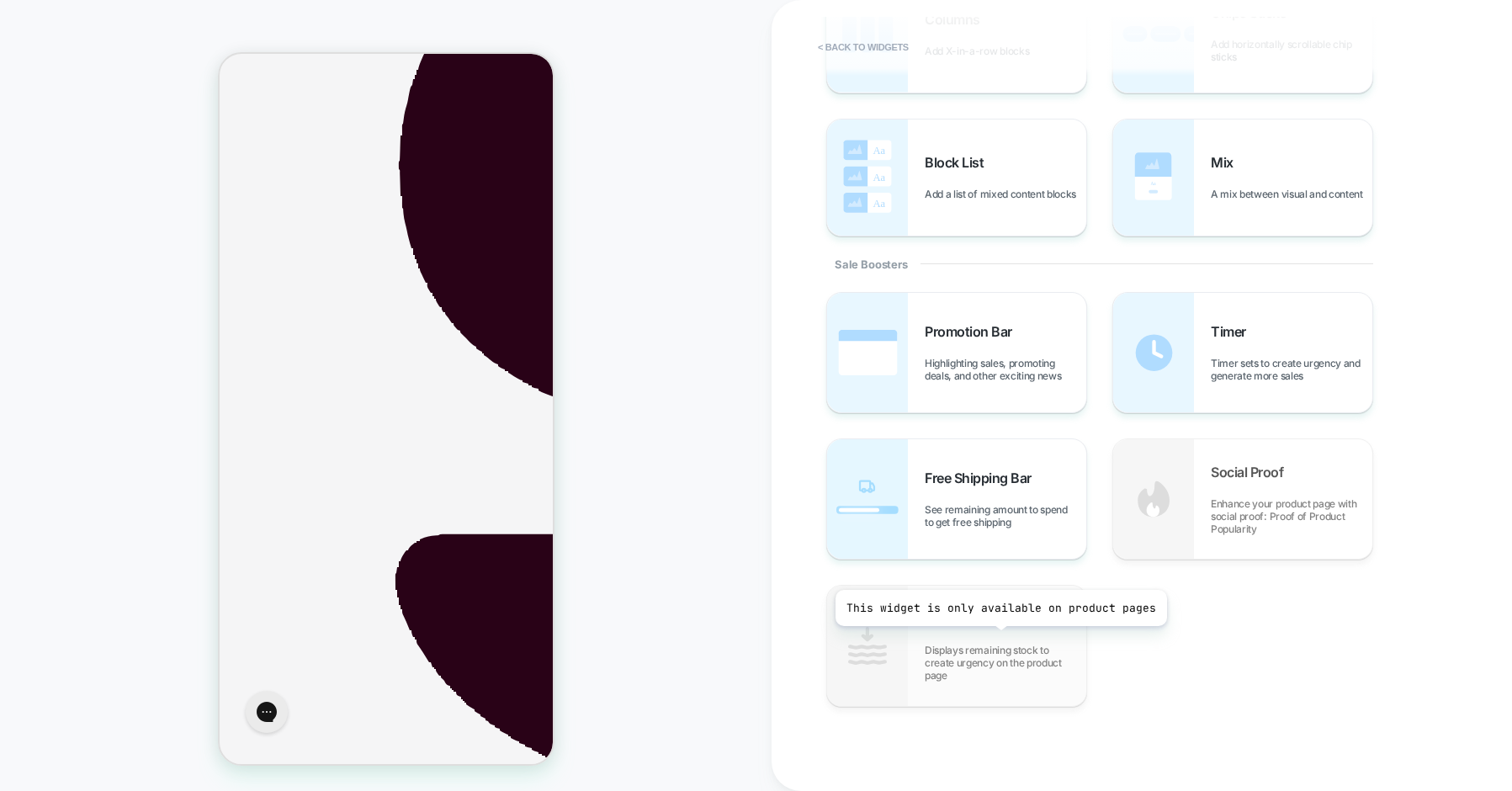
scroll to position [0, 0]
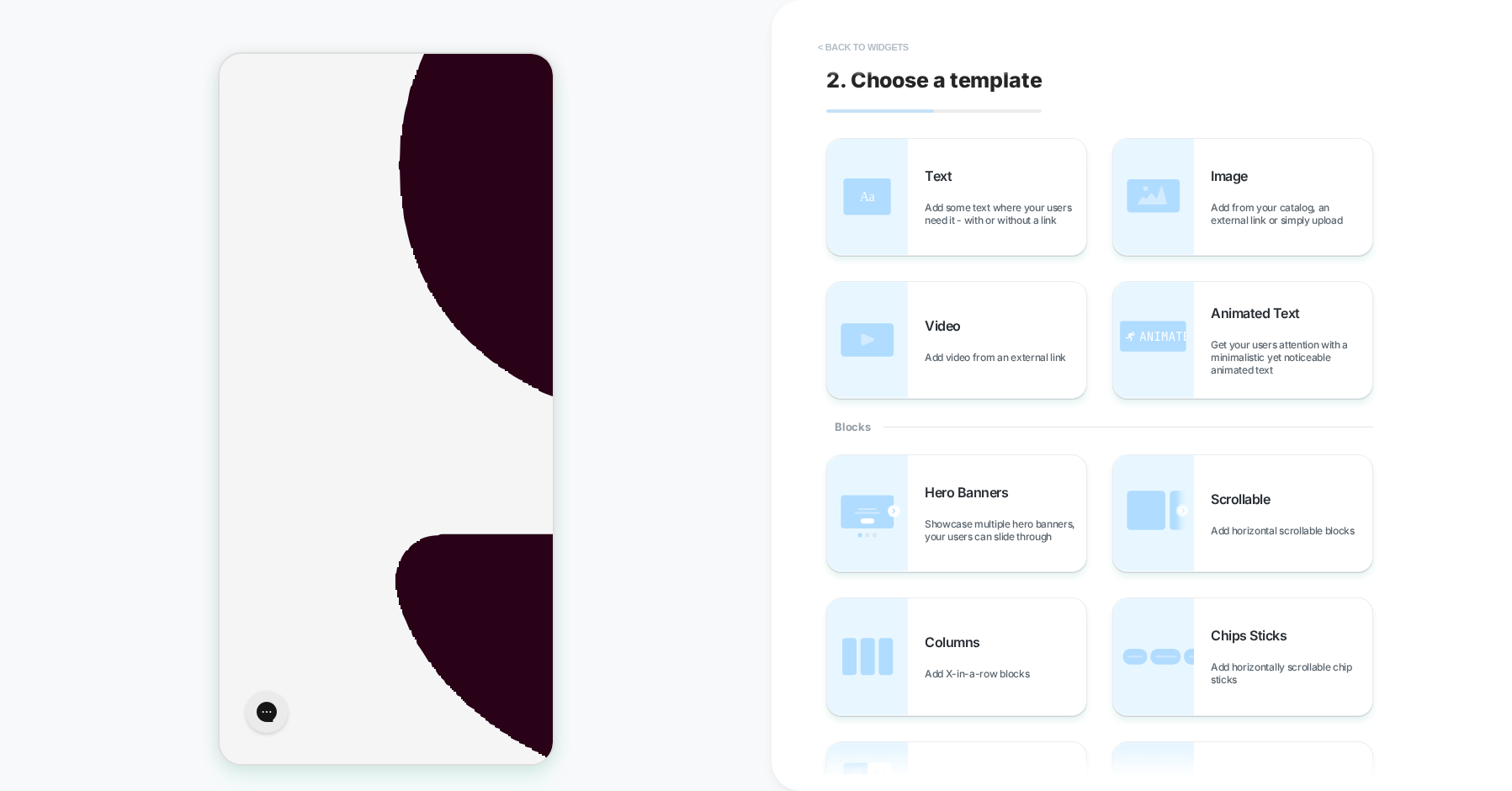
click at [863, 43] on button "< Back to widgets" at bounding box center [864, 47] width 108 height 27
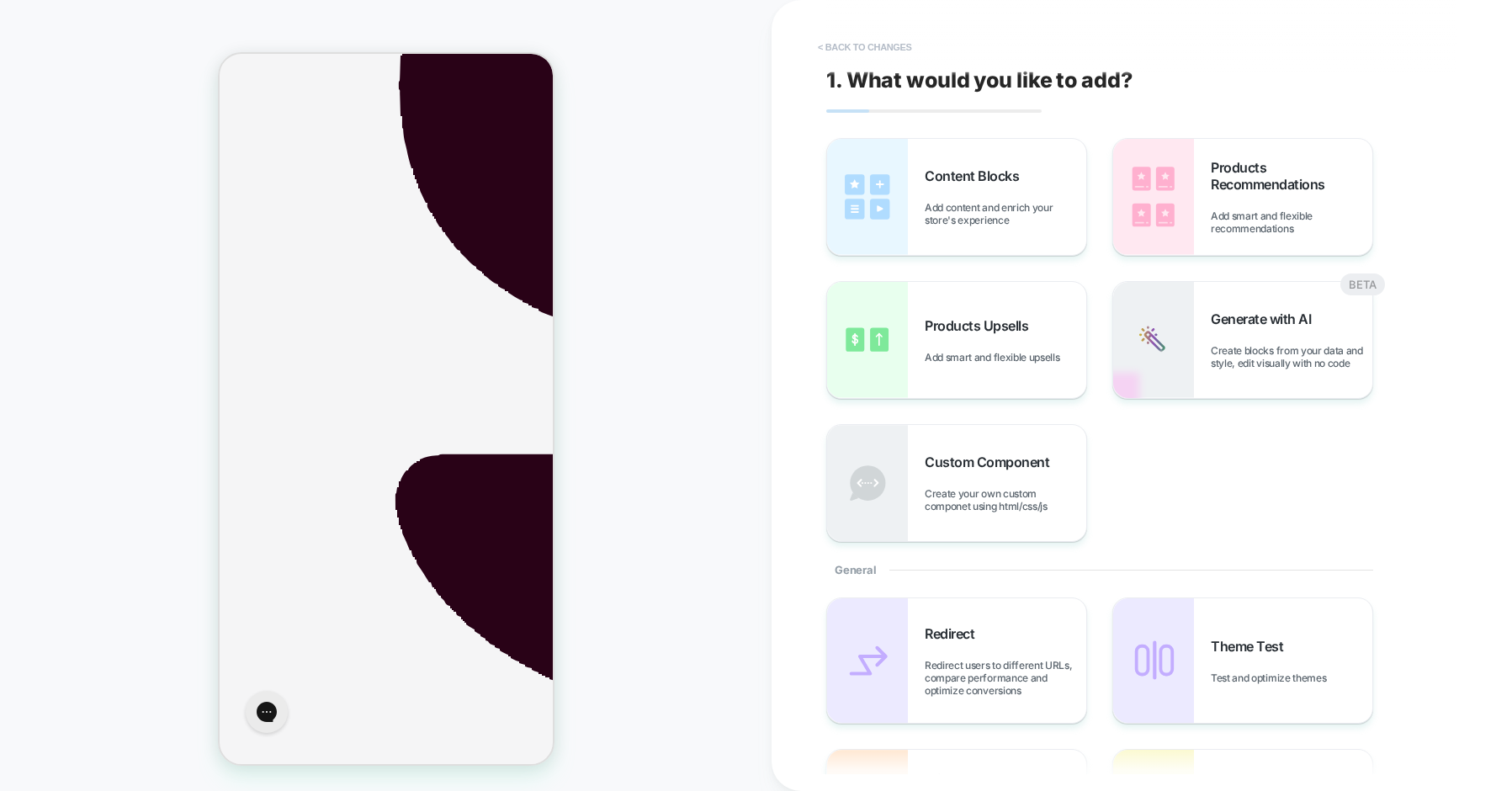
click at [881, 50] on button "< Back to changes" at bounding box center [865, 47] width 111 height 27
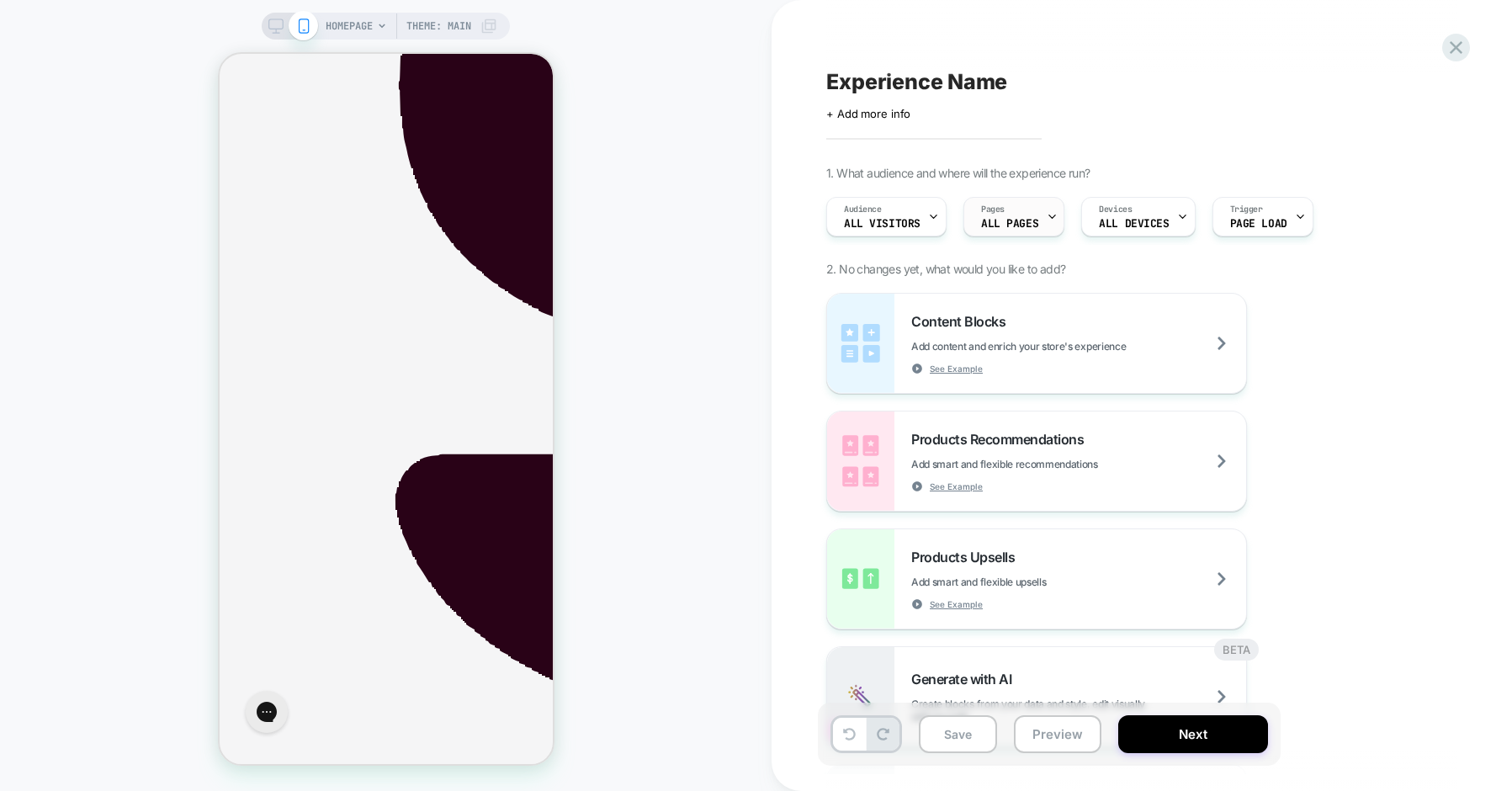
click at [1011, 220] on span "ALL PAGES" at bounding box center [1010, 224] width 57 height 12
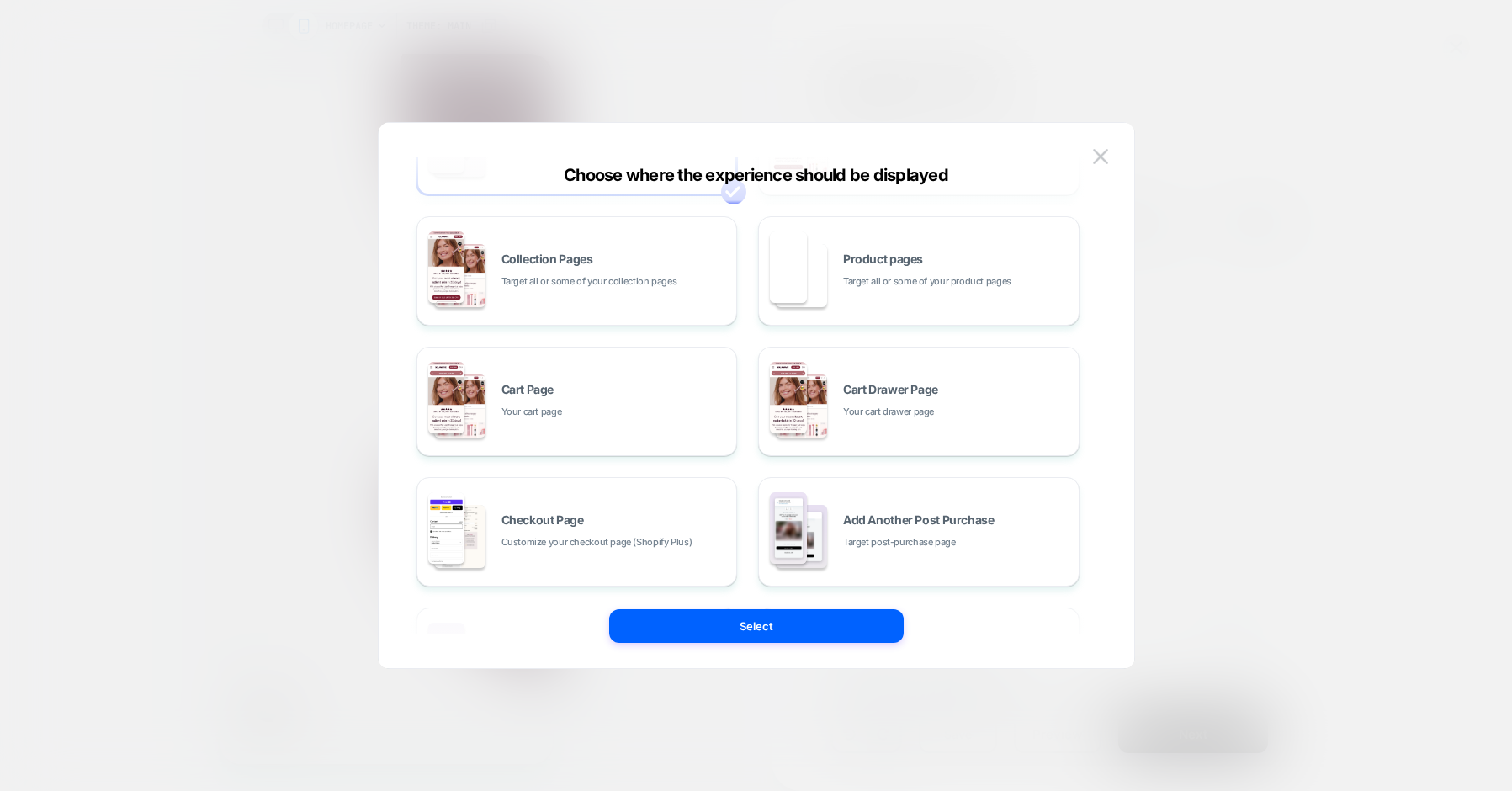
scroll to position [123, 0]
click at [618, 527] on div "Checkout Page Customize your checkout page (Shopify Plus)" at bounding box center [615, 530] width 227 height 36
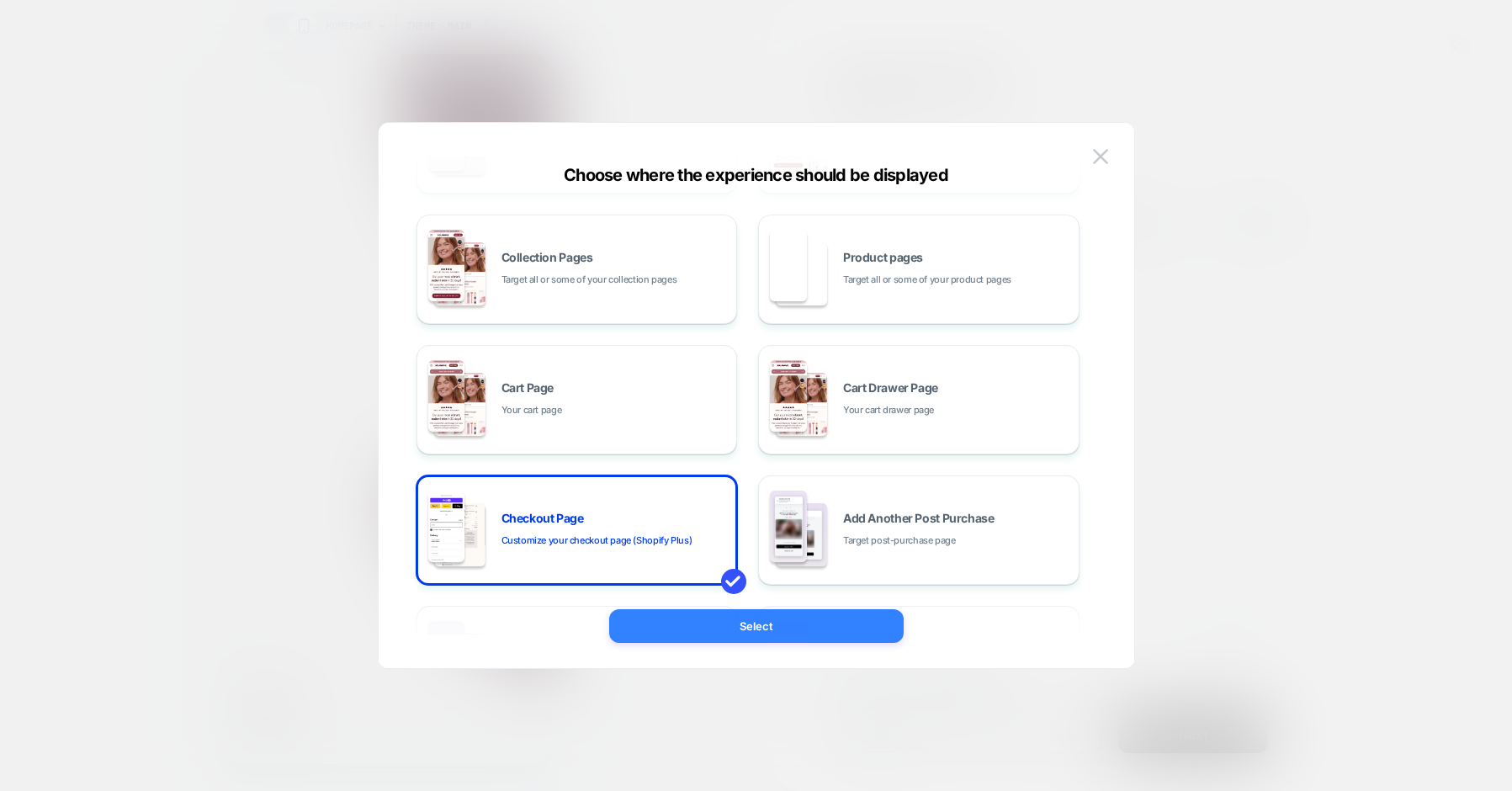
click at [745, 619] on button "Select" at bounding box center [756, 625] width 295 height 33
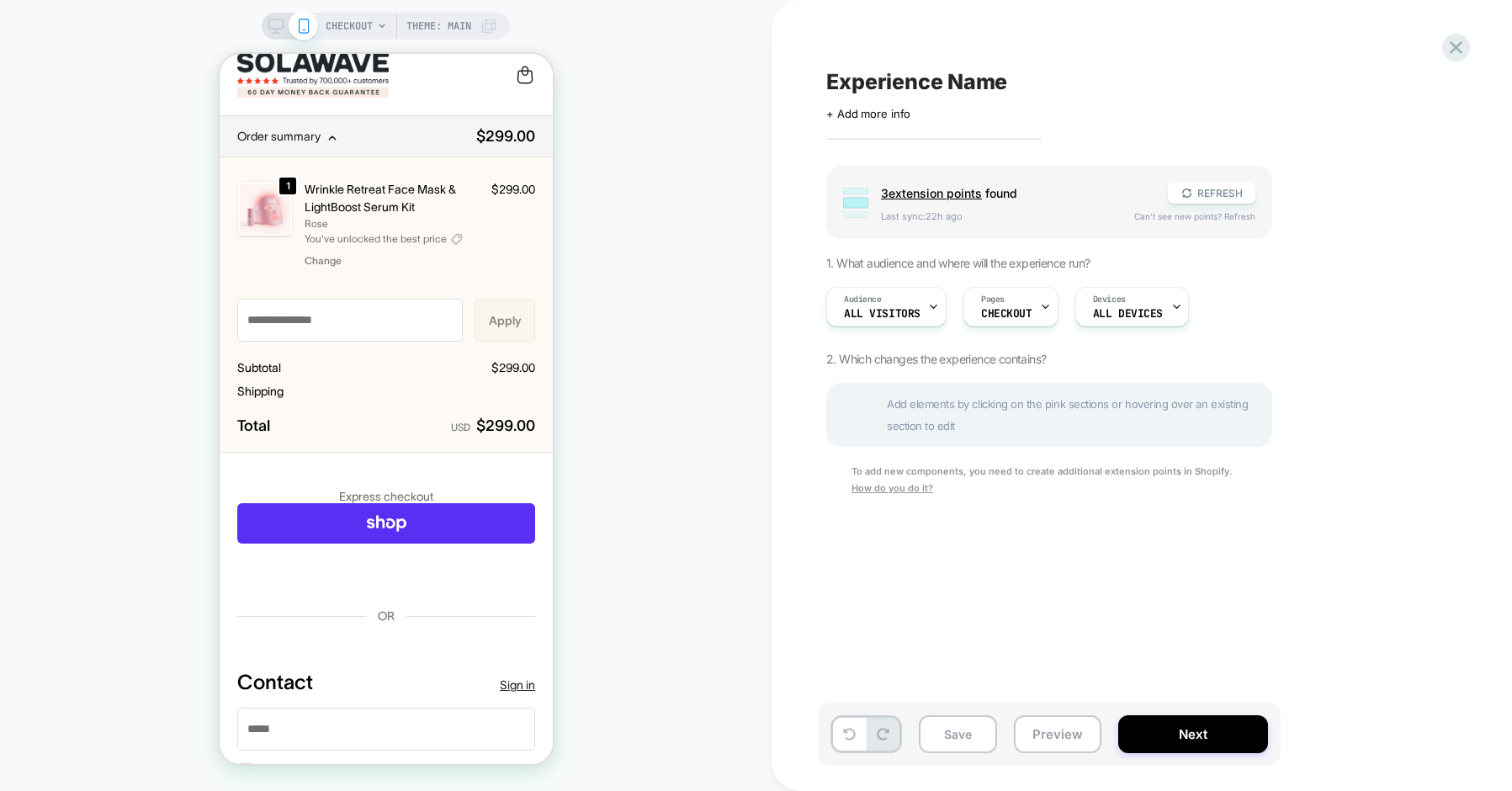
scroll to position [0, 0]
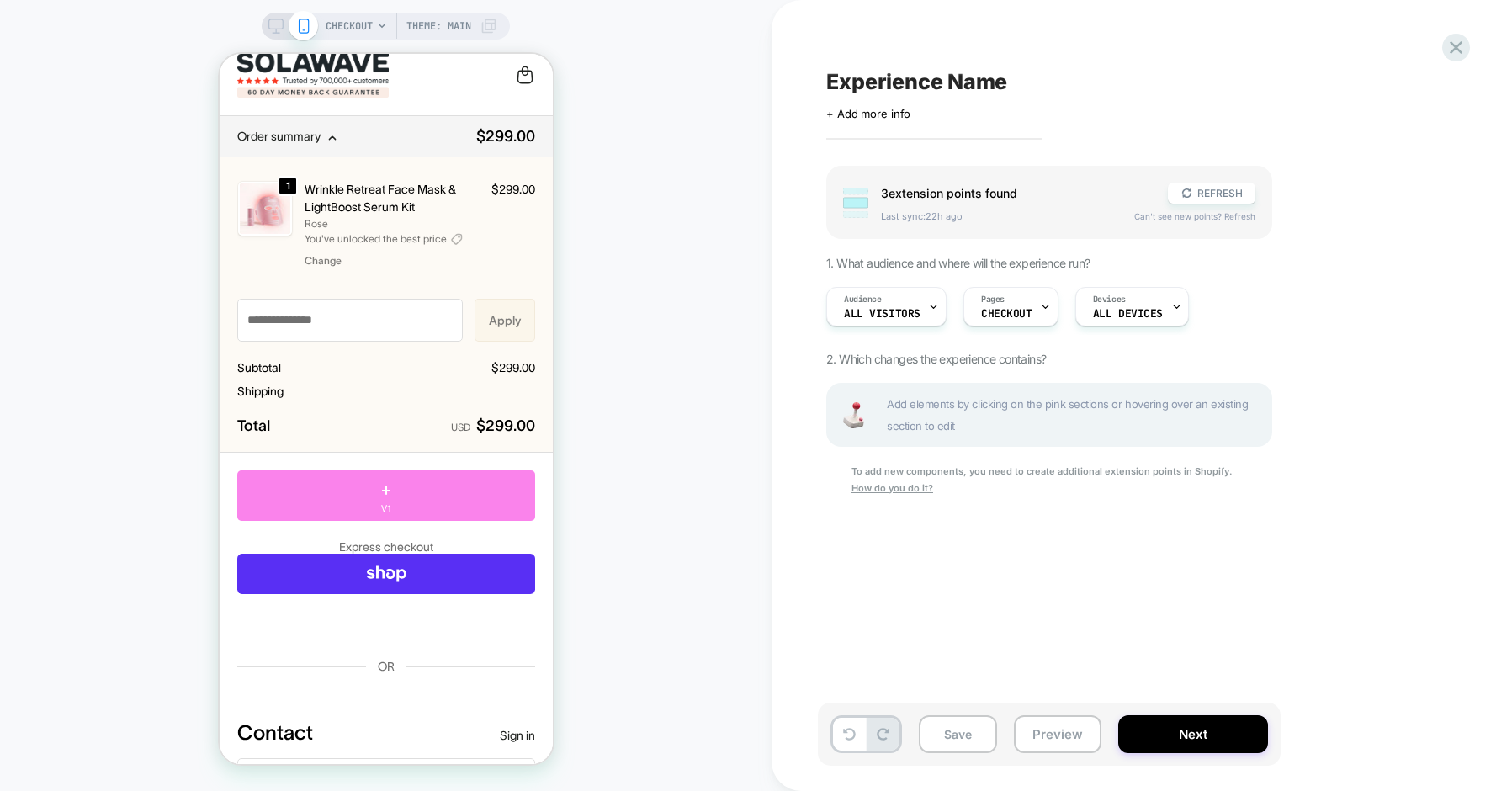
click at [432, 495] on div "+ V1" at bounding box center [385, 495] width 298 height 50
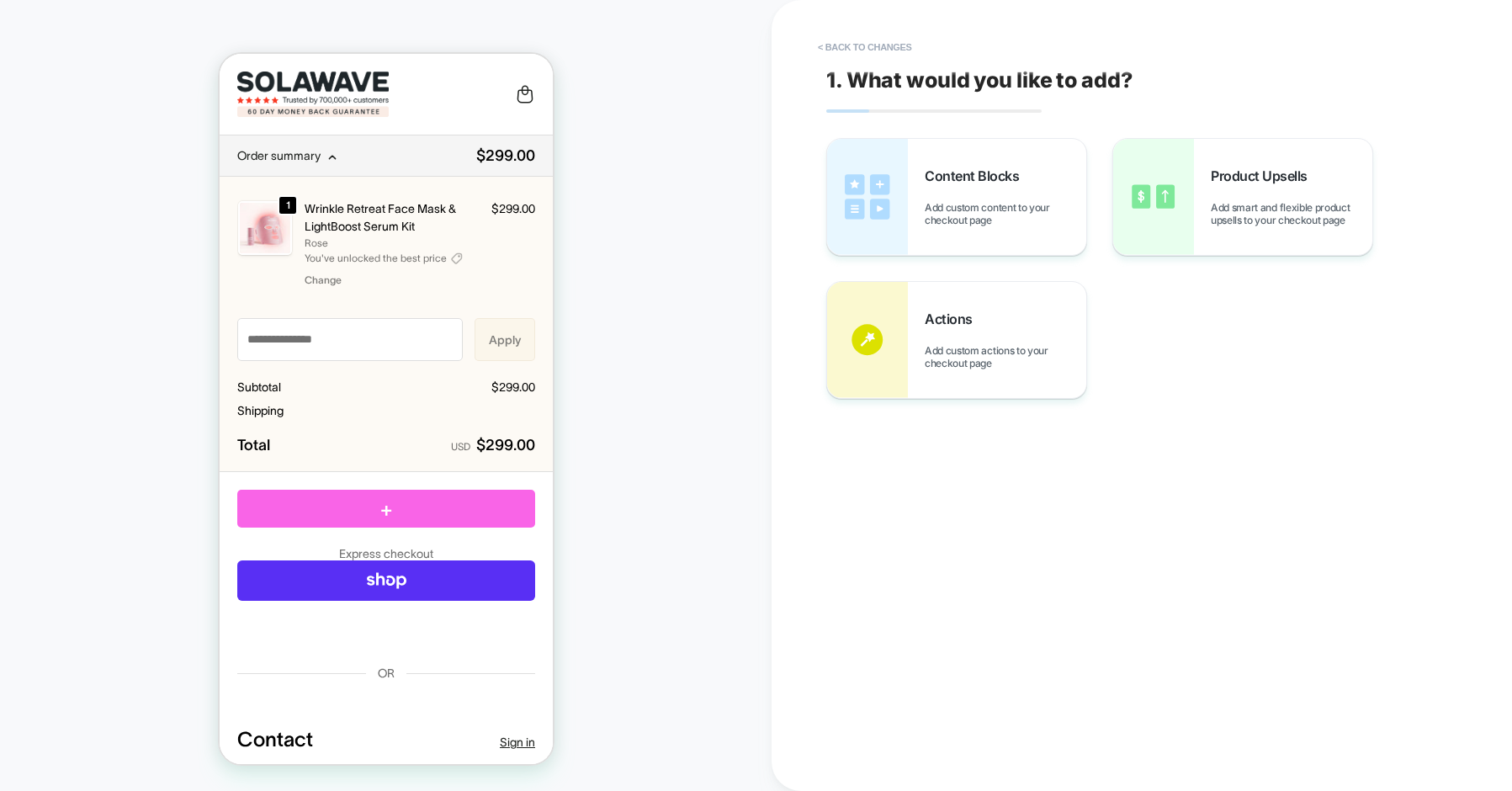
click at [366, 513] on div "Contact" at bounding box center [385, 508] width 298 height 38
